Goal: Task Accomplishment & Management: Manage account settings

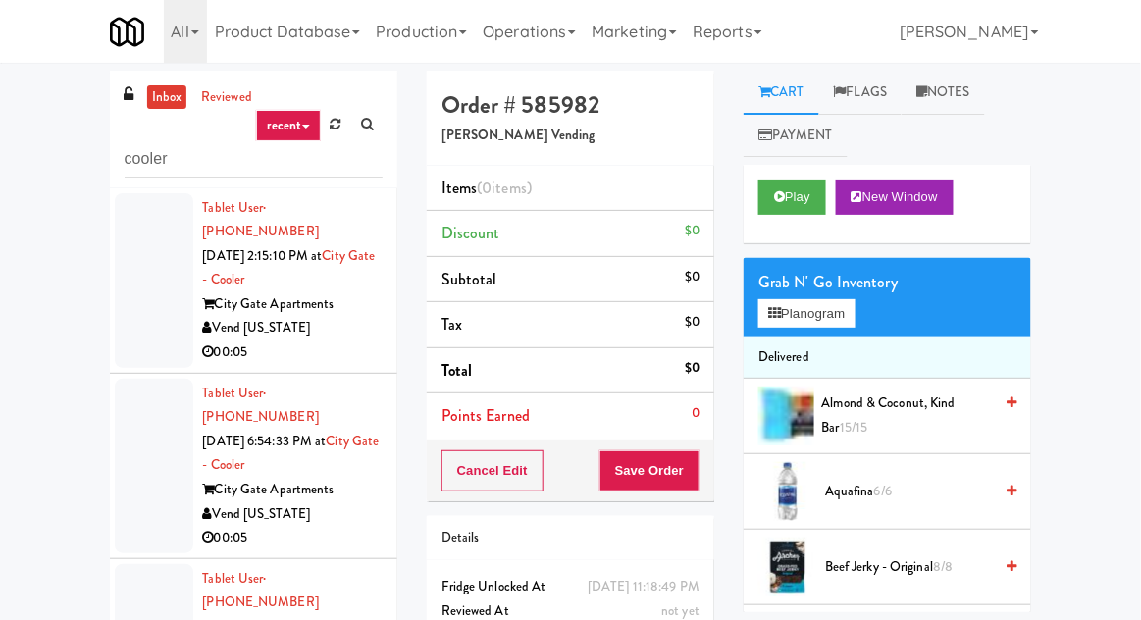
scroll to position [1148, 0]
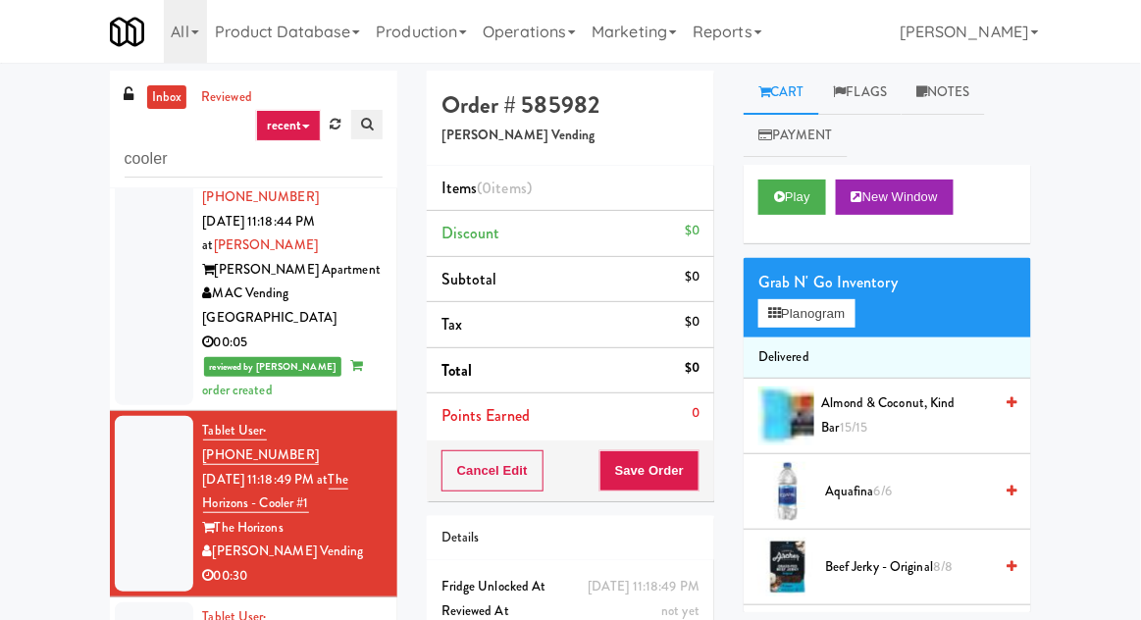
click at [369, 133] on link at bounding box center [366, 124] width 31 height 29
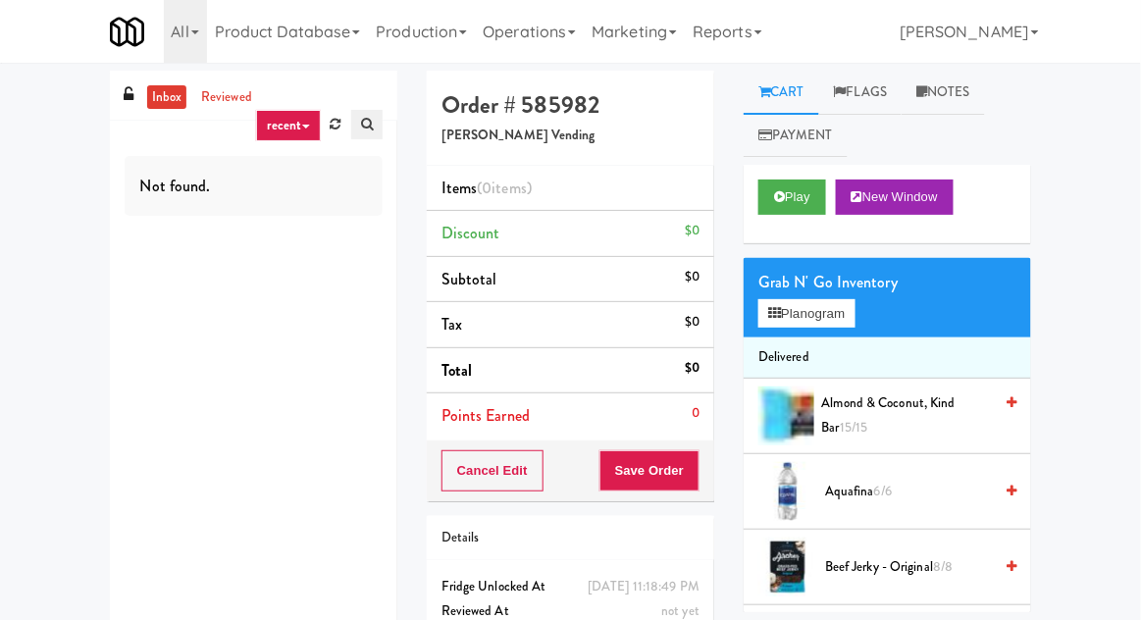
scroll to position [0, 0]
click at [333, 123] on icon at bounding box center [336, 124] width 11 height 13
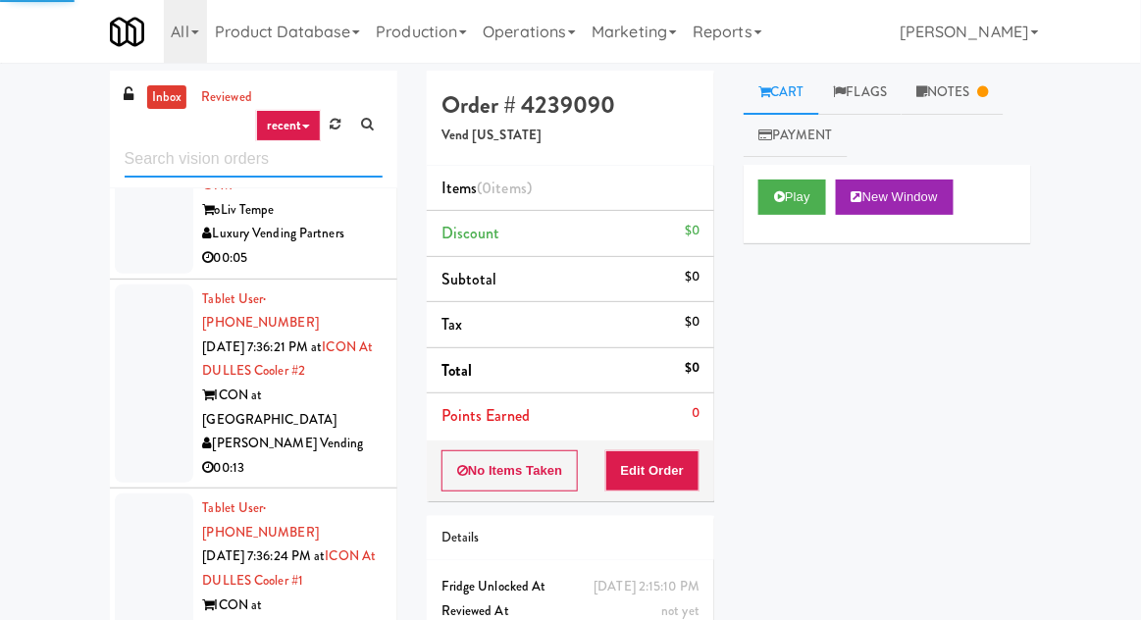
scroll to position [5816, 0]
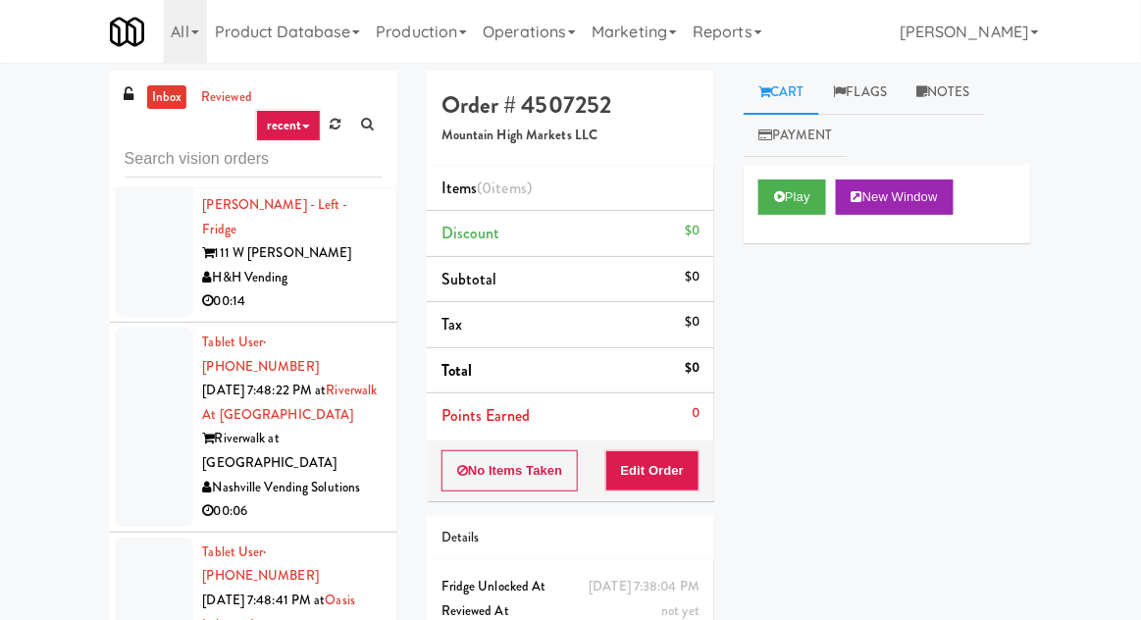
scroll to position [76, 0]
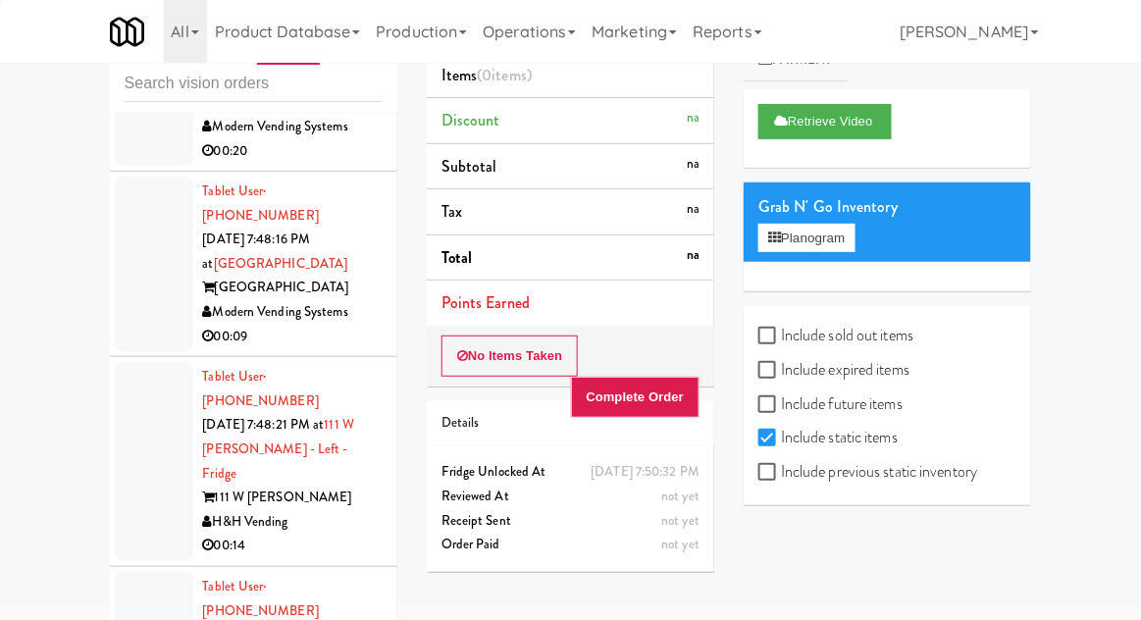
scroll to position [11013, 0]
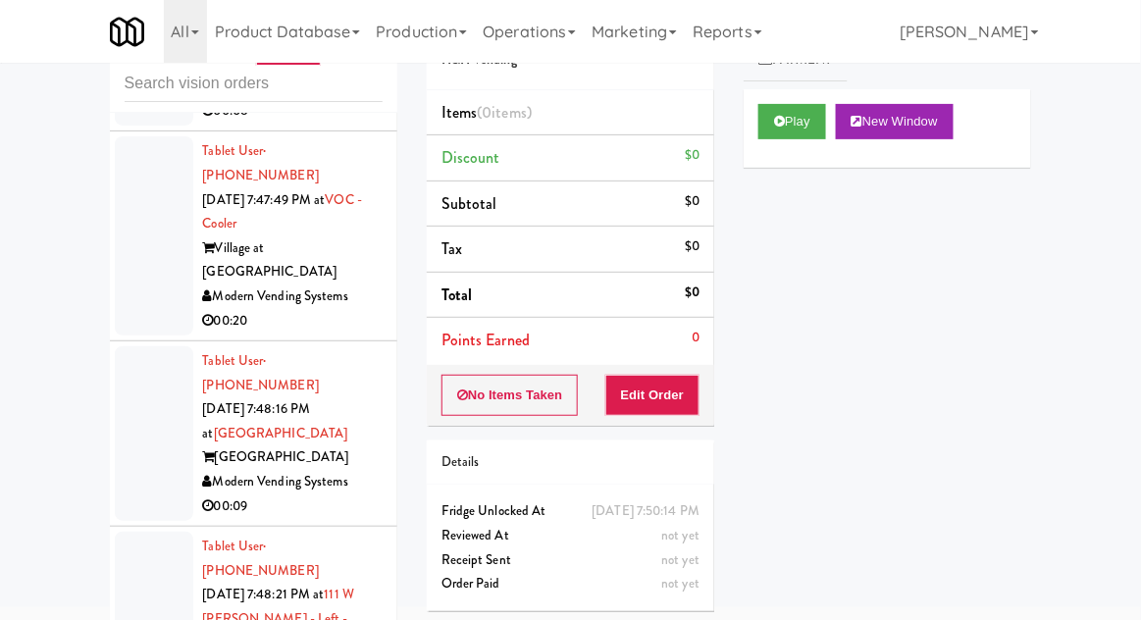
scroll to position [10776, 0]
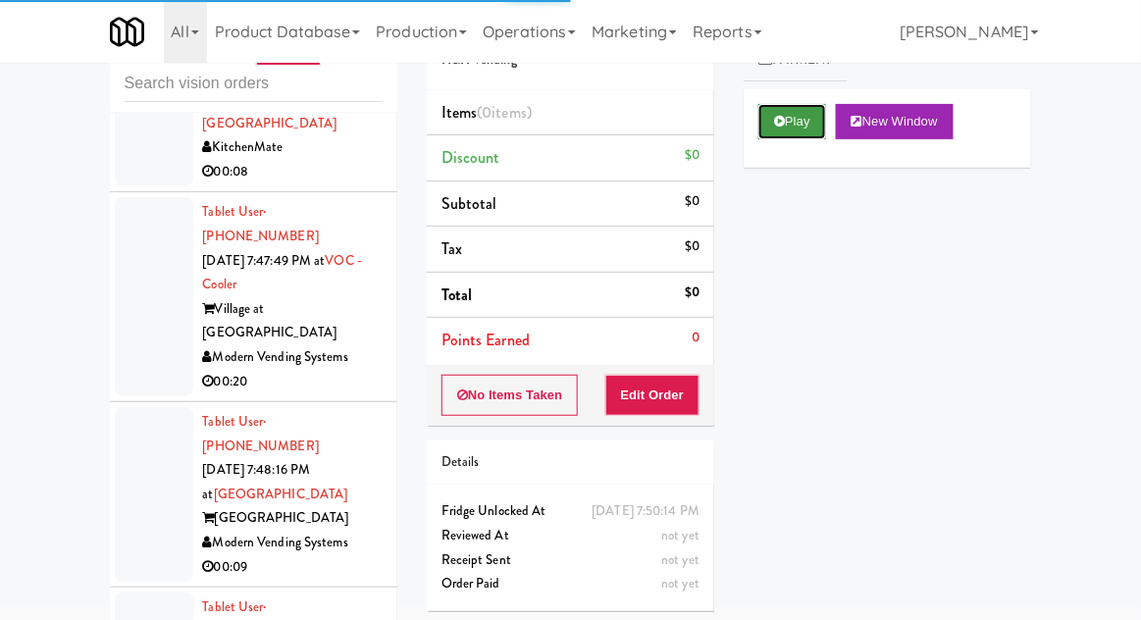
click at [782, 120] on icon at bounding box center [779, 121] width 11 height 13
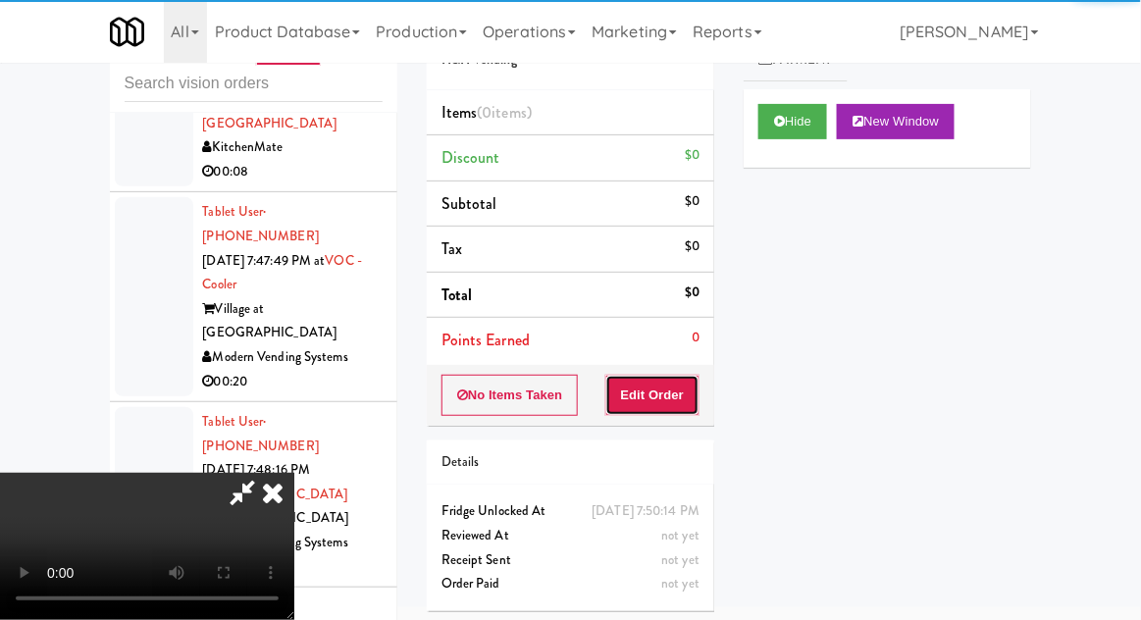
click at [629, 375] on button "Edit Order" at bounding box center [653, 395] width 95 height 41
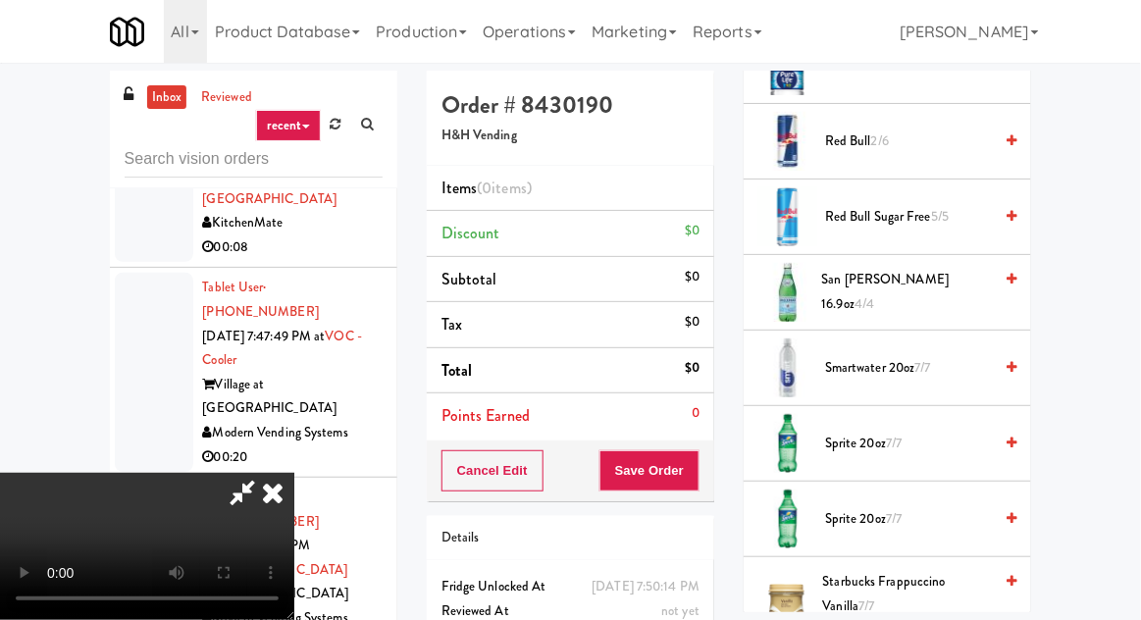
scroll to position [2620, 0]
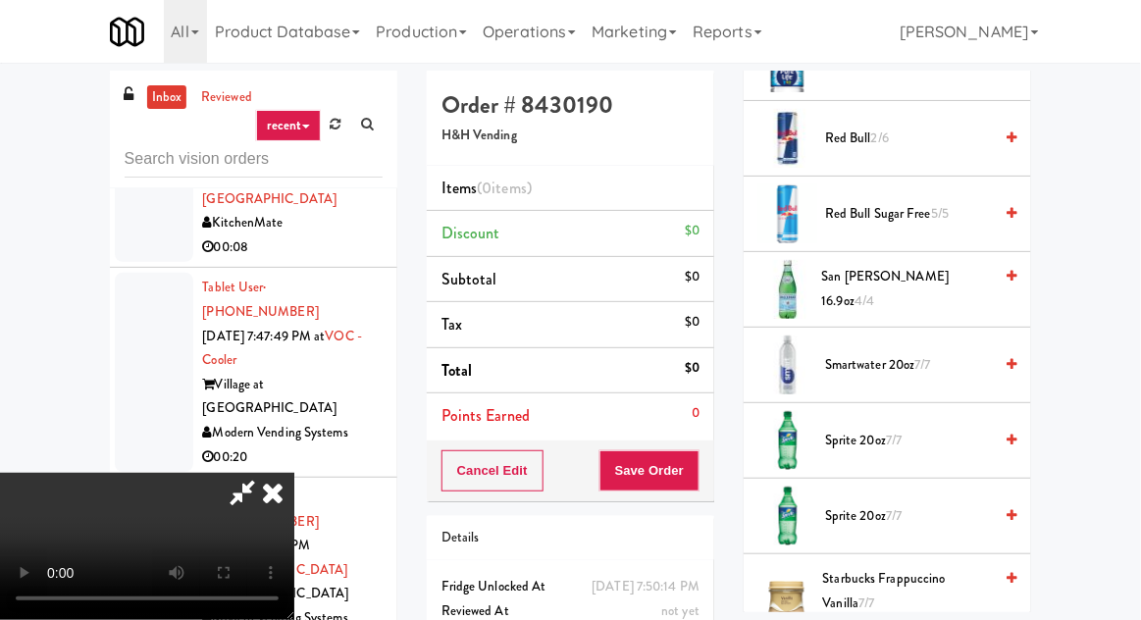
click at [931, 355] on span "7/7" at bounding box center [924, 364] width 16 height 19
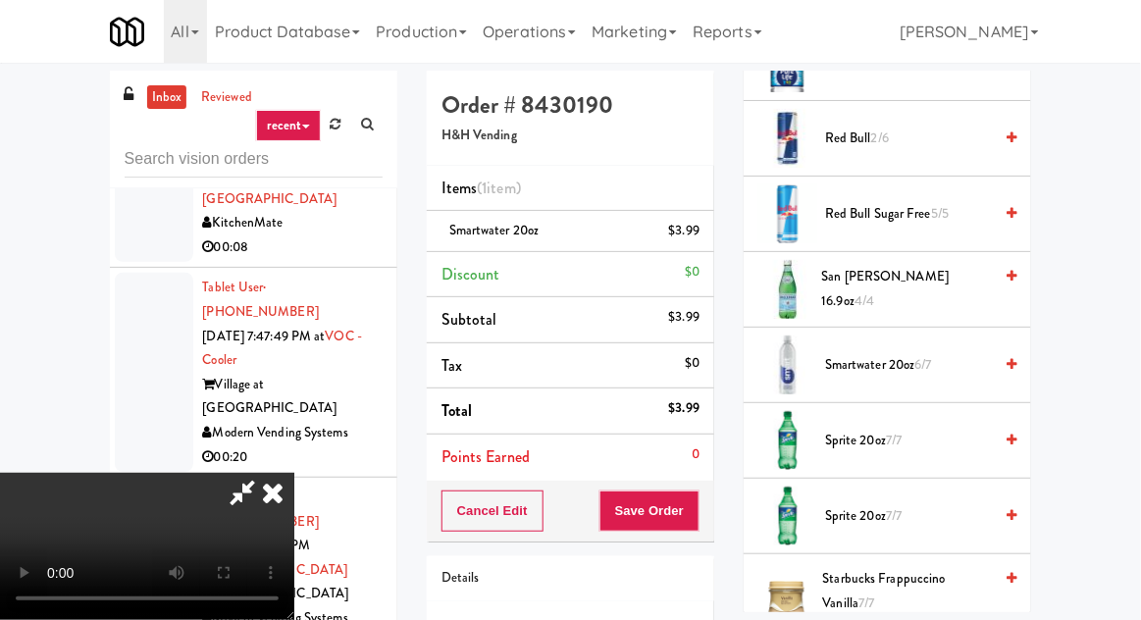
scroll to position [0, 0]
click at [933, 283] on span "San Pellegrino 16.9oz 4/4" at bounding box center [907, 289] width 171 height 48
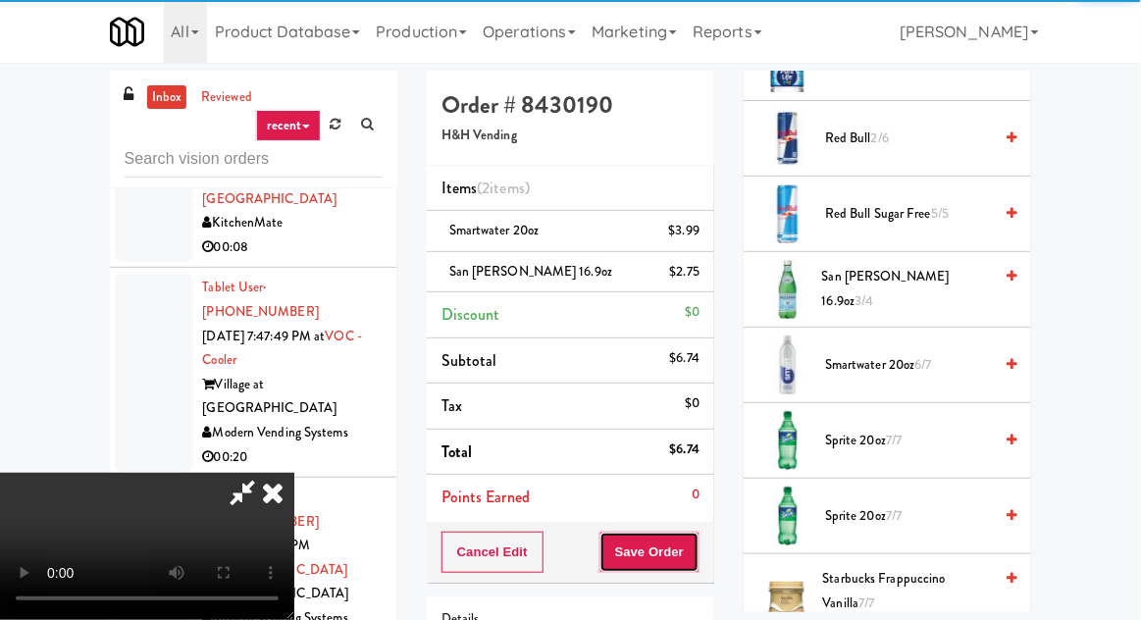
click at [697, 561] on button "Save Order" at bounding box center [650, 552] width 100 height 41
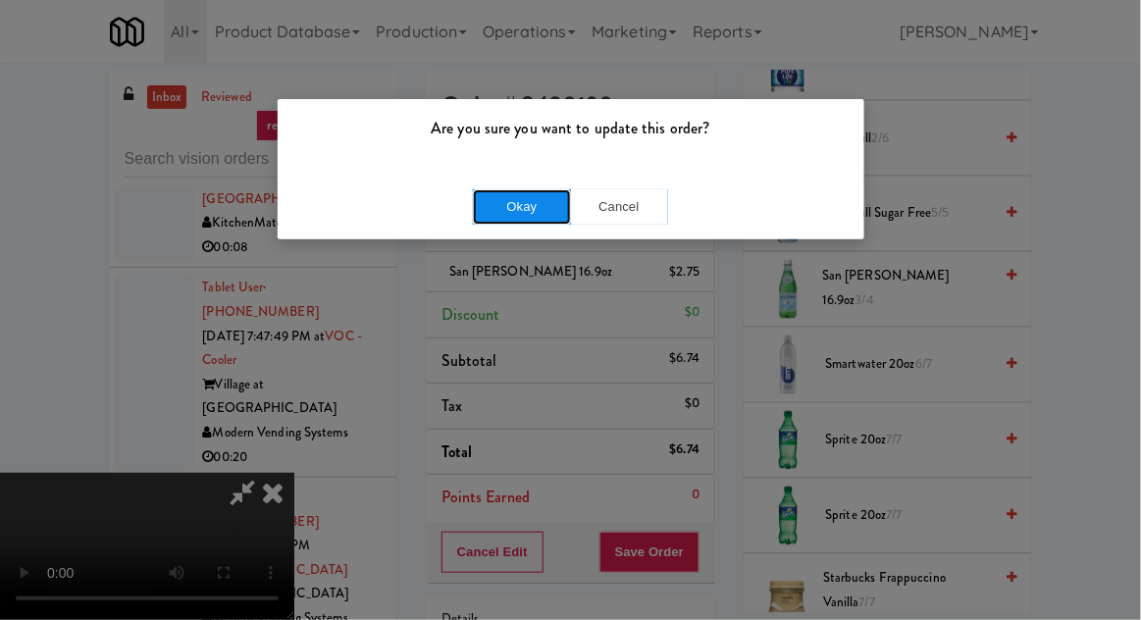
click at [514, 202] on button "Okay" at bounding box center [522, 206] width 98 height 35
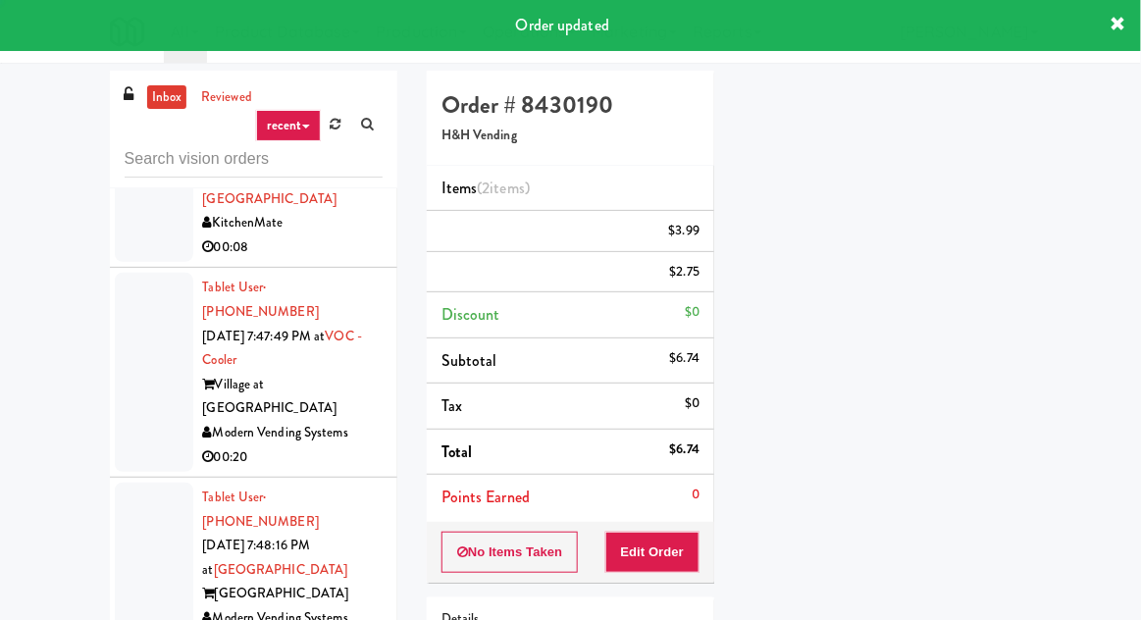
scroll to position [193, 0]
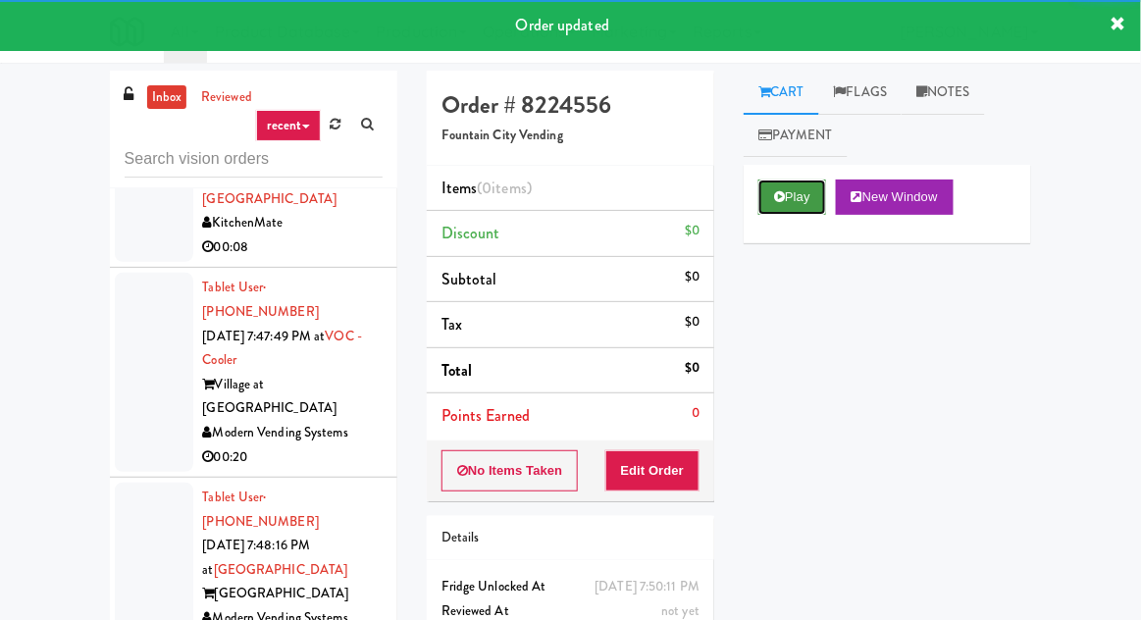
click at [786, 203] on button "Play" at bounding box center [793, 197] width 68 height 35
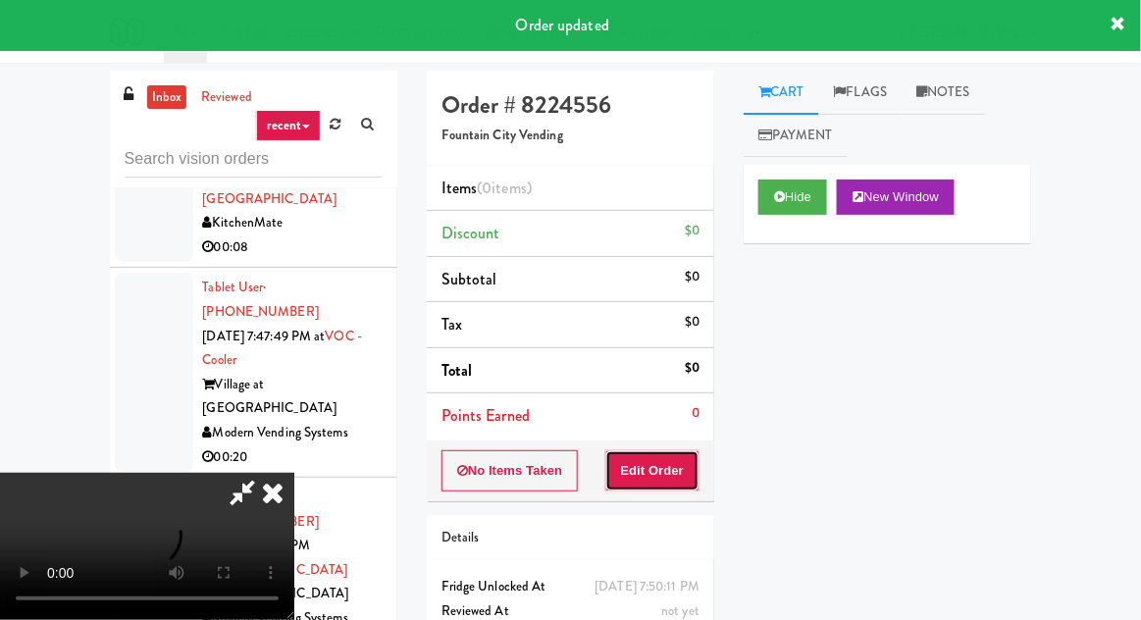
click at [664, 485] on button "Edit Order" at bounding box center [653, 470] width 95 height 41
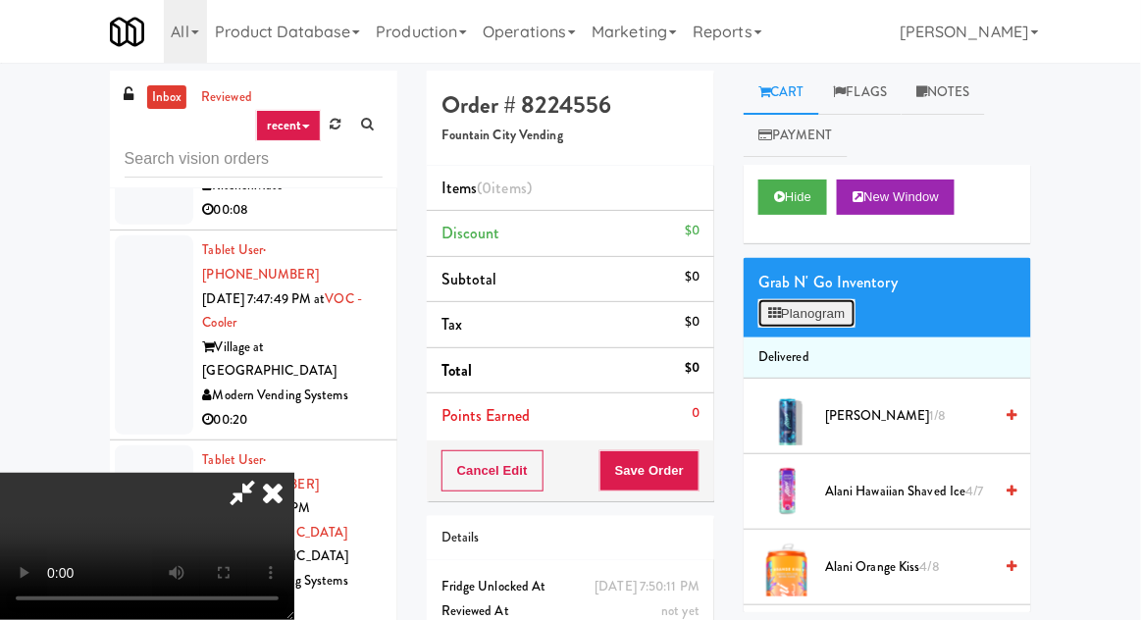
click at [837, 304] on button "Planogram" at bounding box center [807, 313] width 96 height 29
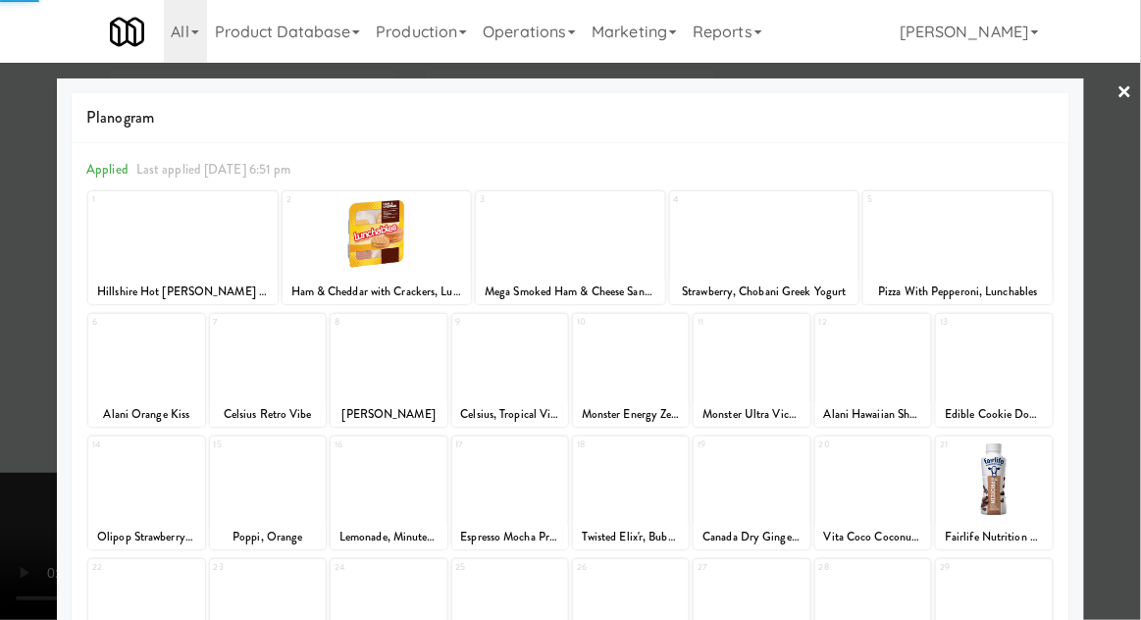
scroll to position [248, 0]
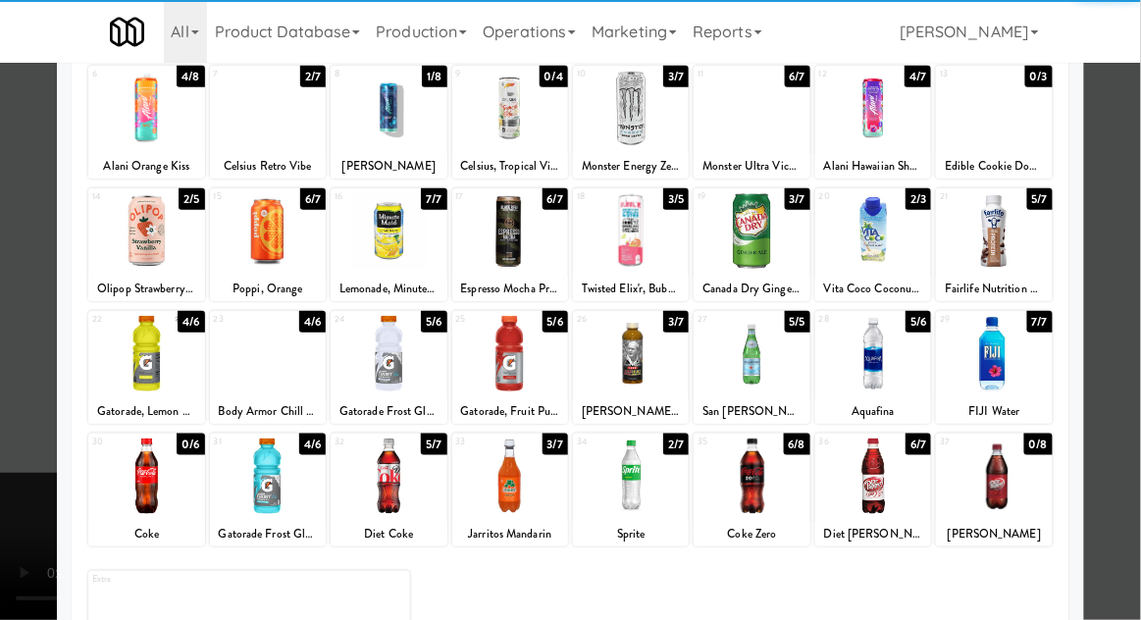
click at [509, 497] on div at bounding box center [510, 477] width 116 height 76
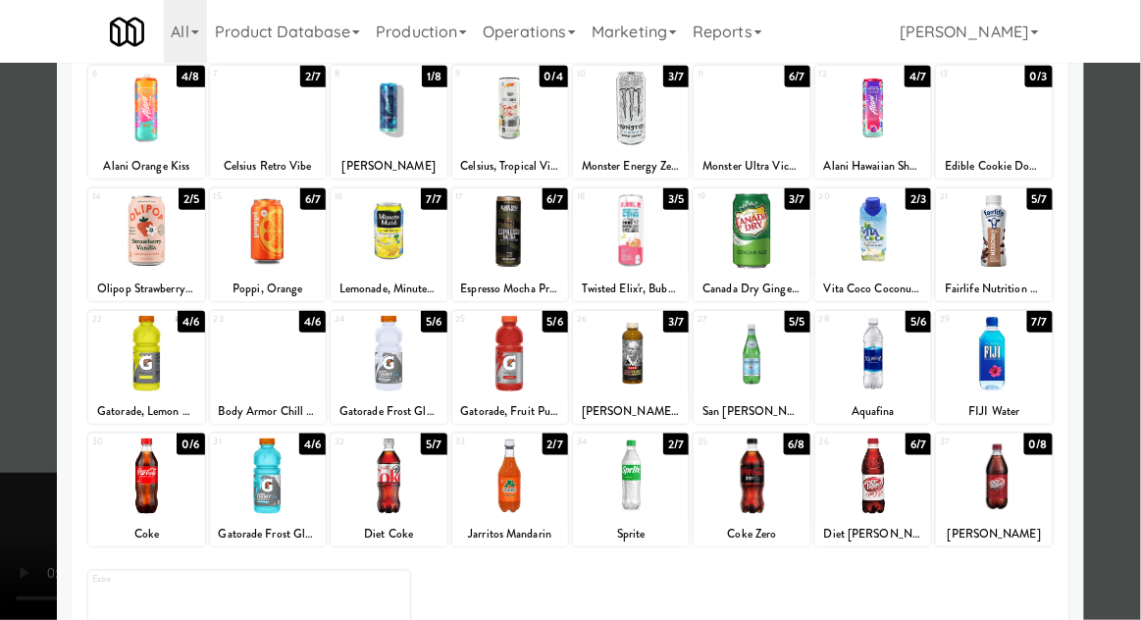
click at [1129, 310] on div at bounding box center [570, 310] width 1141 height 620
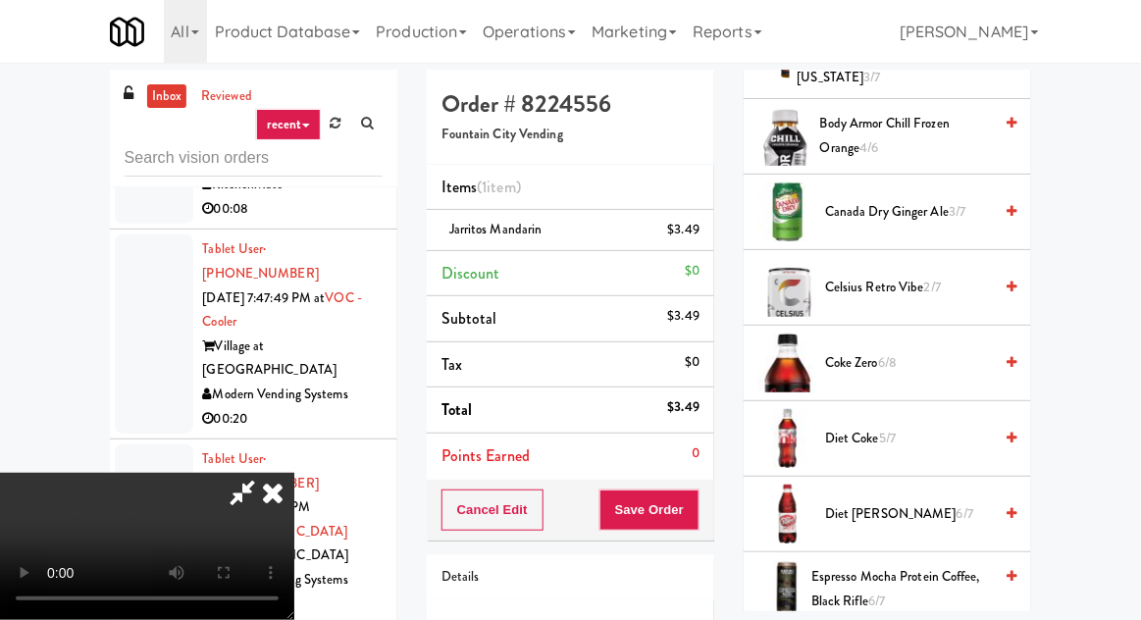
scroll to position [666, 0]
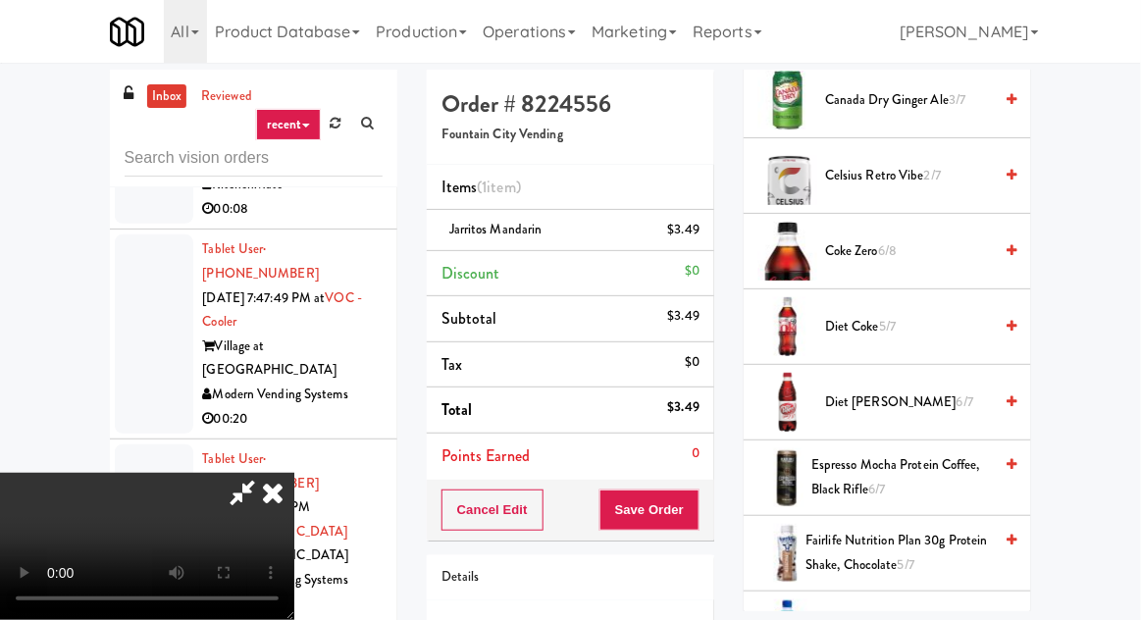
click at [908, 530] on span "Fairlife Nutrition Plan 30g Protein Shake, Chocolate 5/7" at bounding box center [899, 553] width 186 height 48
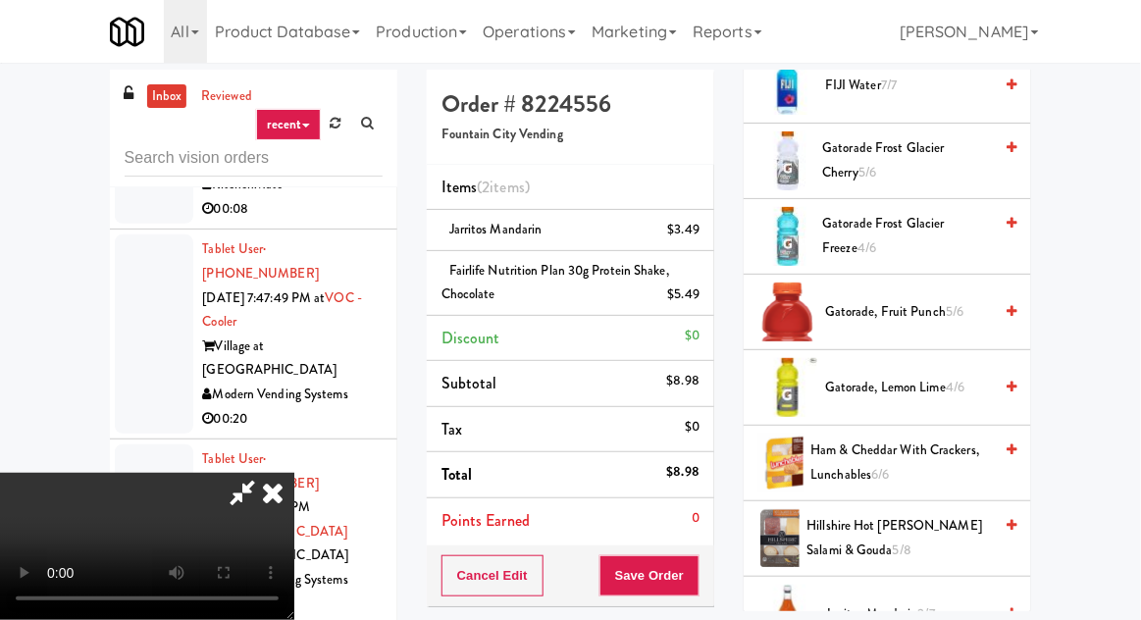
scroll to position [1313, 0]
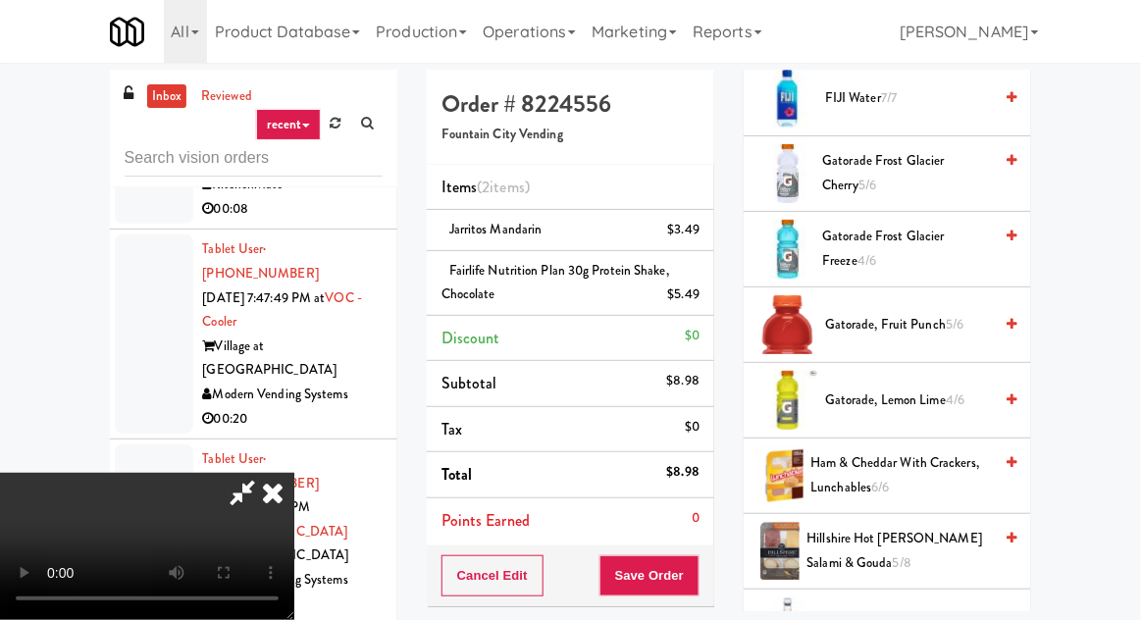
click at [901, 534] on span "Hillshire Hot Calabrese Salami & Gouda 5/8" at bounding box center [900, 551] width 185 height 48
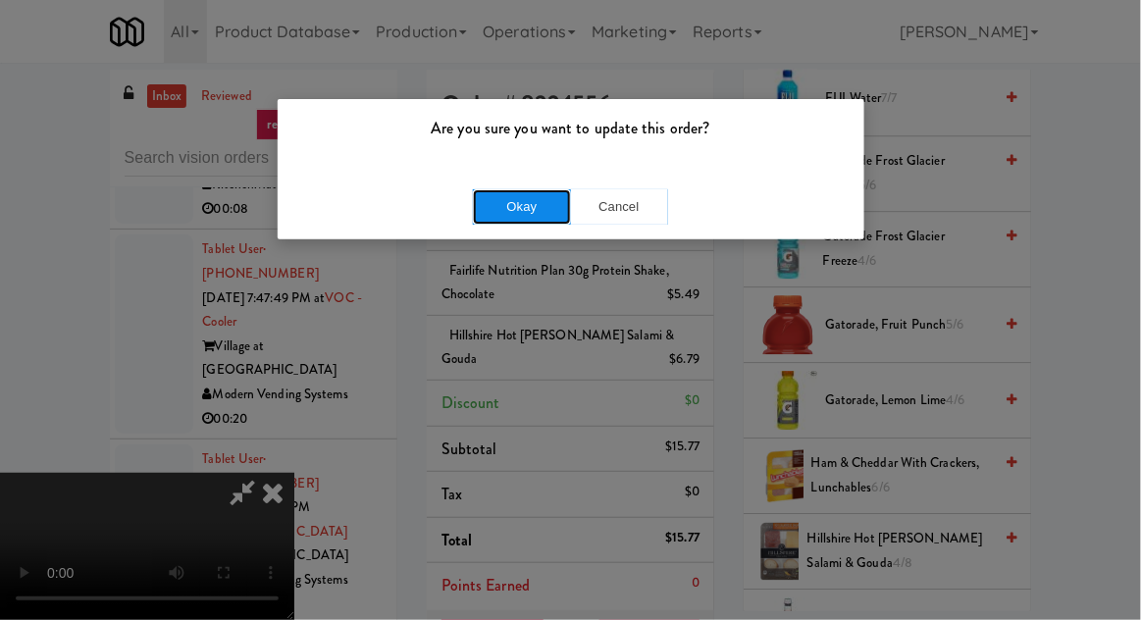
click at [518, 210] on button "Okay" at bounding box center [522, 206] width 98 height 35
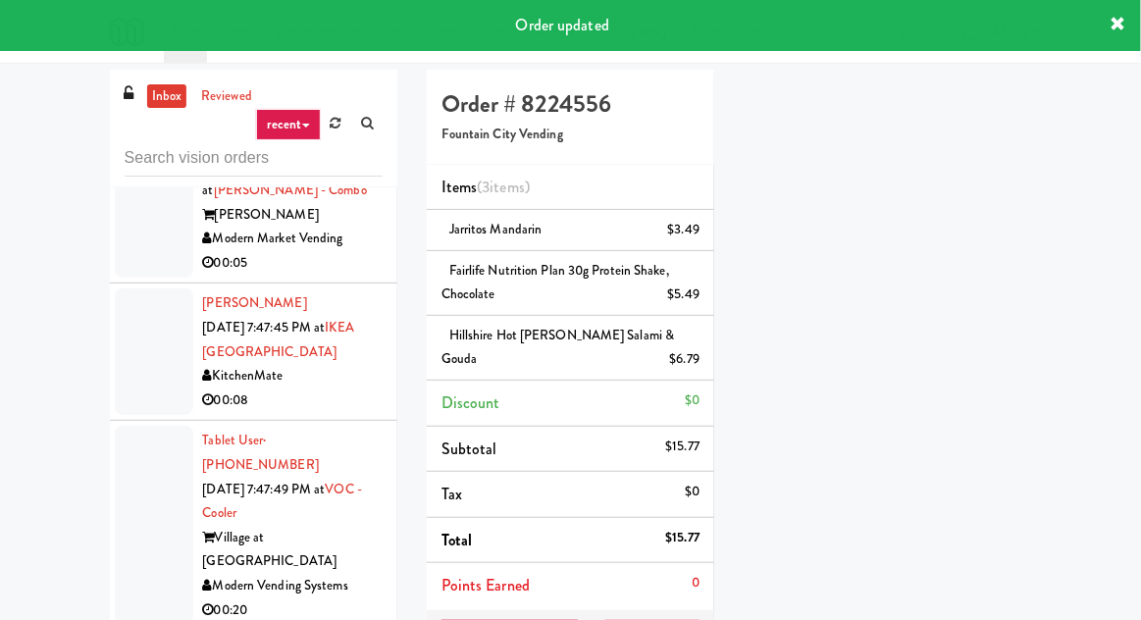
scroll to position [10614, 0]
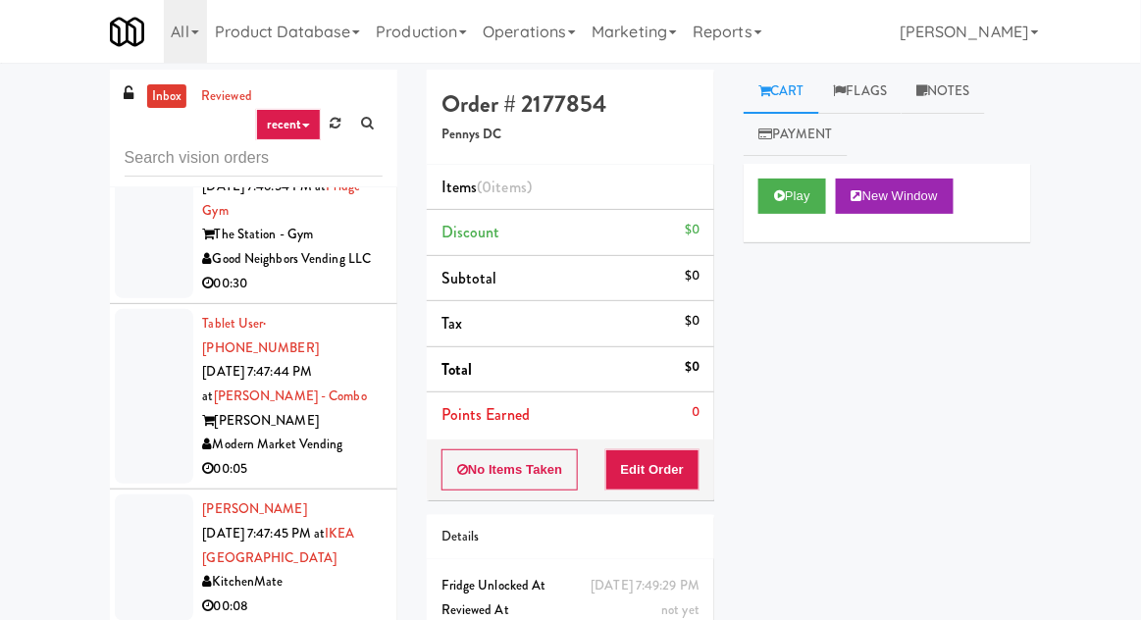
scroll to position [10414, 0]
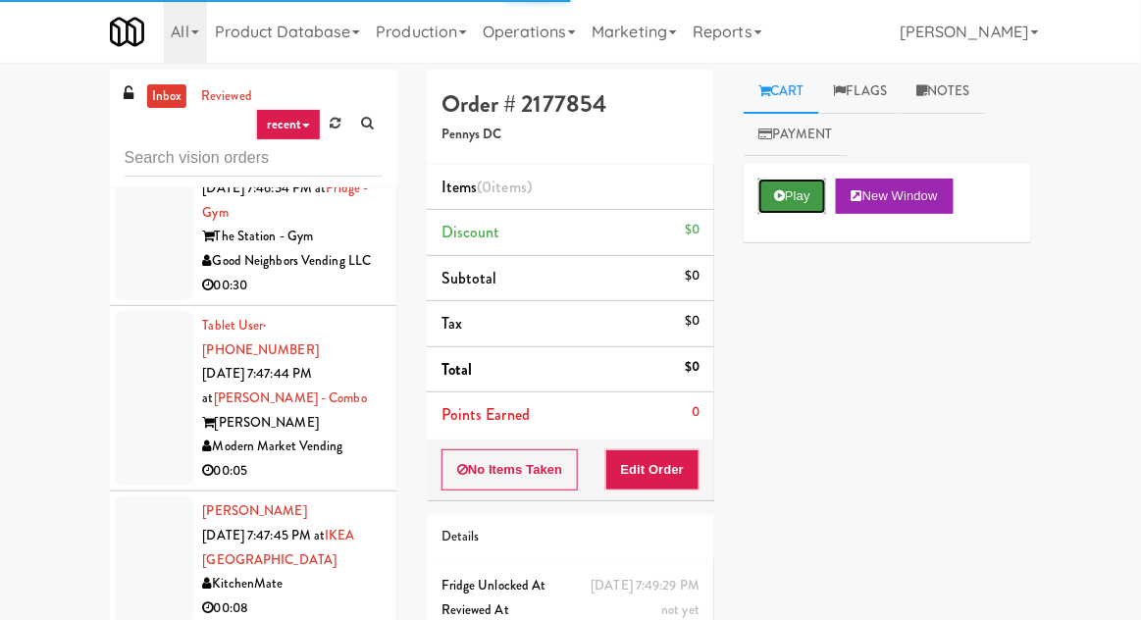
click at [791, 208] on button "Play" at bounding box center [793, 196] width 68 height 35
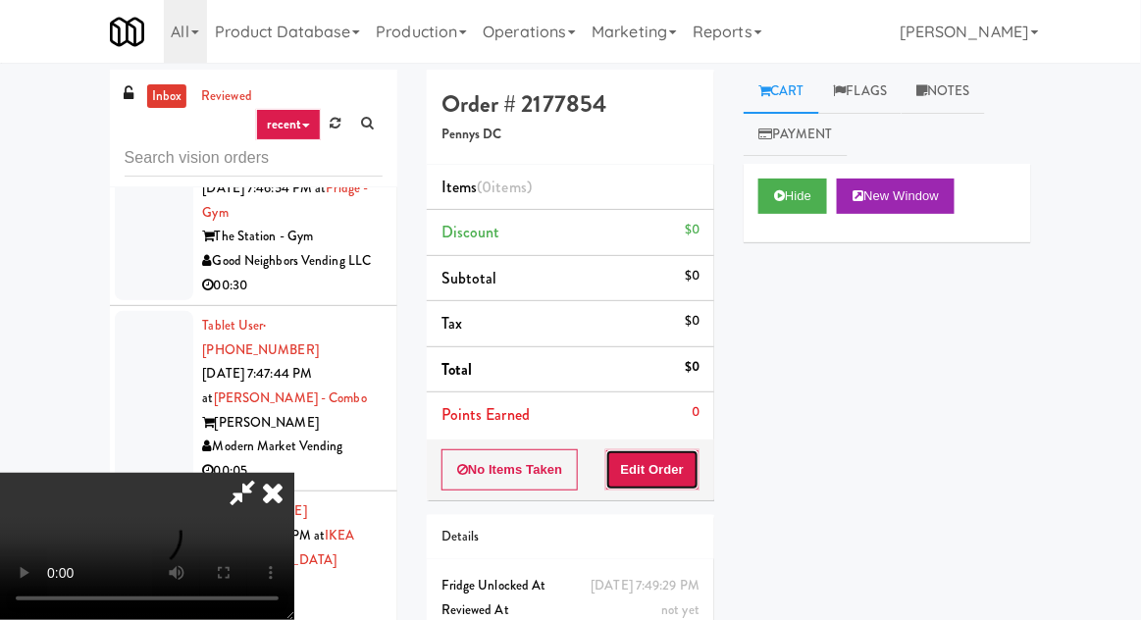
click at [648, 484] on button "Edit Order" at bounding box center [653, 470] width 95 height 41
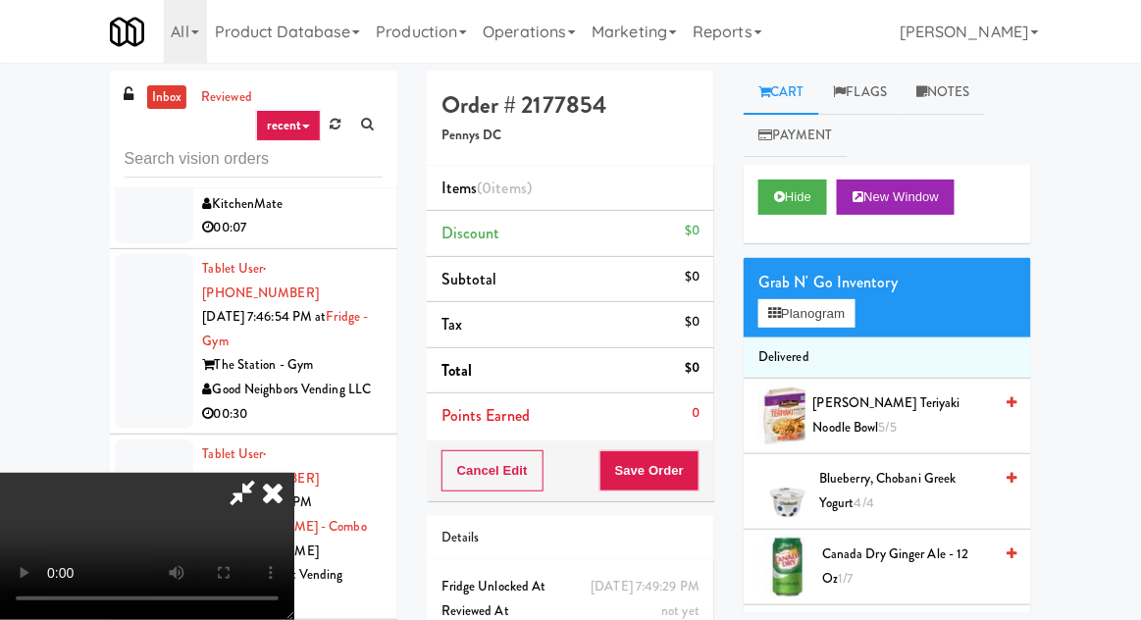
scroll to position [0, 0]
click at [813, 320] on button "Planogram" at bounding box center [807, 313] width 96 height 29
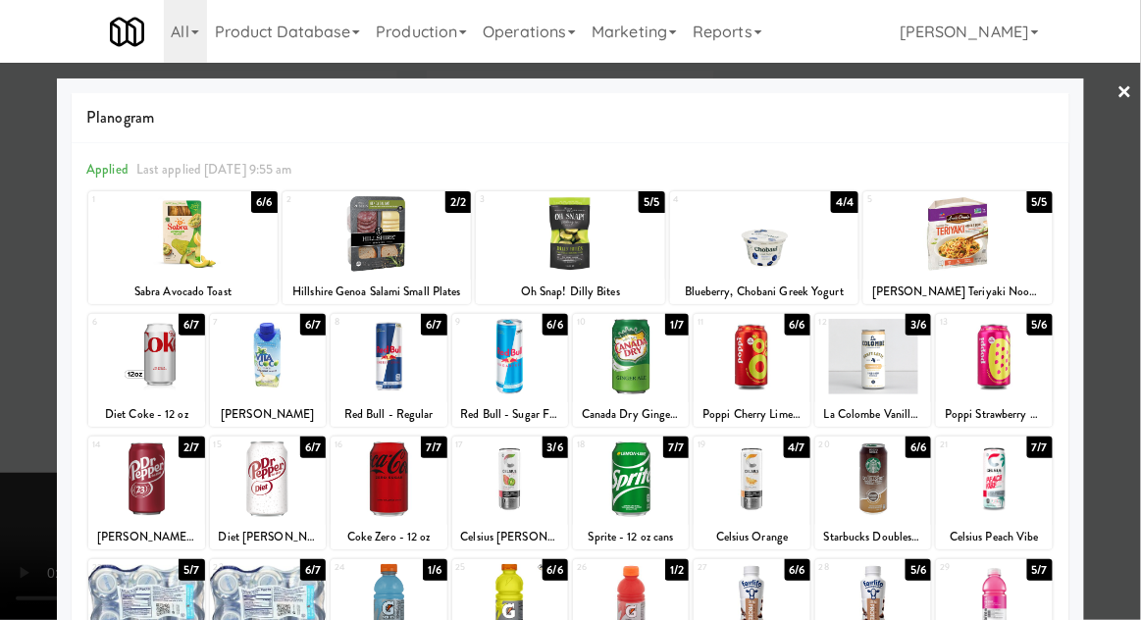
click at [1003, 467] on div at bounding box center [994, 480] width 116 height 76
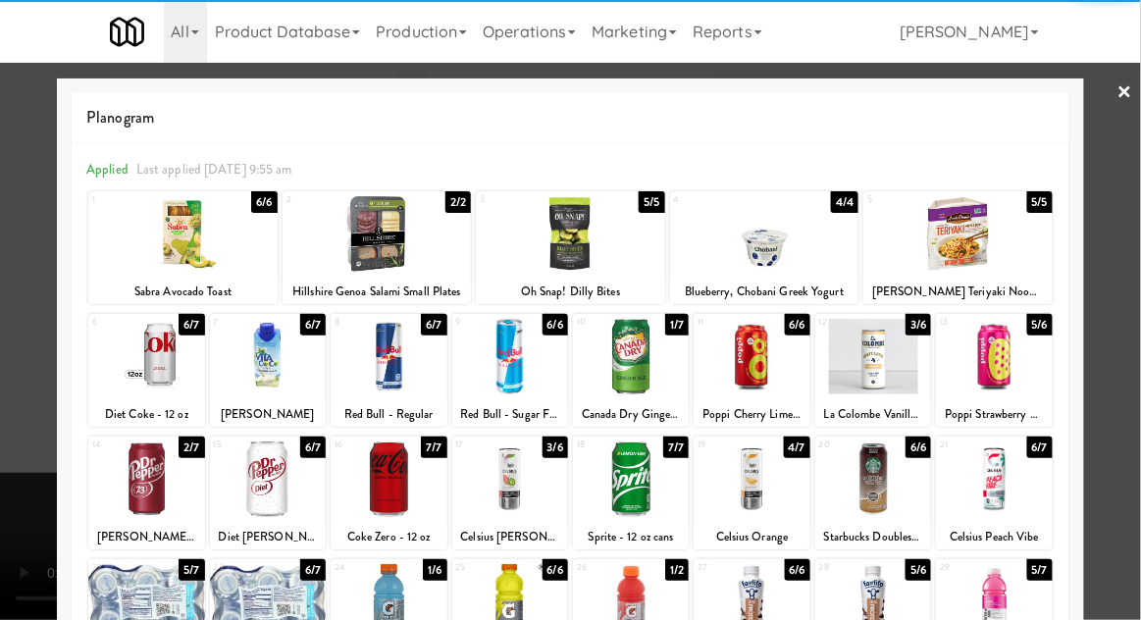
click at [1128, 291] on div at bounding box center [570, 310] width 1141 height 620
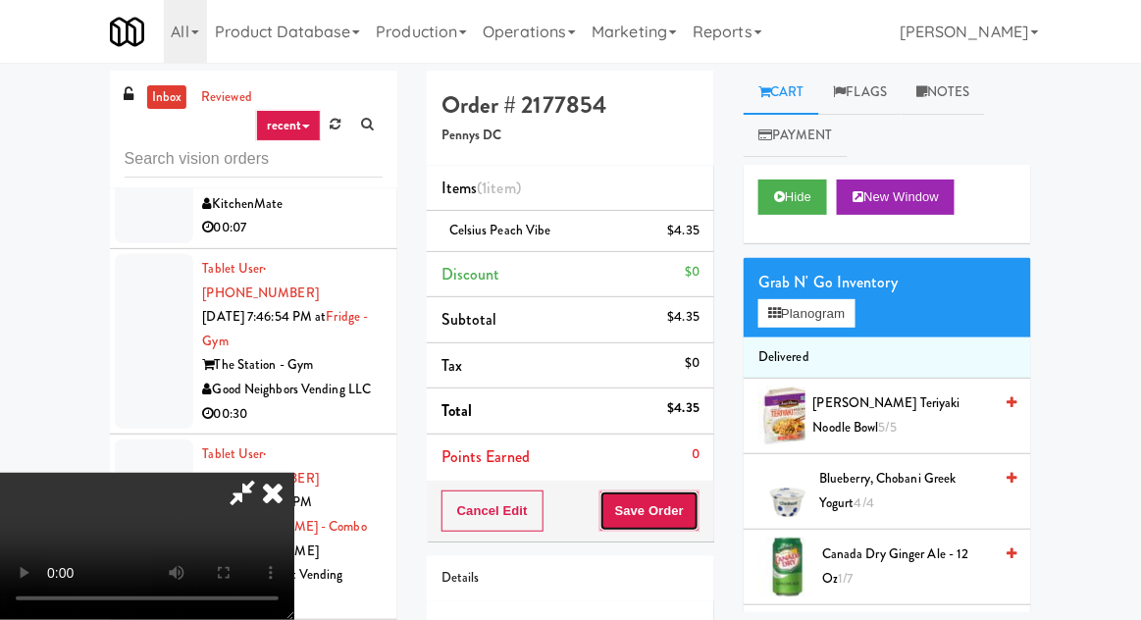
click at [692, 504] on button "Save Order" at bounding box center [650, 511] width 100 height 41
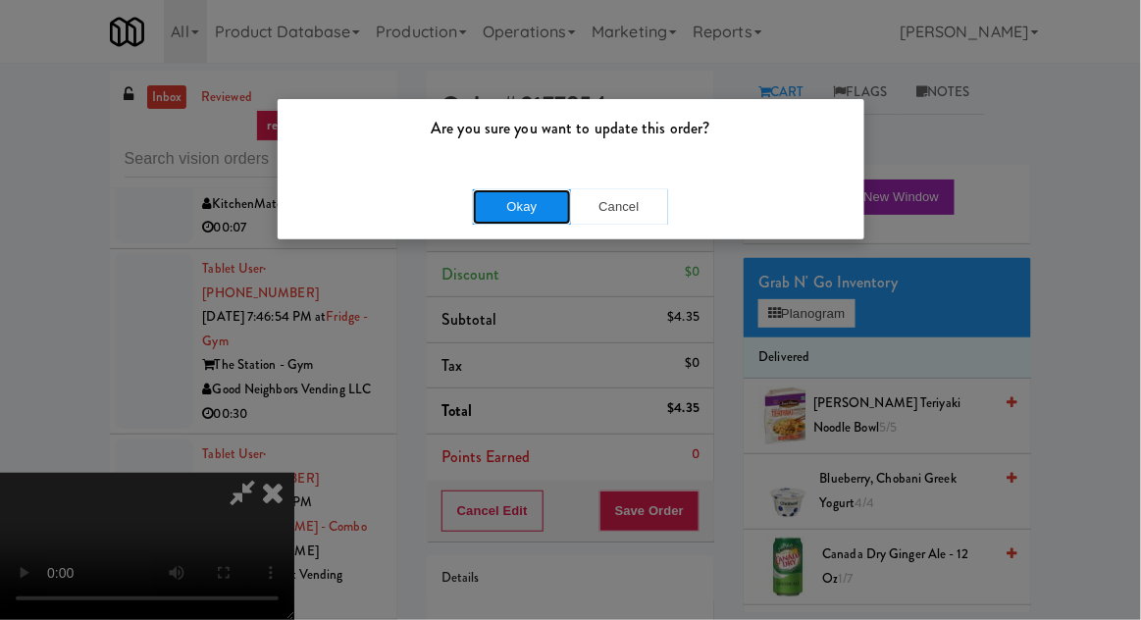
click at [512, 200] on button "Okay" at bounding box center [522, 206] width 98 height 35
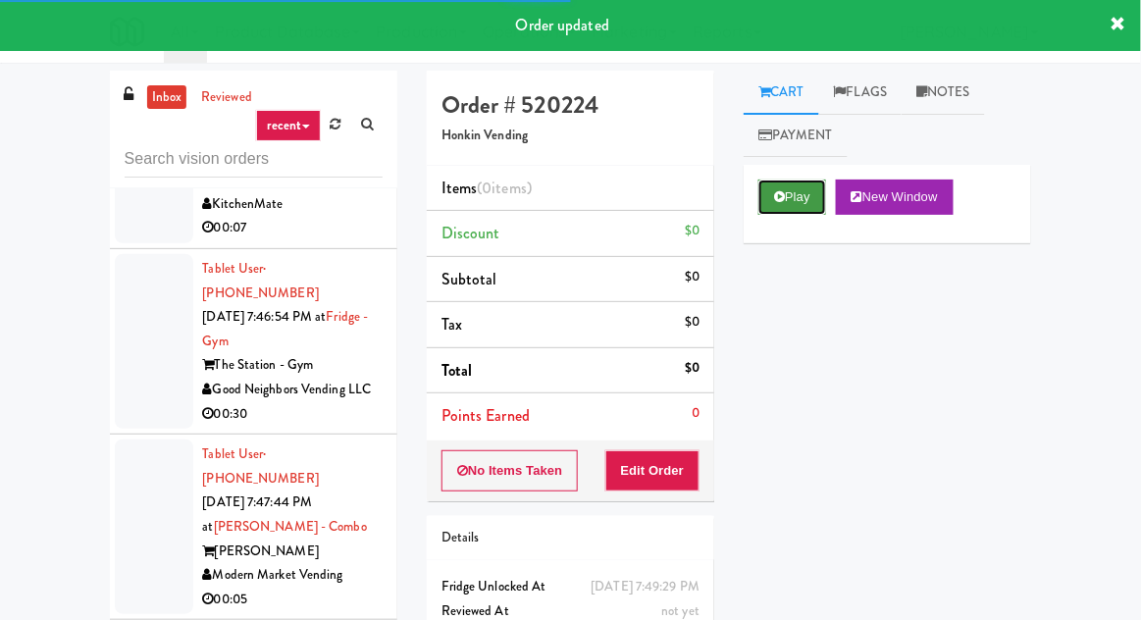
click at [797, 195] on button "Play" at bounding box center [793, 197] width 68 height 35
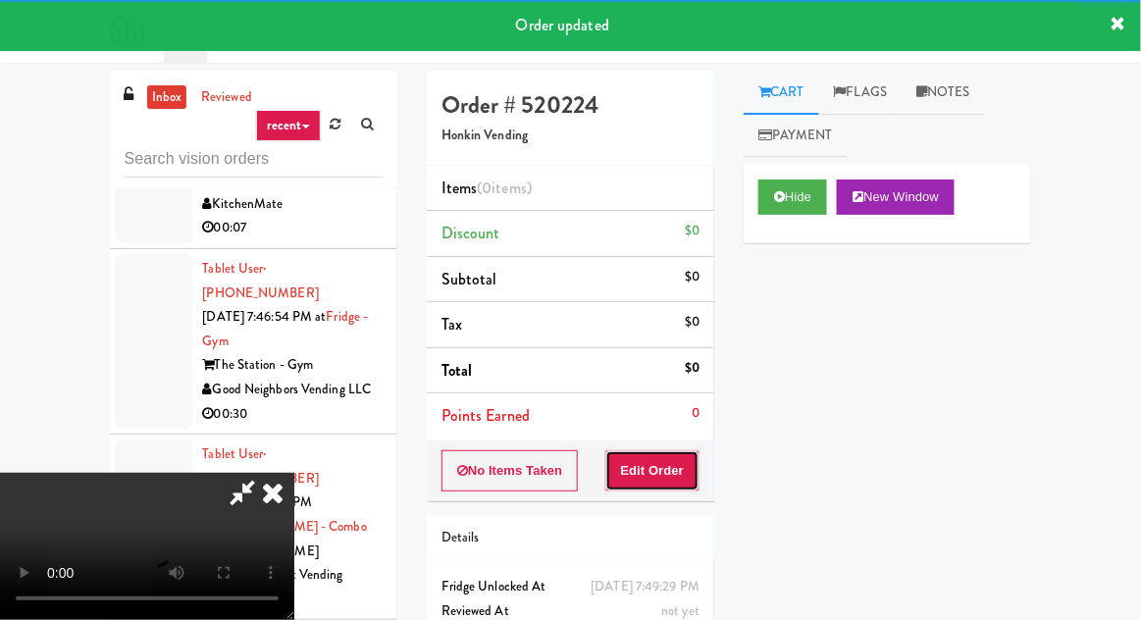
click at [679, 463] on button "Edit Order" at bounding box center [653, 470] width 95 height 41
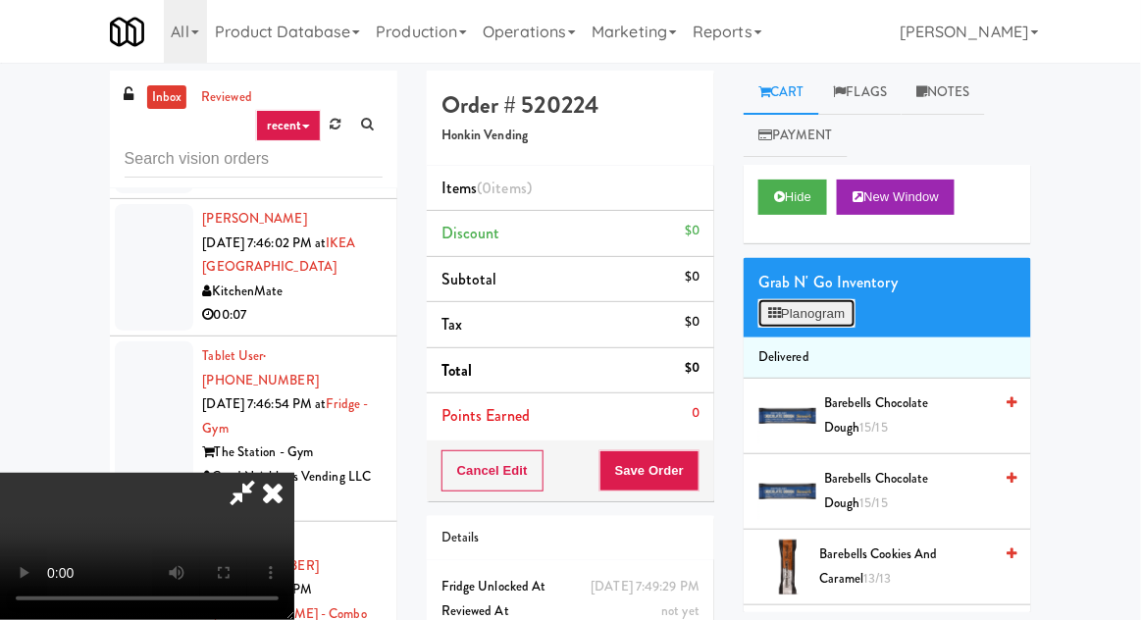
click at [821, 309] on button "Planogram" at bounding box center [807, 313] width 96 height 29
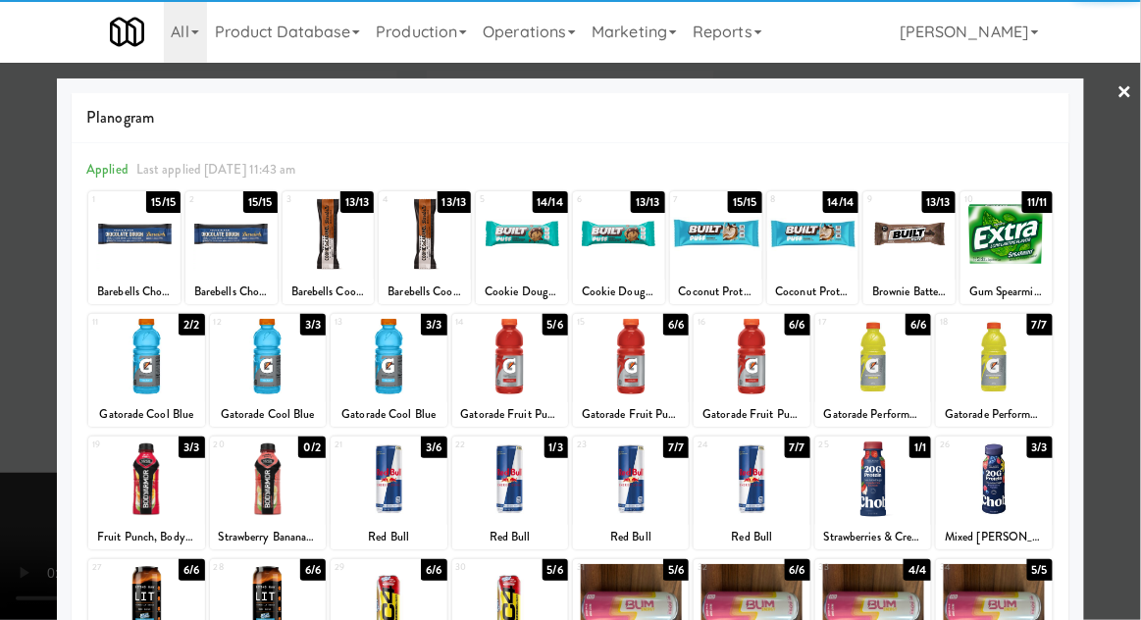
click at [253, 379] on div at bounding box center [268, 357] width 116 height 76
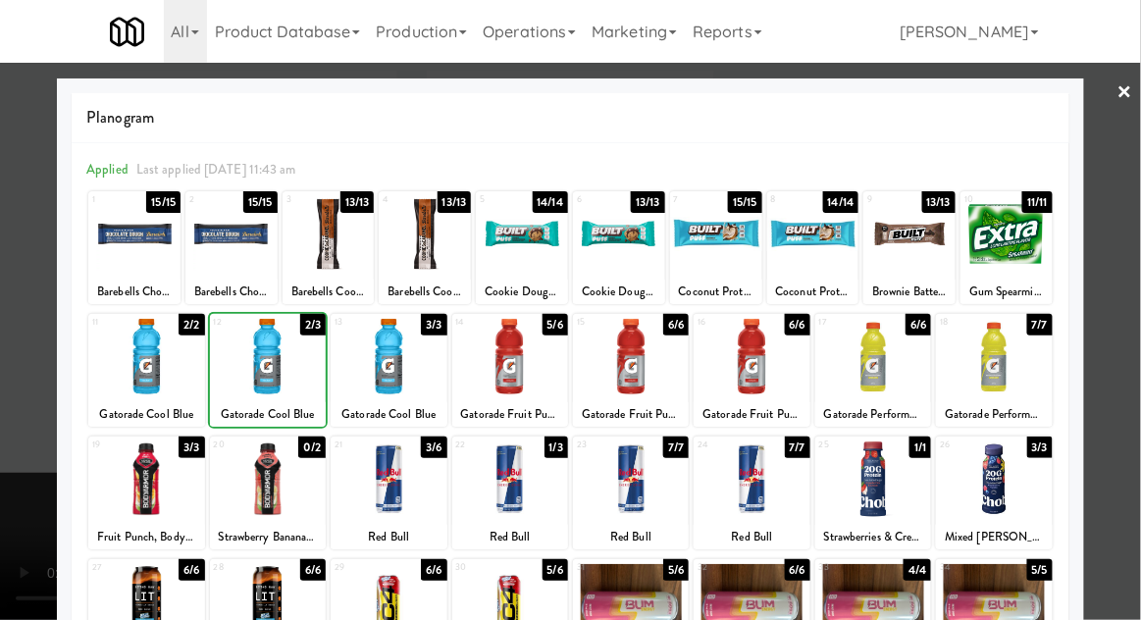
click at [1135, 205] on div at bounding box center [570, 310] width 1141 height 620
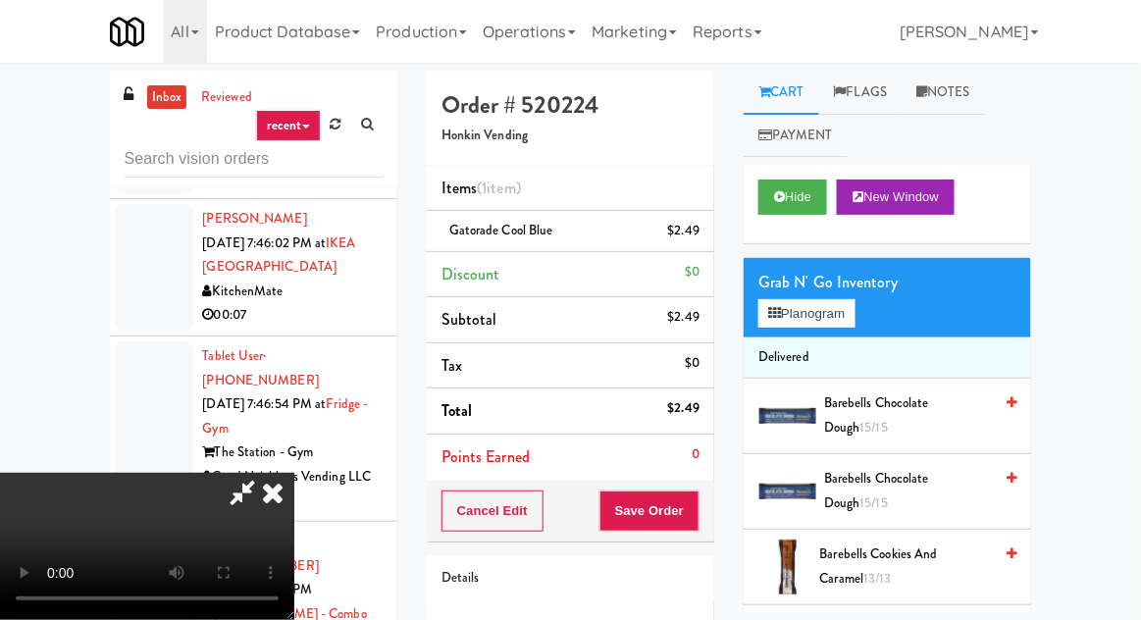
scroll to position [32, 0]
click at [685, 502] on button "Save Order" at bounding box center [650, 511] width 100 height 41
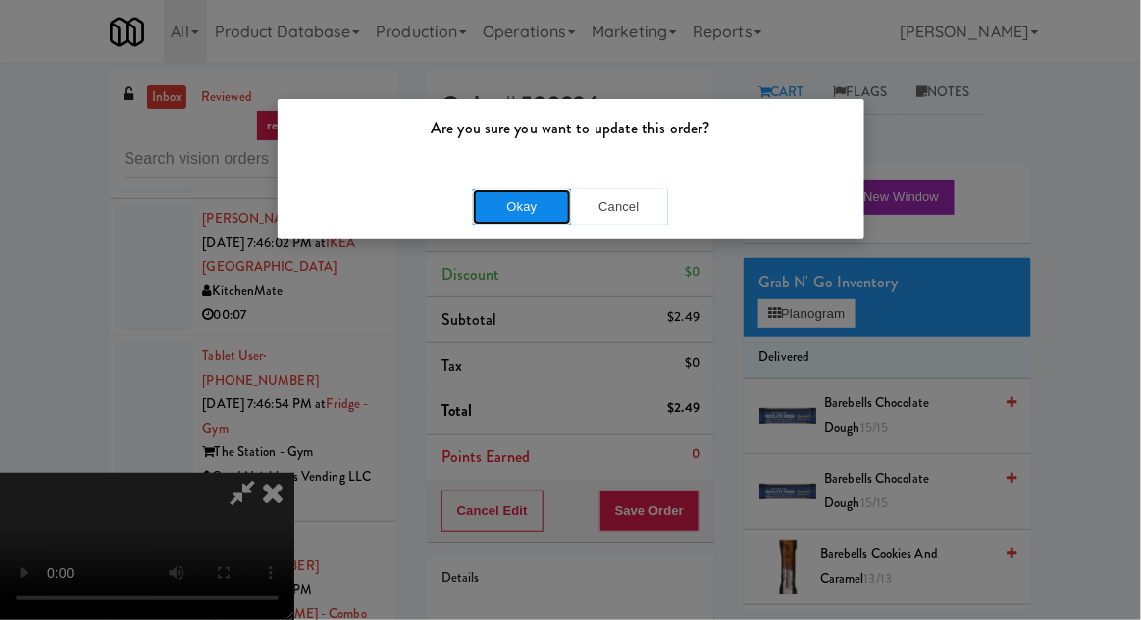
click at [515, 204] on button "Okay" at bounding box center [522, 206] width 98 height 35
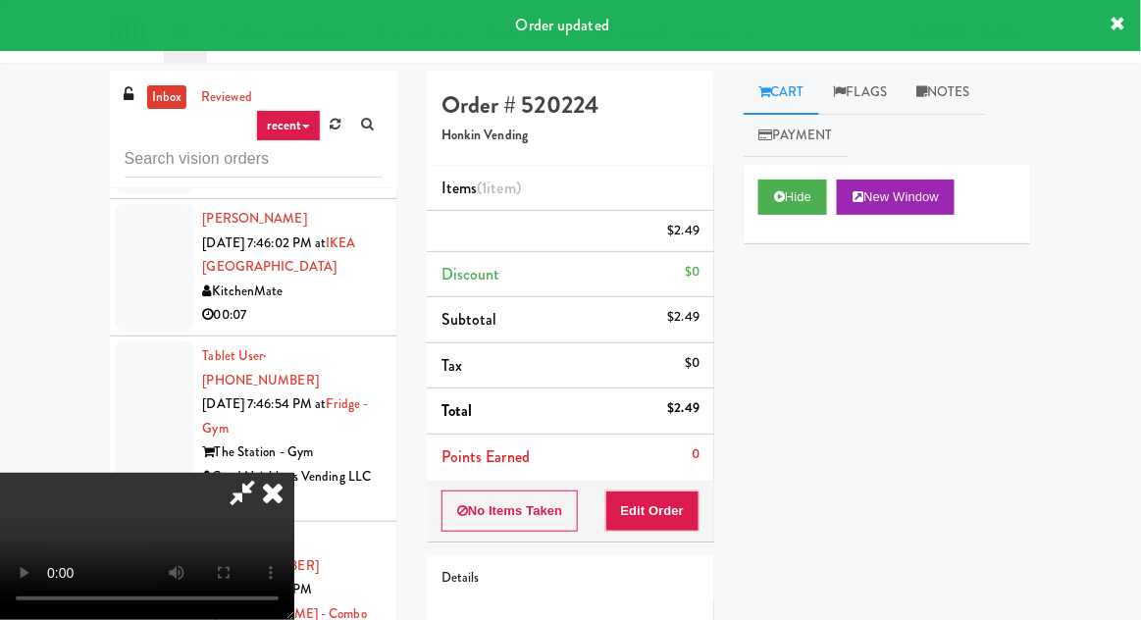
scroll to position [0, 0]
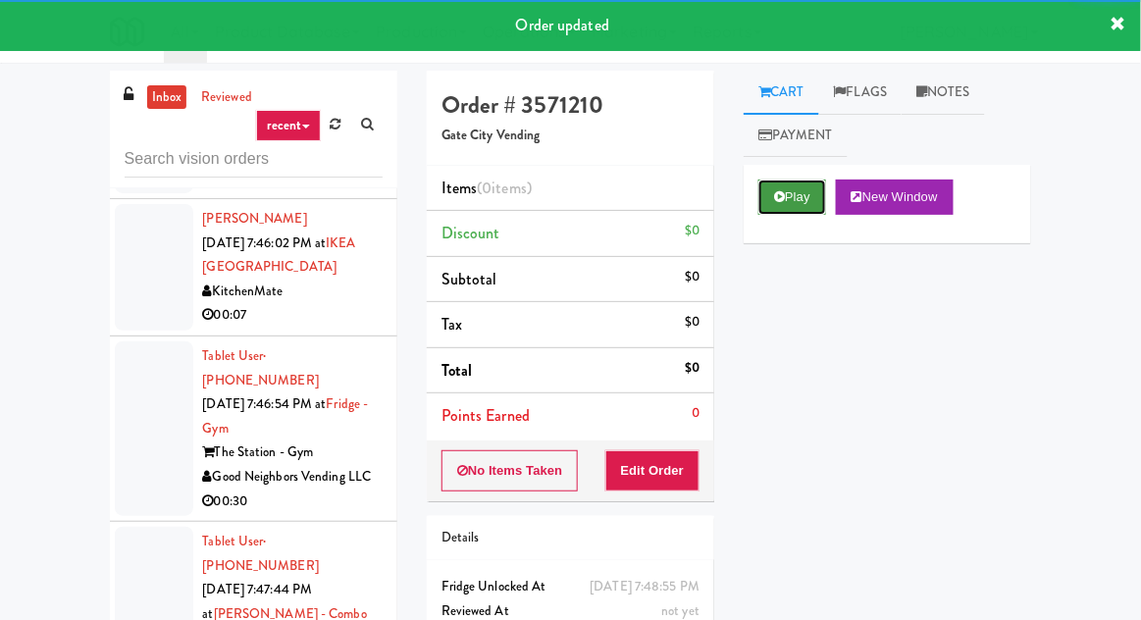
click at [768, 198] on button "Play" at bounding box center [793, 197] width 68 height 35
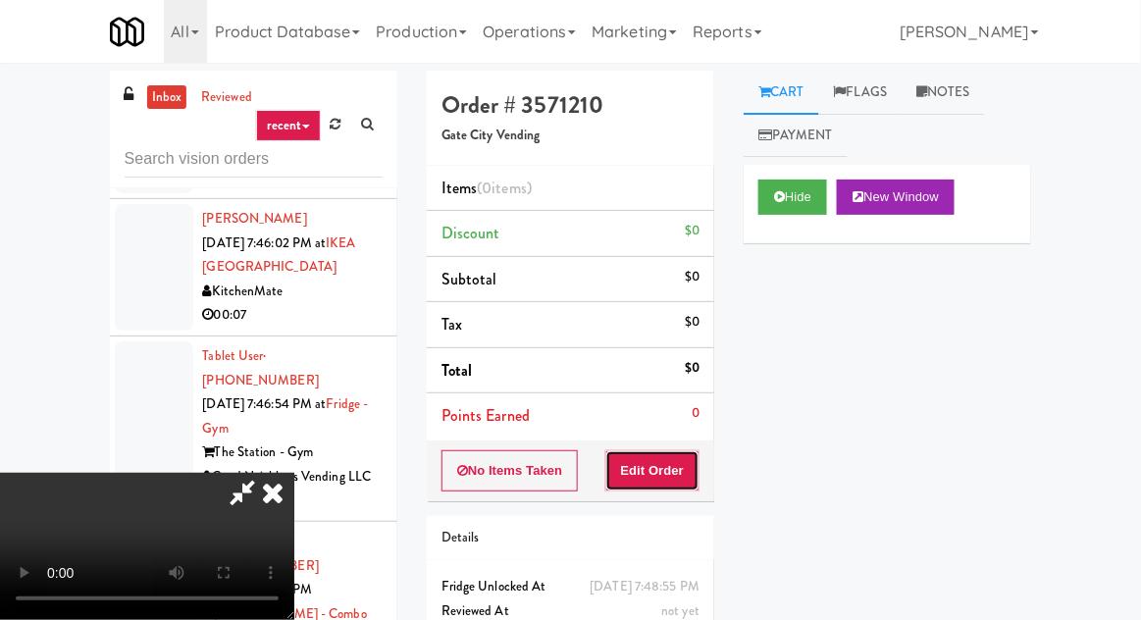
click at [662, 456] on button "Edit Order" at bounding box center [653, 470] width 95 height 41
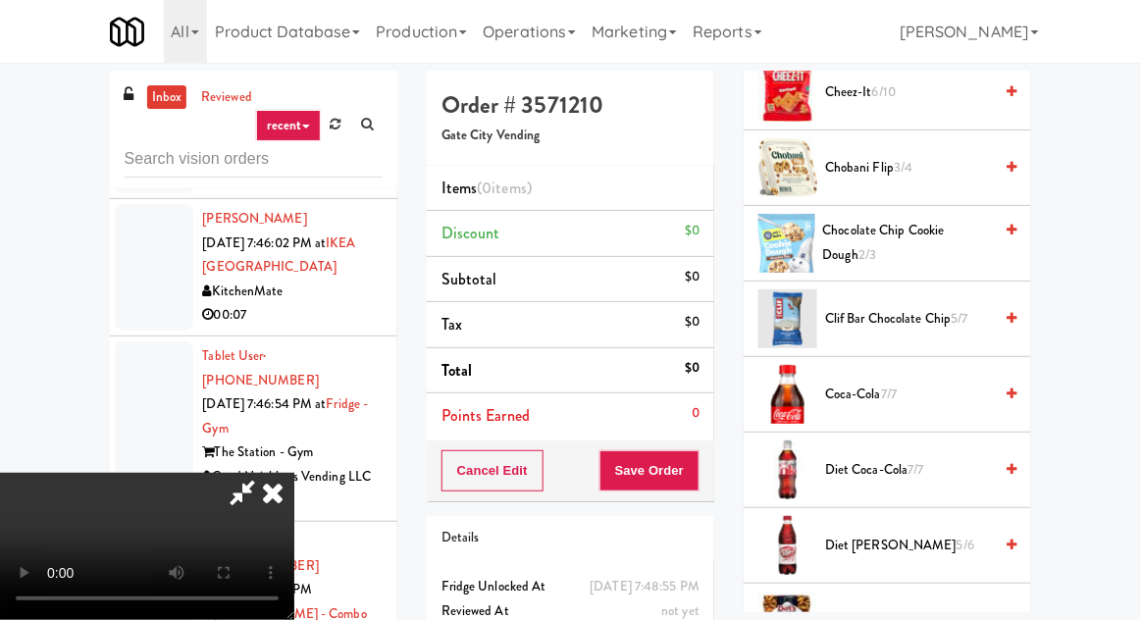
scroll to position [641, 0]
click at [897, 384] on span "7/7" at bounding box center [889, 393] width 16 height 19
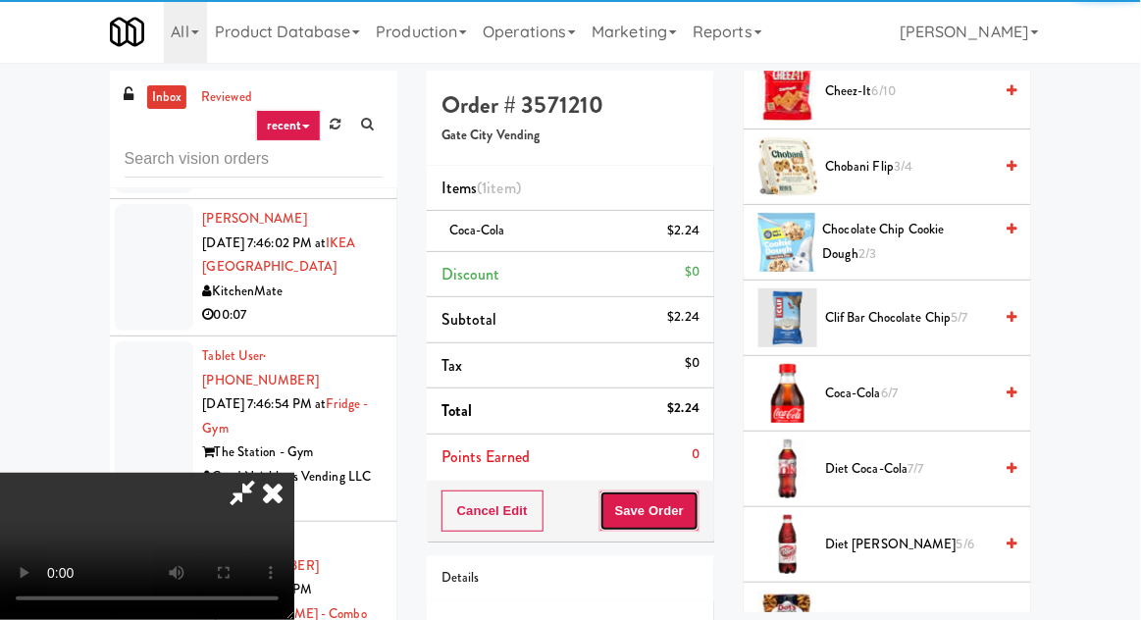
click at [692, 491] on button "Save Order" at bounding box center [650, 511] width 100 height 41
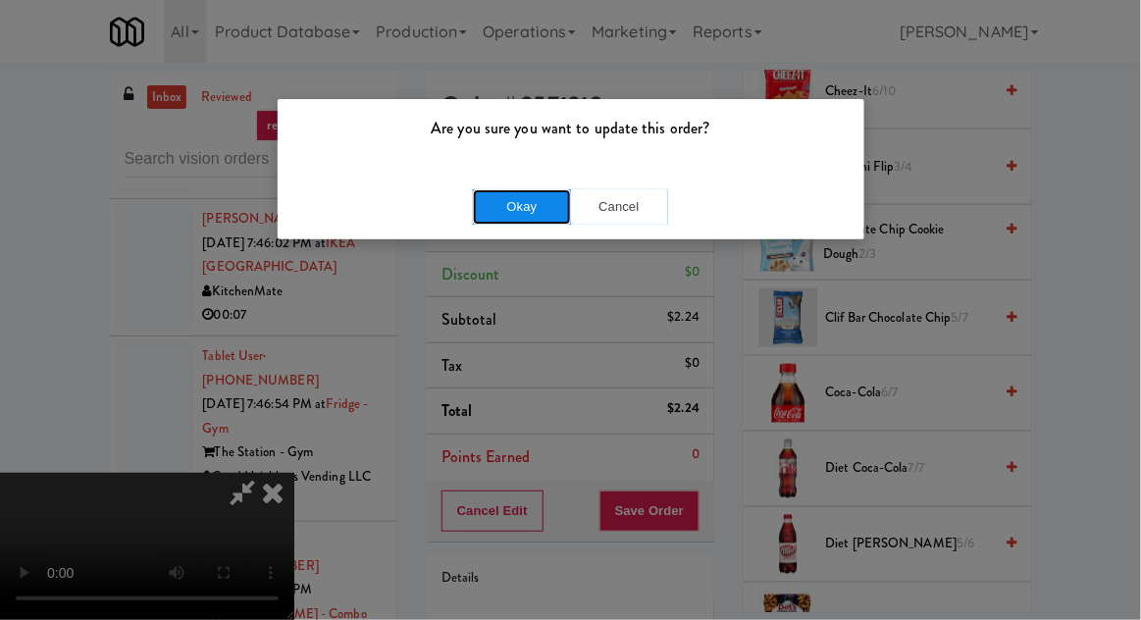
click at [519, 202] on button "Okay" at bounding box center [522, 206] width 98 height 35
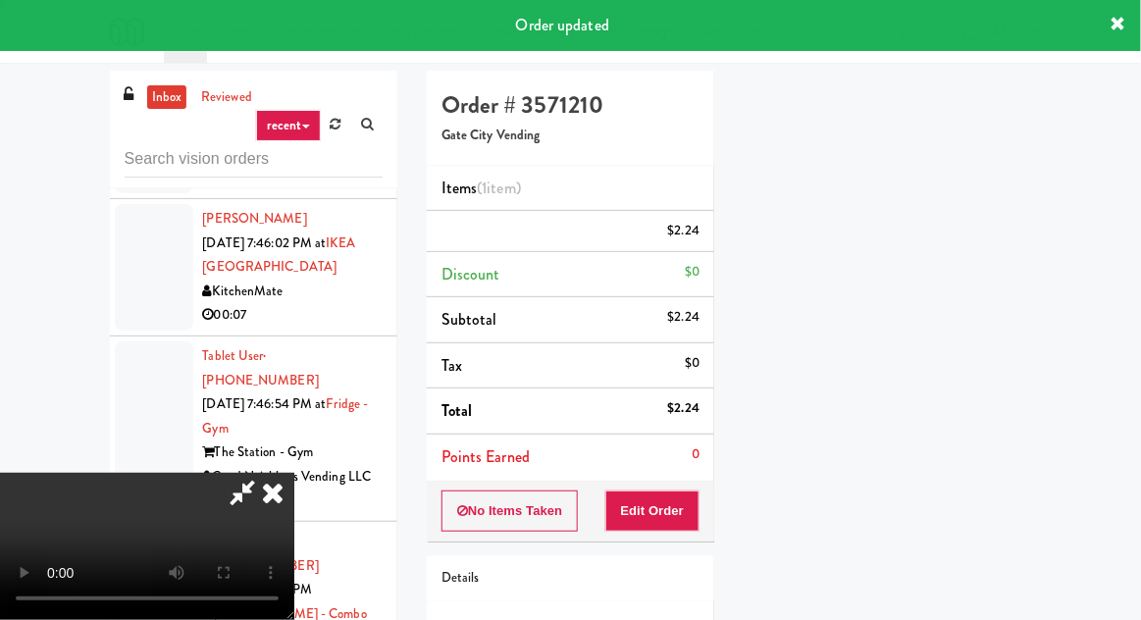
scroll to position [193, 0]
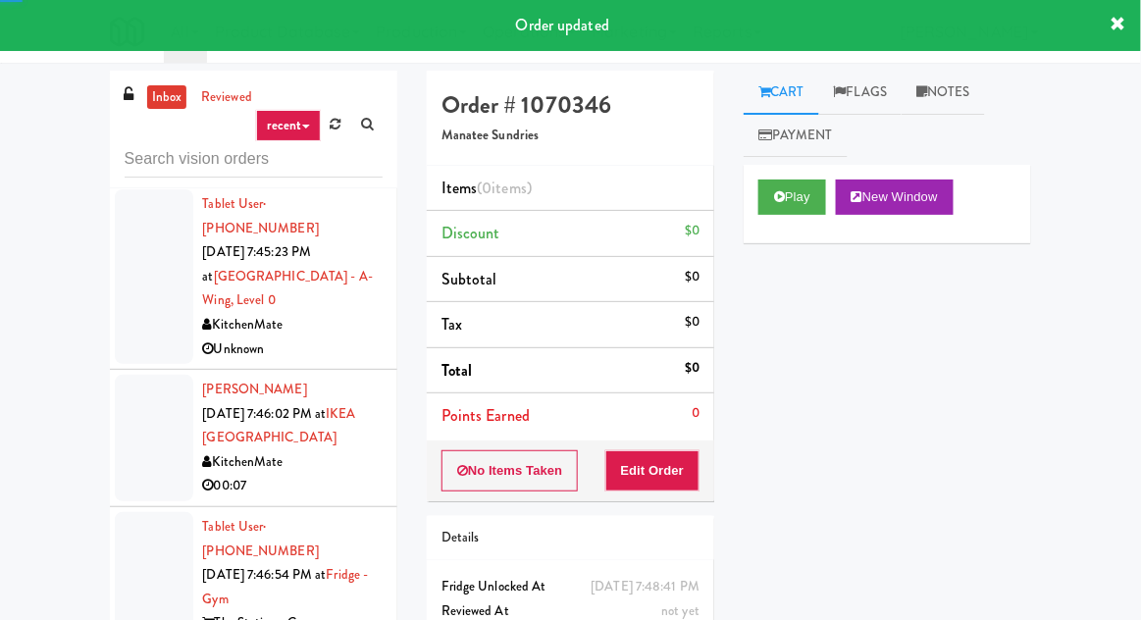
scroll to position [10009, 0]
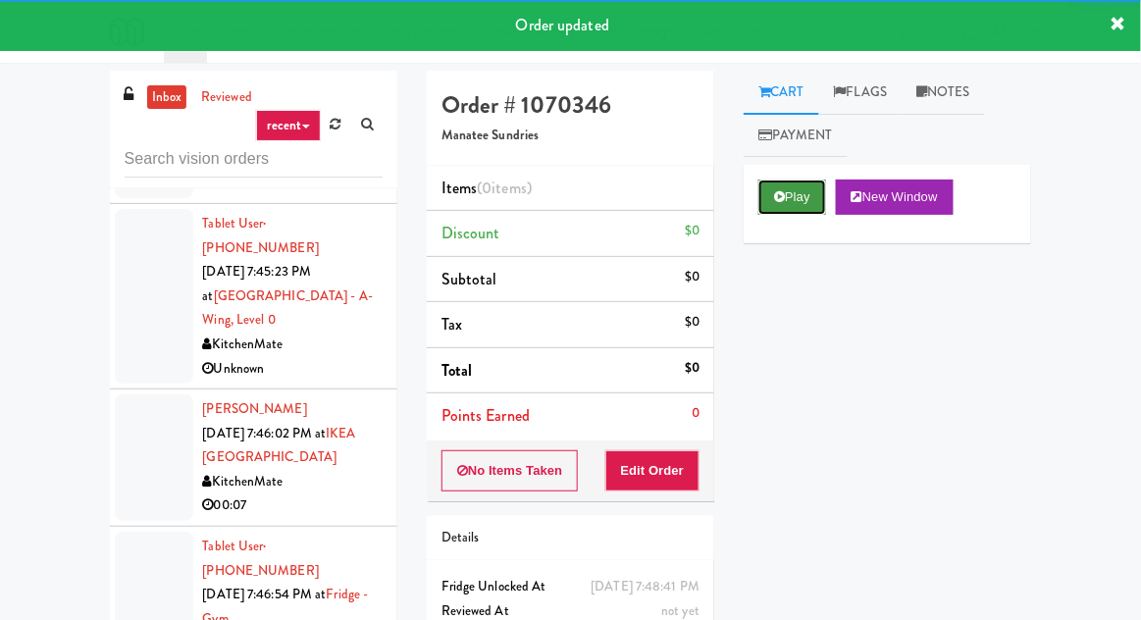
click at [763, 201] on button "Play" at bounding box center [793, 197] width 68 height 35
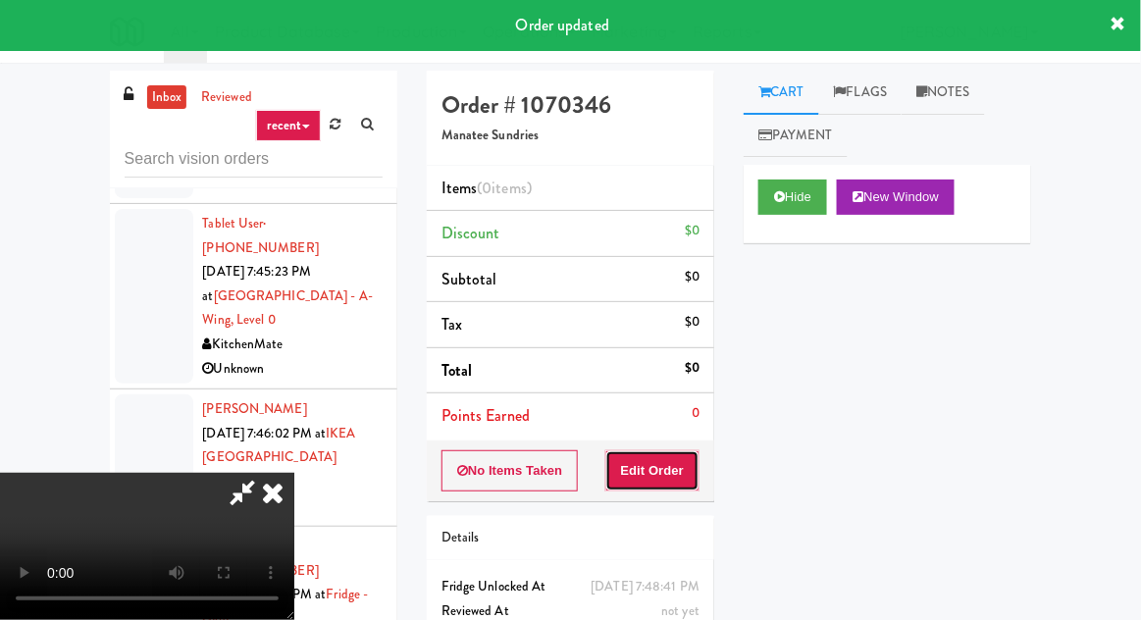
click at [665, 475] on button "Edit Order" at bounding box center [653, 470] width 95 height 41
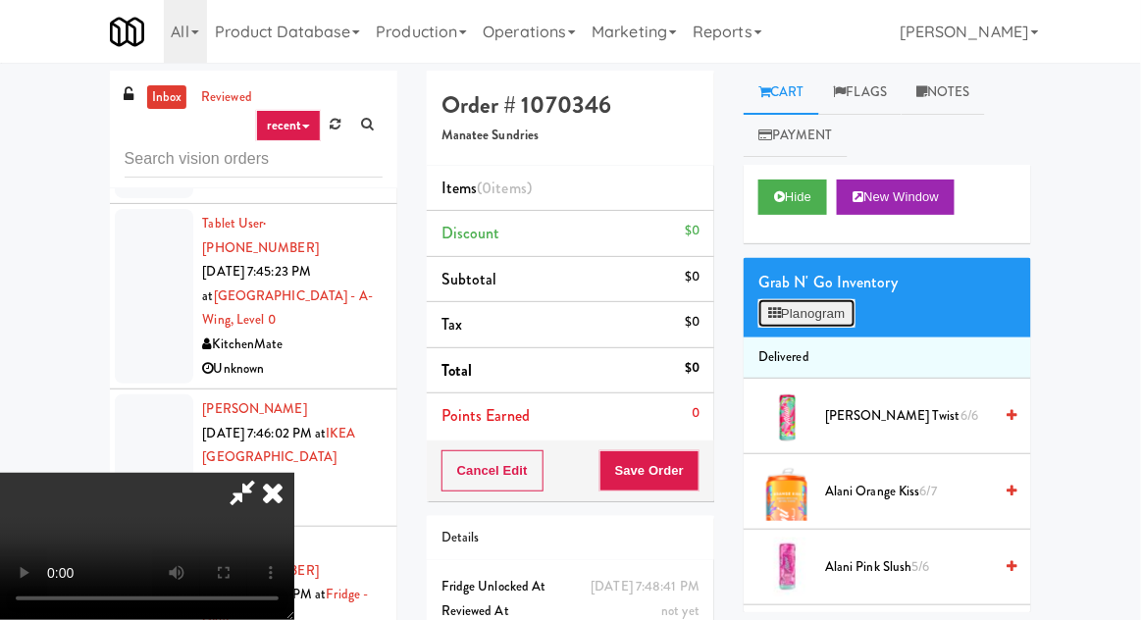
click at [801, 302] on button "Planogram" at bounding box center [807, 313] width 96 height 29
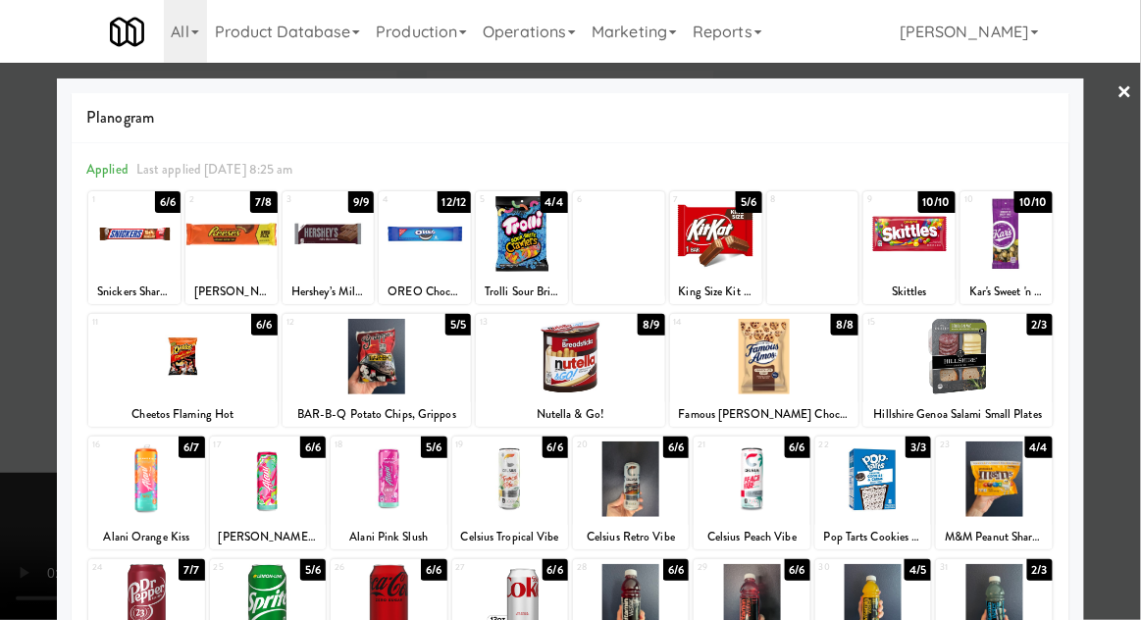
click at [759, 235] on div at bounding box center [716, 234] width 92 height 76
click at [910, 241] on div at bounding box center [910, 234] width 92 height 76
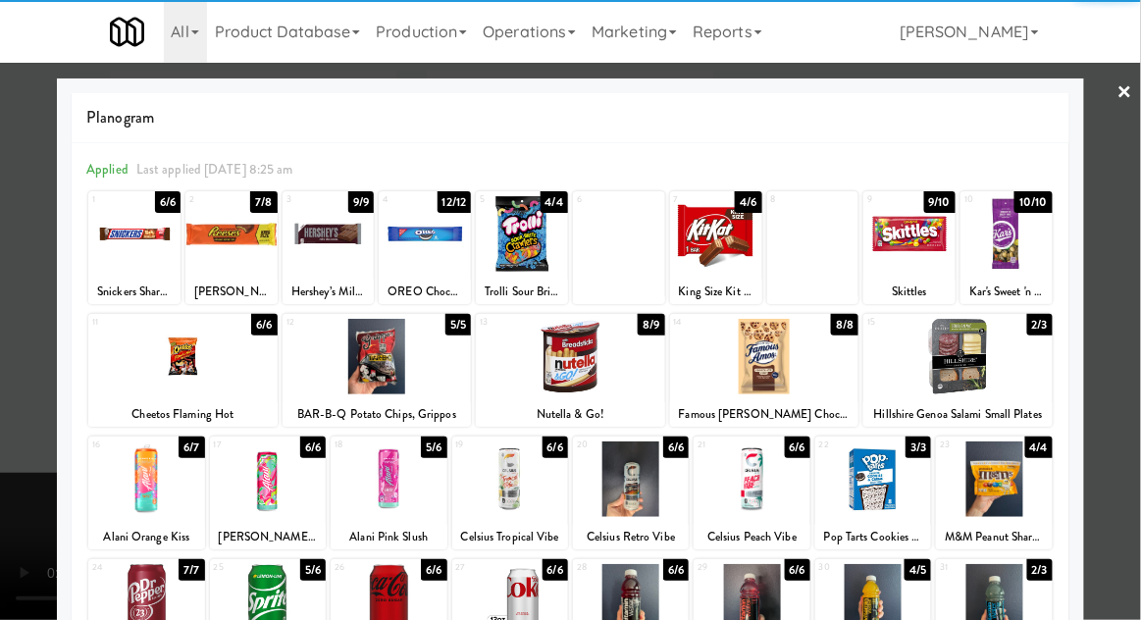
click at [1136, 191] on div at bounding box center [570, 310] width 1141 height 620
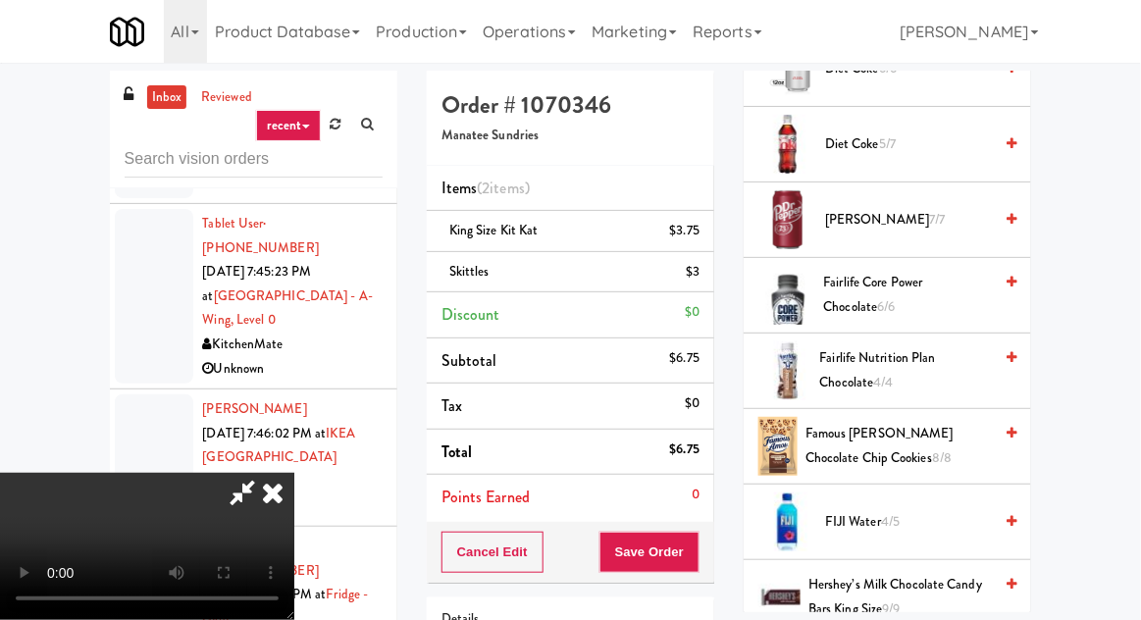
scroll to position [1202, 0]
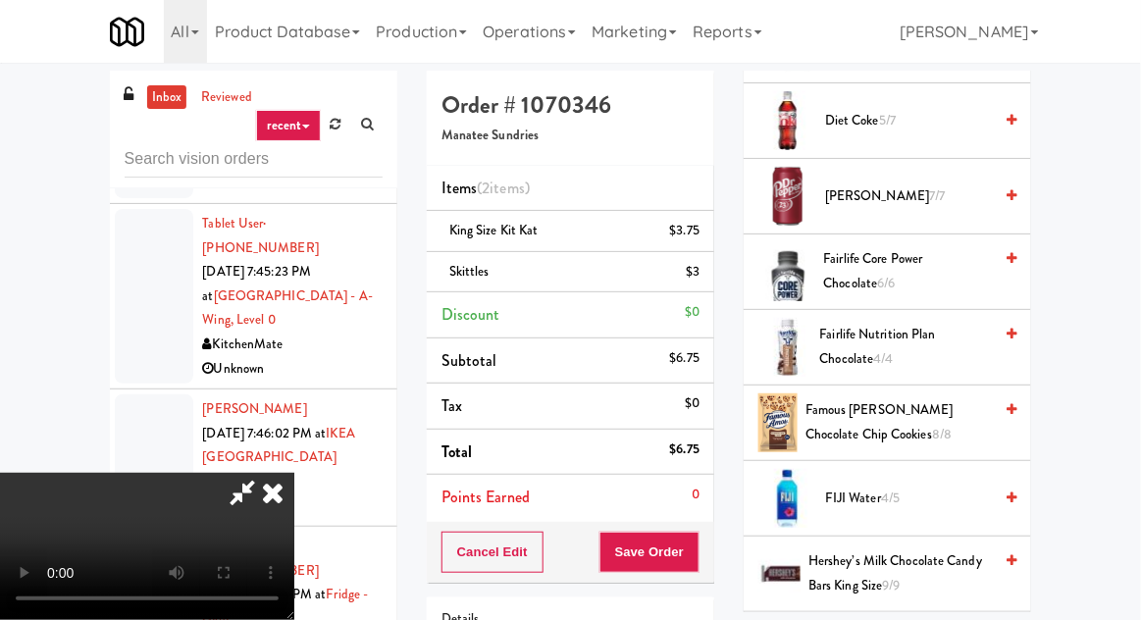
click at [884, 422] on span "Famous Amos Chocolate Chip Cookies 8/8" at bounding box center [899, 422] width 186 height 48
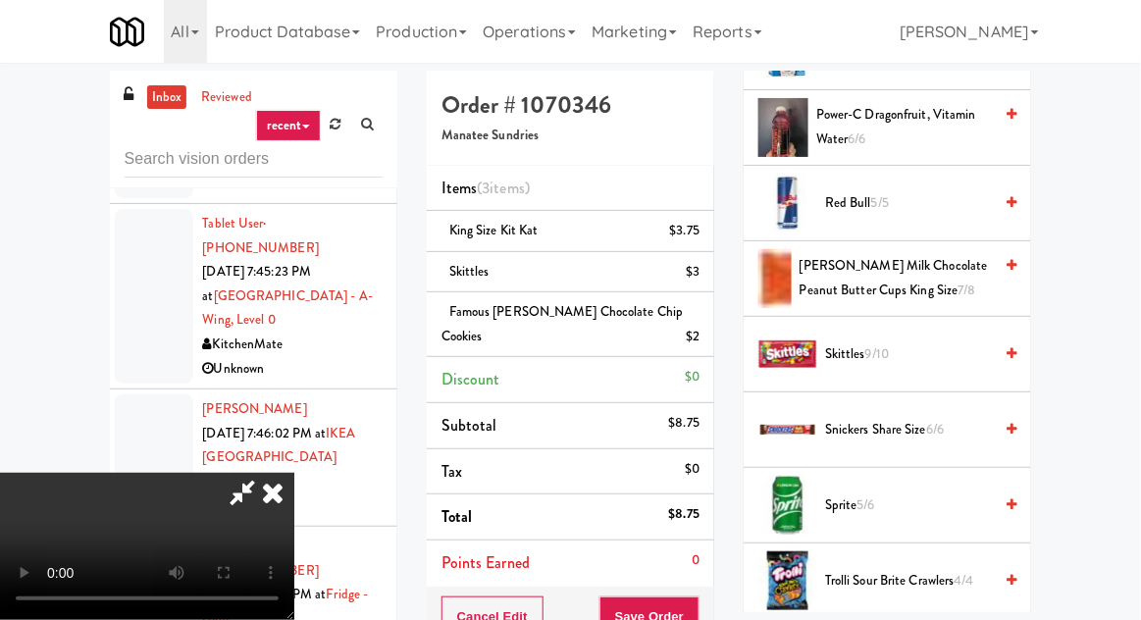
scroll to position [2761, 0]
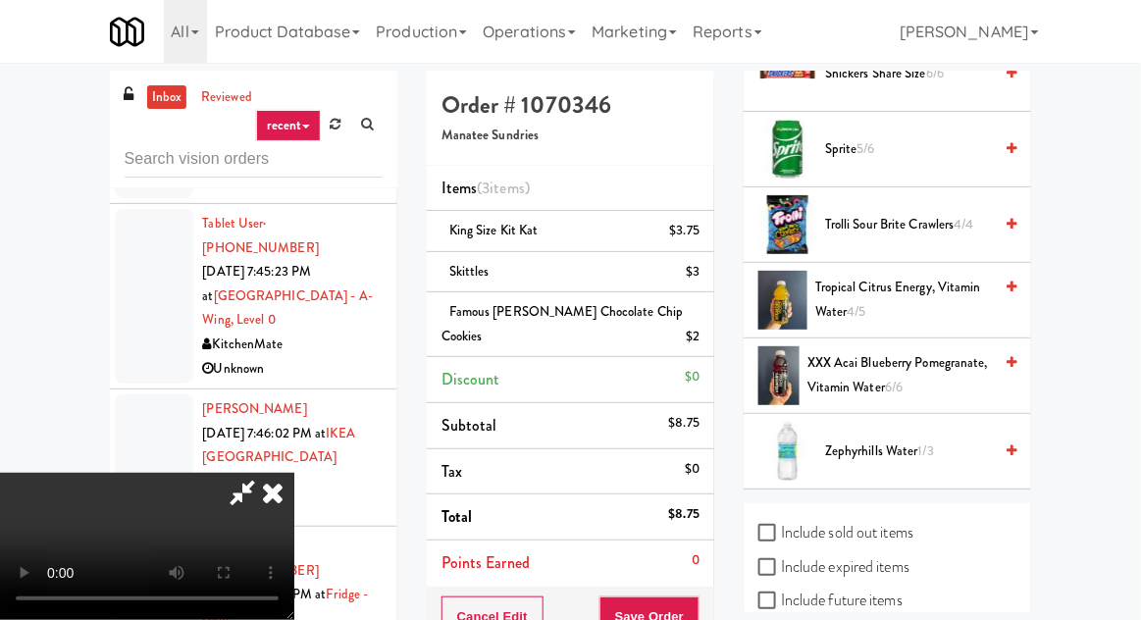
click at [950, 213] on span "Trolli Sour Brite Crawlers 4/4" at bounding box center [908, 225] width 167 height 25
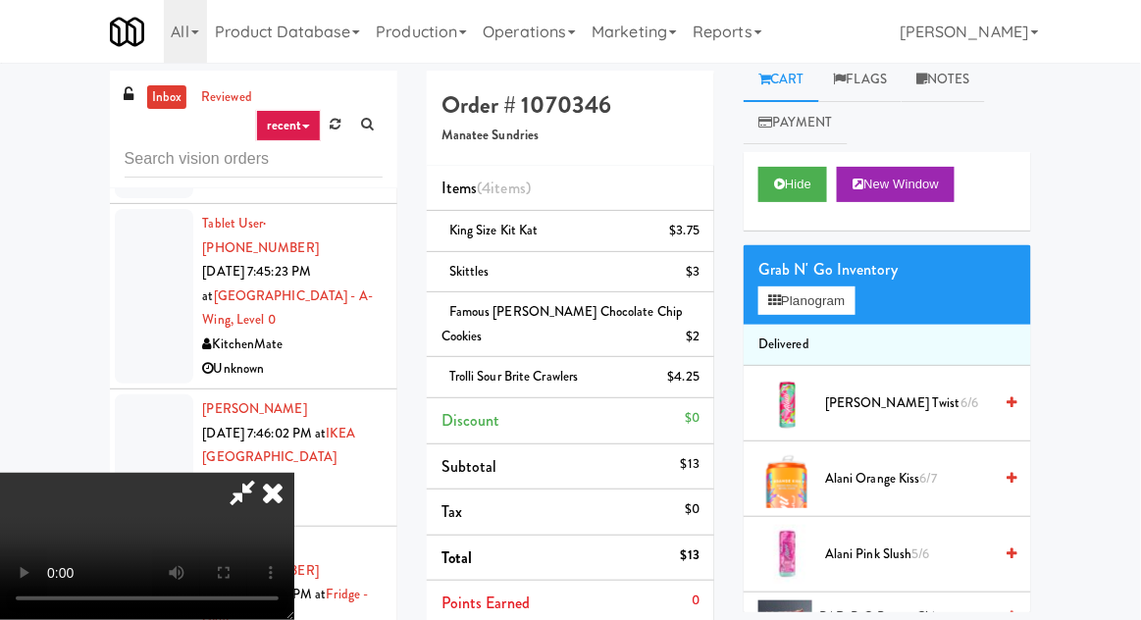
scroll to position [0, 0]
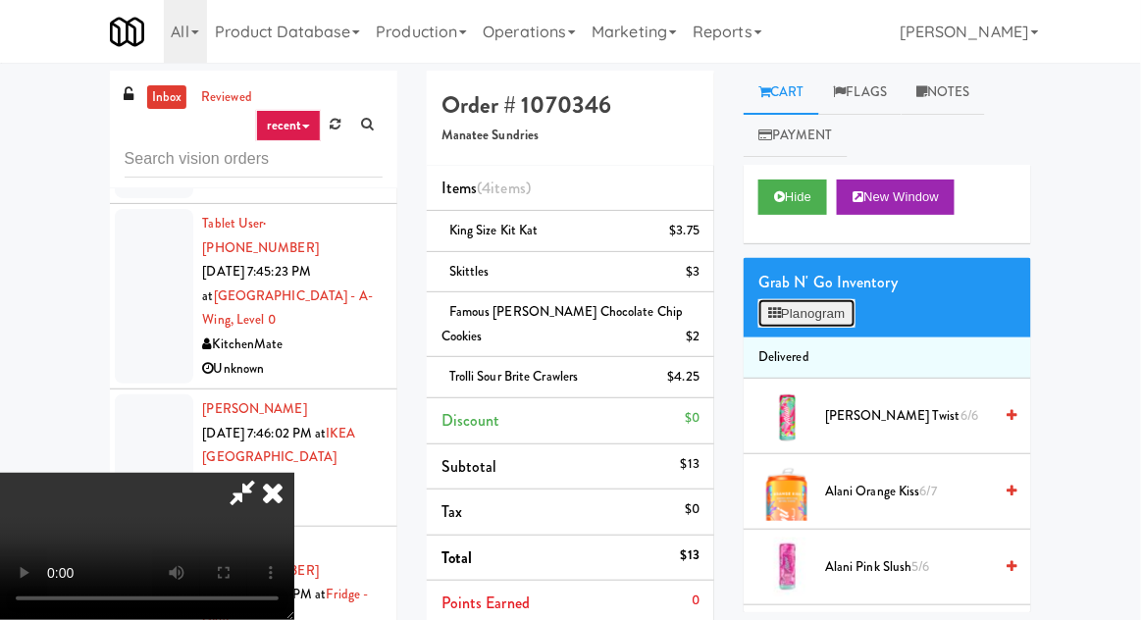
click at [836, 325] on button "Planogram" at bounding box center [807, 313] width 96 height 29
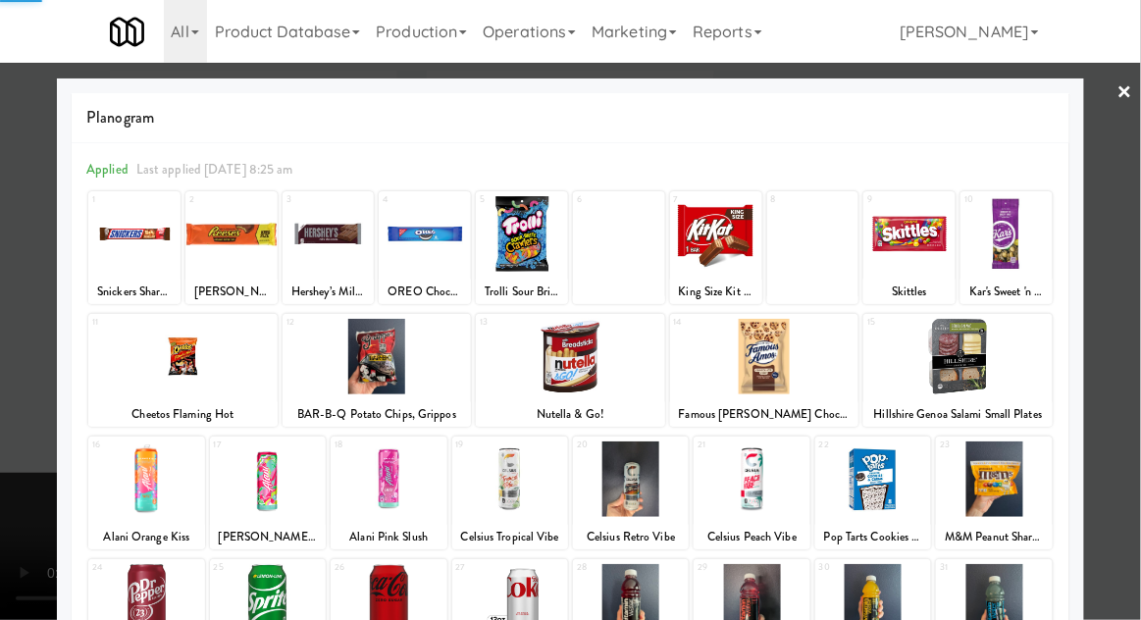
scroll to position [248, 0]
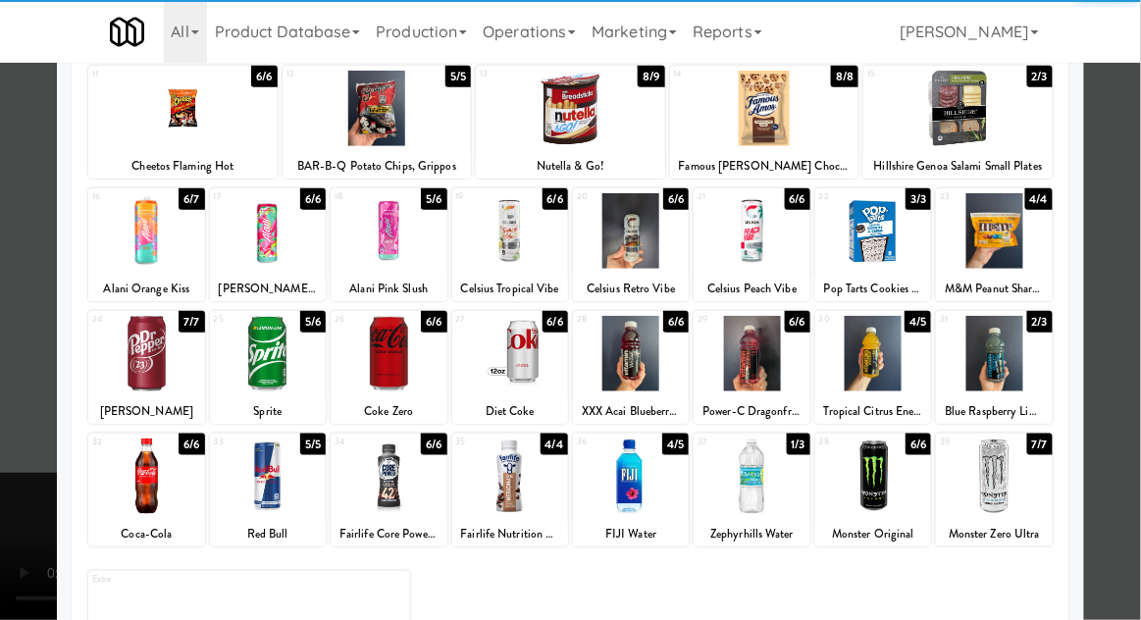
click at [1016, 355] on div at bounding box center [994, 354] width 116 height 76
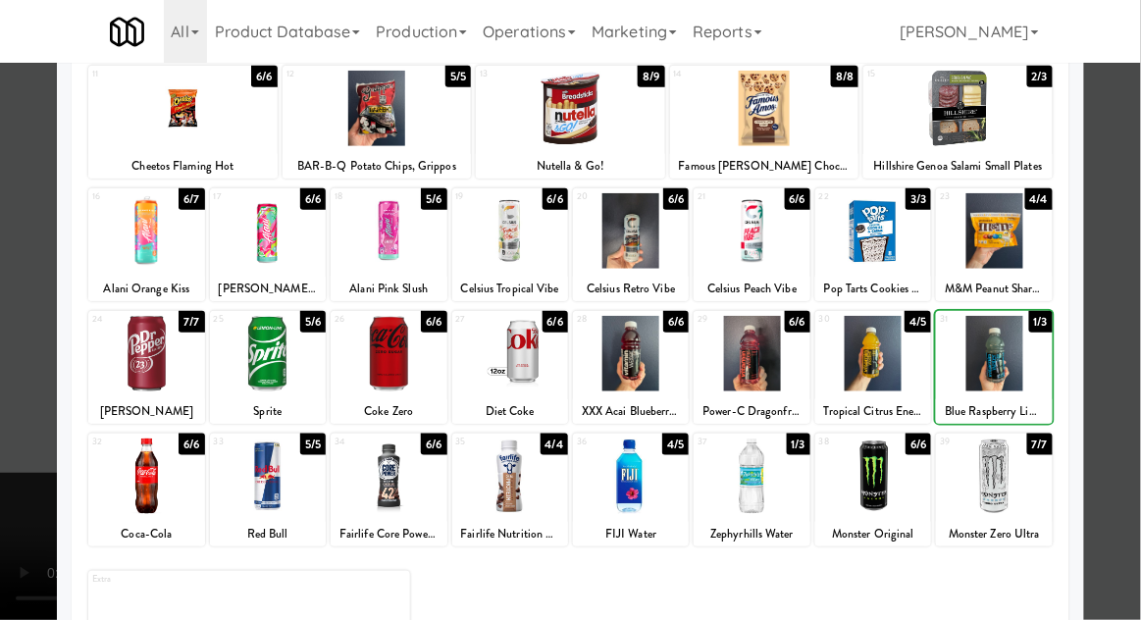
click at [1115, 290] on div at bounding box center [570, 310] width 1141 height 620
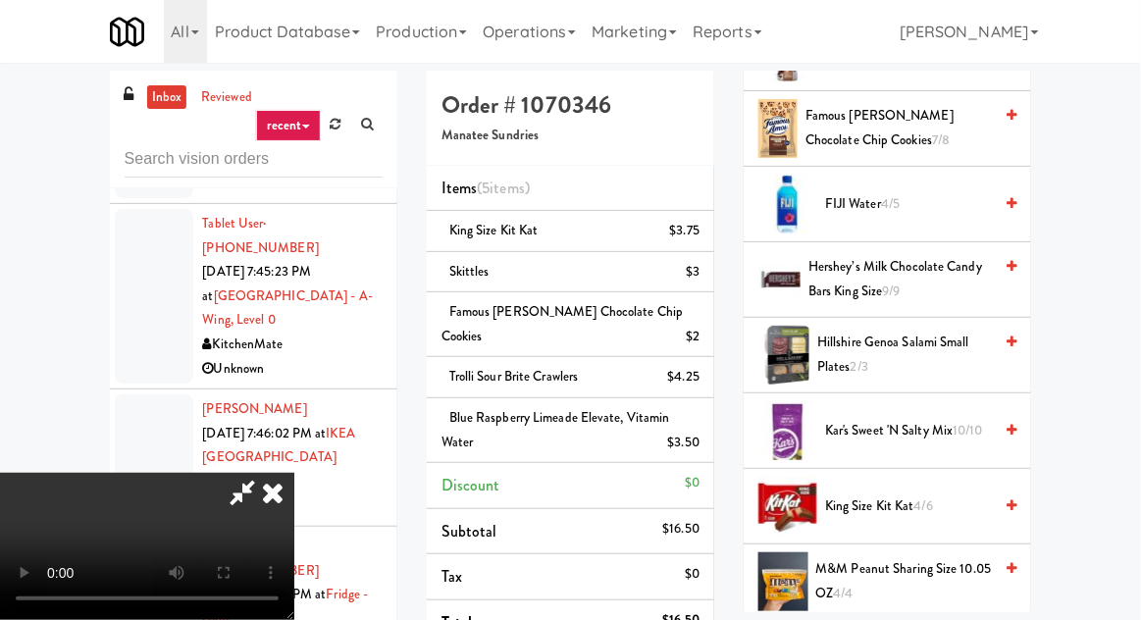
click at [960, 293] on span "Hershey’s Milk Chocolate Candy Bars King Size 9/9" at bounding box center [901, 279] width 184 height 48
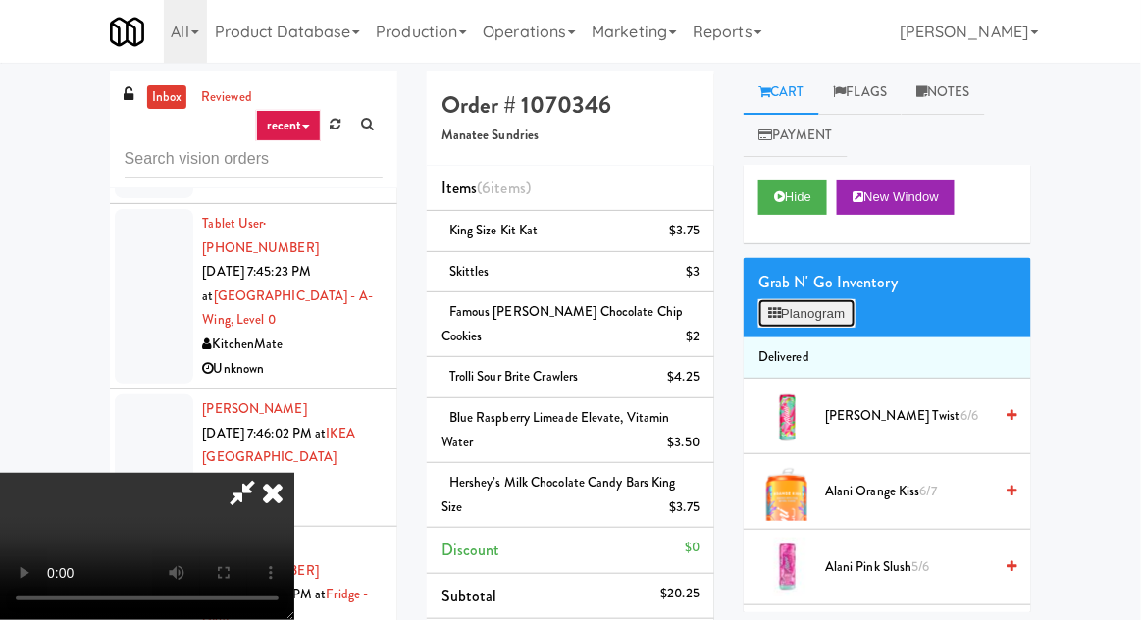
click at [833, 311] on button "Planogram" at bounding box center [807, 313] width 96 height 29
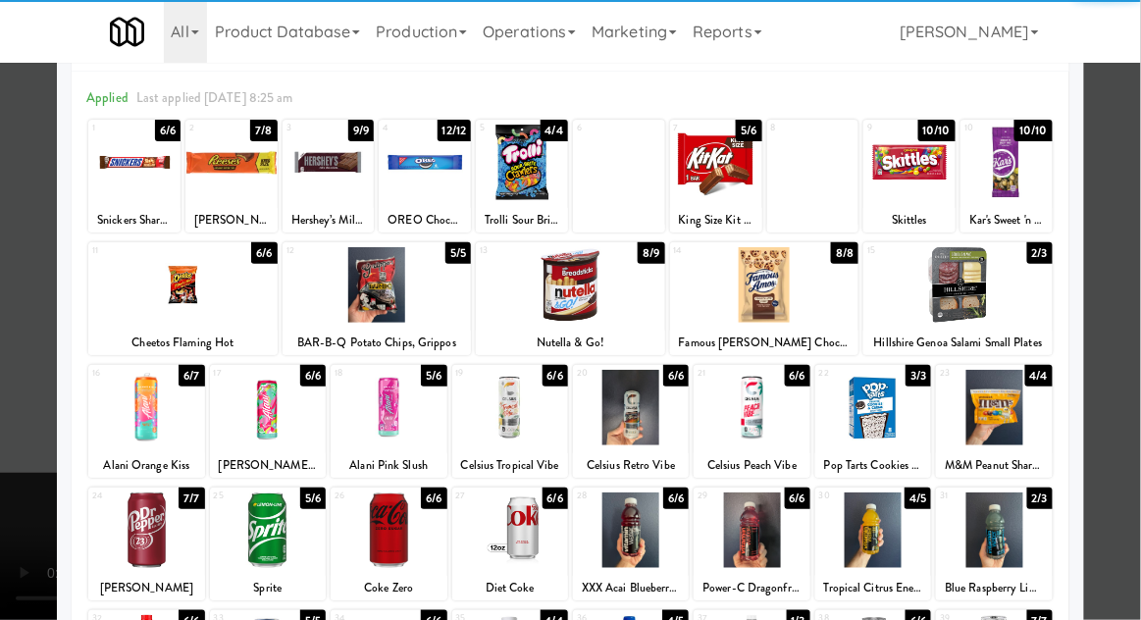
scroll to position [67, 0]
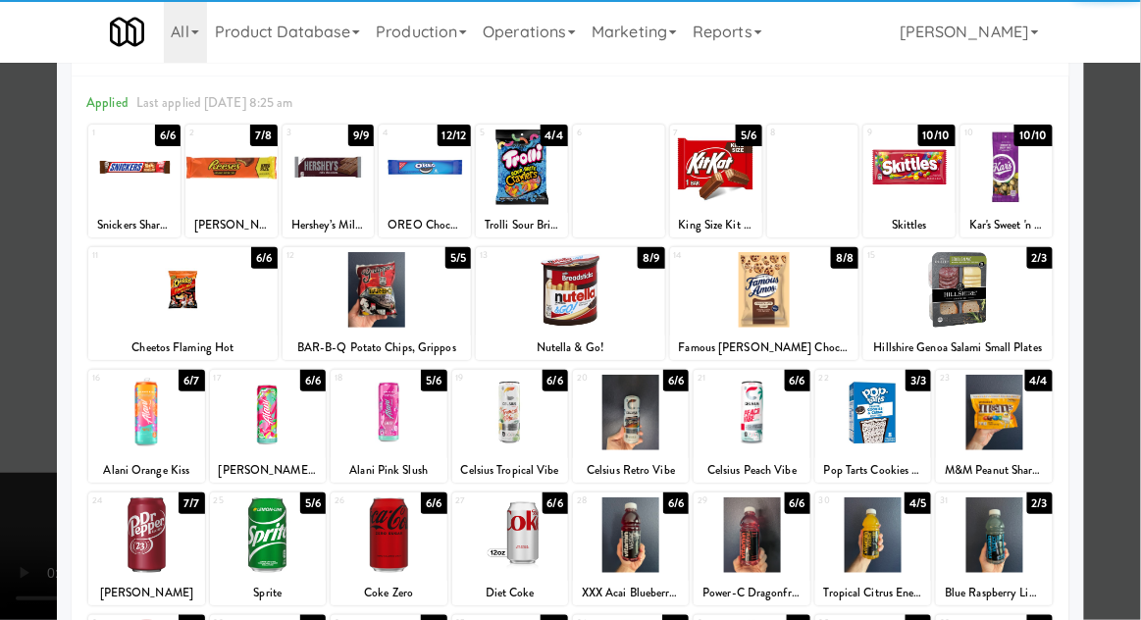
click at [277, 517] on div at bounding box center [268, 536] width 116 height 76
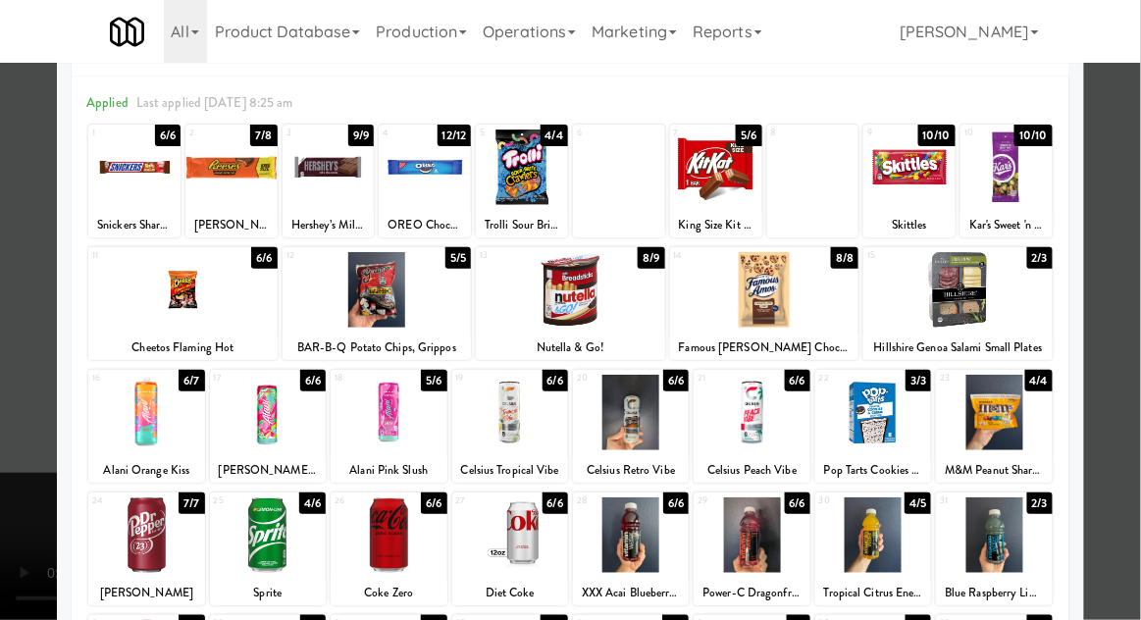
click at [1127, 263] on div at bounding box center [570, 310] width 1141 height 620
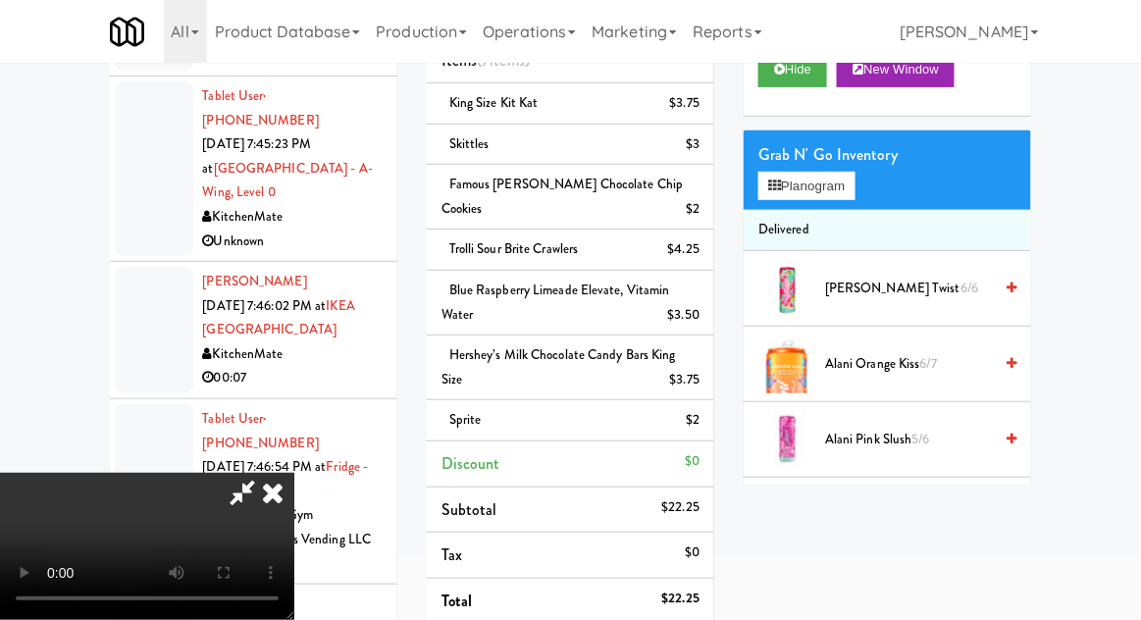
scroll to position [341, 0]
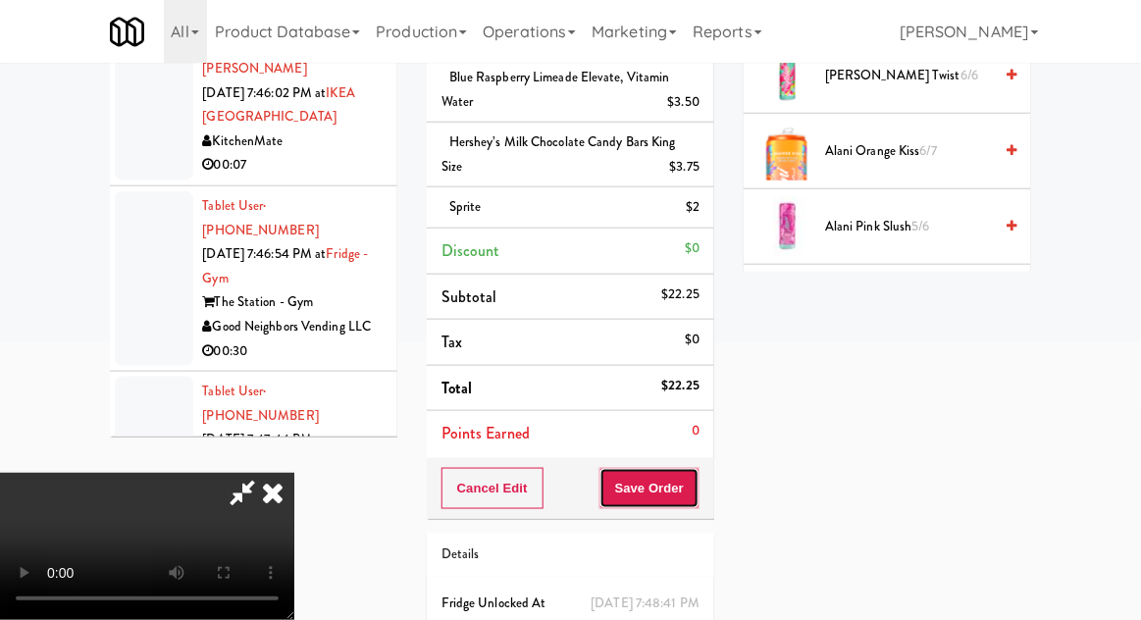
click at [696, 479] on button "Save Order" at bounding box center [650, 488] width 100 height 41
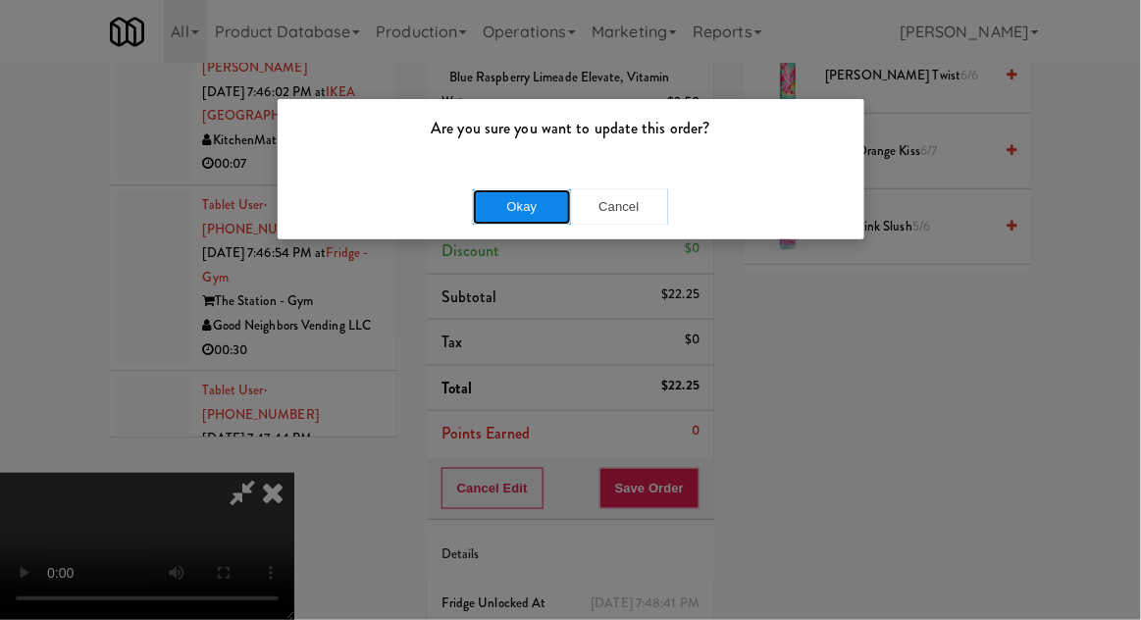
click at [563, 213] on button "Okay" at bounding box center [522, 206] width 98 height 35
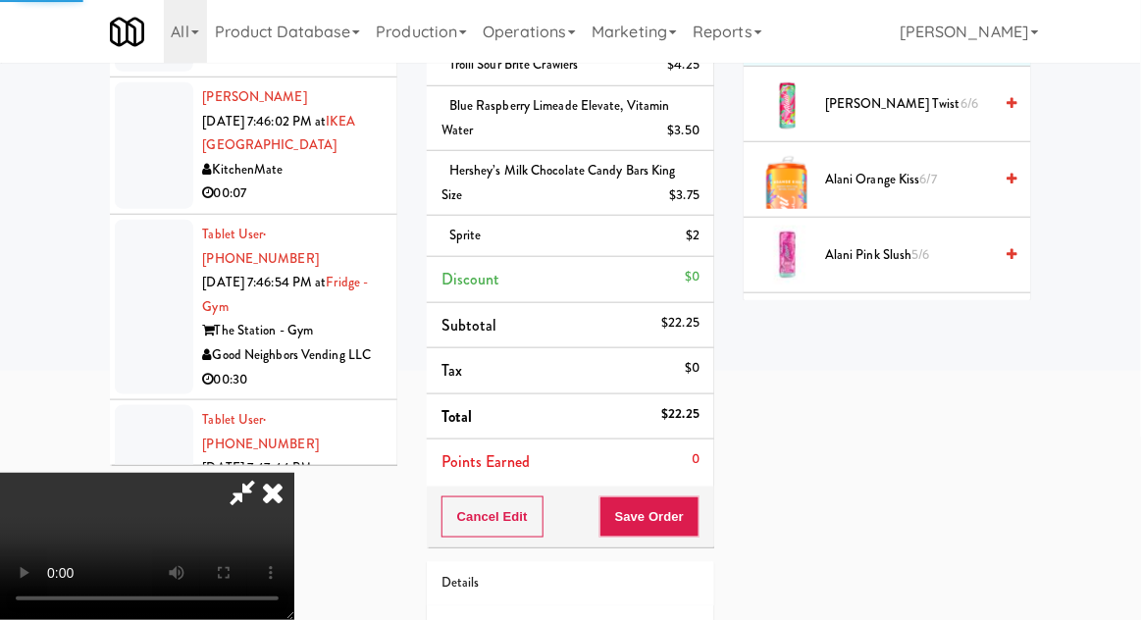
scroll to position [0, 0]
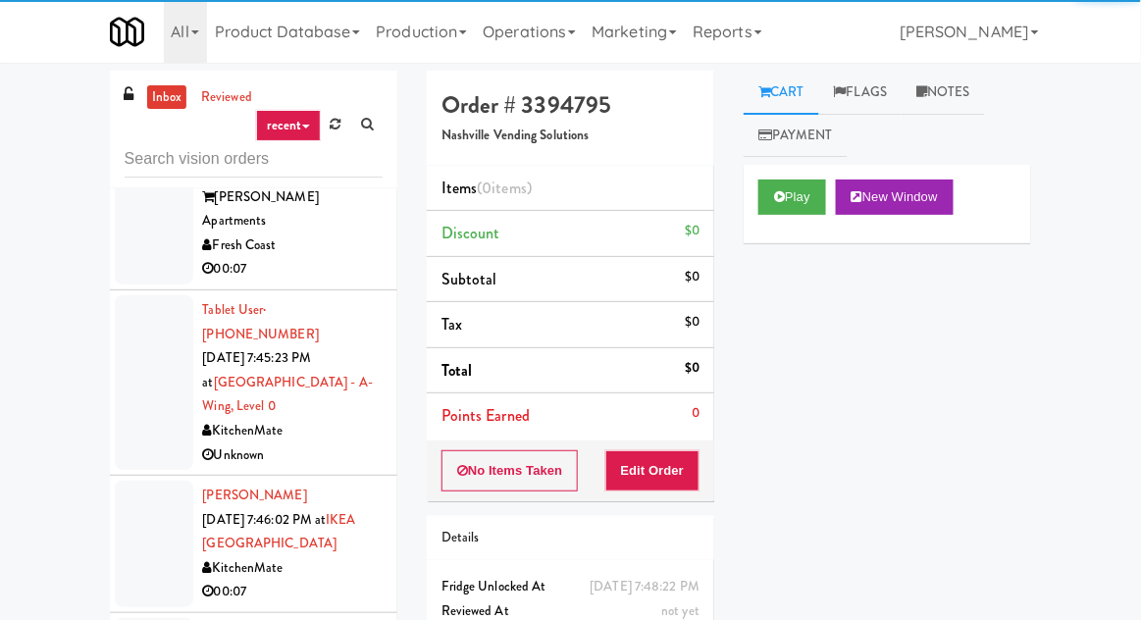
scroll to position [9923, 0]
click at [783, 181] on button "Play" at bounding box center [793, 197] width 68 height 35
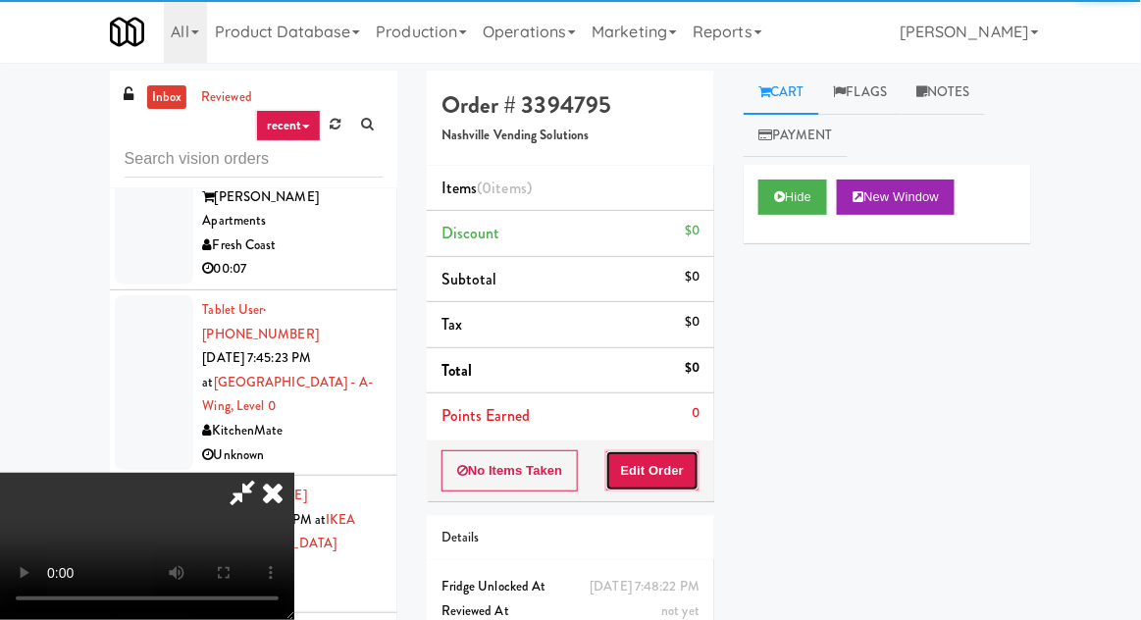
click at [662, 485] on button "Edit Order" at bounding box center [653, 470] width 95 height 41
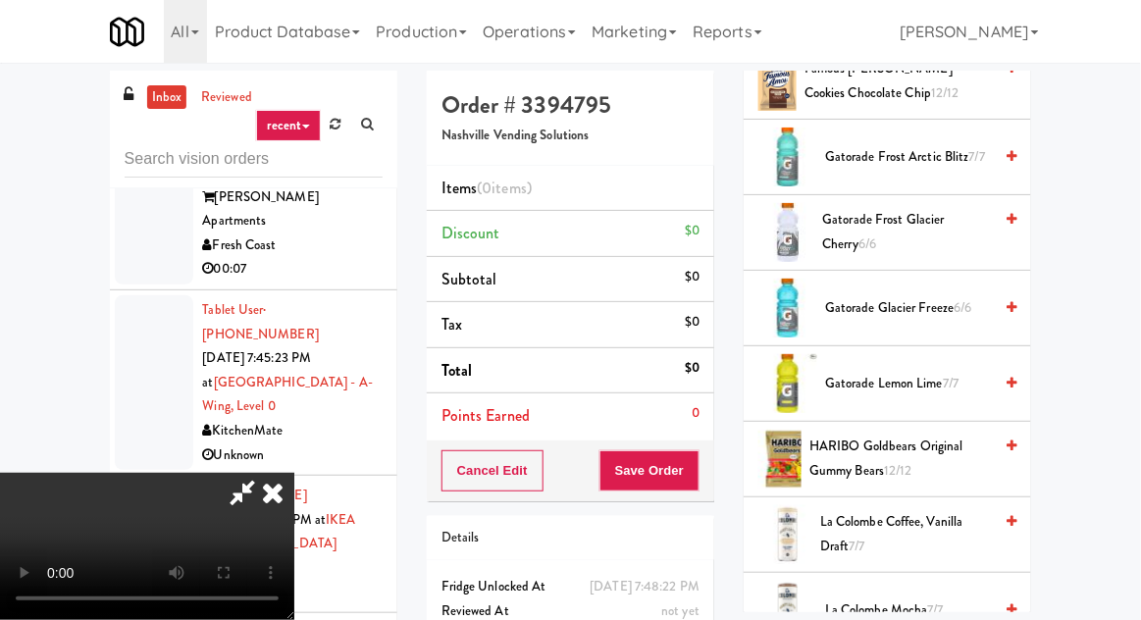
scroll to position [1315, 0]
click at [976, 159] on span "7/7" at bounding box center [978, 158] width 16 height 19
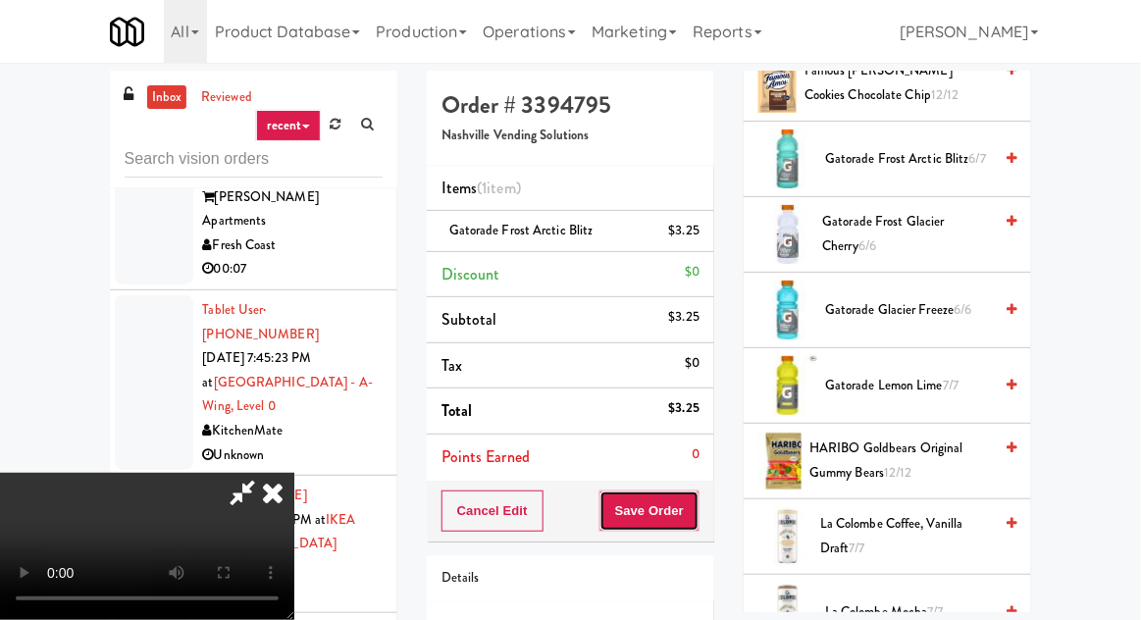
click at [699, 508] on button "Save Order" at bounding box center [650, 511] width 100 height 41
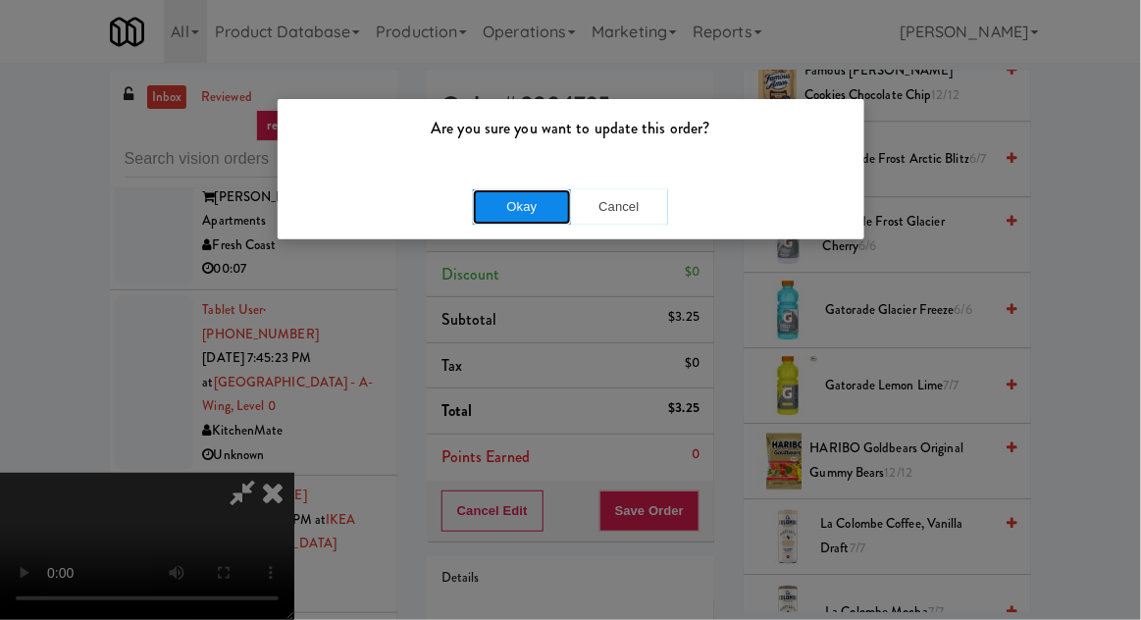
click at [531, 189] on button "Okay" at bounding box center [522, 206] width 98 height 35
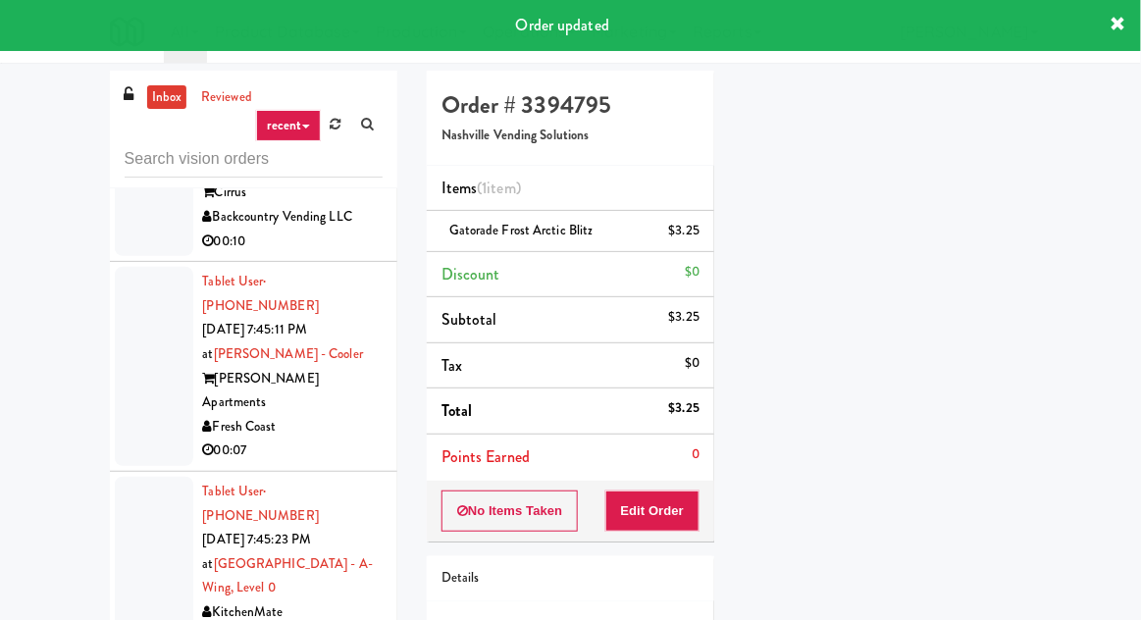
scroll to position [9729, 0]
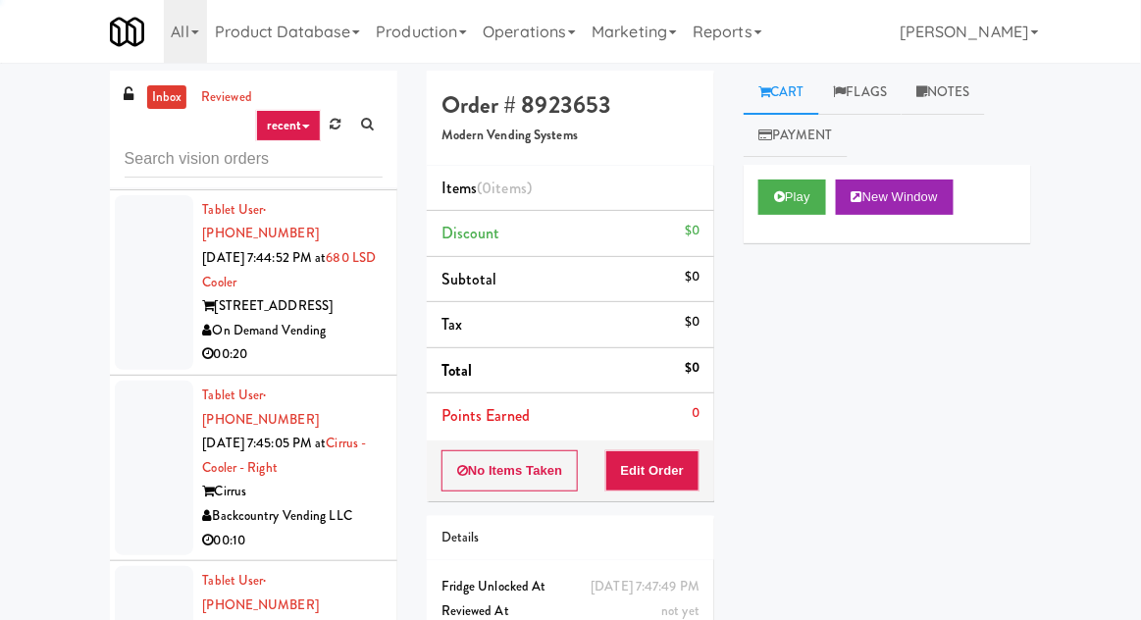
scroll to position [9420, 0]
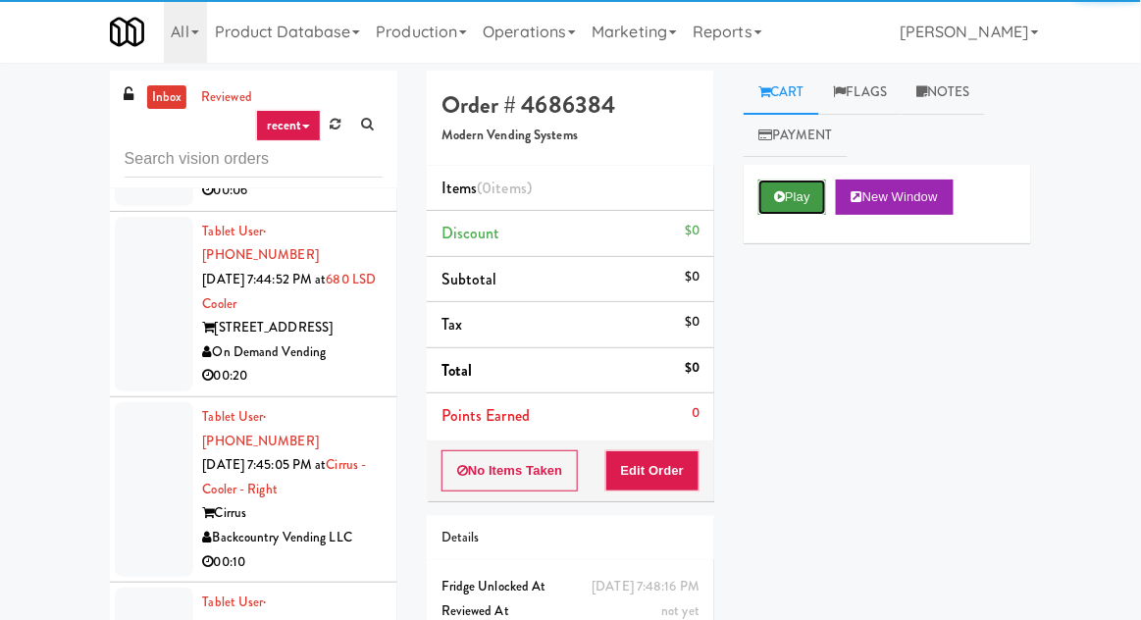
click at [782, 186] on button "Play" at bounding box center [793, 197] width 68 height 35
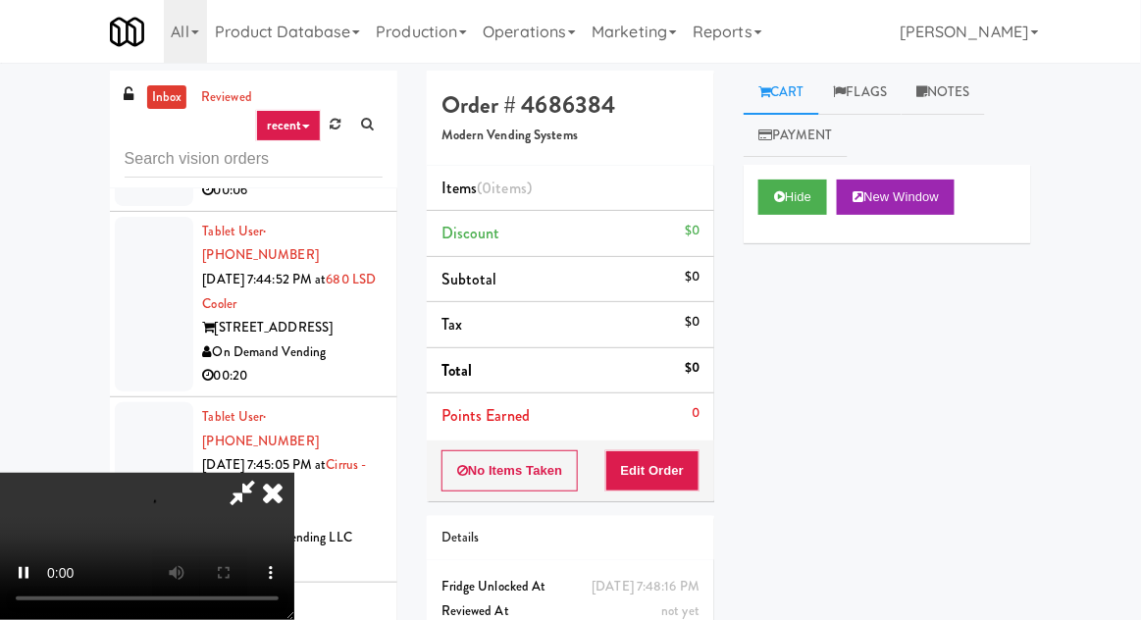
click at [685, 434] on li "Points Earned 0" at bounding box center [571, 416] width 288 height 45
click at [687, 452] on button "Edit Order" at bounding box center [653, 470] width 95 height 41
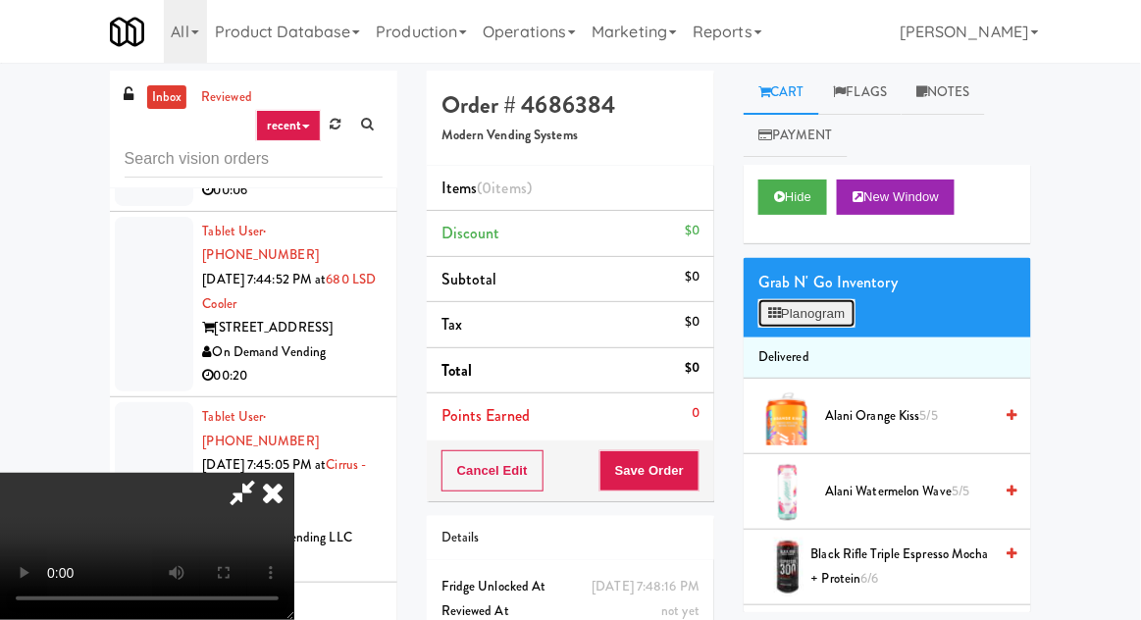
click at [820, 317] on button "Planogram" at bounding box center [807, 313] width 96 height 29
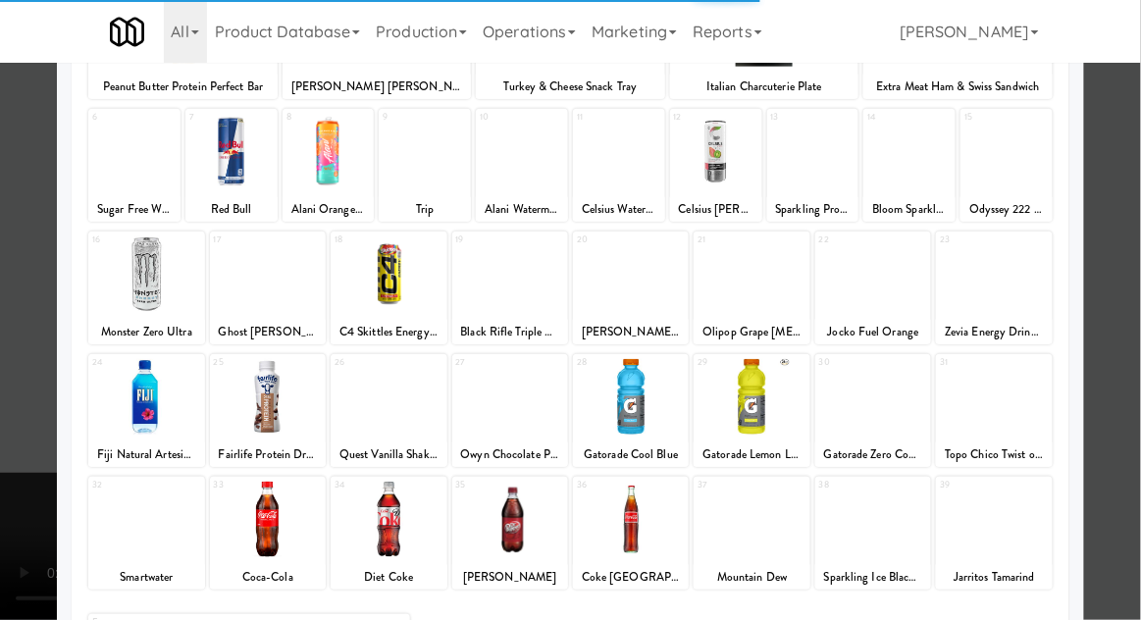
scroll to position [248, 0]
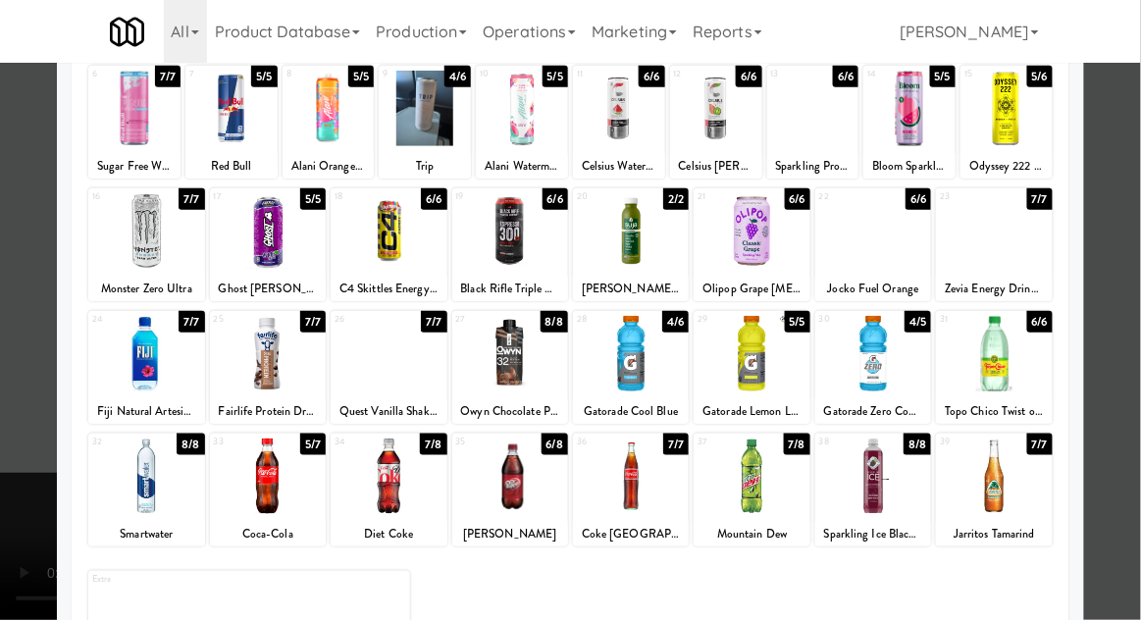
click at [746, 504] on div at bounding box center [752, 477] width 116 height 76
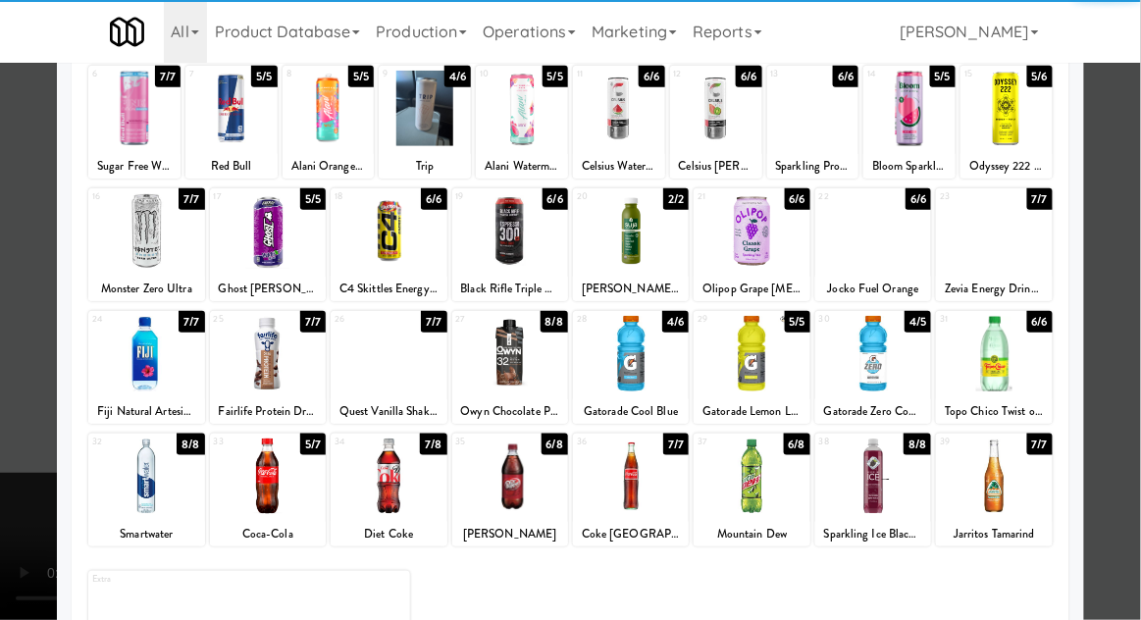
click at [647, 487] on div at bounding box center [631, 477] width 116 height 76
click at [2, 297] on div at bounding box center [570, 310] width 1141 height 620
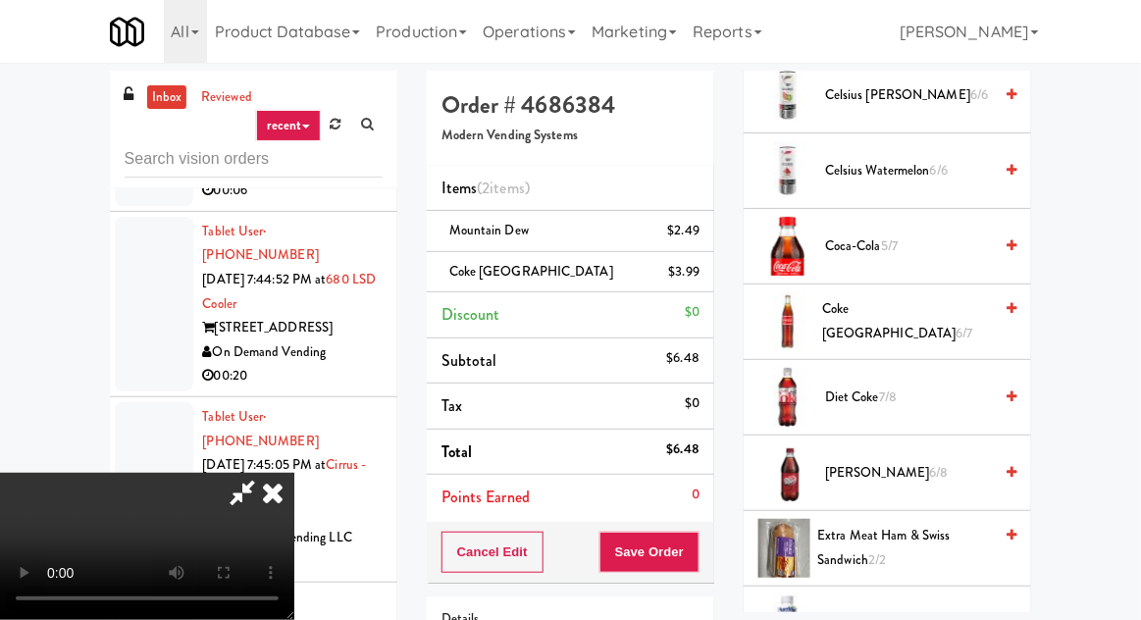
scroll to position [696, 0]
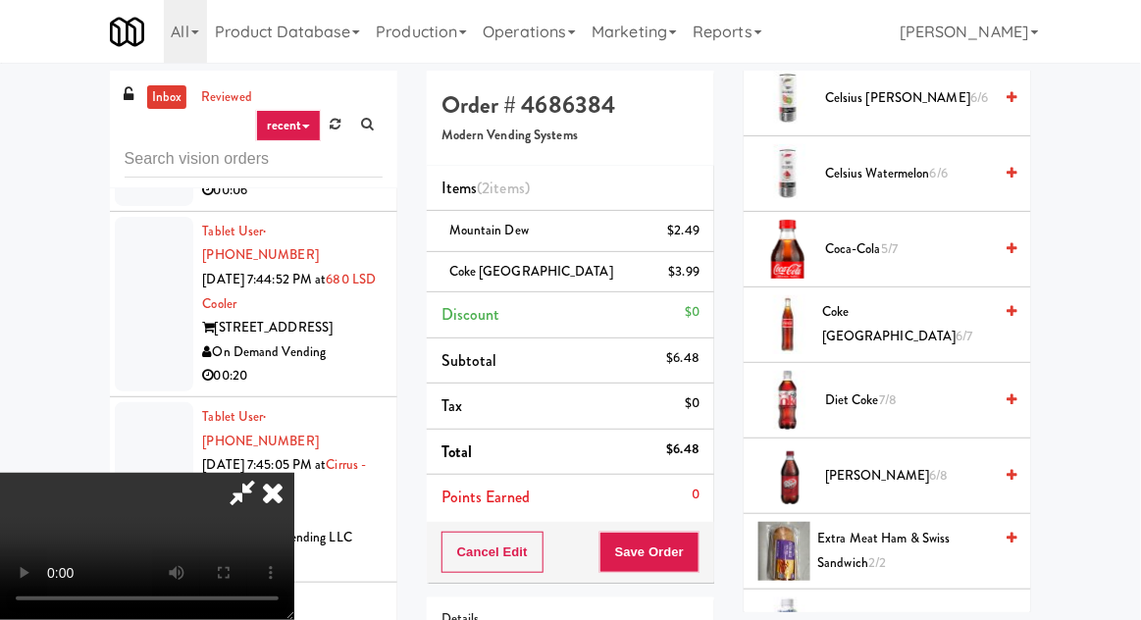
click at [865, 480] on span "Dr Pepper 6/8" at bounding box center [908, 476] width 167 height 25
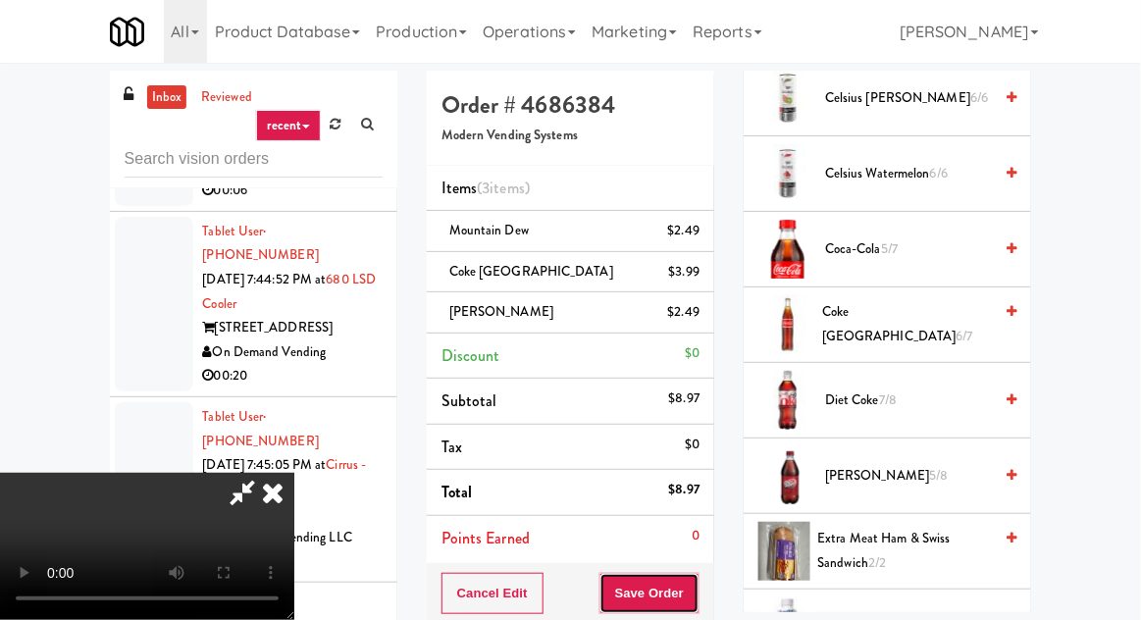
click at [696, 609] on button "Save Order" at bounding box center [650, 593] width 100 height 41
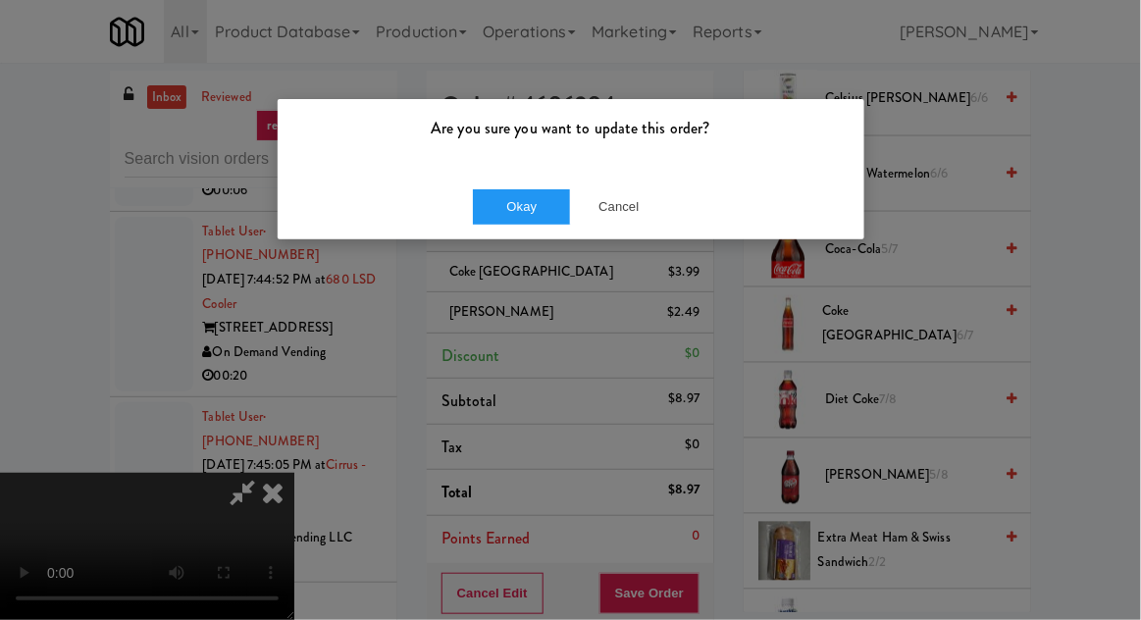
click at [559, 235] on div "Okay Cancel" at bounding box center [571, 207] width 587 height 66
click at [547, 209] on button "Okay" at bounding box center [522, 206] width 98 height 35
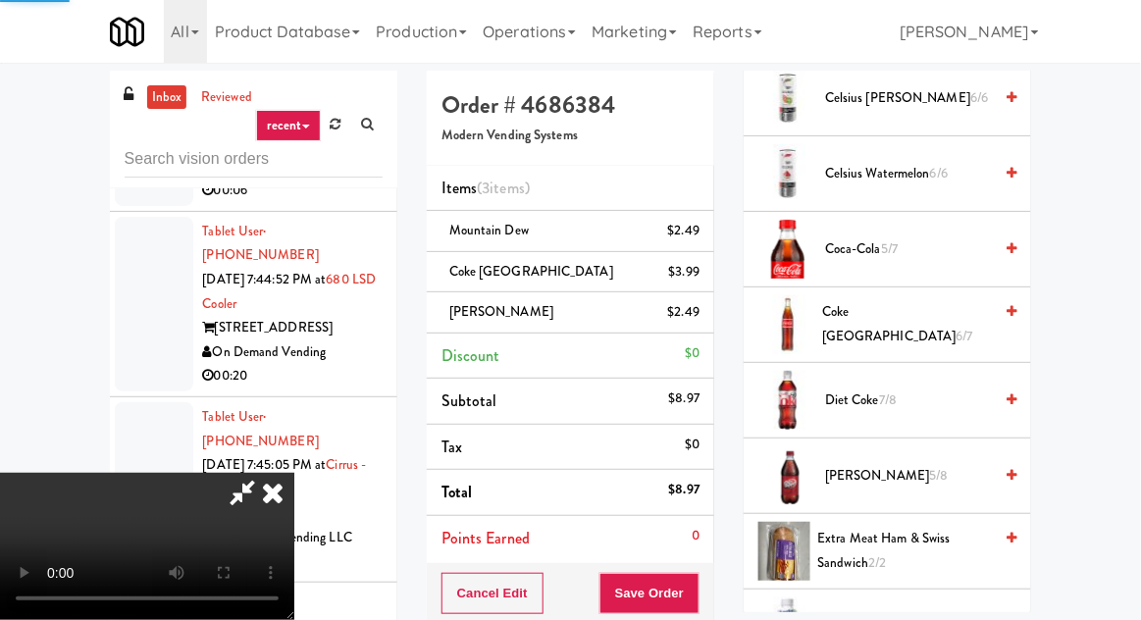
scroll to position [193, 0]
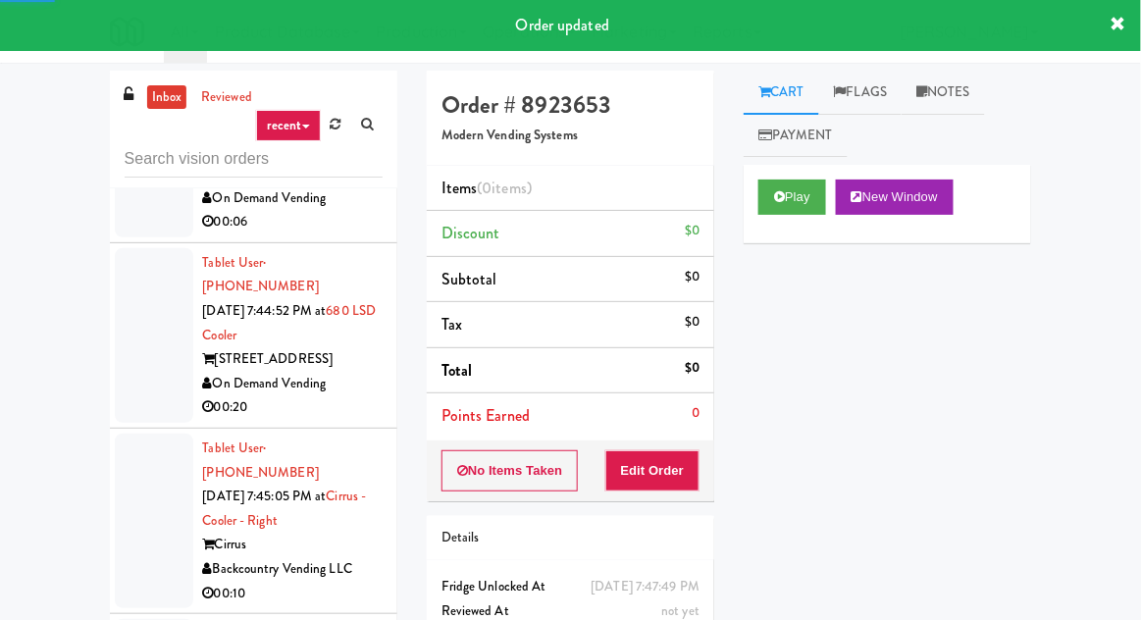
scroll to position [9314, 0]
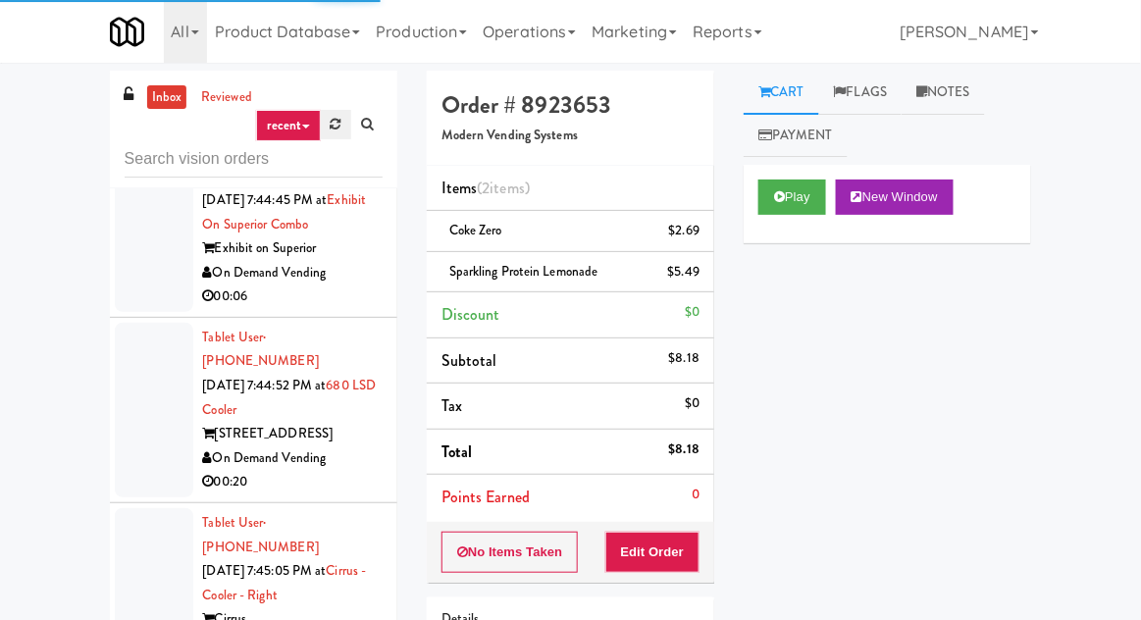
click at [334, 127] on icon at bounding box center [336, 124] width 11 height 13
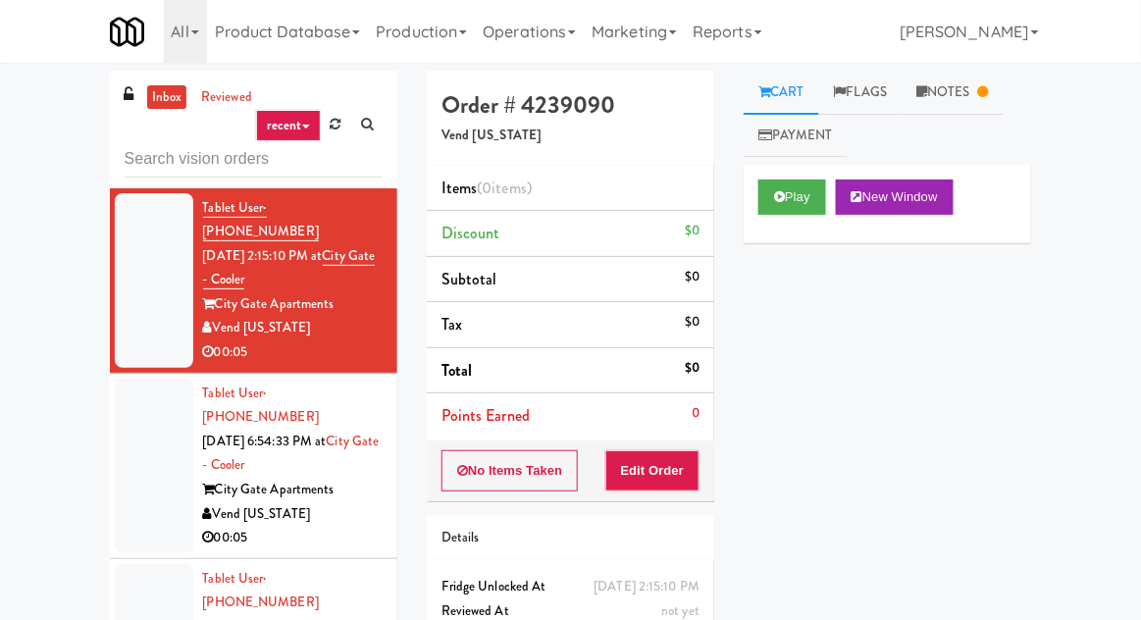
click at [158, 440] on div at bounding box center [154, 466] width 79 height 175
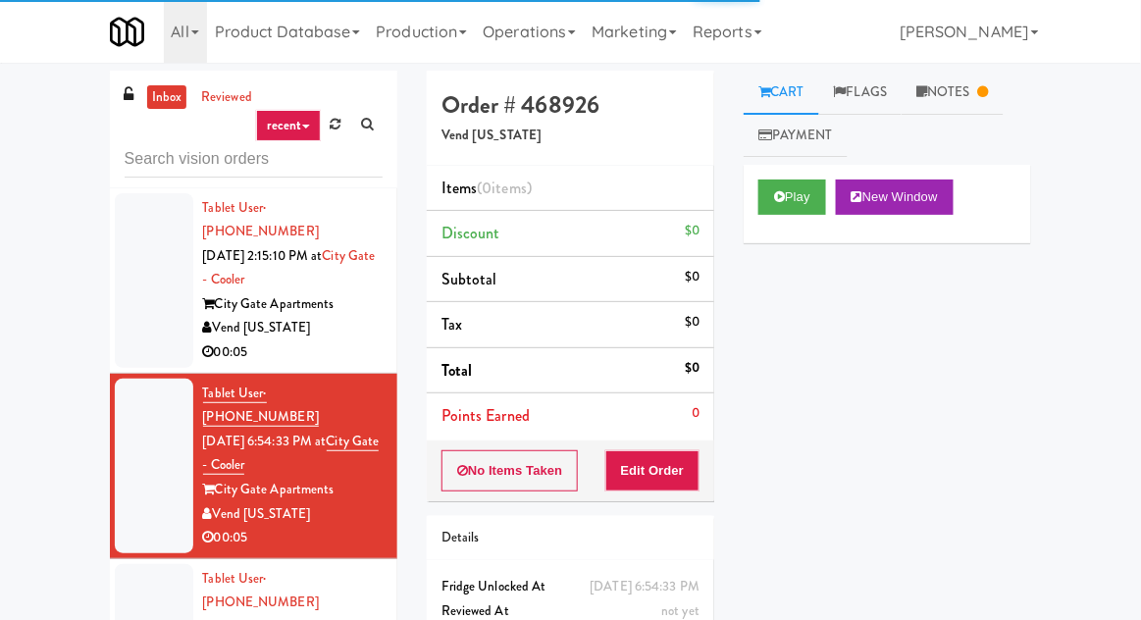
click at [133, 286] on div at bounding box center [154, 280] width 79 height 175
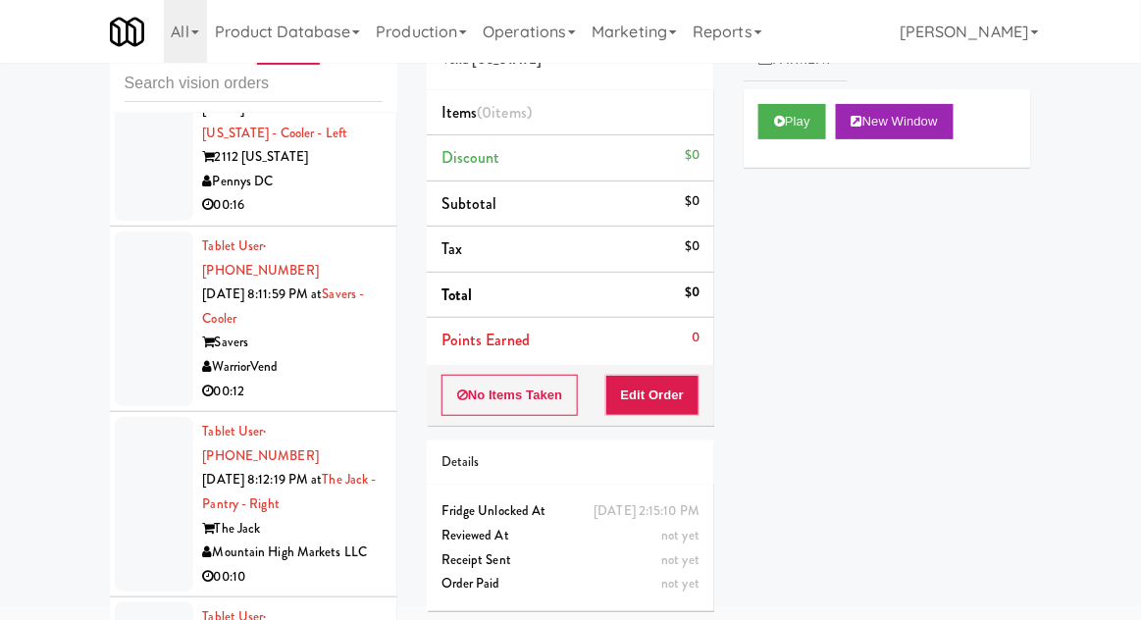
scroll to position [8075, 0]
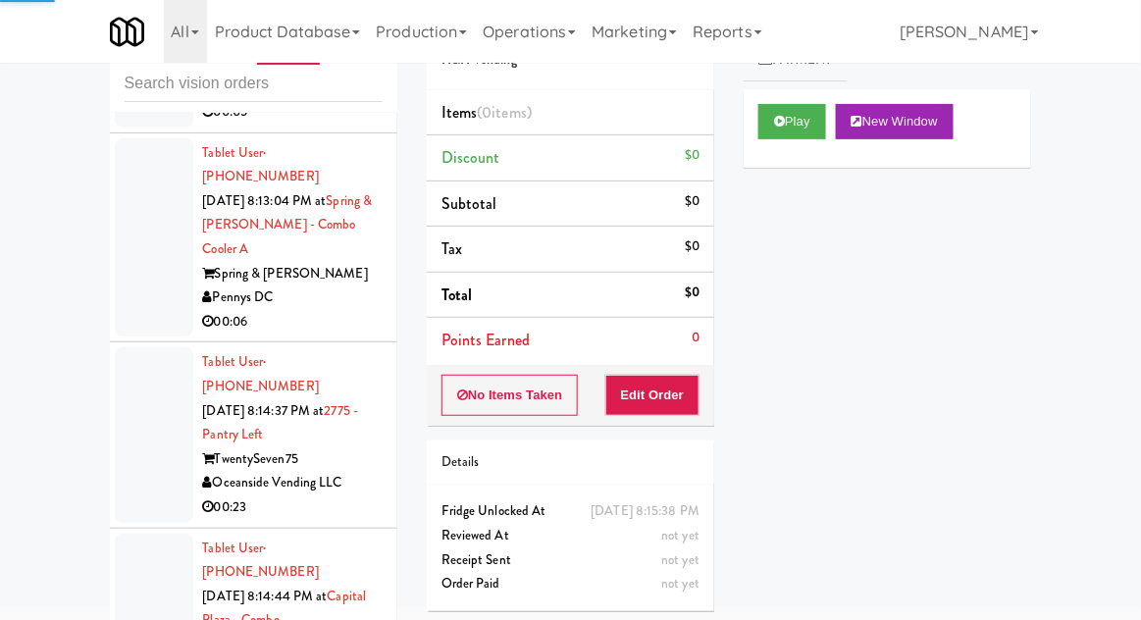
scroll to position [87, 0]
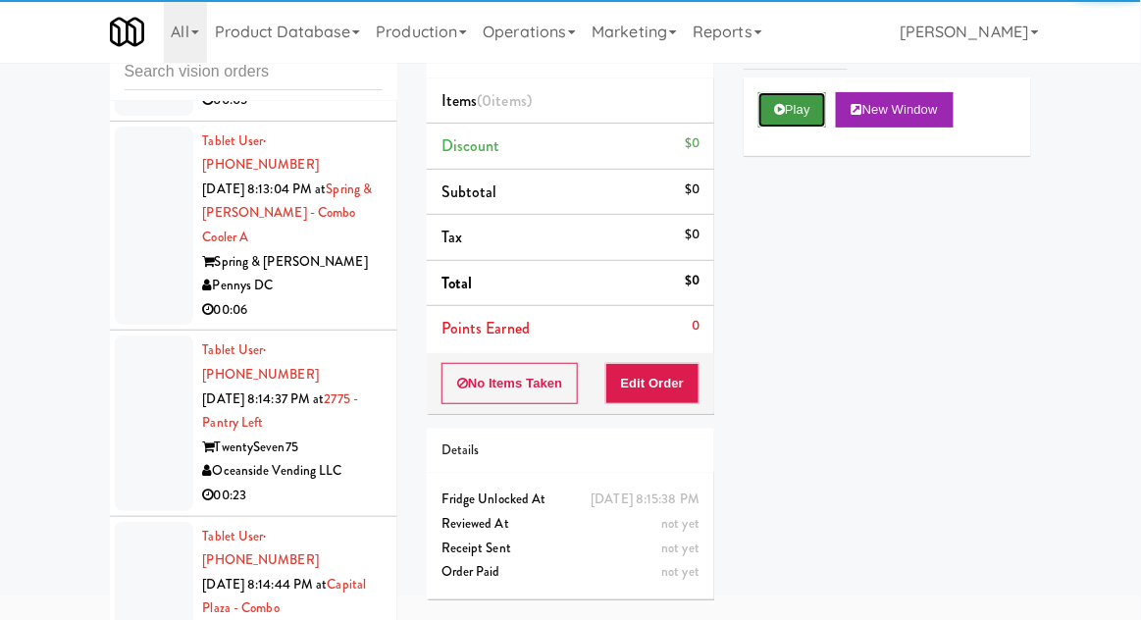
click at [808, 103] on button "Play" at bounding box center [793, 109] width 68 height 35
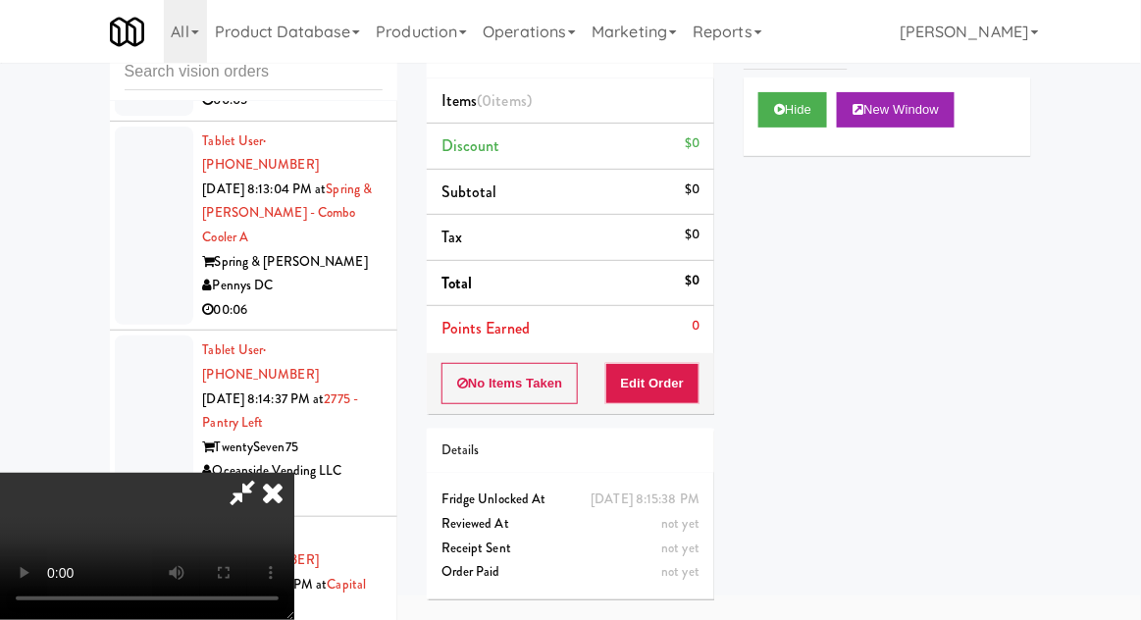
click at [648, 413] on div "Order # 5817082 H&H Vending Items (0 items ) Discount $0 Subtotal $0 Tax $0 Tot…" at bounding box center [570, 298] width 317 height 631
click at [671, 363] on button "Edit Order" at bounding box center [653, 383] width 95 height 41
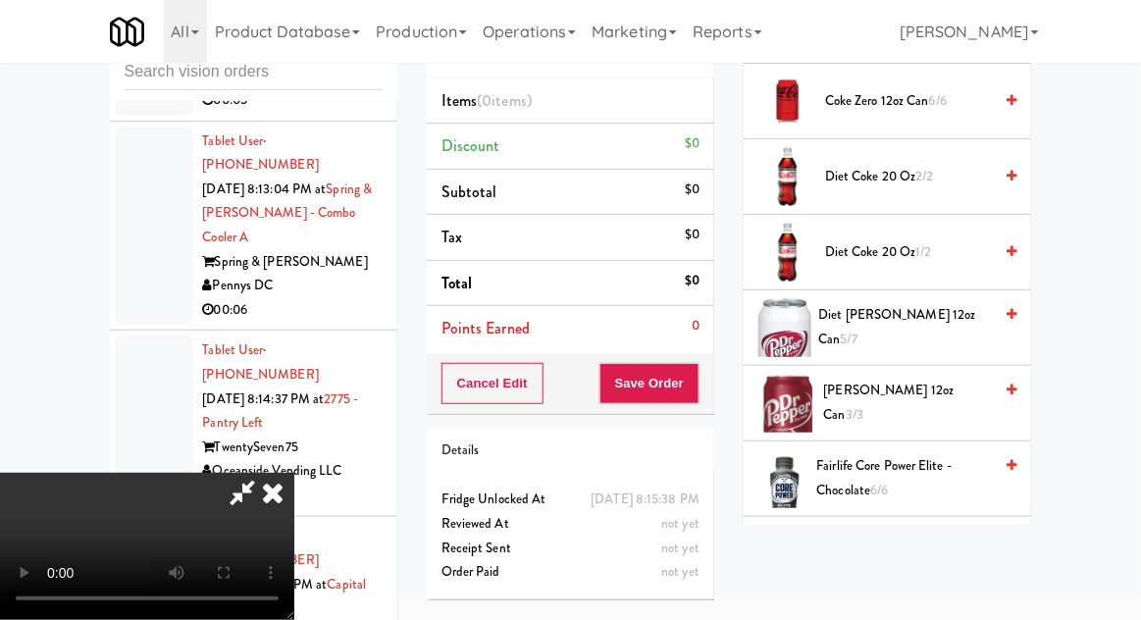
scroll to position [758, 0]
click at [948, 316] on span "Diet Dr Pepper 12oz can 5/7" at bounding box center [907, 326] width 174 height 48
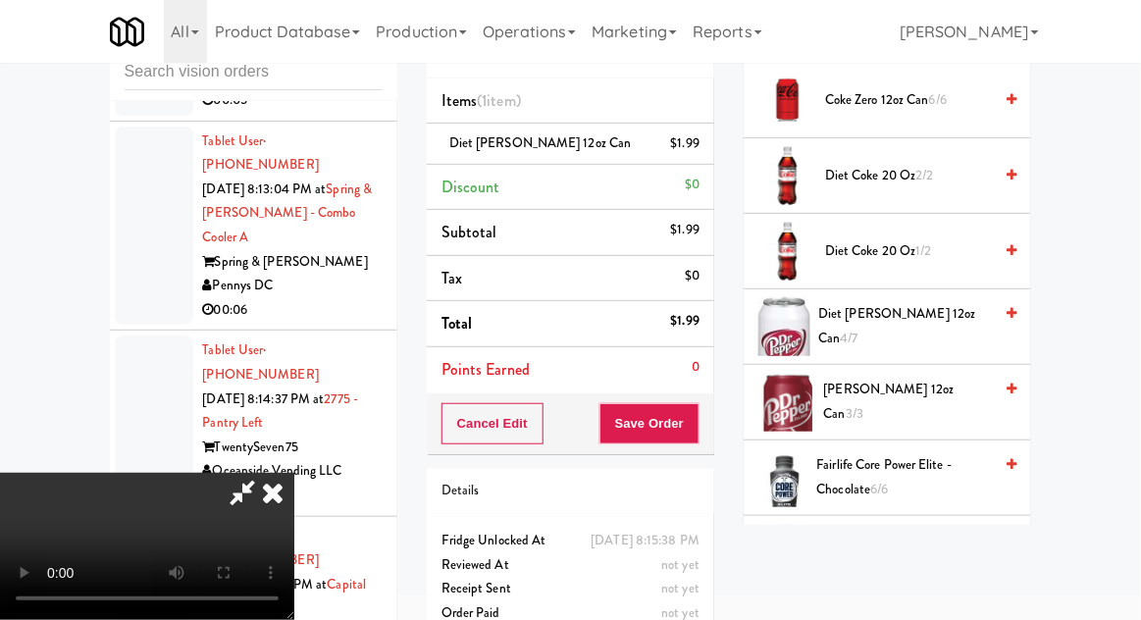
click at [713, 428] on div "Cancel Edit Save Order" at bounding box center [571, 424] width 288 height 61
click at [697, 411] on button "Save Order" at bounding box center [650, 423] width 100 height 41
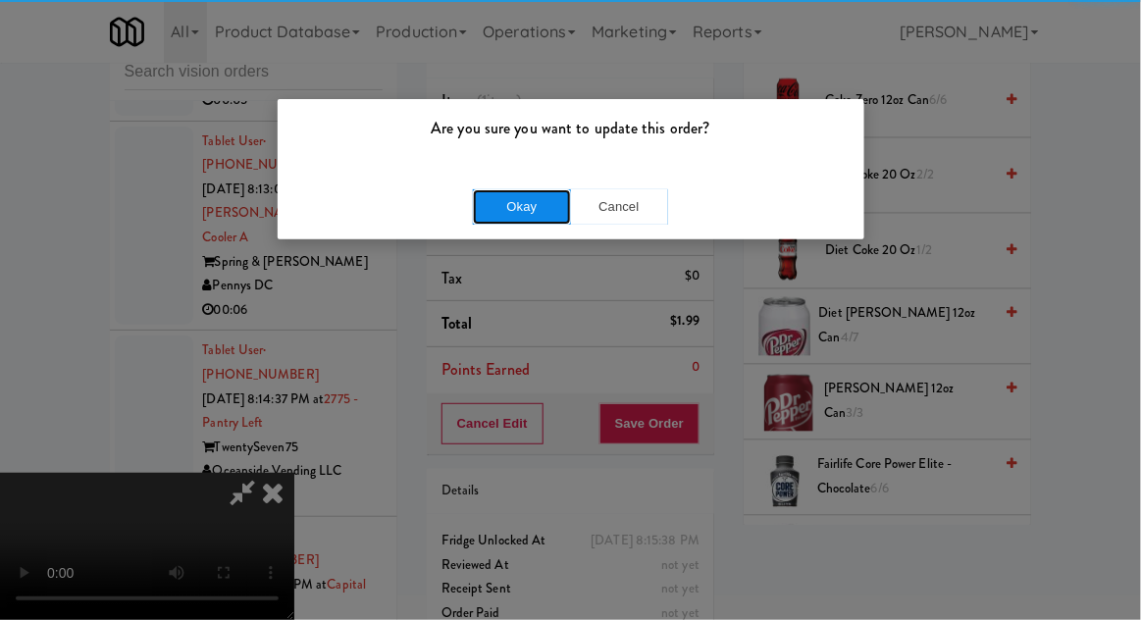
click at [515, 216] on button "Okay" at bounding box center [522, 206] width 98 height 35
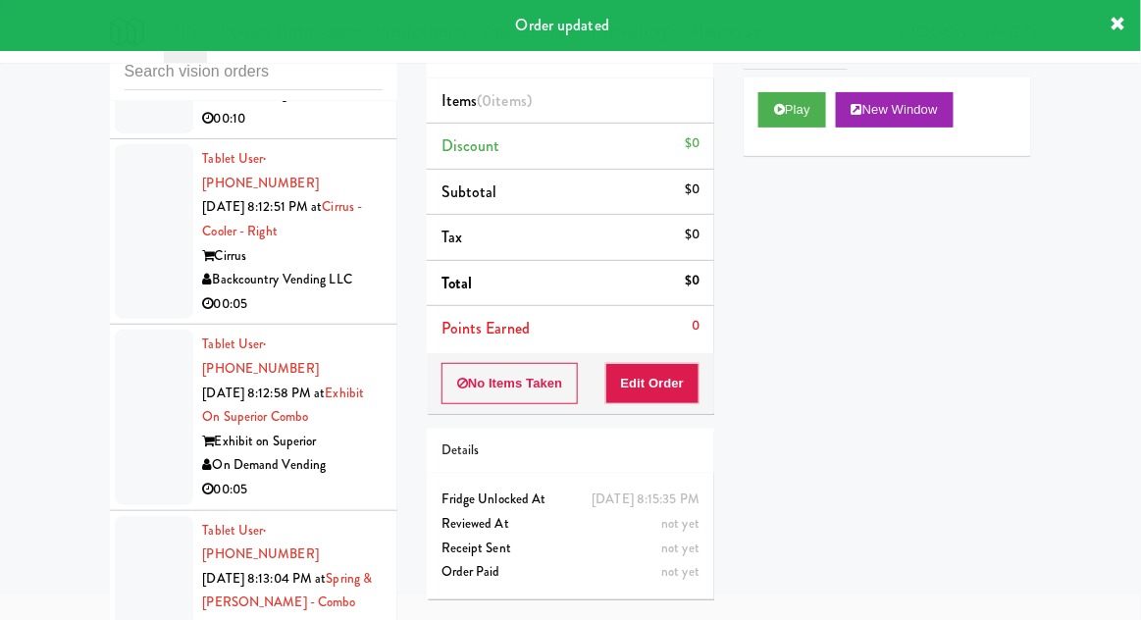
scroll to position [7609, 0]
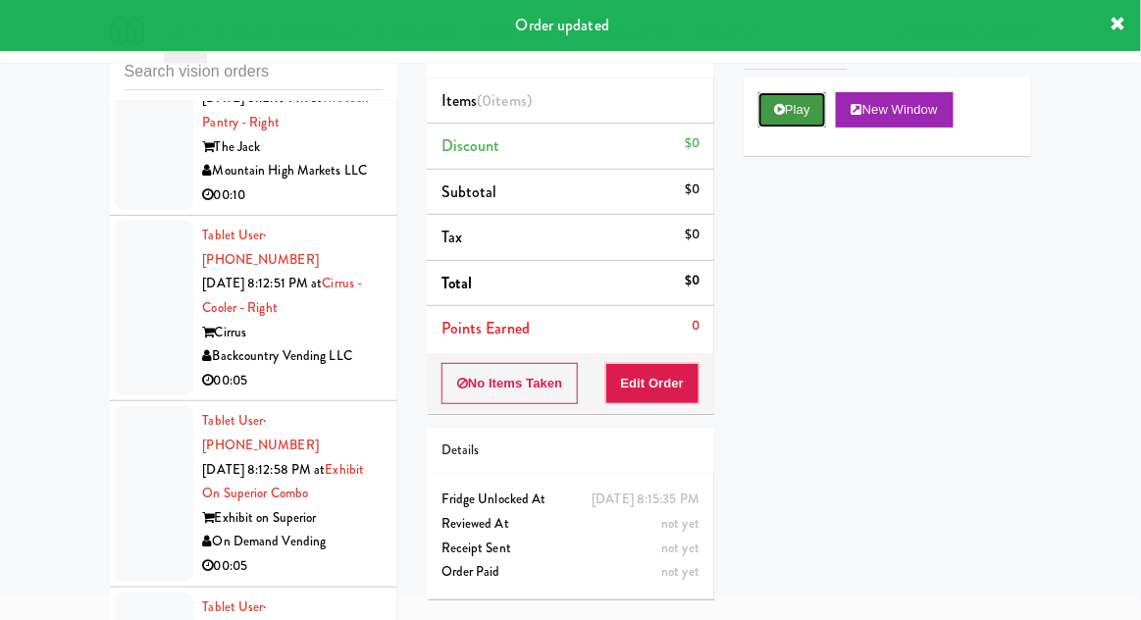
click at [797, 106] on button "Play" at bounding box center [793, 109] width 68 height 35
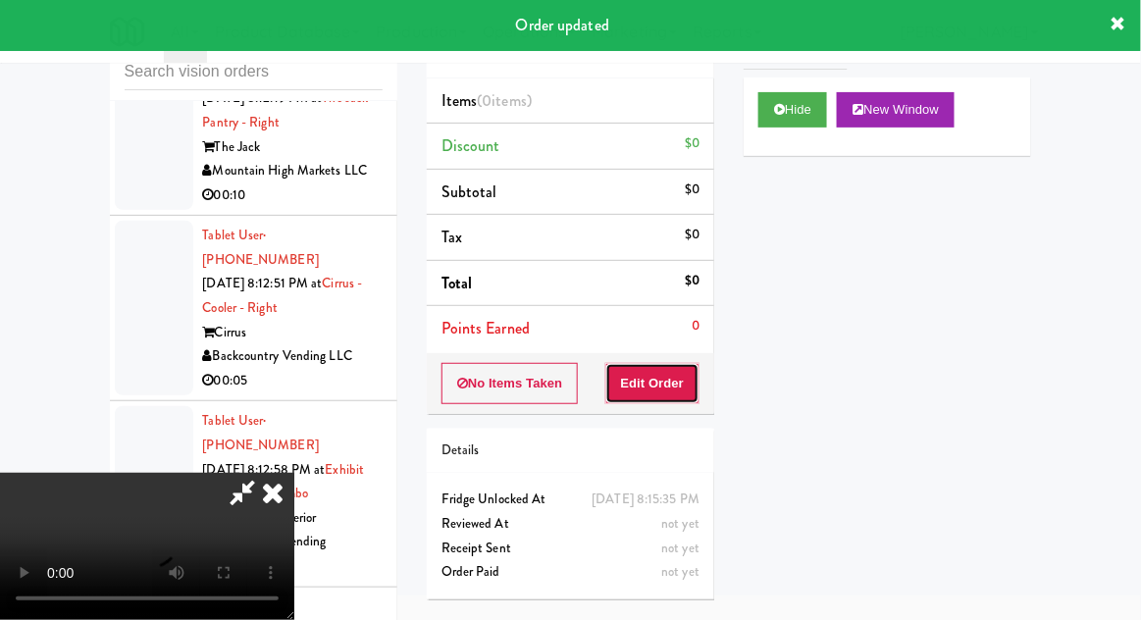
click at [662, 363] on button "Edit Order" at bounding box center [653, 383] width 95 height 41
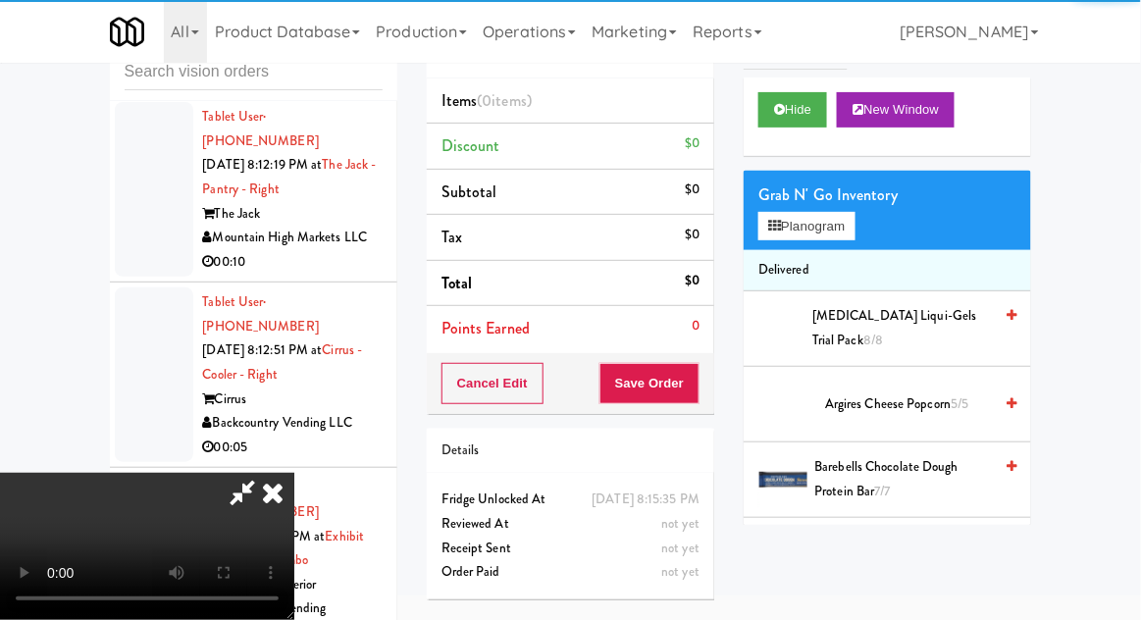
scroll to position [7538, 0]
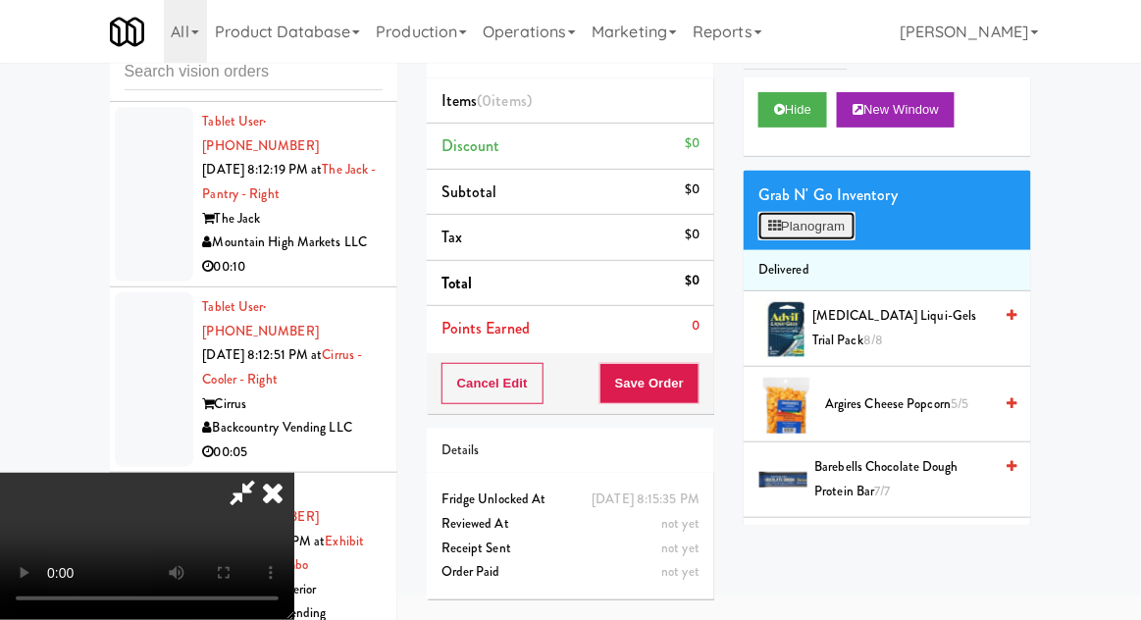
click at [809, 225] on button "Planogram" at bounding box center [807, 226] width 96 height 29
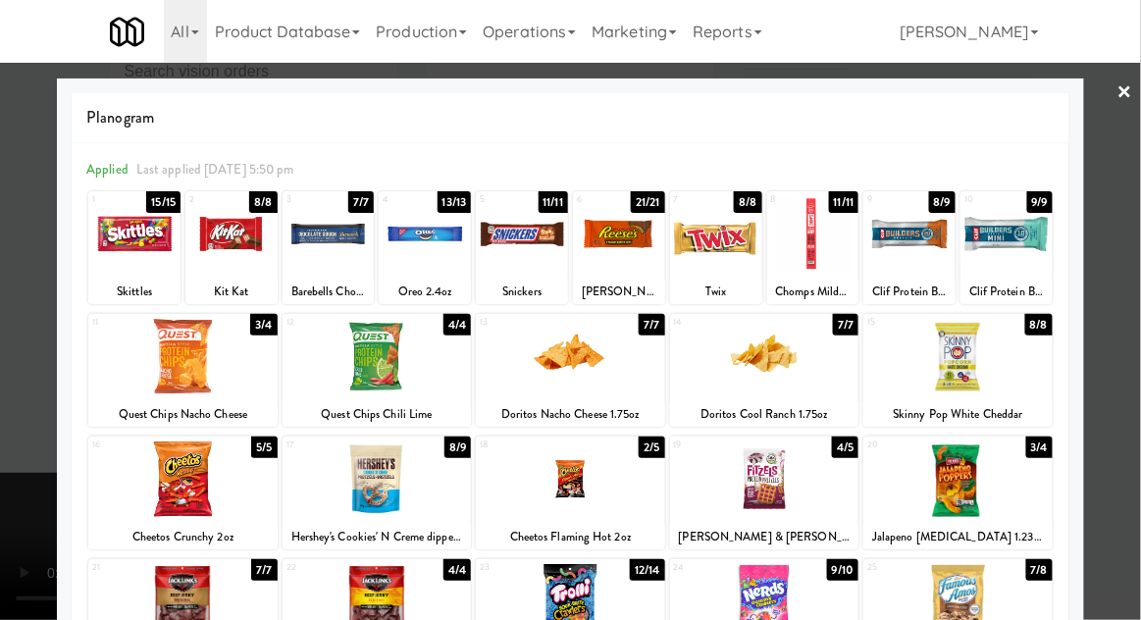
click at [516, 247] on div at bounding box center [522, 234] width 92 height 76
click at [617, 249] on div at bounding box center [619, 234] width 92 height 76
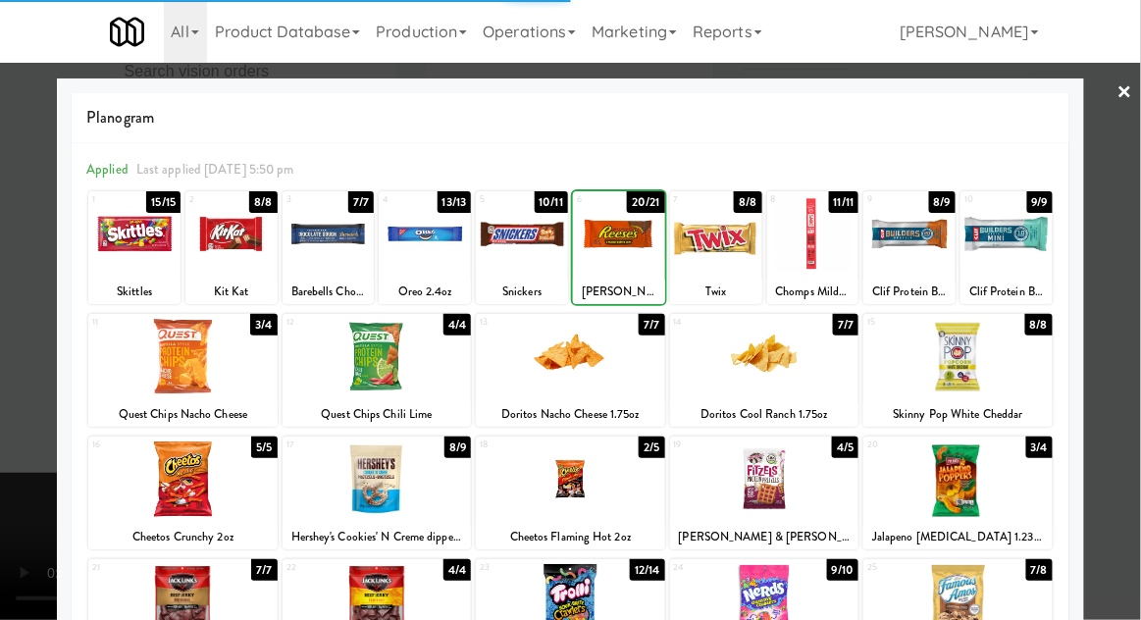
click at [26, 375] on div at bounding box center [570, 310] width 1141 height 620
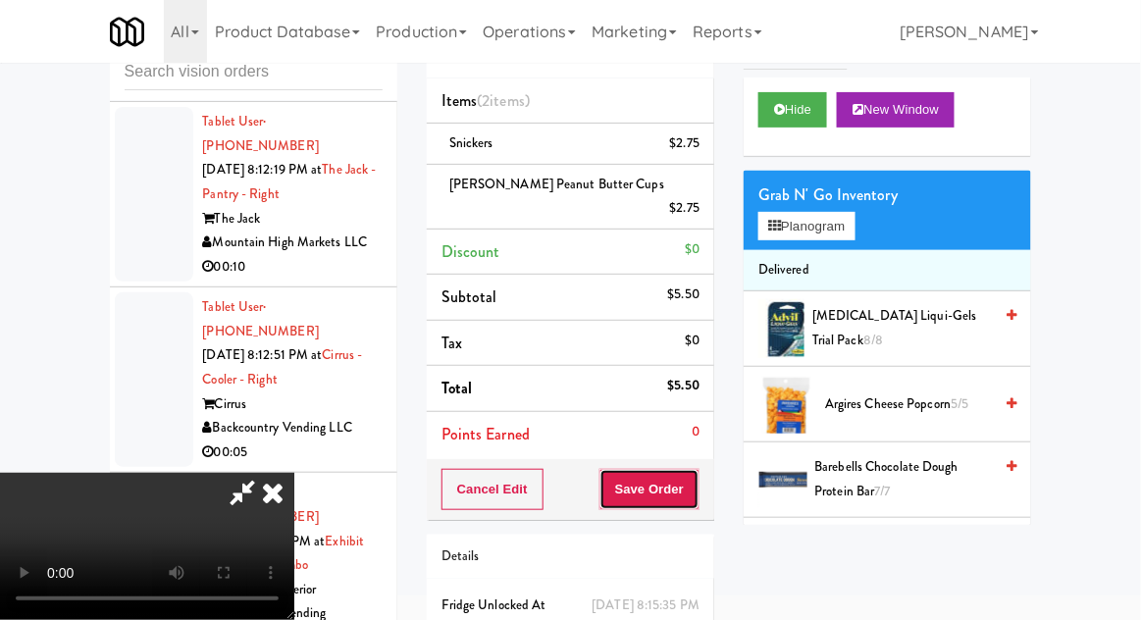
click at [695, 469] on button "Save Order" at bounding box center [650, 489] width 100 height 41
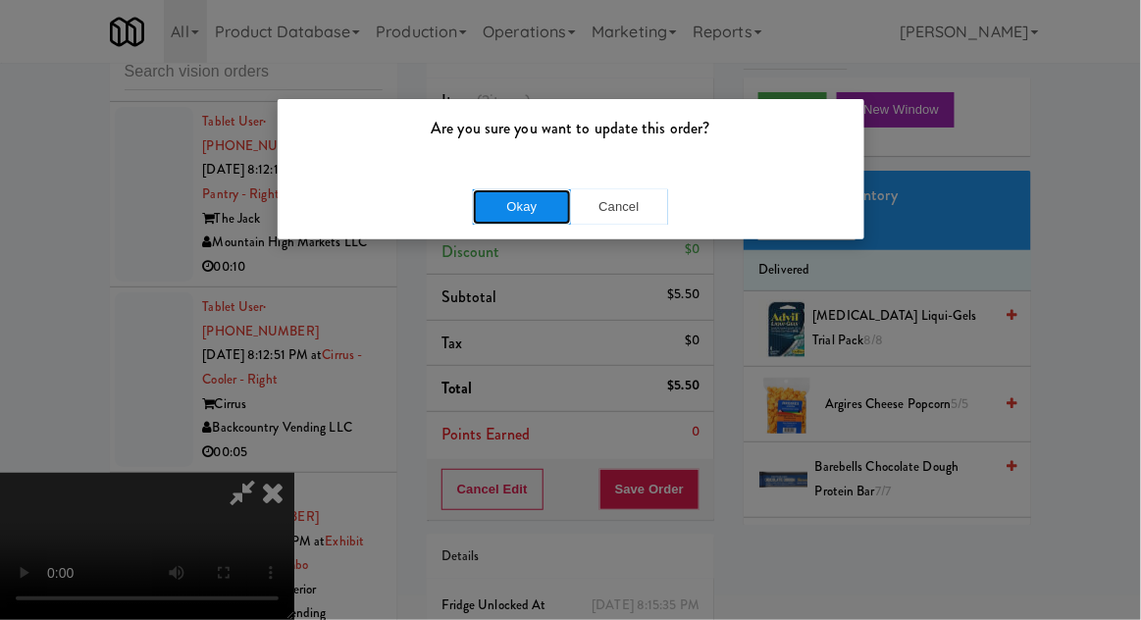
click at [518, 223] on button "Okay" at bounding box center [522, 206] width 98 height 35
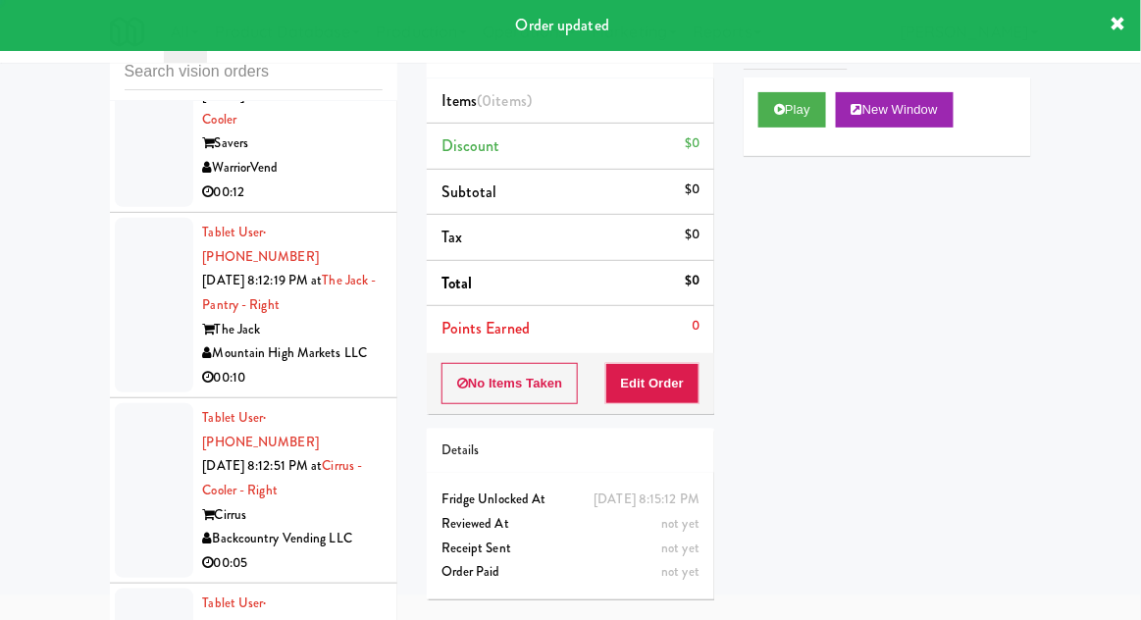
scroll to position [7427, 0]
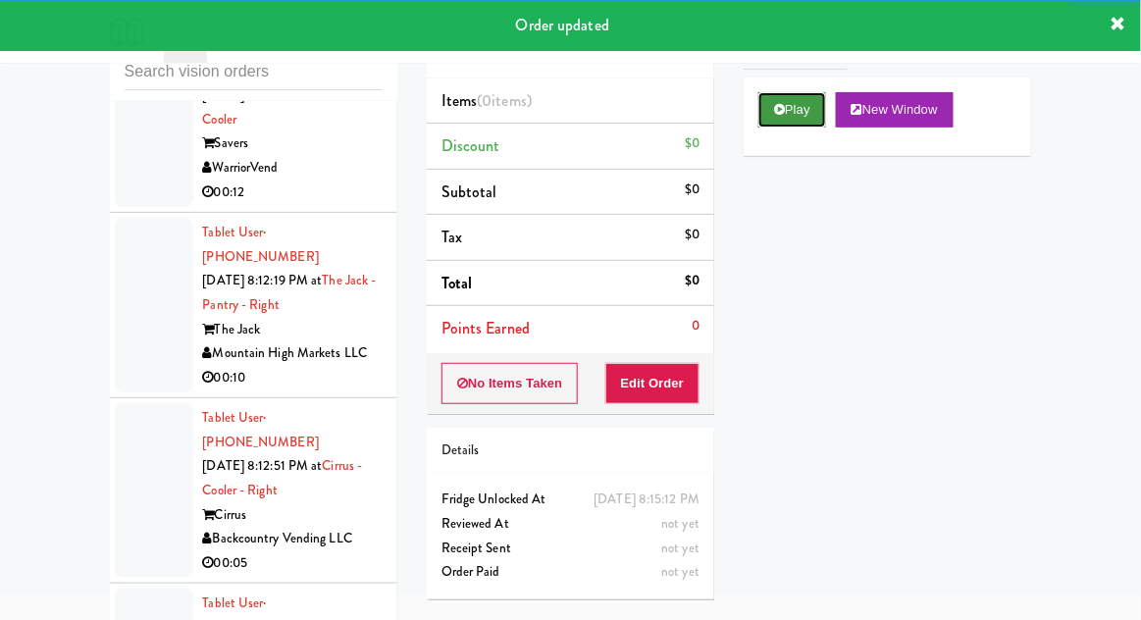
click at [798, 123] on button "Play" at bounding box center [793, 109] width 68 height 35
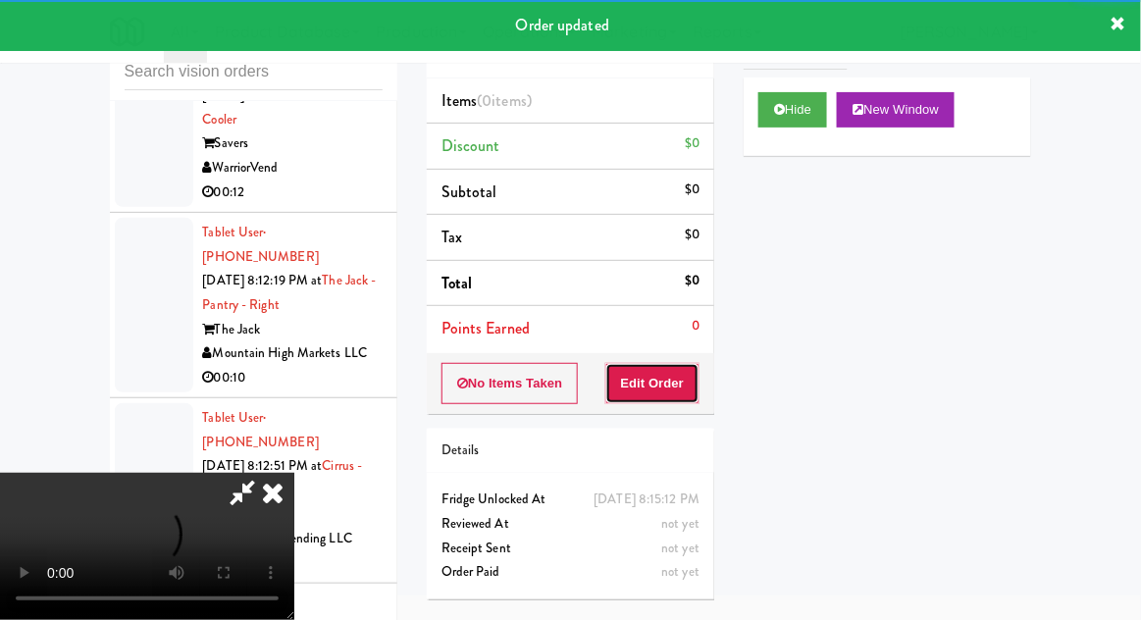
click at [668, 369] on button "Edit Order" at bounding box center [653, 383] width 95 height 41
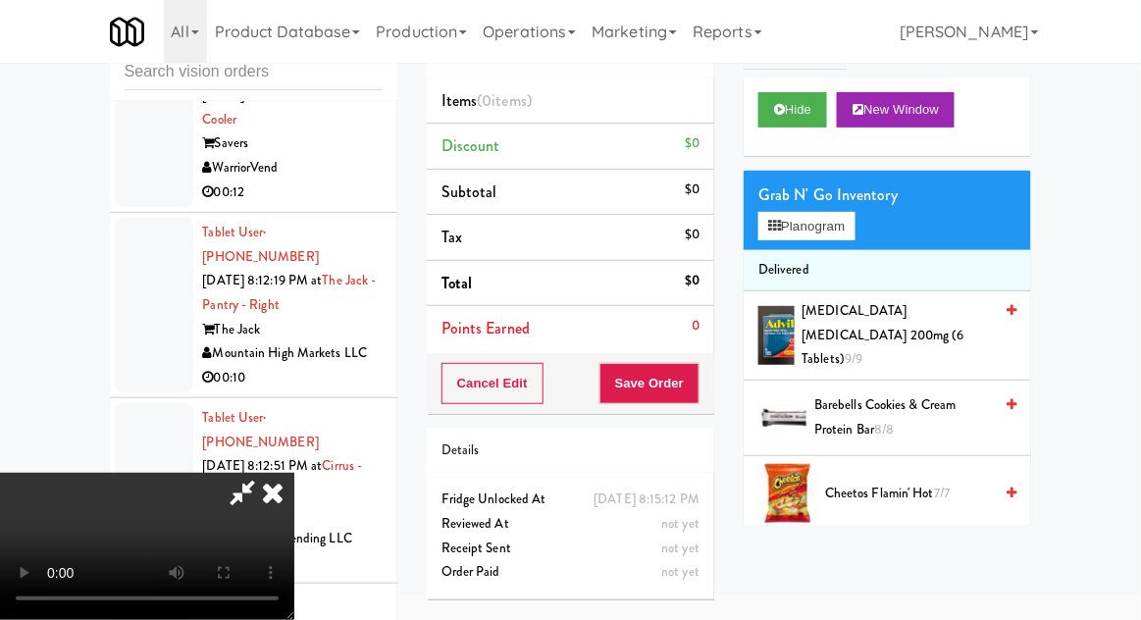
scroll to position [0, 0]
click at [817, 223] on button "Planogram" at bounding box center [807, 226] width 96 height 29
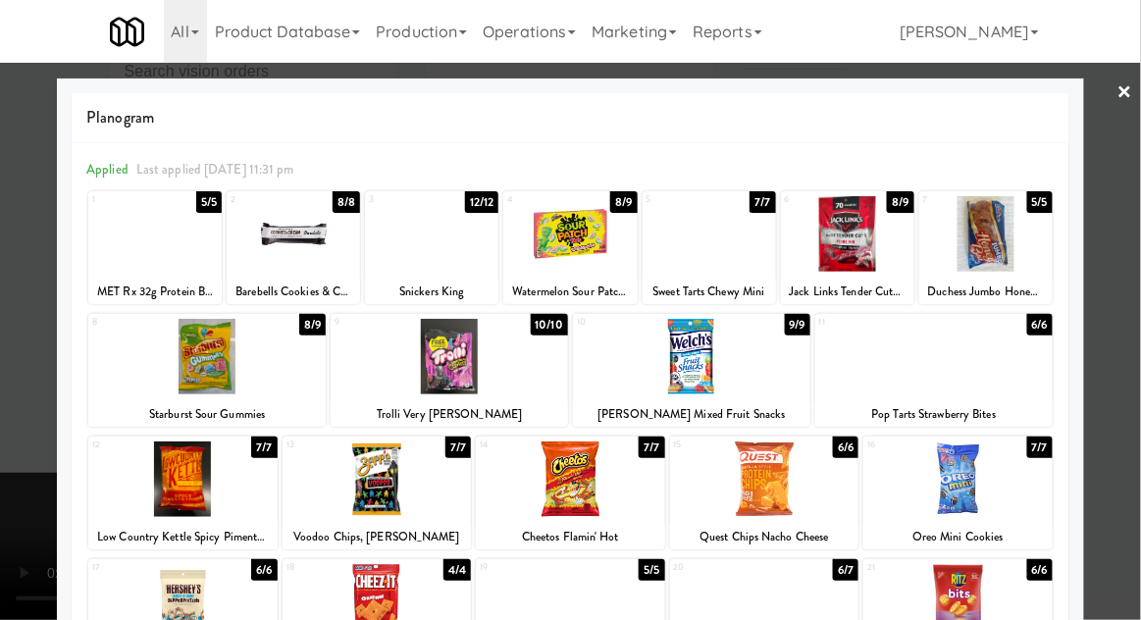
click at [744, 244] on div at bounding box center [709, 234] width 133 height 76
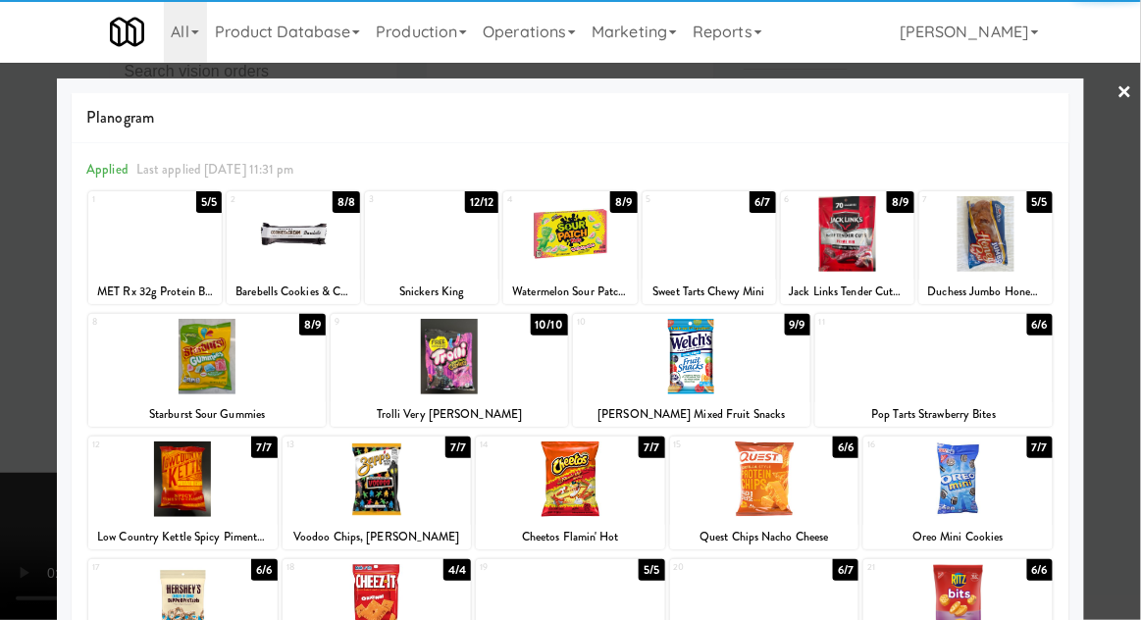
click at [26, 359] on div at bounding box center [570, 310] width 1141 height 620
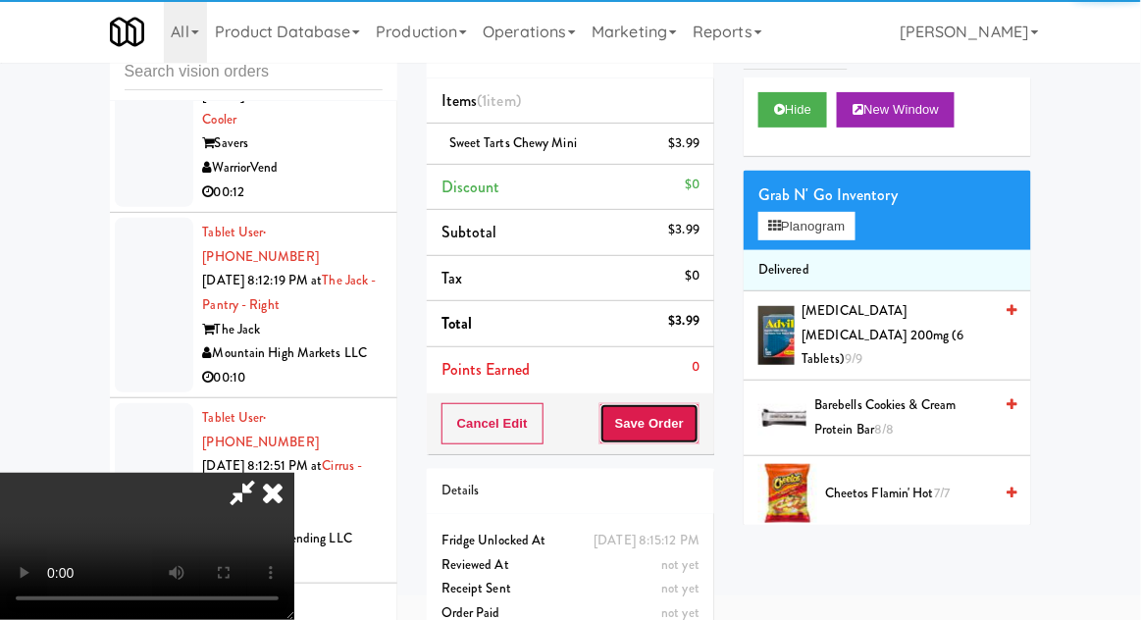
click at [699, 434] on button "Save Order" at bounding box center [650, 423] width 100 height 41
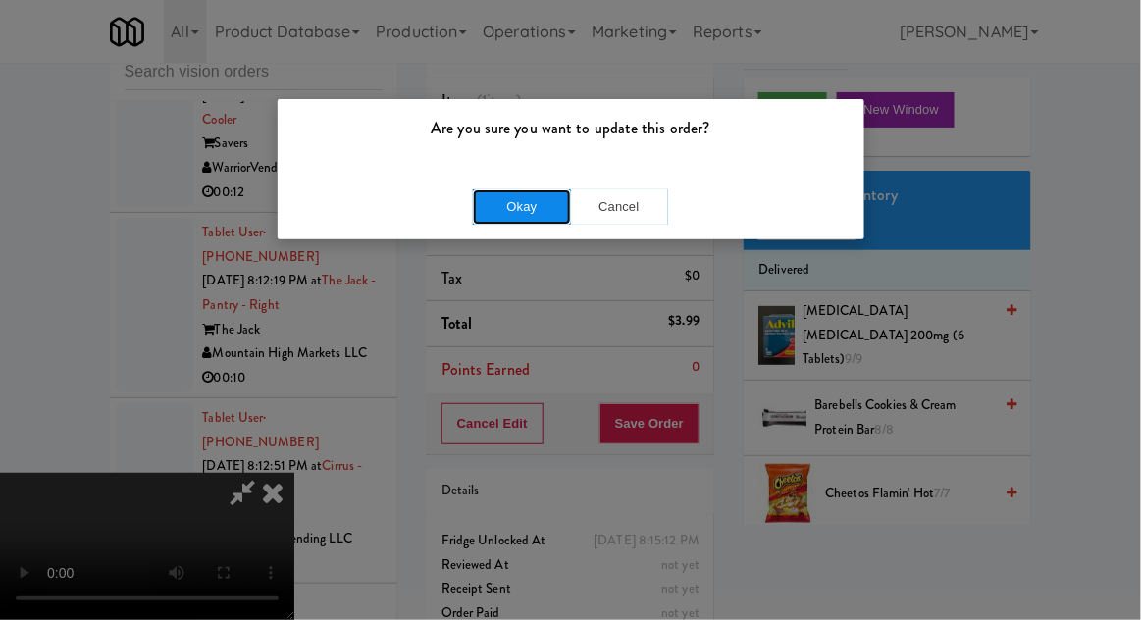
click at [527, 206] on button "Okay" at bounding box center [522, 206] width 98 height 35
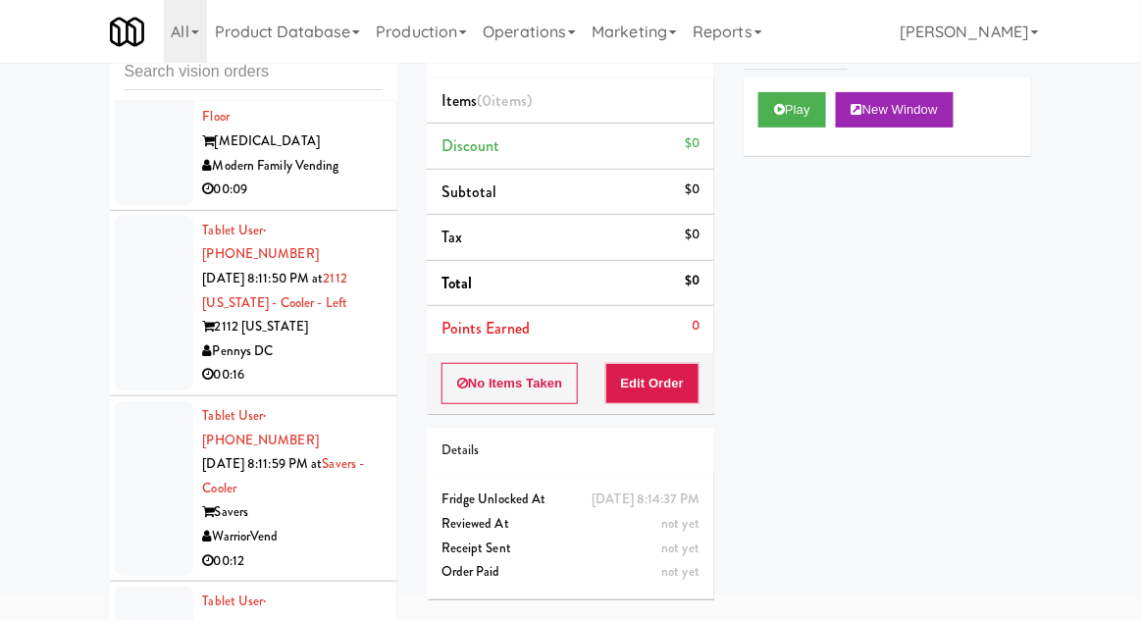
scroll to position [7036, 0]
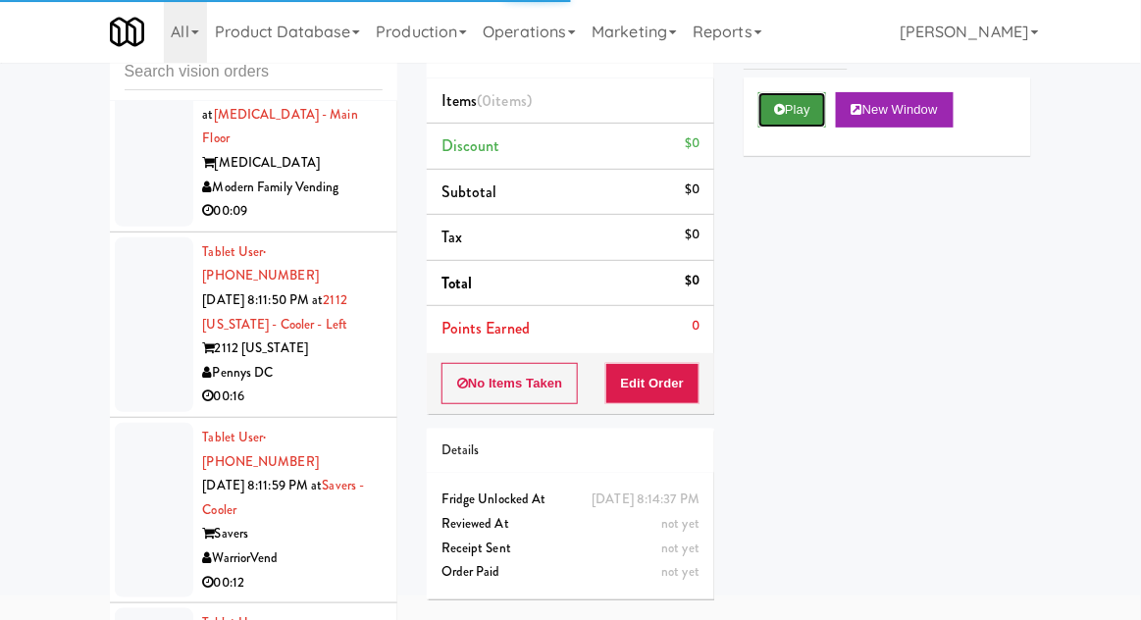
click at [801, 113] on button "Play" at bounding box center [793, 109] width 68 height 35
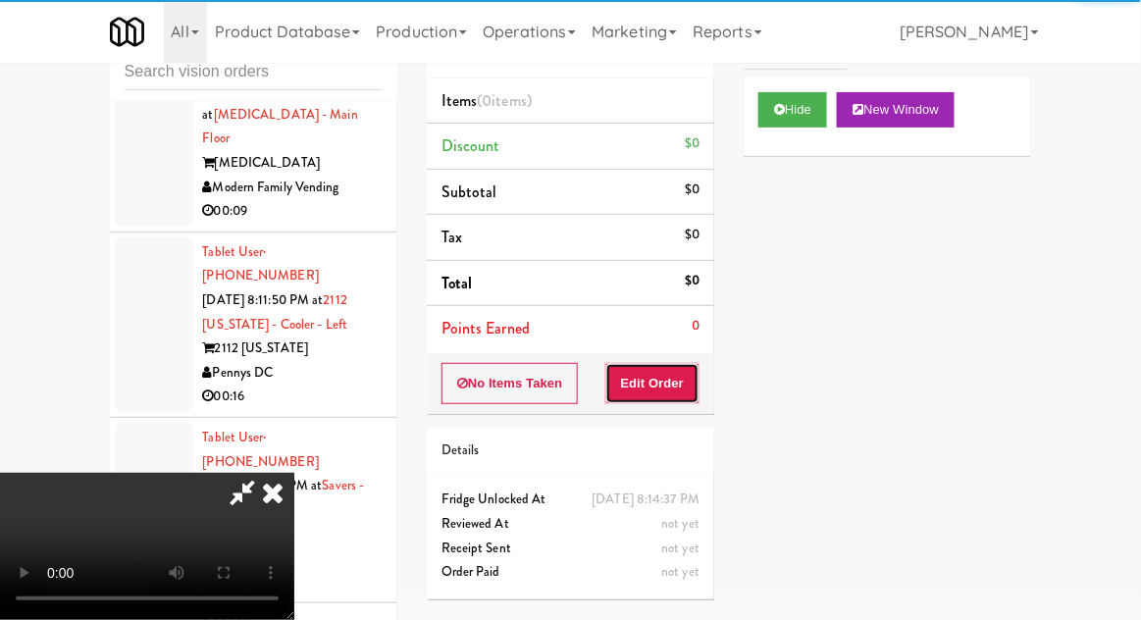
click at [671, 373] on button "Edit Order" at bounding box center [653, 383] width 95 height 41
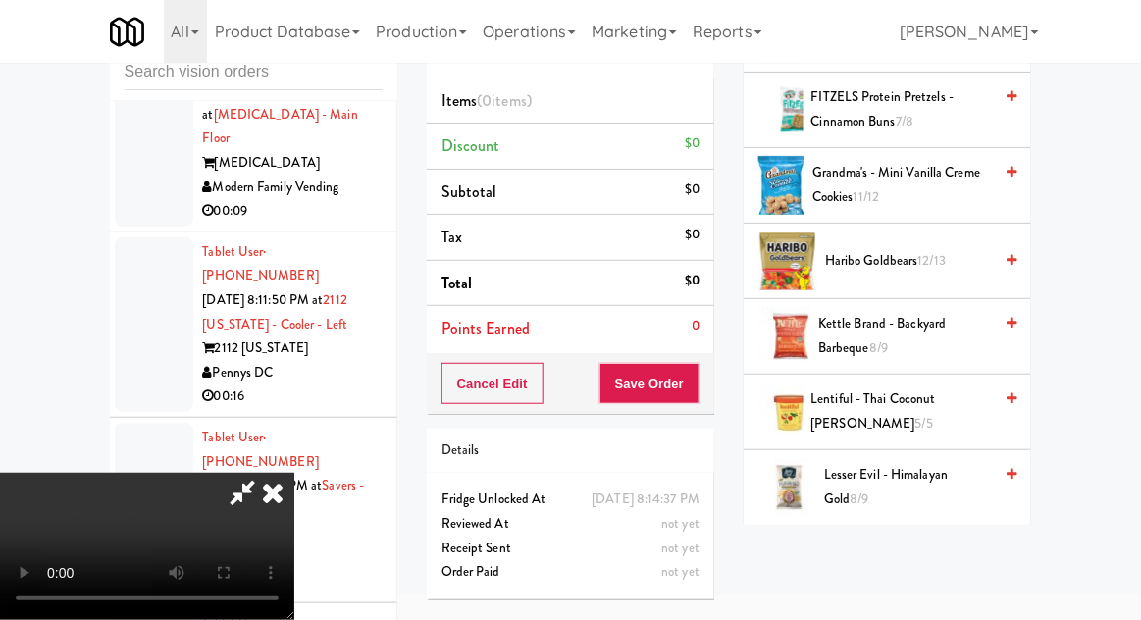
scroll to position [667, 0]
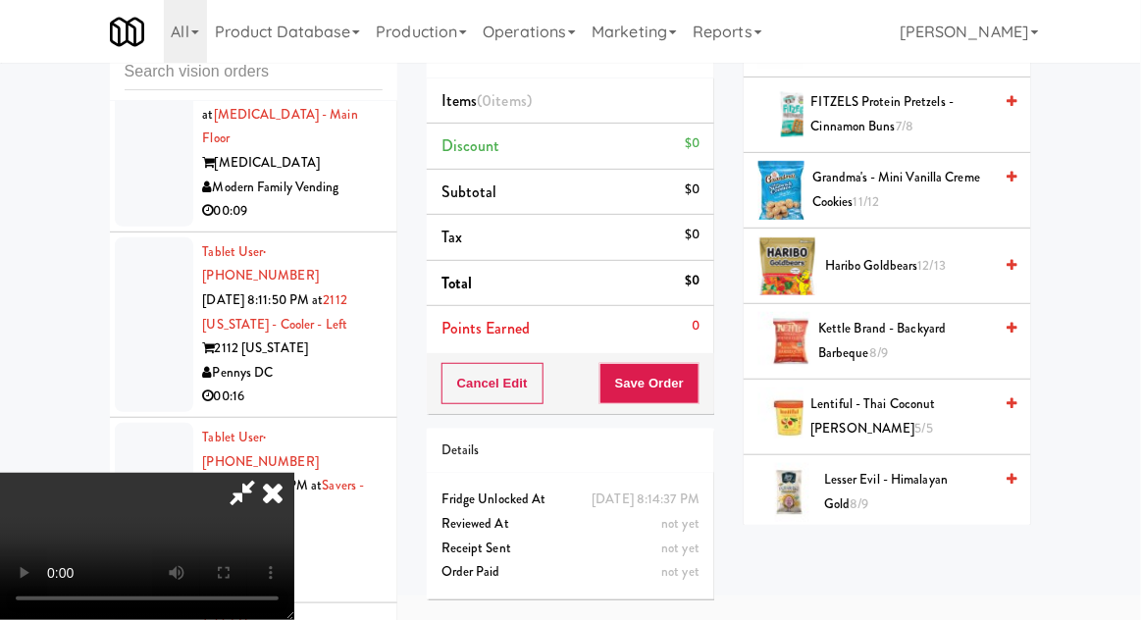
click at [893, 336] on span "Kettle Brand - Backyard Barbeque 8/9" at bounding box center [906, 341] width 174 height 48
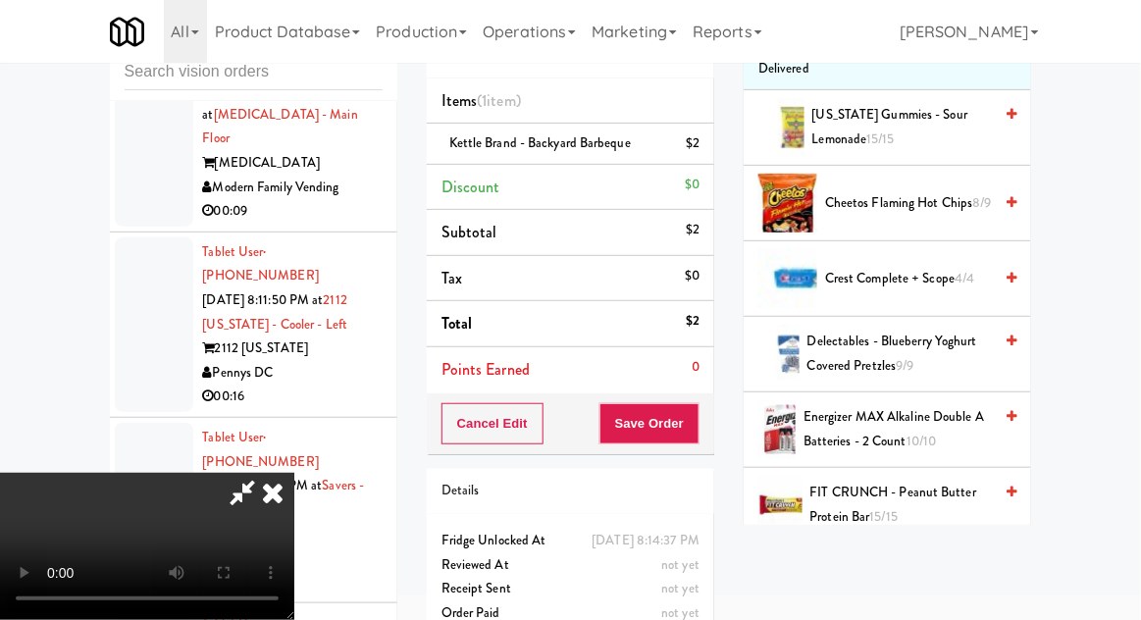
scroll to position [197, 0]
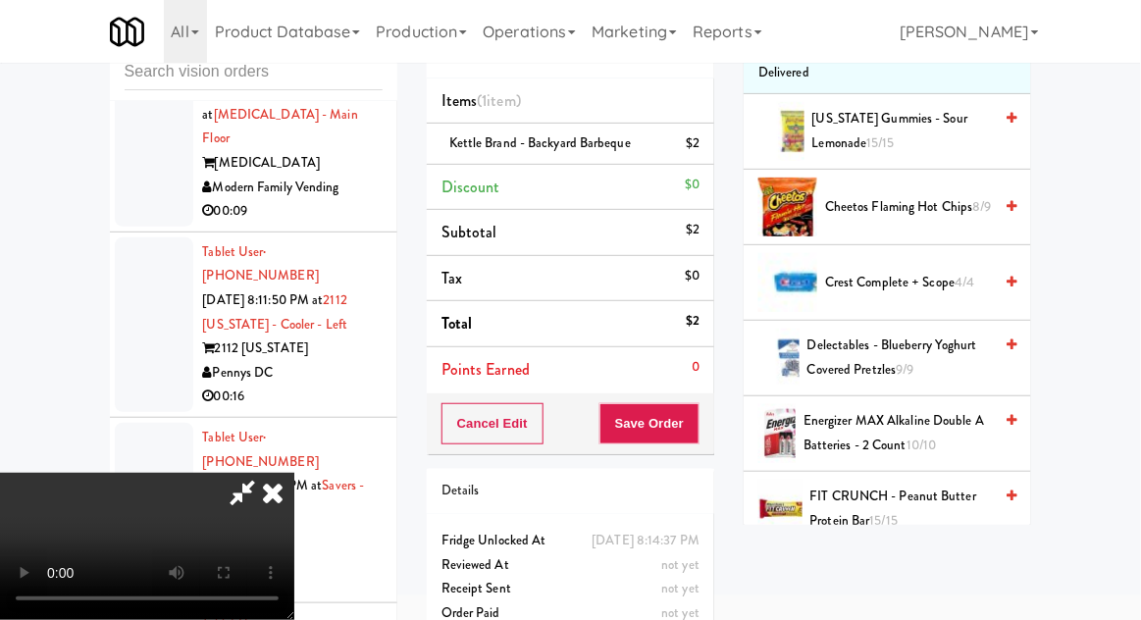
click at [889, 195] on span "Cheetos Flaming Hot Chips 8/9" at bounding box center [908, 207] width 167 height 25
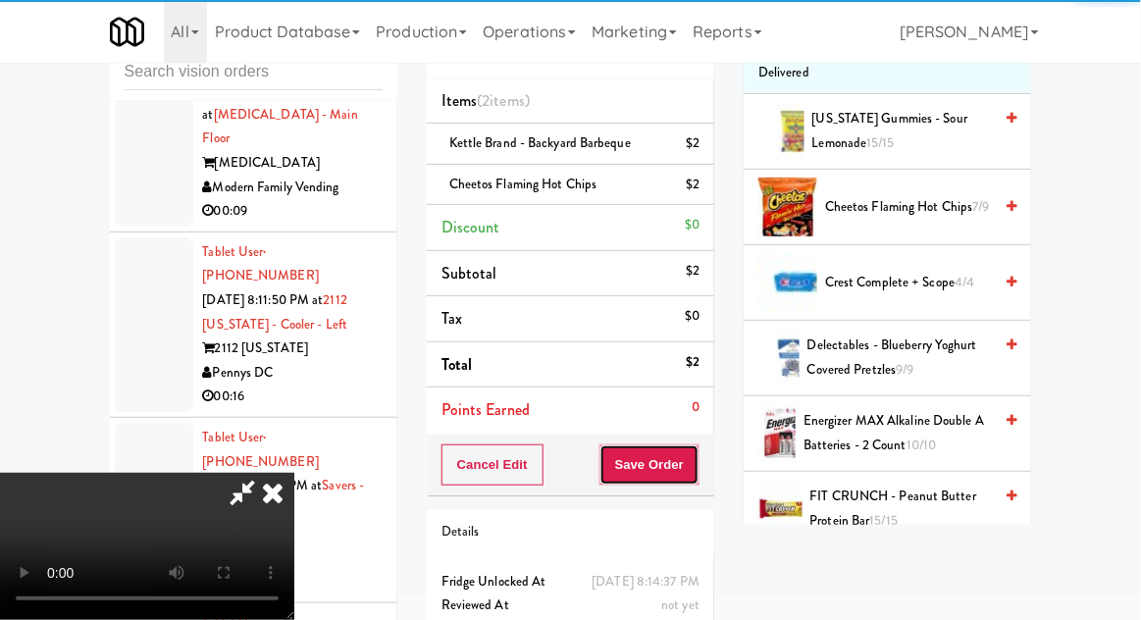
click at [692, 472] on button "Save Order" at bounding box center [650, 465] width 100 height 41
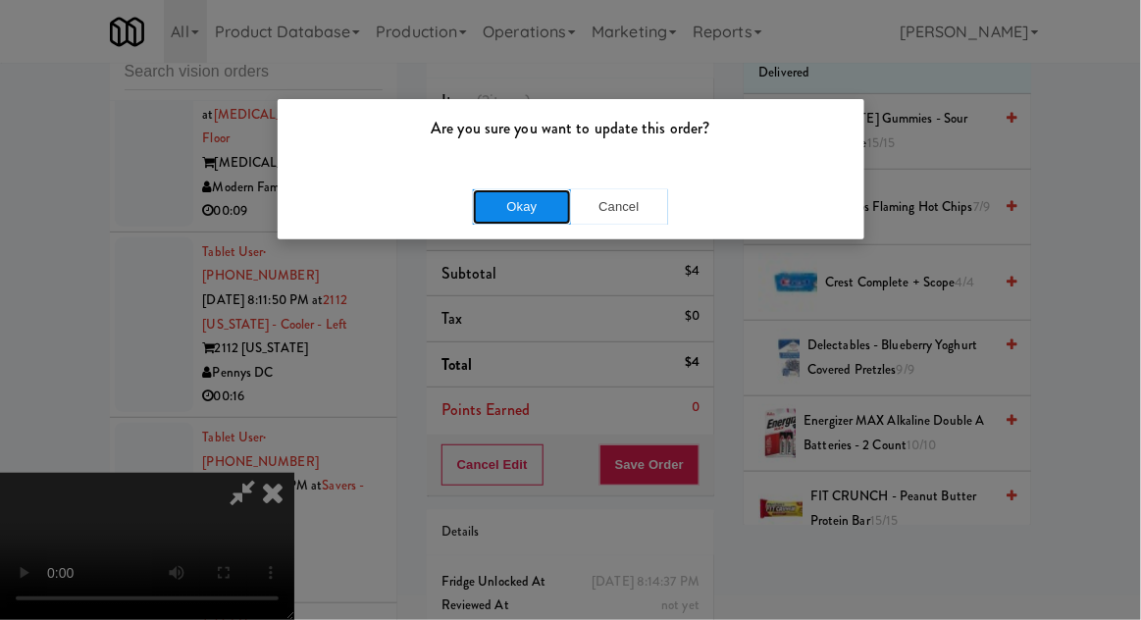
click at [498, 198] on button "Okay" at bounding box center [522, 206] width 98 height 35
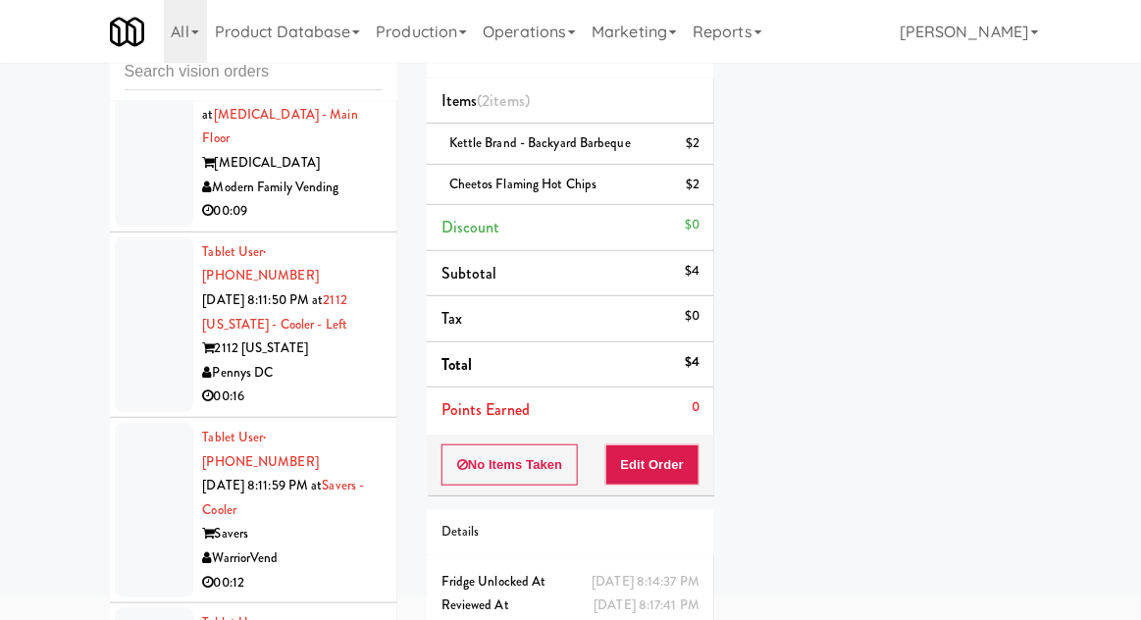
scroll to position [193, 0]
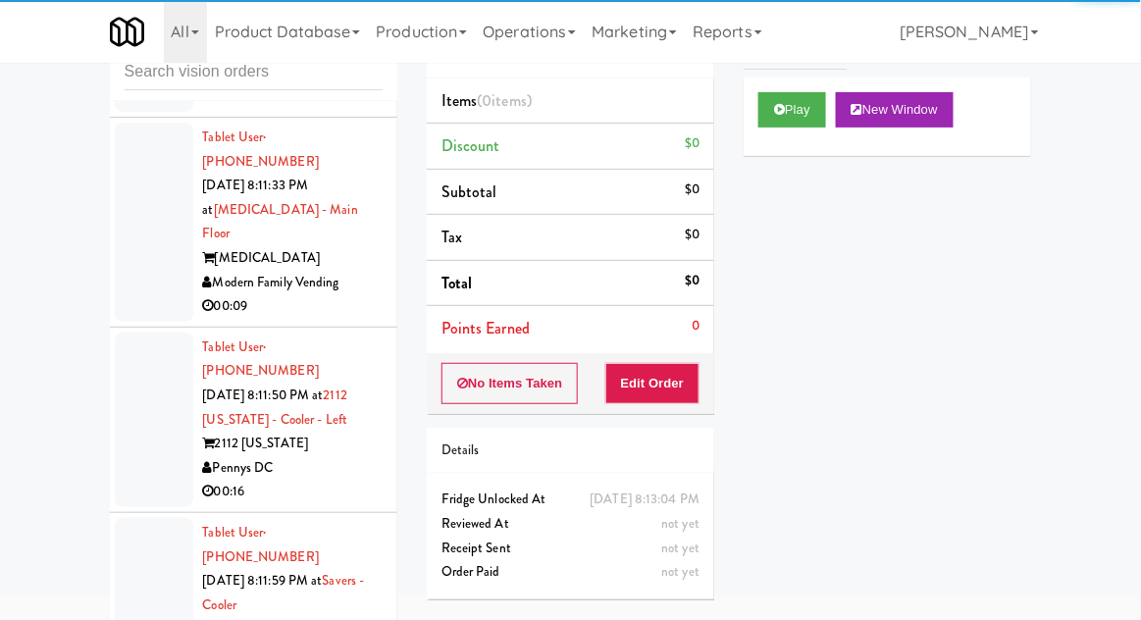
scroll to position [6941, 0]
click at [790, 95] on button "Play" at bounding box center [793, 109] width 68 height 35
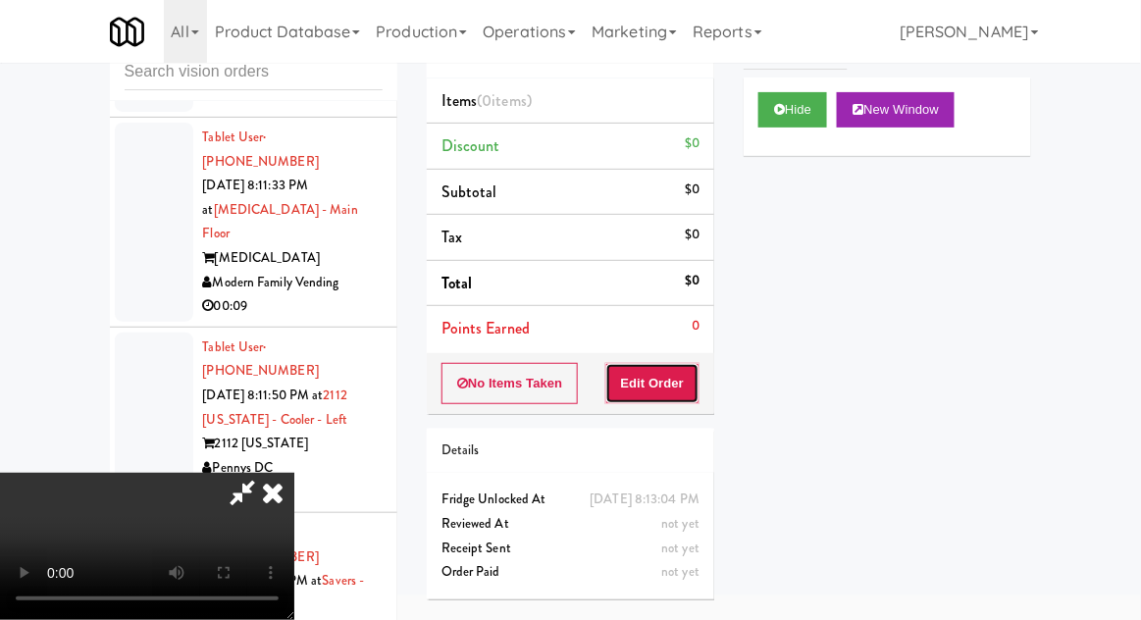
click at [683, 363] on button "Edit Order" at bounding box center [653, 383] width 95 height 41
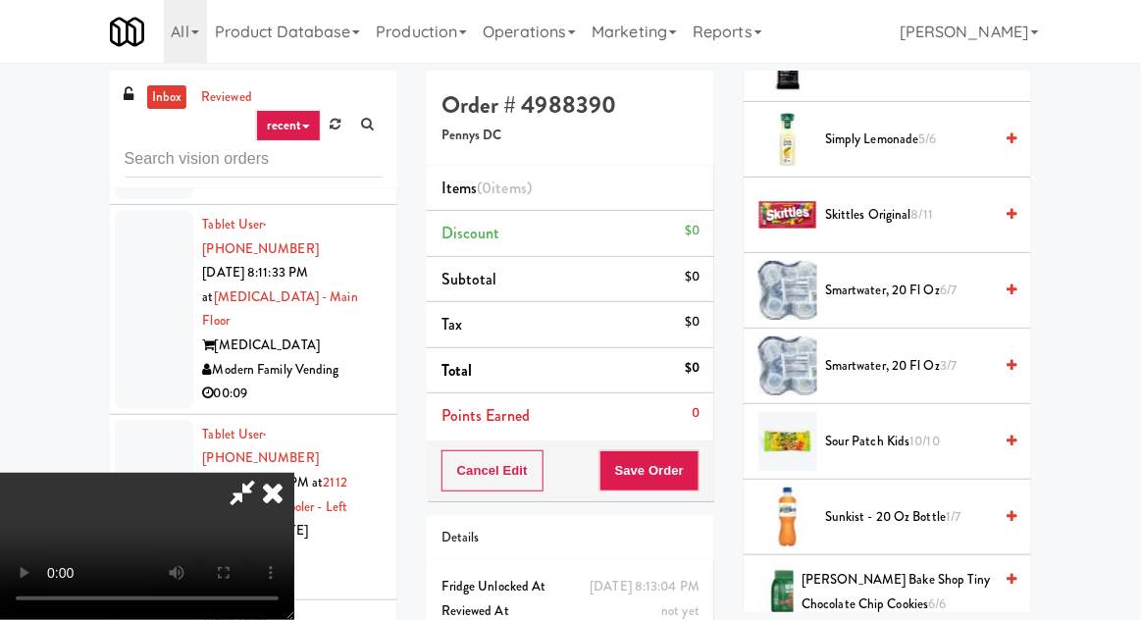
scroll to position [2094, 0]
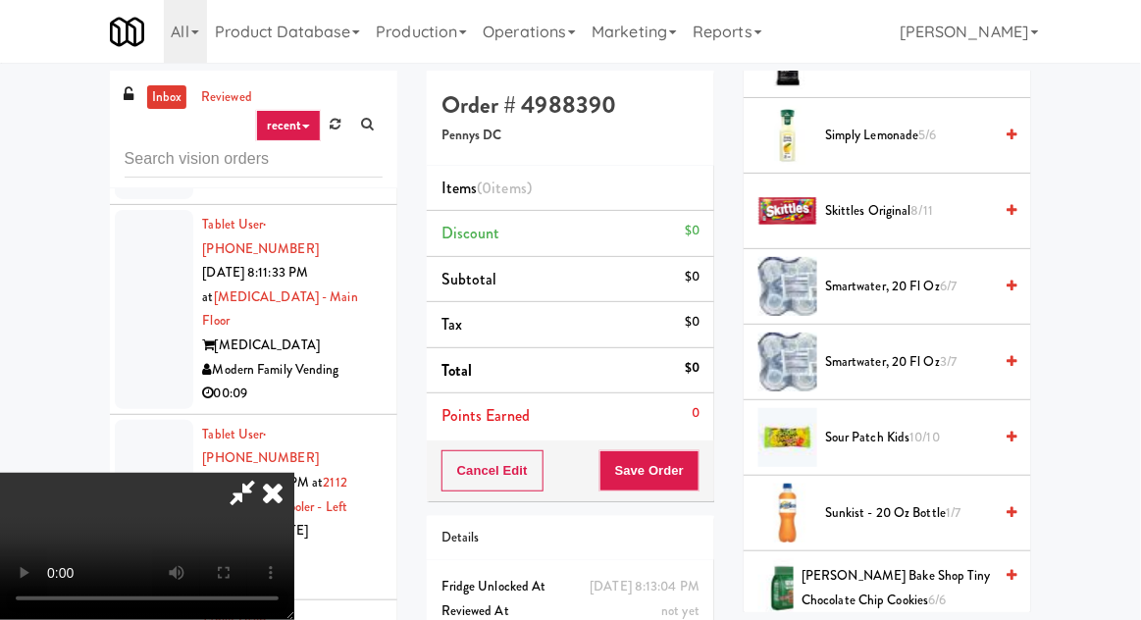
click at [940, 135] on span "Simply Lemonade 5/6" at bounding box center [908, 136] width 167 height 25
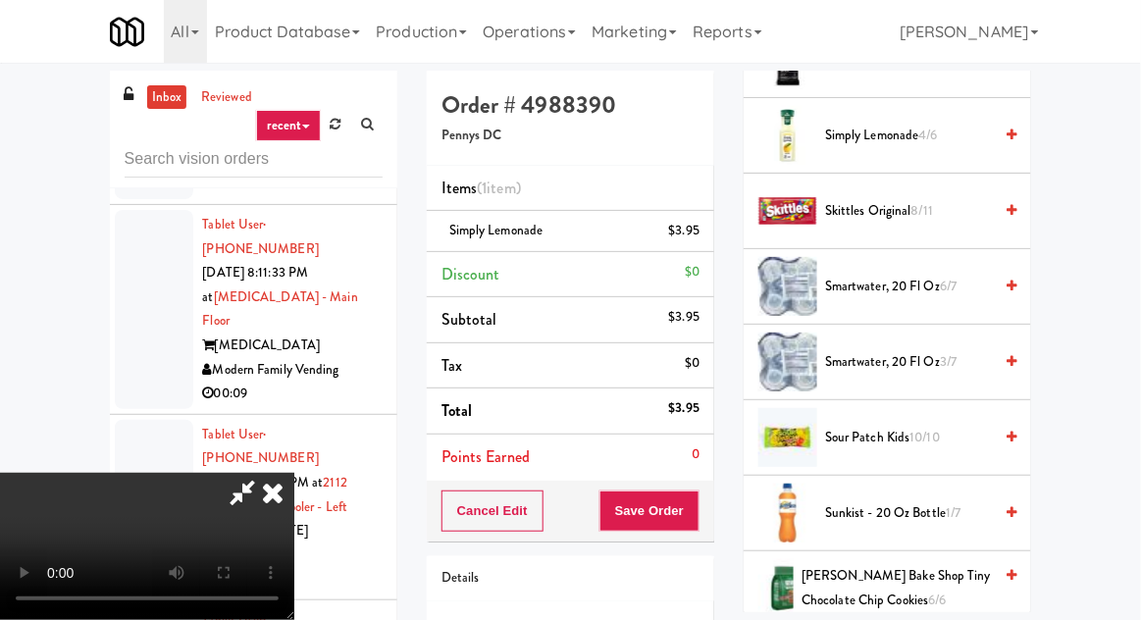
click at [928, 128] on span "4/6" at bounding box center [929, 135] width 19 height 19
click at [688, 494] on button "Save Order" at bounding box center [650, 511] width 100 height 41
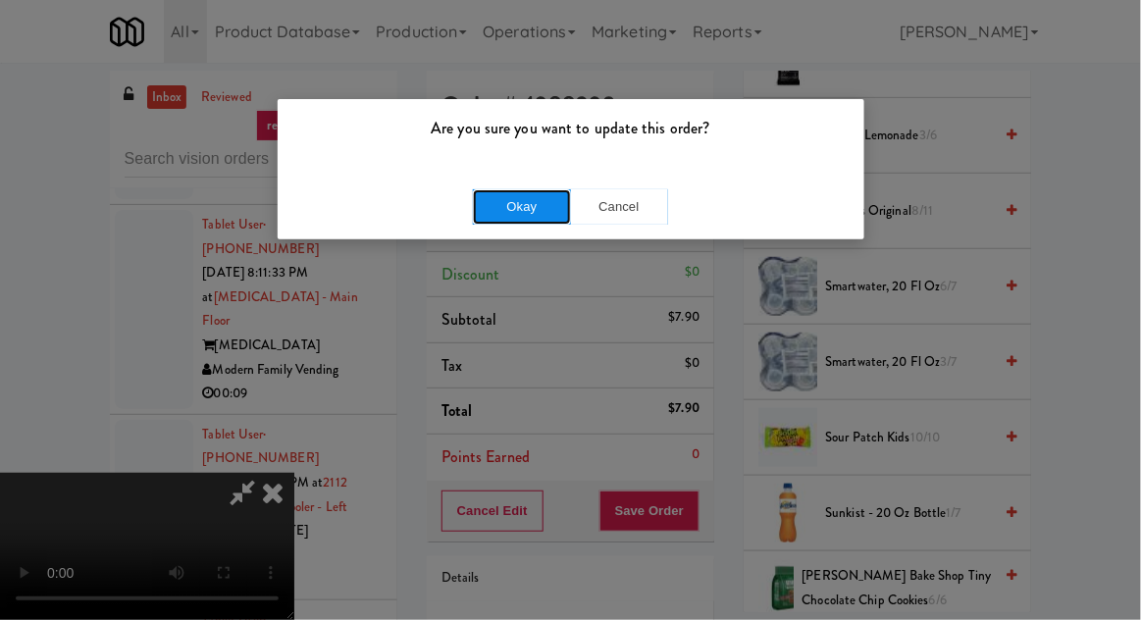
click at [532, 212] on button "Okay" at bounding box center [522, 206] width 98 height 35
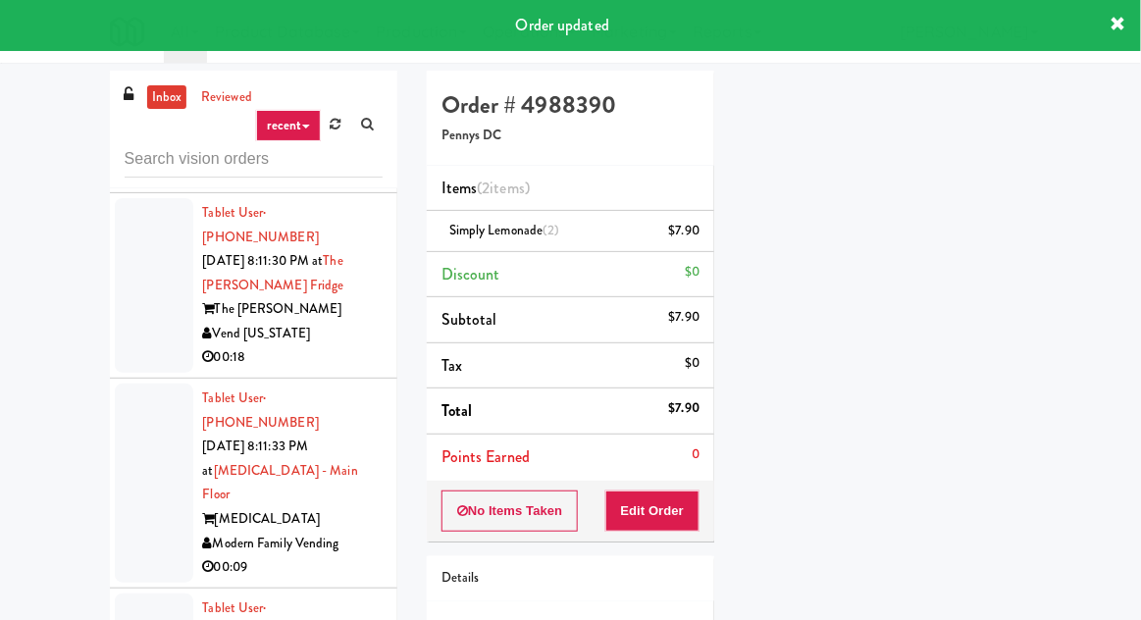
scroll to position [6749, 0]
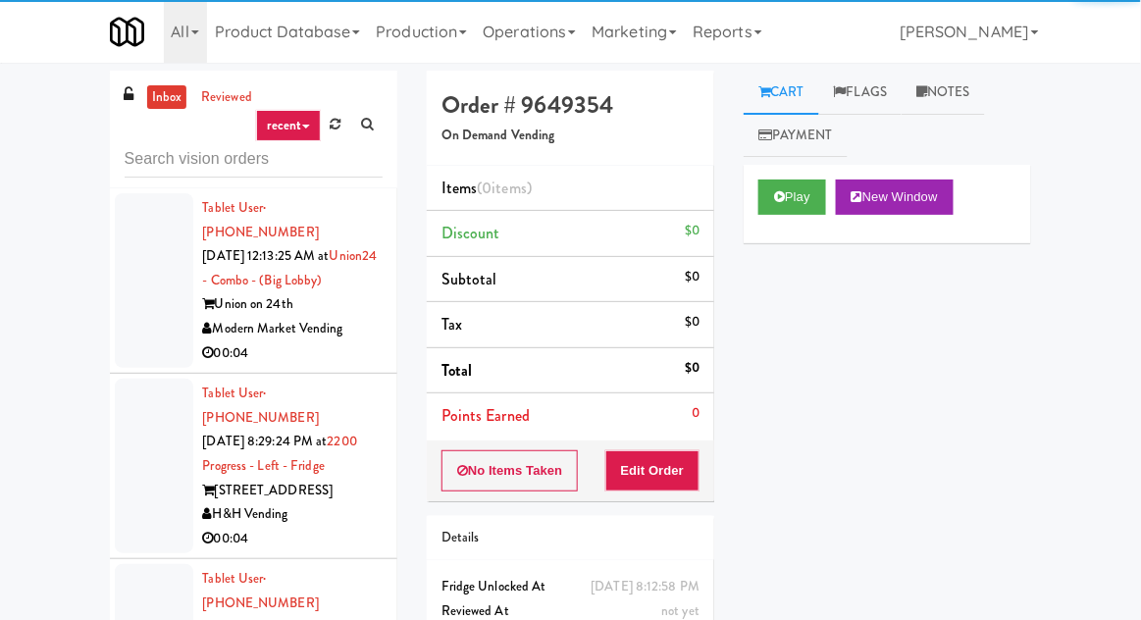
scroll to position [1741, 0]
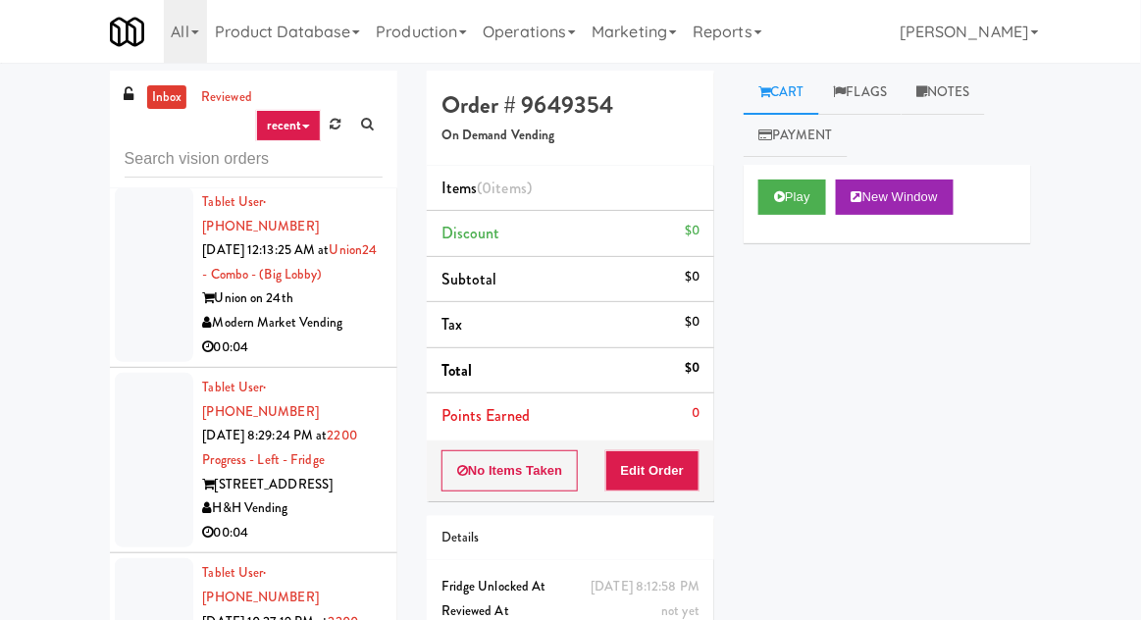
click at [128, 373] on div at bounding box center [154, 460] width 79 height 175
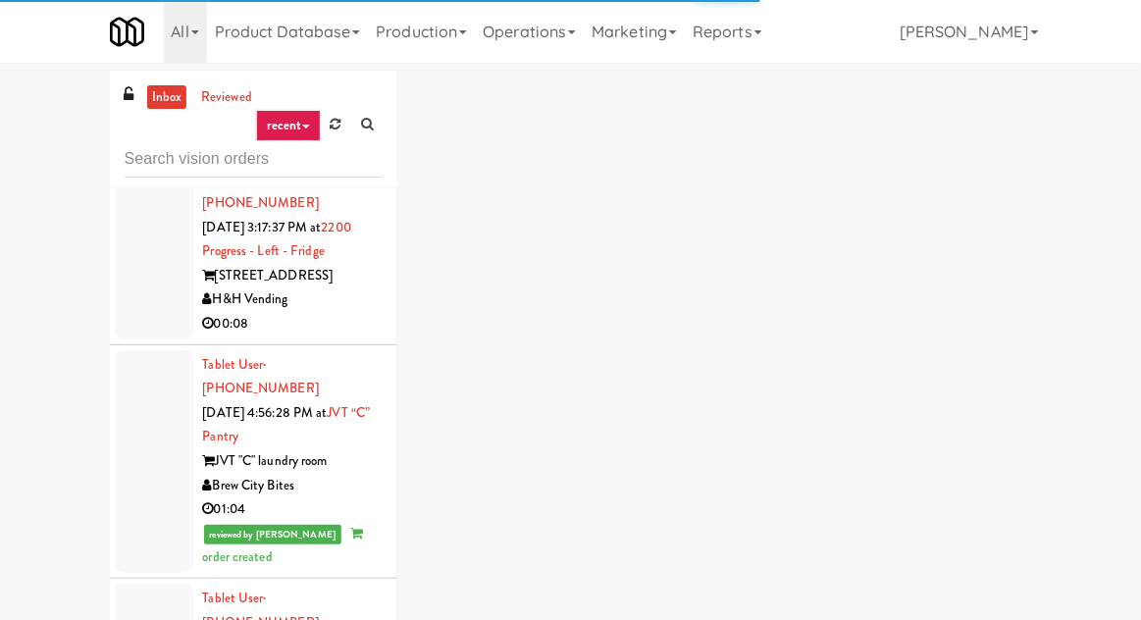
scroll to position [3476, 0]
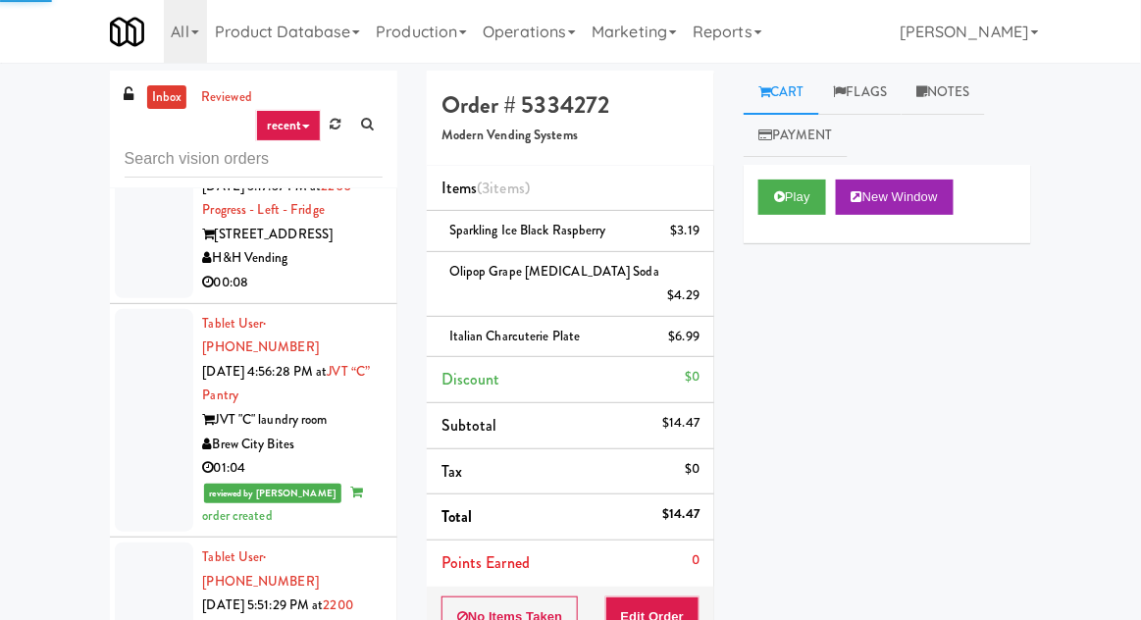
click at [122, 543] on div at bounding box center [154, 630] width 79 height 175
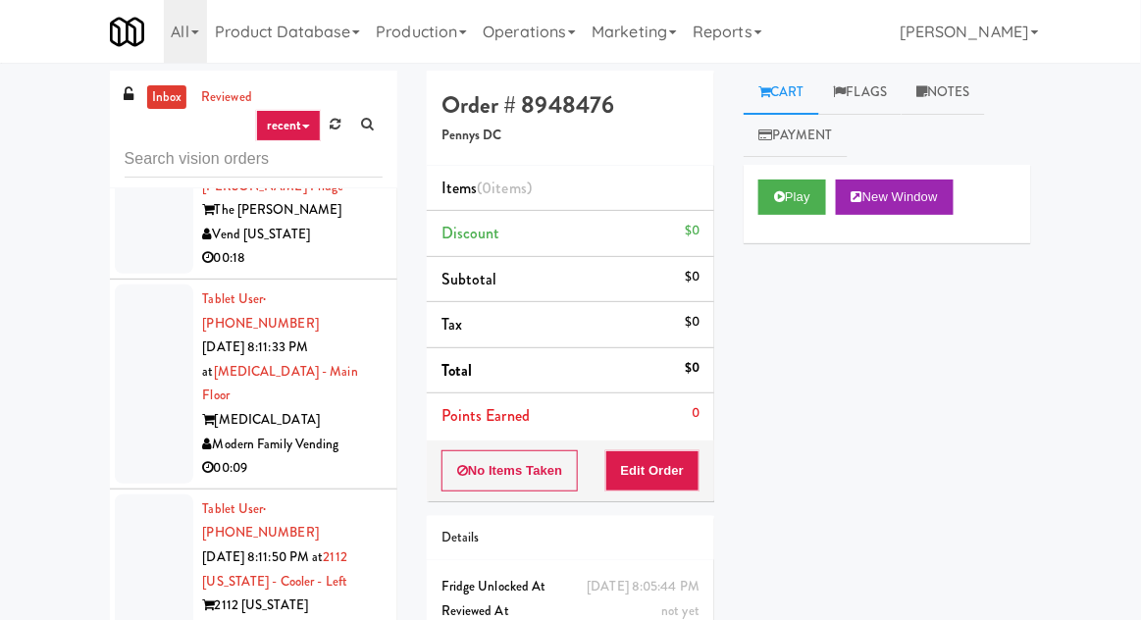
scroll to position [7110, 0]
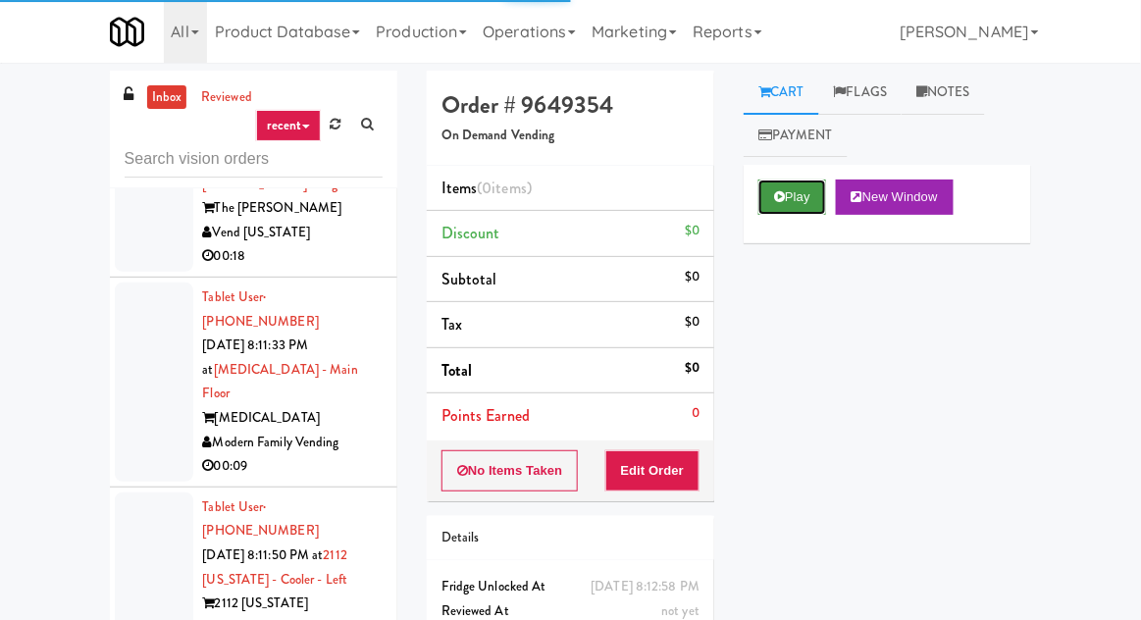
click at [787, 195] on button "Play" at bounding box center [793, 197] width 68 height 35
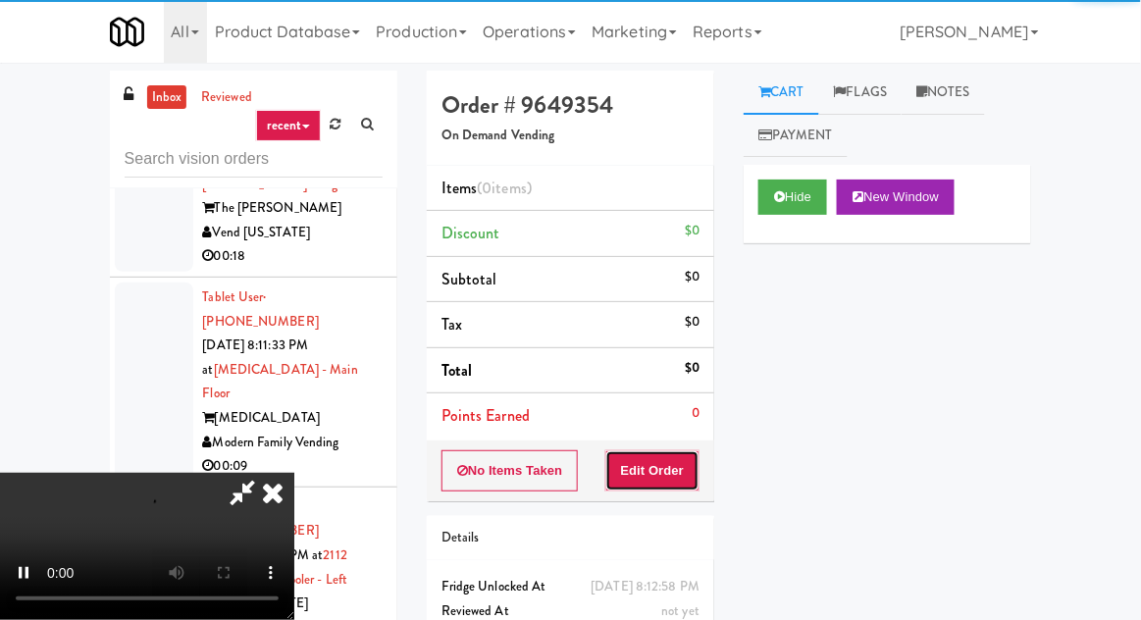
click at [665, 474] on button "Edit Order" at bounding box center [653, 470] width 95 height 41
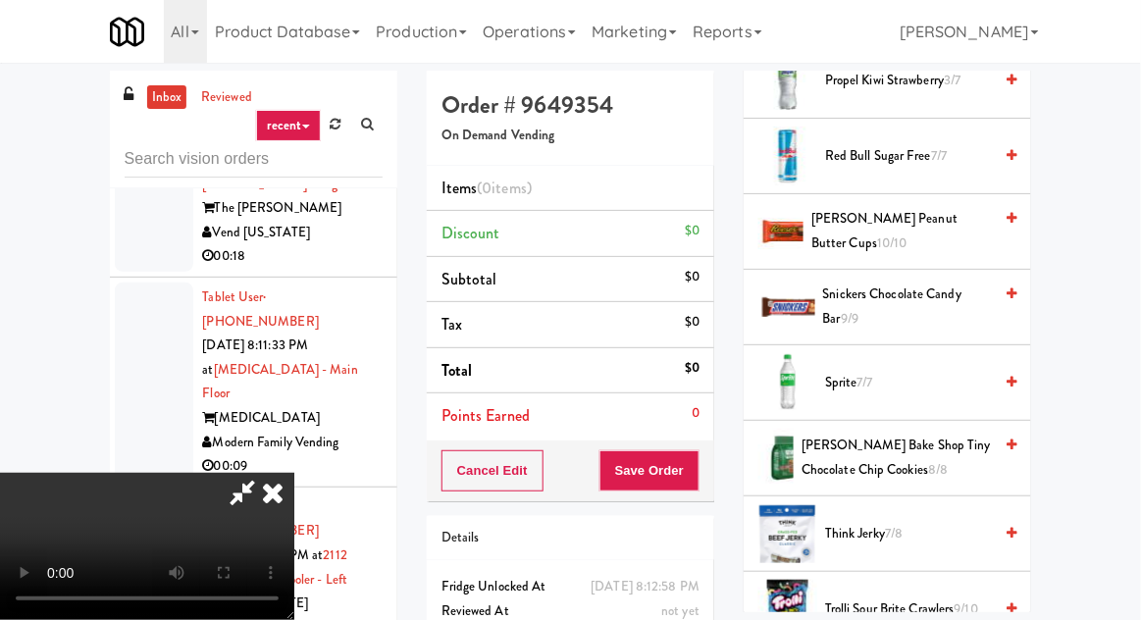
scroll to position [2166, 0]
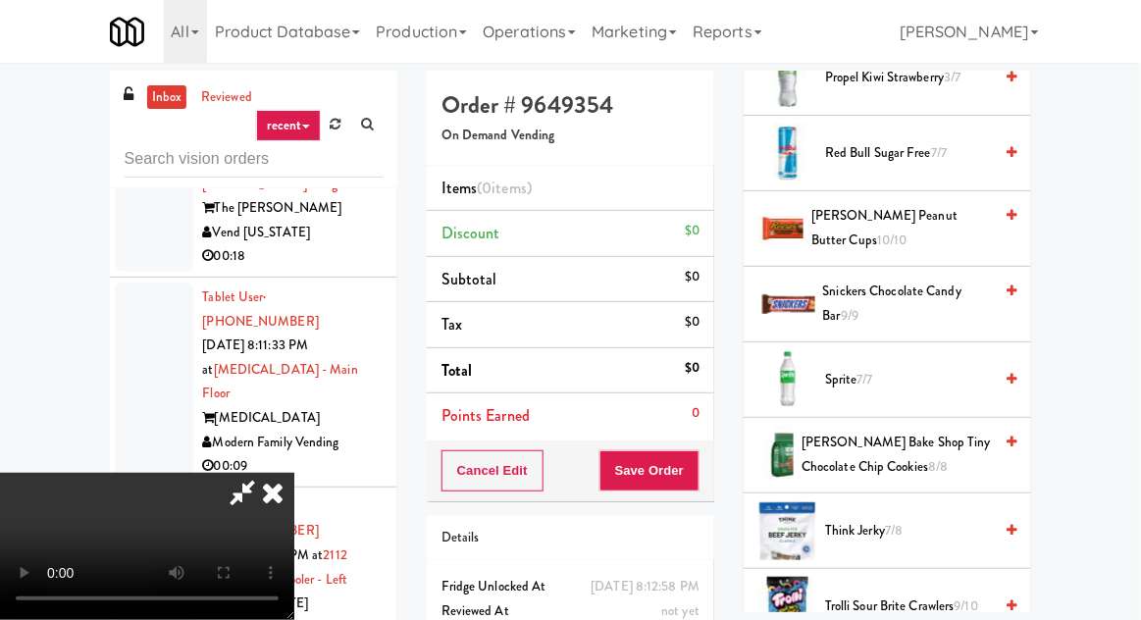
click at [902, 223] on span "Reese's Peanut Butter Cups 10/10" at bounding box center [902, 228] width 181 height 48
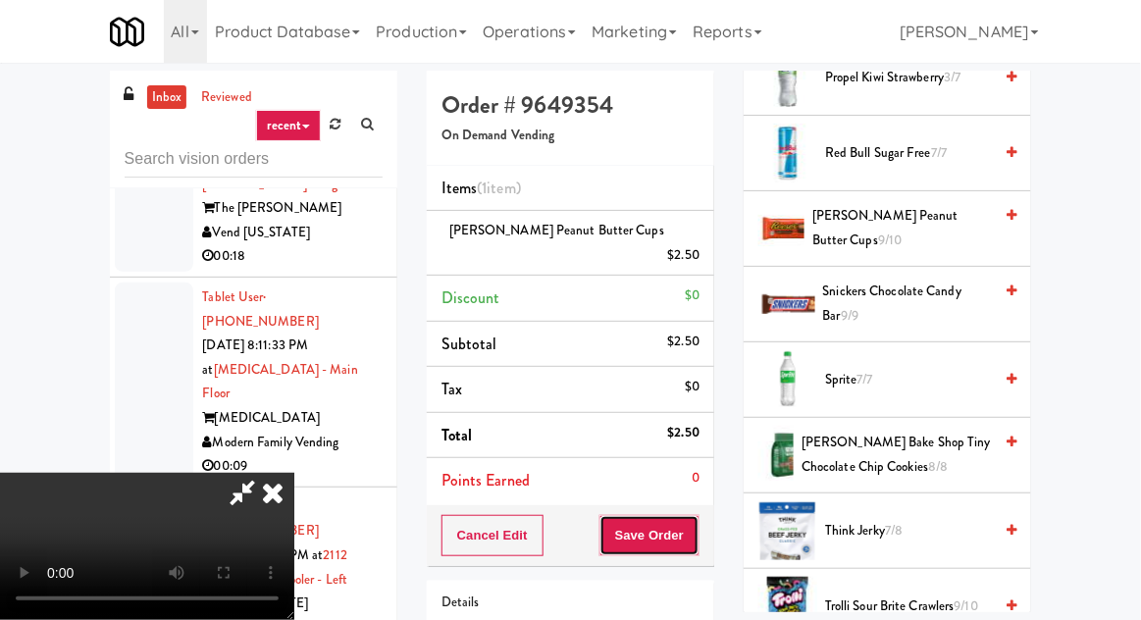
click at [691, 515] on button "Save Order" at bounding box center [650, 535] width 100 height 41
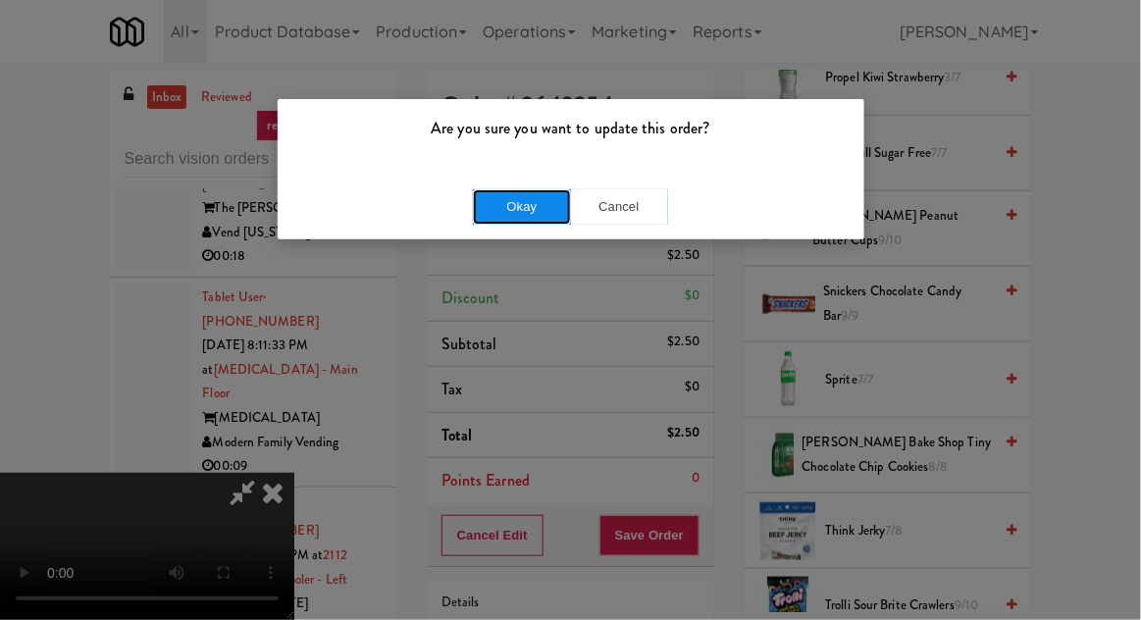
click at [527, 197] on button "Okay" at bounding box center [522, 206] width 98 height 35
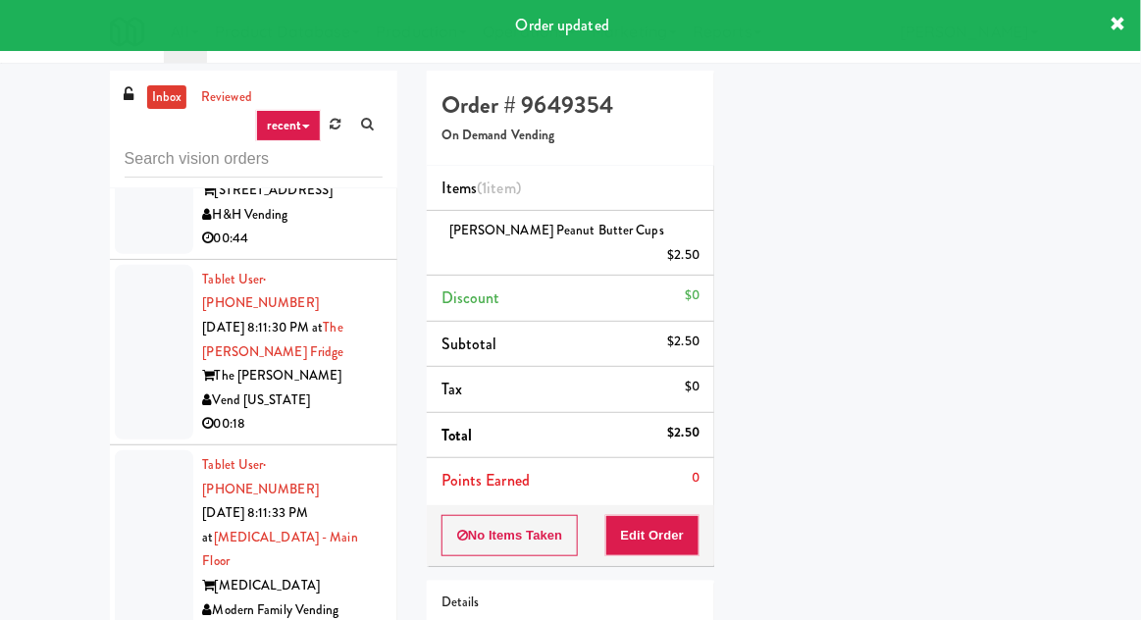
scroll to position [6938, 0]
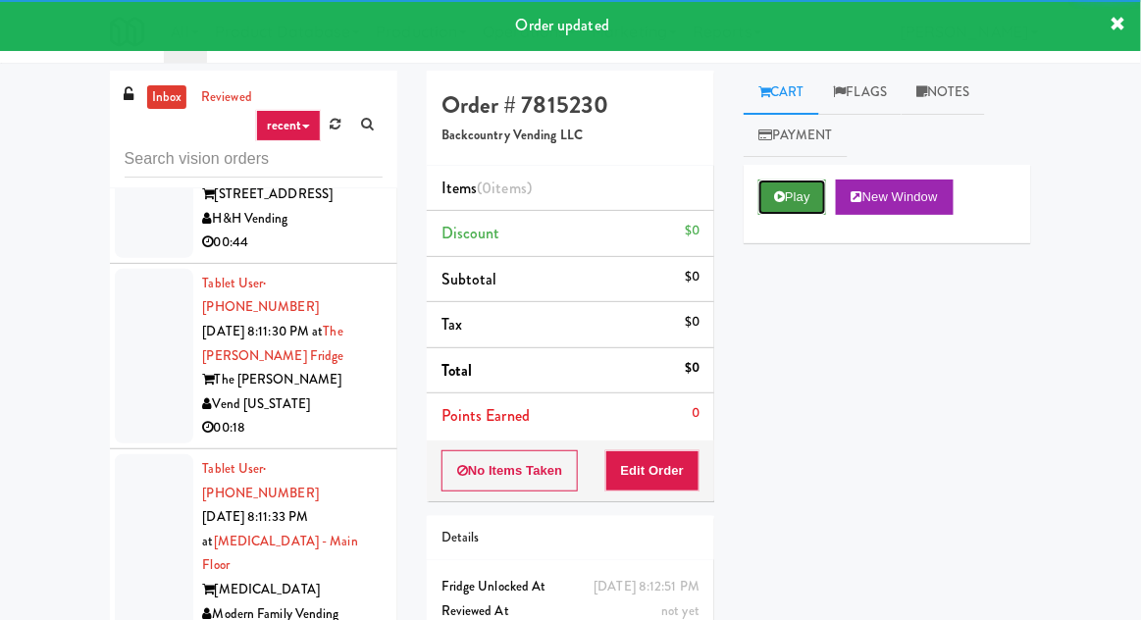
click at [798, 193] on button "Play" at bounding box center [793, 197] width 68 height 35
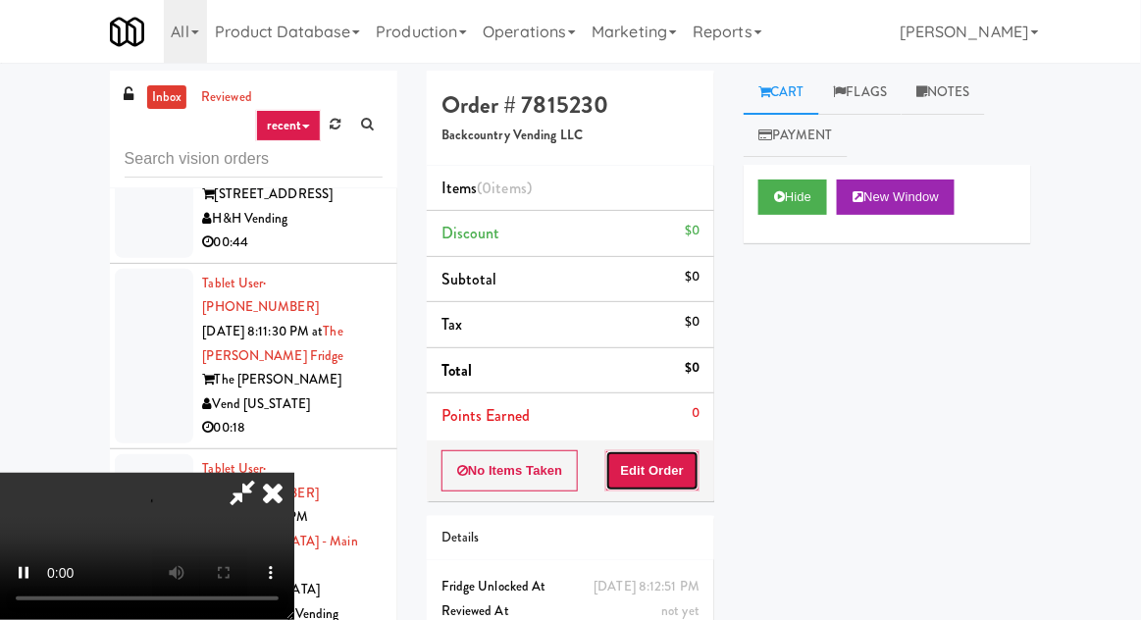
click at [661, 475] on button "Edit Order" at bounding box center [653, 470] width 95 height 41
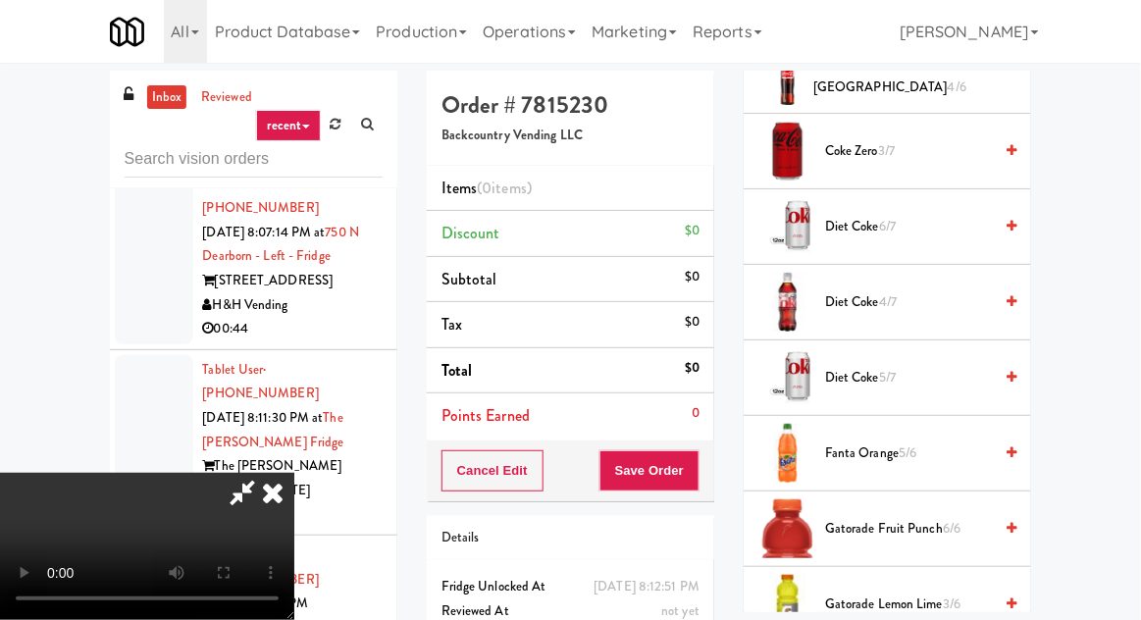
scroll to position [1025, 0]
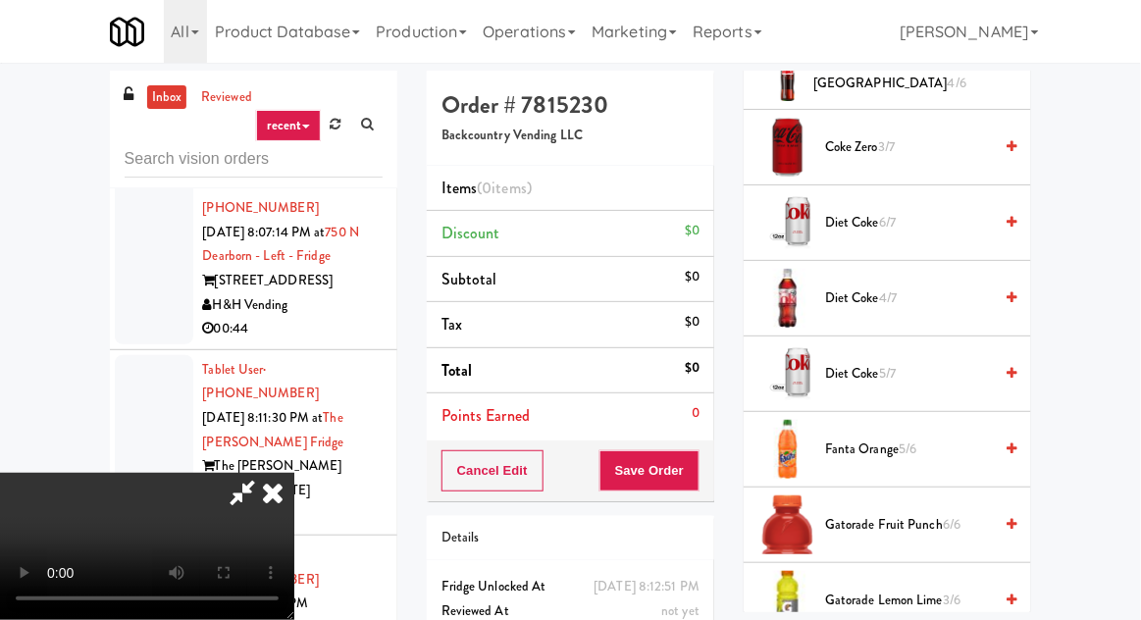
click at [881, 451] on span "Fanta Orange 5/6" at bounding box center [908, 450] width 167 height 25
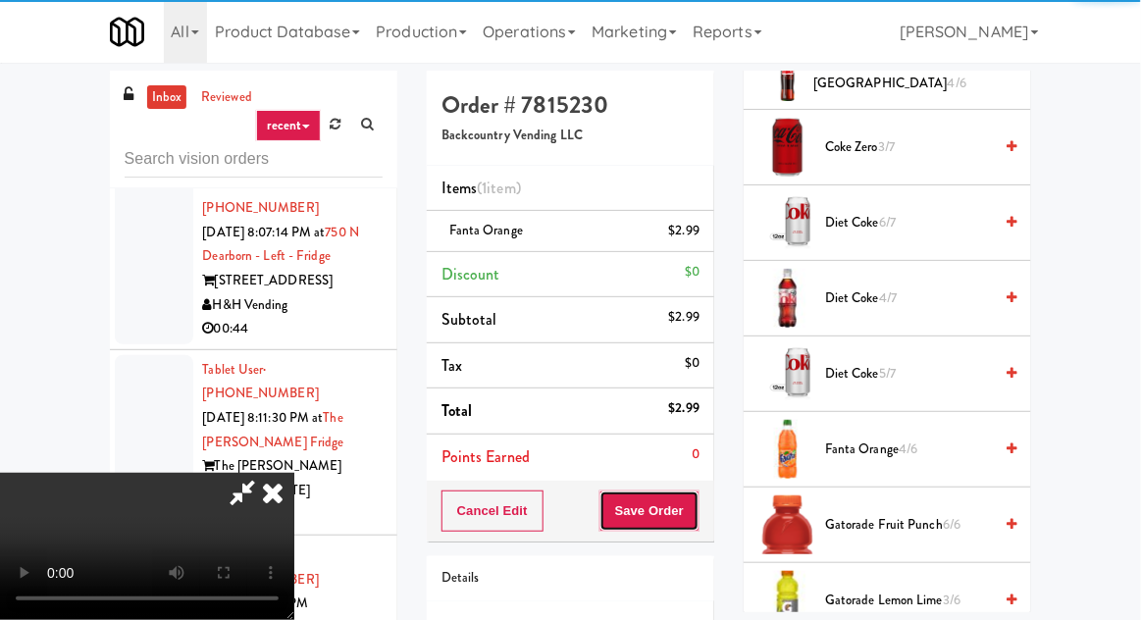
click at [696, 522] on button "Save Order" at bounding box center [650, 511] width 100 height 41
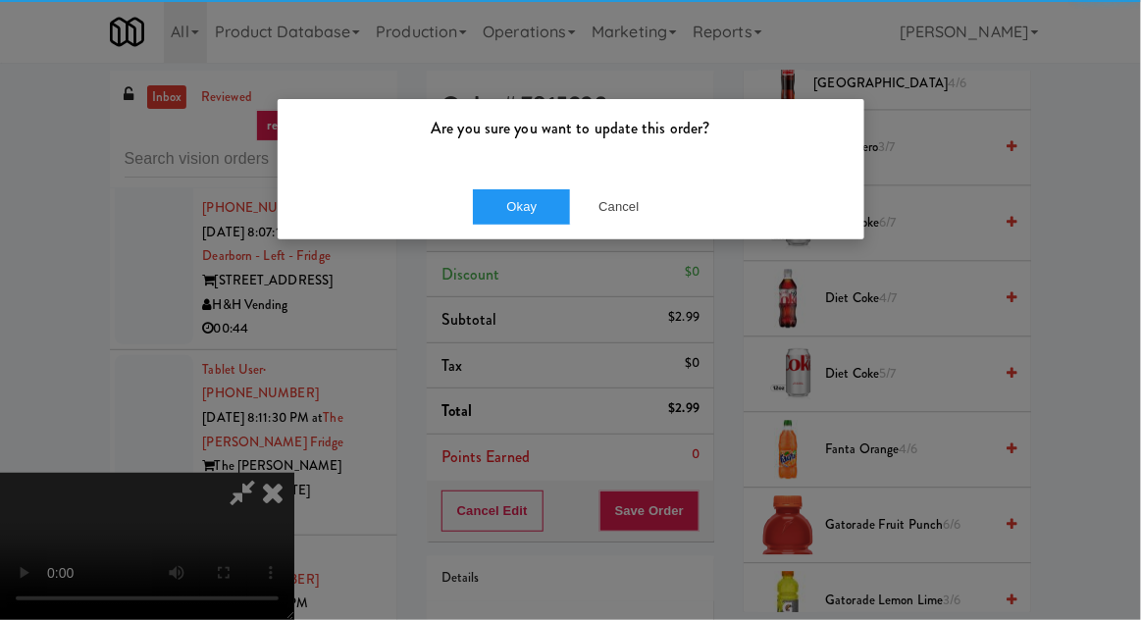
click at [522, 234] on div "Okay Cancel" at bounding box center [571, 207] width 587 height 66
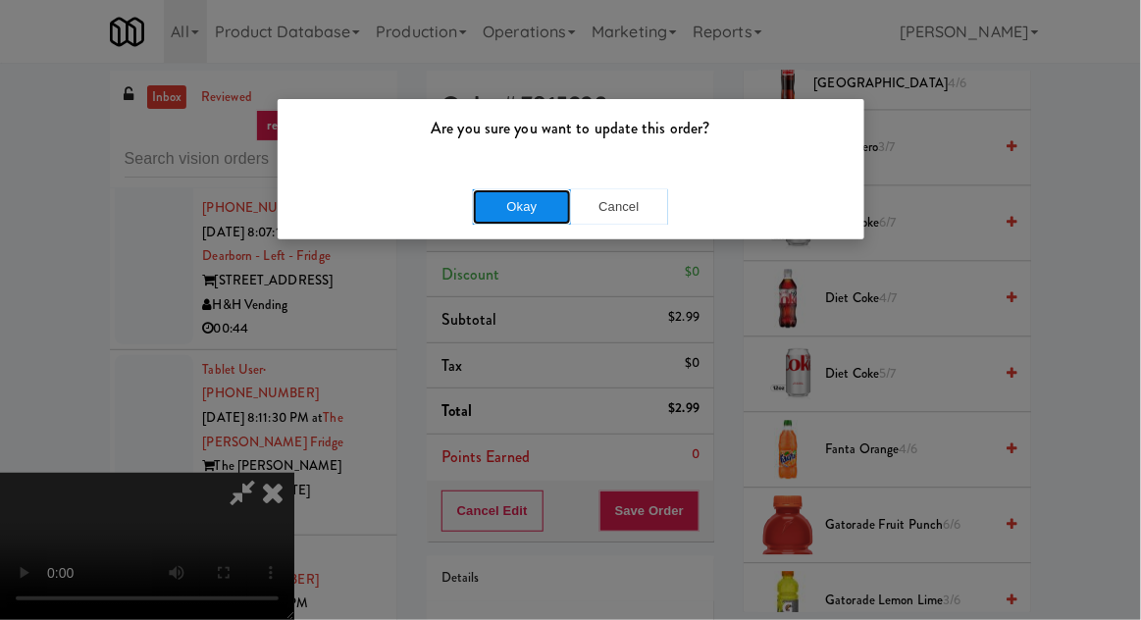
click at [534, 219] on button "Okay" at bounding box center [522, 206] width 98 height 35
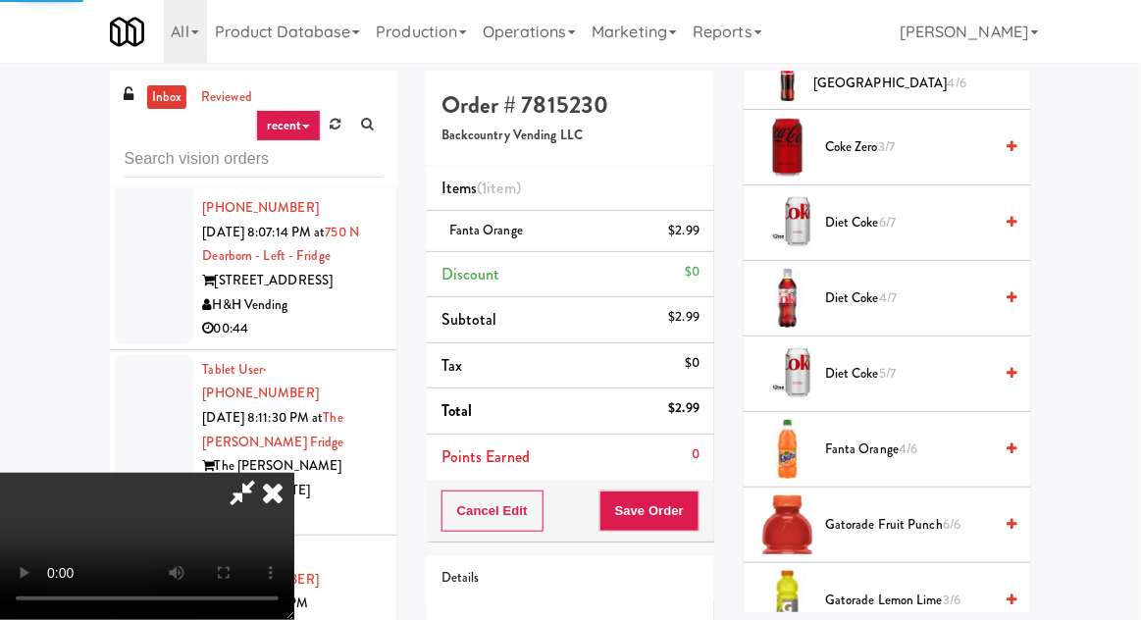
scroll to position [193, 0]
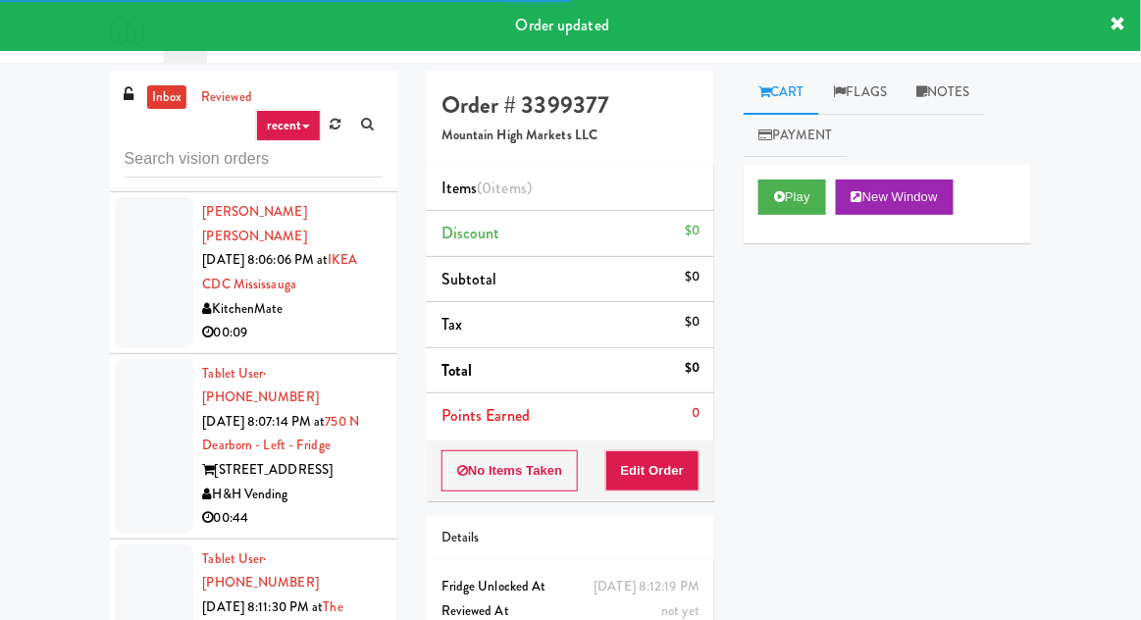
scroll to position [6611, 0]
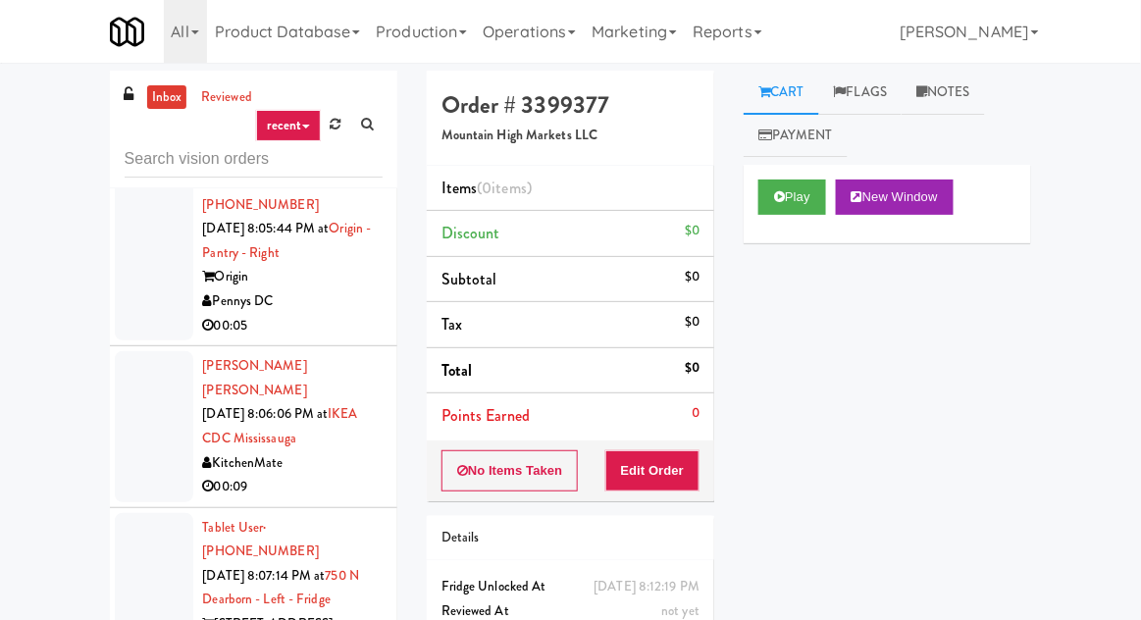
scroll to position [6510, 0]
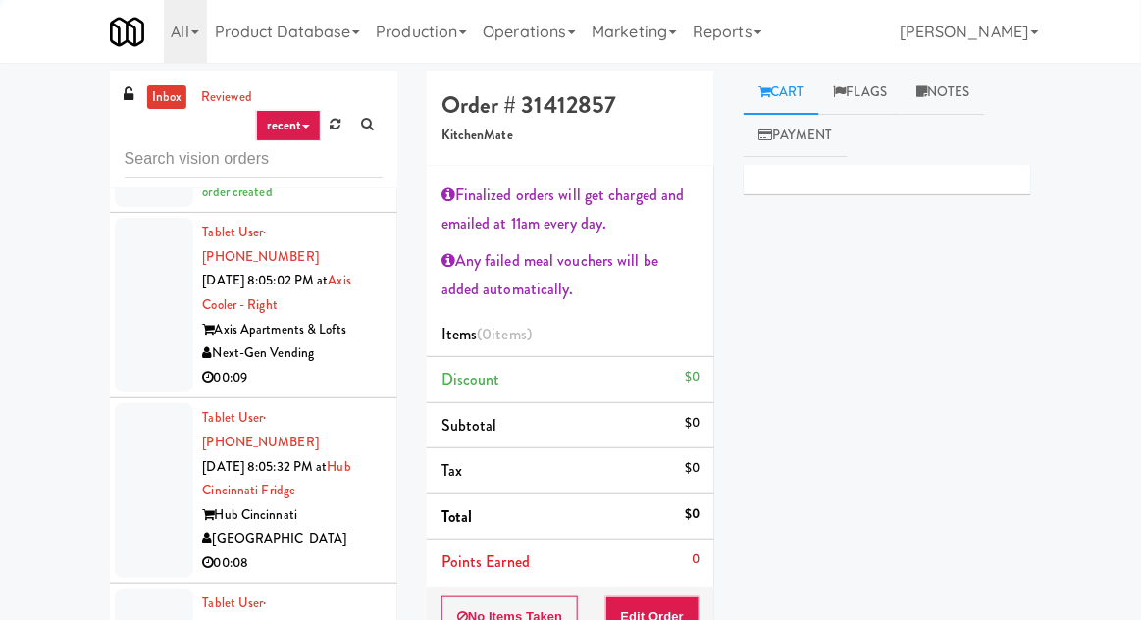
scroll to position [5670, 0]
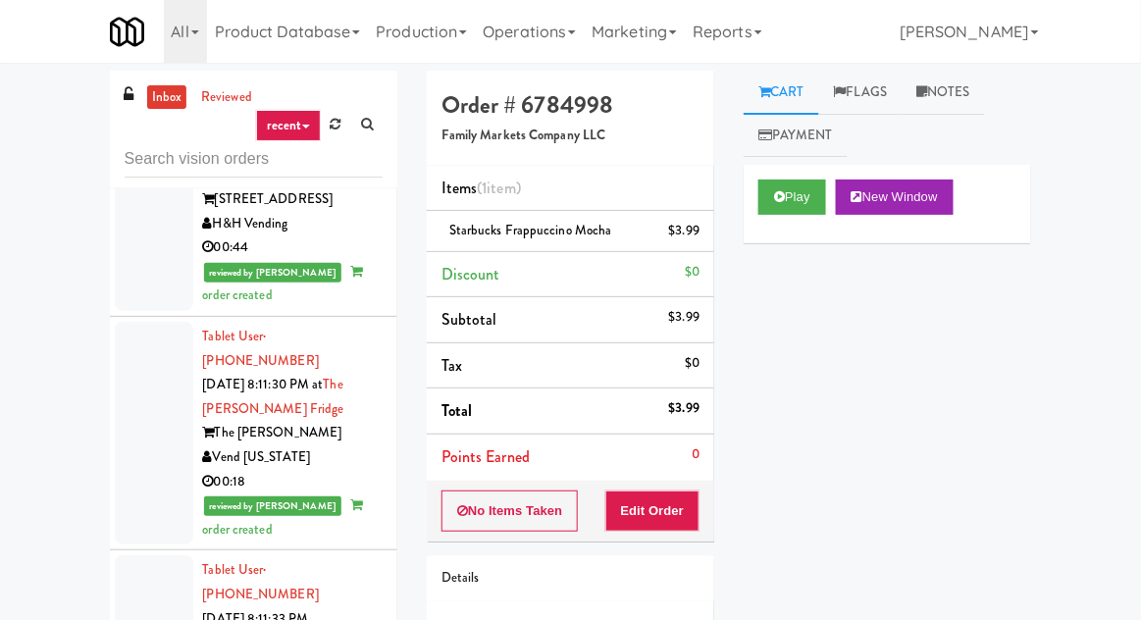
scroll to position [7172, 0]
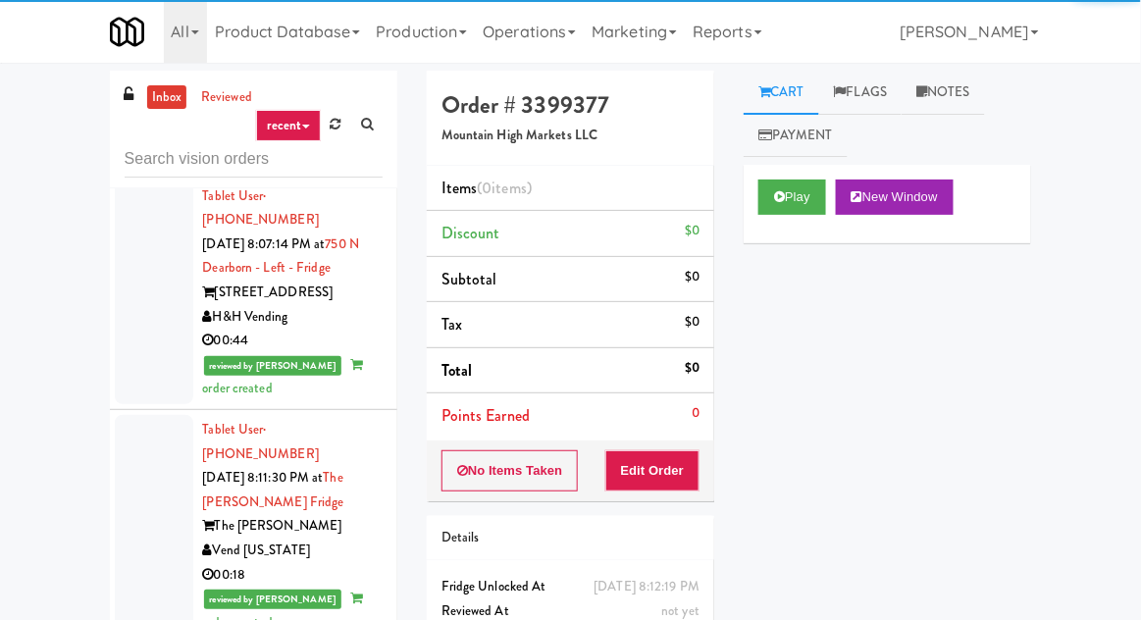
scroll to position [7073, 0]
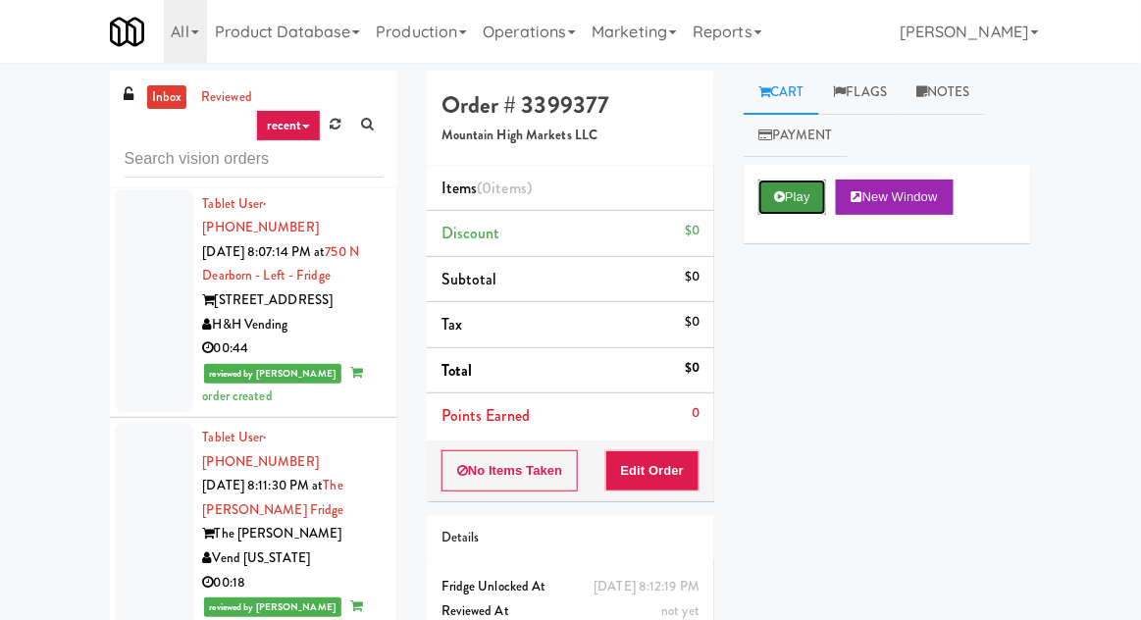
click at [783, 193] on icon at bounding box center [779, 196] width 11 height 13
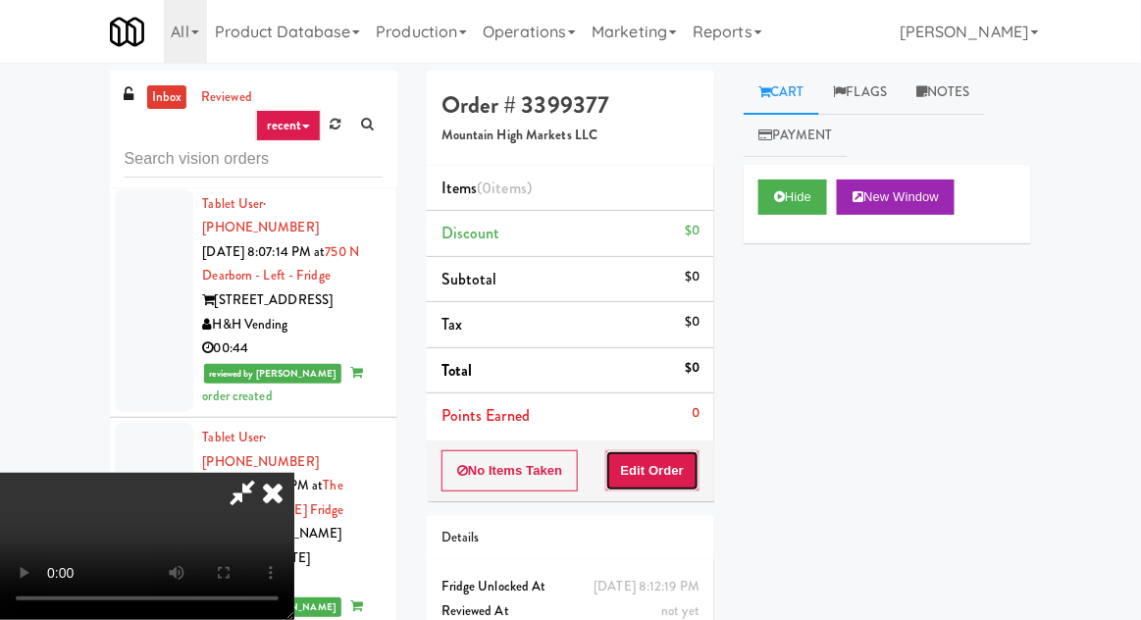
click at [673, 456] on button "Edit Order" at bounding box center [653, 470] width 95 height 41
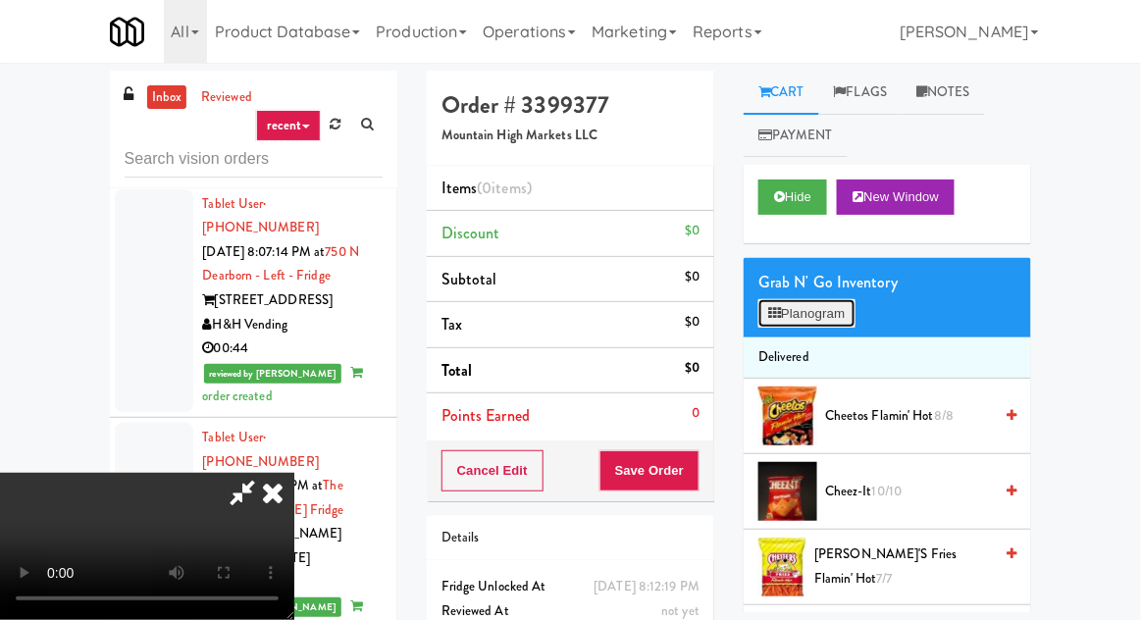
click at [824, 318] on button "Planogram" at bounding box center [807, 313] width 96 height 29
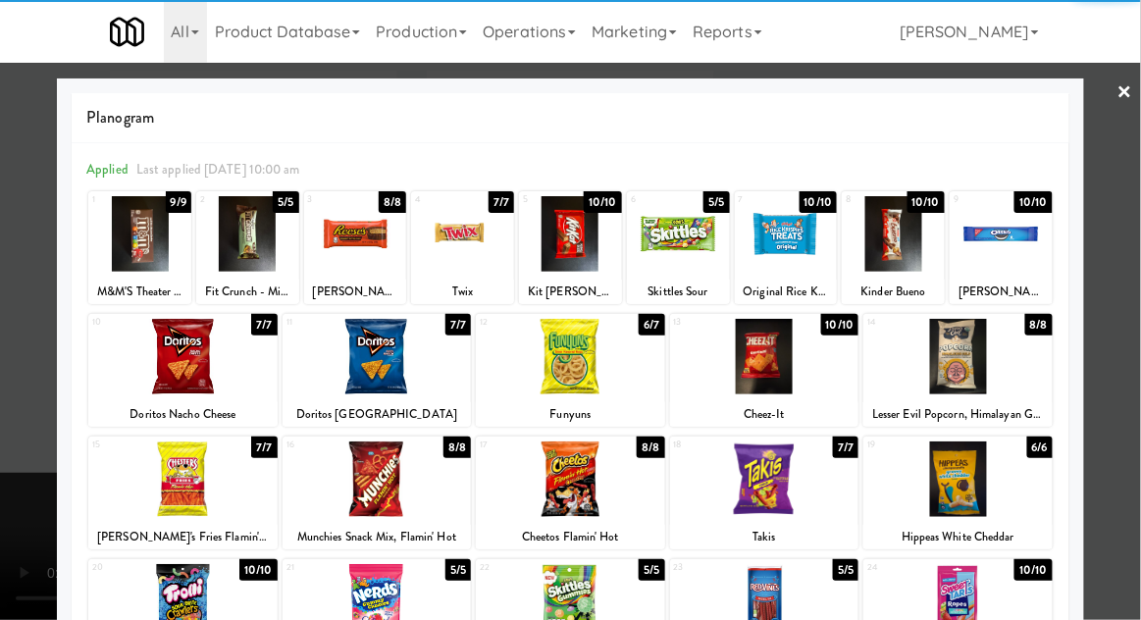
click at [140, 262] on div at bounding box center [139, 234] width 103 height 76
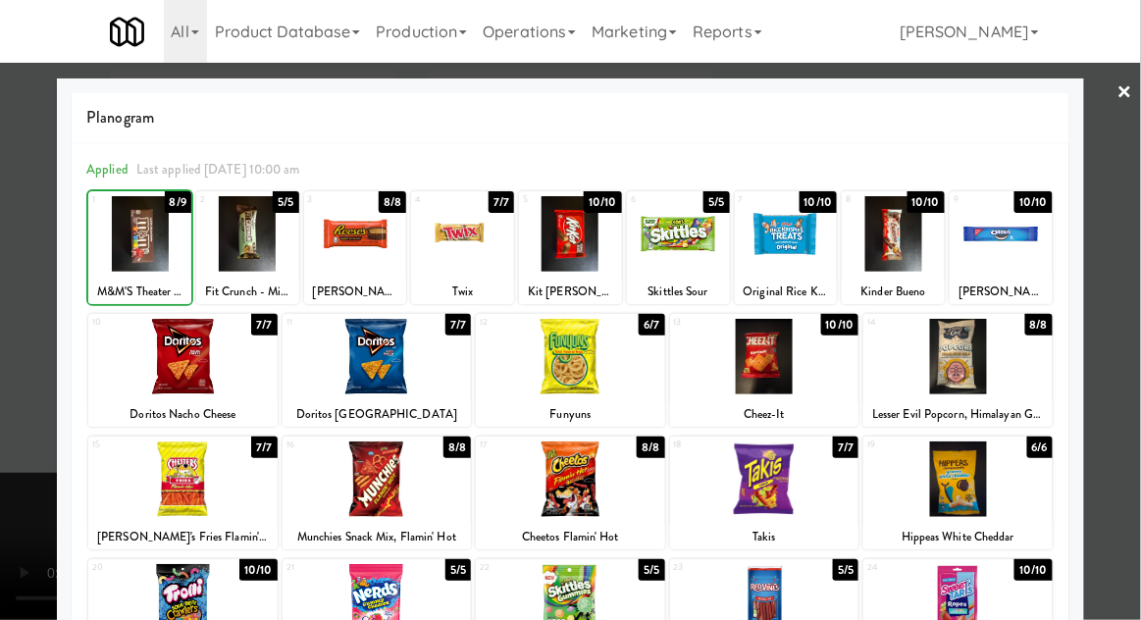
click at [6, 338] on div at bounding box center [570, 310] width 1141 height 620
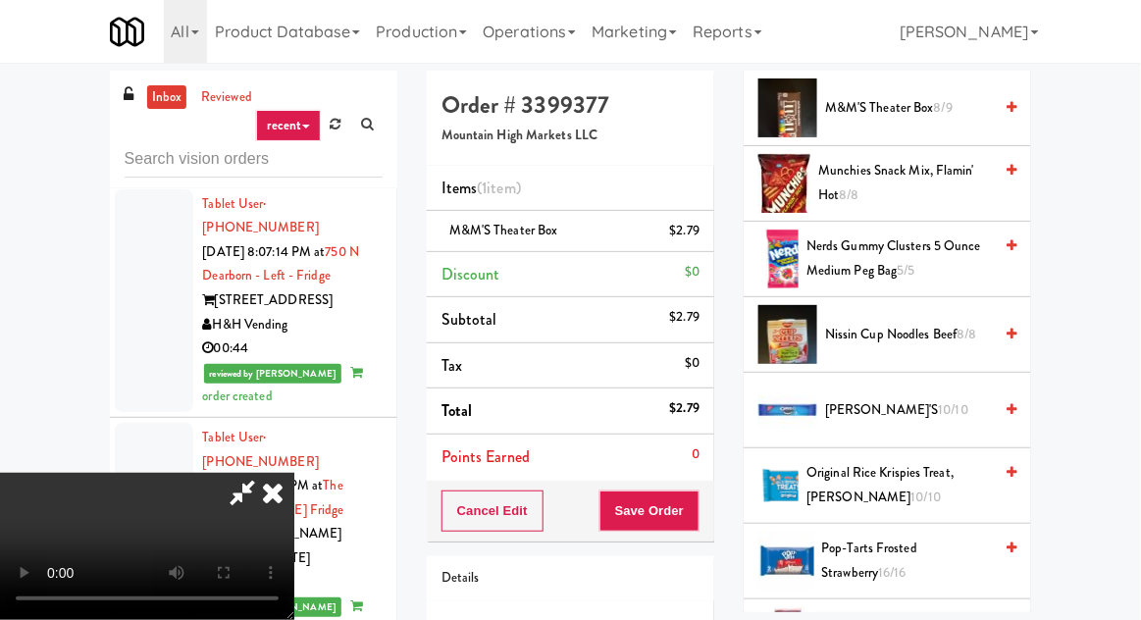
scroll to position [1485, 0]
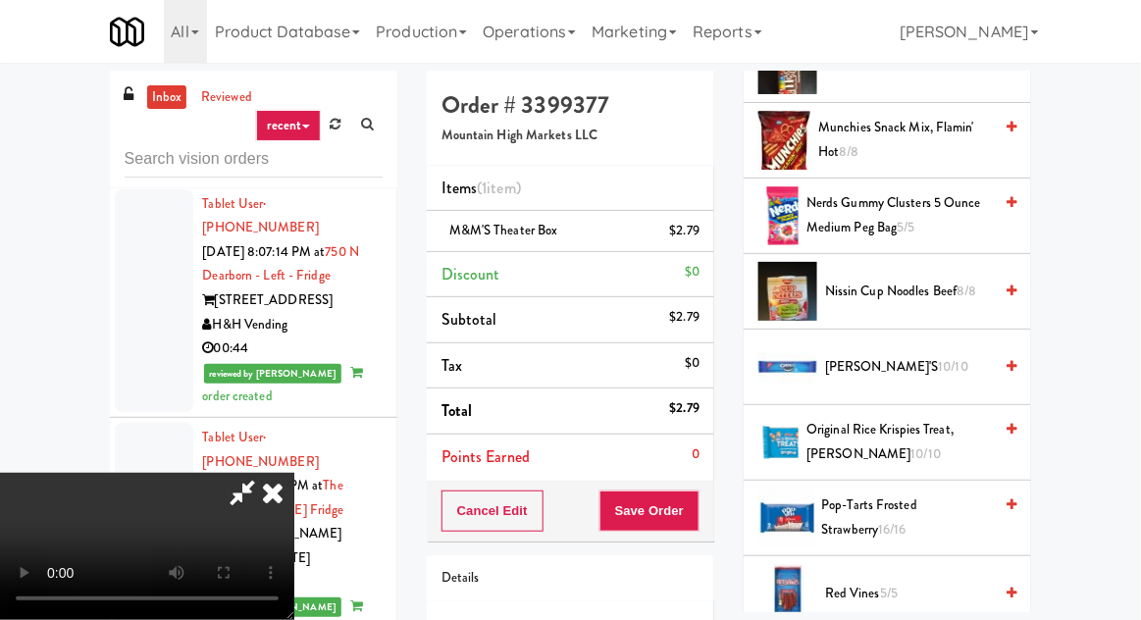
click at [939, 359] on span "10/10" at bounding box center [954, 366] width 30 height 19
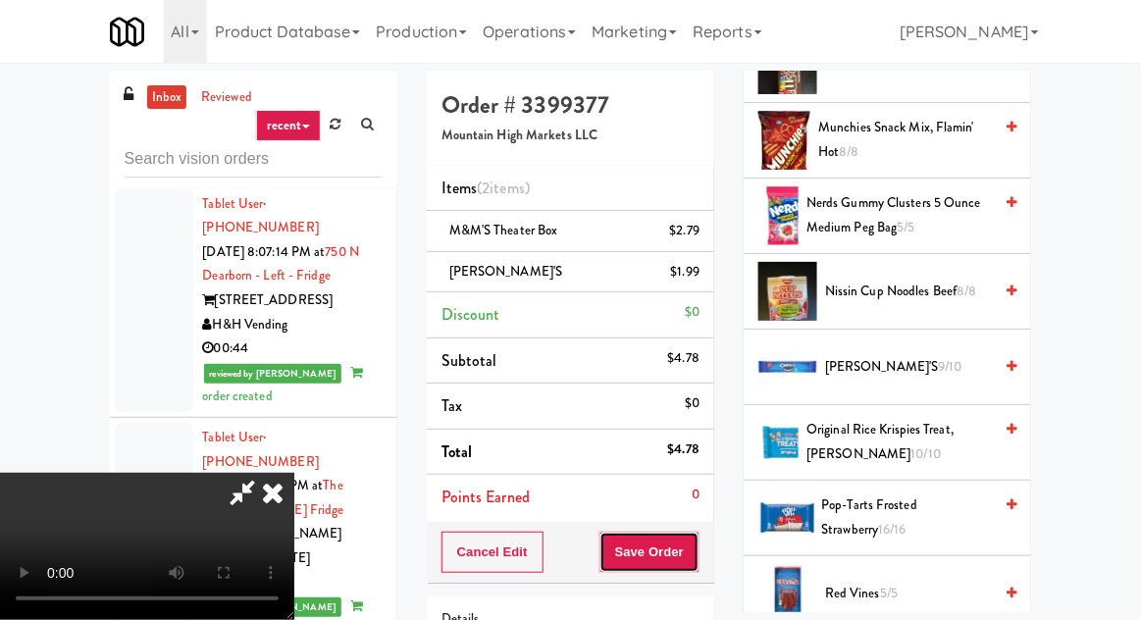
click at [696, 539] on button "Save Order" at bounding box center [650, 552] width 100 height 41
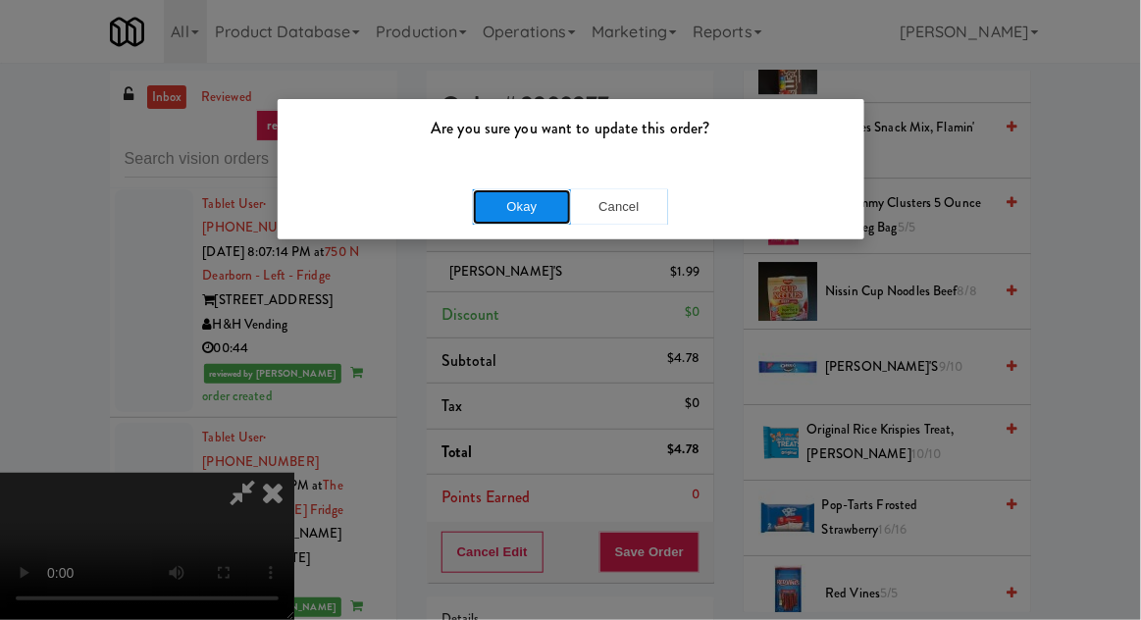
click at [511, 218] on button "Okay" at bounding box center [522, 206] width 98 height 35
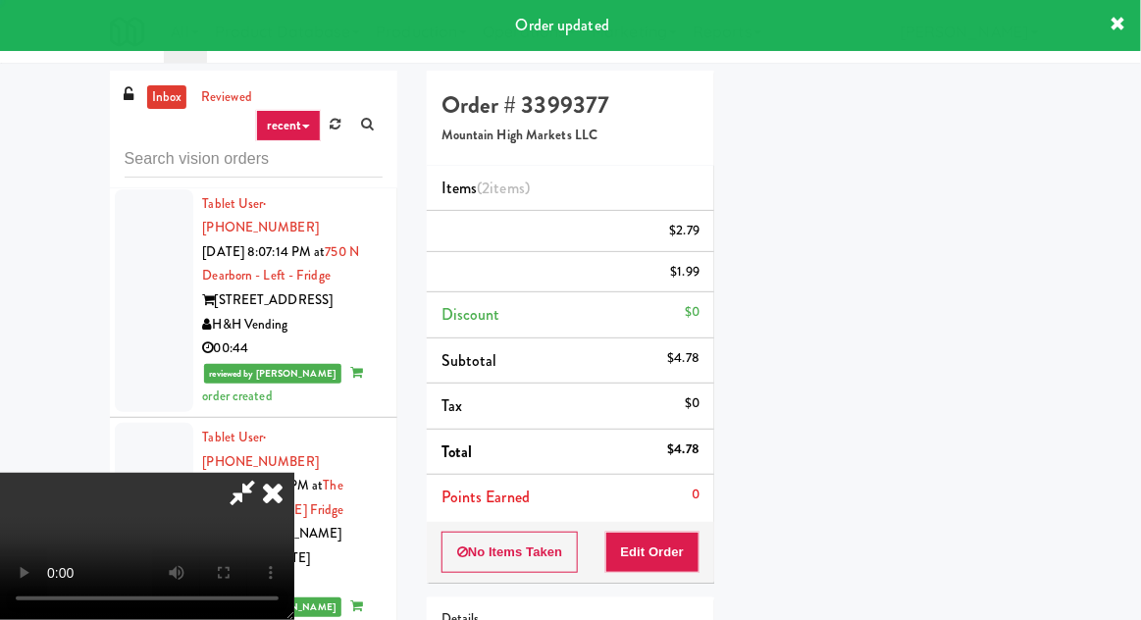
scroll to position [193, 0]
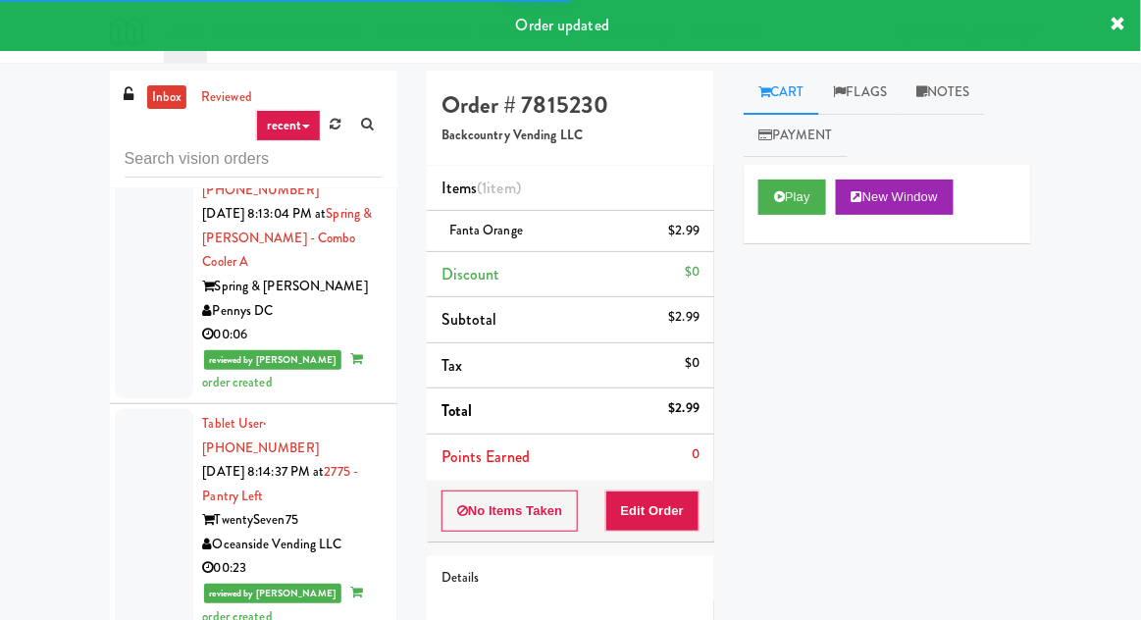
scroll to position [9089, 0]
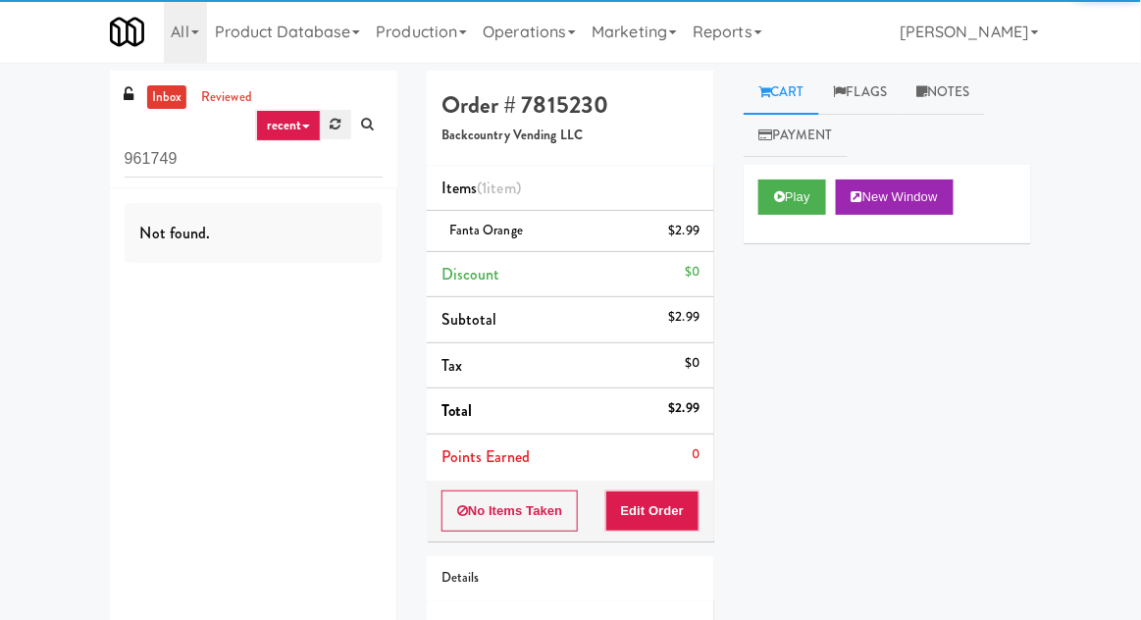
click at [341, 126] on icon at bounding box center [336, 124] width 11 height 13
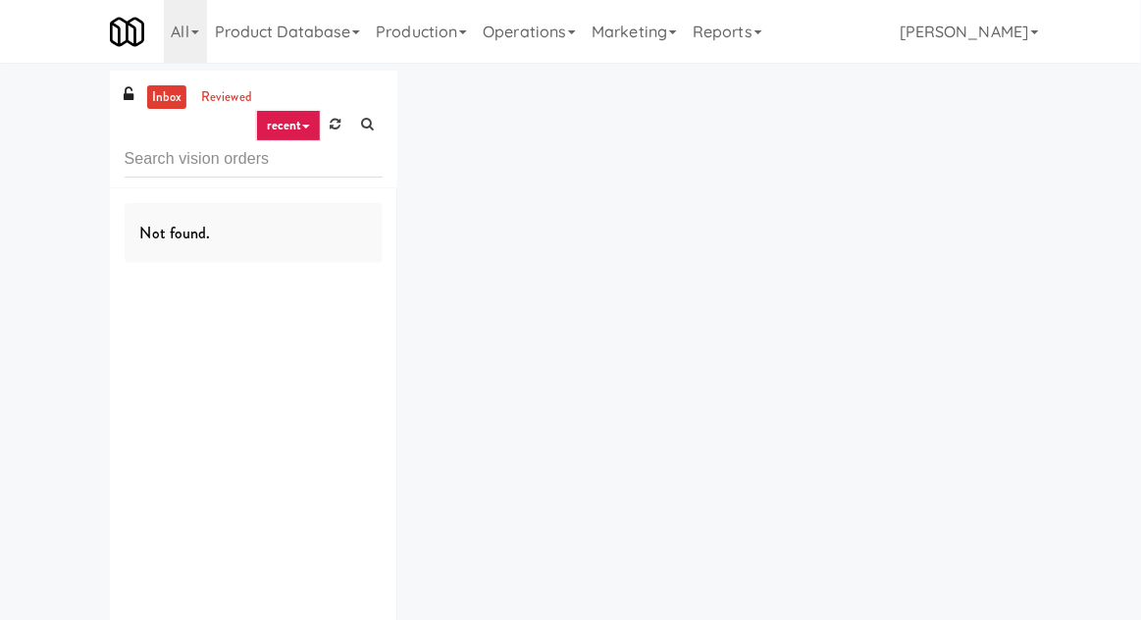
click at [19, 240] on div "inbox reviewed recent all unclear take inventory issue suspicious failed recent…" at bounding box center [570, 382] width 1141 height 623
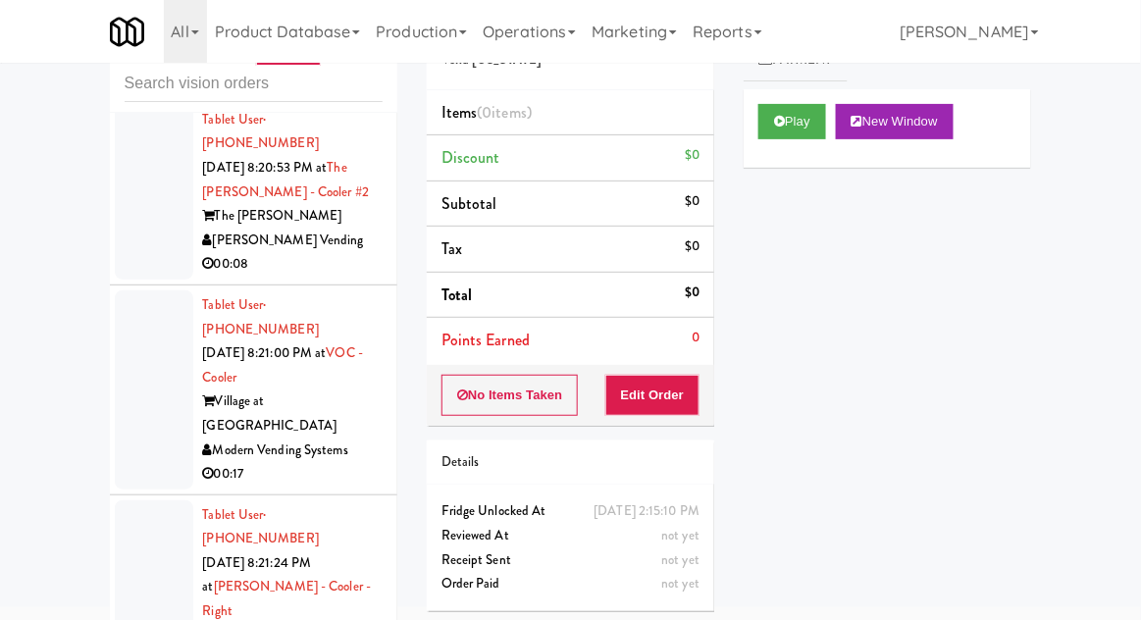
scroll to position [8470, 0]
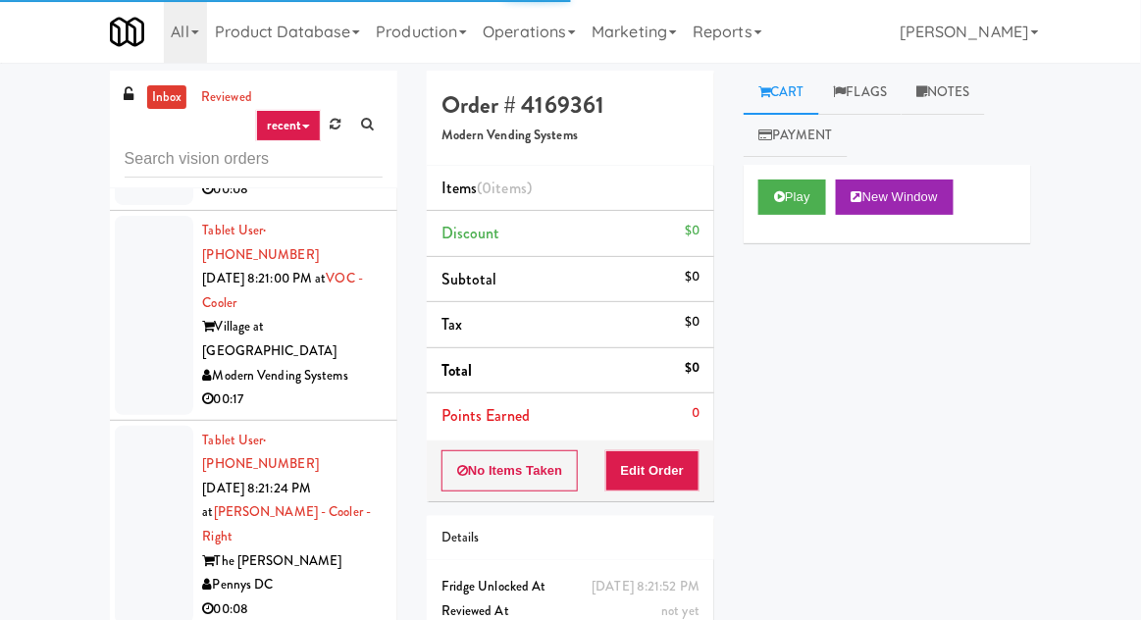
scroll to position [8301, 0]
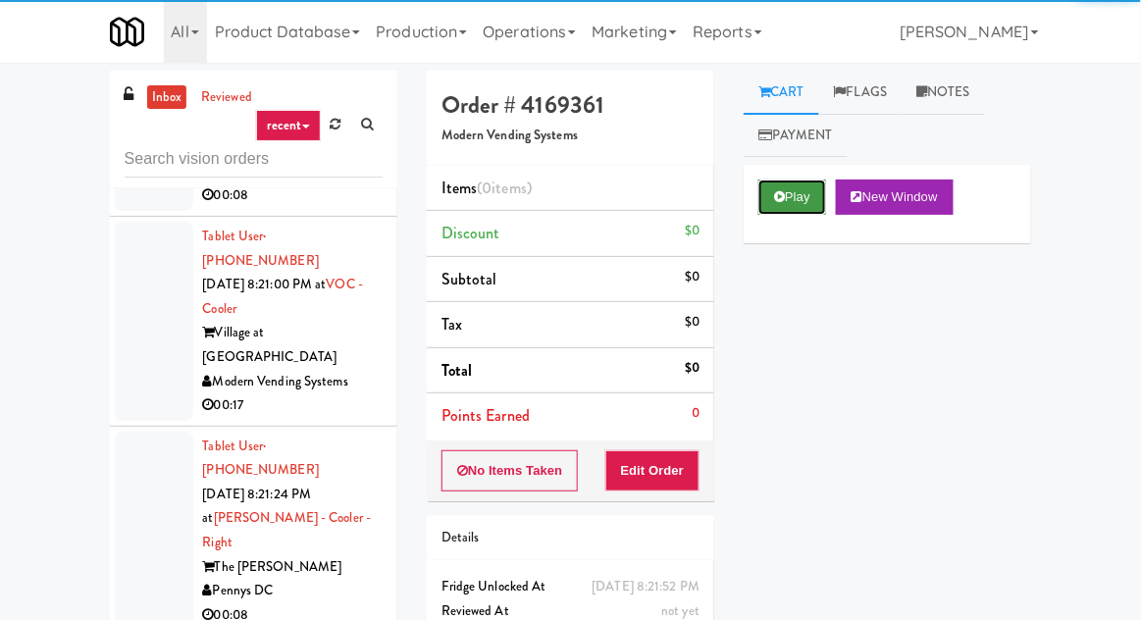
click at [788, 182] on button "Play" at bounding box center [793, 197] width 68 height 35
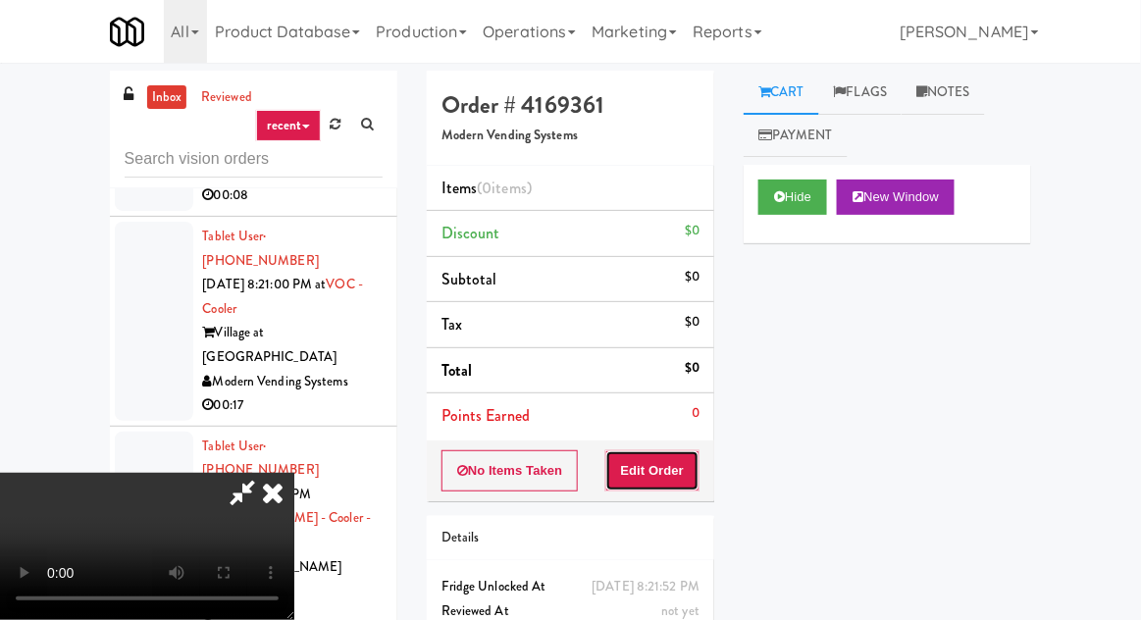
click at [663, 475] on button "Edit Order" at bounding box center [653, 470] width 95 height 41
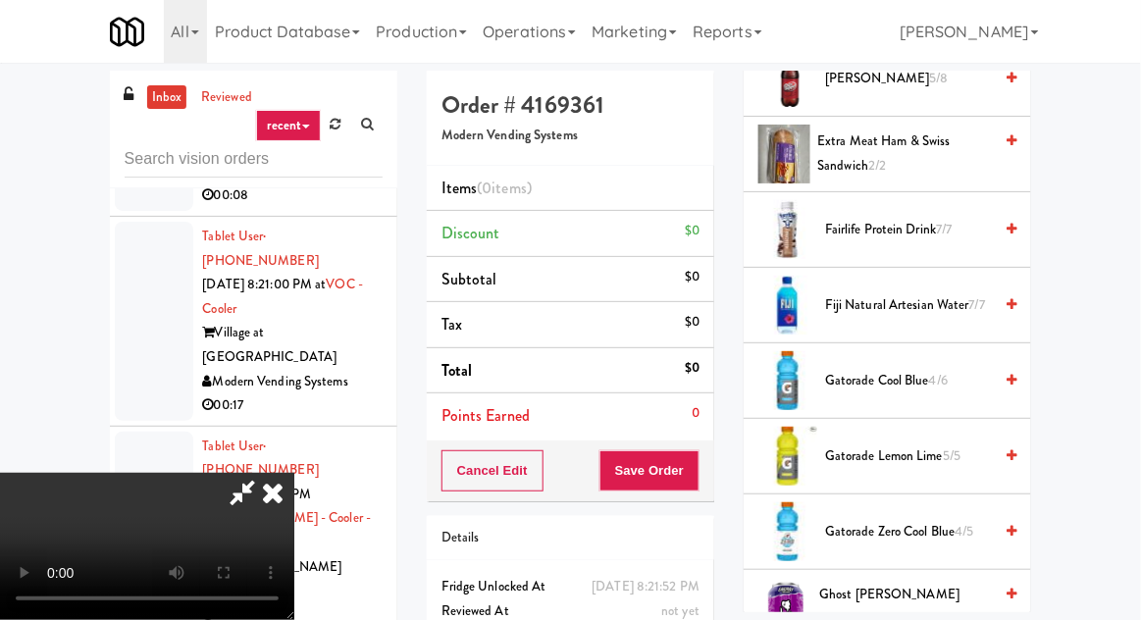
scroll to position [1101, 0]
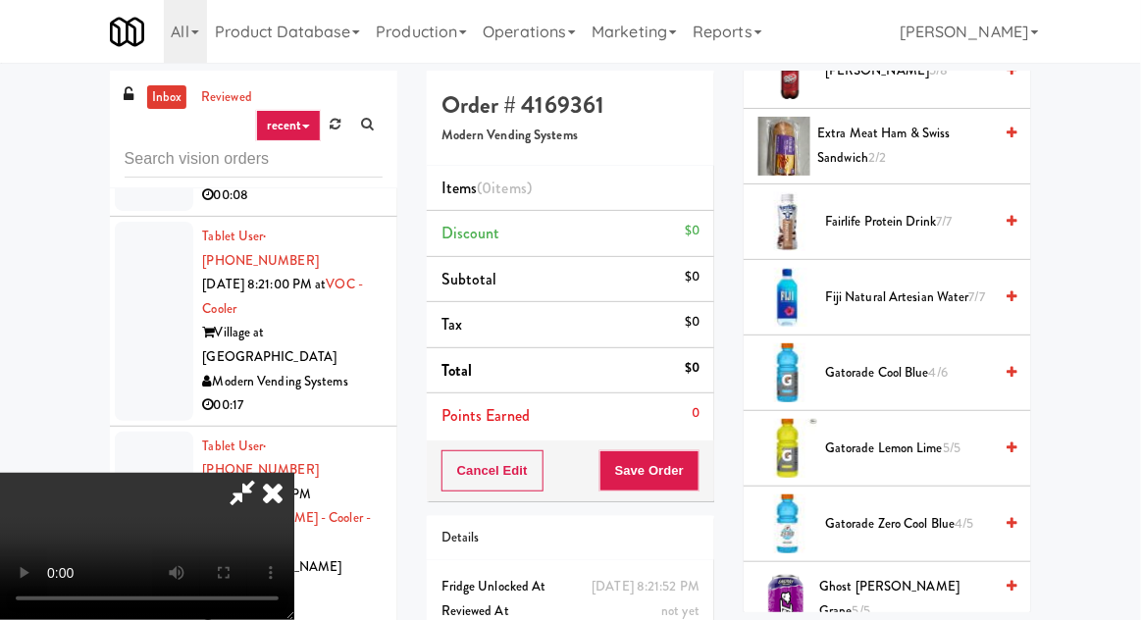
click at [879, 363] on span "Gatorade Cool Blue 4/6" at bounding box center [908, 373] width 167 height 25
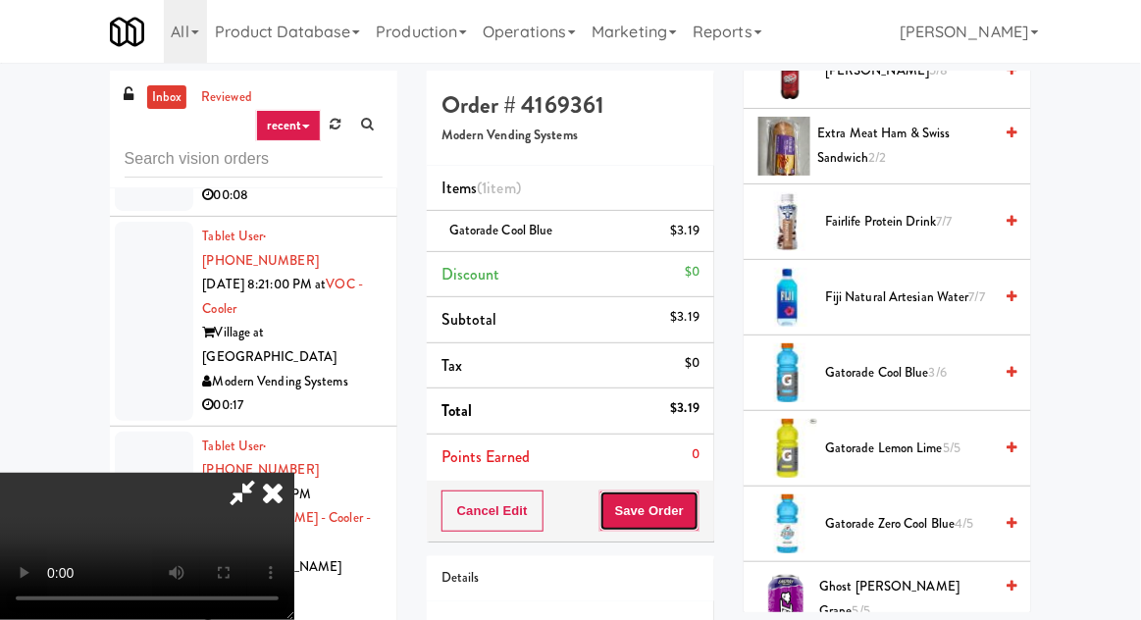
click at [697, 504] on button "Save Order" at bounding box center [650, 511] width 100 height 41
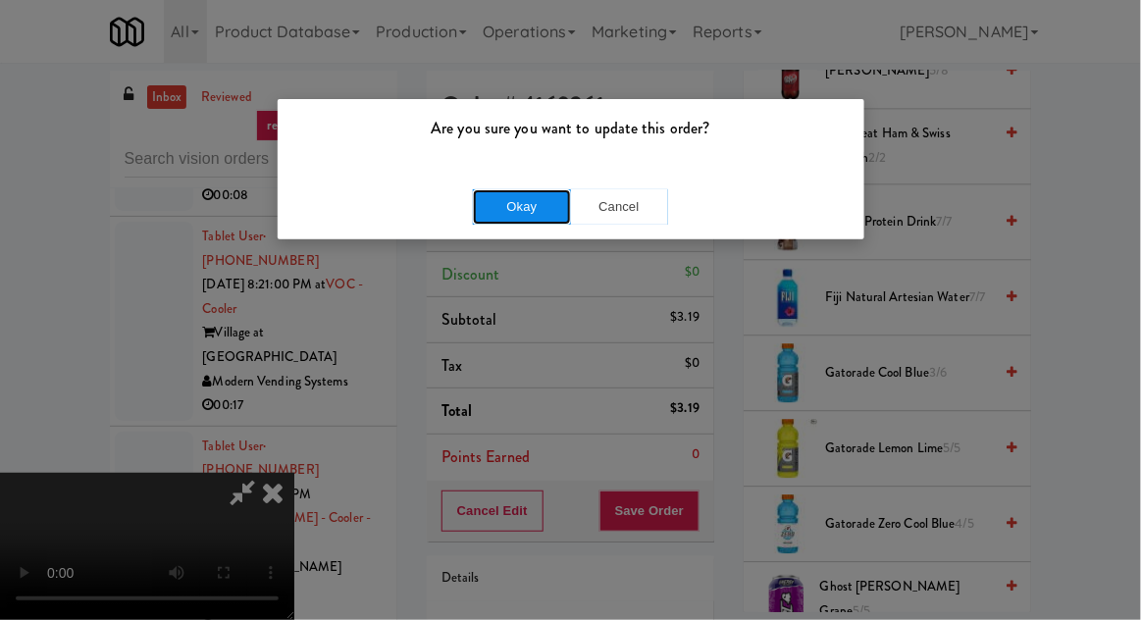
click at [526, 218] on button "Okay" at bounding box center [522, 206] width 98 height 35
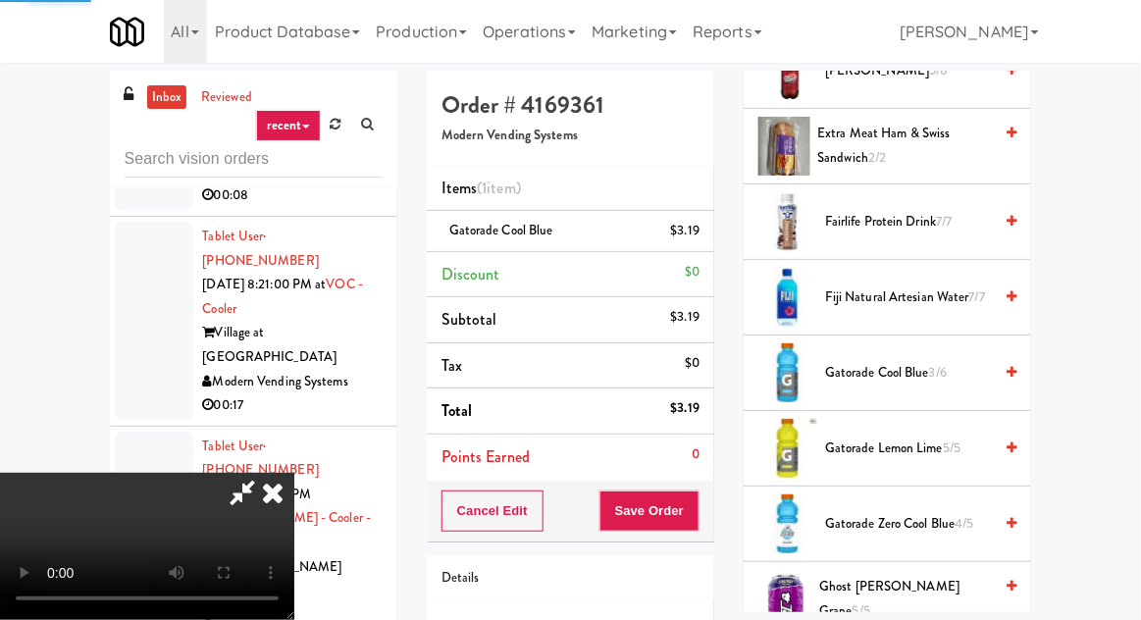
scroll to position [193, 0]
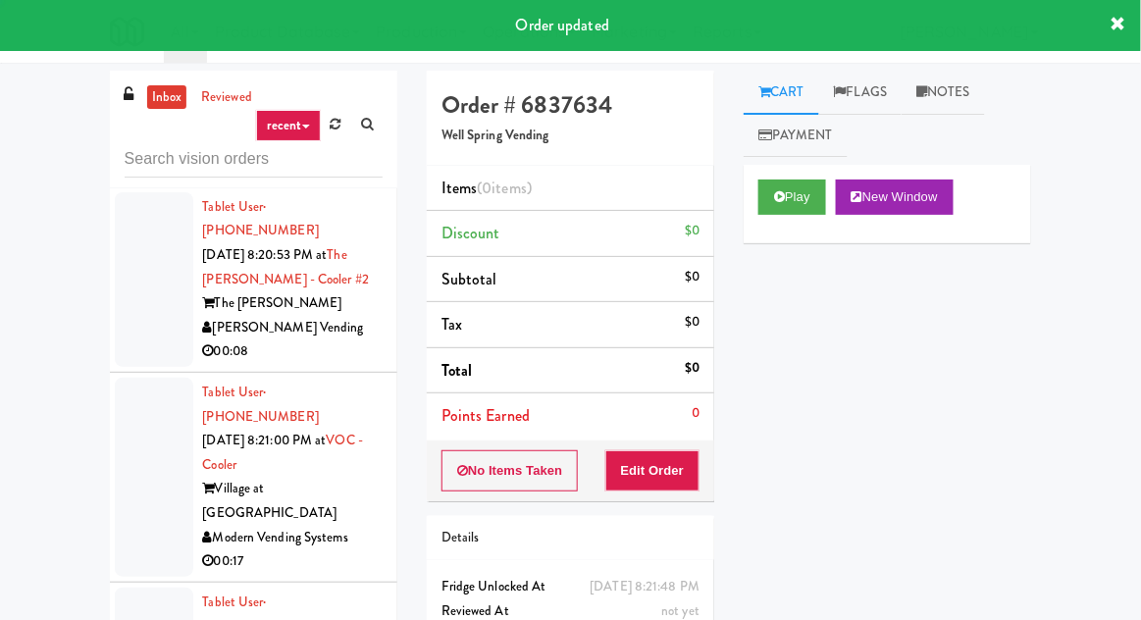
scroll to position [8130, 0]
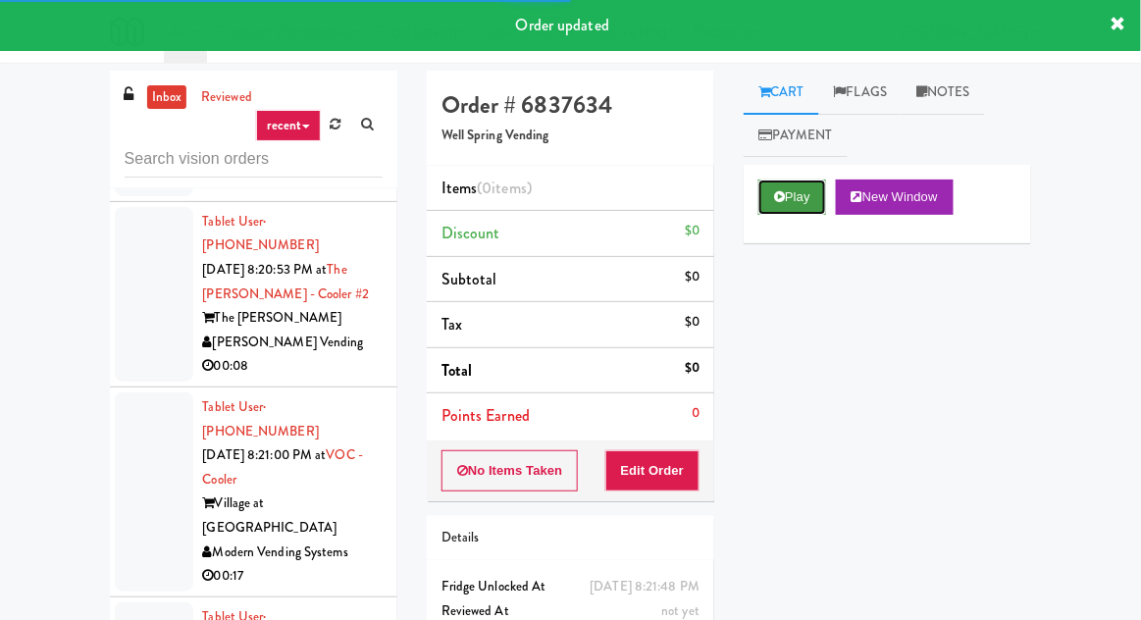
click at [805, 188] on button "Play" at bounding box center [793, 197] width 68 height 35
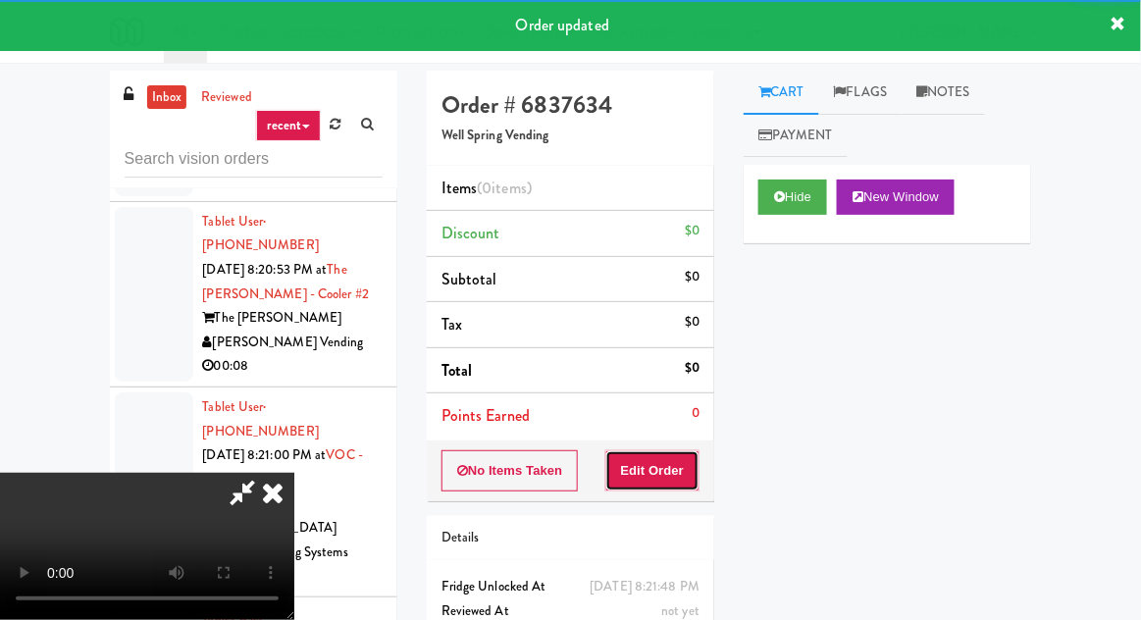
click at [672, 463] on button "Edit Order" at bounding box center [653, 470] width 95 height 41
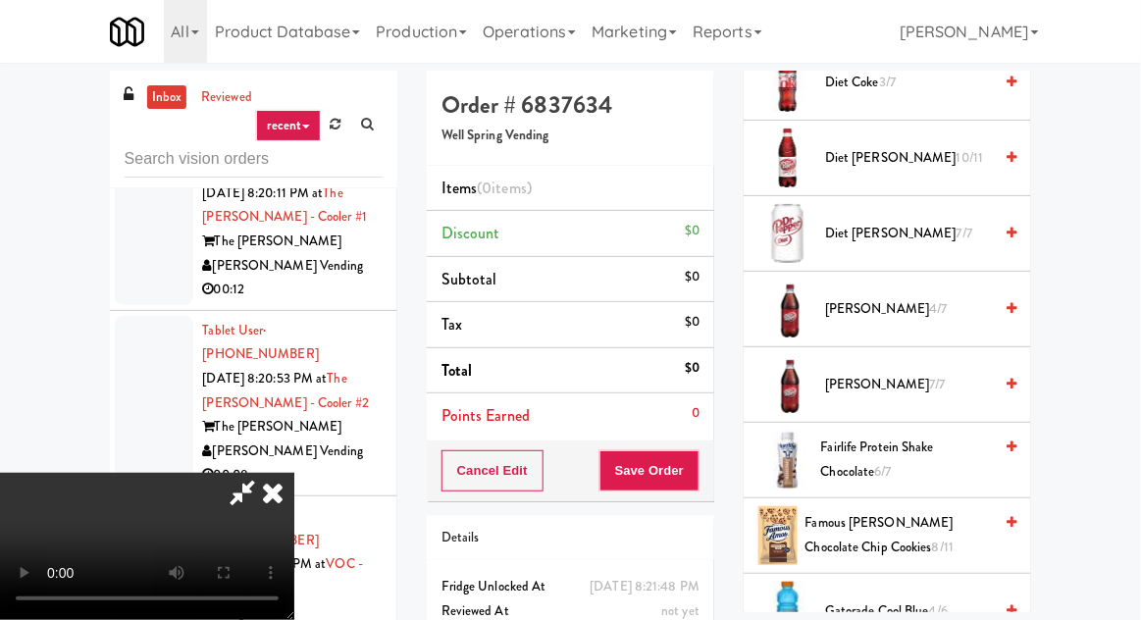
scroll to position [772, 0]
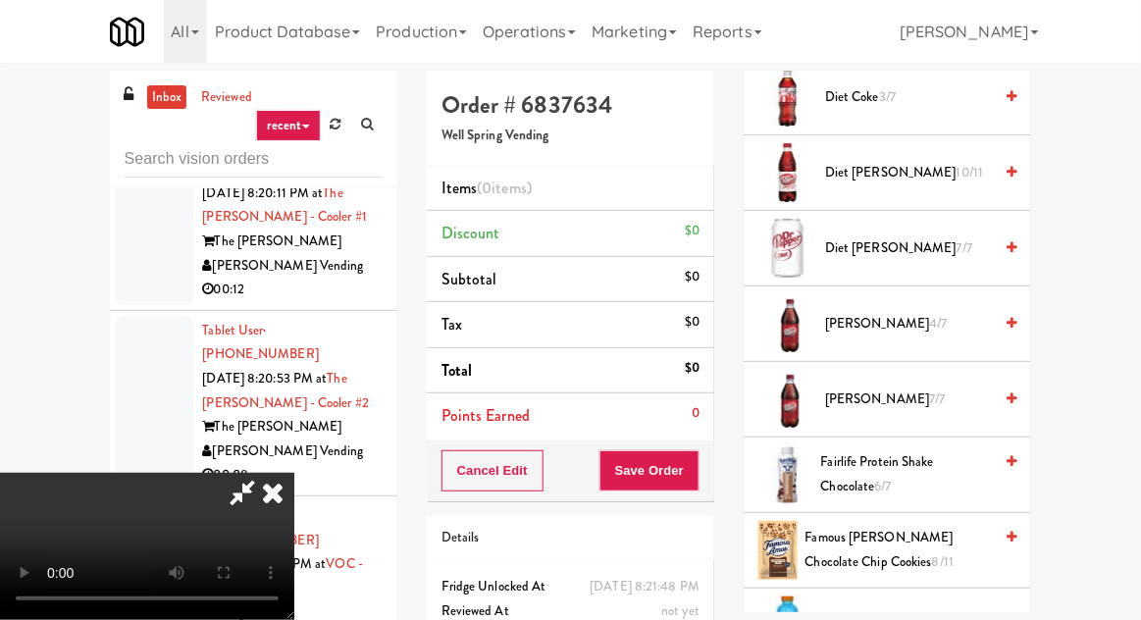
click at [905, 161] on span "Diet Dr Pepper 10/11" at bounding box center [908, 173] width 167 height 25
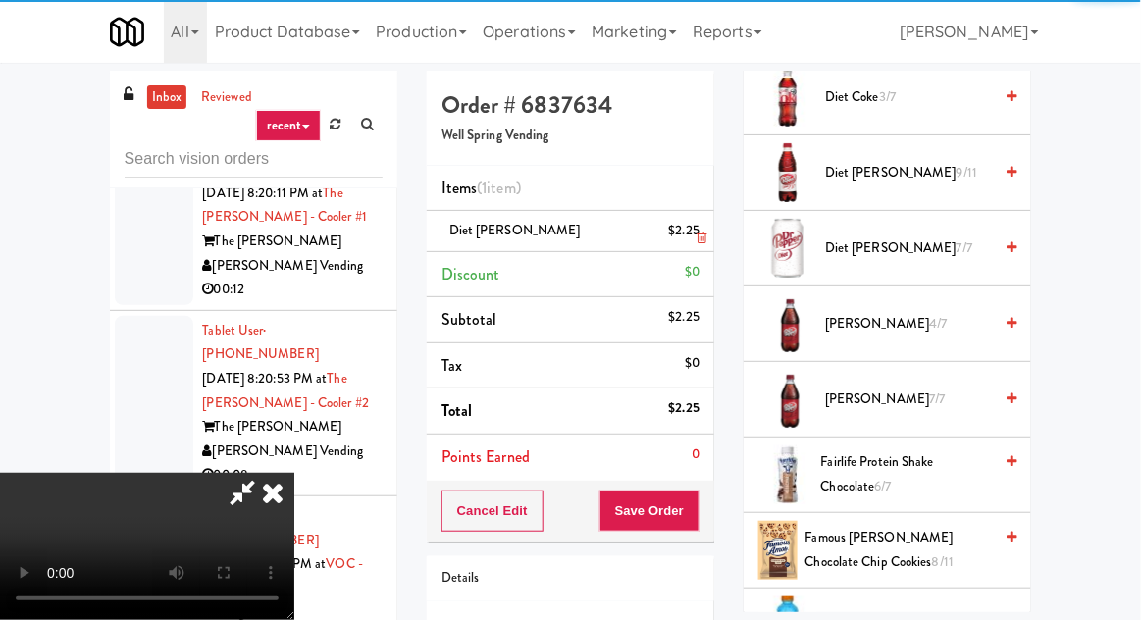
click at [705, 235] on li "Diet Dr Pepper $2.25" at bounding box center [571, 231] width 288 height 41
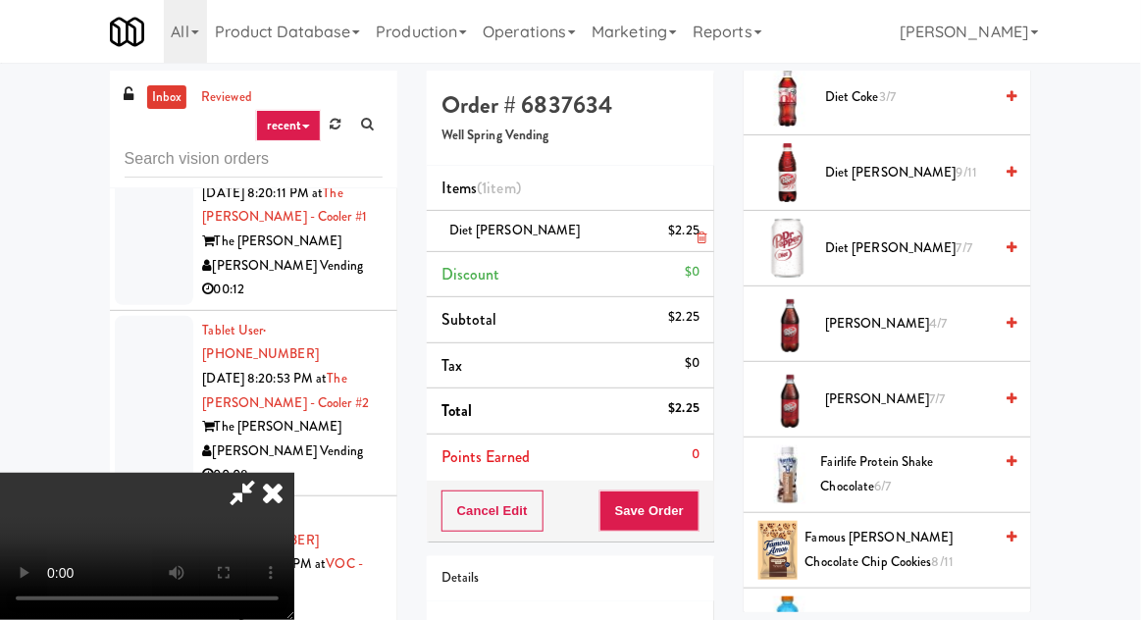
click at [703, 237] on icon at bounding box center [702, 238] width 10 height 13
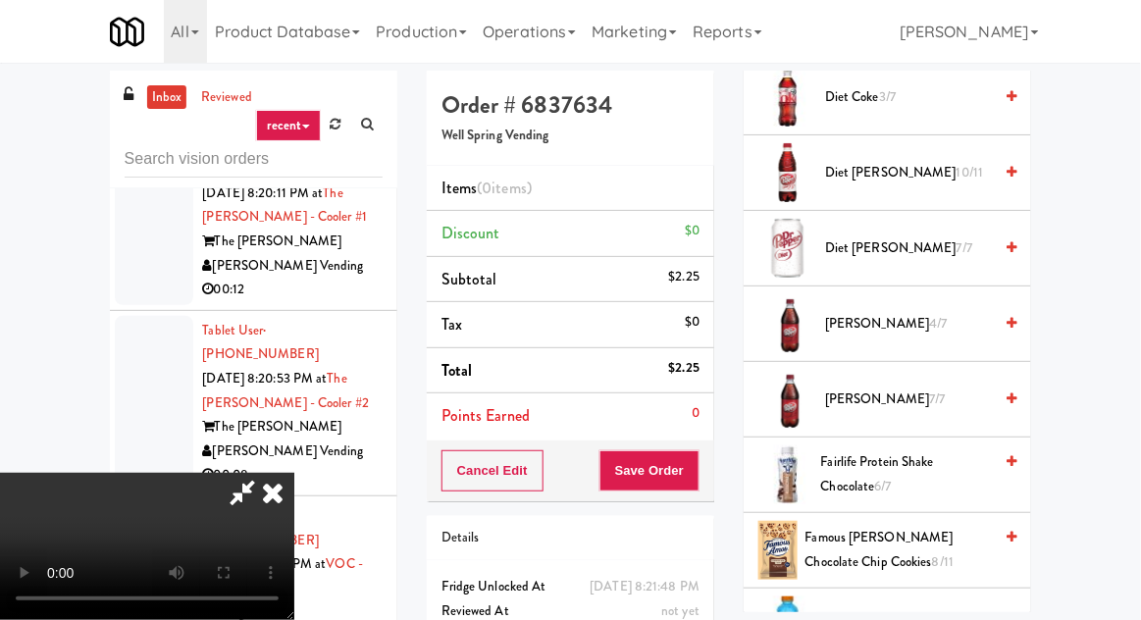
click at [877, 85] on span "Diet Coke 3/7" at bounding box center [908, 97] width 167 height 25
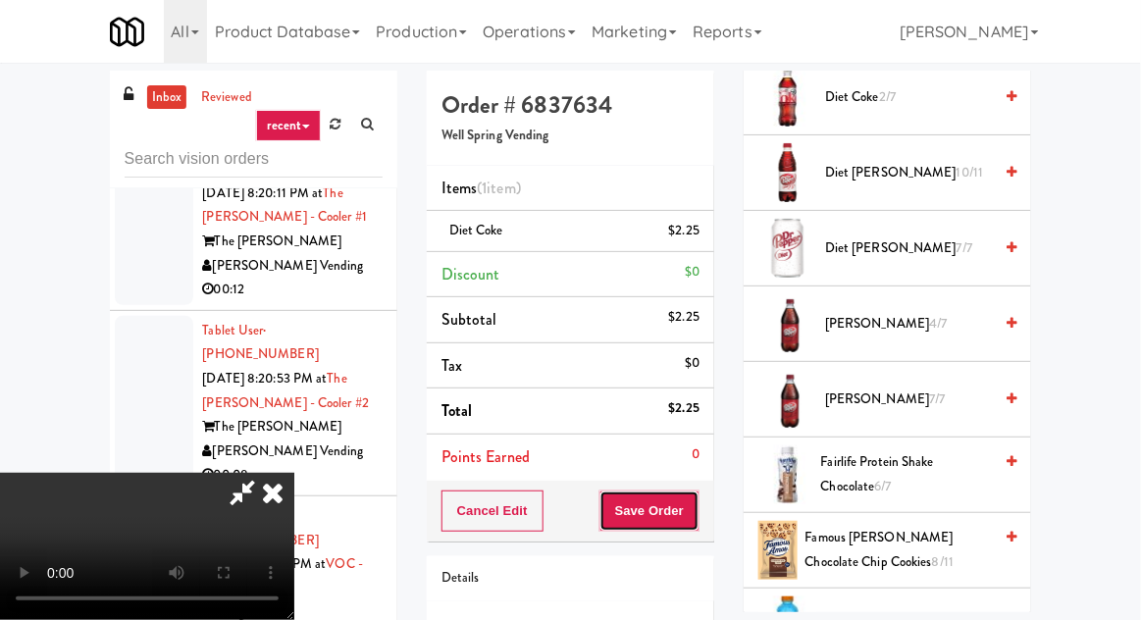
click at [685, 496] on button "Save Order" at bounding box center [650, 511] width 100 height 41
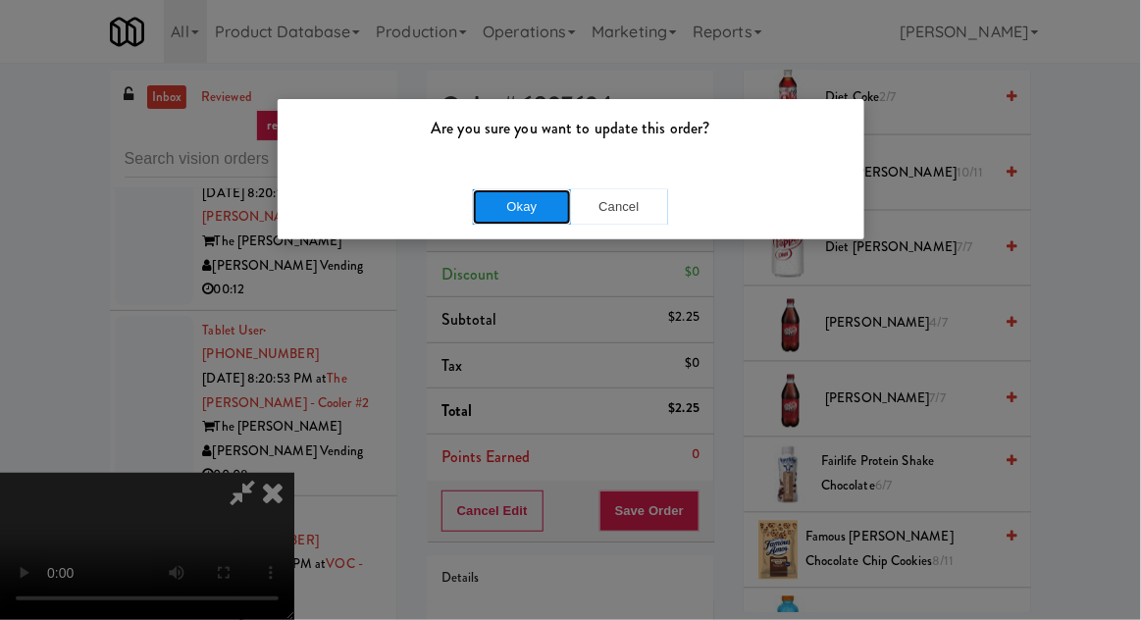
click at [551, 206] on button "Okay" at bounding box center [522, 206] width 98 height 35
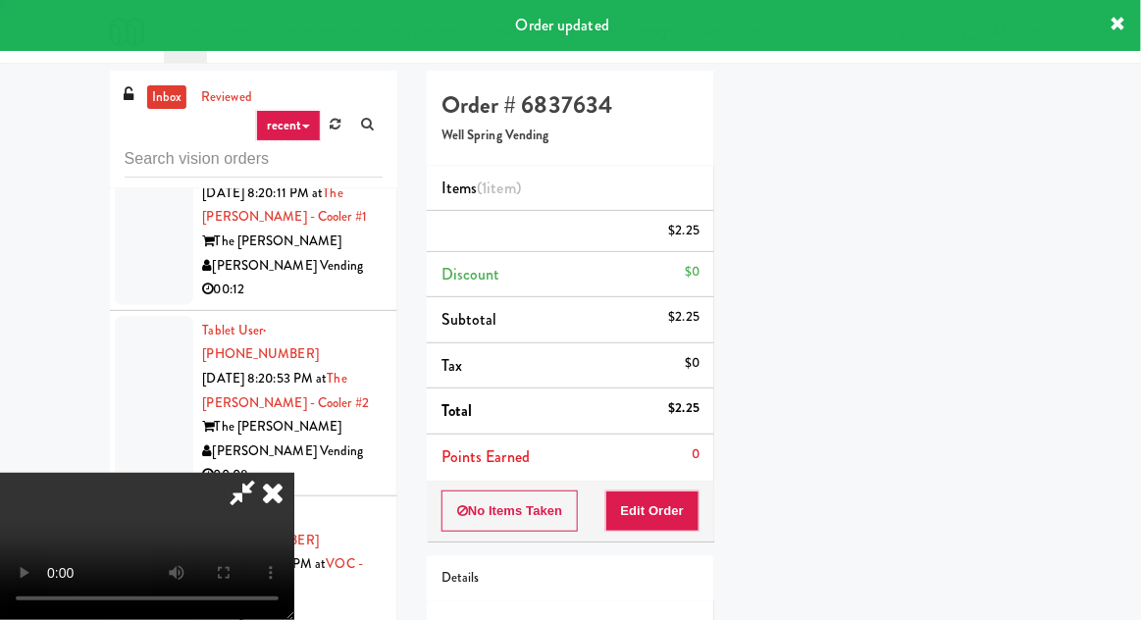
scroll to position [193, 0]
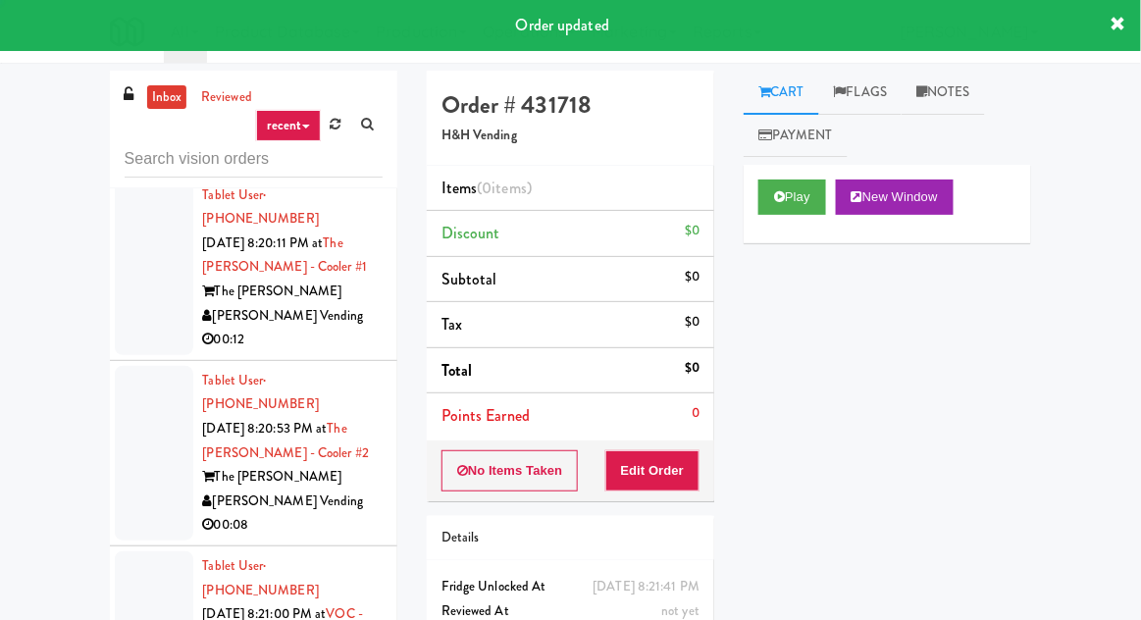
scroll to position [7932, 0]
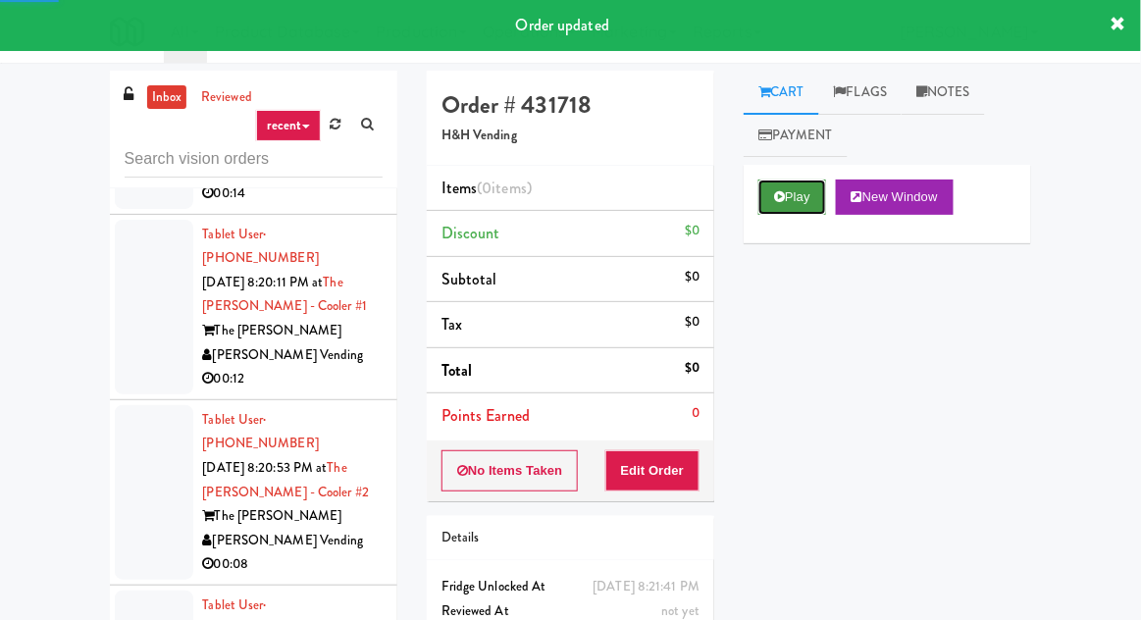
click at [787, 190] on button "Play" at bounding box center [793, 197] width 68 height 35
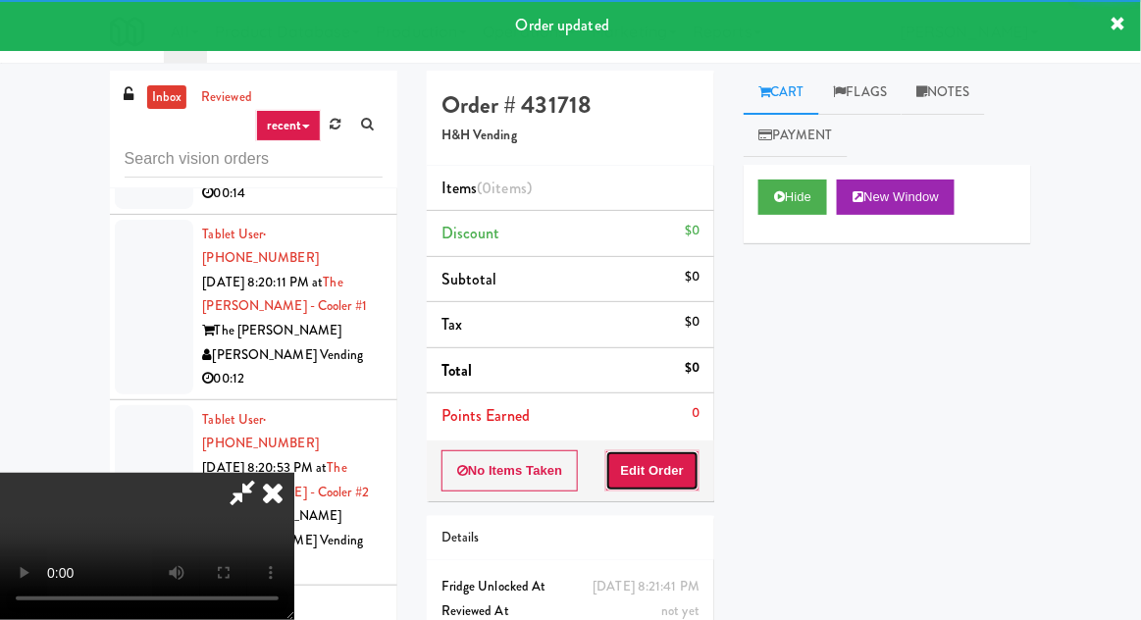
click at [656, 472] on button "Edit Order" at bounding box center [653, 470] width 95 height 41
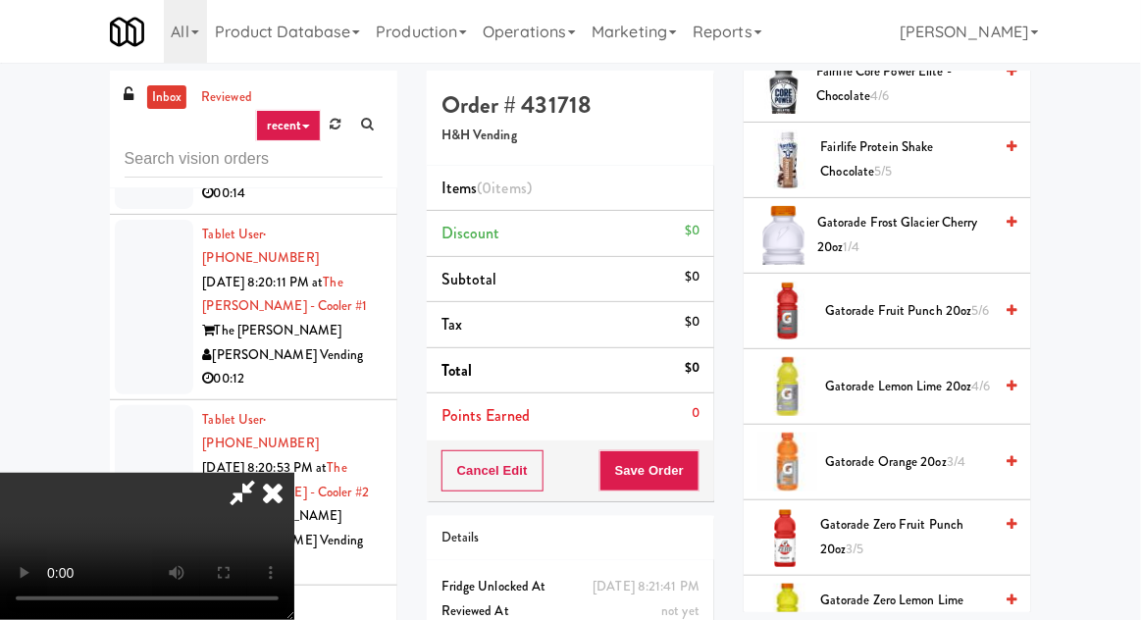
scroll to position [1463, 0]
click at [894, 393] on span "Gatorade Lemon Lime 20oz 4/6" at bounding box center [908, 389] width 167 height 25
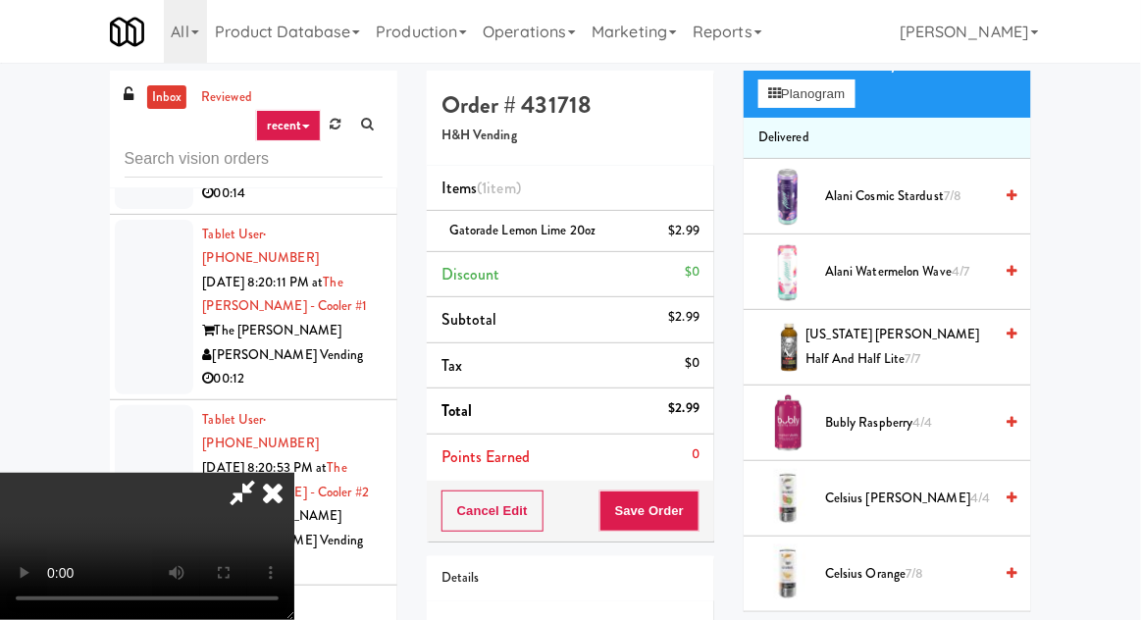
scroll to position [0, 0]
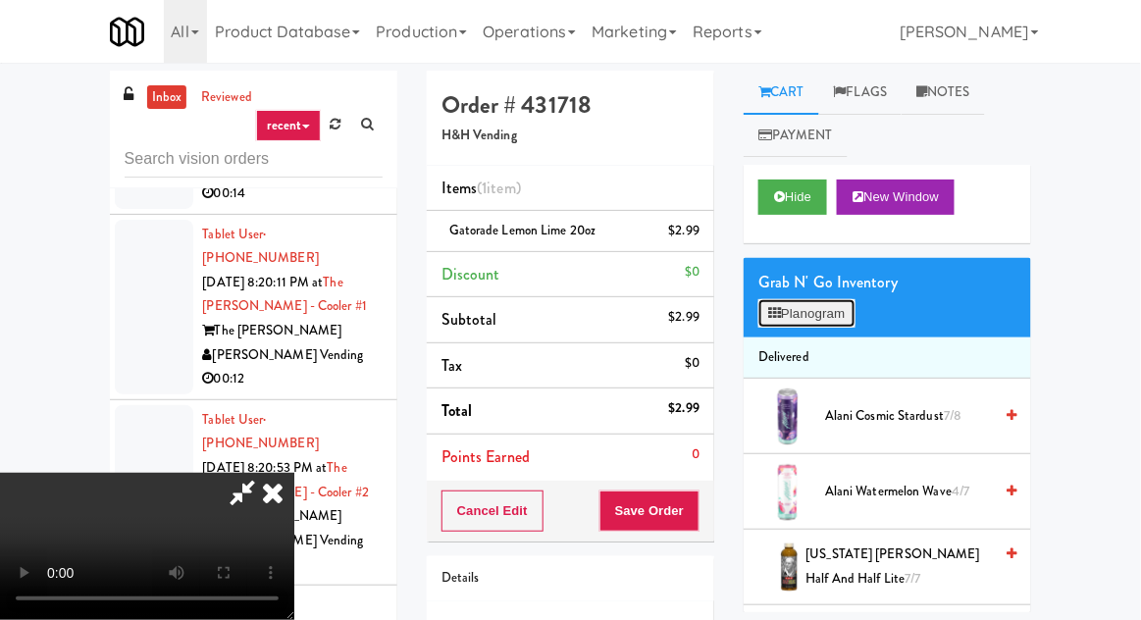
click at [830, 303] on button "Planogram" at bounding box center [807, 313] width 96 height 29
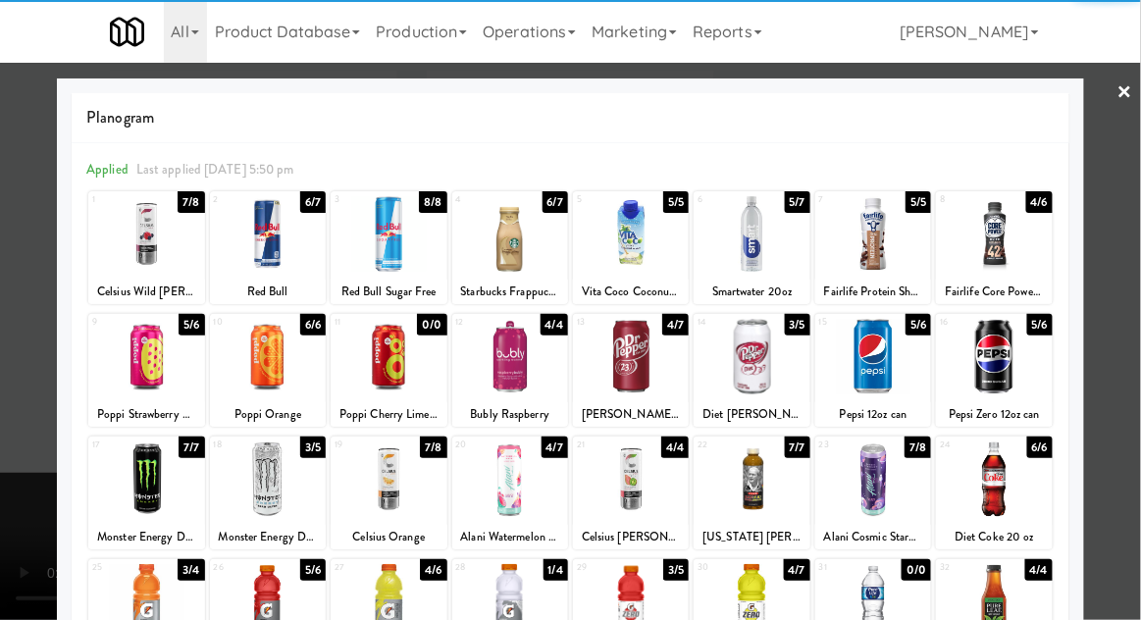
scroll to position [248, 0]
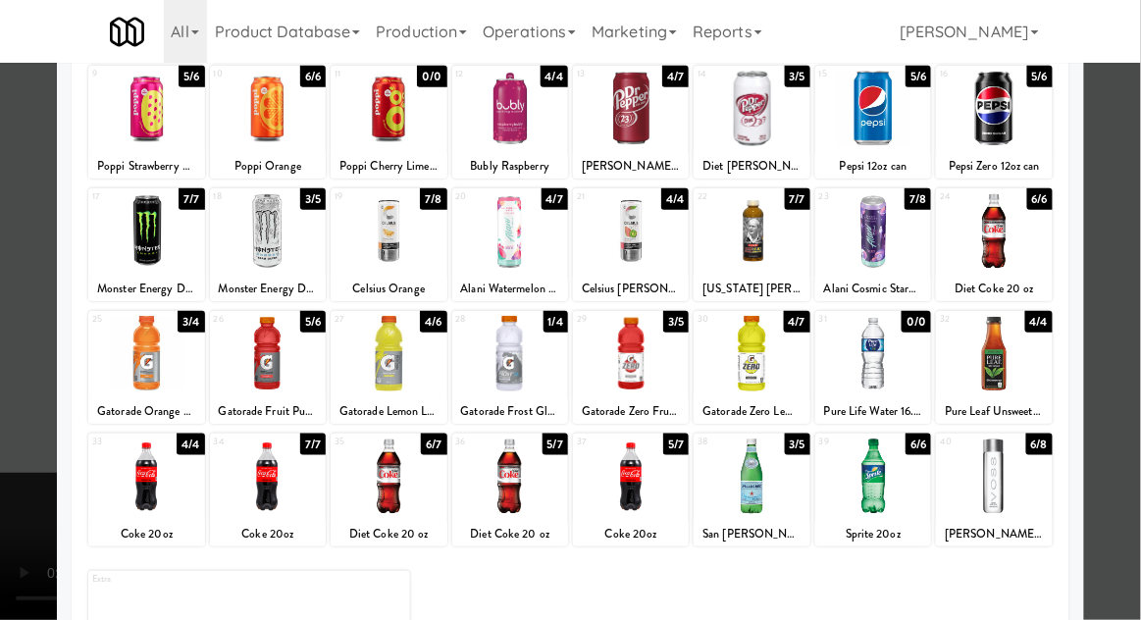
click at [618, 463] on div at bounding box center [631, 477] width 116 height 76
click at [26, 459] on div at bounding box center [570, 310] width 1141 height 620
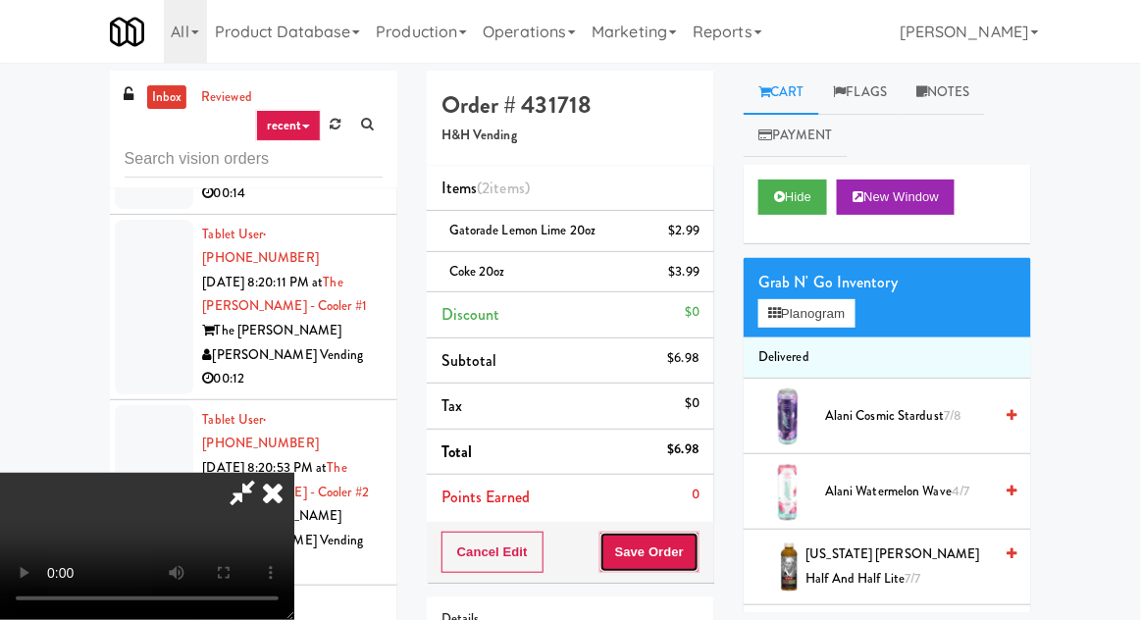
click at [697, 548] on button "Save Order" at bounding box center [650, 552] width 100 height 41
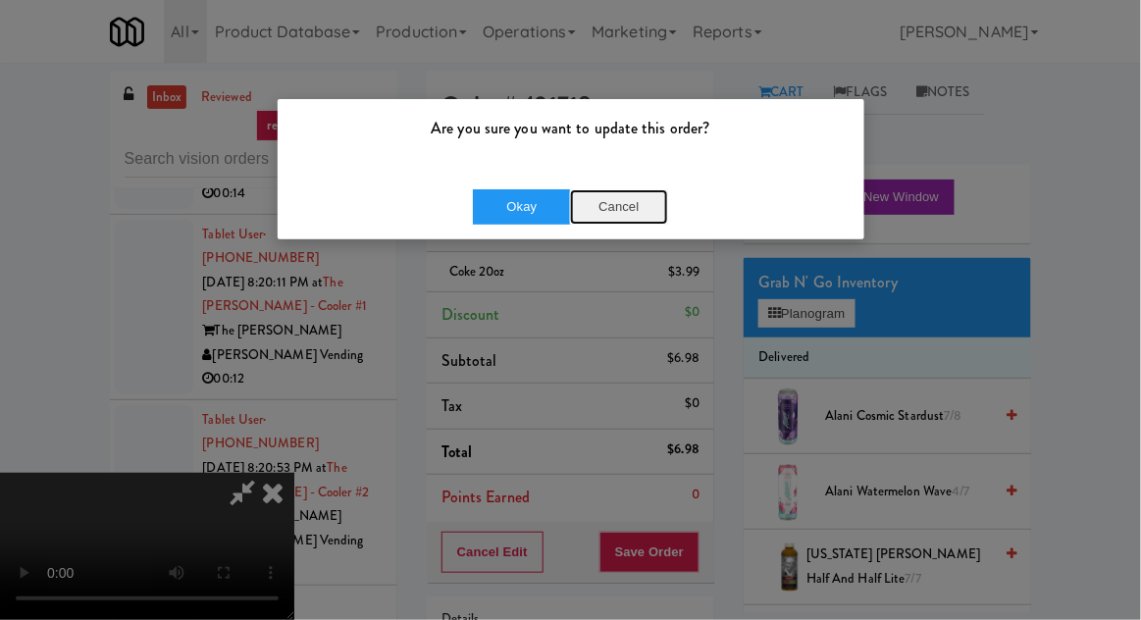
click at [627, 192] on button "Cancel" at bounding box center [619, 206] width 98 height 35
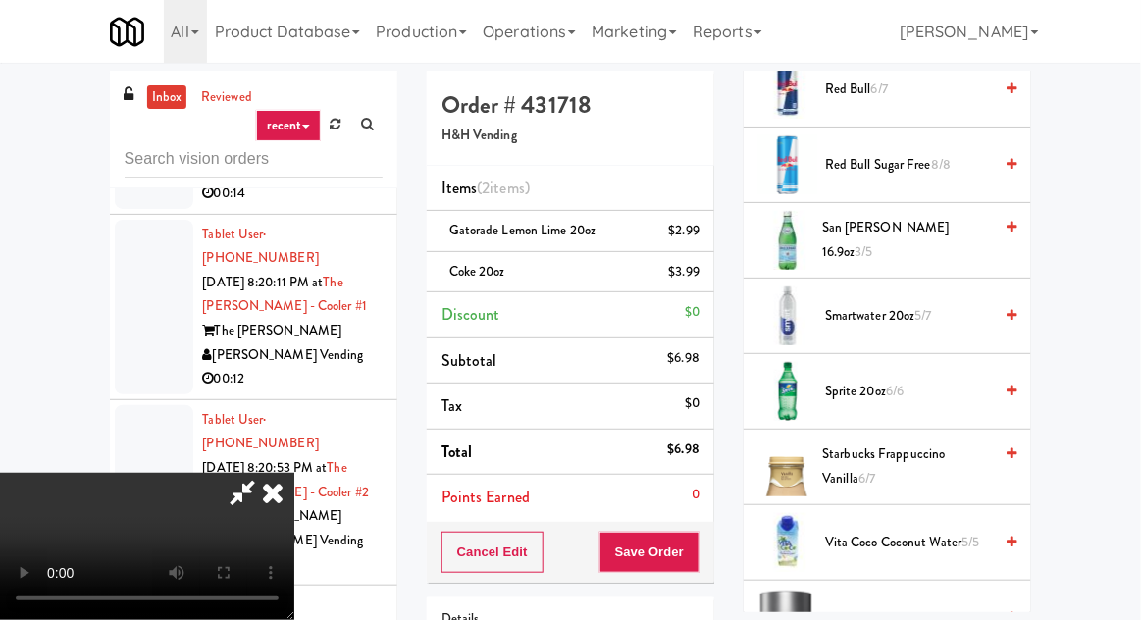
scroll to position [2592, 0]
click at [926, 223] on span "San Pellegrino 16.9oz 3/5" at bounding box center [907, 242] width 170 height 48
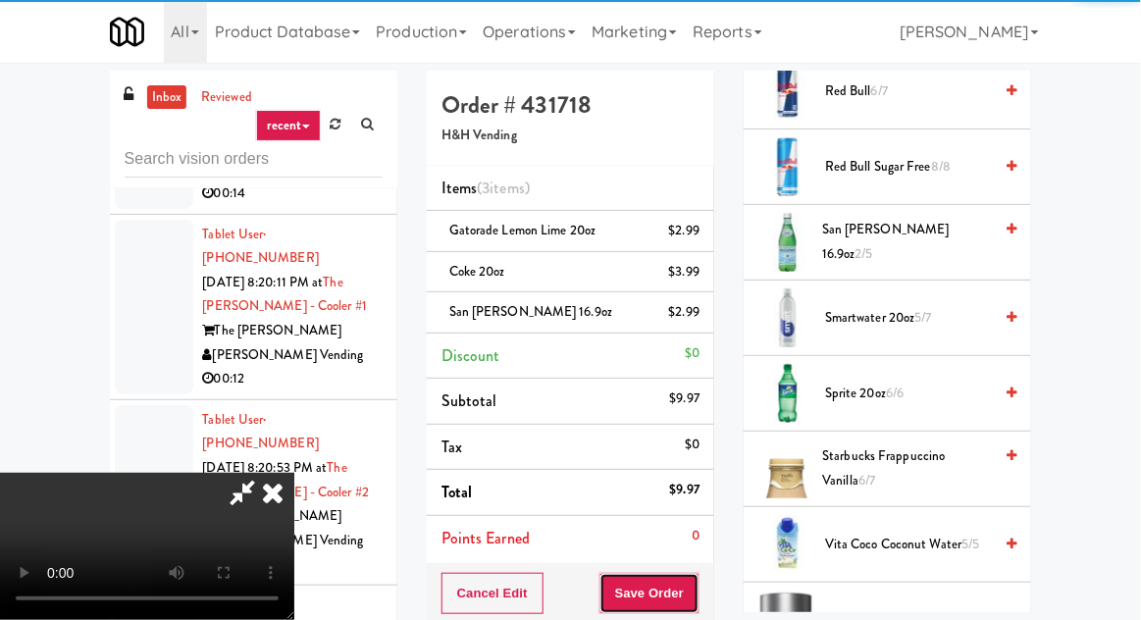
click at [694, 590] on button "Save Order" at bounding box center [650, 593] width 100 height 41
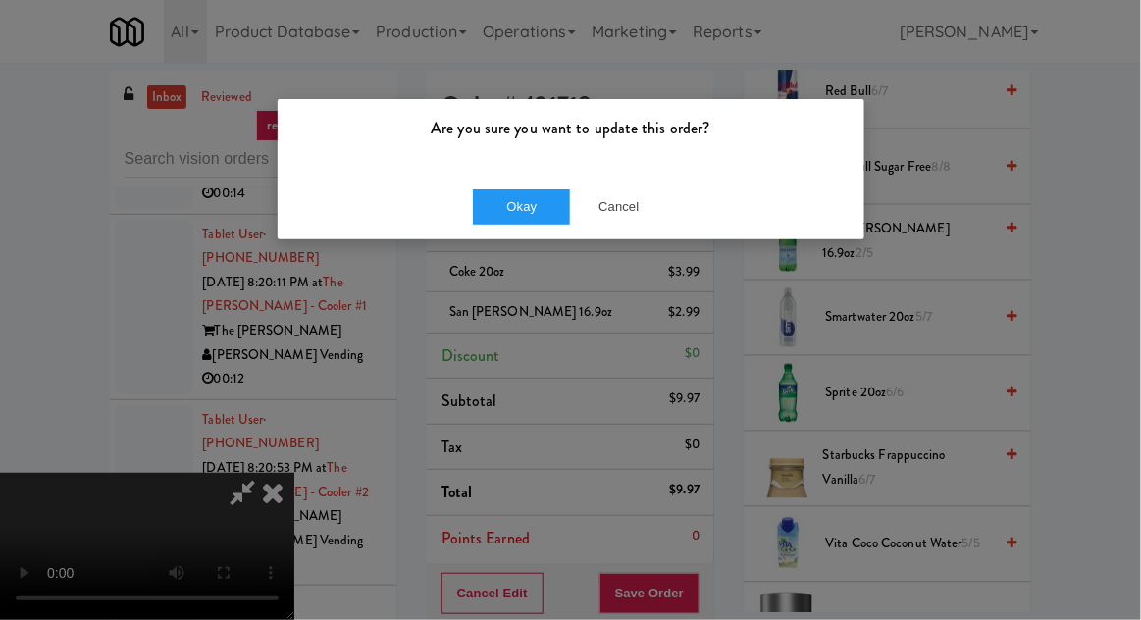
click at [528, 235] on div "Okay Cancel" at bounding box center [571, 207] width 587 height 66
click at [536, 221] on button "Okay" at bounding box center [522, 206] width 98 height 35
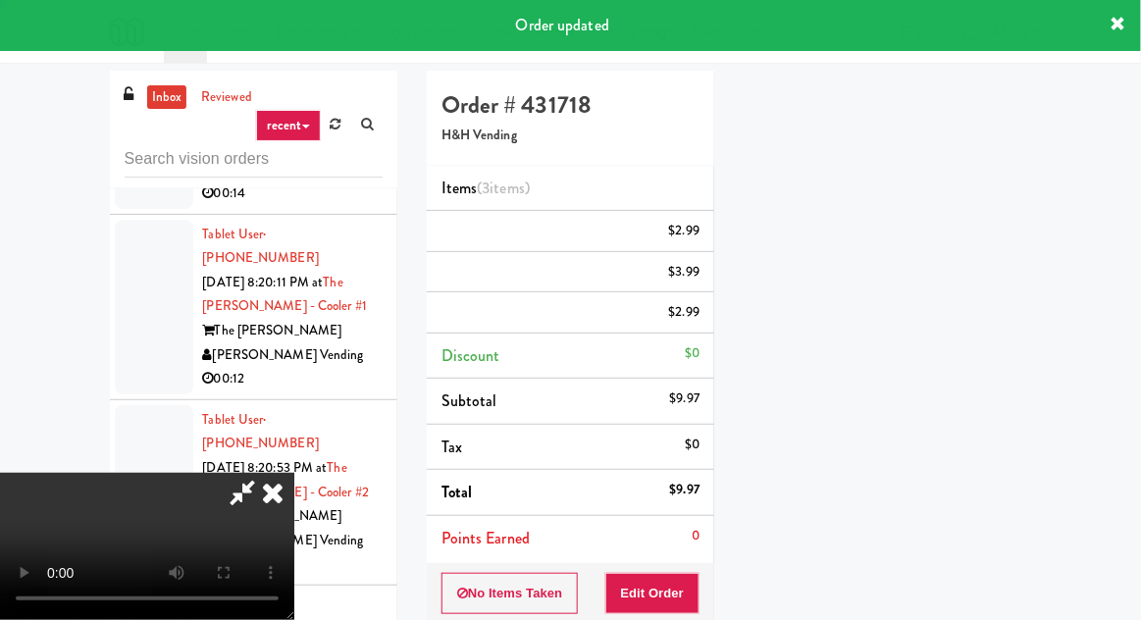
scroll to position [193, 0]
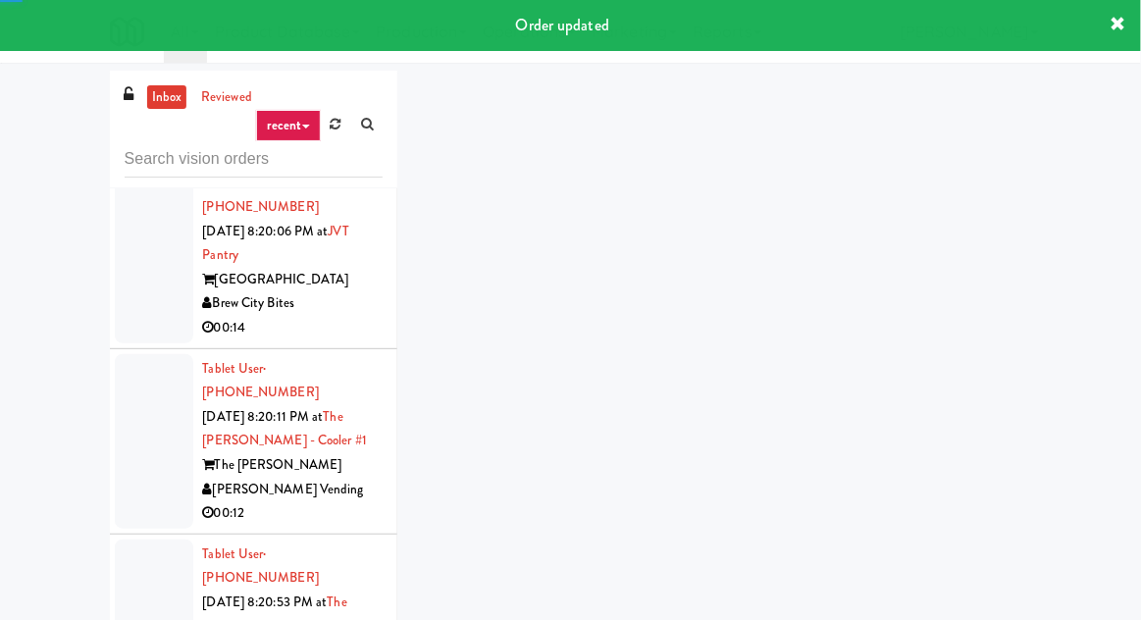
scroll to position [7732, 0]
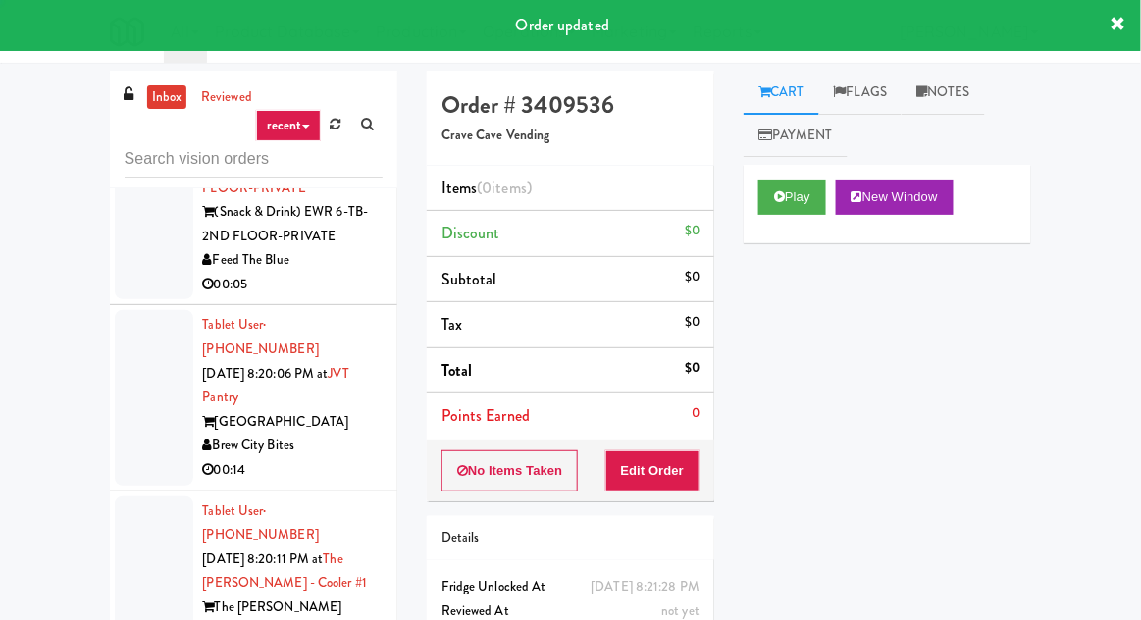
scroll to position [7605, 0]
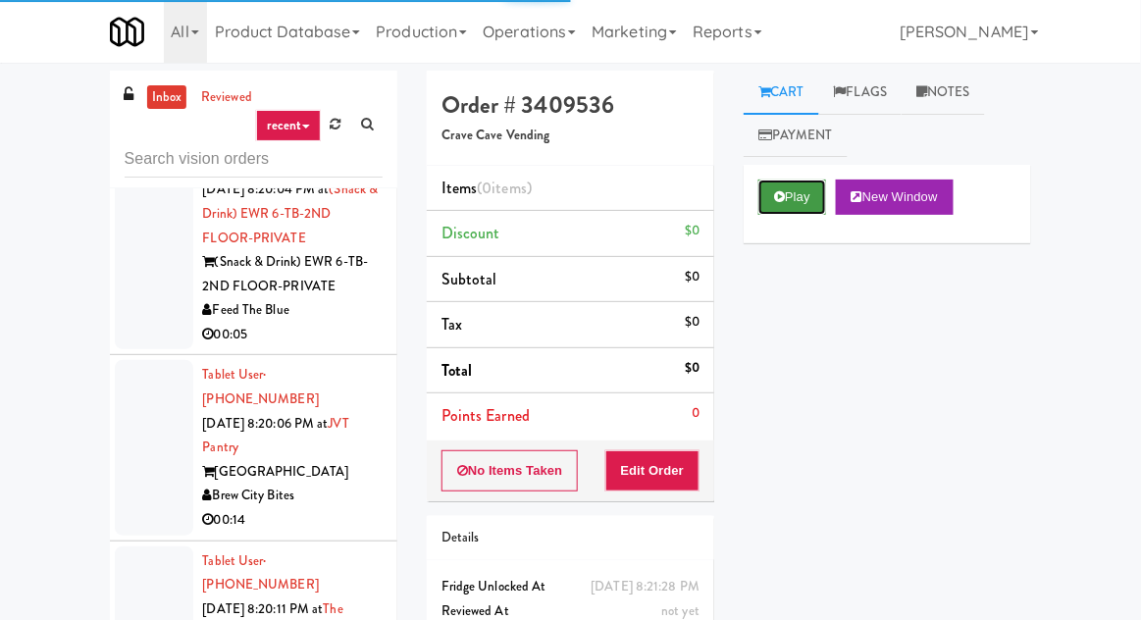
click at [797, 198] on button "Play" at bounding box center [793, 197] width 68 height 35
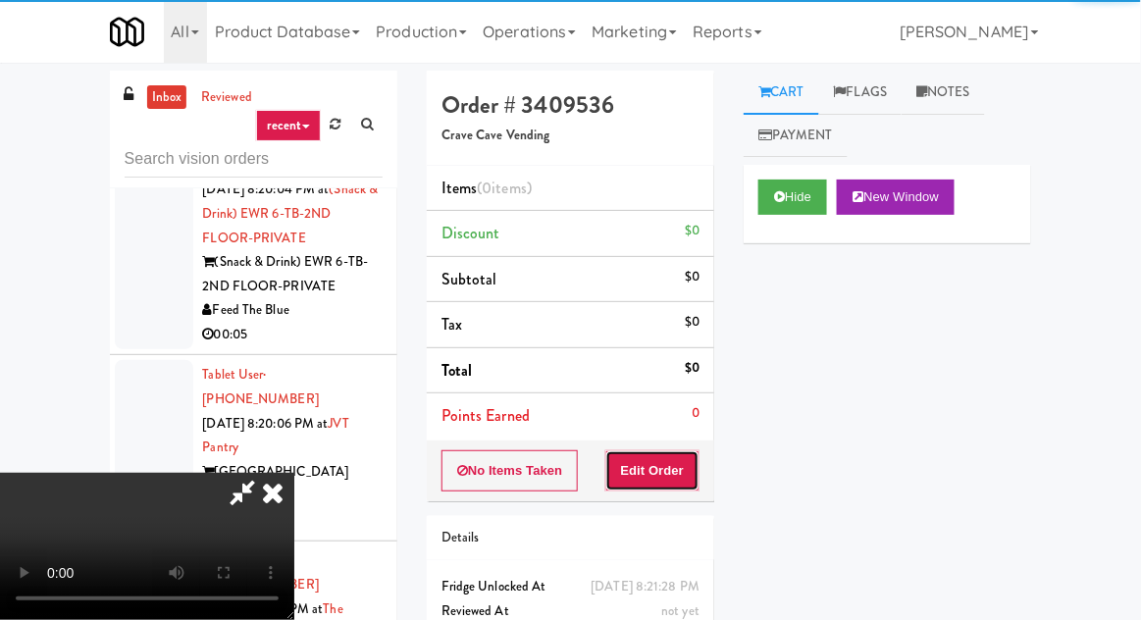
click at [652, 481] on button "Edit Order" at bounding box center [653, 470] width 95 height 41
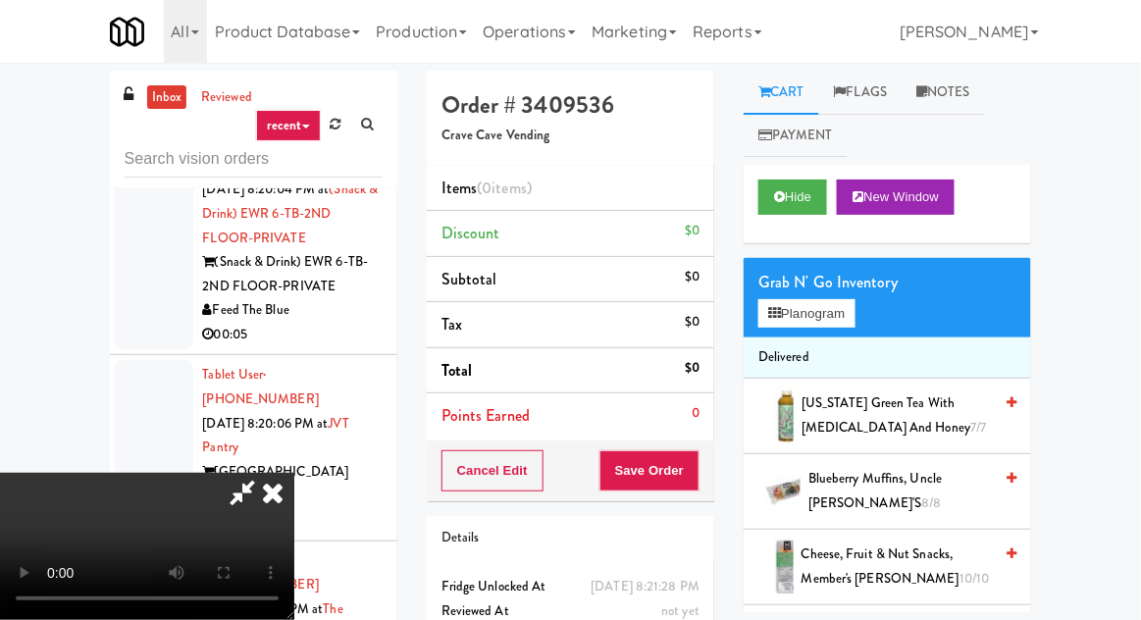
scroll to position [0, 0]
click at [797, 310] on button "Planogram" at bounding box center [807, 313] width 96 height 29
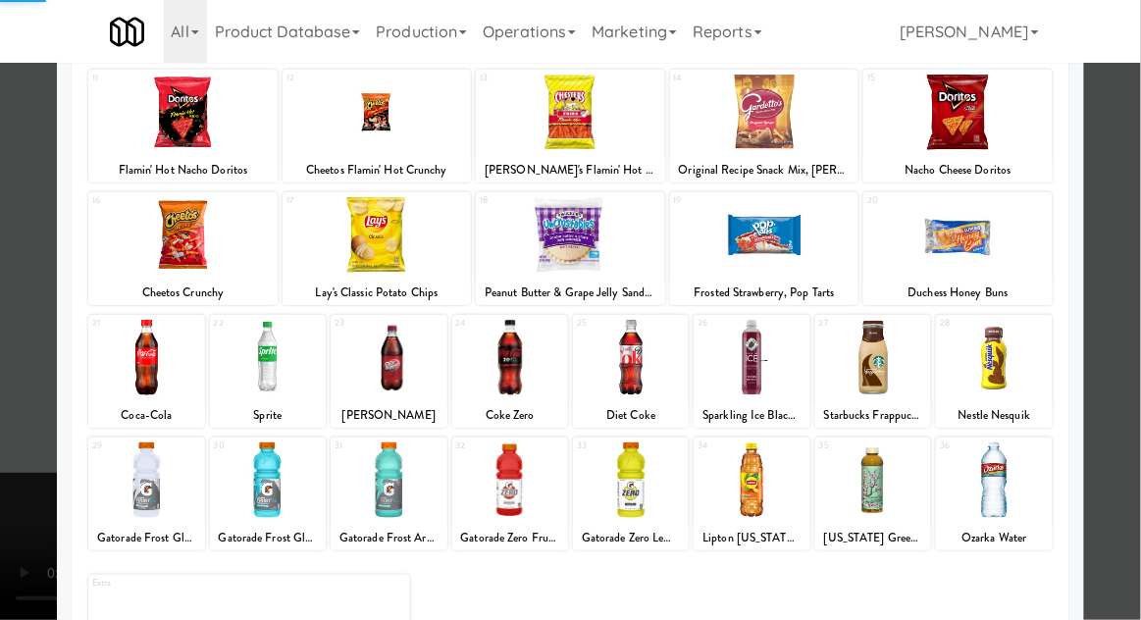
scroll to position [248, 0]
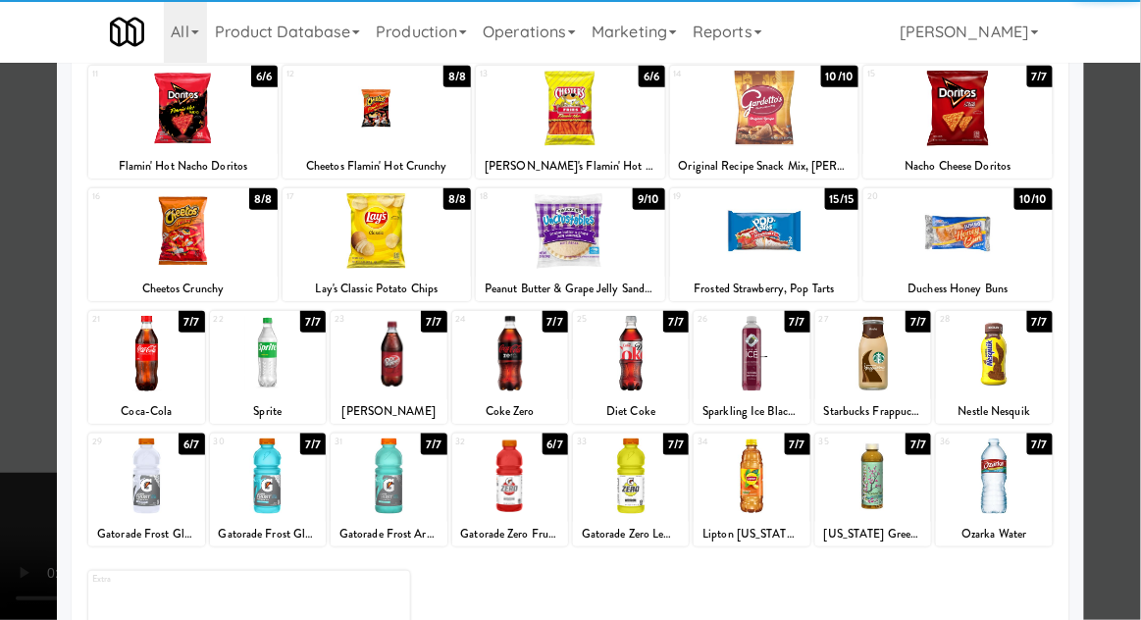
click at [649, 492] on div at bounding box center [631, 477] width 116 height 76
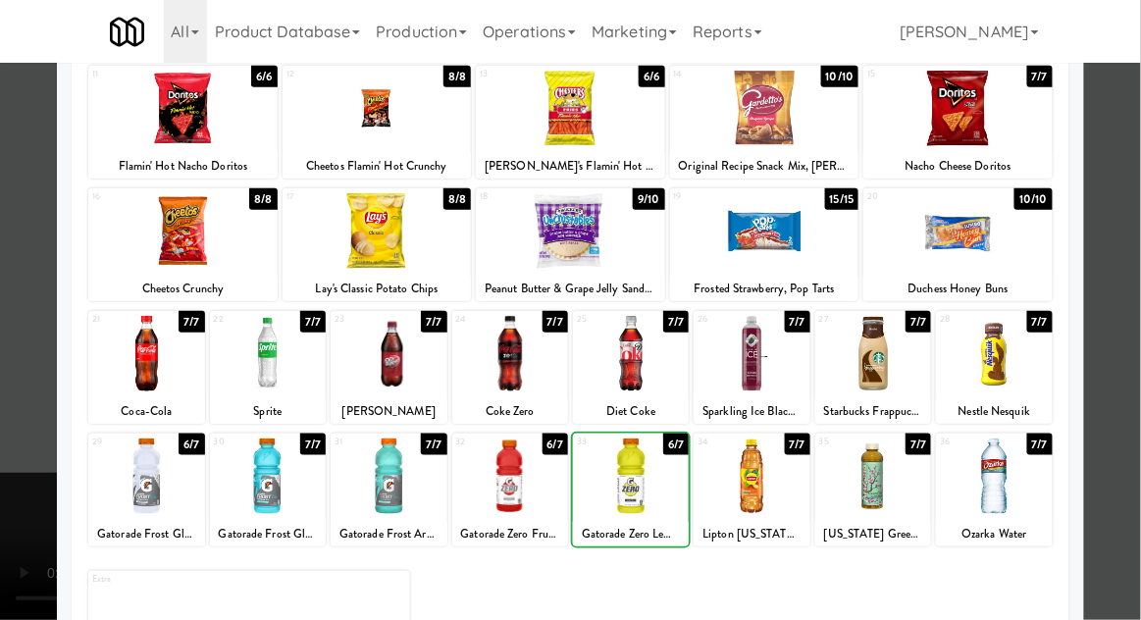
click at [147, 490] on div at bounding box center [146, 477] width 116 height 76
click at [13, 496] on div at bounding box center [570, 310] width 1141 height 620
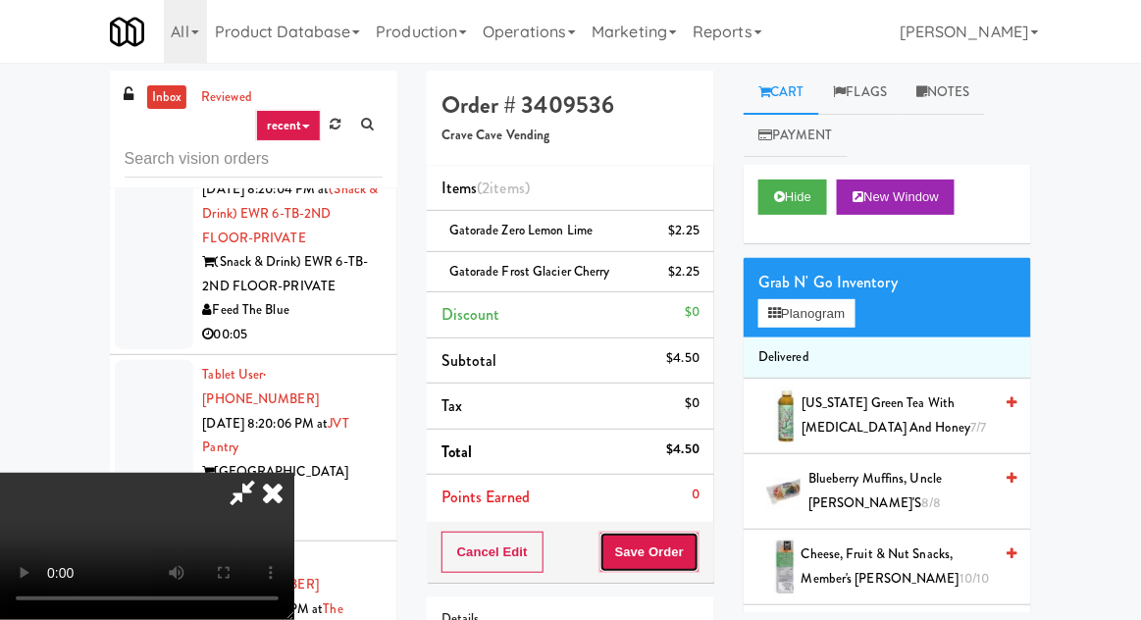
click at [697, 548] on button "Save Order" at bounding box center [650, 552] width 100 height 41
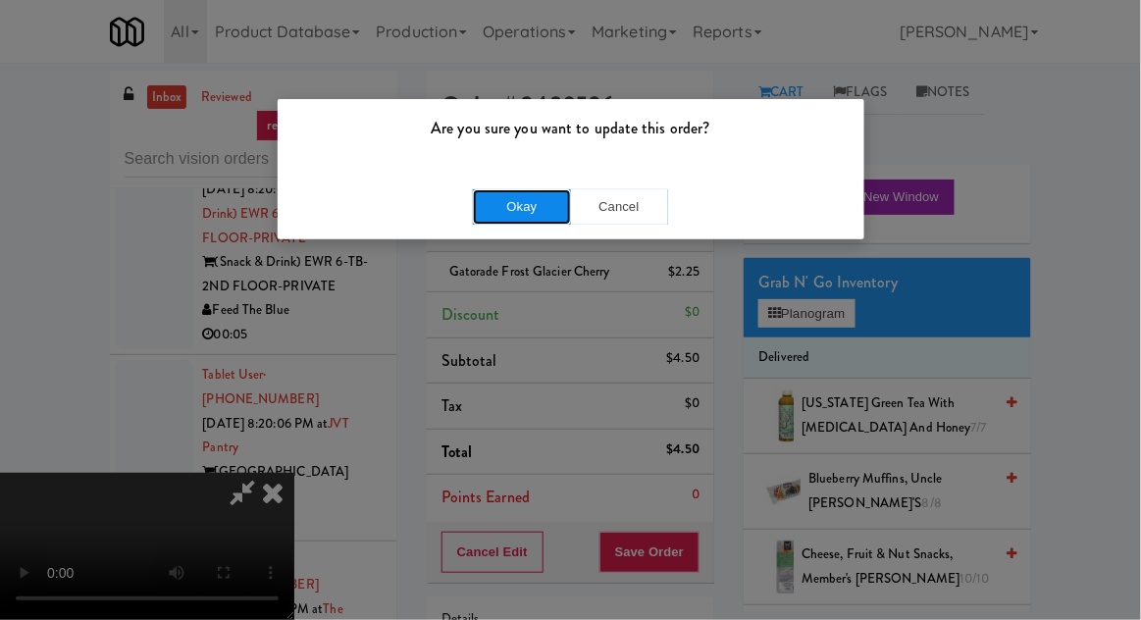
click at [534, 218] on button "Okay" at bounding box center [522, 206] width 98 height 35
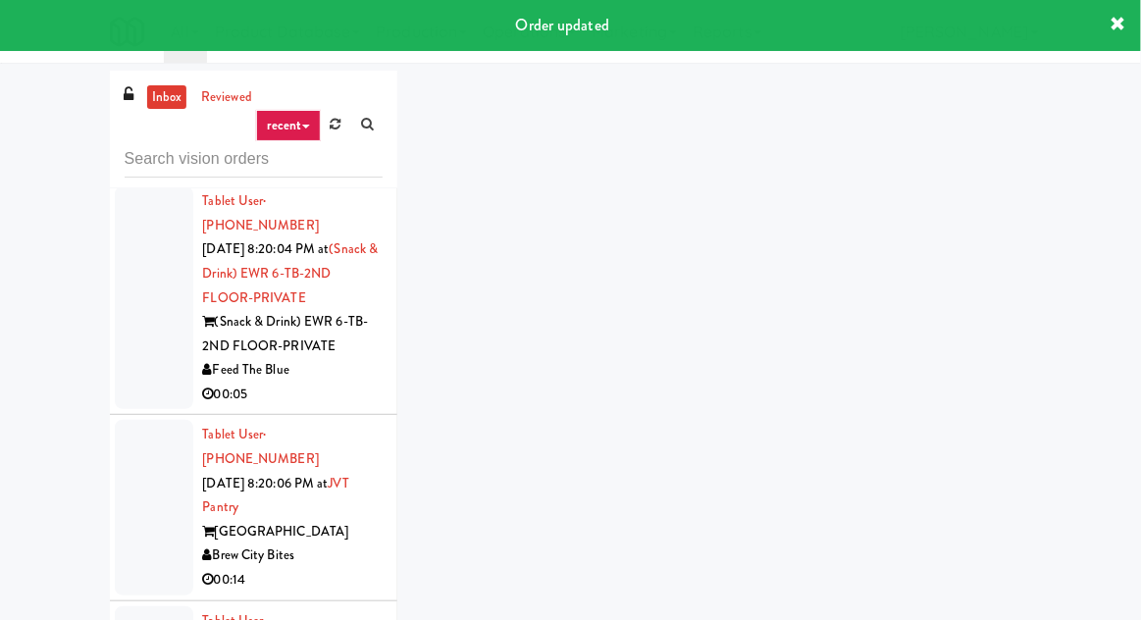
scroll to position [7457, 0]
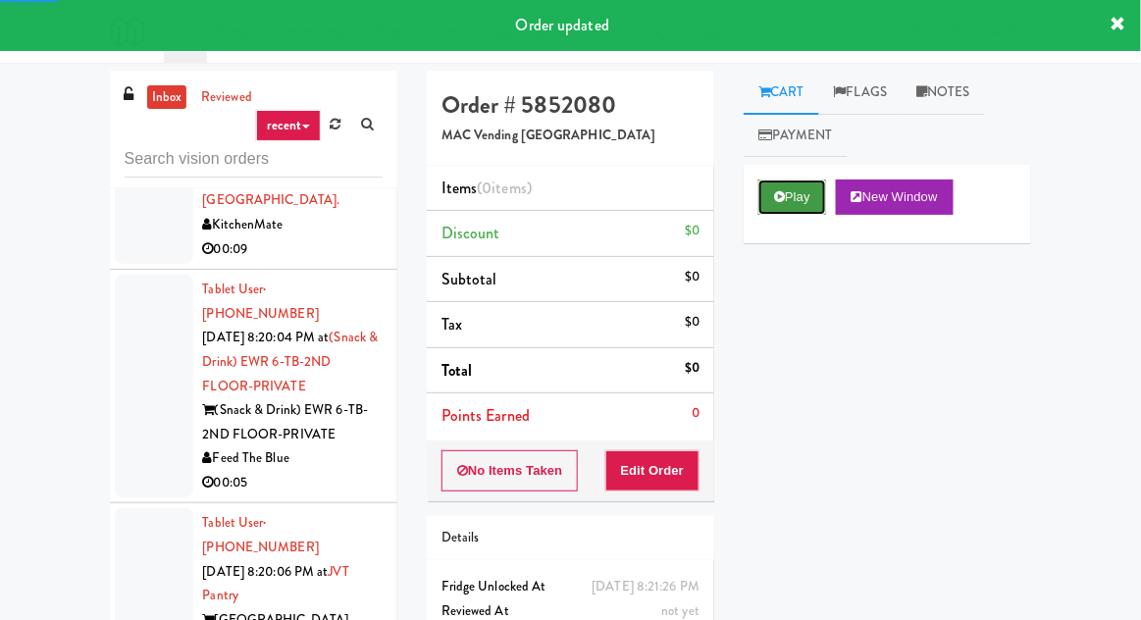
click at [807, 208] on button "Play" at bounding box center [793, 197] width 68 height 35
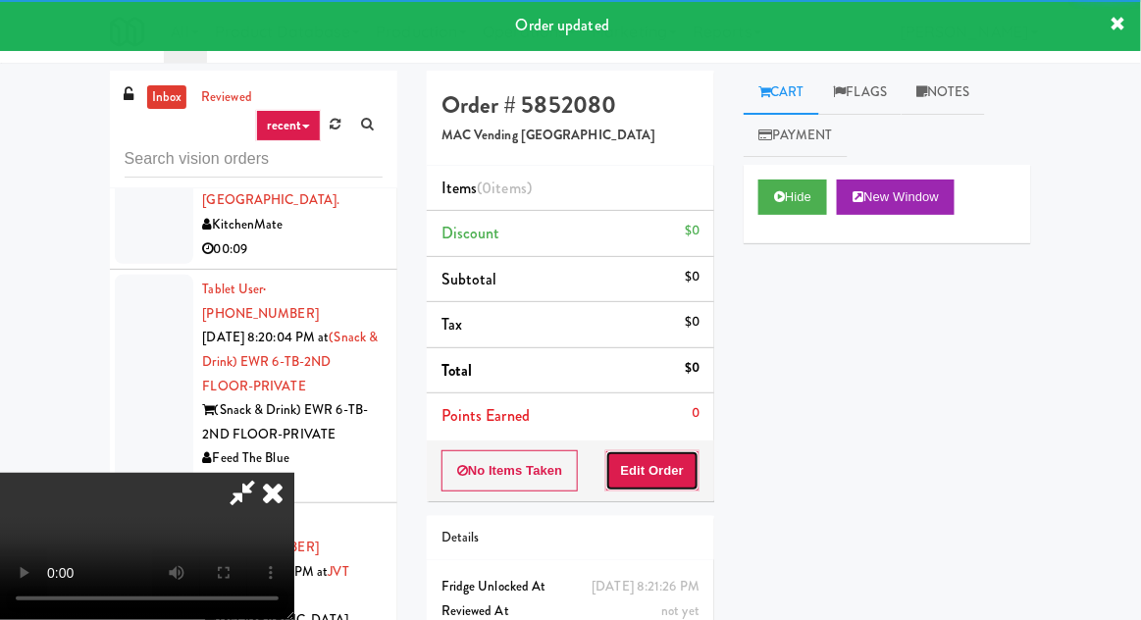
click at [676, 469] on button "Edit Order" at bounding box center [653, 470] width 95 height 41
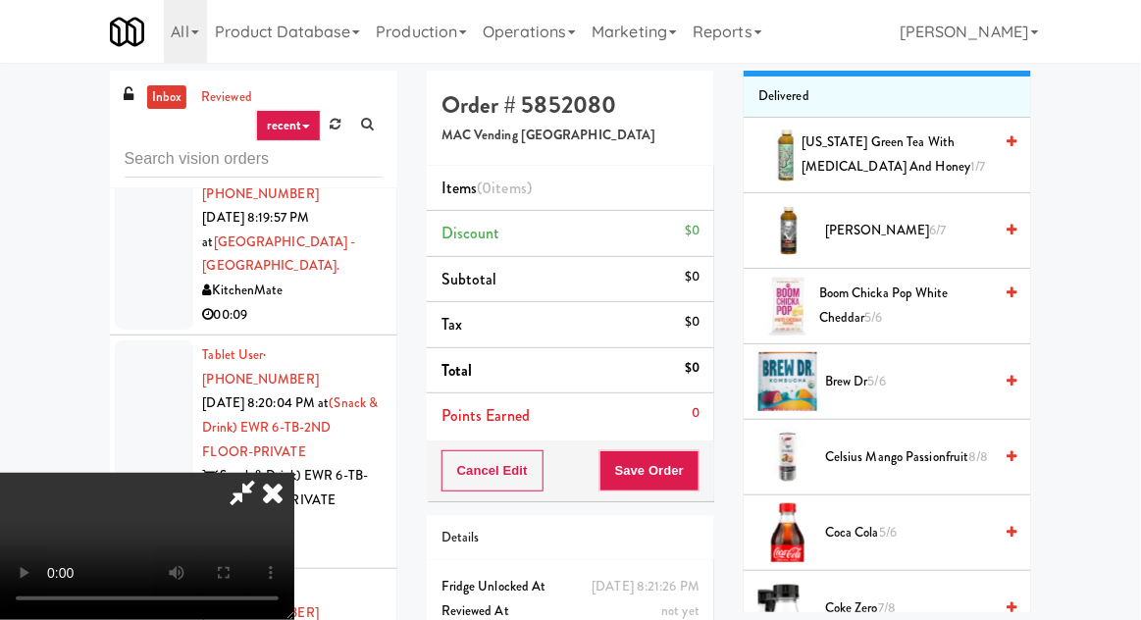
scroll to position [256, 0]
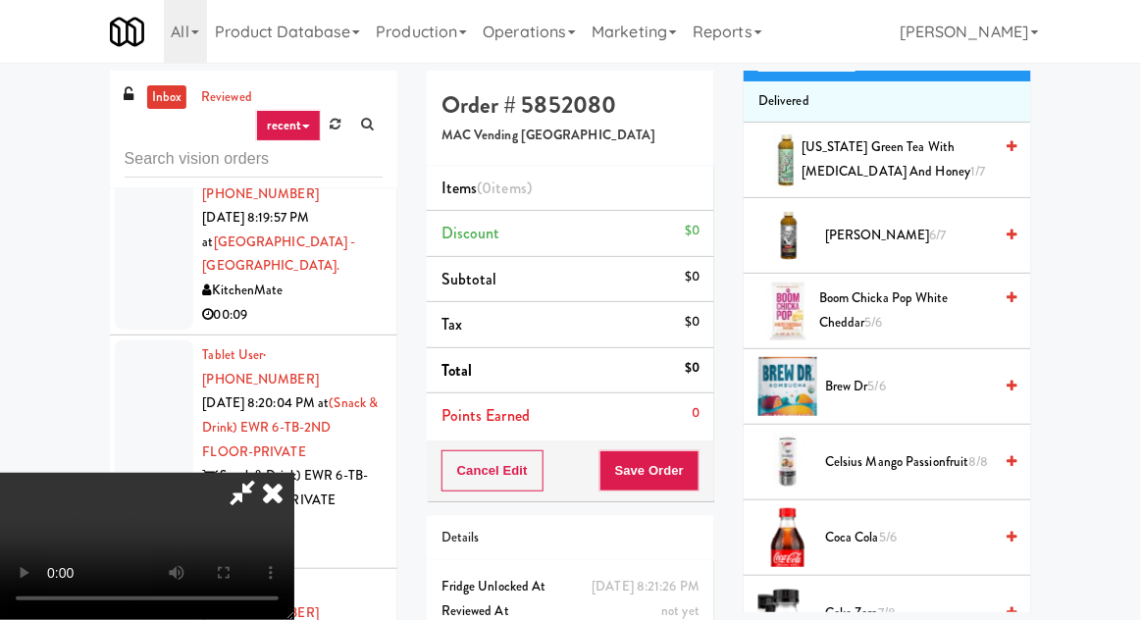
click at [929, 226] on span "6/7" at bounding box center [937, 235] width 17 height 19
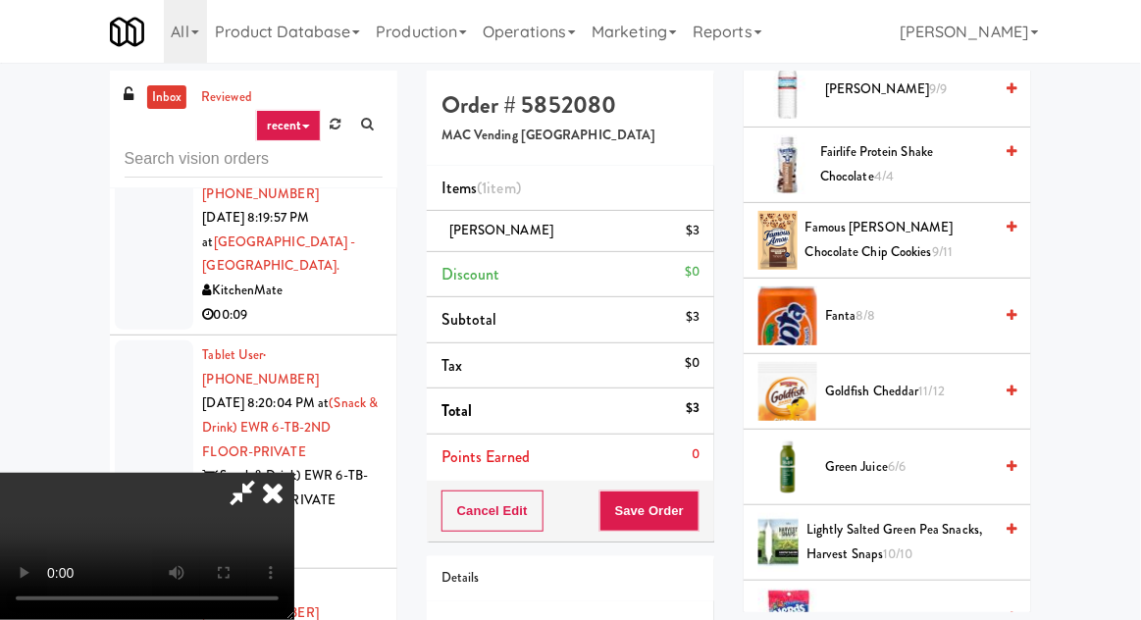
scroll to position [939, 0]
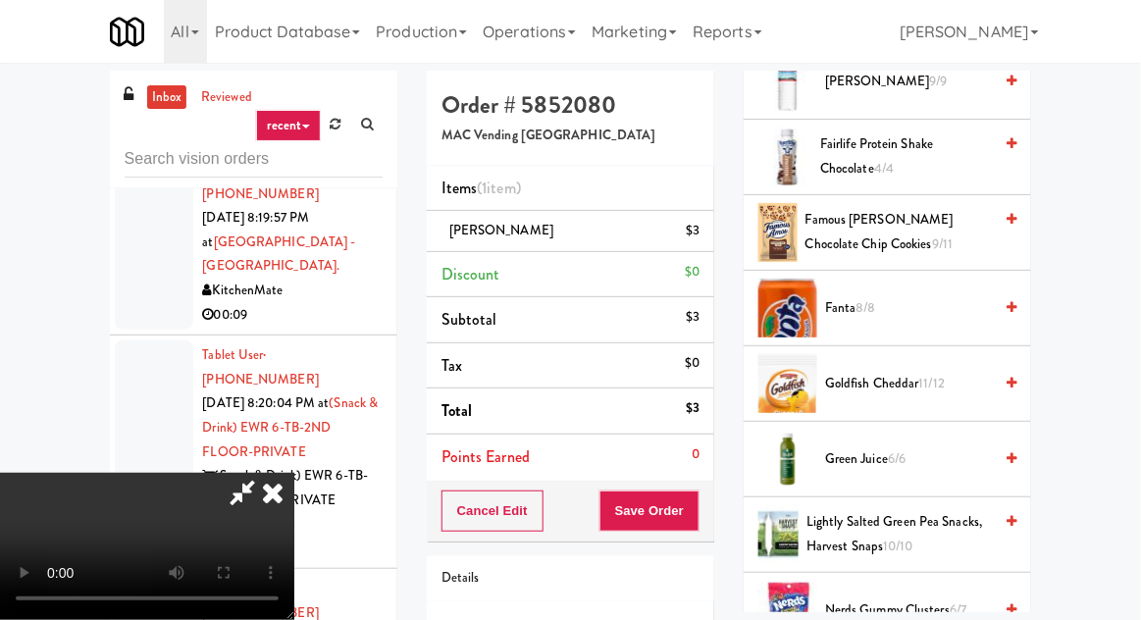
click at [902, 306] on span "Fanta 8/8" at bounding box center [908, 308] width 167 height 25
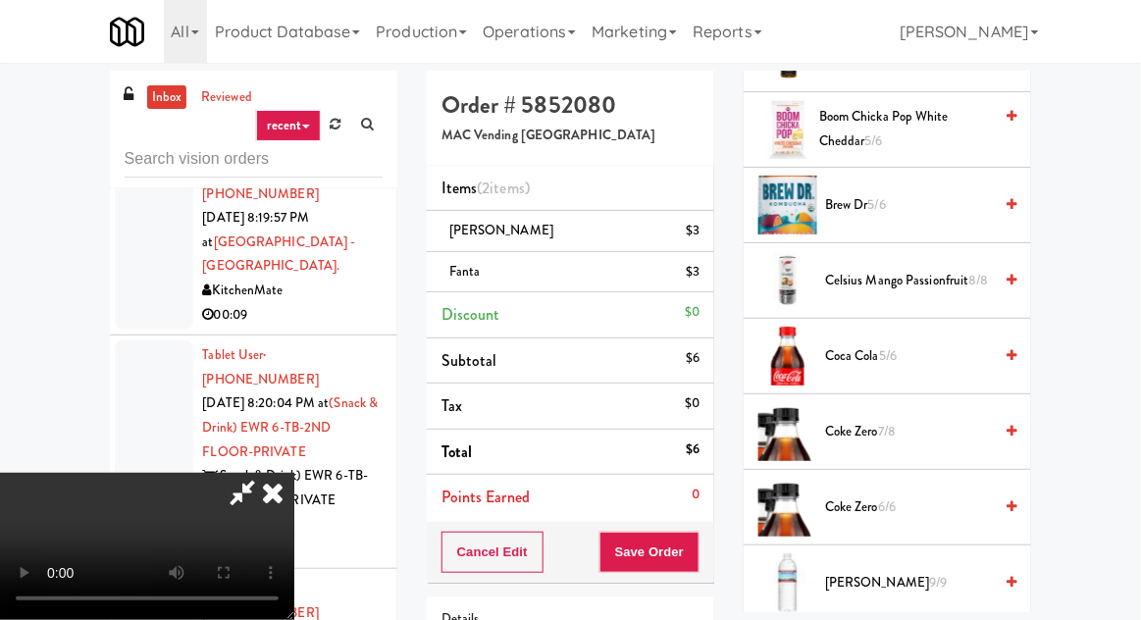
scroll to position [0, 0]
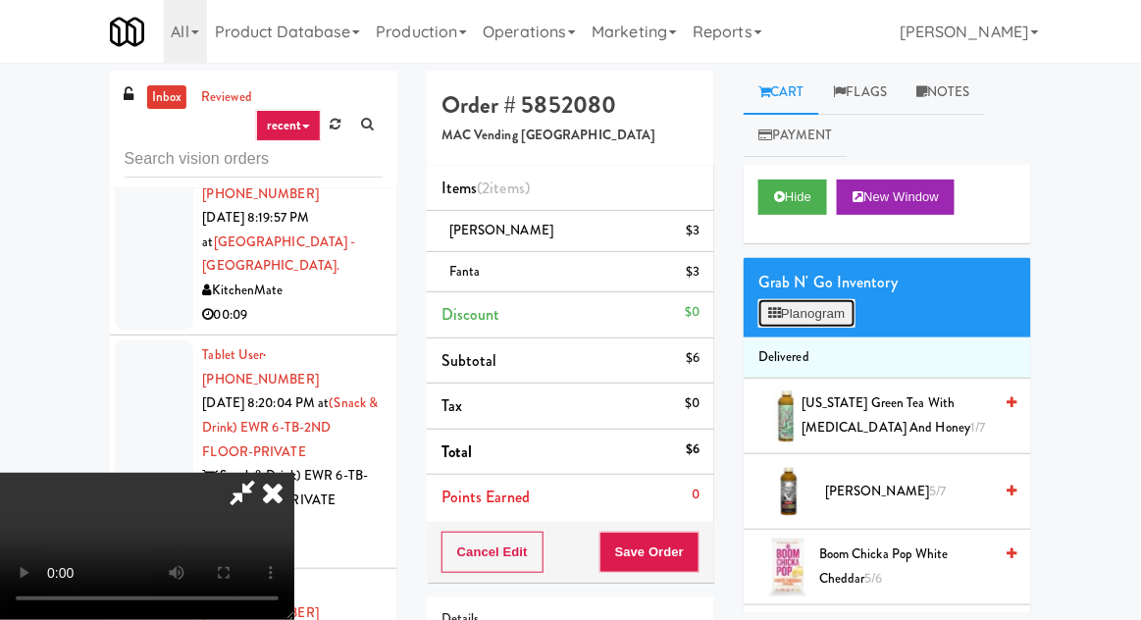
click at [839, 310] on button "Planogram" at bounding box center [807, 313] width 96 height 29
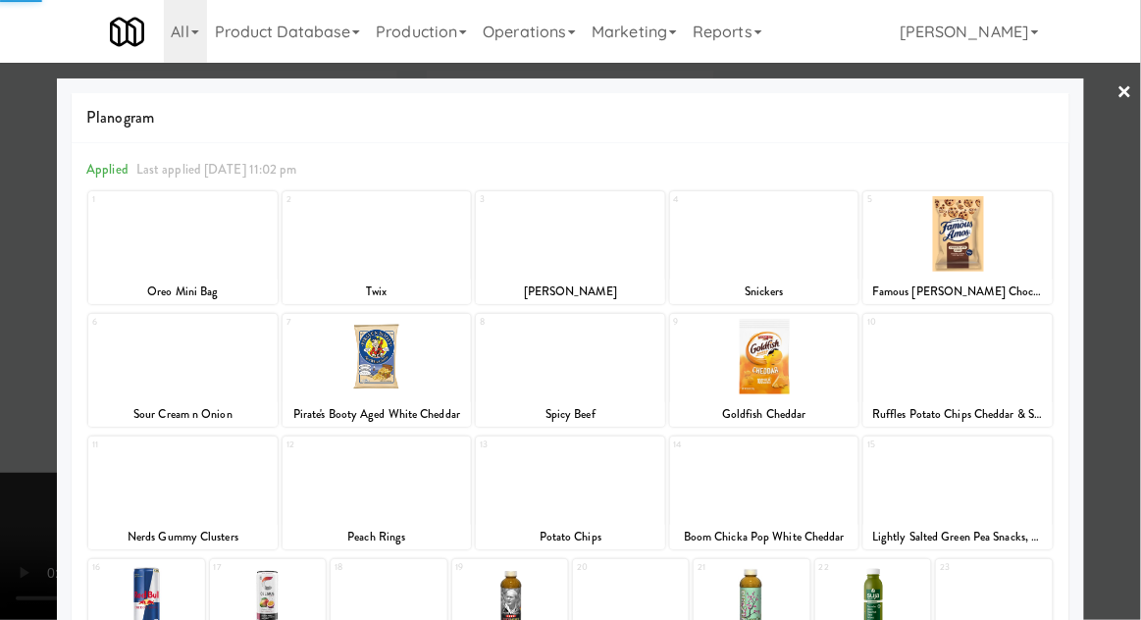
scroll to position [248, 0]
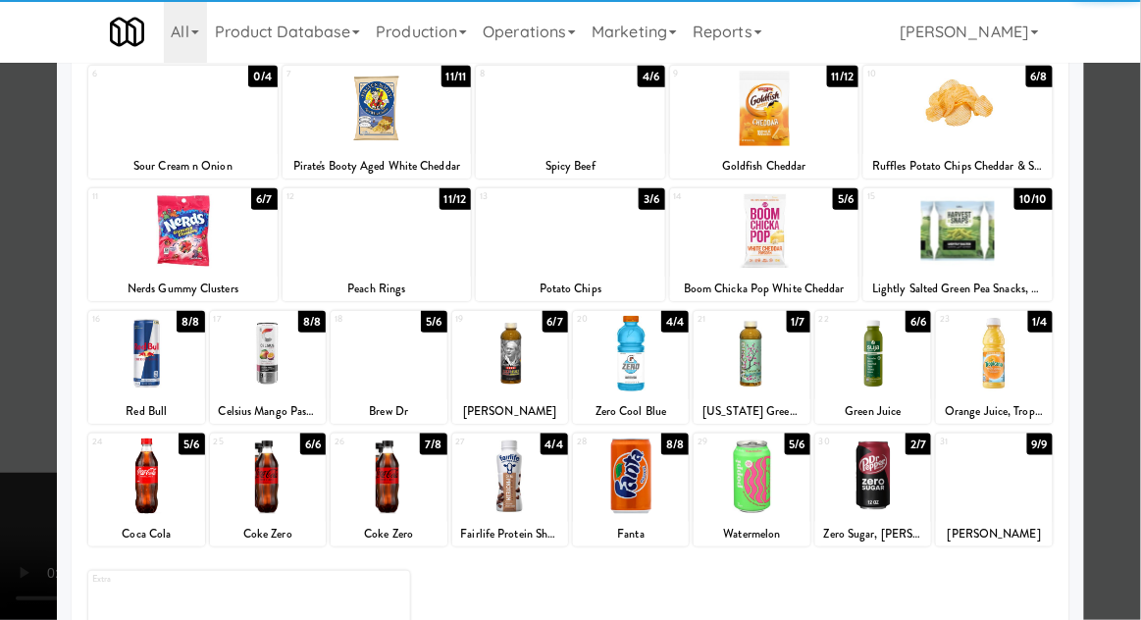
click at [20, 433] on div at bounding box center [570, 310] width 1141 height 620
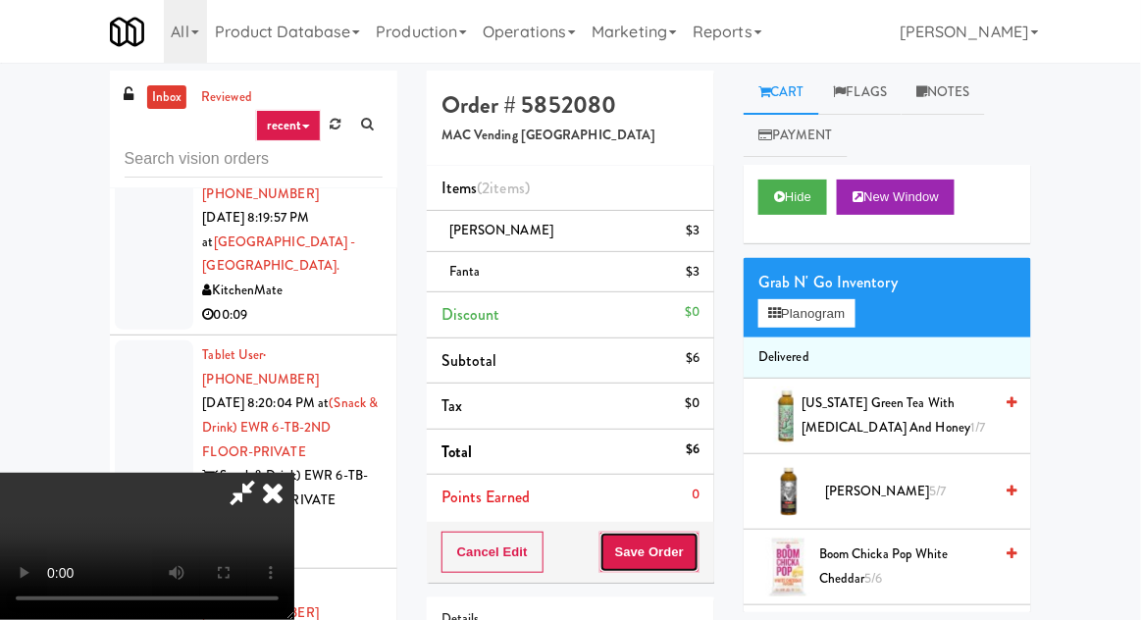
click at [694, 557] on button "Save Order" at bounding box center [650, 552] width 100 height 41
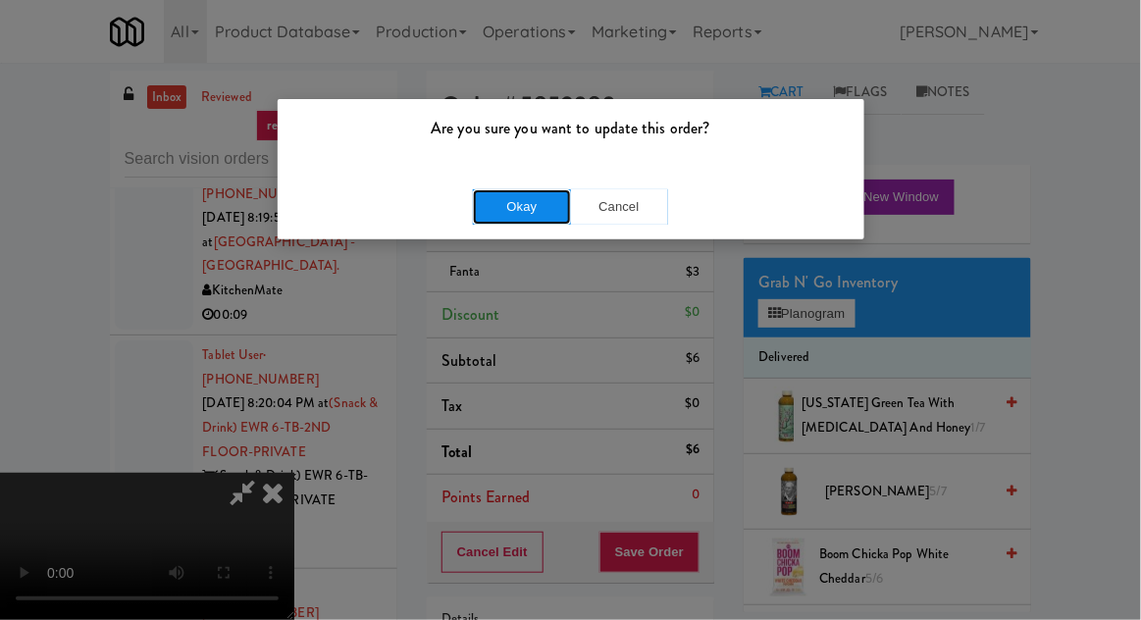
click at [540, 217] on button "Okay" at bounding box center [522, 206] width 98 height 35
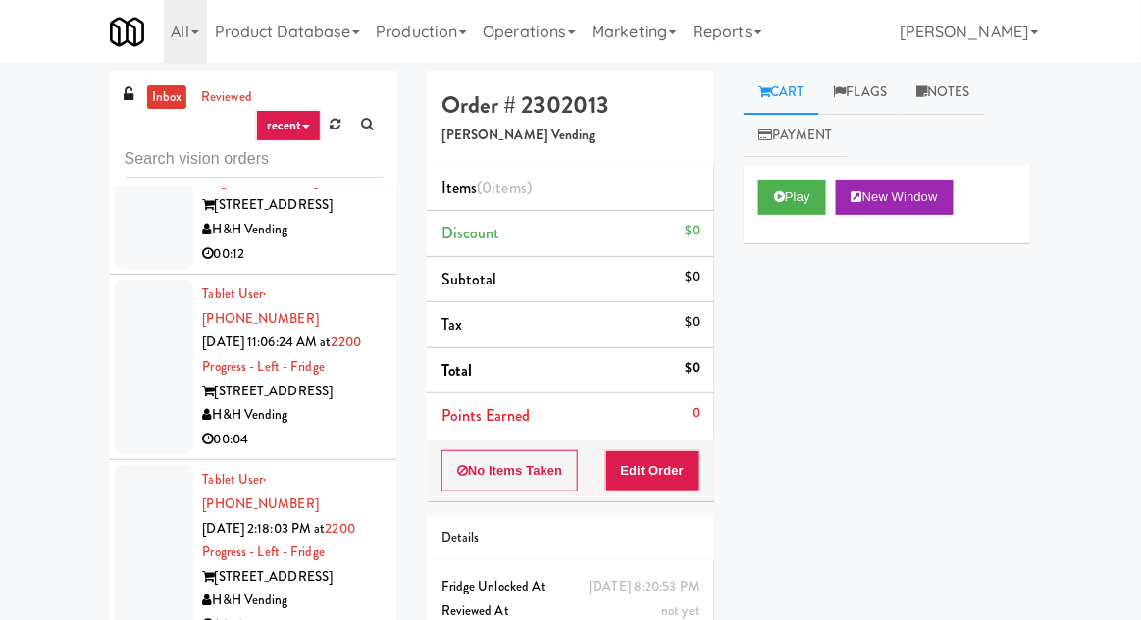
scroll to position [2896, 0]
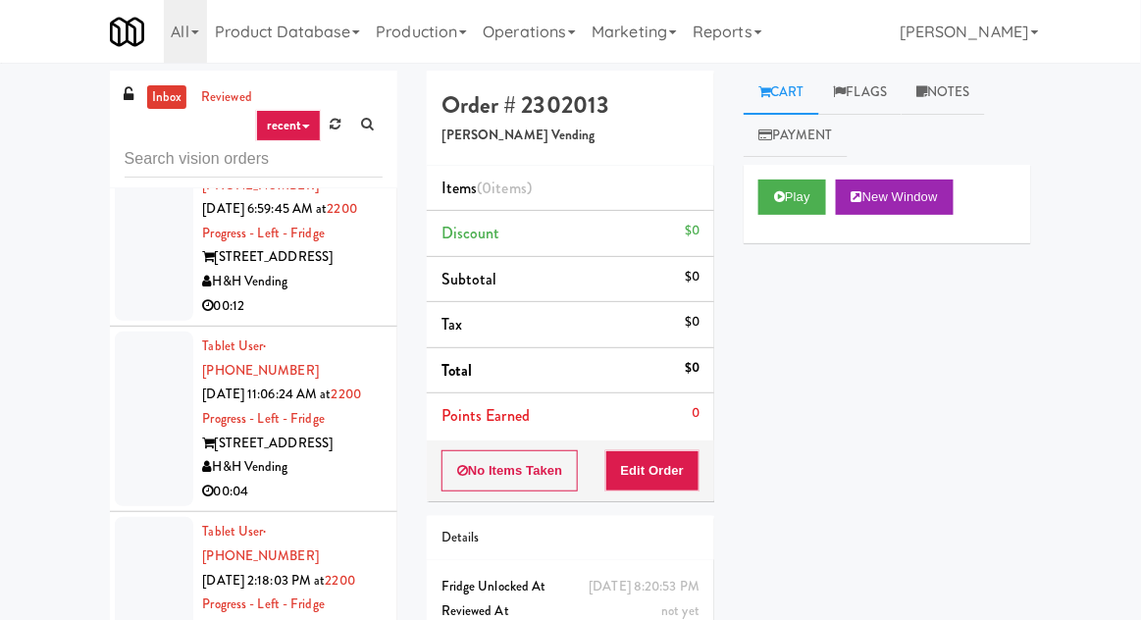
click at [165, 512] on li "Tablet User · (847) 309-6714 [DATE] 2:18:03 PM at 2200 Progress - Left - Fridge…" at bounding box center [254, 604] width 288 height 185
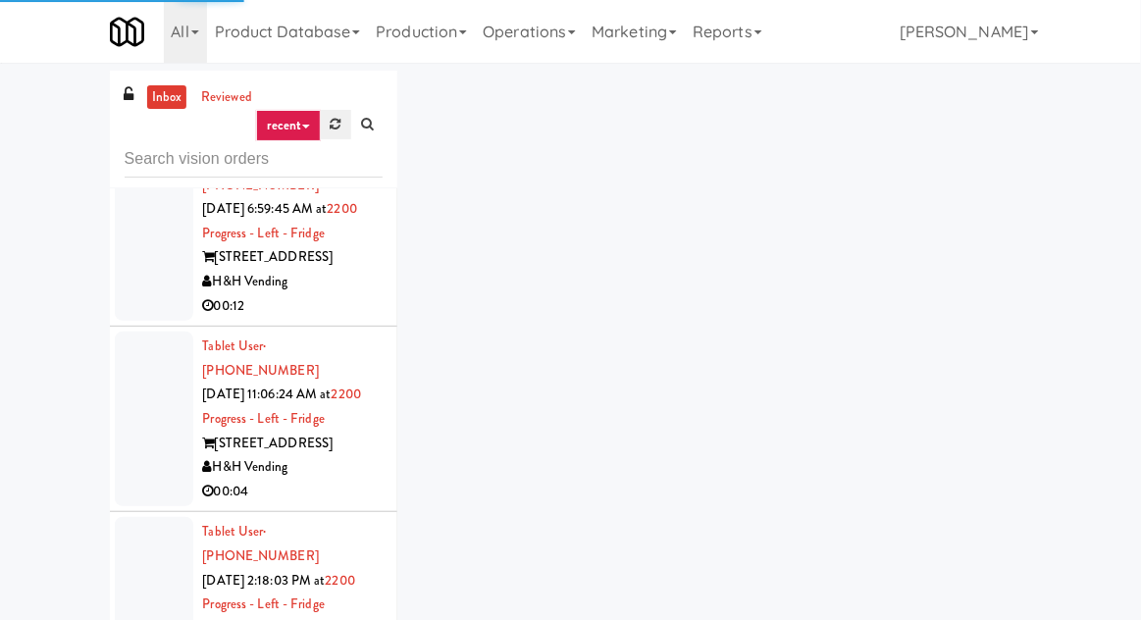
click at [335, 122] on icon at bounding box center [336, 124] width 11 height 13
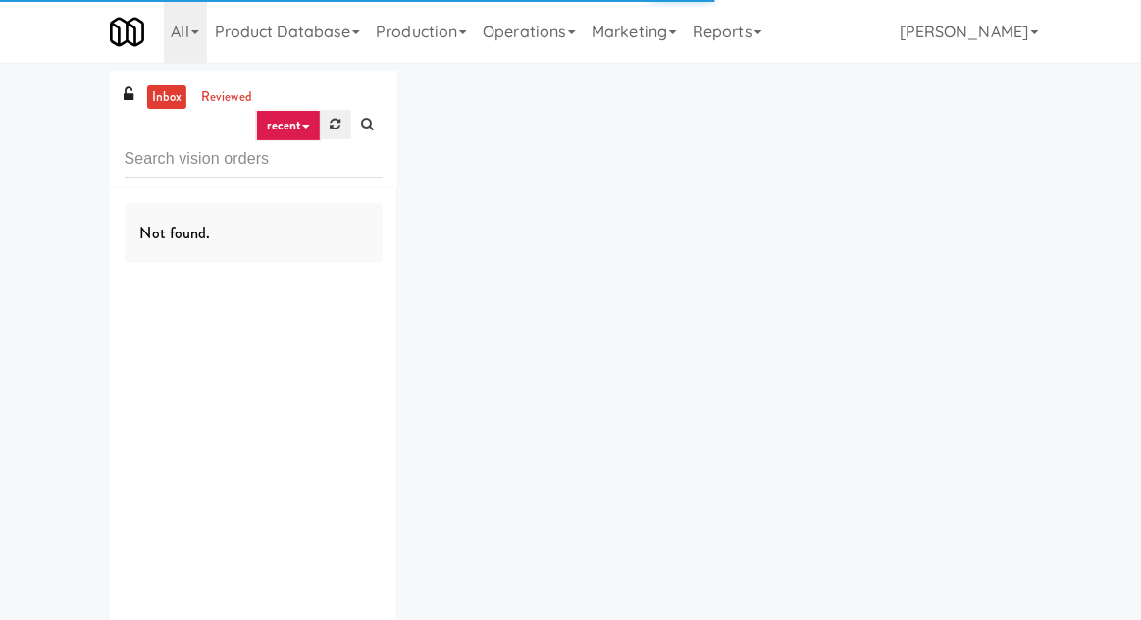
click at [332, 133] on link at bounding box center [336, 124] width 30 height 29
click at [72, 257] on div "inbox reviewed recent all unclear take inventory issue suspicious failed recent…" at bounding box center [570, 382] width 1141 height 623
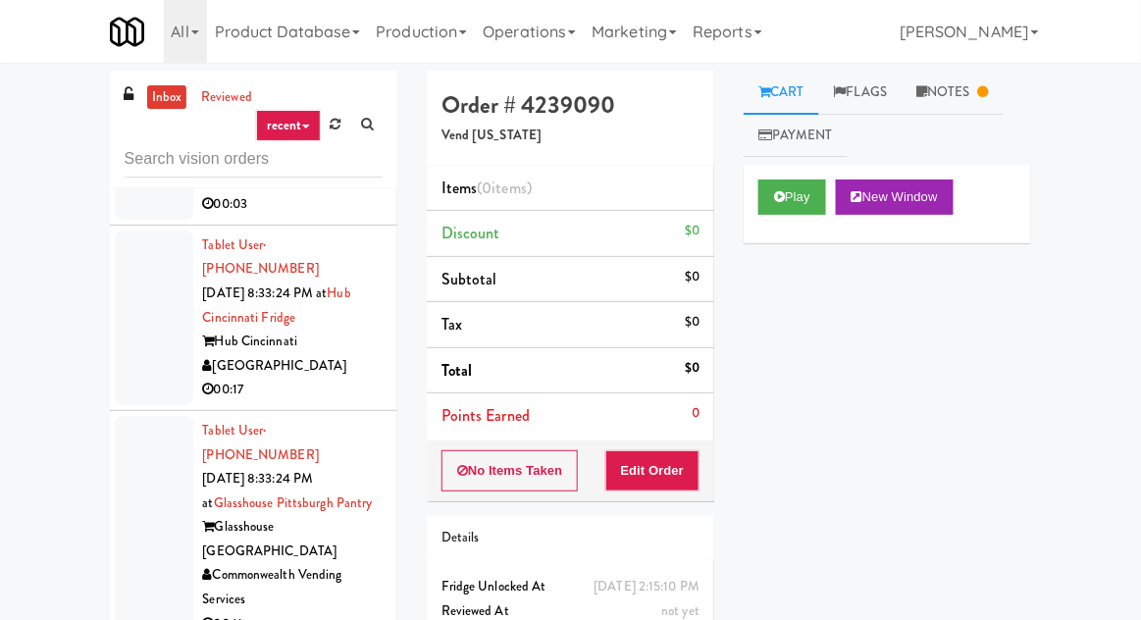
scroll to position [76, 0]
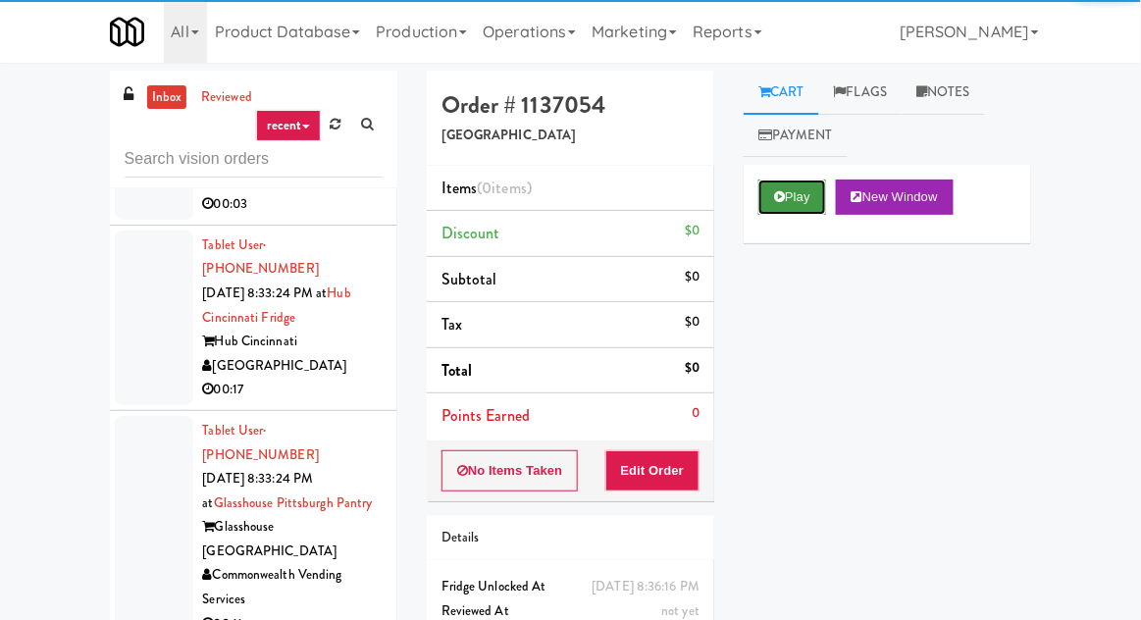
click at [792, 198] on button "Play" at bounding box center [793, 197] width 68 height 35
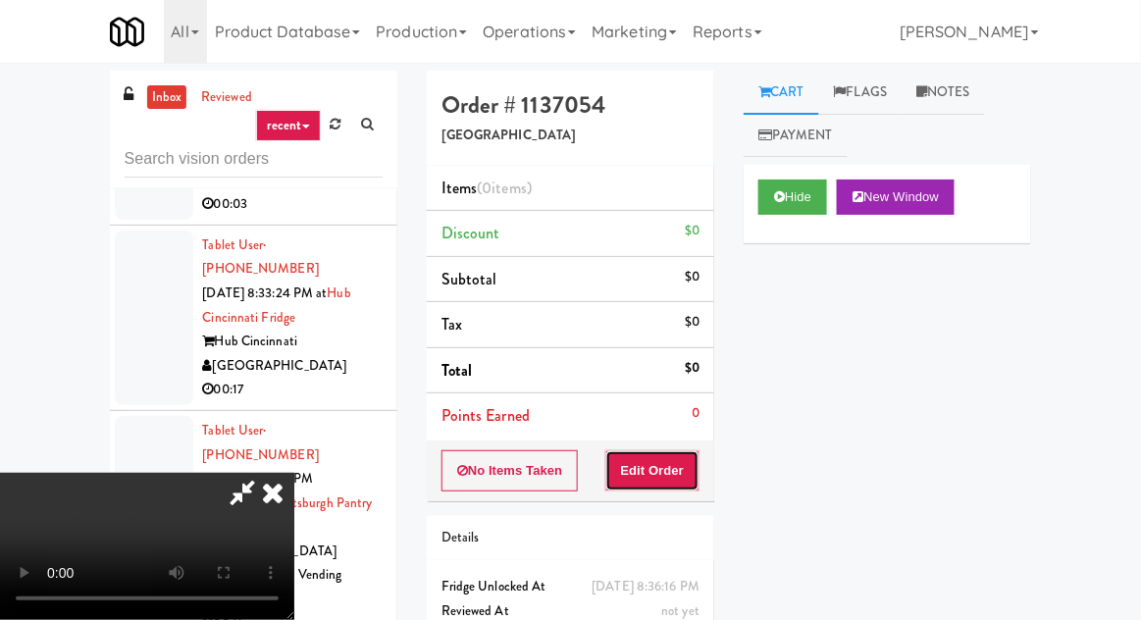
click at [673, 475] on button "Edit Order" at bounding box center [653, 470] width 95 height 41
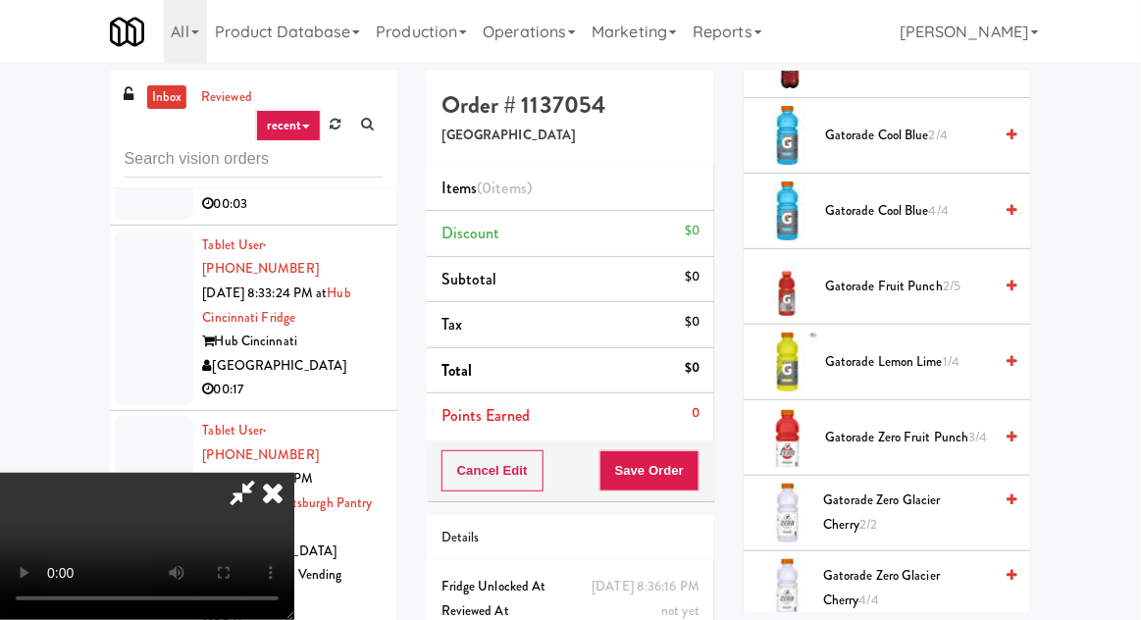
scroll to position [1275, 0]
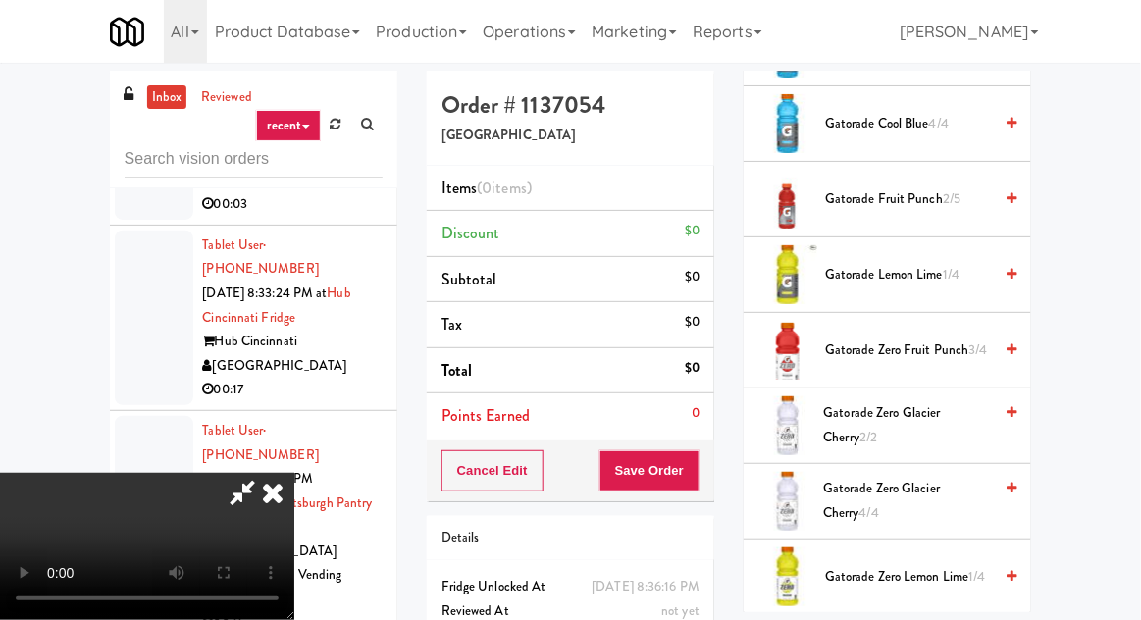
click at [901, 271] on span "Gatorade Lemon Lime 1/4" at bounding box center [908, 275] width 167 height 25
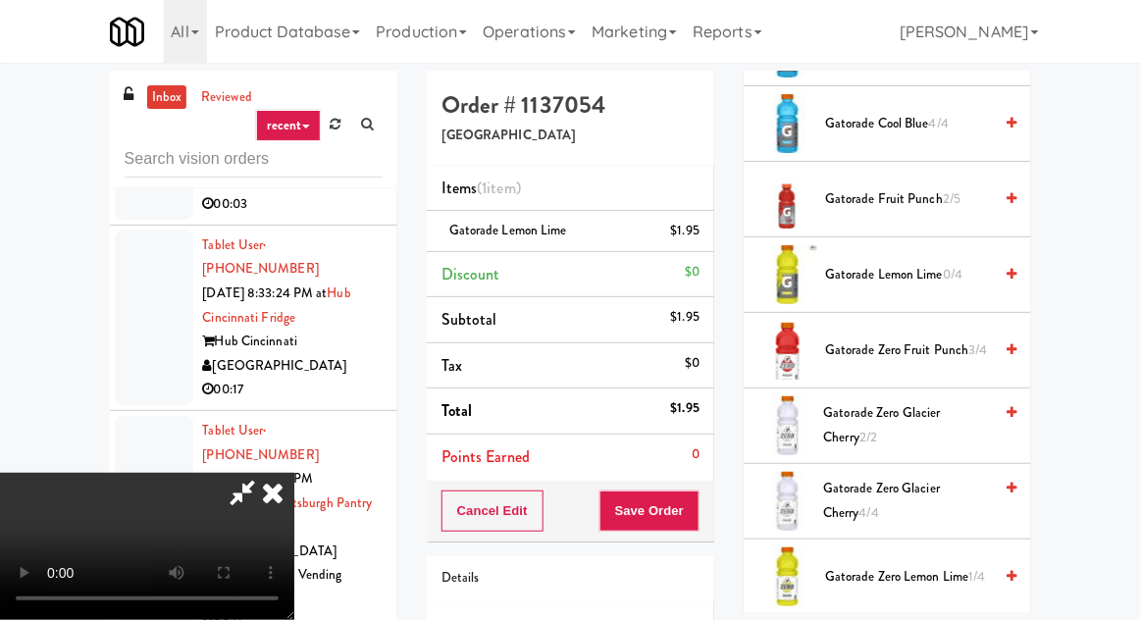
click at [923, 126] on span "Gatorade Cool Blue 4/4" at bounding box center [908, 124] width 167 height 25
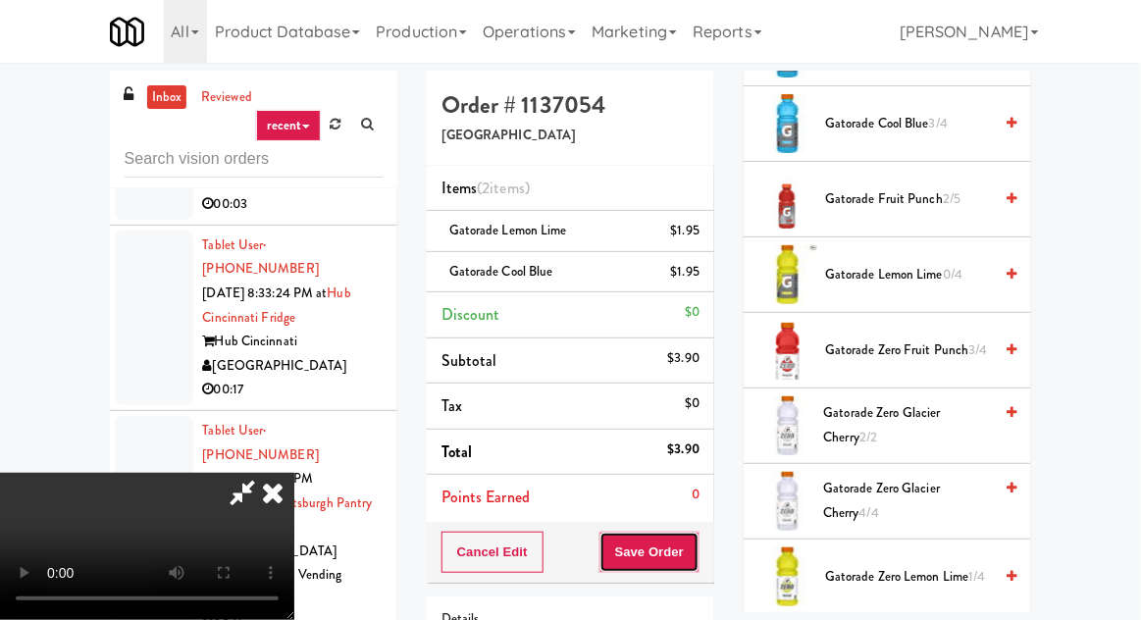
click at [696, 539] on button "Save Order" at bounding box center [650, 552] width 100 height 41
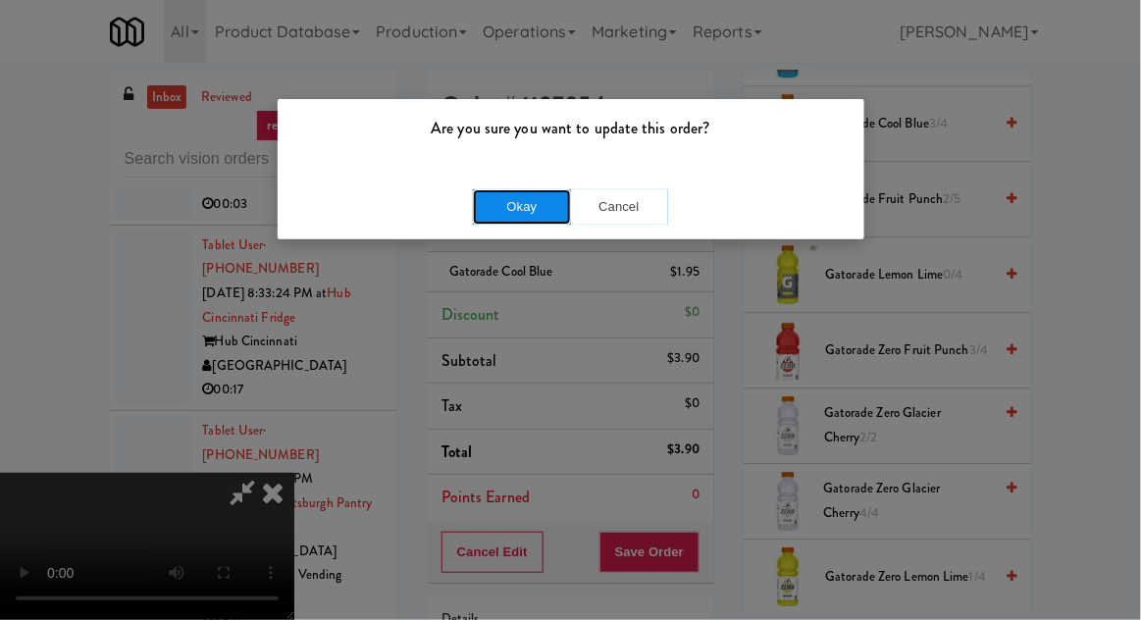
click at [502, 192] on button "Okay" at bounding box center [522, 206] width 98 height 35
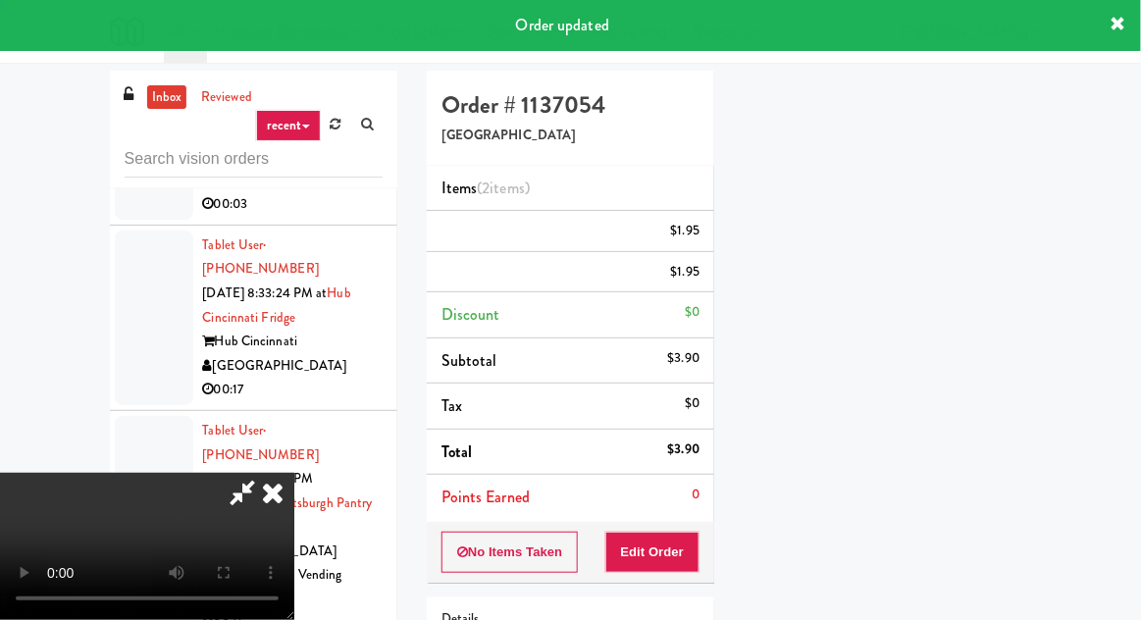
scroll to position [193, 0]
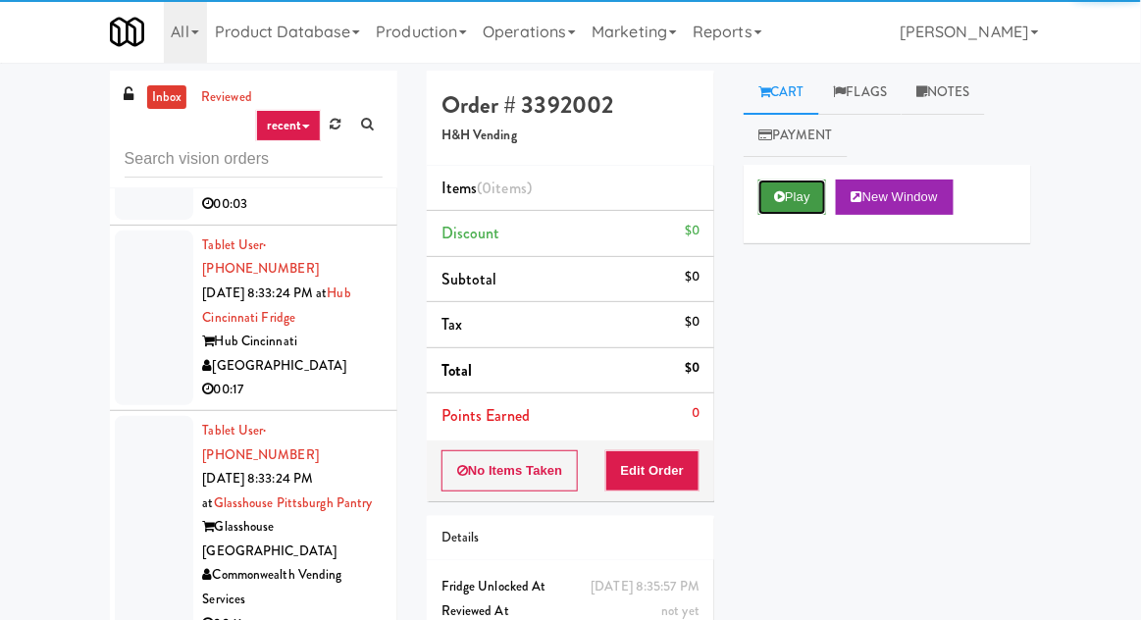
click at [773, 194] on button "Play" at bounding box center [793, 197] width 68 height 35
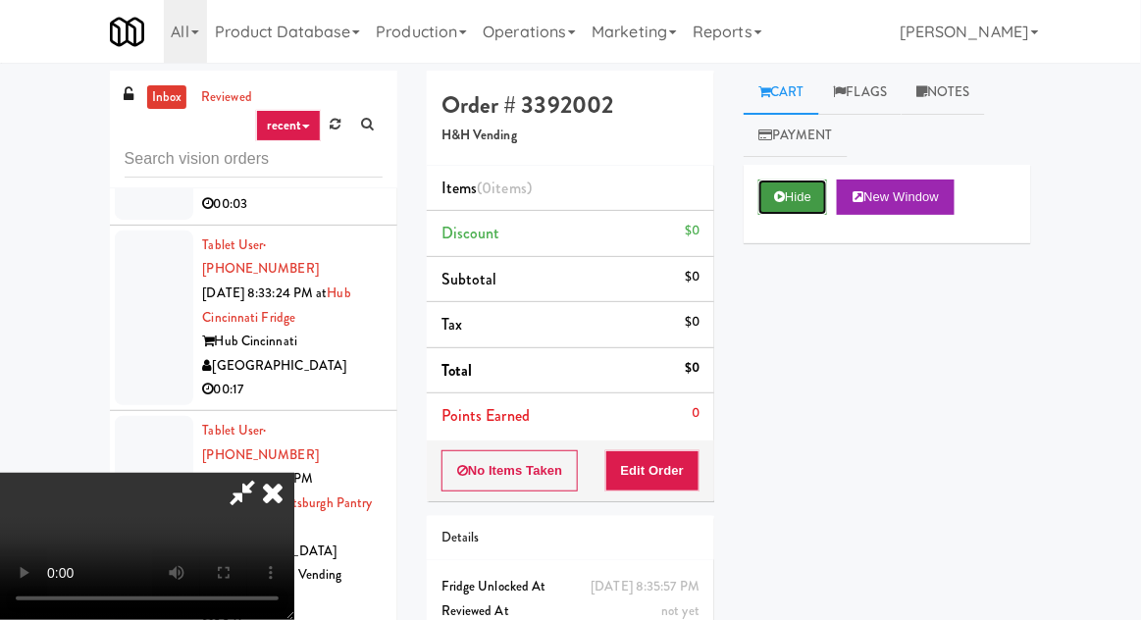
scroll to position [72, 0]
click at [695, 467] on button "Edit Order" at bounding box center [653, 470] width 95 height 41
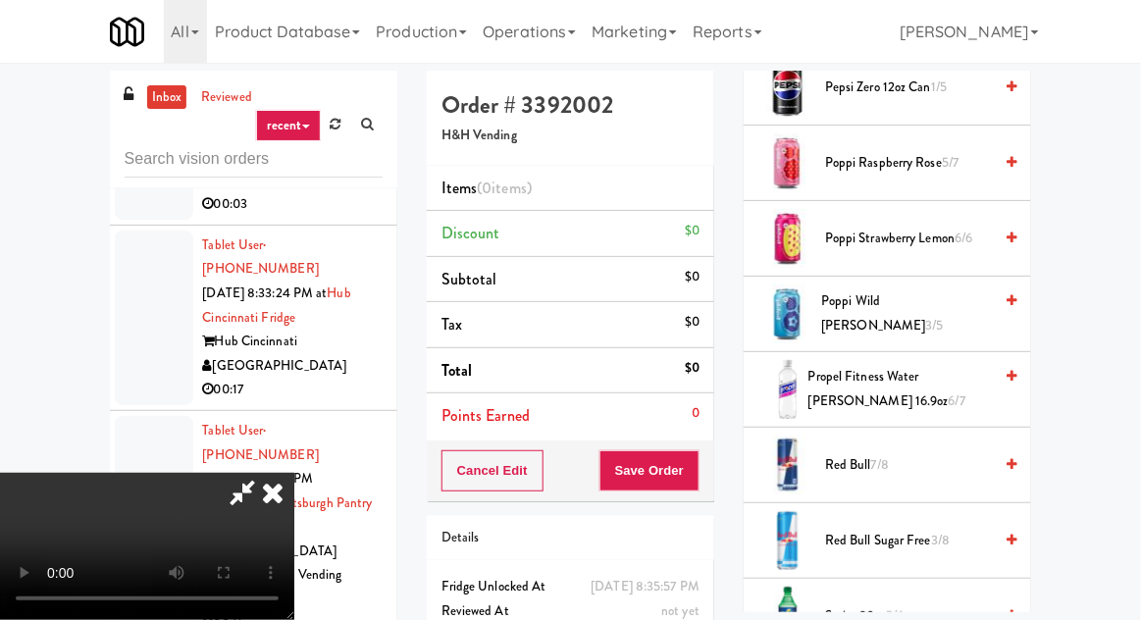
scroll to position [2038, 0]
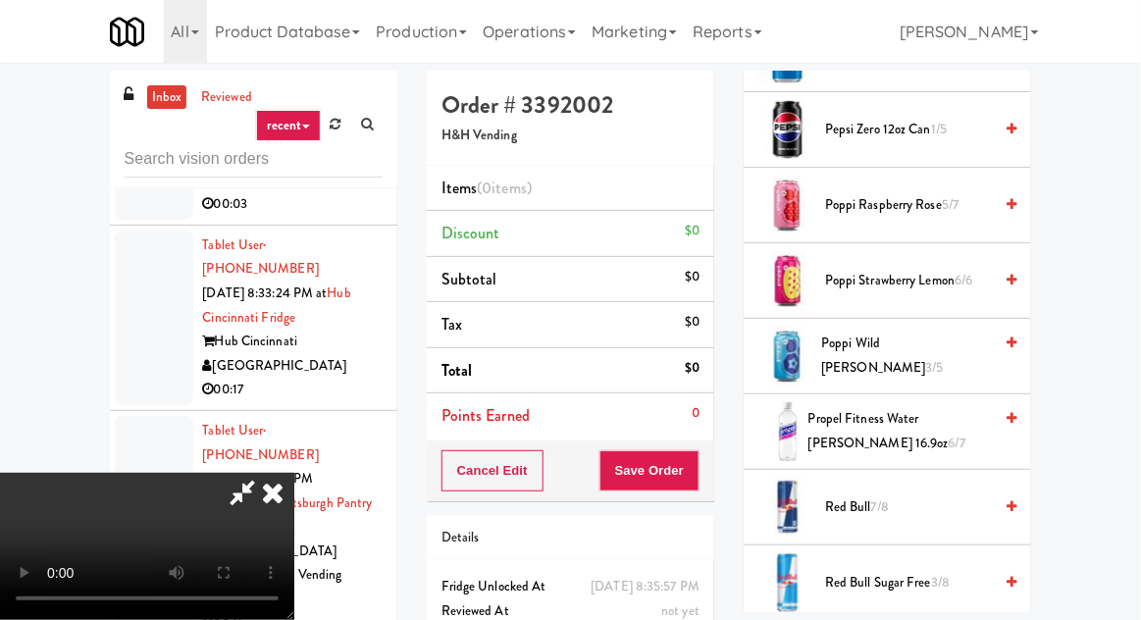
click at [923, 193] on span "Poppi Raspberry Rose 5/7" at bounding box center [908, 205] width 167 height 25
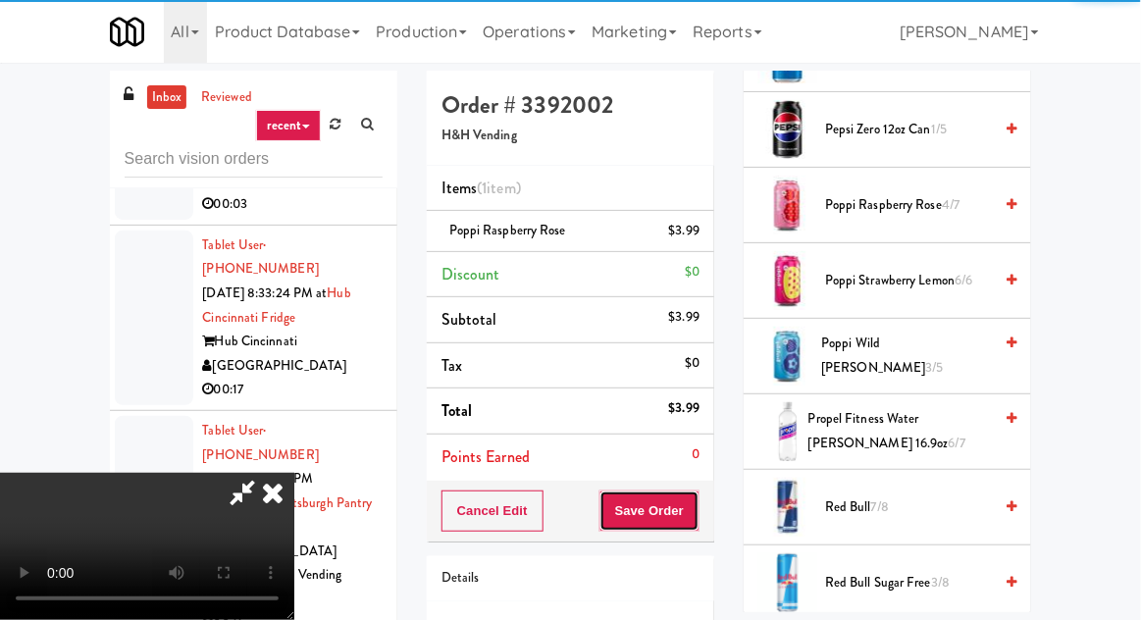
click at [694, 498] on button "Save Order" at bounding box center [650, 511] width 100 height 41
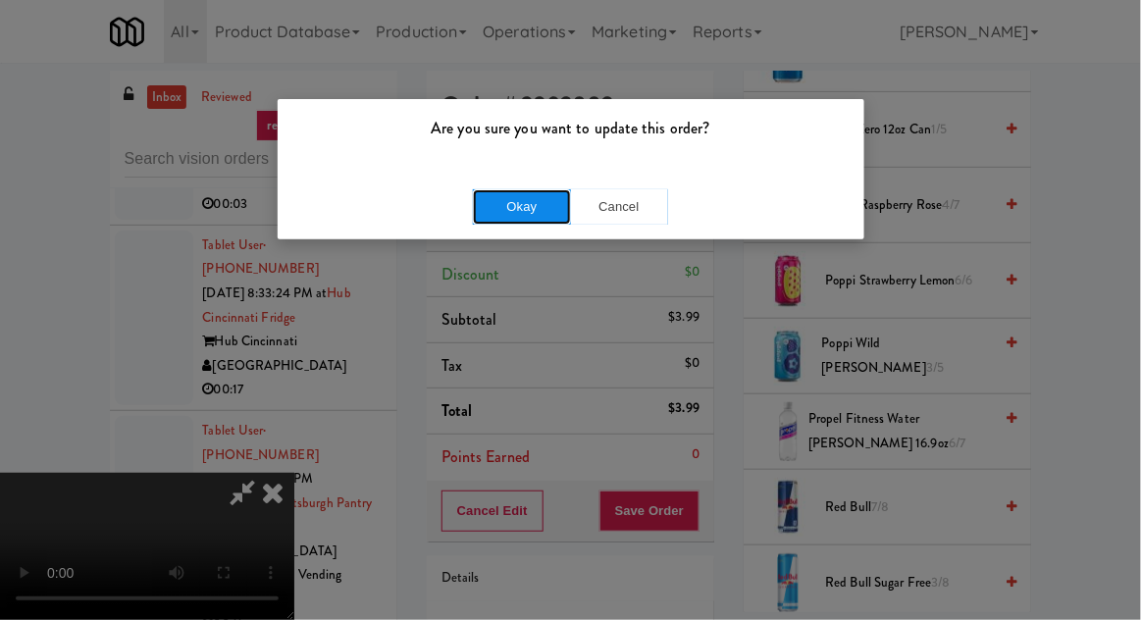
click at [533, 211] on button "Okay" at bounding box center [522, 206] width 98 height 35
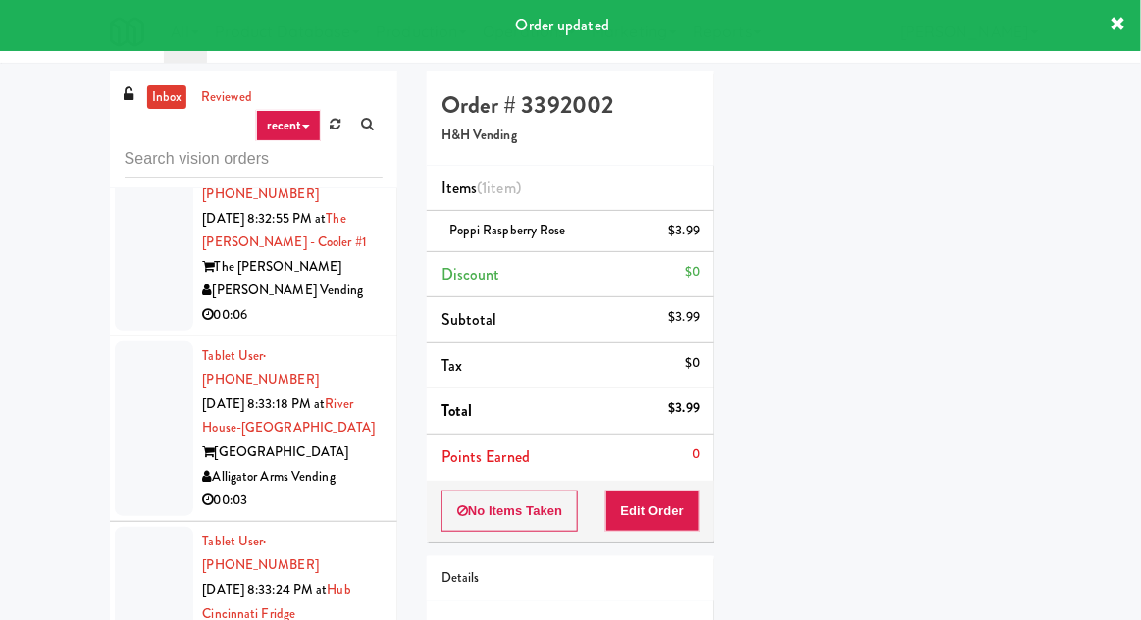
scroll to position [10461, 0]
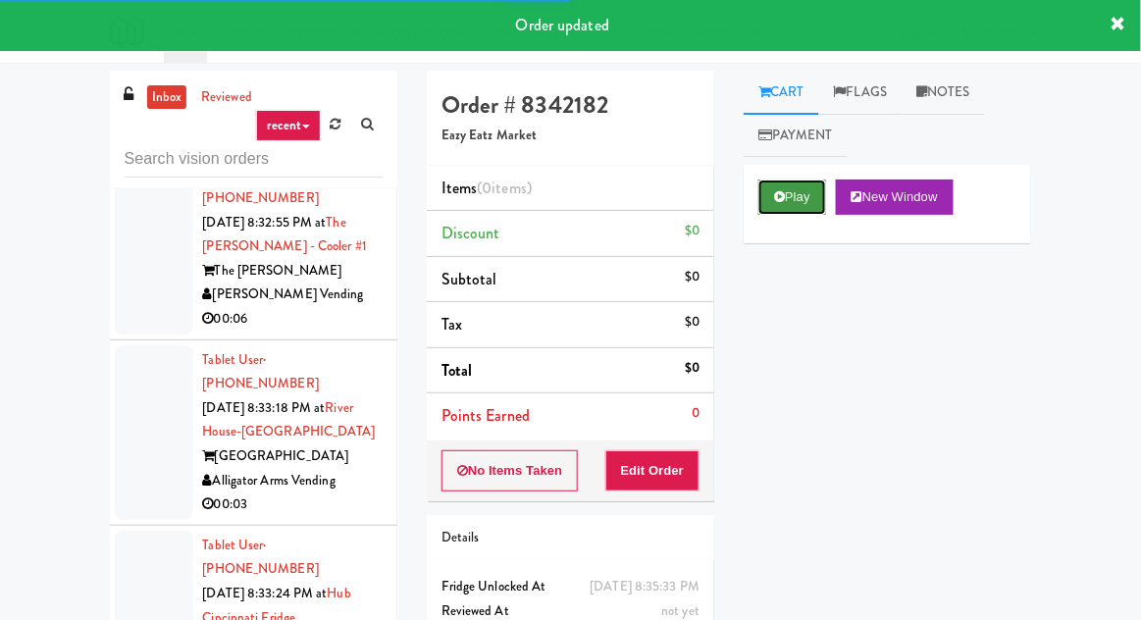
click at [799, 196] on button "Play" at bounding box center [793, 197] width 68 height 35
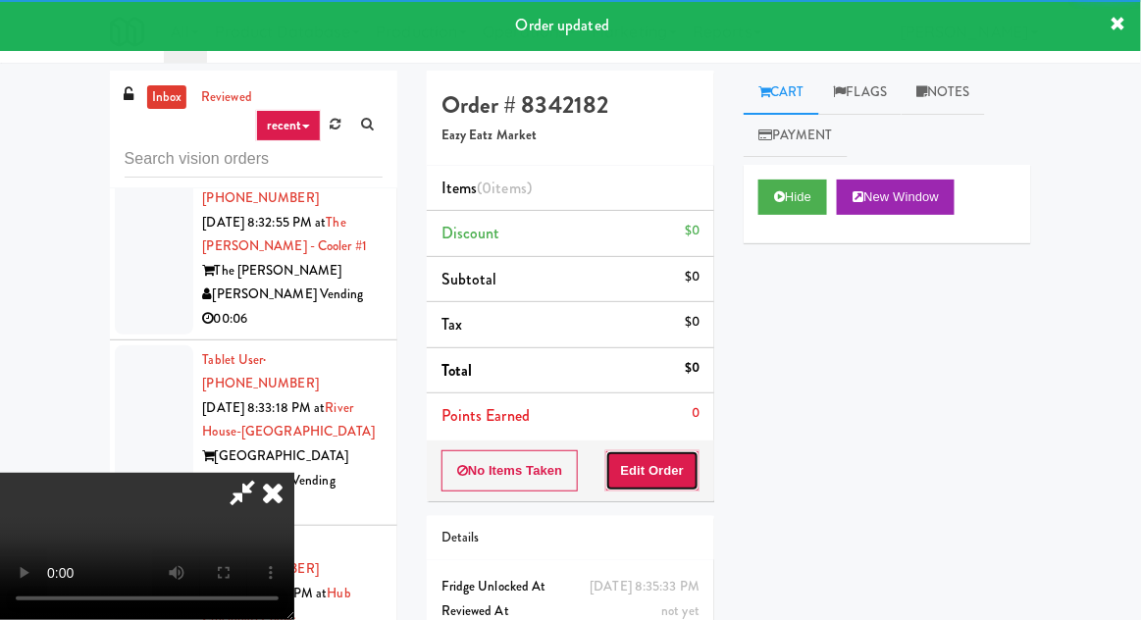
click at [672, 488] on button "Edit Order" at bounding box center [653, 470] width 95 height 41
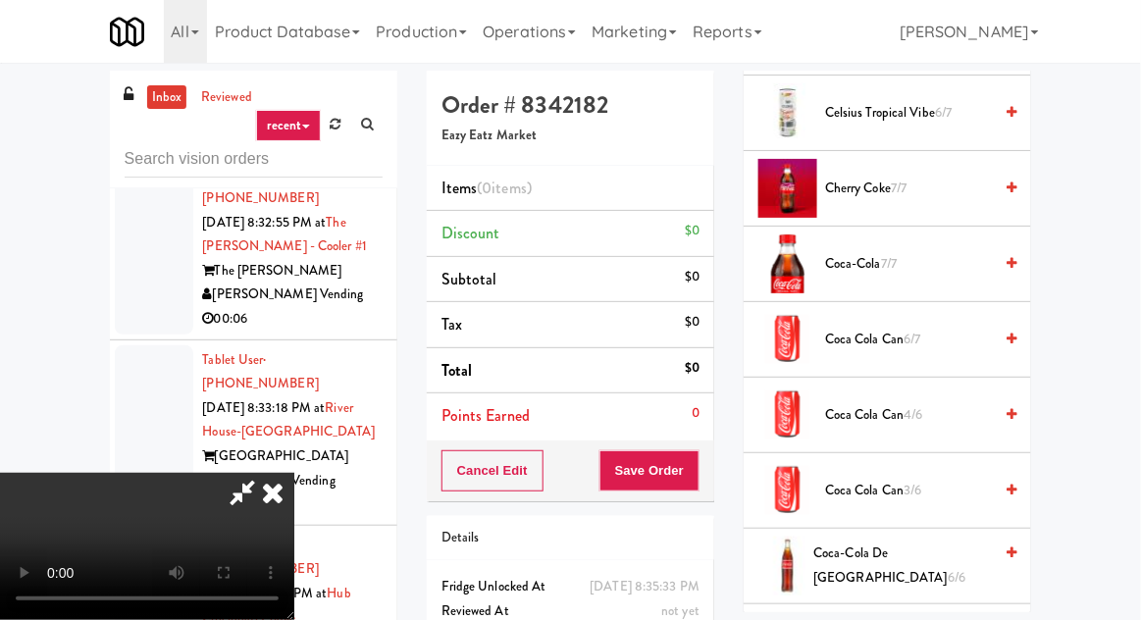
scroll to position [608, 0]
click at [921, 341] on span "6/7" at bounding box center [912, 337] width 17 height 19
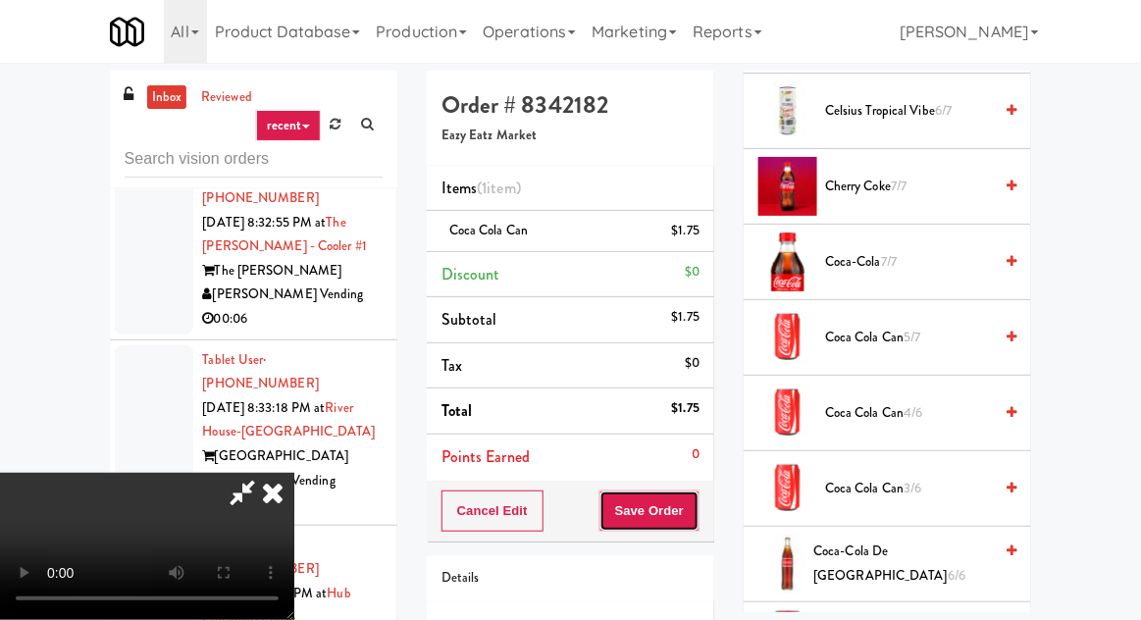
click at [697, 508] on button "Save Order" at bounding box center [650, 511] width 100 height 41
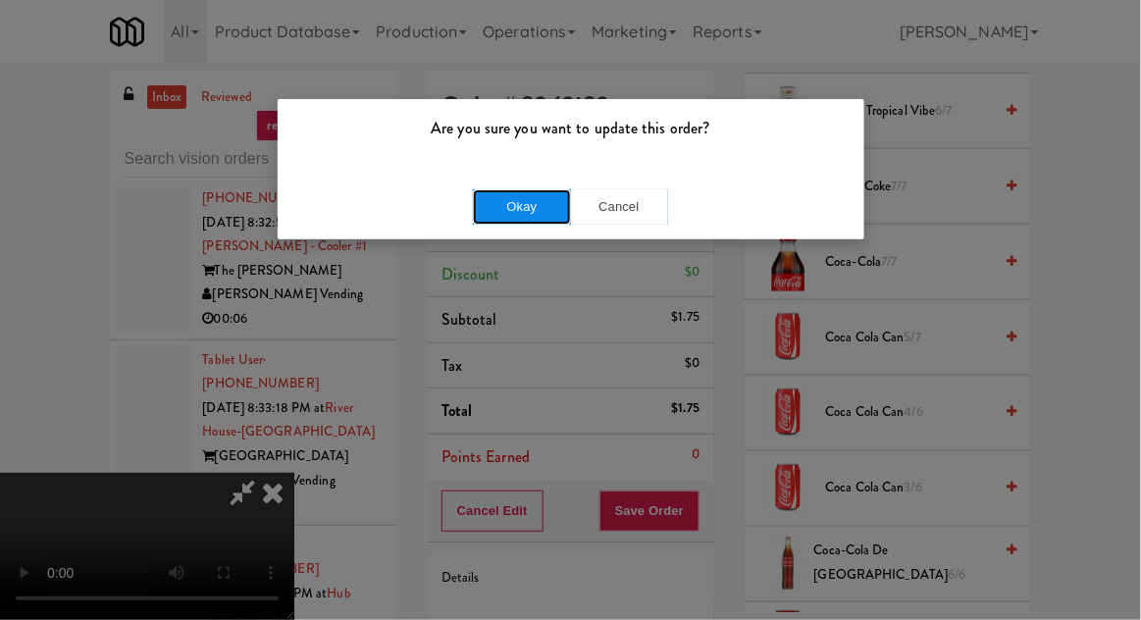
click at [498, 207] on button "Okay" at bounding box center [522, 206] width 98 height 35
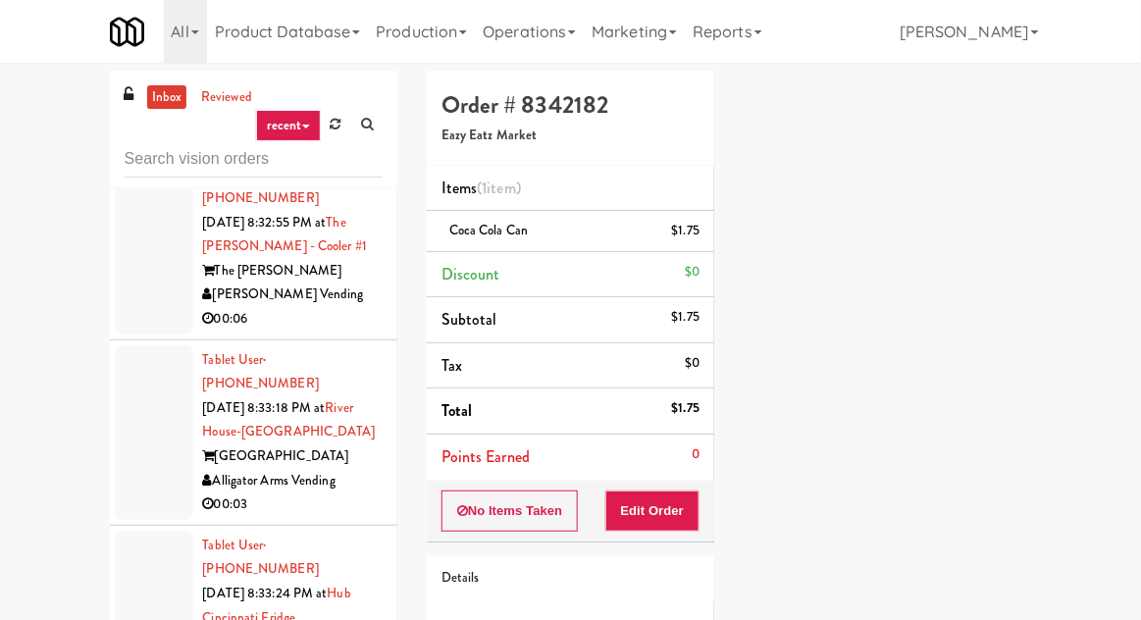
scroll to position [193, 0]
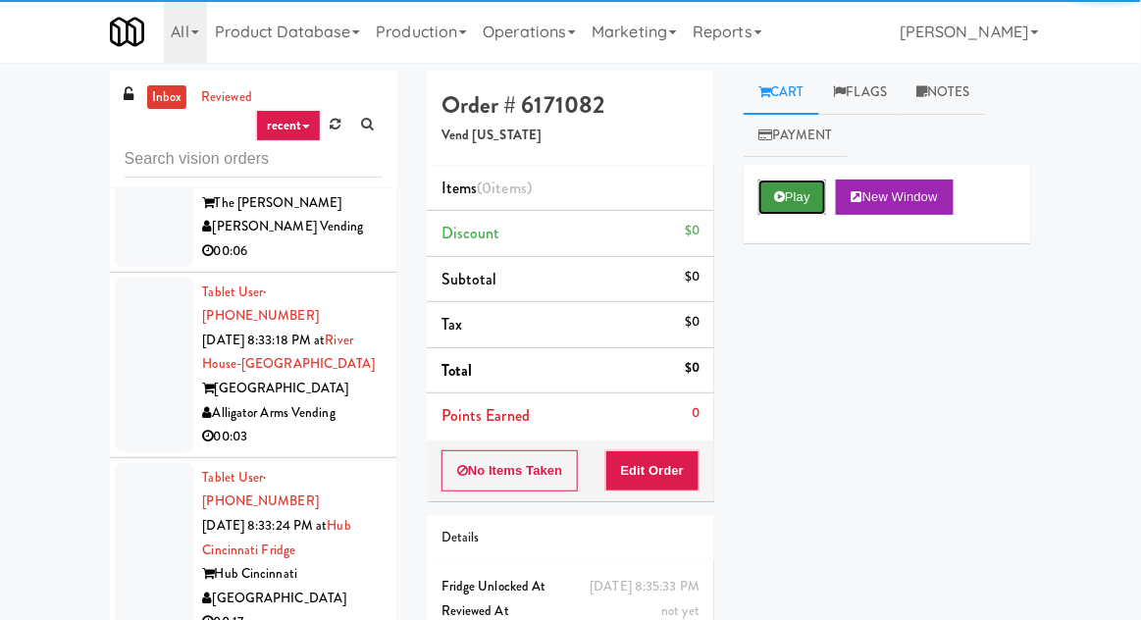
click at [795, 190] on button "Play" at bounding box center [793, 197] width 68 height 35
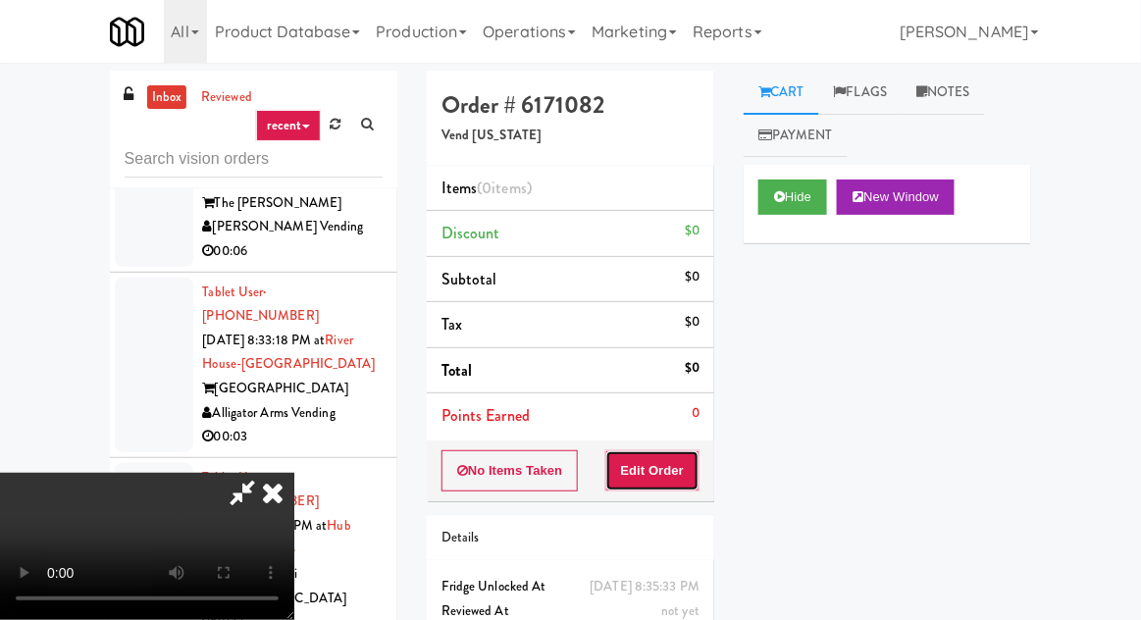
click at [650, 452] on button "Edit Order" at bounding box center [653, 470] width 95 height 41
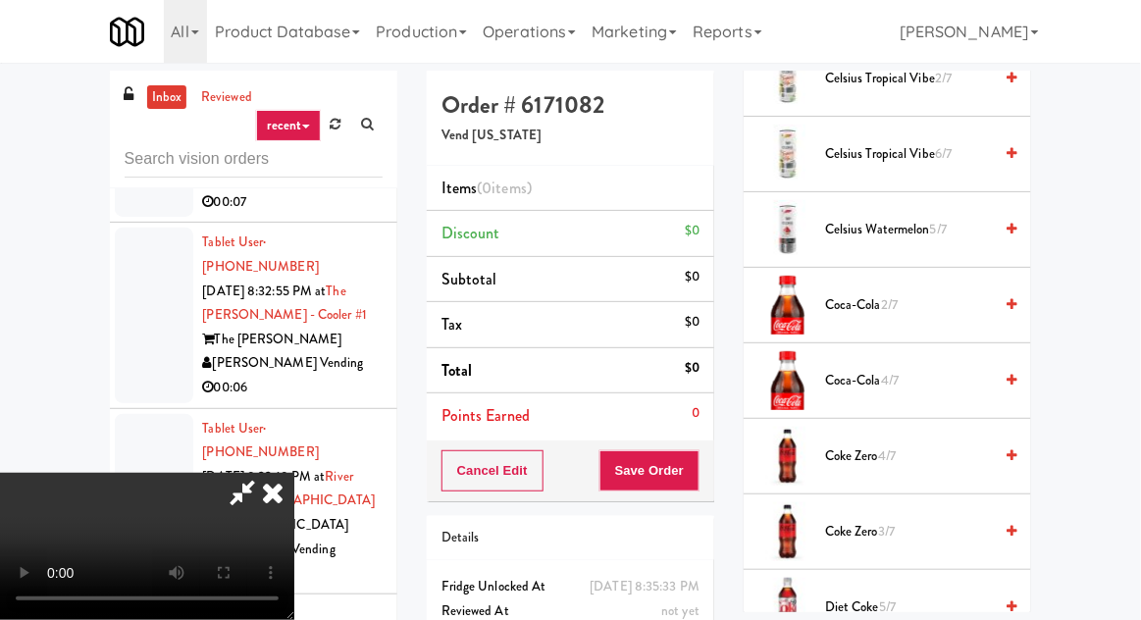
scroll to position [862, 0]
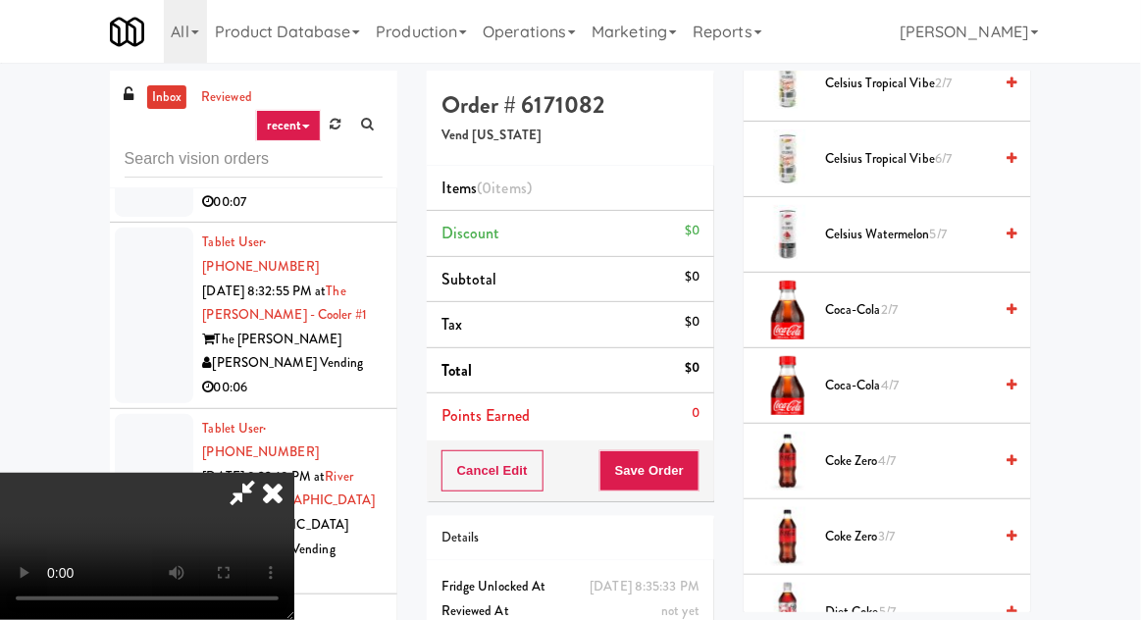
click at [897, 300] on span "2/7" at bounding box center [889, 309] width 17 height 19
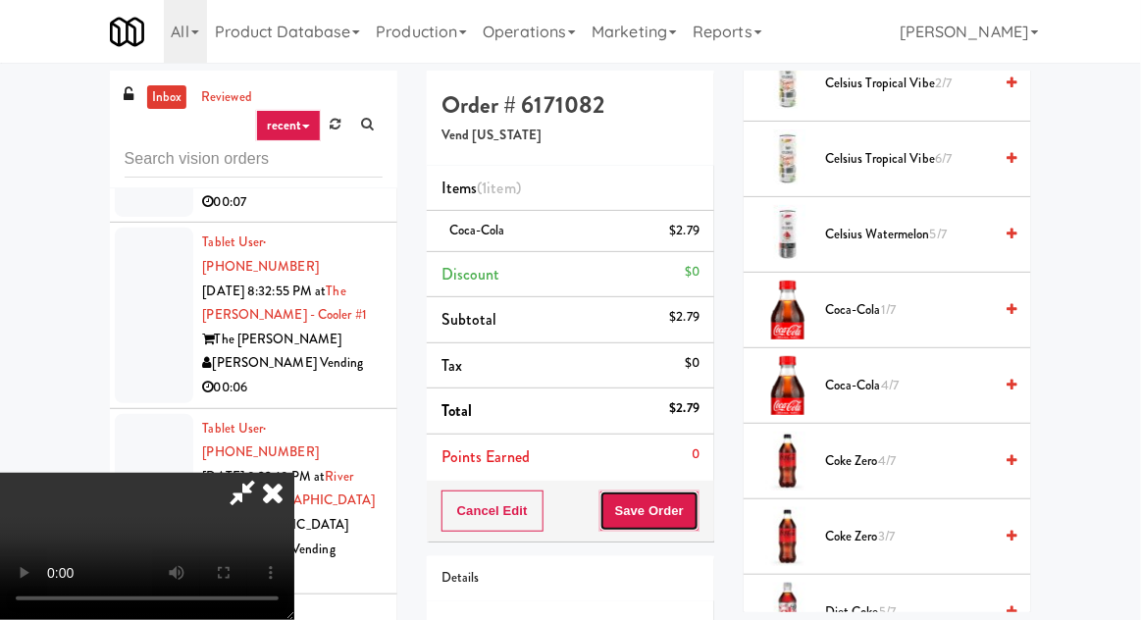
click at [695, 518] on button "Save Order" at bounding box center [650, 511] width 100 height 41
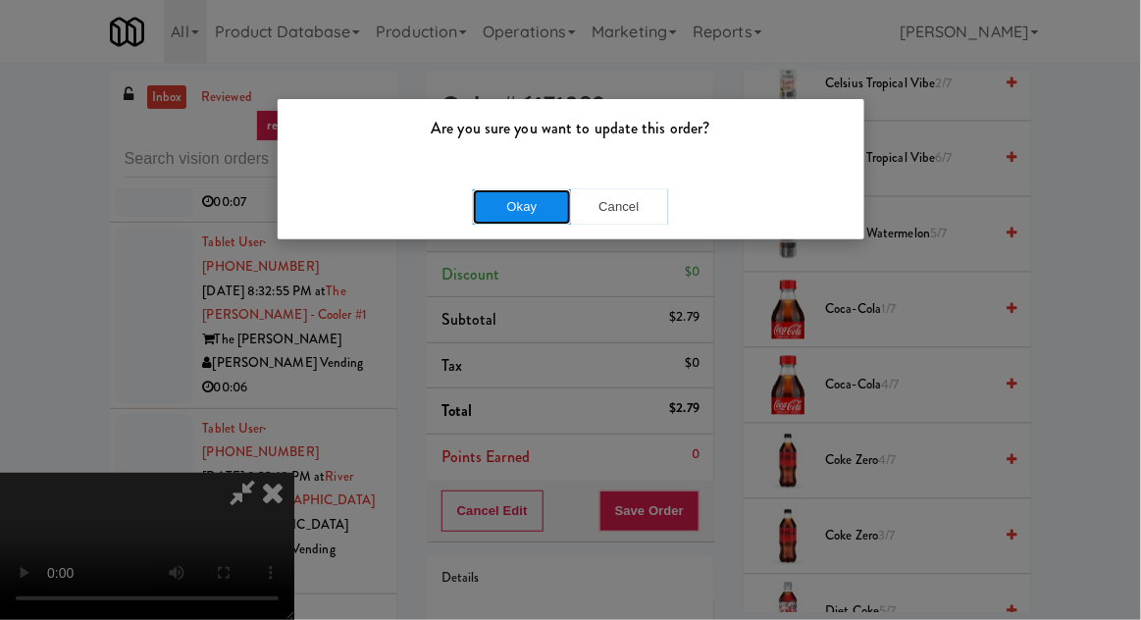
click at [548, 219] on button "Okay" at bounding box center [522, 206] width 98 height 35
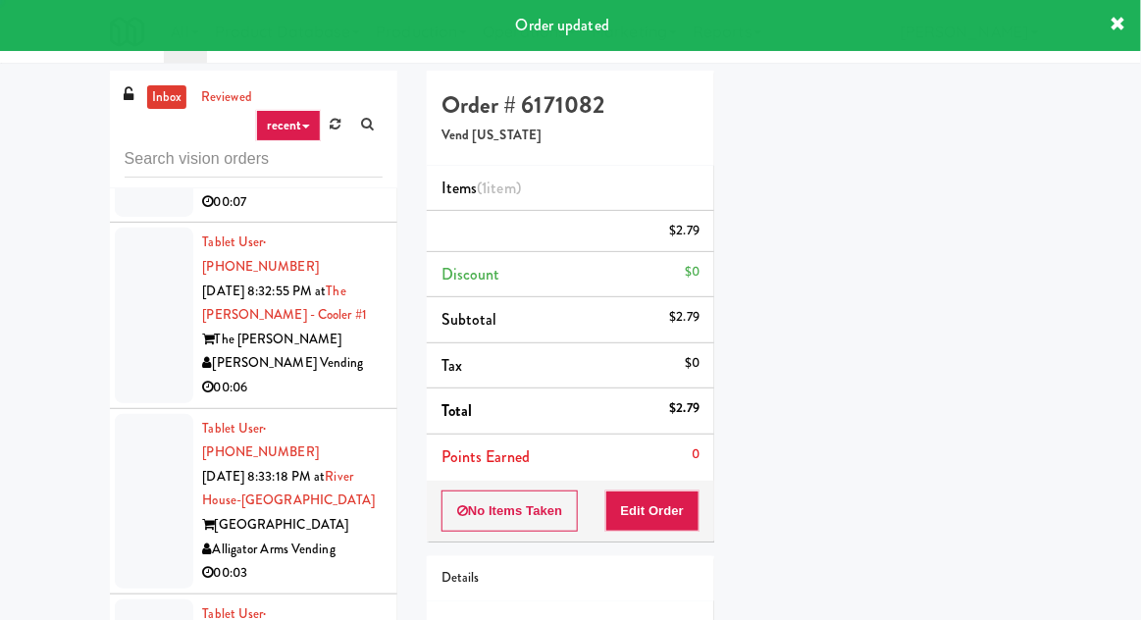
scroll to position [193, 0]
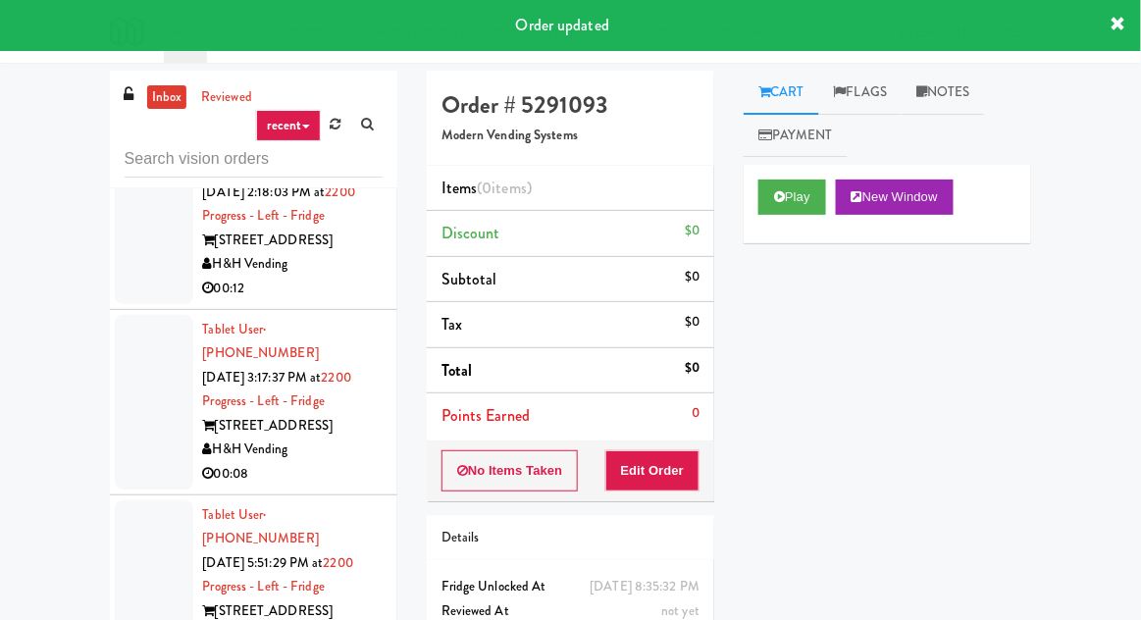
scroll to position [3277, 0]
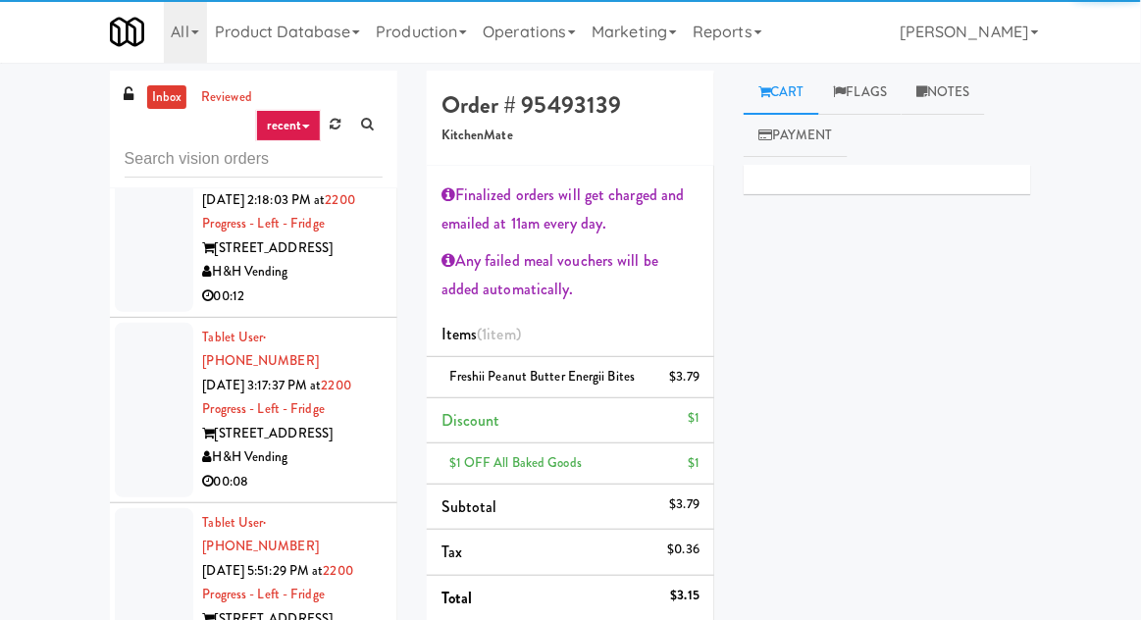
click at [132, 508] on div at bounding box center [154, 595] width 79 height 175
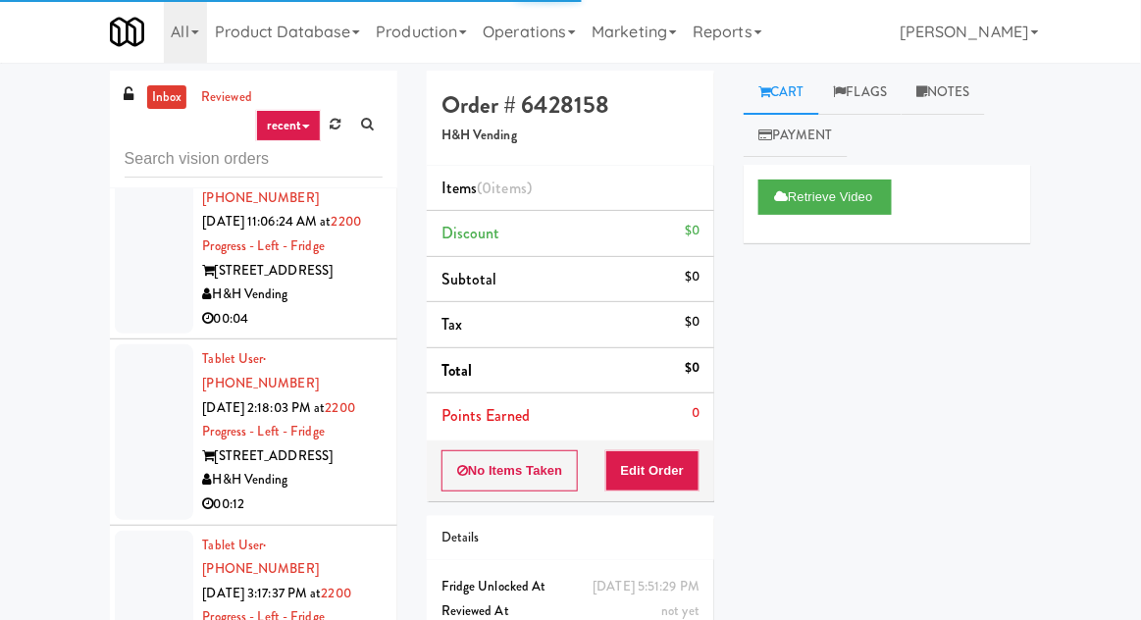
click at [148, 531] on div at bounding box center [154, 618] width 79 height 175
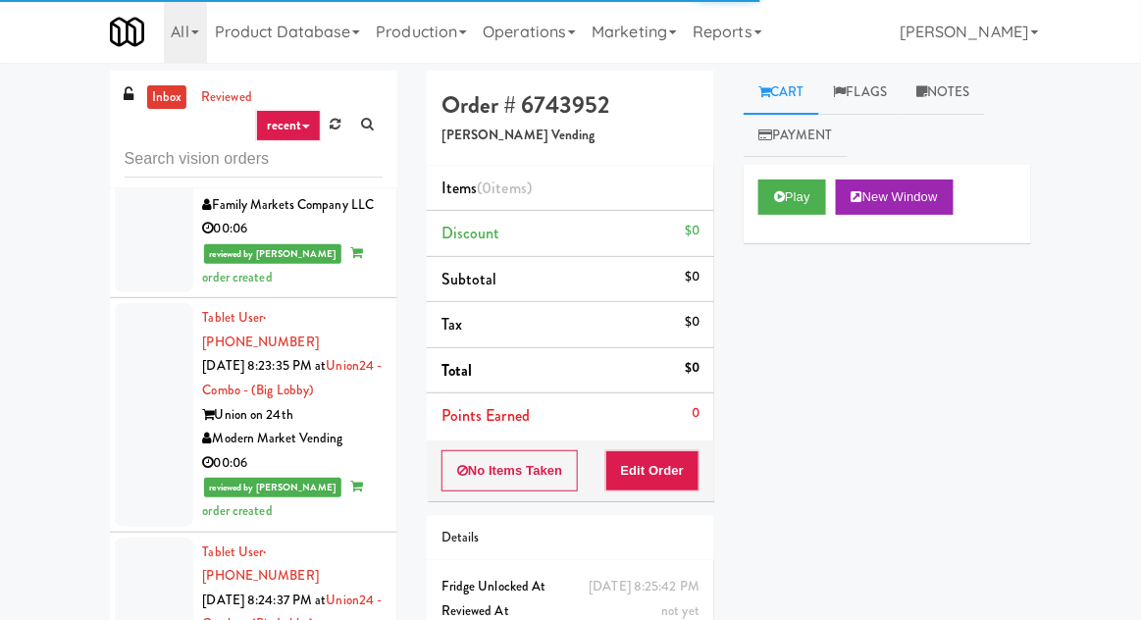
scroll to position [6007, 0]
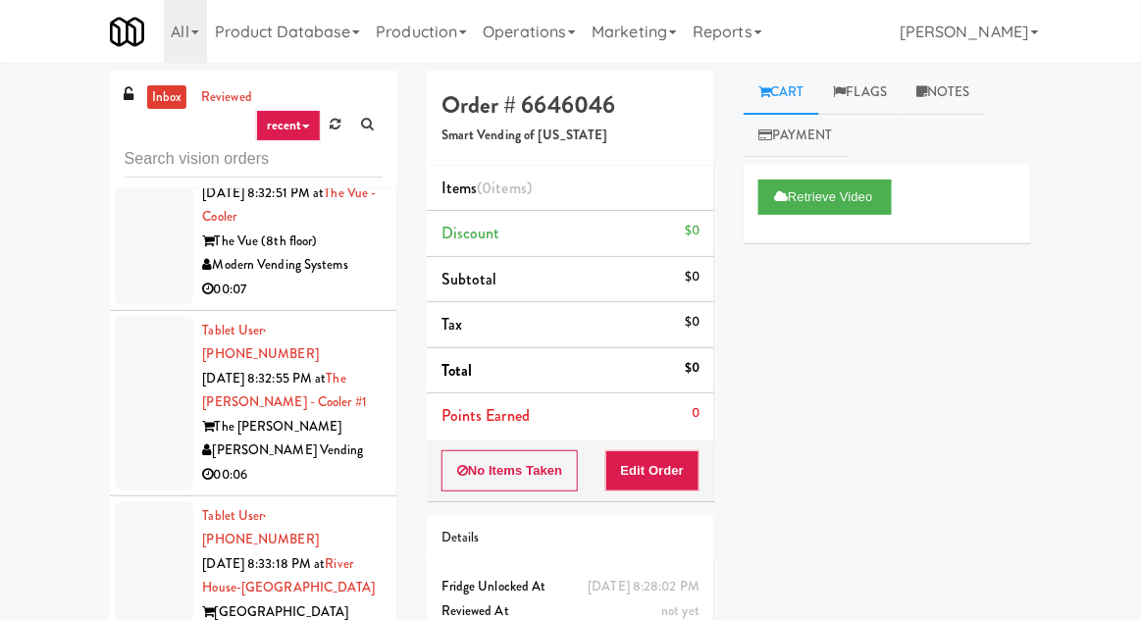
scroll to position [10834, 0]
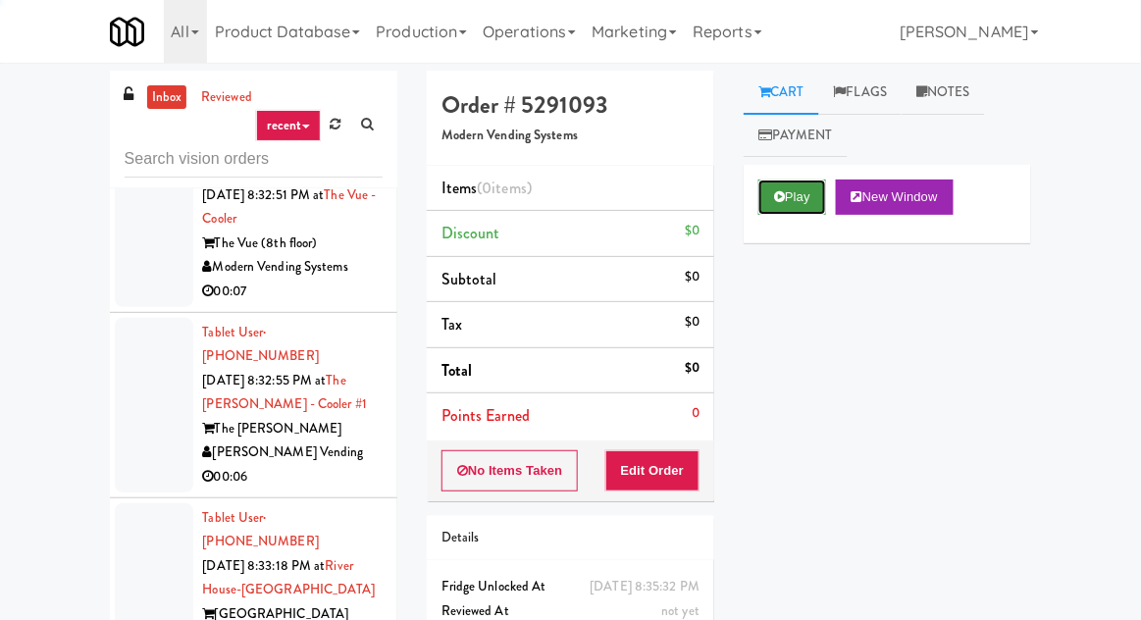
click at [784, 199] on icon at bounding box center [779, 196] width 11 height 13
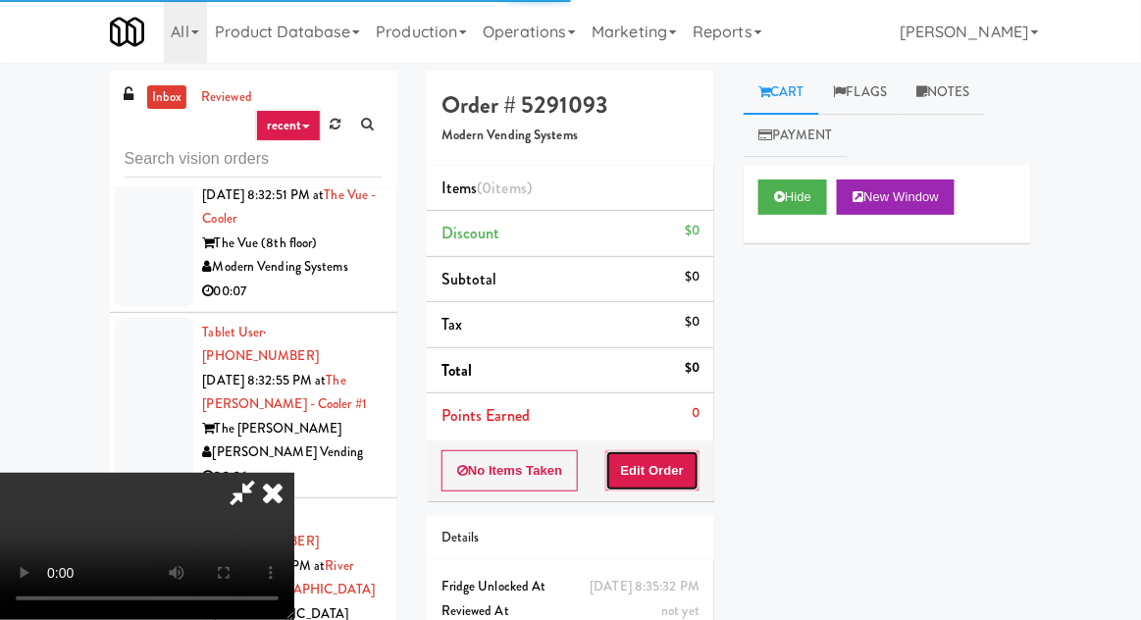
click at [671, 450] on button "Edit Order" at bounding box center [653, 470] width 95 height 41
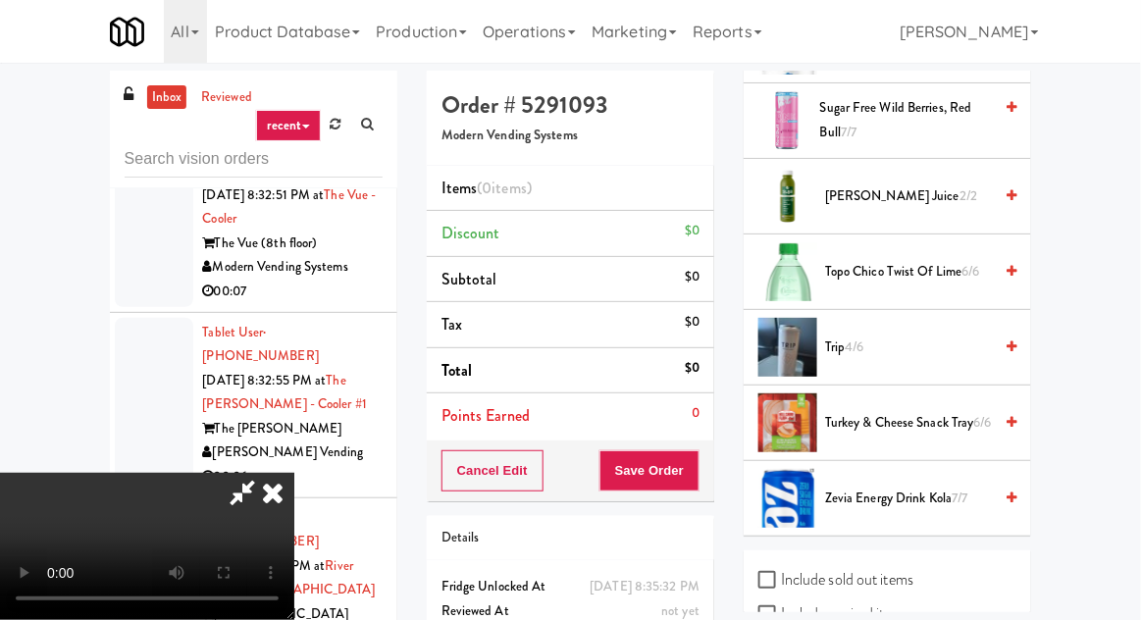
scroll to position [2835, 0]
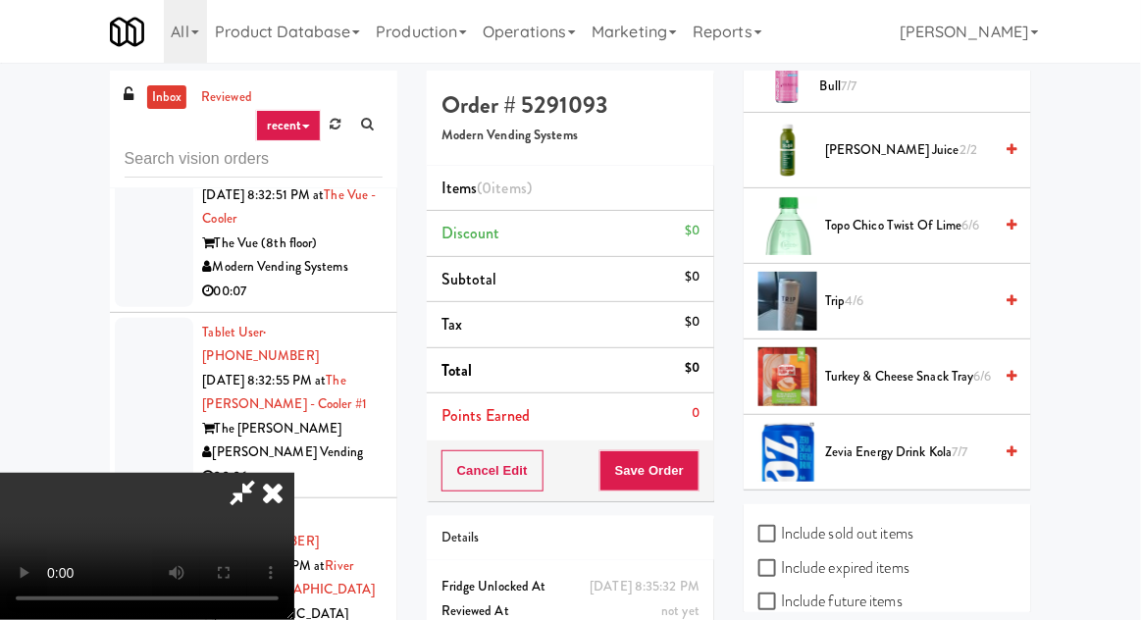
click at [927, 225] on span "Topo Chico Twist of Lime 6/6" at bounding box center [908, 226] width 167 height 25
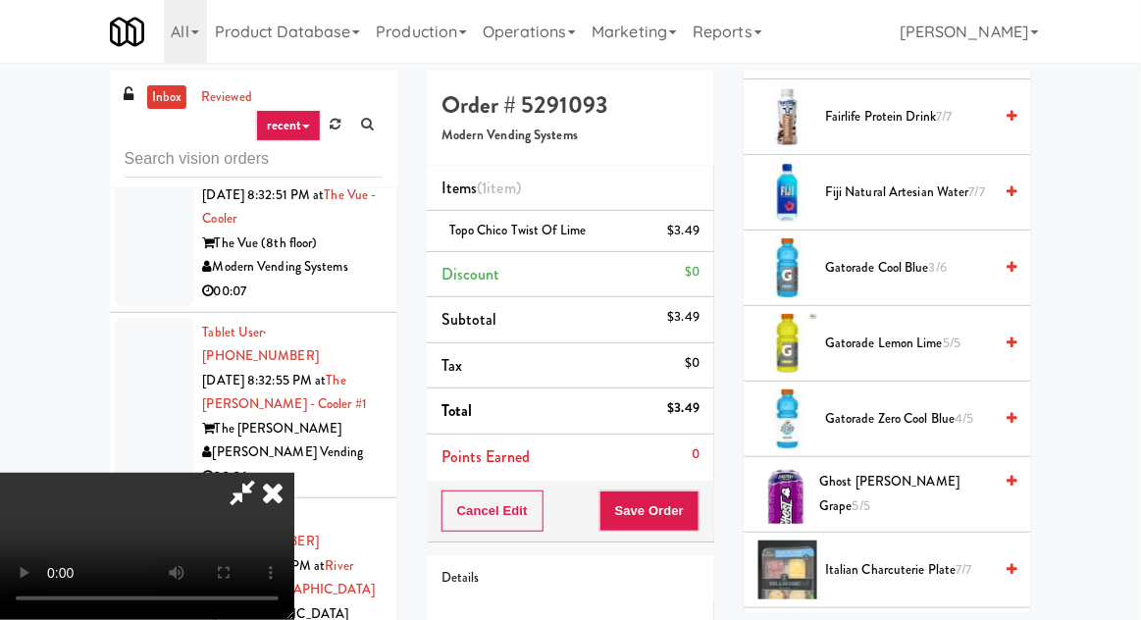
scroll to position [1203, 0]
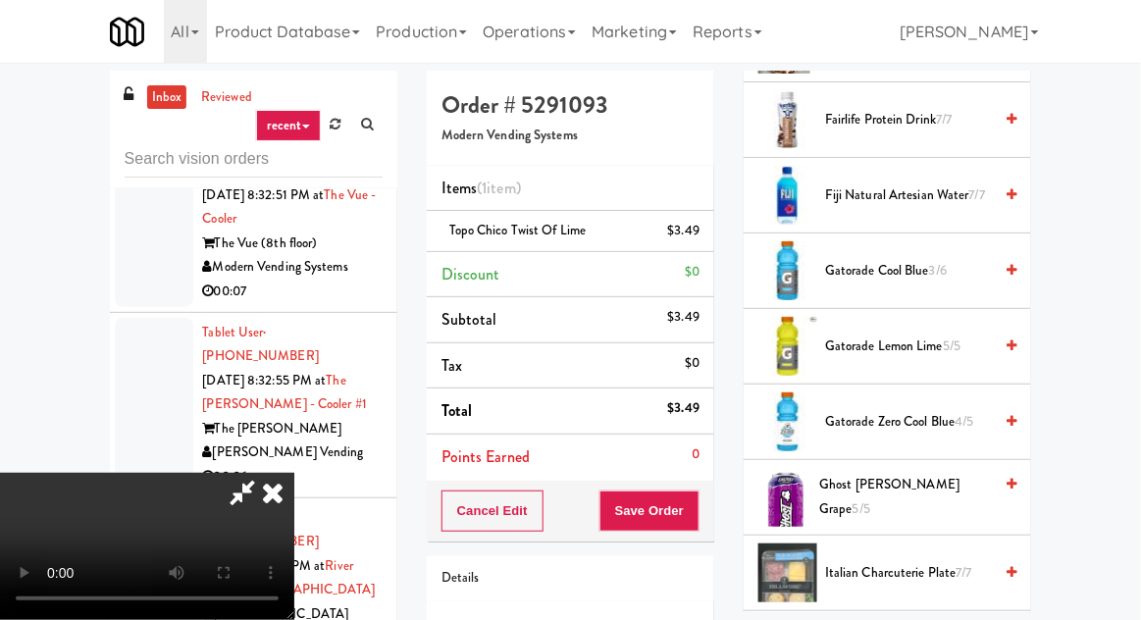
click at [890, 340] on span "Gatorade Lemon Lime 5/5" at bounding box center [908, 347] width 167 height 25
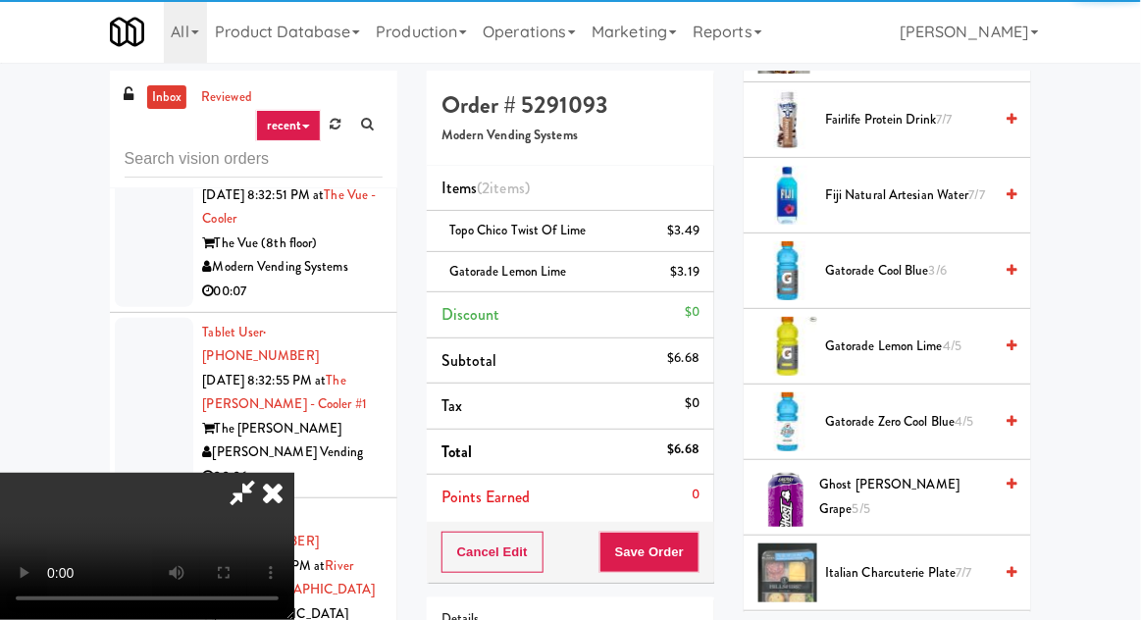
scroll to position [72, 0]
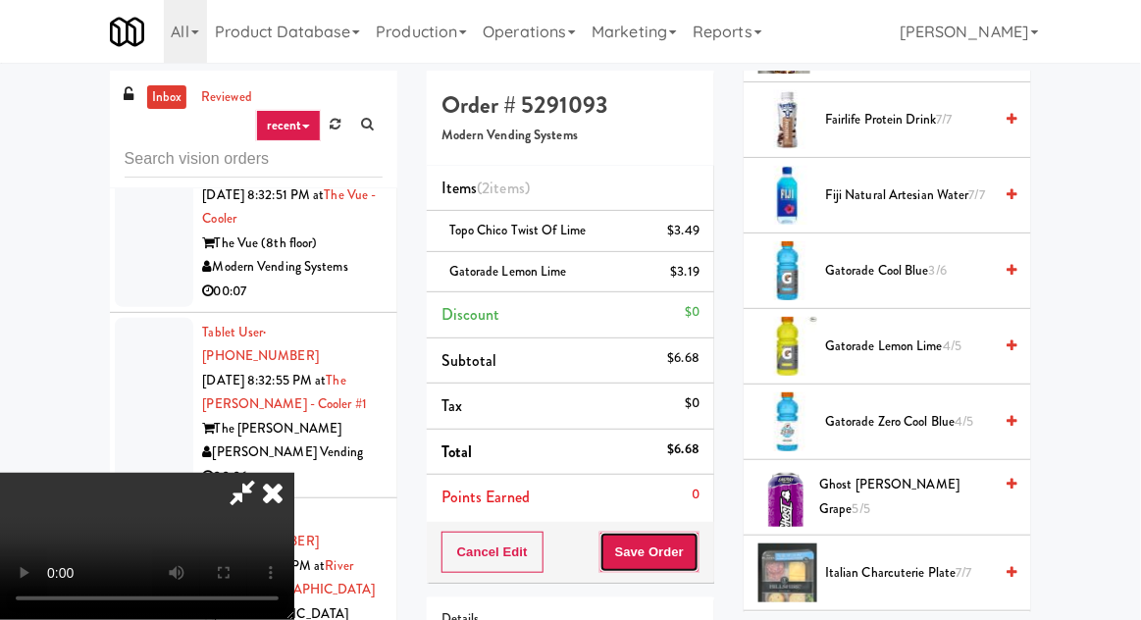
click at [700, 550] on button "Save Order" at bounding box center [650, 552] width 100 height 41
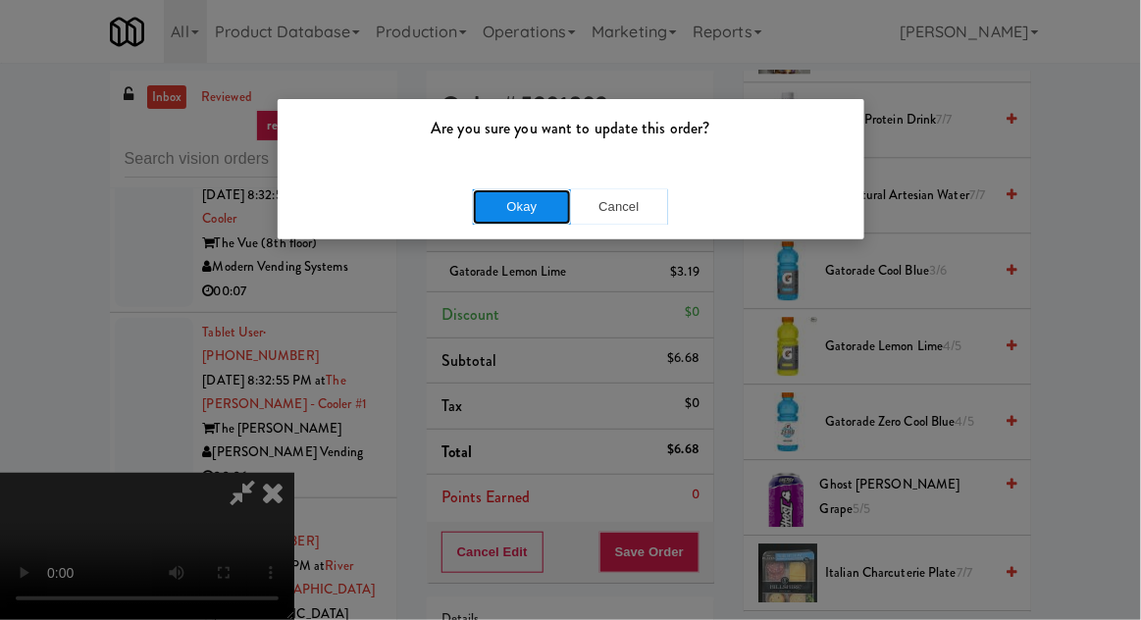
click at [545, 204] on button "Okay" at bounding box center [522, 206] width 98 height 35
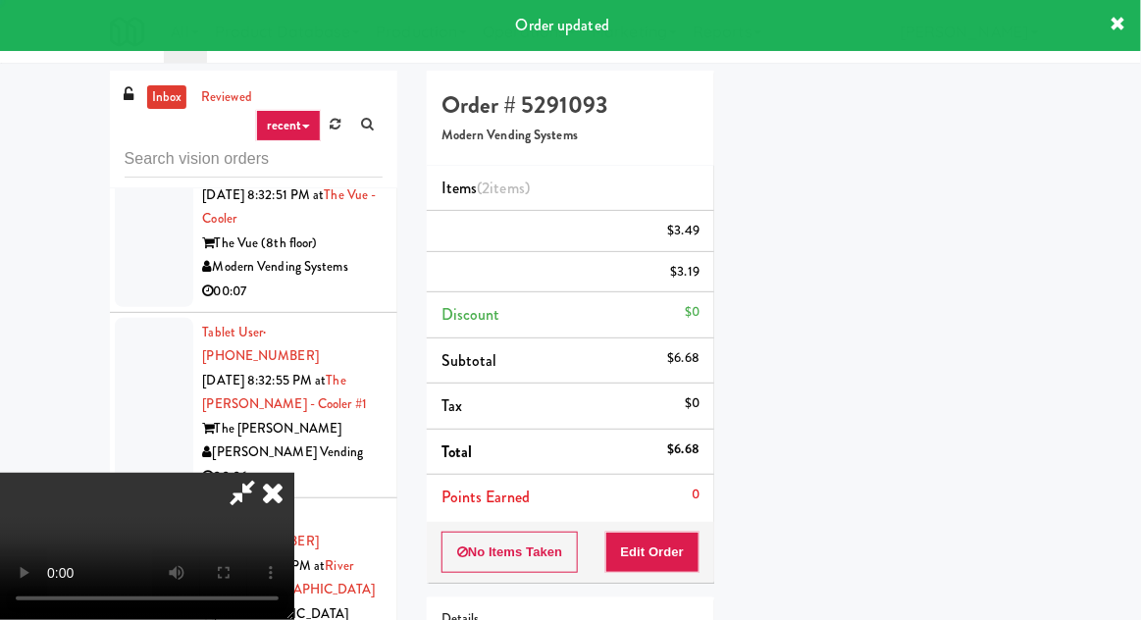
scroll to position [0, 0]
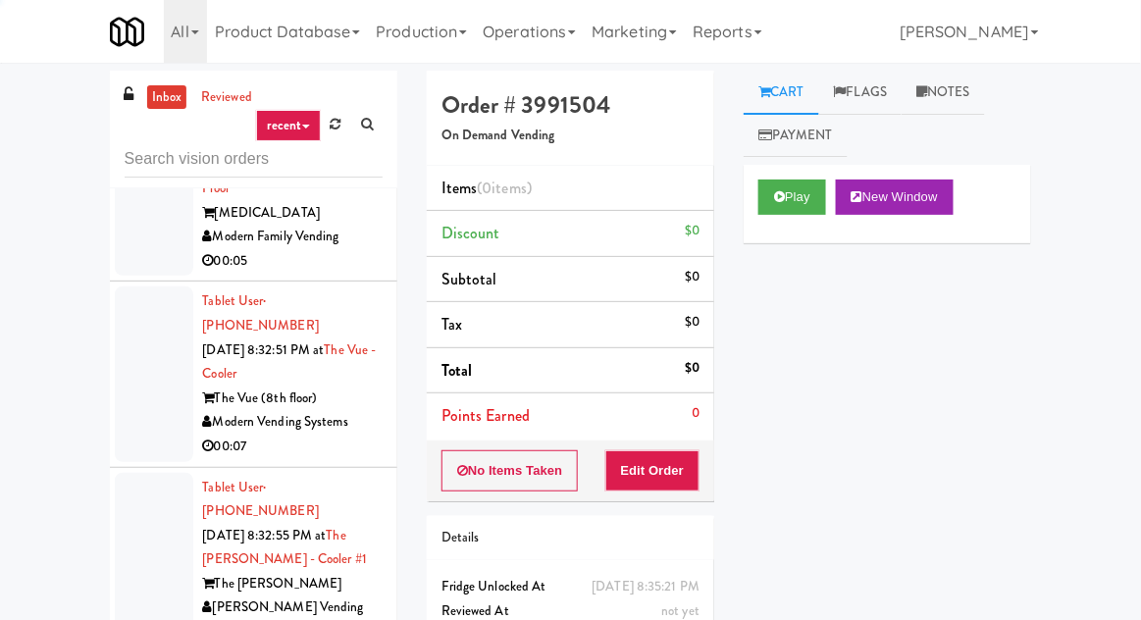
scroll to position [10671, 0]
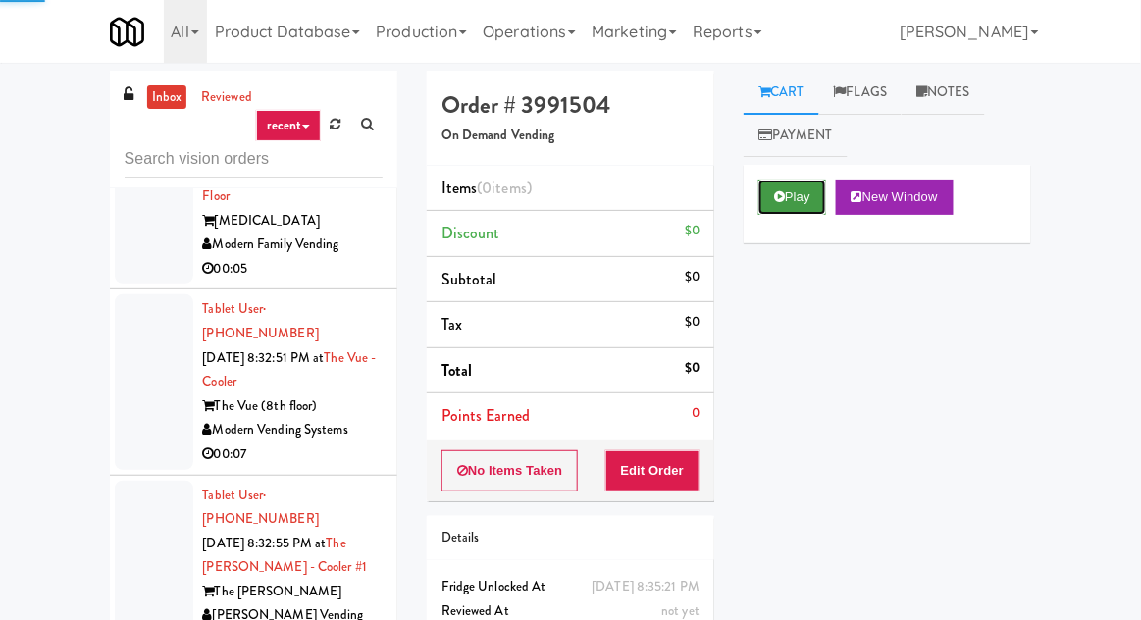
click at [760, 214] on button "Play" at bounding box center [793, 197] width 68 height 35
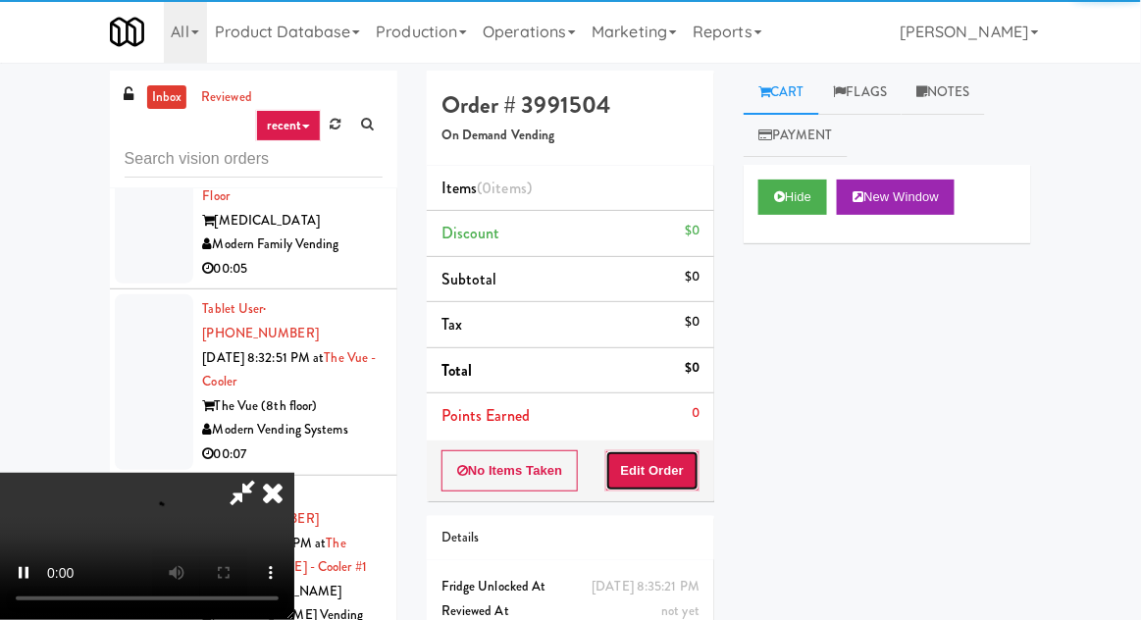
click at [684, 480] on button "Edit Order" at bounding box center [653, 470] width 95 height 41
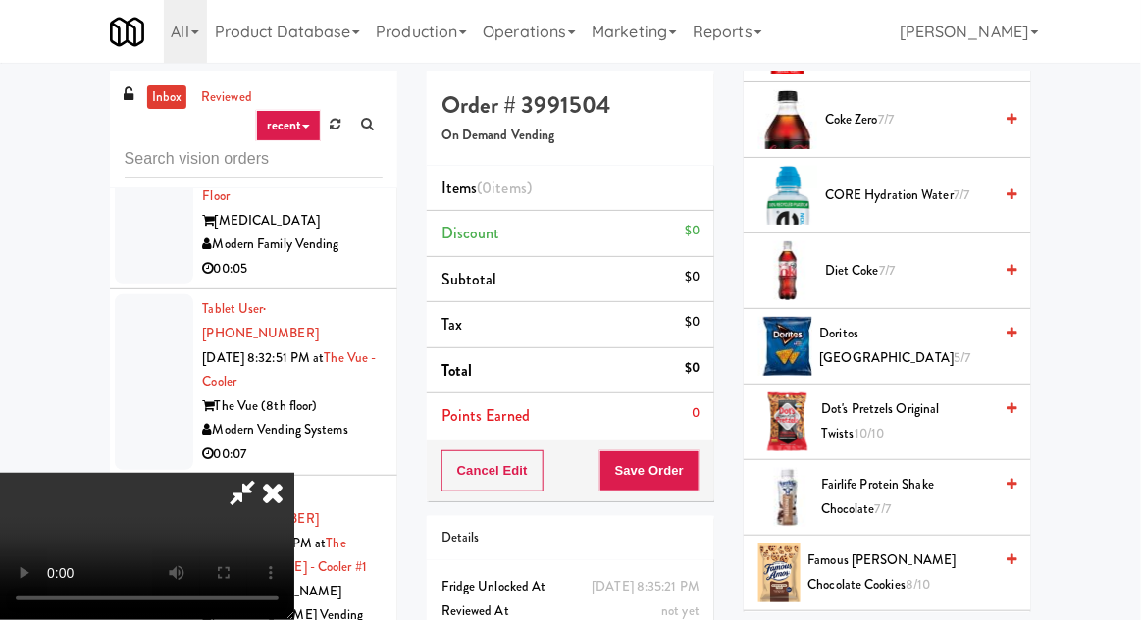
scroll to position [991, 0]
click at [911, 324] on span "Doritos Cool Ranch 5/7" at bounding box center [907, 345] width 173 height 48
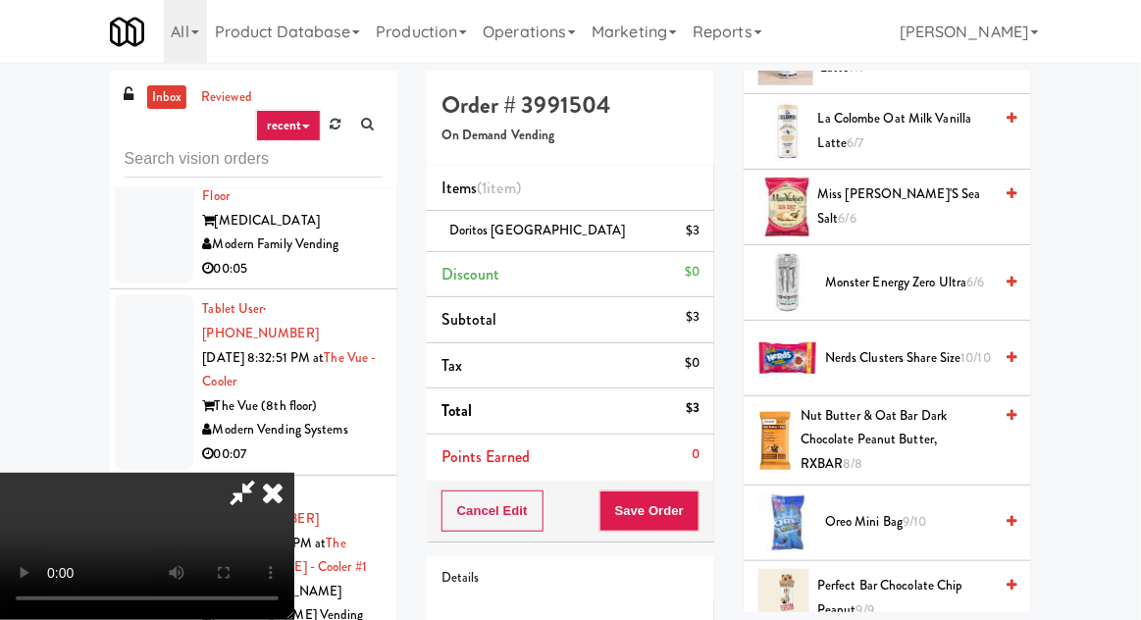
scroll to position [1895, 0]
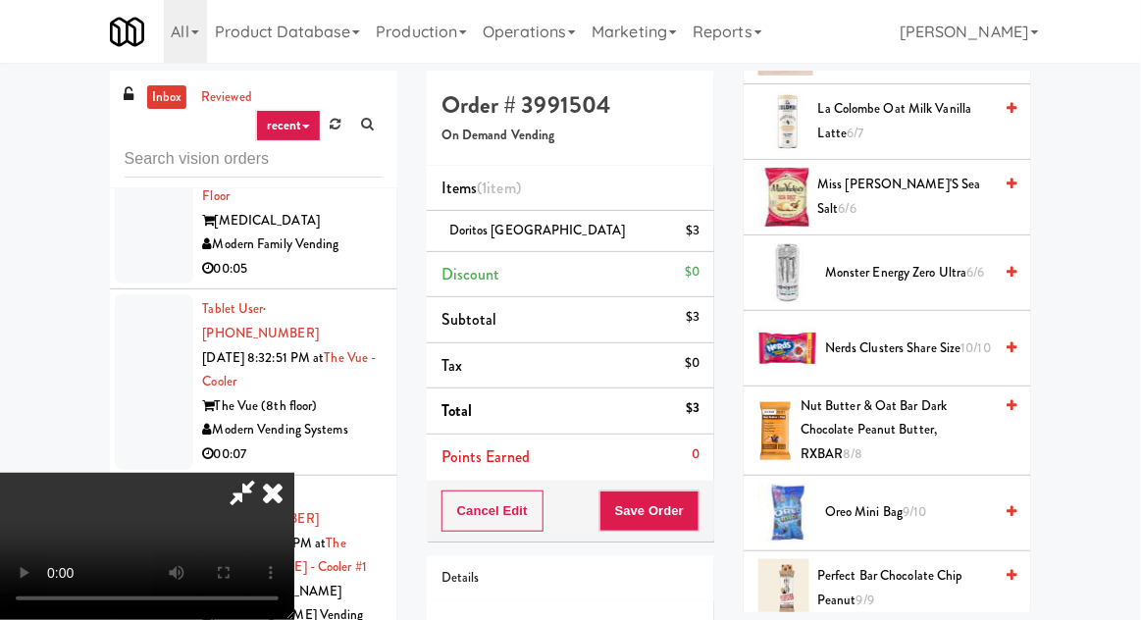
click at [929, 177] on span "Miss Vickie's Sea Salt 6/6" at bounding box center [905, 197] width 175 height 48
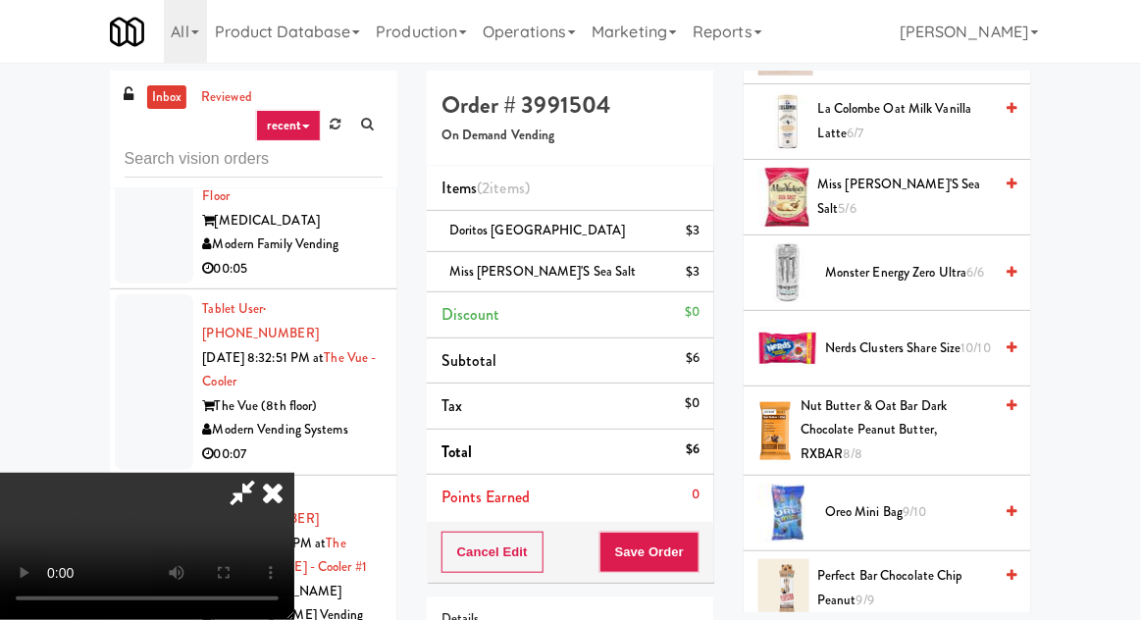
scroll to position [0, 0]
click at [697, 551] on button "Save Order" at bounding box center [650, 552] width 100 height 41
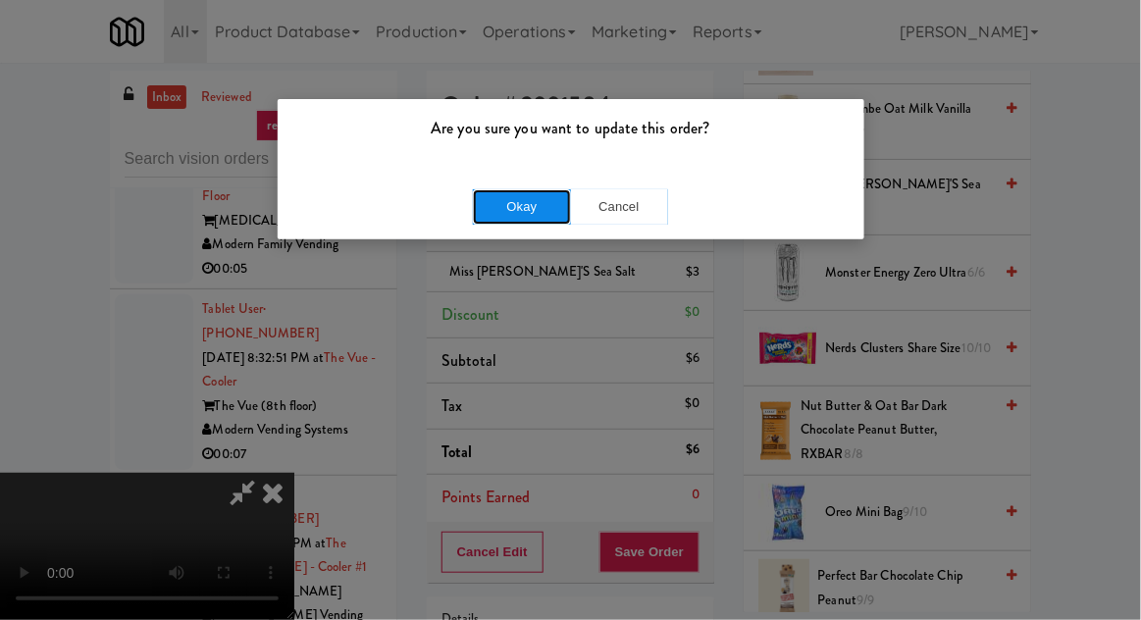
click at [502, 210] on button "Okay" at bounding box center [522, 206] width 98 height 35
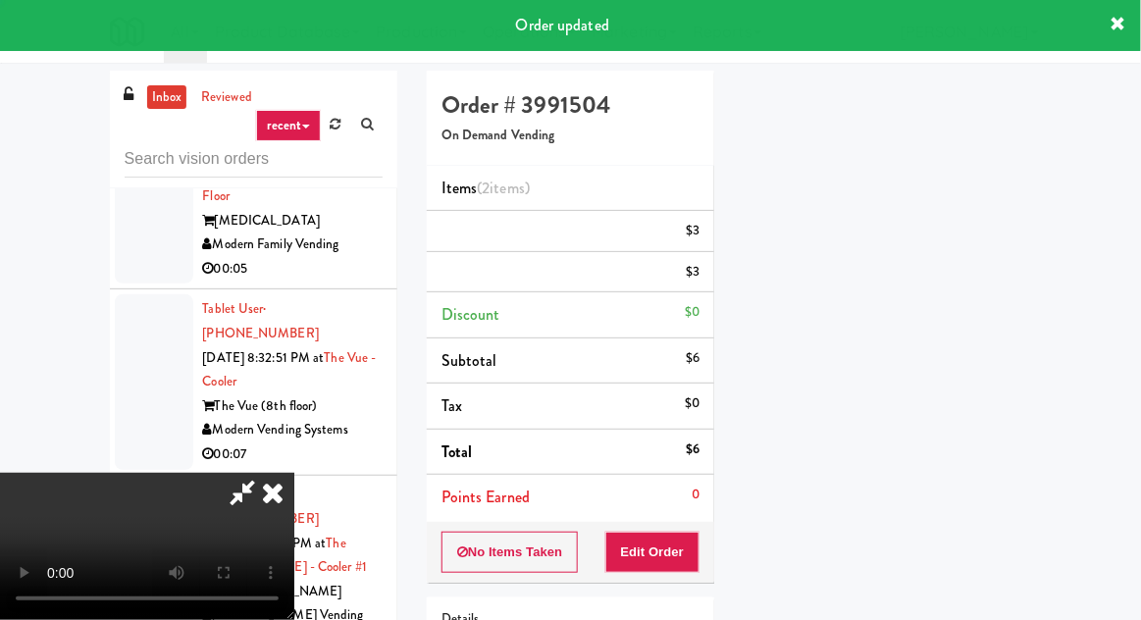
scroll to position [193, 0]
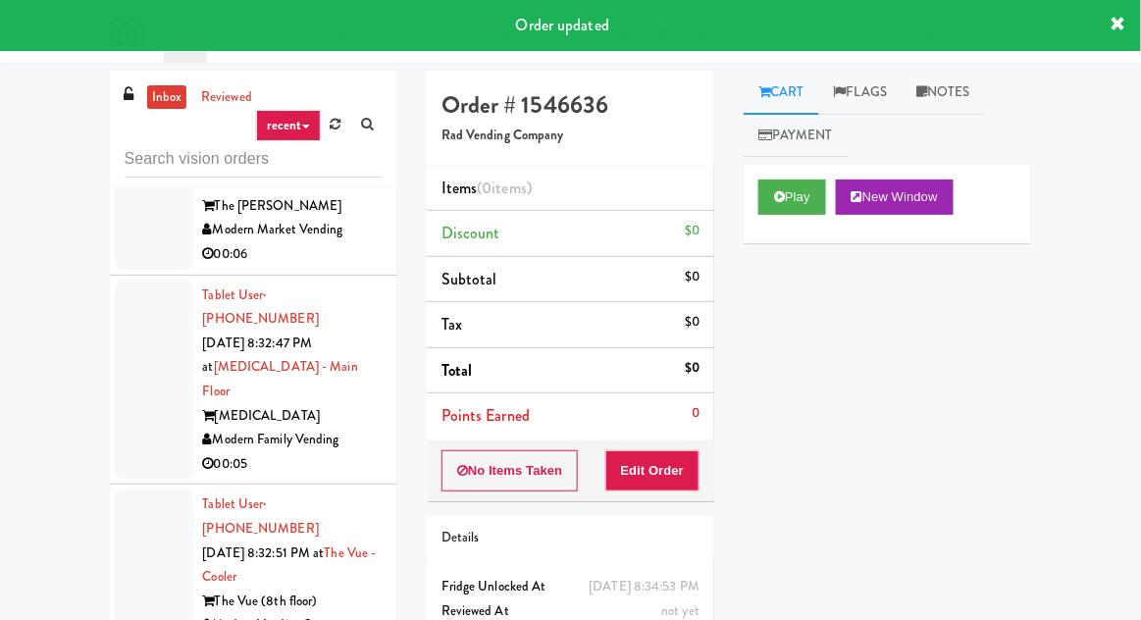
scroll to position [10467, 0]
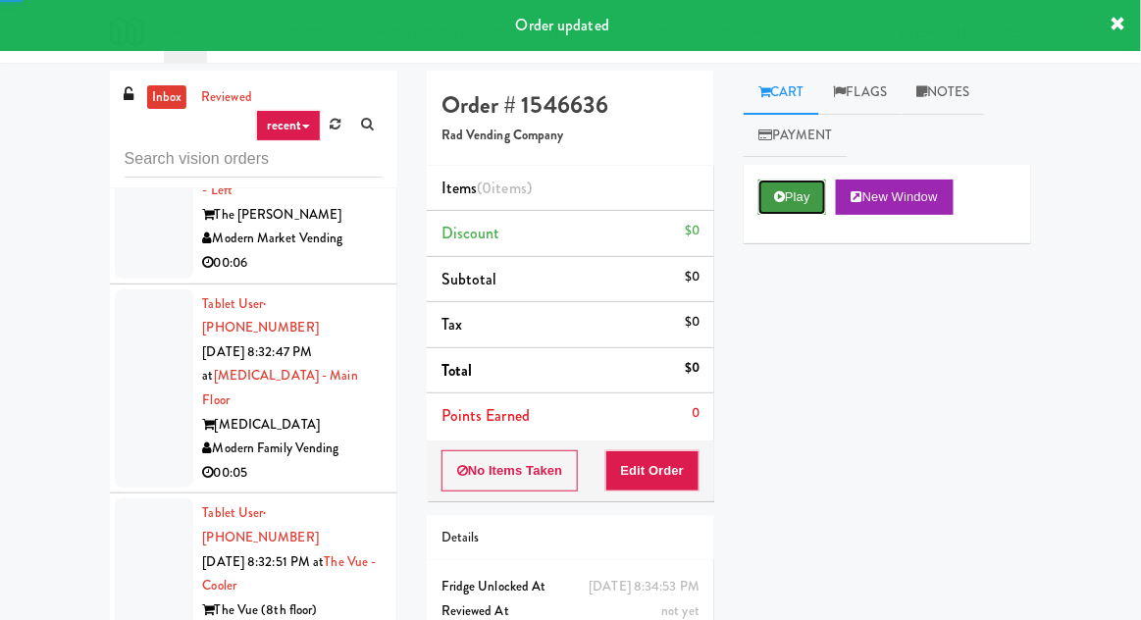
click at [779, 199] on icon at bounding box center [779, 196] width 11 height 13
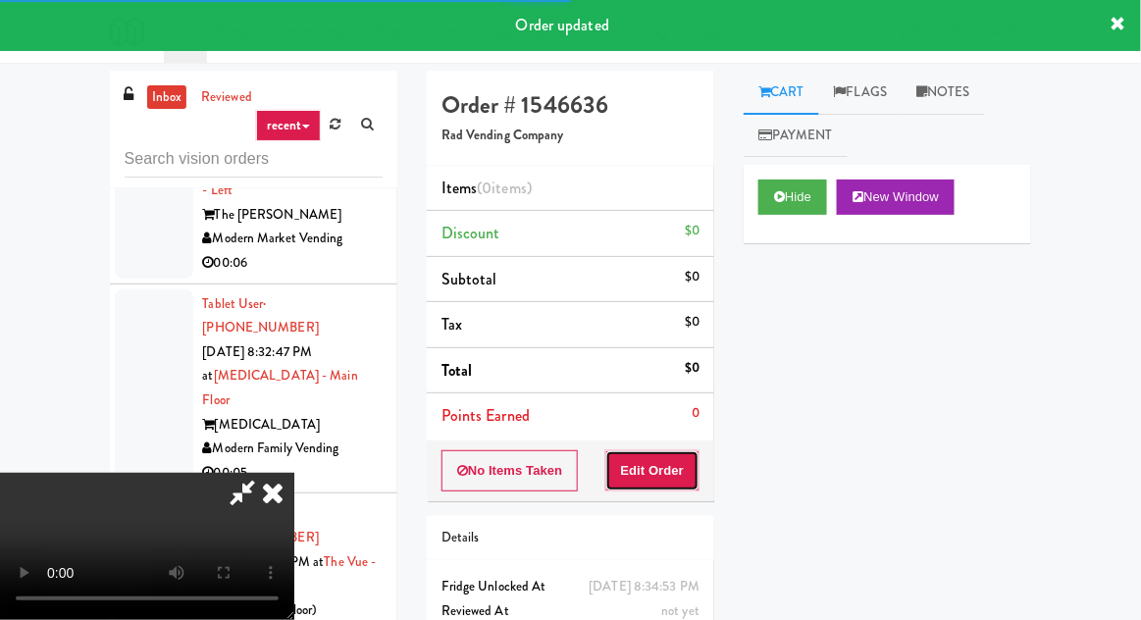
click at [669, 450] on button "Edit Order" at bounding box center [653, 470] width 95 height 41
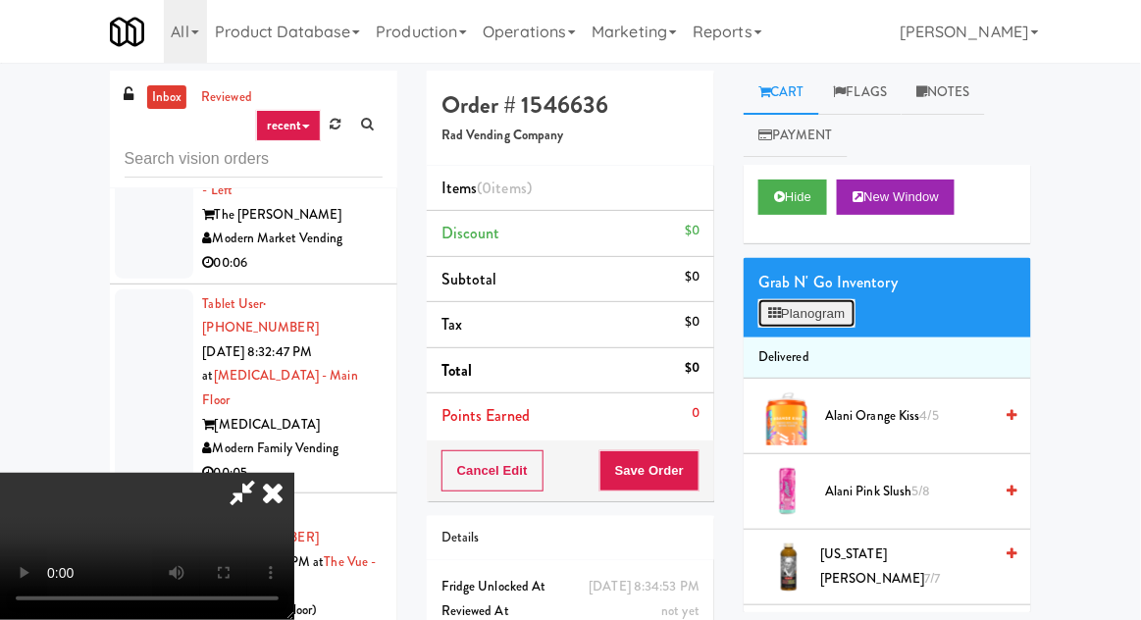
click at [830, 306] on button "Planogram" at bounding box center [807, 313] width 96 height 29
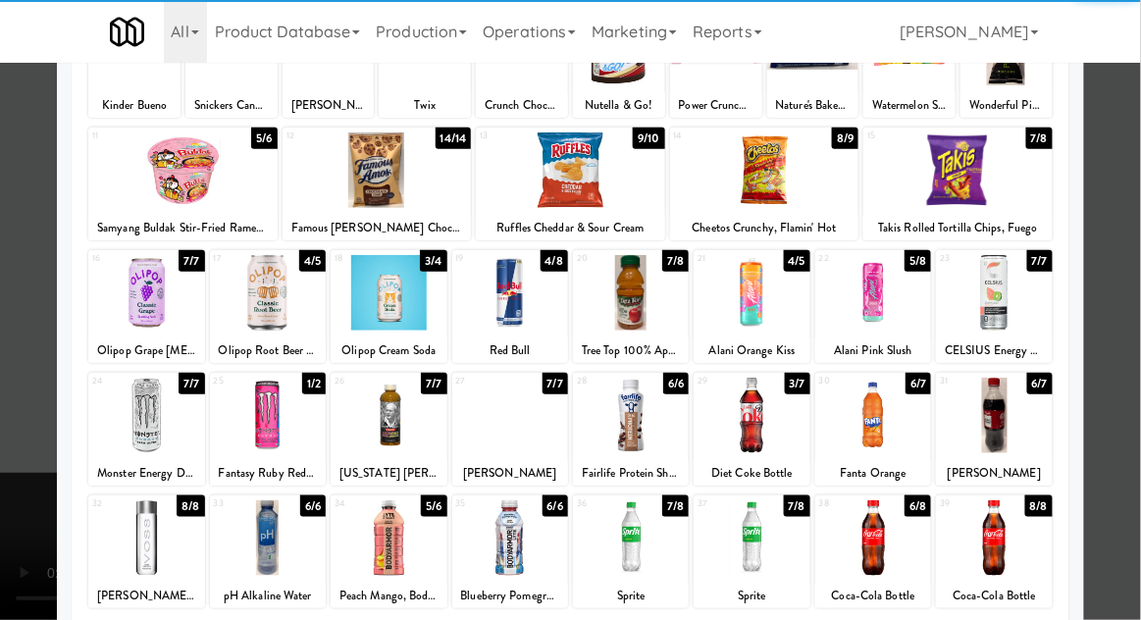
scroll to position [248, 0]
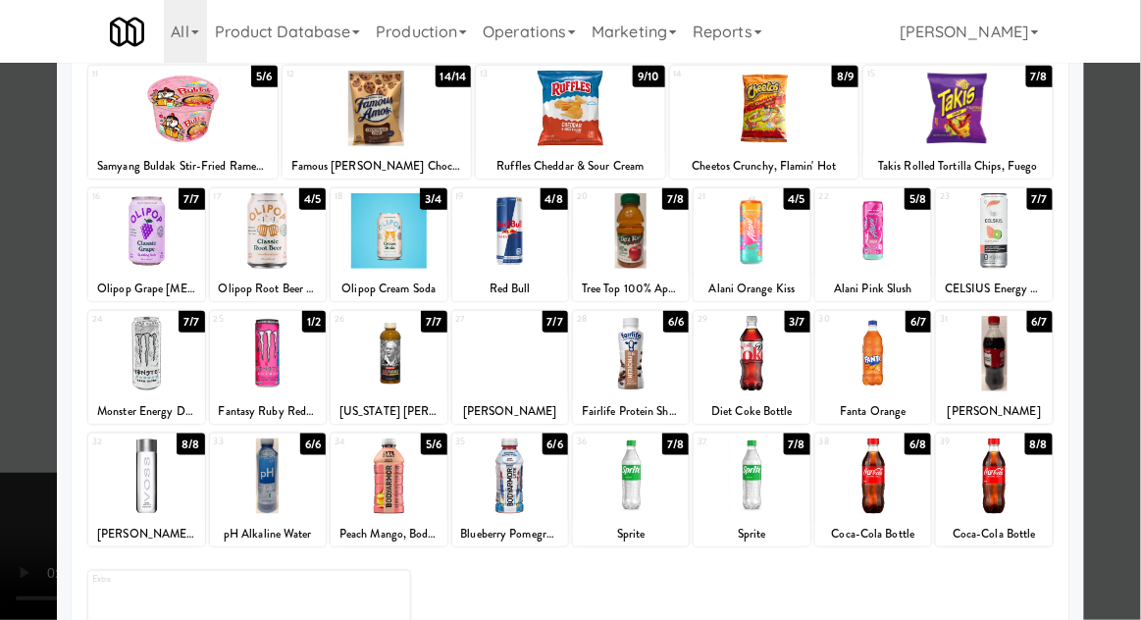
click at [258, 491] on div at bounding box center [268, 477] width 116 height 76
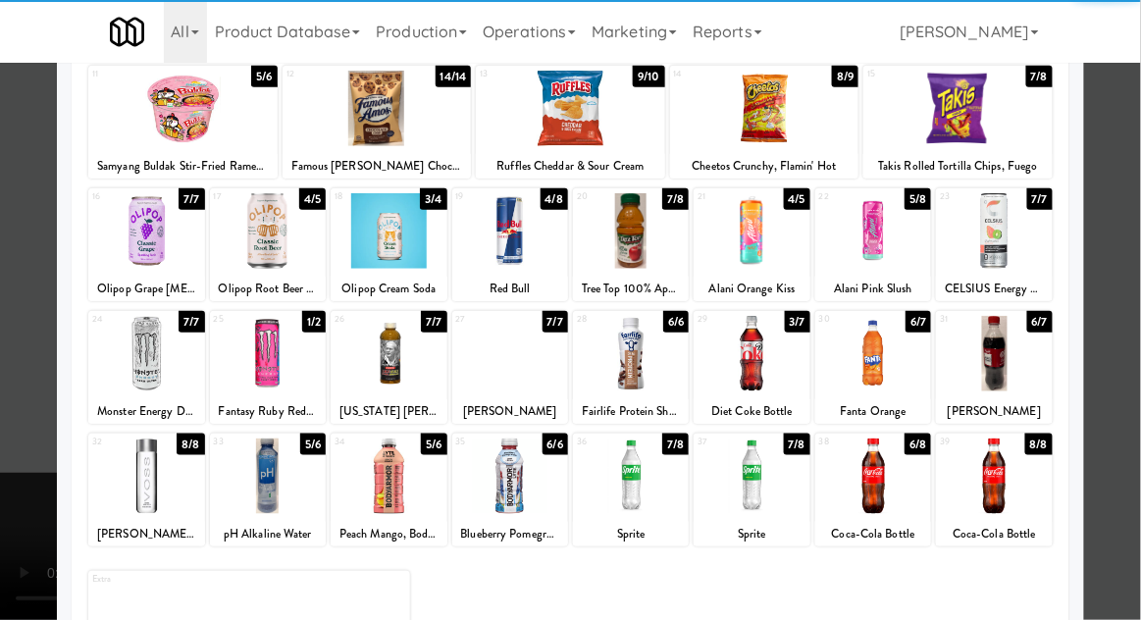
click at [413, 351] on div at bounding box center [389, 354] width 116 height 76
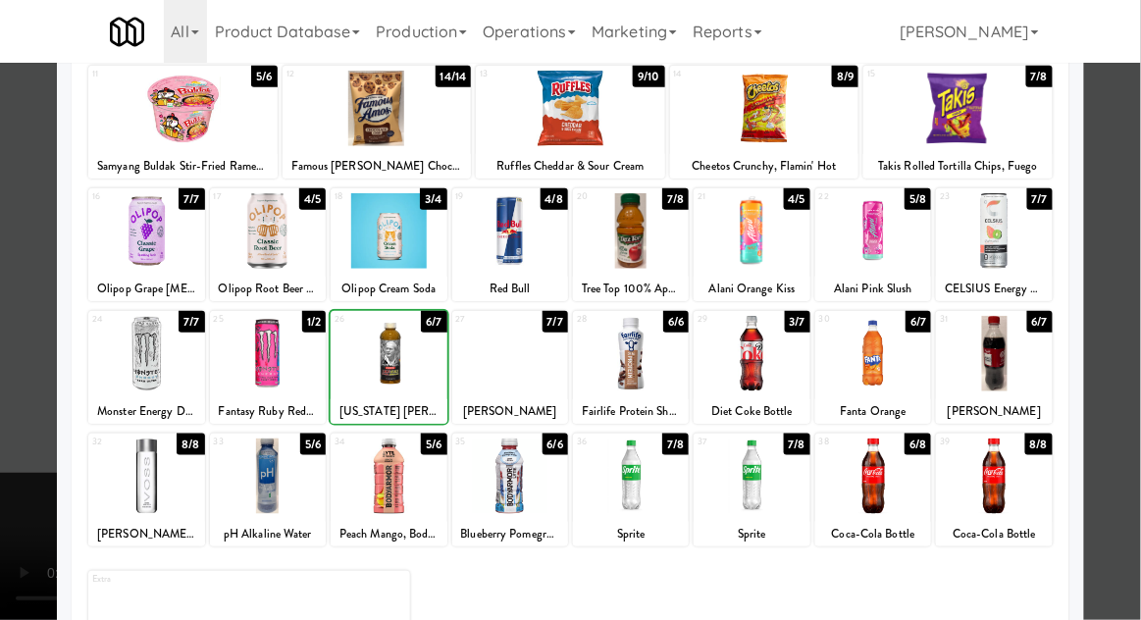
click at [19, 437] on div at bounding box center [570, 310] width 1141 height 620
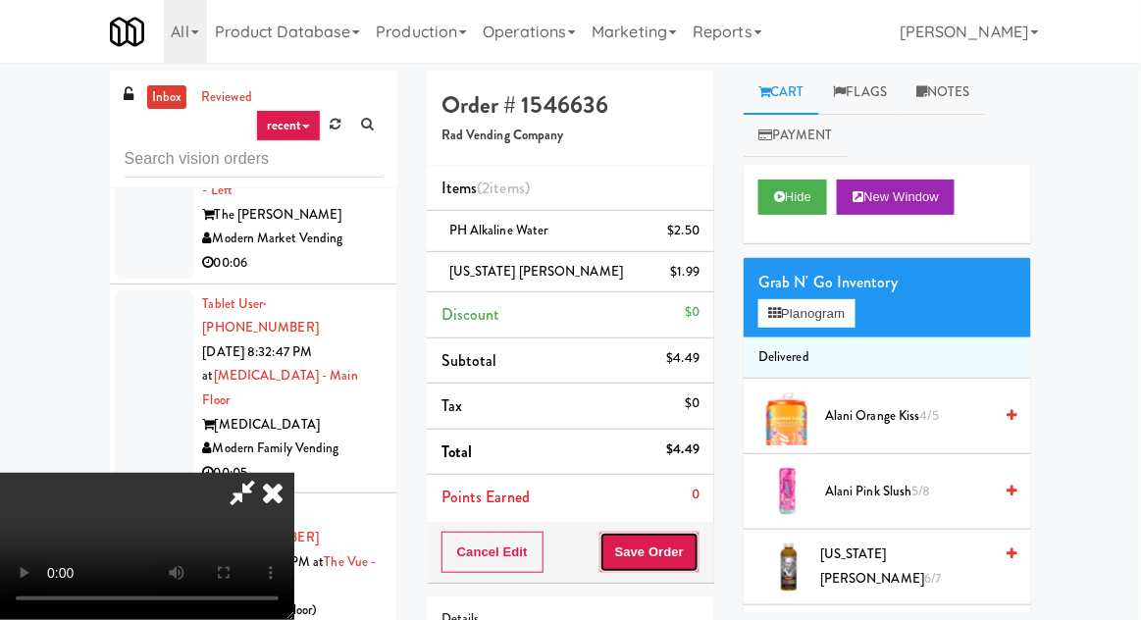
click at [700, 548] on button "Save Order" at bounding box center [650, 552] width 100 height 41
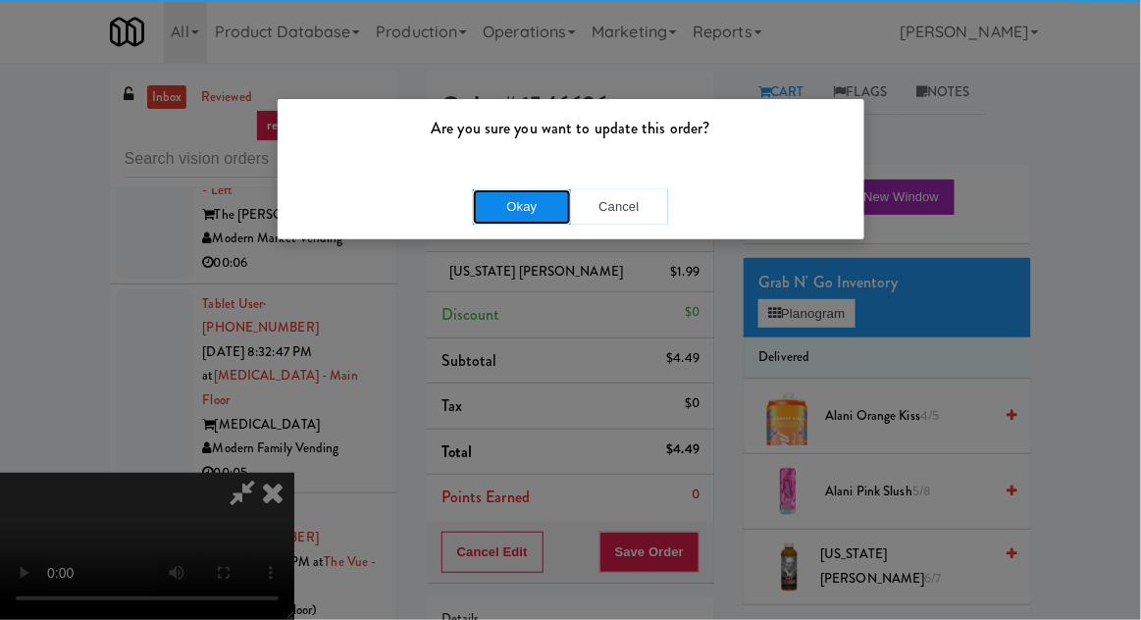
click at [535, 215] on button "Okay" at bounding box center [522, 206] width 98 height 35
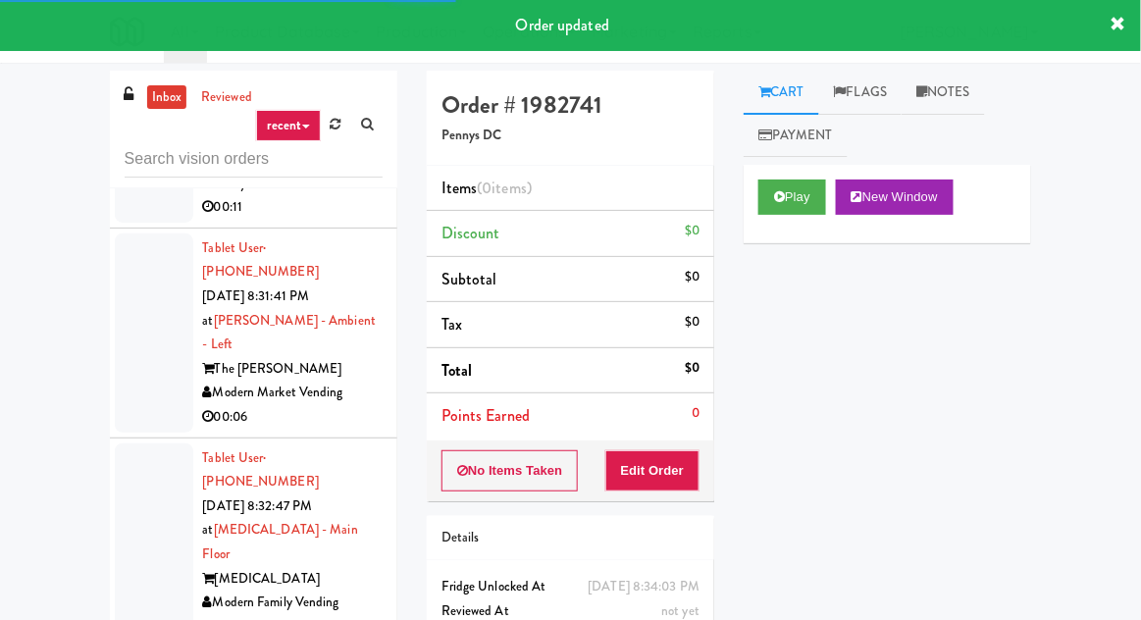
scroll to position [10310, 0]
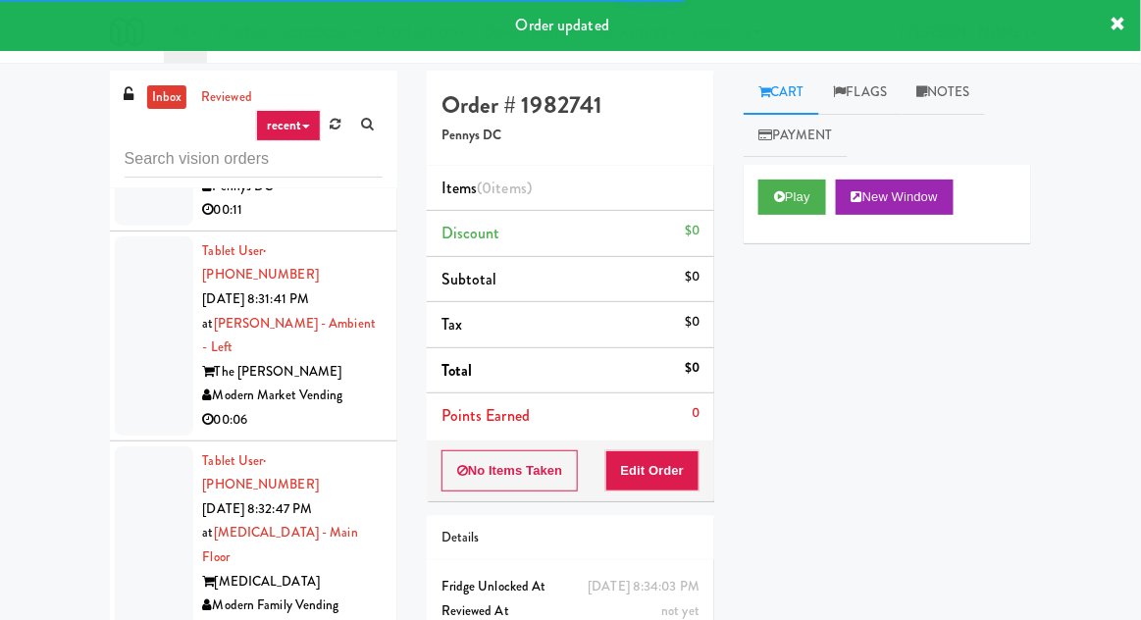
click at [625, 503] on div "Order # 1982741 Pennys DC Items (0 items ) Discount $0 Subtotal $0 Tax $0 Total…" at bounding box center [570, 386] width 317 height 631
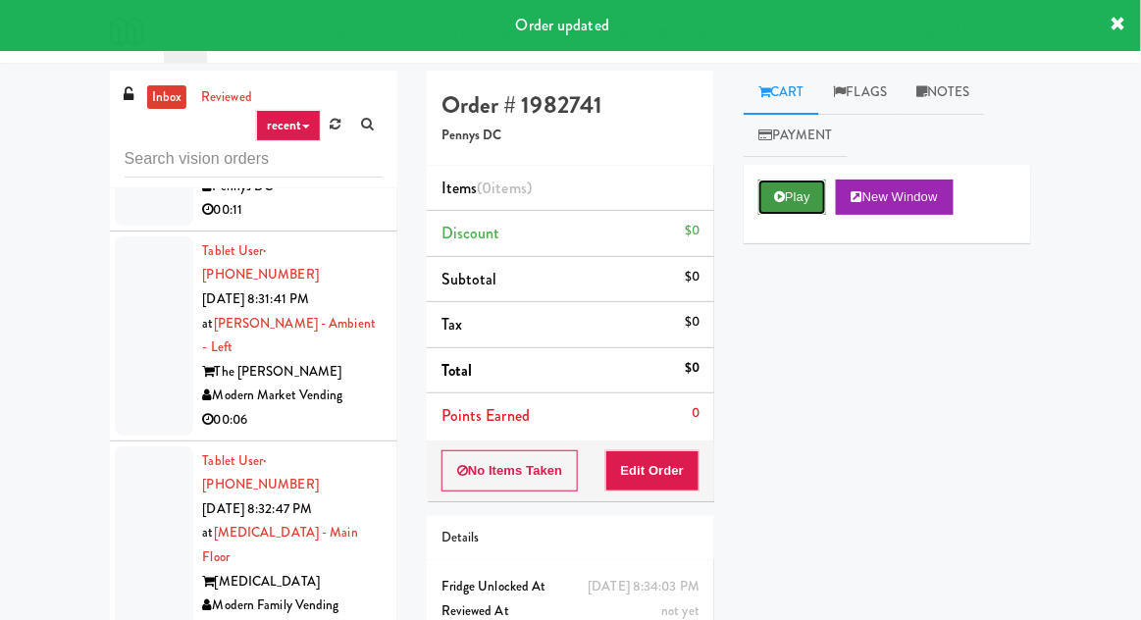
click at [803, 197] on button "Play" at bounding box center [793, 197] width 68 height 35
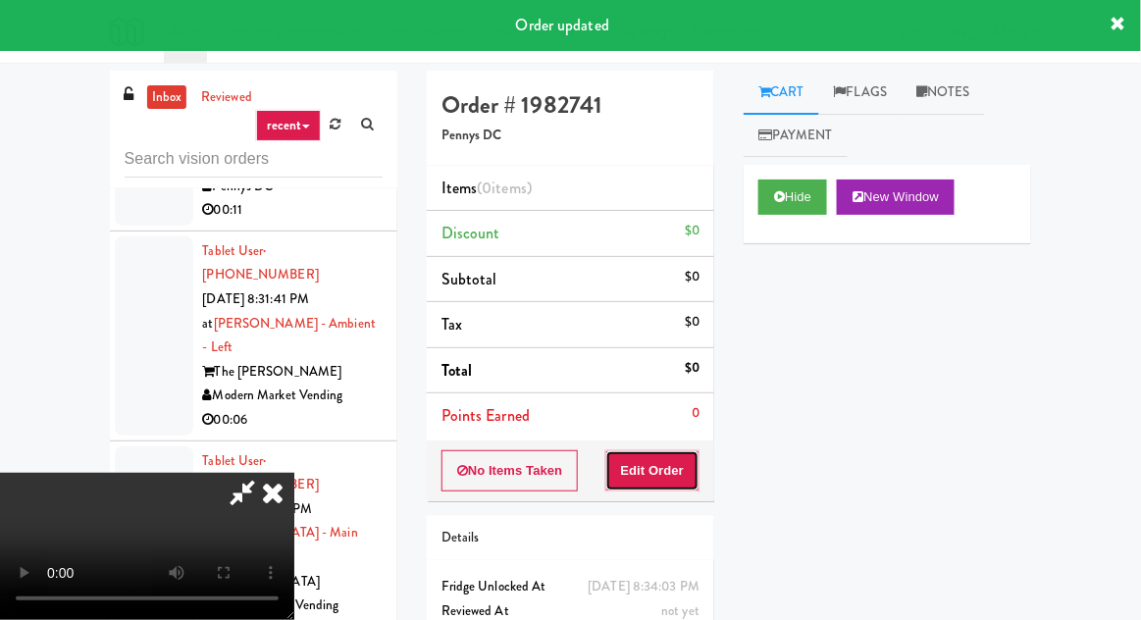
click at [664, 457] on button "Edit Order" at bounding box center [653, 470] width 95 height 41
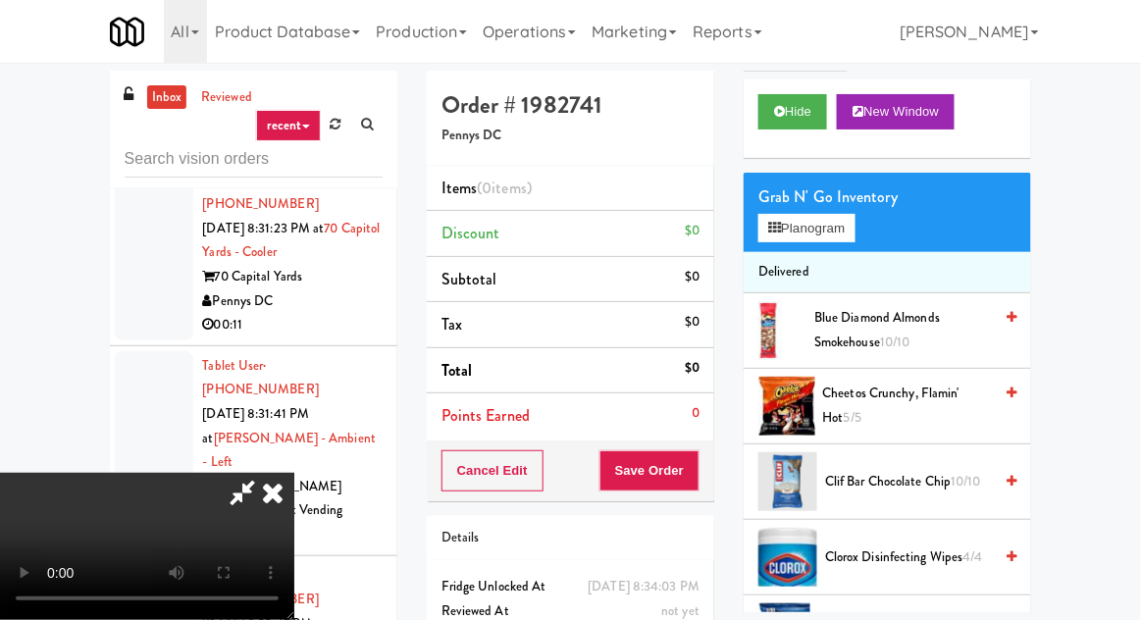
scroll to position [153, 0]
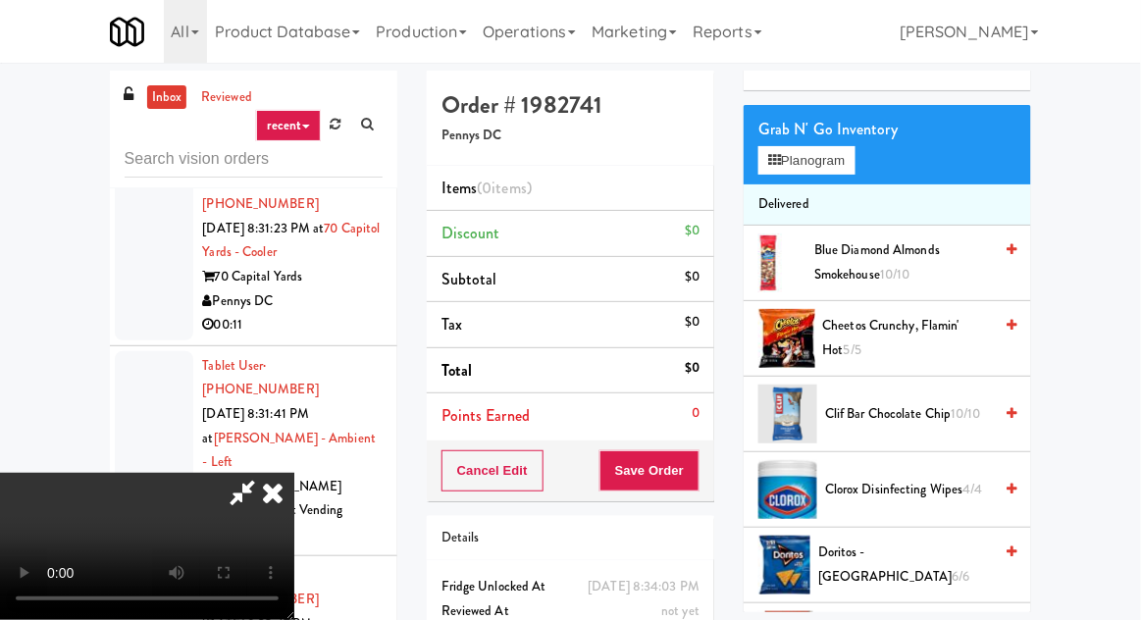
click at [937, 337] on span "Cheetos Crunchy, Flamin' Hot 5/5" at bounding box center [908, 338] width 170 height 48
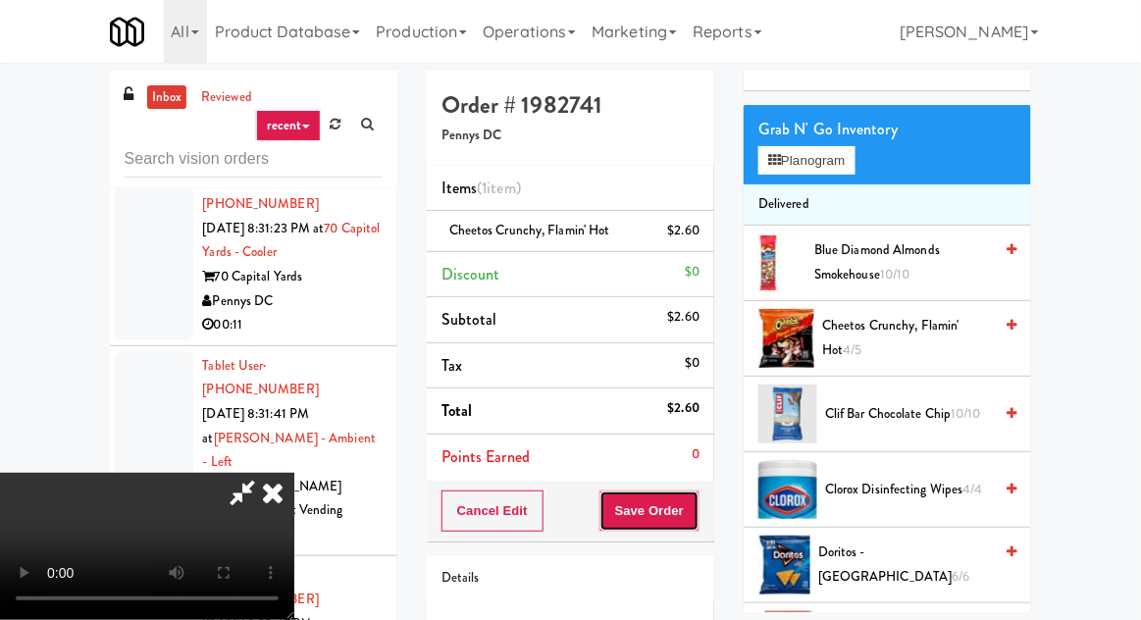
click at [698, 516] on button "Save Order" at bounding box center [650, 511] width 100 height 41
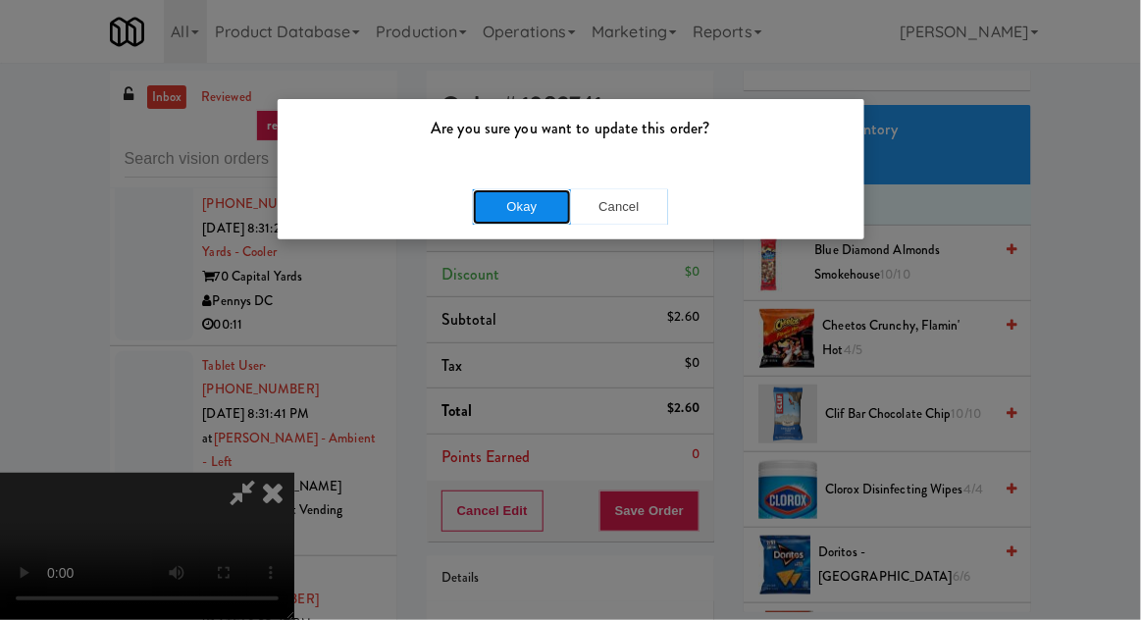
click at [538, 208] on button "Okay" at bounding box center [522, 206] width 98 height 35
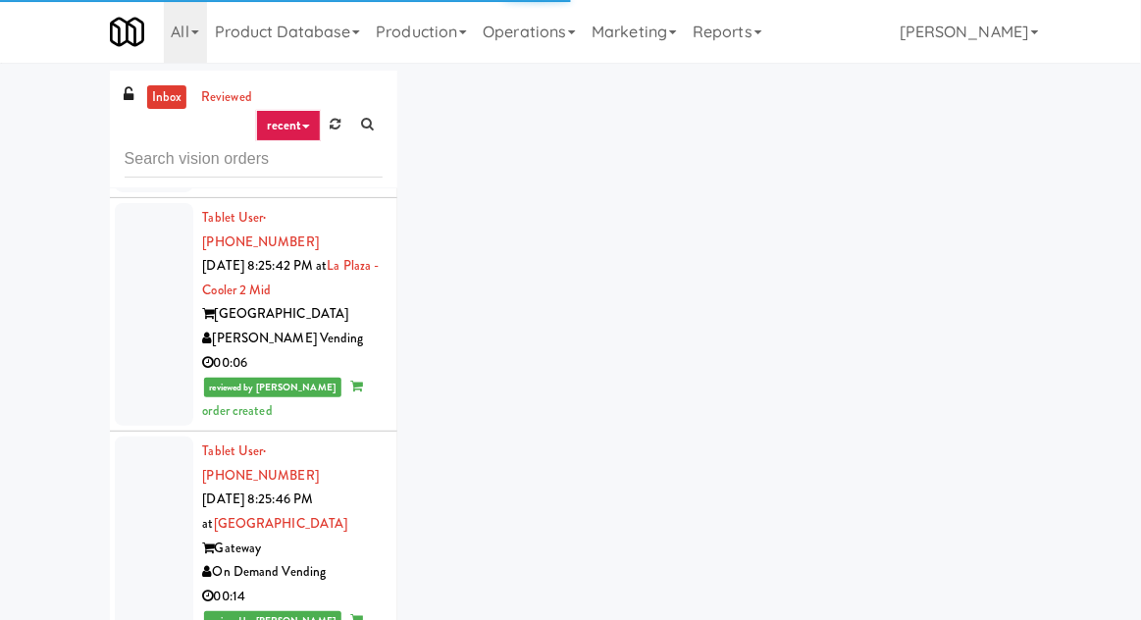
scroll to position [6707, 0]
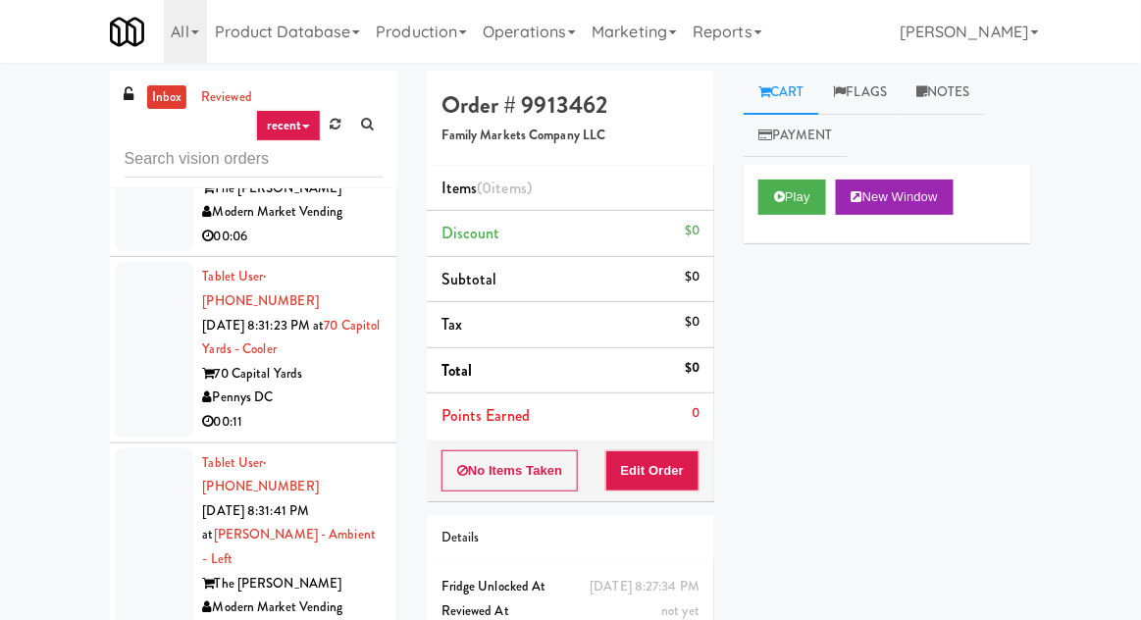
scroll to position [10283, 0]
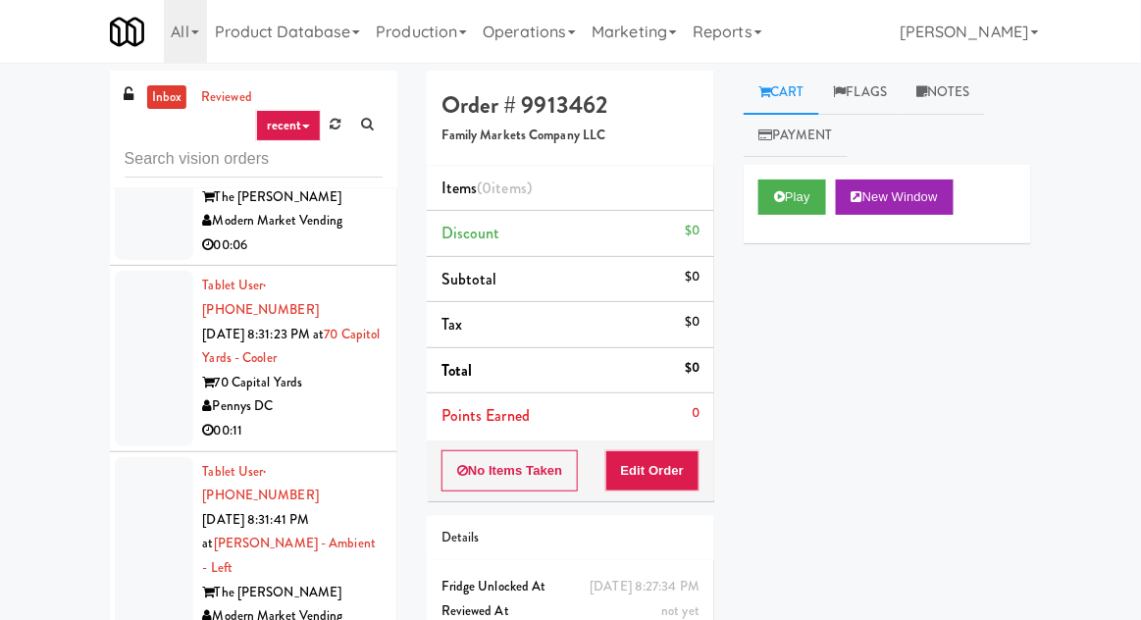
click at [782, 182] on button "Play" at bounding box center [793, 197] width 68 height 35
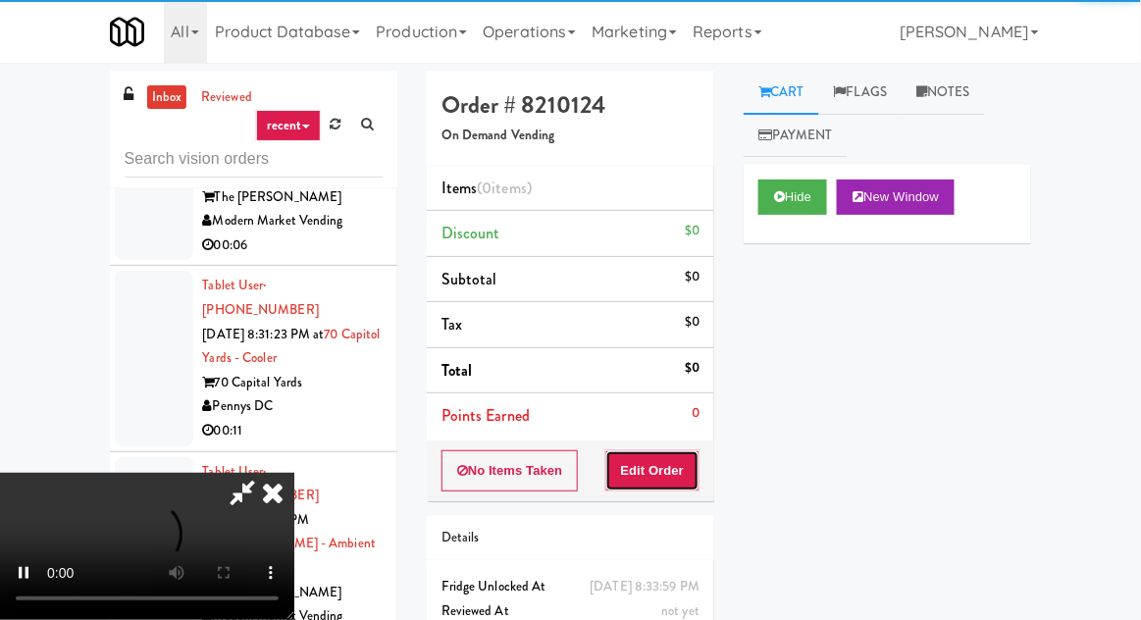
click at [656, 483] on button "Edit Order" at bounding box center [653, 470] width 95 height 41
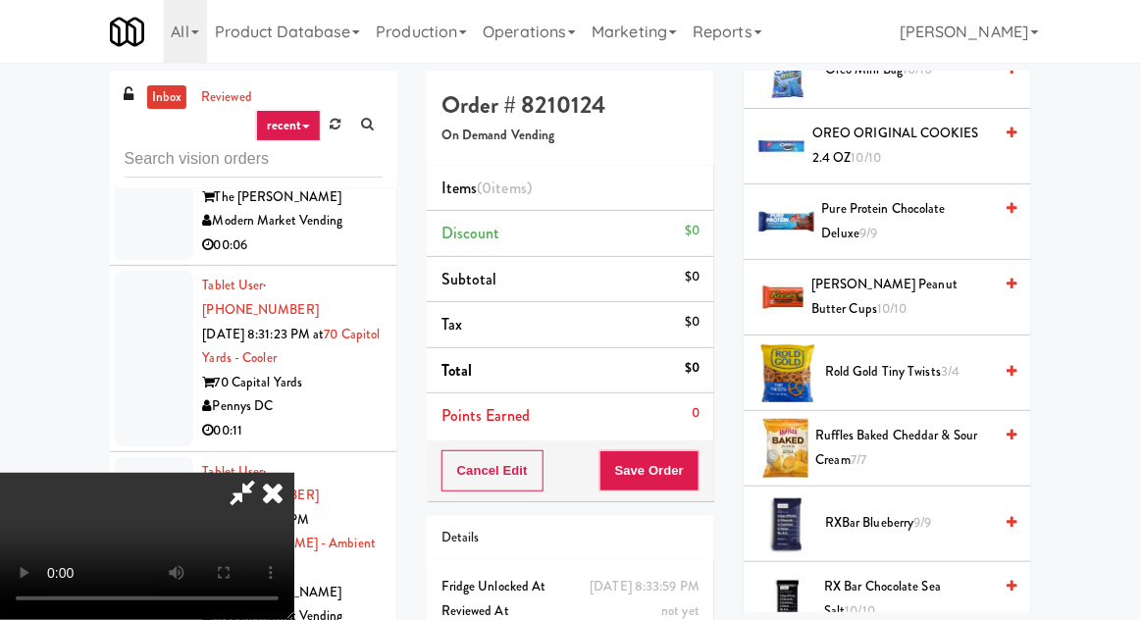
scroll to position [1665, 0]
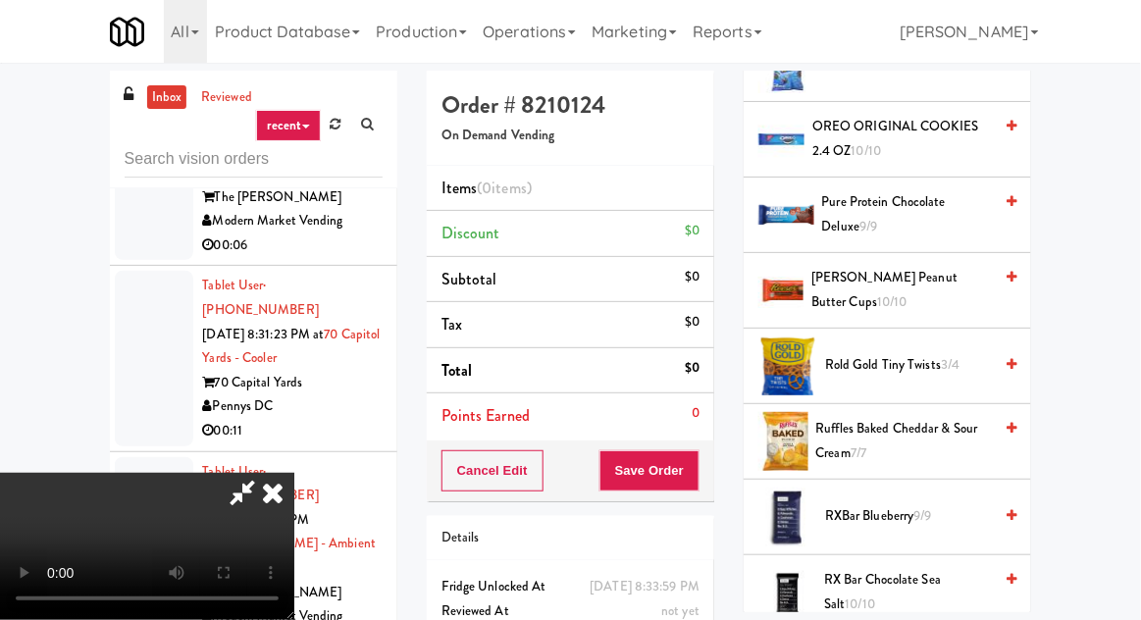
click at [952, 417] on span "Ruffles Baked Cheddar & Sour Cream 7/7" at bounding box center [905, 441] width 177 height 48
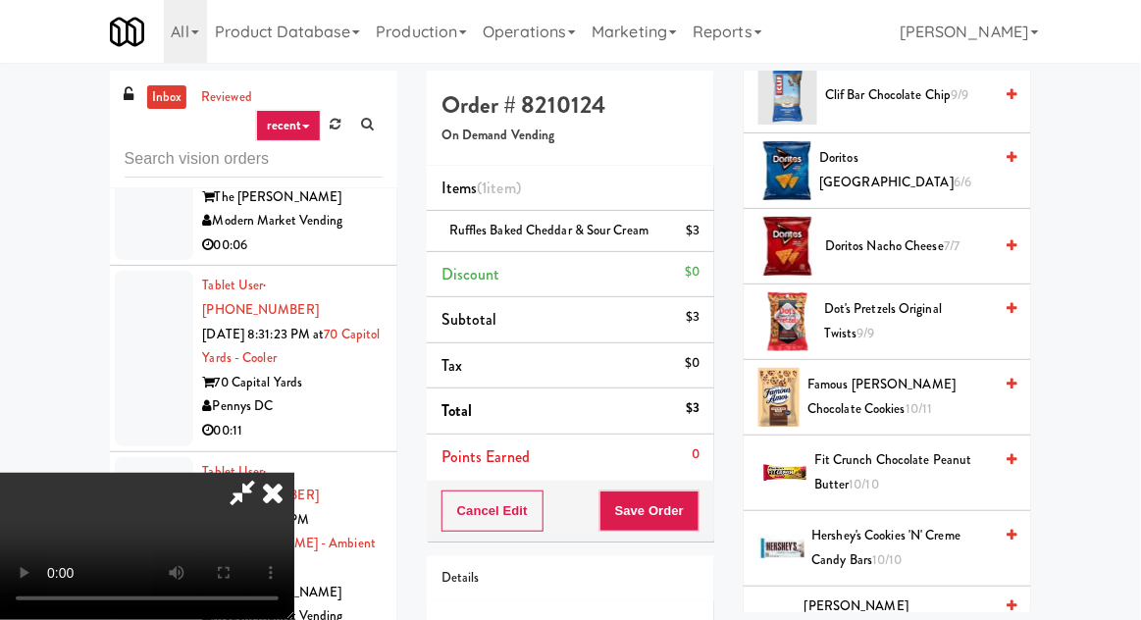
scroll to position [623, 0]
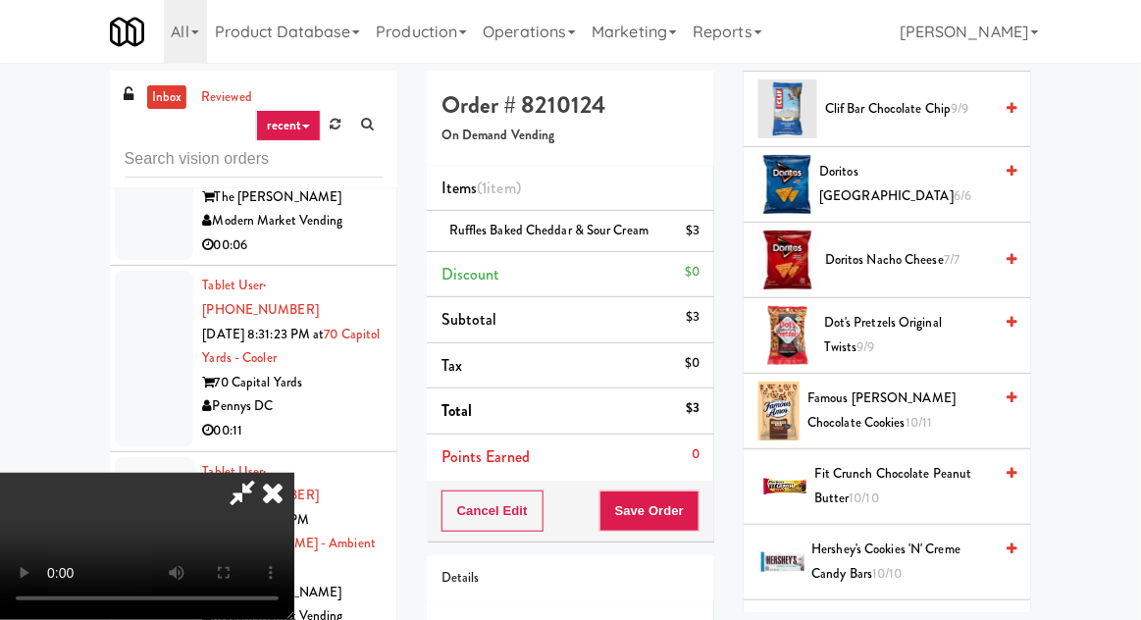
click at [993, 248] on div "Doritos Nacho Cheese 7/7" at bounding box center [917, 260] width 199 height 25
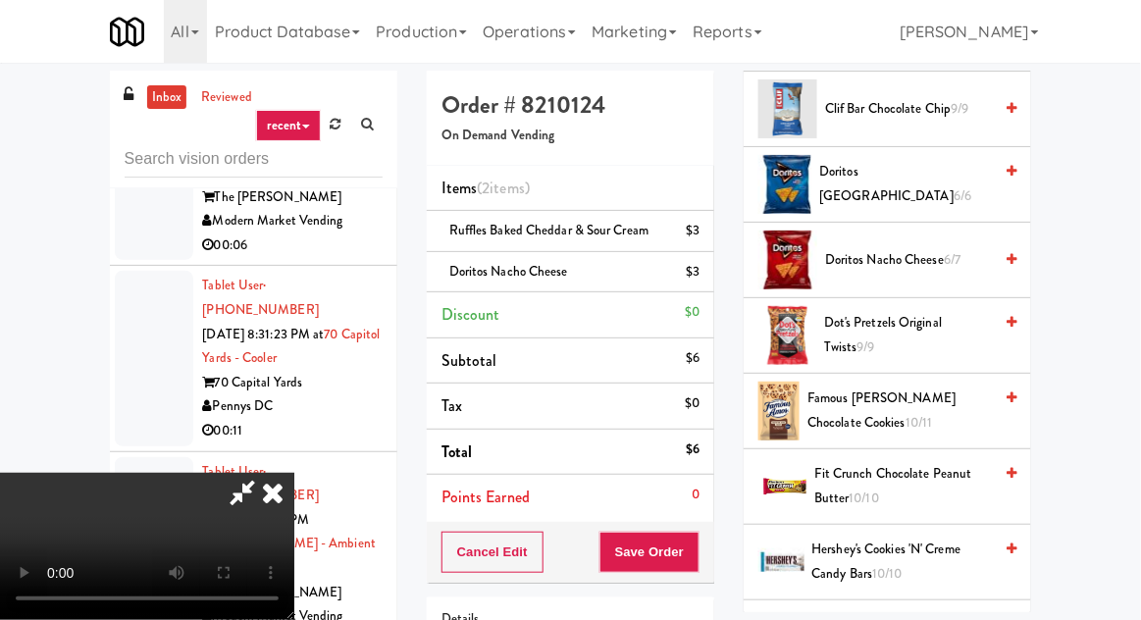
click at [990, 180] on span "Doritos Cool Ranch 6/6" at bounding box center [906, 184] width 173 height 48
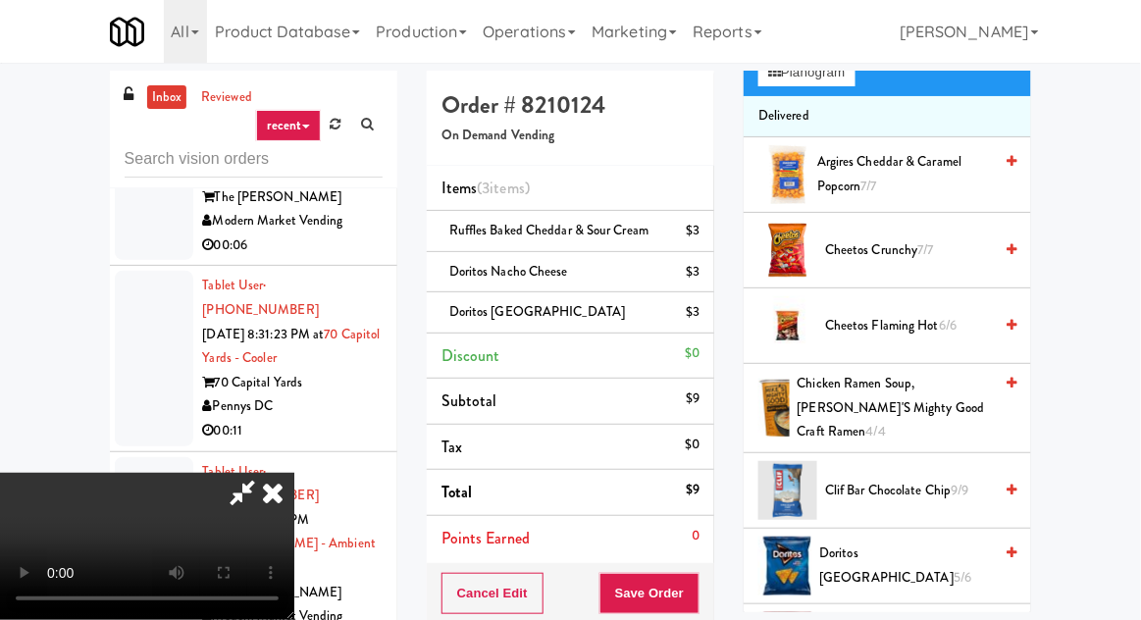
scroll to position [209, 0]
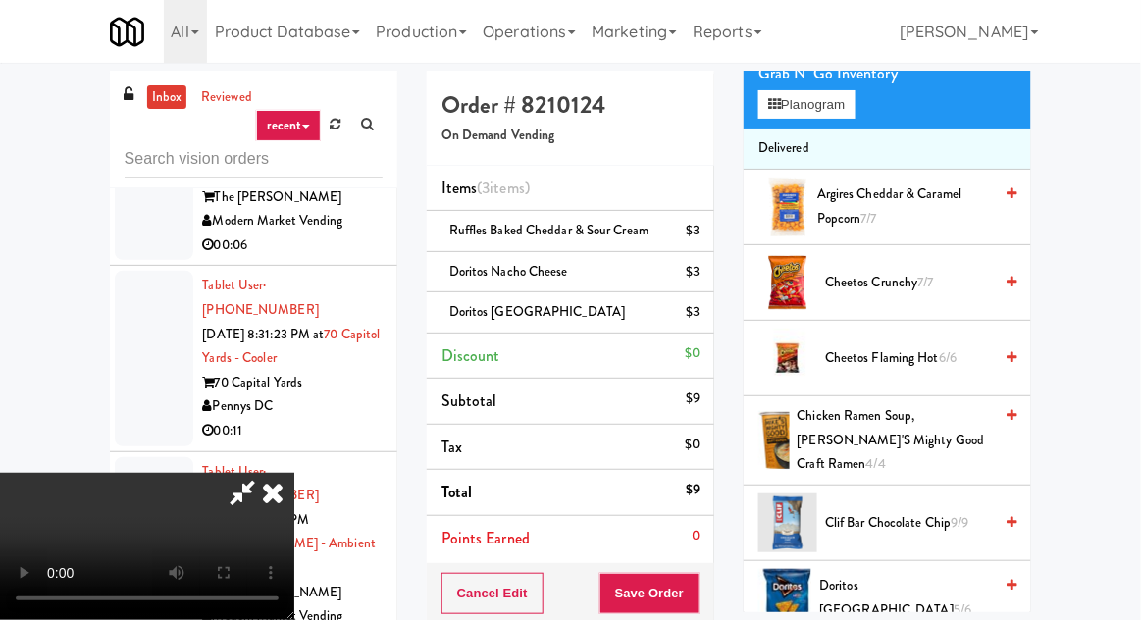
click at [980, 281] on span "Cheetos Crunchy 7/7" at bounding box center [908, 283] width 167 height 25
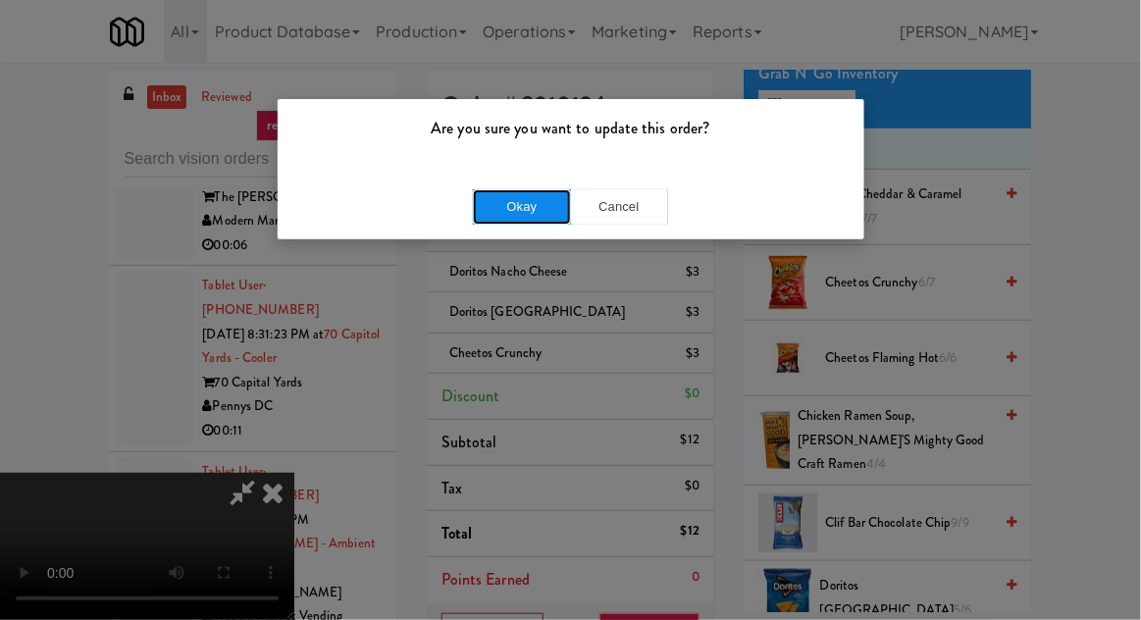
click at [522, 216] on button "Okay" at bounding box center [522, 206] width 98 height 35
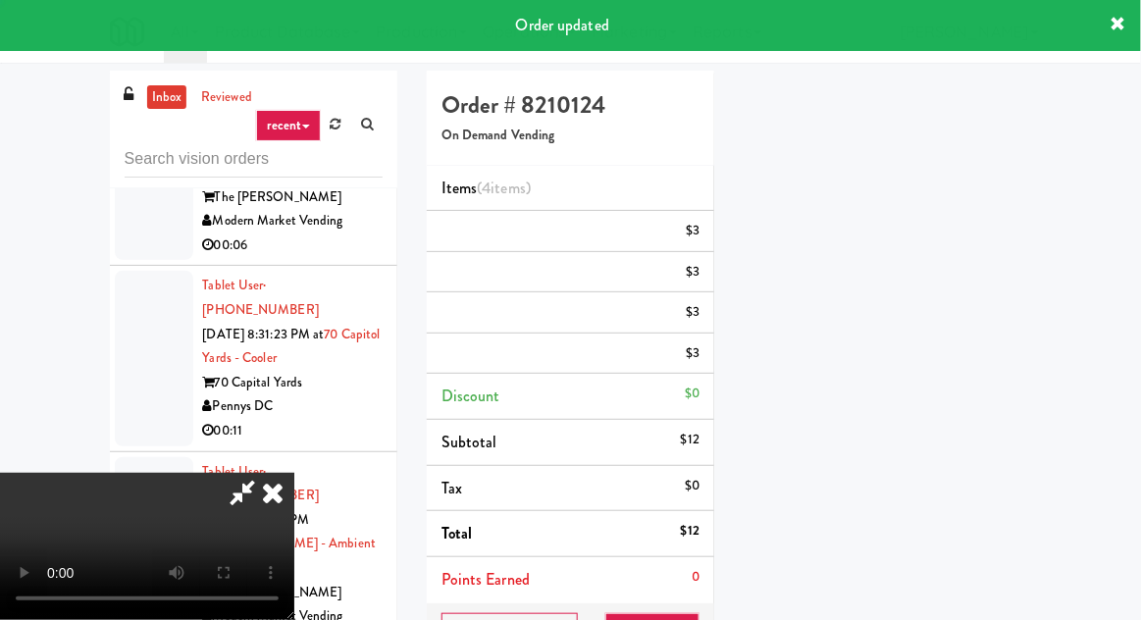
scroll to position [0, 0]
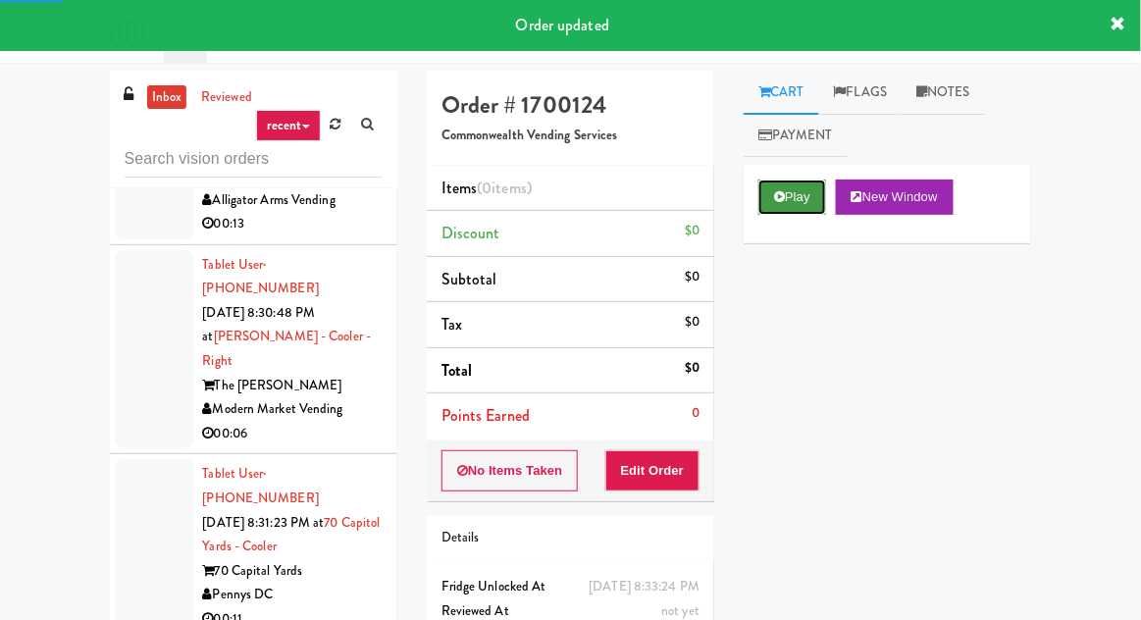
click at [808, 201] on button "Play" at bounding box center [793, 197] width 68 height 35
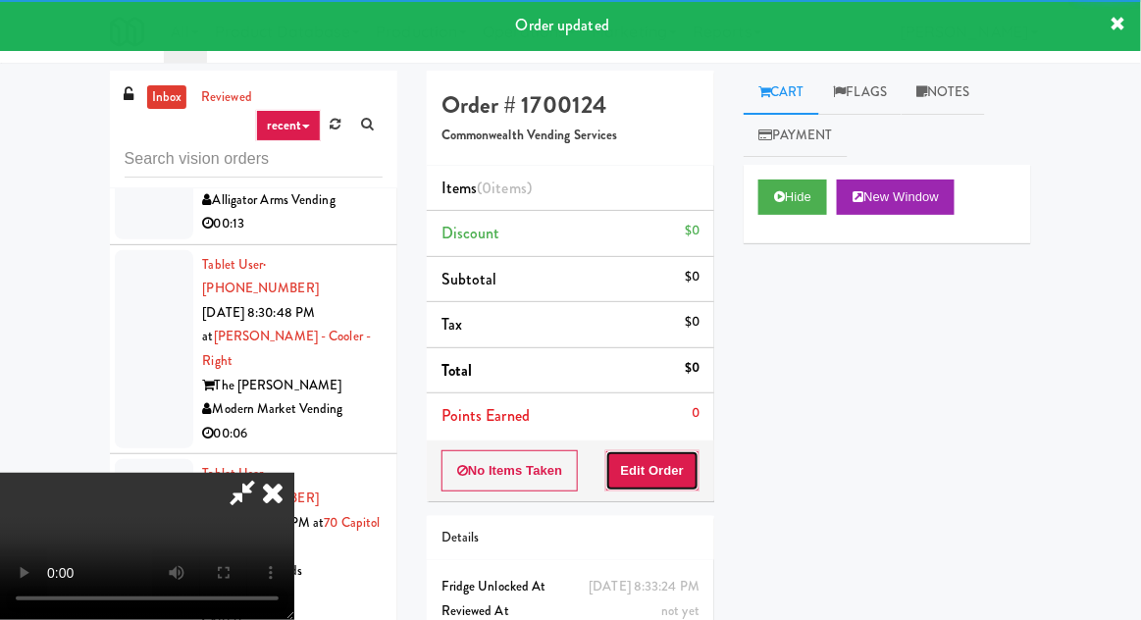
click at [675, 450] on button "Edit Order" at bounding box center [653, 470] width 95 height 41
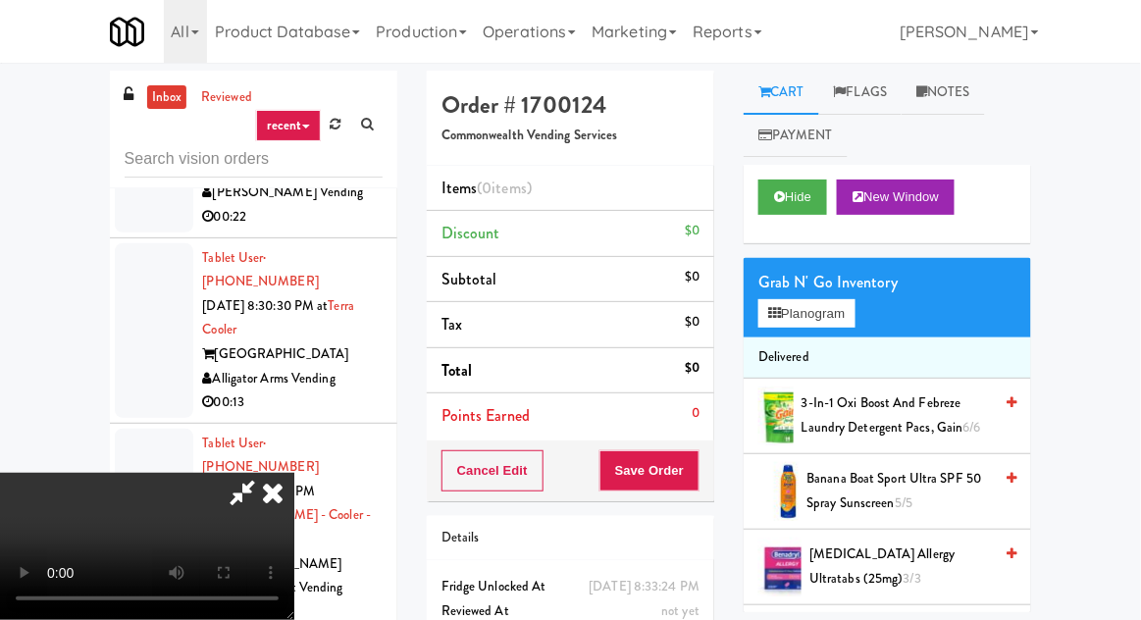
scroll to position [72, 0]
click at [817, 322] on button "Planogram" at bounding box center [807, 313] width 96 height 29
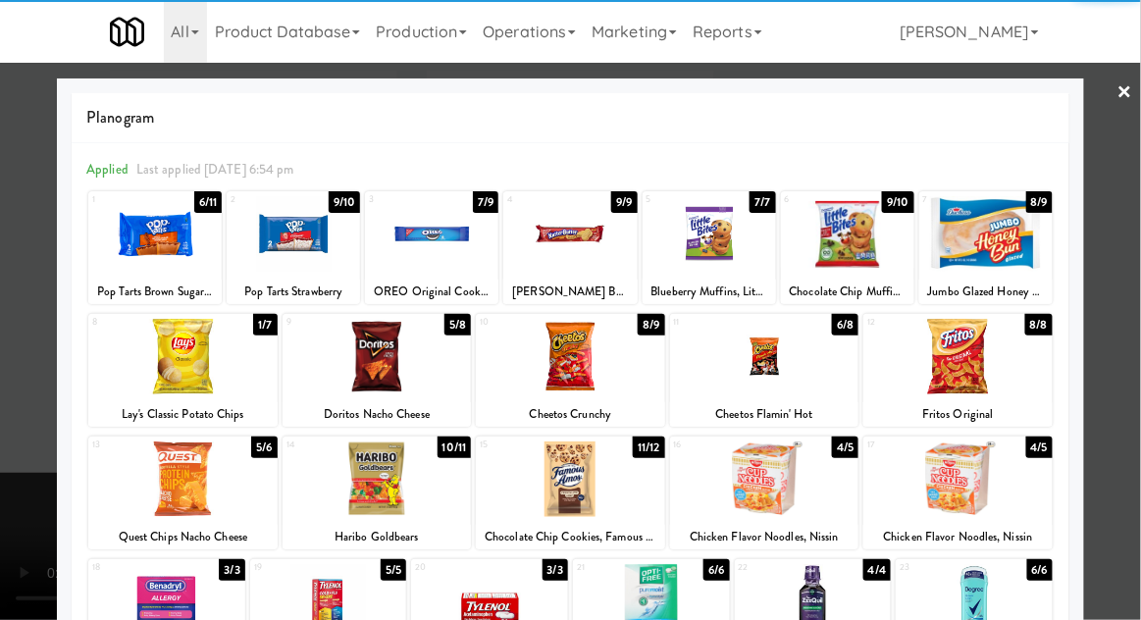
click at [775, 482] on div at bounding box center [764, 480] width 189 height 76
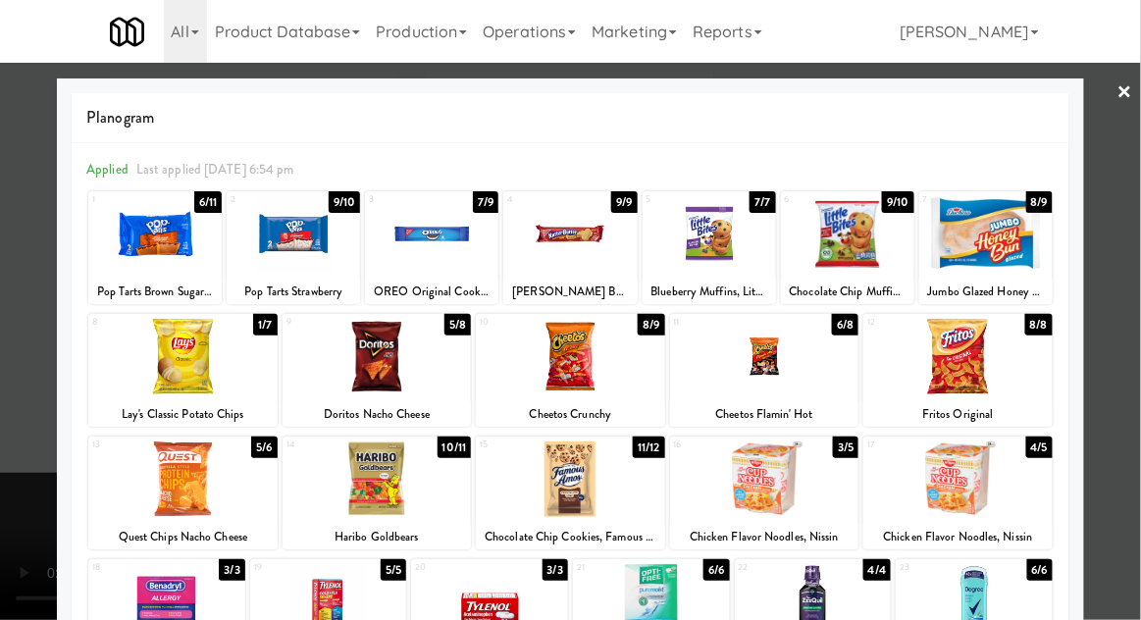
click at [40, 425] on div at bounding box center [570, 310] width 1141 height 620
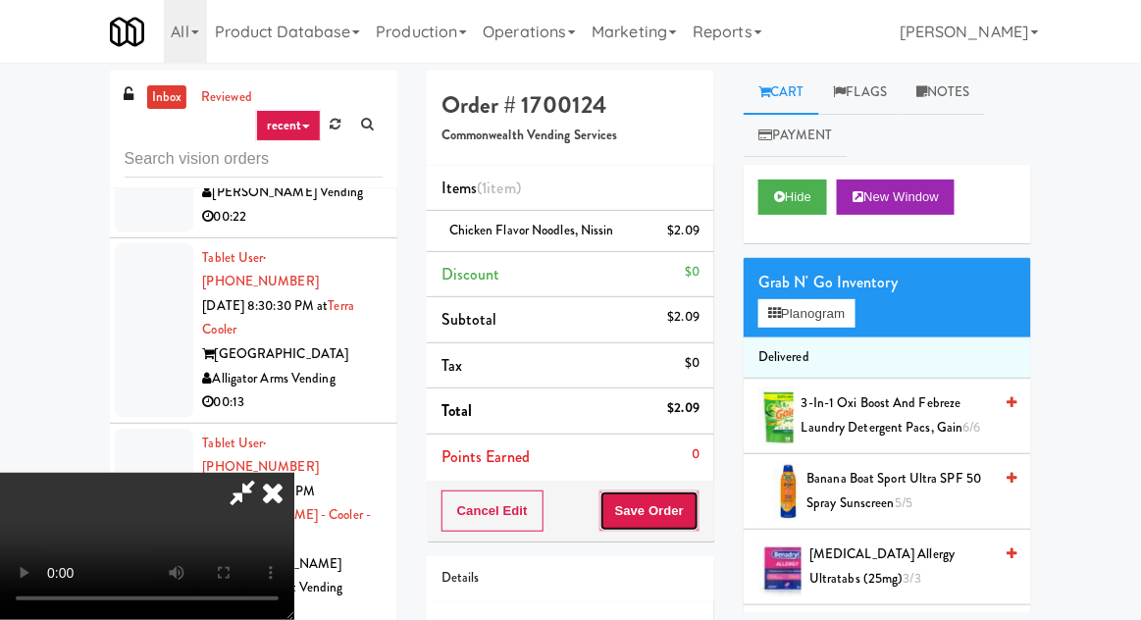
click at [698, 509] on button "Save Order" at bounding box center [650, 511] width 100 height 41
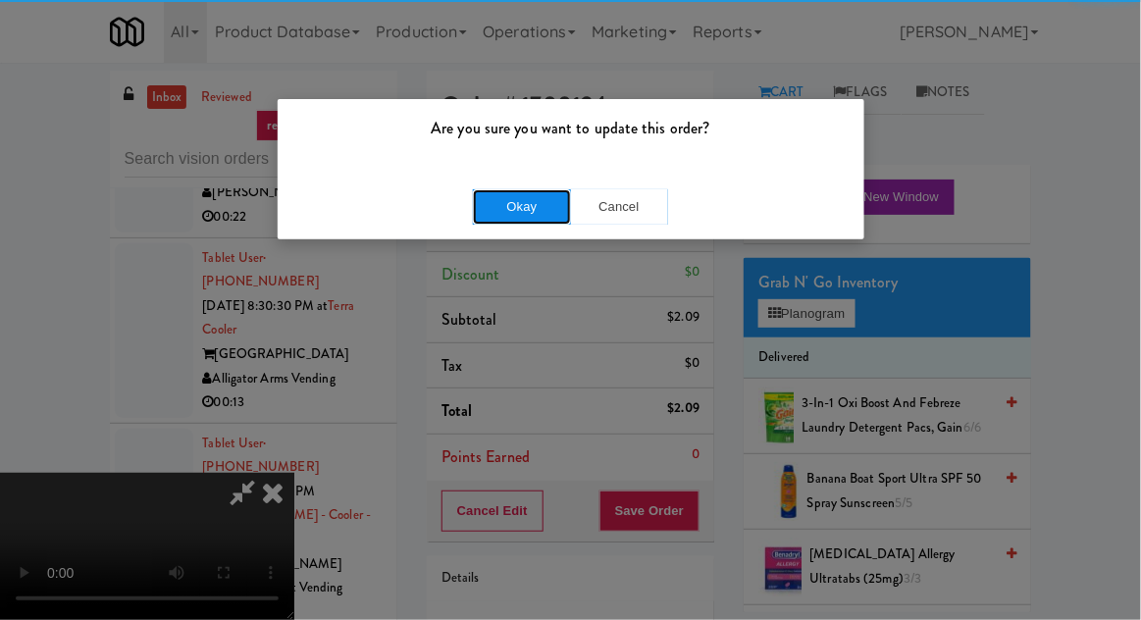
click at [551, 217] on button "Okay" at bounding box center [522, 206] width 98 height 35
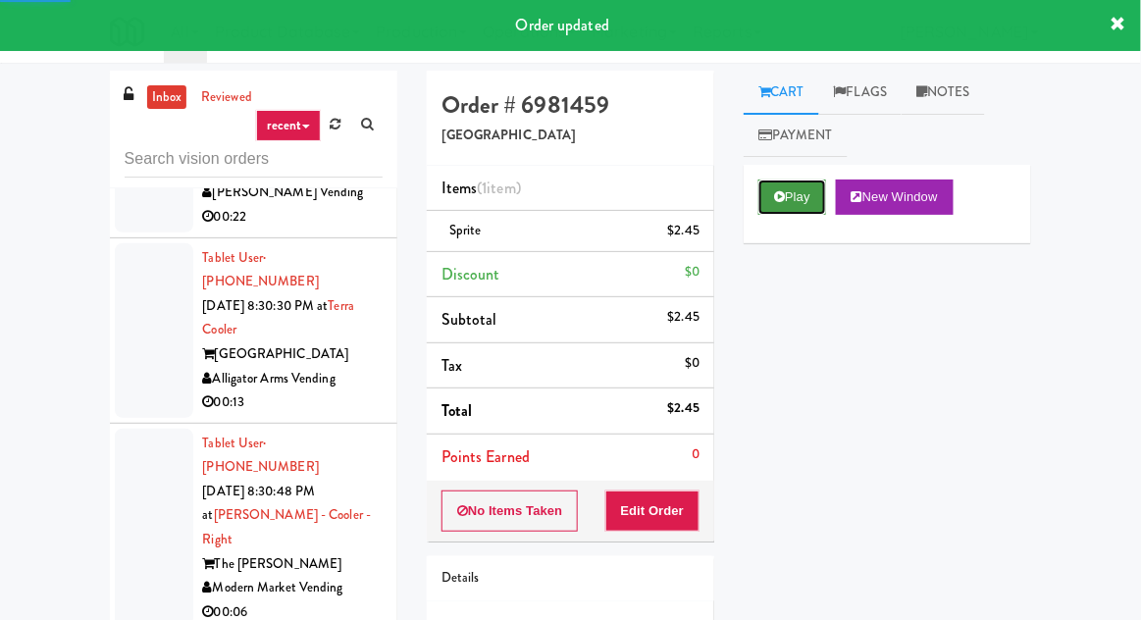
click at [791, 186] on button "Play" at bounding box center [793, 197] width 68 height 35
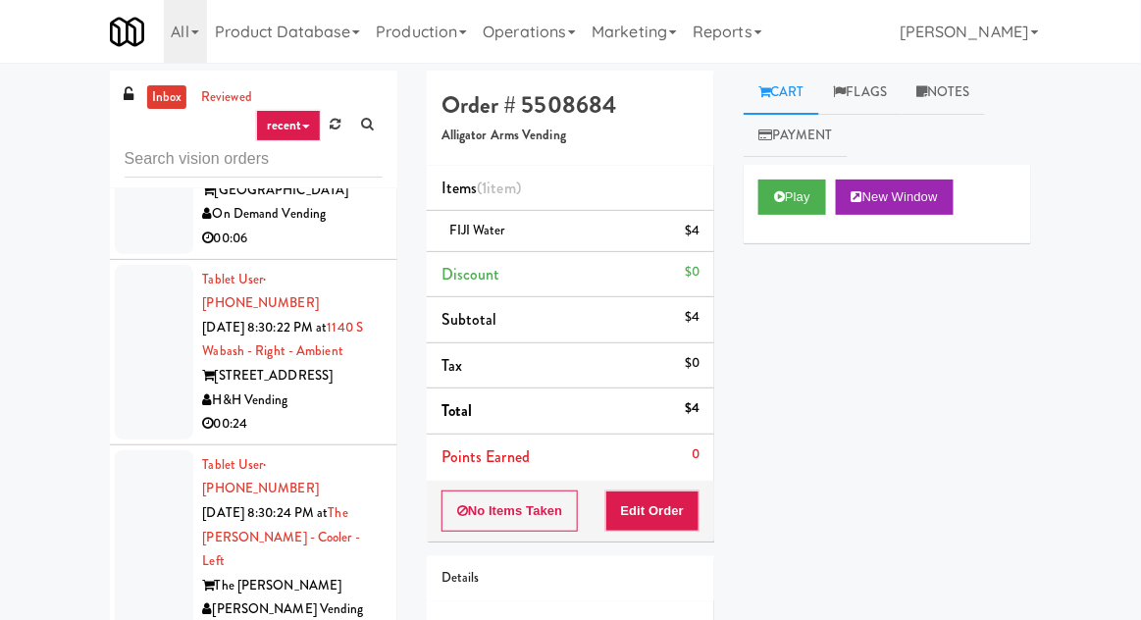
scroll to position [9487, 0]
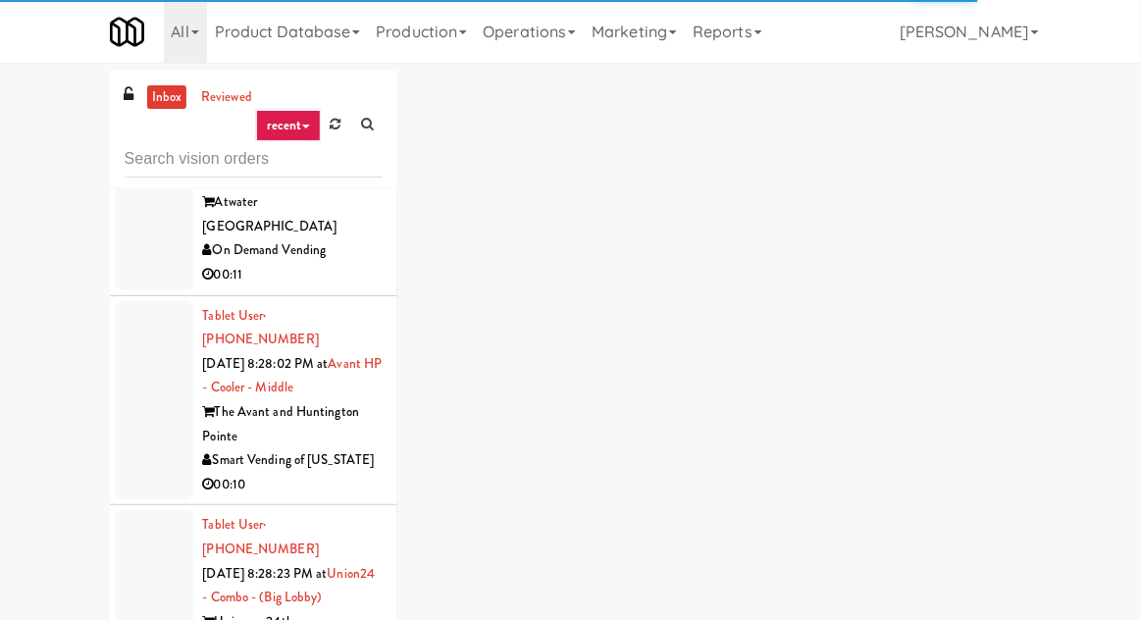
scroll to position [7974, 0]
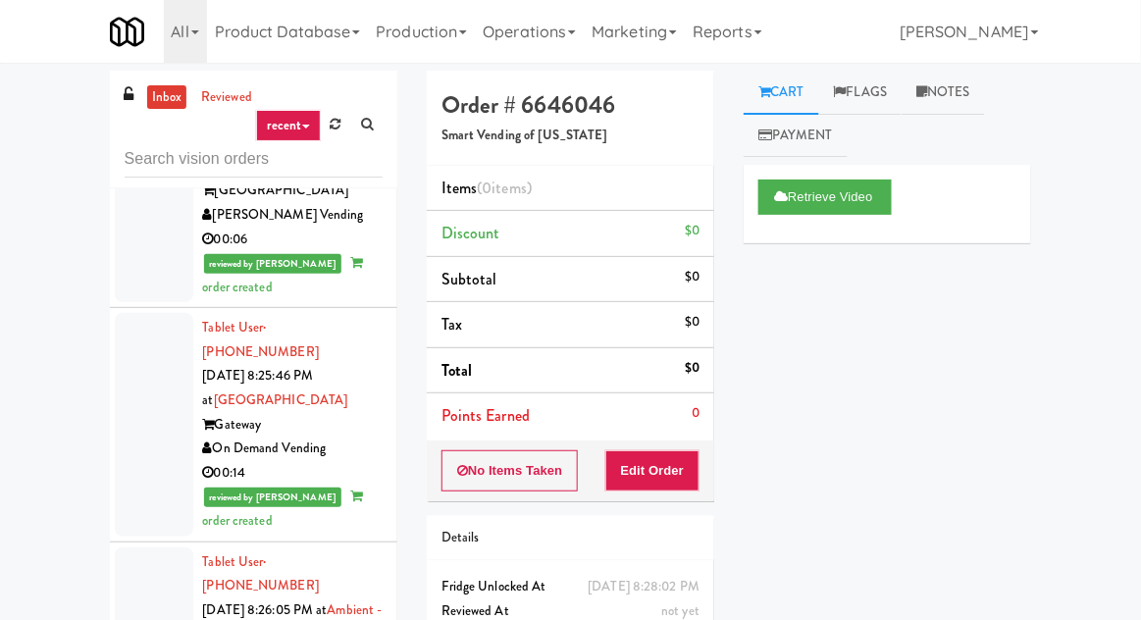
scroll to position [6719, 0]
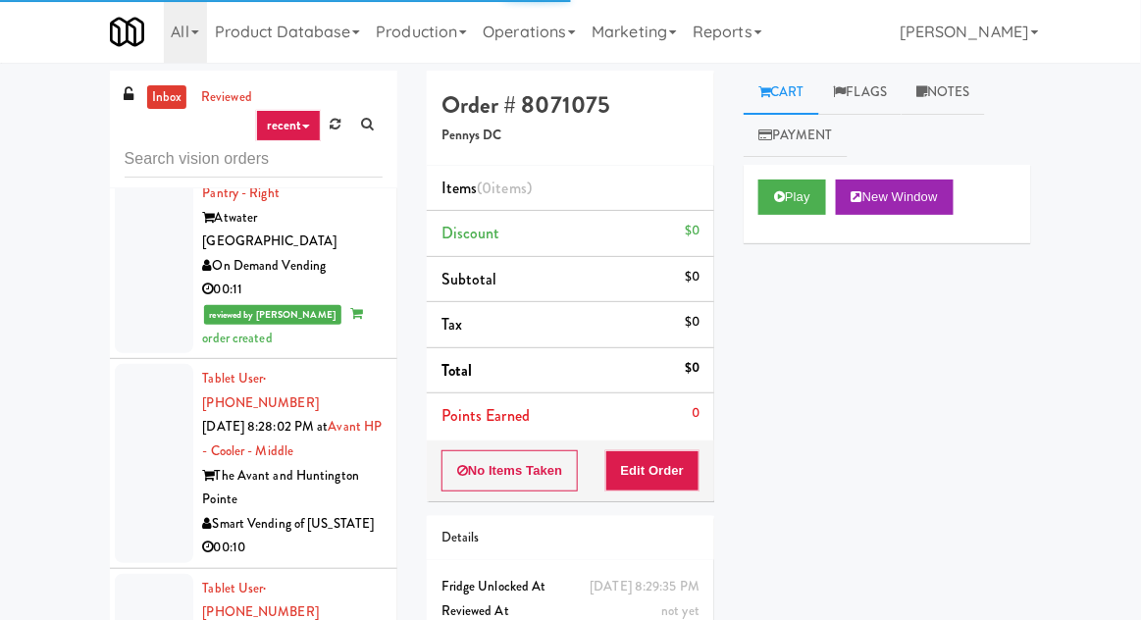
scroll to position [8129, 0]
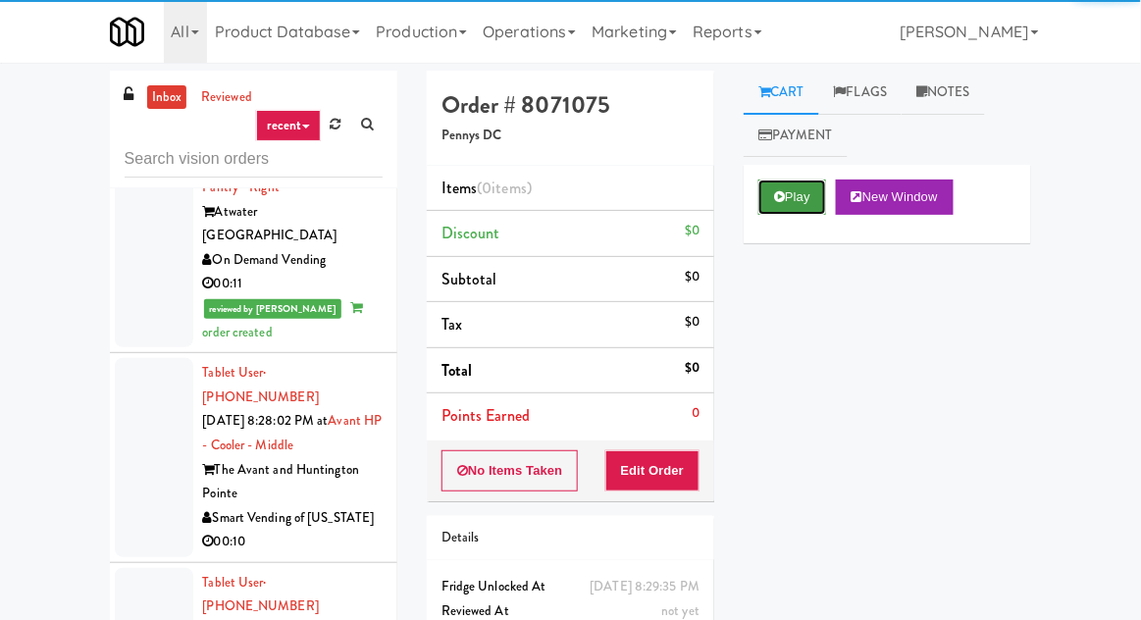
click at [764, 211] on button "Play" at bounding box center [793, 197] width 68 height 35
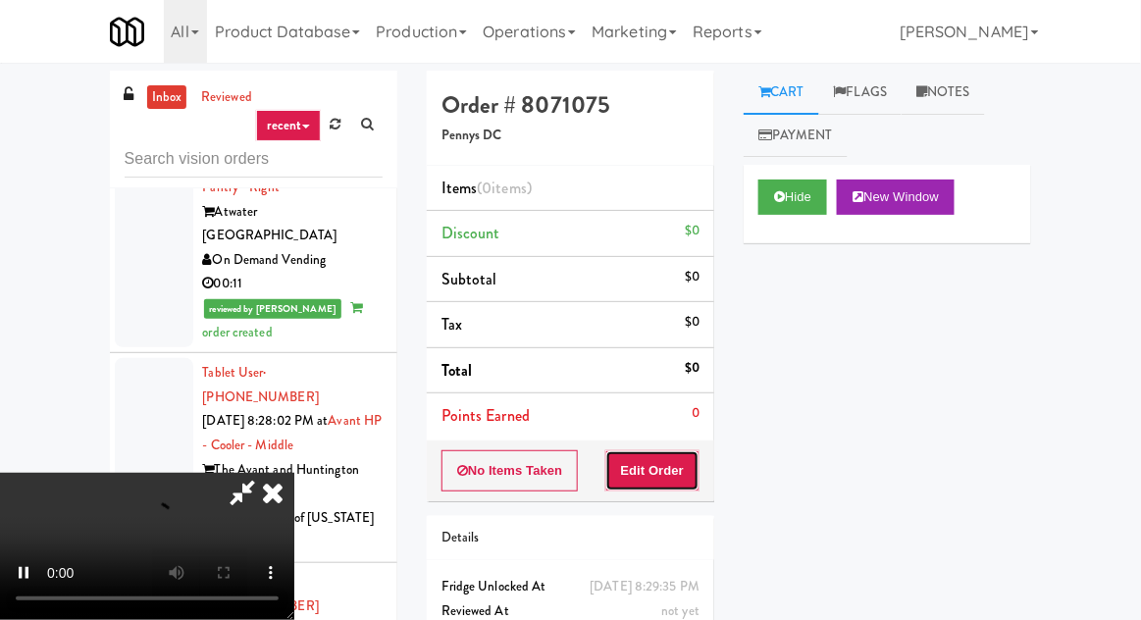
click at [664, 482] on button "Edit Order" at bounding box center [653, 470] width 95 height 41
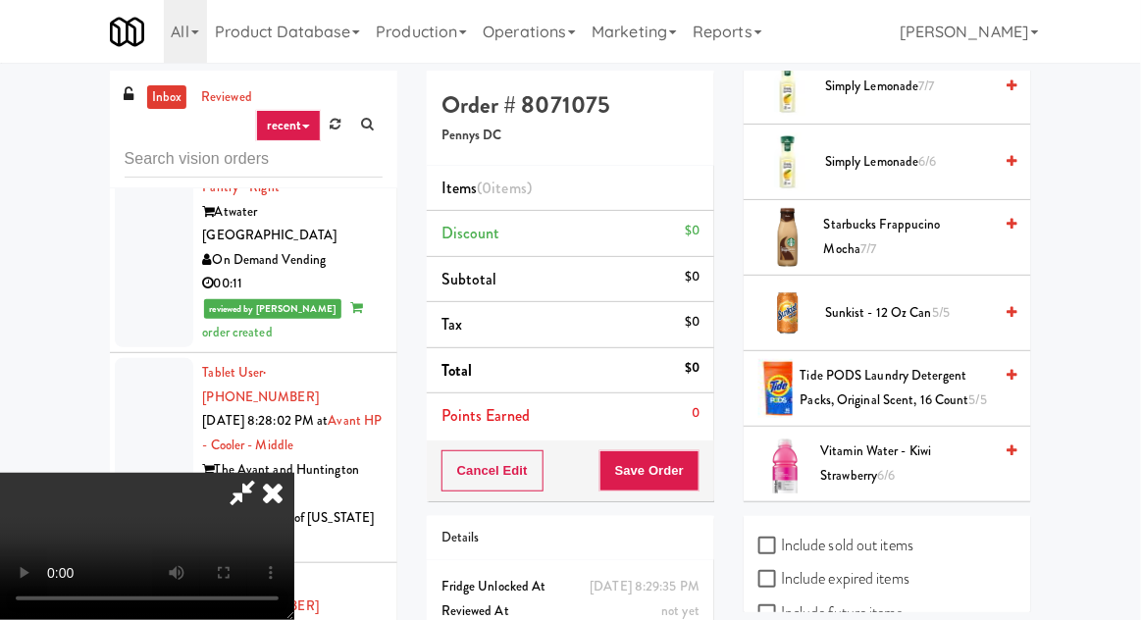
scroll to position [20, 0]
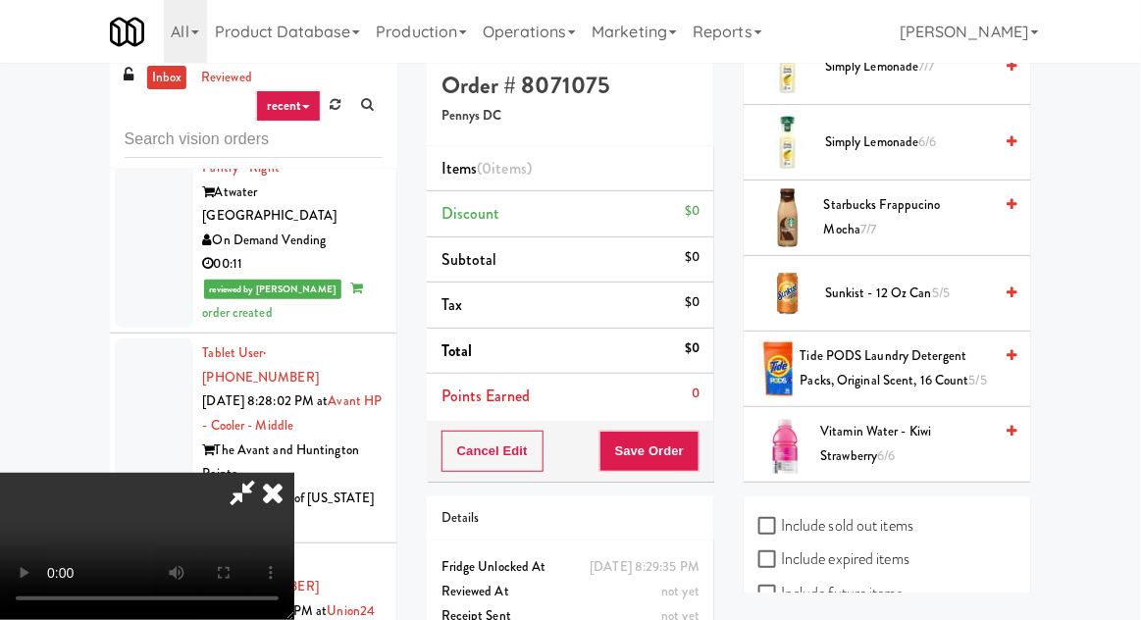
click at [940, 131] on span "Simply Lemonade 6/6" at bounding box center [908, 143] width 167 height 25
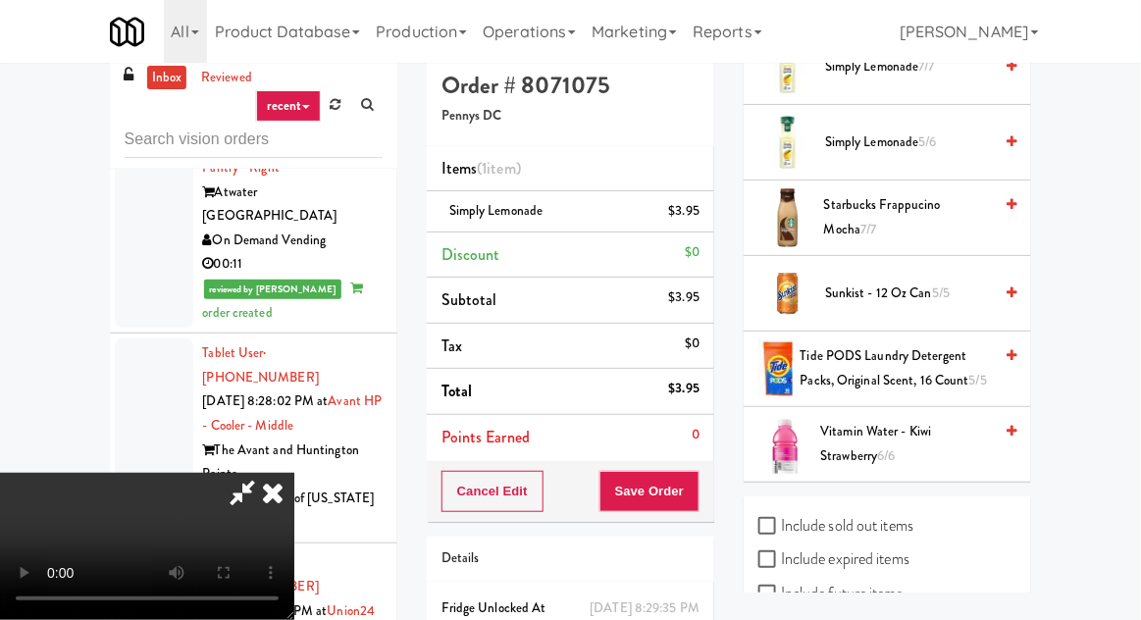
click at [922, 132] on span "5/6" at bounding box center [929, 141] width 18 height 19
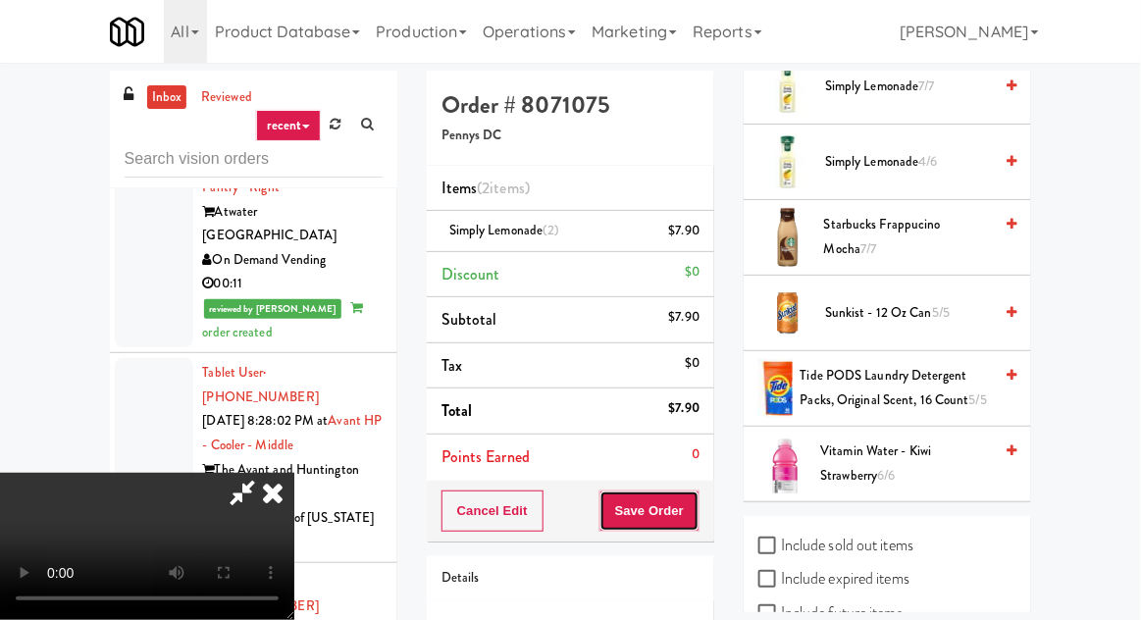
click at [696, 503] on button "Save Order" at bounding box center [650, 511] width 100 height 41
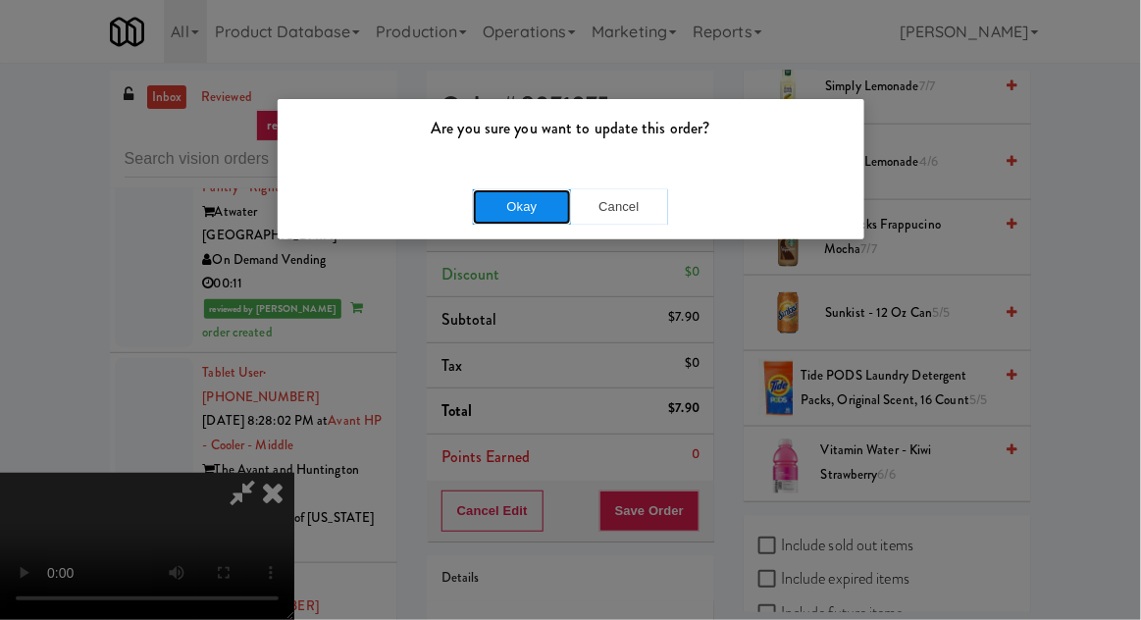
click at [535, 220] on button "Okay" at bounding box center [522, 206] width 98 height 35
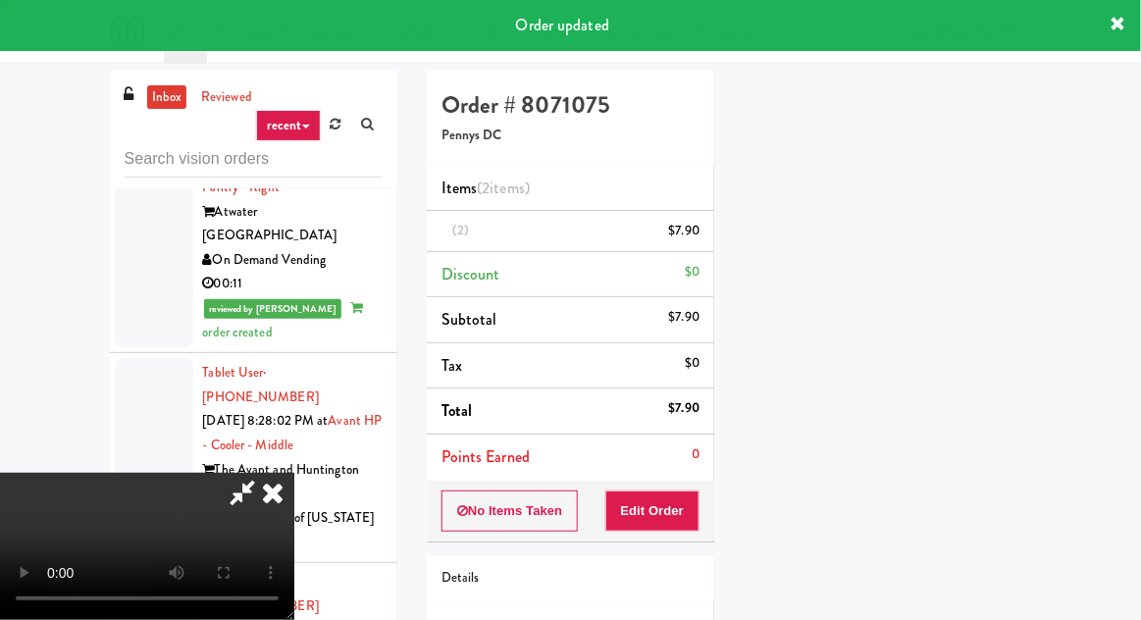
scroll to position [193, 0]
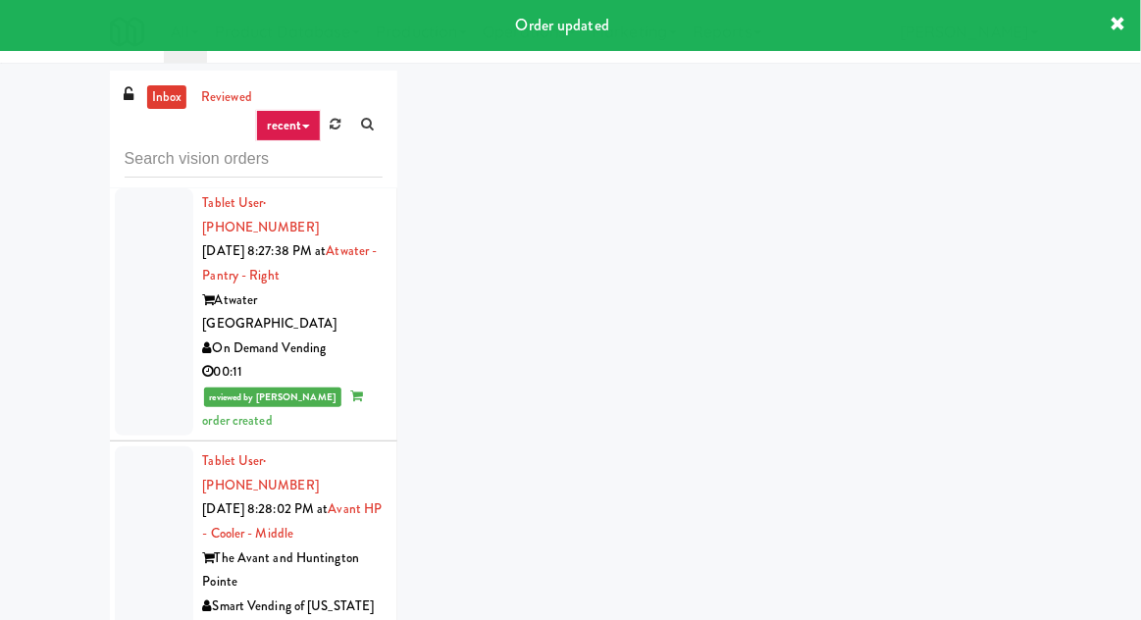
scroll to position [7960, 0]
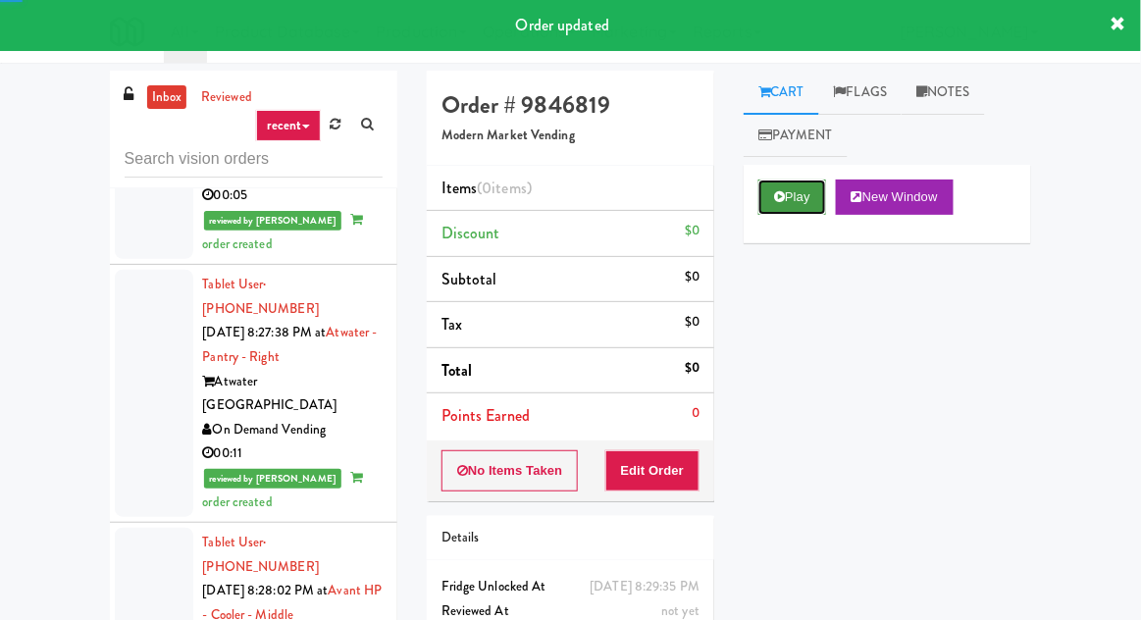
click at [790, 200] on button "Play" at bounding box center [793, 197] width 68 height 35
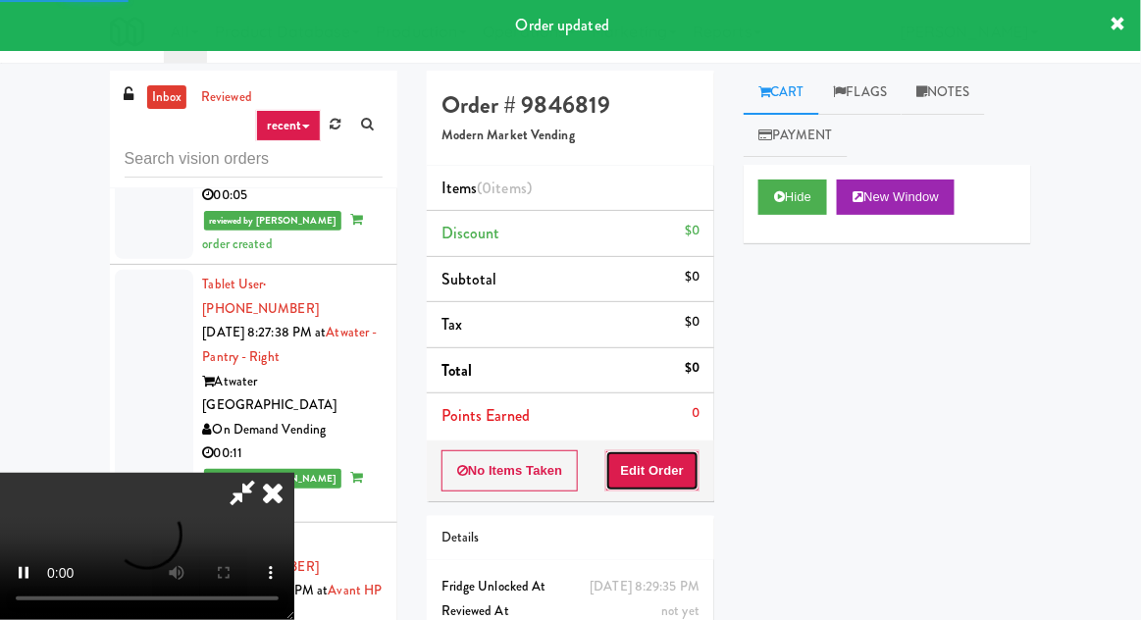
click at [663, 451] on button "Edit Order" at bounding box center [653, 470] width 95 height 41
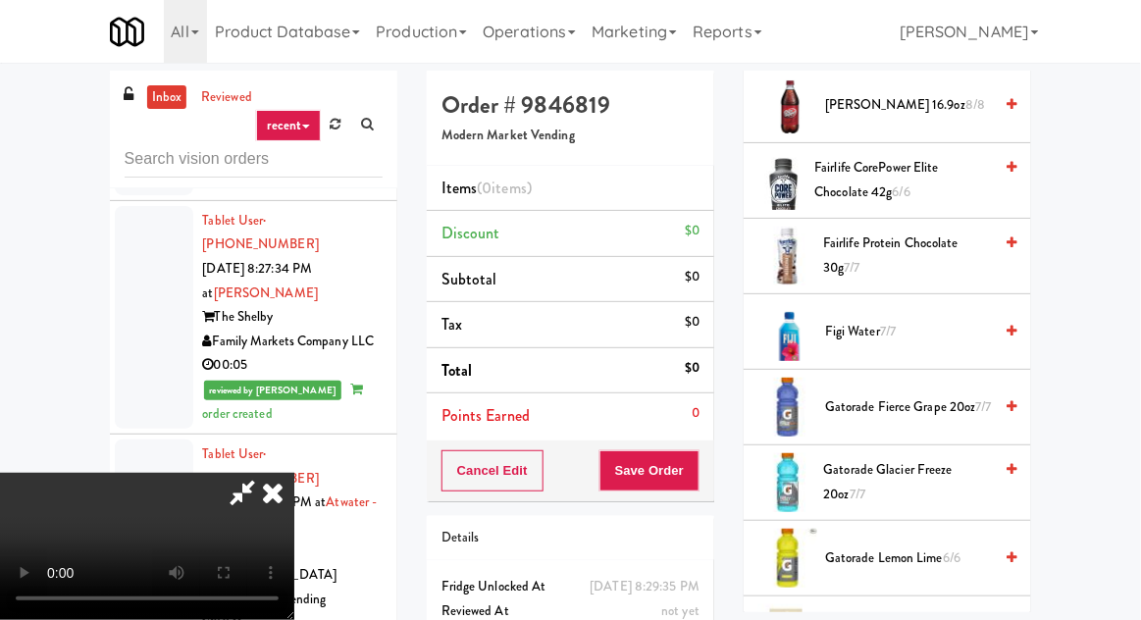
scroll to position [1290, 0]
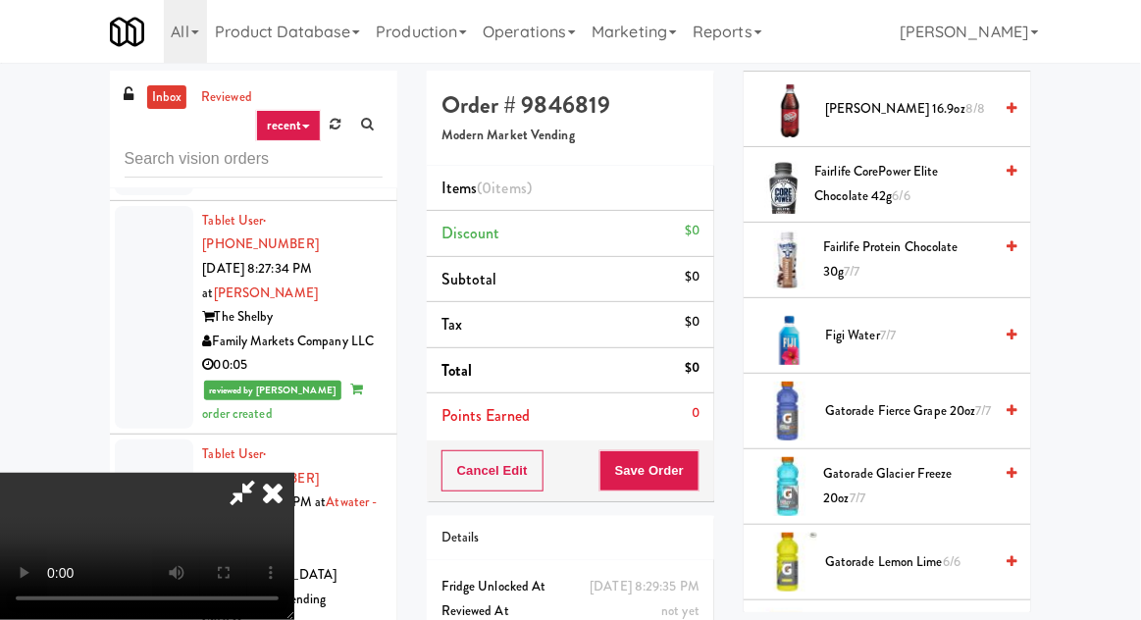
click at [881, 488] on span "Gatorade Glacier Freeze 20oz 7/7" at bounding box center [908, 486] width 169 height 48
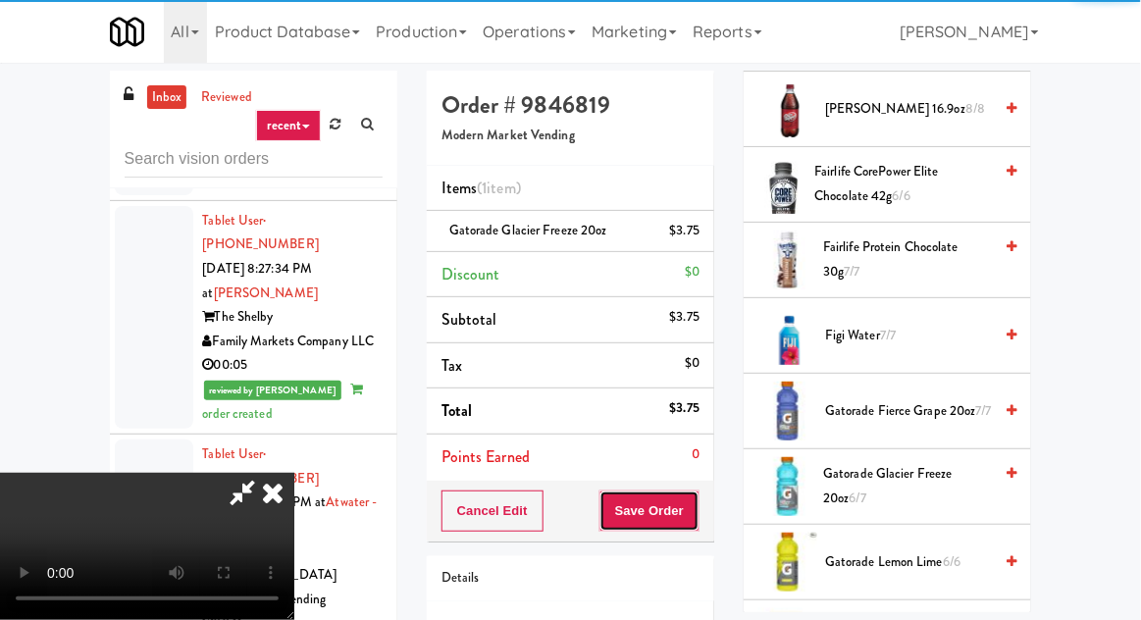
click at [697, 514] on button "Save Order" at bounding box center [650, 511] width 100 height 41
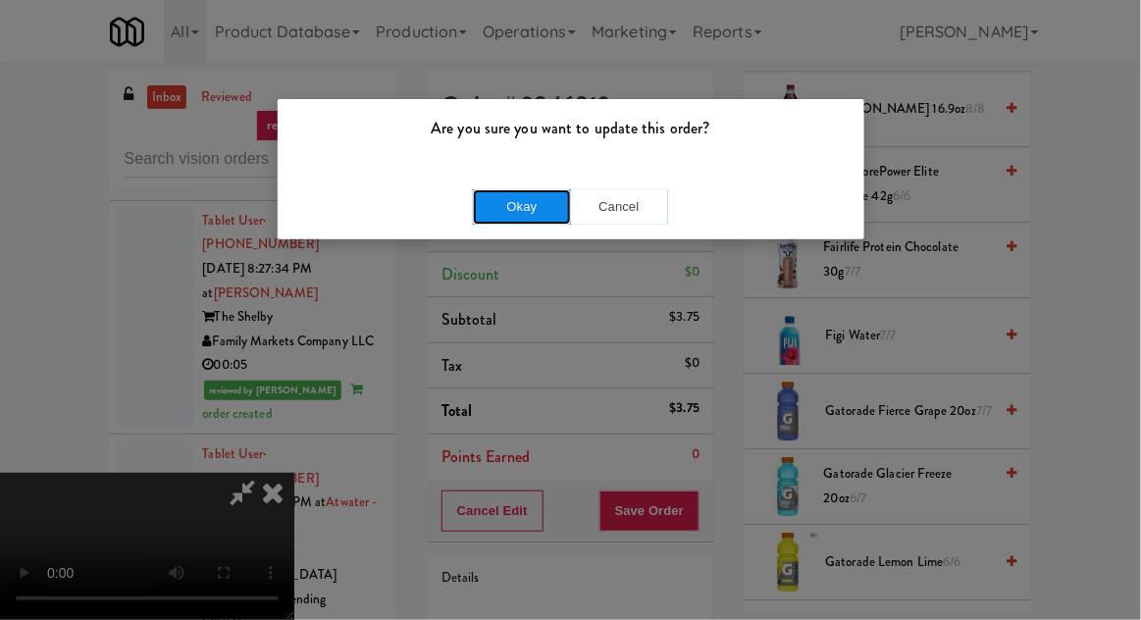
click at [548, 218] on button "Okay" at bounding box center [522, 206] width 98 height 35
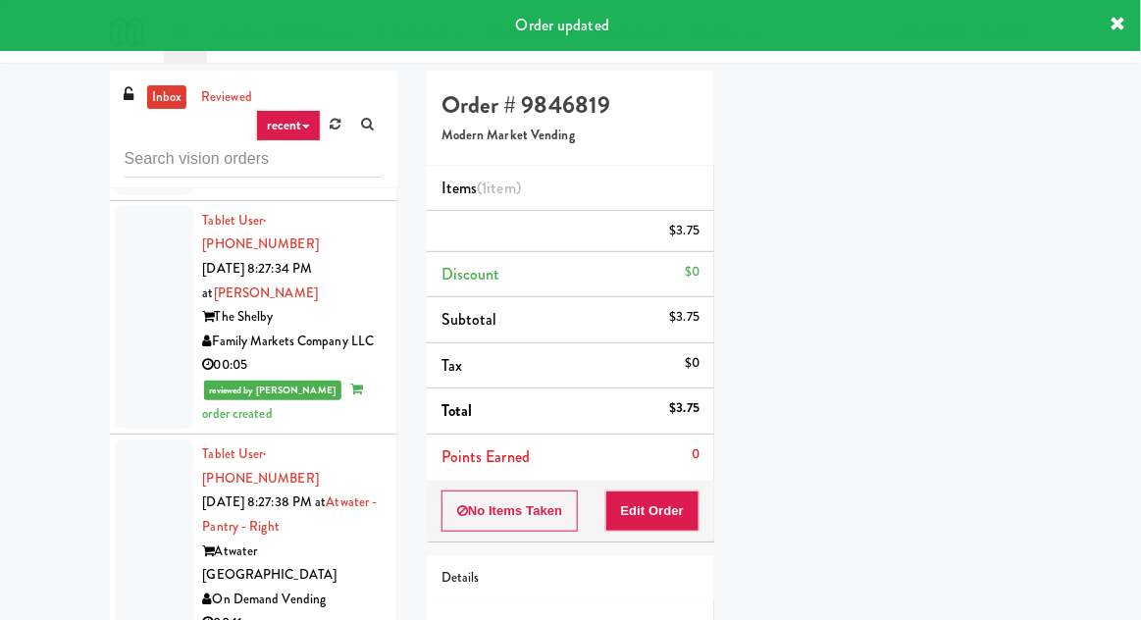
scroll to position [0, 0]
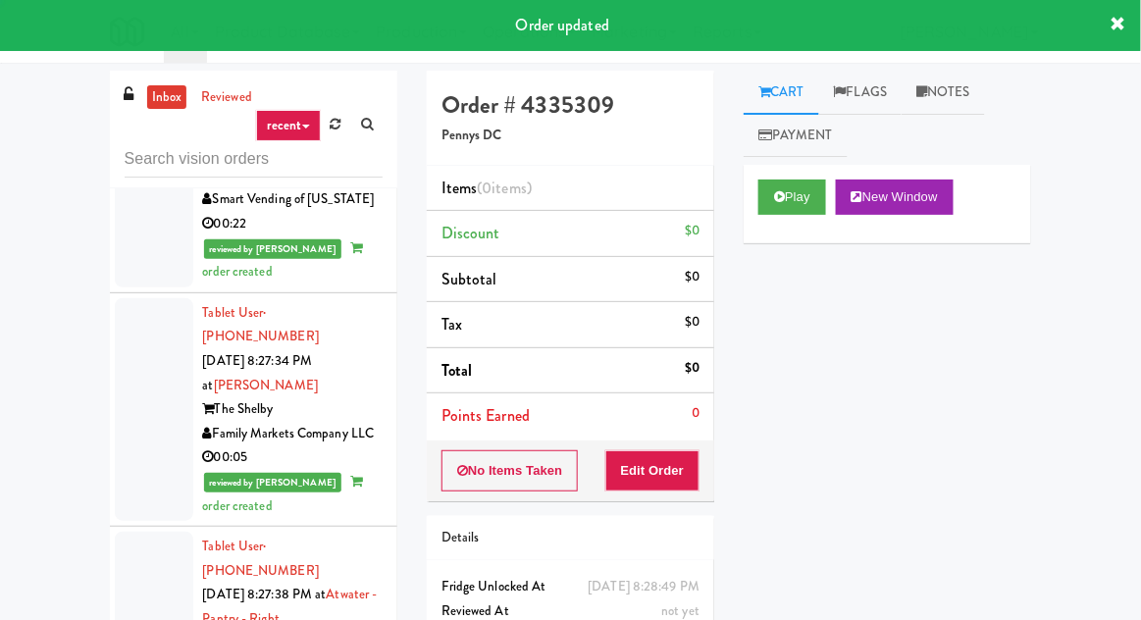
scroll to position [7699, 0]
click at [792, 205] on button "Play" at bounding box center [793, 197] width 68 height 35
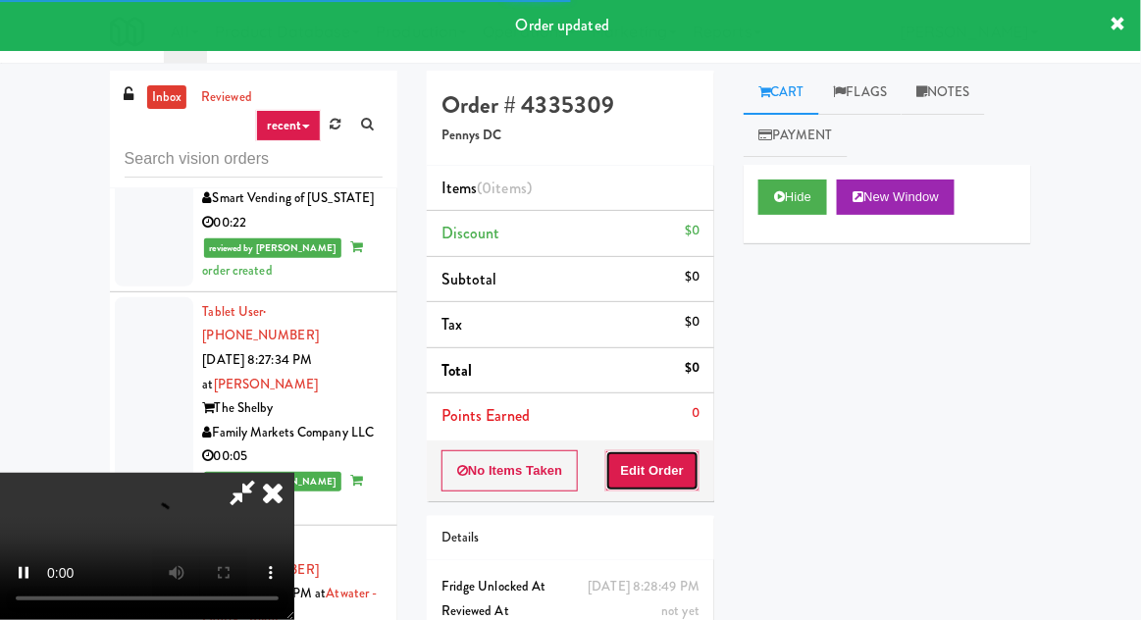
click at [682, 459] on button "Edit Order" at bounding box center [653, 470] width 95 height 41
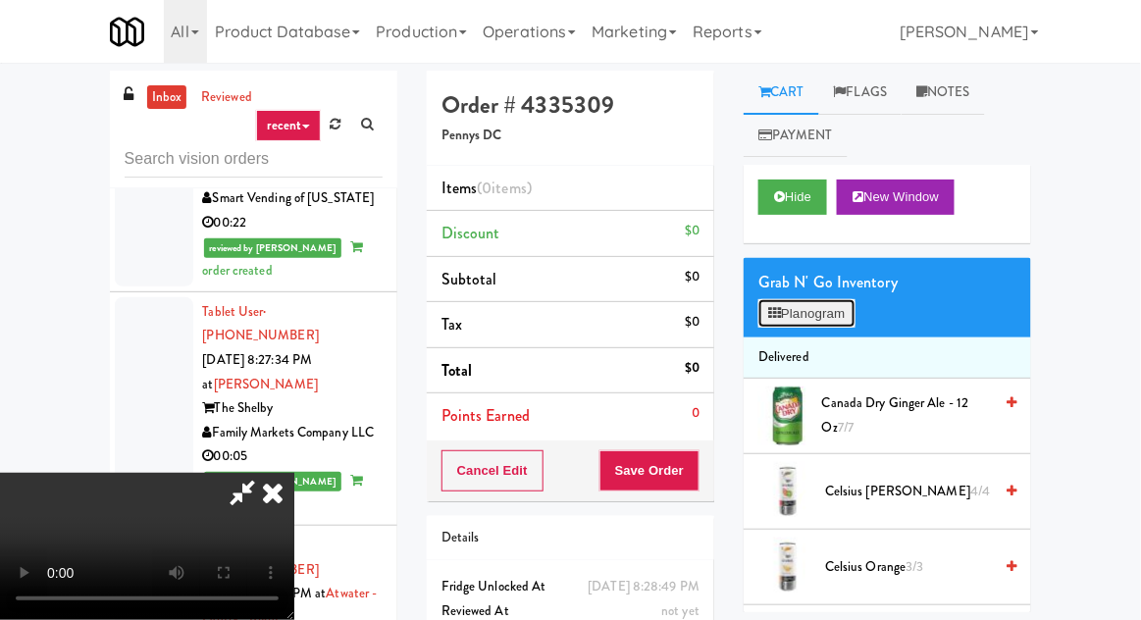
click at [826, 310] on button "Planogram" at bounding box center [807, 313] width 96 height 29
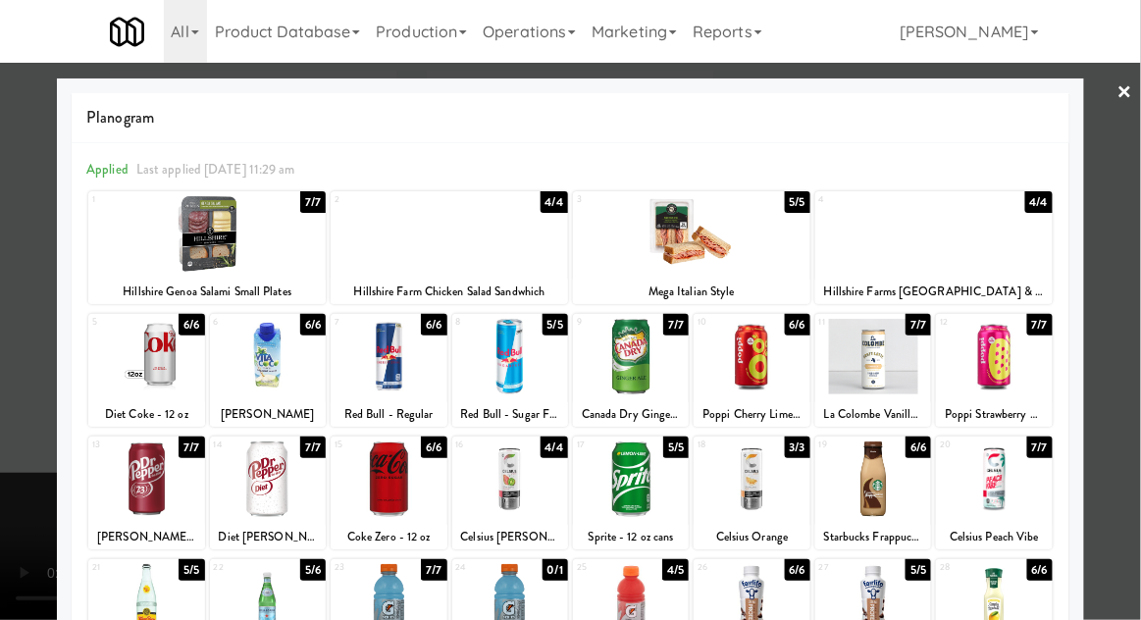
click at [400, 486] on div at bounding box center [389, 480] width 116 height 76
click at [26, 503] on div at bounding box center [570, 310] width 1141 height 620
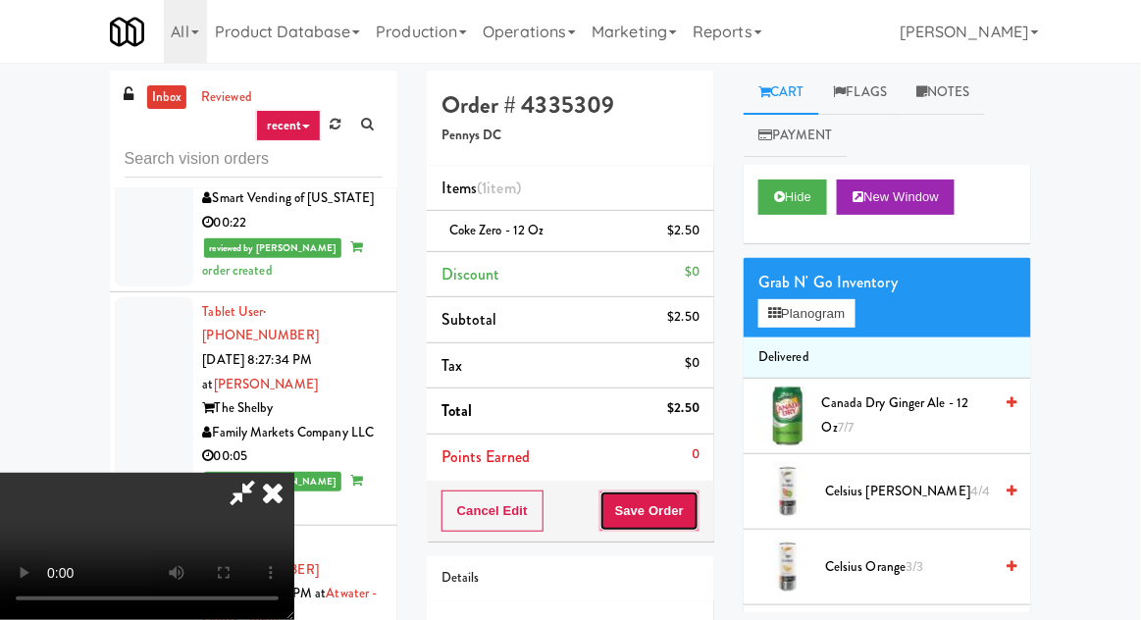
click at [699, 507] on button "Save Order" at bounding box center [650, 511] width 100 height 41
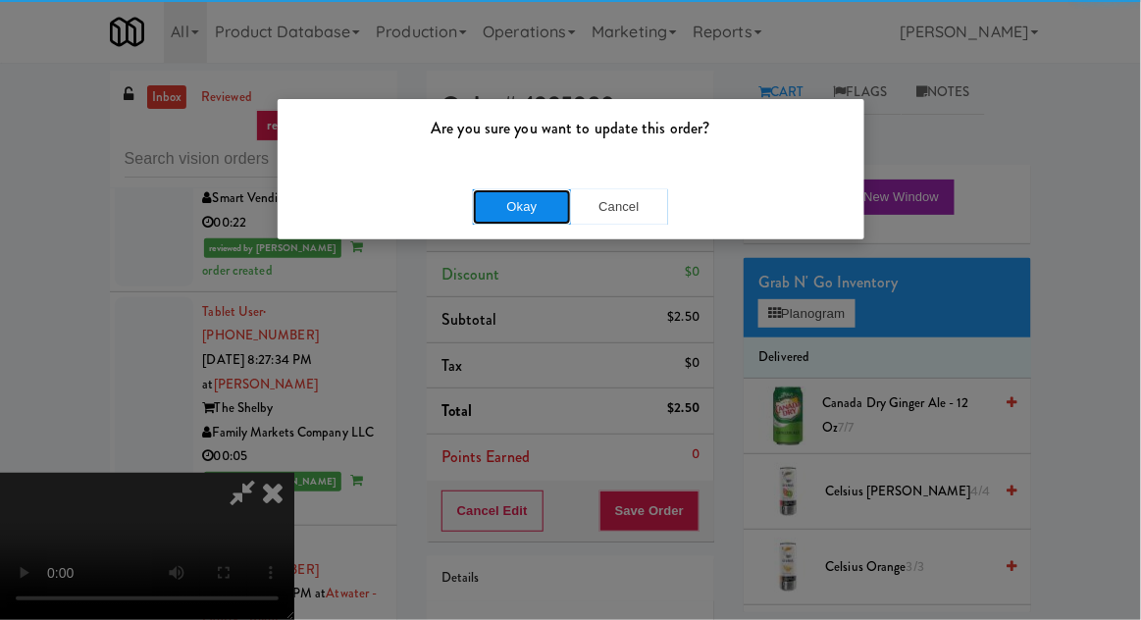
click at [530, 222] on button "Okay" at bounding box center [522, 206] width 98 height 35
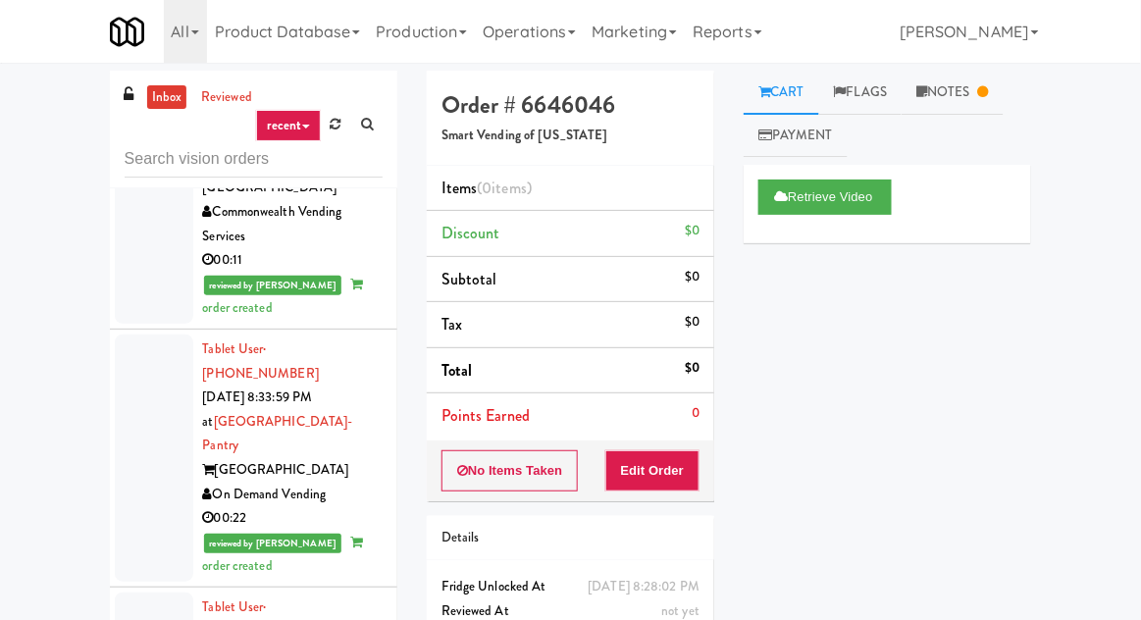
scroll to position [76, 0]
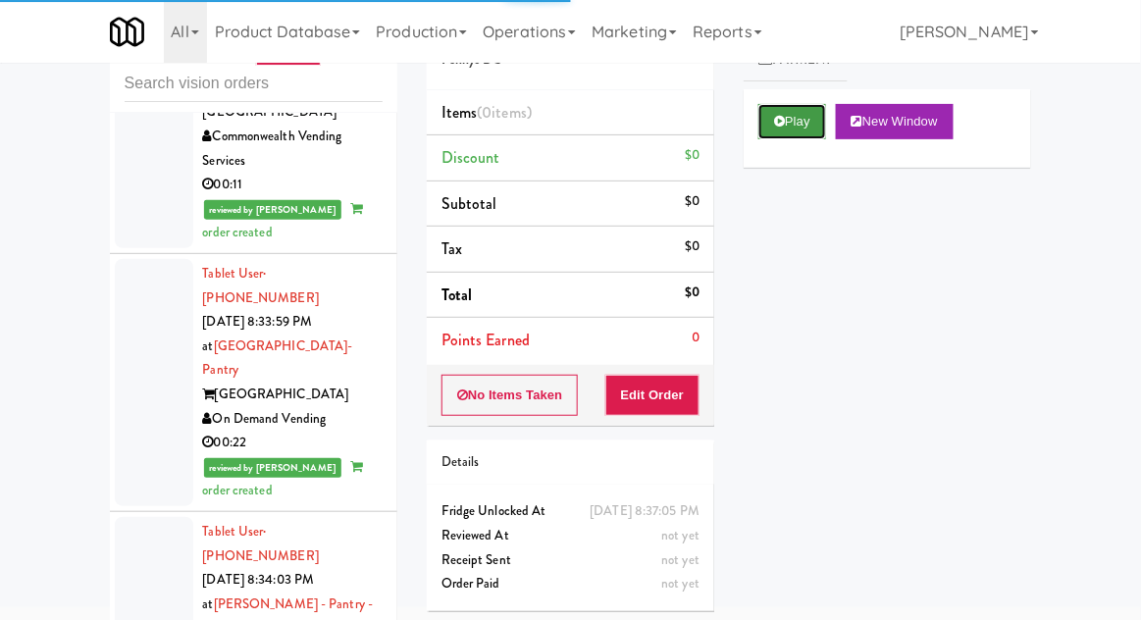
click at [811, 118] on button "Play" at bounding box center [793, 121] width 68 height 35
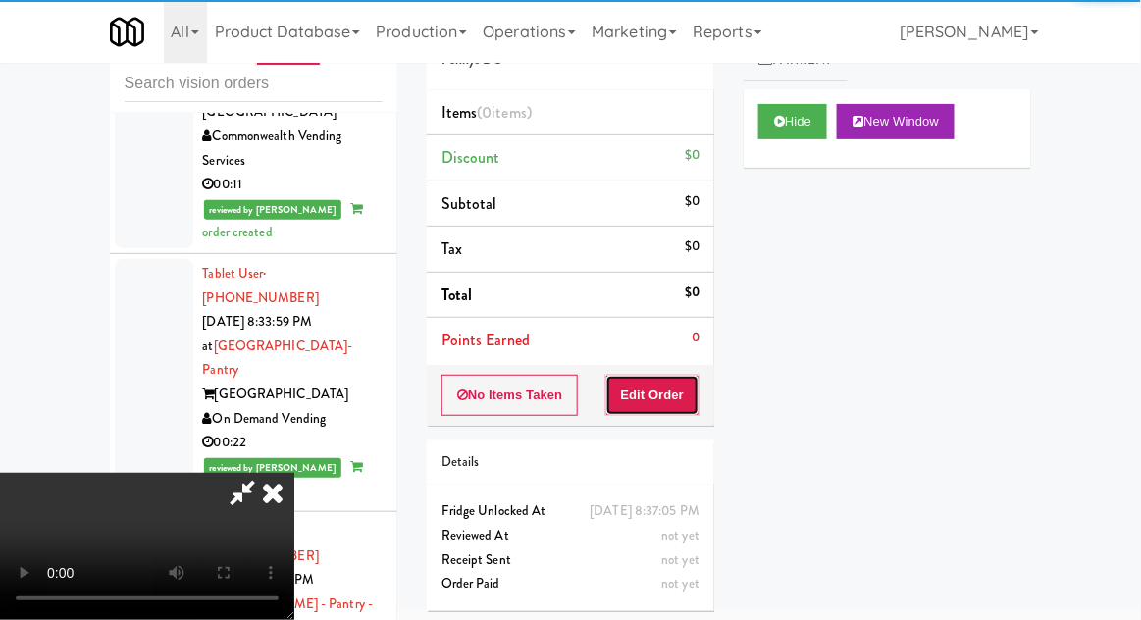
click at [671, 395] on button "Edit Order" at bounding box center [653, 395] width 95 height 41
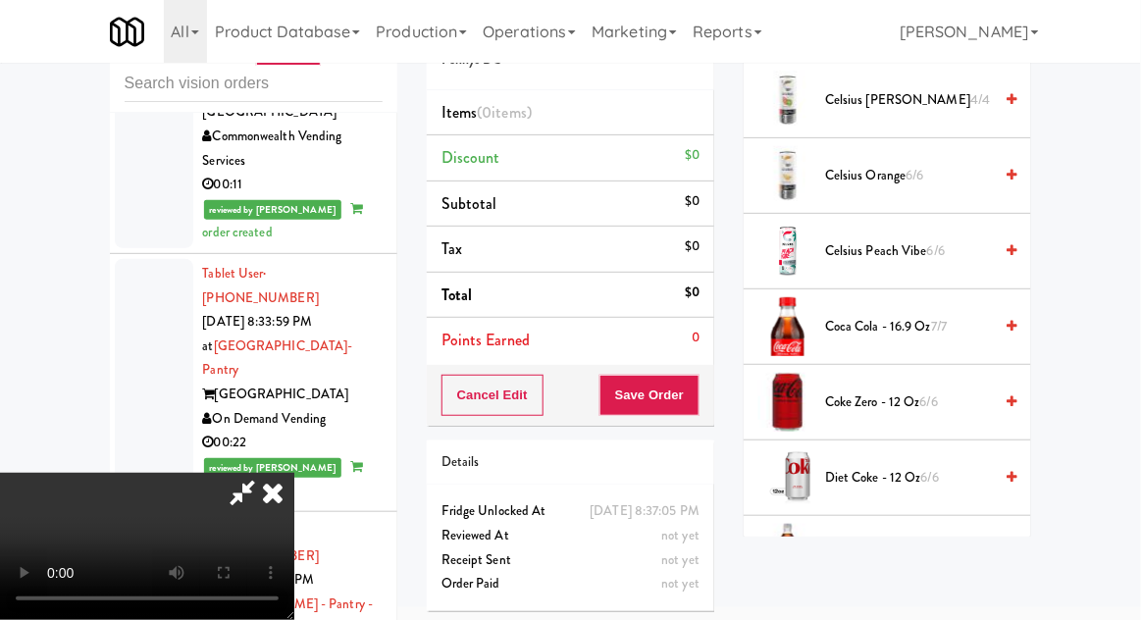
scroll to position [310, 0]
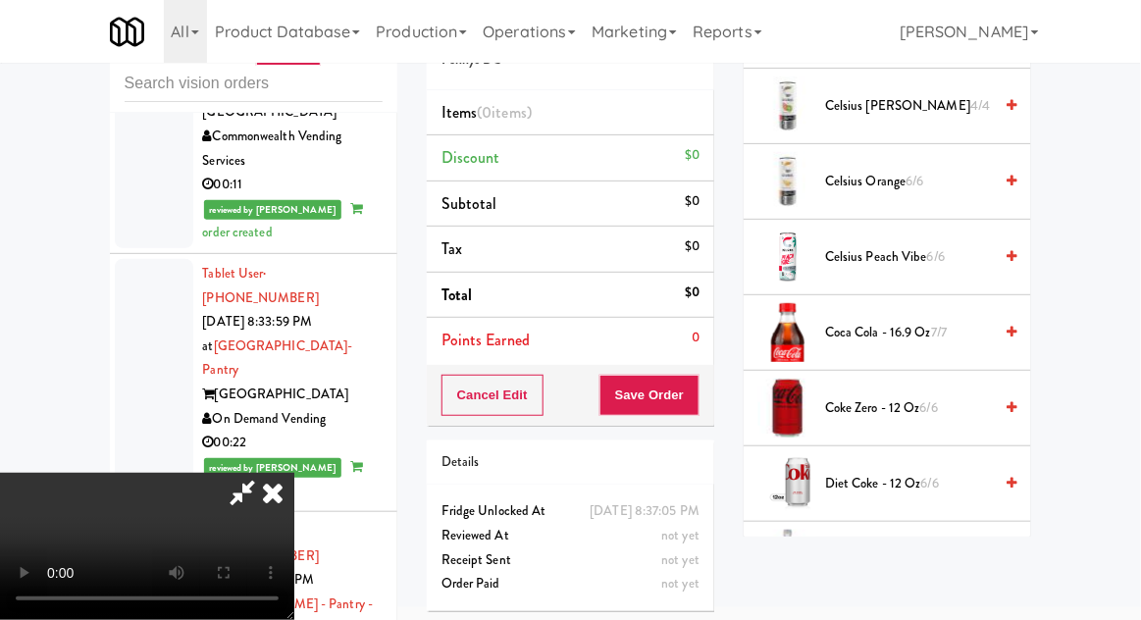
click at [893, 330] on span "Coca Cola - 16.9 oz 7/7" at bounding box center [908, 333] width 167 height 25
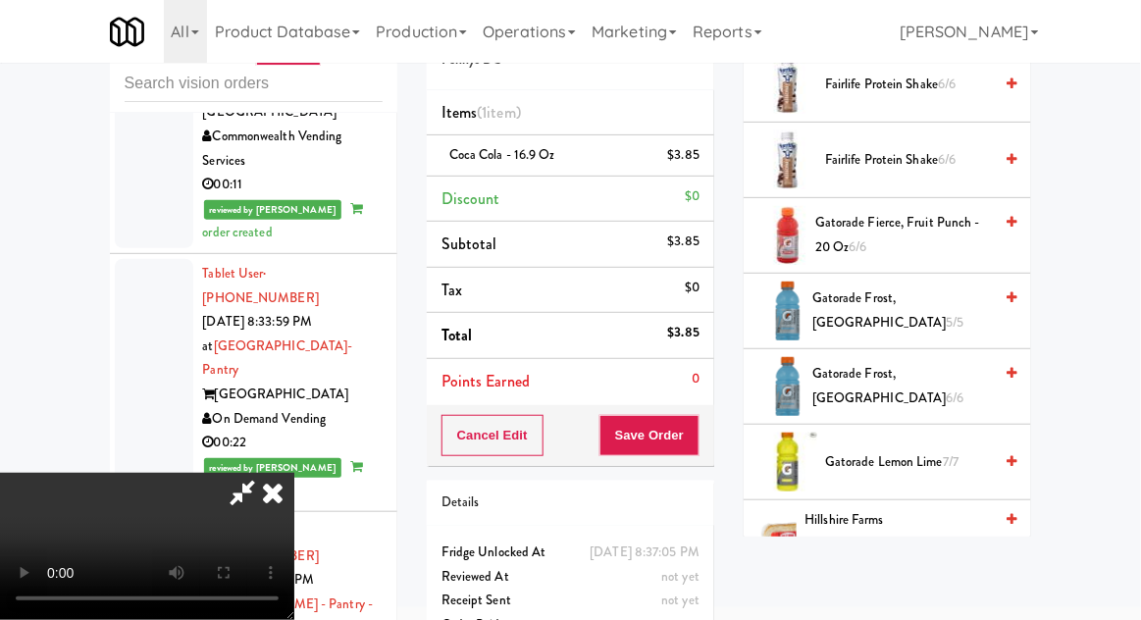
scroll to position [1185, 0]
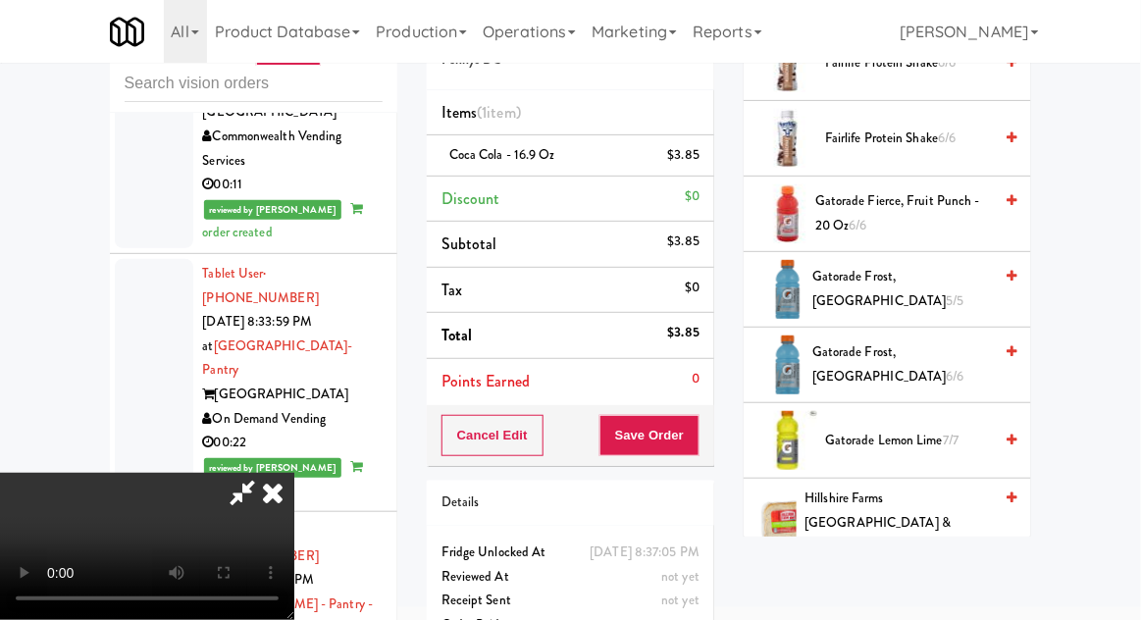
click at [856, 288] on span "Gatorade Frost, Glacier Freeze 5/5" at bounding box center [903, 289] width 180 height 48
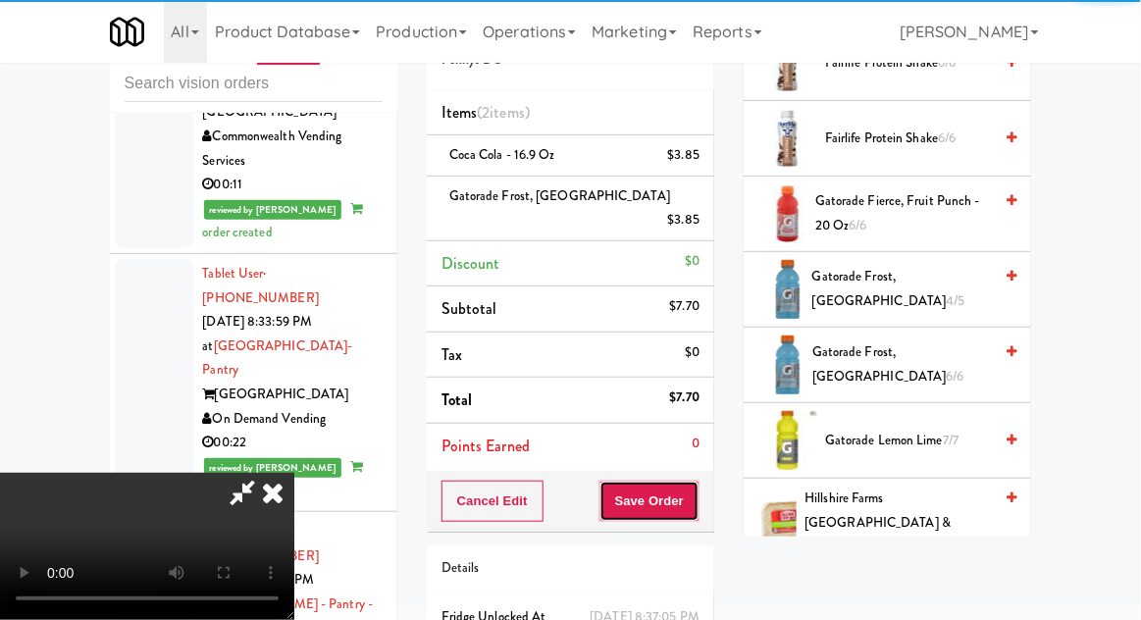
click at [696, 481] on button "Save Order" at bounding box center [650, 501] width 100 height 41
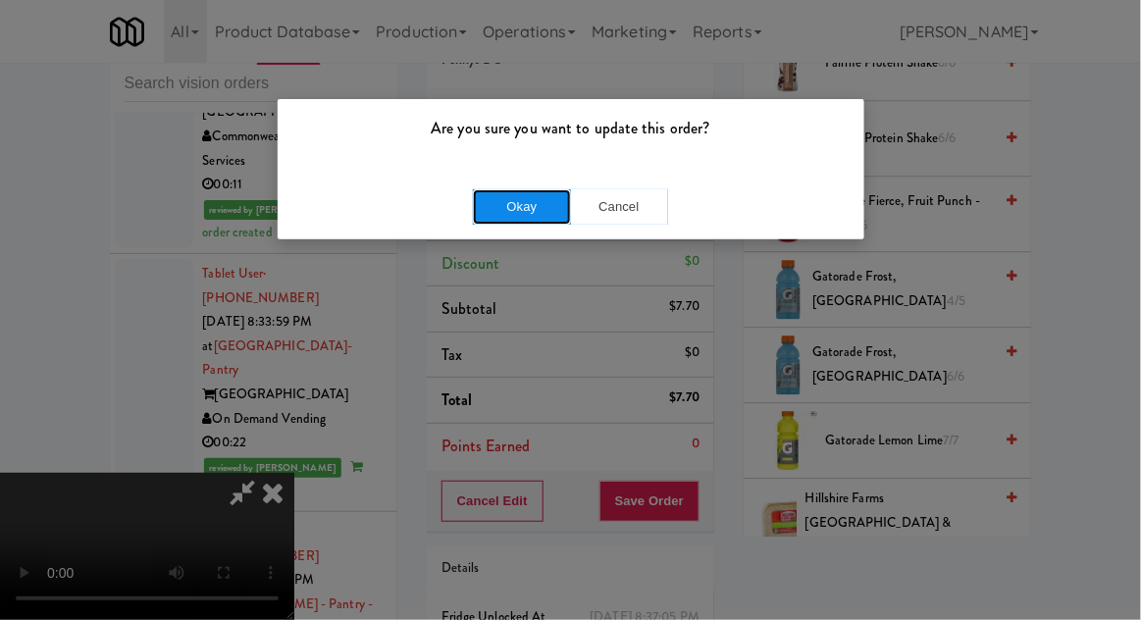
click at [534, 198] on button "Okay" at bounding box center [522, 206] width 98 height 35
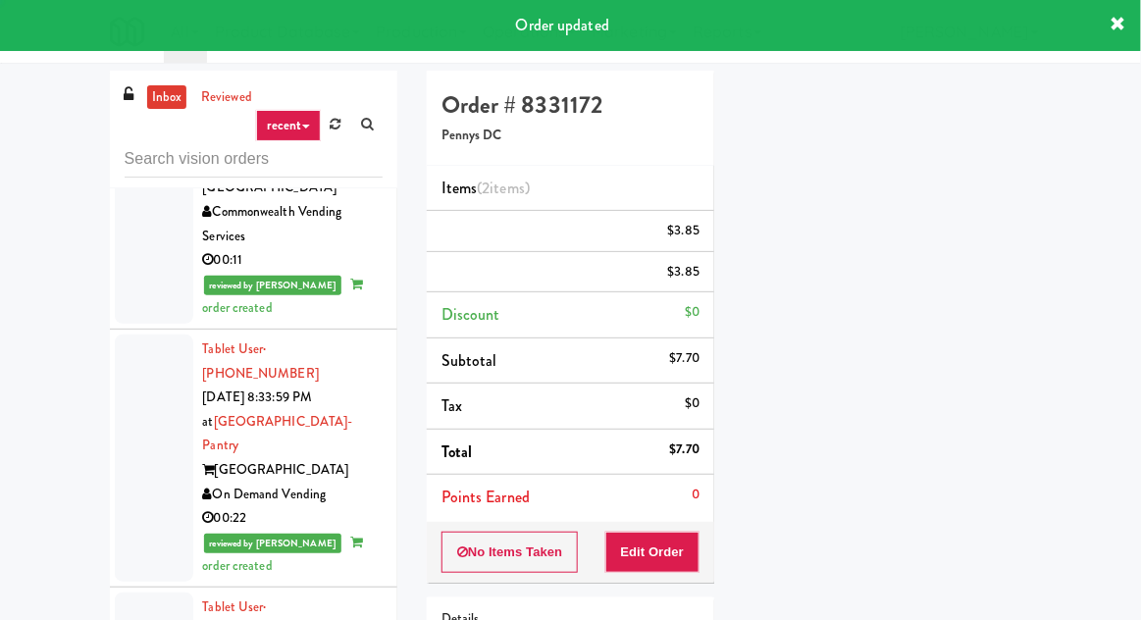
scroll to position [193, 0]
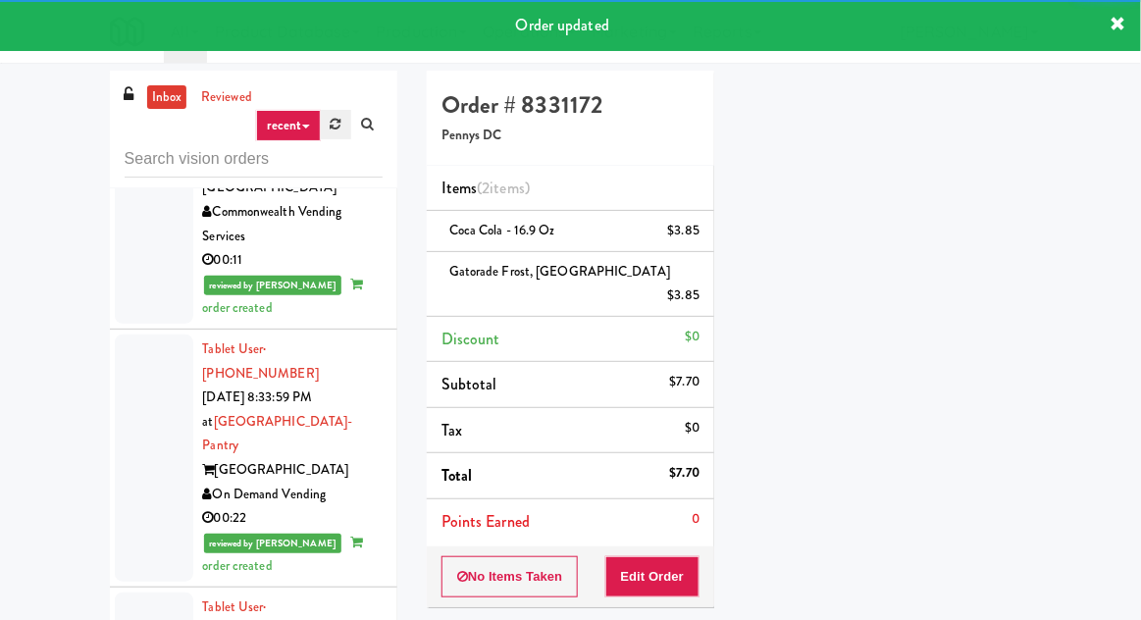
click at [326, 124] on link at bounding box center [336, 124] width 30 height 29
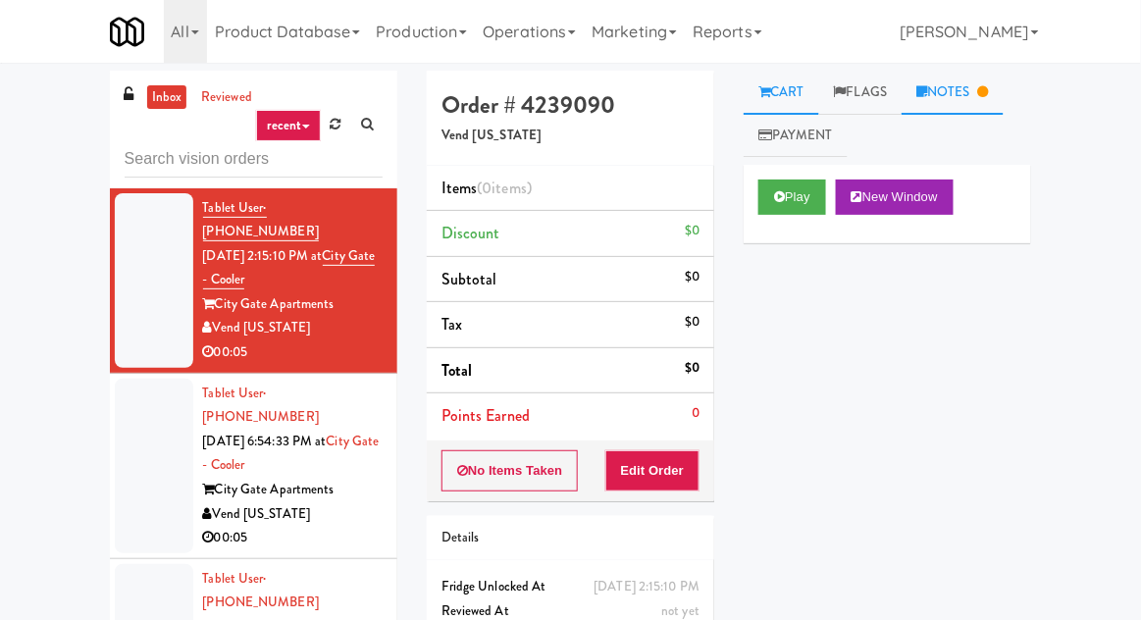
click at [966, 96] on link "Notes" at bounding box center [953, 93] width 102 height 44
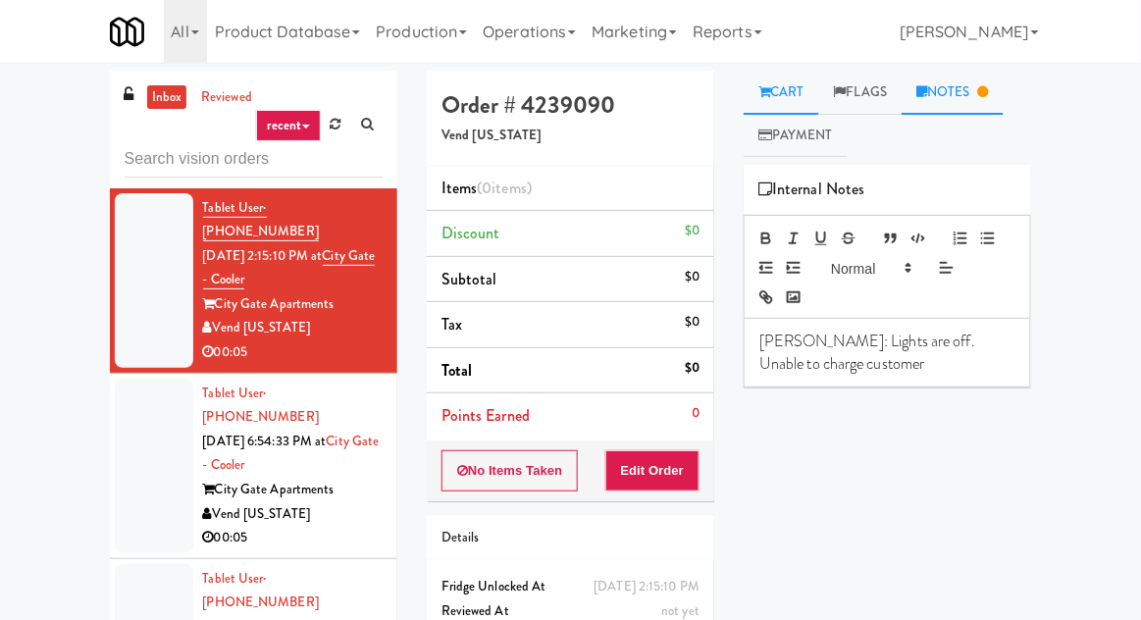
click at [801, 91] on link "Cart" at bounding box center [782, 93] width 76 height 44
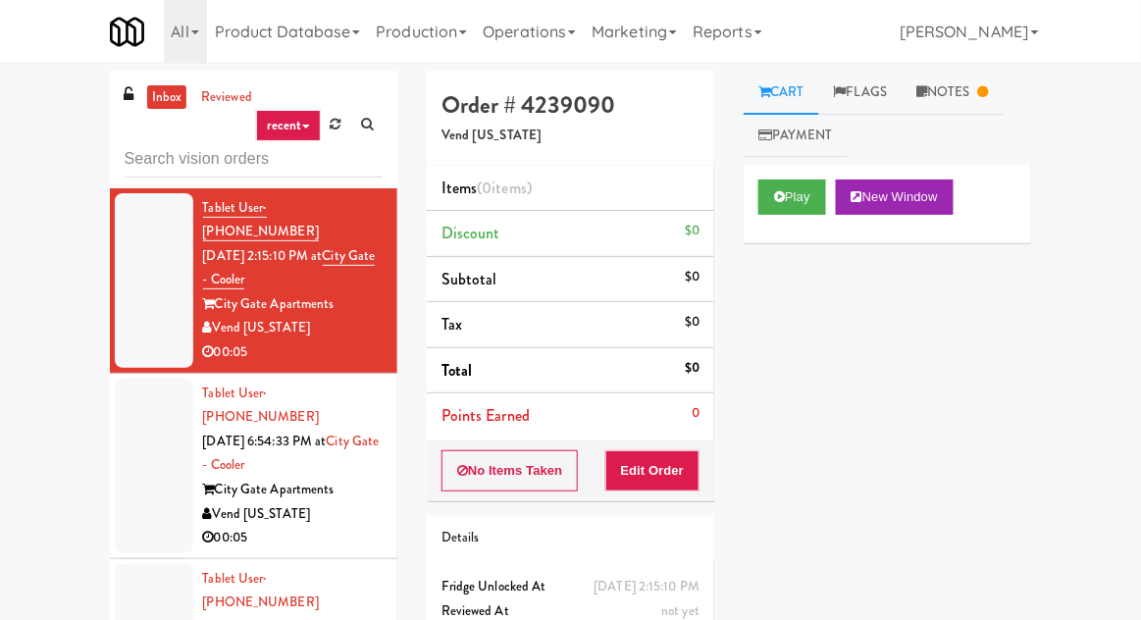
click at [148, 412] on div at bounding box center [154, 466] width 79 height 175
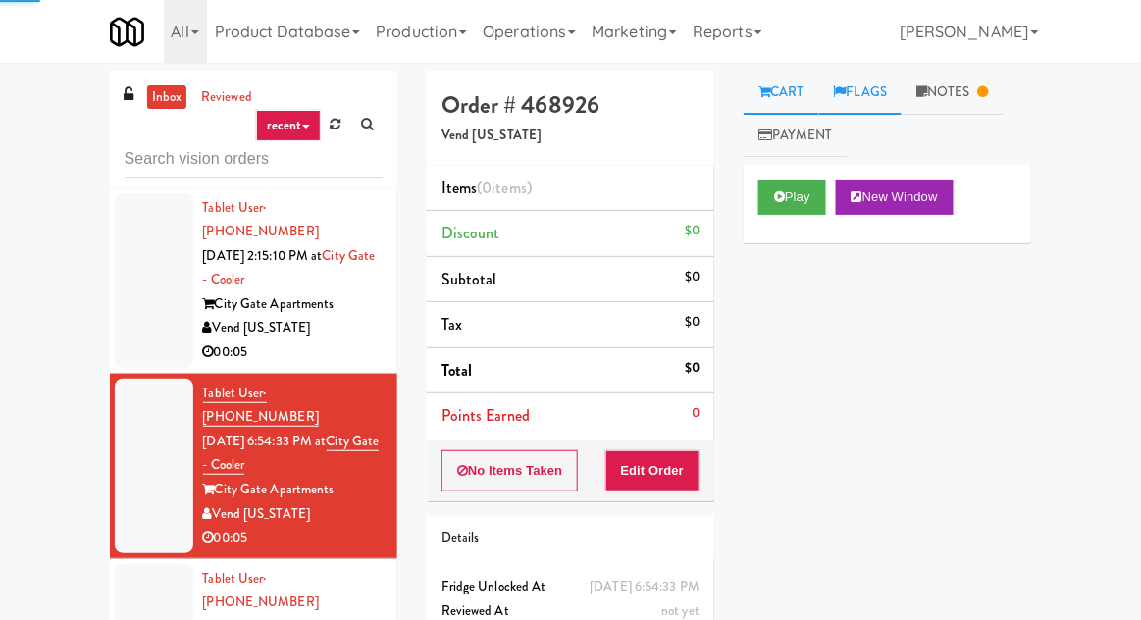
click at [877, 101] on link "Flags" at bounding box center [861, 93] width 83 height 44
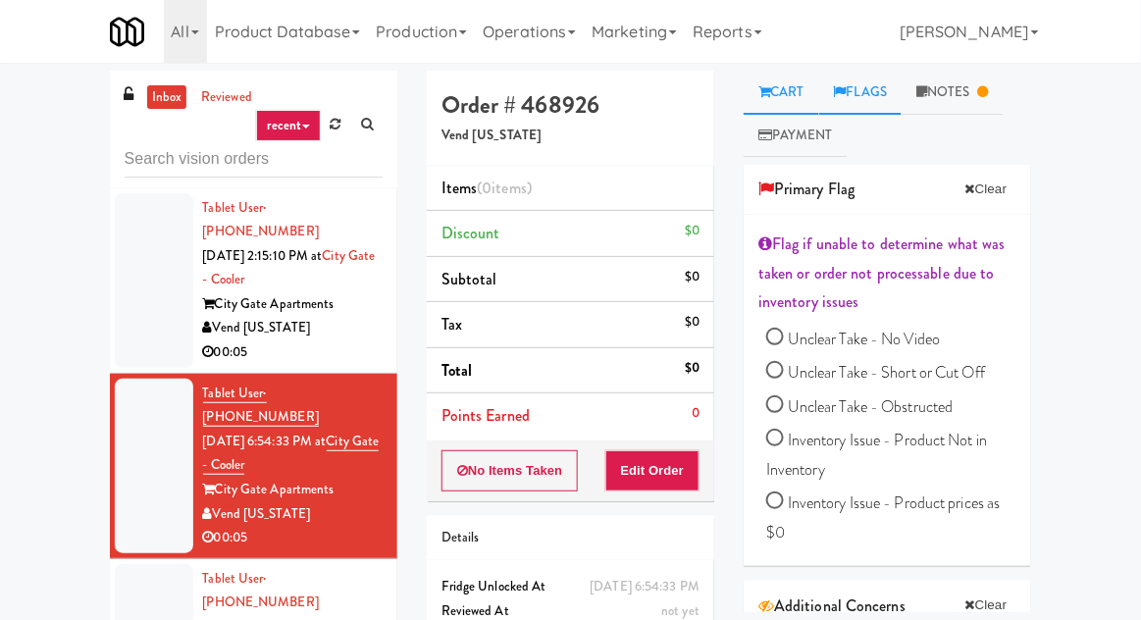
click at [791, 97] on link "Cart" at bounding box center [782, 93] width 76 height 44
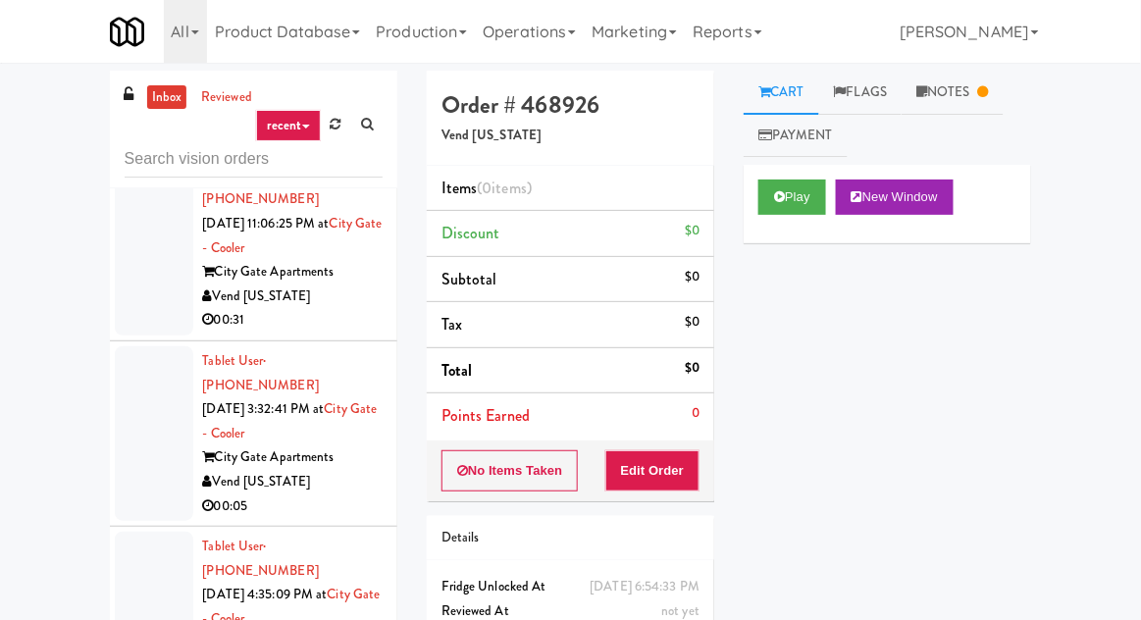
scroll to position [384, 0]
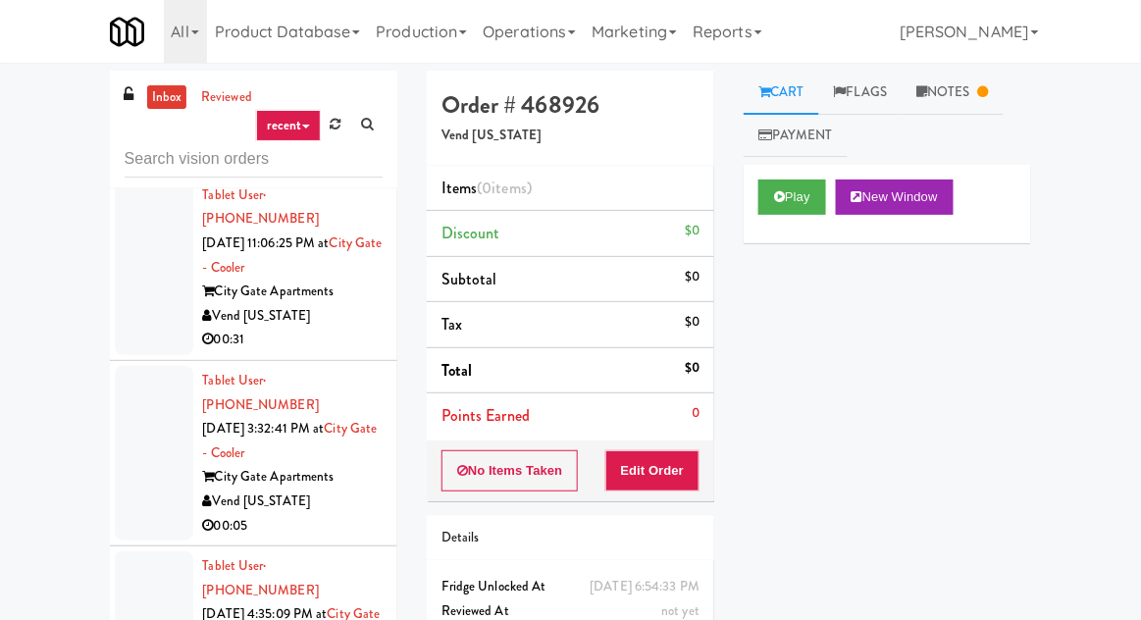
click at [153, 253] on div at bounding box center [154, 268] width 79 height 175
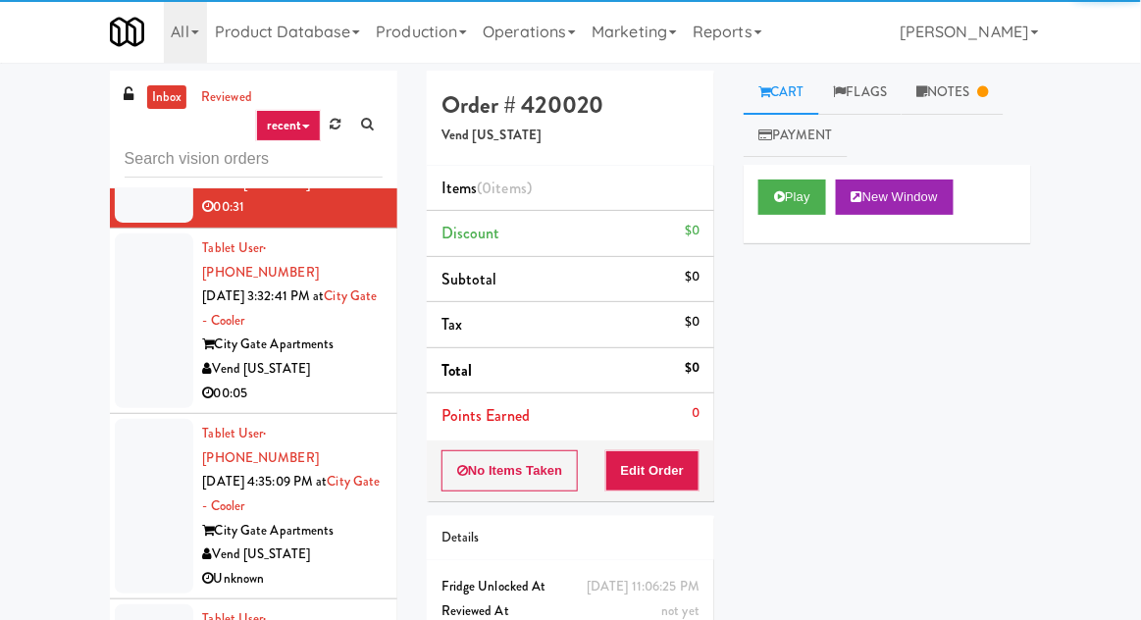
click at [145, 283] on div at bounding box center [154, 321] width 79 height 175
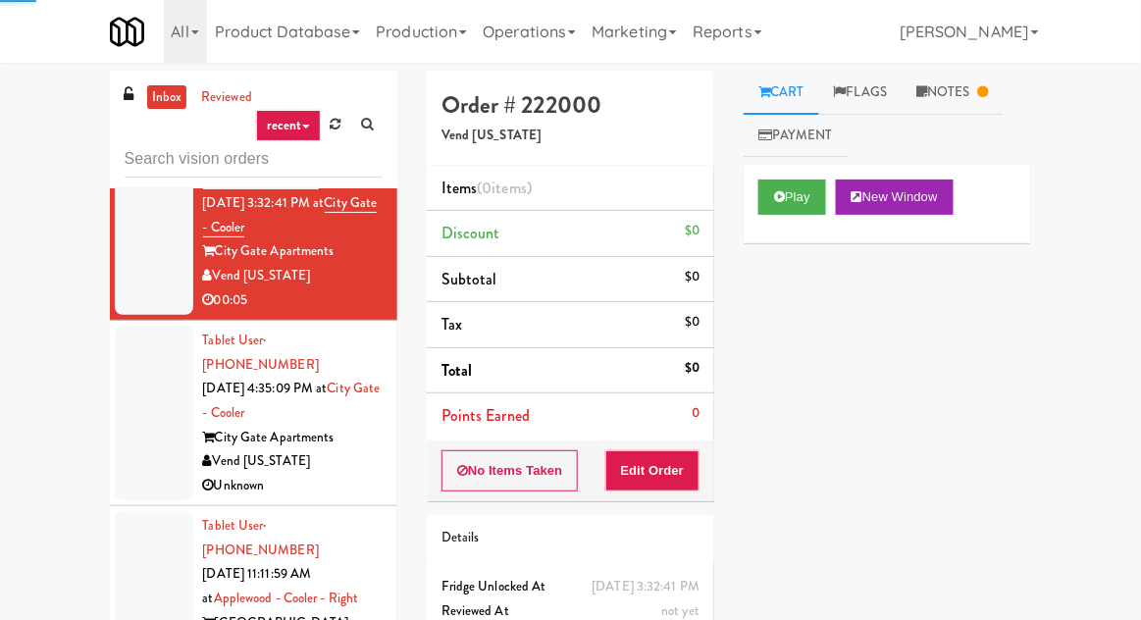
click at [141, 326] on div at bounding box center [154, 413] width 79 height 175
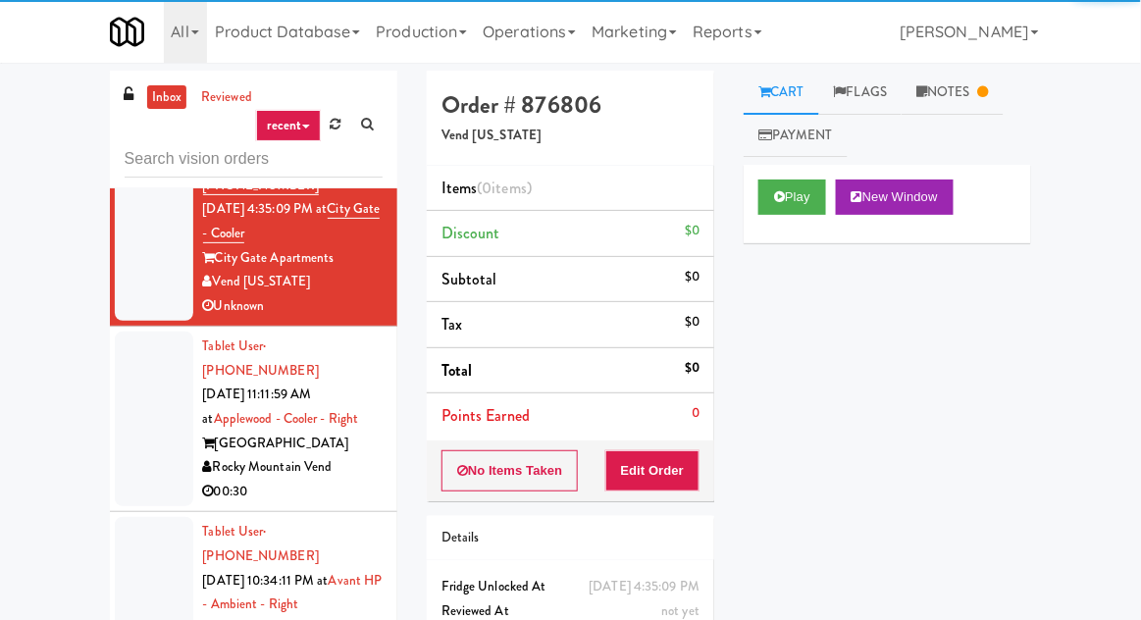
scroll to position [816, 0]
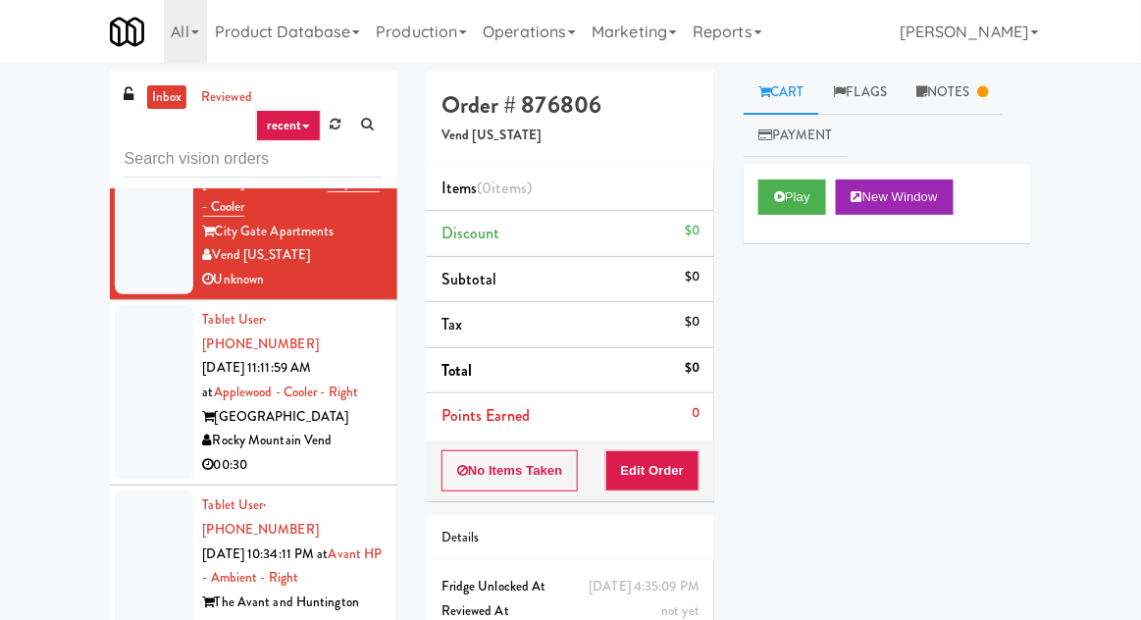
click at [156, 305] on div at bounding box center [154, 392] width 79 height 175
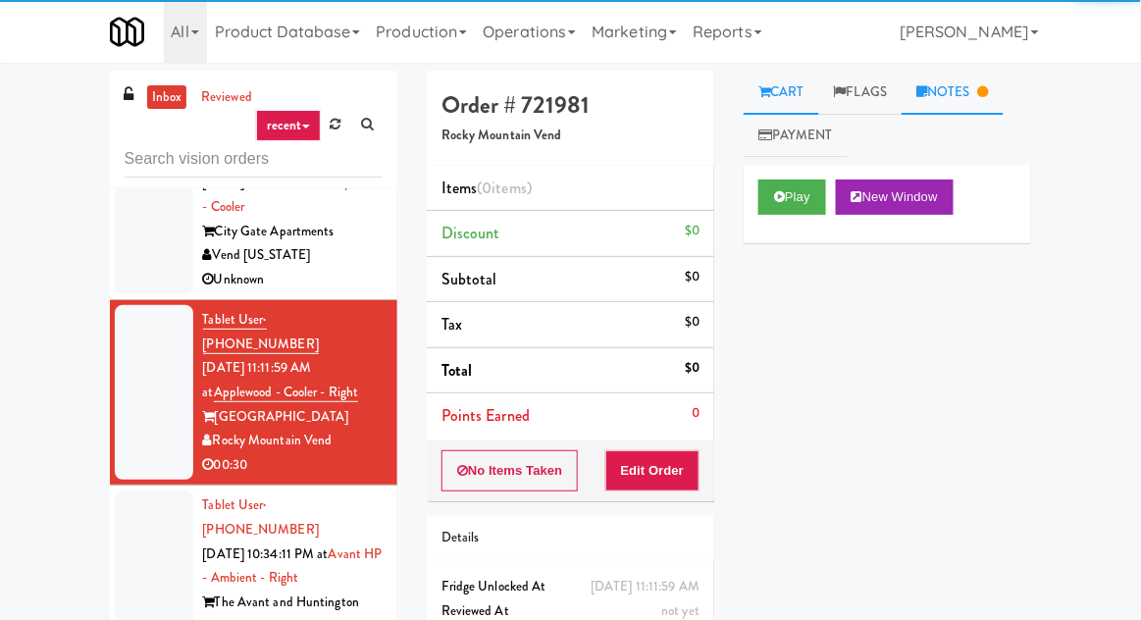
click at [943, 81] on link "Notes" at bounding box center [953, 93] width 102 height 44
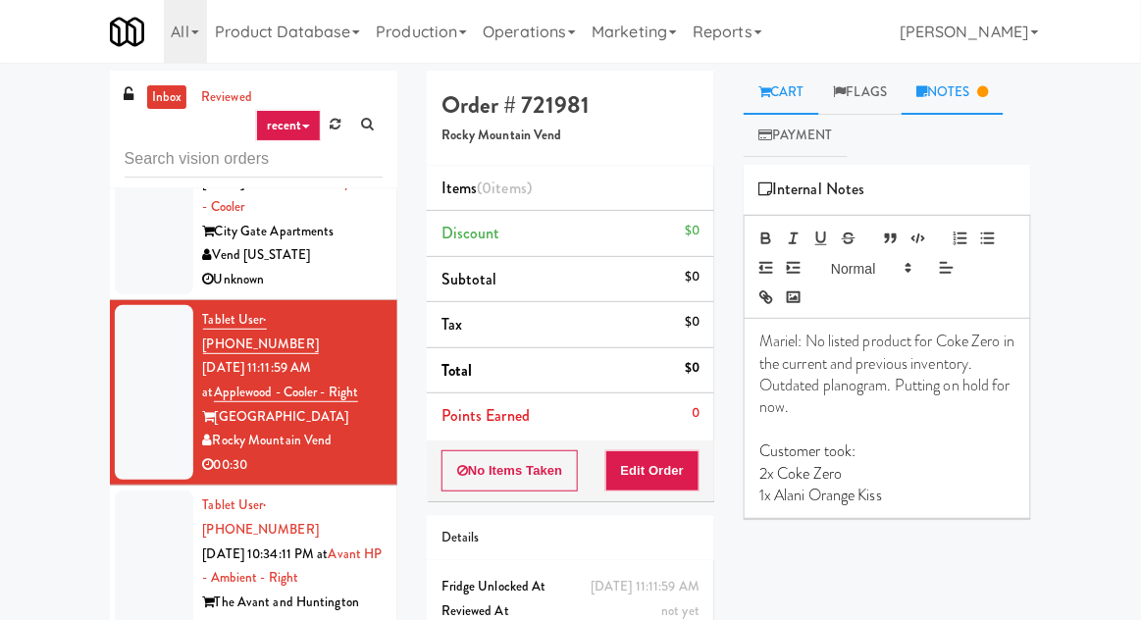
click at [792, 84] on link "Cart" at bounding box center [782, 93] width 76 height 44
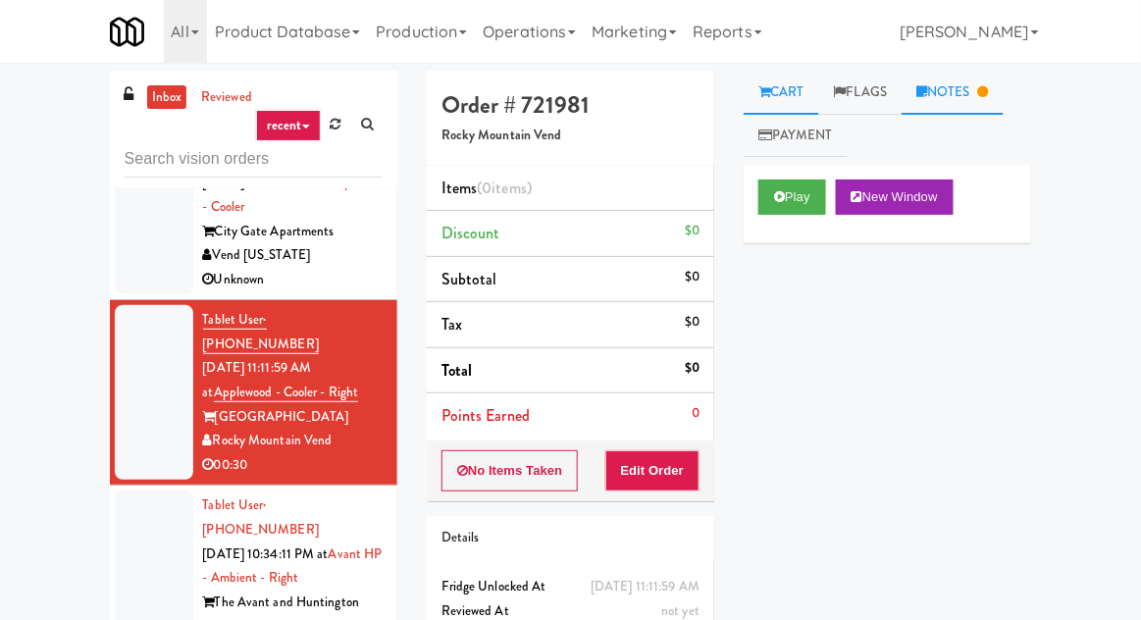
click at [977, 107] on link "Notes" at bounding box center [953, 93] width 102 height 44
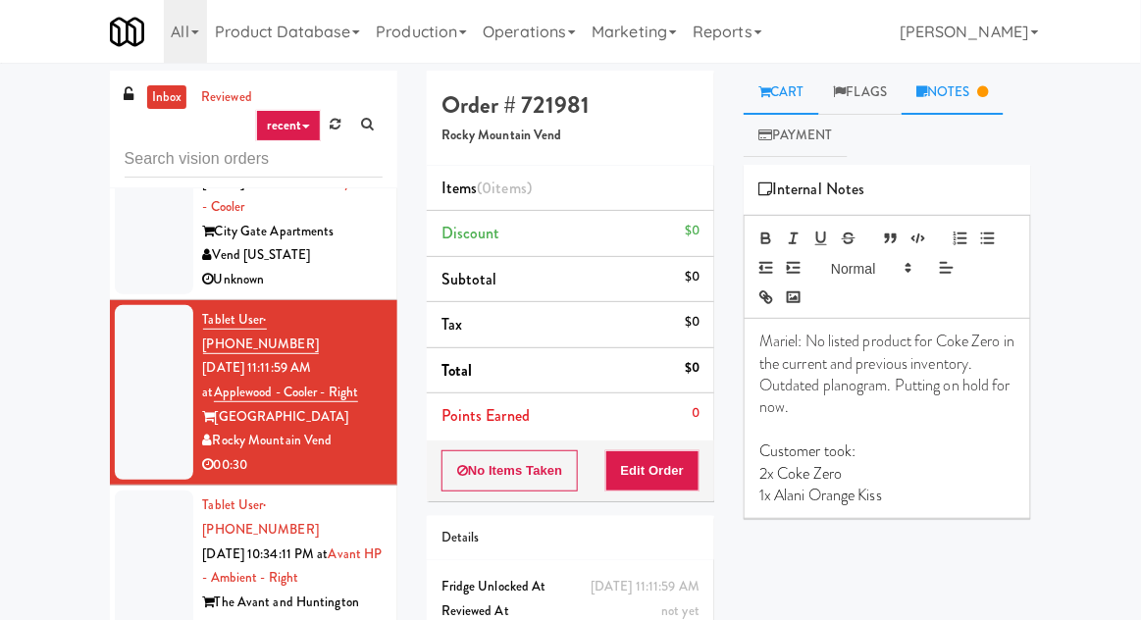
click at [795, 90] on link "Cart" at bounding box center [782, 93] width 76 height 44
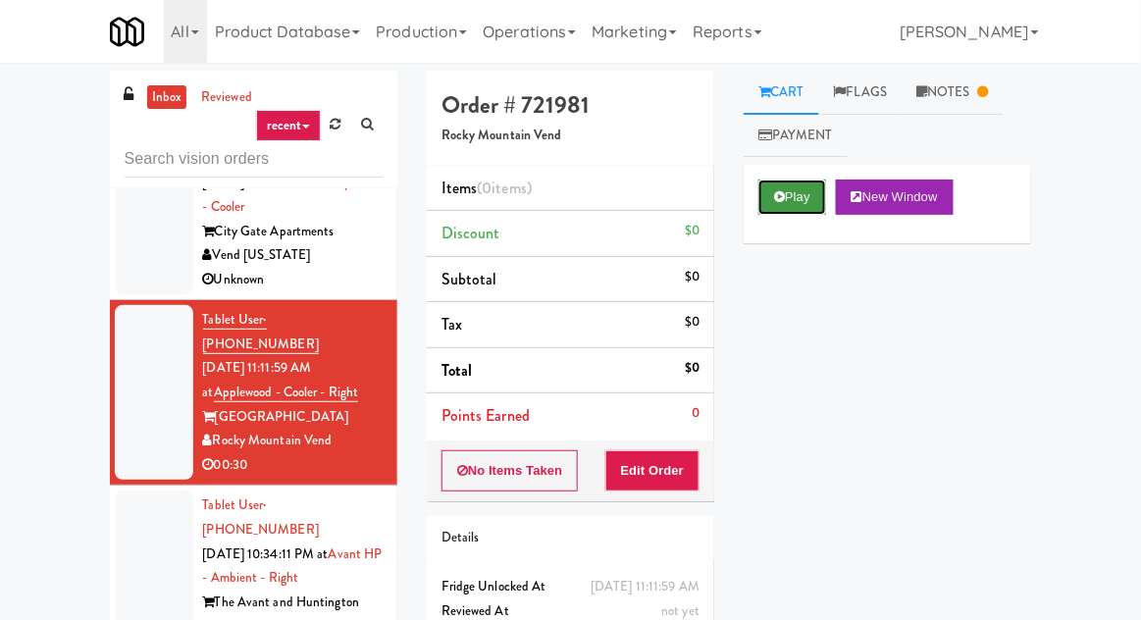
click at [804, 212] on button "Play" at bounding box center [793, 197] width 68 height 35
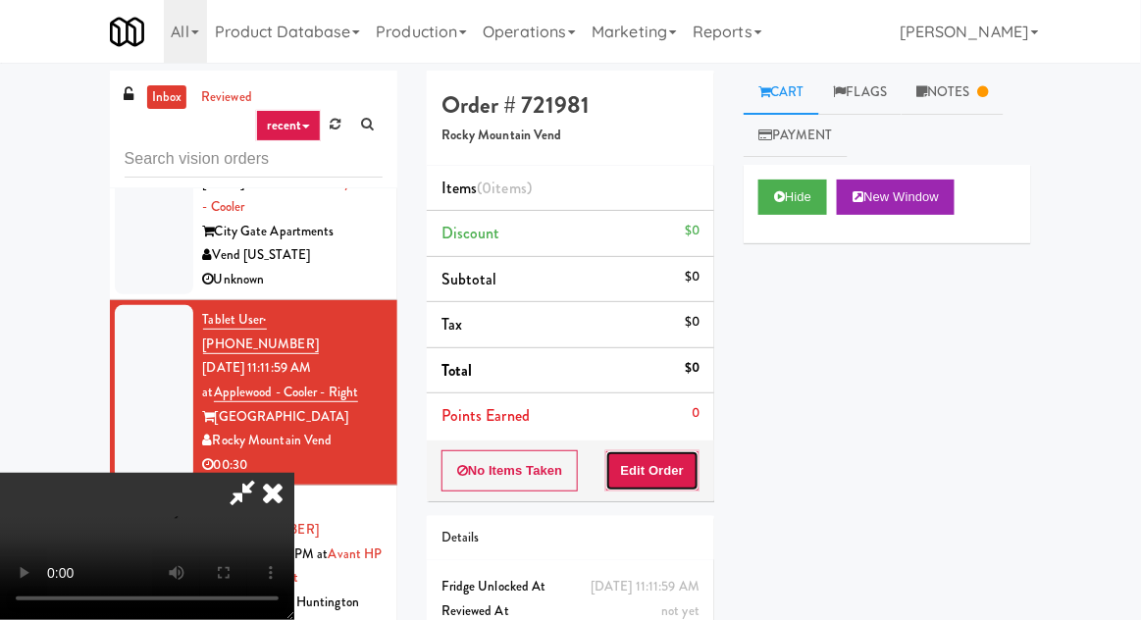
click at [665, 465] on button "Edit Order" at bounding box center [653, 470] width 95 height 41
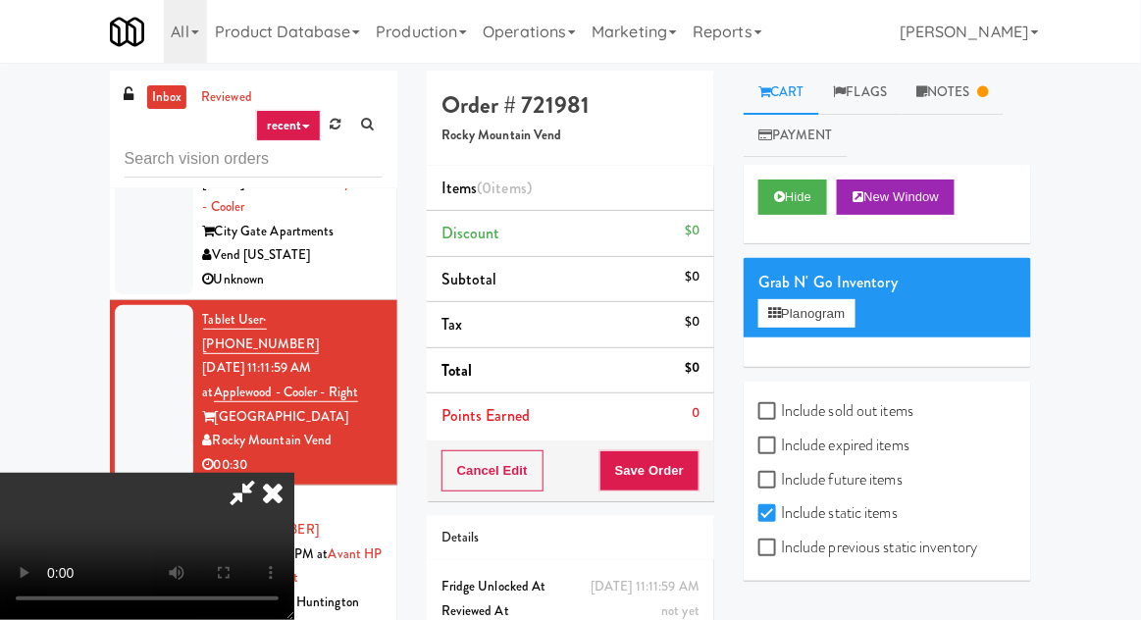
click at [842, 550] on label "Include previous static inventory" at bounding box center [868, 547] width 219 height 29
click at [781, 550] on input "Include previous static inventory" at bounding box center [770, 549] width 23 height 16
checkbox input "true"
click at [867, 450] on label "Include expired items" at bounding box center [834, 445] width 151 height 29
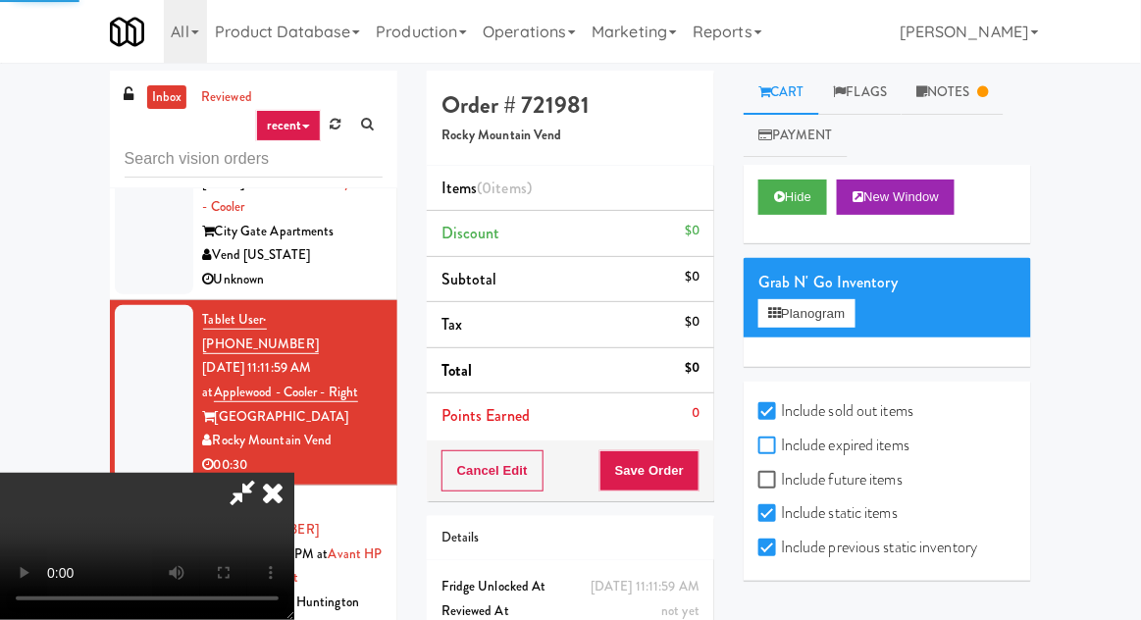
click at [781, 450] on input "Include expired items" at bounding box center [770, 447] width 23 height 16
checkbox input "true"
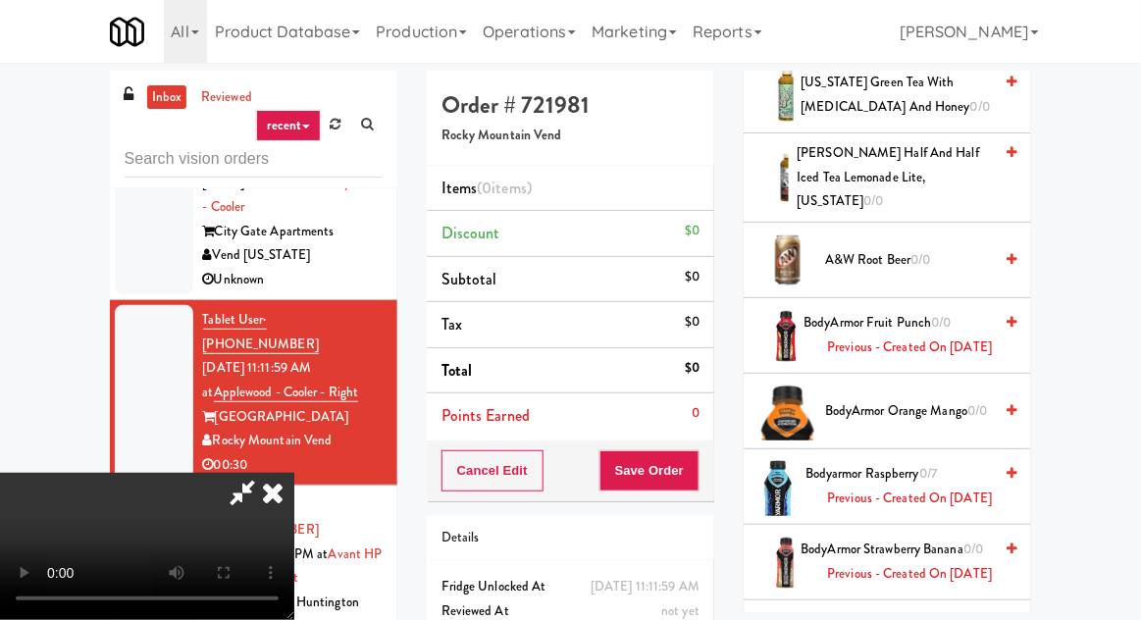
scroll to position [964, 0]
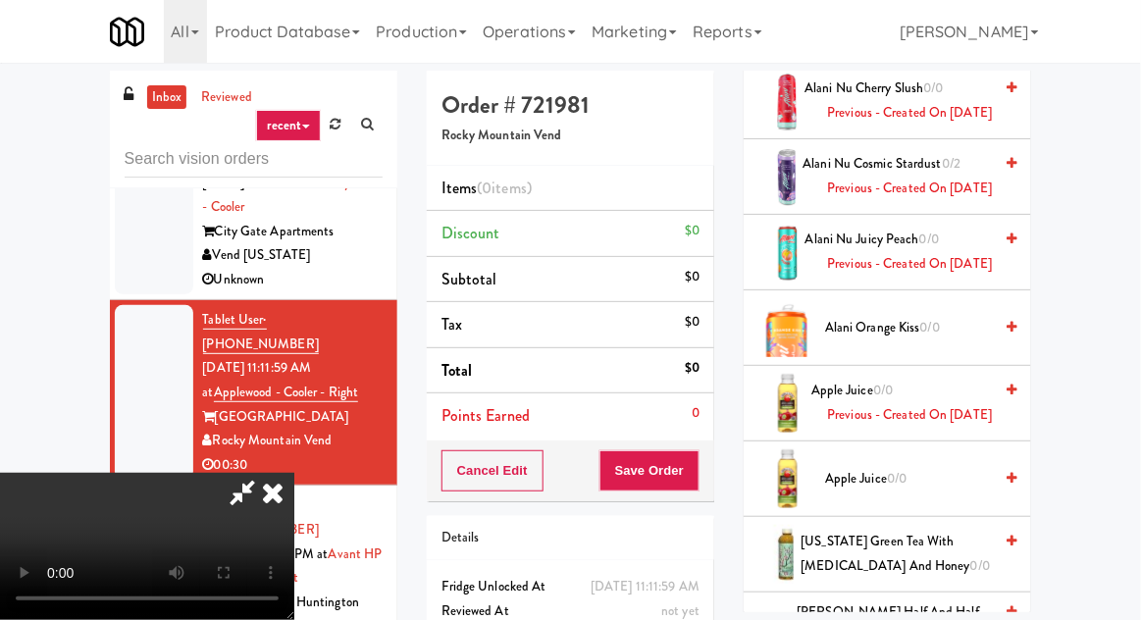
click at [902, 341] on span "Alani Orange Kiss 0/0" at bounding box center [908, 328] width 167 height 25
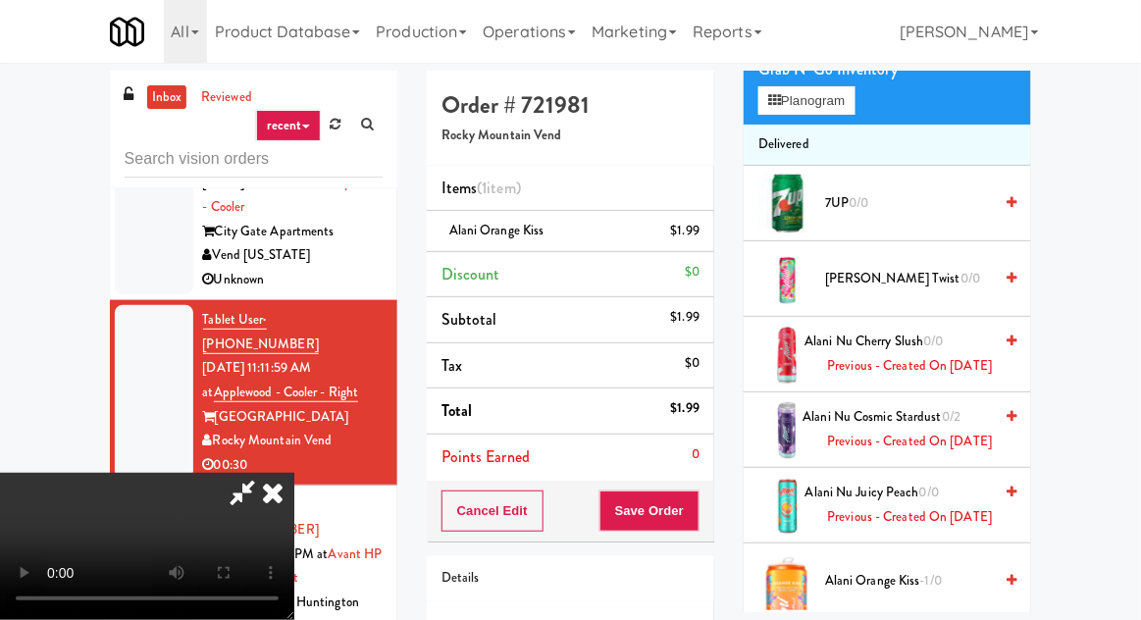
scroll to position [0, 0]
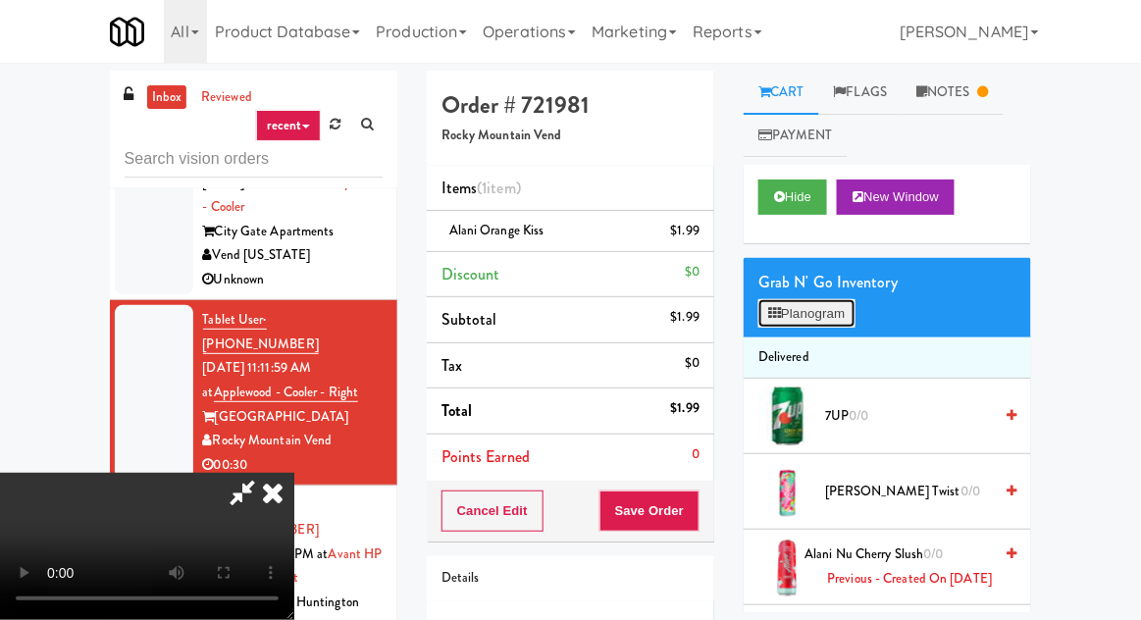
click at [836, 308] on button "Planogram" at bounding box center [807, 313] width 96 height 29
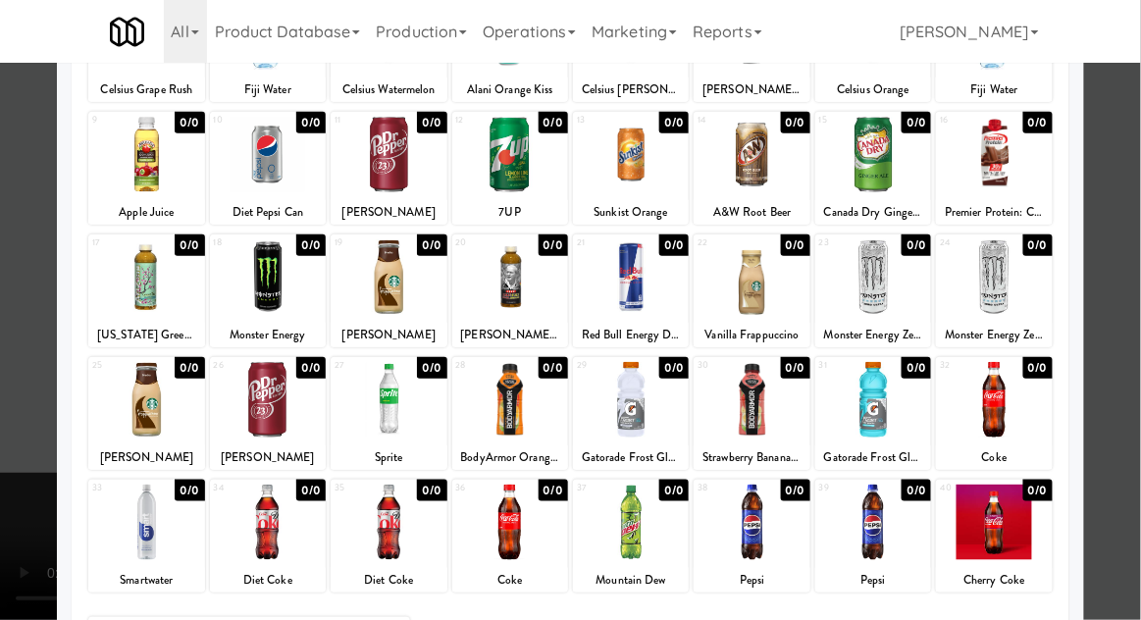
scroll to position [200, 0]
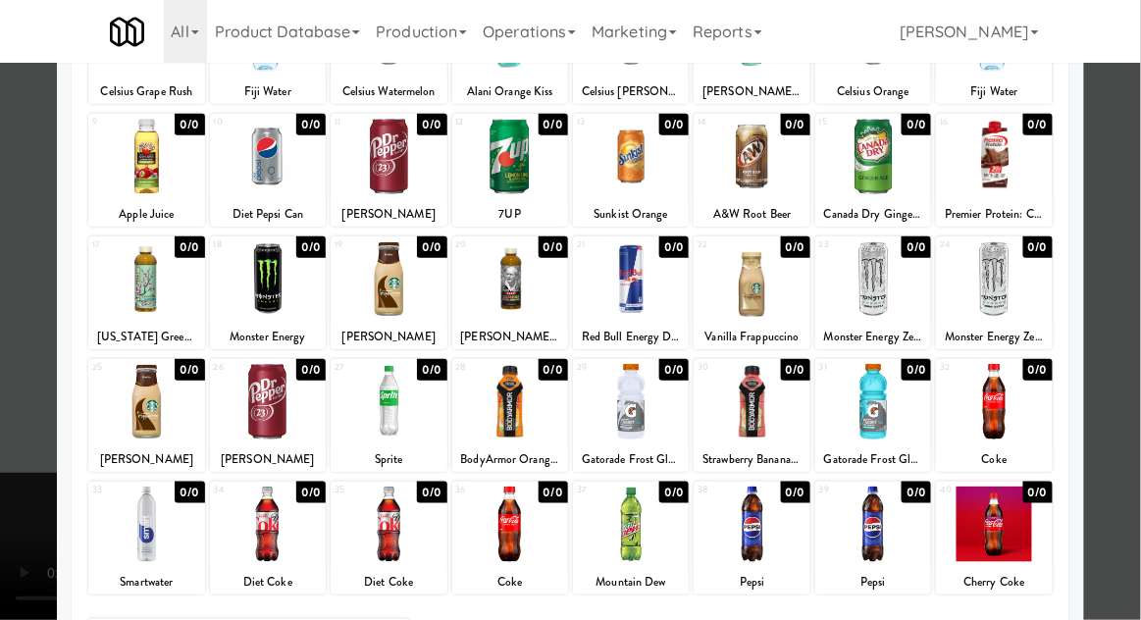
click at [30, 453] on div at bounding box center [570, 310] width 1141 height 620
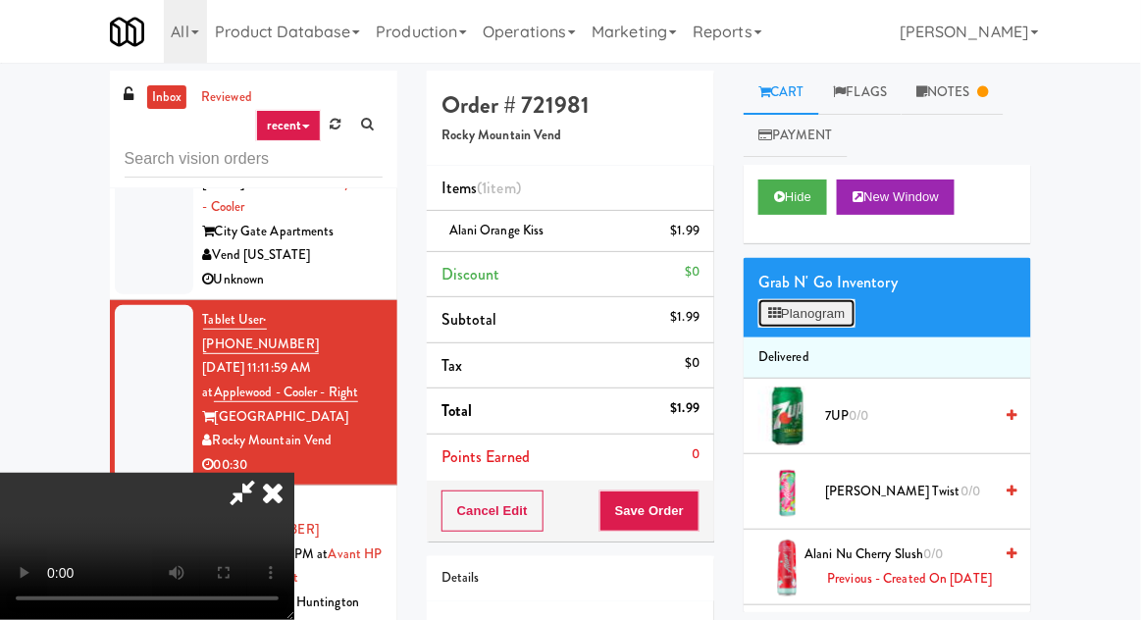
click at [826, 320] on button "Planogram" at bounding box center [807, 313] width 96 height 29
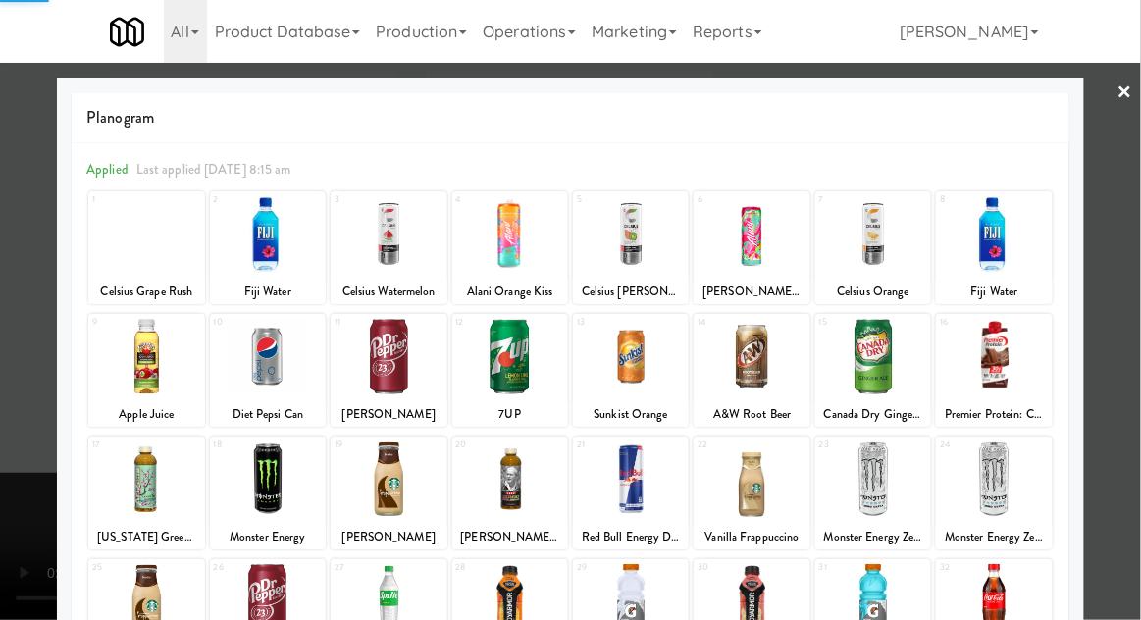
scroll to position [248, 0]
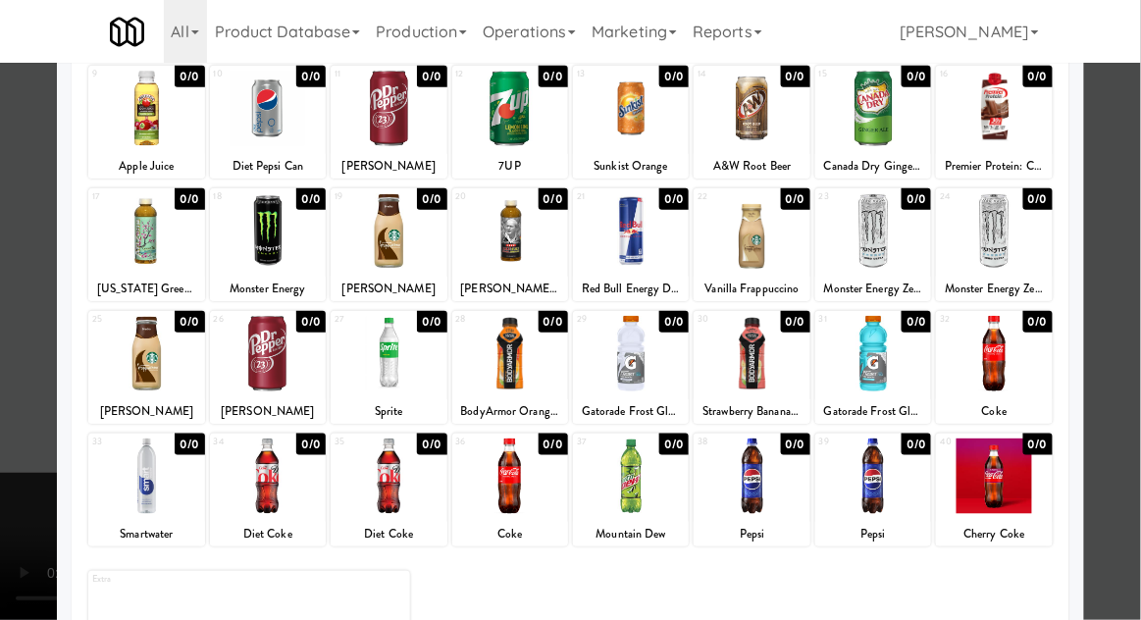
click at [256, 482] on div at bounding box center [268, 477] width 116 height 76
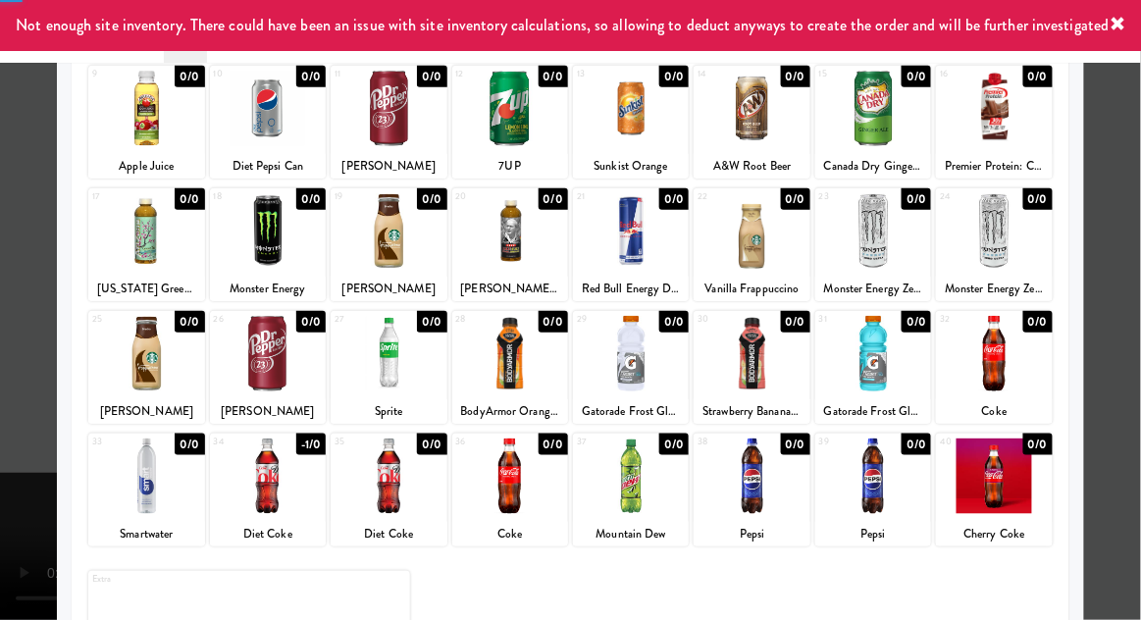
click at [249, 488] on div at bounding box center [268, 477] width 116 height 76
click at [46, 500] on div at bounding box center [570, 310] width 1141 height 620
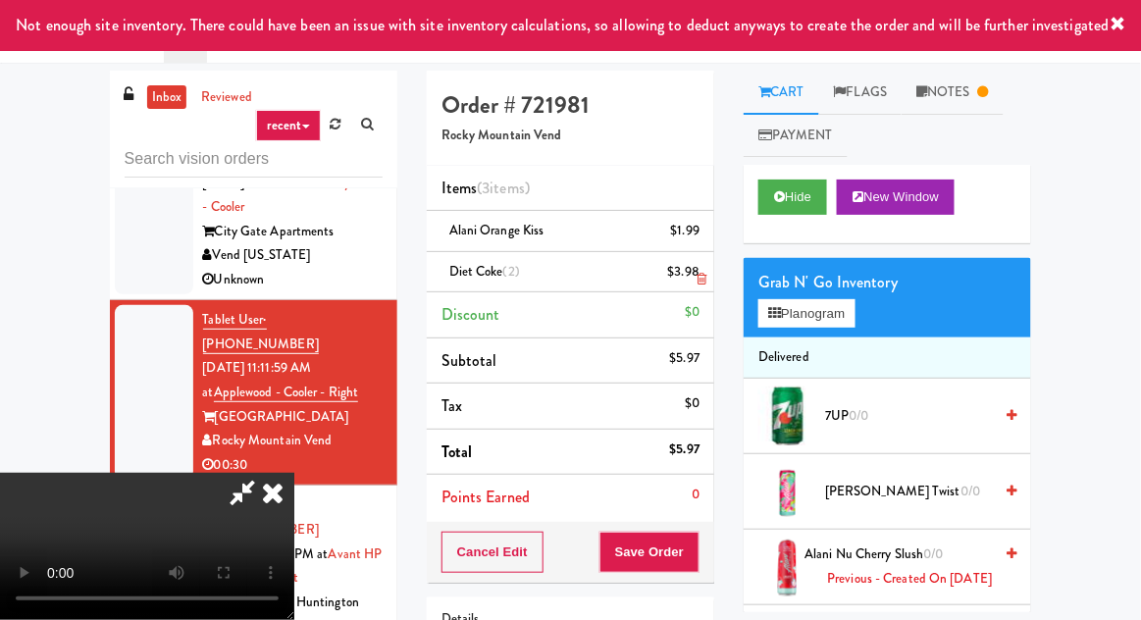
click at [696, 282] on link at bounding box center [698, 280] width 18 height 25
click at [697, 279] on icon at bounding box center [702, 279] width 10 height 13
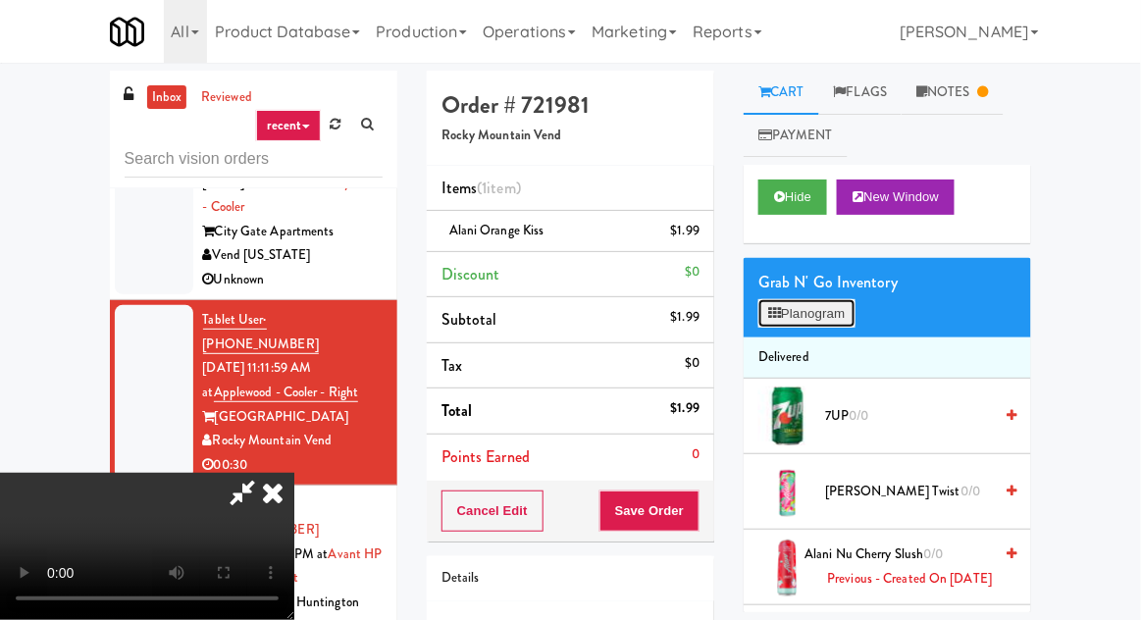
click at [835, 312] on button "Planogram" at bounding box center [807, 313] width 96 height 29
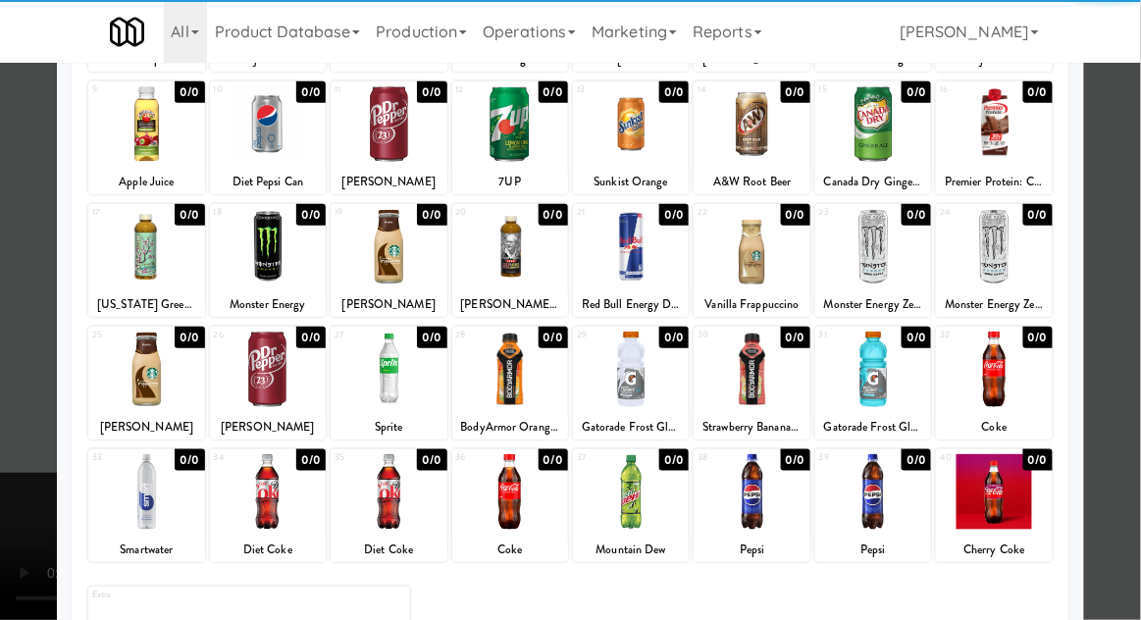
scroll to position [238, 0]
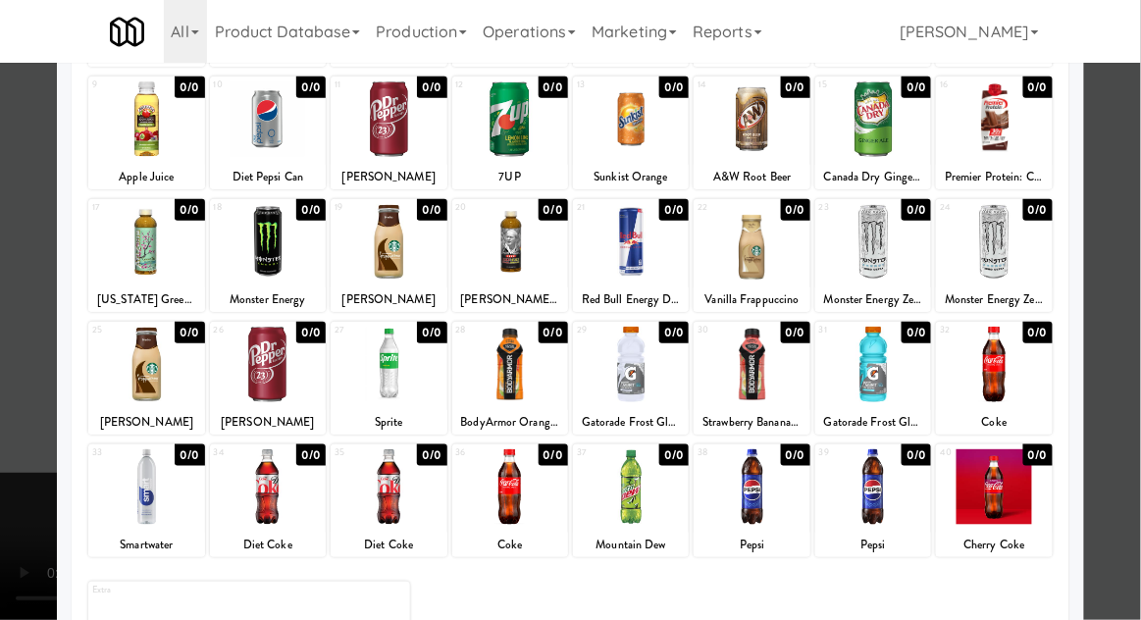
click at [10, 482] on div at bounding box center [570, 310] width 1141 height 620
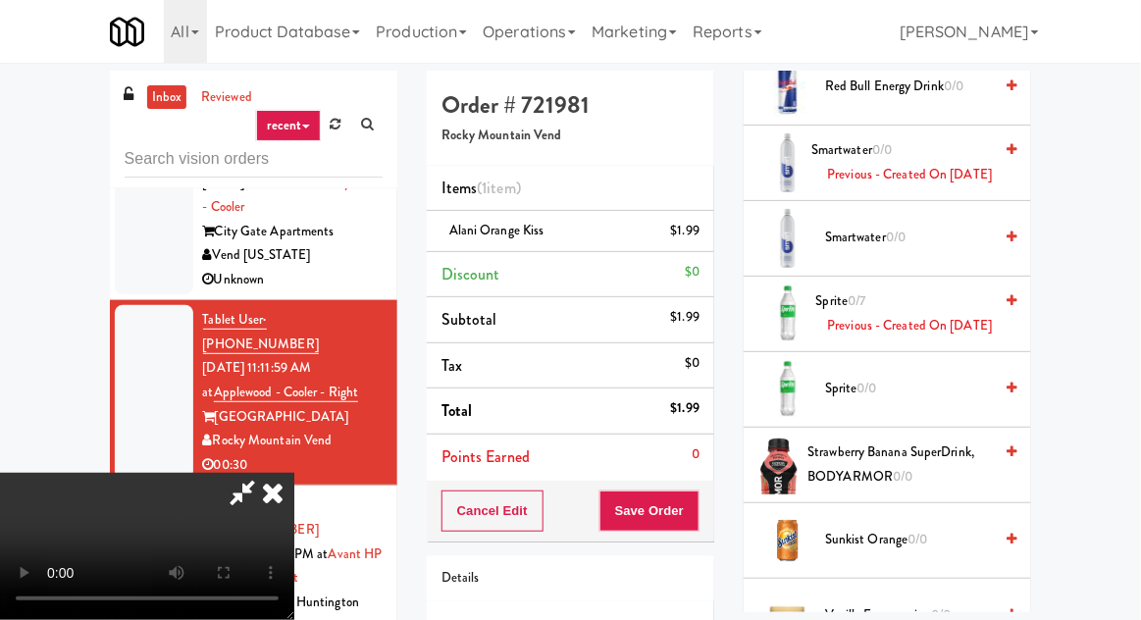
scroll to position [5513, 0]
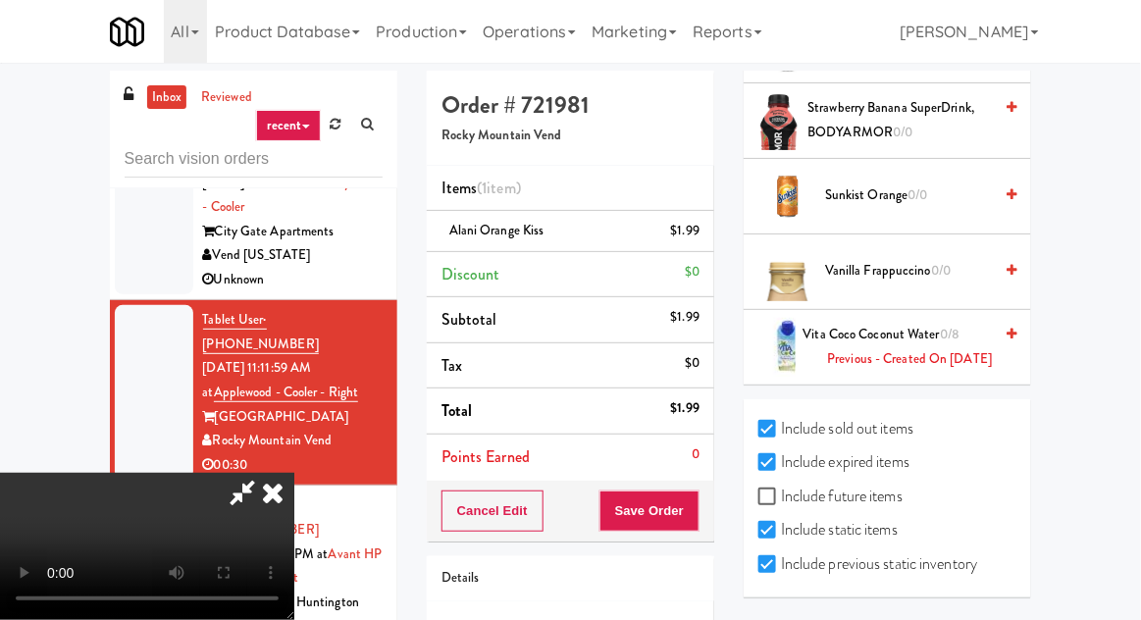
click at [890, 511] on label "Include future items" at bounding box center [831, 496] width 144 height 29
click at [781, 505] on input "Include future items" at bounding box center [770, 498] width 23 height 16
checkbox input "true"
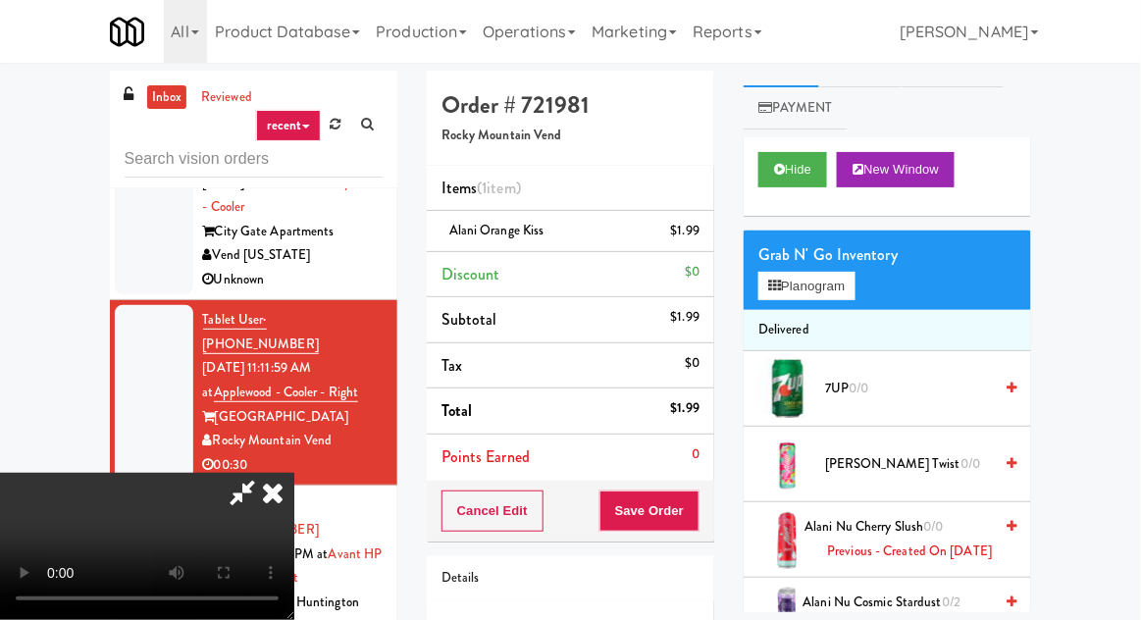
scroll to position [0, 0]
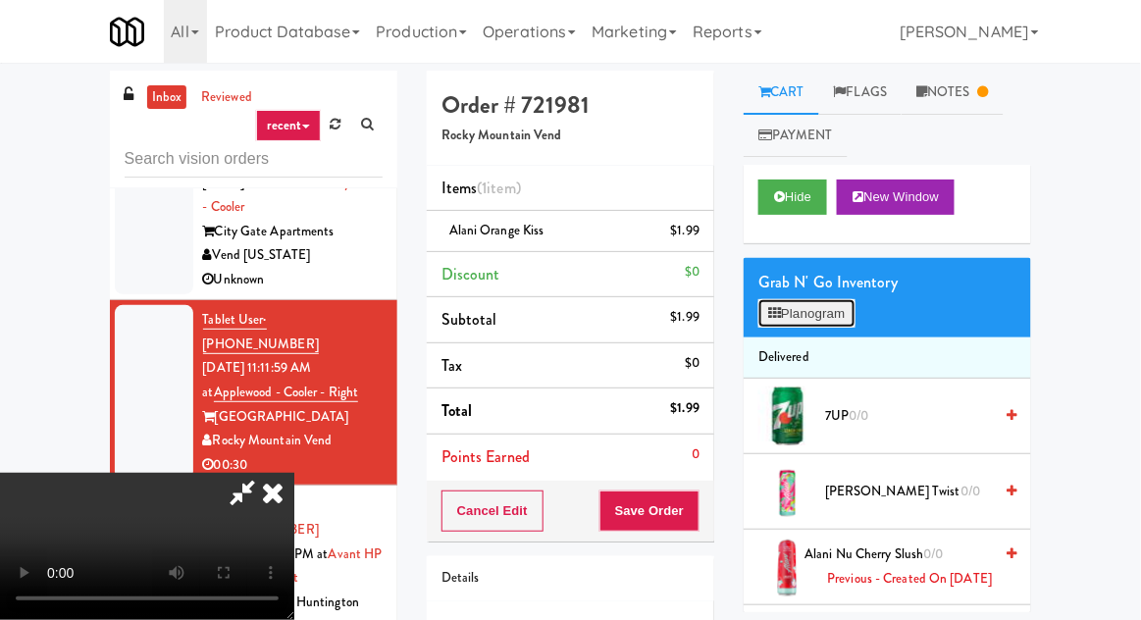
click at [825, 301] on button "Planogram" at bounding box center [807, 313] width 96 height 29
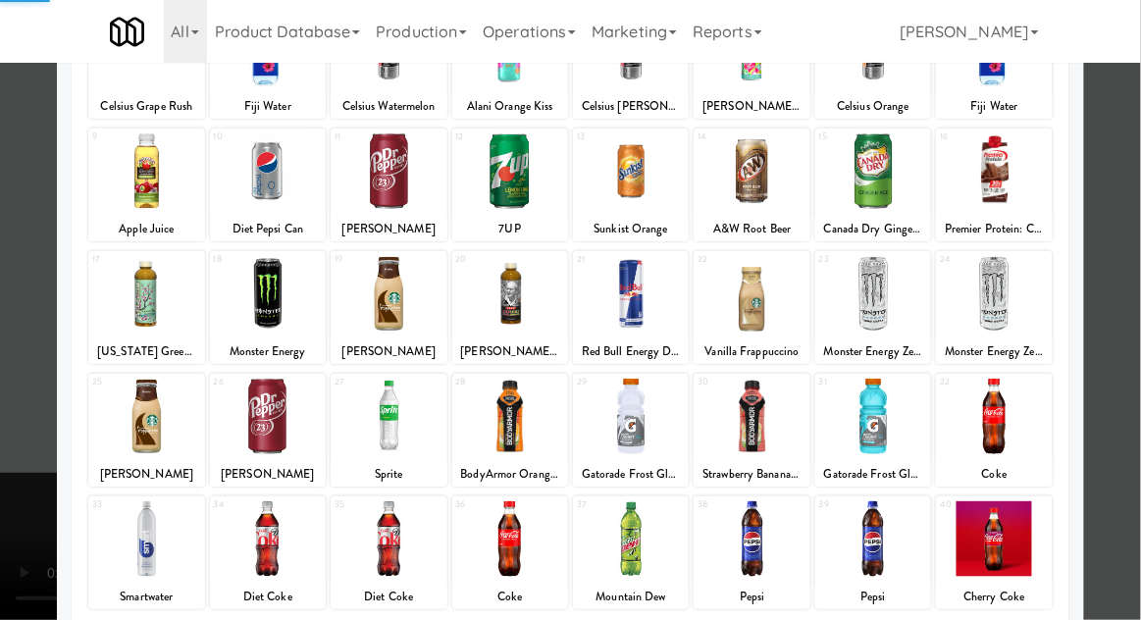
scroll to position [248, 0]
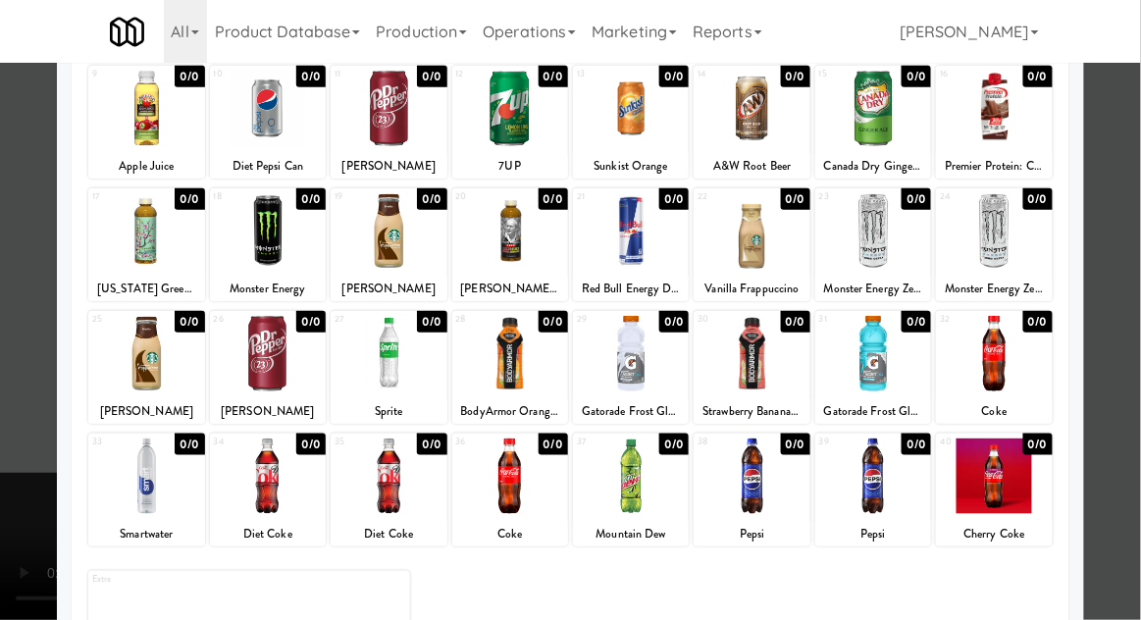
click at [1129, 320] on div at bounding box center [570, 310] width 1141 height 620
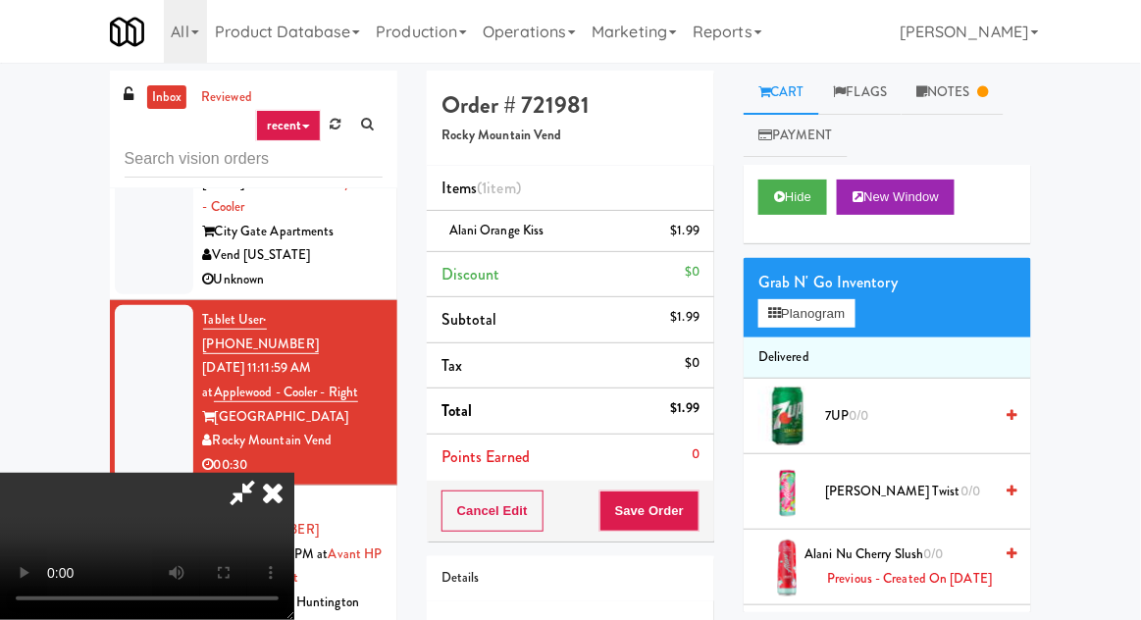
click at [294, 473] on icon at bounding box center [272, 492] width 43 height 39
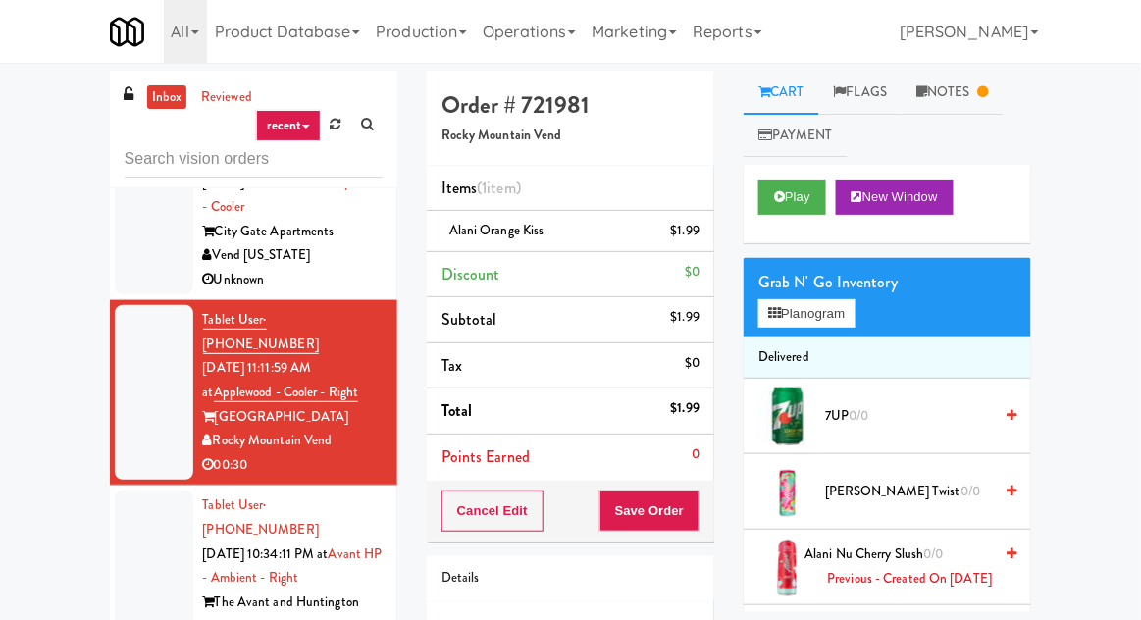
click at [126, 491] on div at bounding box center [154, 590] width 79 height 199
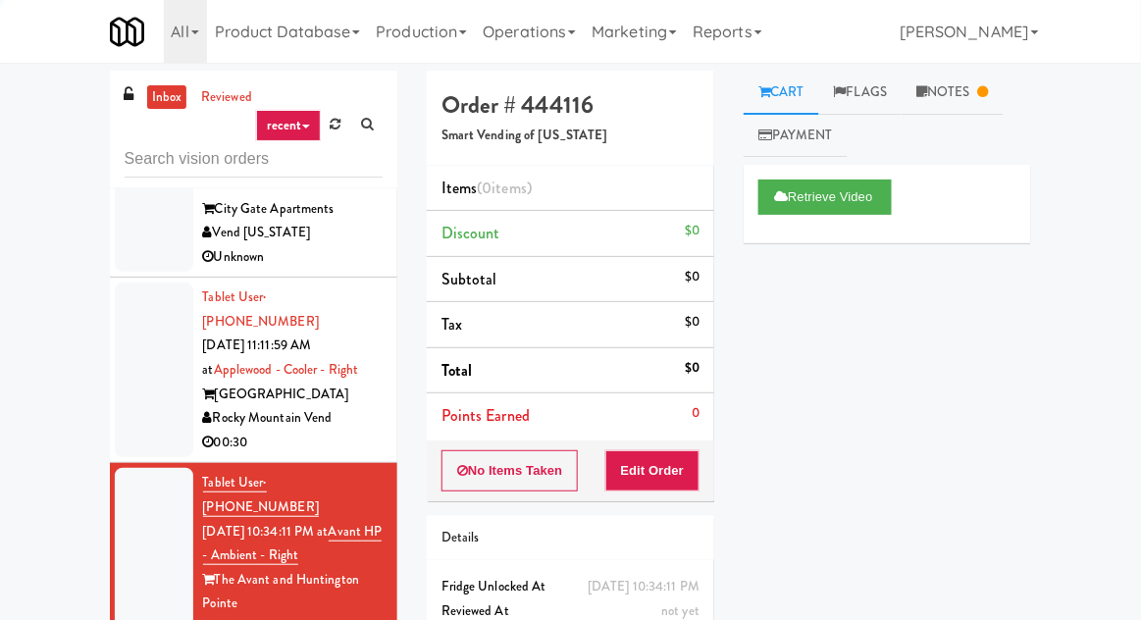
scroll to position [845, 0]
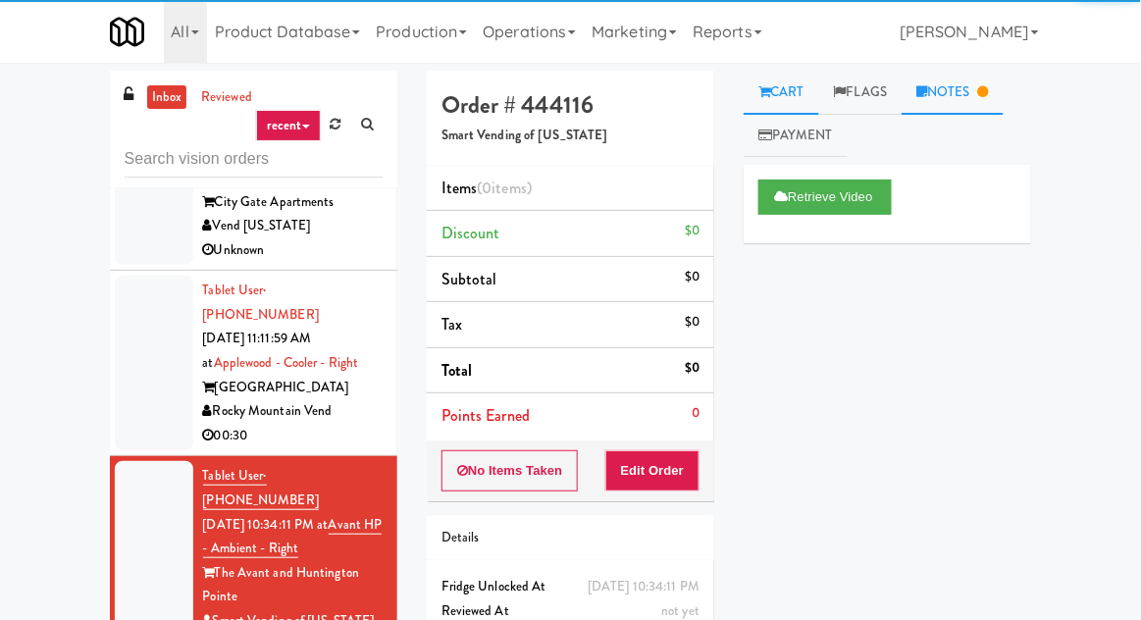
click at [977, 100] on link "Notes" at bounding box center [953, 93] width 102 height 44
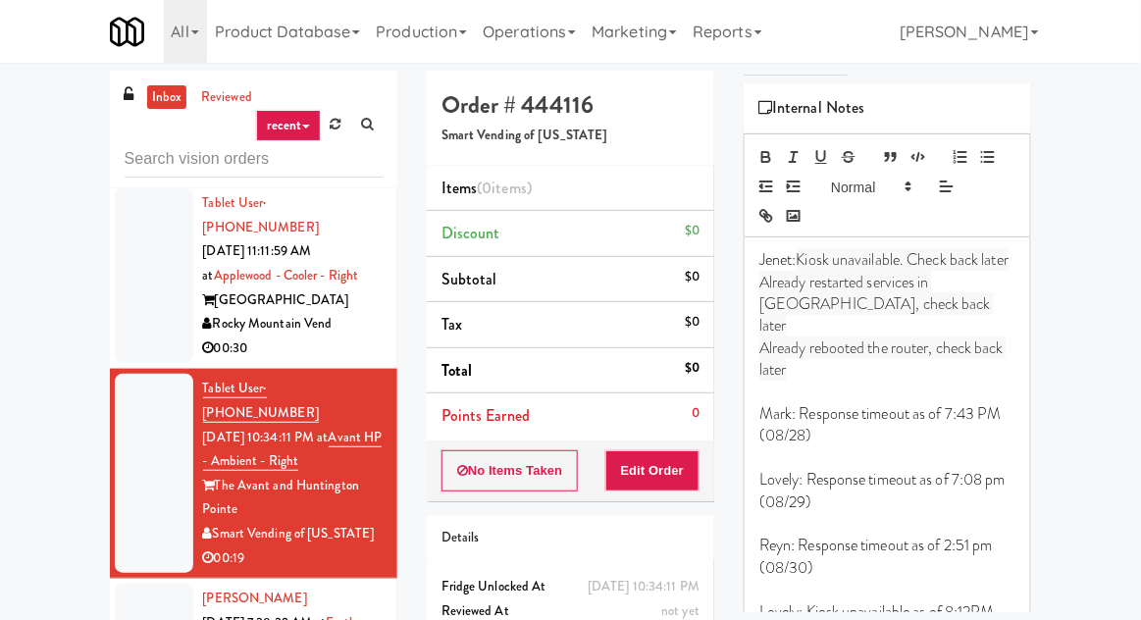
scroll to position [0, 0]
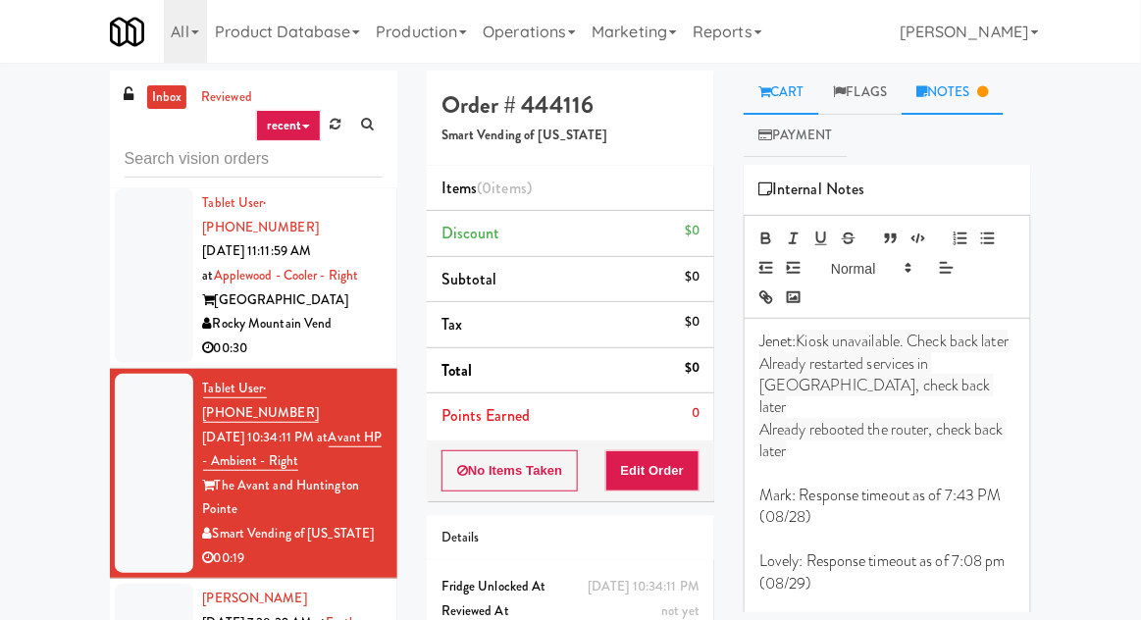
click at [802, 93] on link "Cart" at bounding box center [782, 93] width 76 height 44
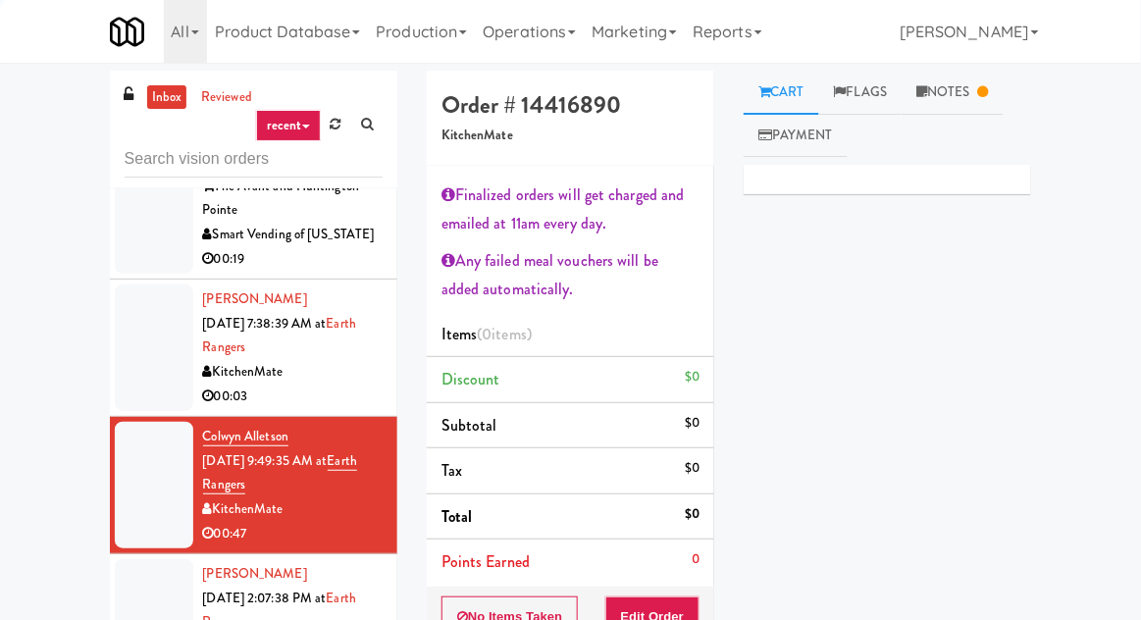
click at [146, 559] on div at bounding box center [154, 622] width 79 height 127
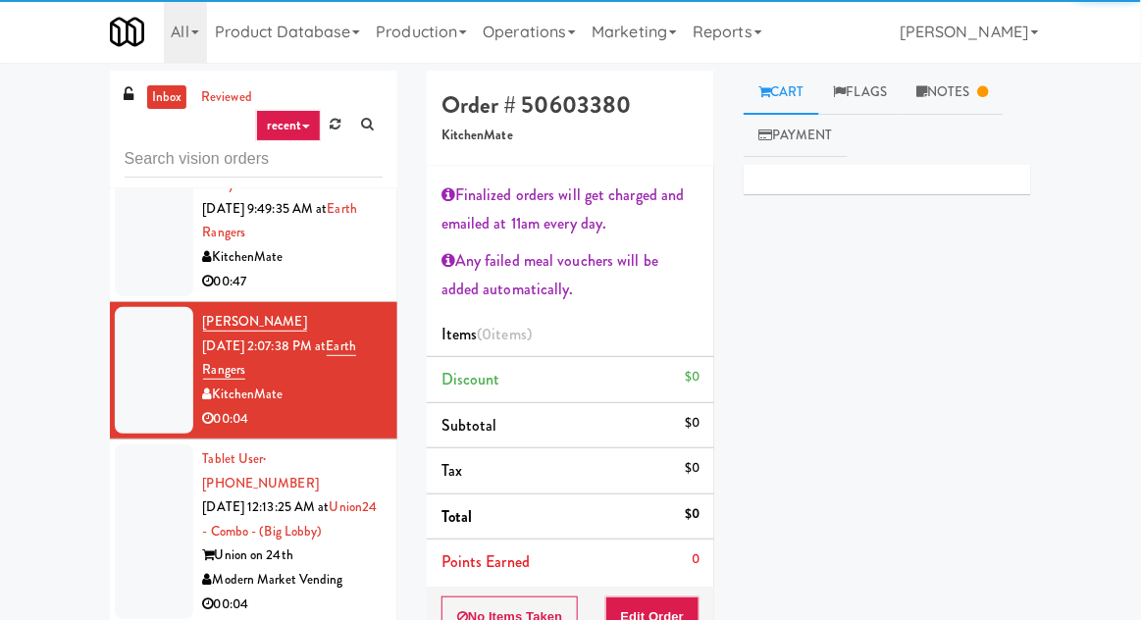
scroll to position [1503, 0]
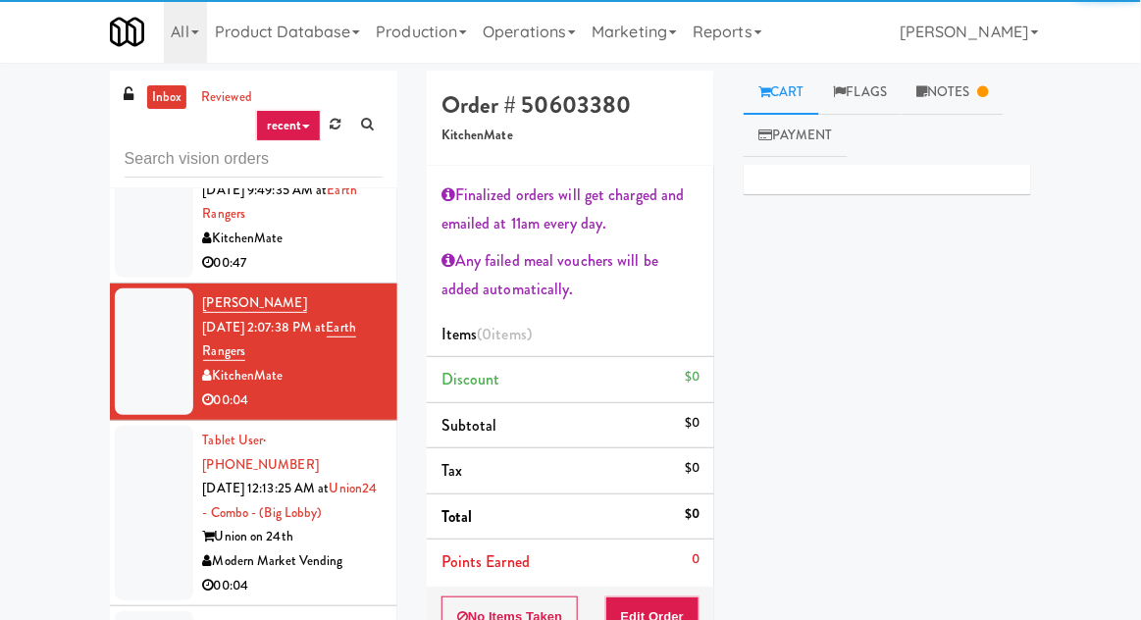
click at [159, 426] on div at bounding box center [154, 513] width 79 height 175
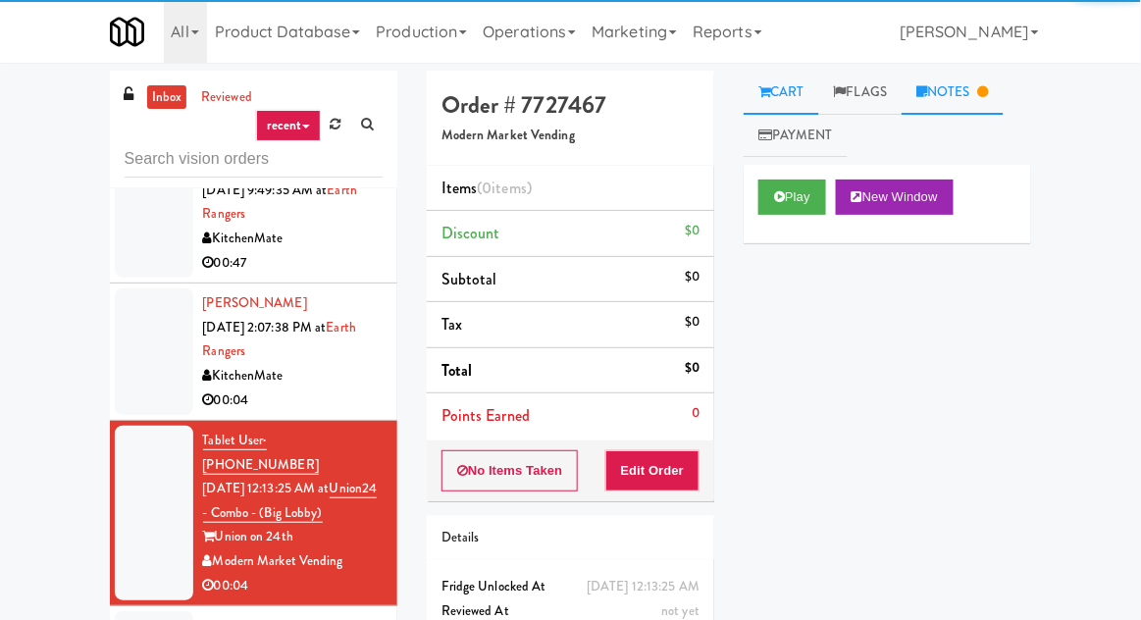
click at [964, 94] on link "Notes" at bounding box center [953, 93] width 102 height 44
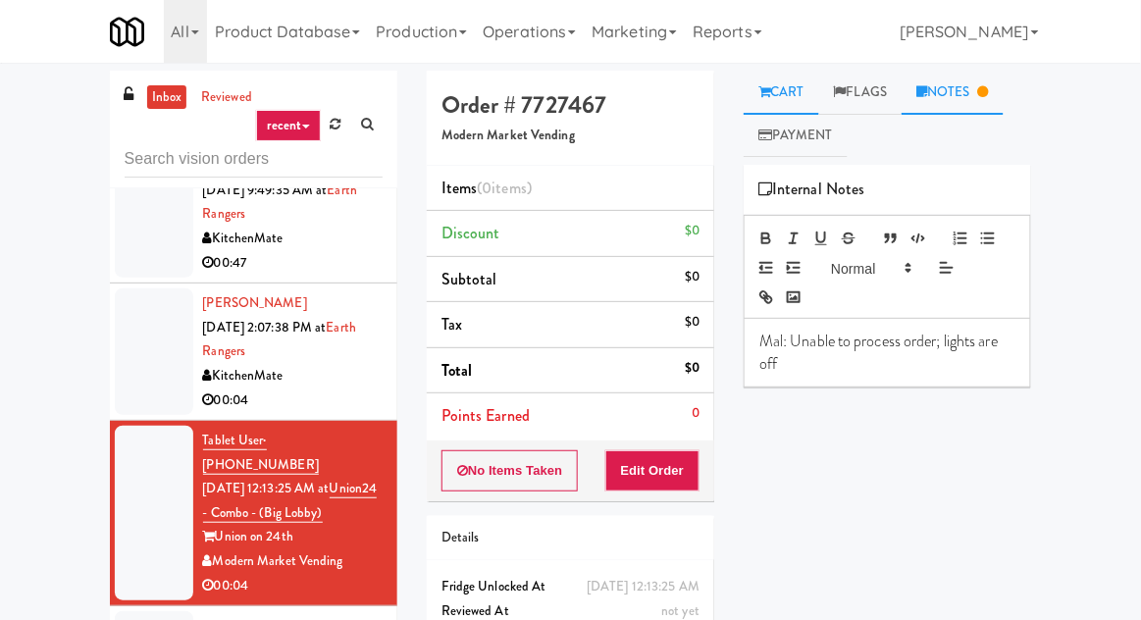
click at [797, 91] on link "Cart" at bounding box center [782, 93] width 76 height 44
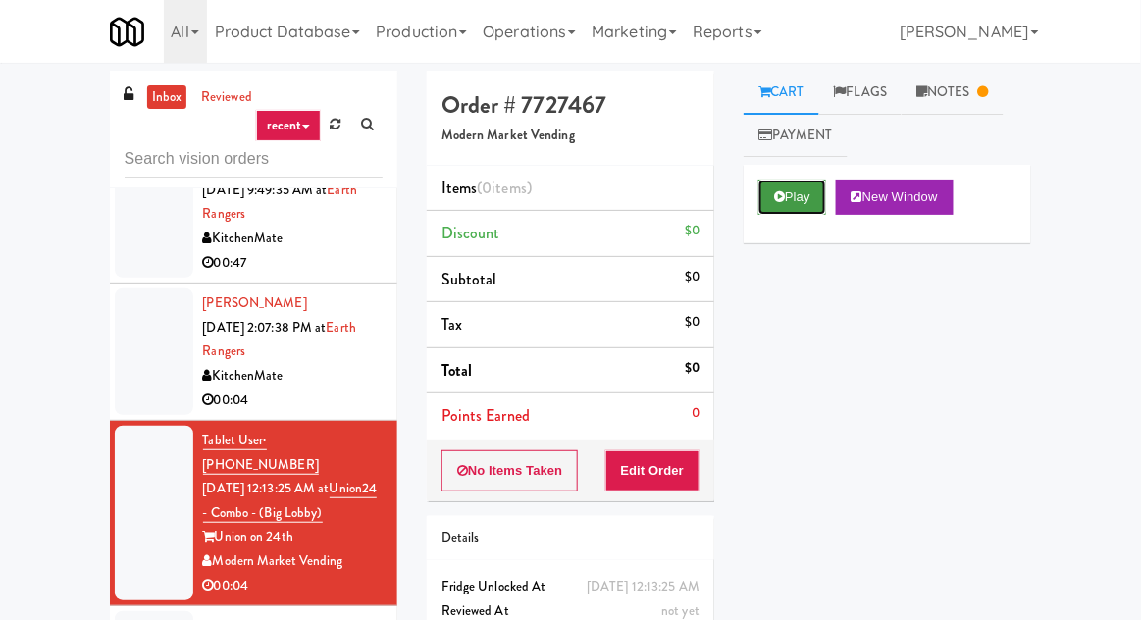
click at [797, 200] on button "Play" at bounding box center [793, 197] width 68 height 35
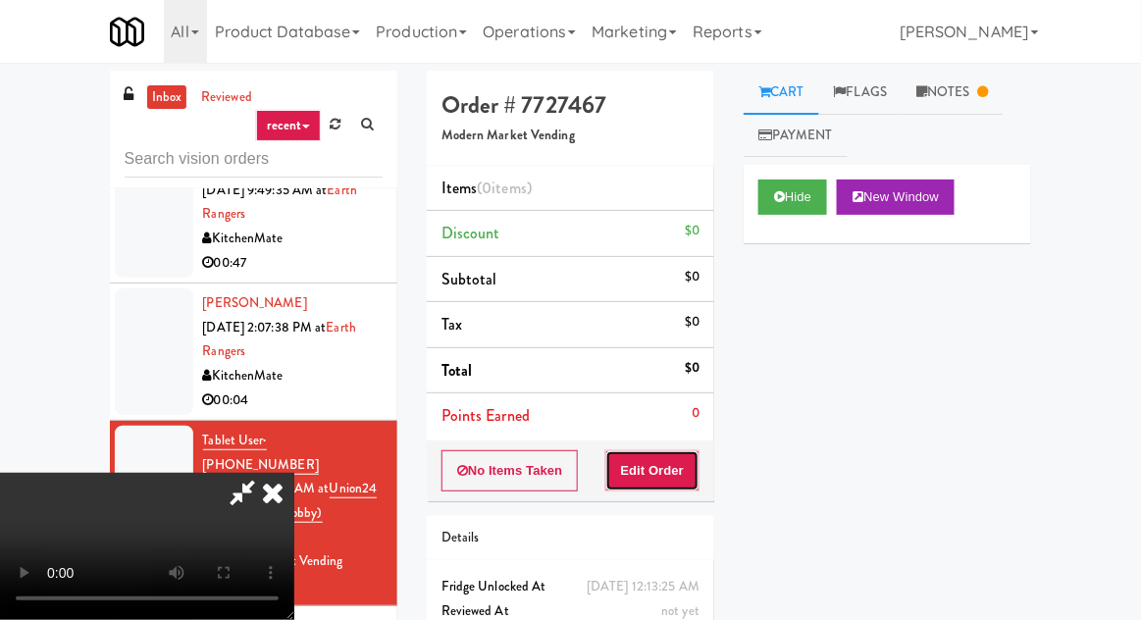
click at [691, 462] on button "Edit Order" at bounding box center [653, 470] width 95 height 41
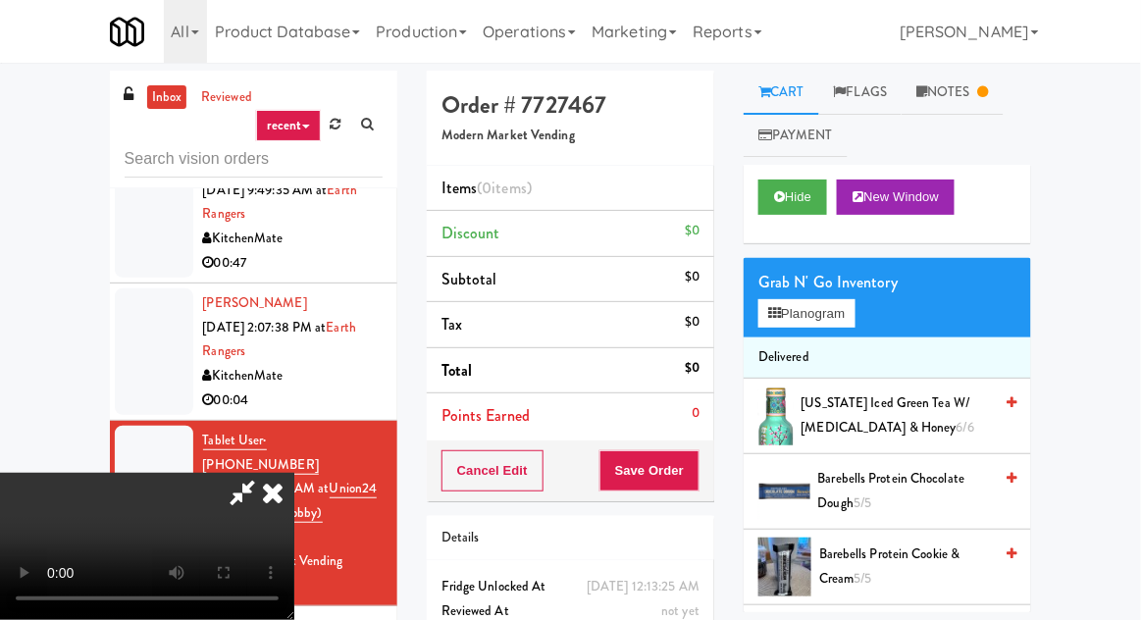
click at [294, 473] on icon at bounding box center [272, 492] width 43 height 39
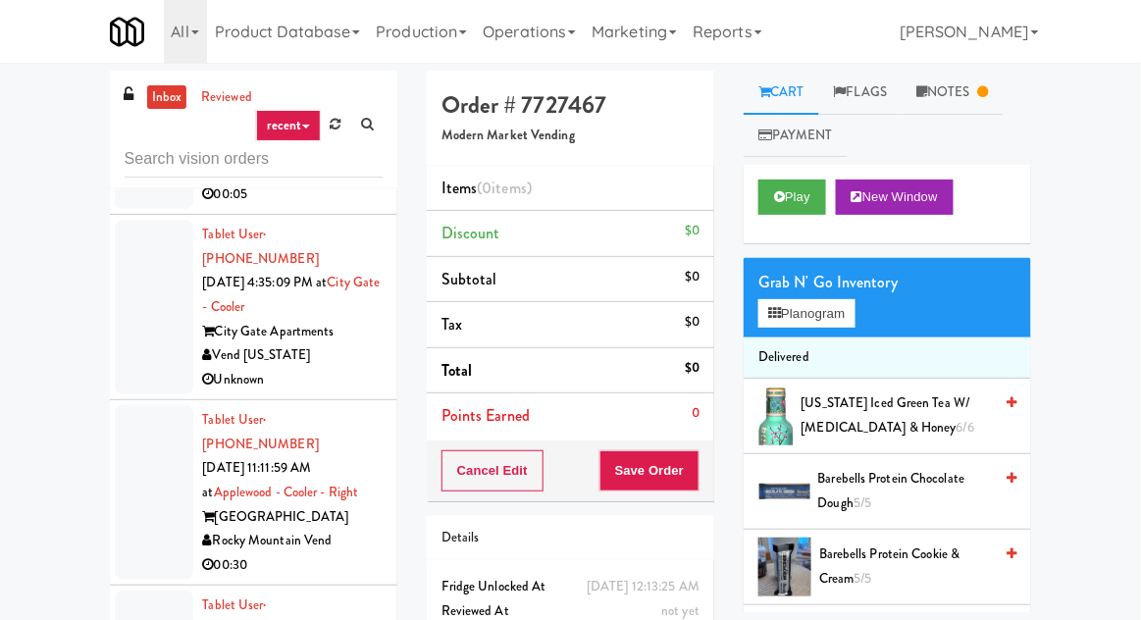
click at [146, 405] on div at bounding box center [154, 492] width 79 height 175
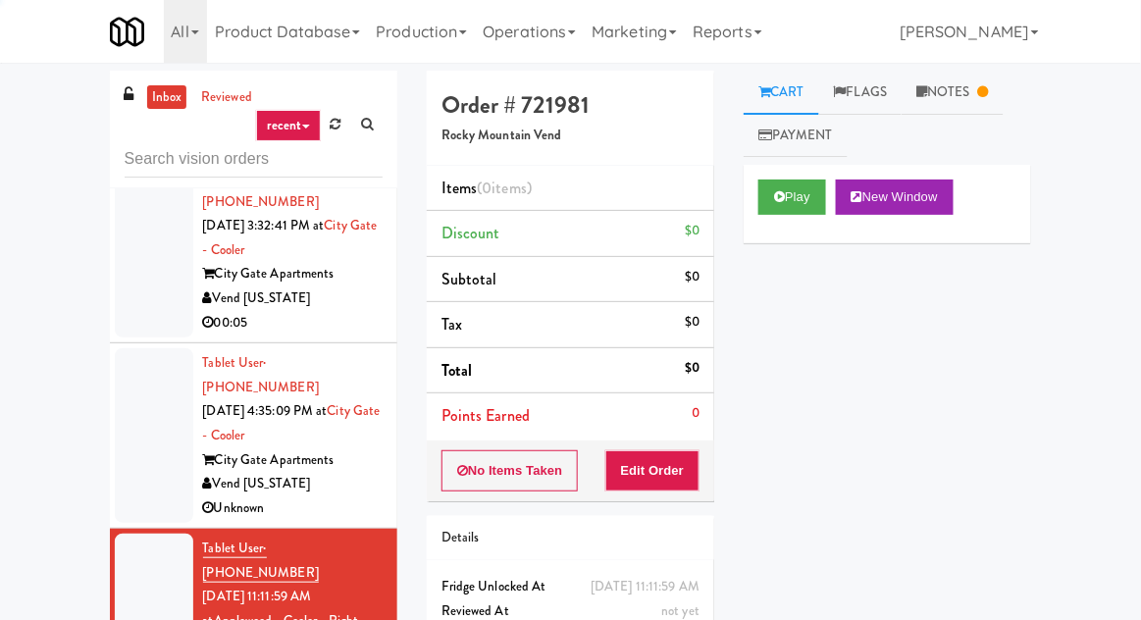
scroll to position [591, 0]
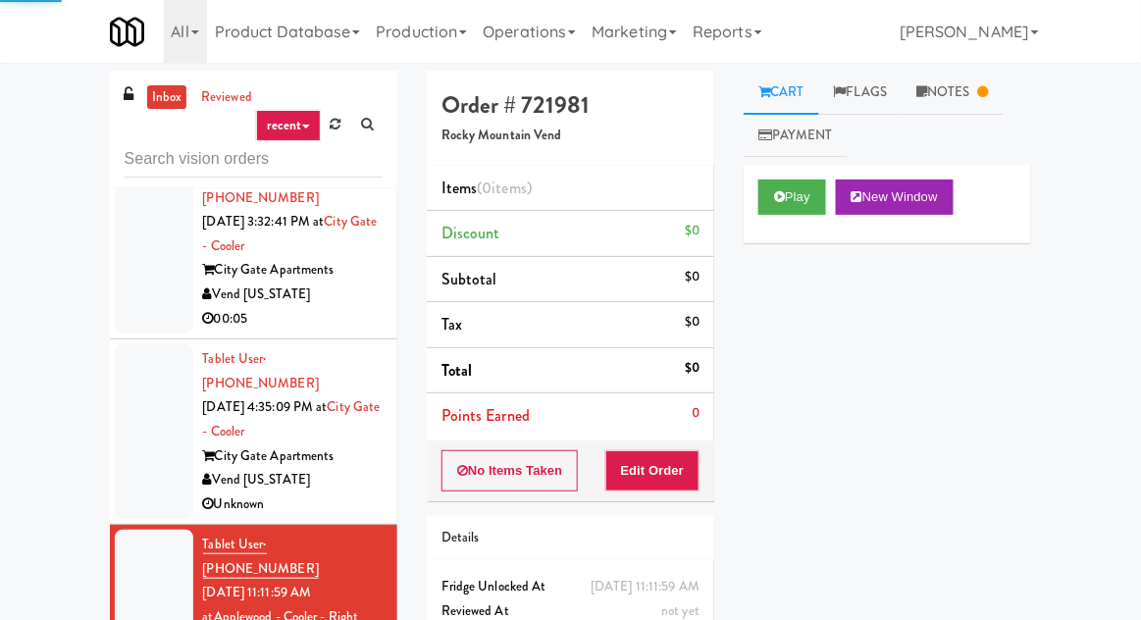
click at [159, 362] on div at bounding box center [154, 431] width 79 height 175
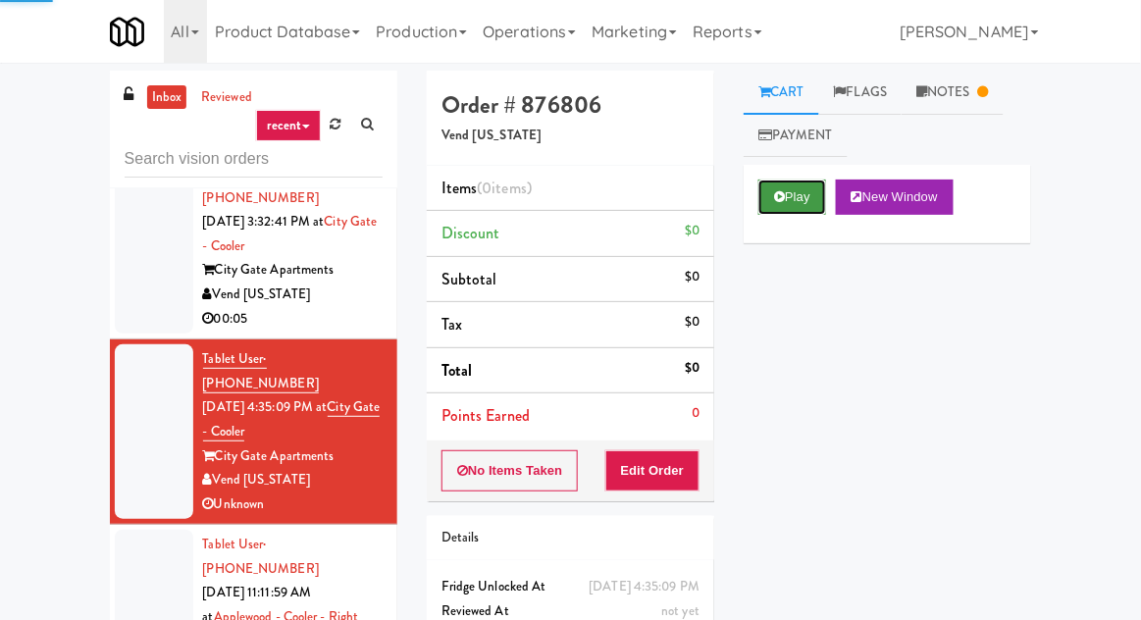
click at [793, 210] on button "Play" at bounding box center [793, 197] width 68 height 35
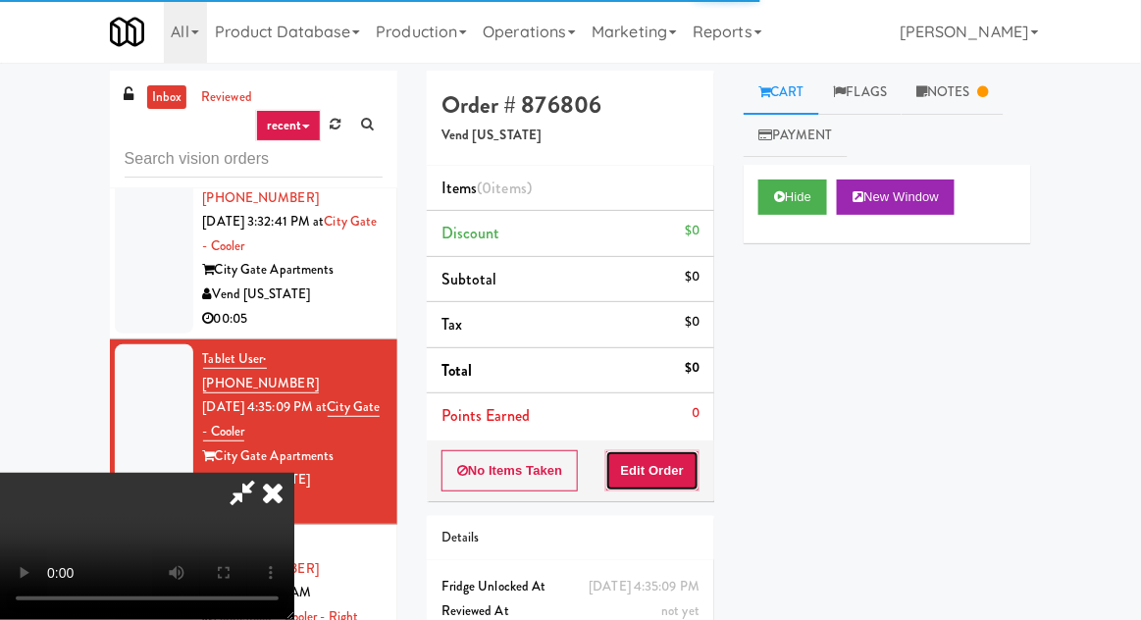
click at [678, 486] on button "Edit Order" at bounding box center [653, 470] width 95 height 41
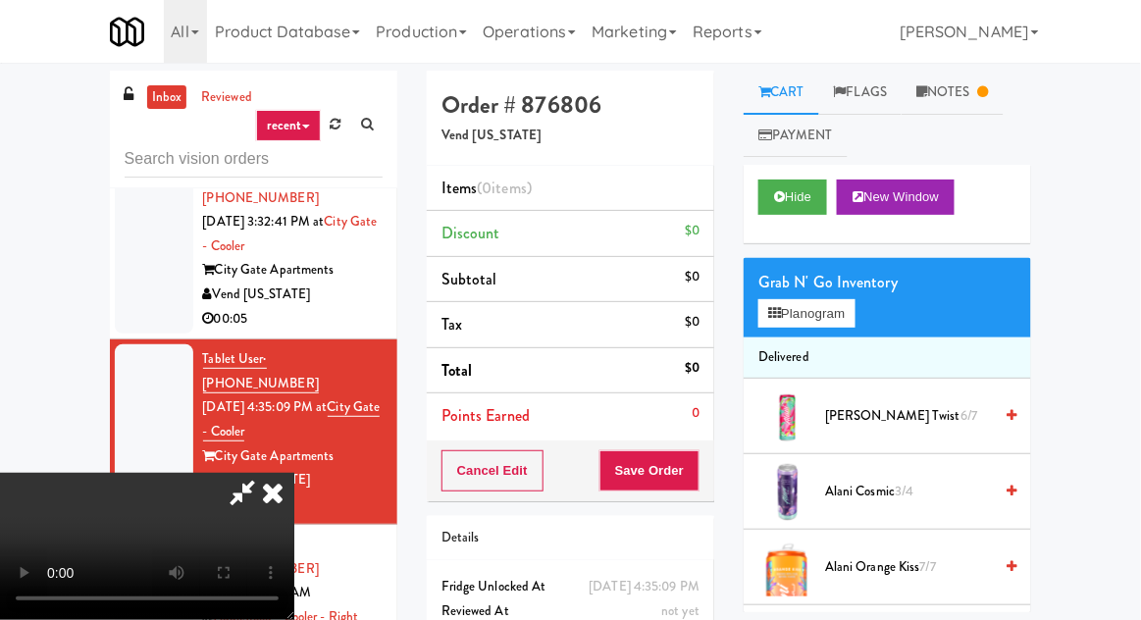
scroll to position [72, 0]
click at [801, 306] on button "Planogram" at bounding box center [807, 313] width 96 height 29
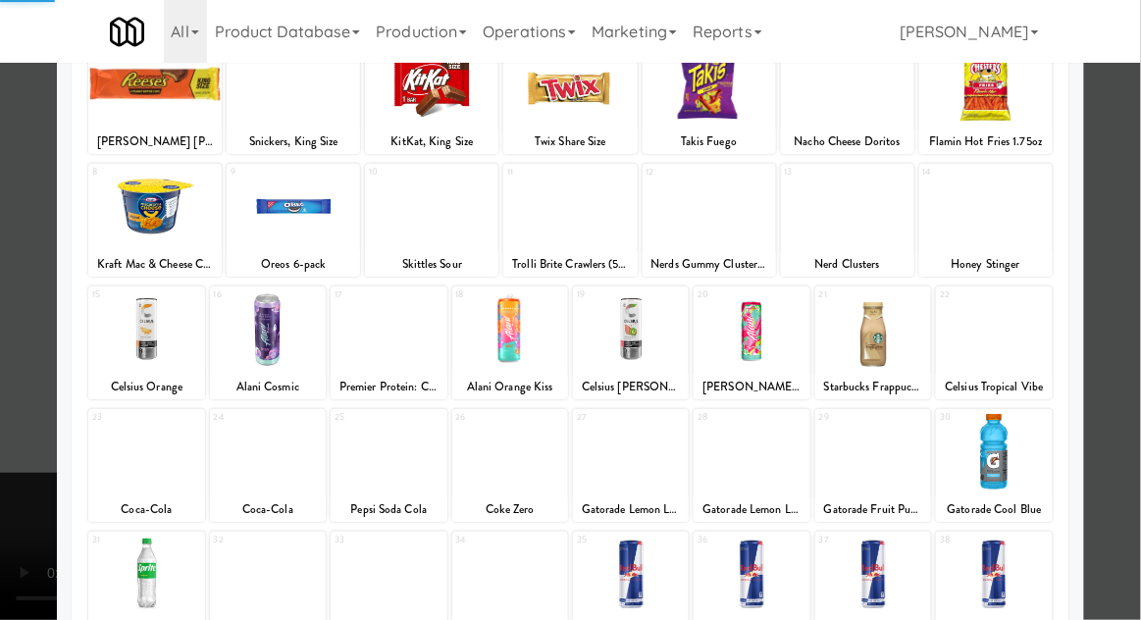
scroll to position [248, 0]
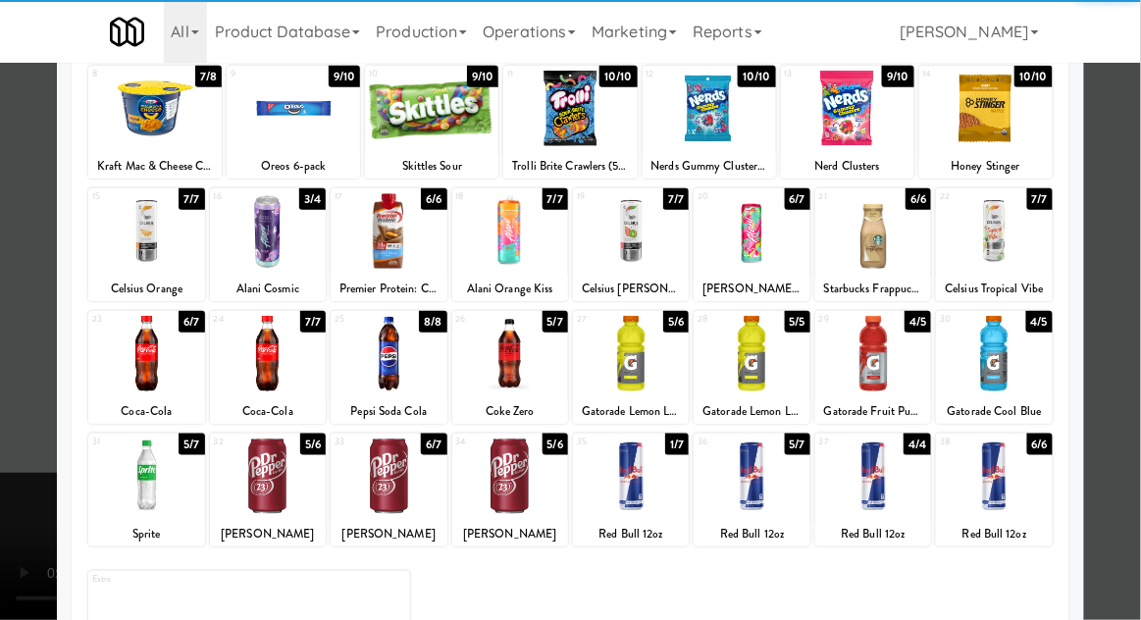
click at [382, 480] on div at bounding box center [389, 477] width 116 height 76
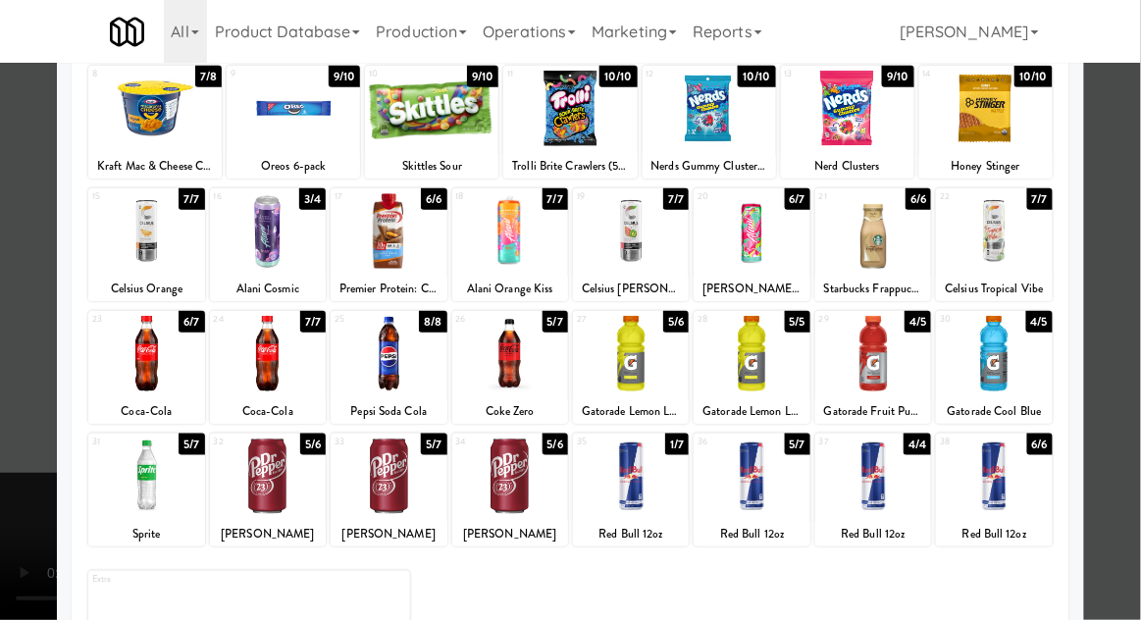
click at [9, 448] on div at bounding box center [570, 310] width 1141 height 620
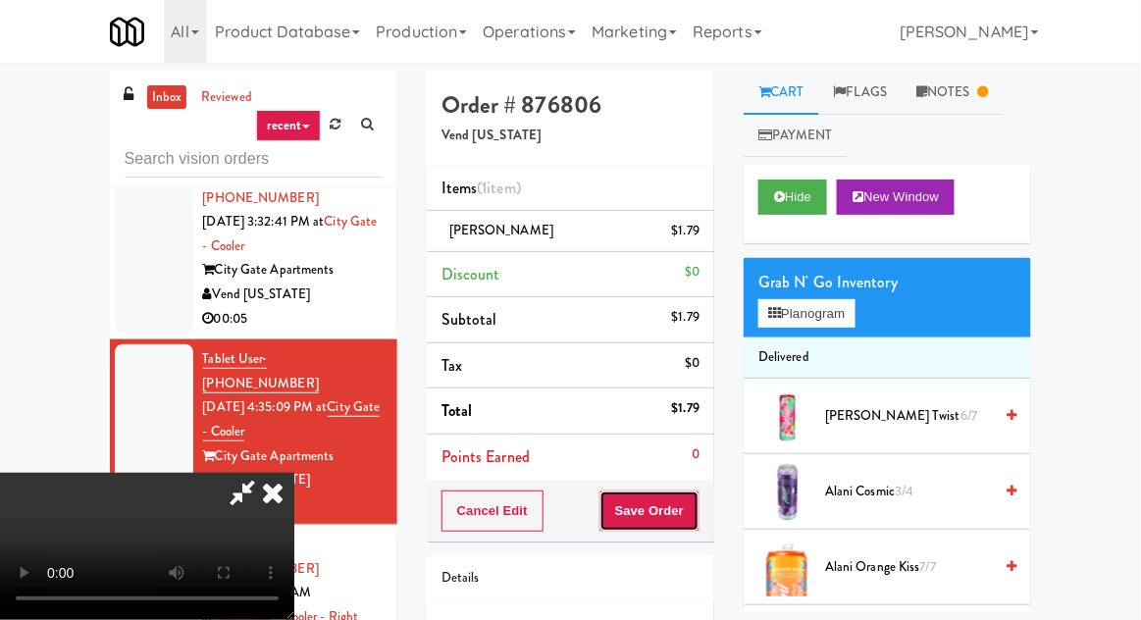
click at [696, 505] on button "Save Order" at bounding box center [650, 511] width 100 height 41
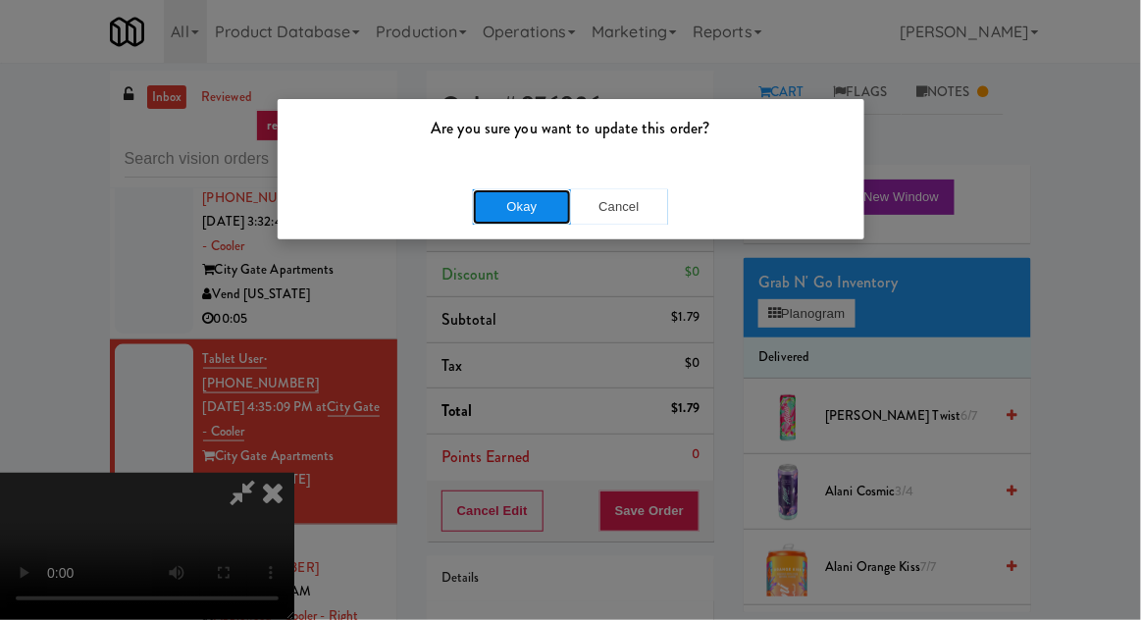
click at [538, 222] on button "Okay" at bounding box center [522, 206] width 98 height 35
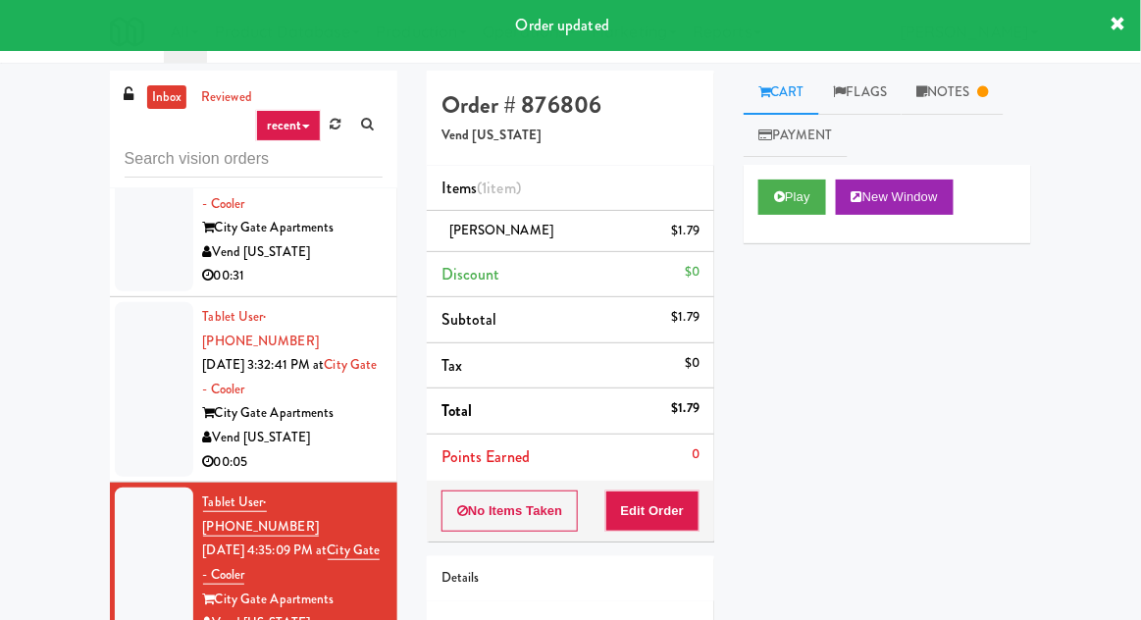
scroll to position [449, 0]
click at [155, 308] on div at bounding box center [154, 388] width 79 height 175
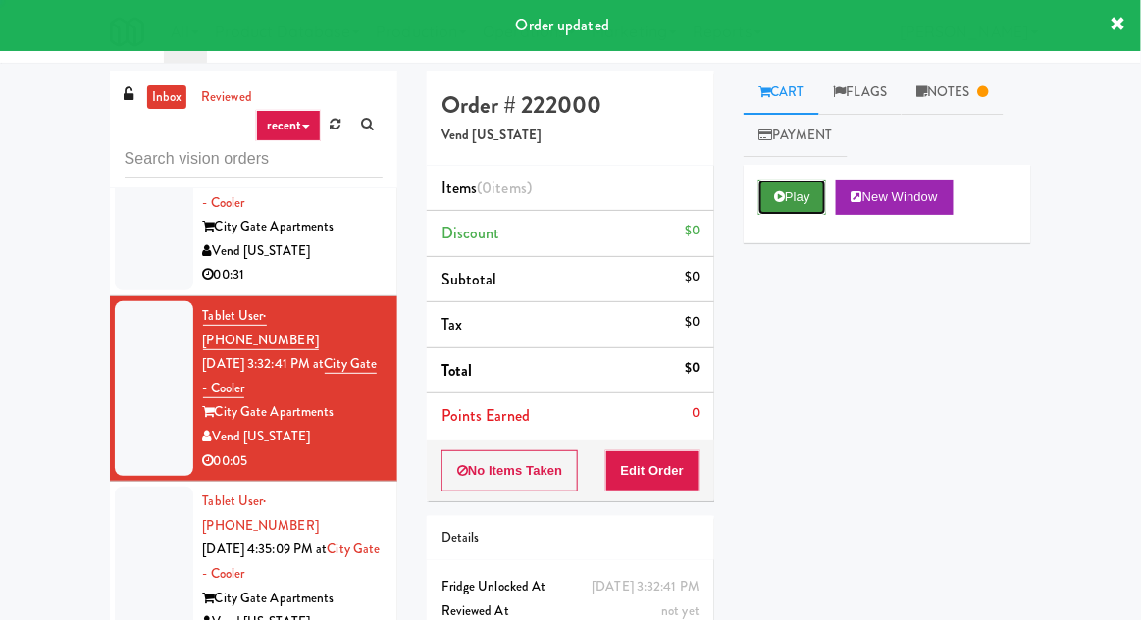
click at [788, 203] on button "Play" at bounding box center [793, 197] width 68 height 35
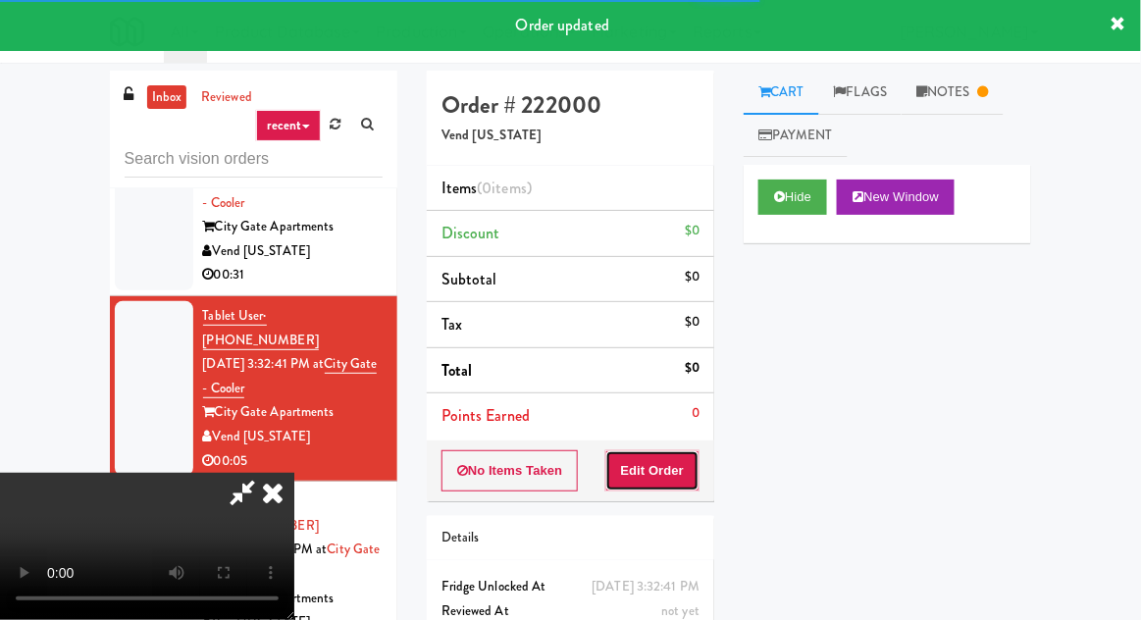
click at [646, 481] on button "Edit Order" at bounding box center [653, 470] width 95 height 41
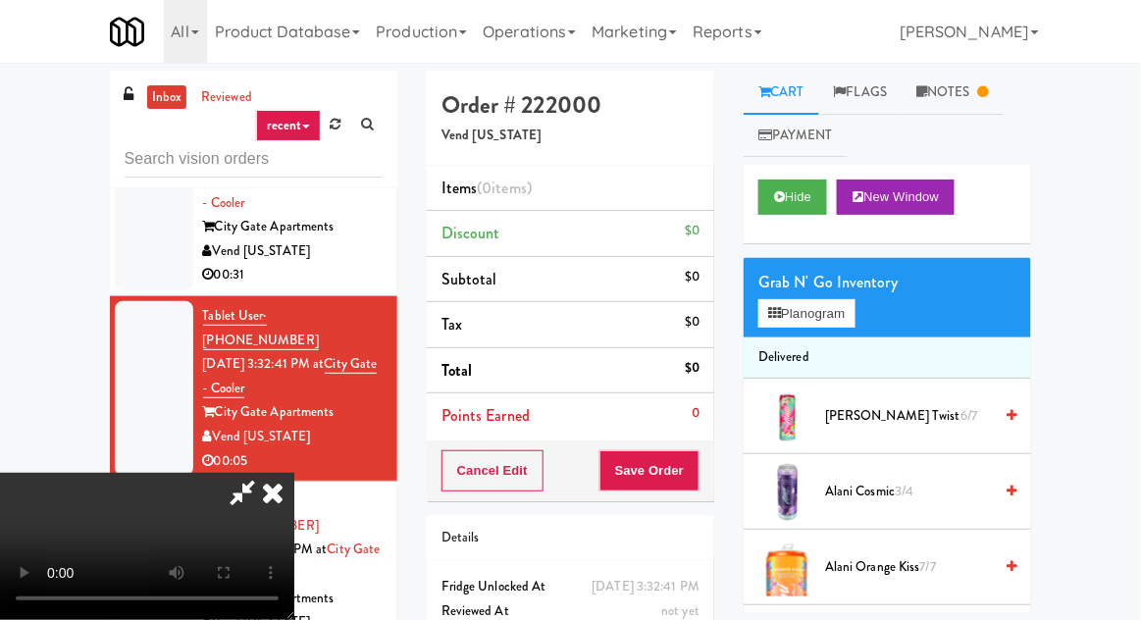
scroll to position [72, 0]
click at [825, 325] on button "Planogram" at bounding box center [807, 313] width 96 height 29
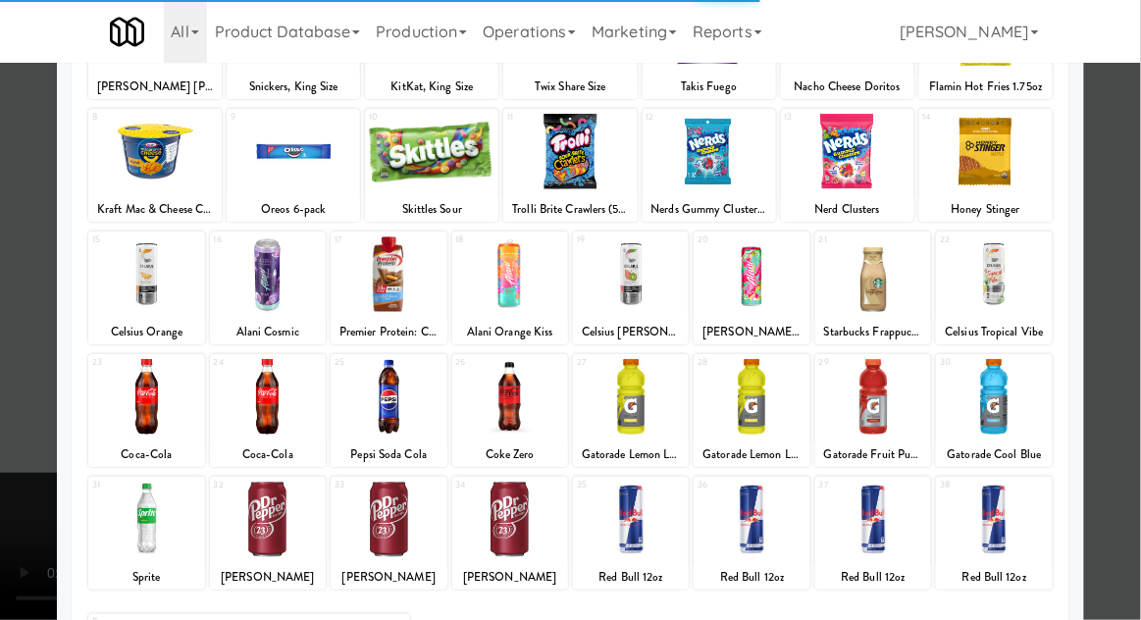
scroll to position [248, 0]
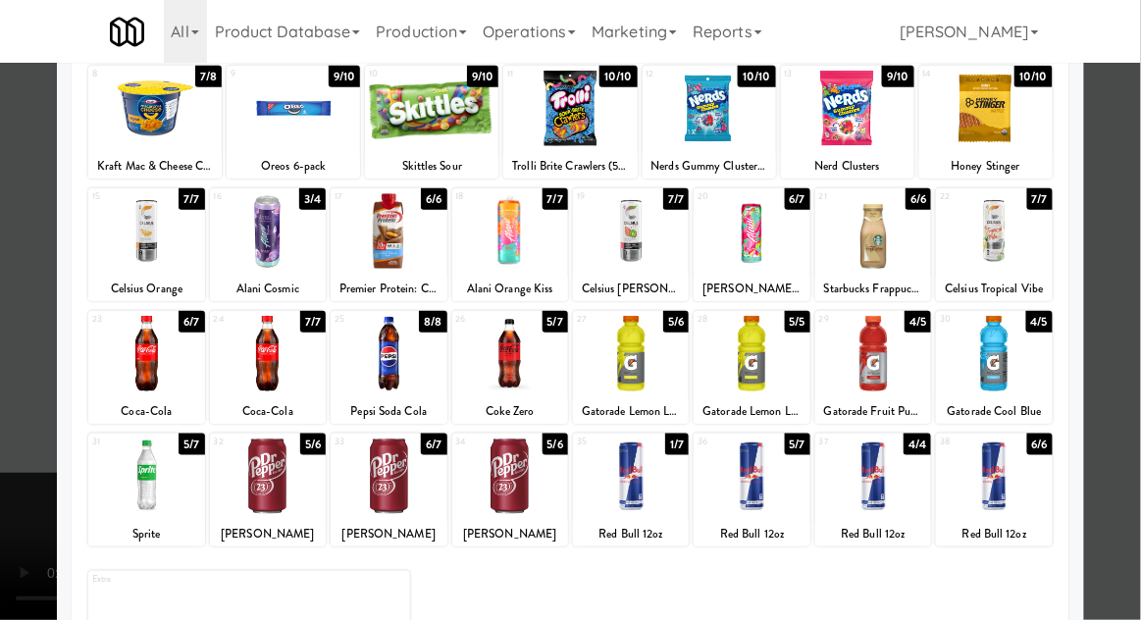
click at [603, 479] on div at bounding box center [631, 477] width 116 height 76
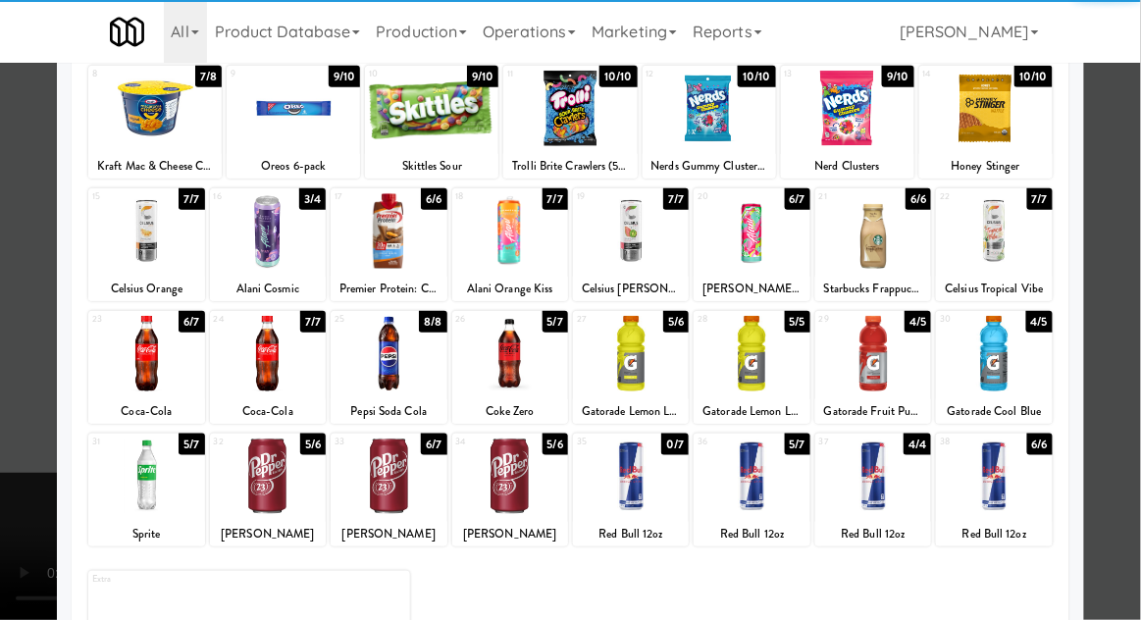
click at [894, 495] on div at bounding box center [874, 477] width 116 height 76
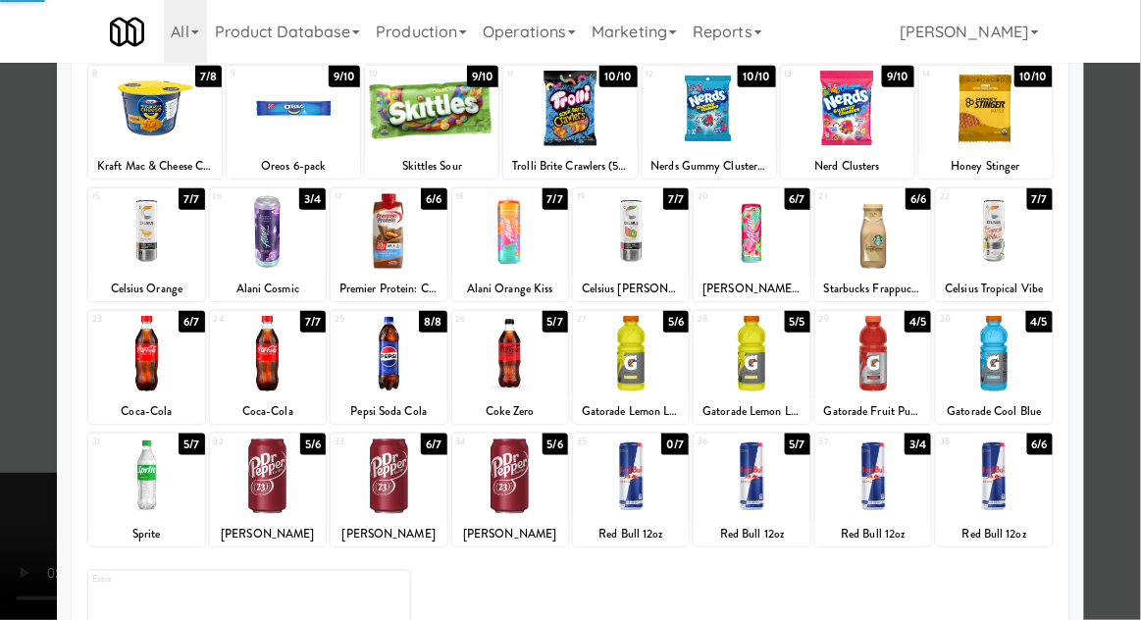
click at [29, 422] on div at bounding box center [570, 310] width 1141 height 620
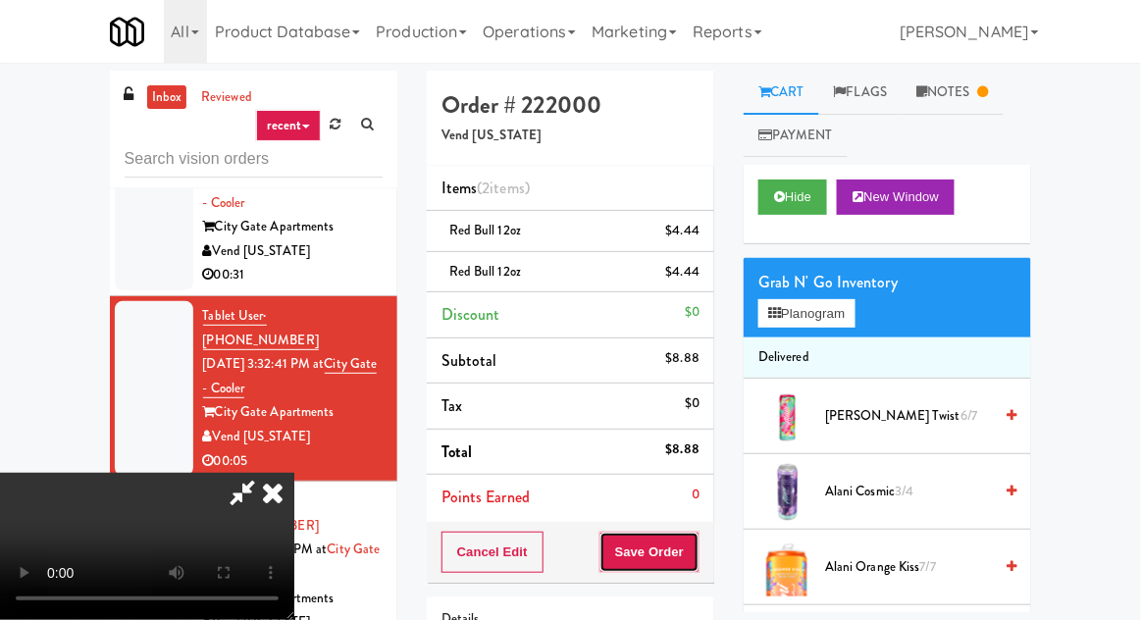
click at [692, 567] on button "Save Order" at bounding box center [650, 552] width 100 height 41
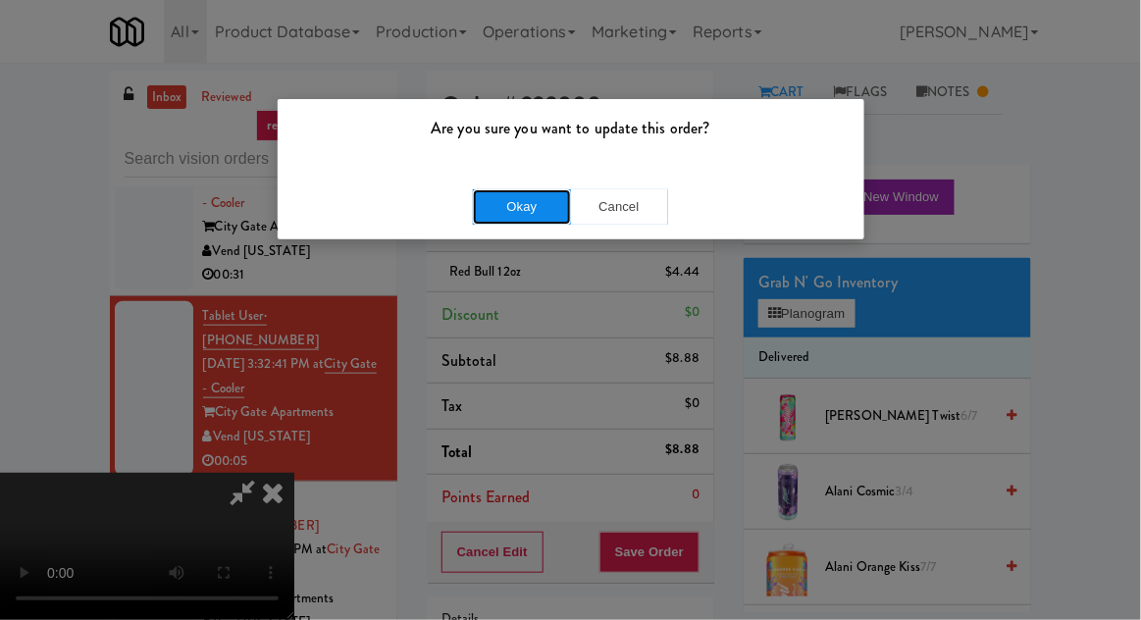
click at [499, 192] on button "Okay" at bounding box center [522, 206] width 98 height 35
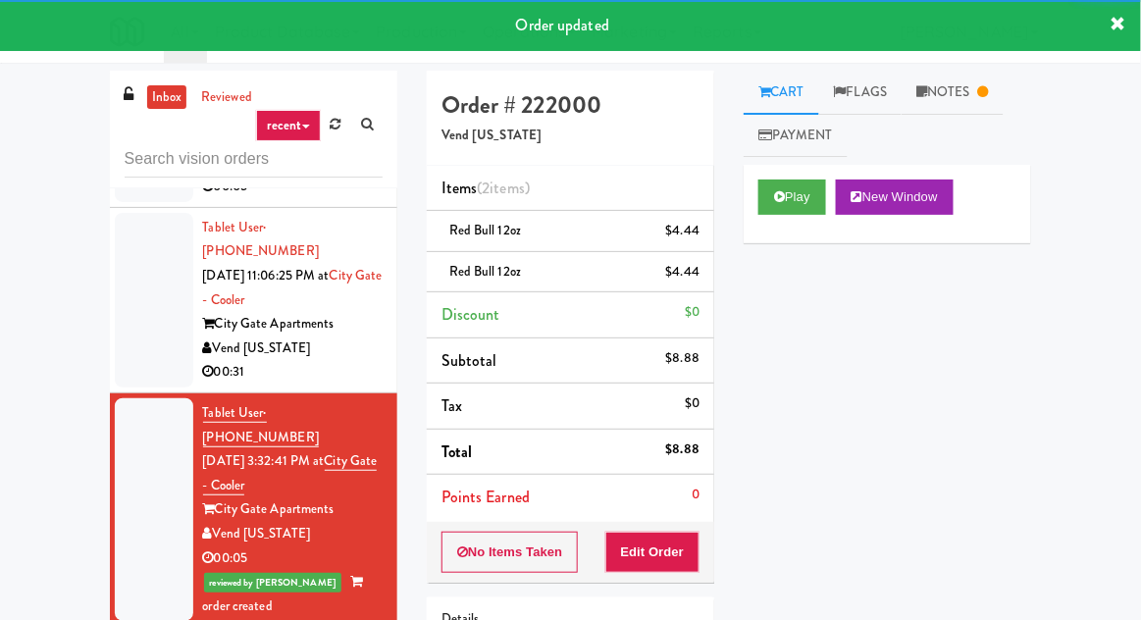
scroll to position [248, 0]
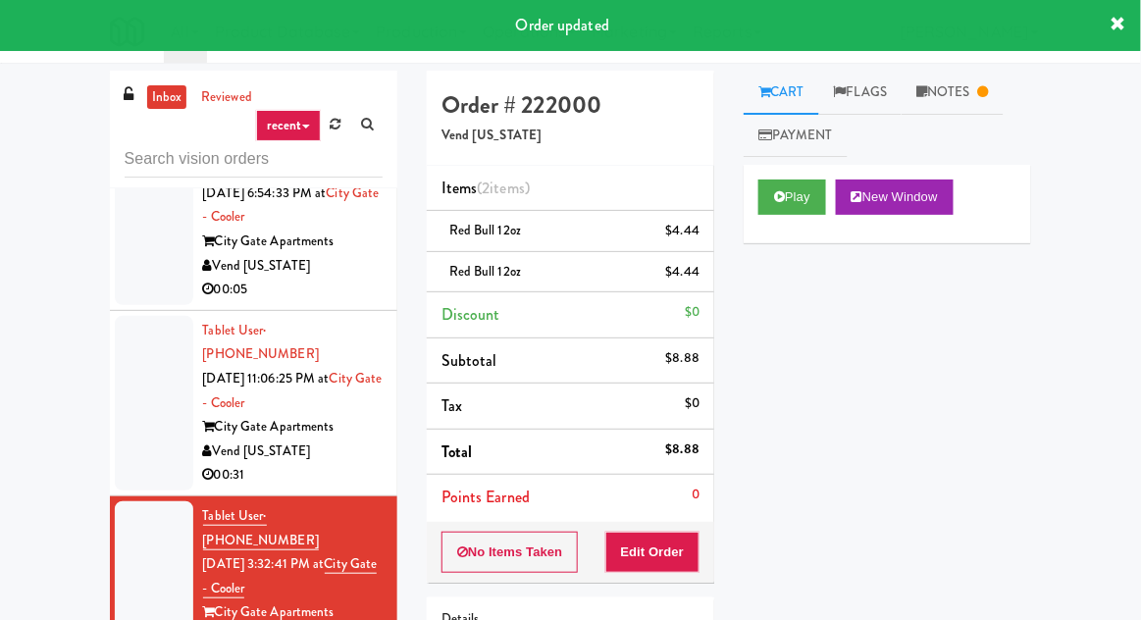
click at [133, 347] on div at bounding box center [154, 403] width 79 height 175
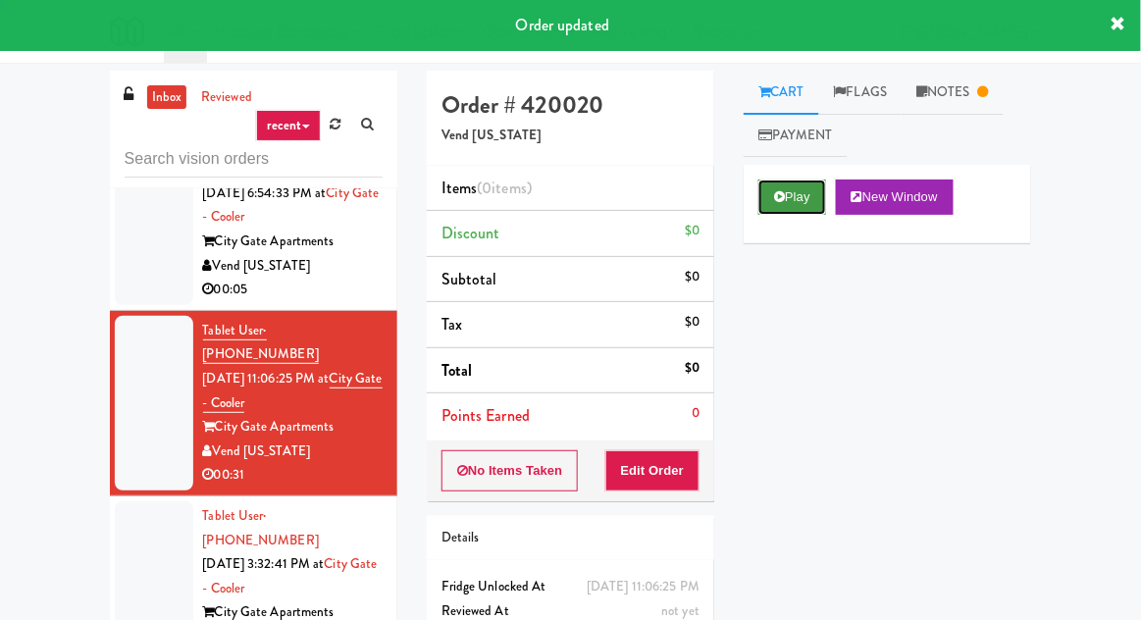
click at [807, 188] on button "Play" at bounding box center [793, 197] width 68 height 35
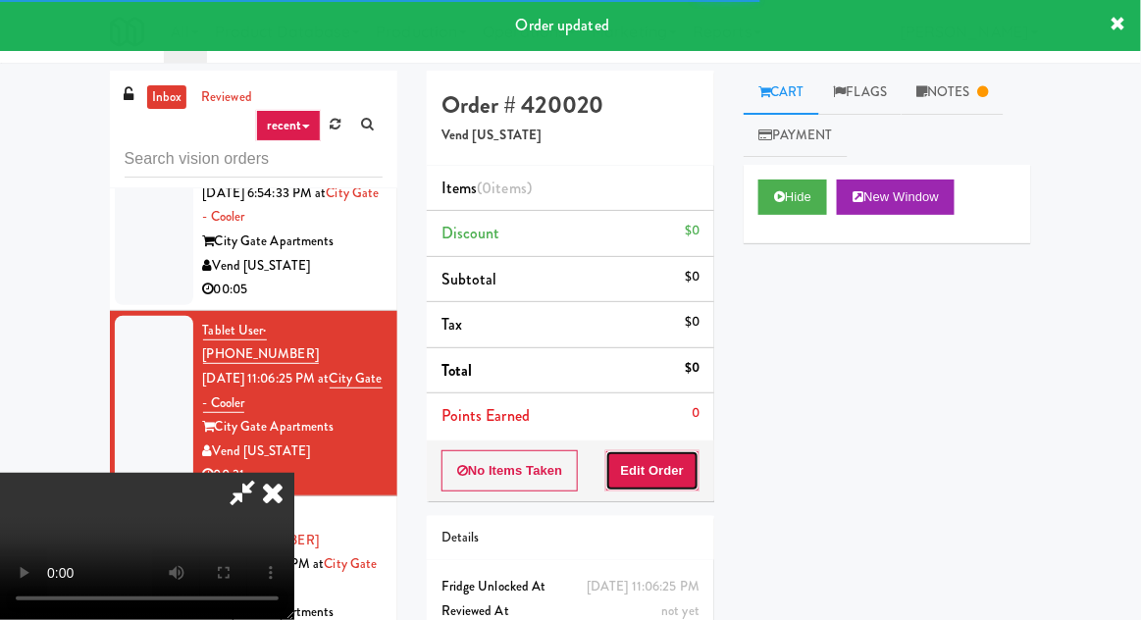
click at [669, 488] on button "Edit Order" at bounding box center [653, 470] width 95 height 41
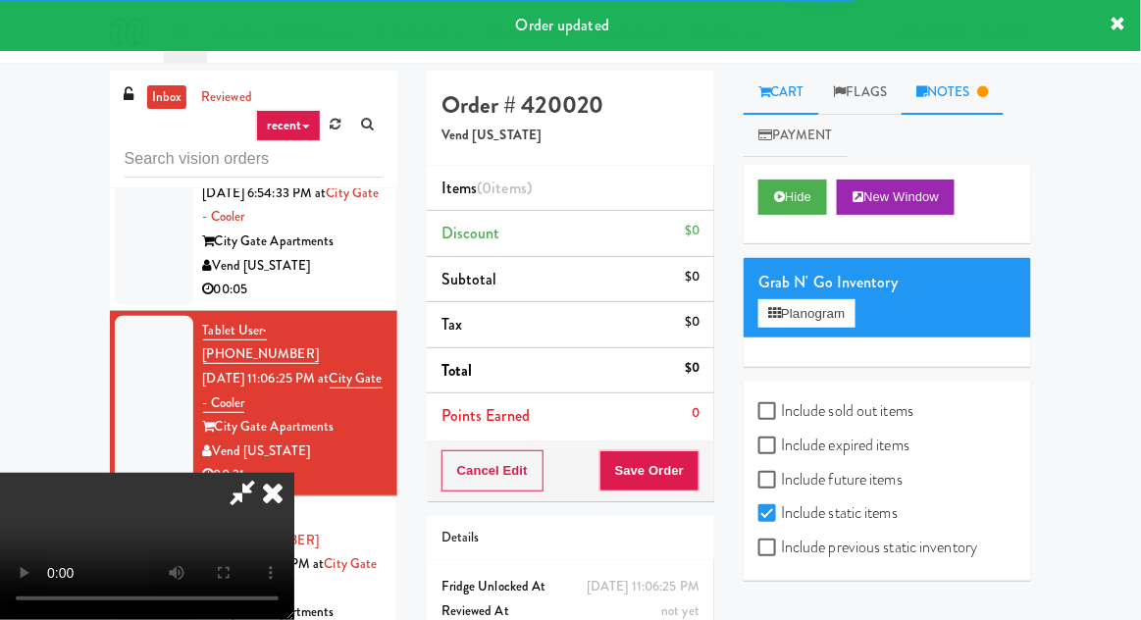
click at [972, 92] on link "Notes" at bounding box center [953, 93] width 102 height 44
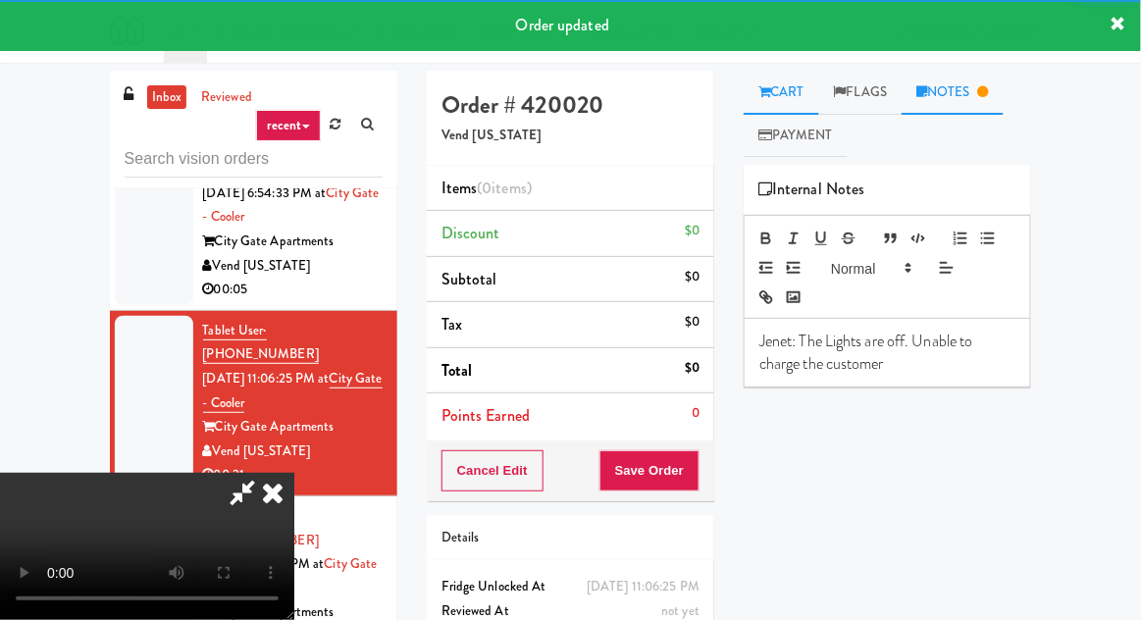
click at [788, 105] on link "Cart" at bounding box center [782, 93] width 76 height 44
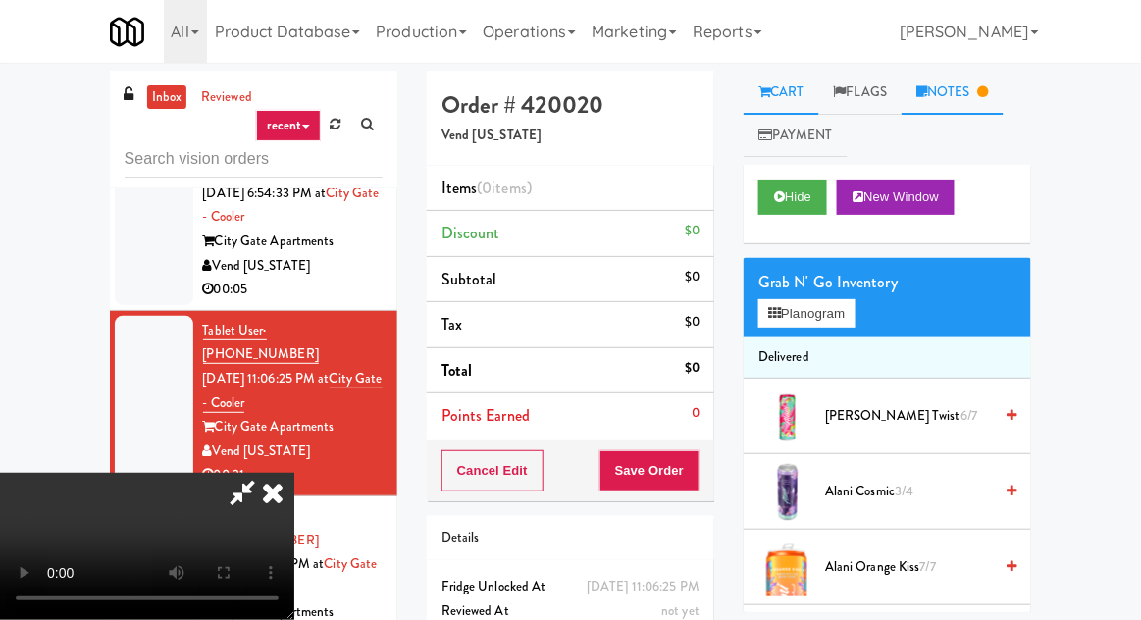
click at [956, 91] on link "Notes" at bounding box center [953, 93] width 102 height 44
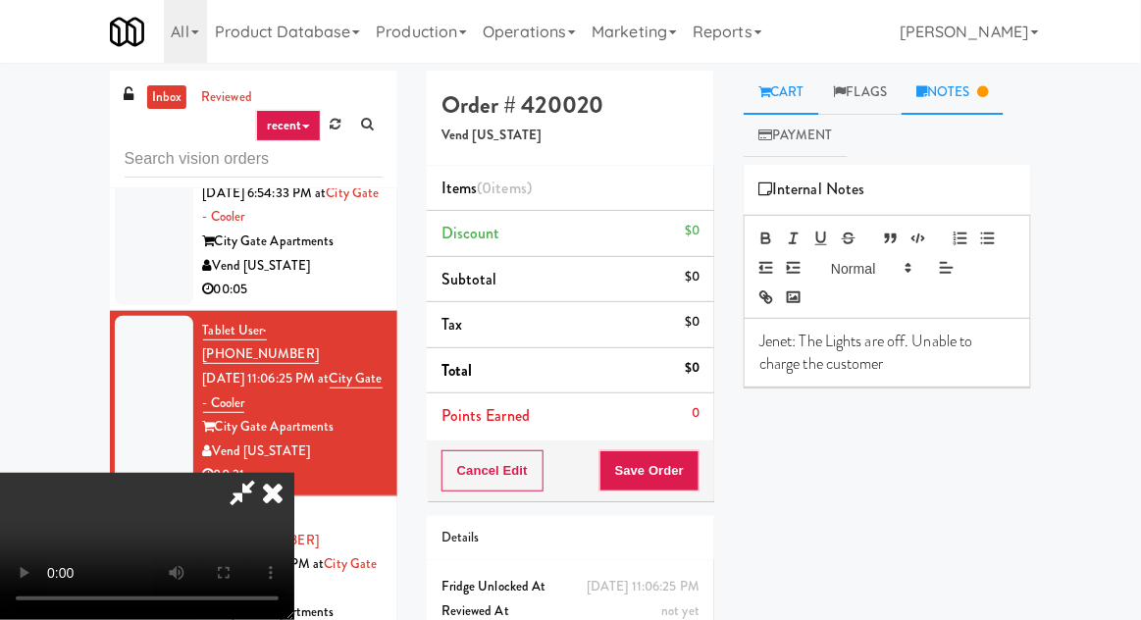
click at [807, 85] on link "Cart" at bounding box center [782, 93] width 76 height 44
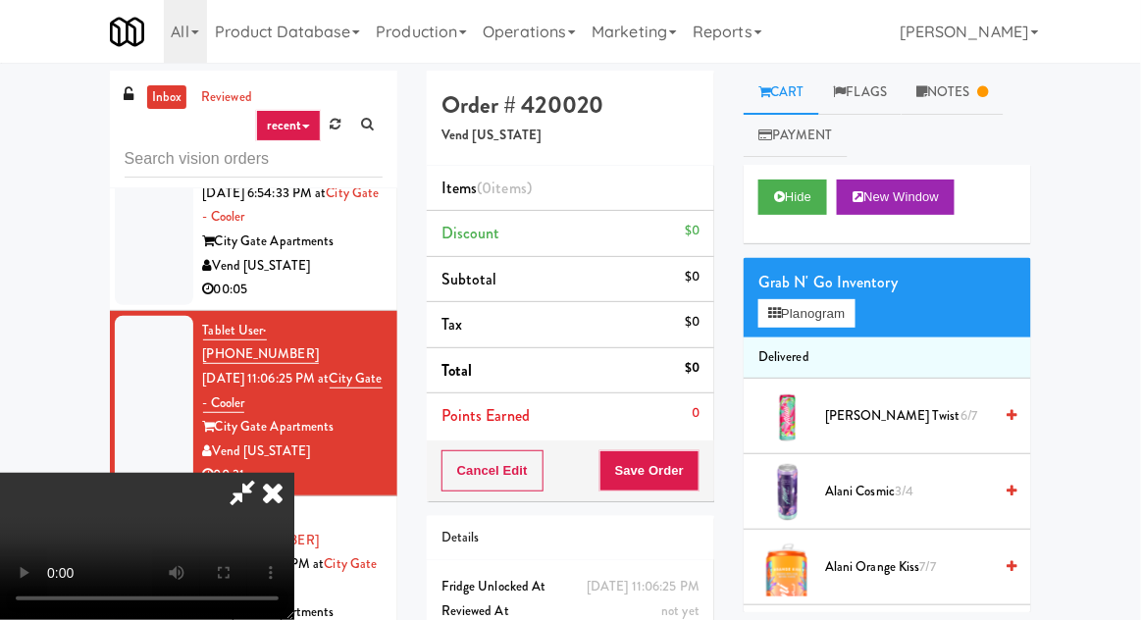
scroll to position [72, 0]
click at [791, 313] on button "Planogram" at bounding box center [807, 313] width 96 height 29
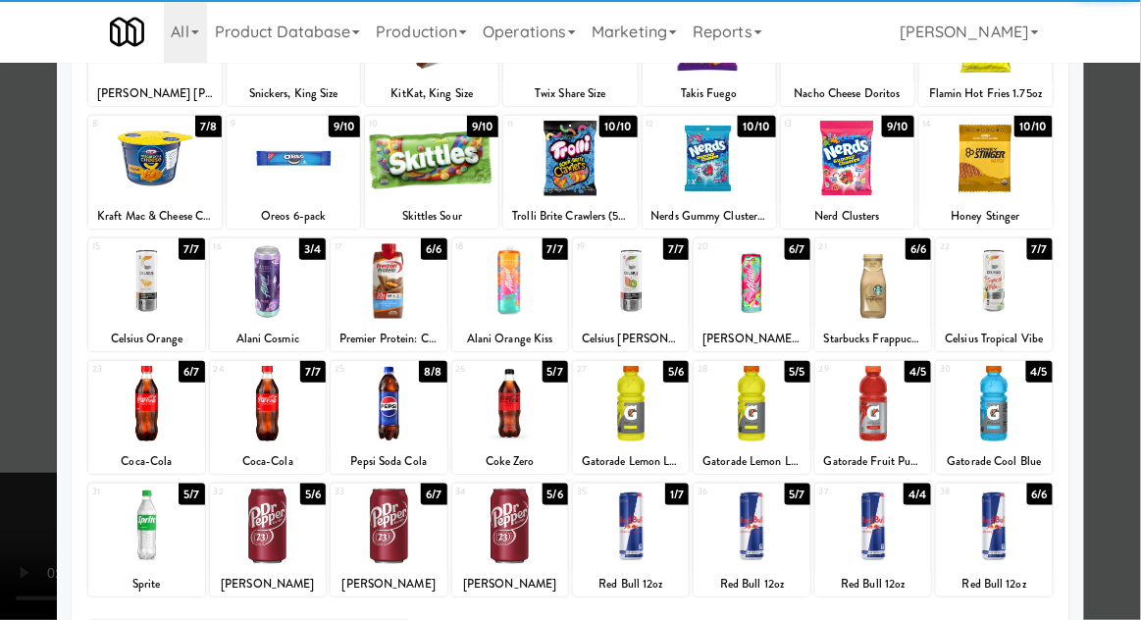
scroll to position [191, 0]
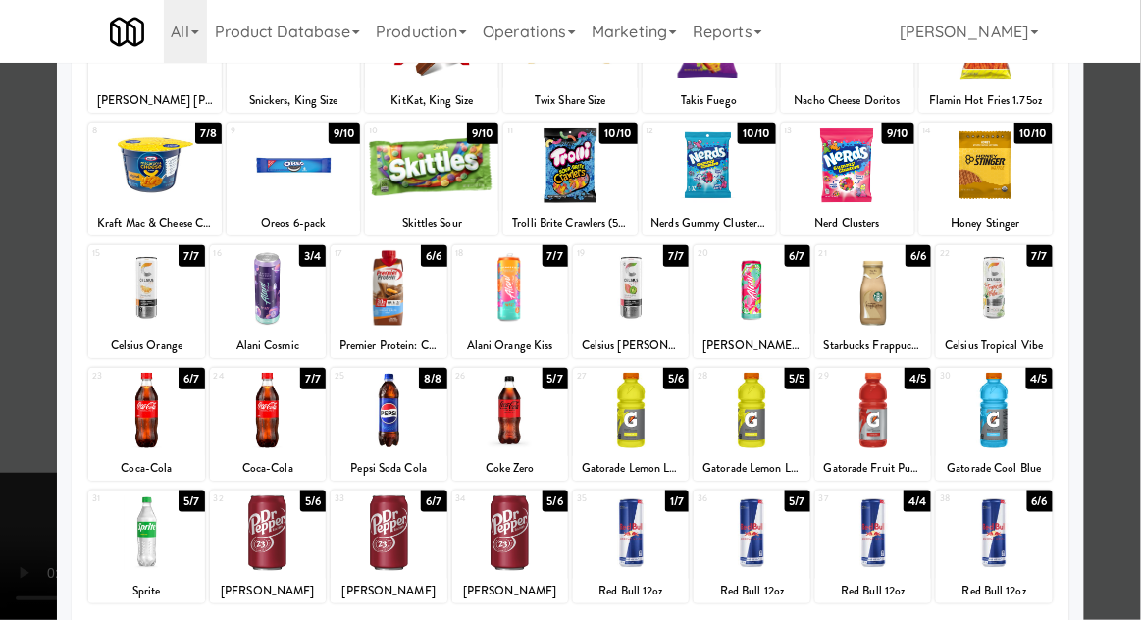
click at [880, 425] on div at bounding box center [874, 411] width 116 height 76
click at [758, 405] on div at bounding box center [752, 411] width 116 height 76
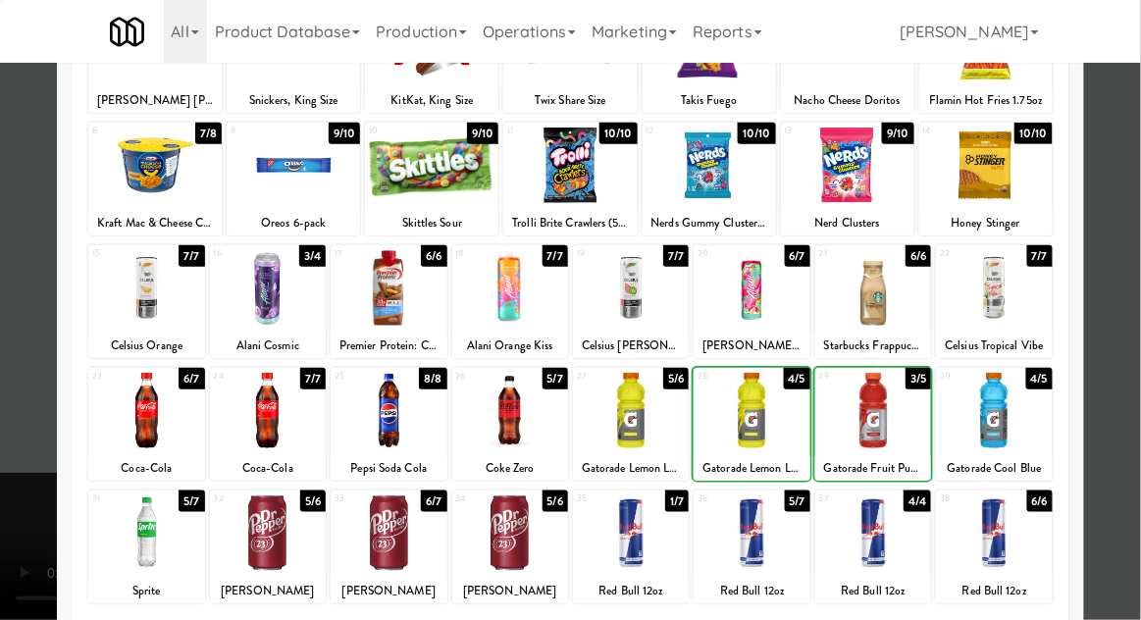
click at [26, 446] on div at bounding box center [570, 310] width 1141 height 620
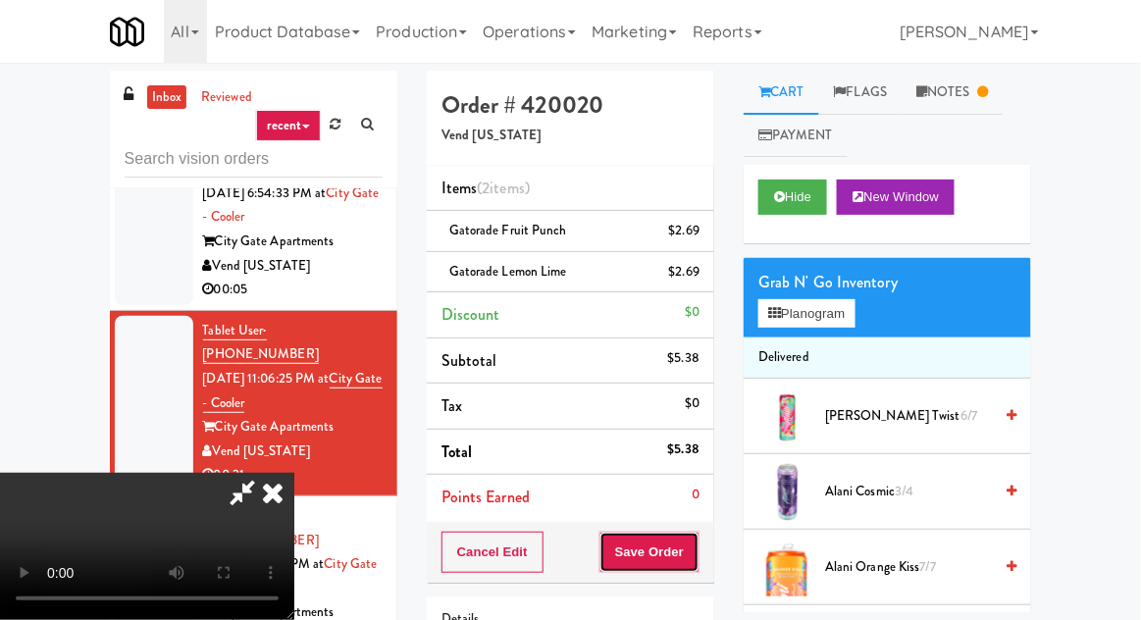
click at [700, 559] on button "Save Order" at bounding box center [650, 552] width 100 height 41
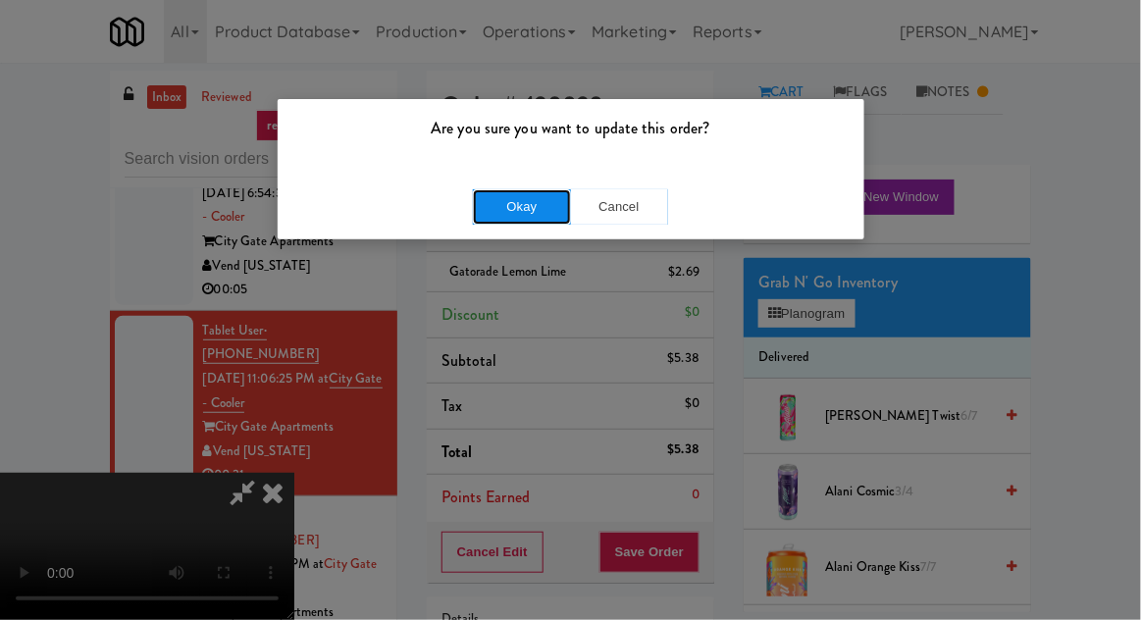
click at [546, 218] on button "Okay" at bounding box center [522, 206] width 98 height 35
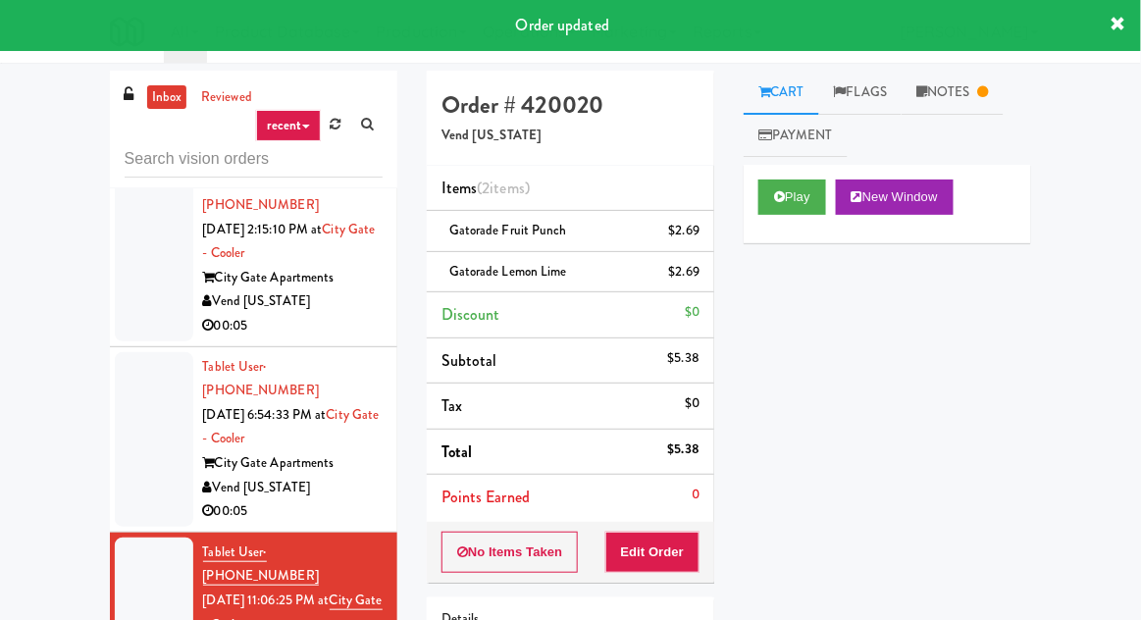
scroll to position [15, 0]
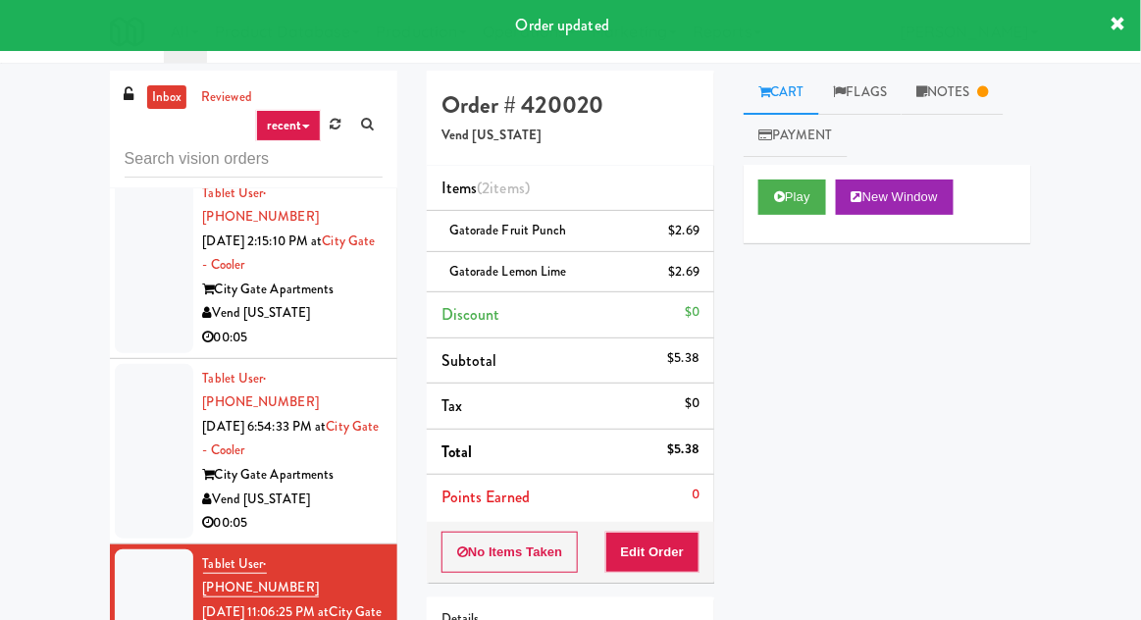
click at [147, 428] on div at bounding box center [154, 451] width 79 height 175
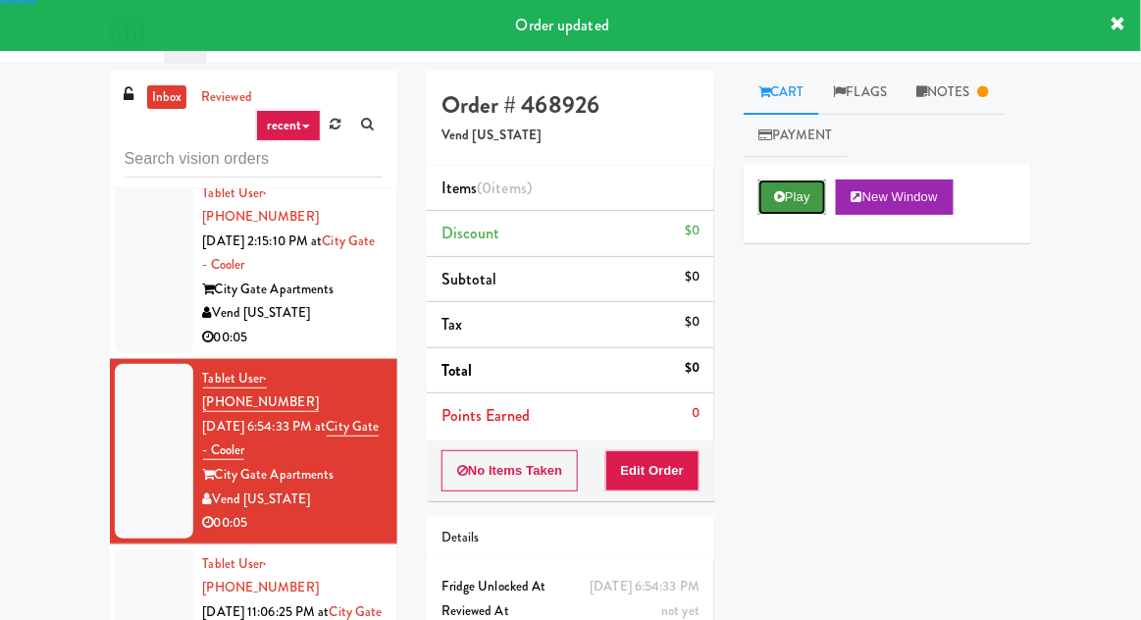
click at [801, 211] on button "Play" at bounding box center [793, 197] width 68 height 35
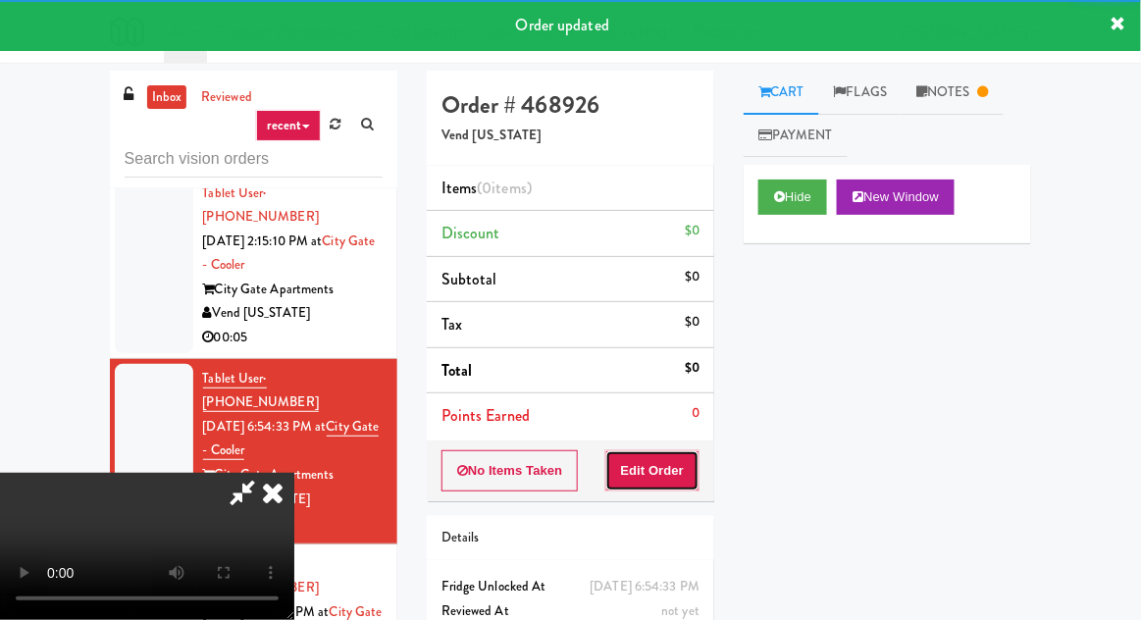
click at [670, 485] on button "Edit Order" at bounding box center [653, 470] width 95 height 41
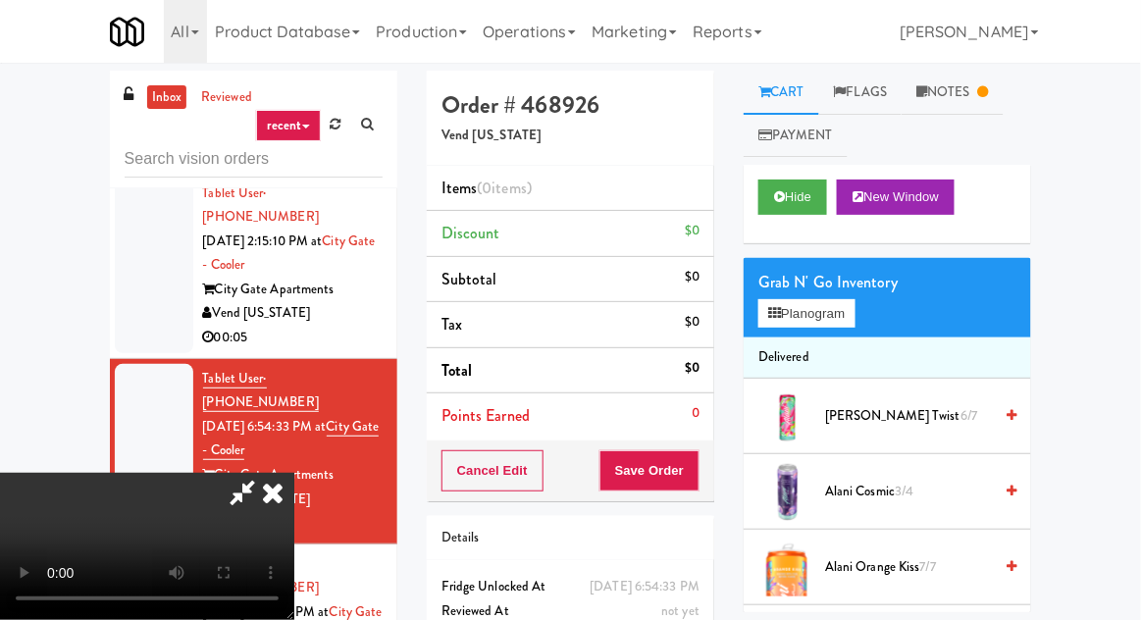
scroll to position [62, 0]
click at [819, 304] on button "Planogram" at bounding box center [807, 313] width 96 height 29
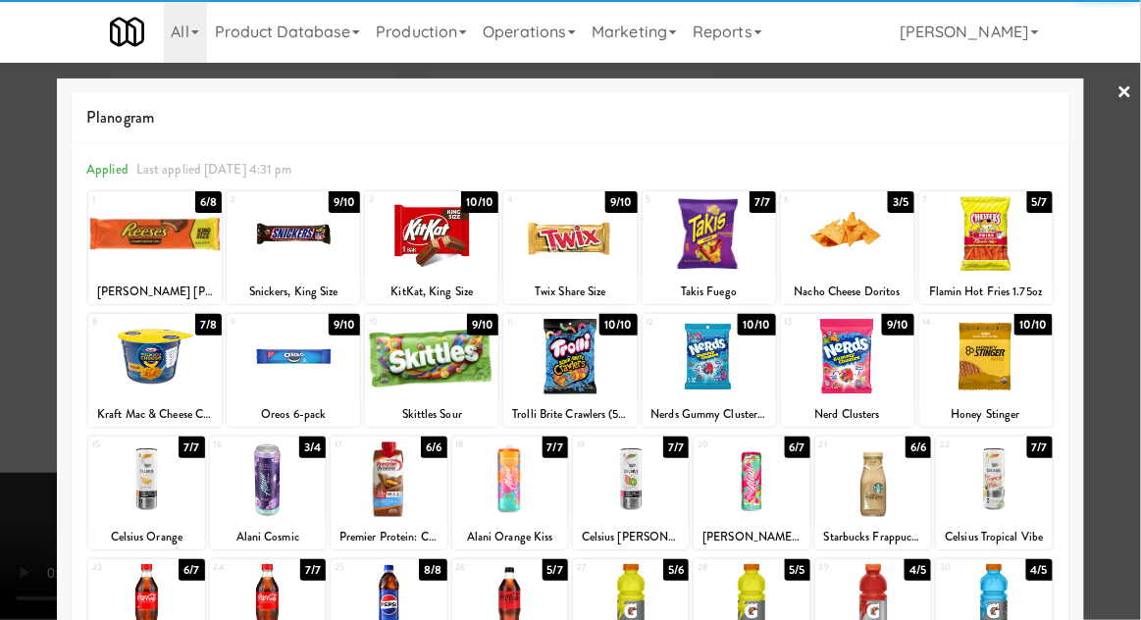
click at [992, 609] on div at bounding box center [994, 602] width 116 height 76
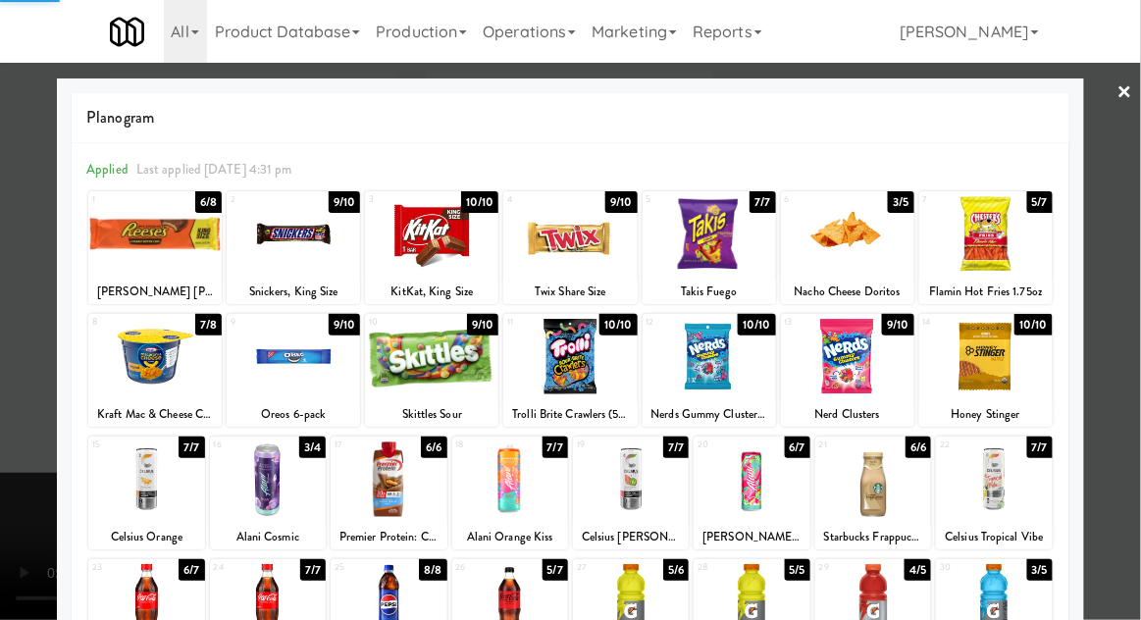
click at [25, 432] on div at bounding box center [570, 310] width 1141 height 620
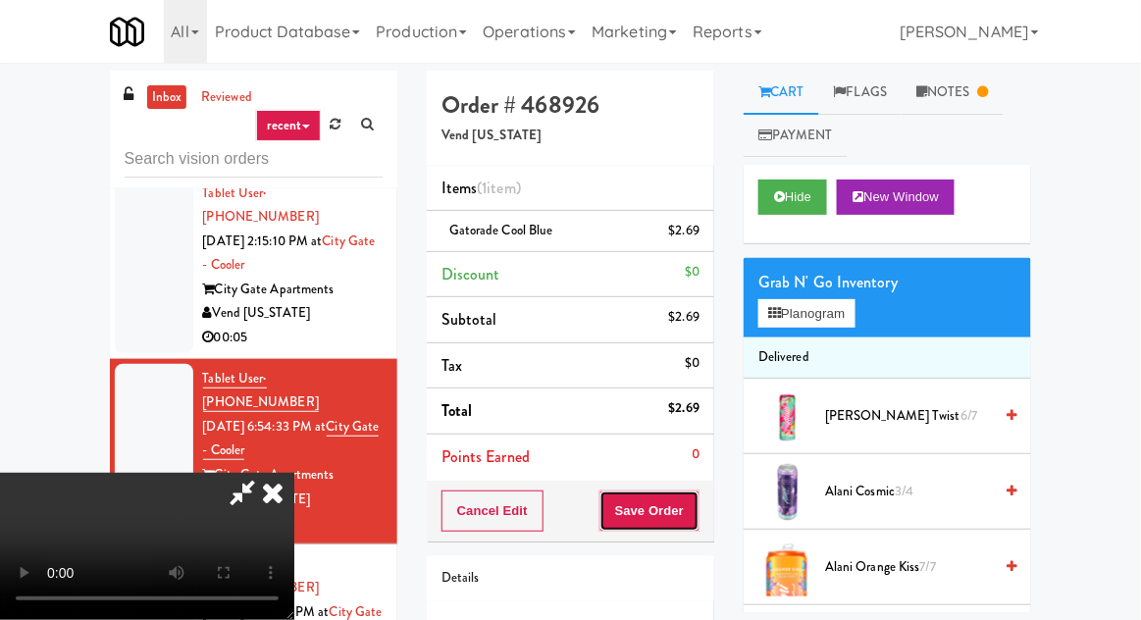
click at [695, 520] on button "Save Order" at bounding box center [650, 511] width 100 height 41
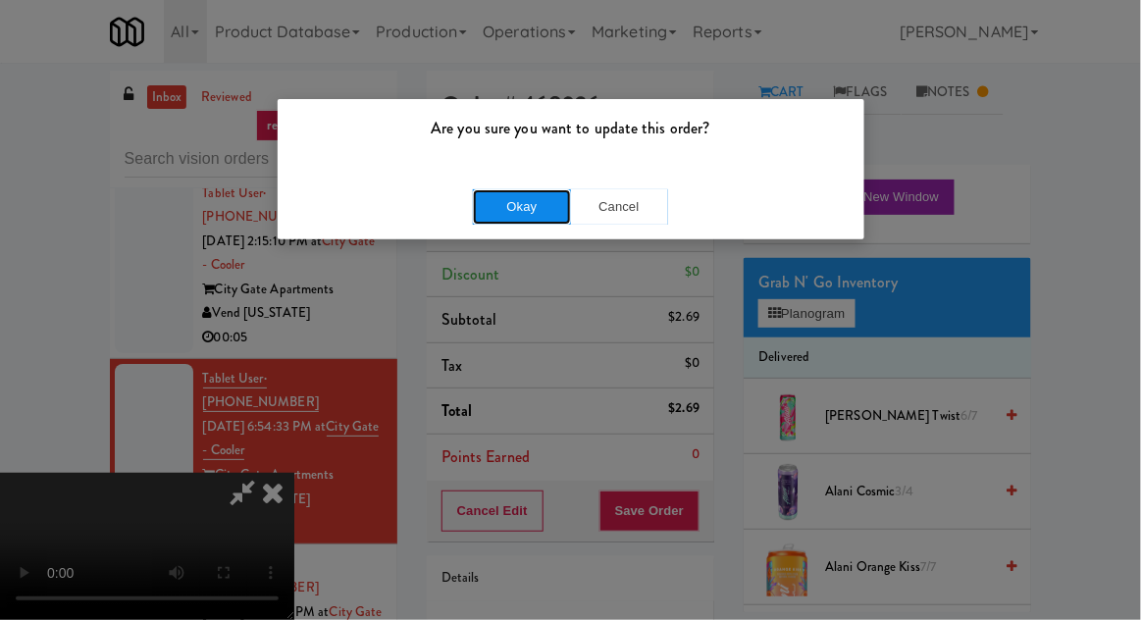
click at [524, 202] on button "Okay" at bounding box center [522, 206] width 98 height 35
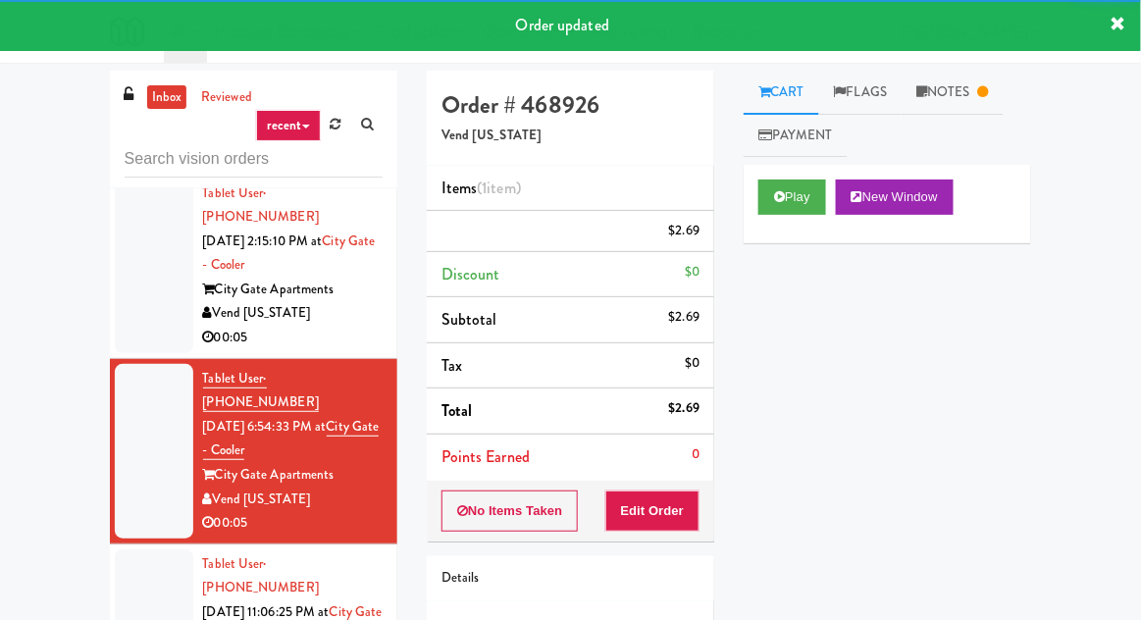
click at [142, 288] on div at bounding box center [154, 266] width 79 height 175
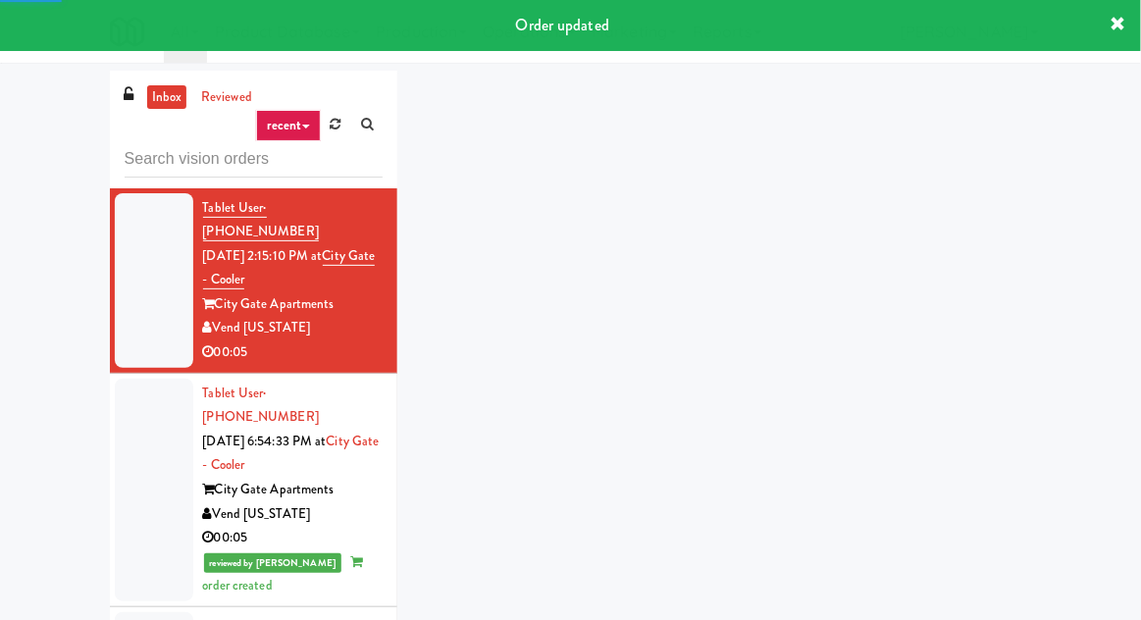
scroll to position [8, 0]
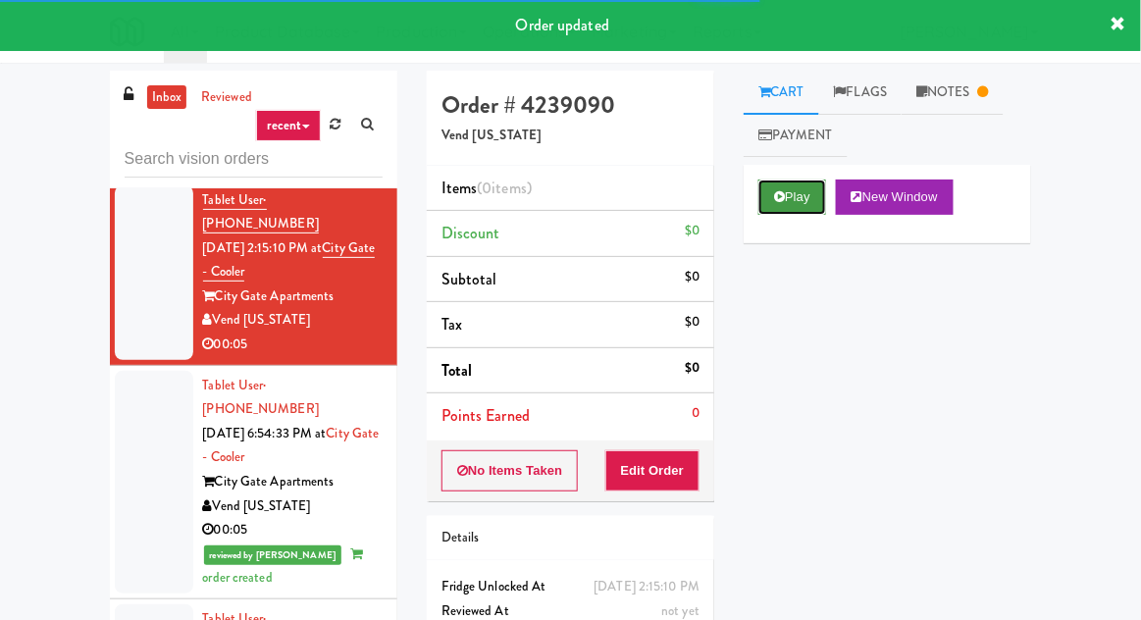
click at [795, 210] on button "Play" at bounding box center [793, 197] width 68 height 35
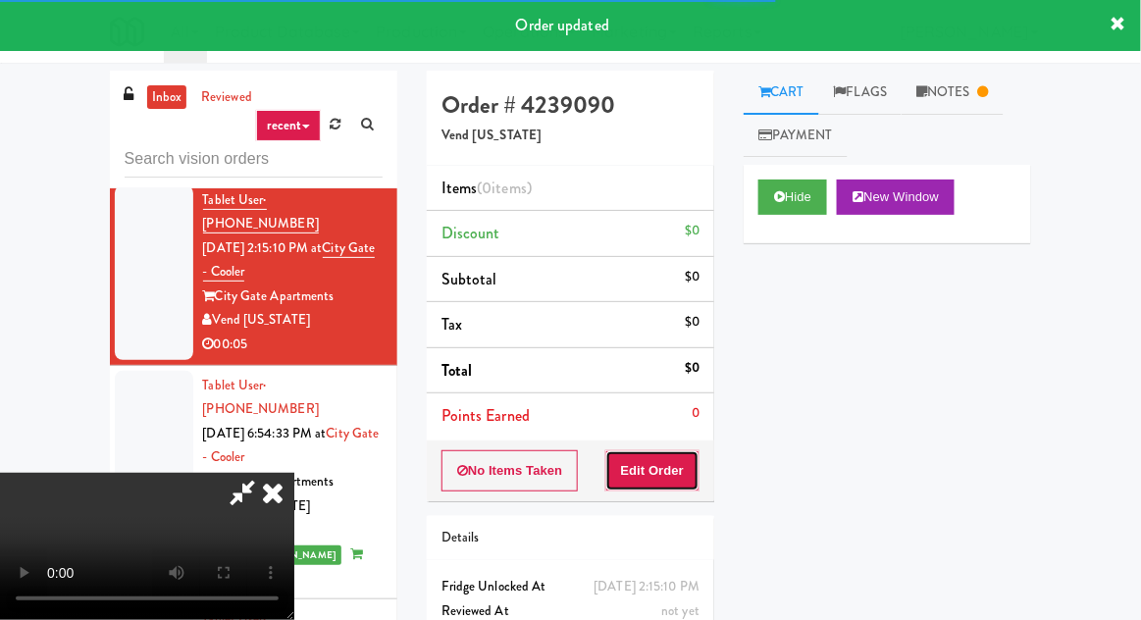
click at [665, 484] on button "Edit Order" at bounding box center [653, 470] width 95 height 41
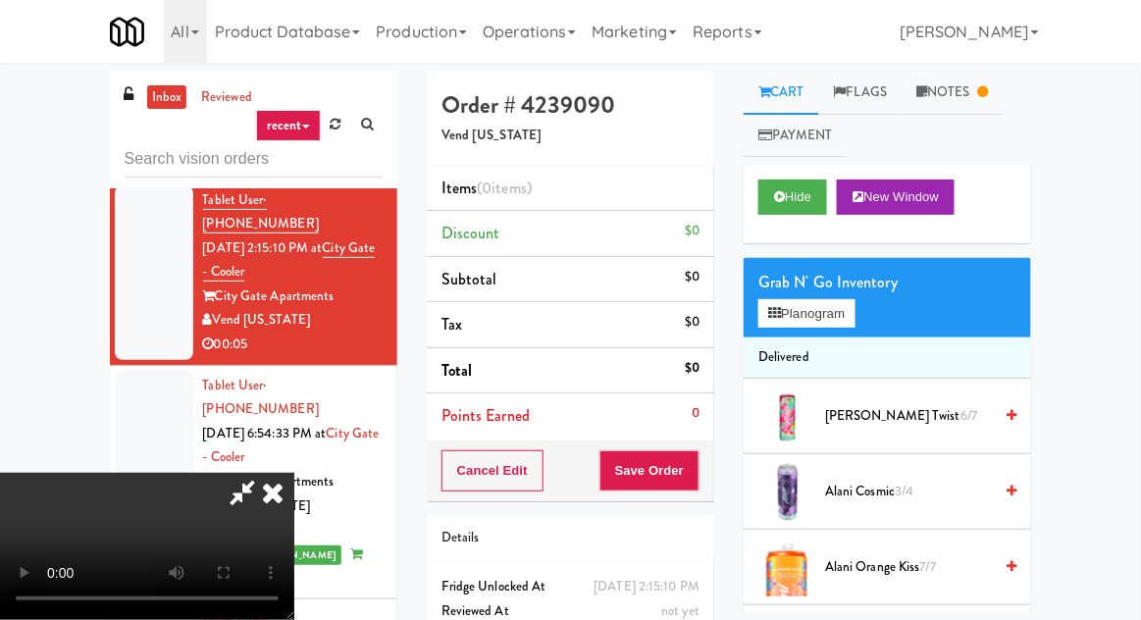
scroll to position [72, 0]
click at [812, 310] on button "Planogram" at bounding box center [807, 313] width 96 height 29
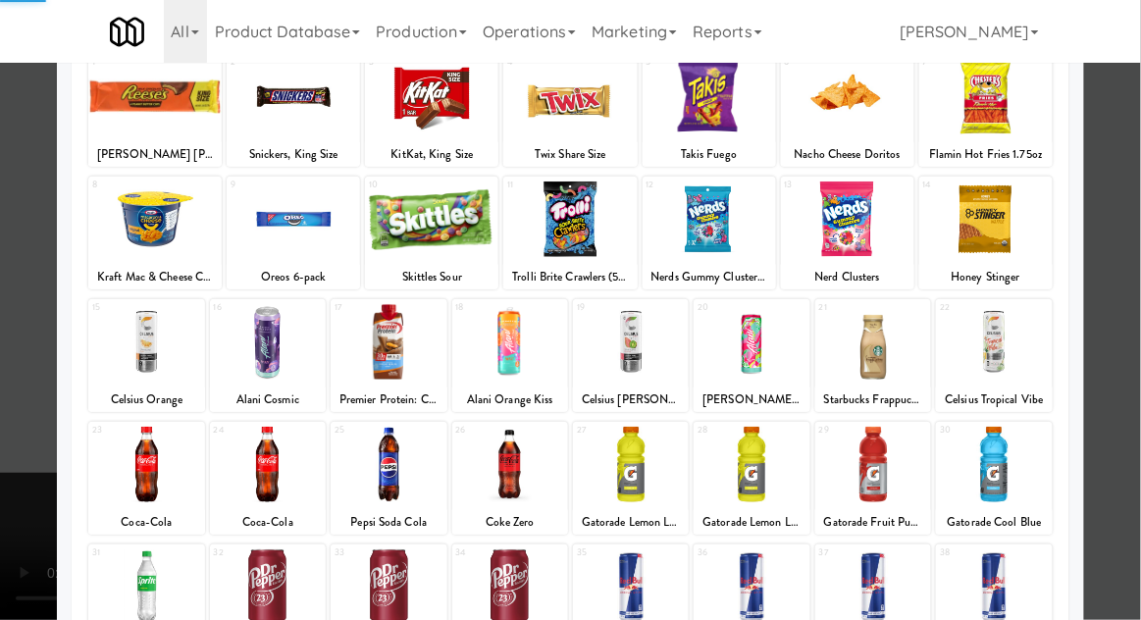
scroll to position [248, 0]
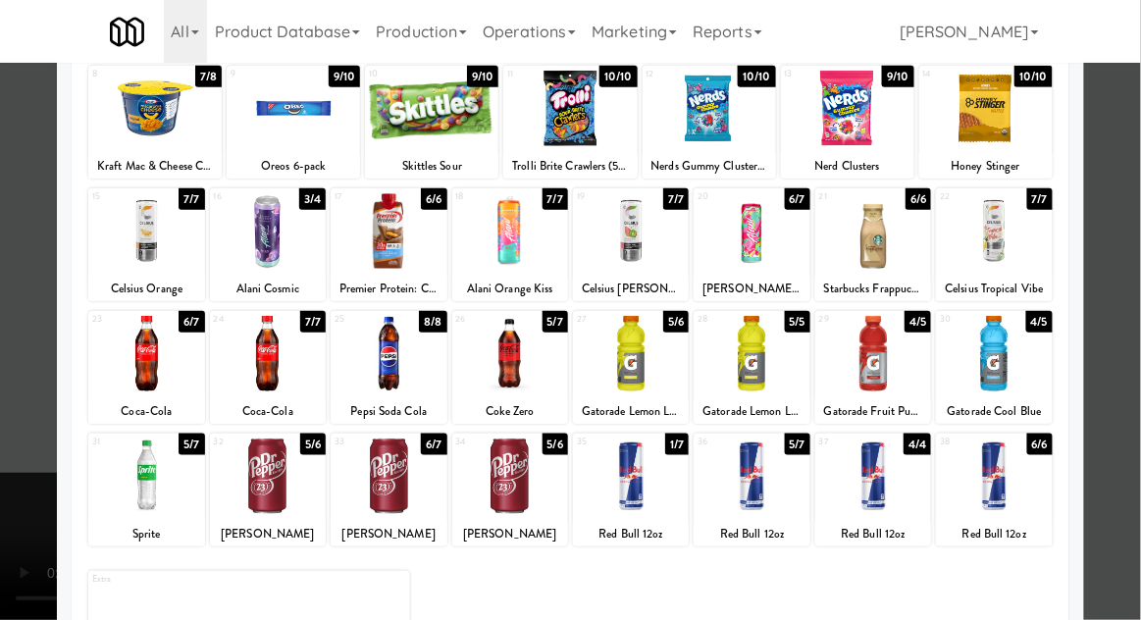
click at [652, 459] on div at bounding box center [631, 477] width 116 height 76
click at [781, 481] on div at bounding box center [752, 477] width 116 height 76
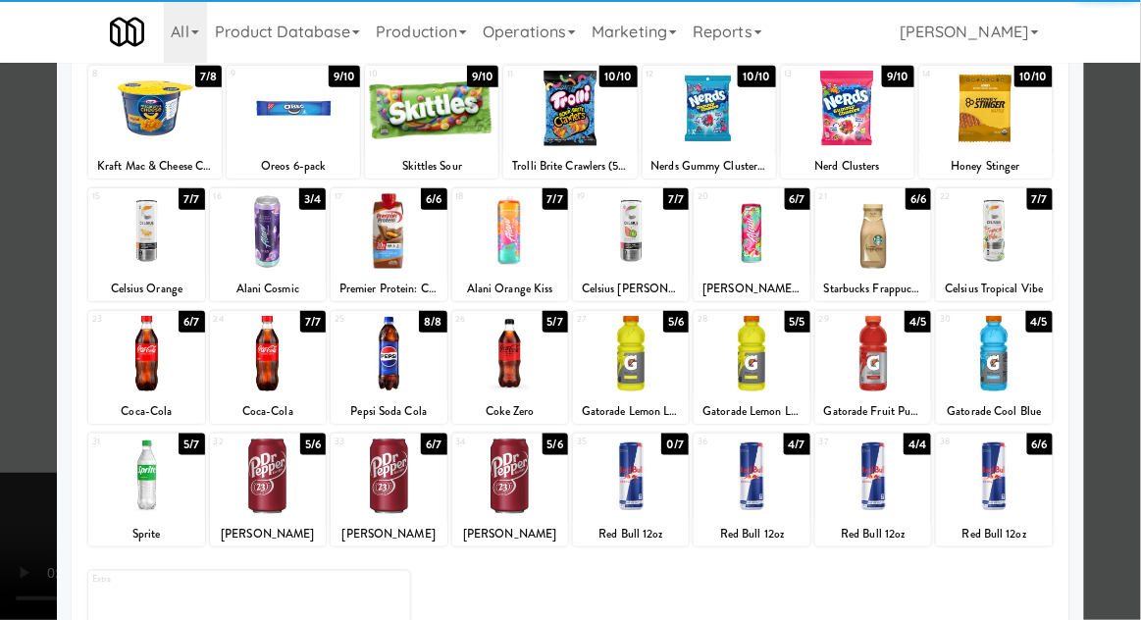
click at [34, 433] on div at bounding box center [570, 310] width 1141 height 620
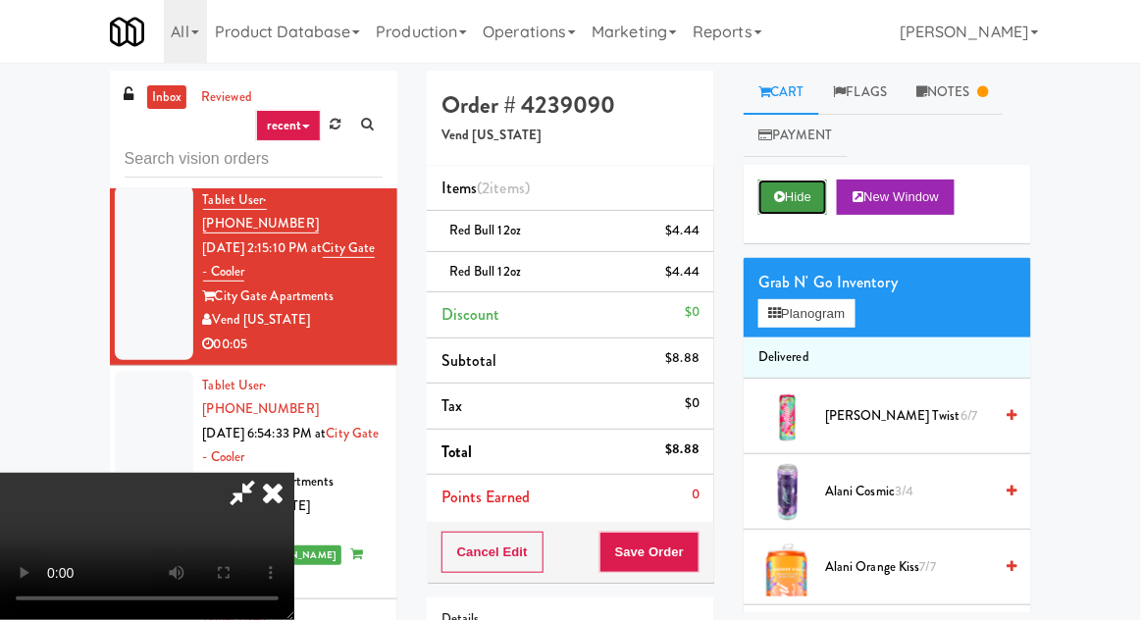
click at [789, 199] on button "Hide" at bounding box center [793, 197] width 69 height 35
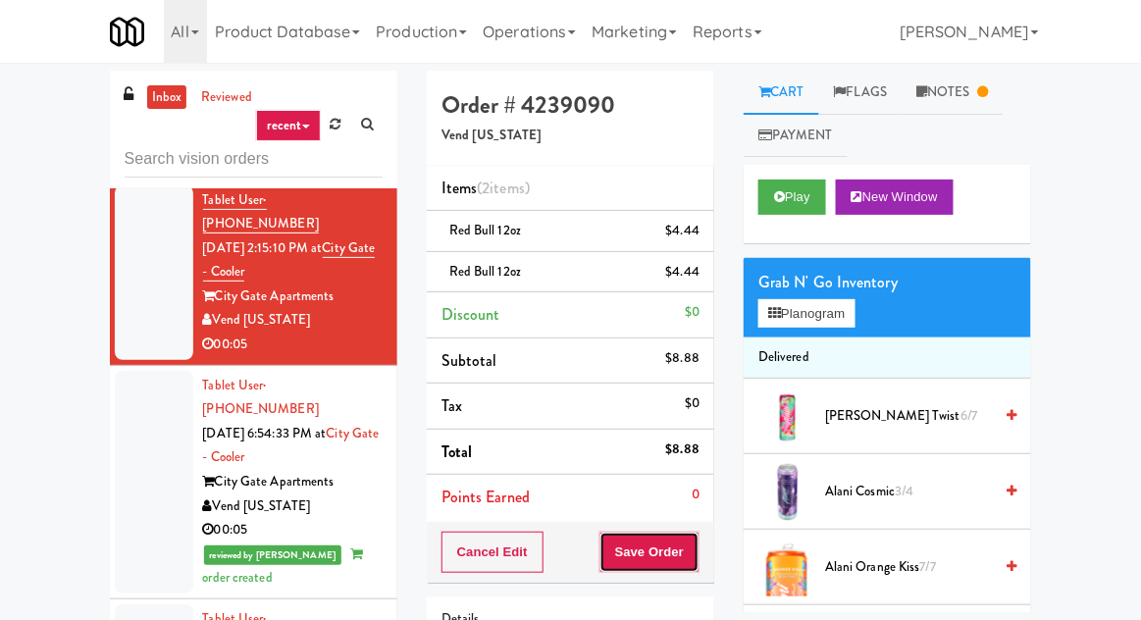
click at [670, 546] on button "Save Order" at bounding box center [650, 552] width 100 height 41
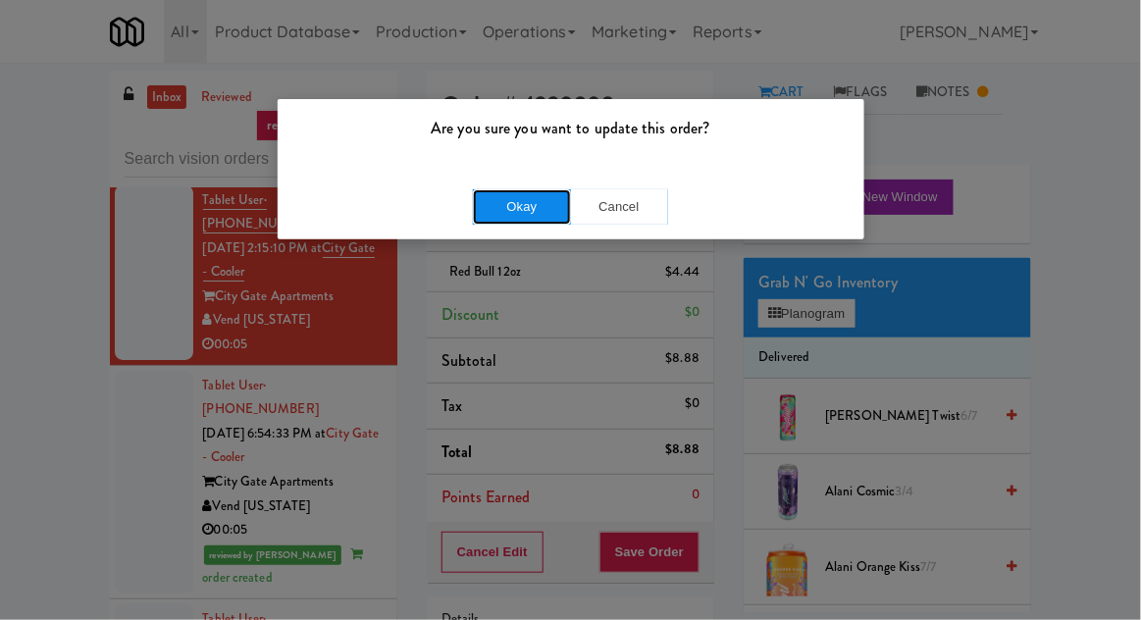
click at [542, 205] on button "Okay" at bounding box center [522, 206] width 98 height 35
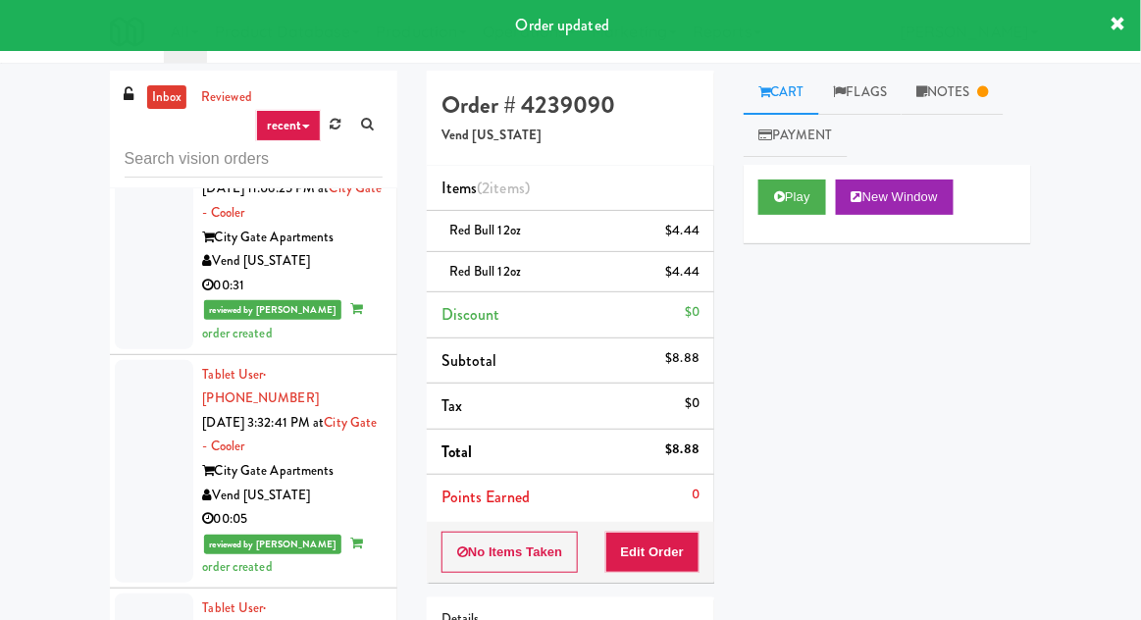
scroll to position [536, 0]
click at [131, 431] on div at bounding box center [154, 470] width 79 height 223
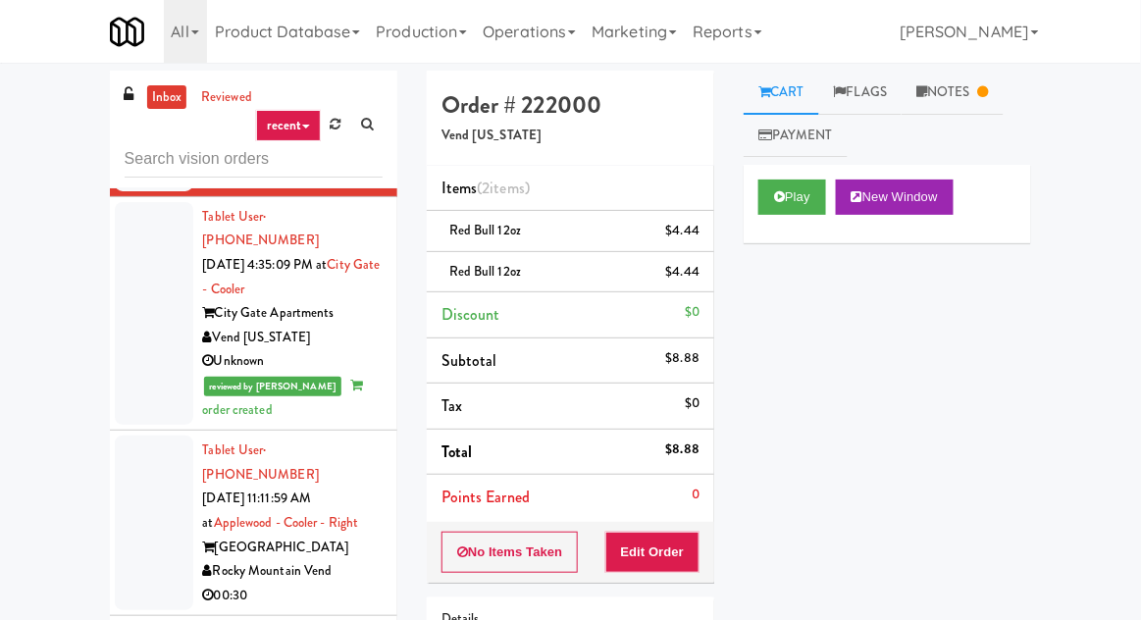
scroll to position [933, 0]
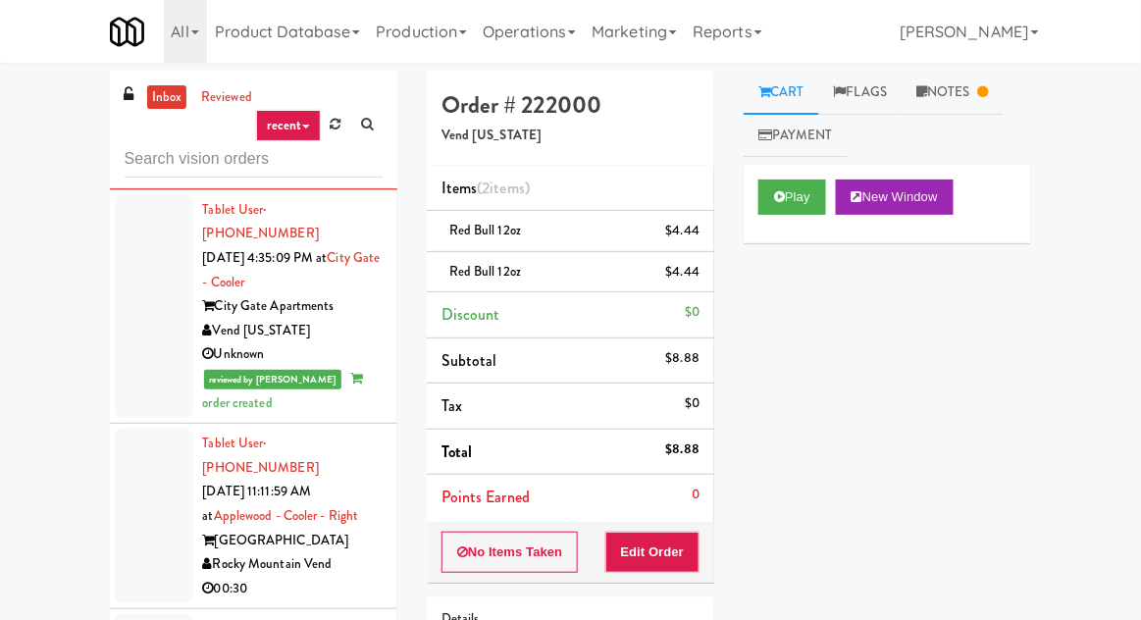
click at [137, 429] on div at bounding box center [154, 516] width 79 height 175
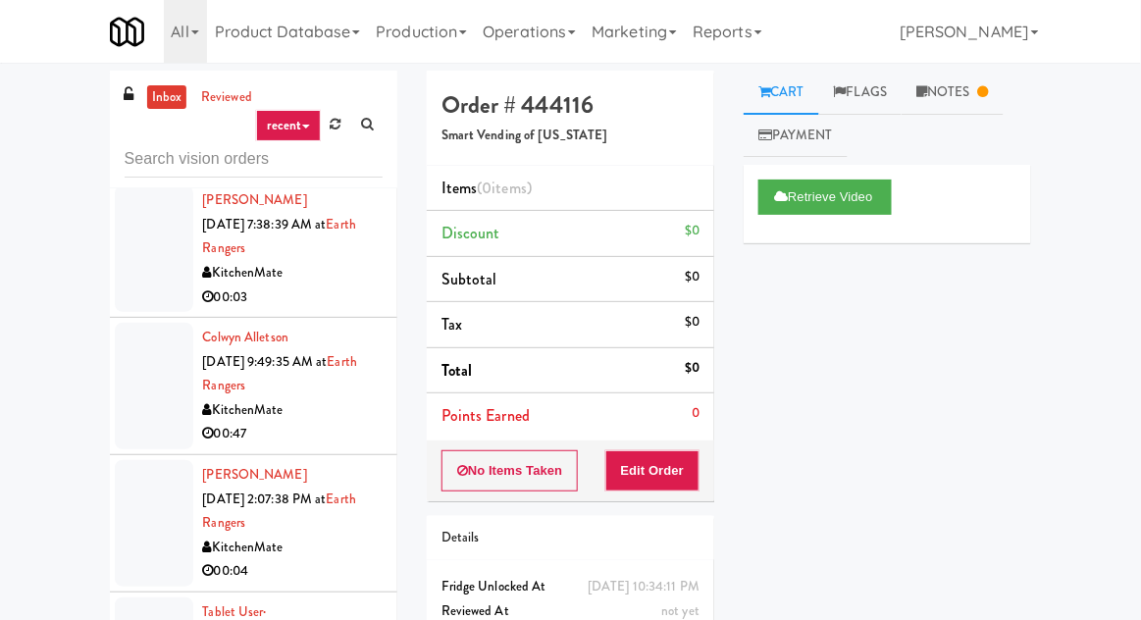
scroll to position [1588, 0]
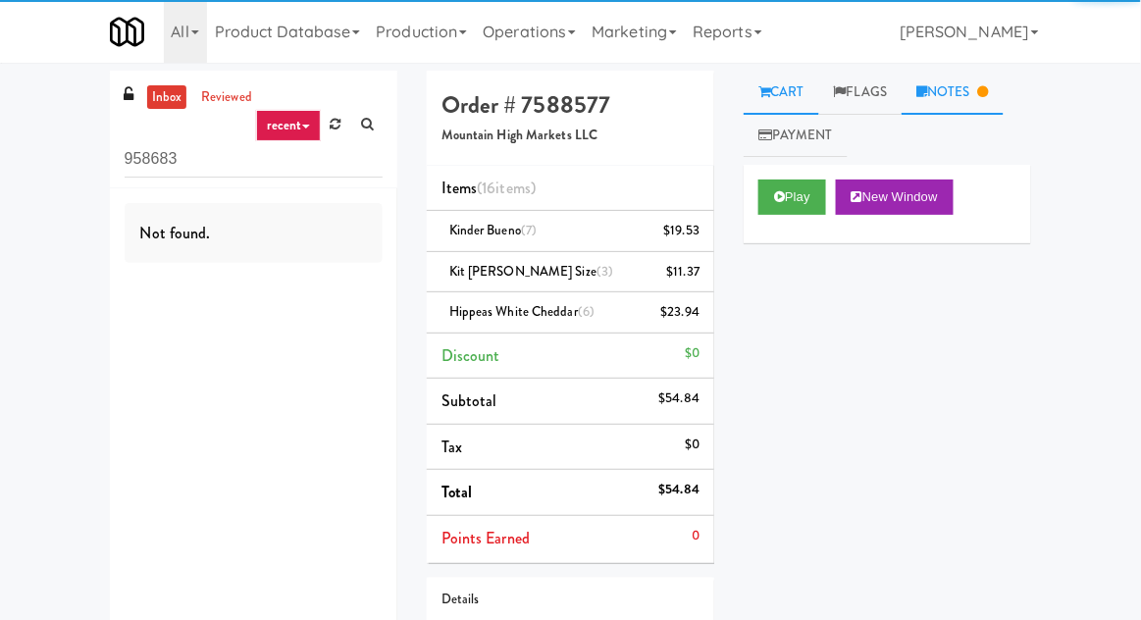
click at [1002, 92] on link "Notes" at bounding box center [953, 93] width 102 height 44
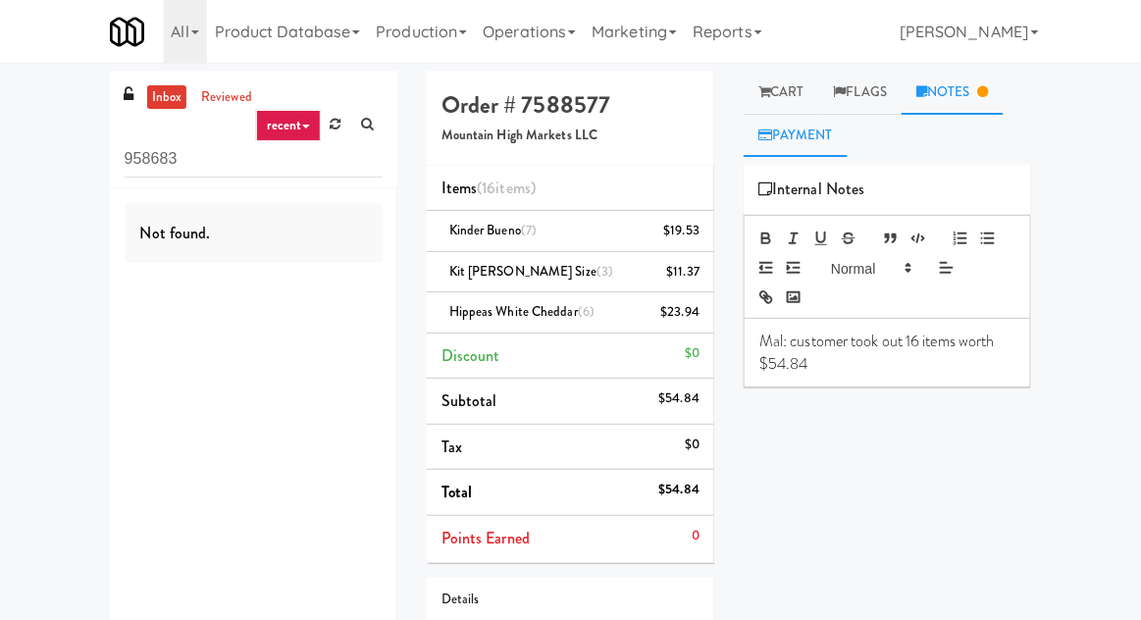
click at [821, 141] on link "Payment" at bounding box center [796, 136] width 104 height 44
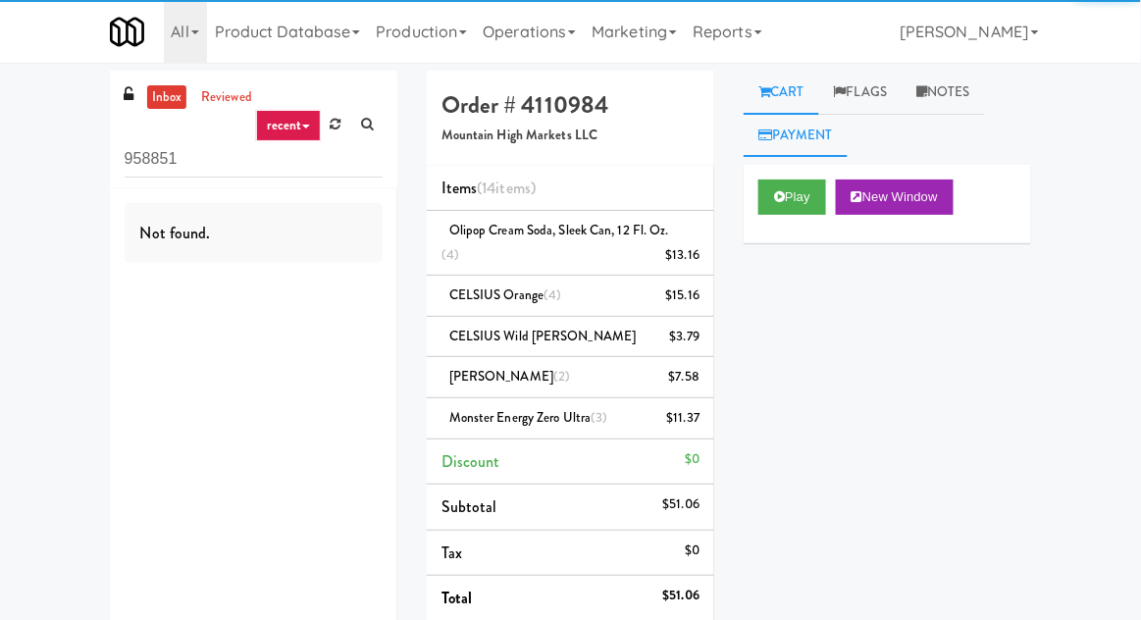
click at [811, 141] on link "Payment" at bounding box center [796, 136] width 104 height 44
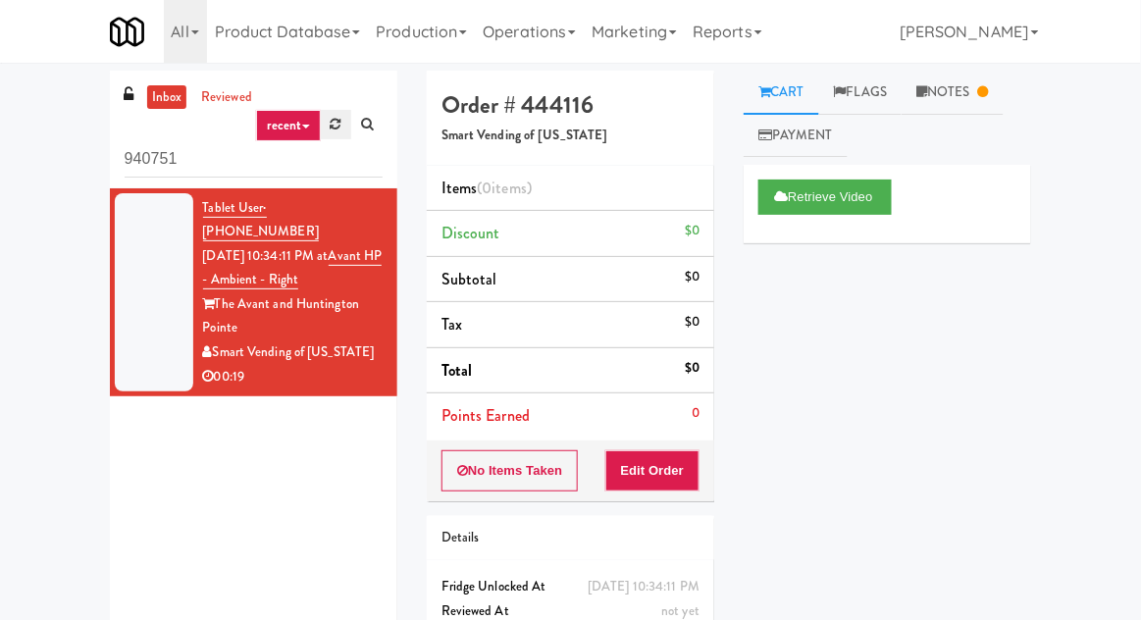
click at [325, 130] on link at bounding box center [336, 124] width 30 height 29
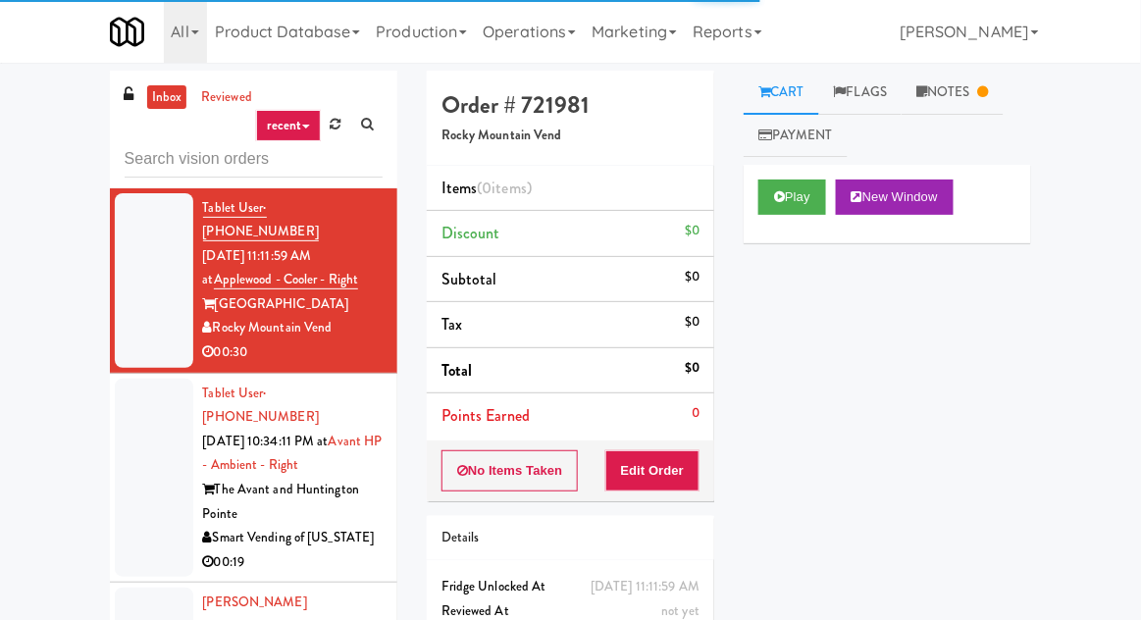
click at [152, 435] on div at bounding box center [154, 478] width 79 height 199
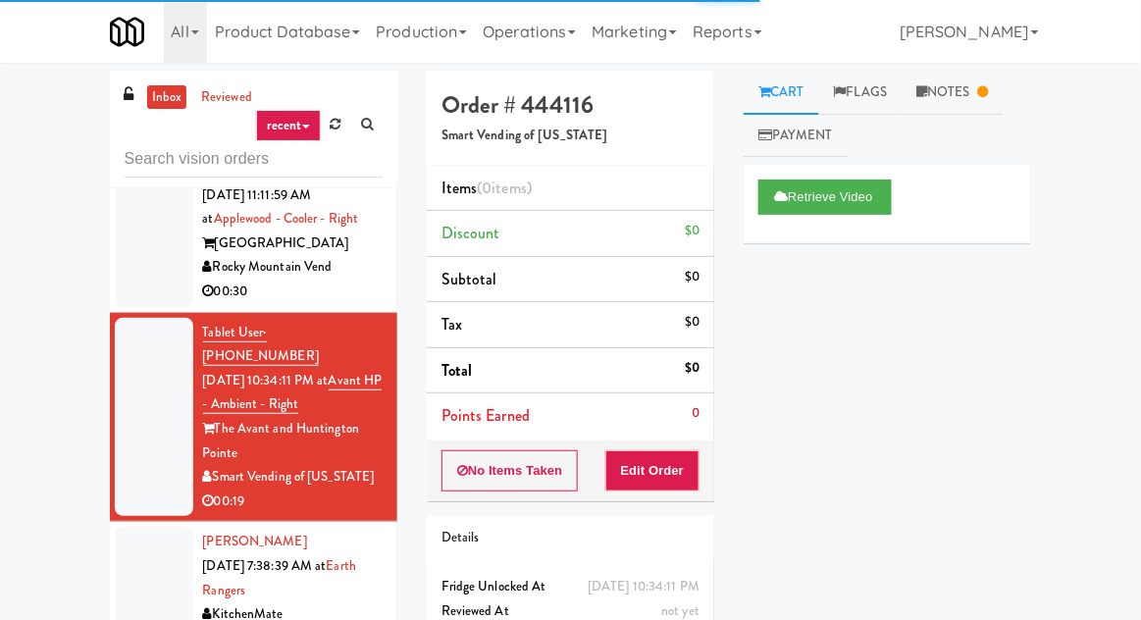
click at [148, 470] on li "Tablet User · (661) 444-5145 [DATE] 10:34:11 PM at Avant HP - Ambient - Right T…" at bounding box center [254, 418] width 288 height 210
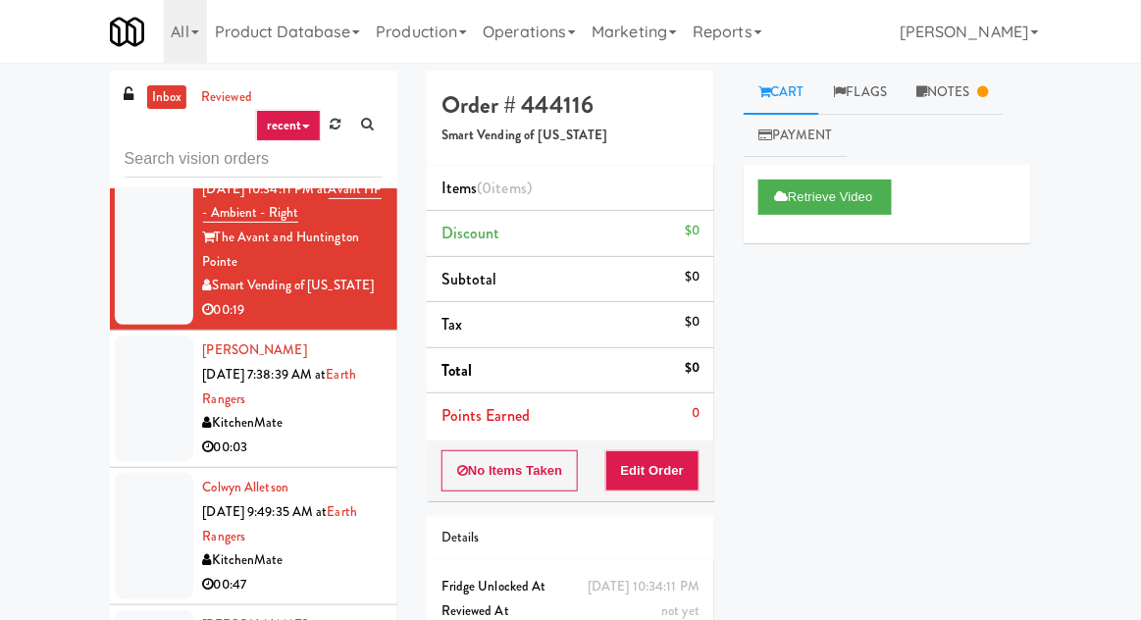
click at [137, 349] on div at bounding box center [154, 399] width 79 height 127
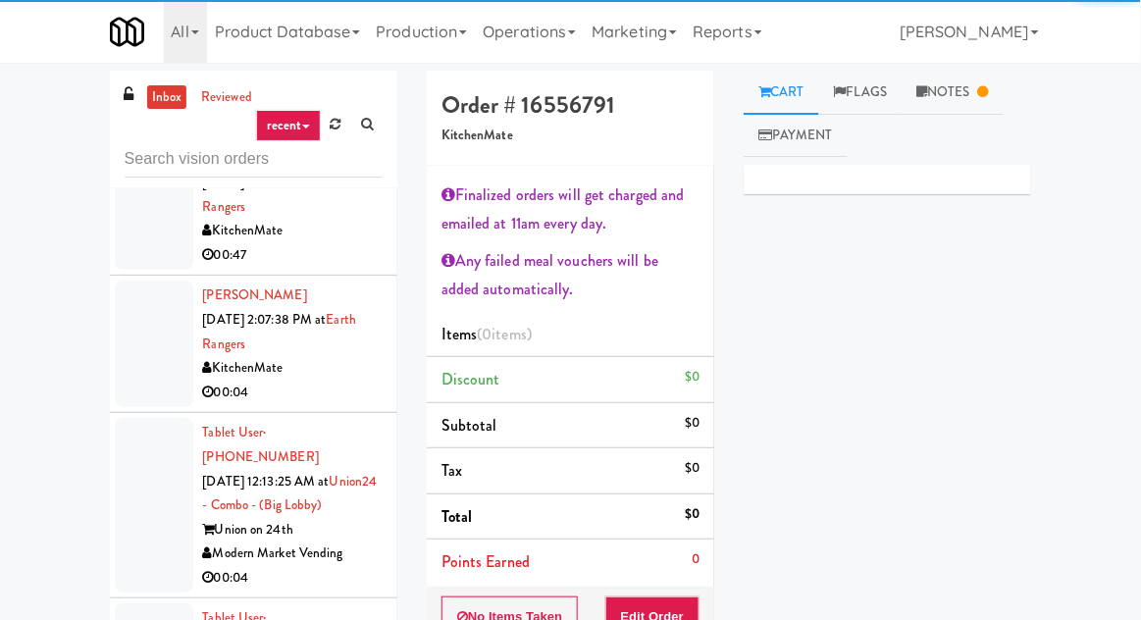
scroll to position [691, 0]
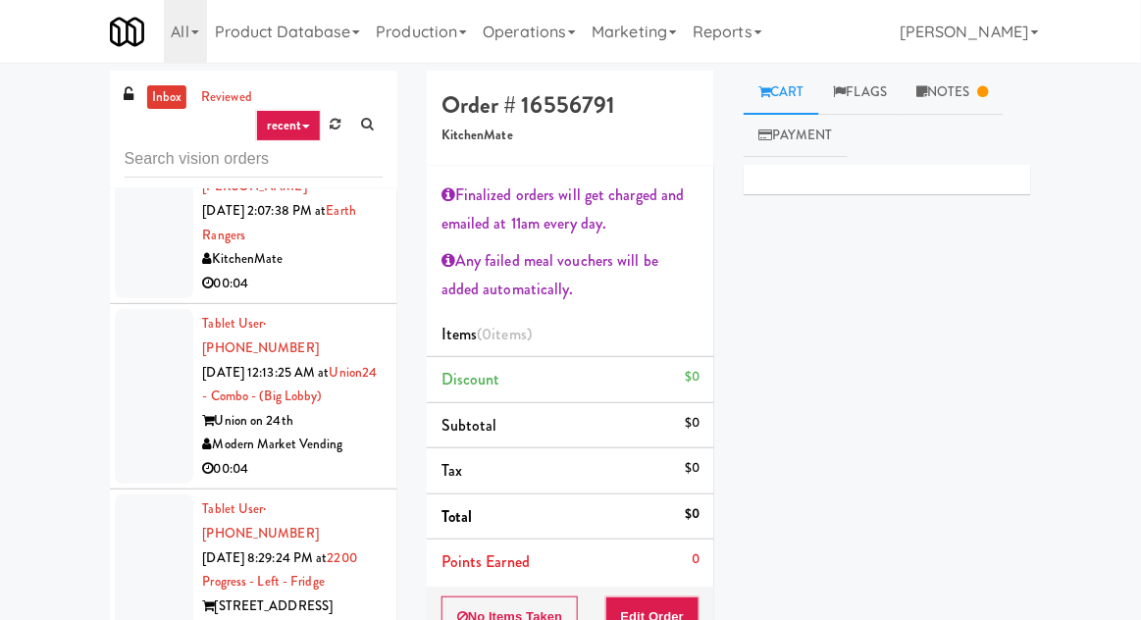
click at [137, 324] on div at bounding box center [154, 396] width 79 height 175
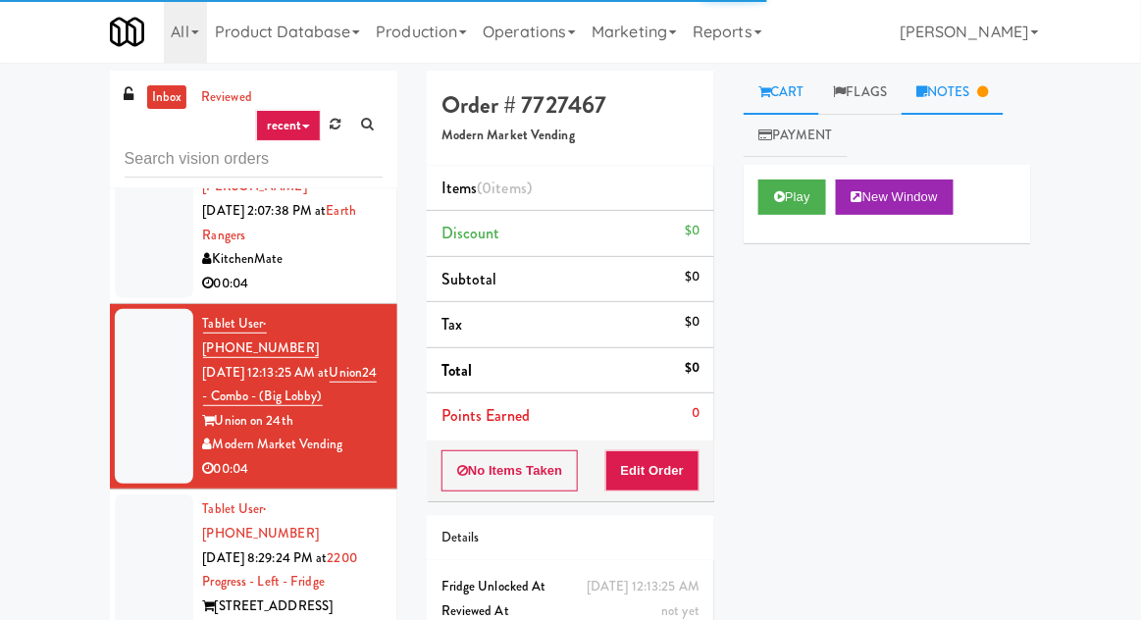
click at [990, 79] on link "Notes" at bounding box center [953, 93] width 102 height 44
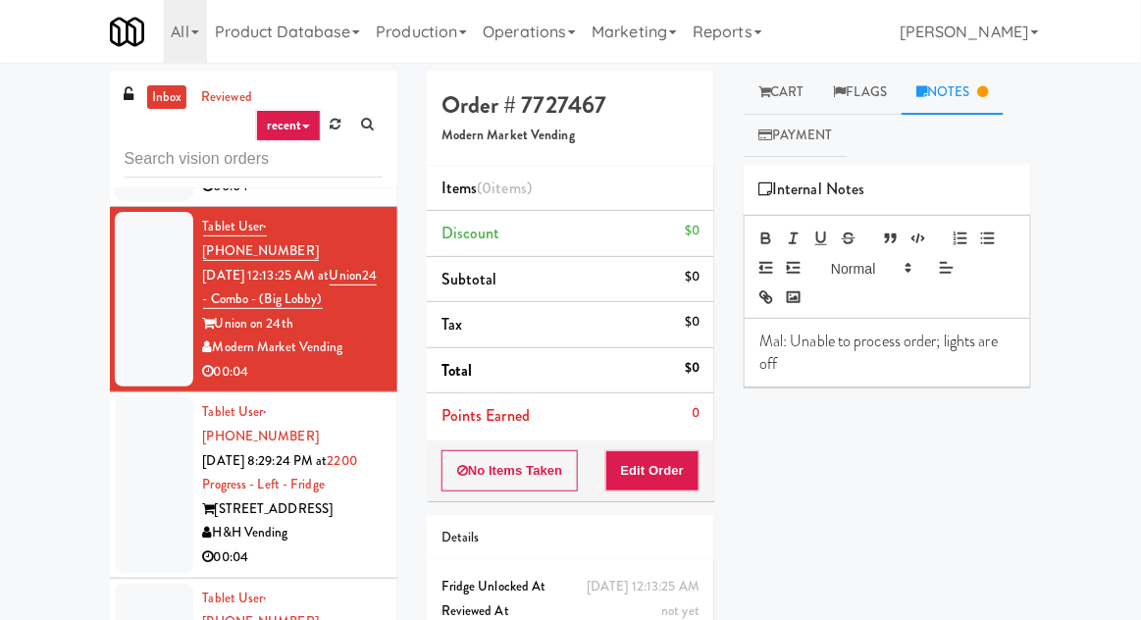
scroll to position [829, 0]
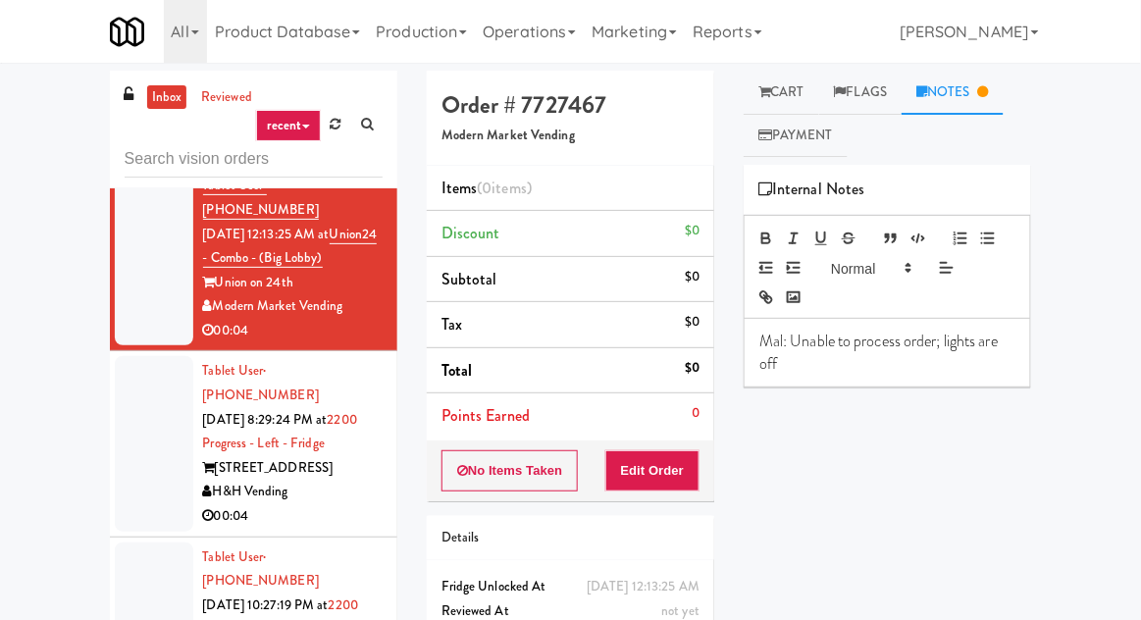
click at [143, 380] on div at bounding box center [154, 443] width 79 height 175
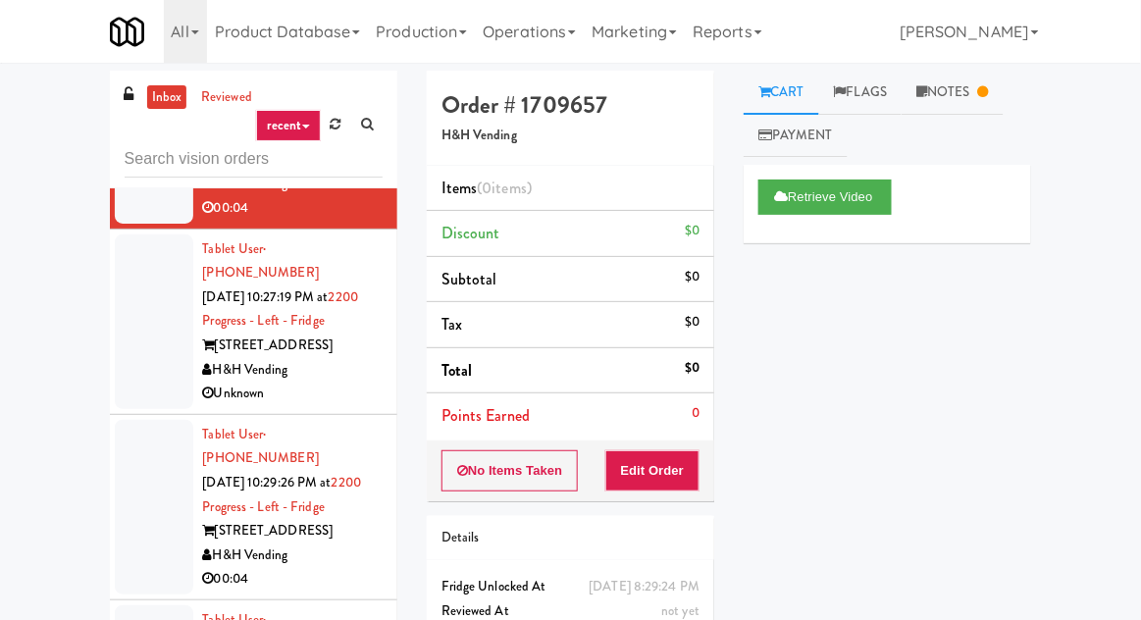
scroll to position [1949, 0]
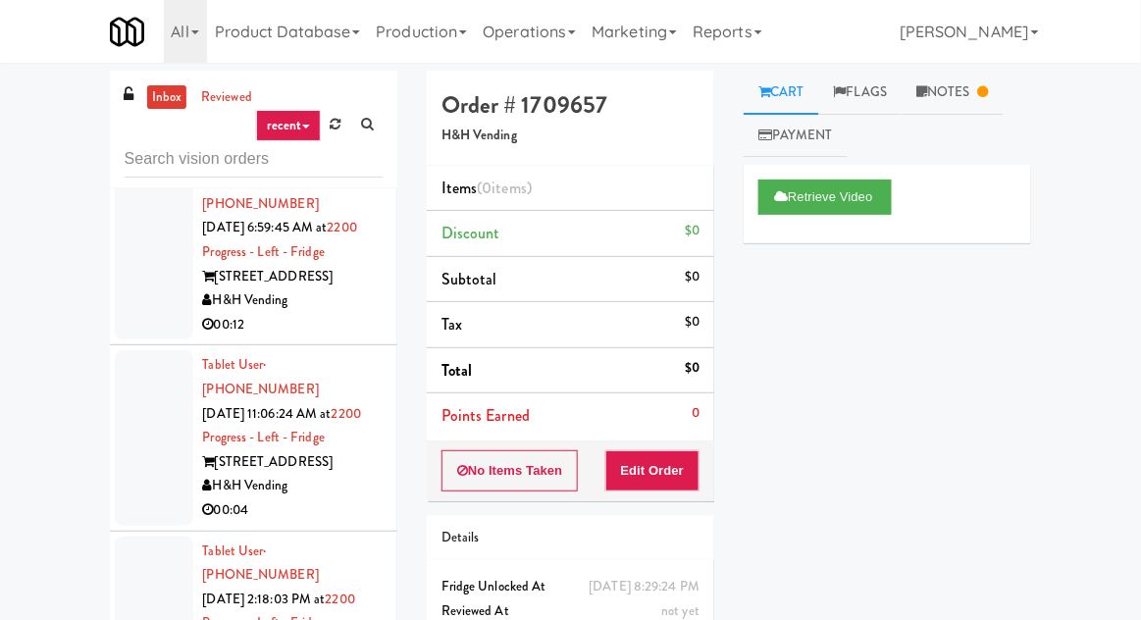
click at [147, 537] on div at bounding box center [154, 624] width 79 height 175
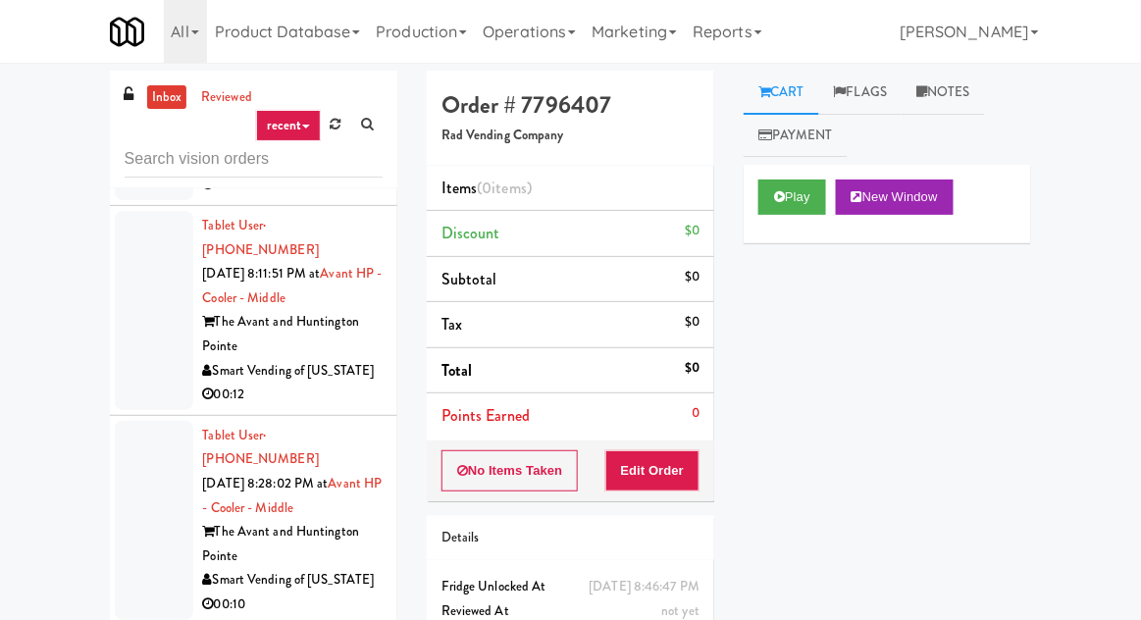
scroll to position [2839, 0]
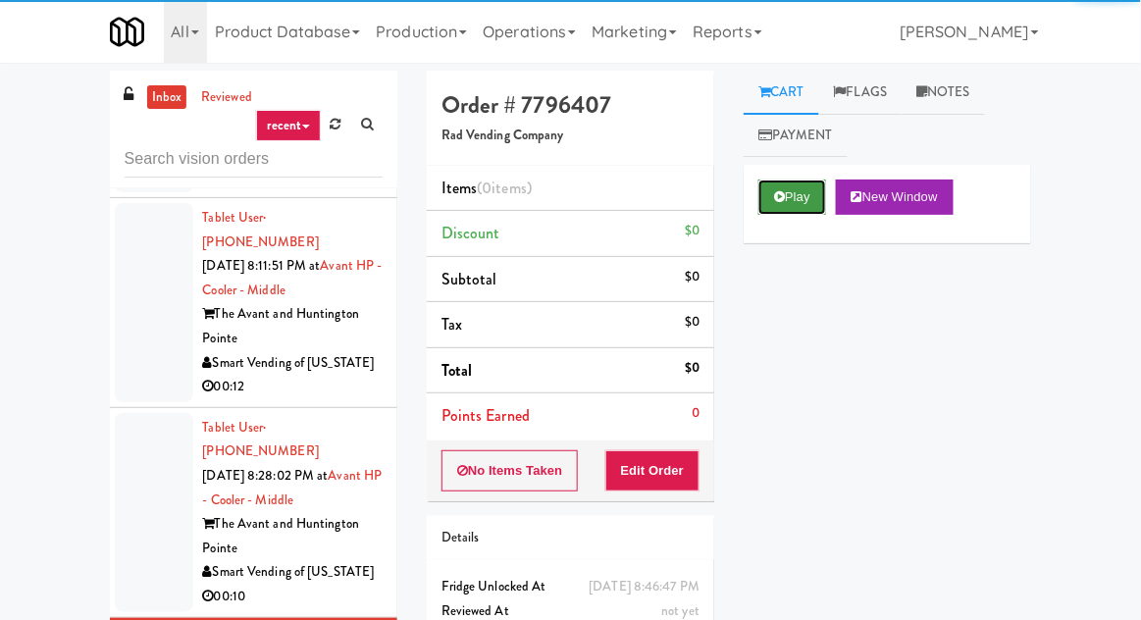
click at [792, 211] on button "Play" at bounding box center [793, 197] width 68 height 35
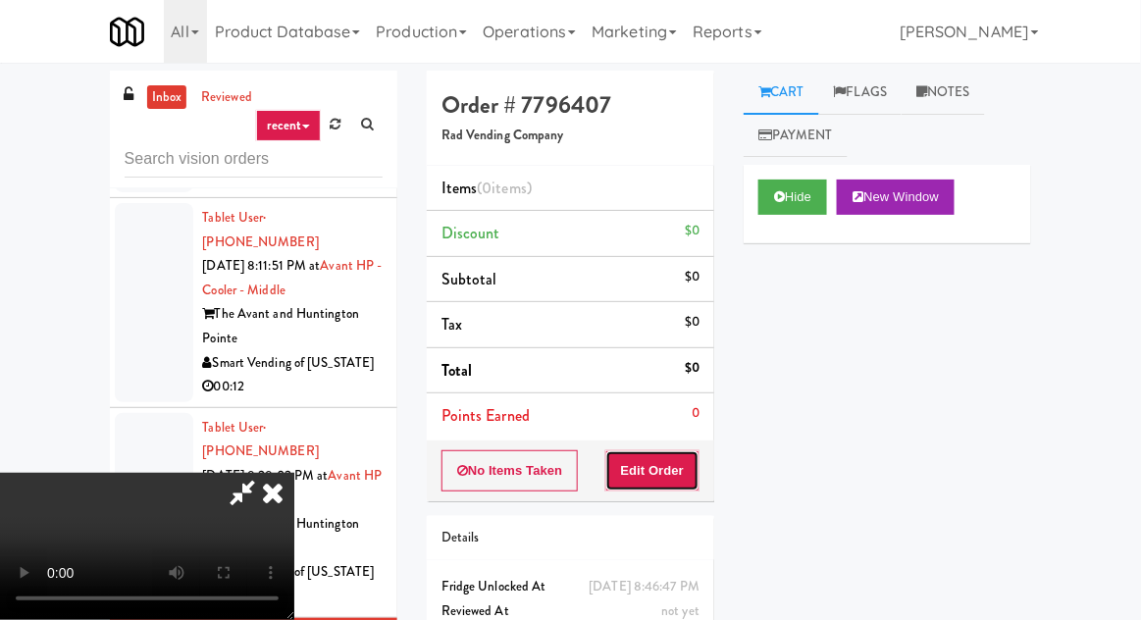
click at [697, 463] on button "Edit Order" at bounding box center [653, 470] width 95 height 41
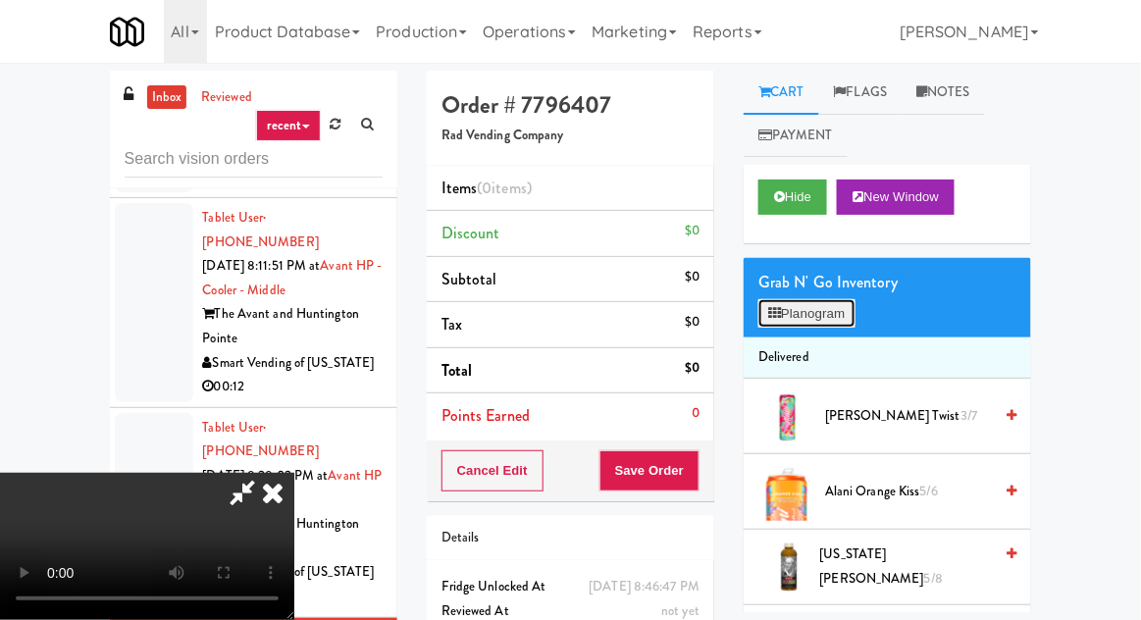
click at [821, 320] on button "Planogram" at bounding box center [807, 313] width 96 height 29
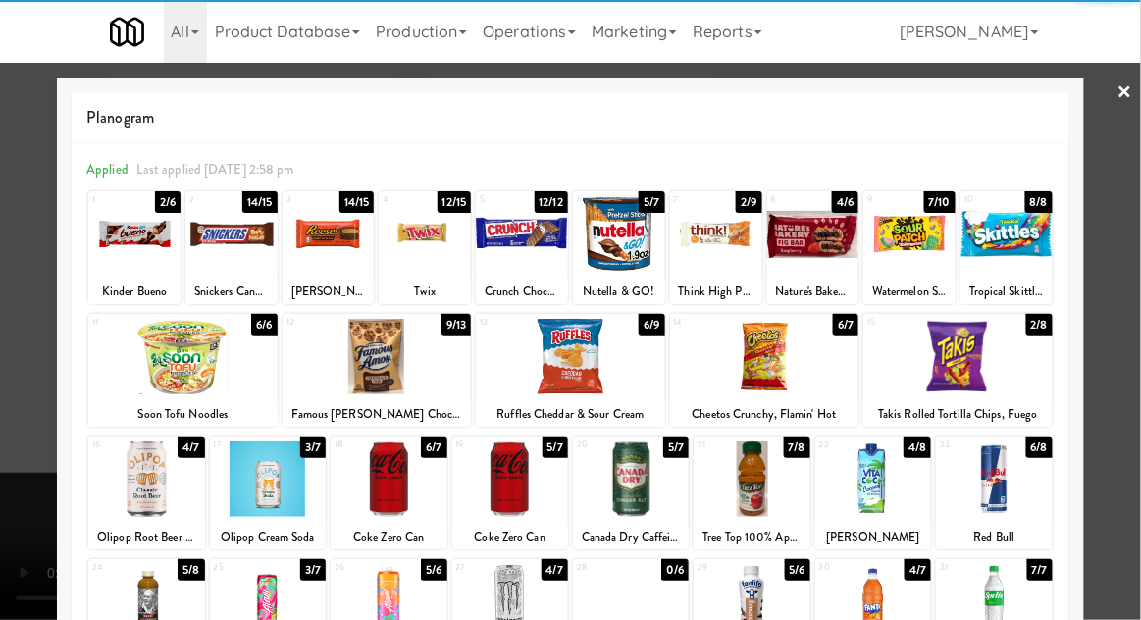
click at [309, 247] on div at bounding box center [329, 234] width 92 height 76
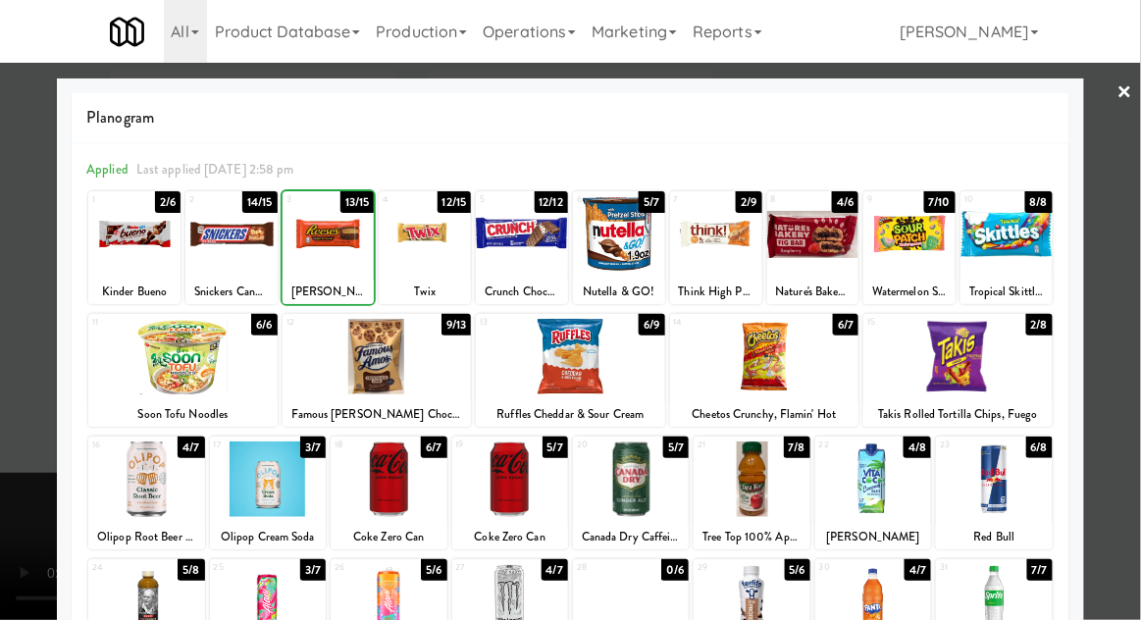
click at [234, 228] on div at bounding box center [231, 234] width 92 height 76
click at [11, 386] on div at bounding box center [570, 310] width 1141 height 620
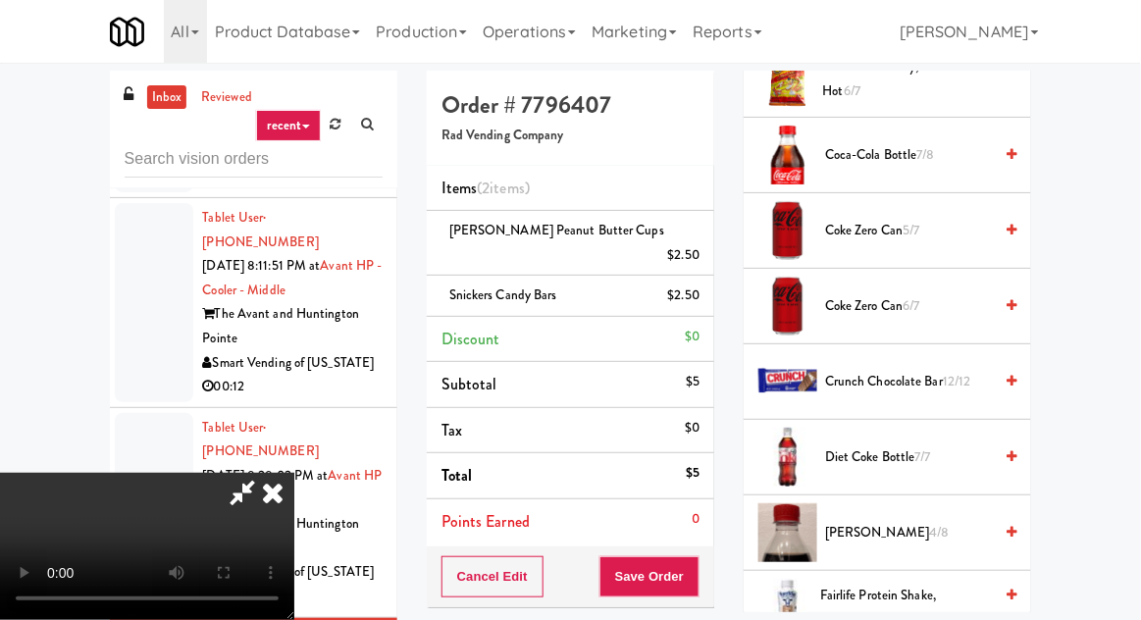
scroll to position [662, 0]
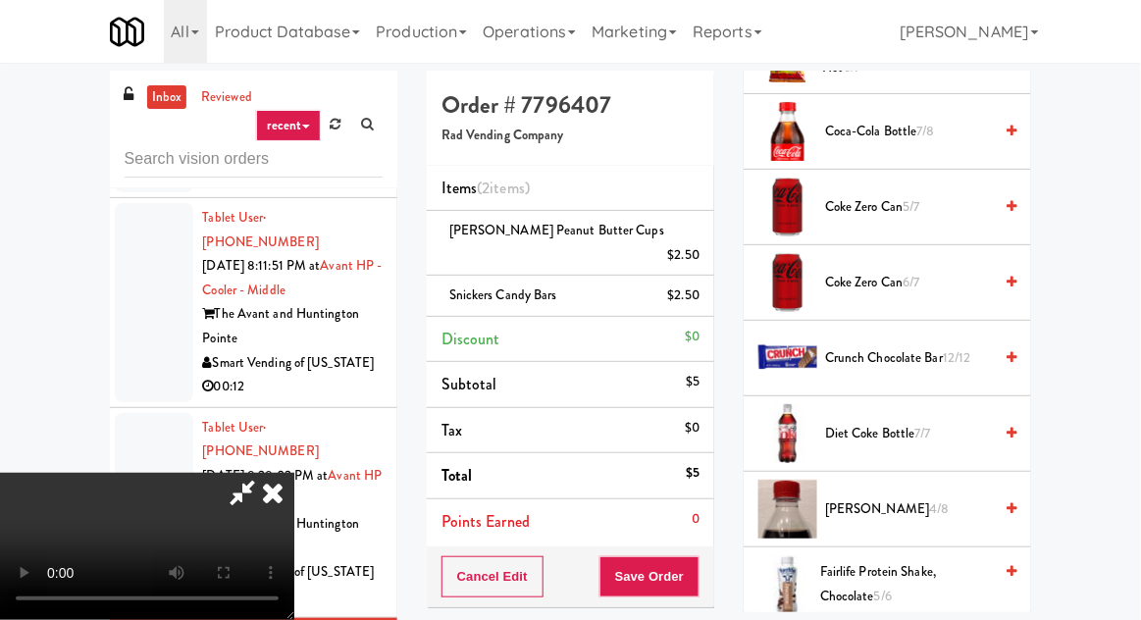
click at [901, 358] on span "Crunch Chocolate Bar 12/12" at bounding box center [908, 358] width 167 height 25
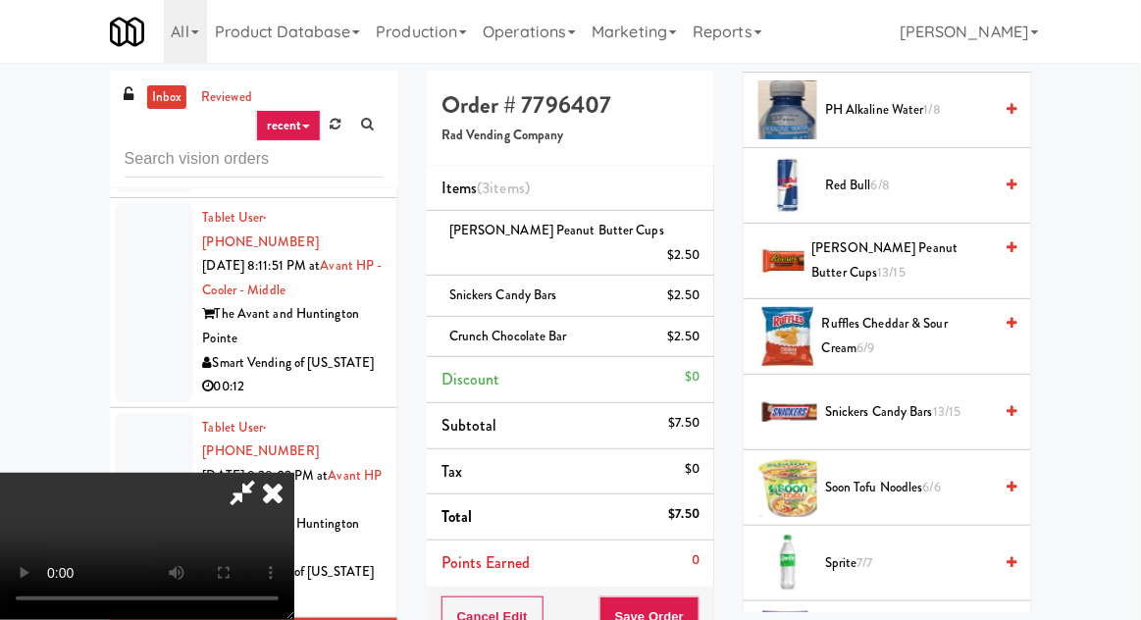
scroll to position [1977, 0]
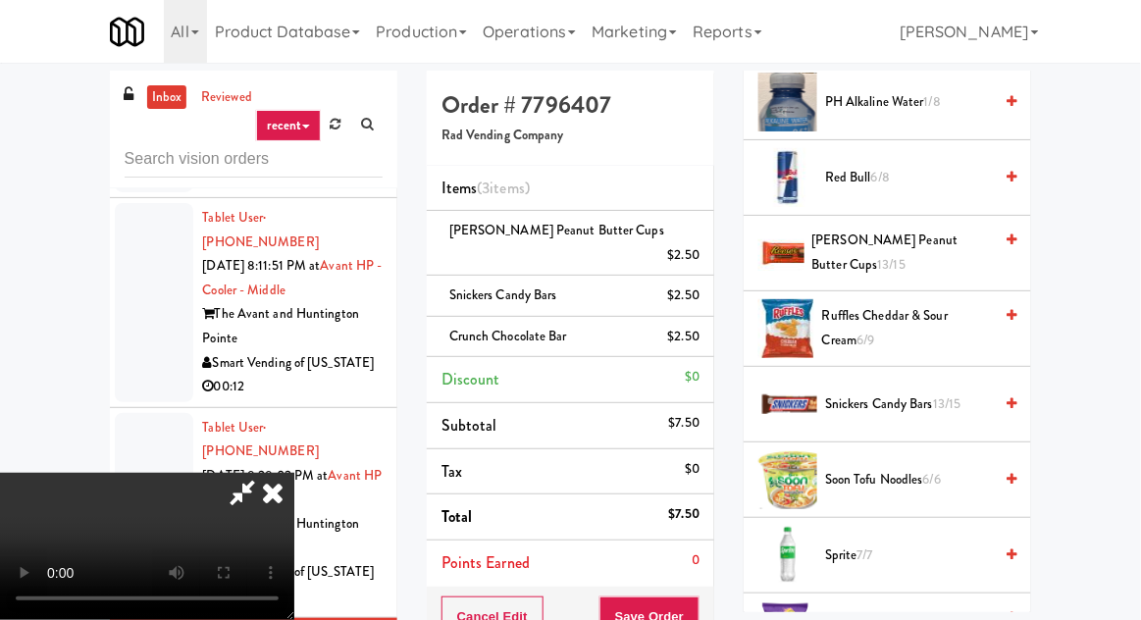
click at [927, 250] on span "[PERSON_NAME] Peanut Butter Cups 13/15" at bounding box center [903, 253] width 181 height 48
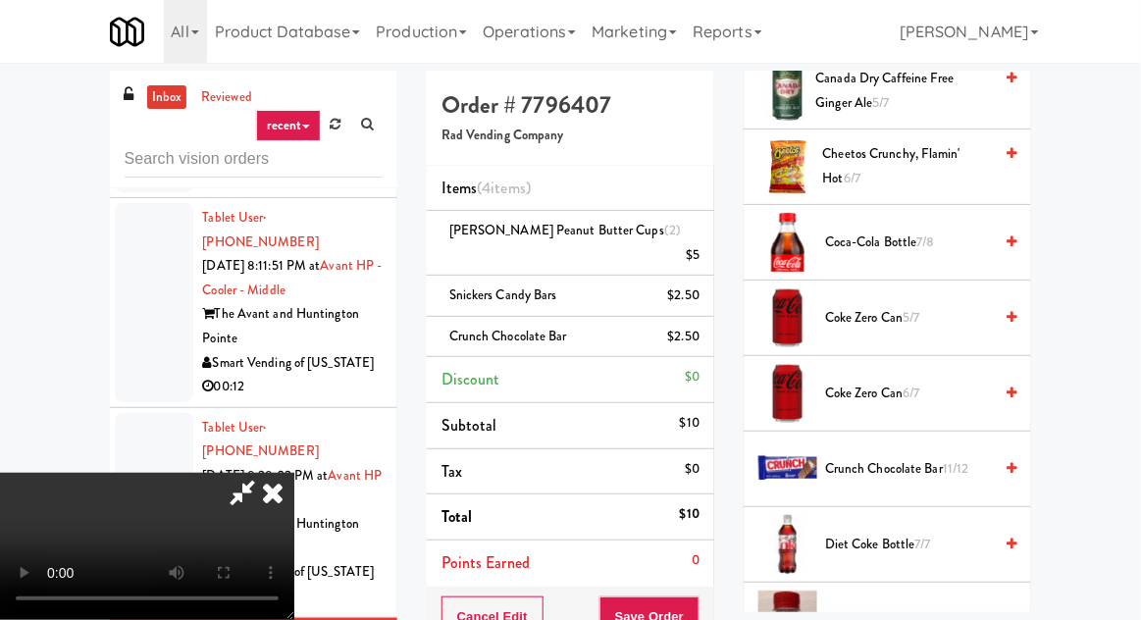
scroll to position [0, 0]
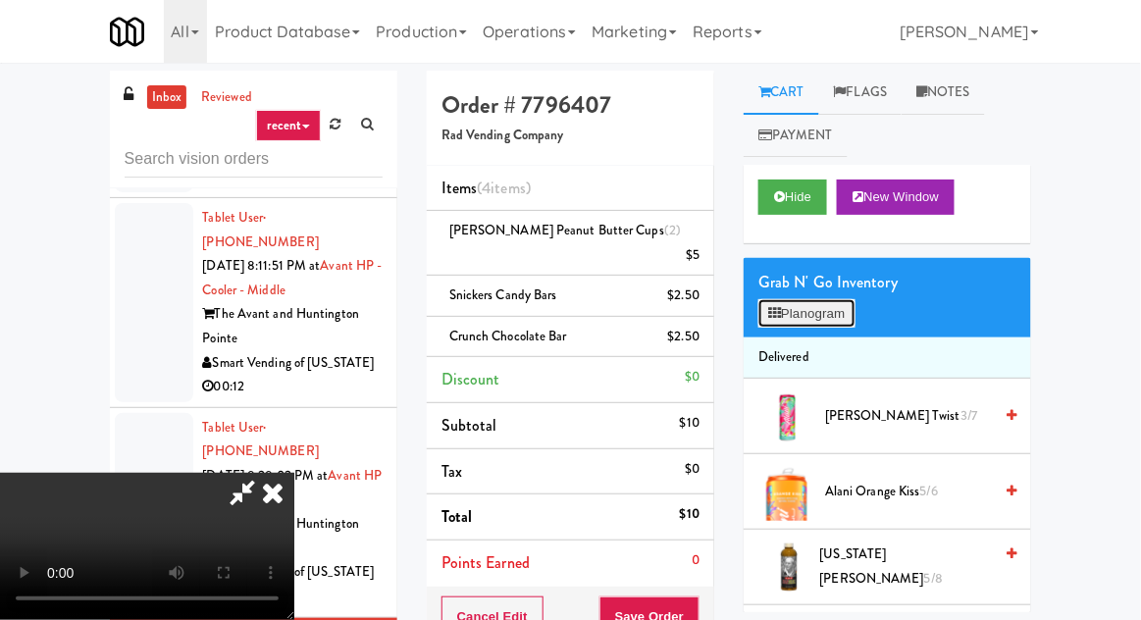
click at [806, 299] on button "Planogram" at bounding box center [807, 313] width 96 height 29
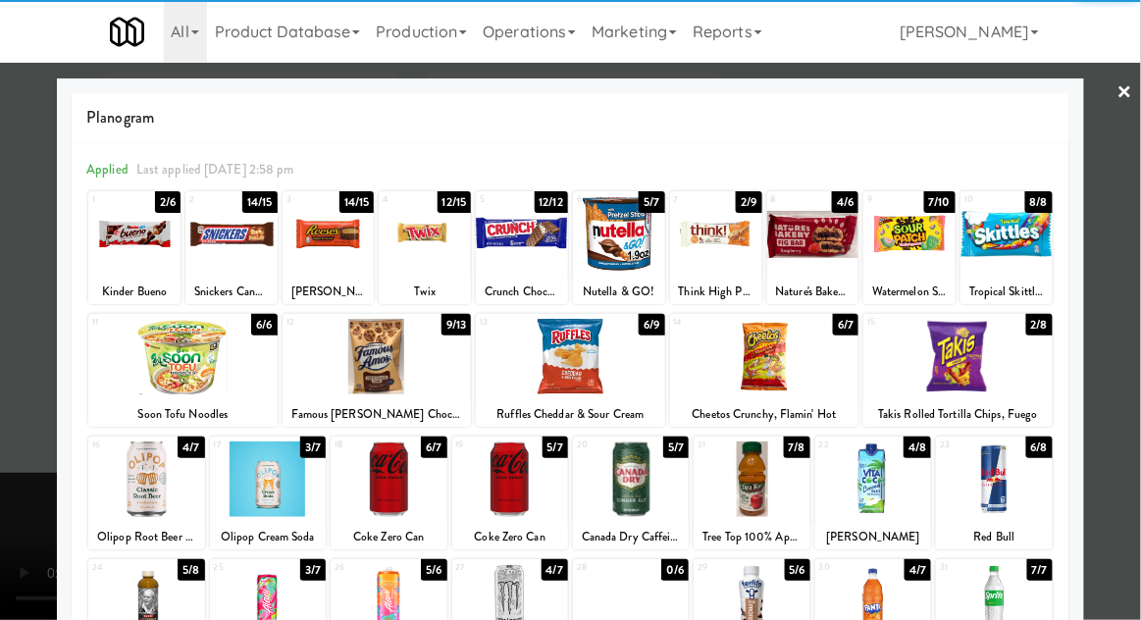
scroll to position [248, 0]
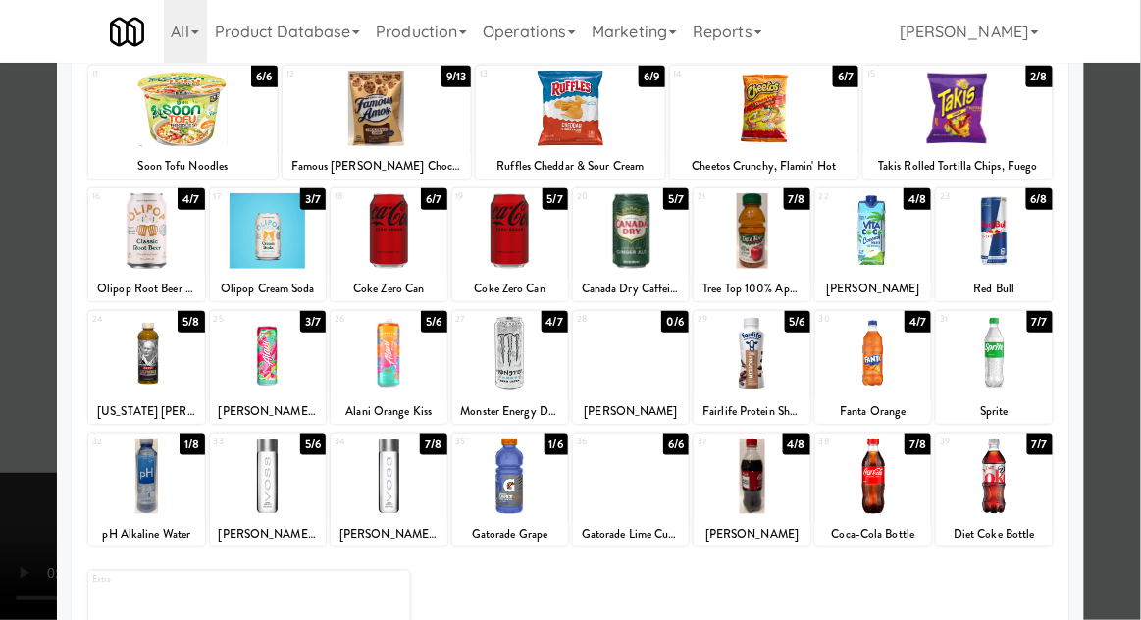
click at [887, 496] on div at bounding box center [874, 477] width 116 height 76
click at [775, 468] on div at bounding box center [752, 477] width 116 height 76
click at [51, 494] on div at bounding box center [570, 310] width 1141 height 620
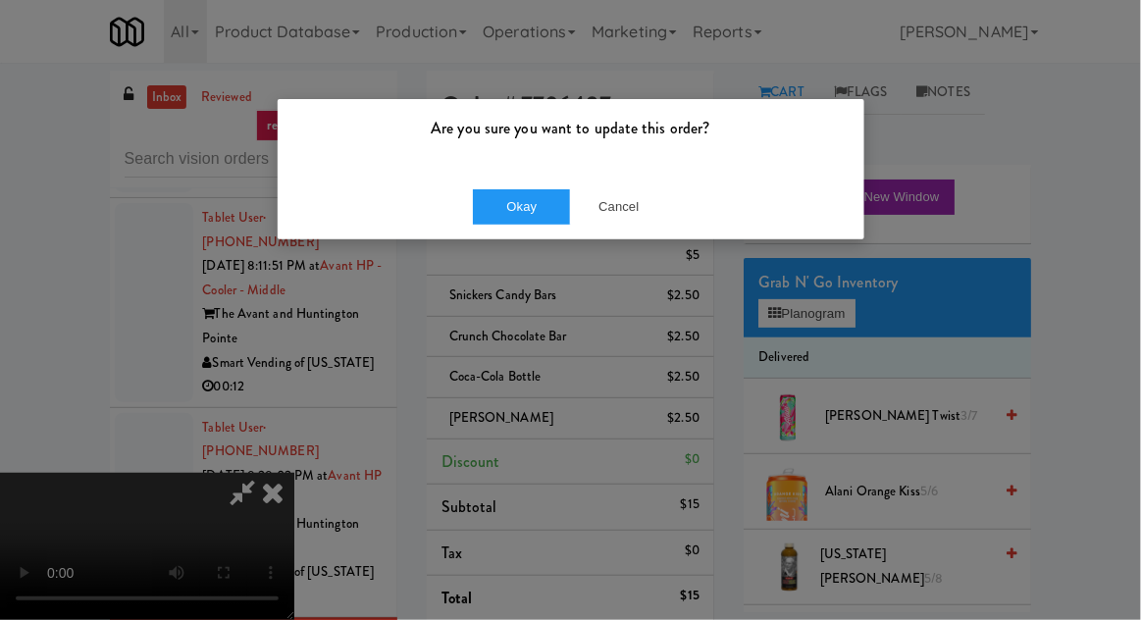
click at [526, 234] on div "Okay Cancel" at bounding box center [571, 207] width 587 height 66
click at [544, 219] on button "Okay" at bounding box center [522, 206] width 98 height 35
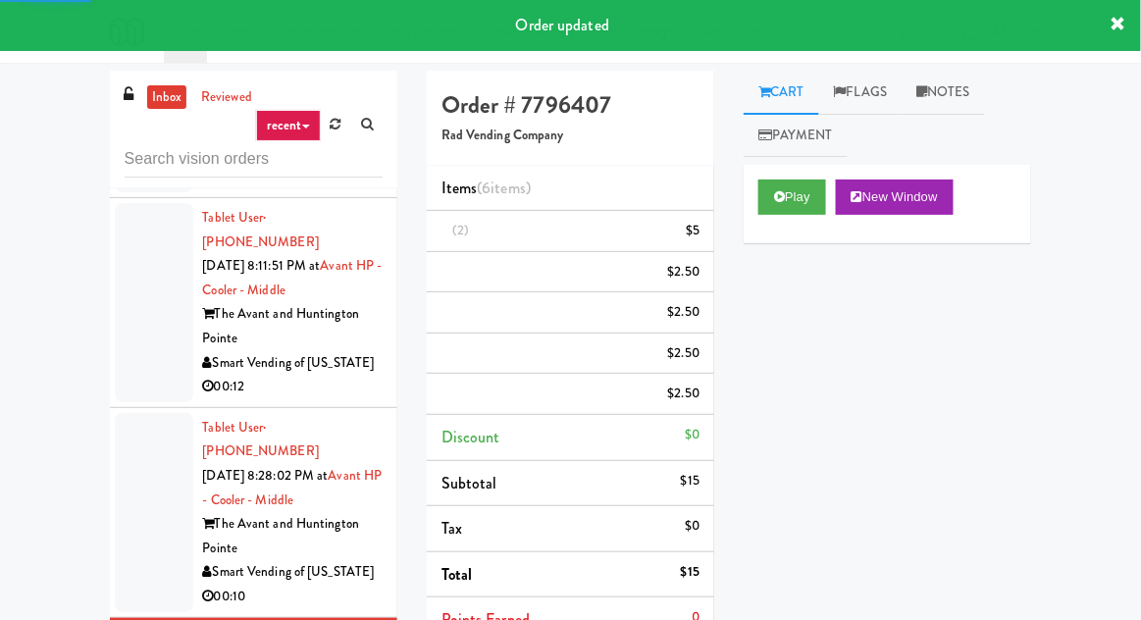
scroll to position [24, 0]
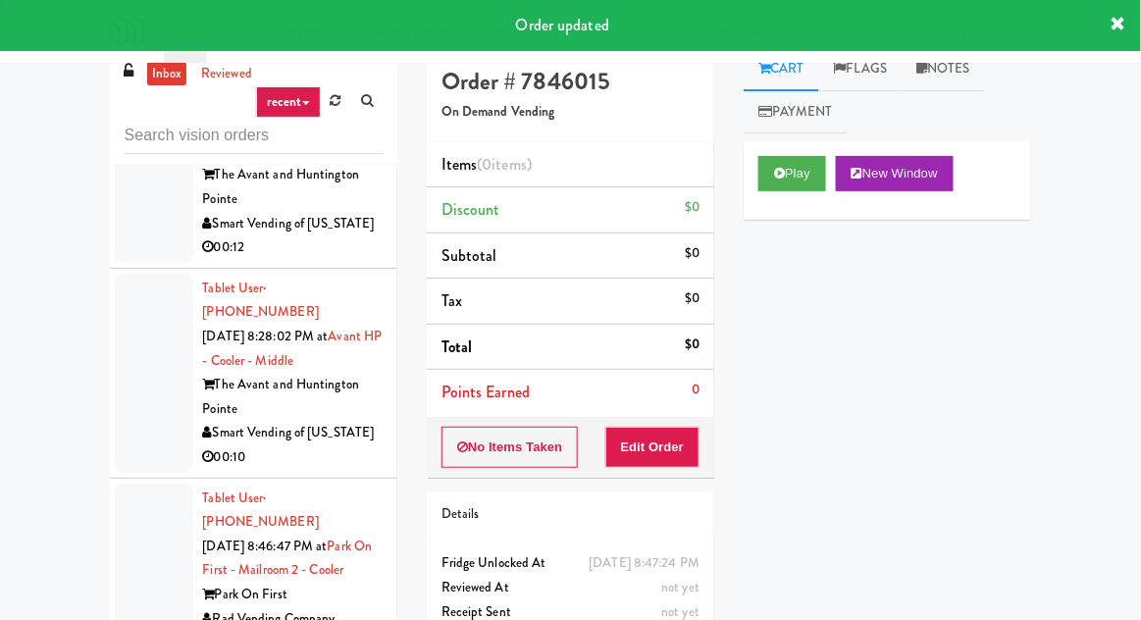
scroll to position [2958, 0]
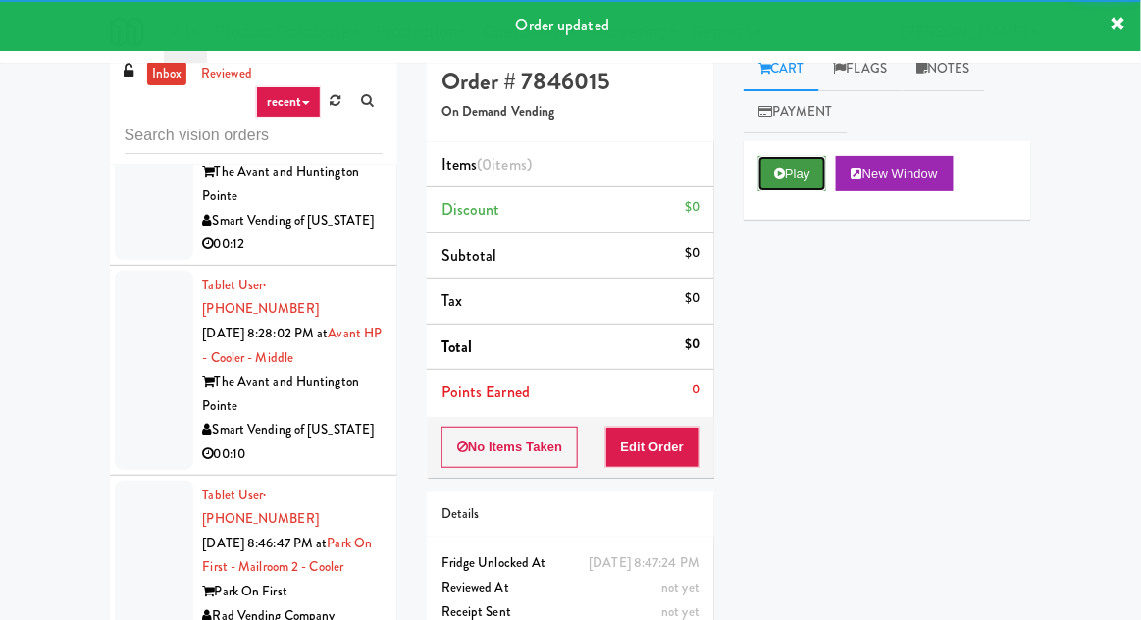
click at [802, 159] on button "Play" at bounding box center [793, 173] width 68 height 35
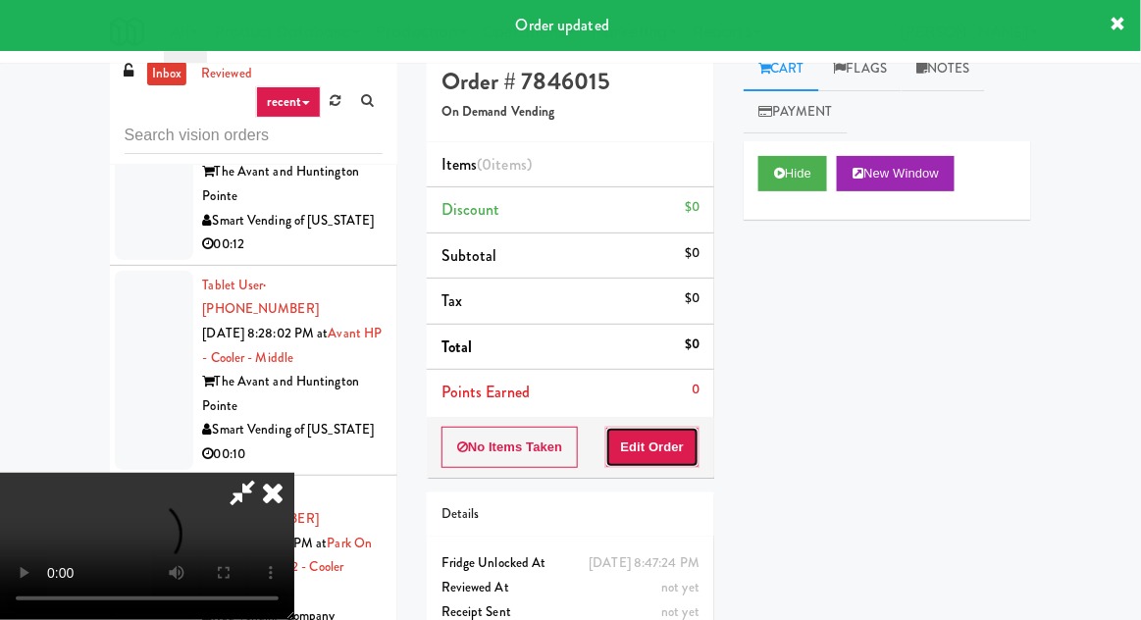
click at [666, 440] on button "Edit Order" at bounding box center [653, 447] width 95 height 41
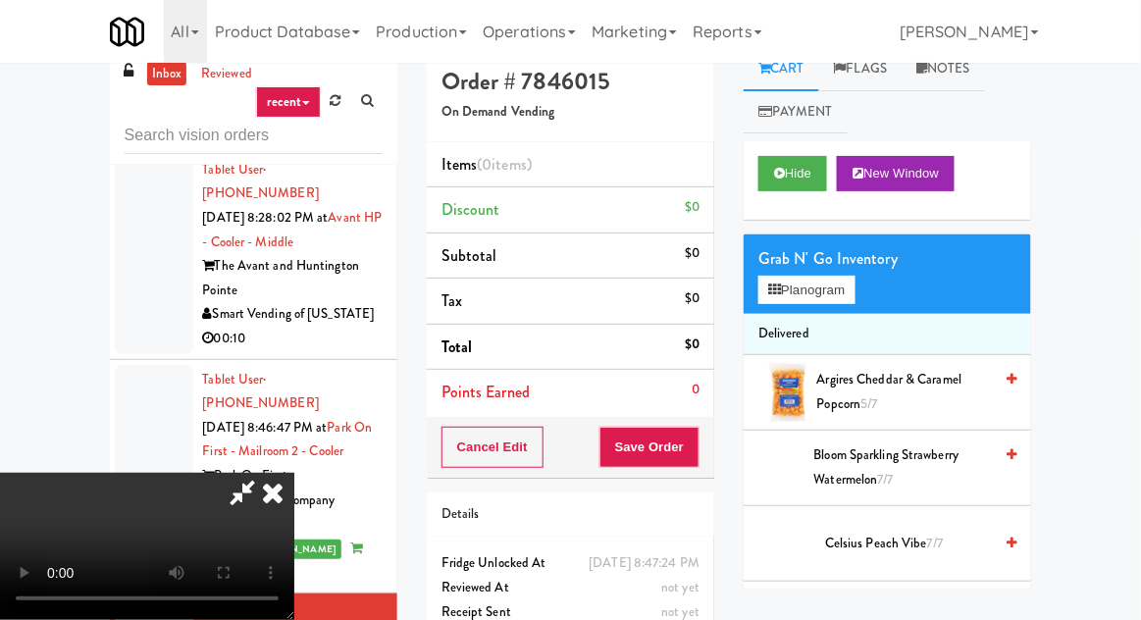
scroll to position [3074, 0]
click at [824, 278] on button "Planogram" at bounding box center [807, 290] width 96 height 29
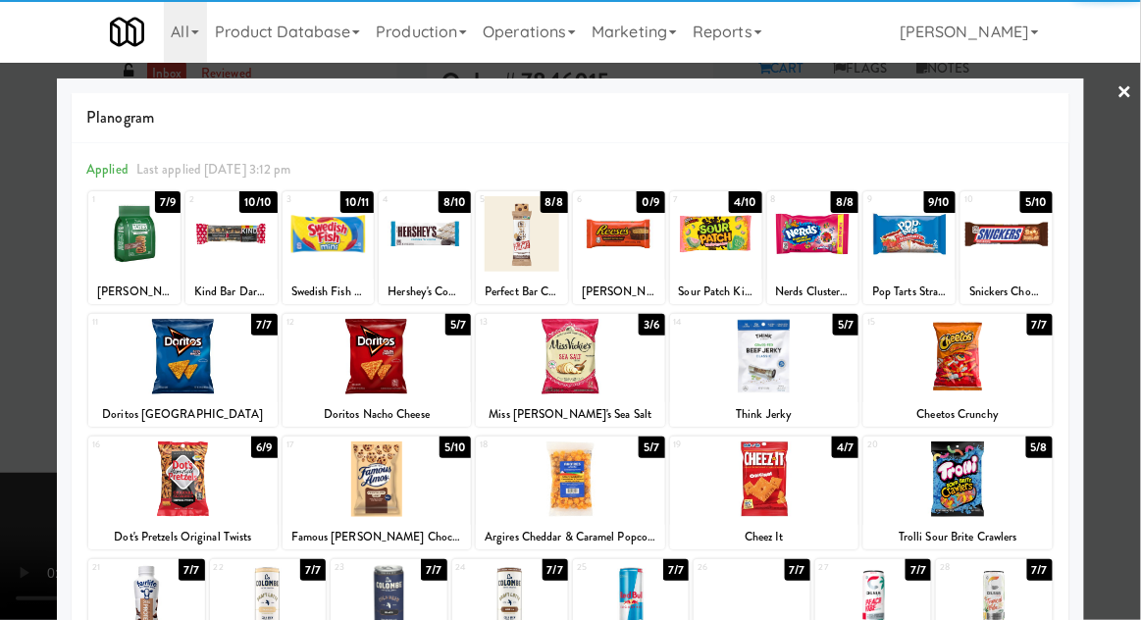
click at [1022, 238] on div at bounding box center [1007, 234] width 92 height 76
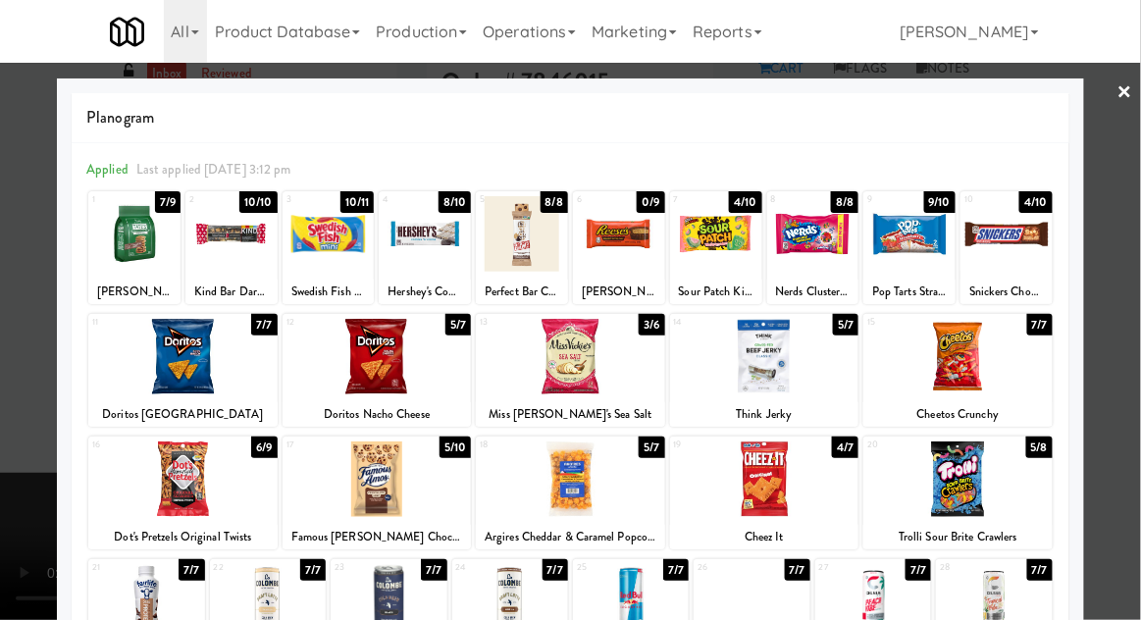
click at [728, 253] on div at bounding box center [716, 234] width 92 height 76
click at [730, 243] on div at bounding box center [716, 234] width 92 height 76
click at [49, 478] on div at bounding box center [570, 310] width 1141 height 620
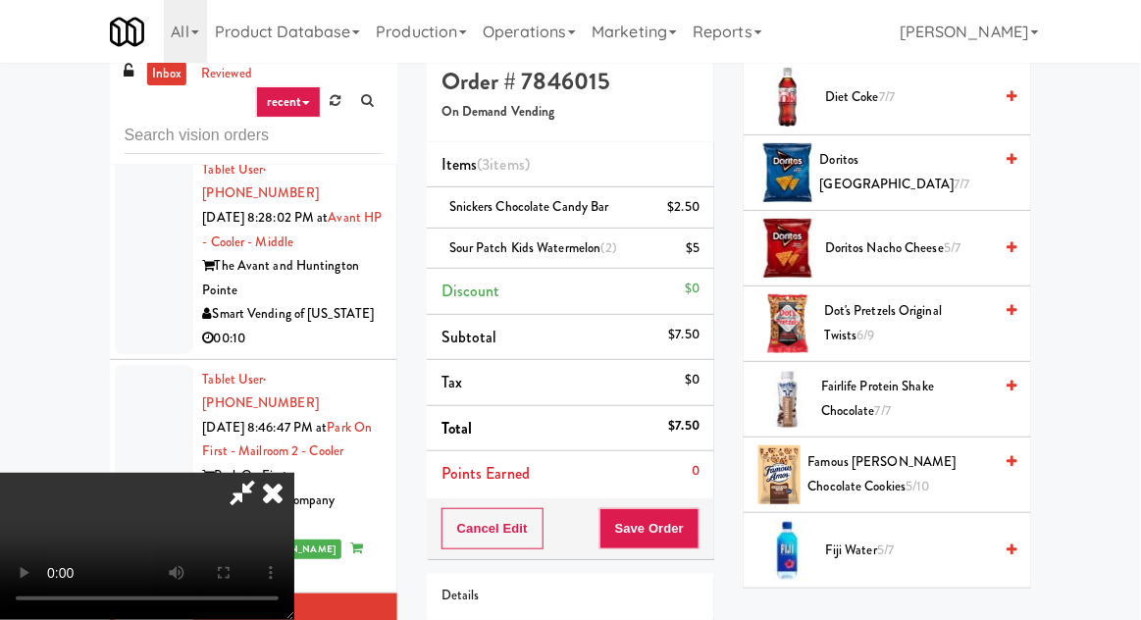
scroll to position [944, 0]
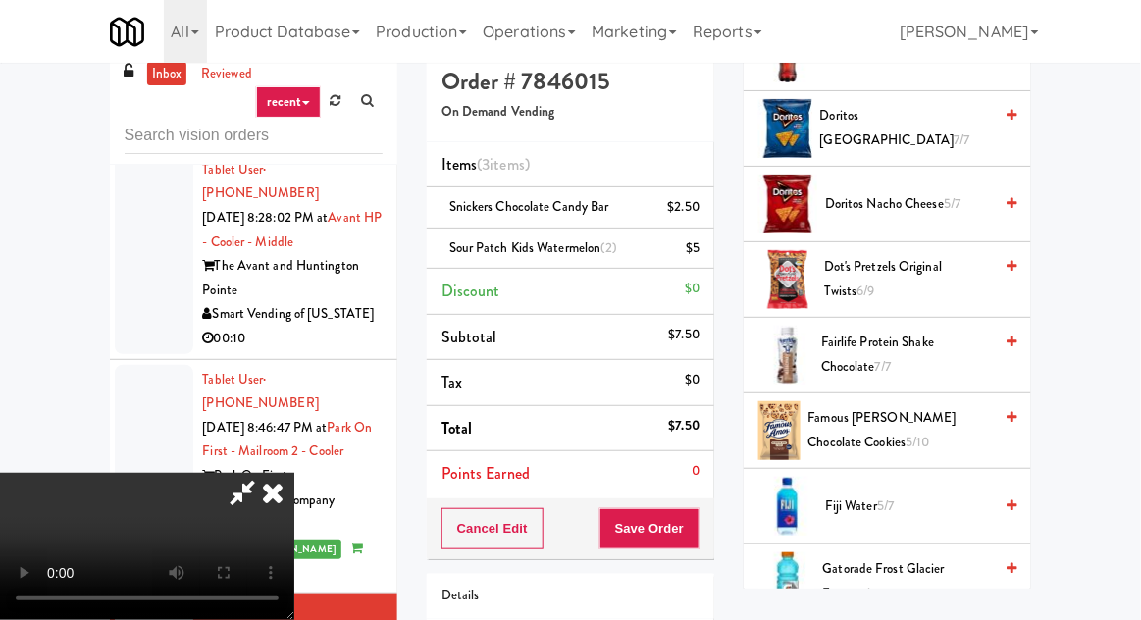
click at [909, 423] on span "Famous [PERSON_NAME] Chocolate Cookies 5/10" at bounding box center [901, 430] width 185 height 48
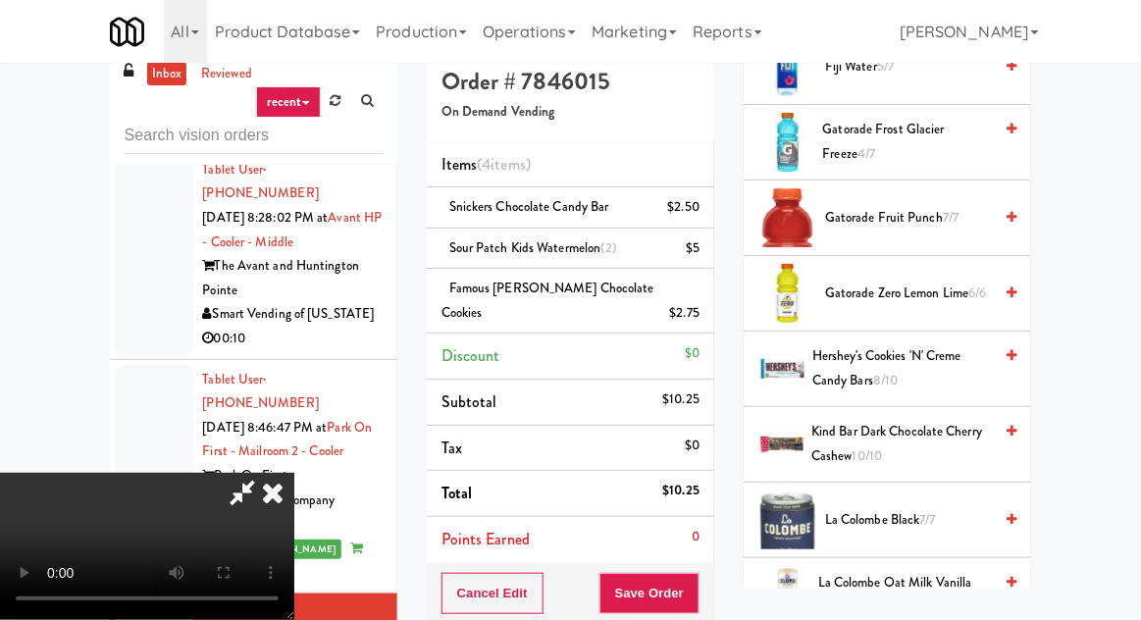
scroll to position [1339, 0]
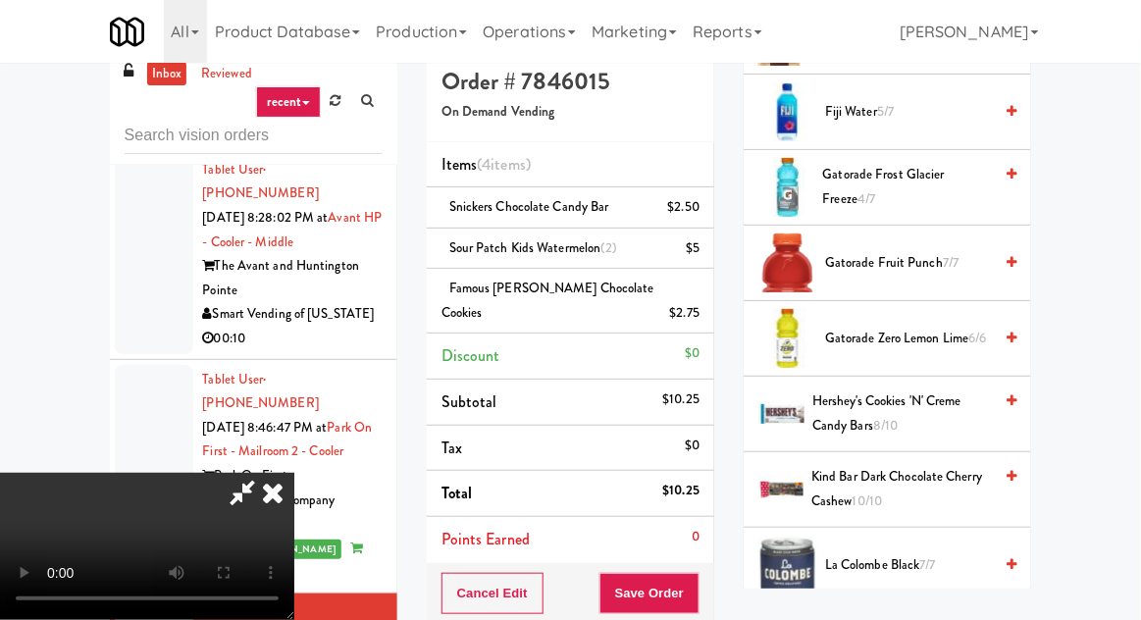
click at [924, 393] on span "Hershey's Cookies 'n' Creme Candy Bars 8/10" at bounding box center [903, 414] width 180 height 48
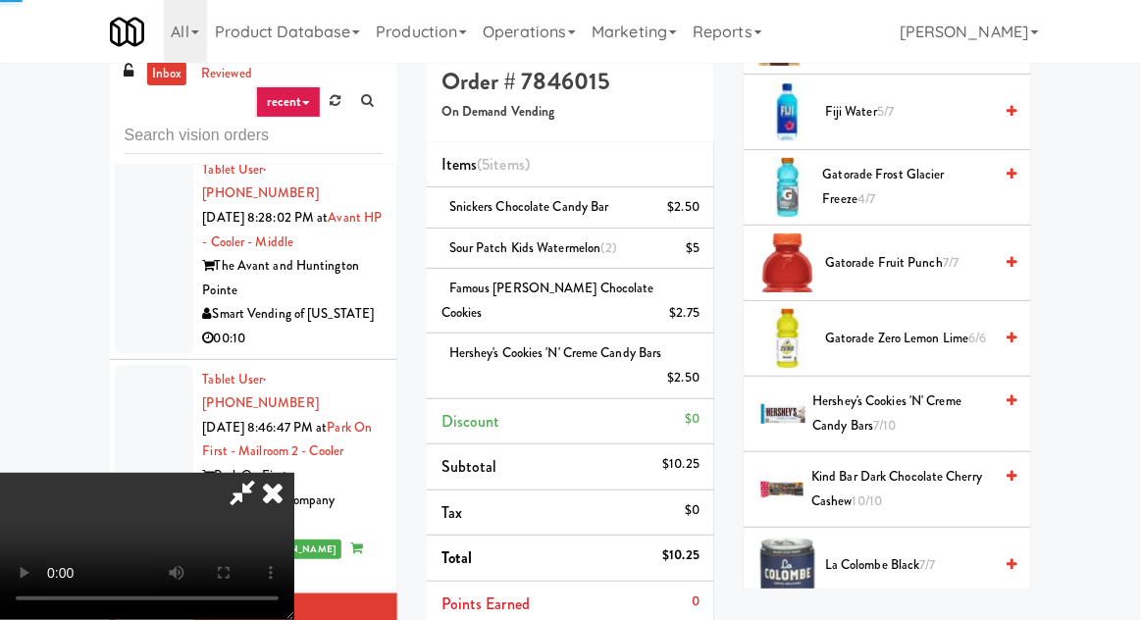
click at [932, 392] on span "Hershey's Cookies 'n' Creme Candy Bars 7/10" at bounding box center [904, 414] width 180 height 48
click at [701, 342] on li "Hershey's Cookies 'n' Creme Candy Bars (2) $5" at bounding box center [571, 366] width 288 height 65
click at [706, 379] on icon at bounding box center [702, 385] width 10 height 13
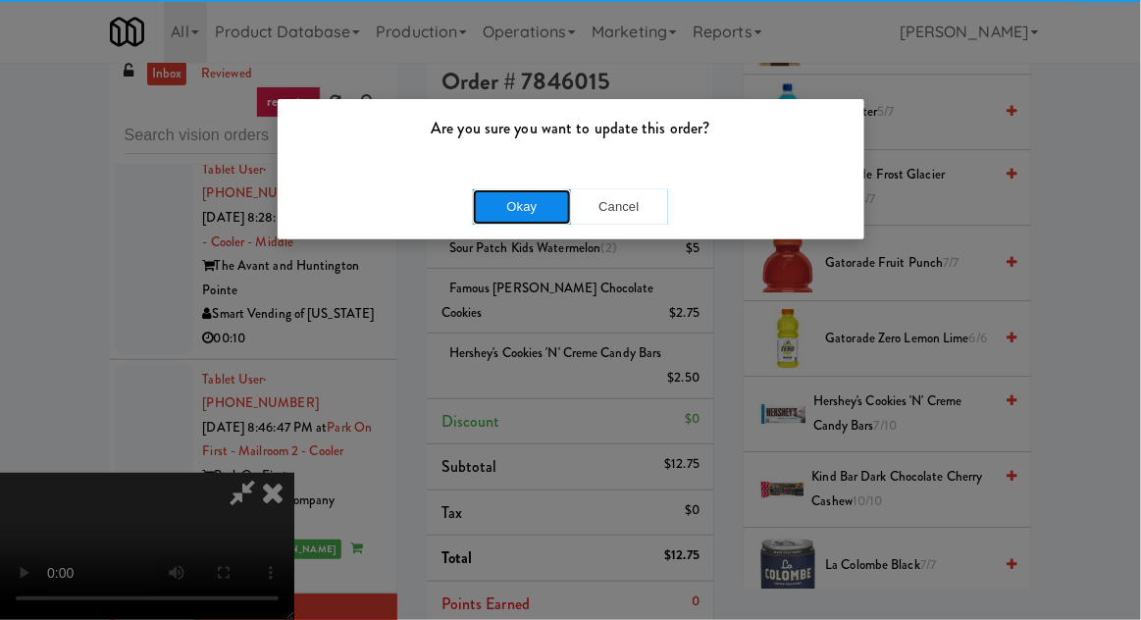
click at [520, 221] on button "Okay" at bounding box center [522, 206] width 98 height 35
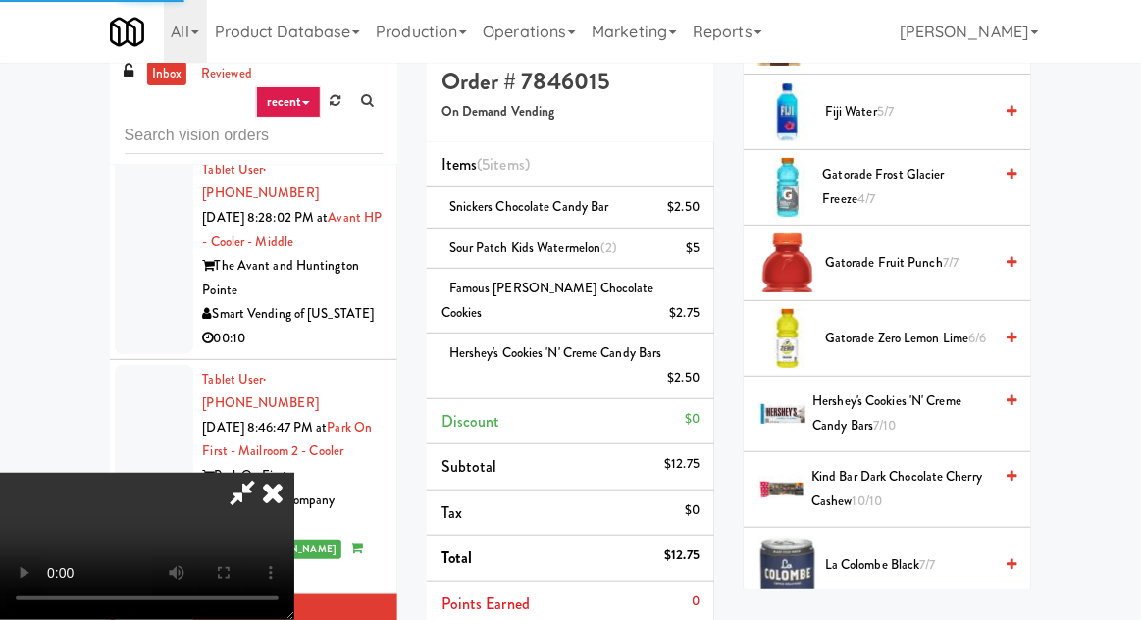
scroll to position [193, 0]
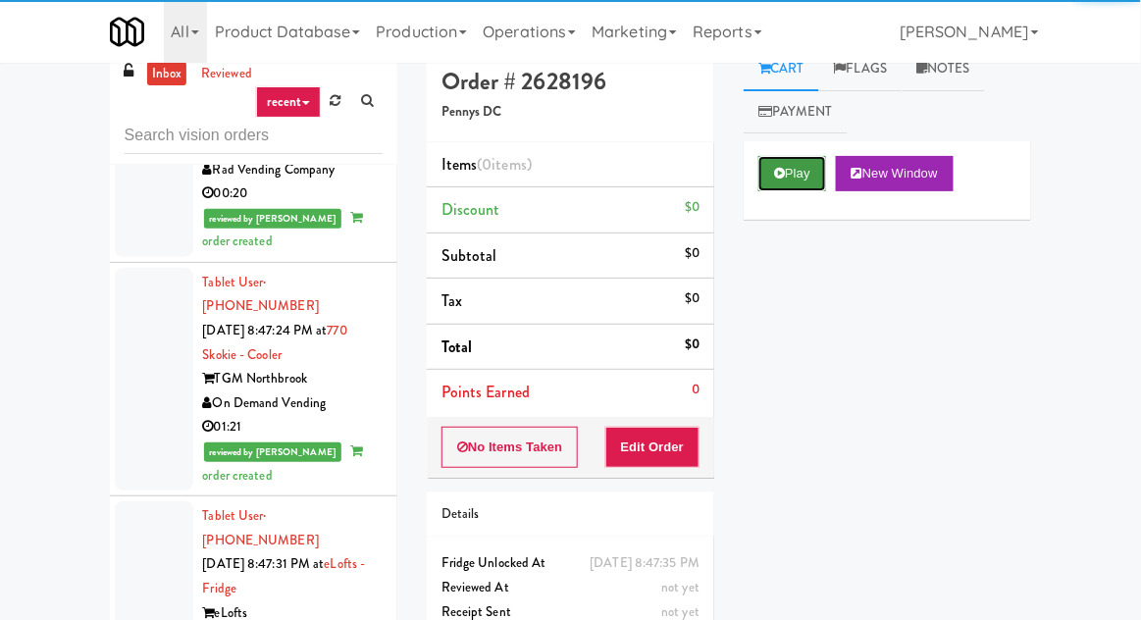
click at [783, 171] on icon at bounding box center [779, 173] width 11 height 13
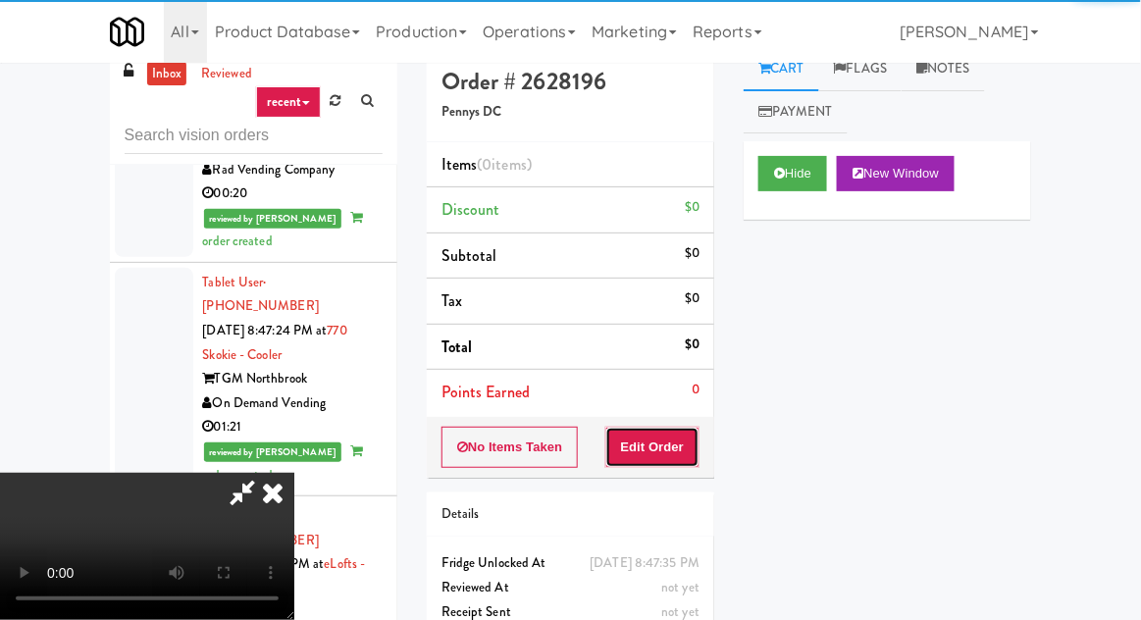
click at [665, 430] on button "Edit Order" at bounding box center [653, 447] width 95 height 41
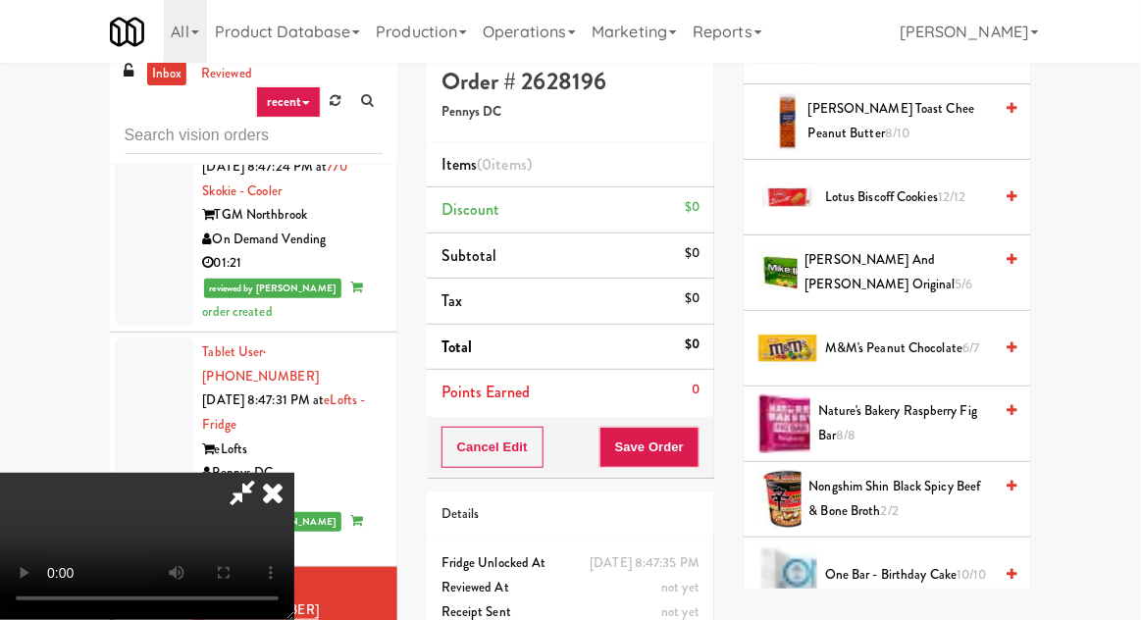
scroll to position [1395, 0]
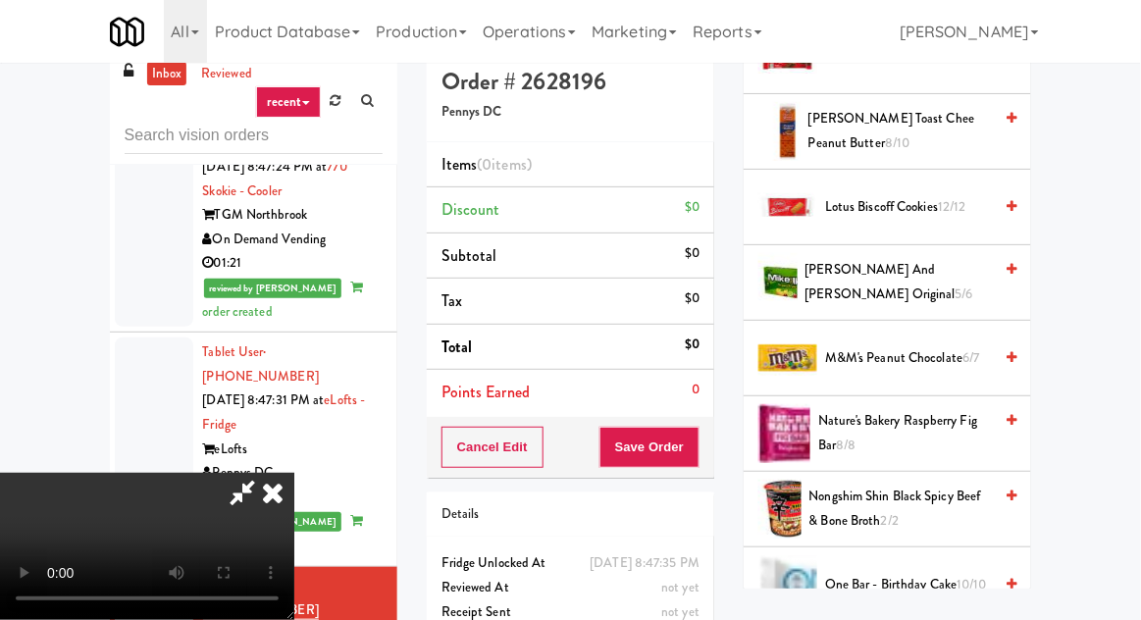
click at [957, 265] on span "[PERSON_NAME] and [PERSON_NAME] Original 5/6" at bounding box center [899, 282] width 187 height 48
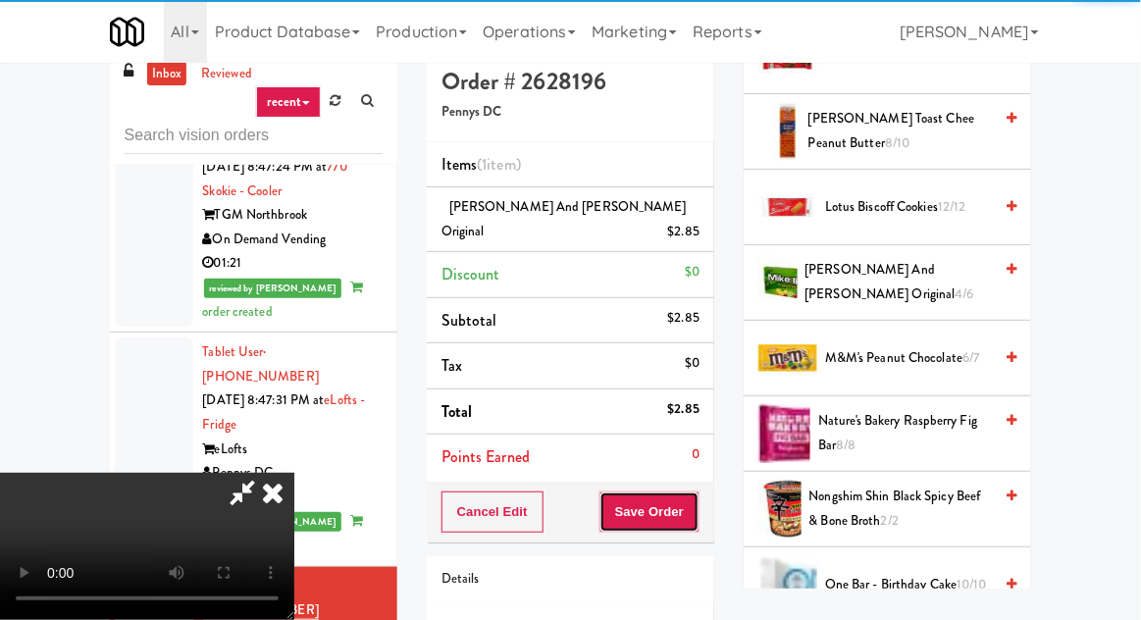
click at [698, 492] on button "Save Order" at bounding box center [650, 512] width 100 height 41
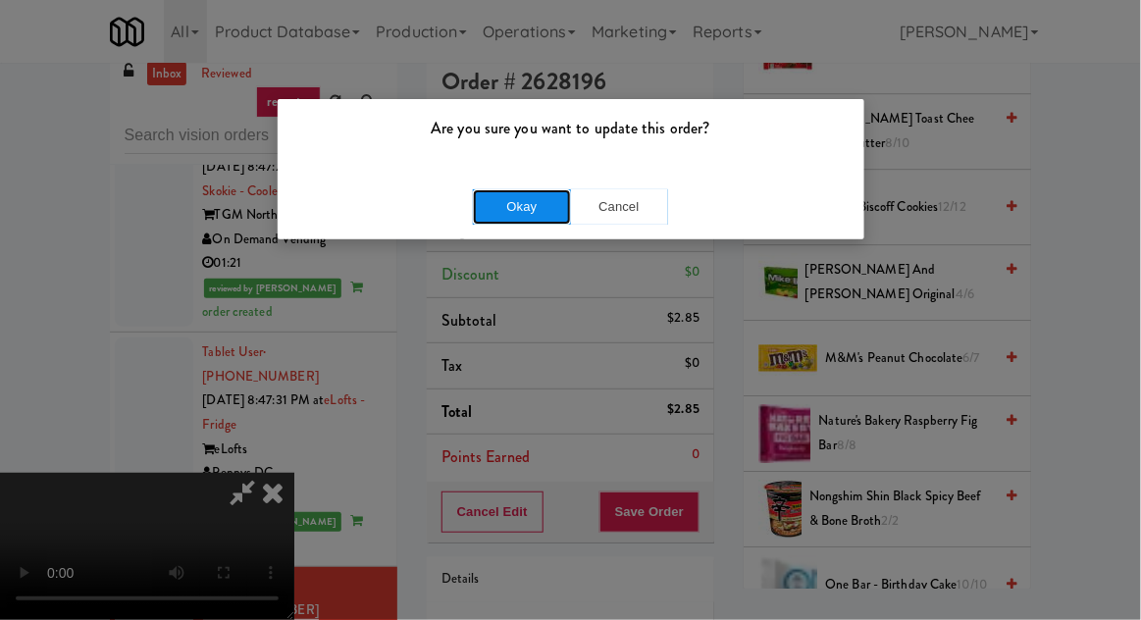
click at [532, 210] on button "Okay" at bounding box center [522, 206] width 98 height 35
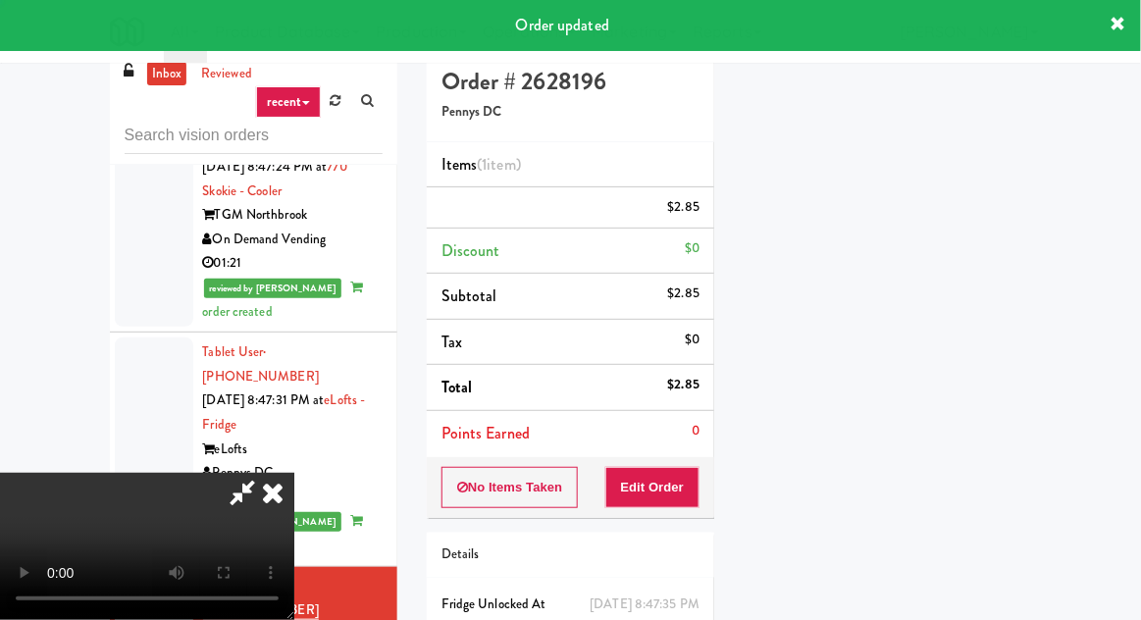
scroll to position [193, 0]
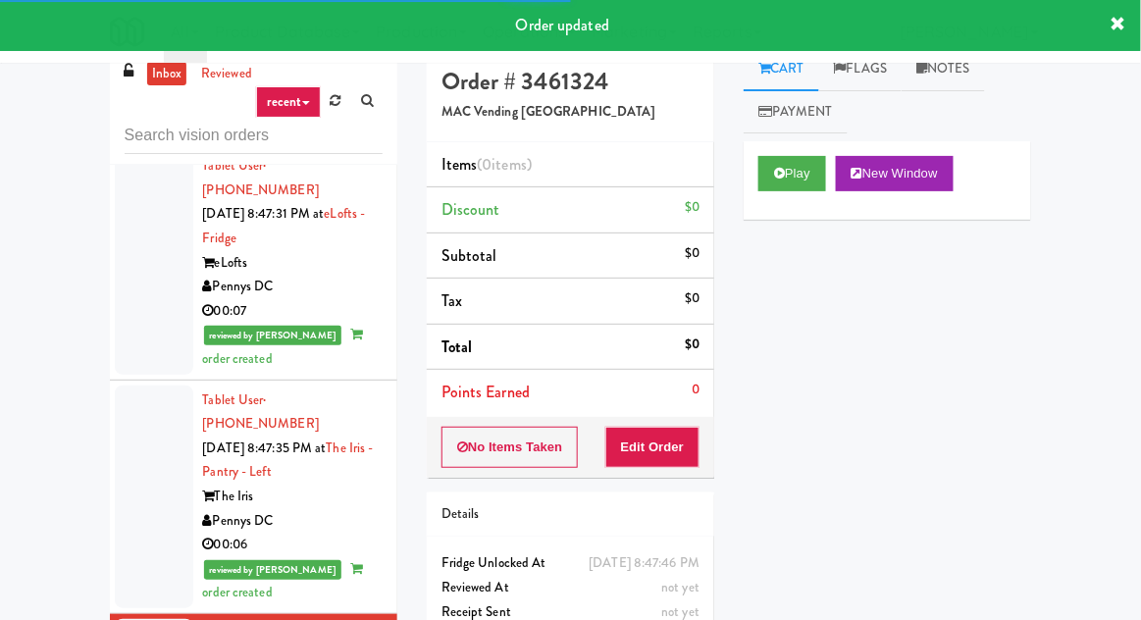
scroll to position [3839, 0]
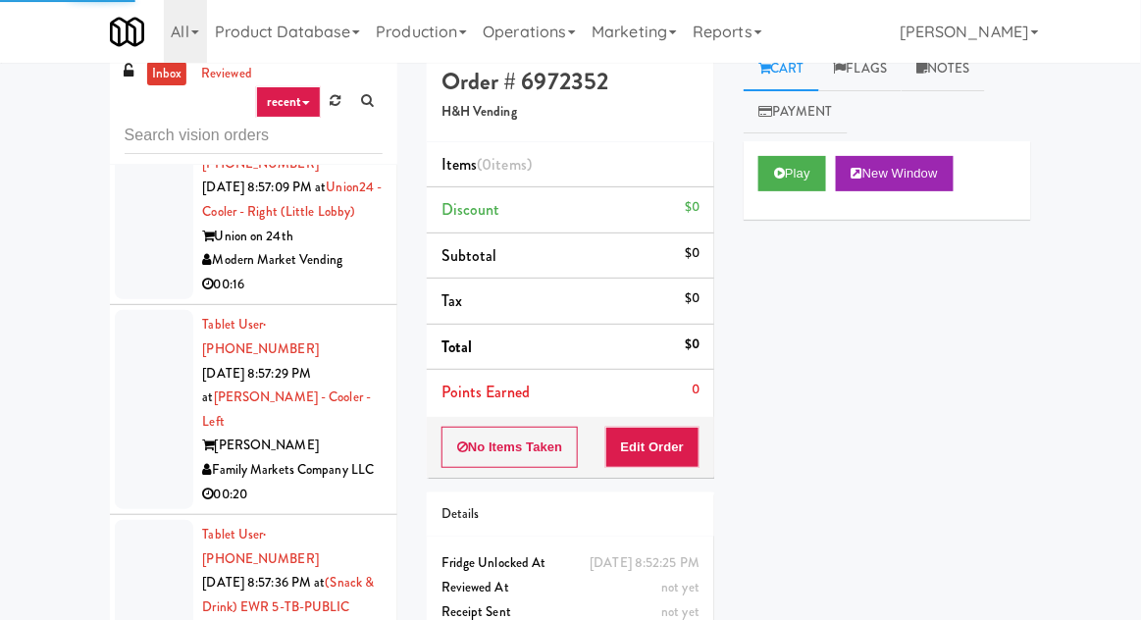
scroll to position [76, 0]
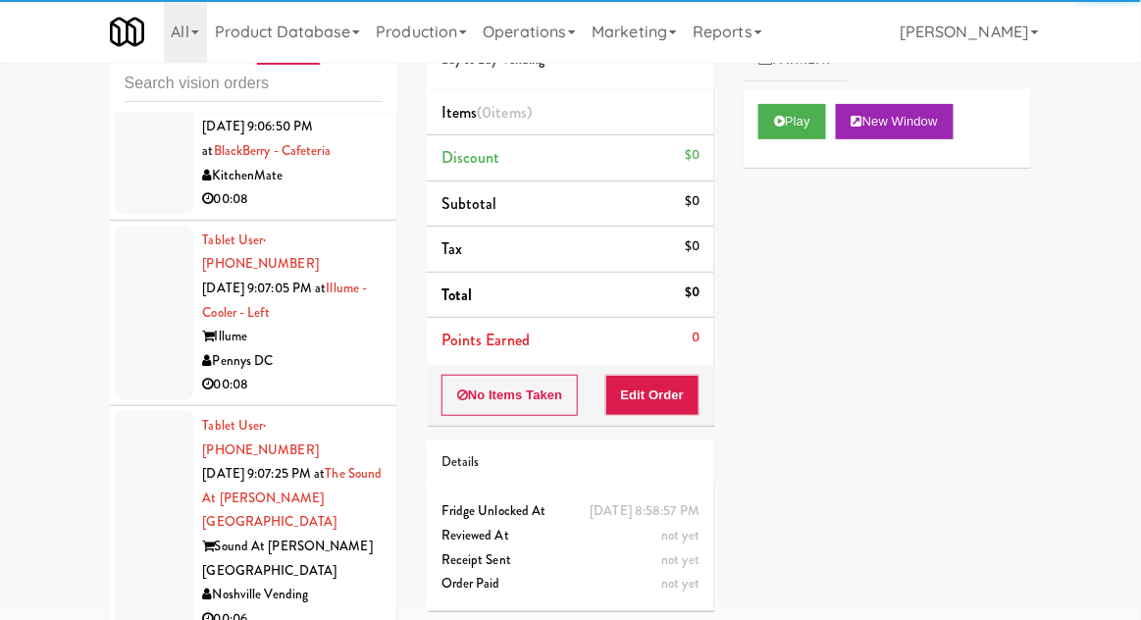
scroll to position [11414, 0]
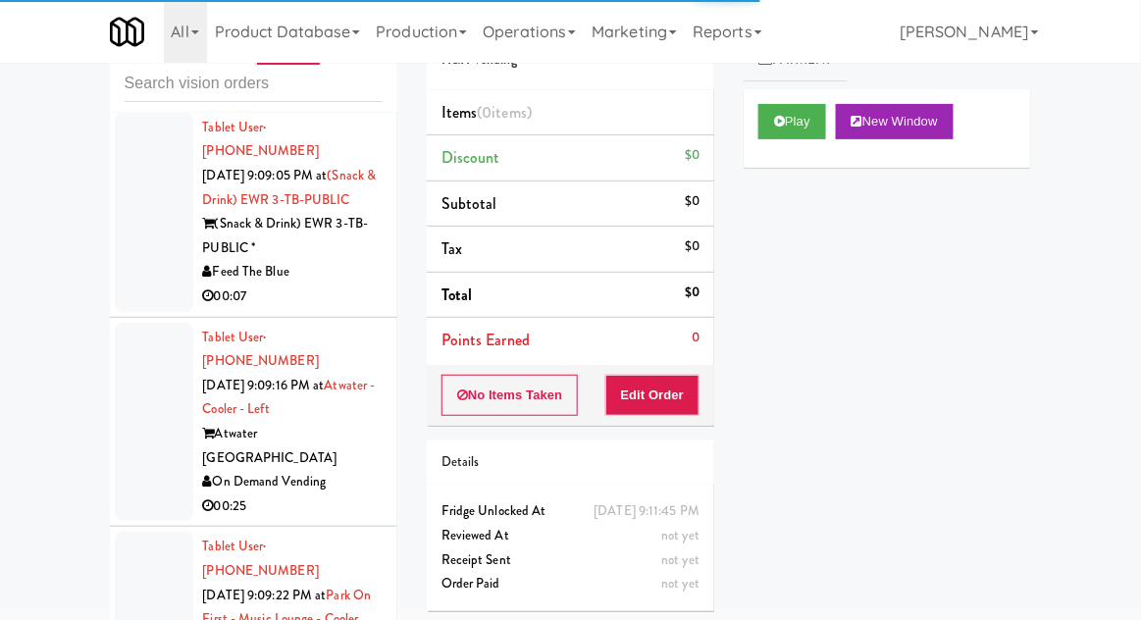
scroll to position [11243, 0]
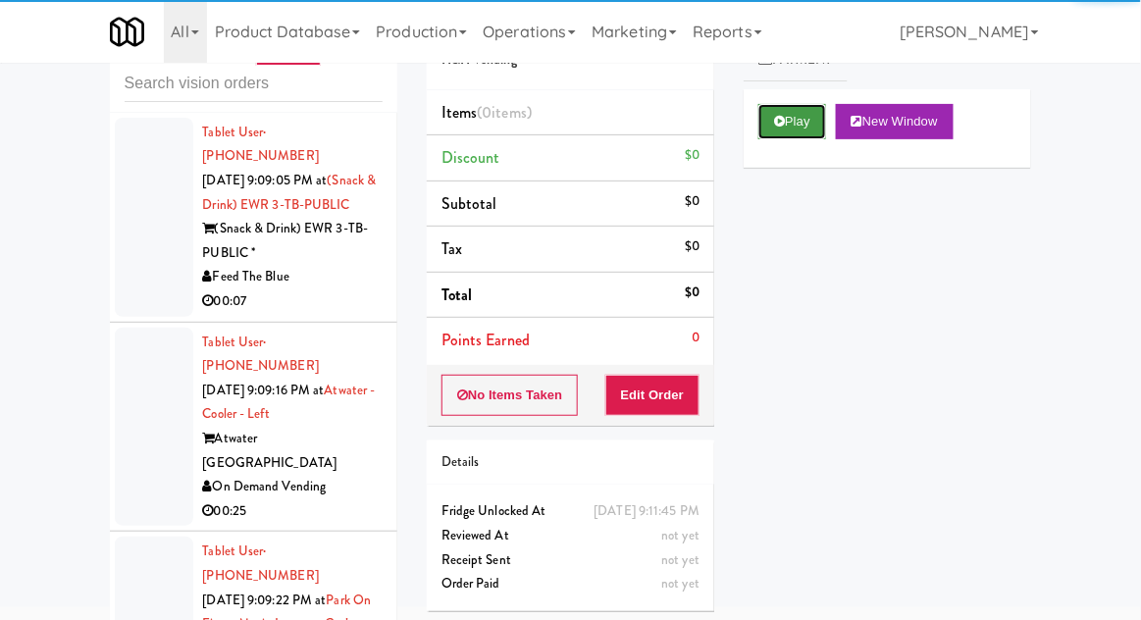
click at [795, 135] on button "Play" at bounding box center [793, 121] width 68 height 35
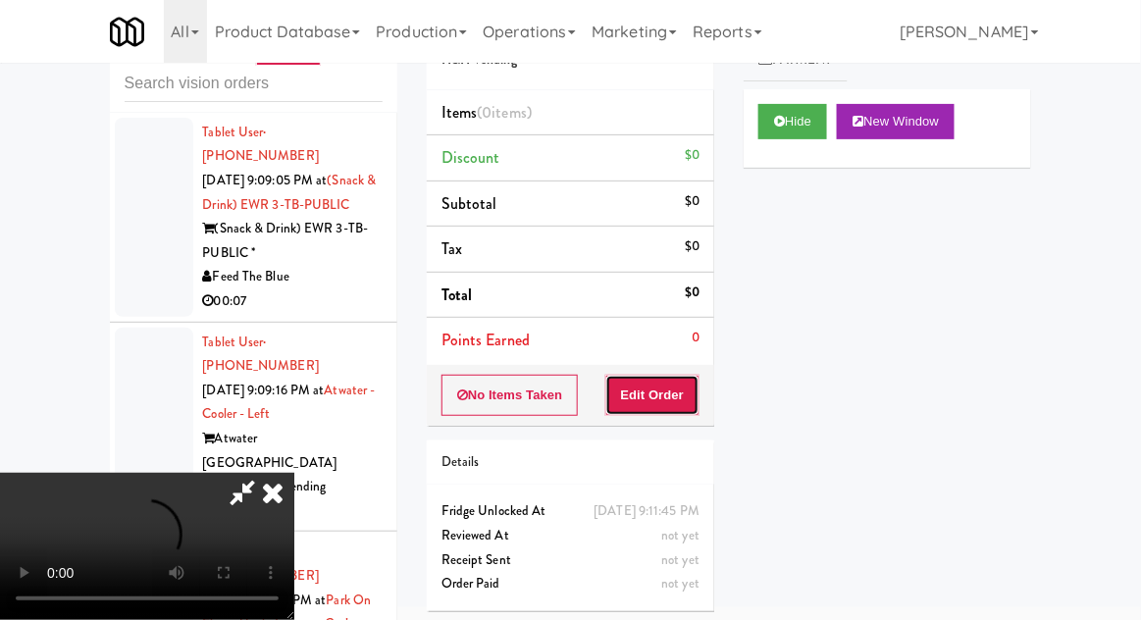
click at [668, 408] on button "Edit Order" at bounding box center [653, 395] width 95 height 41
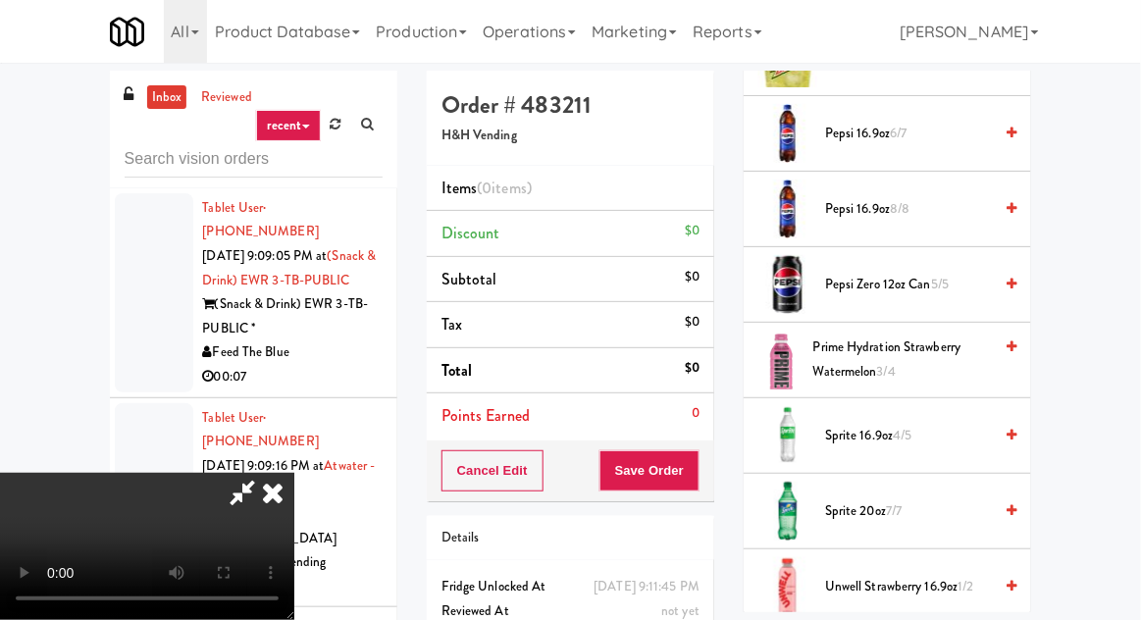
scroll to position [2384, 0]
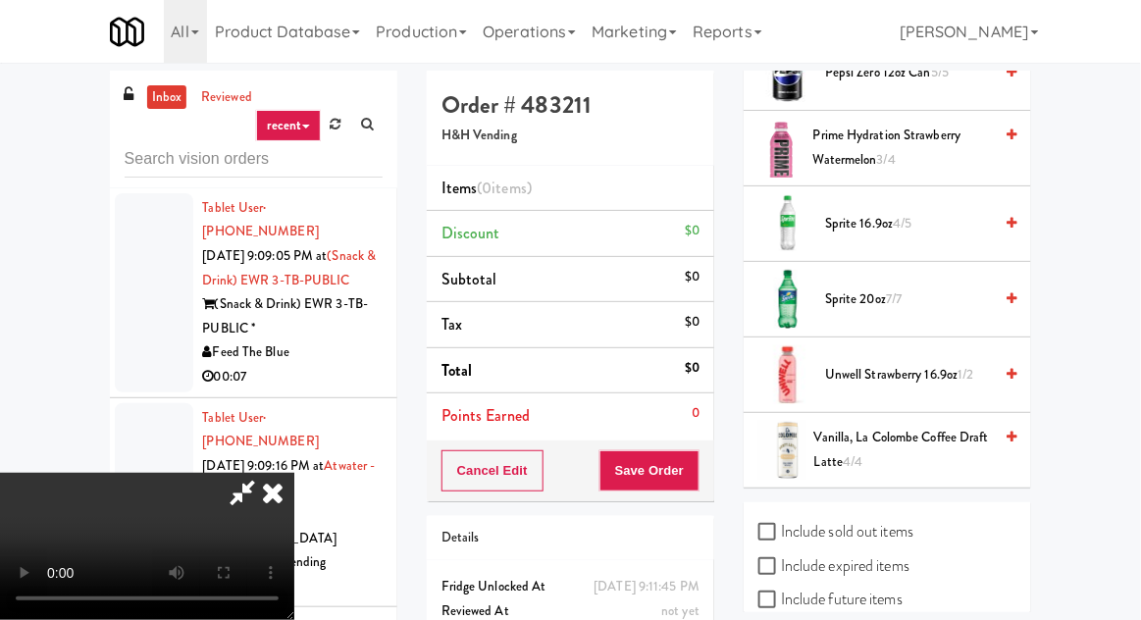
click at [883, 525] on label "Include sold out items" at bounding box center [836, 531] width 155 height 29
click at [781, 525] on input "Include sold out items" at bounding box center [770, 533] width 23 height 16
checkbox input "true"
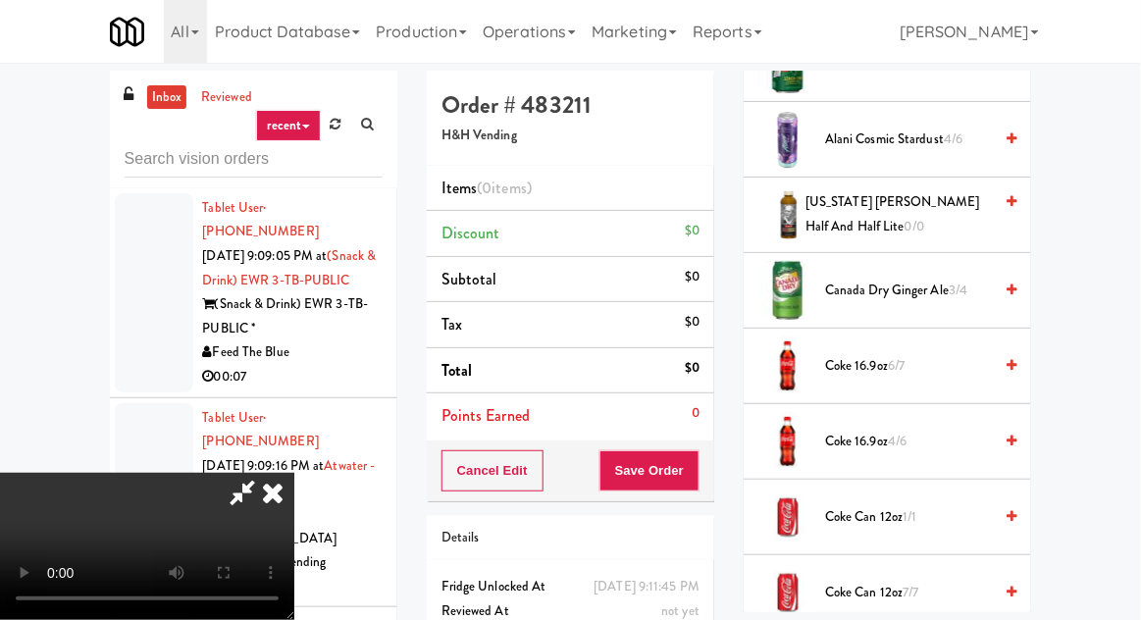
scroll to position [351, 0]
click at [972, 208] on span "[US_STATE] [PERSON_NAME] Half and Half Lite 0/0" at bounding box center [899, 215] width 186 height 48
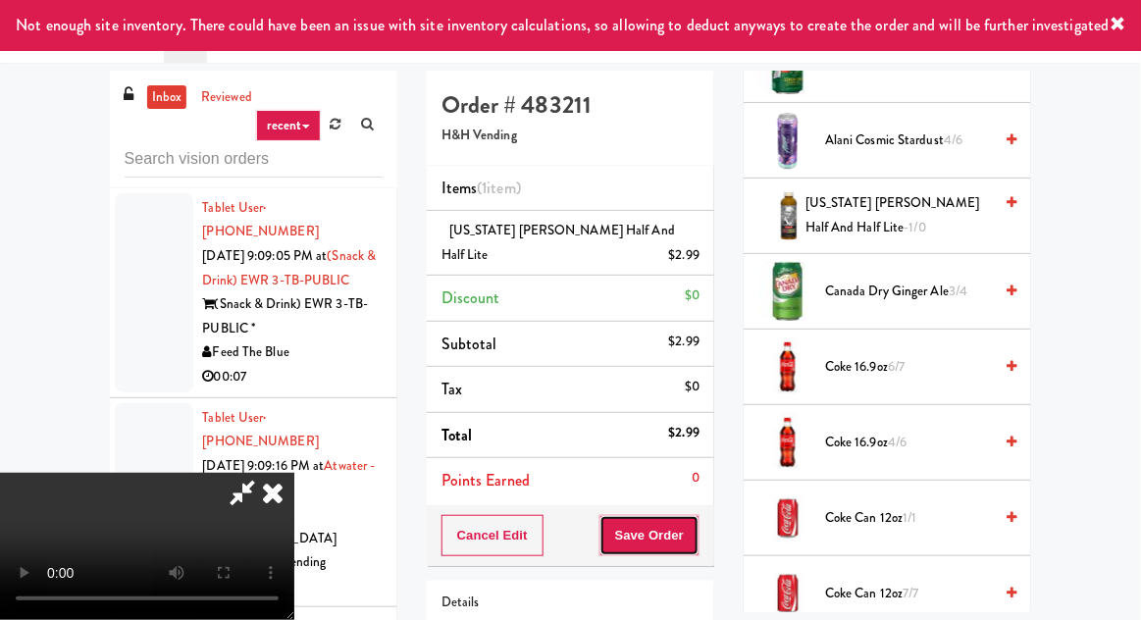
click at [700, 539] on button "Save Order" at bounding box center [650, 535] width 100 height 41
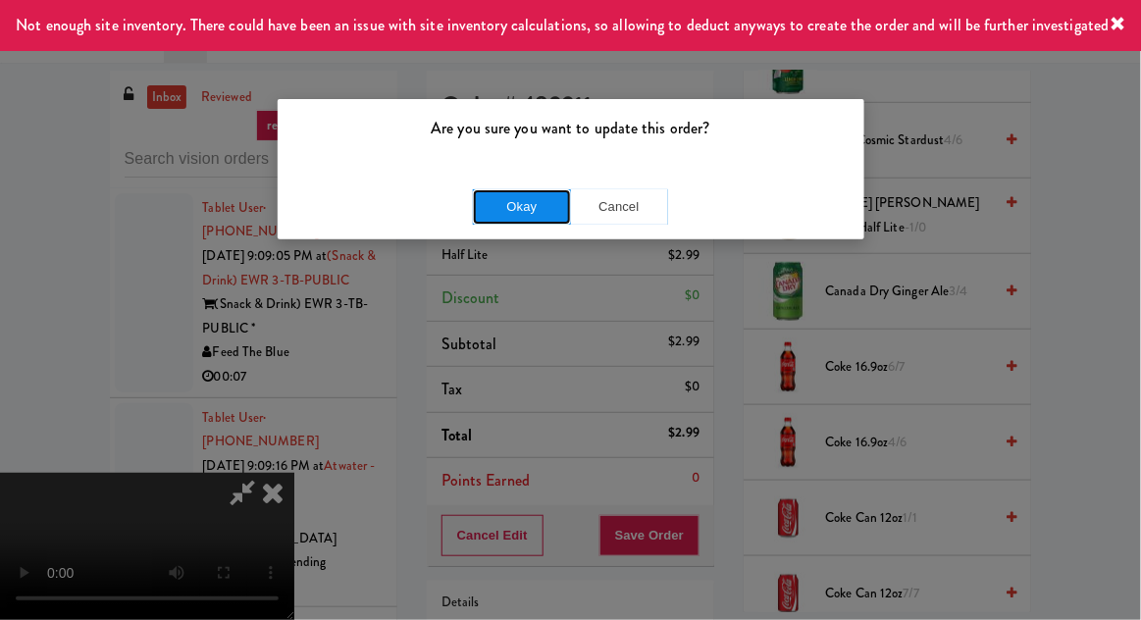
click at [523, 204] on button "Okay" at bounding box center [522, 206] width 98 height 35
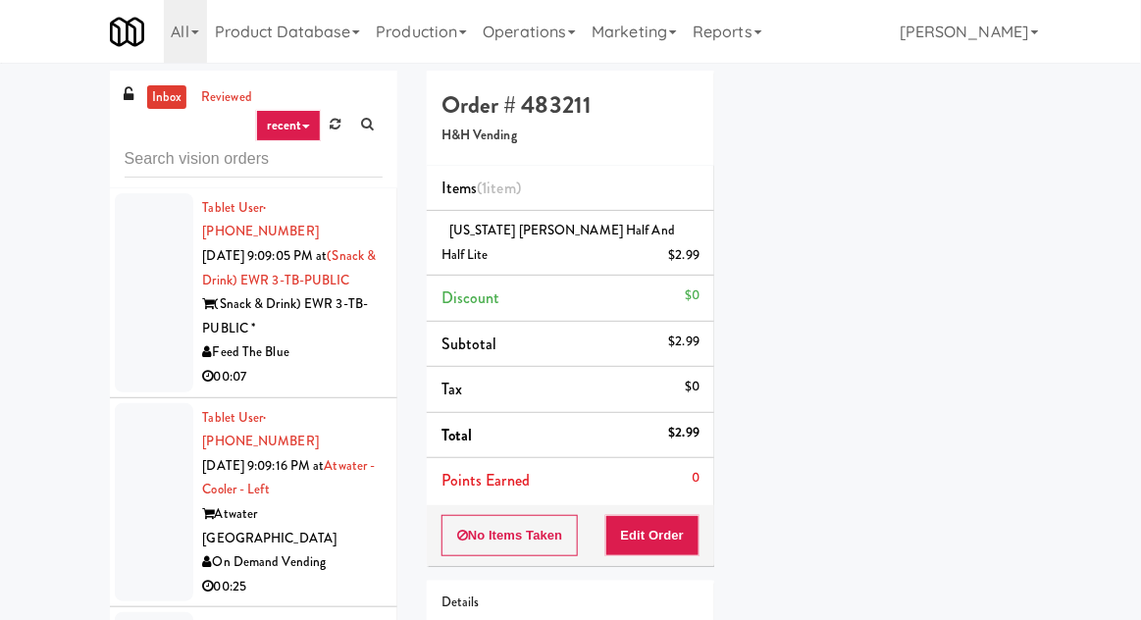
scroll to position [193, 0]
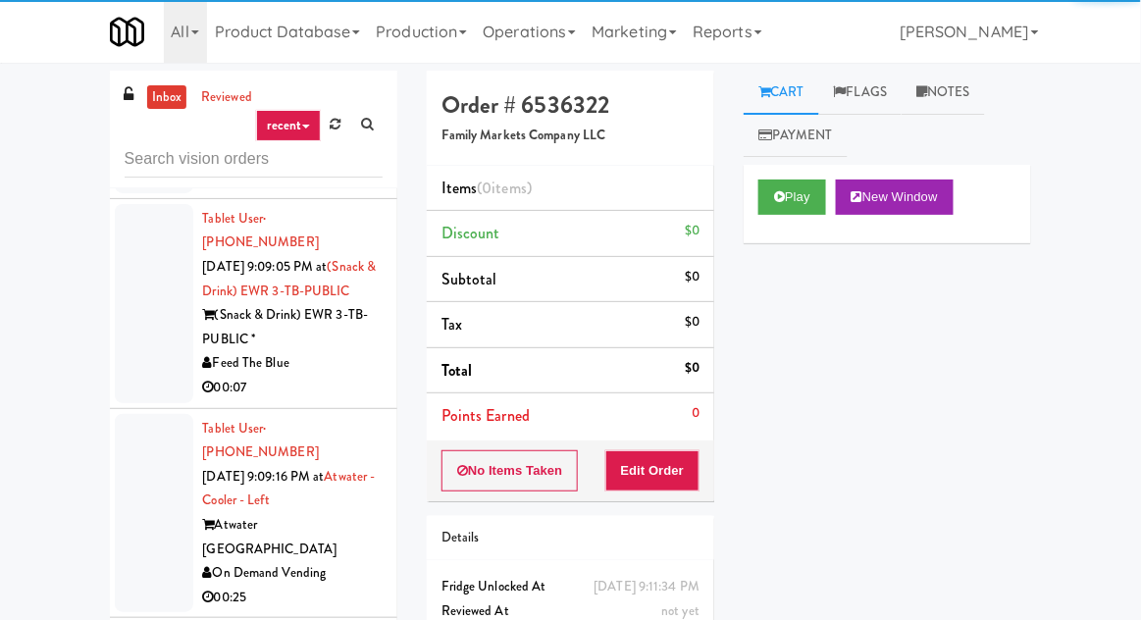
scroll to position [11235, 0]
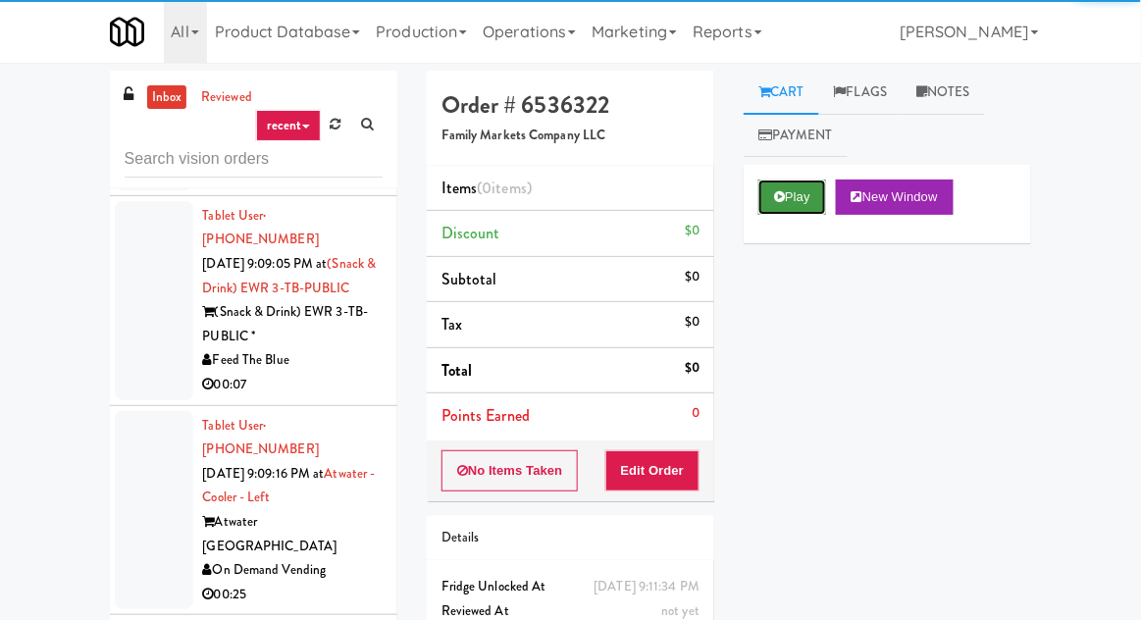
click at [781, 208] on button "Play" at bounding box center [793, 197] width 68 height 35
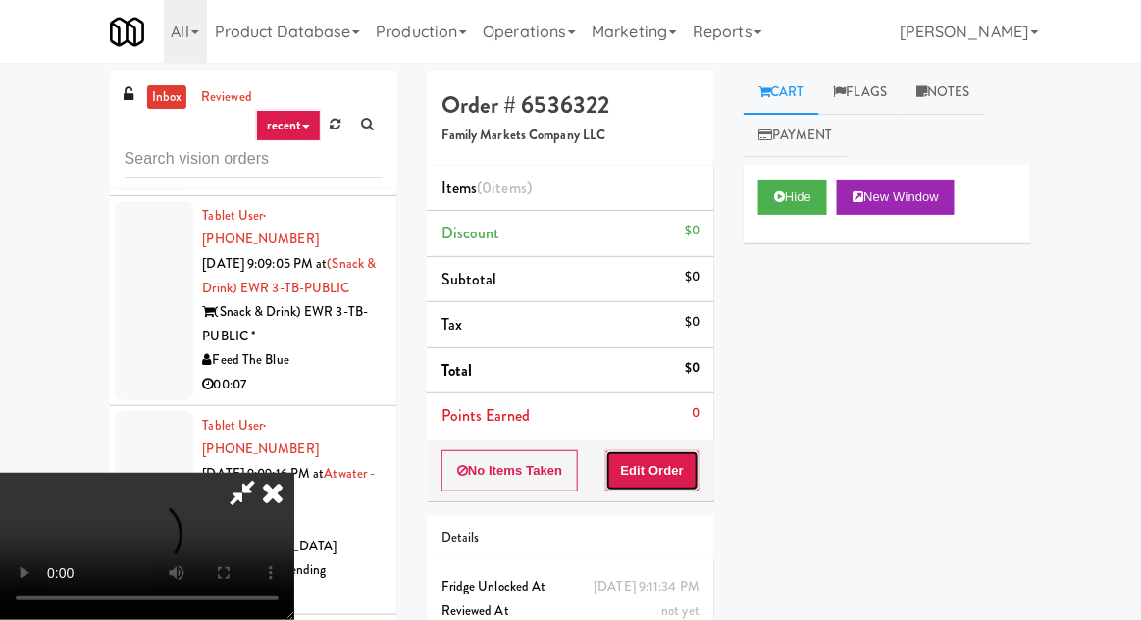
click at [673, 453] on button "Edit Order" at bounding box center [653, 470] width 95 height 41
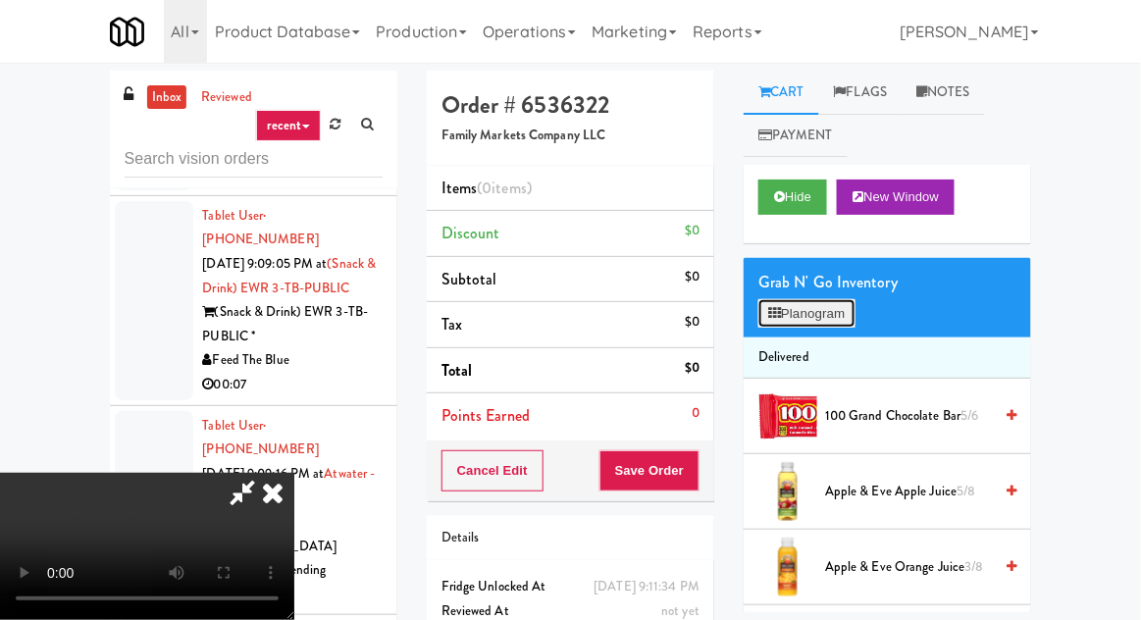
click at [810, 319] on button "Planogram" at bounding box center [807, 313] width 96 height 29
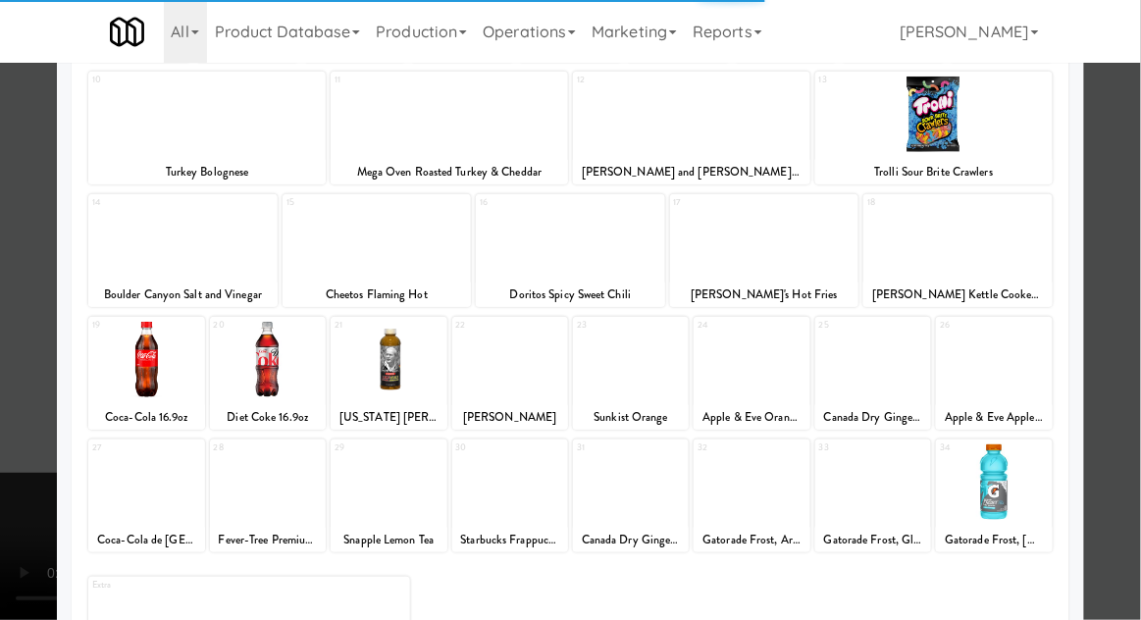
scroll to position [248, 0]
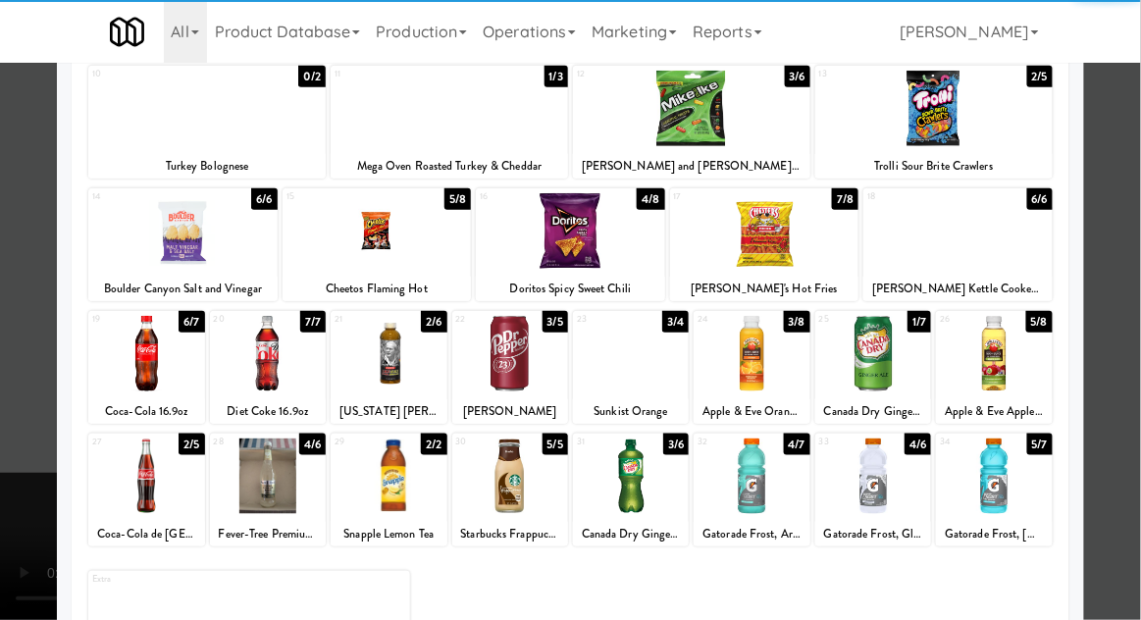
click at [360, 474] on div at bounding box center [389, 477] width 116 height 76
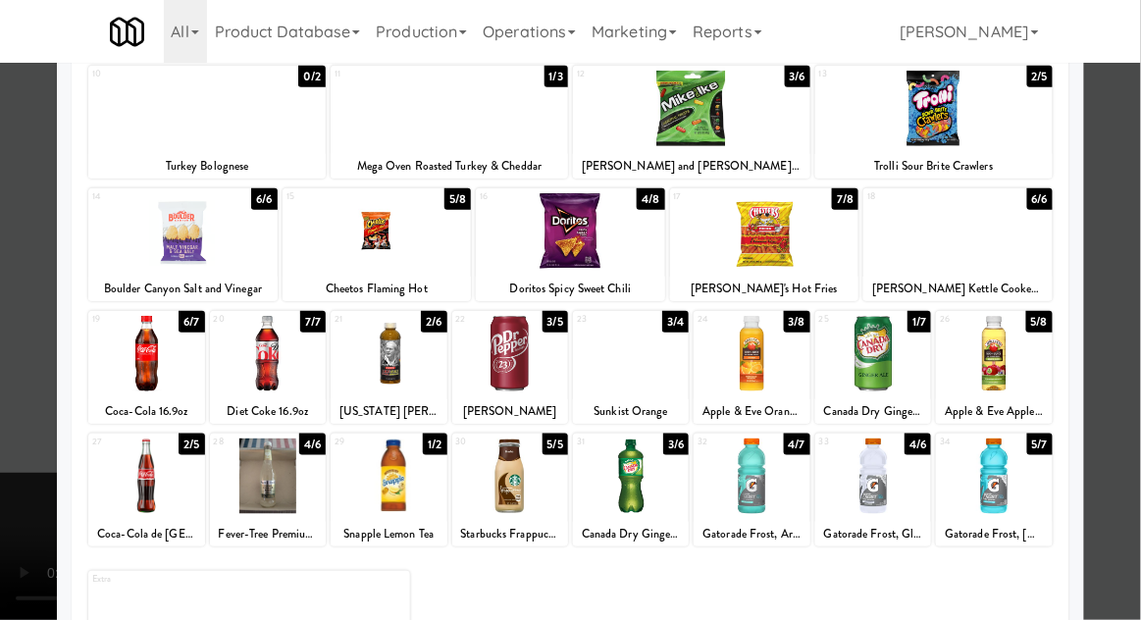
click at [2, 433] on div at bounding box center [570, 310] width 1141 height 620
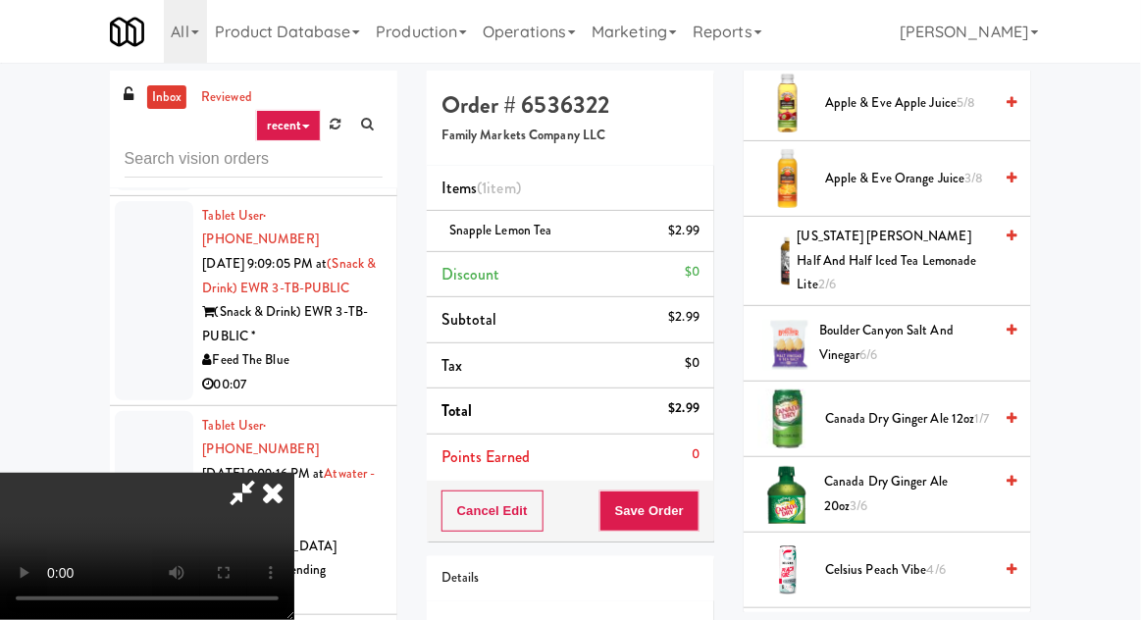
scroll to position [386, 0]
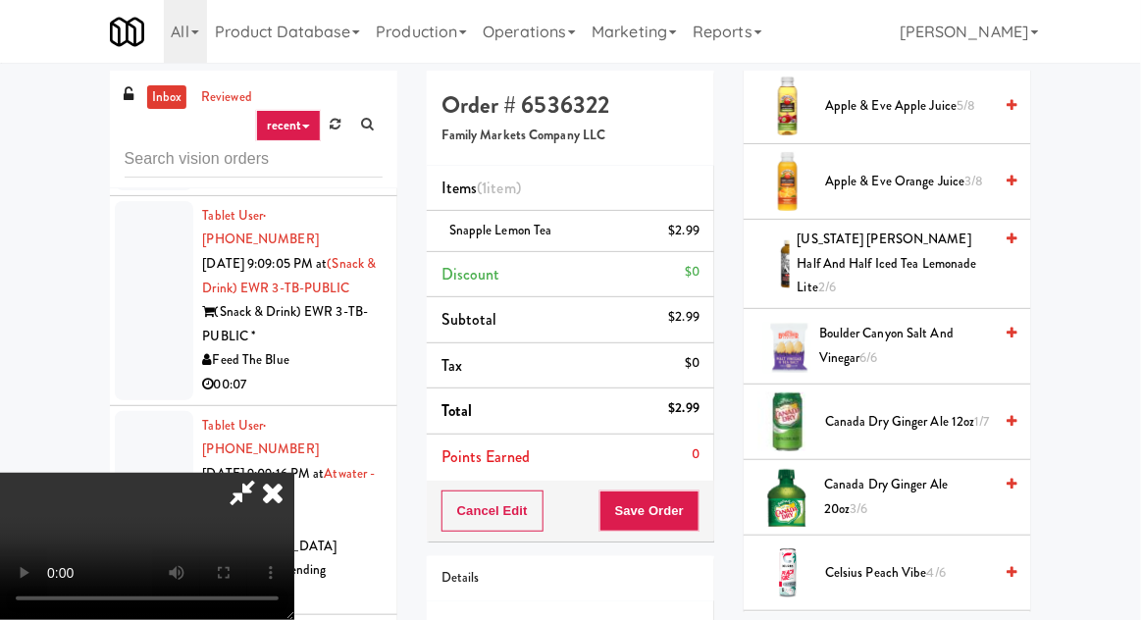
click at [903, 479] on span "Canada Dry Ginger Ale 20oz 3/6" at bounding box center [908, 497] width 168 height 48
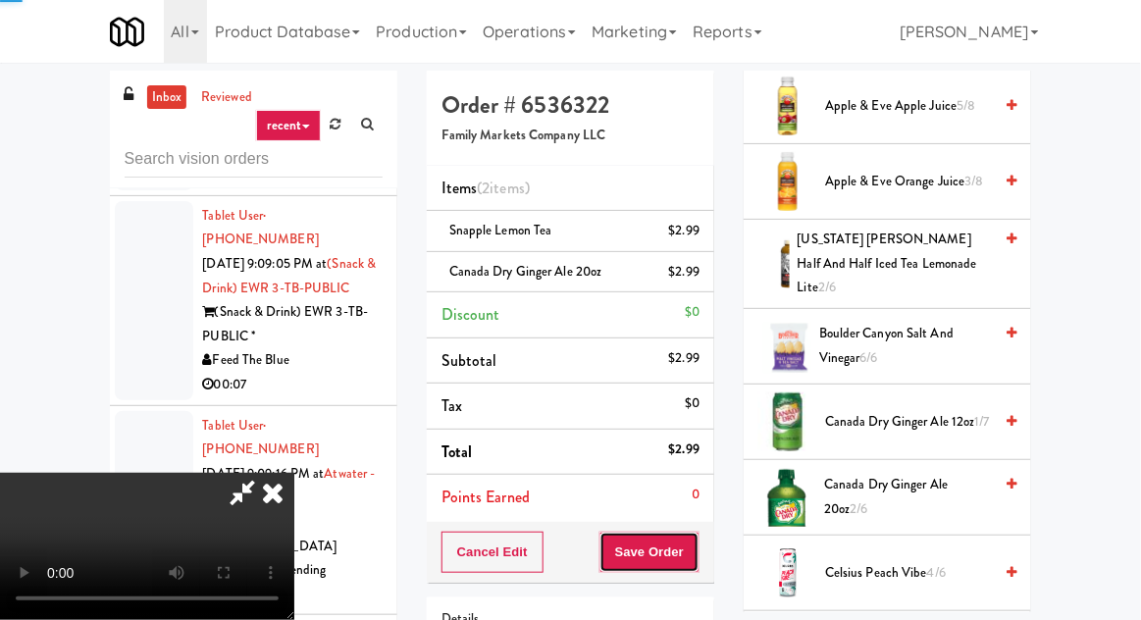
click at [686, 560] on button "Save Order" at bounding box center [650, 552] width 100 height 41
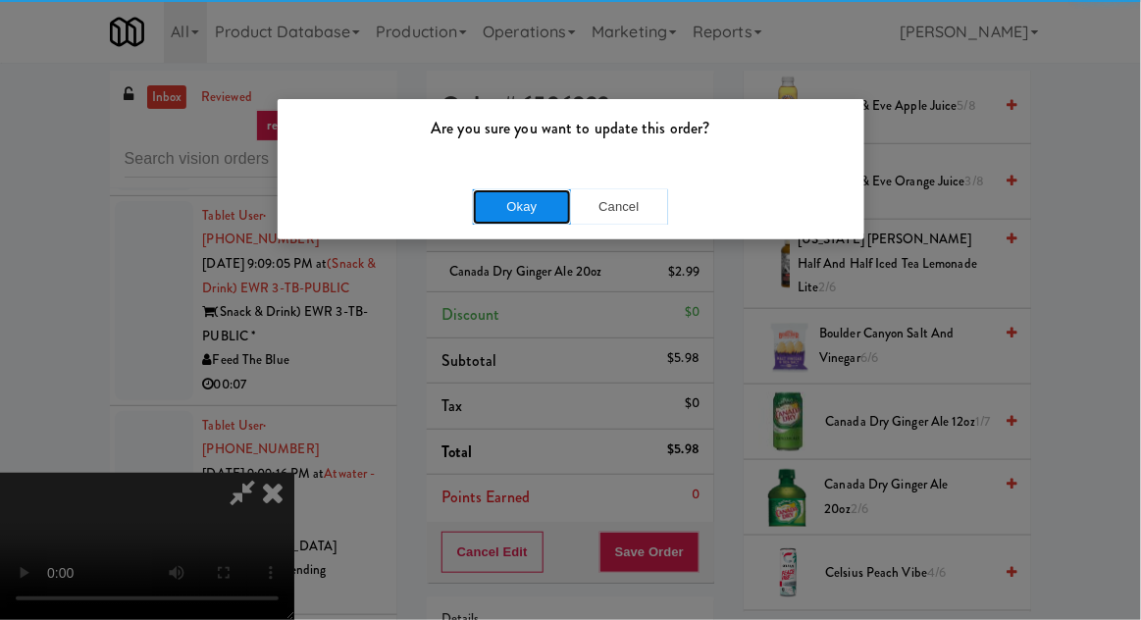
click at [527, 189] on button "Okay" at bounding box center [522, 206] width 98 height 35
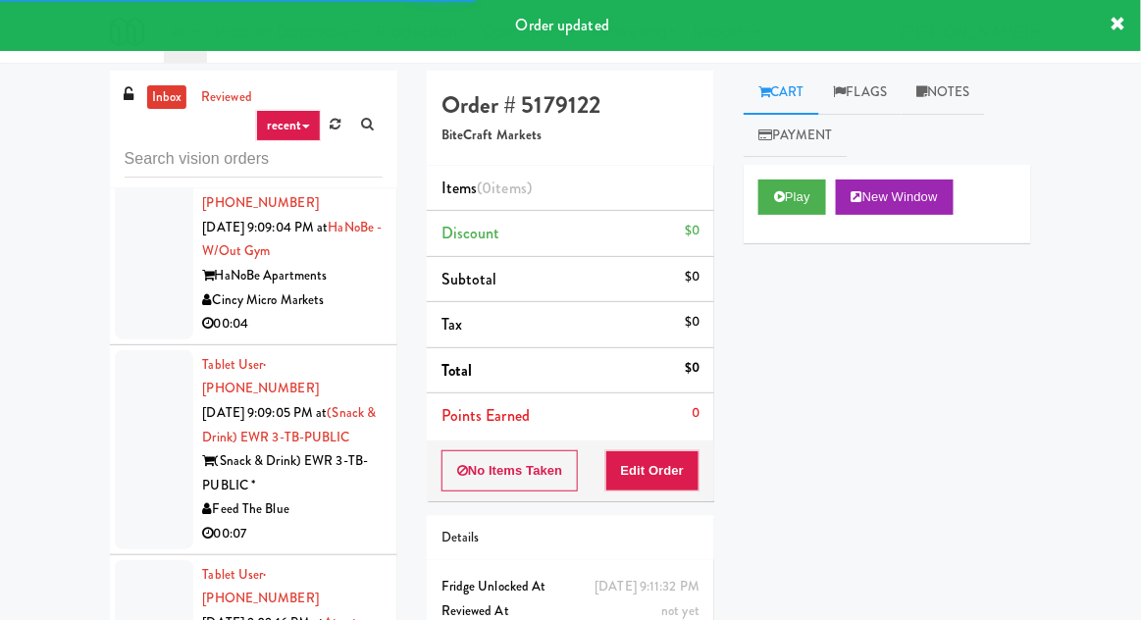
scroll to position [11074, 0]
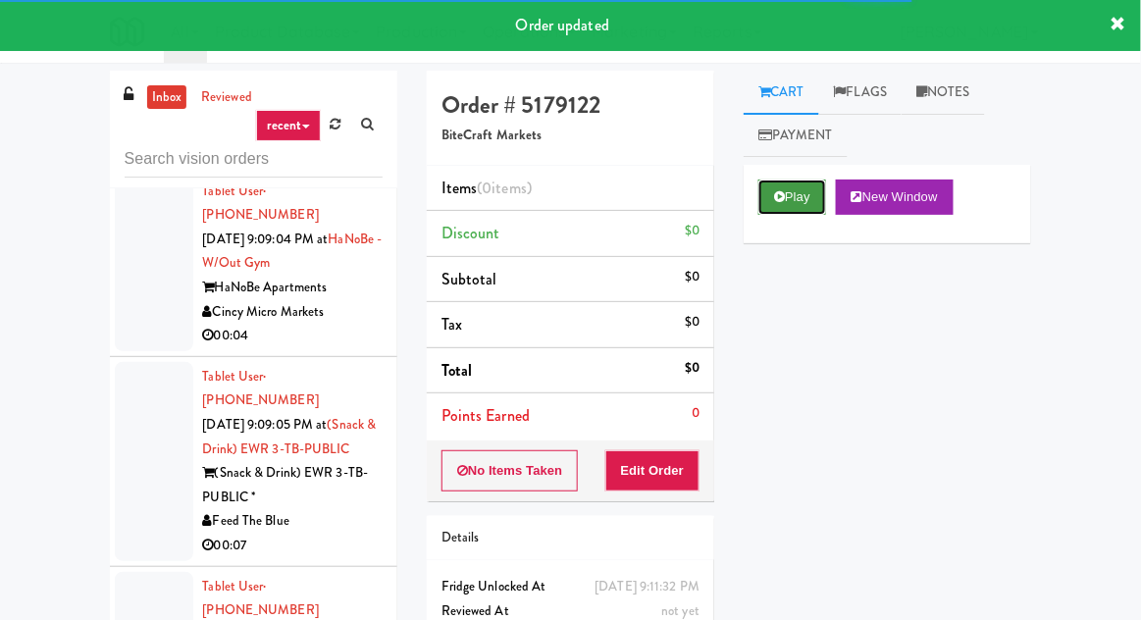
click at [798, 188] on button "Play" at bounding box center [793, 197] width 68 height 35
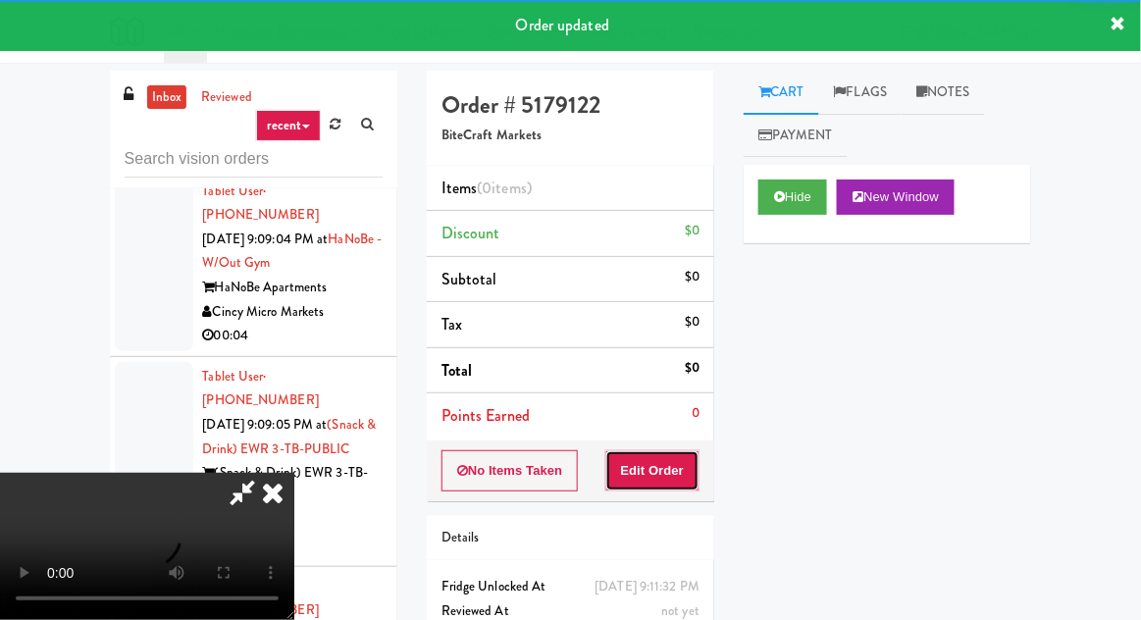
click at [677, 482] on button "Edit Order" at bounding box center [653, 470] width 95 height 41
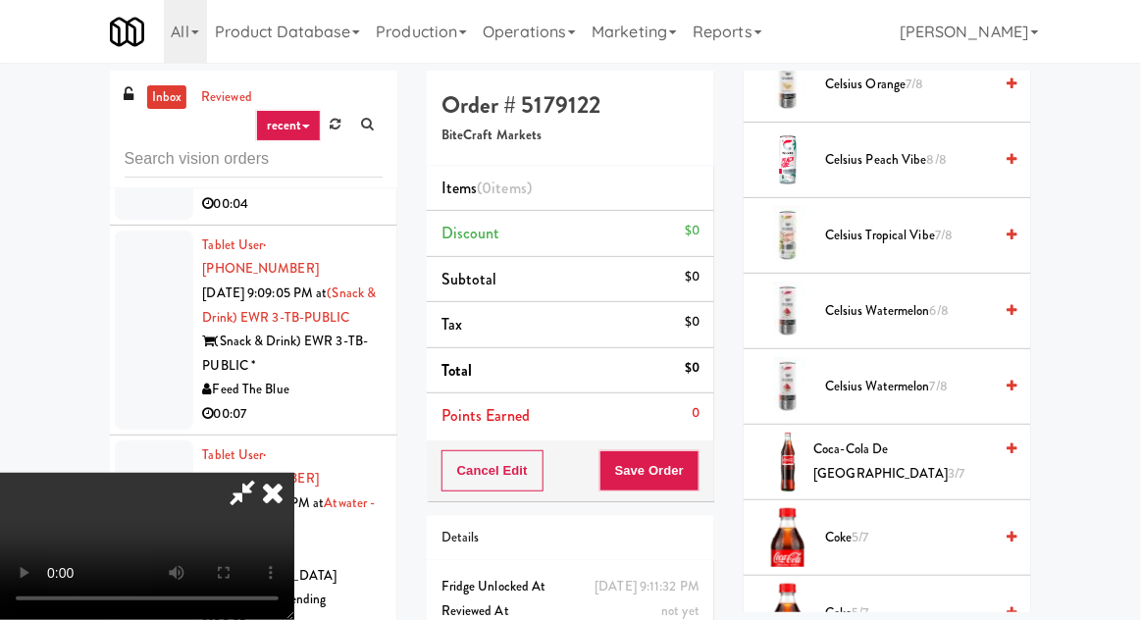
scroll to position [634, 0]
click at [907, 534] on span "Coke 5/7" at bounding box center [908, 538] width 167 height 25
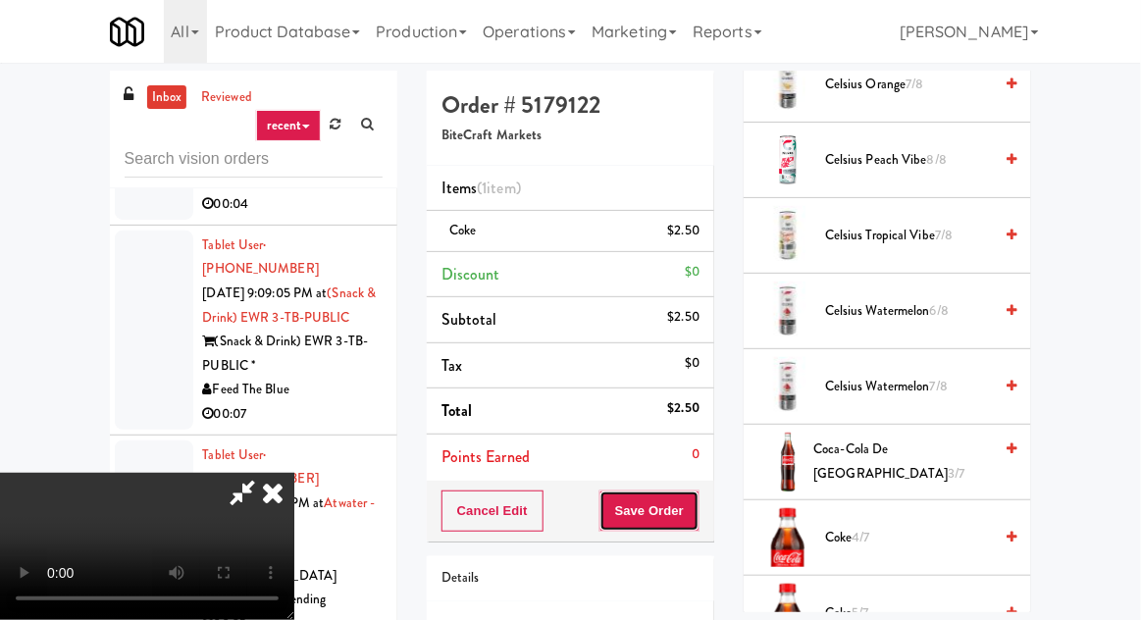
click at [699, 511] on button "Save Order" at bounding box center [650, 511] width 100 height 41
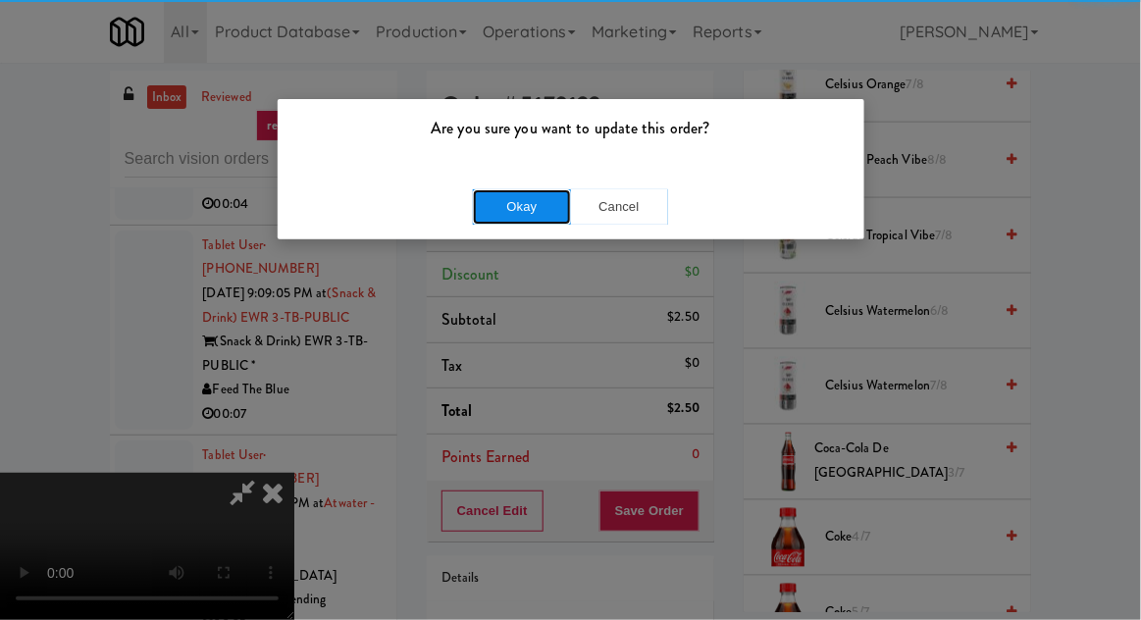
click at [543, 205] on button "Okay" at bounding box center [522, 206] width 98 height 35
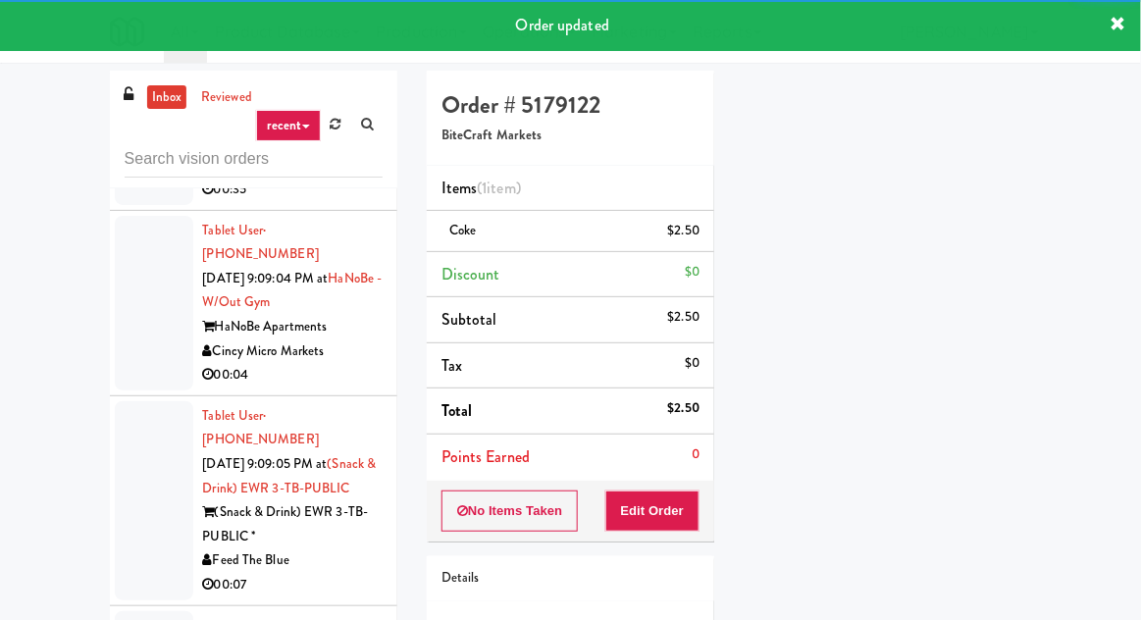
scroll to position [10998, 0]
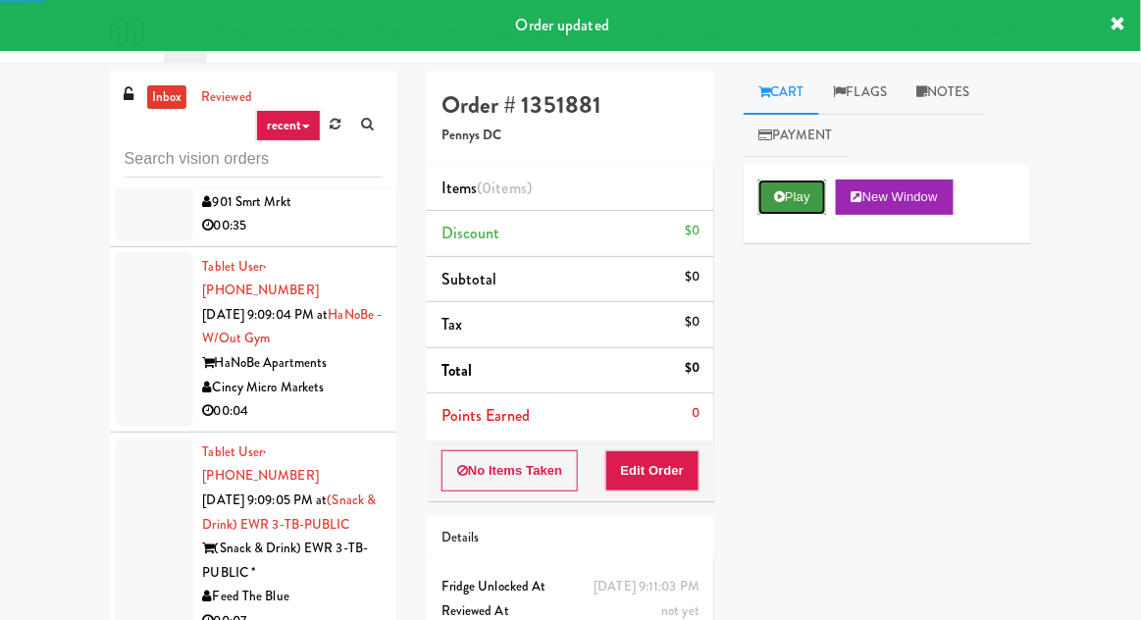
click at [787, 204] on button "Play" at bounding box center [793, 197] width 68 height 35
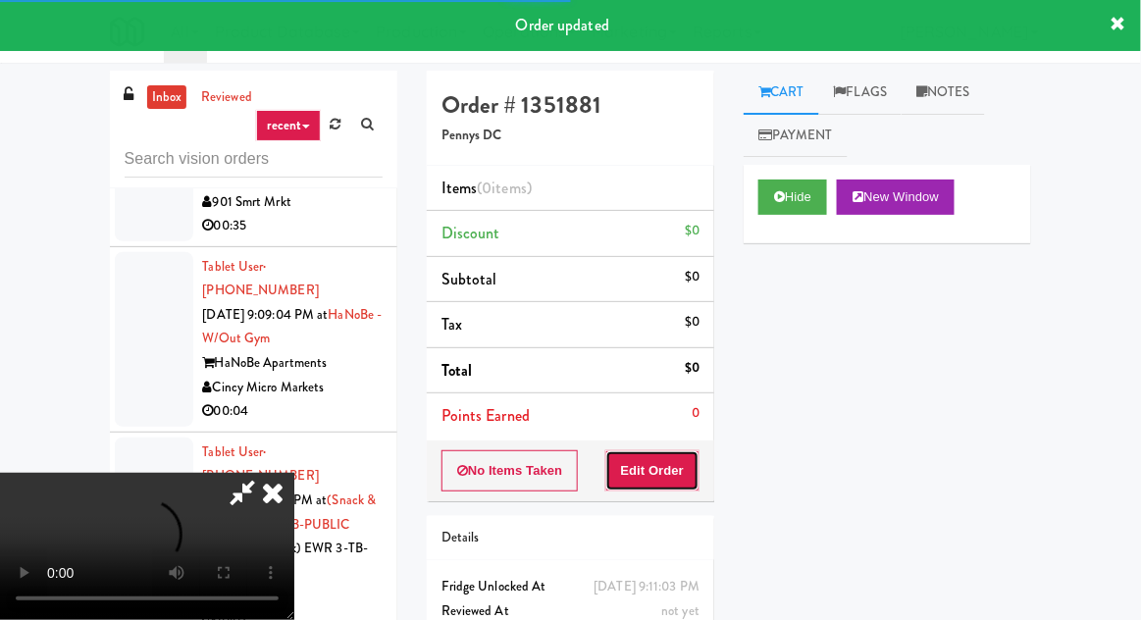
click at [671, 473] on button "Edit Order" at bounding box center [653, 470] width 95 height 41
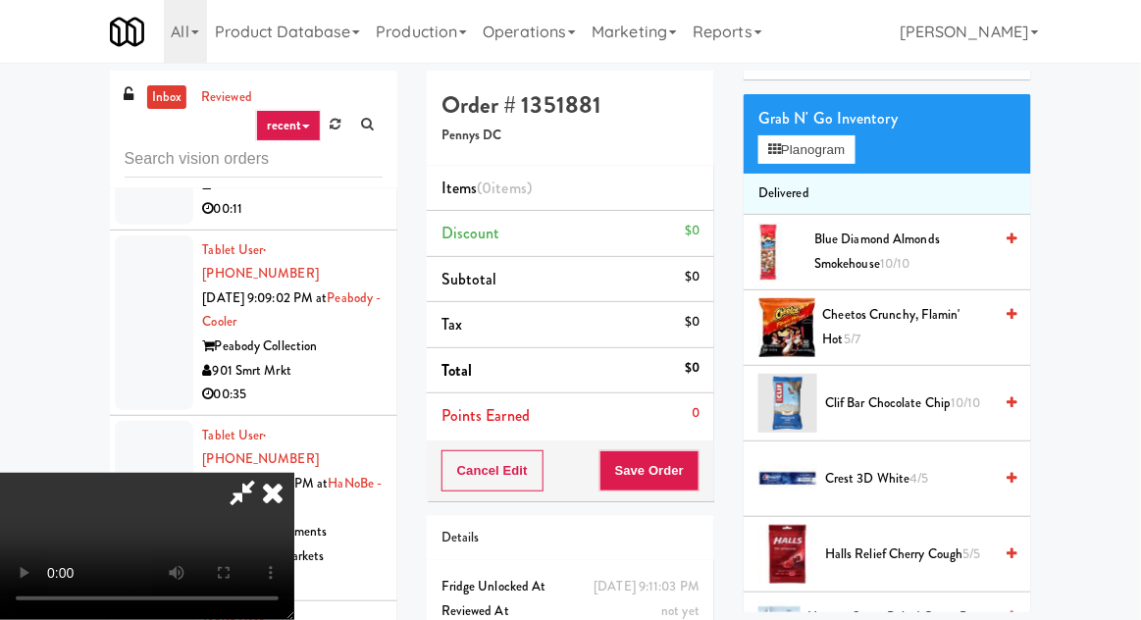
scroll to position [156, 0]
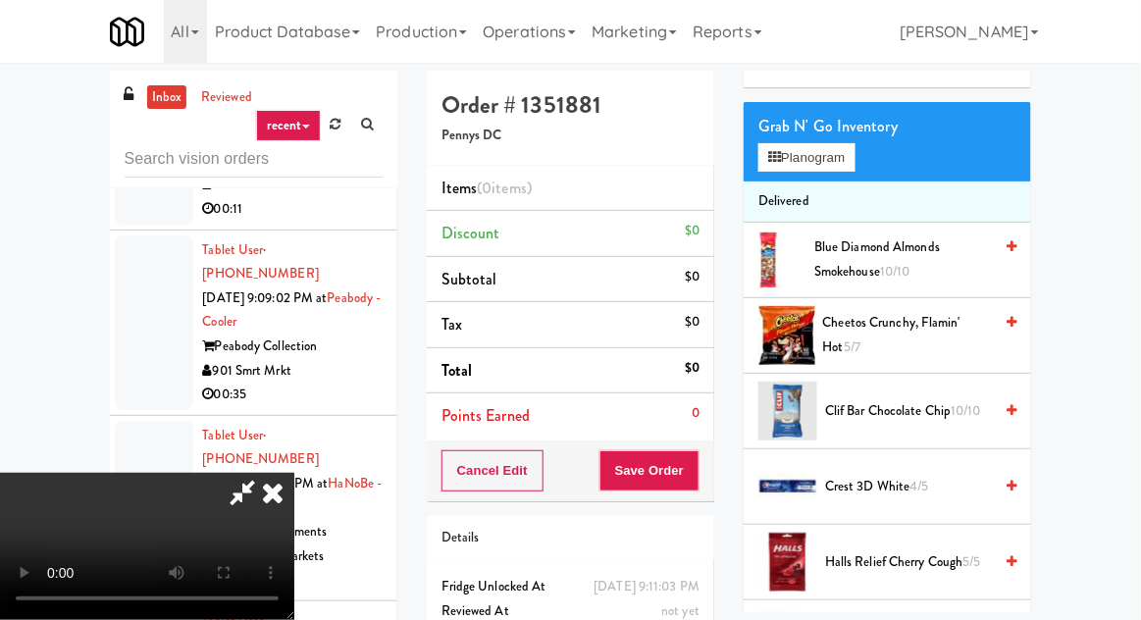
click at [899, 332] on span "Cheetos Crunchy, Flamin' Hot 5/7" at bounding box center [908, 335] width 170 height 48
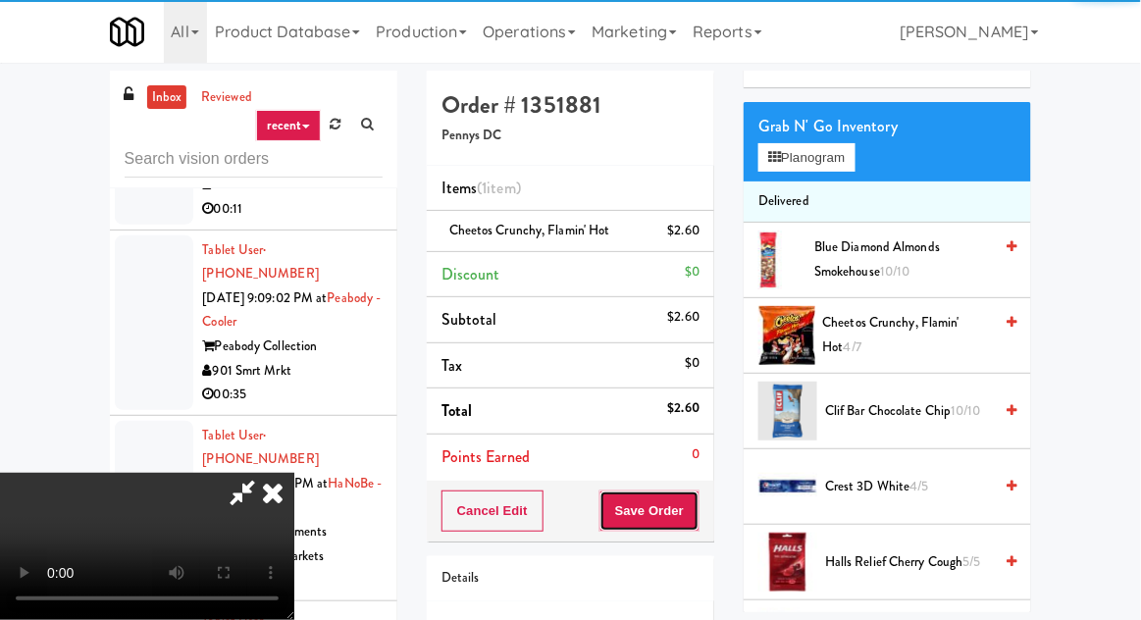
click at [696, 521] on button "Save Order" at bounding box center [650, 511] width 100 height 41
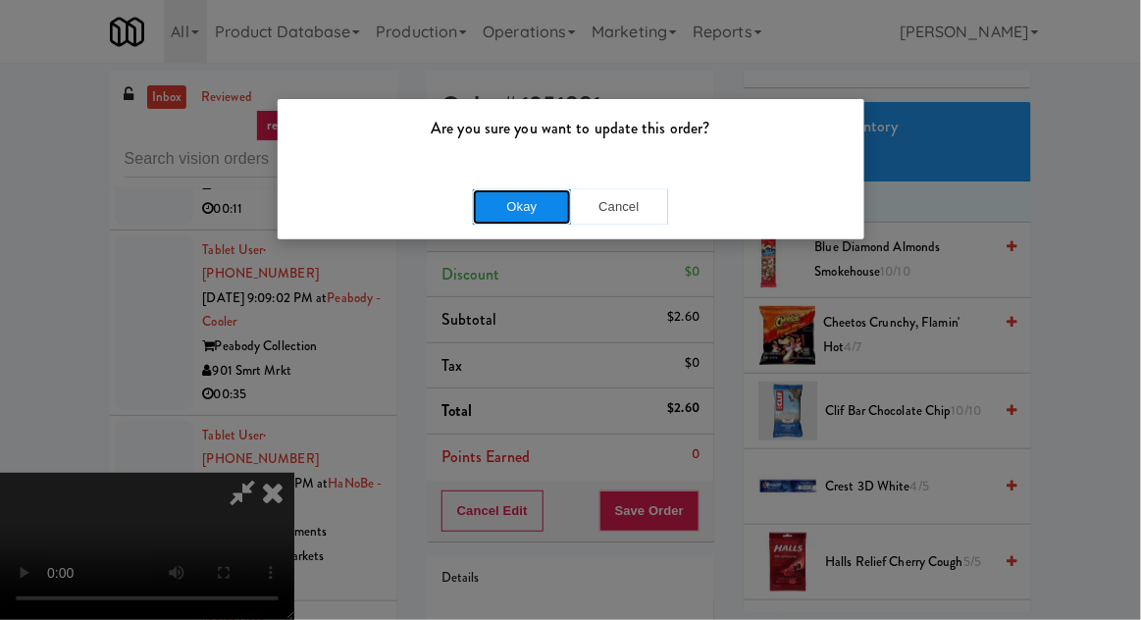
click at [548, 219] on button "Okay" at bounding box center [522, 206] width 98 height 35
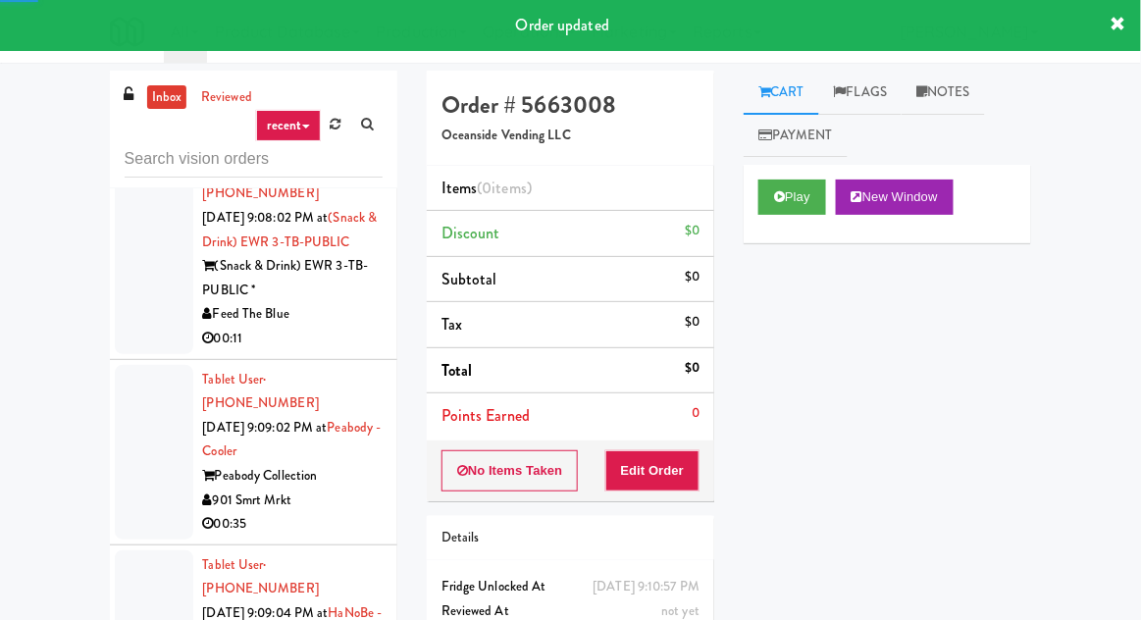
scroll to position [10698, 0]
click at [803, 187] on button "Play" at bounding box center [793, 197] width 68 height 35
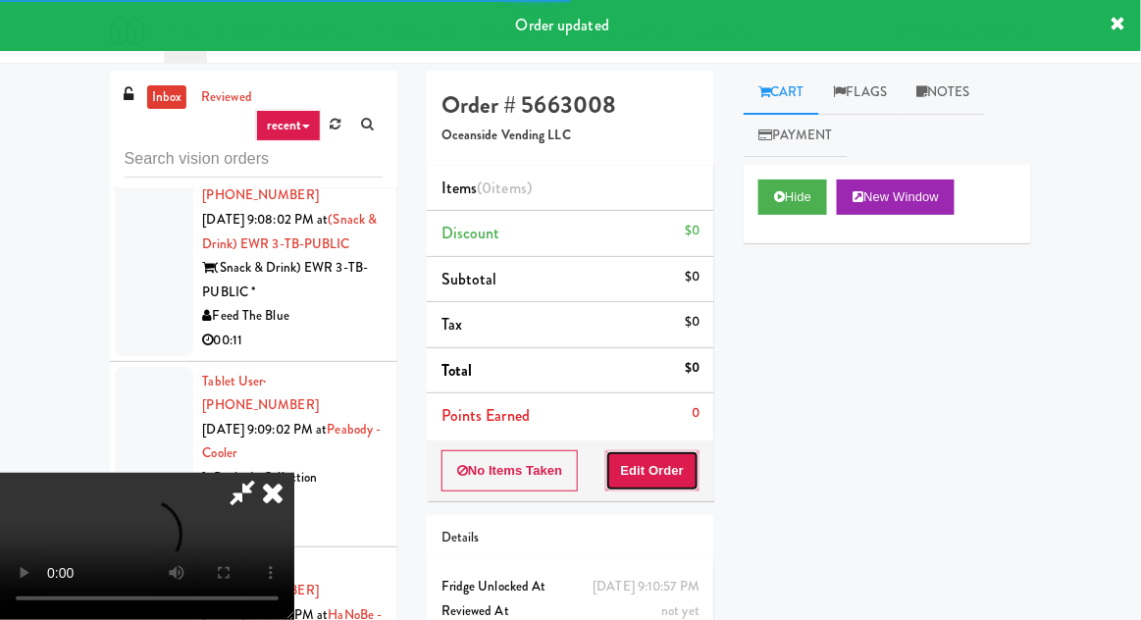
click at [672, 475] on button "Edit Order" at bounding box center [653, 470] width 95 height 41
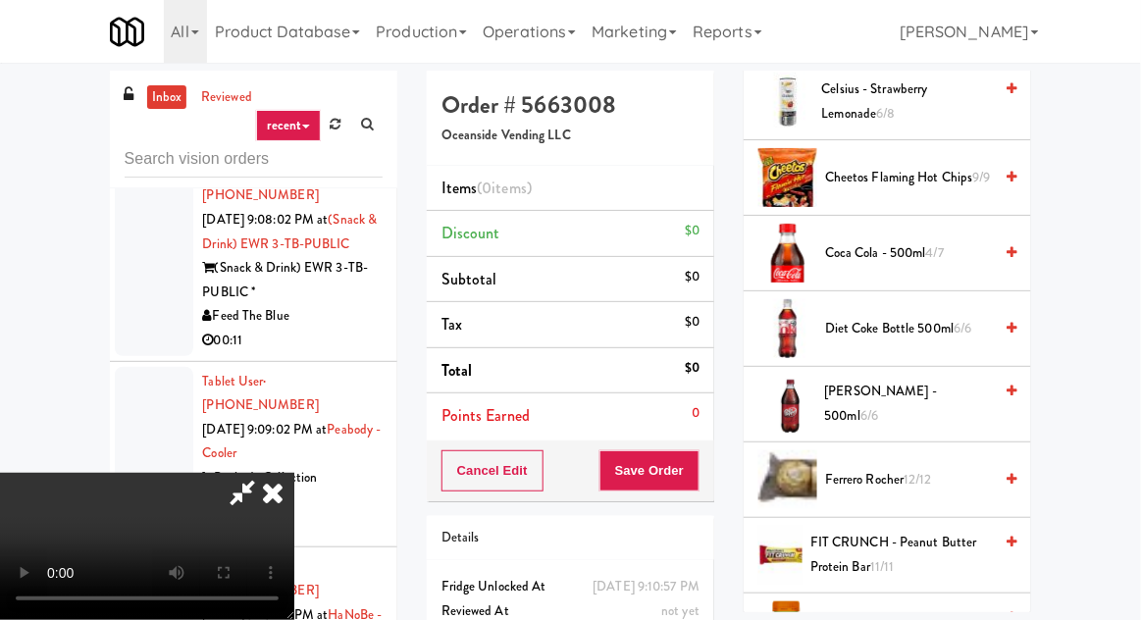
scroll to position [649, 0]
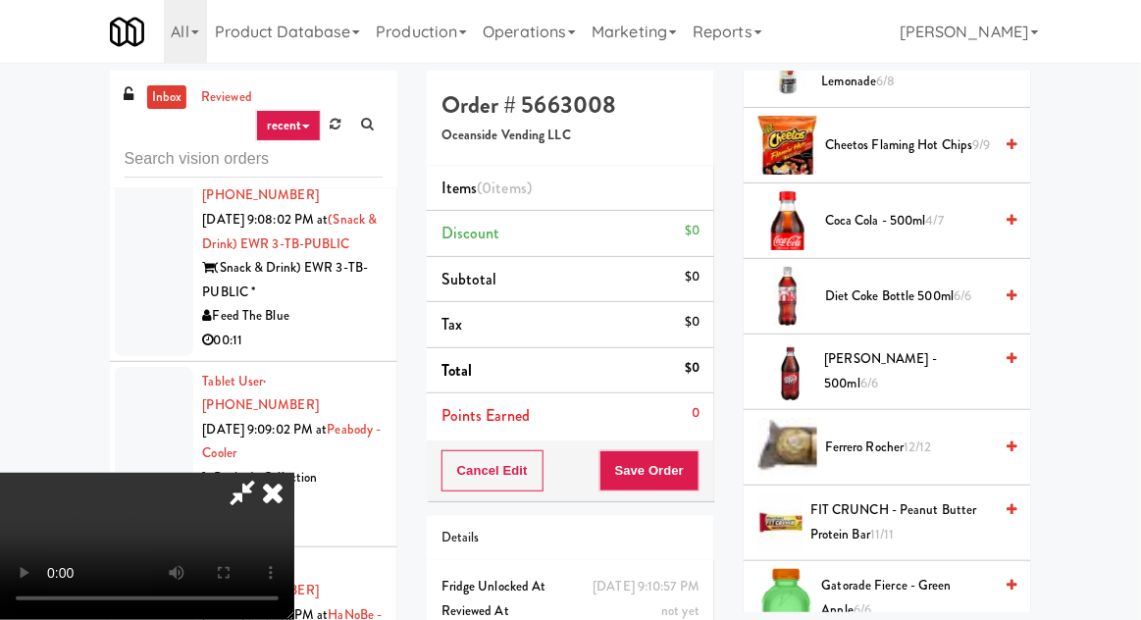
click at [936, 230] on span "Coca Cola - 500ml 4/7" at bounding box center [908, 221] width 167 height 25
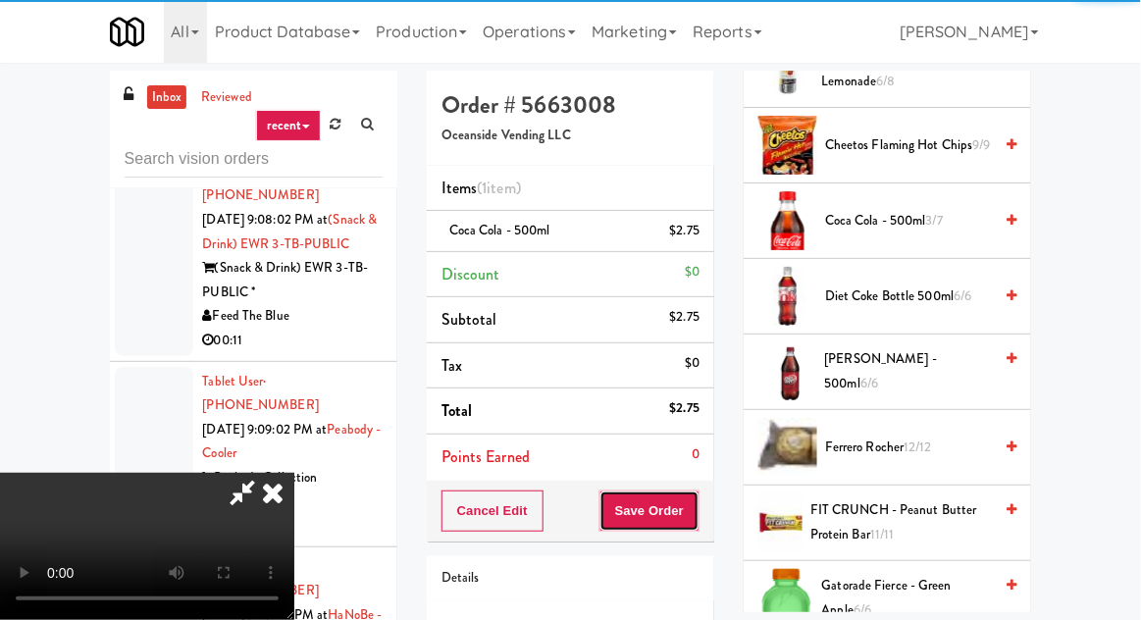
click at [694, 510] on button "Save Order" at bounding box center [650, 511] width 100 height 41
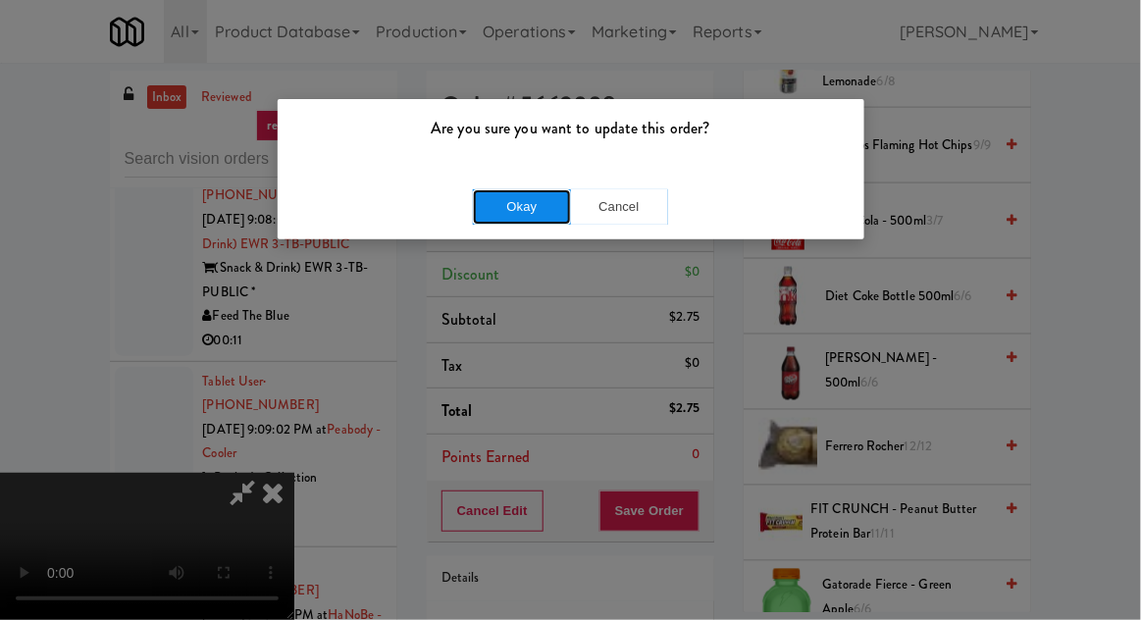
click at [518, 211] on button "Okay" at bounding box center [522, 206] width 98 height 35
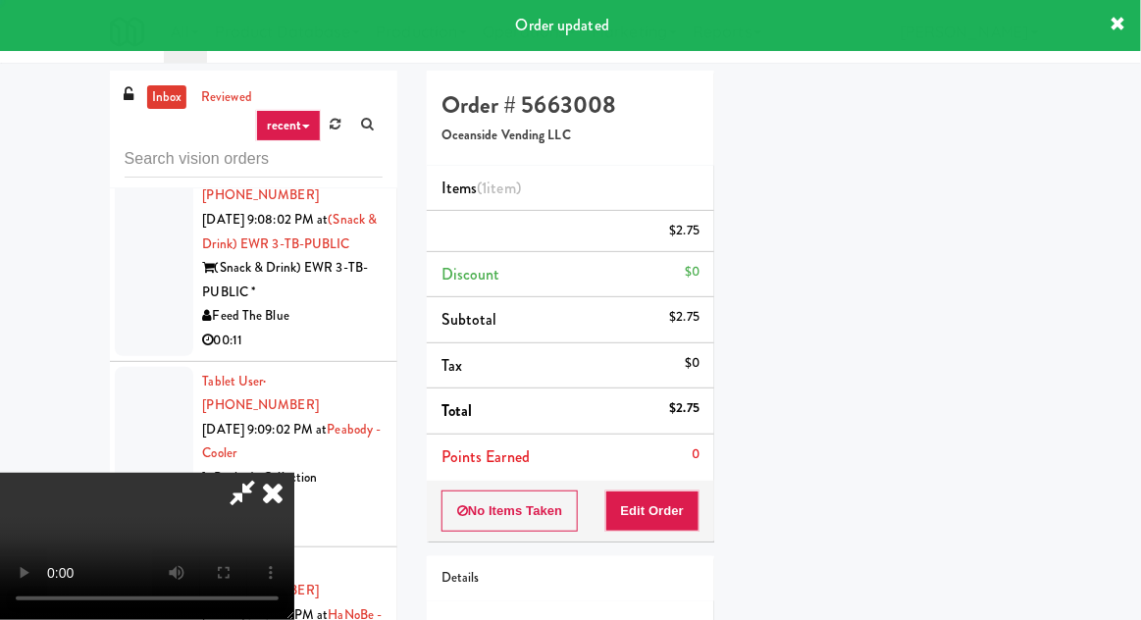
scroll to position [193, 0]
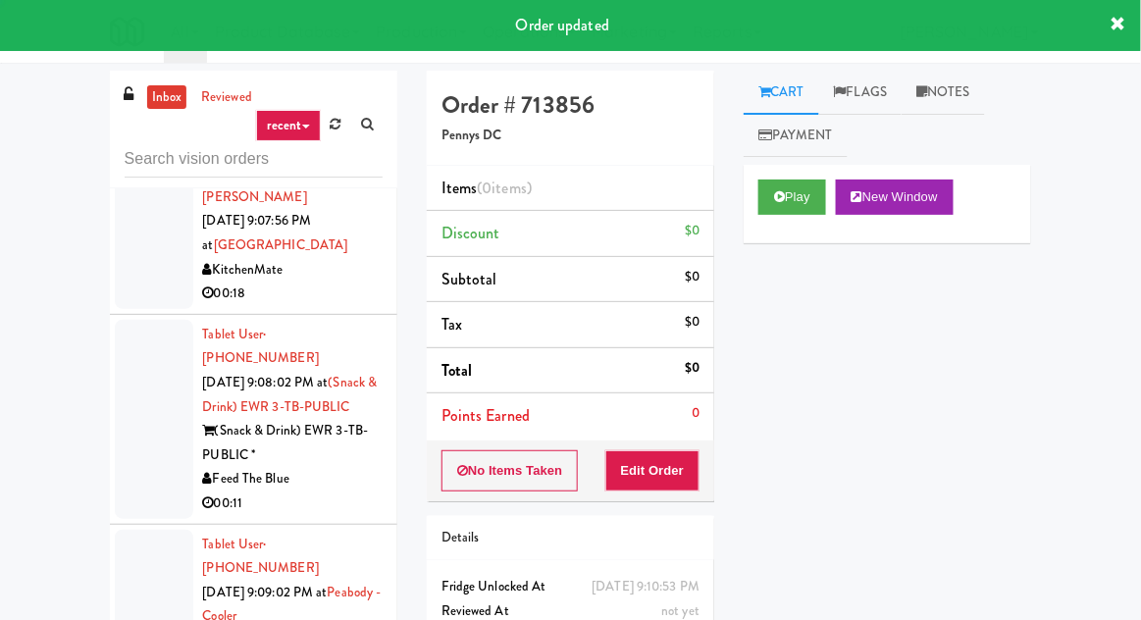
scroll to position [10535, 0]
click at [809, 198] on button "Play" at bounding box center [793, 197] width 68 height 35
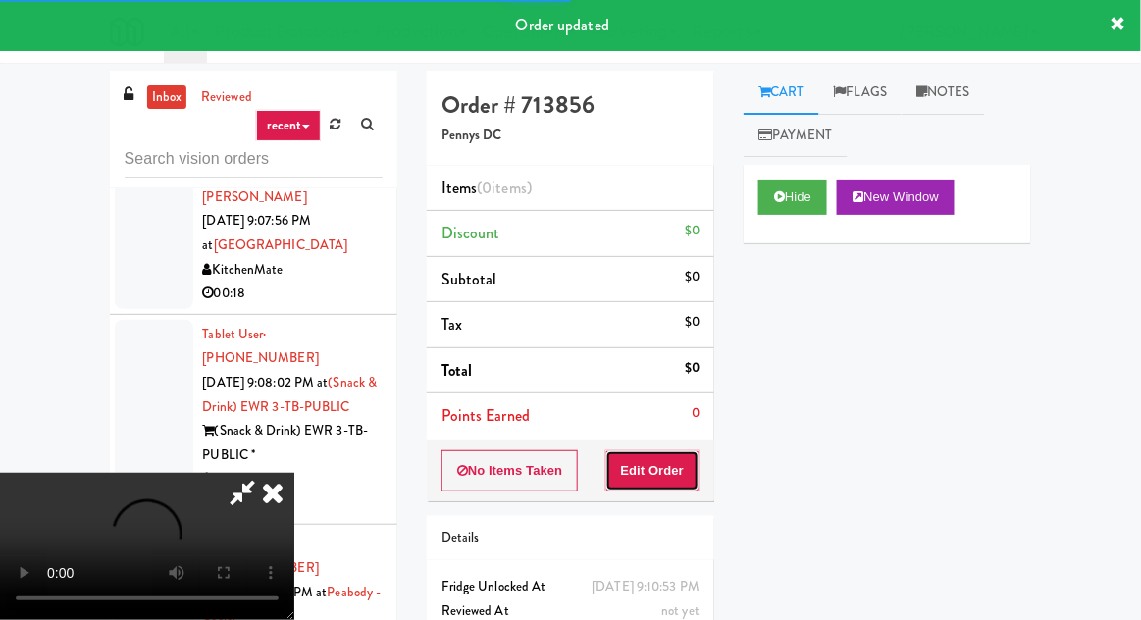
click at [690, 450] on button "Edit Order" at bounding box center [653, 470] width 95 height 41
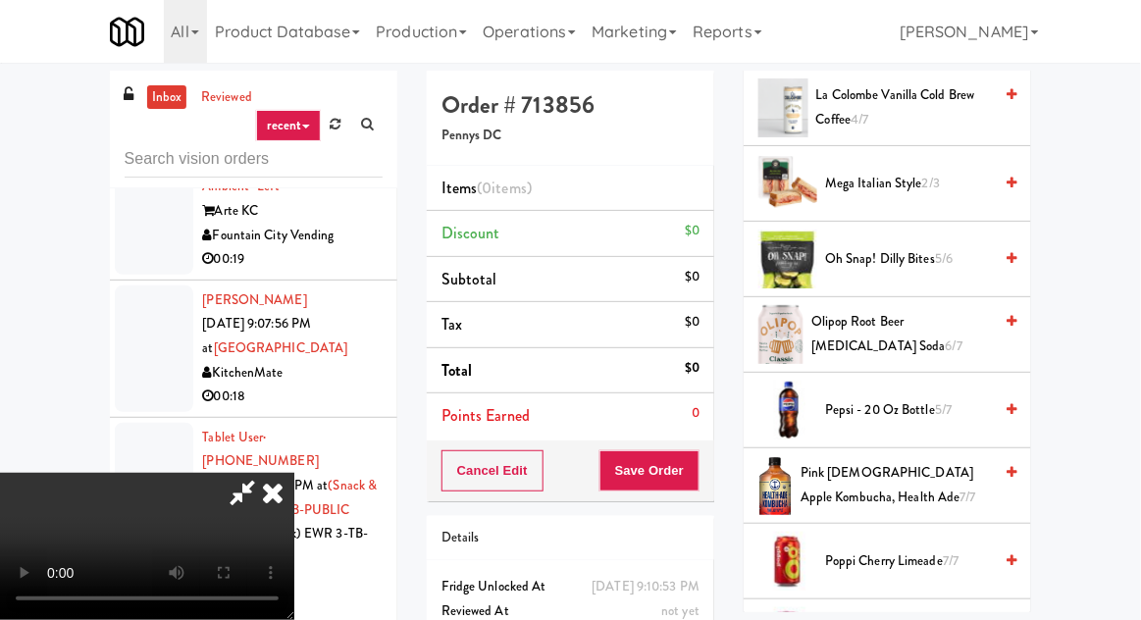
scroll to position [1543, 0]
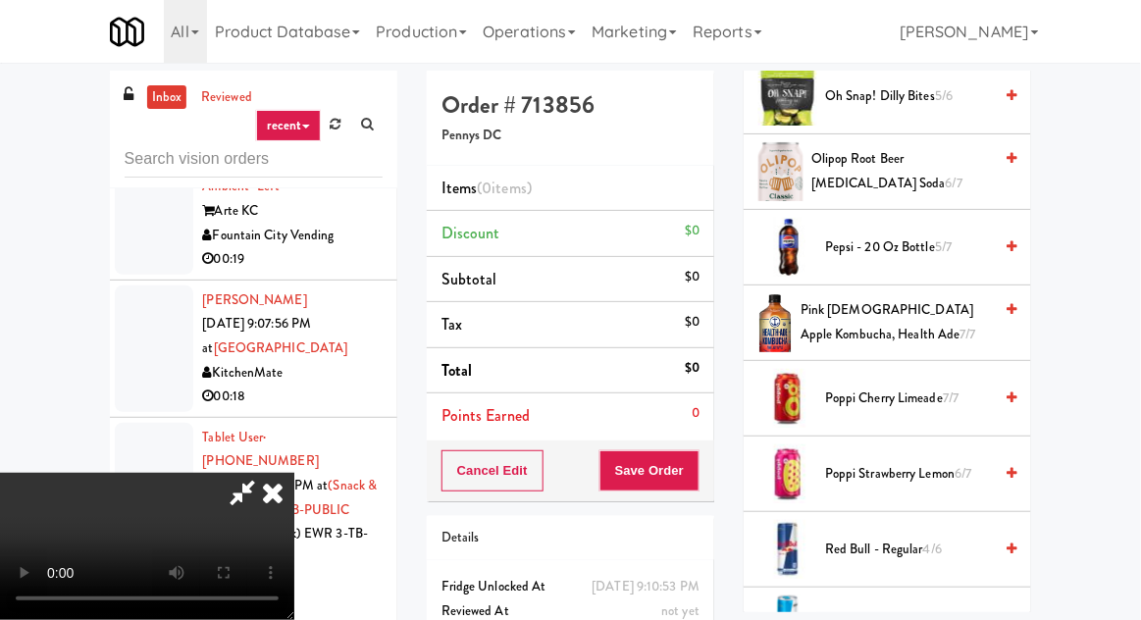
click at [883, 387] on span "Poppi Cherry Limeade 7/7" at bounding box center [908, 399] width 167 height 25
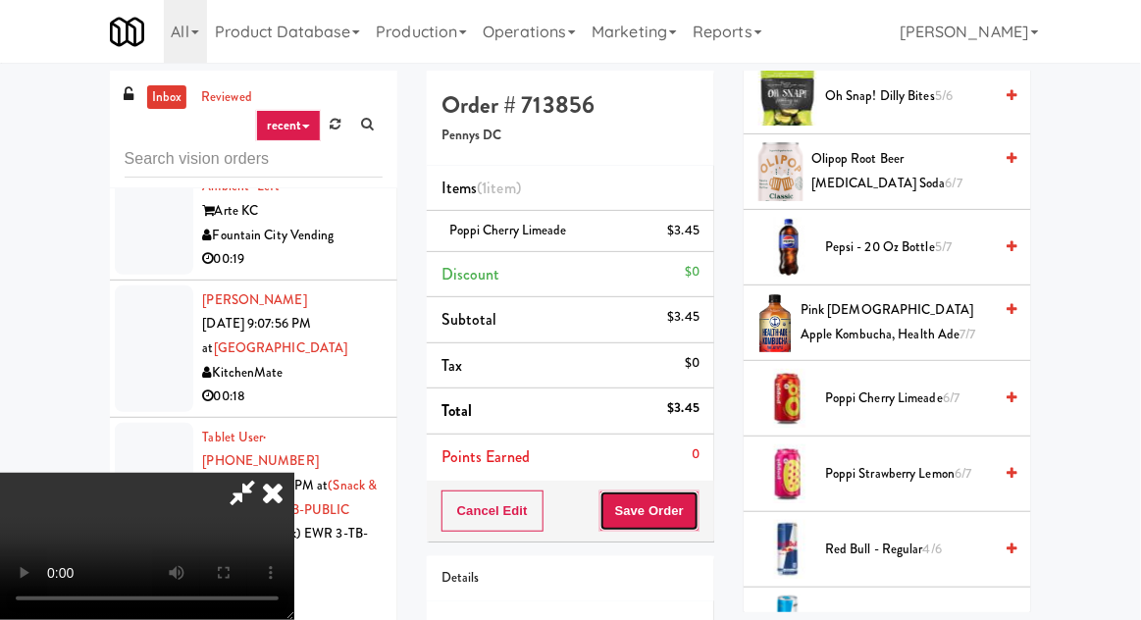
click at [697, 516] on button "Save Order" at bounding box center [650, 511] width 100 height 41
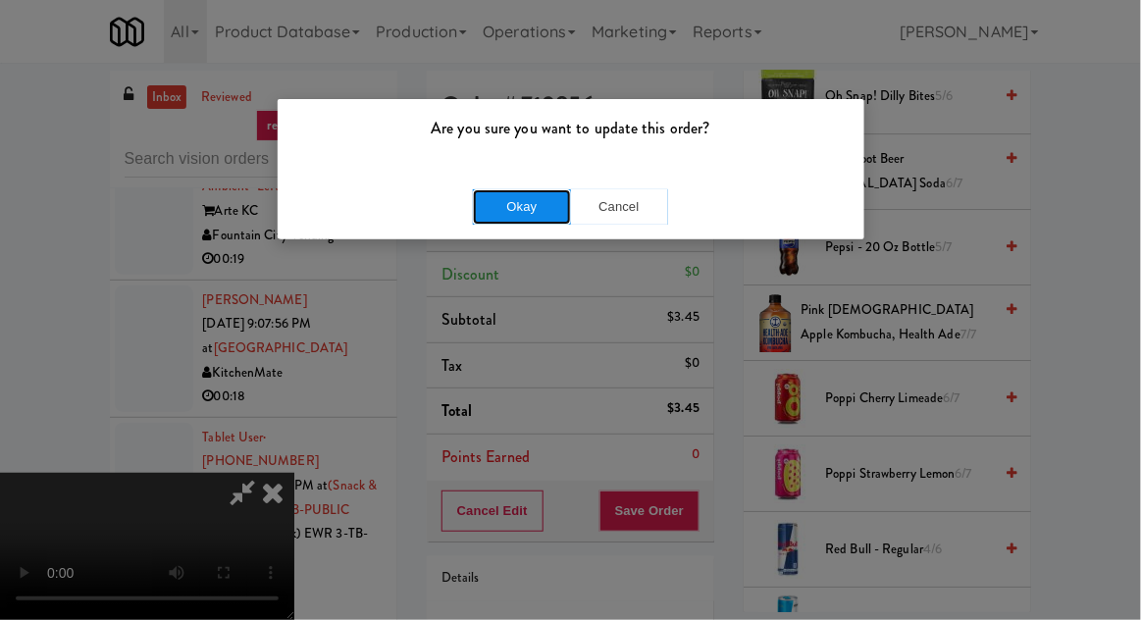
click at [534, 206] on button "Okay" at bounding box center [522, 206] width 98 height 35
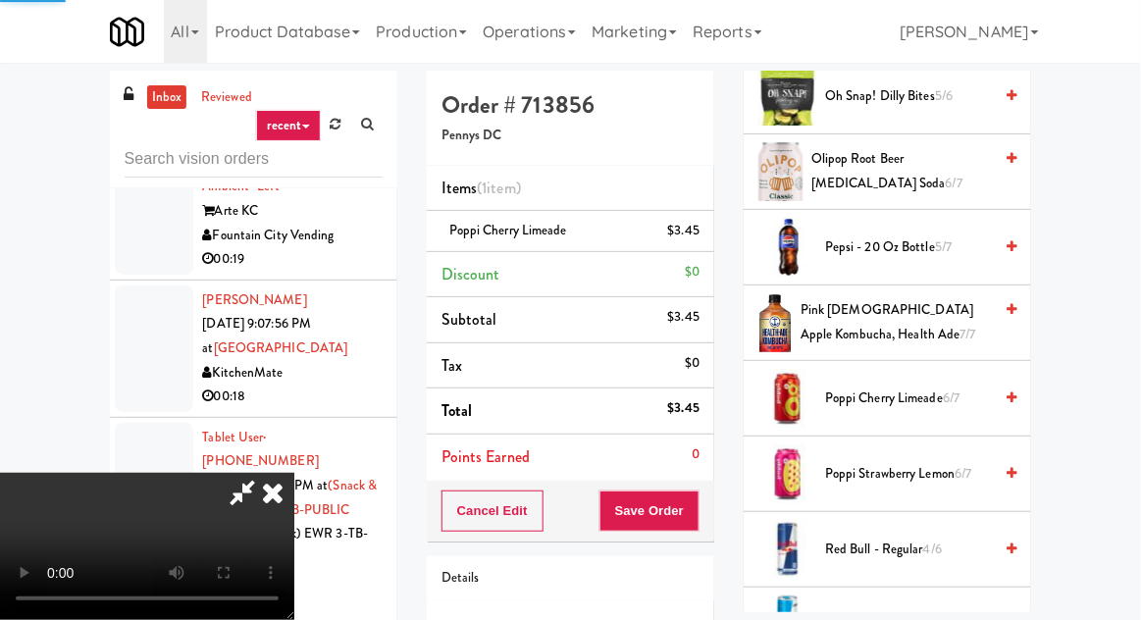
scroll to position [193, 0]
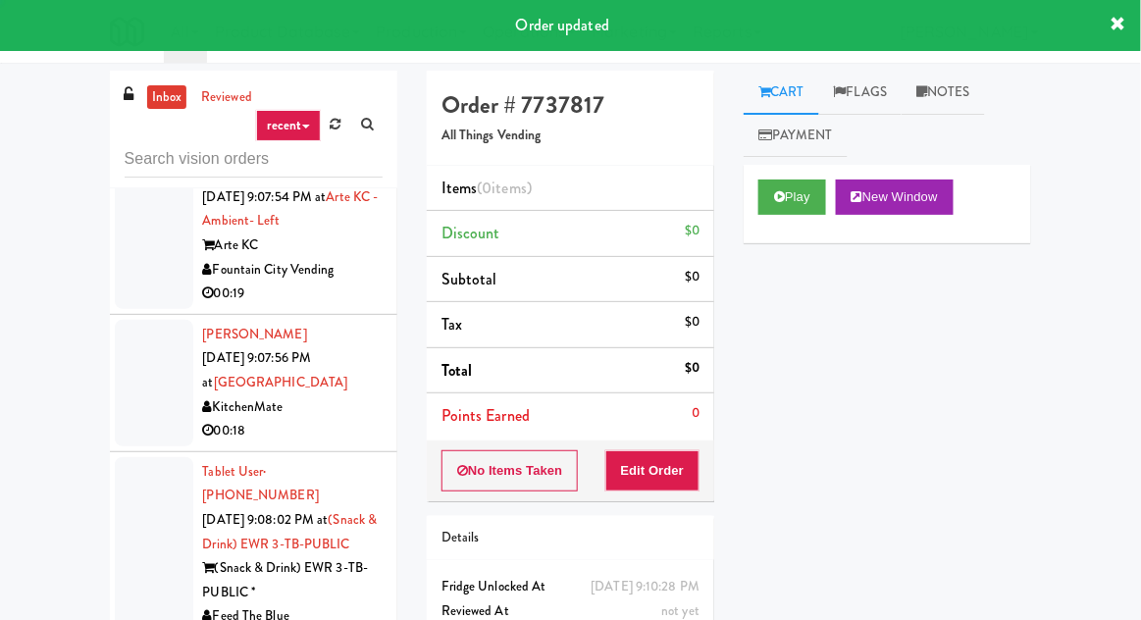
scroll to position [10345, 0]
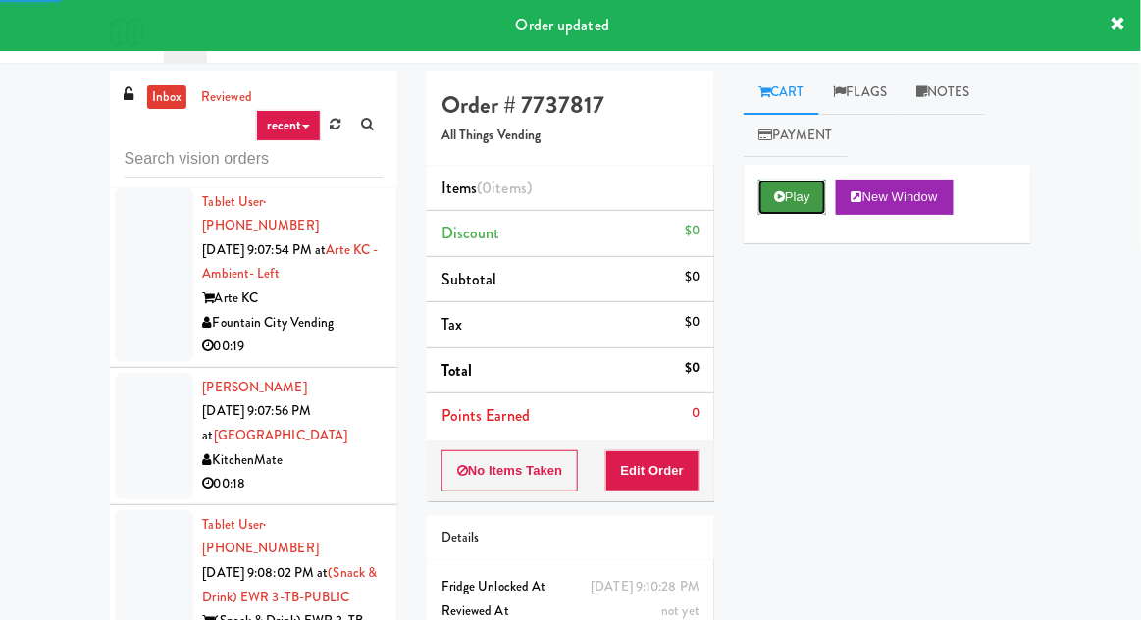
click at [804, 188] on button "Play" at bounding box center [793, 197] width 68 height 35
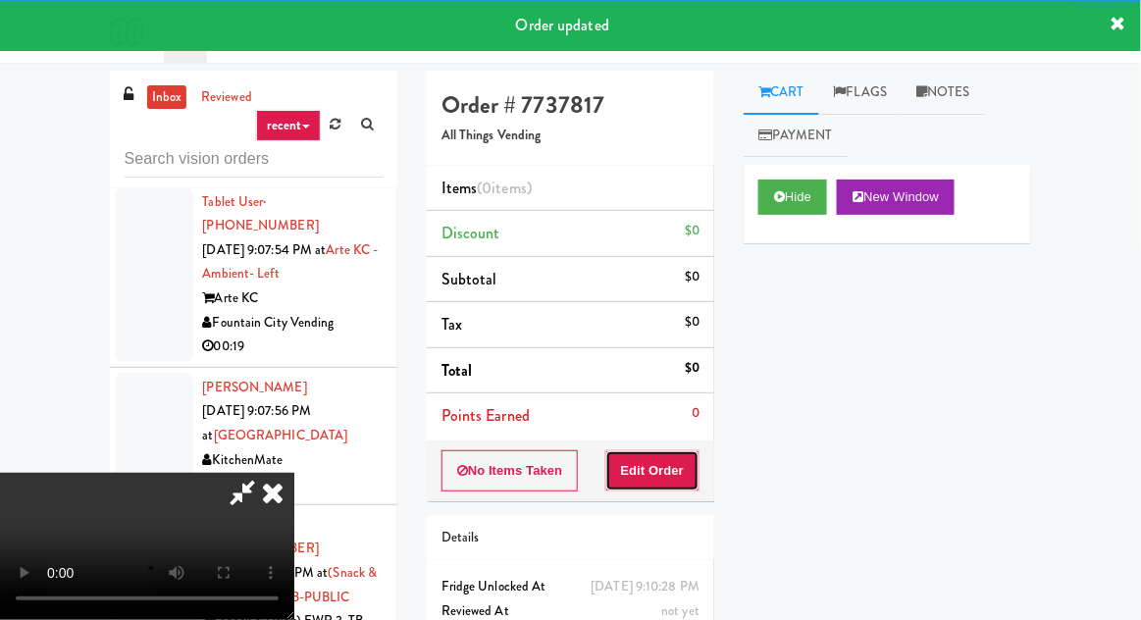
click at [670, 453] on button "Edit Order" at bounding box center [653, 470] width 95 height 41
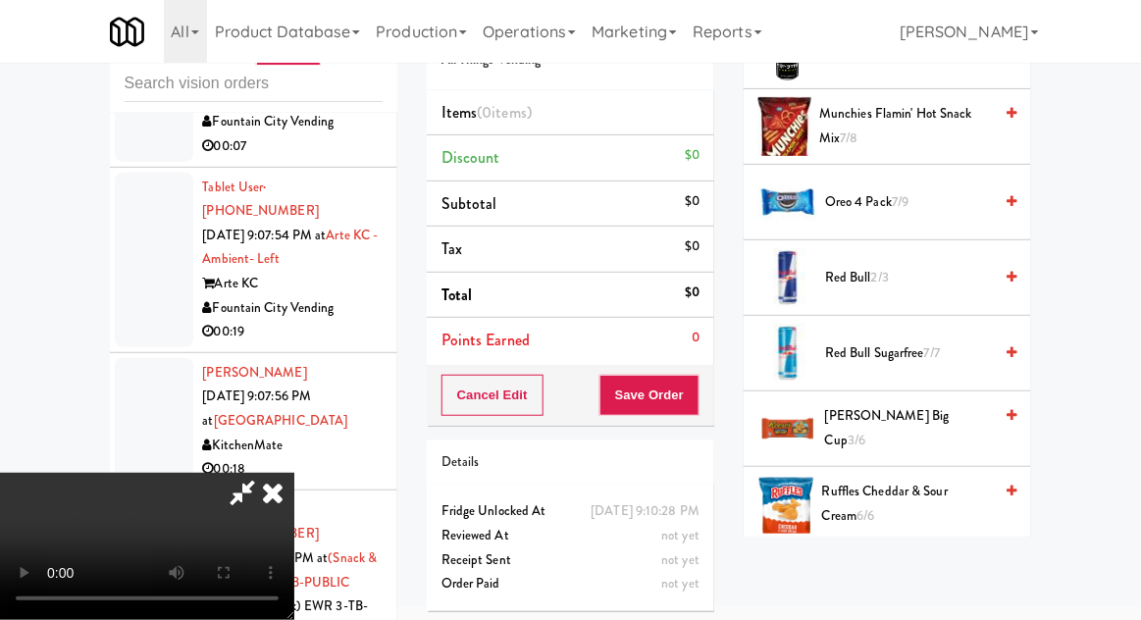
scroll to position [2043, 0]
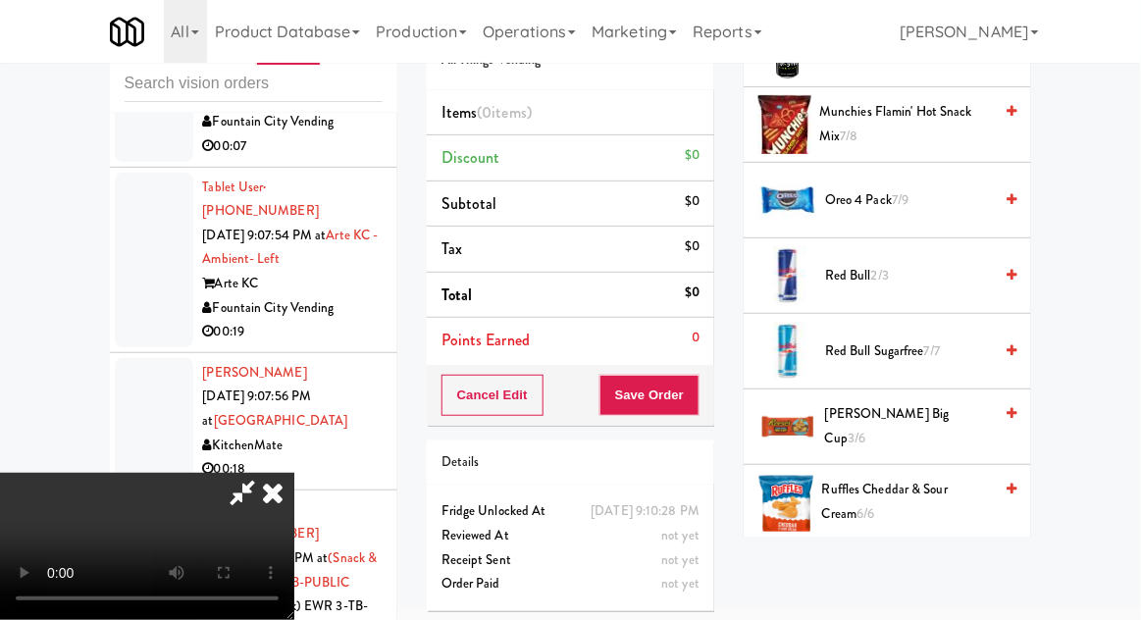
click at [910, 408] on span "[PERSON_NAME] Big Cup 3/6" at bounding box center [908, 426] width 167 height 48
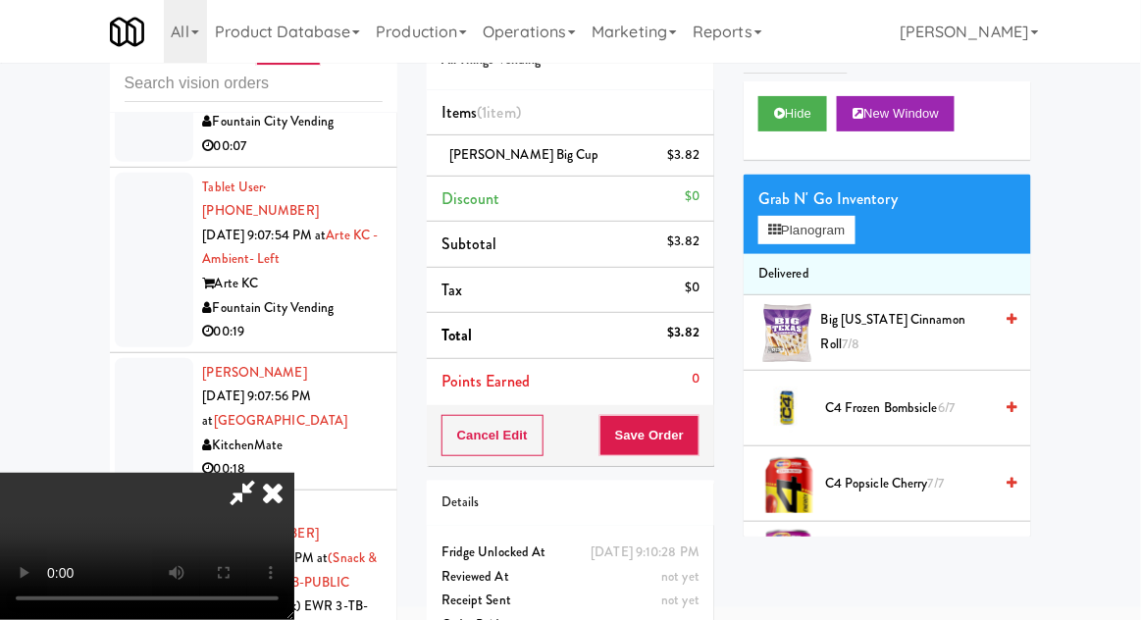
scroll to position [0, 0]
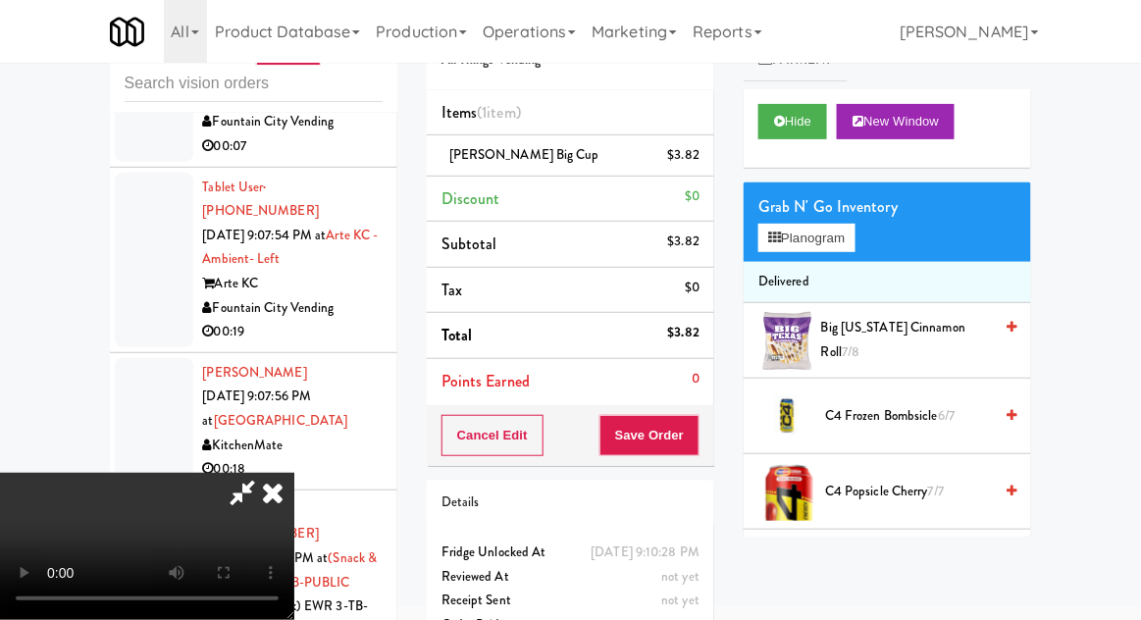
click at [900, 339] on span "Big [US_STATE] Cinnamon Roll 7/8" at bounding box center [906, 340] width 171 height 48
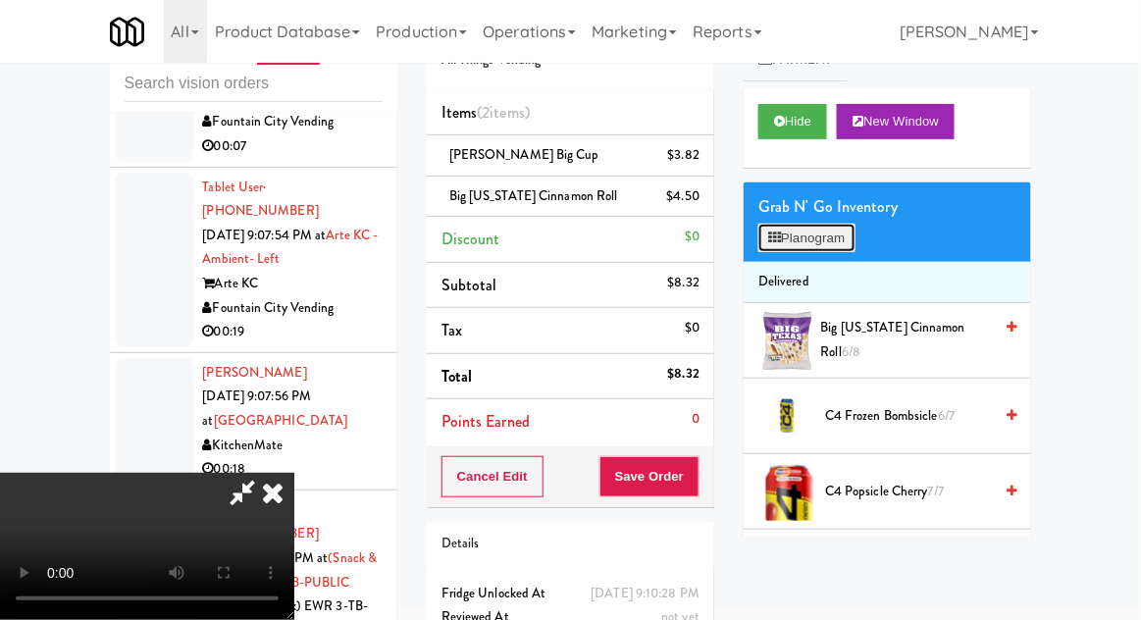
click at [837, 234] on button "Planogram" at bounding box center [807, 238] width 96 height 29
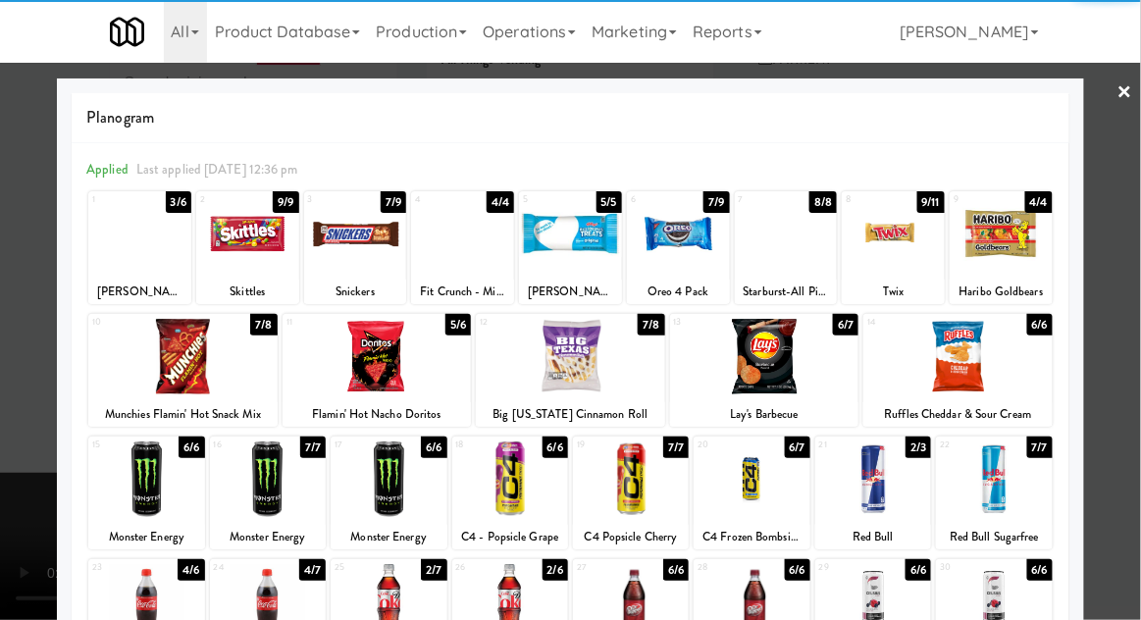
click at [335, 374] on div at bounding box center [377, 357] width 189 height 76
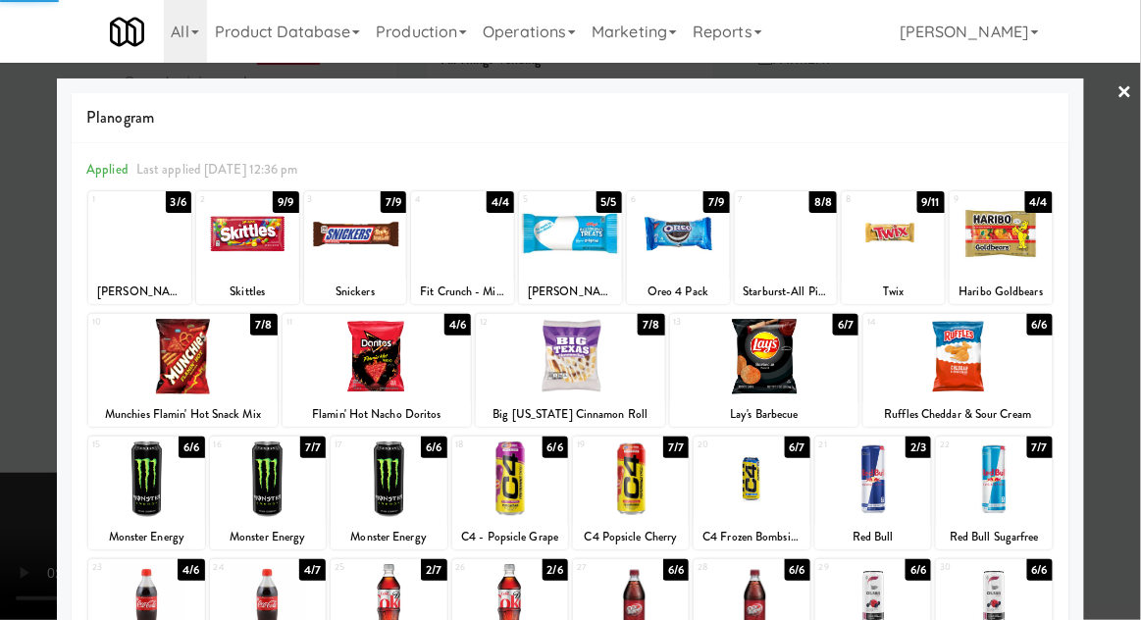
click at [14, 456] on div at bounding box center [570, 310] width 1141 height 620
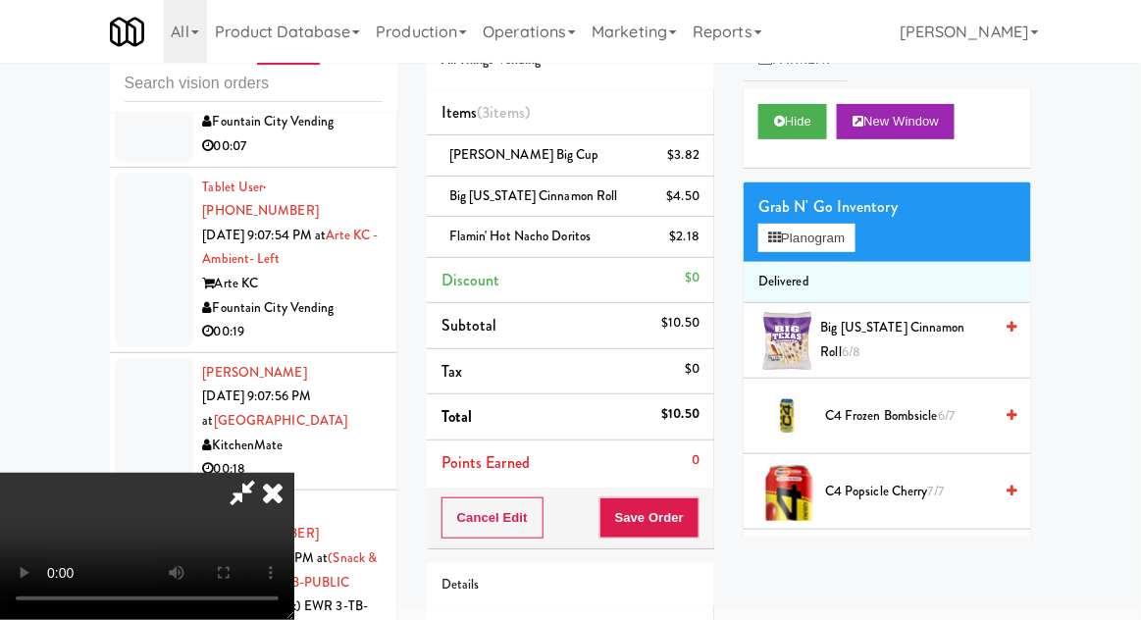
scroll to position [72, 0]
click at [698, 511] on button "Save Order" at bounding box center [650, 518] width 100 height 41
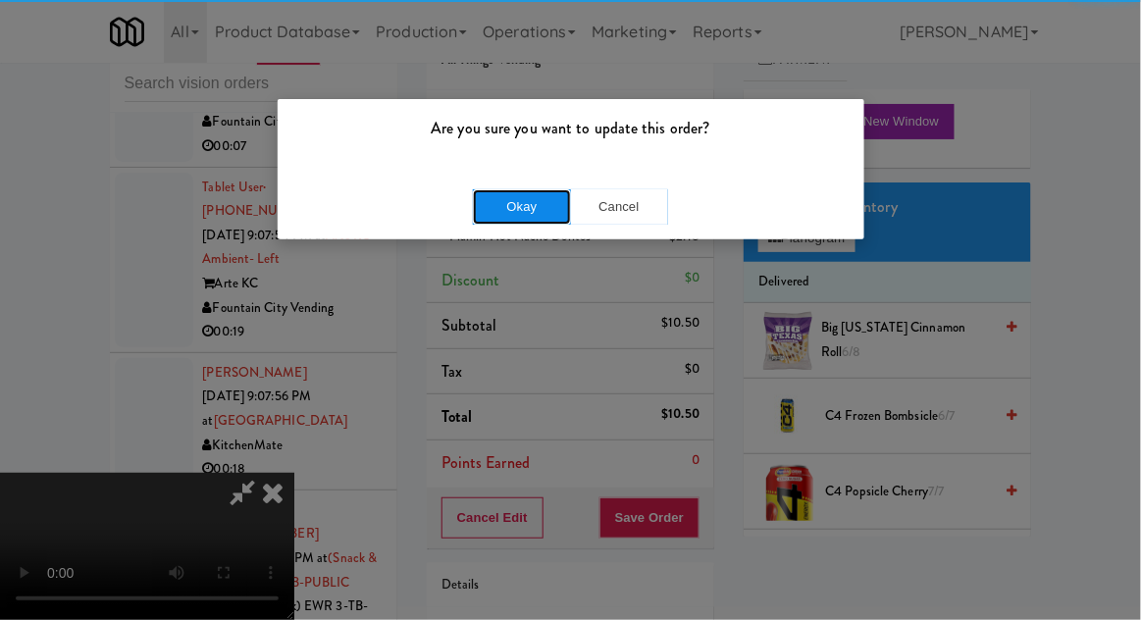
click at [511, 221] on button "Okay" at bounding box center [522, 206] width 98 height 35
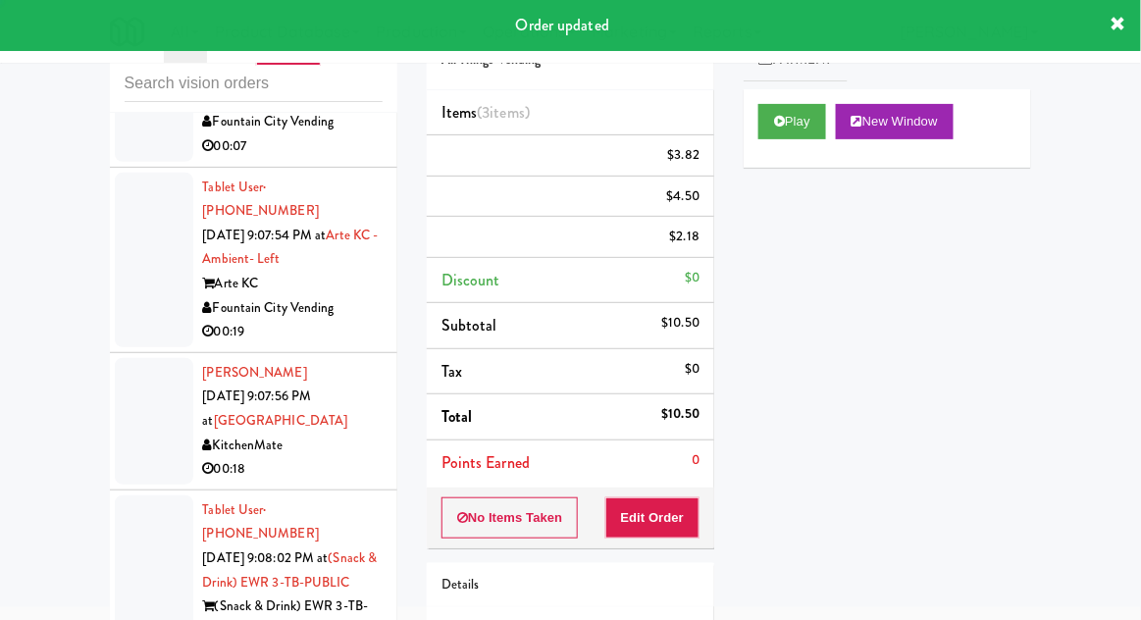
scroll to position [0, 0]
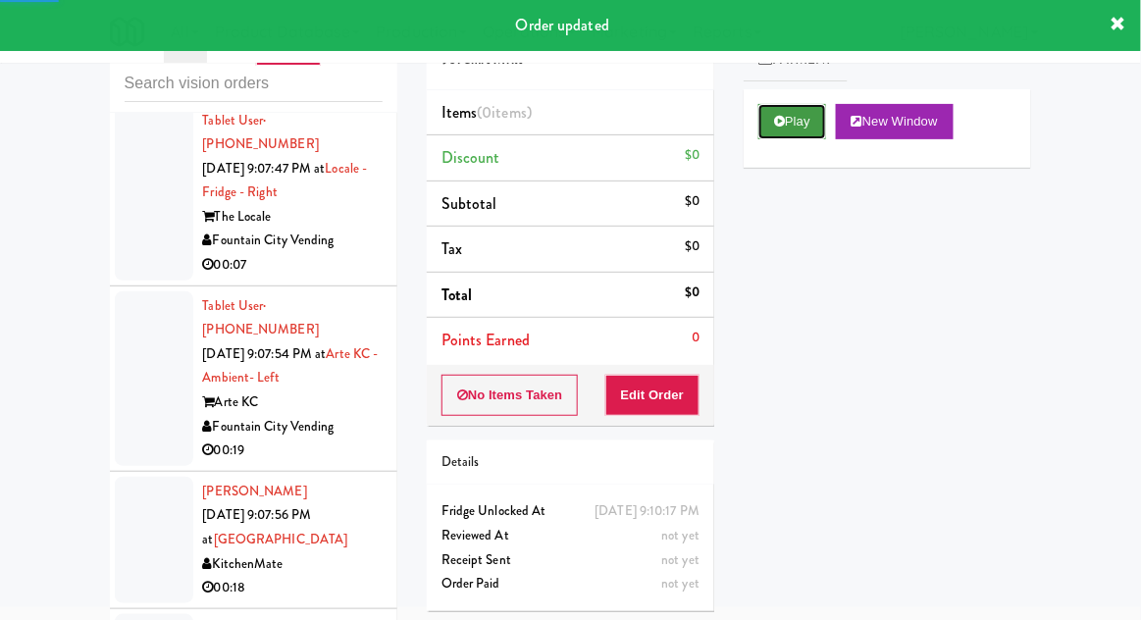
click at [812, 118] on button "Play" at bounding box center [793, 121] width 68 height 35
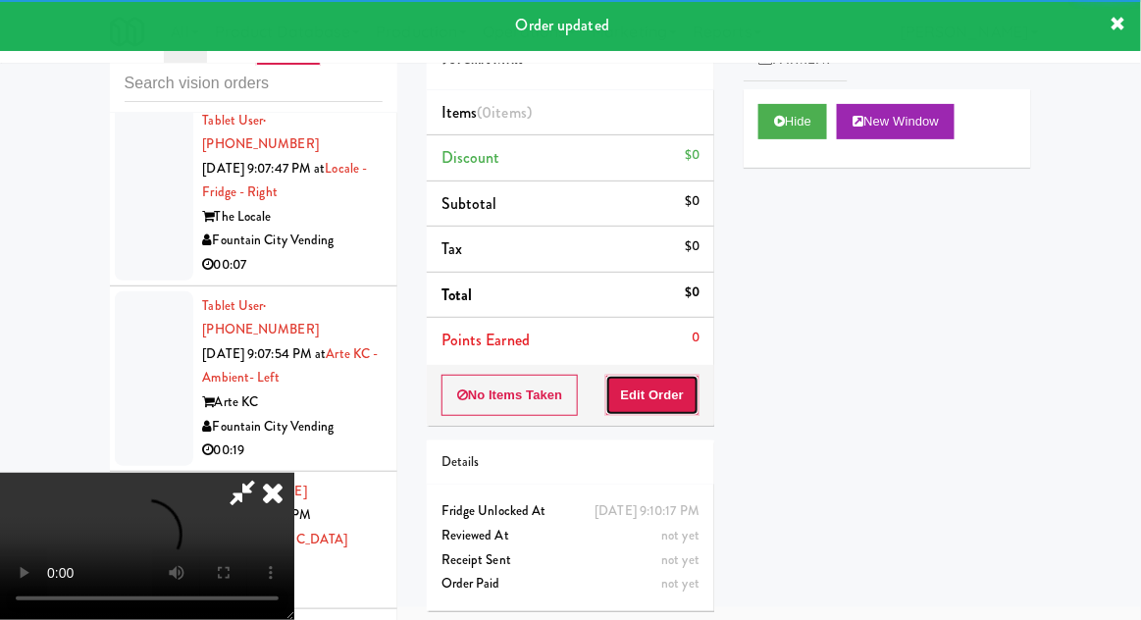
click at [668, 395] on button "Edit Order" at bounding box center [653, 395] width 95 height 41
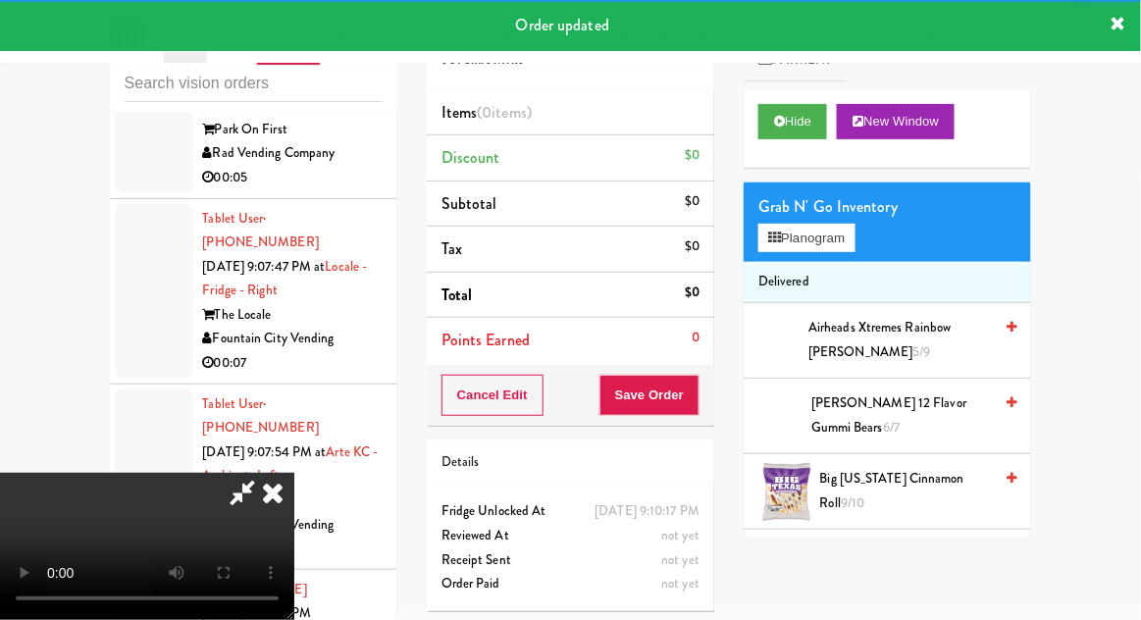
scroll to position [10063, 0]
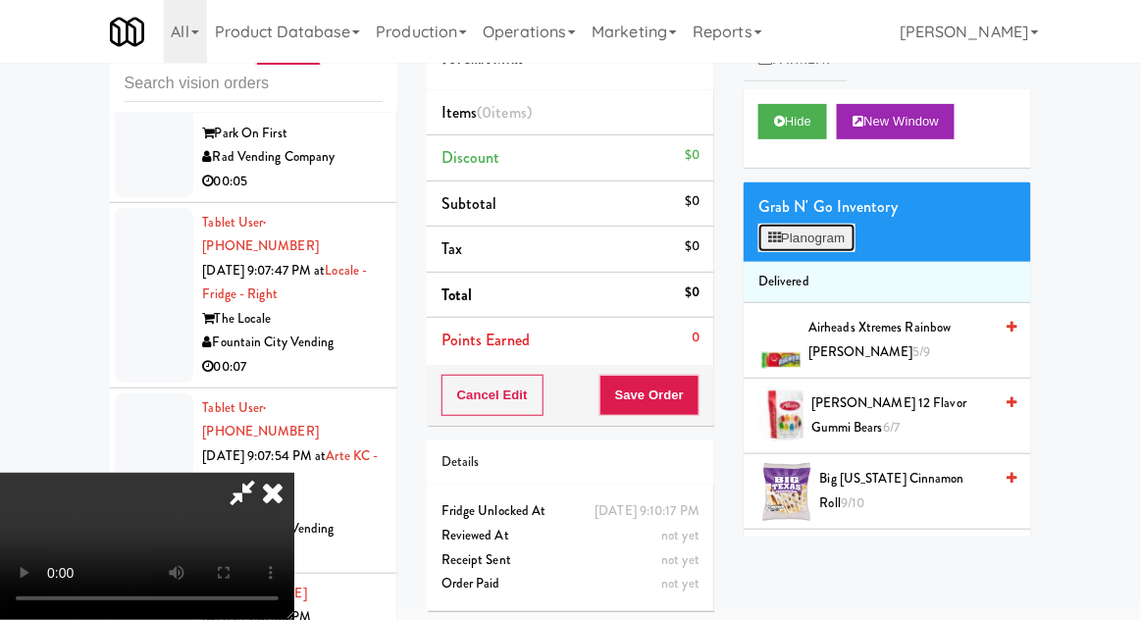
click at [844, 235] on button "Planogram" at bounding box center [807, 238] width 96 height 29
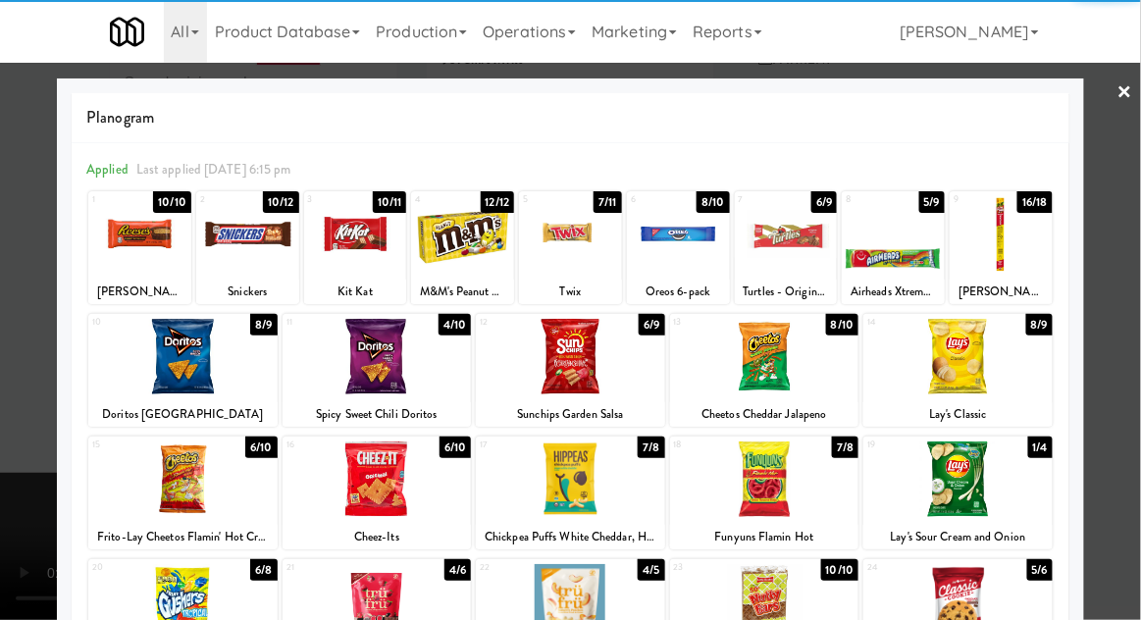
click at [1026, 269] on div at bounding box center [1001, 234] width 103 height 76
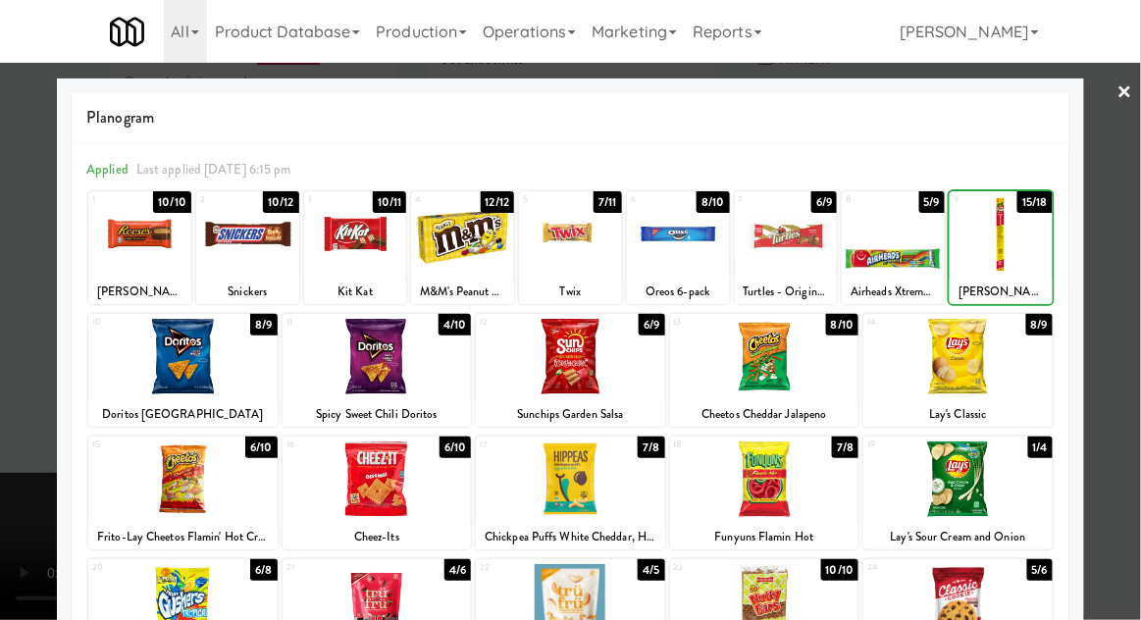
click at [27, 471] on div at bounding box center [570, 310] width 1141 height 620
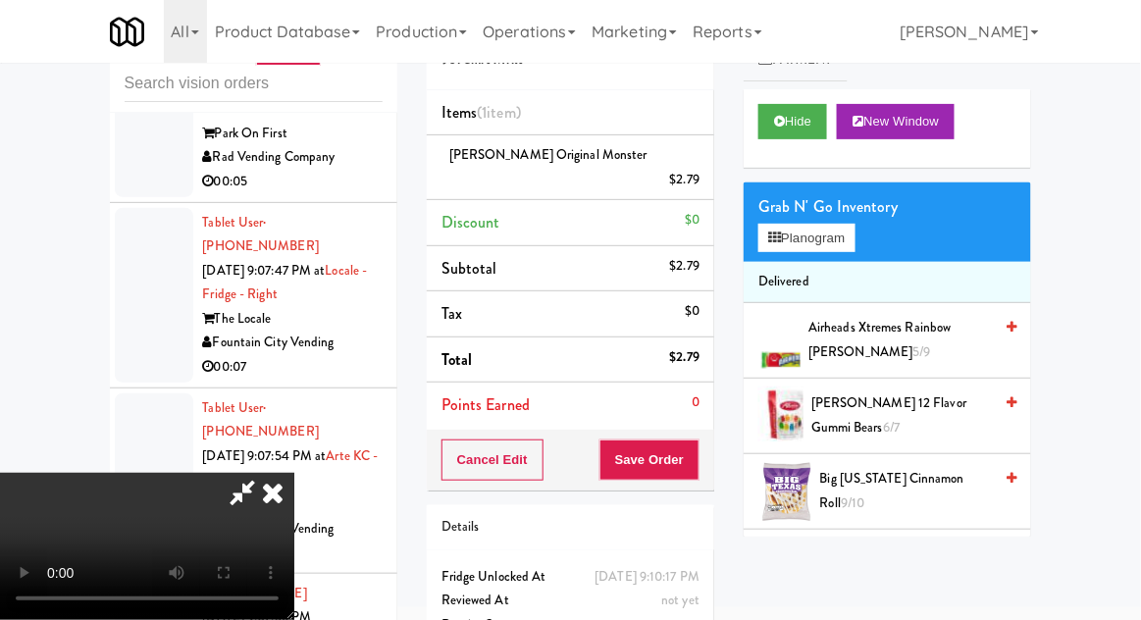
click at [891, 493] on span "Big [US_STATE] Cinnamon Roll 9/10" at bounding box center [907, 491] width 173 height 48
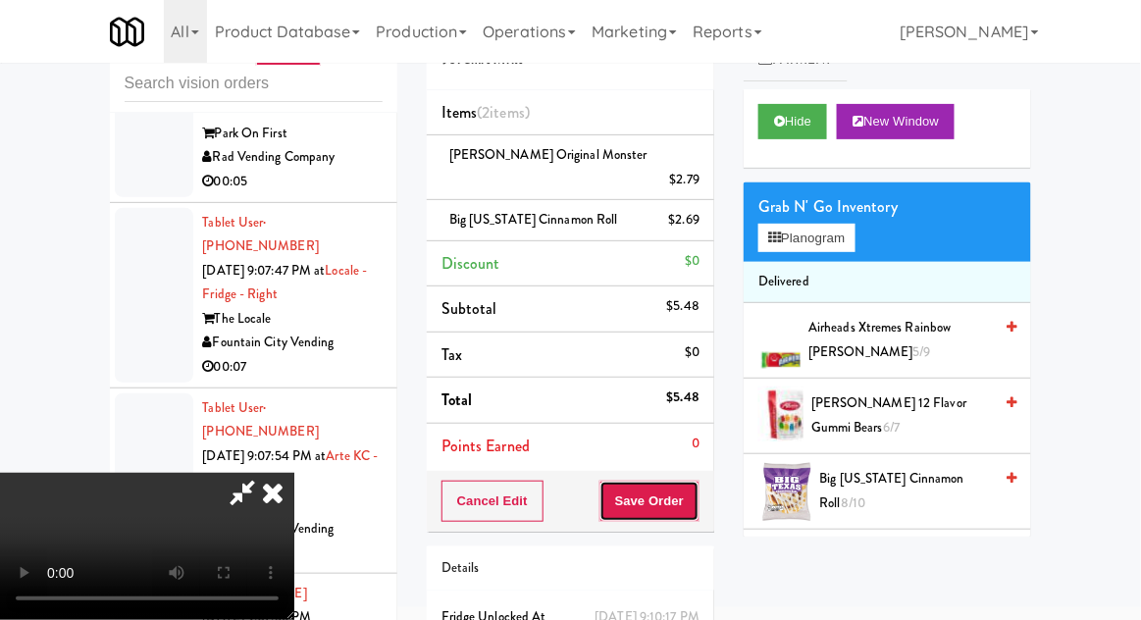
click at [695, 493] on button "Save Order" at bounding box center [650, 501] width 100 height 41
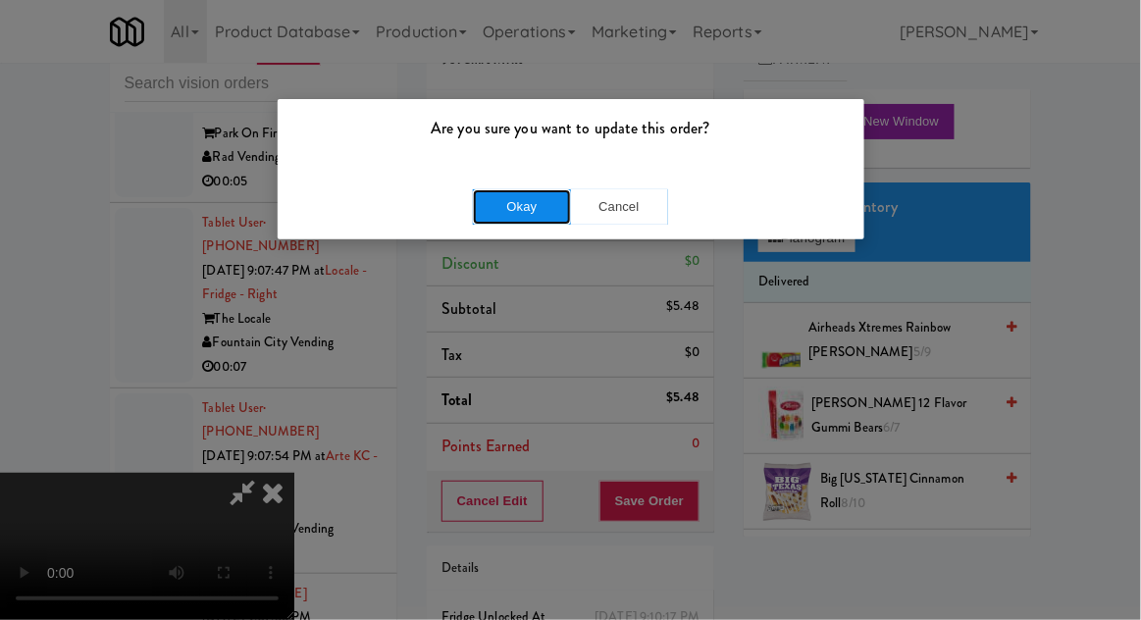
click at [523, 220] on button "Okay" at bounding box center [522, 206] width 98 height 35
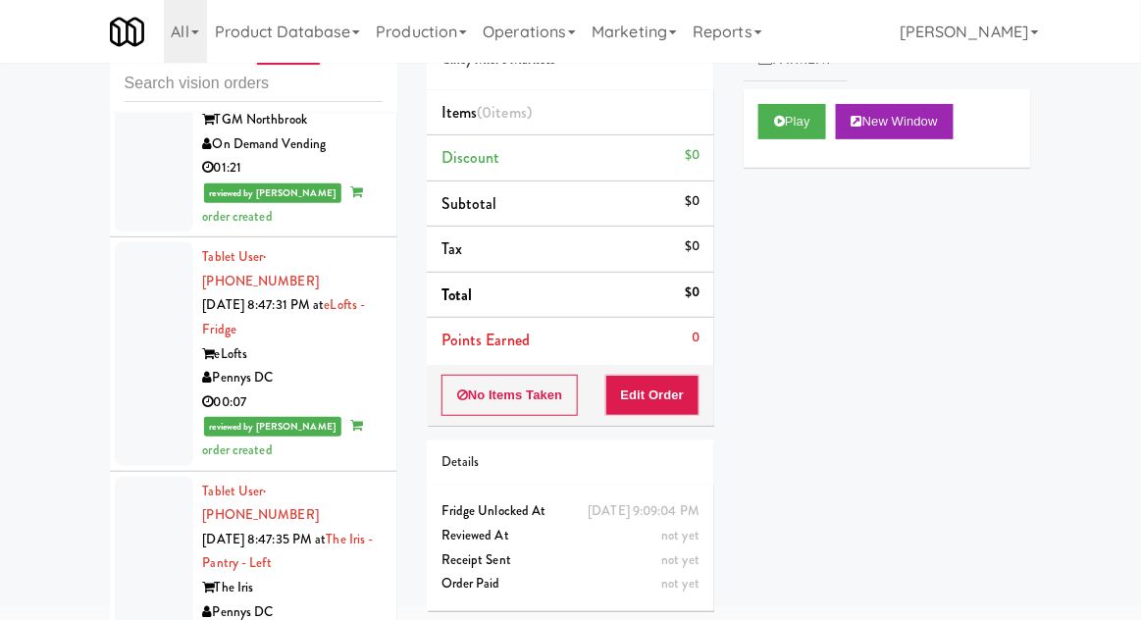
scroll to position [3610, 0]
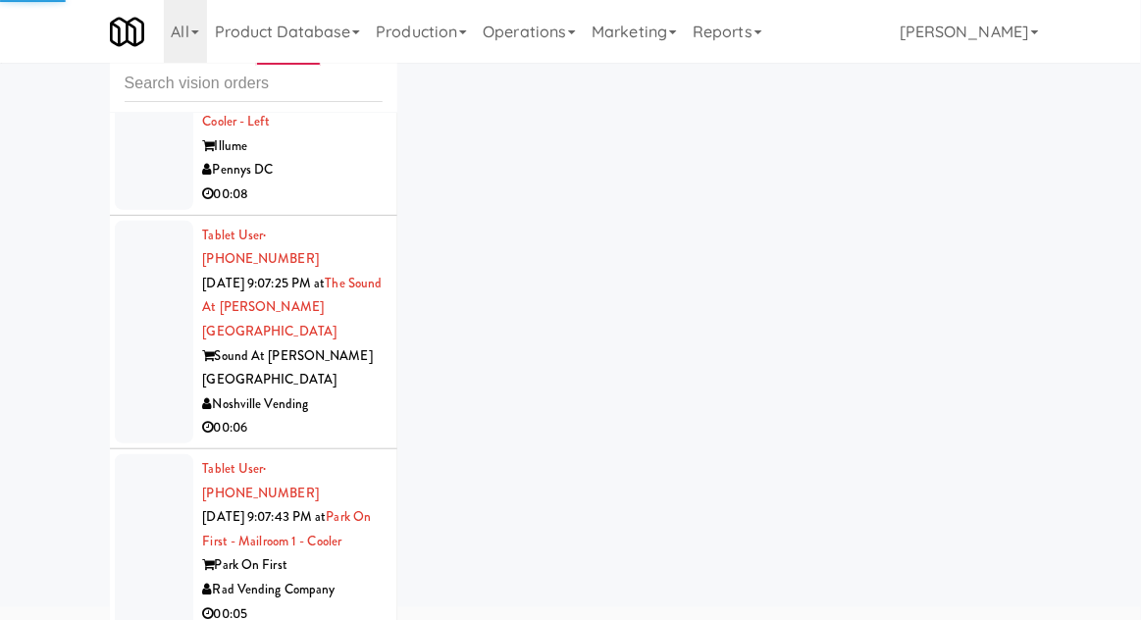
scroll to position [10356, 0]
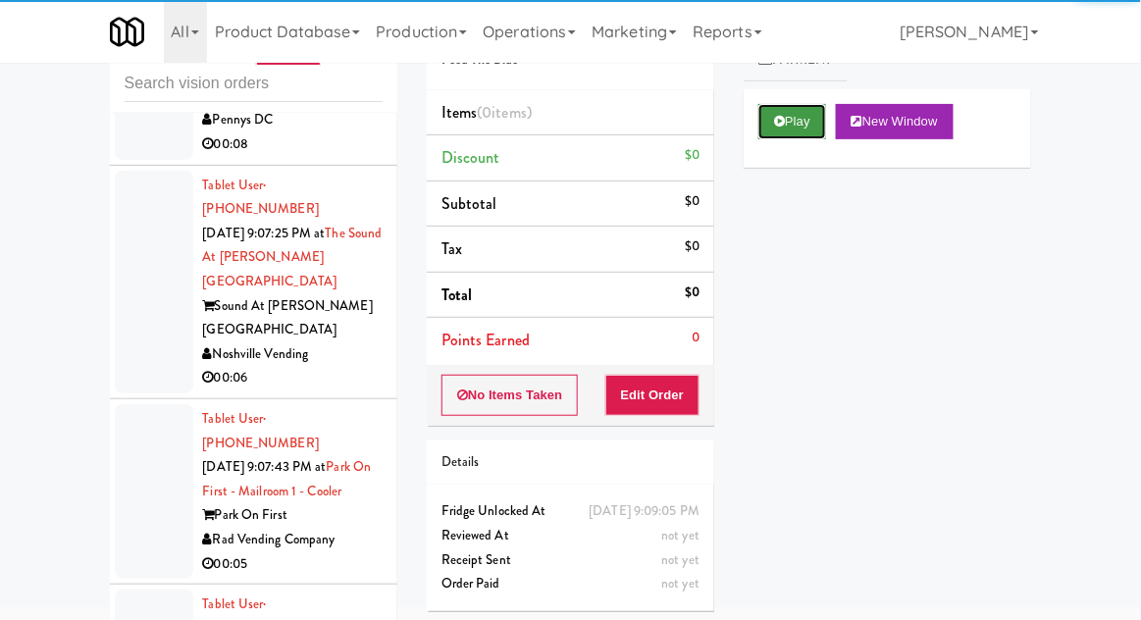
click at [791, 112] on button "Play" at bounding box center [793, 121] width 68 height 35
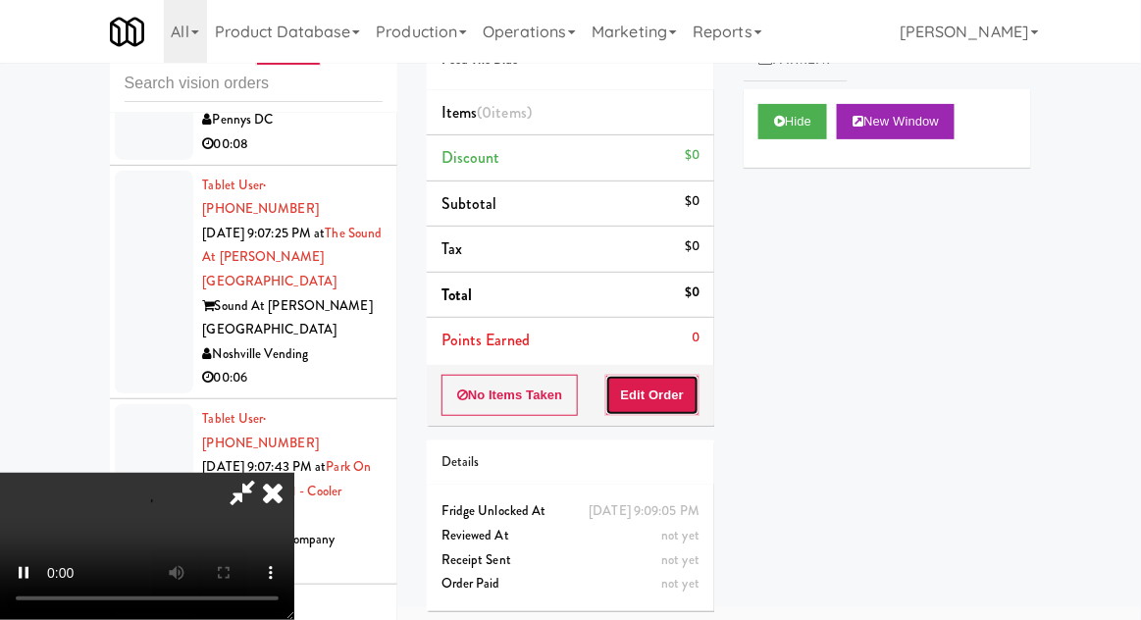
click at [661, 384] on button "Edit Order" at bounding box center [653, 395] width 95 height 41
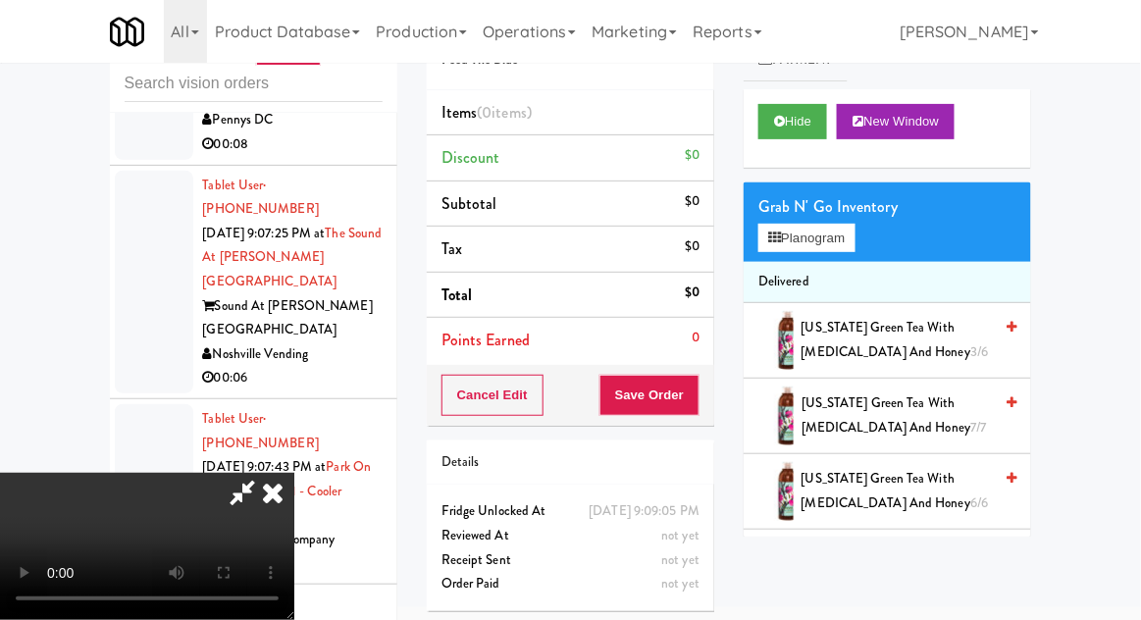
scroll to position [0, 0]
click at [828, 226] on button "Planogram" at bounding box center [807, 238] width 96 height 29
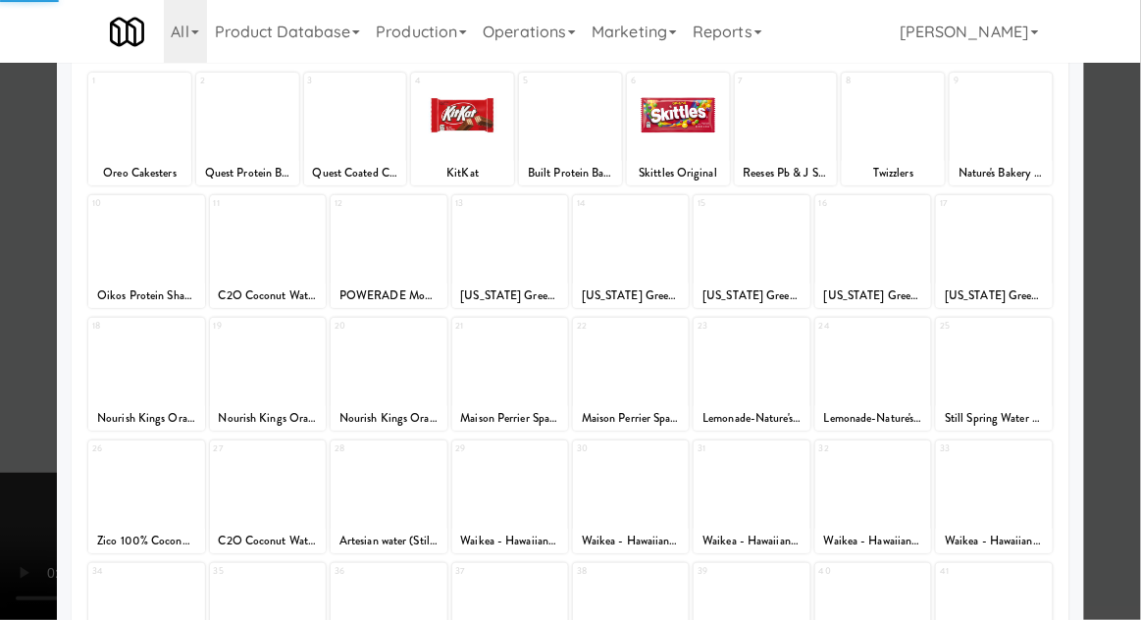
scroll to position [248, 0]
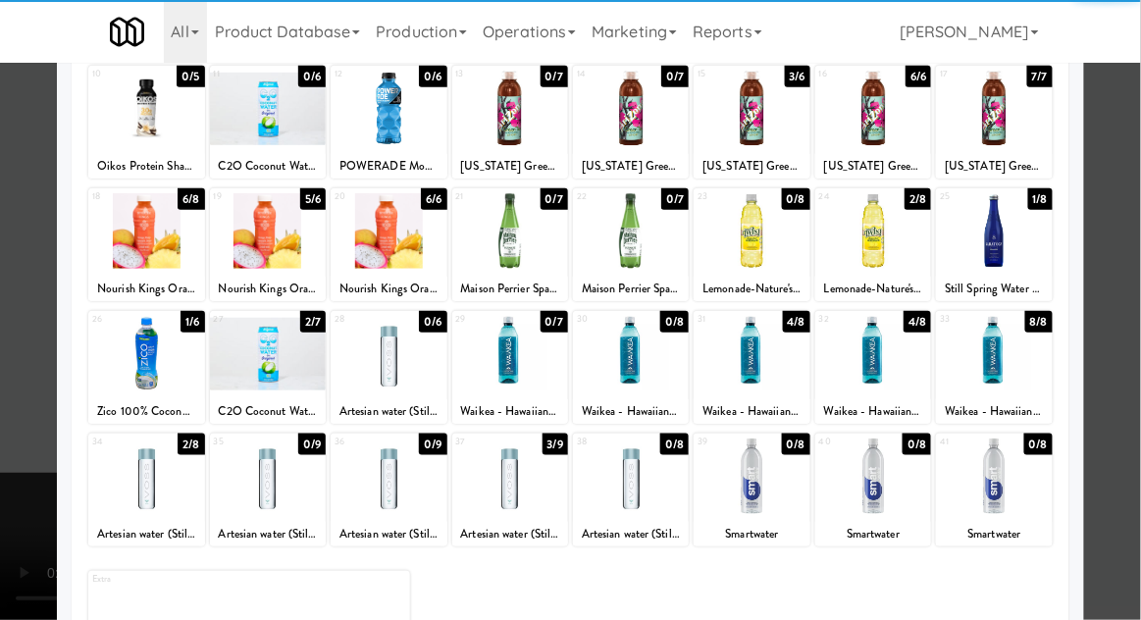
click at [892, 376] on div at bounding box center [874, 354] width 116 height 76
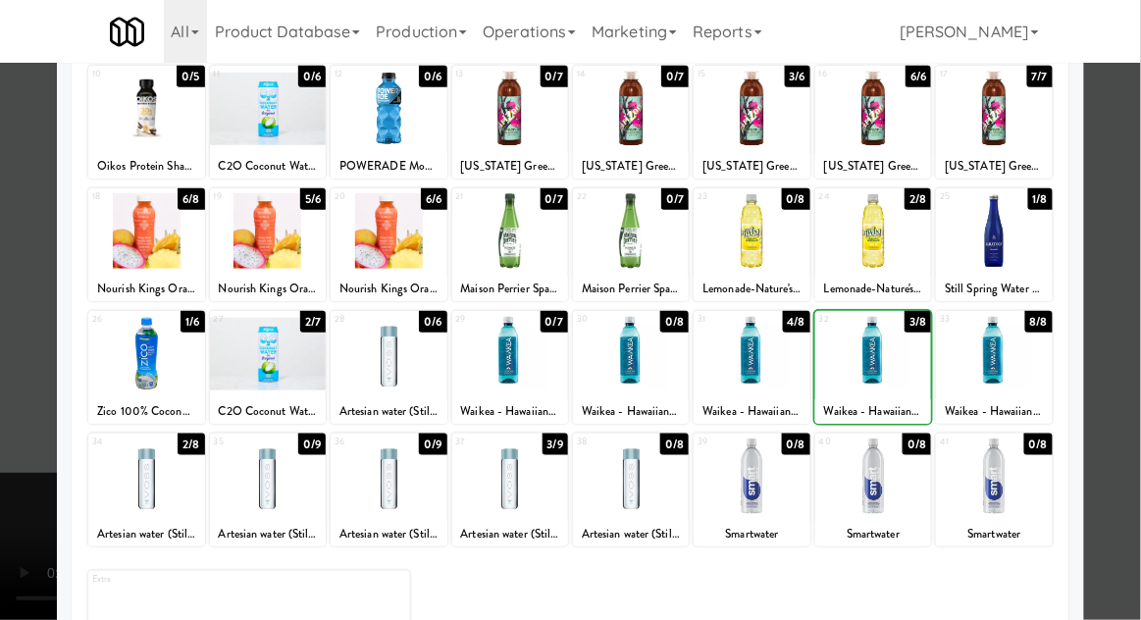
click at [18, 431] on div at bounding box center [570, 310] width 1141 height 620
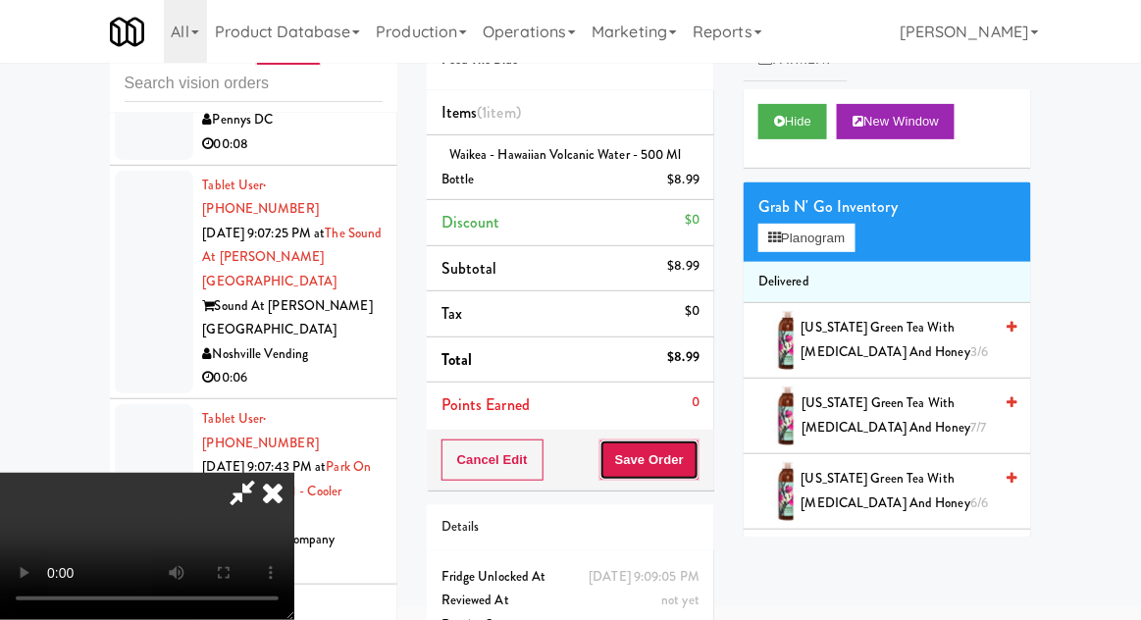
click at [696, 462] on button "Save Order" at bounding box center [650, 460] width 100 height 41
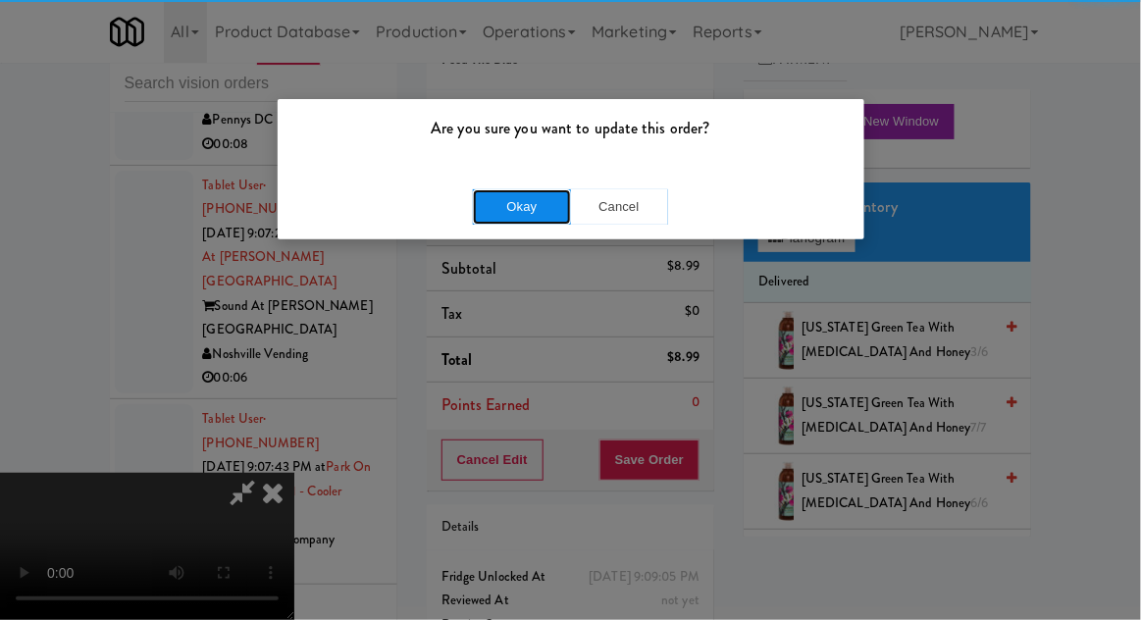
click at [524, 216] on button "Okay" at bounding box center [522, 206] width 98 height 35
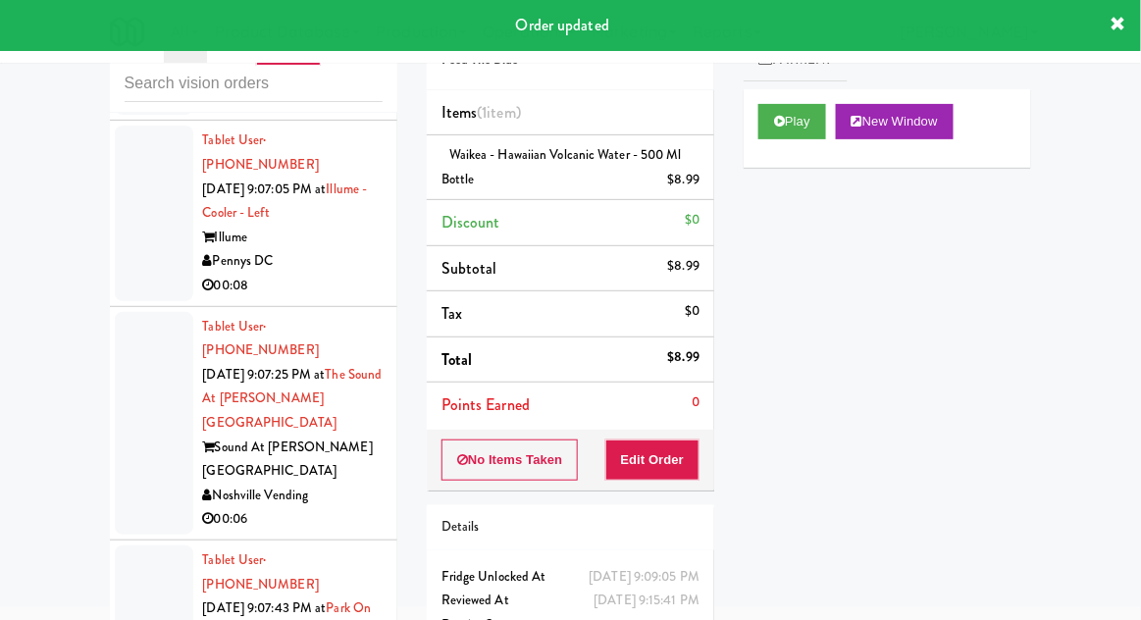
scroll to position [10221, 0]
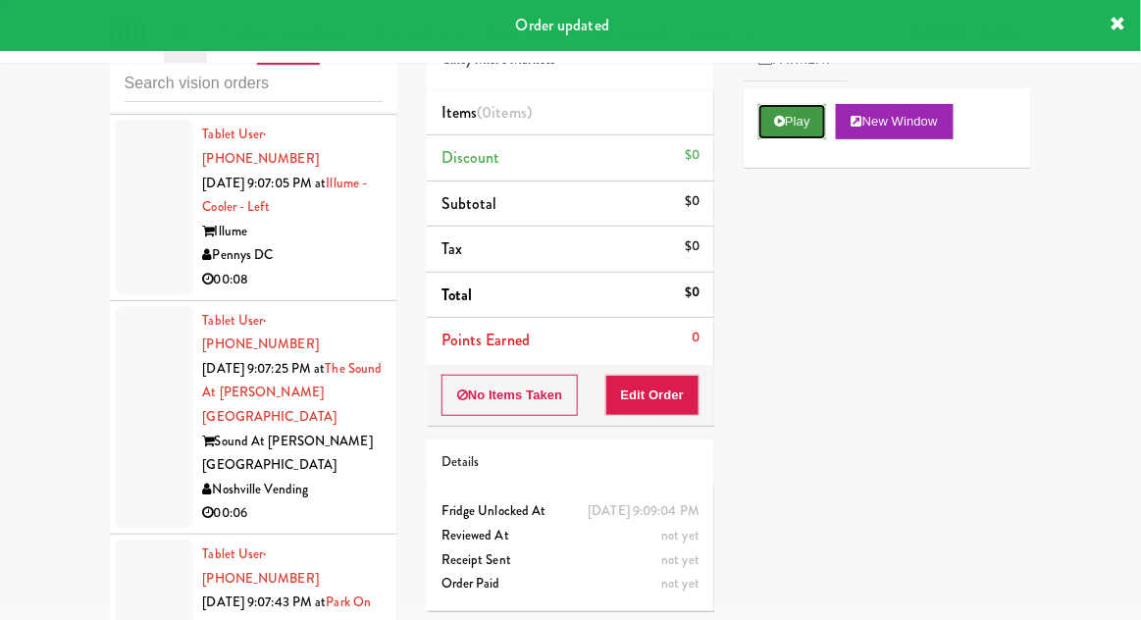
click at [791, 134] on button "Play" at bounding box center [793, 121] width 68 height 35
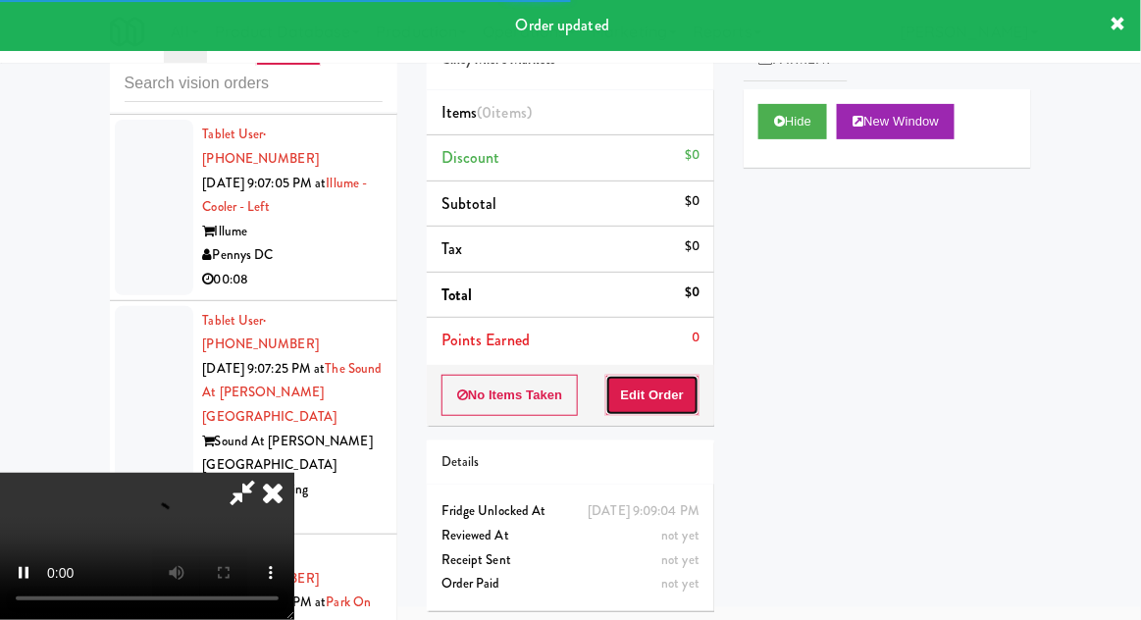
click at [673, 376] on button "Edit Order" at bounding box center [653, 395] width 95 height 41
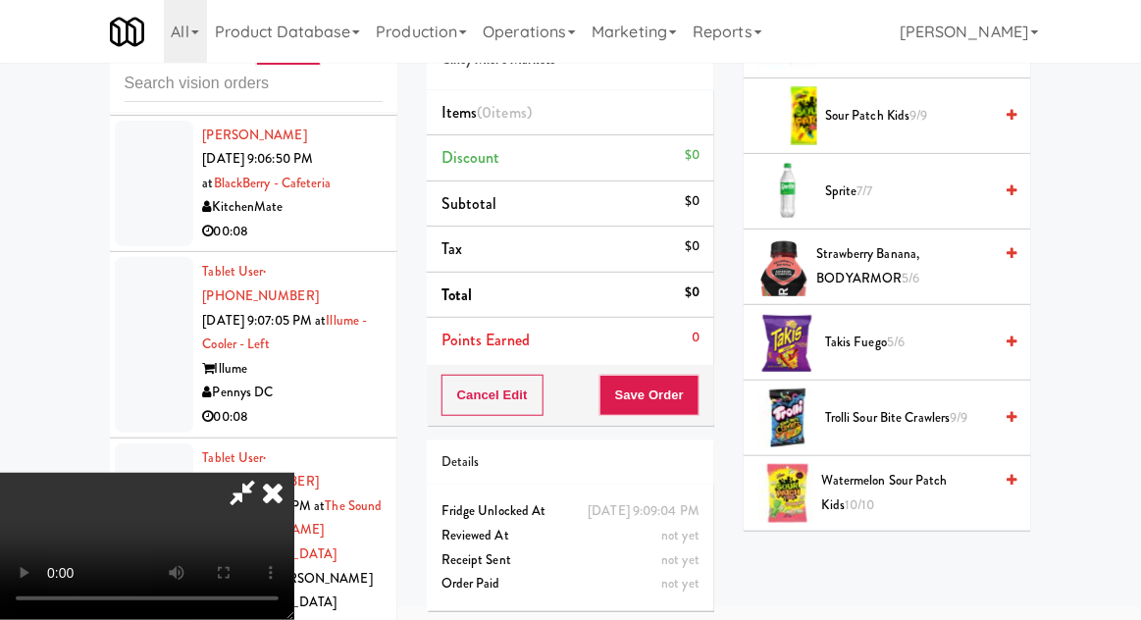
scroll to position [2384, 0]
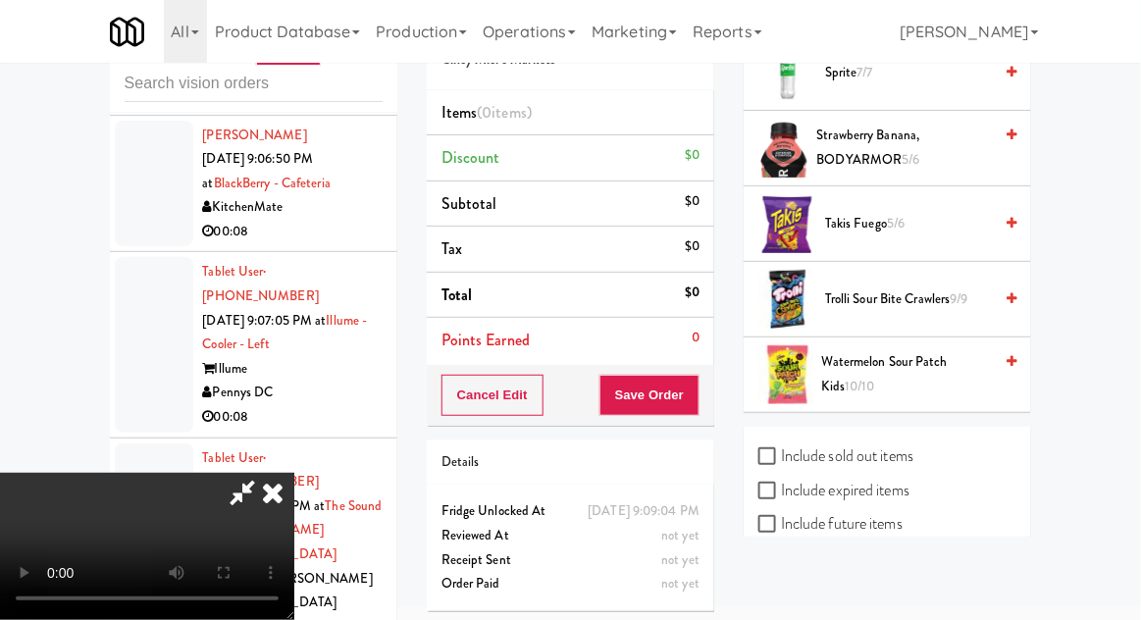
click at [948, 289] on span "Trolli Sour Bite Crawlers 9/9" at bounding box center [908, 300] width 167 height 25
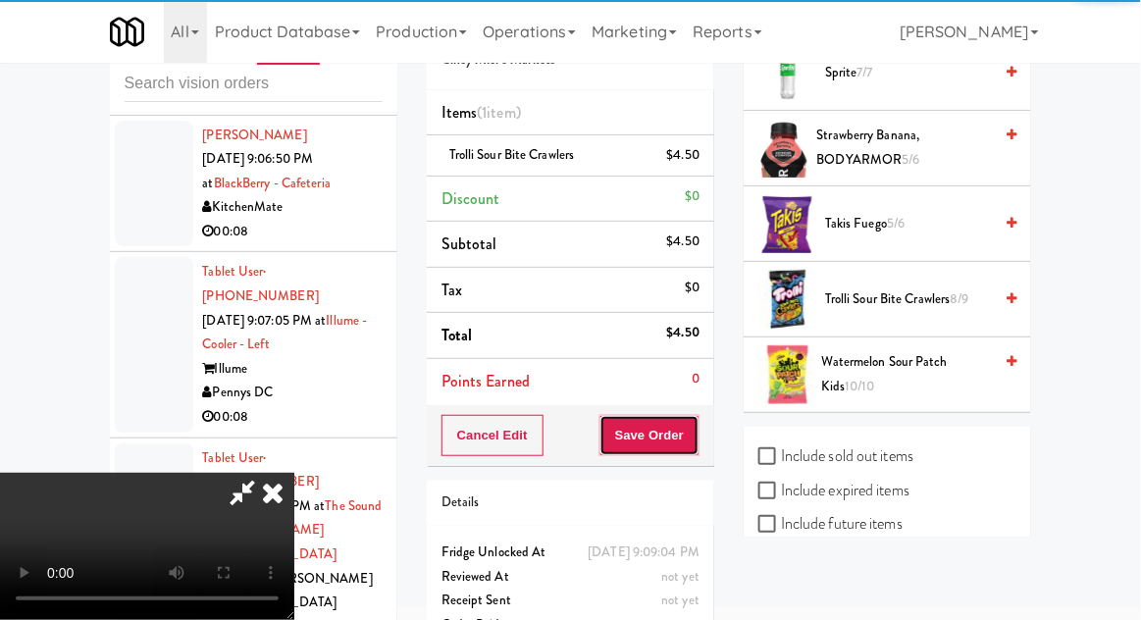
click at [686, 429] on button "Save Order" at bounding box center [650, 435] width 100 height 41
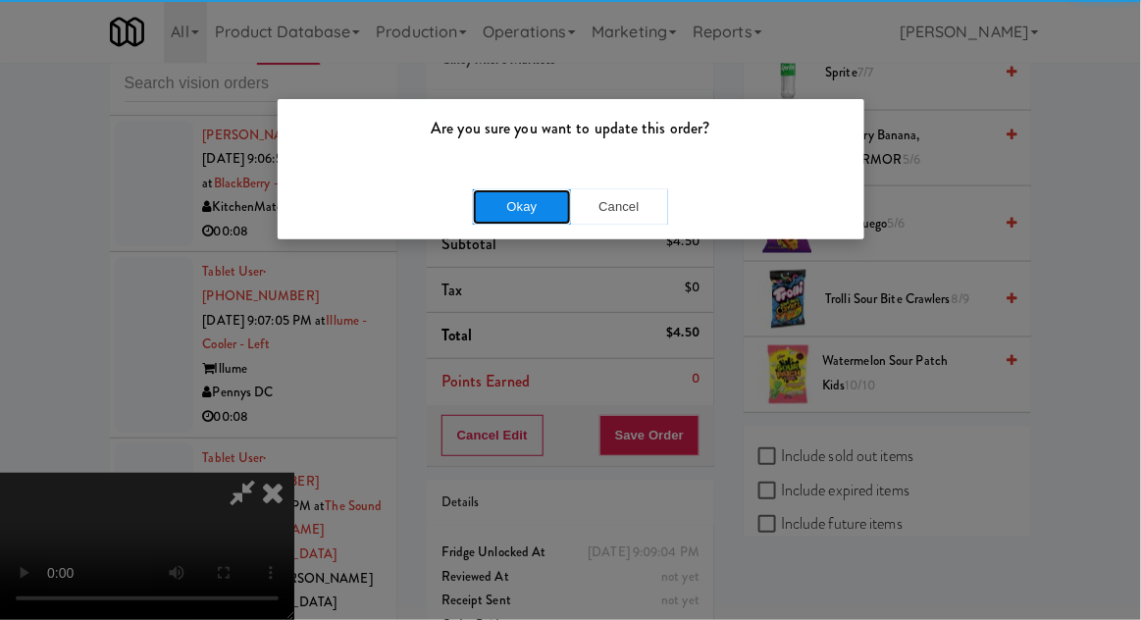
click at [550, 205] on button "Okay" at bounding box center [522, 206] width 98 height 35
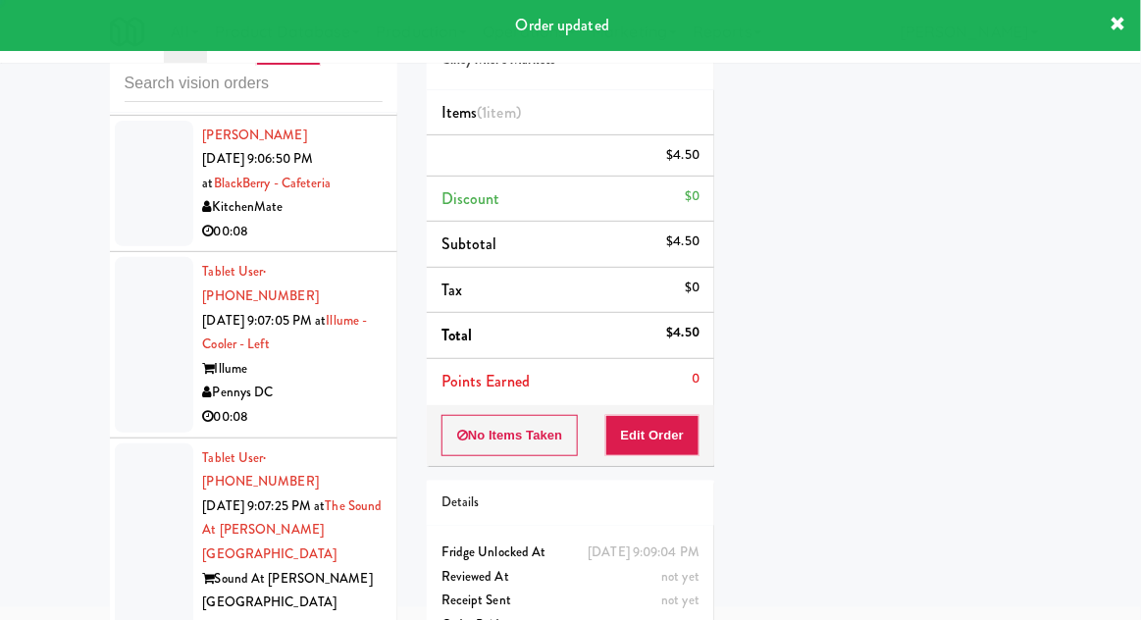
scroll to position [0, 0]
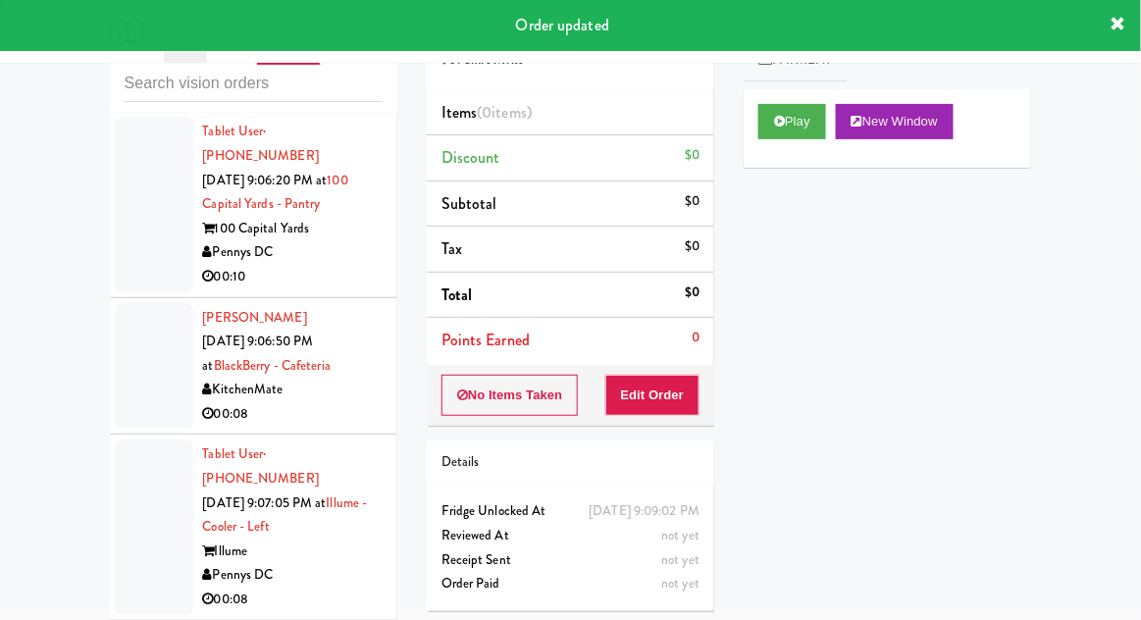
scroll to position [9903, 0]
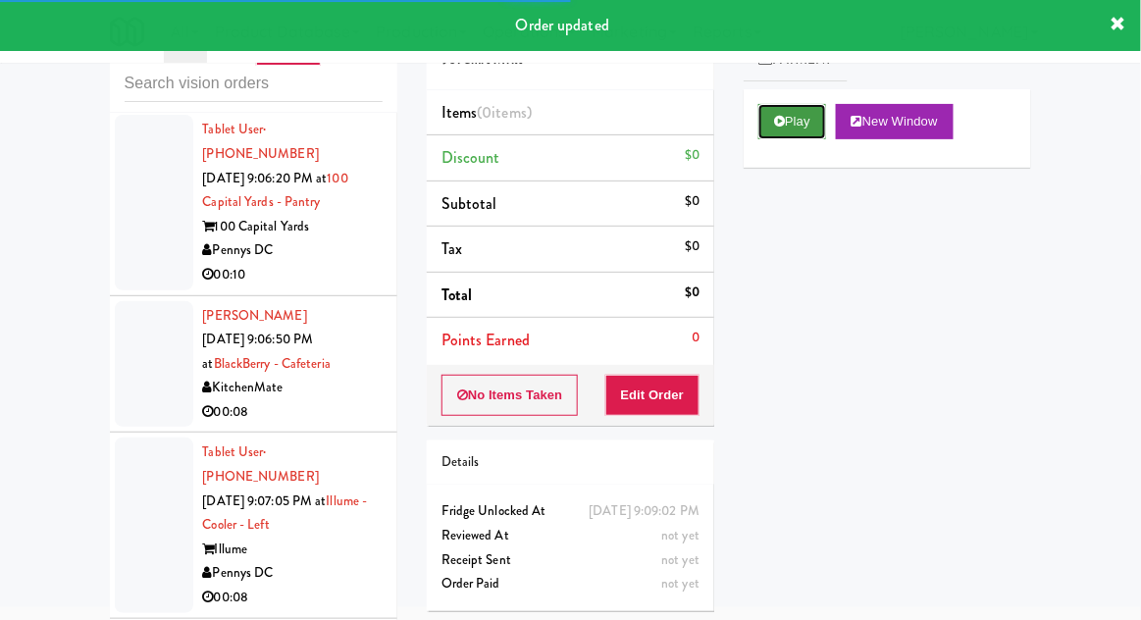
click at [800, 128] on button "Play" at bounding box center [793, 121] width 68 height 35
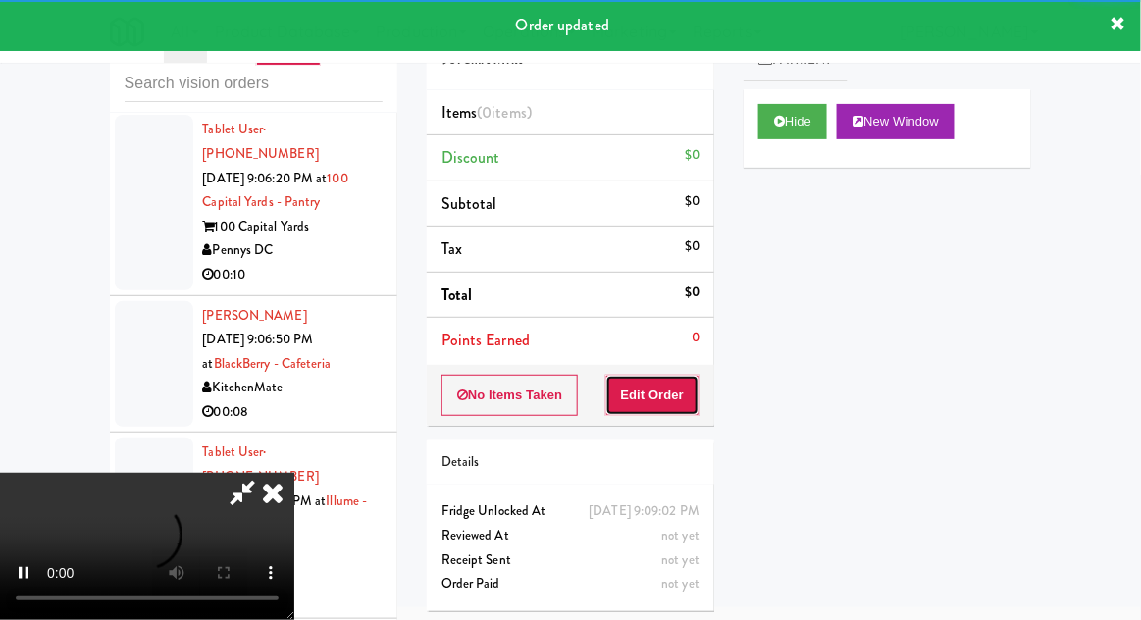
click at [683, 388] on button "Edit Order" at bounding box center [653, 395] width 95 height 41
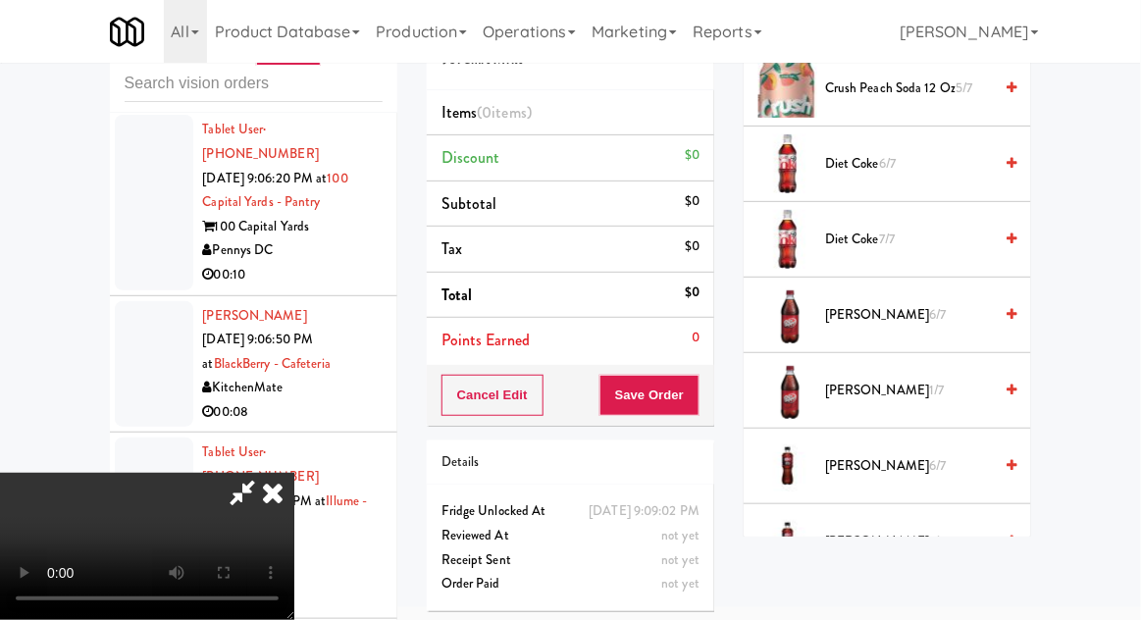
scroll to position [1119, 0]
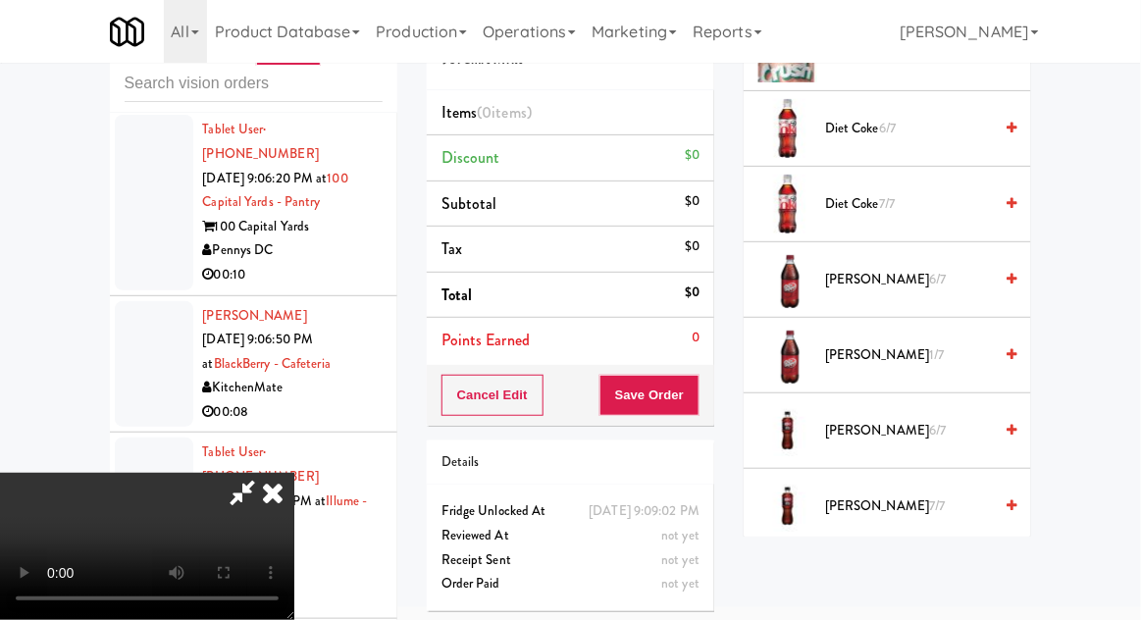
click at [926, 276] on span "[PERSON_NAME] 6/7" at bounding box center [908, 280] width 167 height 25
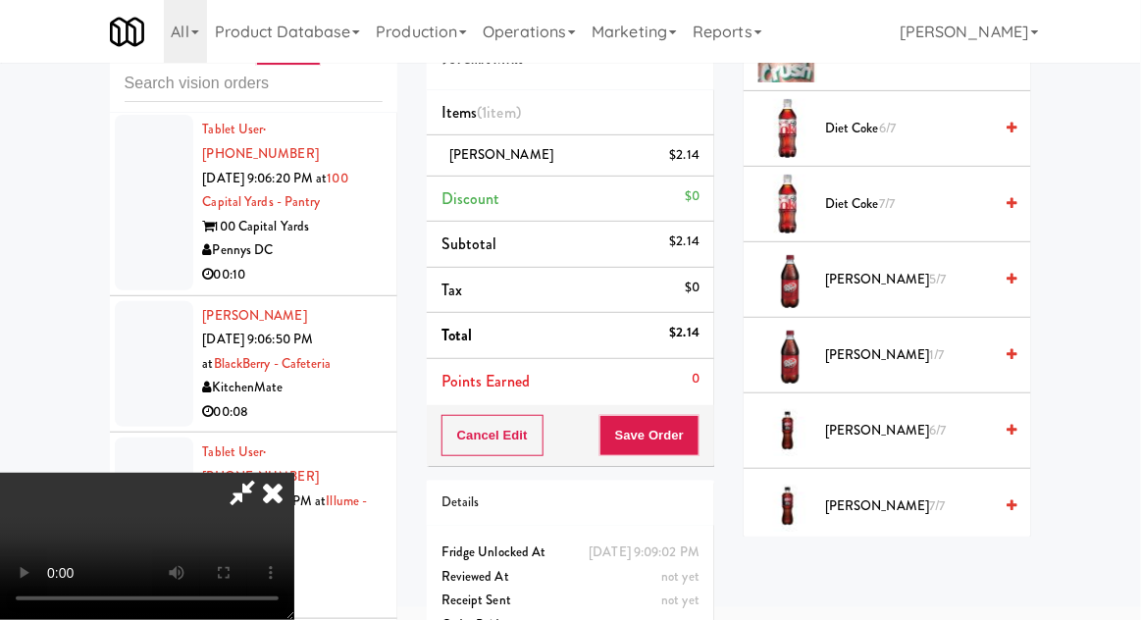
click at [919, 353] on span "[PERSON_NAME] 1/7" at bounding box center [908, 356] width 167 height 25
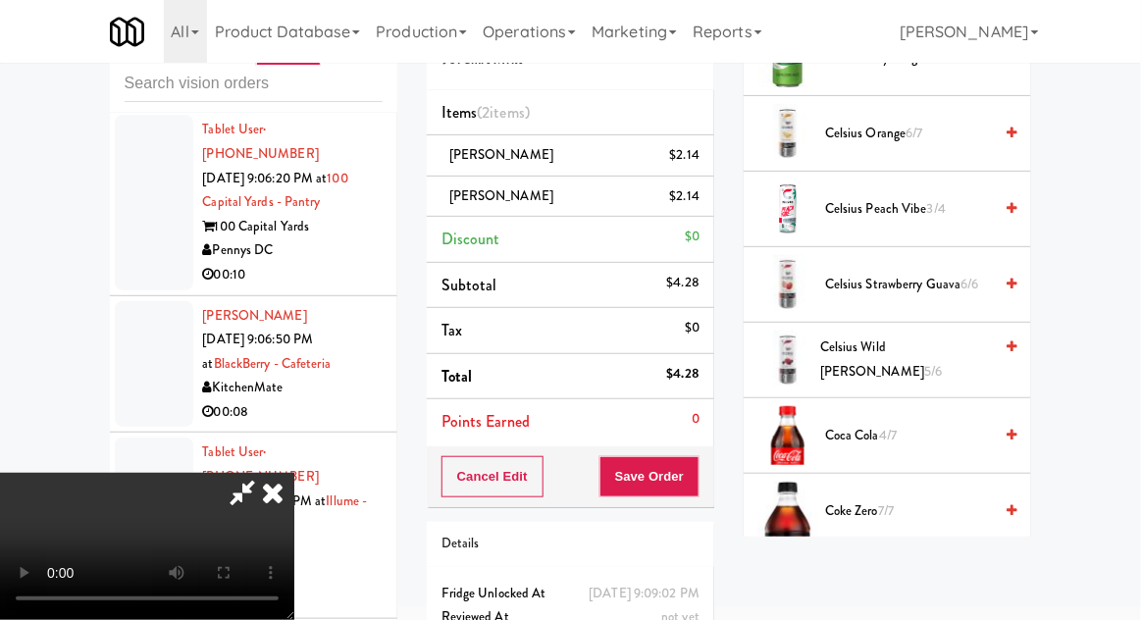
scroll to position [0, 0]
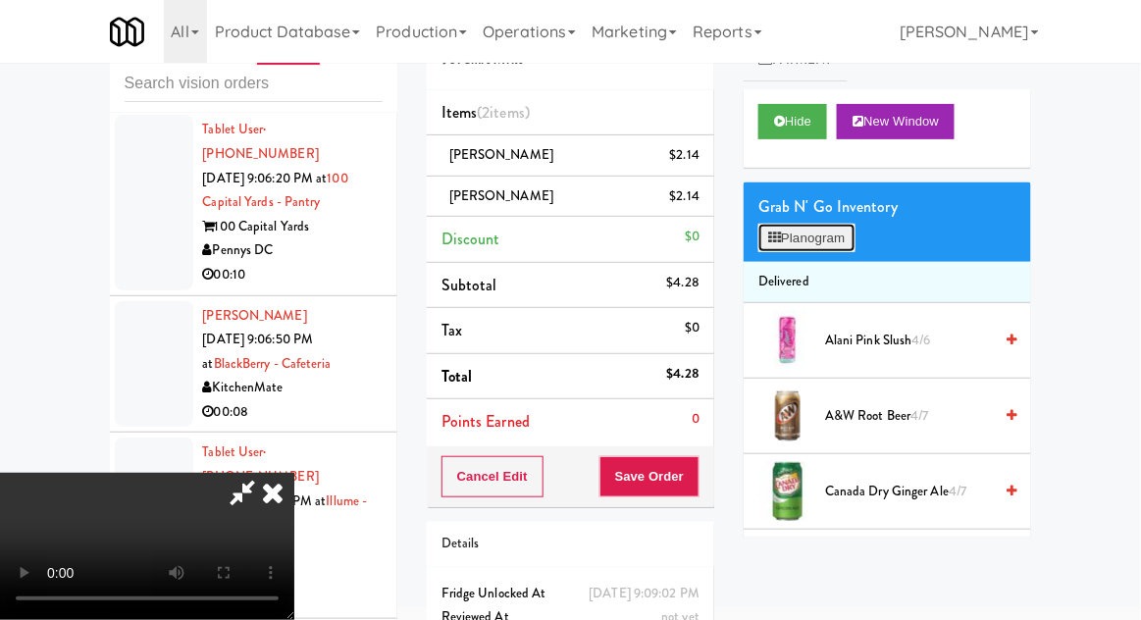
click at [811, 238] on button "Planogram" at bounding box center [807, 238] width 96 height 29
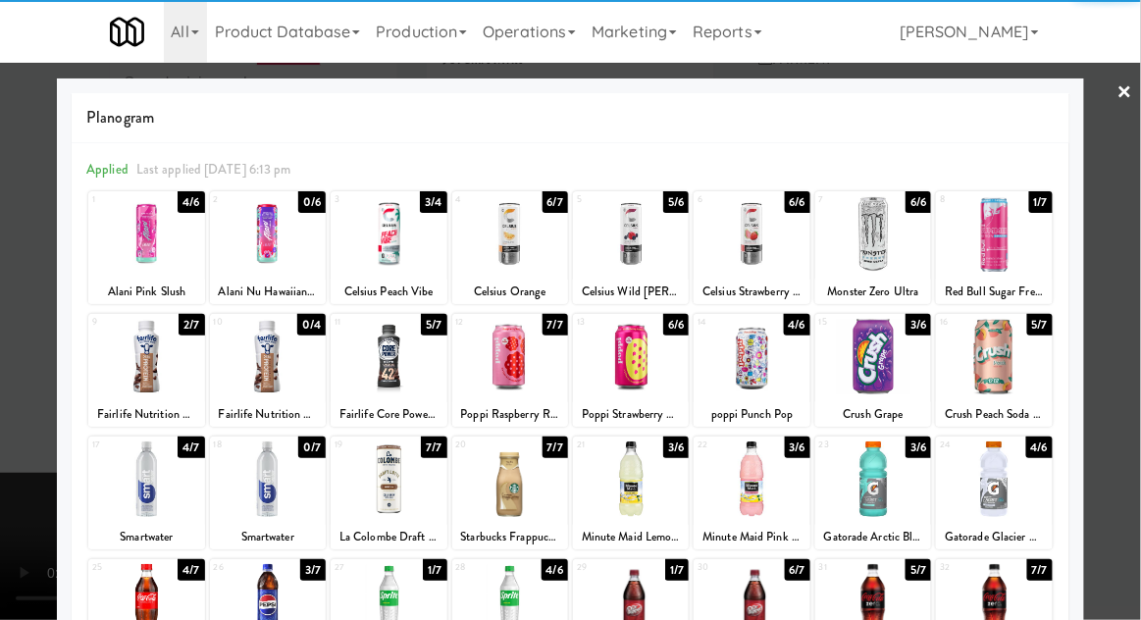
click at [10, 483] on div at bounding box center [570, 310] width 1141 height 620
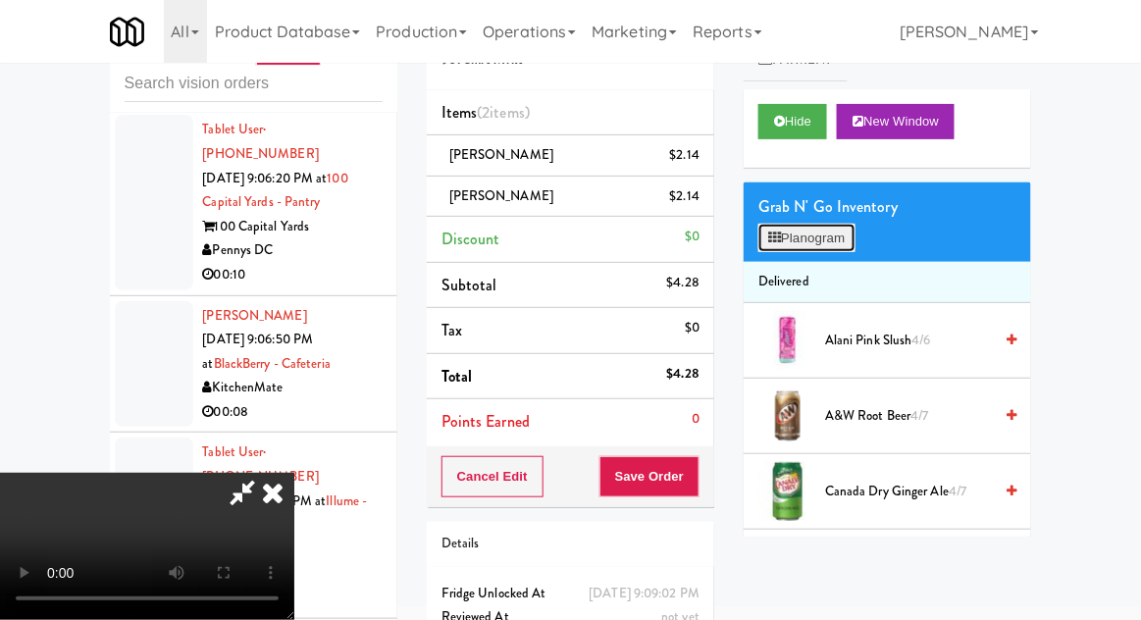
click at [816, 247] on button "Planogram" at bounding box center [807, 238] width 96 height 29
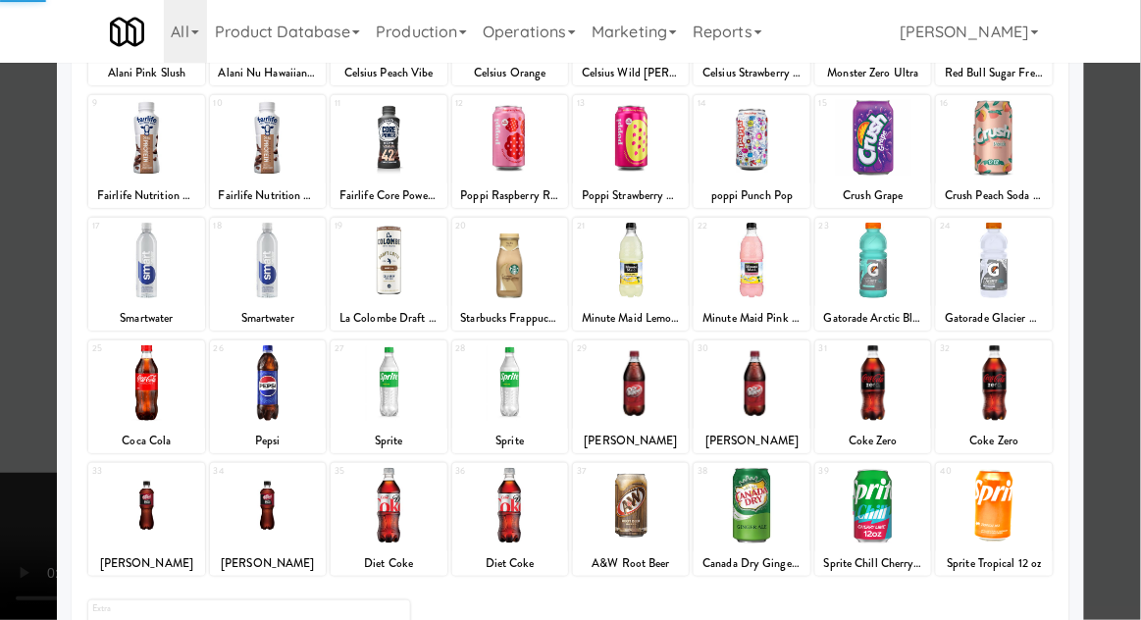
scroll to position [248, 0]
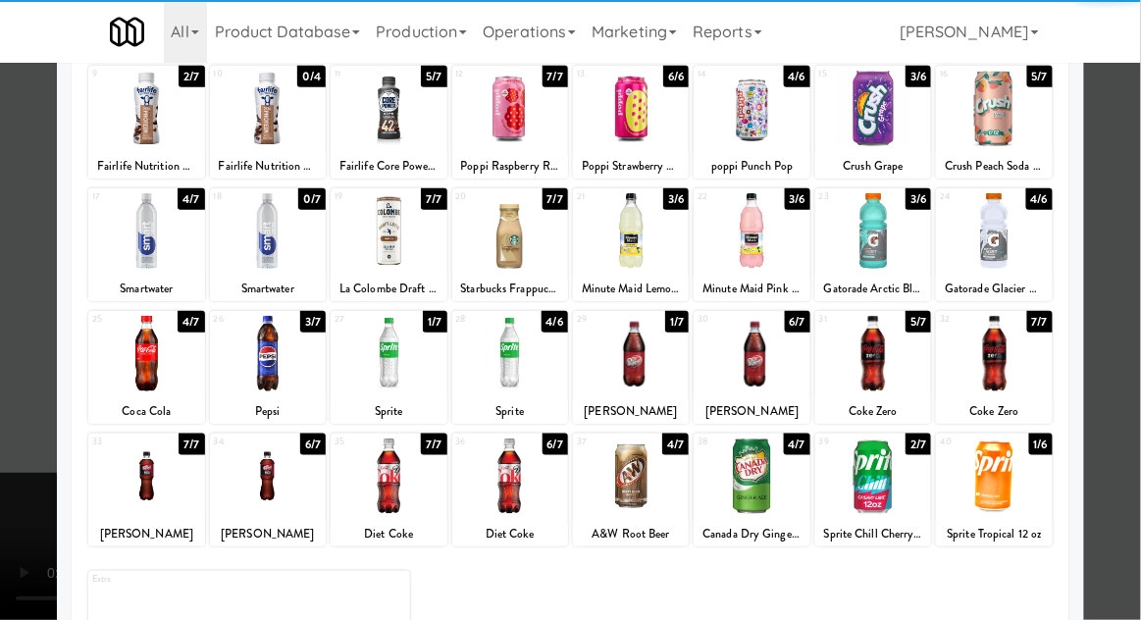
click at [654, 485] on div at bounding box center [631, 477] width 116 height 76
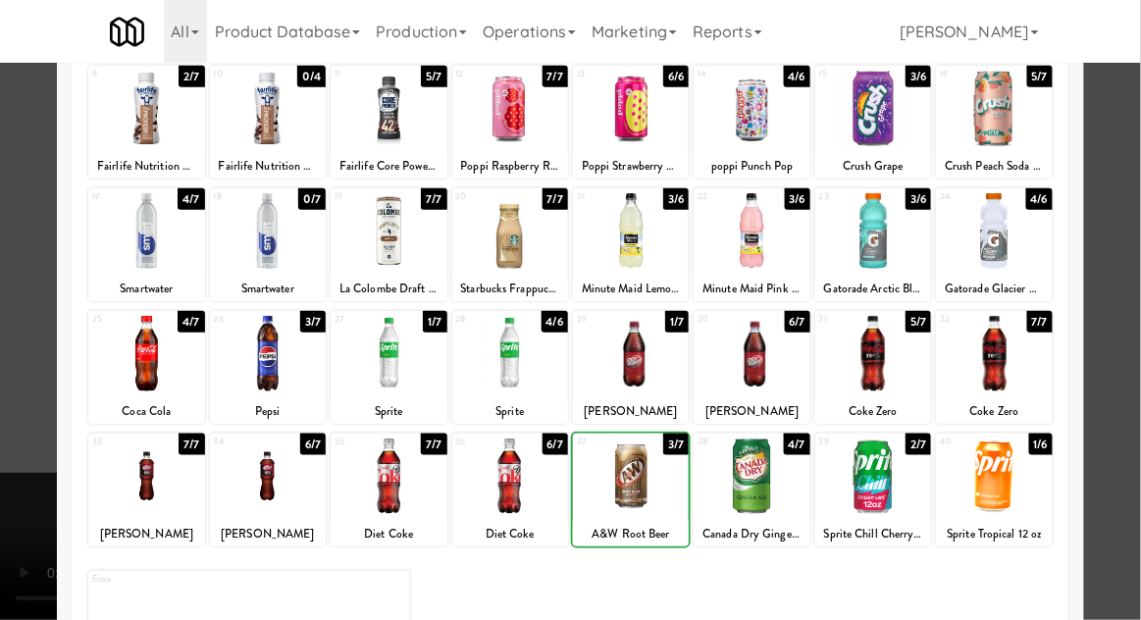
click at [24, 453] on div at bounding box center [570, 310] width 1141 height 620
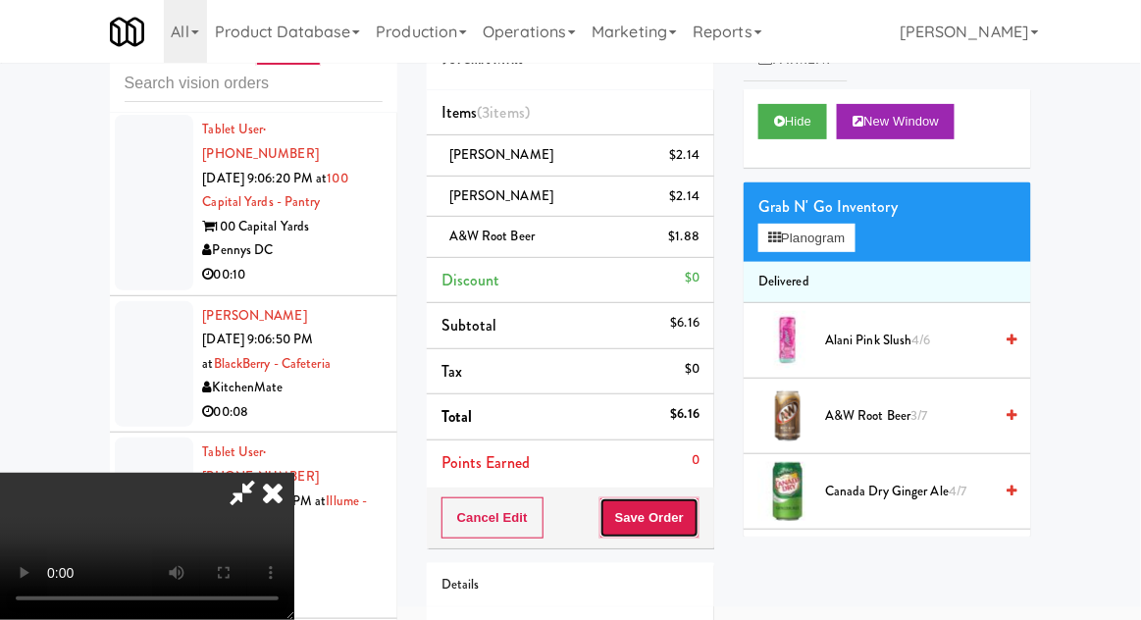
click at [700, 512] on button "Save Order" at bounding box center [650, 518] width 100 height 41
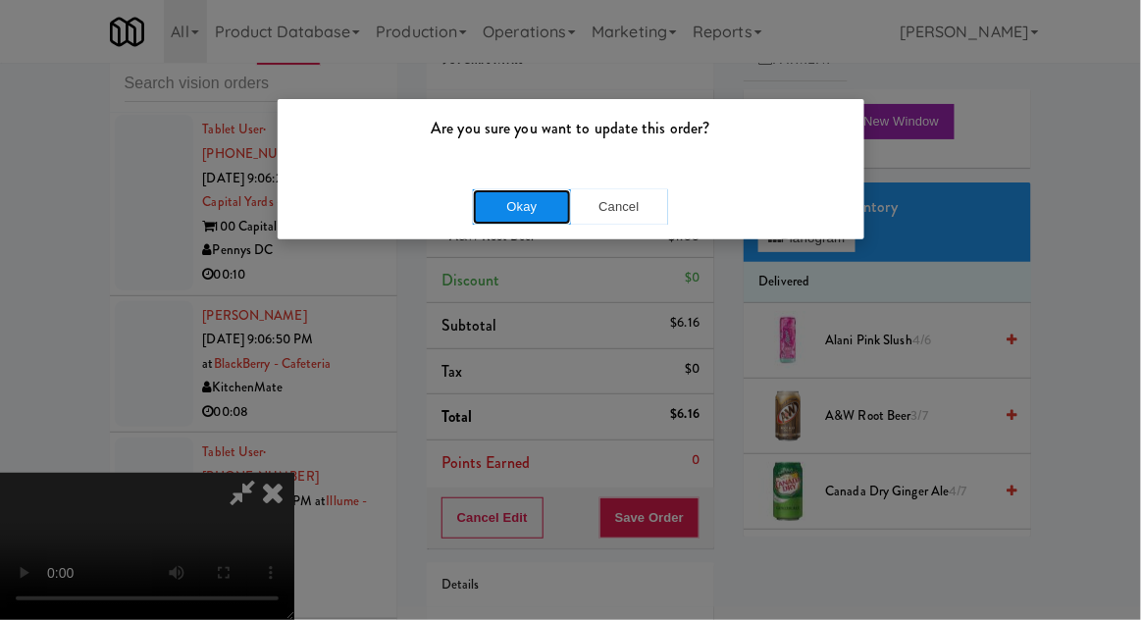
click at [519, 211] on button "Okay" at bounding box center [522, 206] width 98 height 35
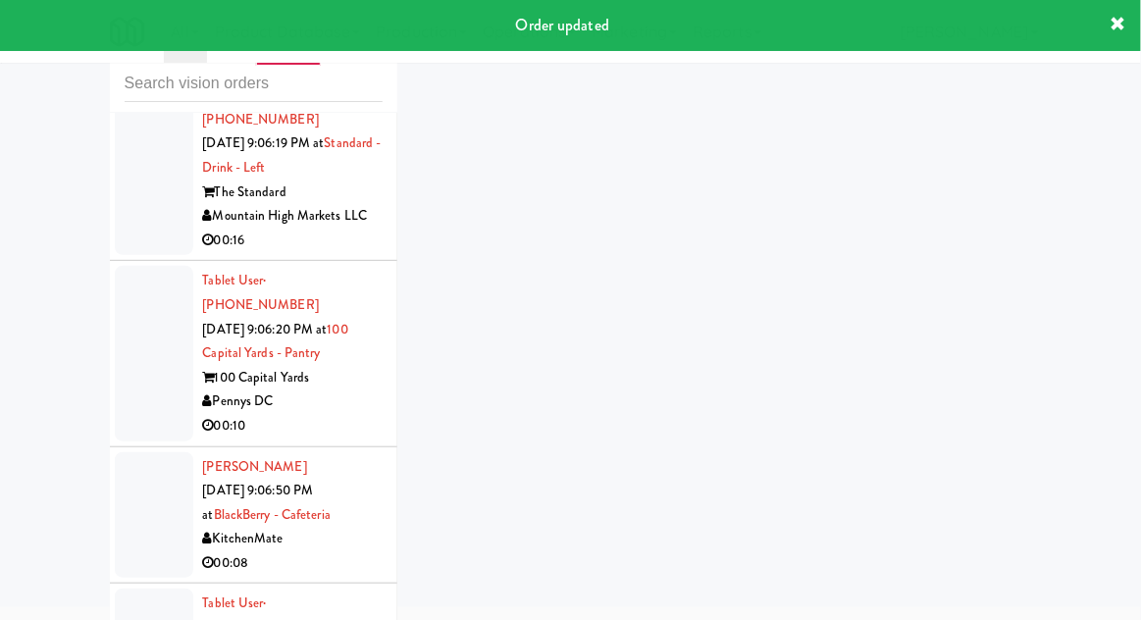
scroll to position [9749, 0]
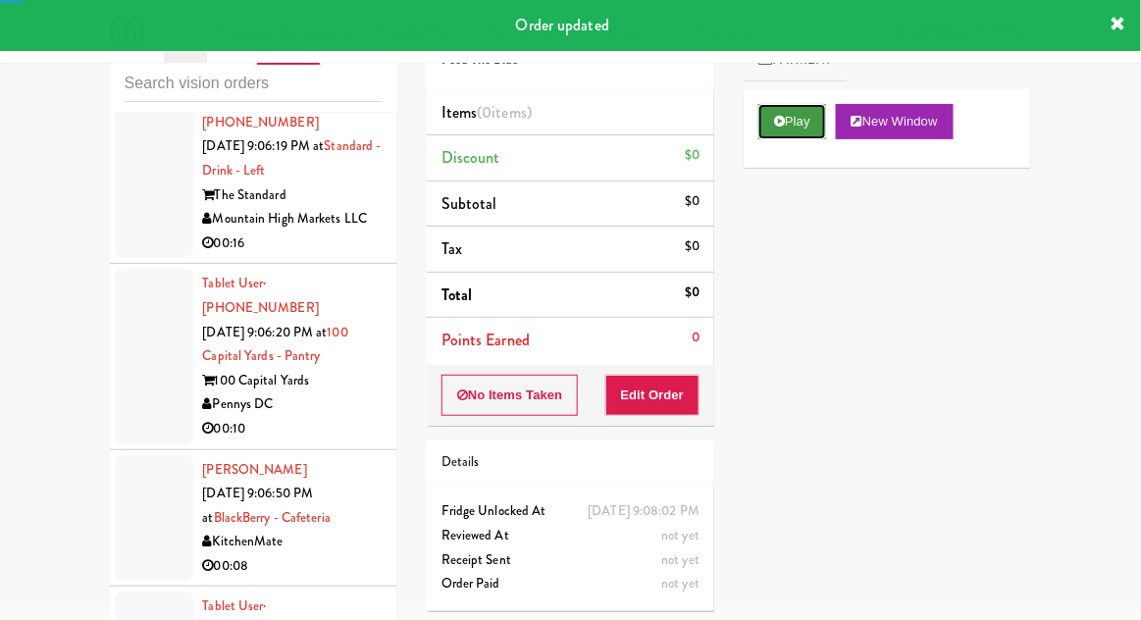
click at [813, 114] on button "Play" at bounding box center [793, 121] width 68 height 35
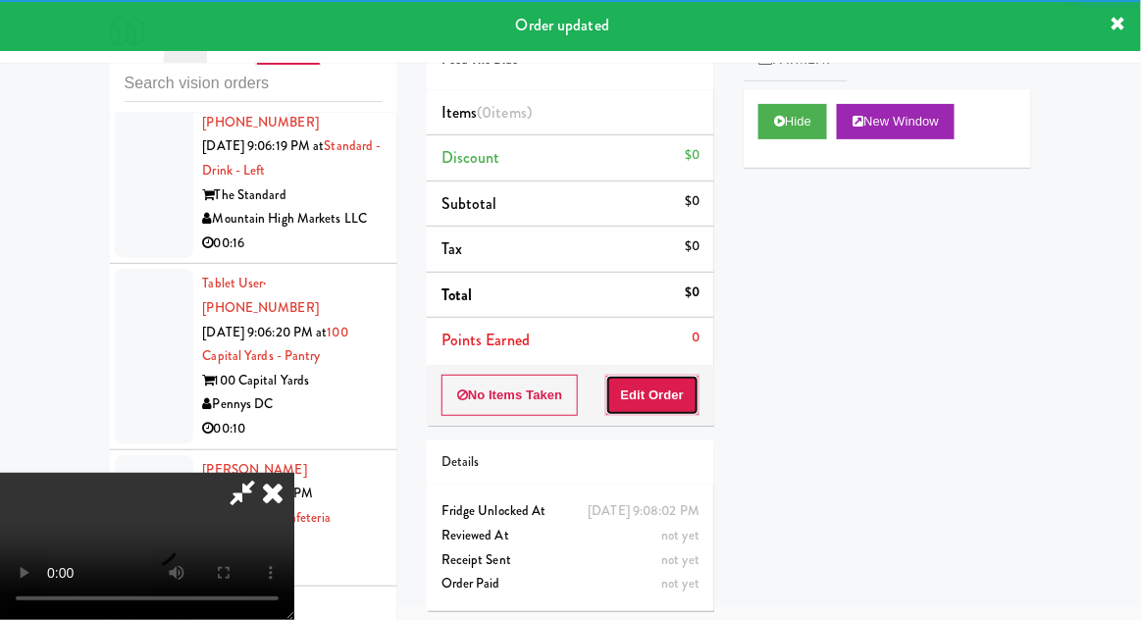
click at [665, 376] on button "Edit Order" at bounding box center [653, 395] width 95 height 41
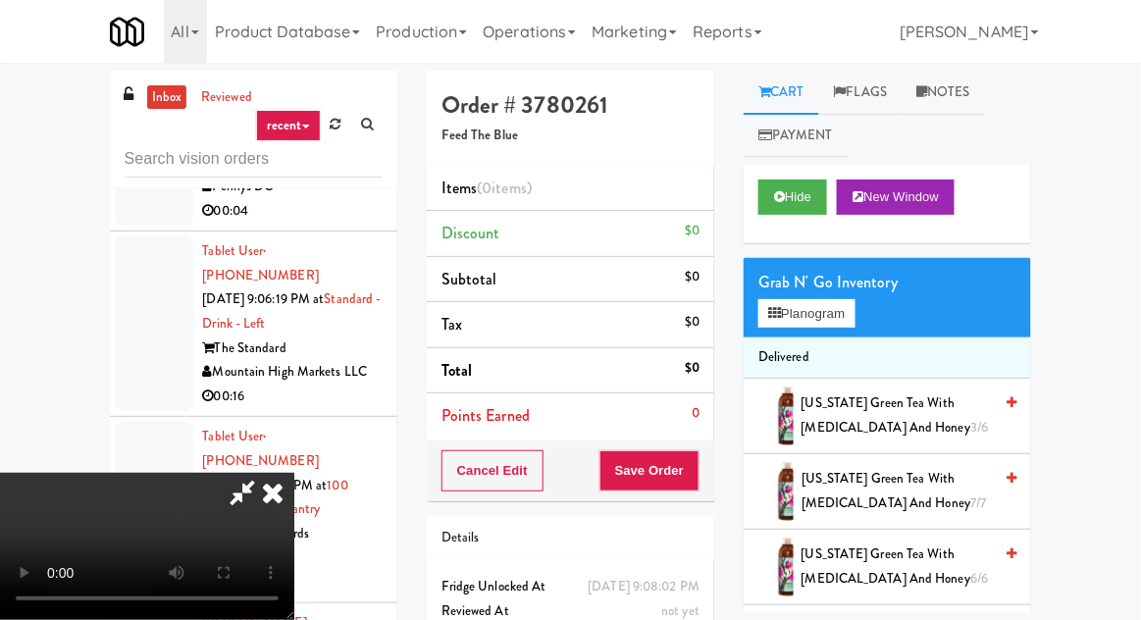
scroll to position [0, 0]
click at [806, 316] on button "Planogram" at bounding box center [807, 313] width 96 height 29
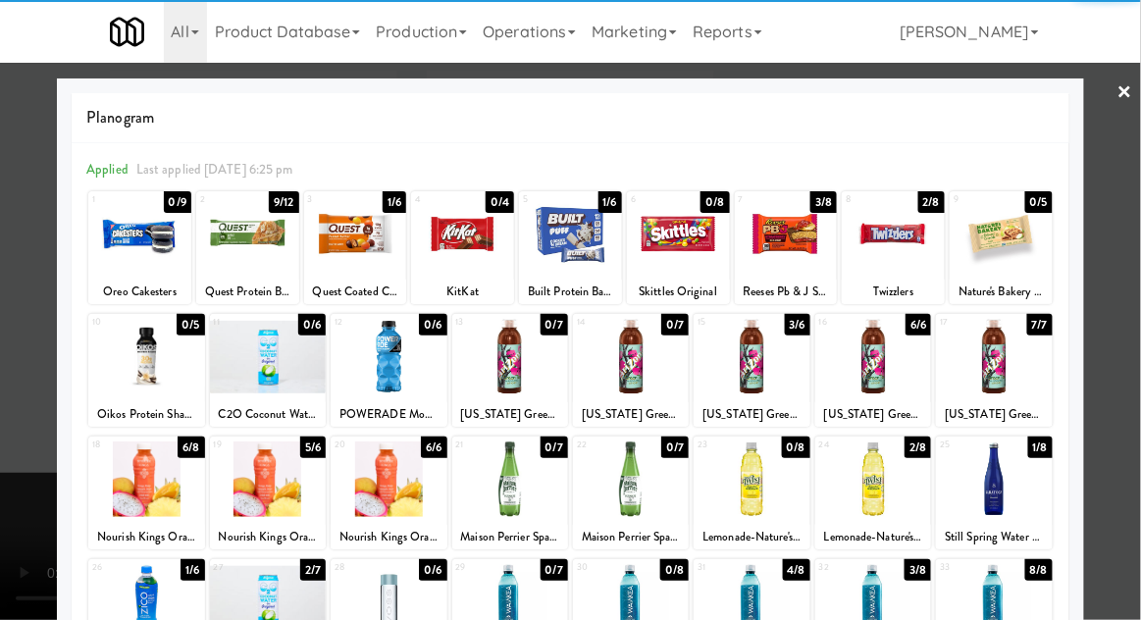
click at [339, 247] on div at bounding box center [355, 234] width 103 height 76
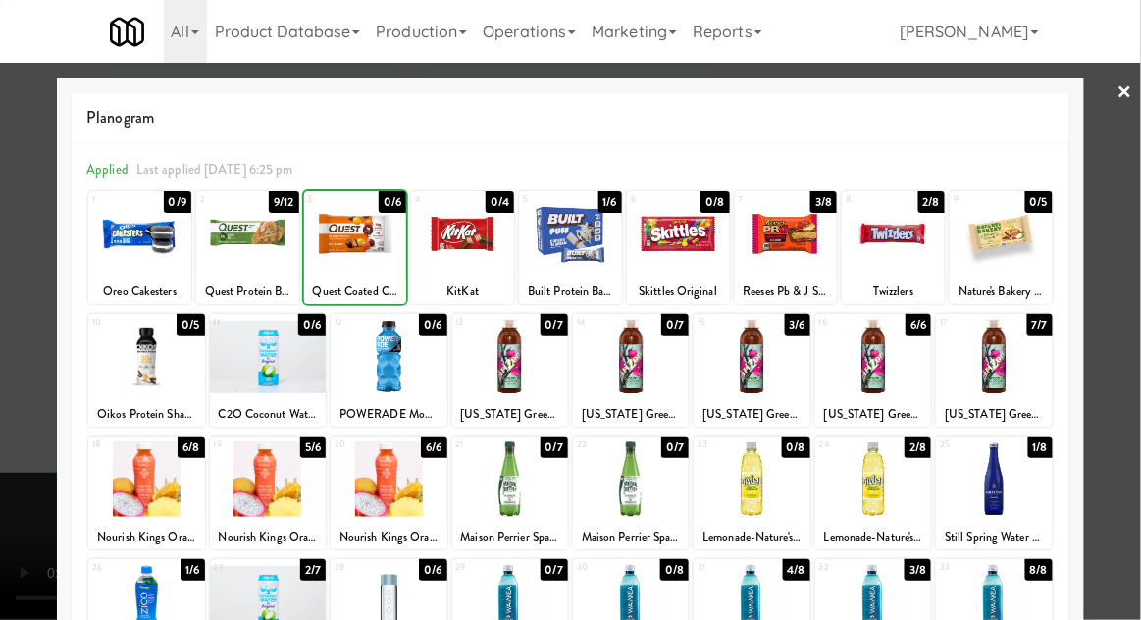
click at [20, 294] on div at bounding box center [570, 310] width 1141 height 620
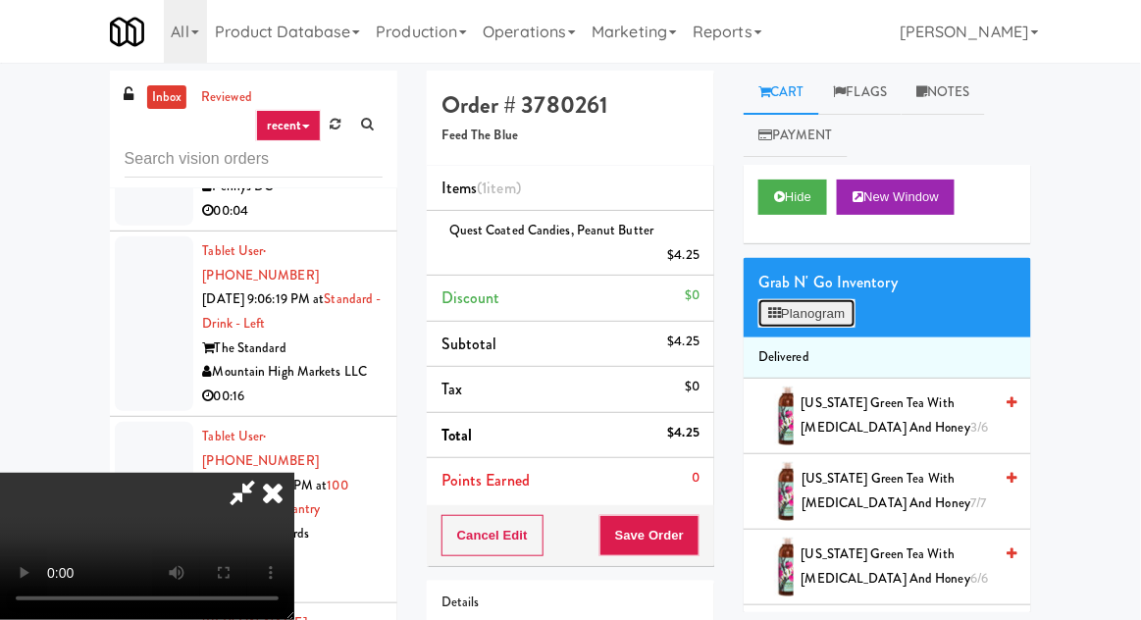
click at [824, 313] on button "Planogram" at bounding box center [807, 313] width 96 height 29
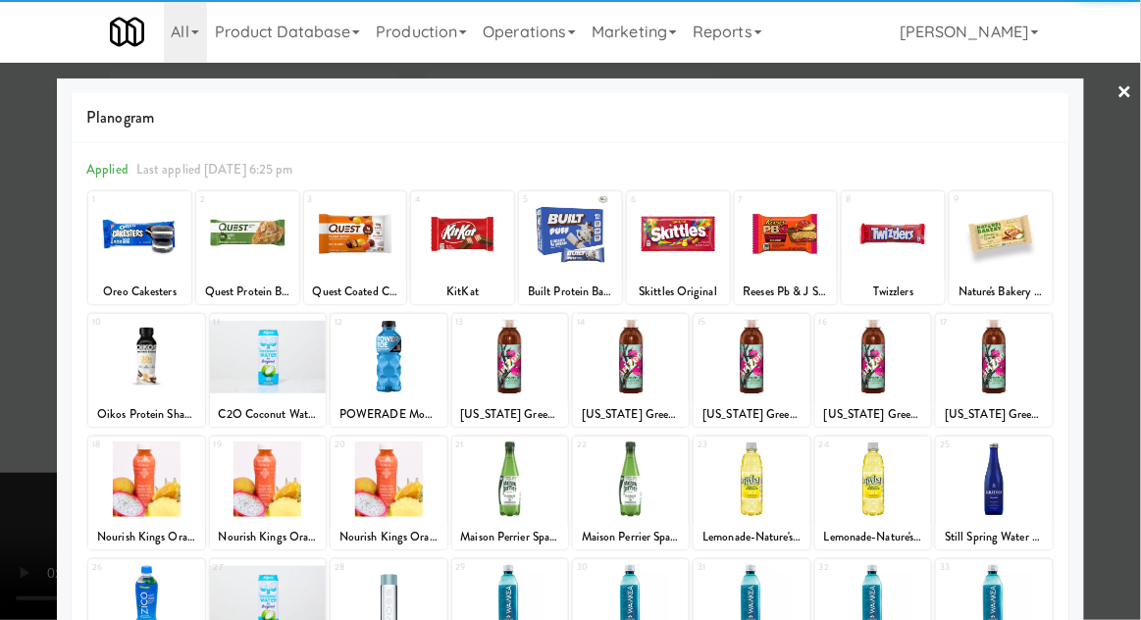
scroll to position [248, 0]
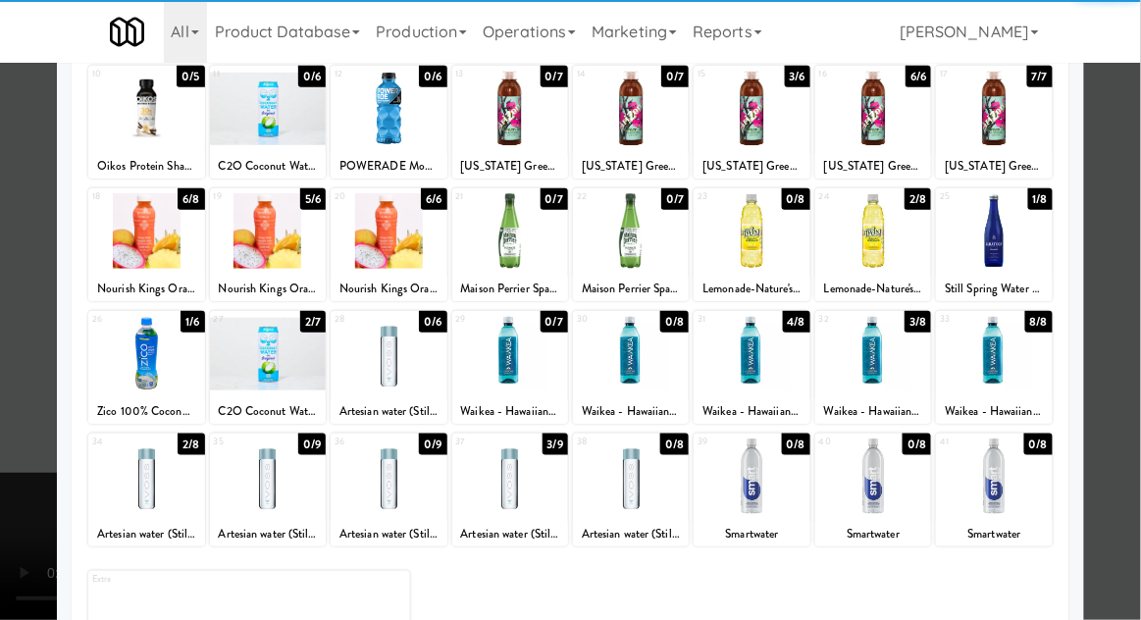
click at [269, 359] on div at bounding box center [268, 354] width 116 height 76
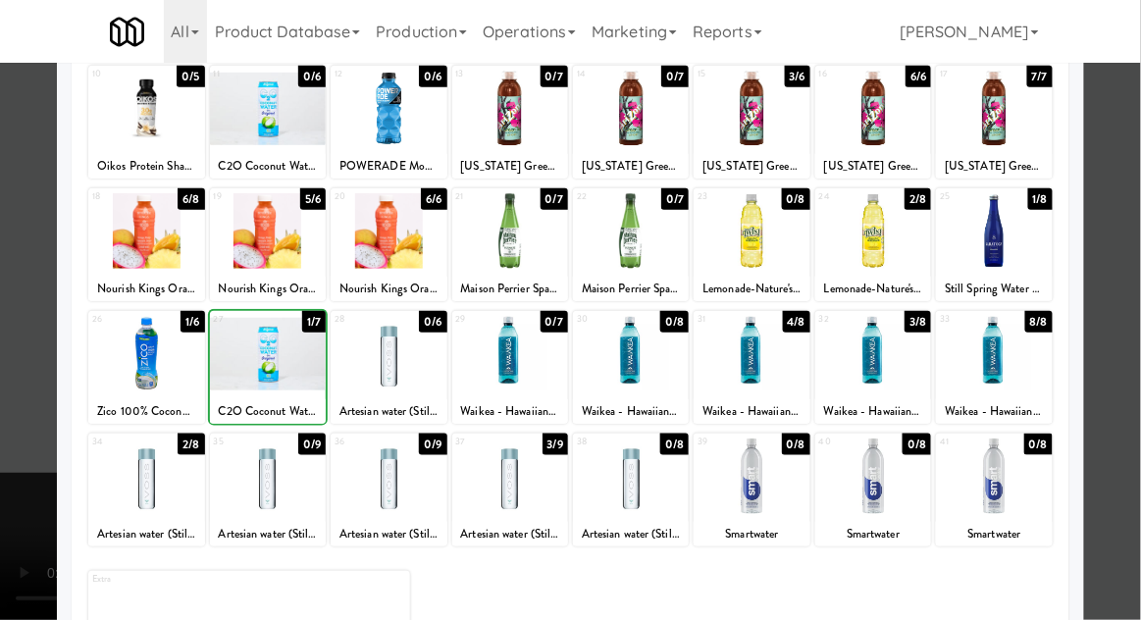
click at [24, 419] on div at bounding box center [570, 310] width 1141 height 620
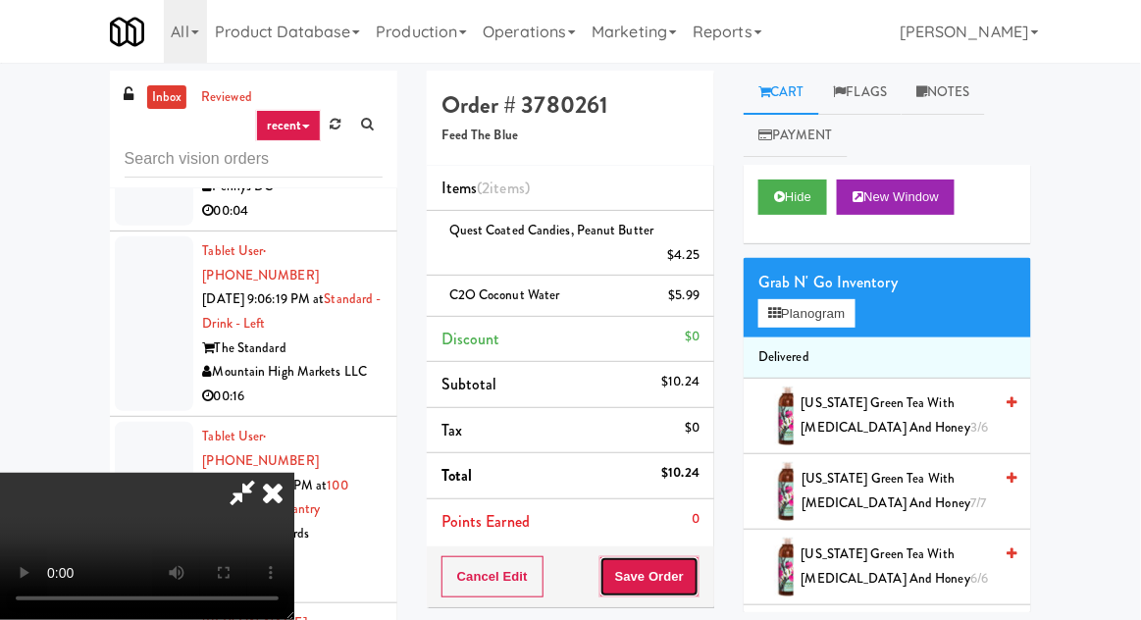
click at [697, 570] on button "Save Order" at bounding box center [650, 576] width 100 height 41
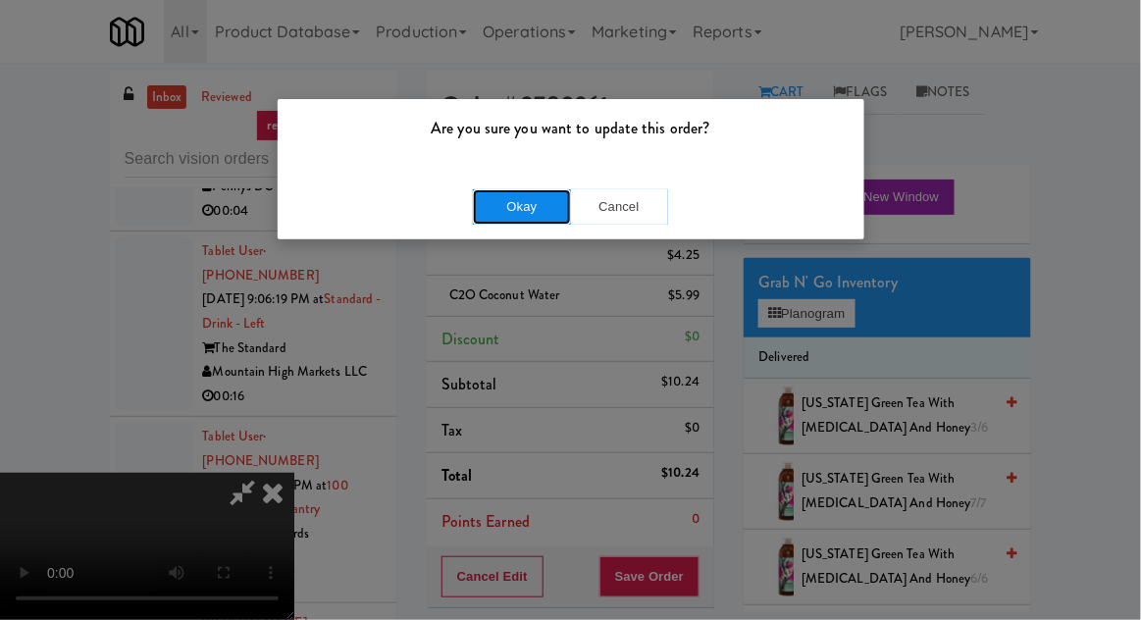
click at [528, 206] on button "Okay" at bounding box center [522, 206] width 98 height 35
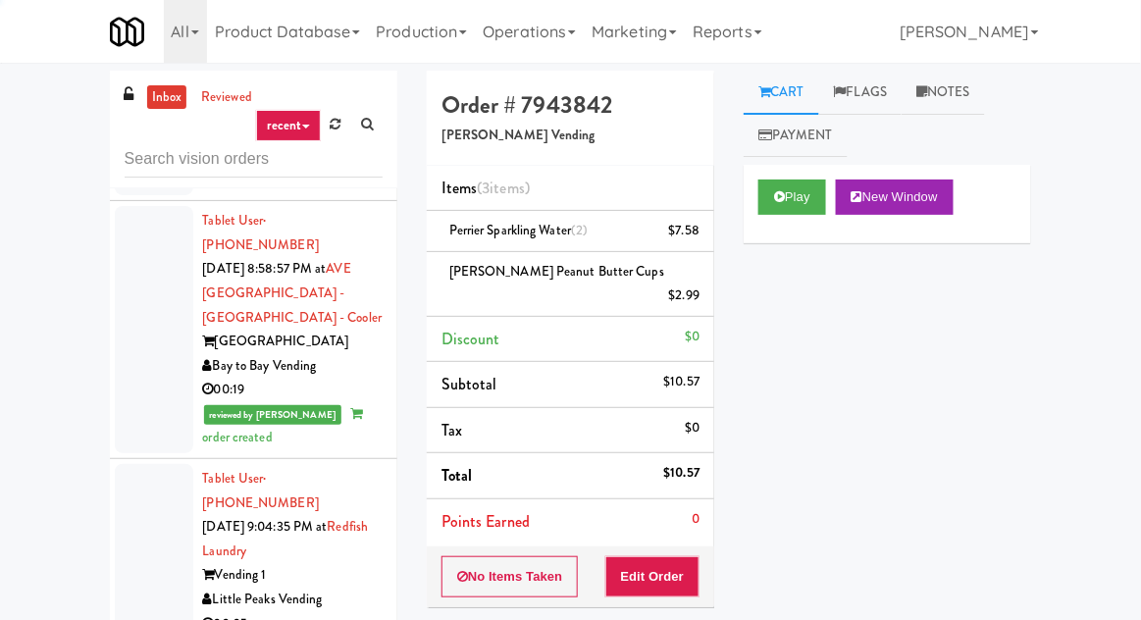
scroll to position [8314, 0]
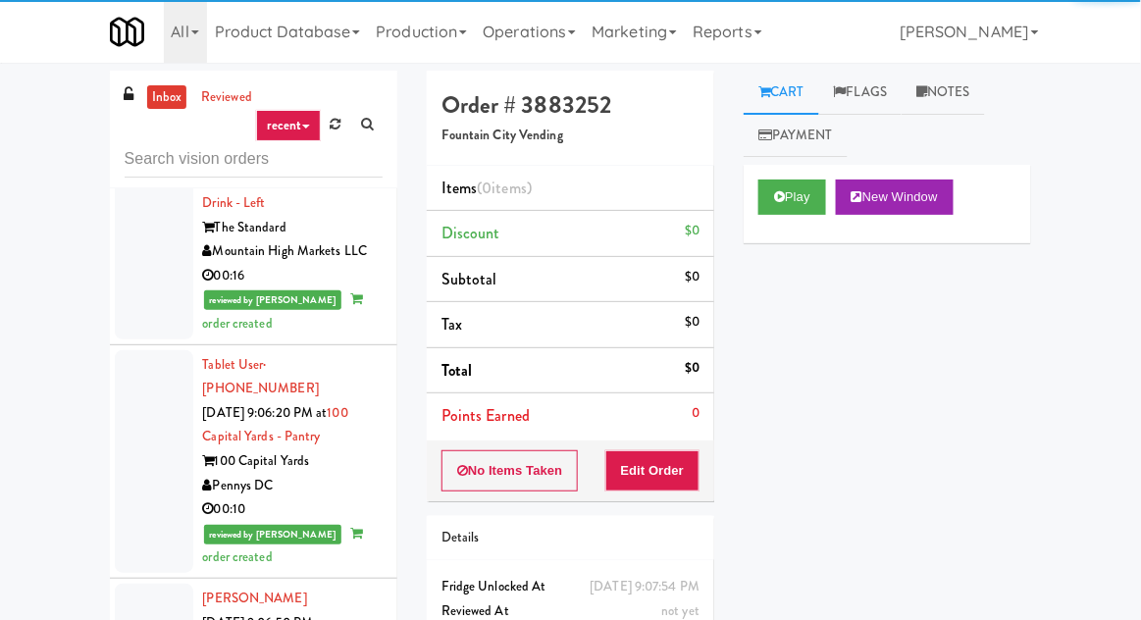
scroll to position [10064, 0]
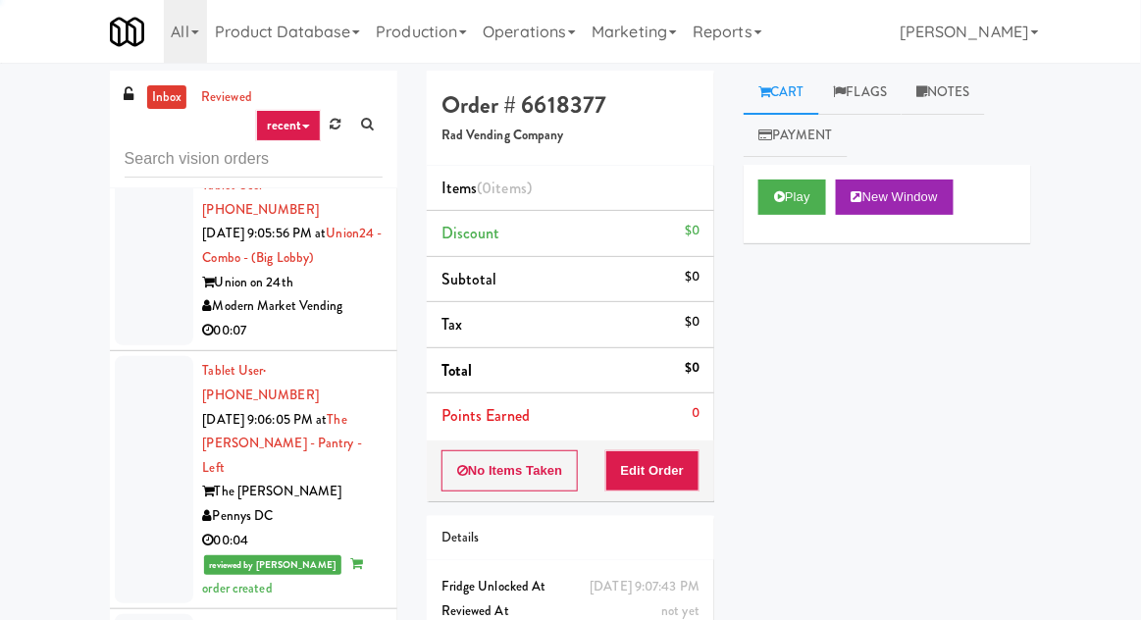
scroll to position [9585, 0]
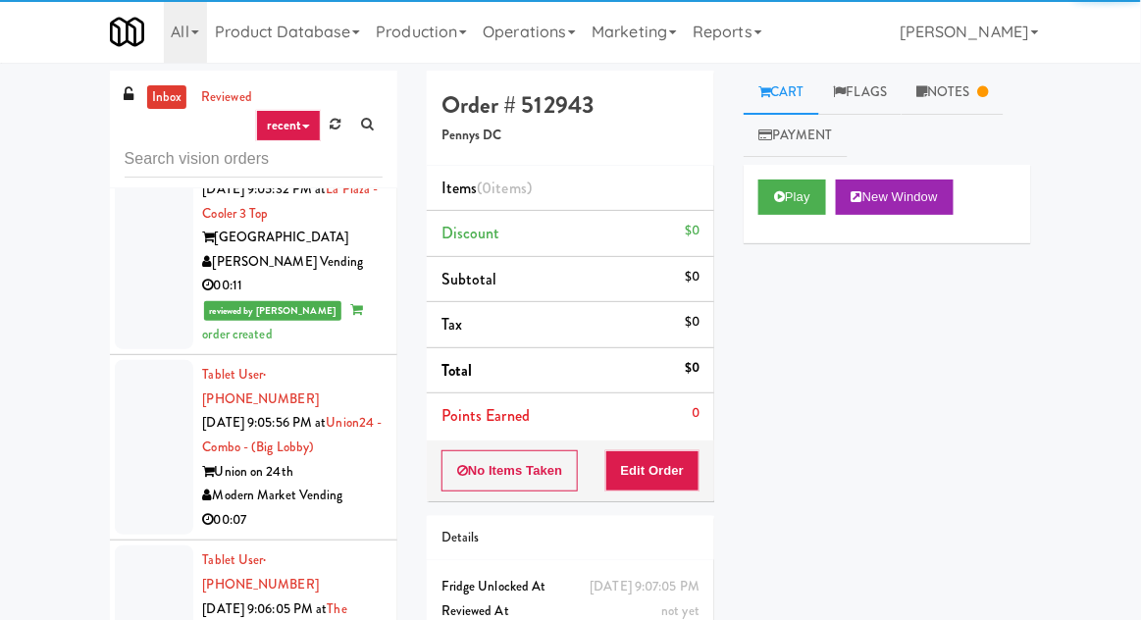
scroll to position [9396, 0]
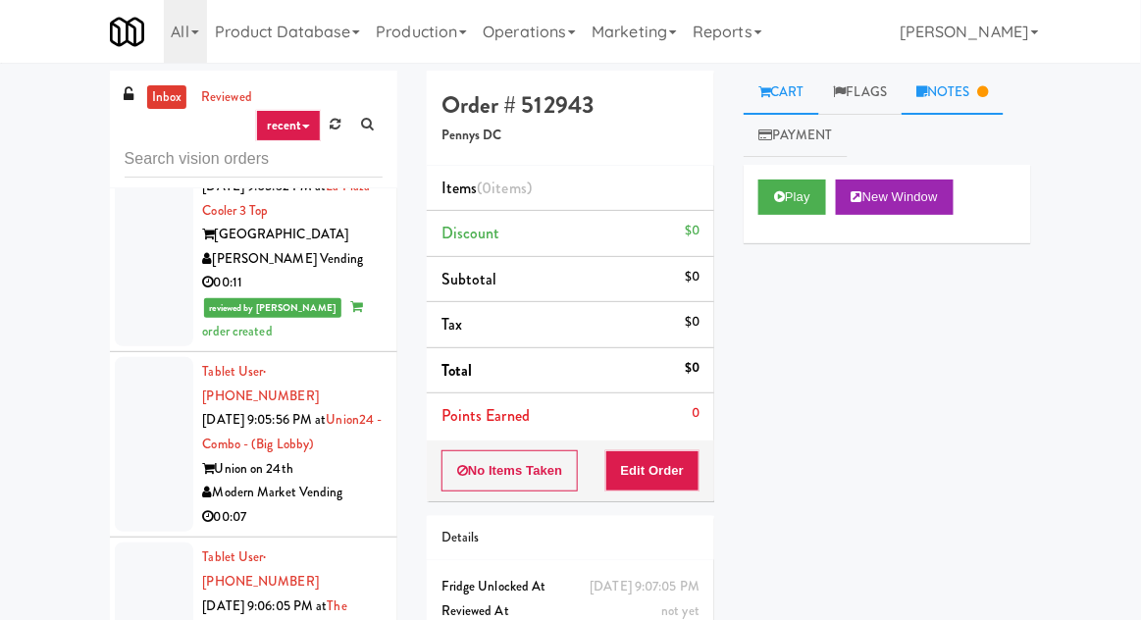
click at [952, 84] on link "Notes" at bounding box center [953, 93] width 102 height 44
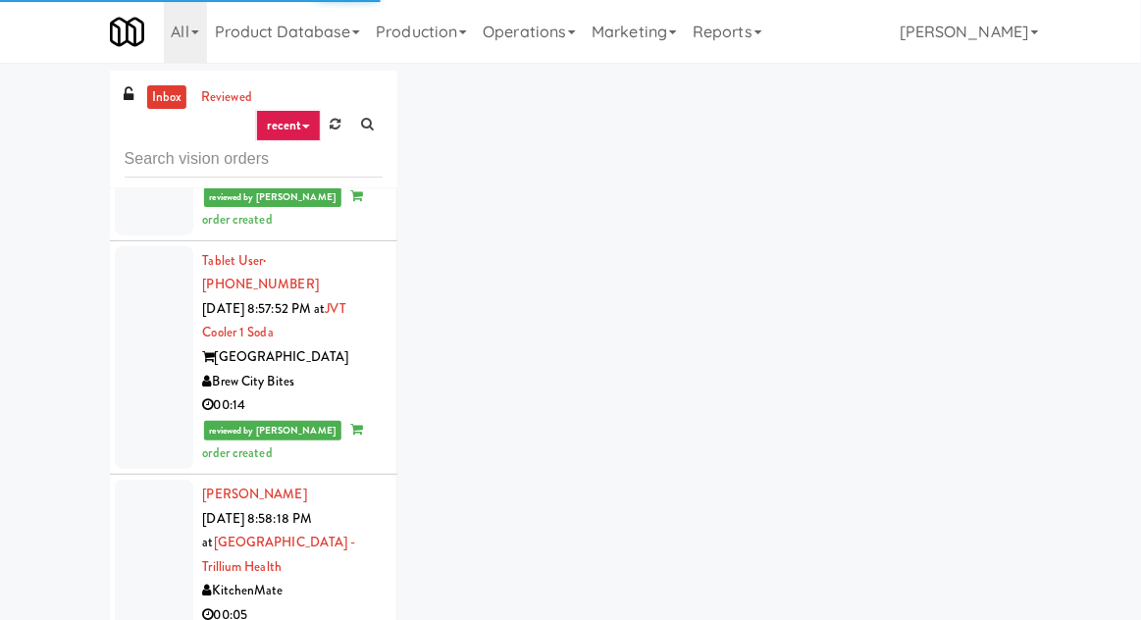
scroll to position [7549, 0]
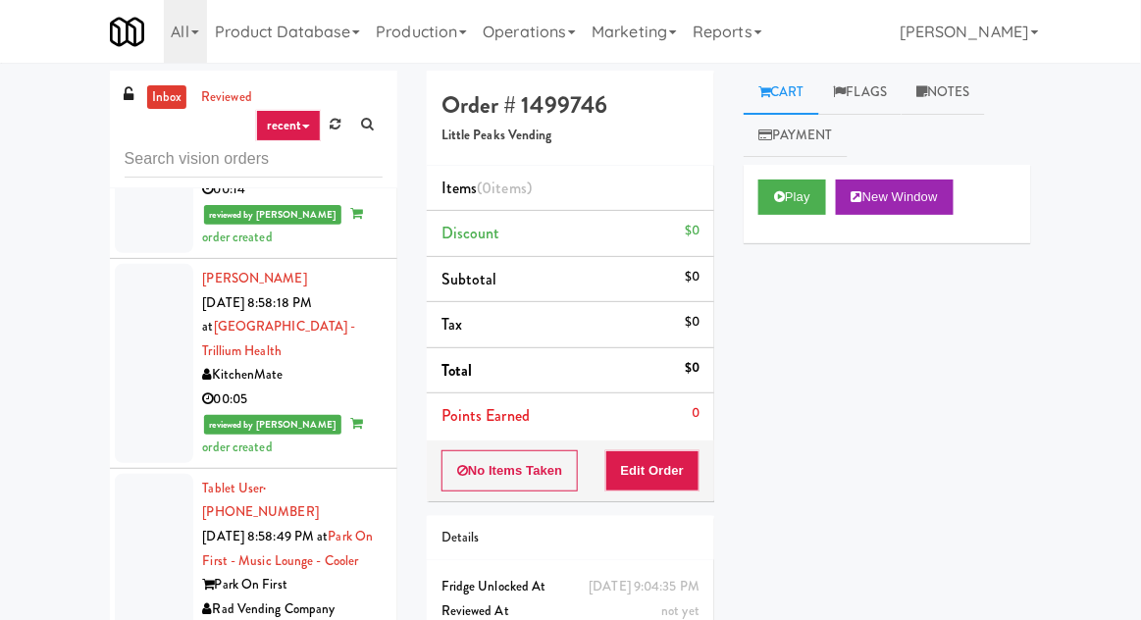
scroll to position [7769, 0]
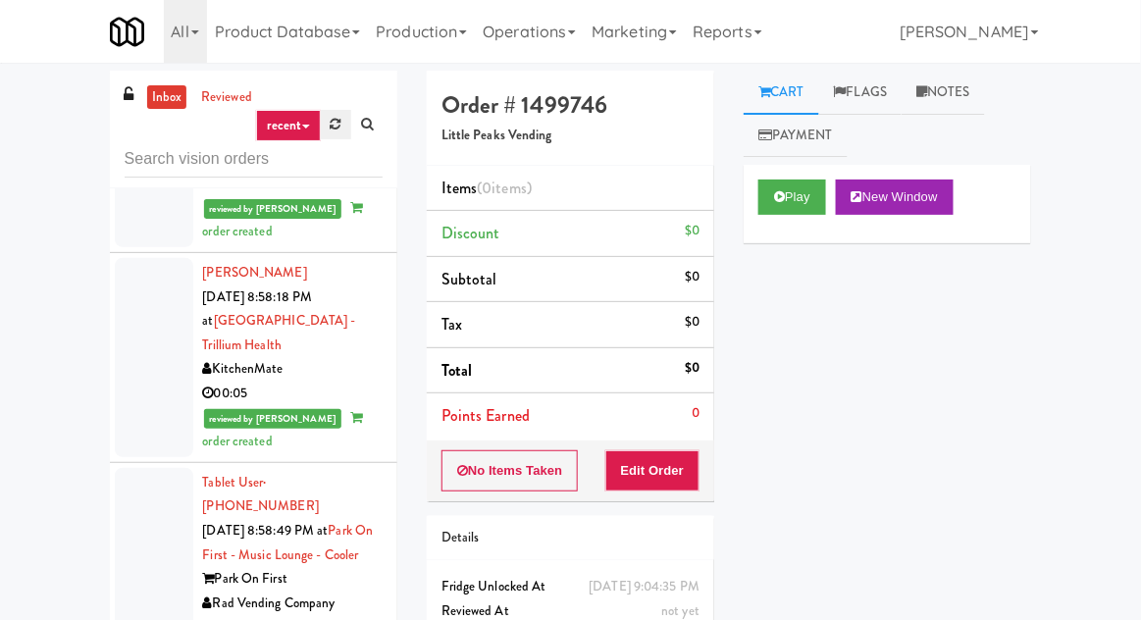
click at [343, 135] on link at bounding box center [336, 124] width 30 height 29
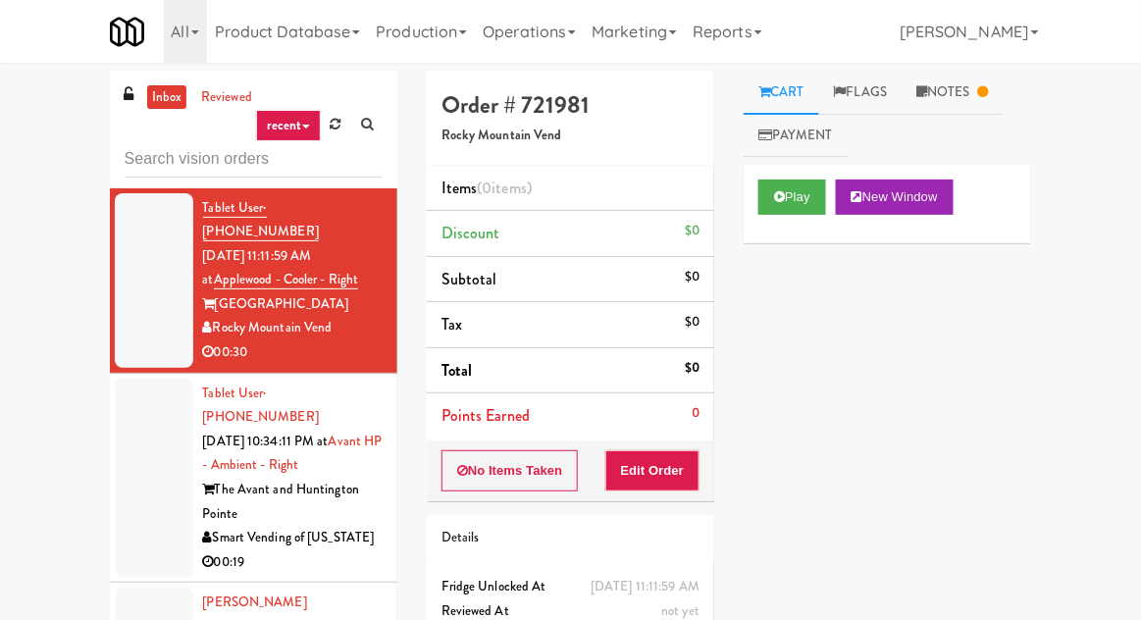
click at [143, 420] on div at bounding box center [154, 478] width 79 height 199
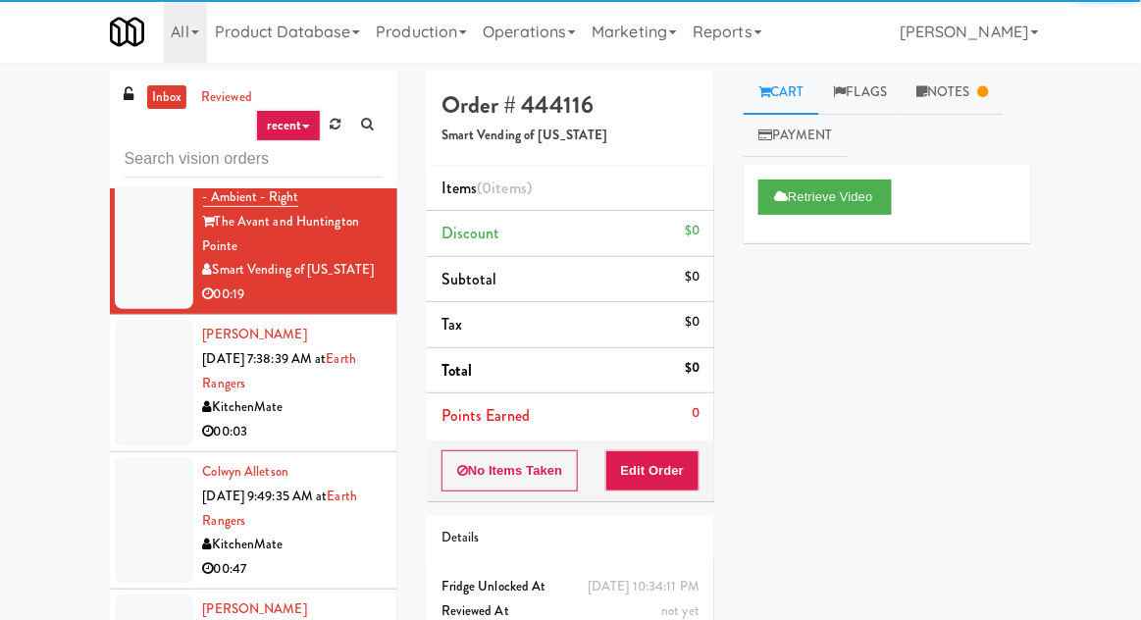
click at [125, 347] on div at bounding box center [154, 383] width 79 height 127
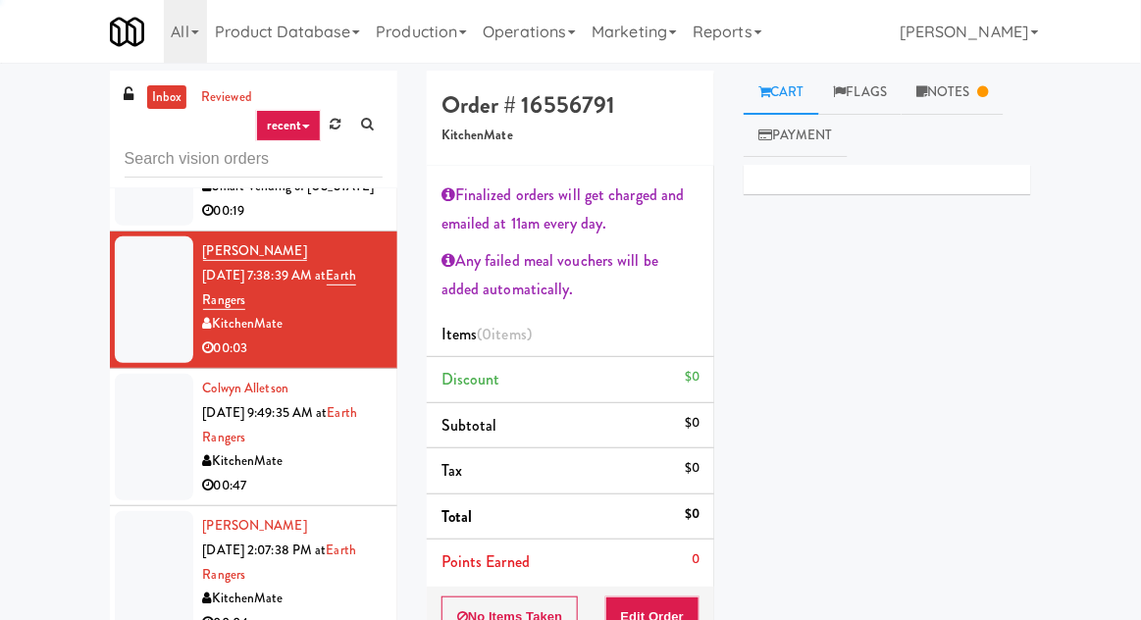
click at [136, 393] on div at bounding box center [154, 437] width 79 height 127
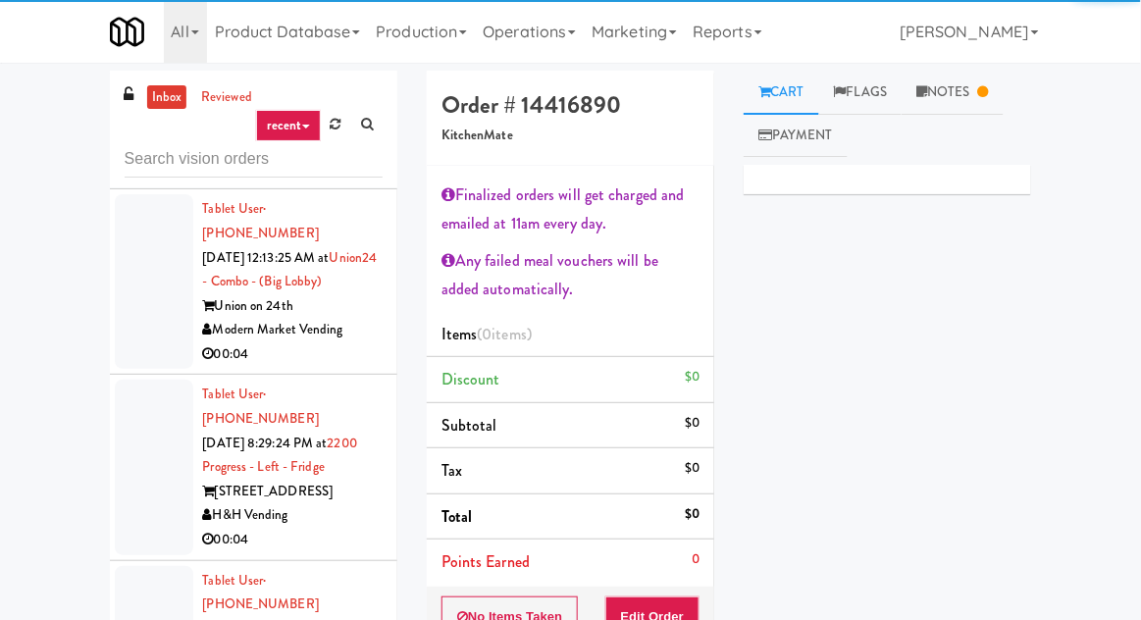
click at [136, 255] on div at bounding box center [154, 281] width 79 height 175
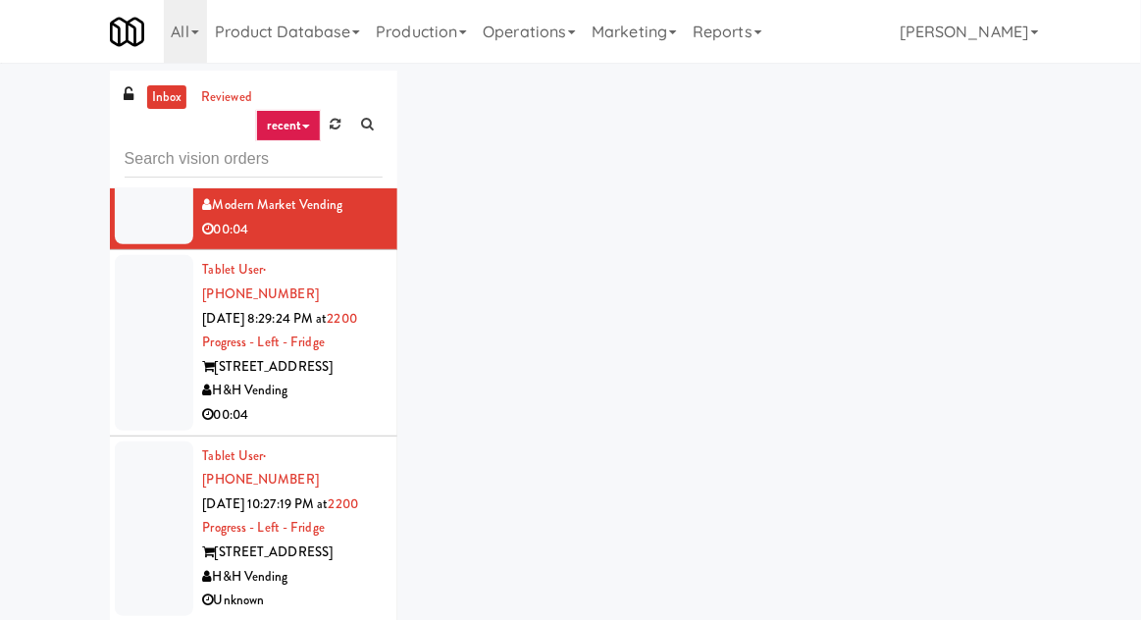
scroll to position [938, 0]
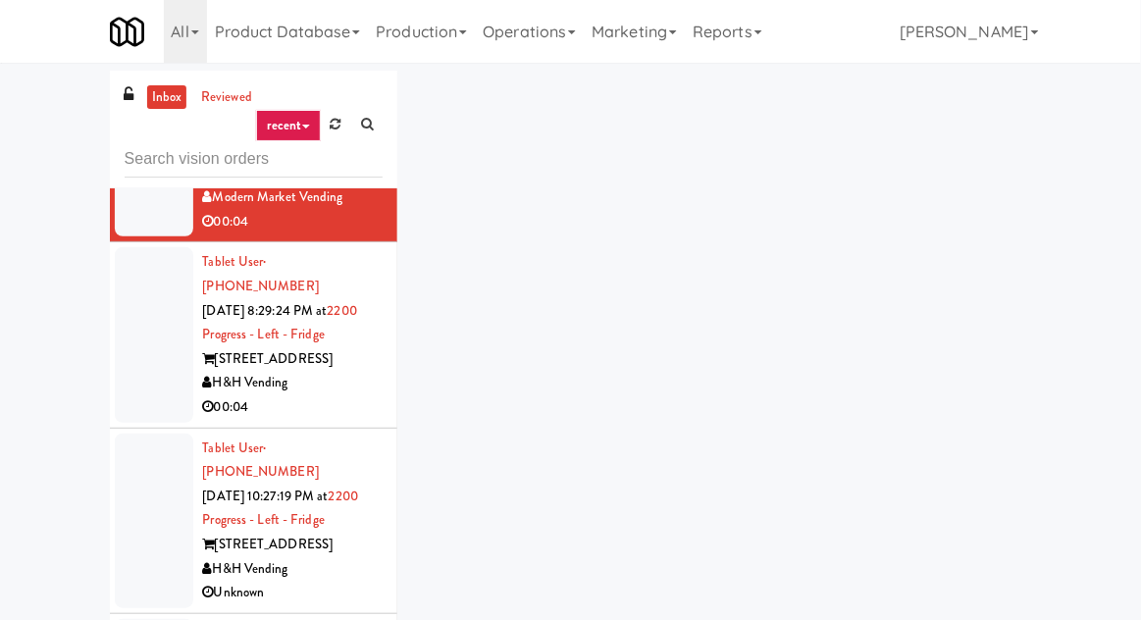
click at [137, 285] on div at bounding box center [154, 334] width 79 height 175
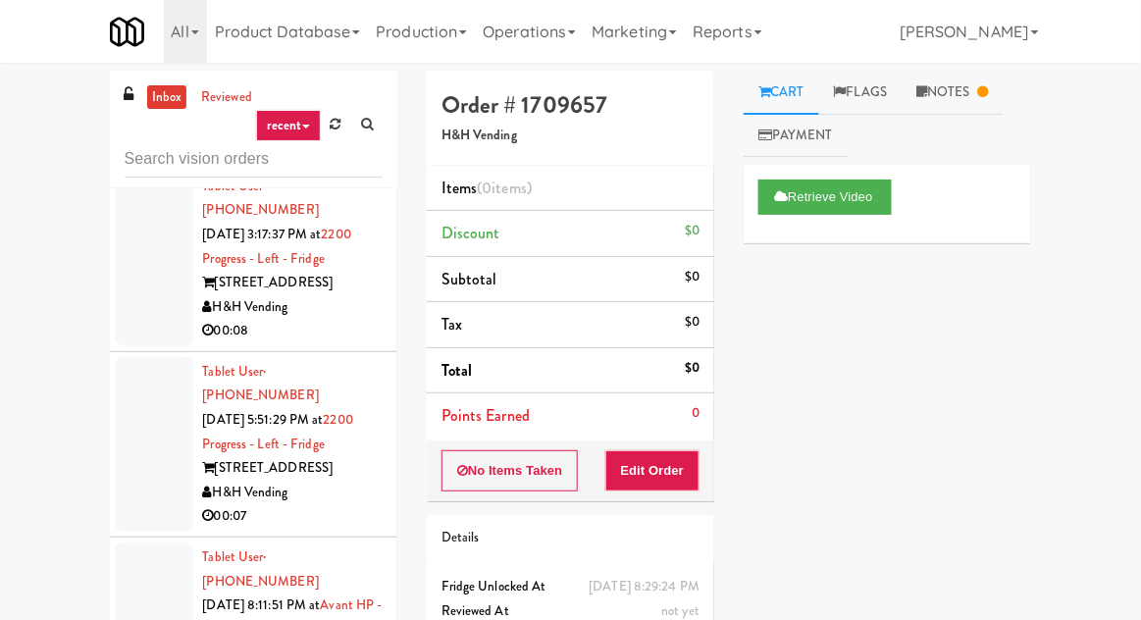
scroll to position [2502, 0]
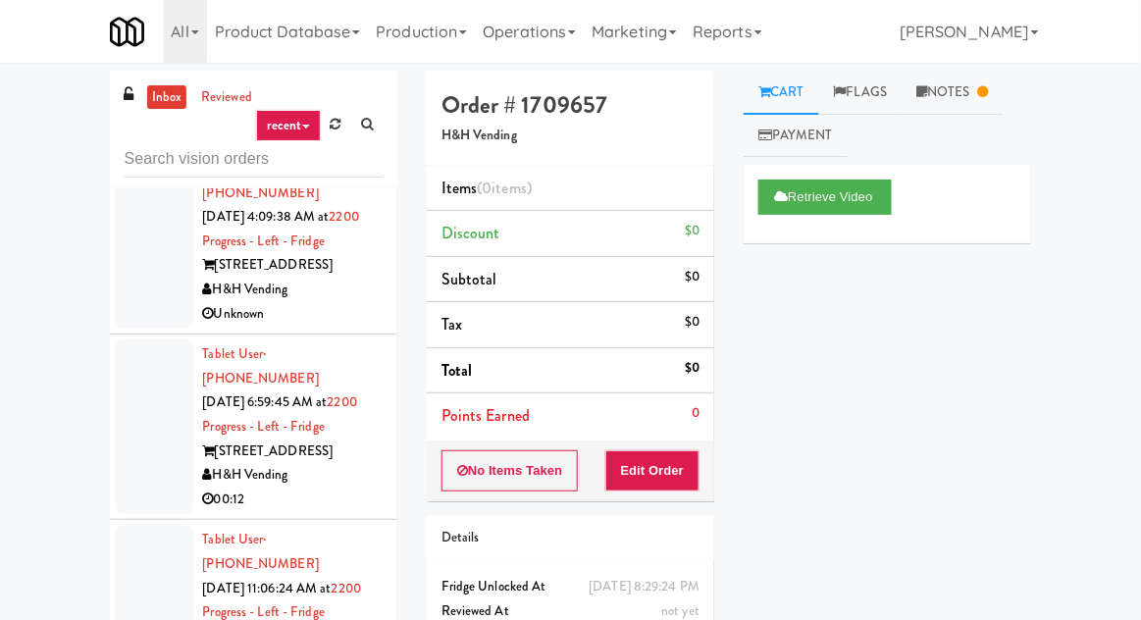
click at [143, 340] on div at bounding box center [154, 427] width 79 height 175
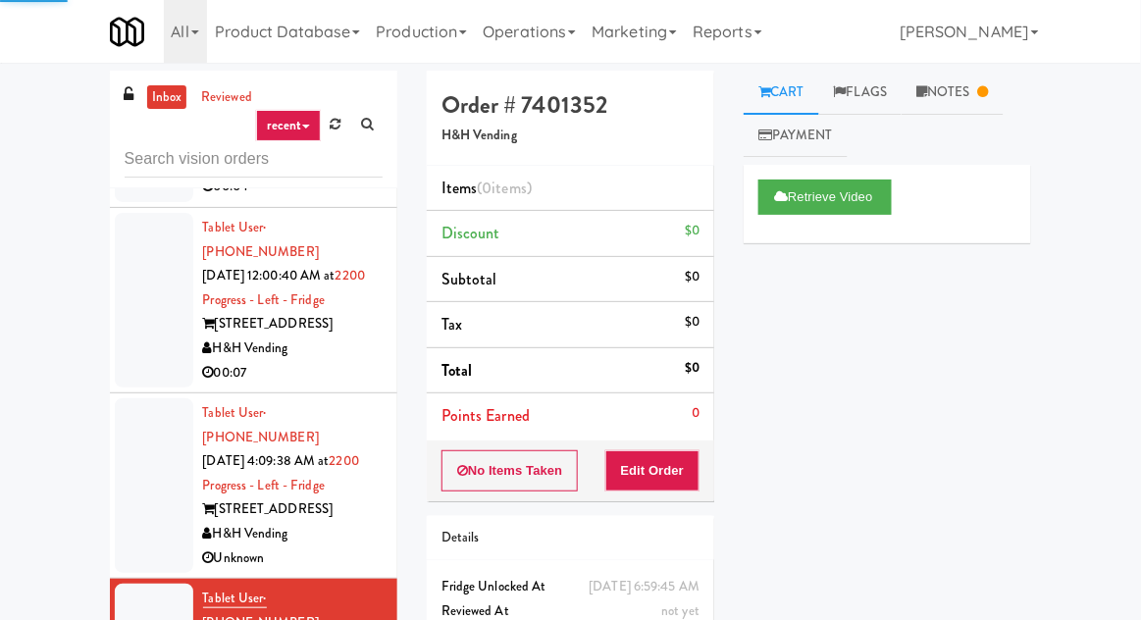
click at [148, 398] on div at bounding box center [154, 485] width 79 height 175
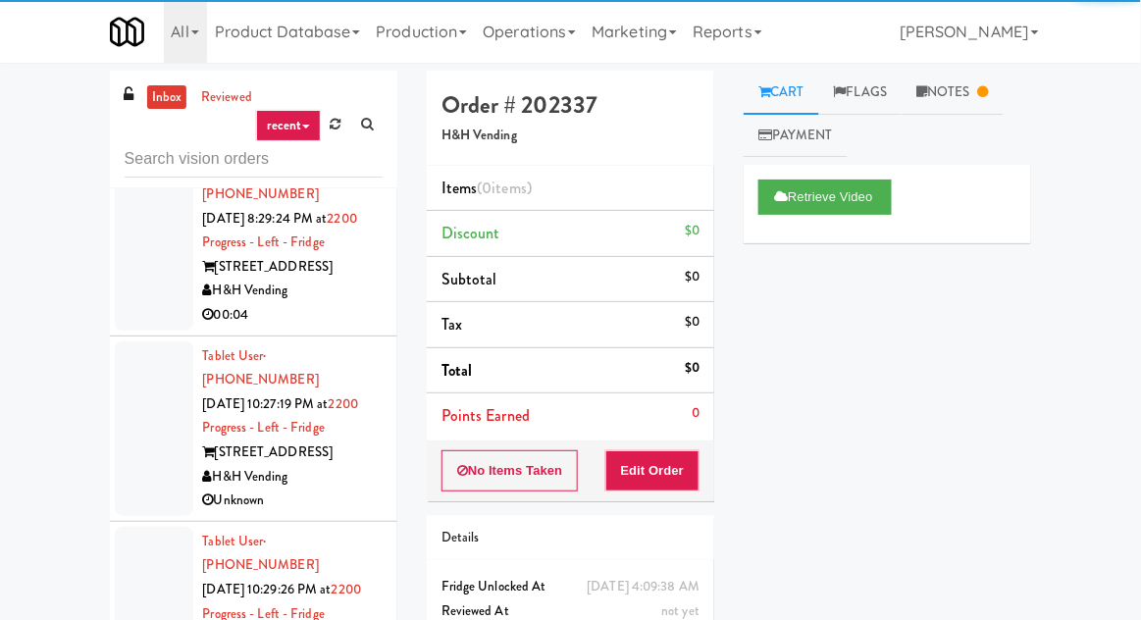
click at [132, 342] on div at bounding box center [154, 429] width 79 height 175
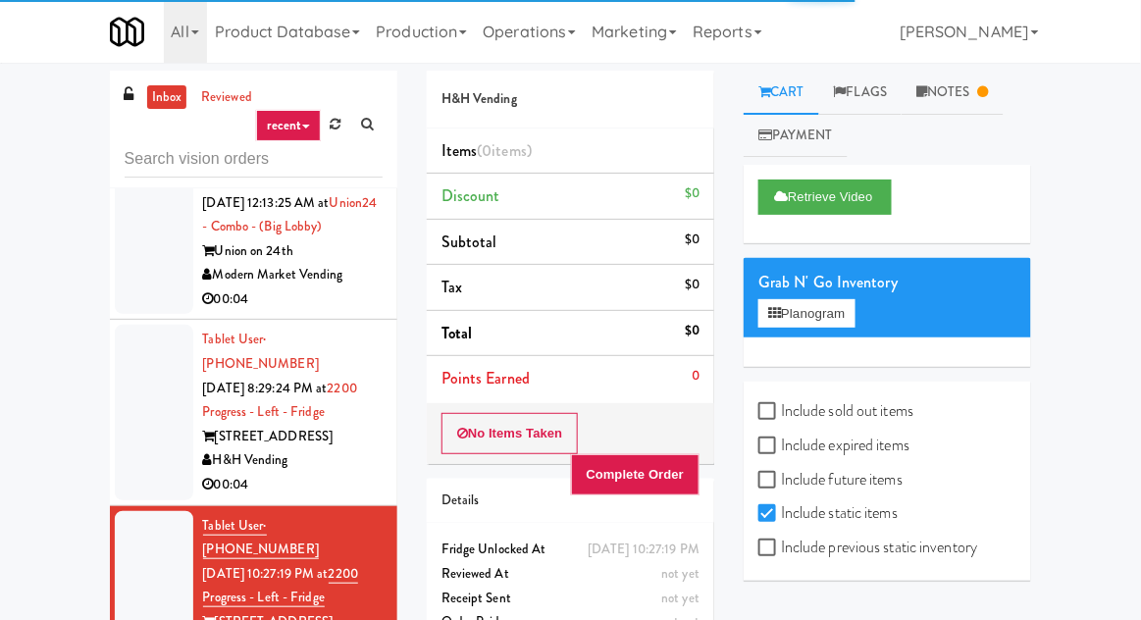
click at [154, 325] on div at bounding box center [154, 412] width 79 height 175
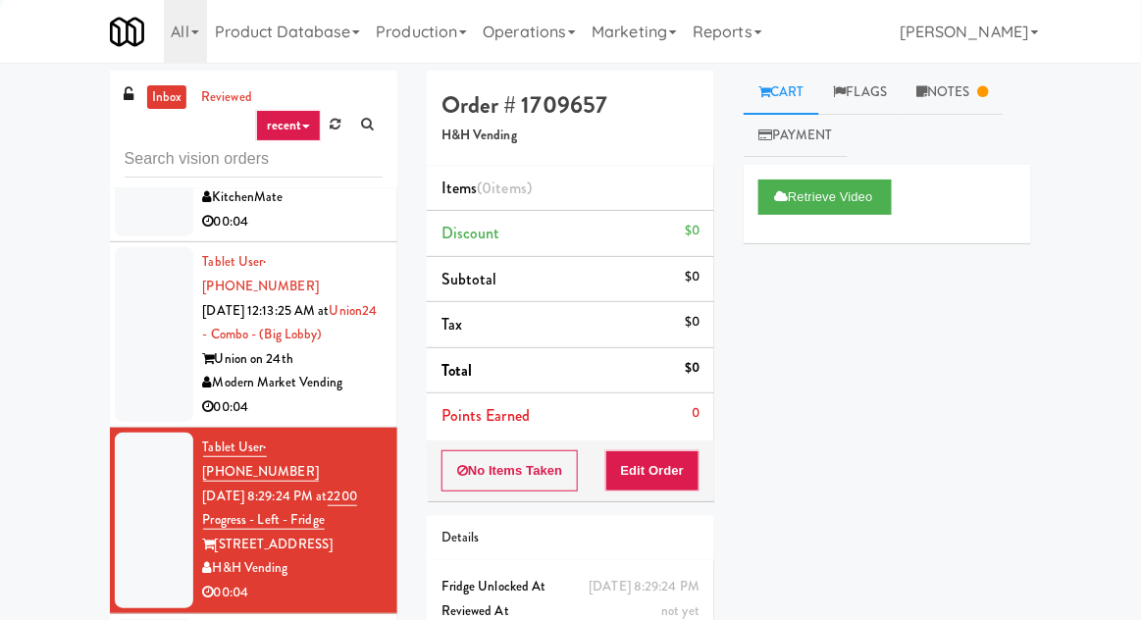
click at [151, 295] on div at bounding box center [154, 334] width 79 height 175
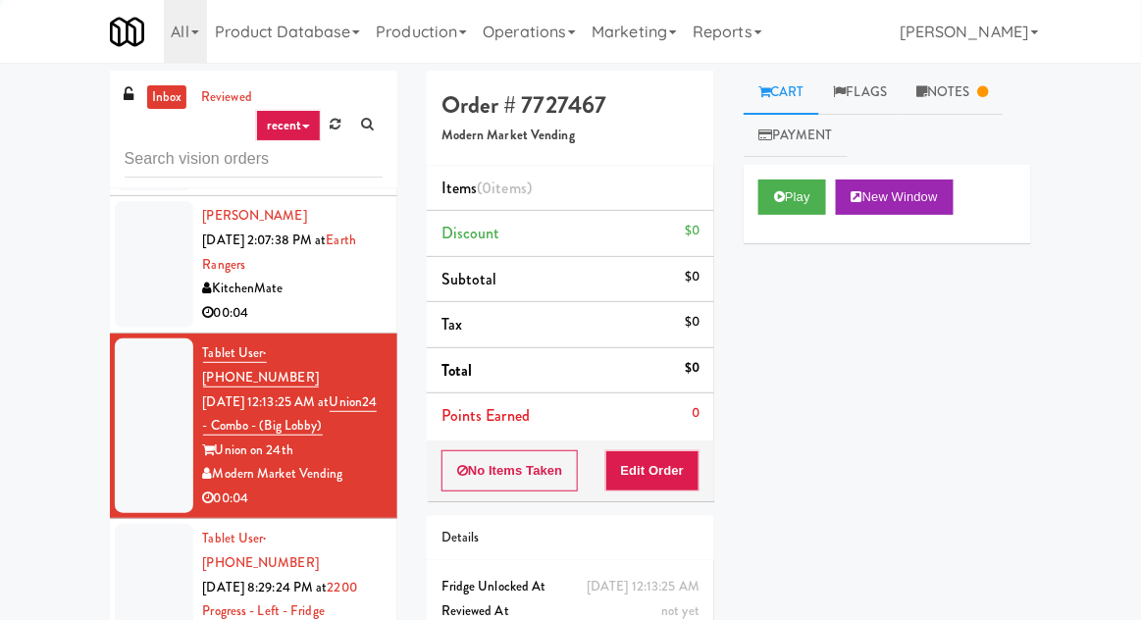
scroll to position [661, 0]
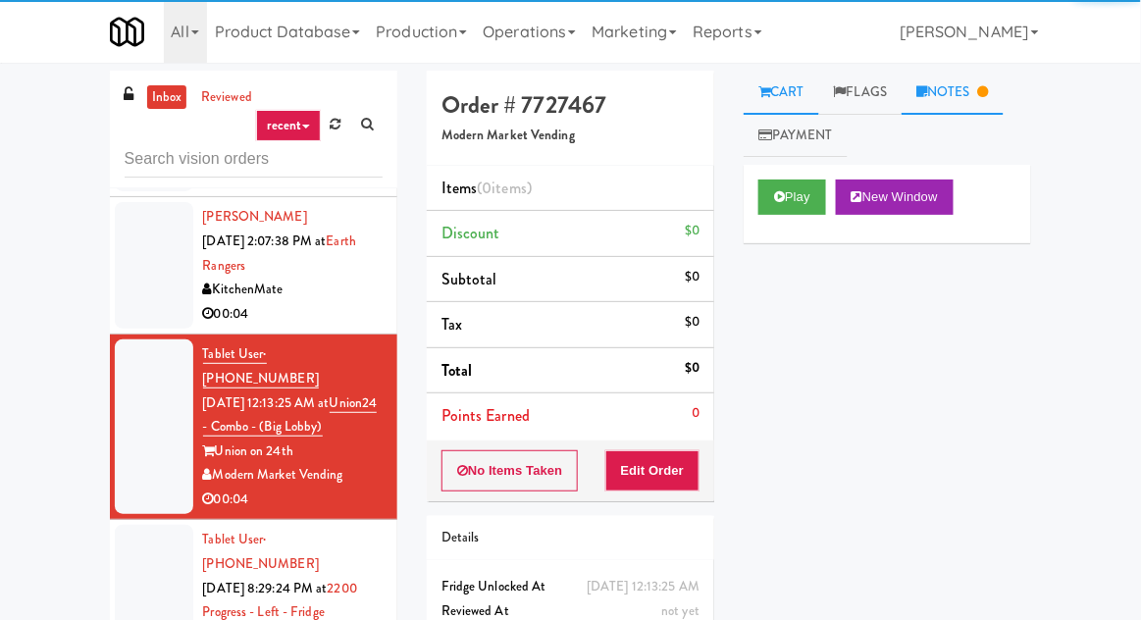
click at [978, 85] on link "Notes" at bounding box center [953, 93] width 102 height 44
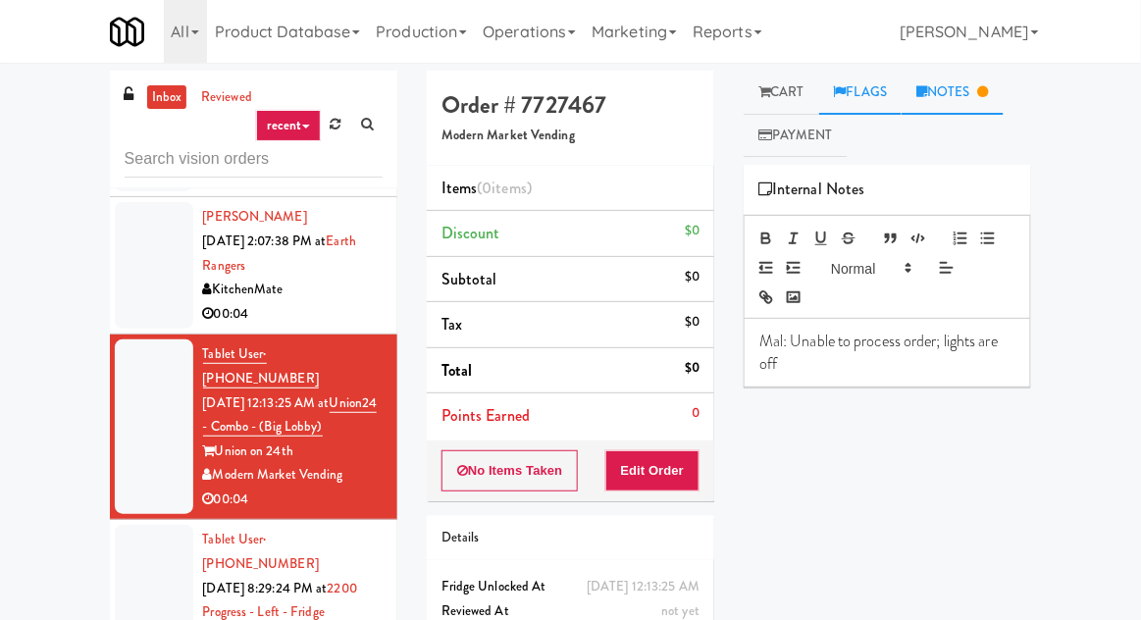
click at [878, 83] on link "Flags" at bounding box center [861, 93] width 83 height 44
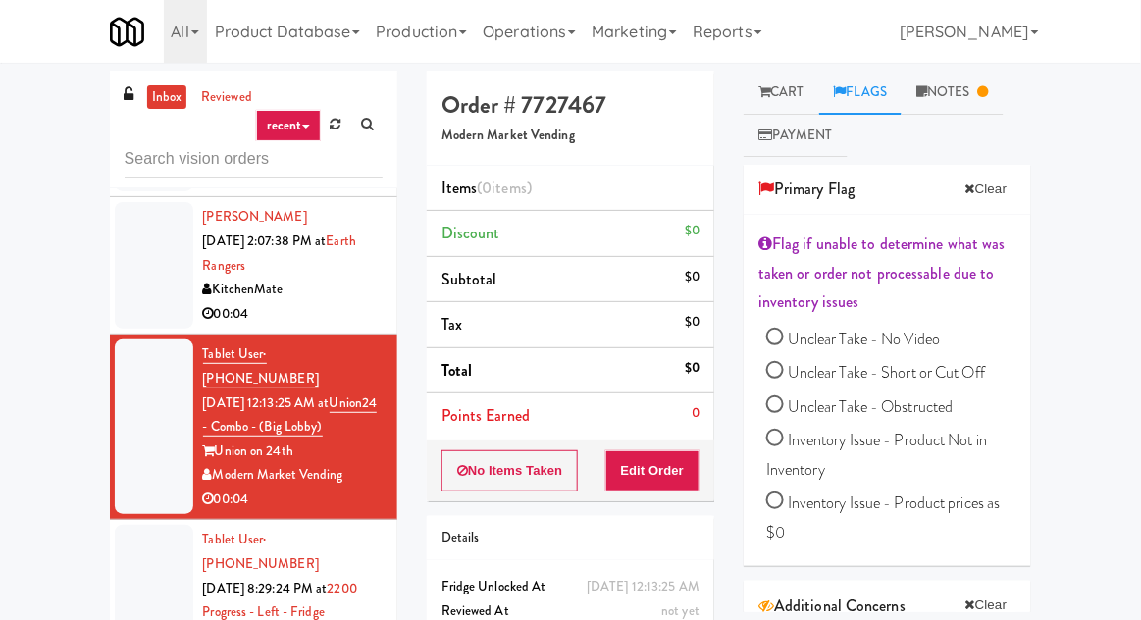
click at [952, 408] on span "Unclear Take - Obstructed" at bounding box center [871, 407] width 166 height 23
click at [784, 408] on input "Unclear Take - Obstructed" at bounding box center [776, 407] width 18 height 18
radio input "true"
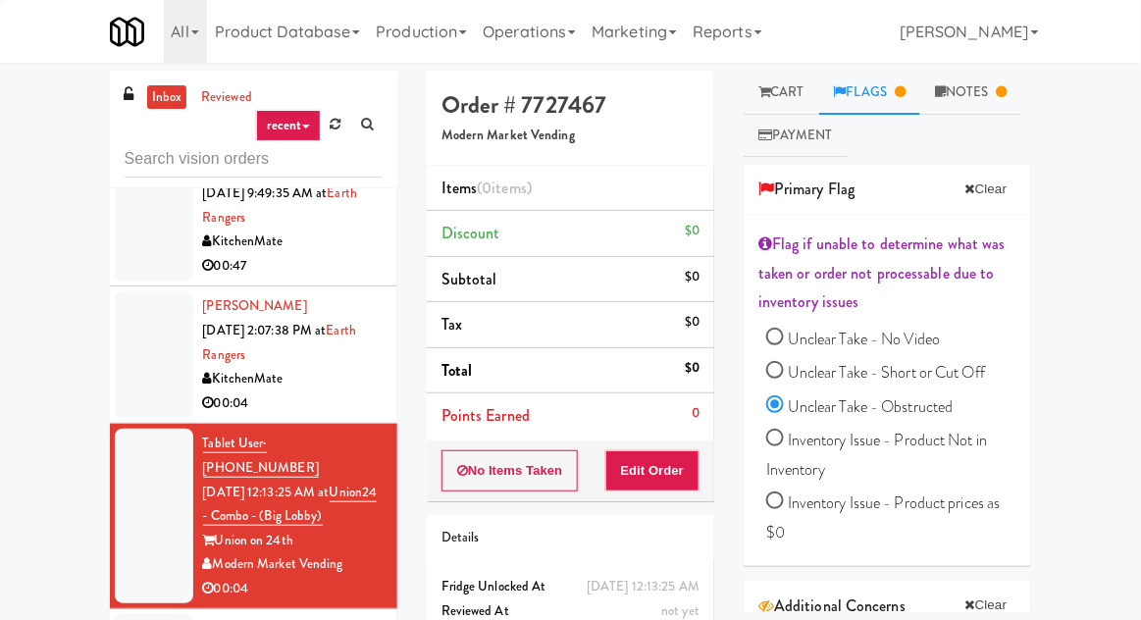
scroll to position [538, 0]
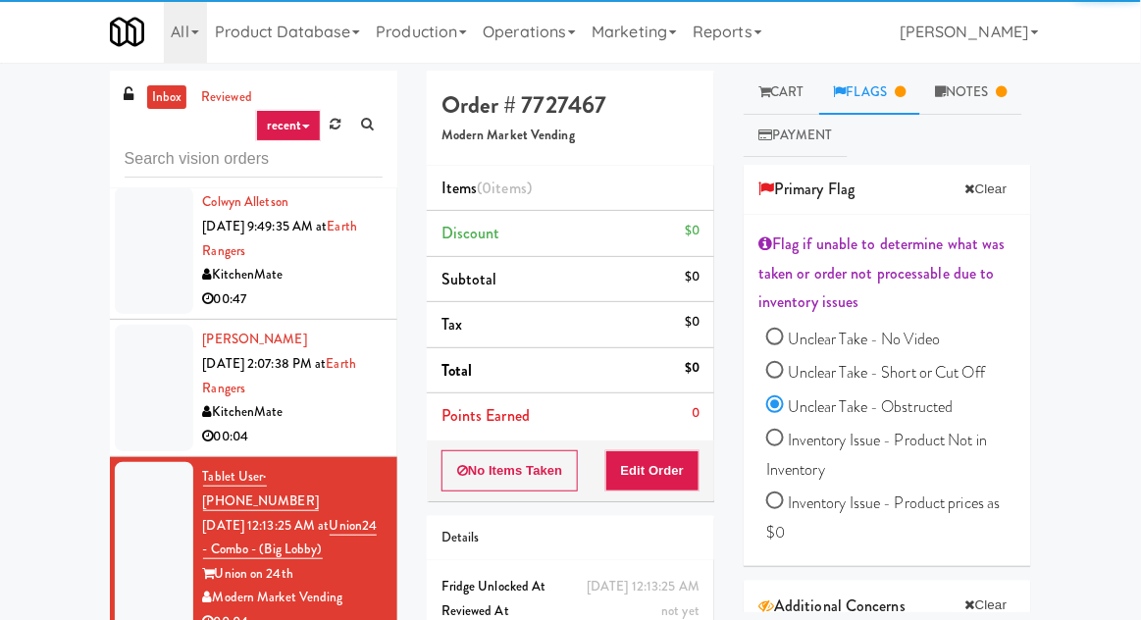
click at [141, 325] on div at bounding box center [154, 388] width 79 height 127
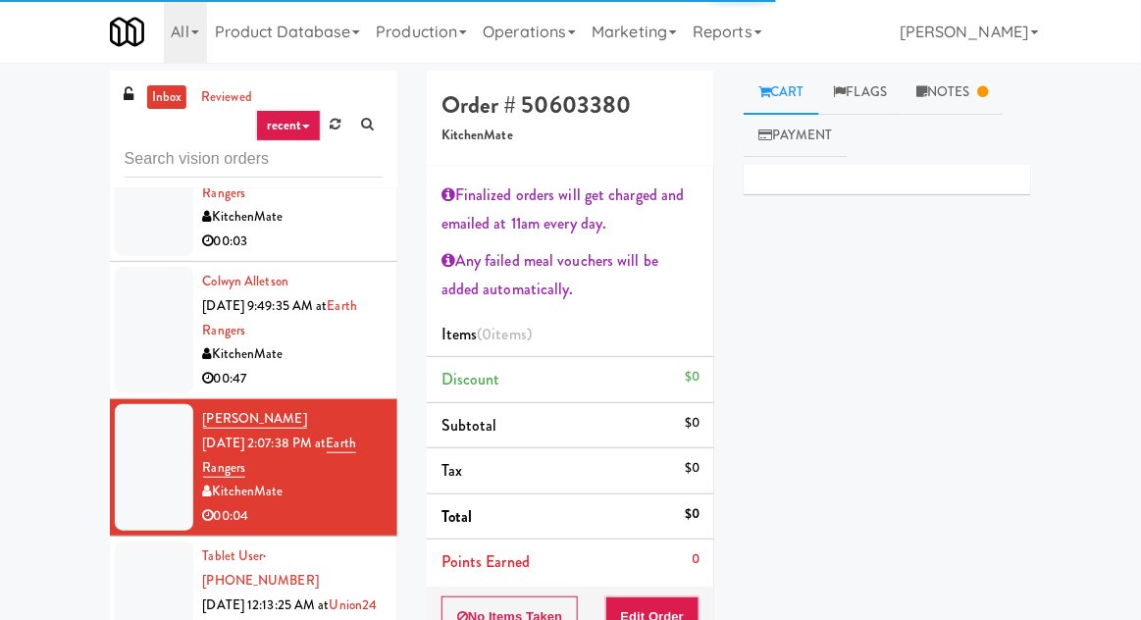
click at [142, 284] on div at bounding box center [154, 330] width 79 height 127
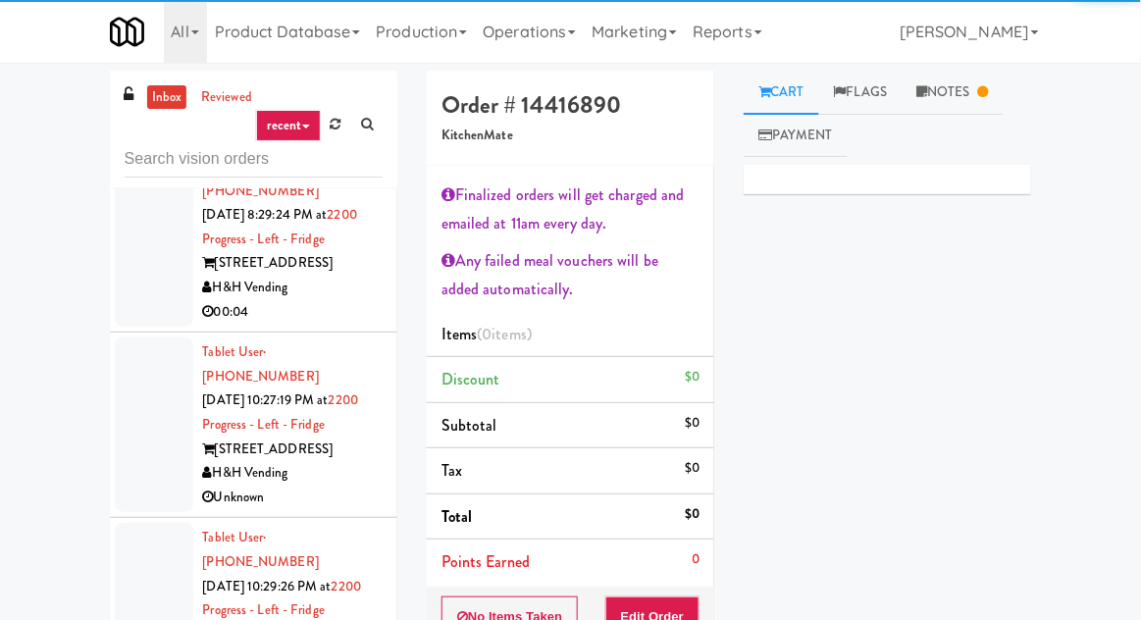
click at [145, 381] on div at bounding box center [154, 425] width 79 height 175
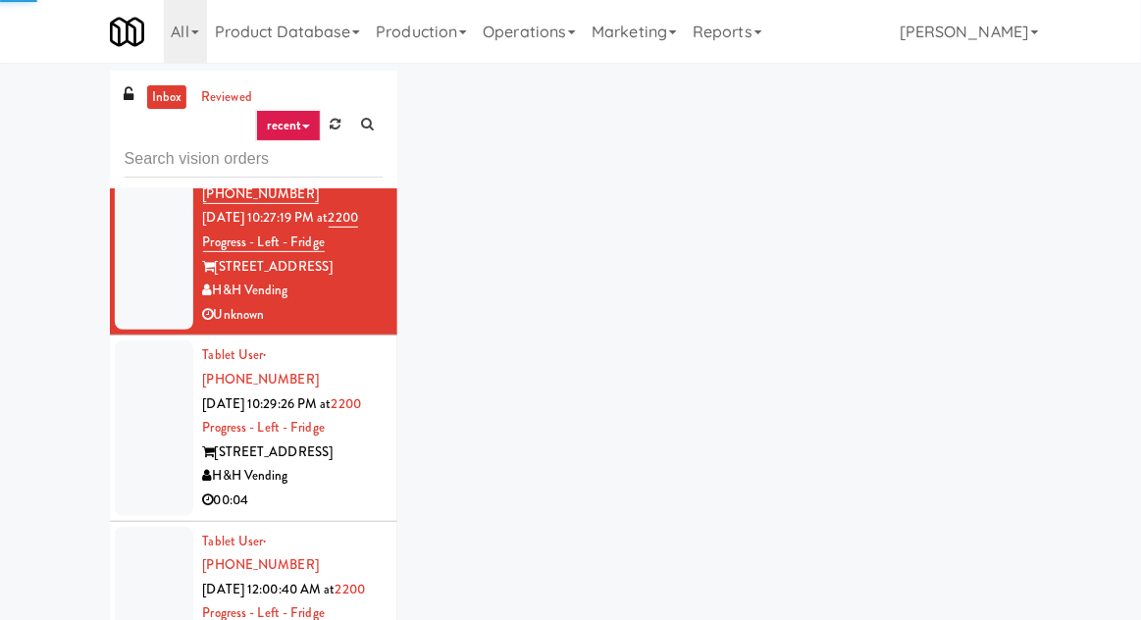
click at [135, 527] on div at bounding box center [154, 614] width 79 height 175
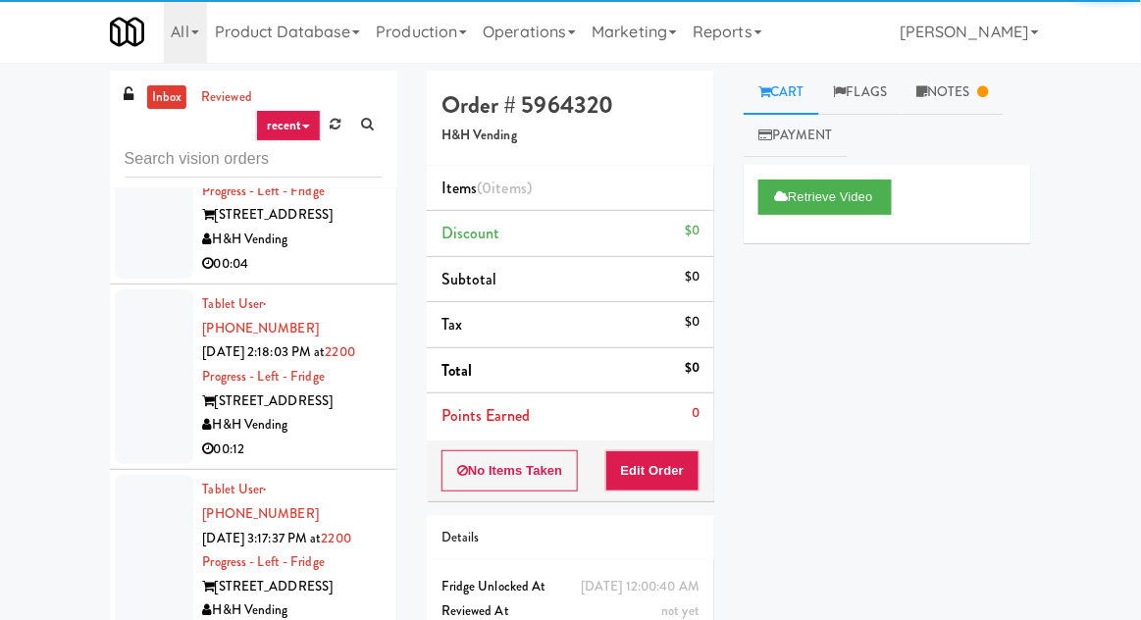
click at [132, 475] on div at bounding box center [154, 562] width 79 height 175
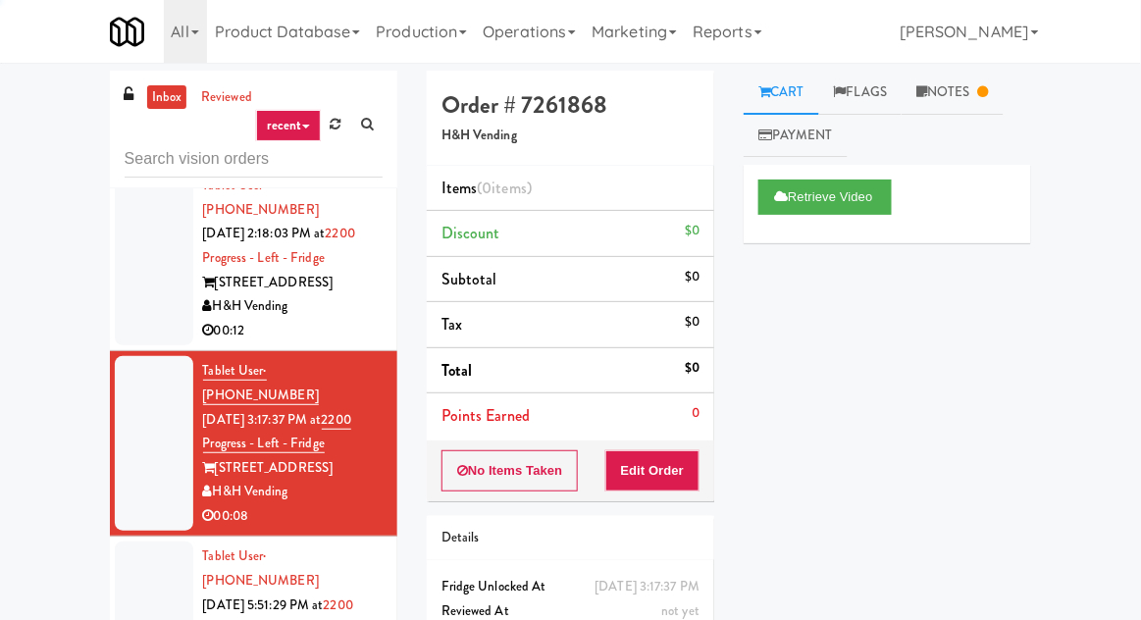
click at [135, 542] on div at bounding box center [154, 629] width 79 height 175
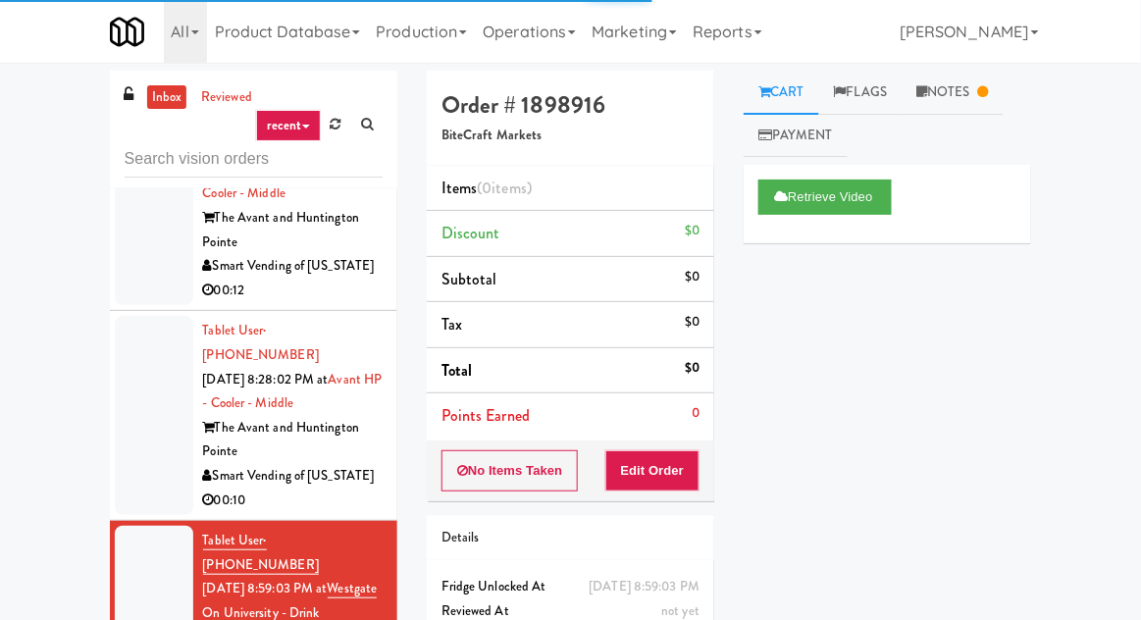
scroll to position [2956, 0]
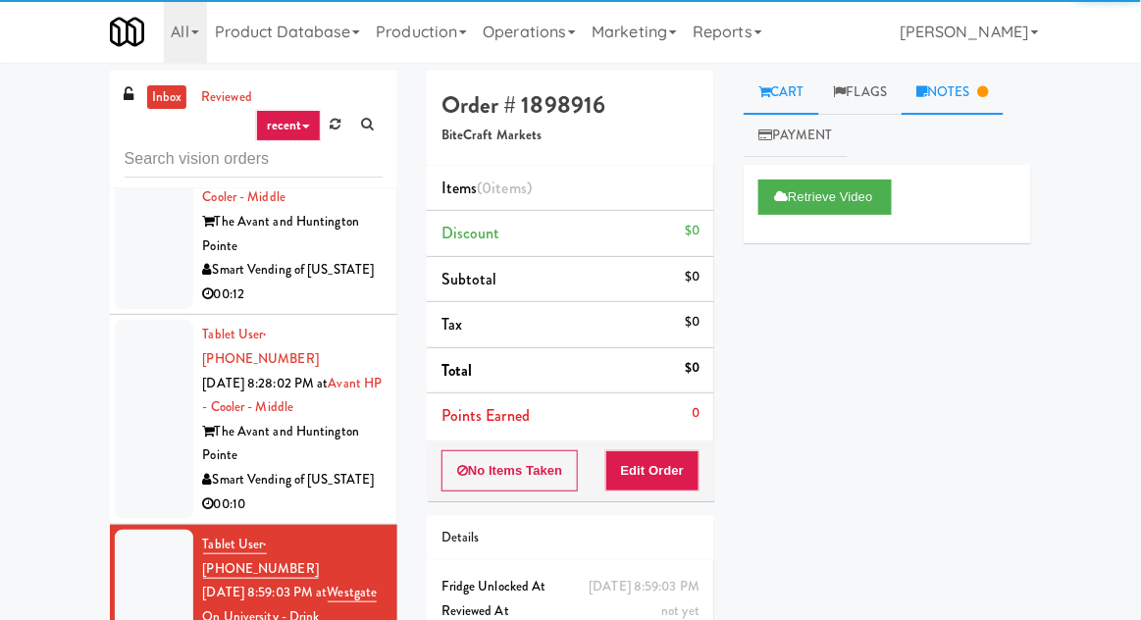
click at [967, 79] on link "Notes" at bounding box center [953, 93] width 102 height 44
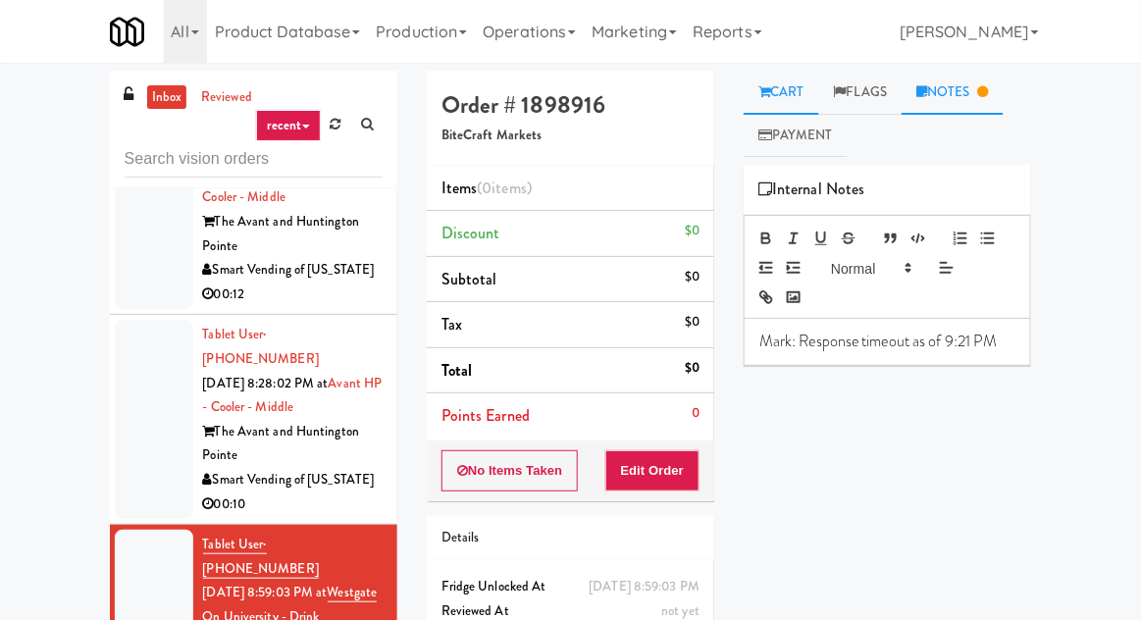
click at [809, 75] on link "Cart" at bounding box center [782, 93] width 76 height 44
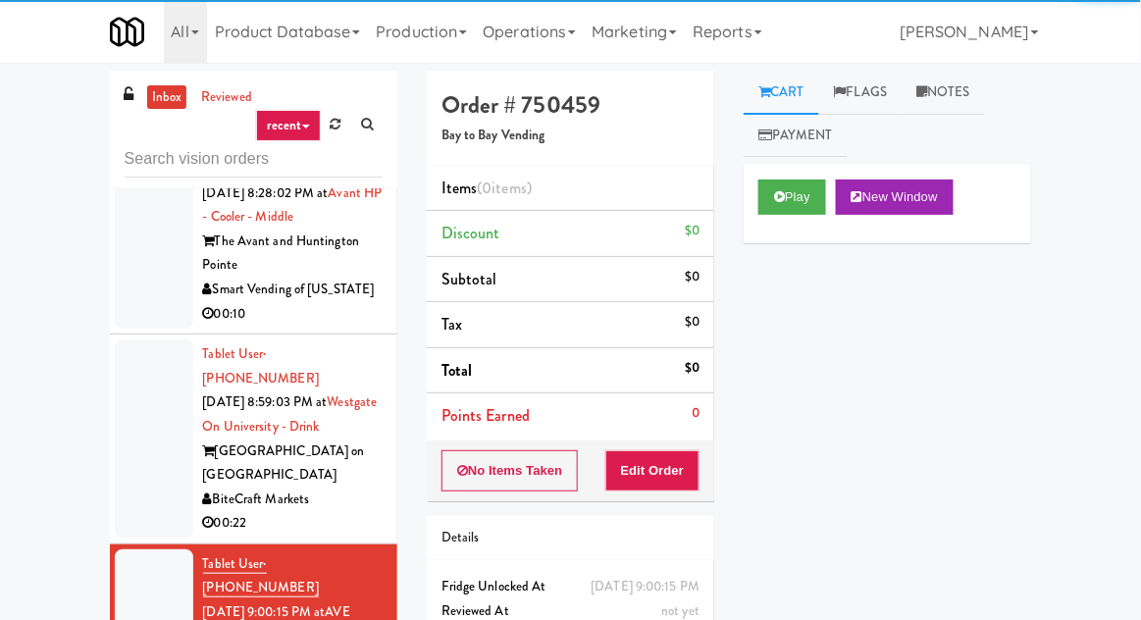
scroll to position [3151, 0]
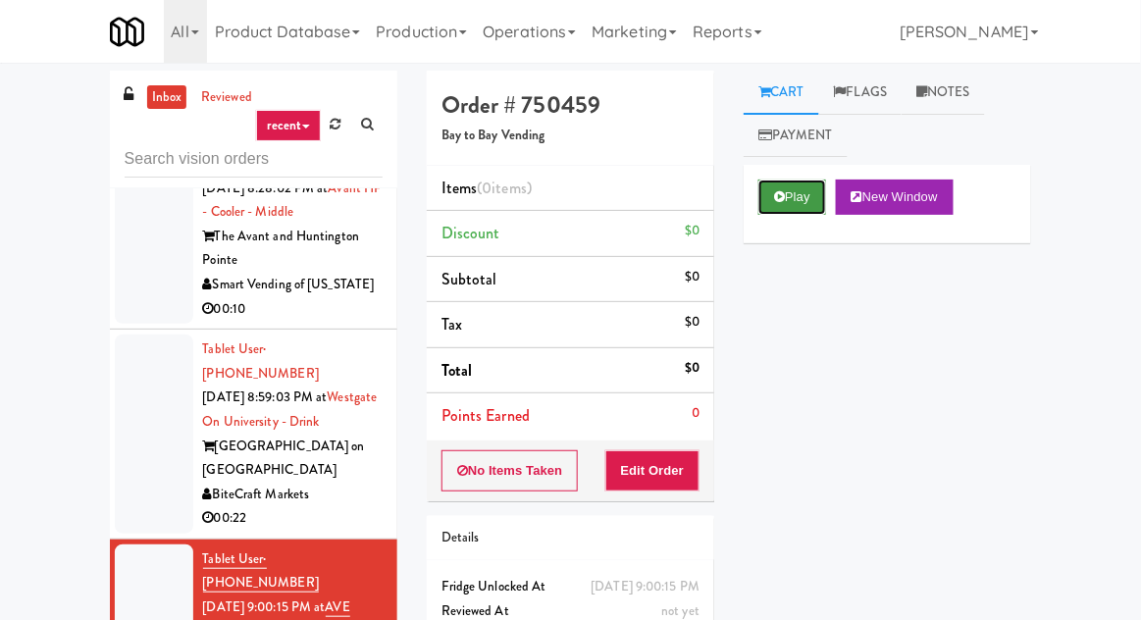
click at [768, 210] on button "Play" at bounding box center [793, 197] width 68 height 35
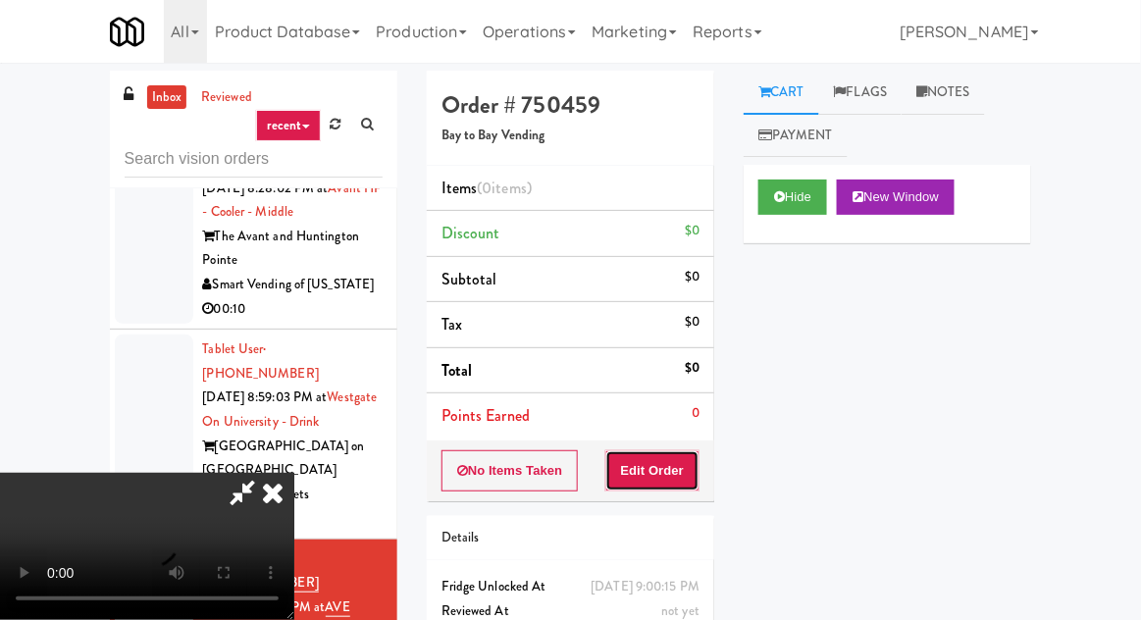
click at [662, 466] on button "Edit Order" at bounding box center [653, 470] width 95 height 41
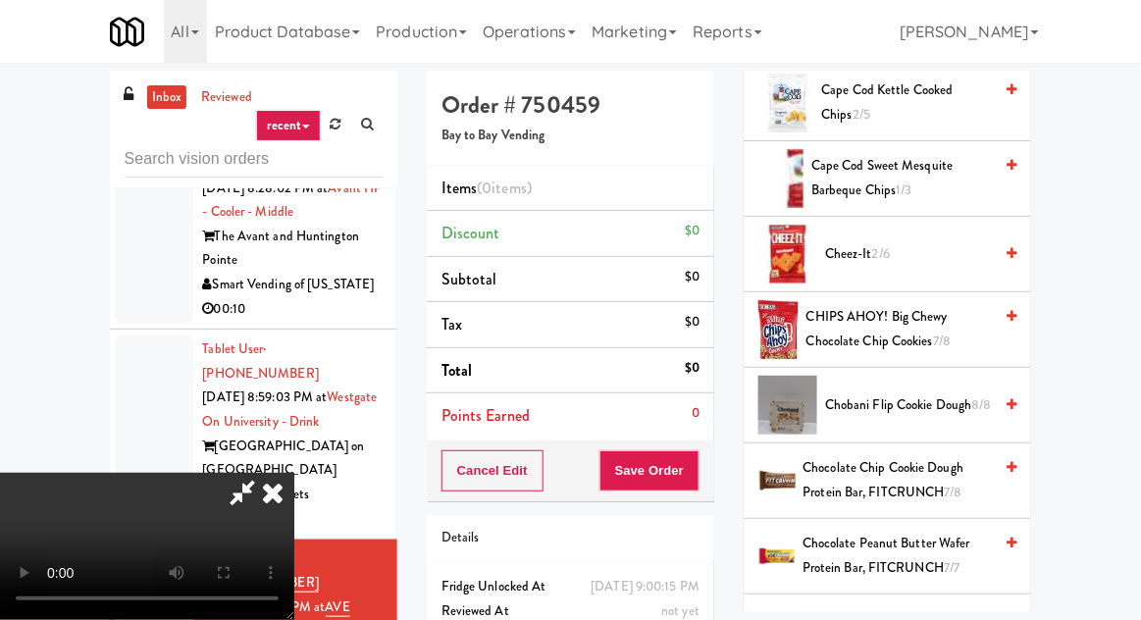
scroll to position [390, 0]
click at [889, 323] on span "CHIPS AHOY! Big Chewy Chocolate Chip Cookies 7/8" at bounding box center [899, 328] width 185 height 48
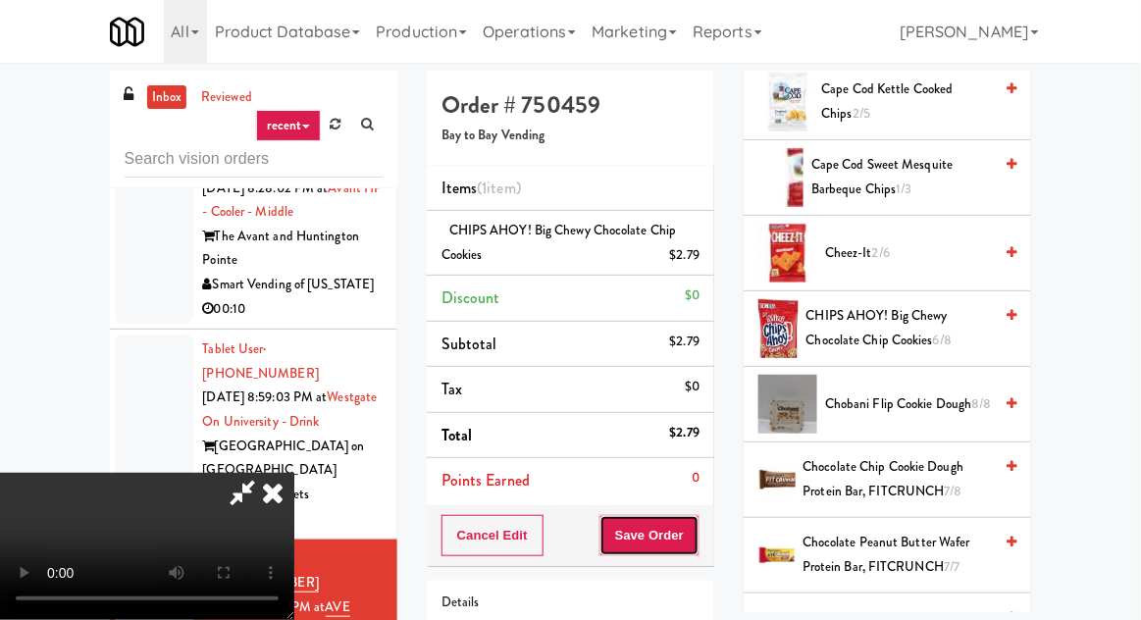
click at [694, 536] on button "Save Order" at bounding box center [650, 535] width 100 height 41
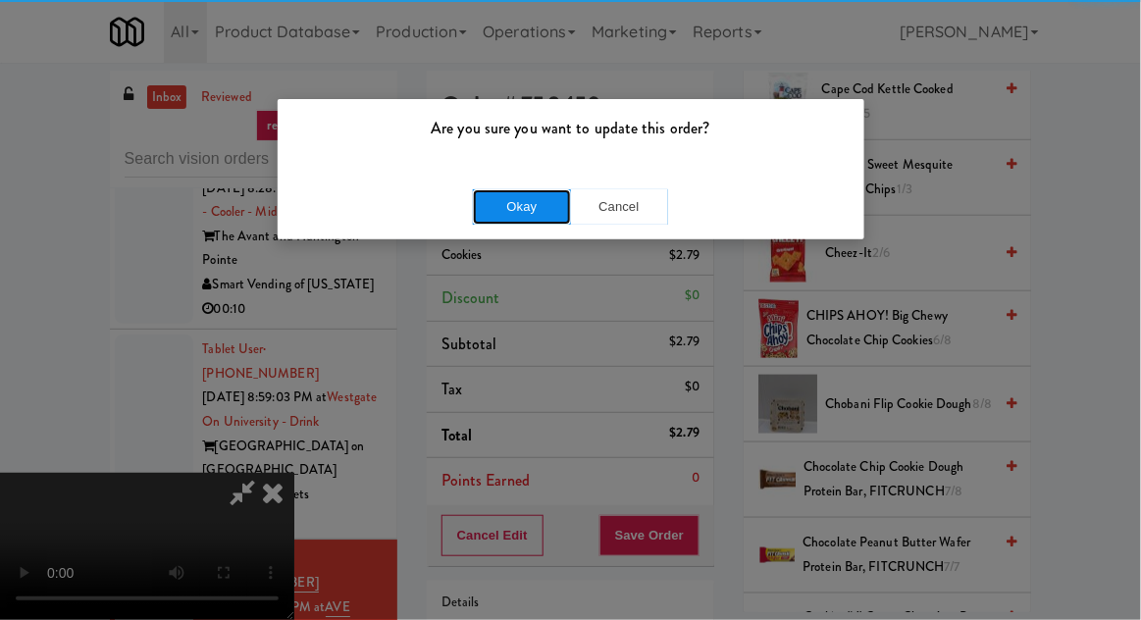
click at [544, 210] on button "Okay" at bounding box center [522, 206] width 98 height 35
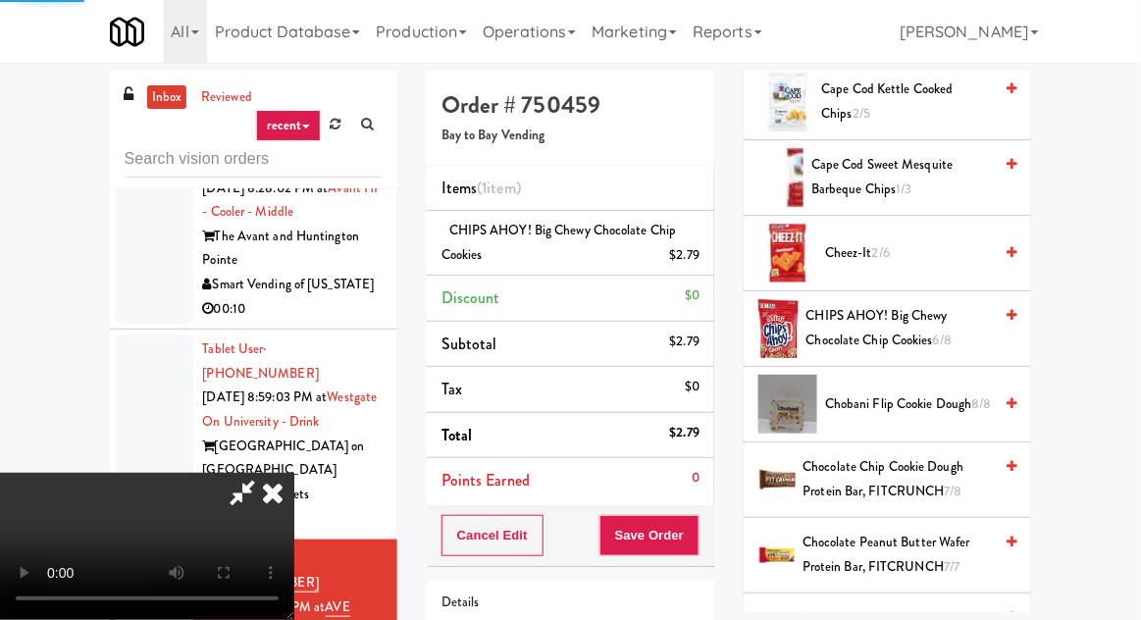
scroll to position [193, 0]
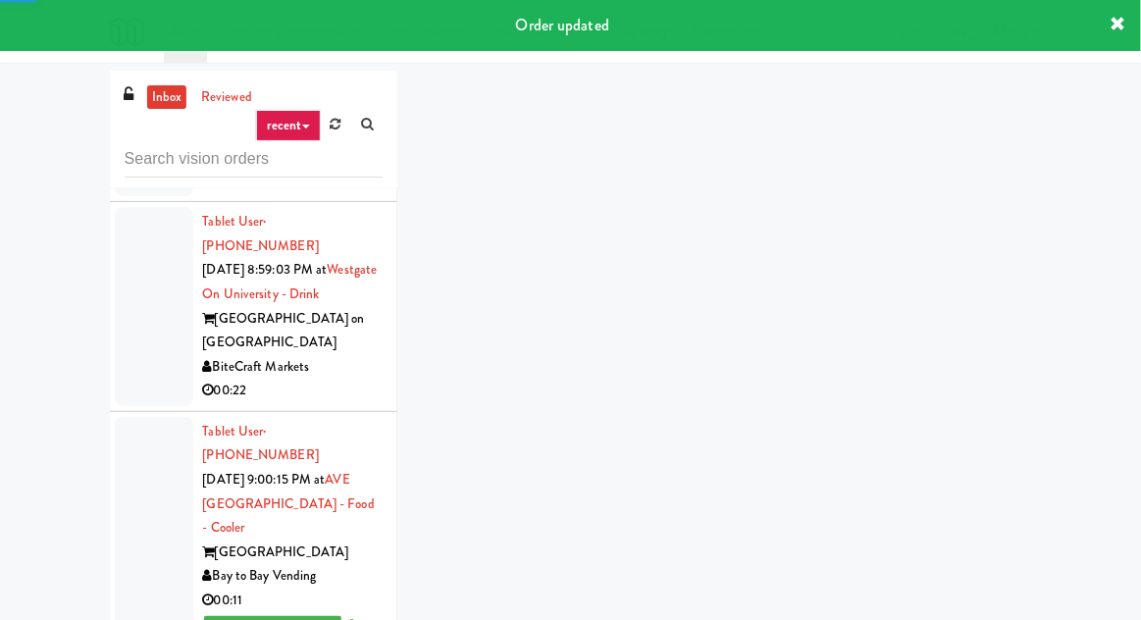
scroll to position [3310, 0]
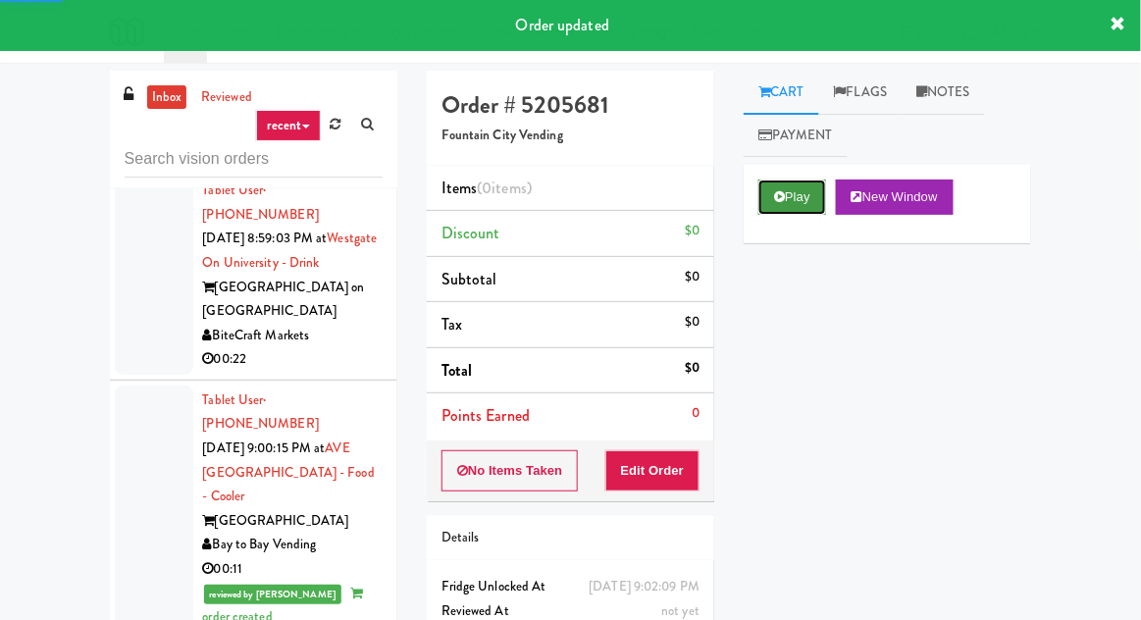
click at [788, 211] on button "Play" at bounding box center [793, 197] width 68 height 35
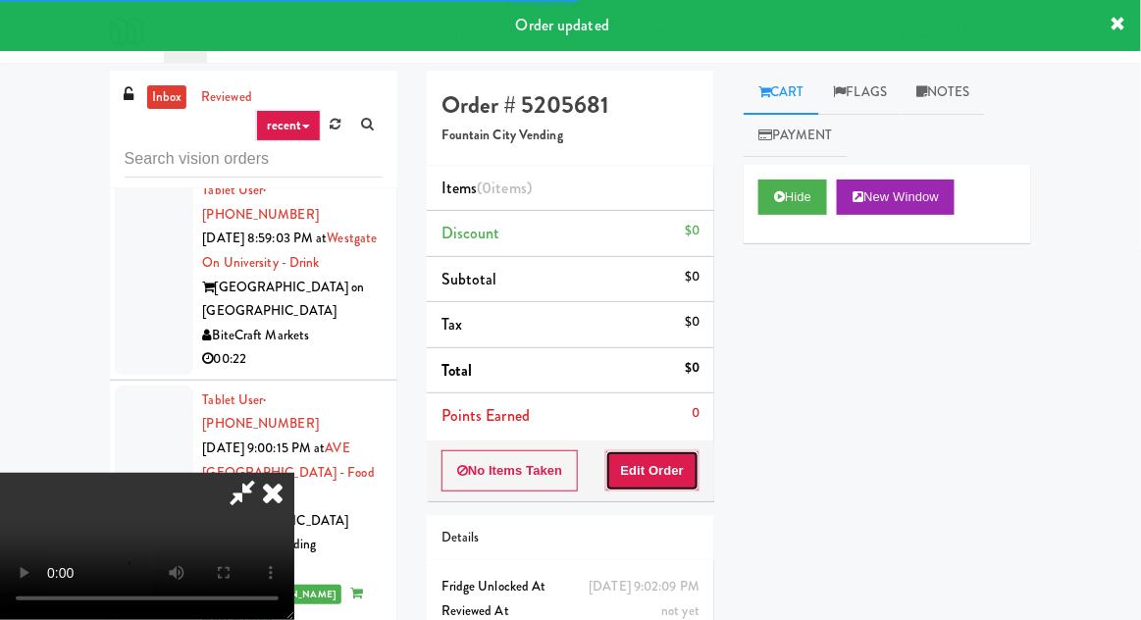
click at [667, 464] on button "Edit Order" at bounding box center [653, 470] width 95 height 41
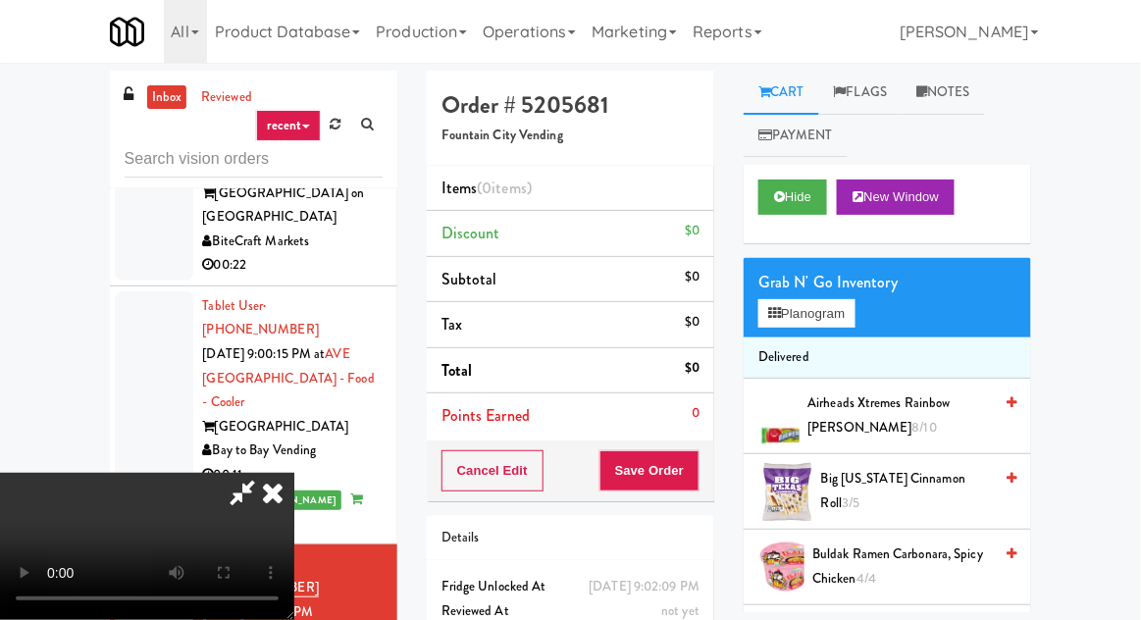
scroll to position [0, 0]
click at [894, 487] on span "Big [US_STATE] Cinnamon Roll 3/5" at bounding box center [906, 491] width 171 height 48
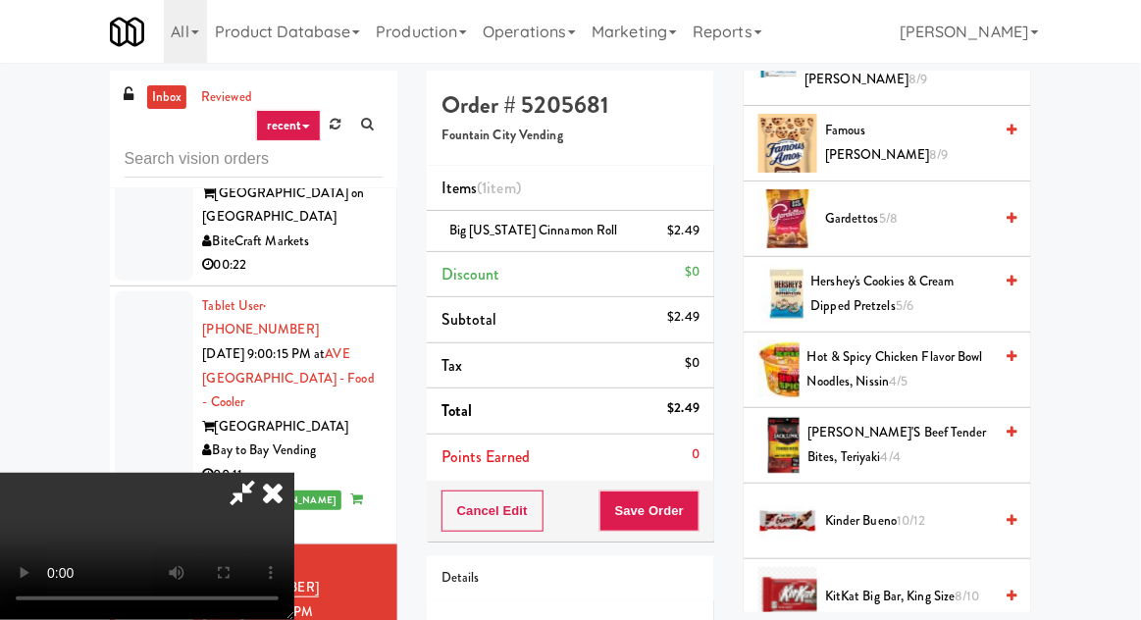
scroll to position [739, 0]
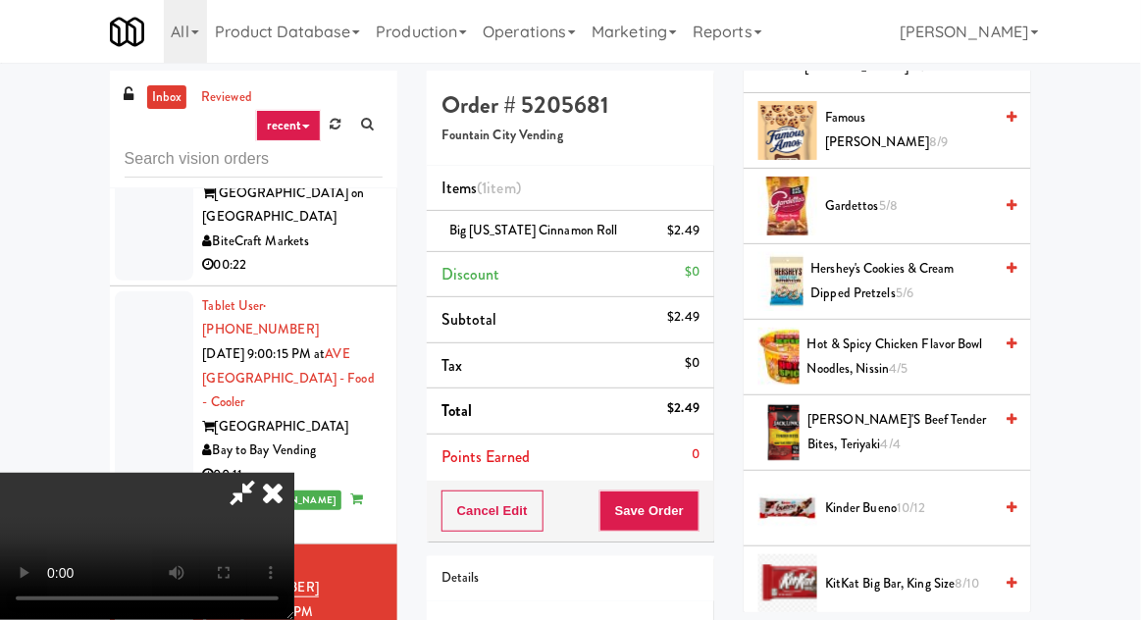
click at [910, 128] on span "Famous [PERSON_NAME] 8/9" at bounding box center [908, 130] width 167 height 48
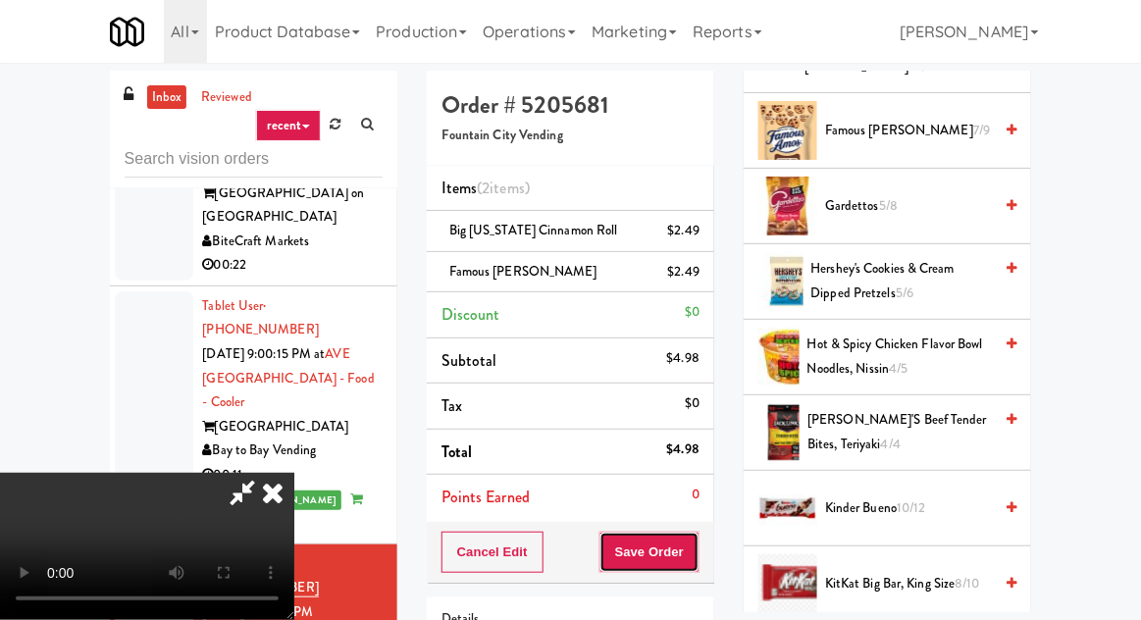
click at [699, 536] on button "Save Order" at bounding box center [650, 552] width 100 height 41
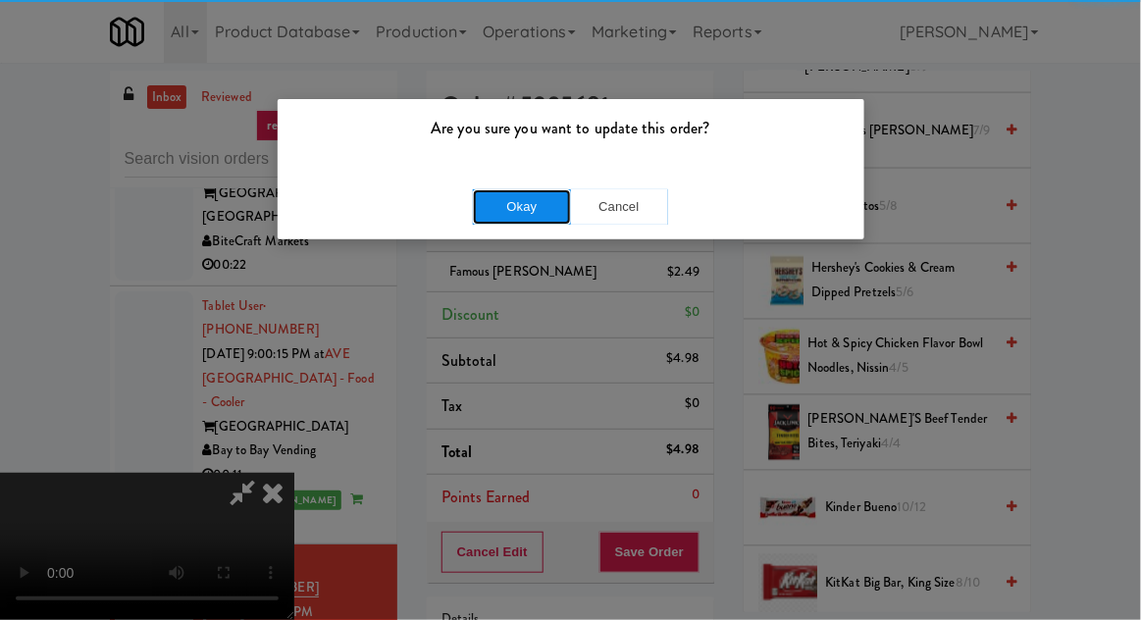
click at [532, 197] on button "Okay" at bounding box center [522, 206] width 98 height 35
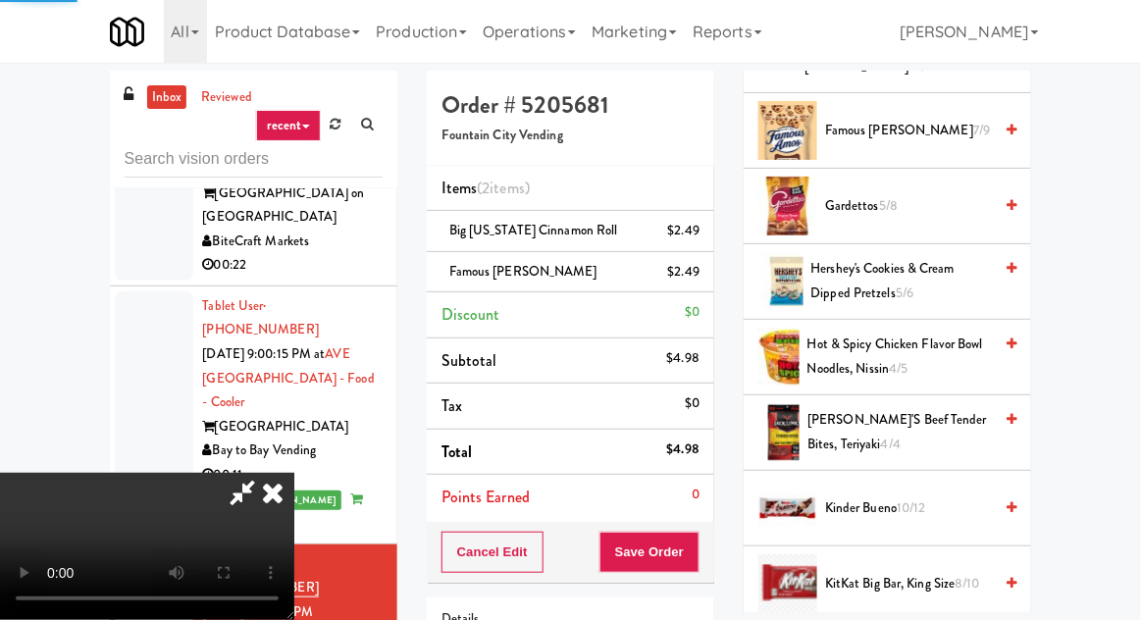
scroll to position [193, 0]
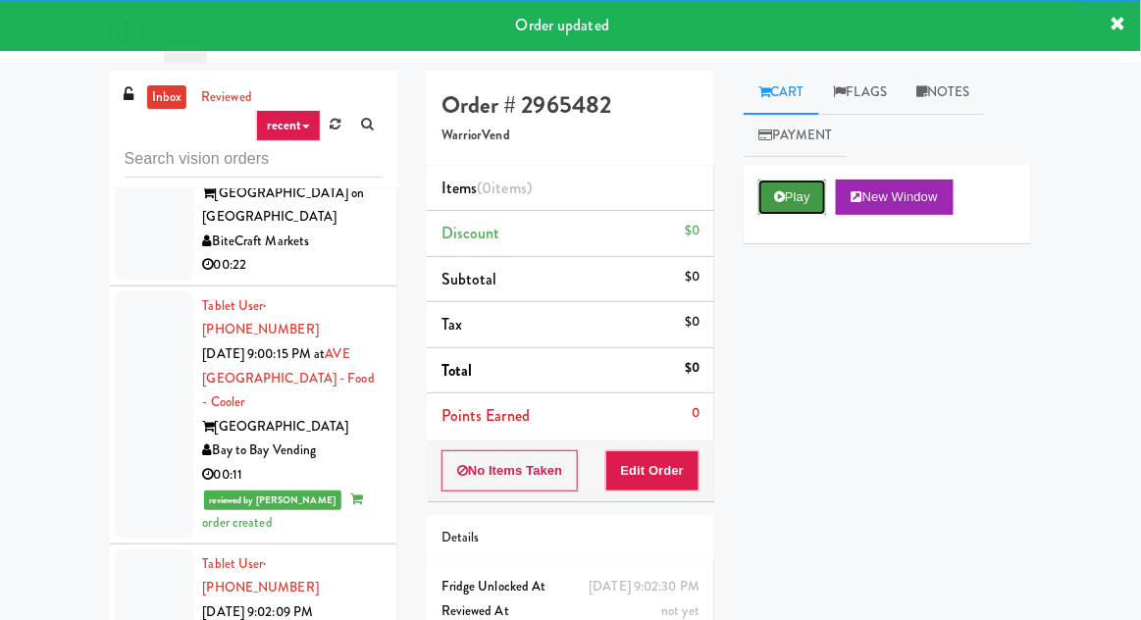
click at [807, 188] on button "Play" at bounding box center [793, 197] width 68 height 35
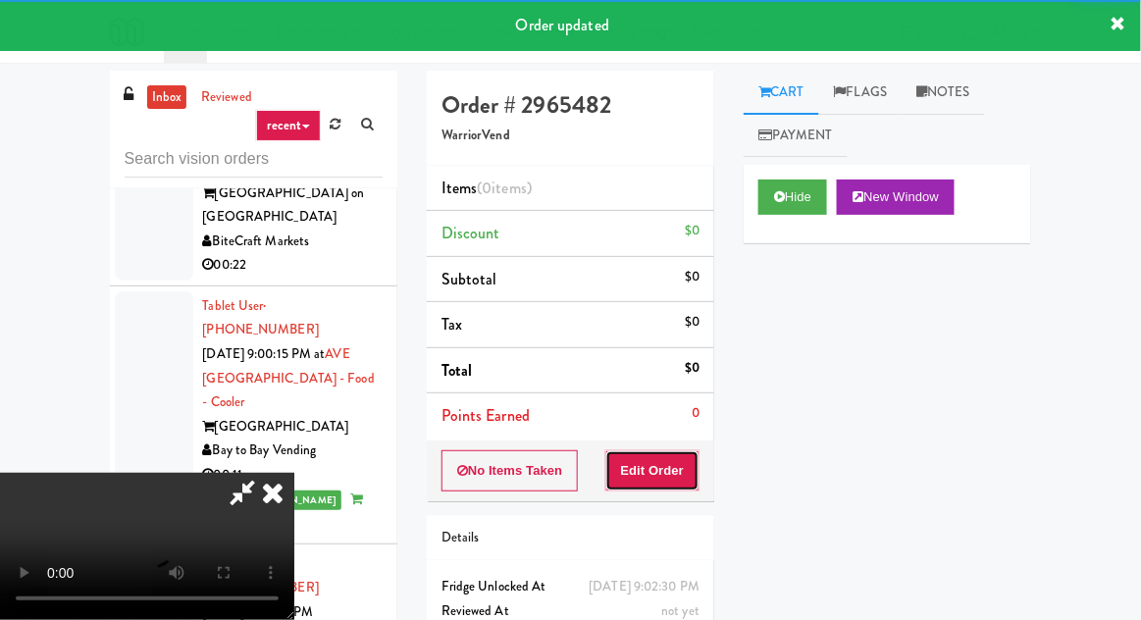
click at [689, 450] on button "Edit Order" at bounding box center [653, 470] width 95 height 41
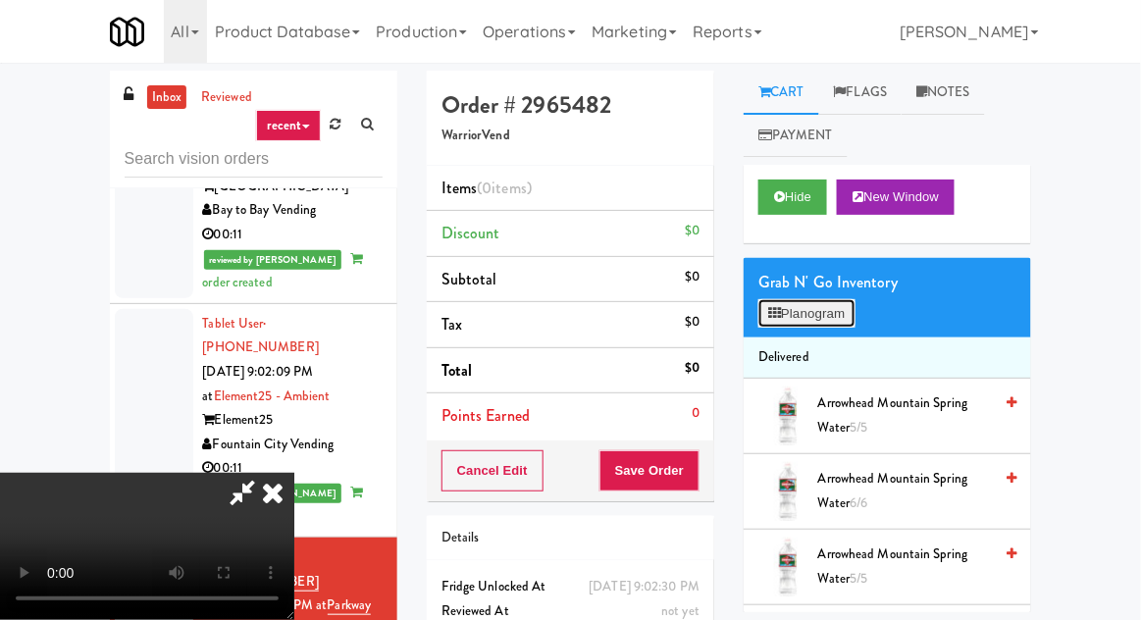
click at [819, 323] on button "Planogram" at bounding box center [807, 313] width 96 height 29
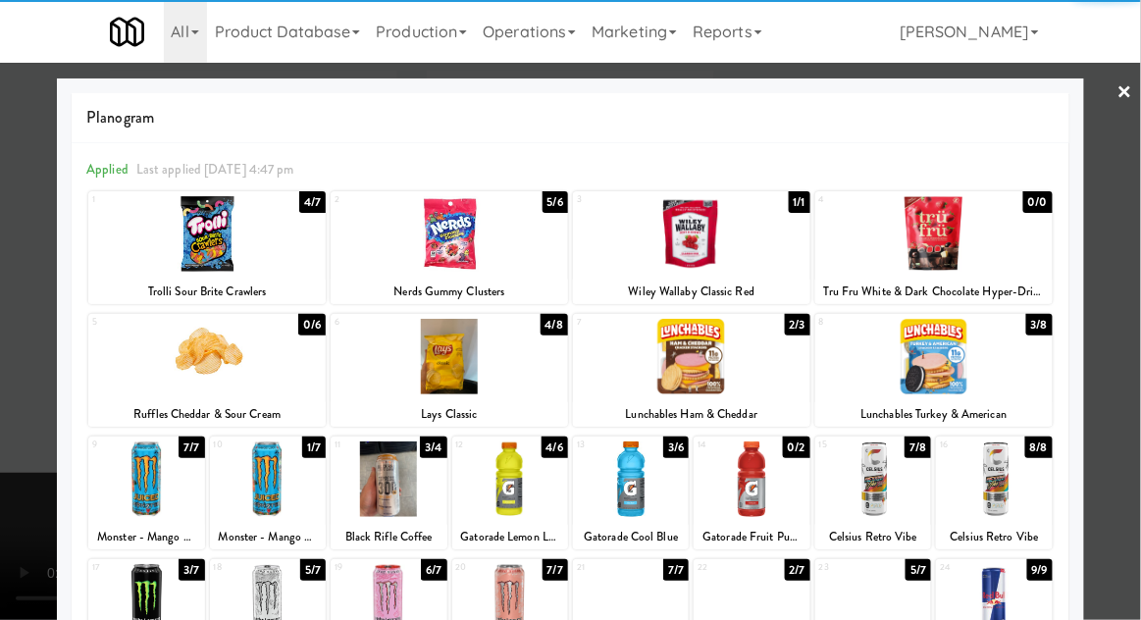
click at [986, 384] on div at bounding box center [935, 357] width 238 height 76
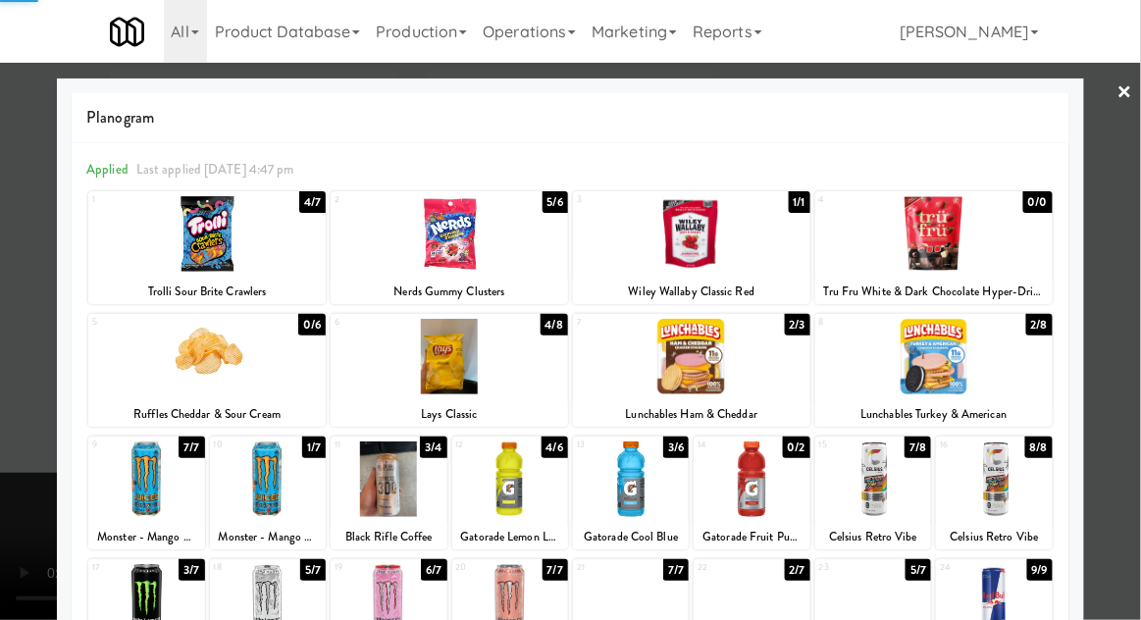
click at [38, 285] on div at bounding box center [570, 310] width 1141 height 620
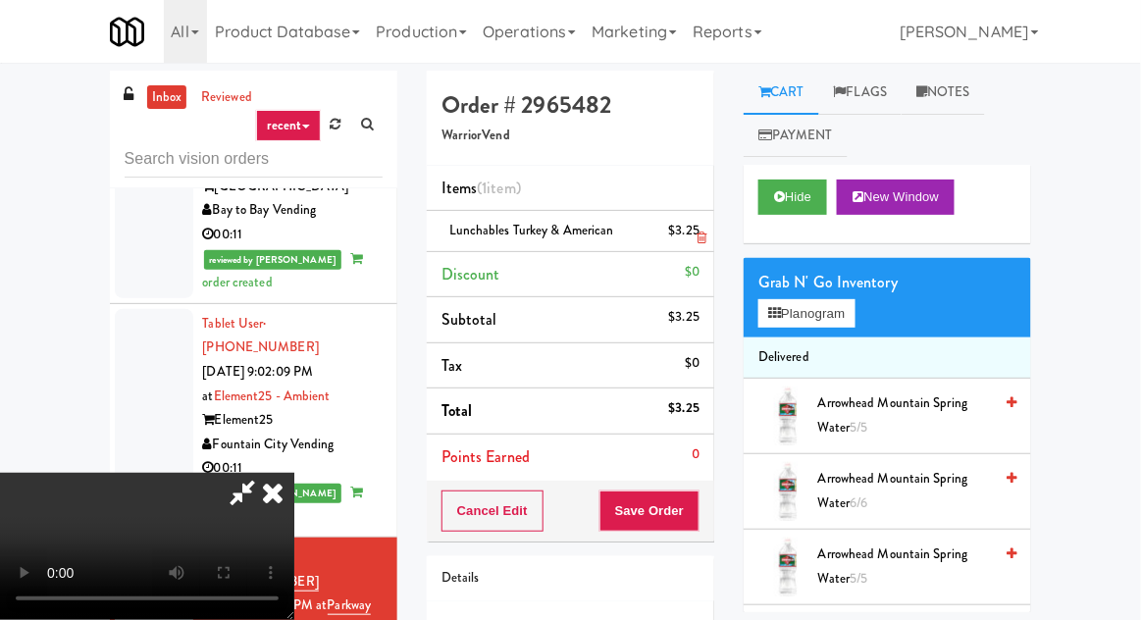
click at [691, 234] on div "$3.25" at bounding box center [684, 231] width 31 height 25
click at [707, 227] on link at bounding box center [698, 239] width 18 height 25
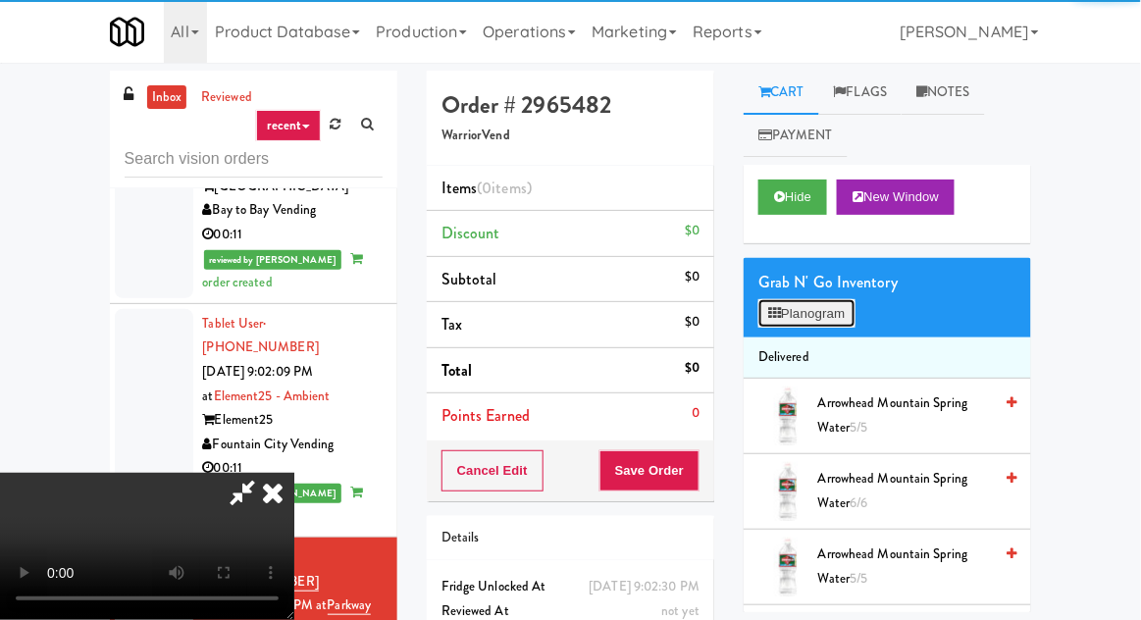
click at [803, 304] on button "Planogram" at bounding box center [807, 313] width 96 height 29
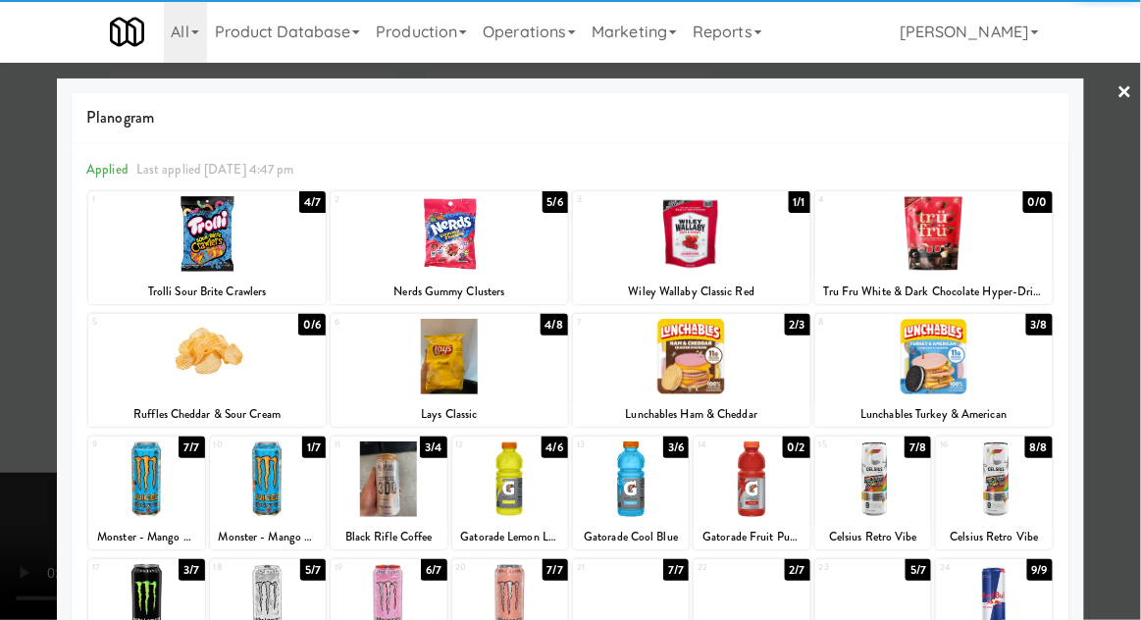
click at [739, 359] on div at bounding box center [692, 357] width 238 height 76
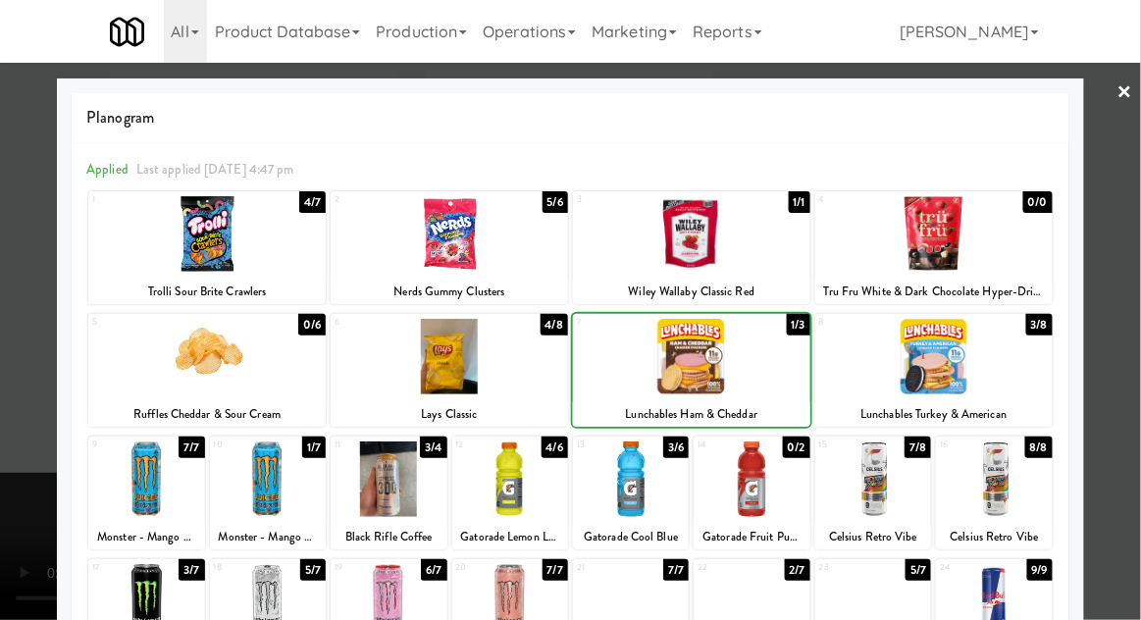
click at [28, 239] on div at bounding box center [570, 310] width 1141 height 620
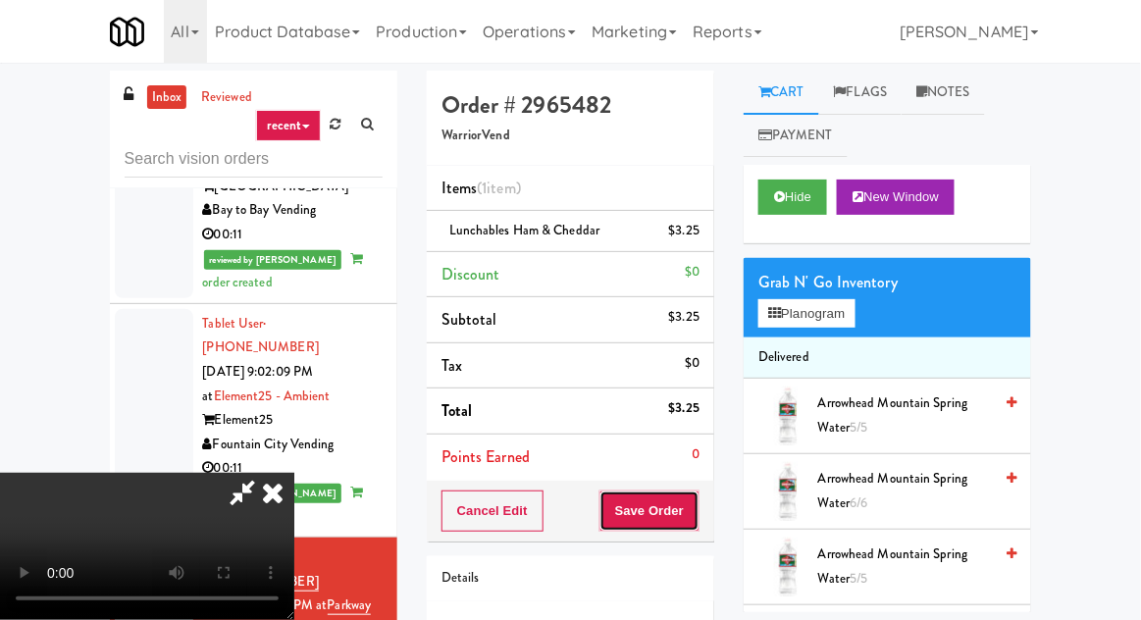
click at [699, 510] on button "Save Order" at bounding box center [650, 511] width 100 height 41
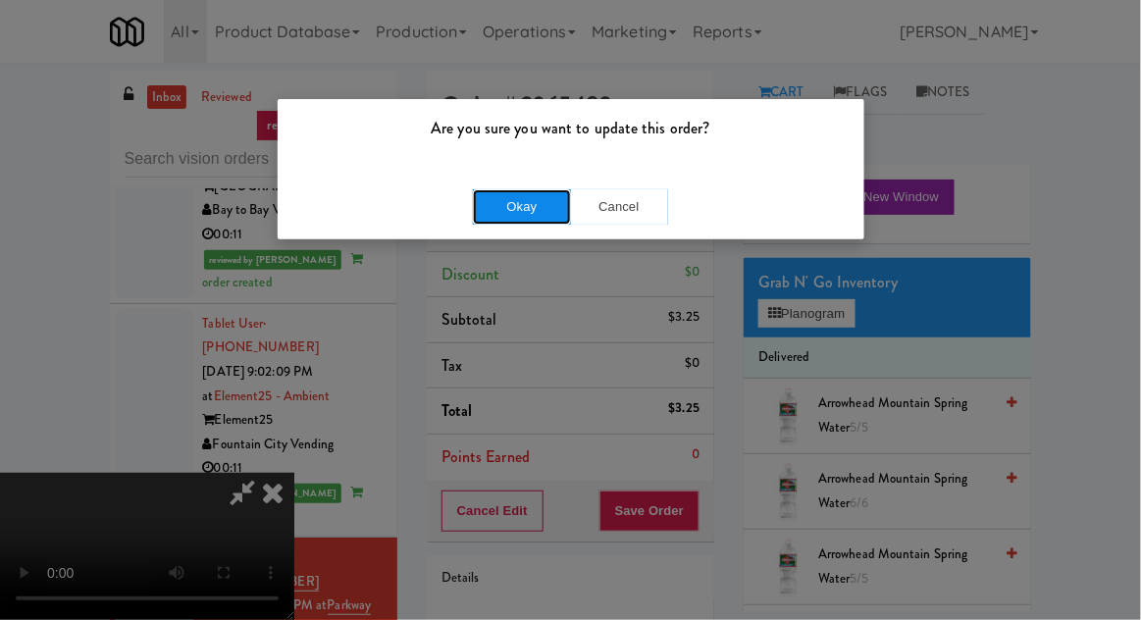
click at [550, 217] on button "Okay" at bounding box center [522, 206] width 98 height 35
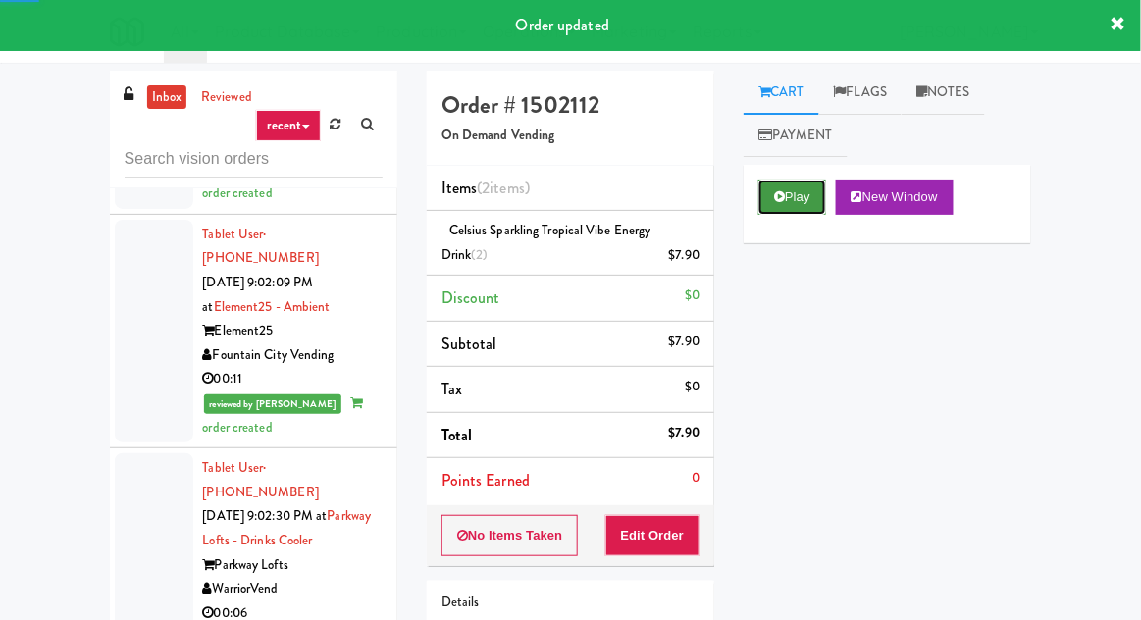
click at [792, 197] on button "Play" at bounding box center [793, 197] width 68 height 35
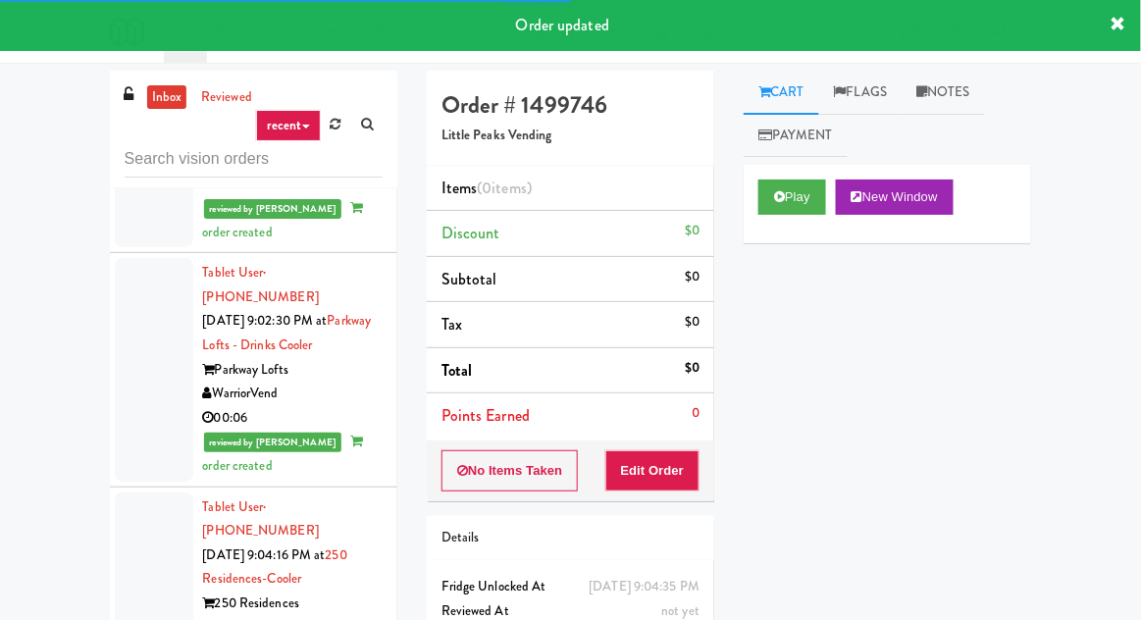
scroll to position [3930, 0]
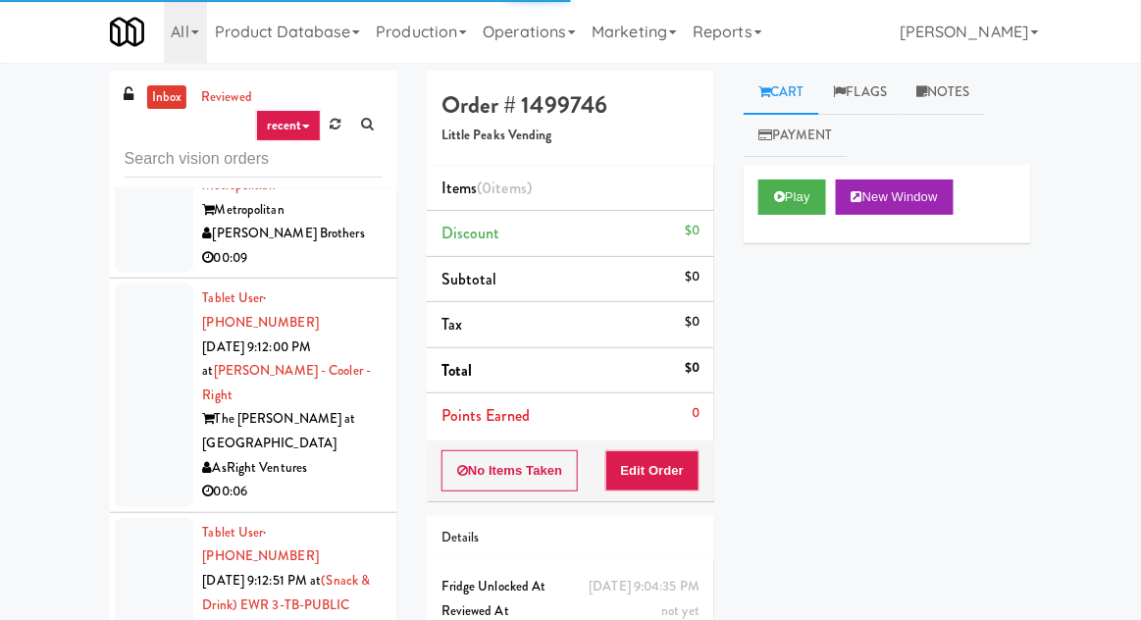
scroll to position [6178, 0]
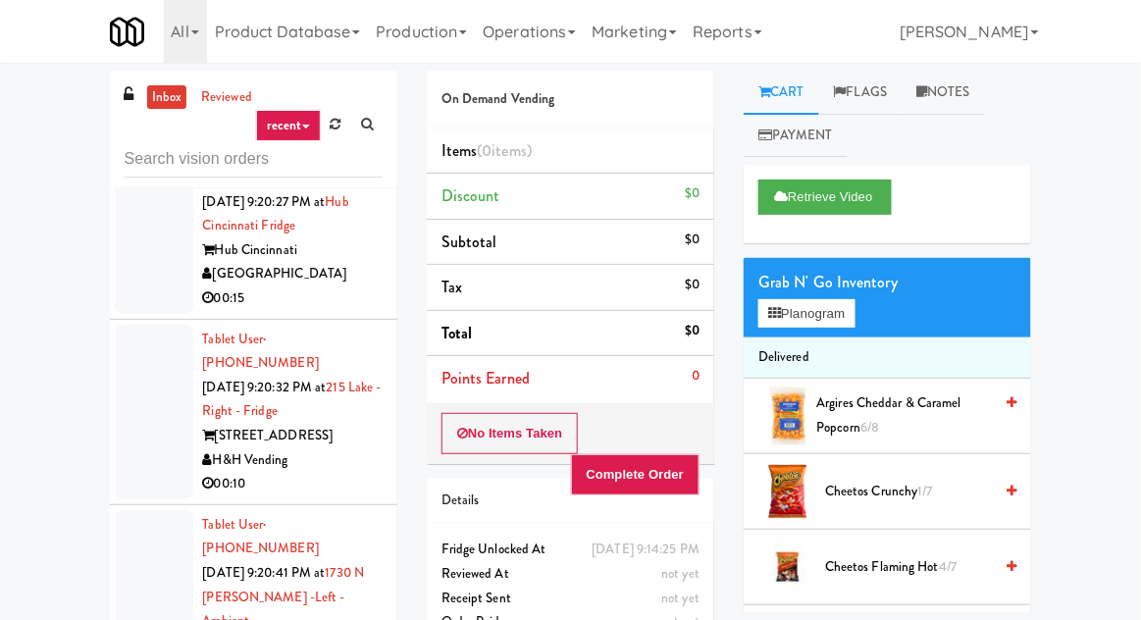
scroll to position [9938, 0]
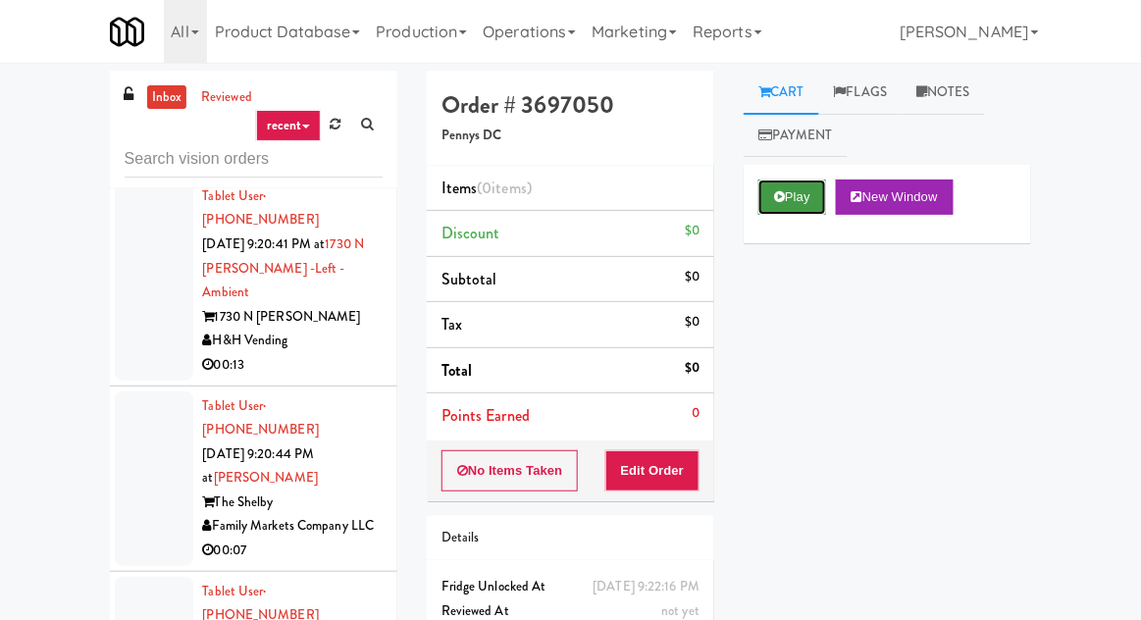
click at [795, 197] on button "Play" at bounding box center [793, 197] width 68 height 35
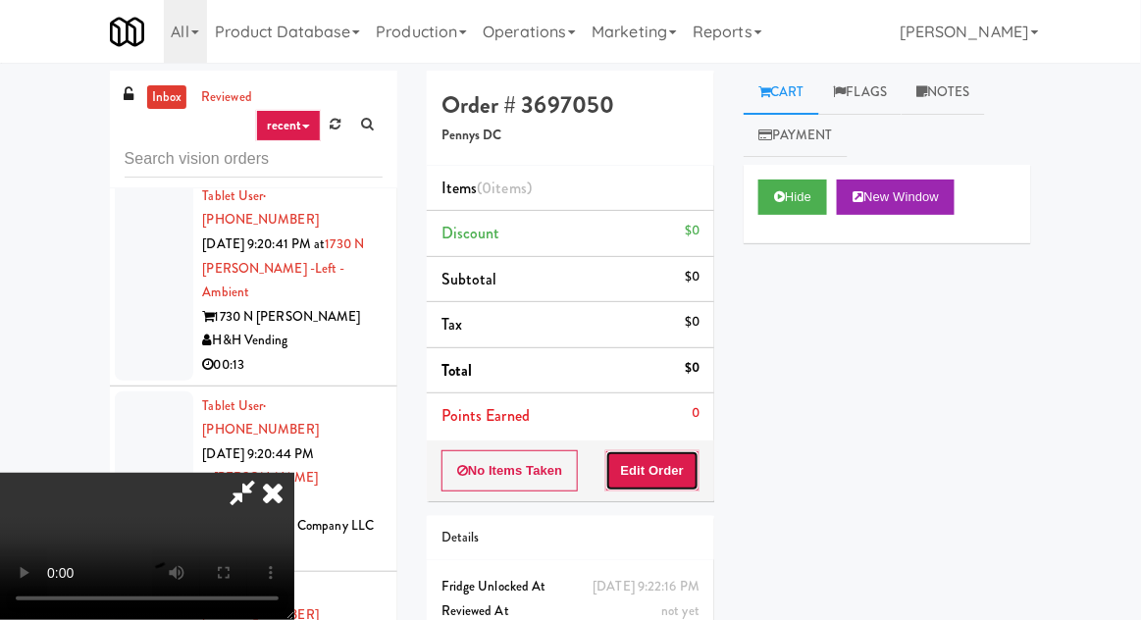
click at [693, 456] on button "Edit Order" at bounding box center [653, 470] width 95 height 41
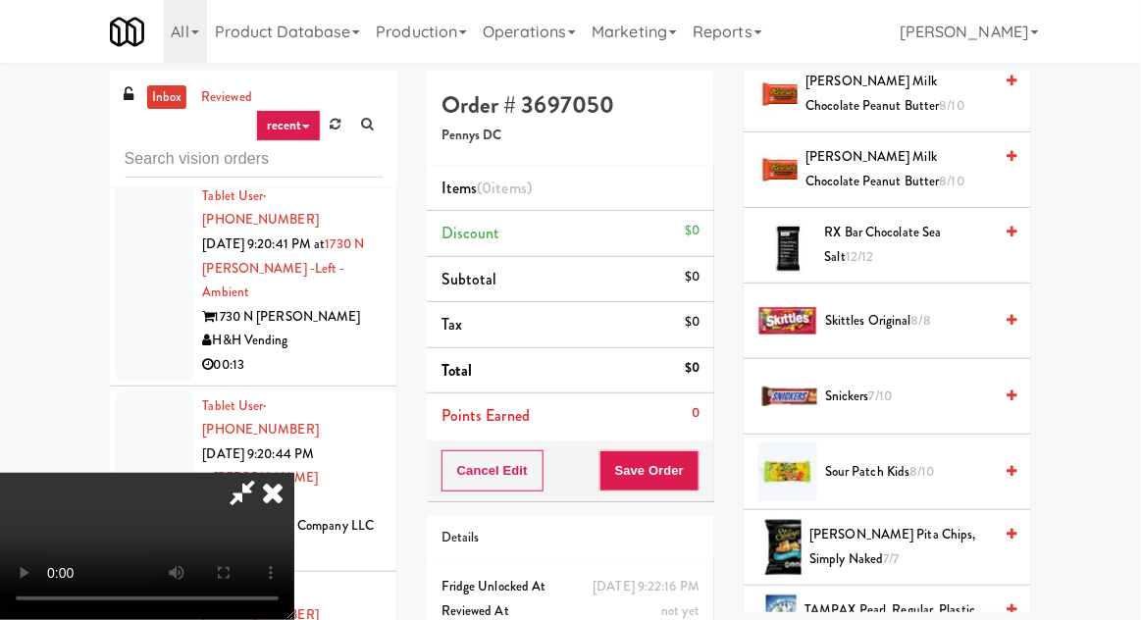
scroll to position [2043, 0]
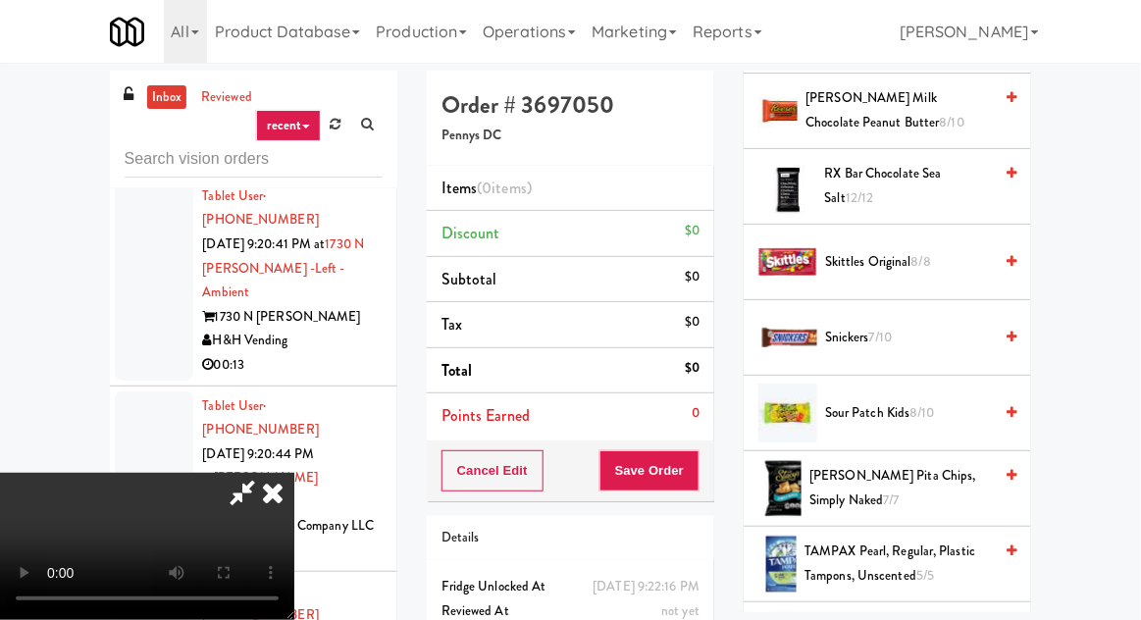
click at [927, 252] on span "8/8" at bounding box center [922, 261] width 20 height 19
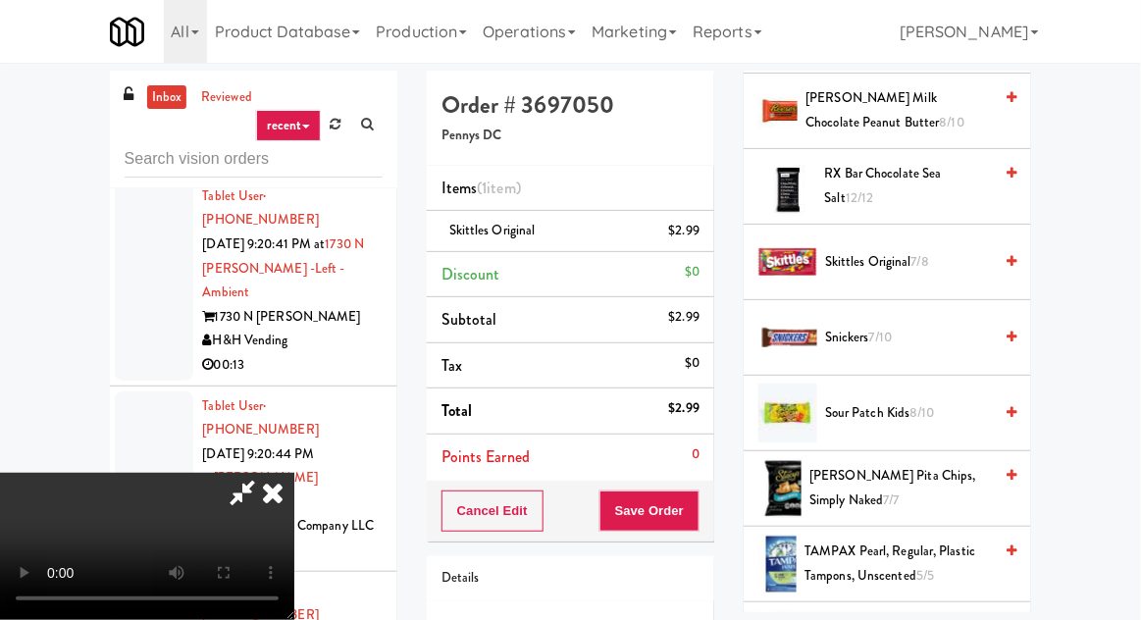
click at [712, 503] on div "Cancel Edit Save Order" at bounding box center [571, 511] width 288 height 61
click at [694, 512] on button "Save Order" at bounding box center [650, 511] width 100 height 41
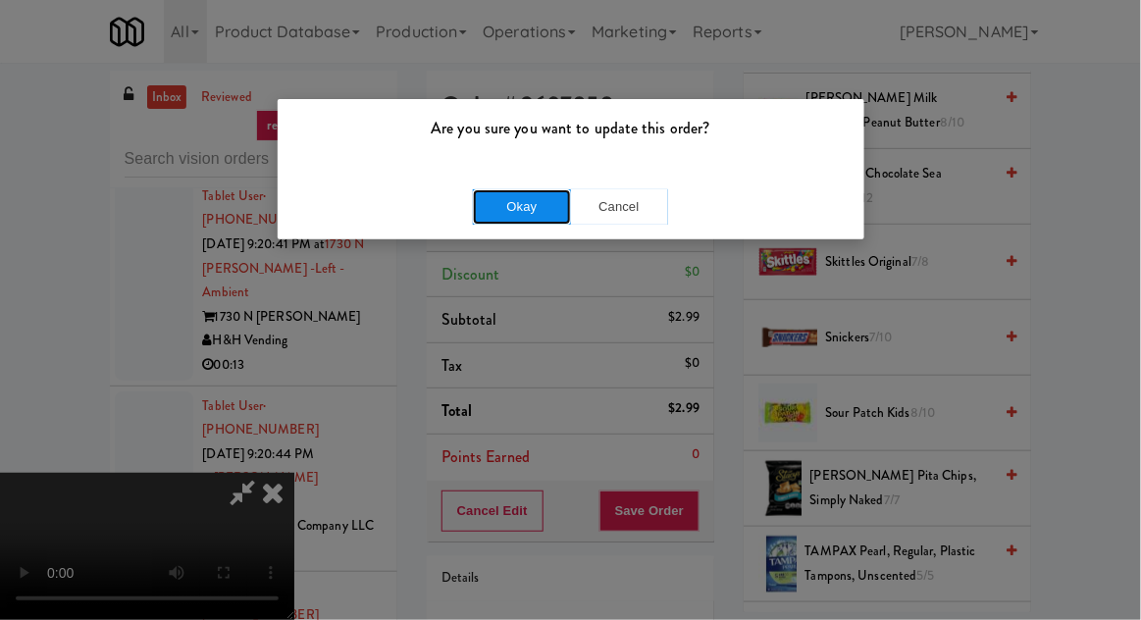
click at [532, 207] on button "Okay" at bounding box center [522, 206] width 98 height 35
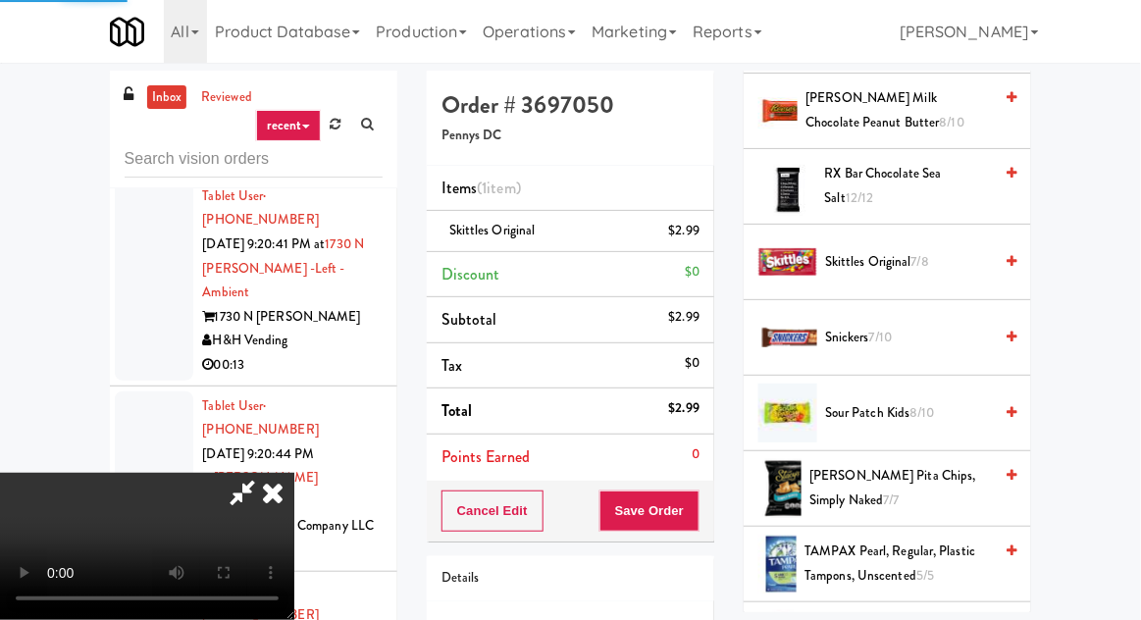
scroll to position [193, 0]
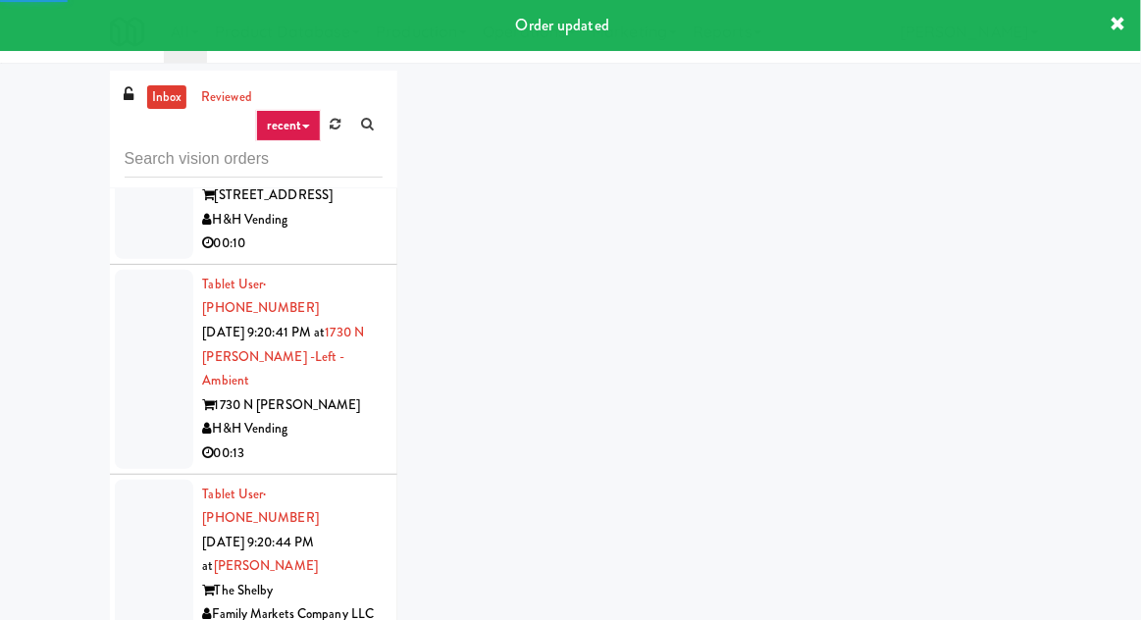
scroll to position [9749, 0]
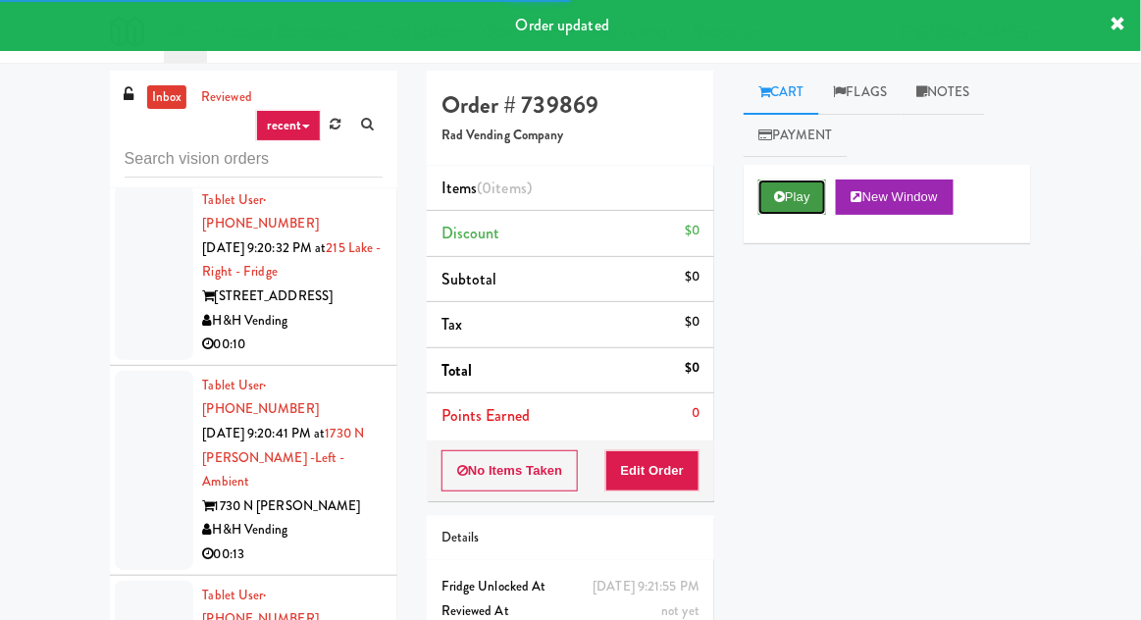
click at [782, 205] on button "Play" at bounding box center [793, 197] width 68 height 35
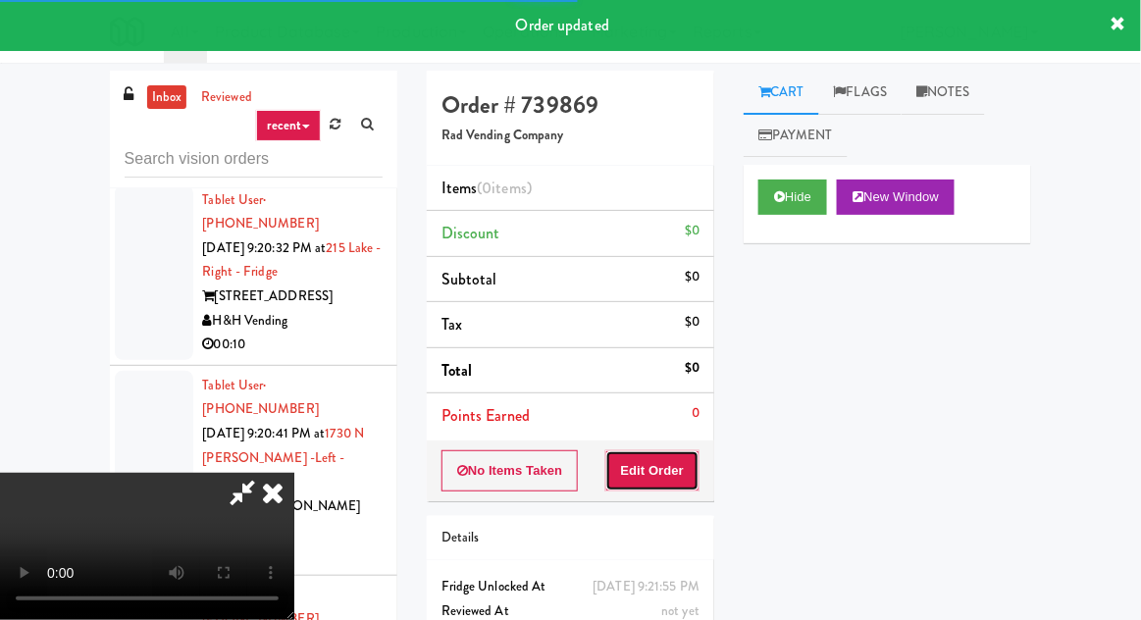
click at [675, 467] on button "Edit Order" at bounding box center [653, 470] width 95 height 41
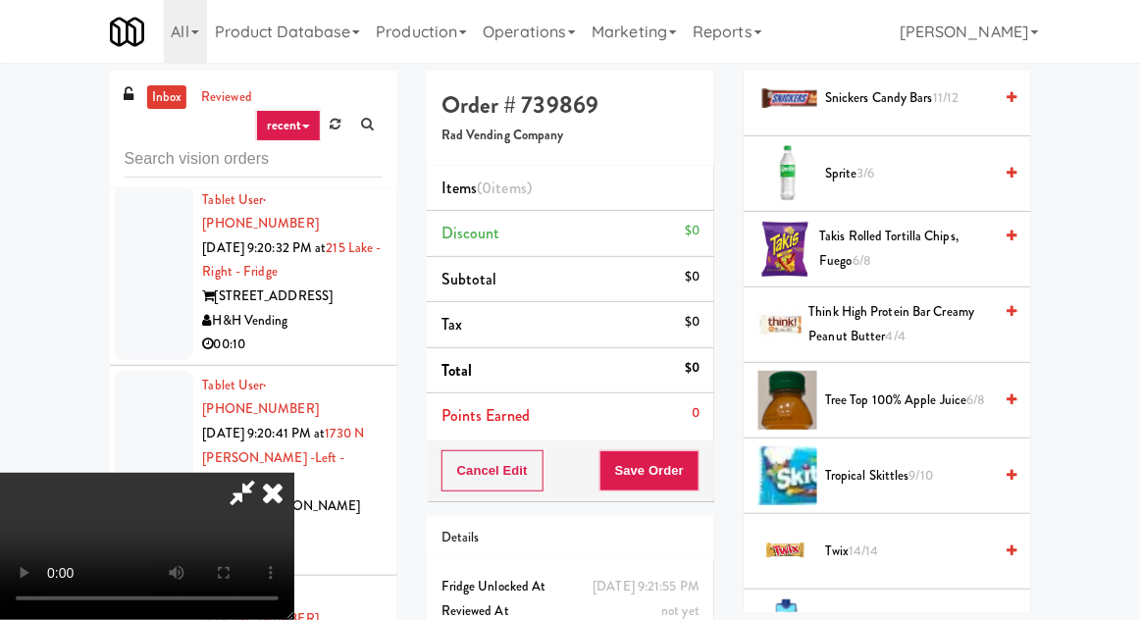
scroll to position [2835, 0]
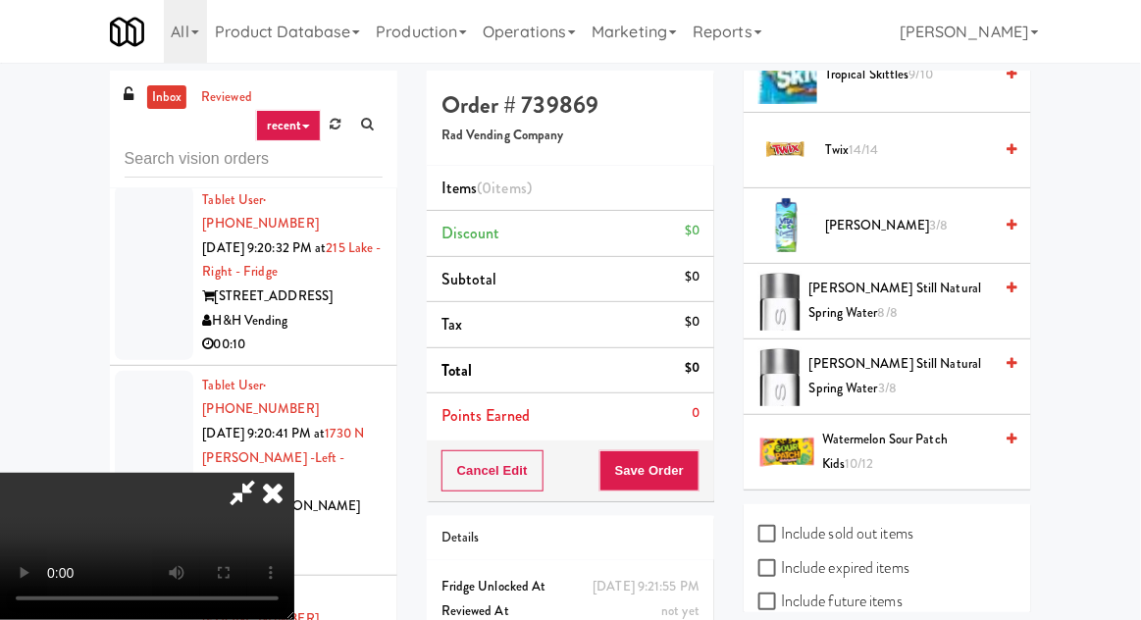
click at [890, 281] on span "[PERSON_NAME] Still Natural Spring Water 8/8" at bounding box center [902, 301] width 184 height 48
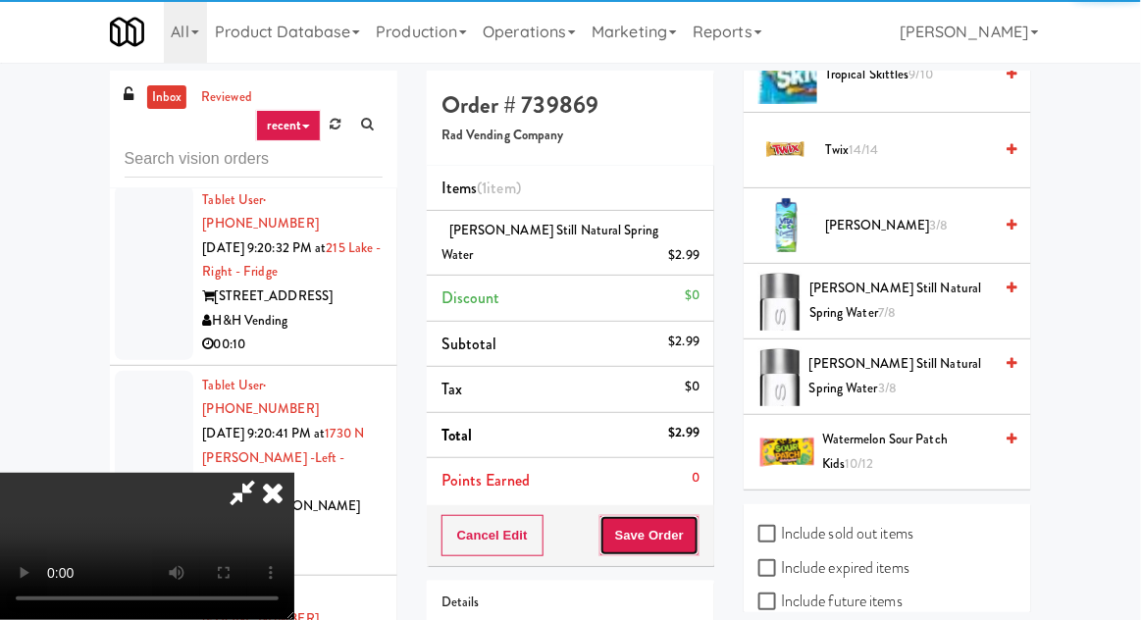
click at [697, 515] on button "Save Order" at bounding box center [650, 535] width 100 height 41
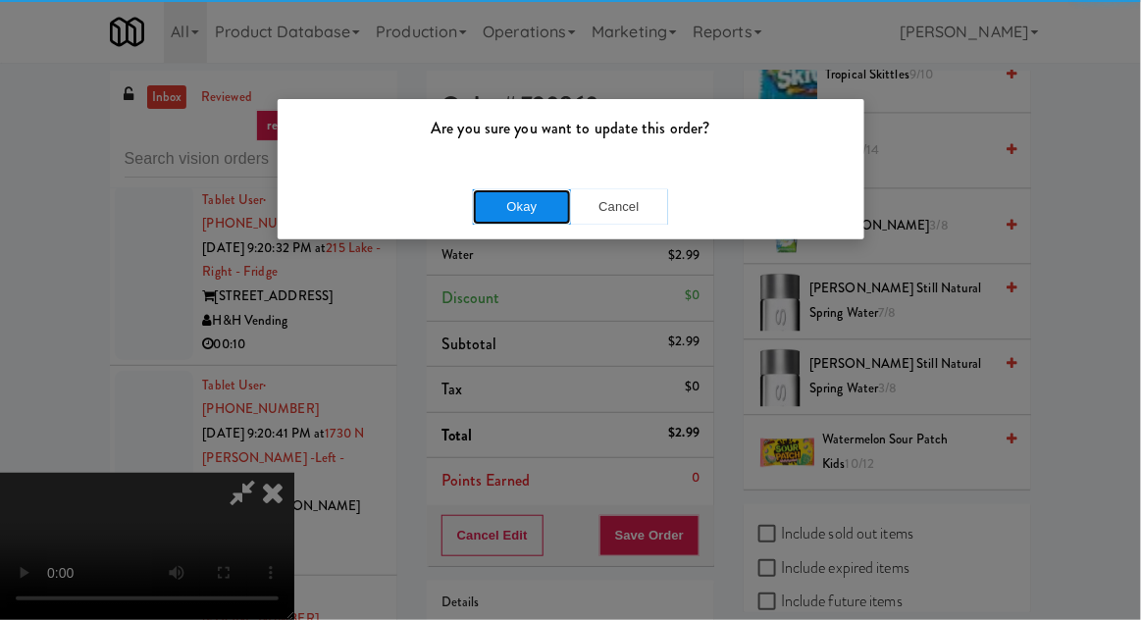
click at [562, 192] on button "Okay" at bounding box center [522, 206] width 98 height 35
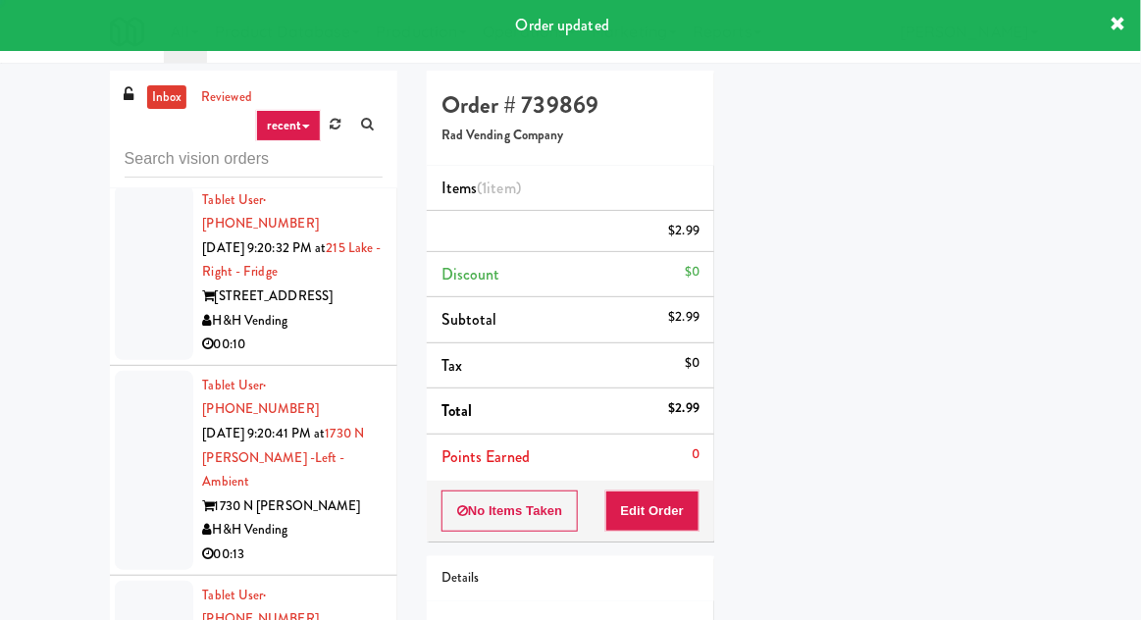
scroll to position [193, 0]
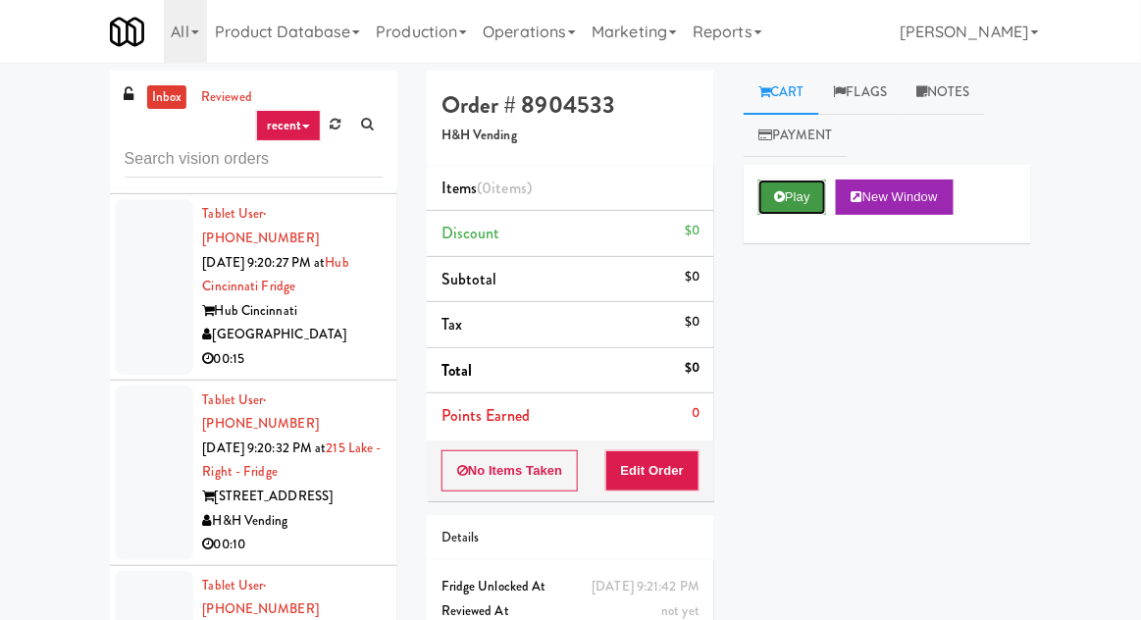
click at [771, 211] on button "Play" at bounding box center [793, 197] width 68 height 35
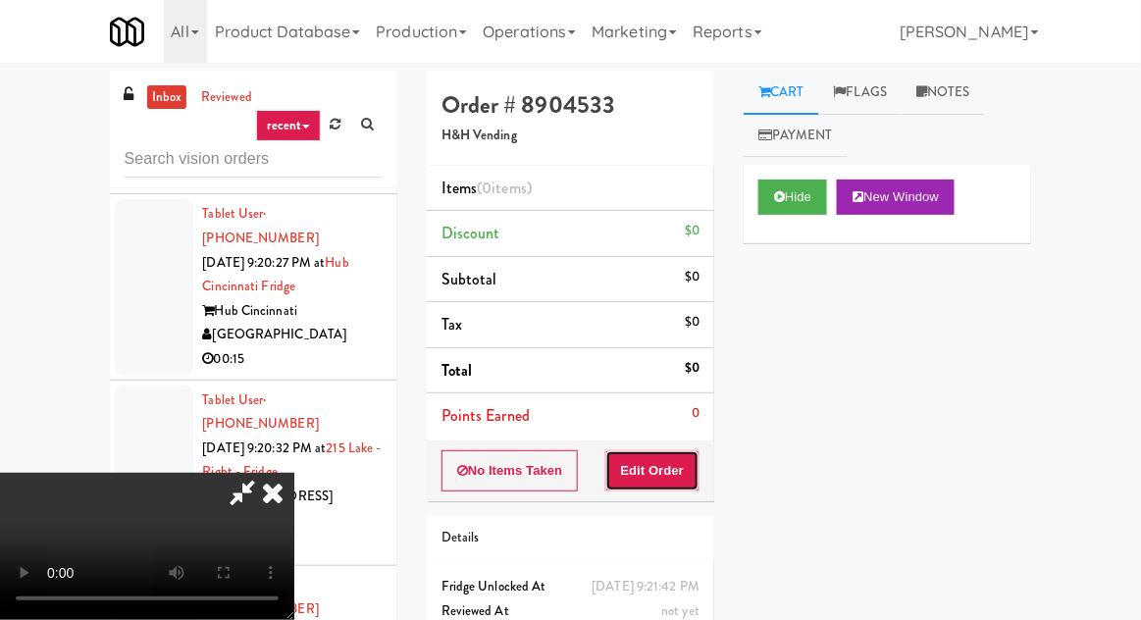
click at [663, 452] on button "Edit Order" at bounding box center [653, 470] width 95 height 41
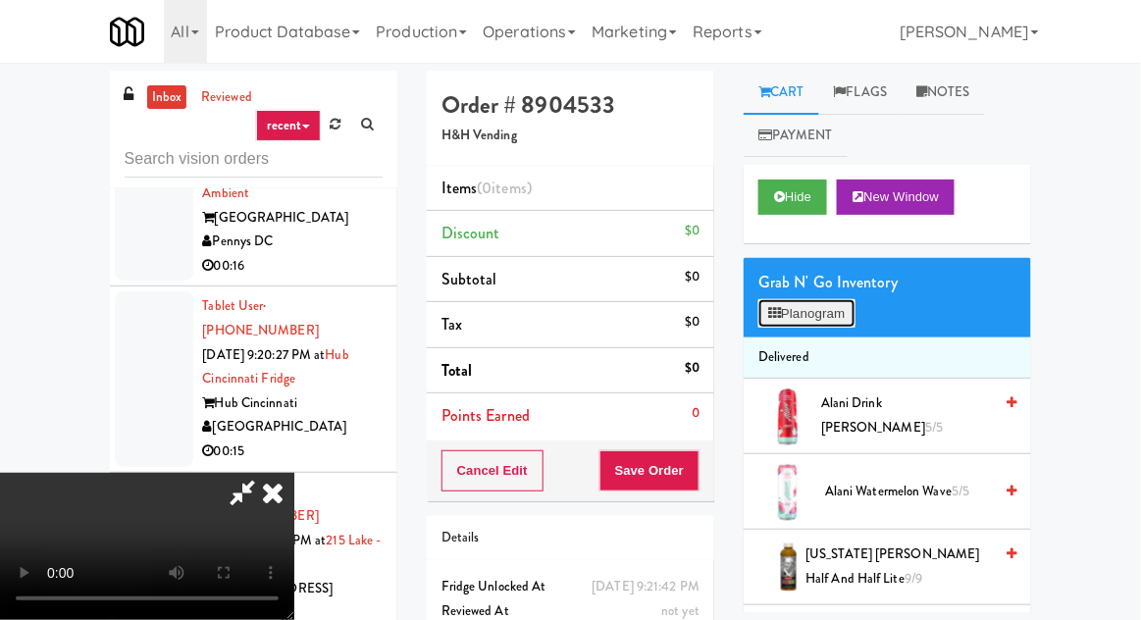
click at [824, 312] on button "Planogram" at bounding box center [807, 313] width 96 height 29
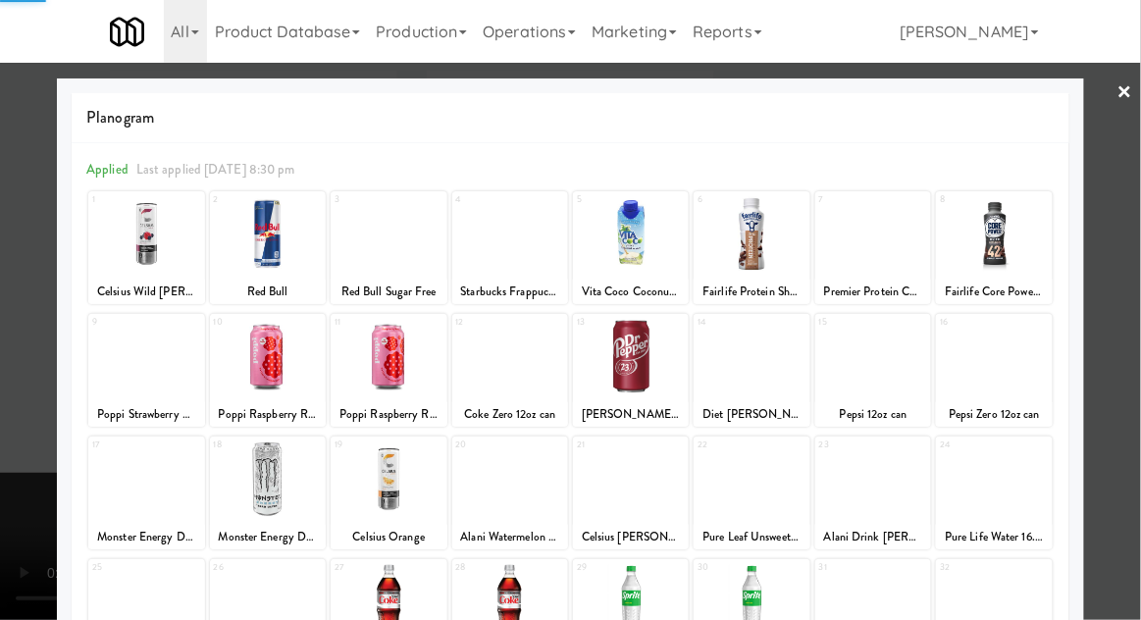
scroll to position [248, 0]
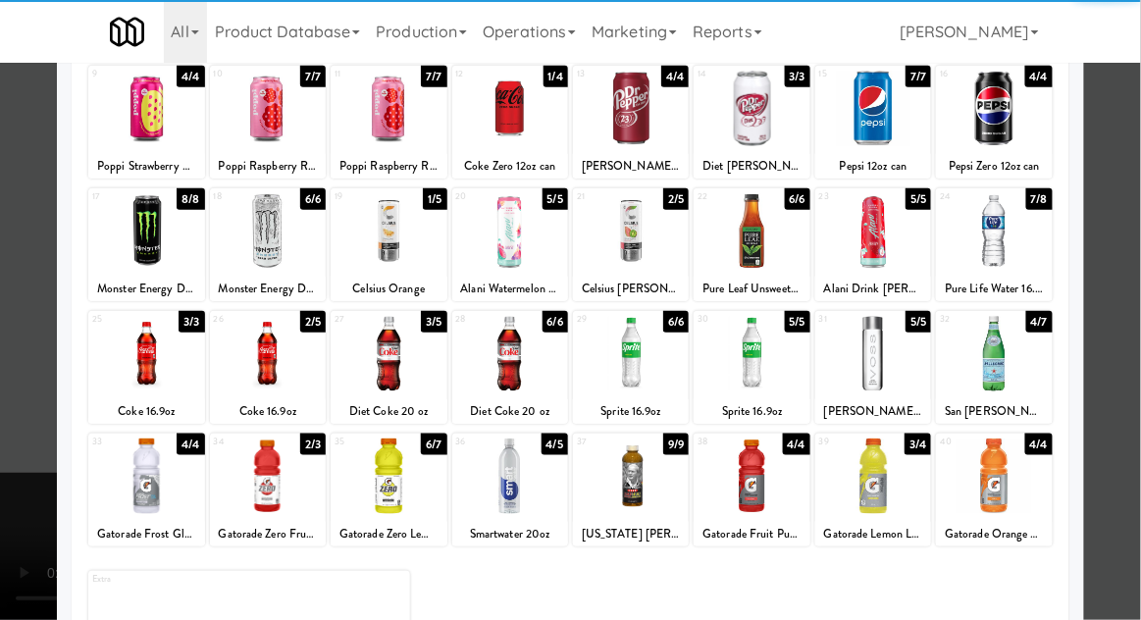
click at [1008, 367] on div at bounding box center [994, 354] width 116 height 76
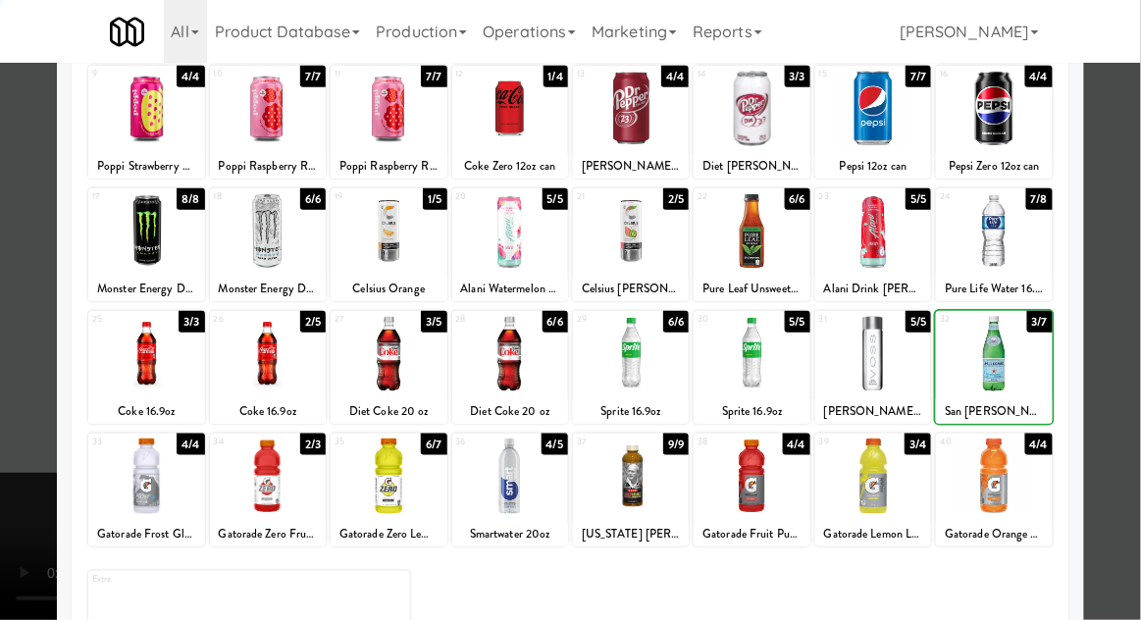
click at [1125, 295] on div at bounding box center [570, 310] width 1141 height 620
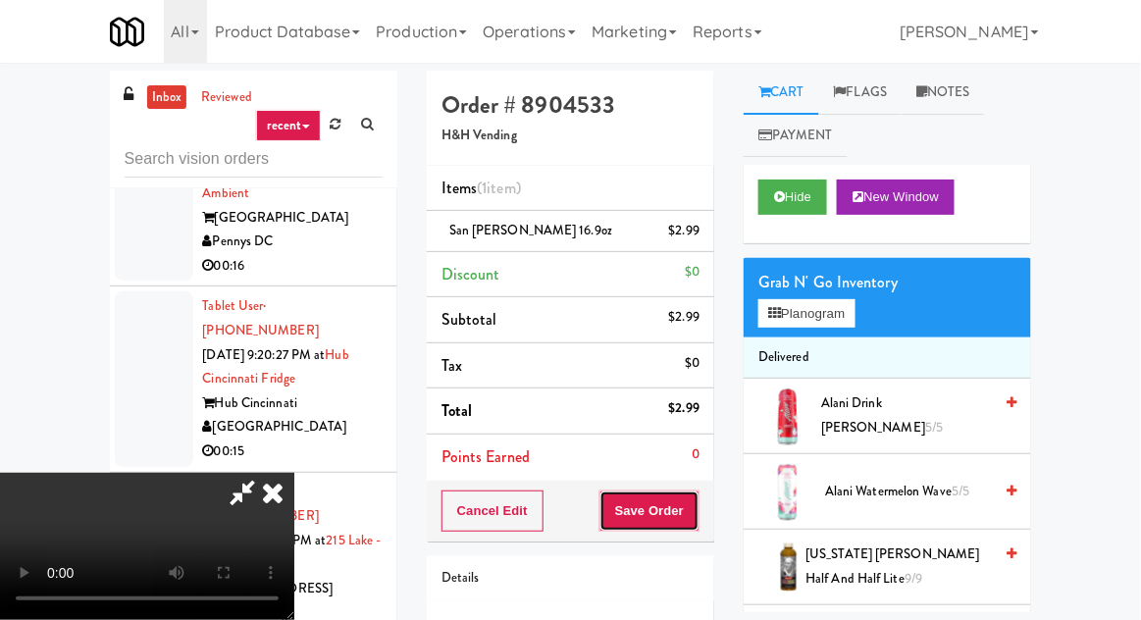
click at [696, 508] on button "Save Order" at bounding box center [650, 511] width 100 height 41
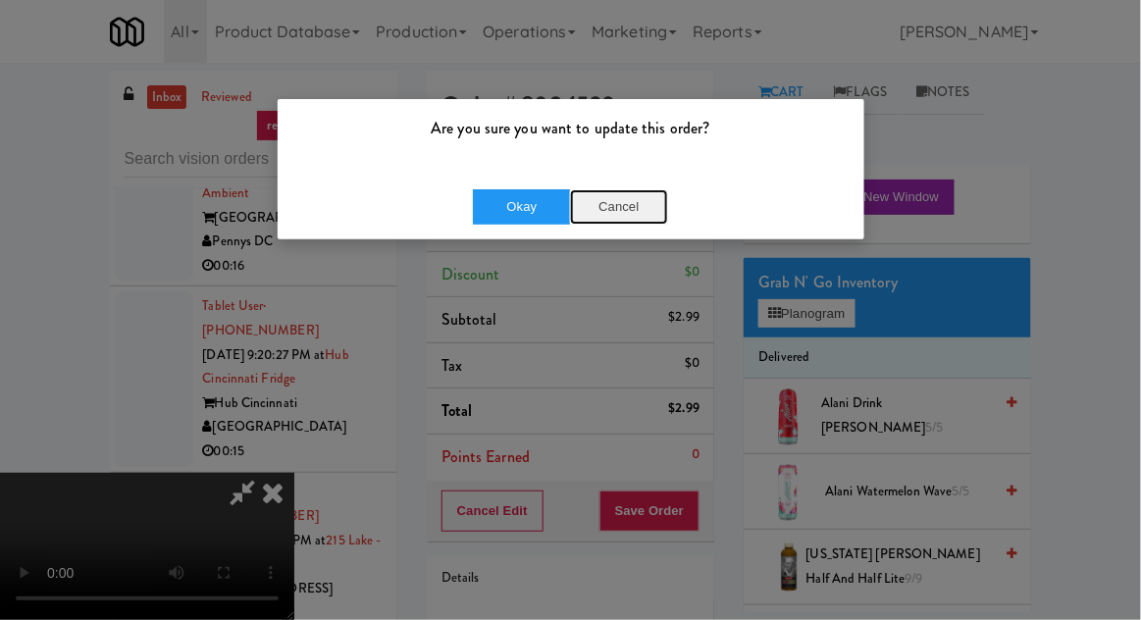
click at [660, 213] on button "Cancel" at bounding box center [619, 206] width 98 height 35
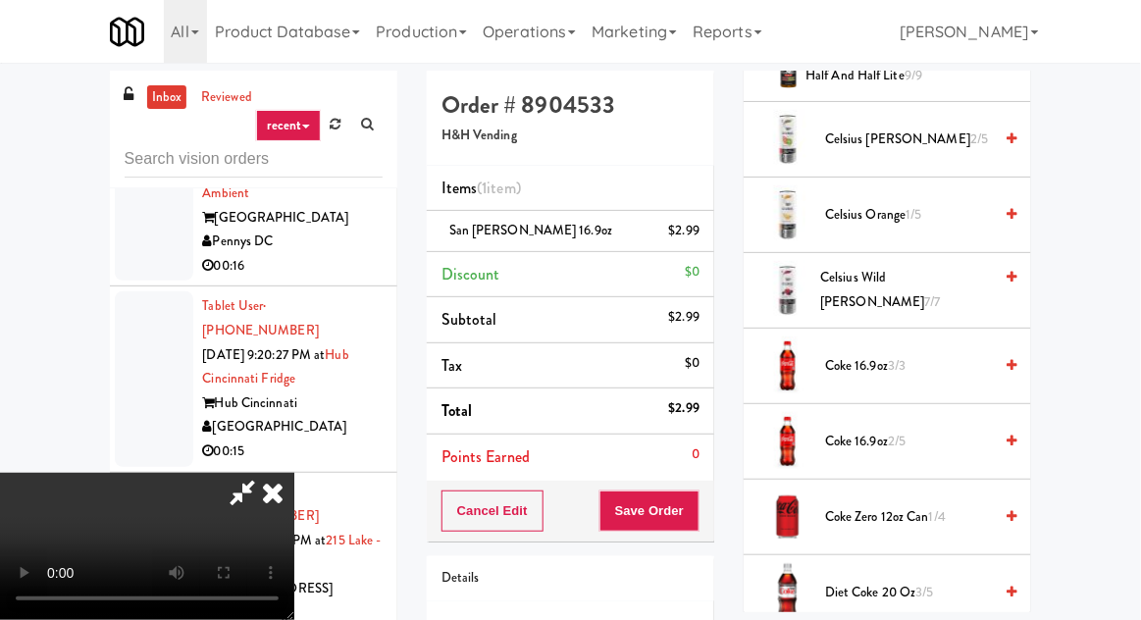
scroll to position [504, 0]
click at [900, 356] on span "3/3" at bounding box center [897, 364] width 18 height 19
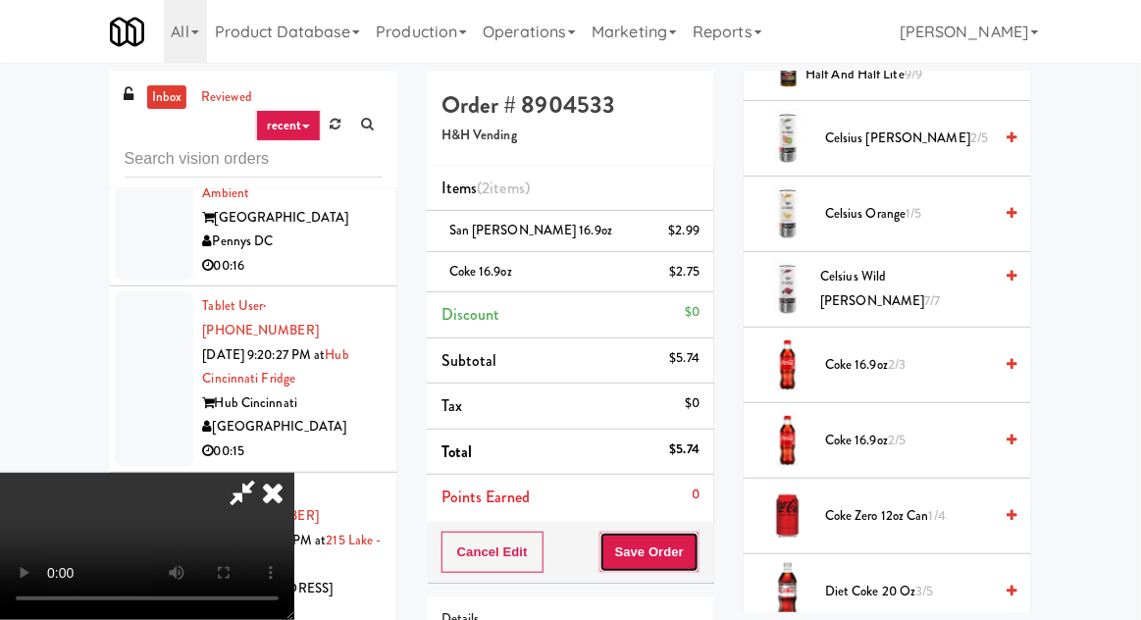
click at [695, 534] on button "Save Order" at bounding box center [650, 552] width 100 height 41
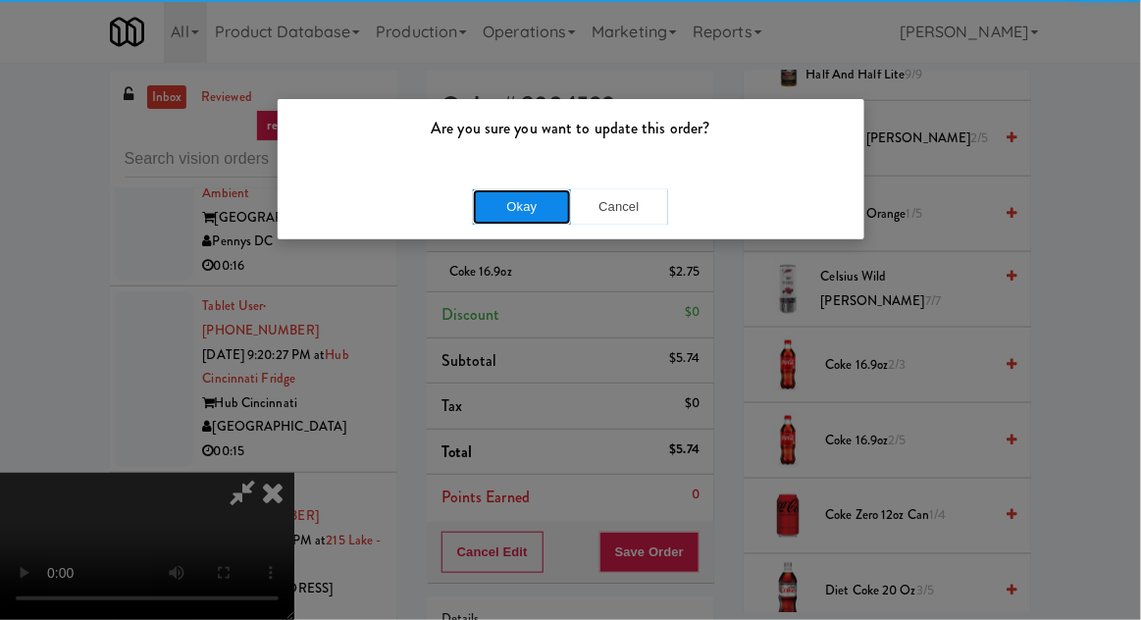
click at [485, 197] on button "Okay" at bounding box center [522, 206] width 98 height 35
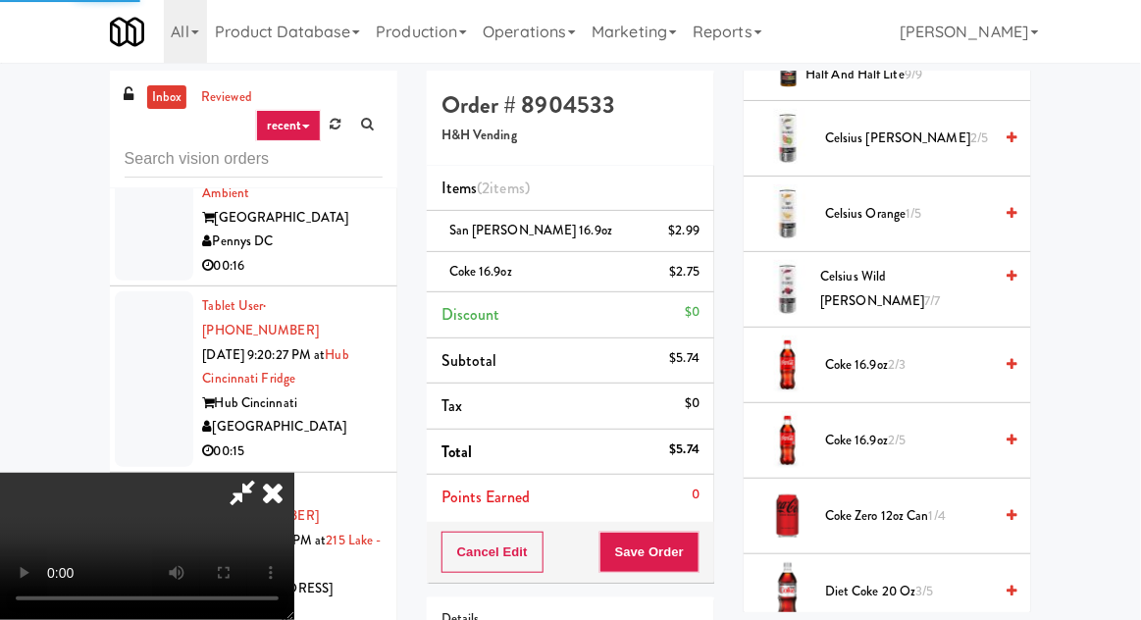
scroll to position [193, 0]
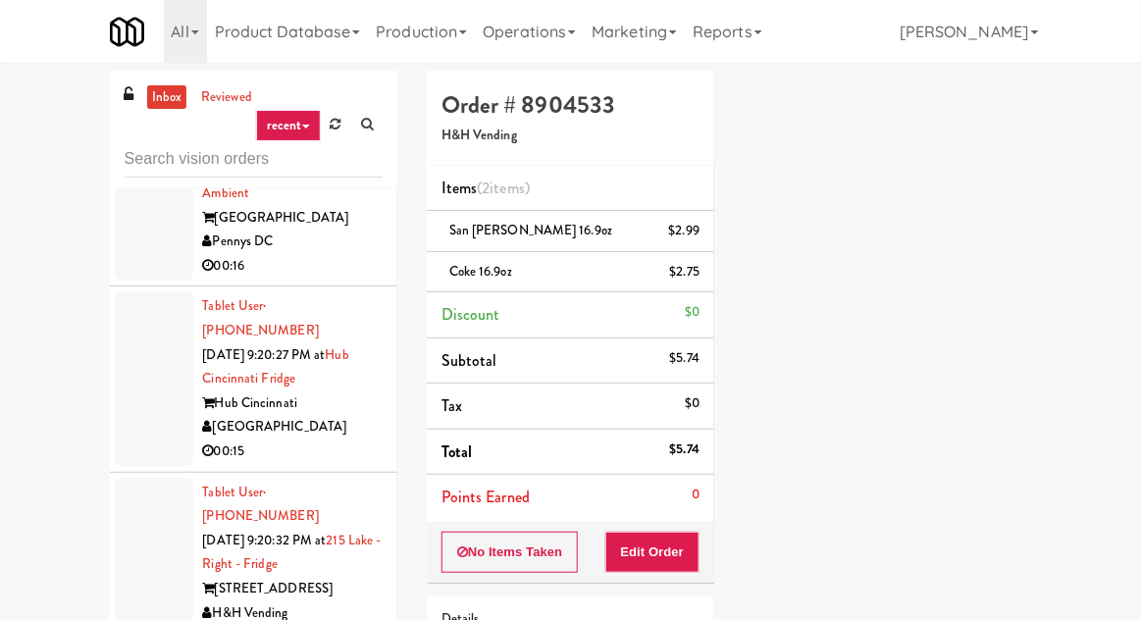
click at [6, 405] on div "inbox reviewed recent all unclear take inventory issue suspicious failed recent…" at bounding box center [570, 431] width 1141 height 721
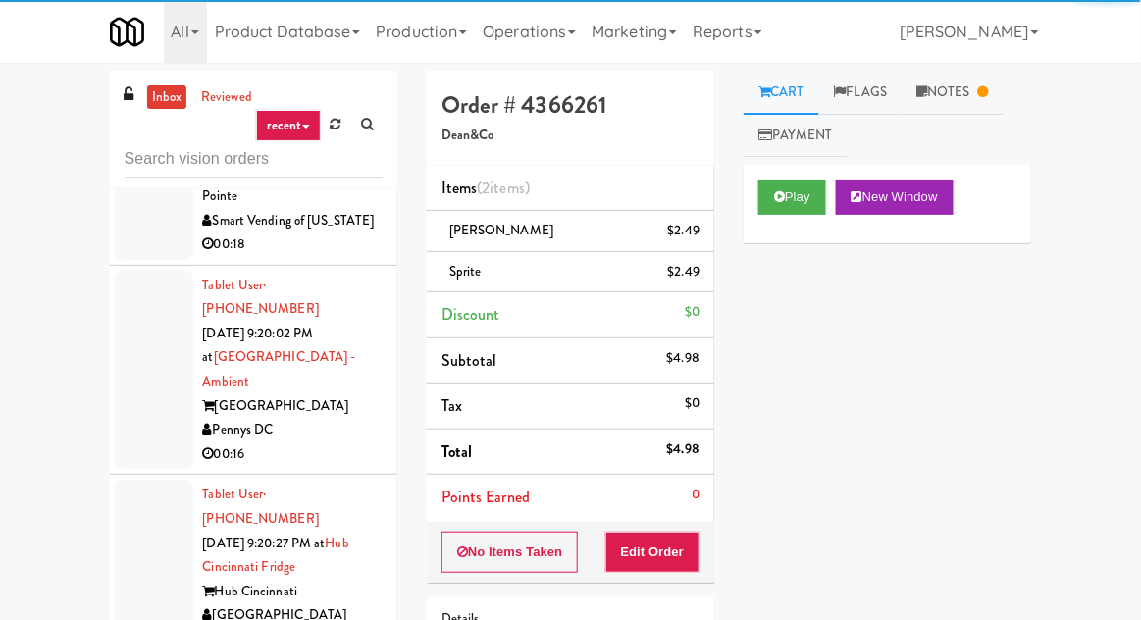
scroll to position [9242, 0]
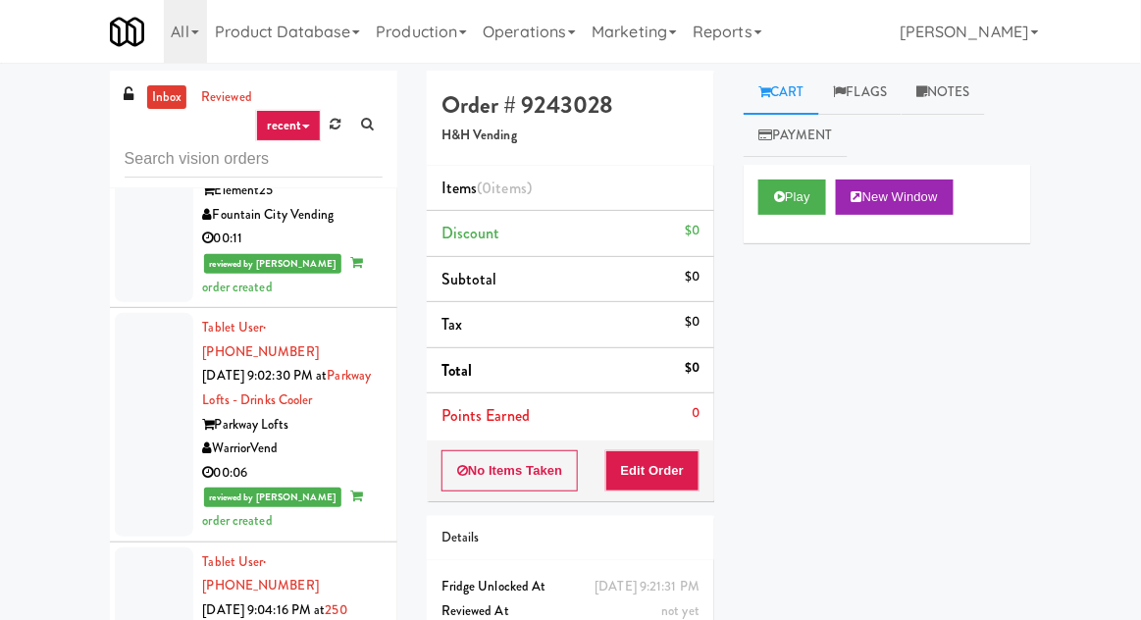
scroll to position [3867, 0]
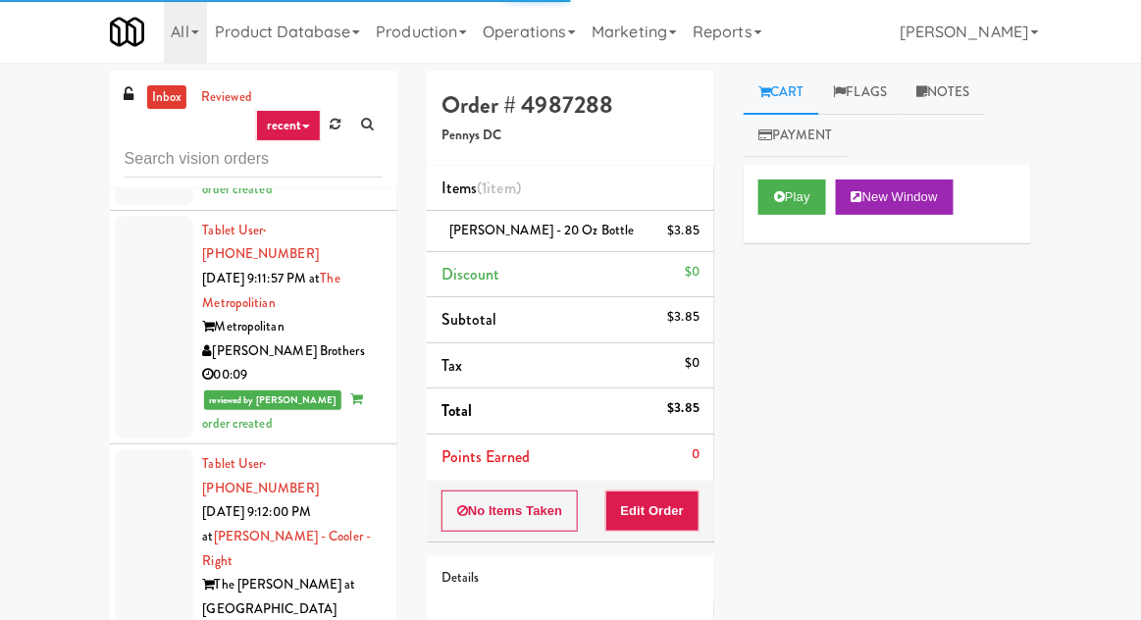
scroll to position [6474, 0]
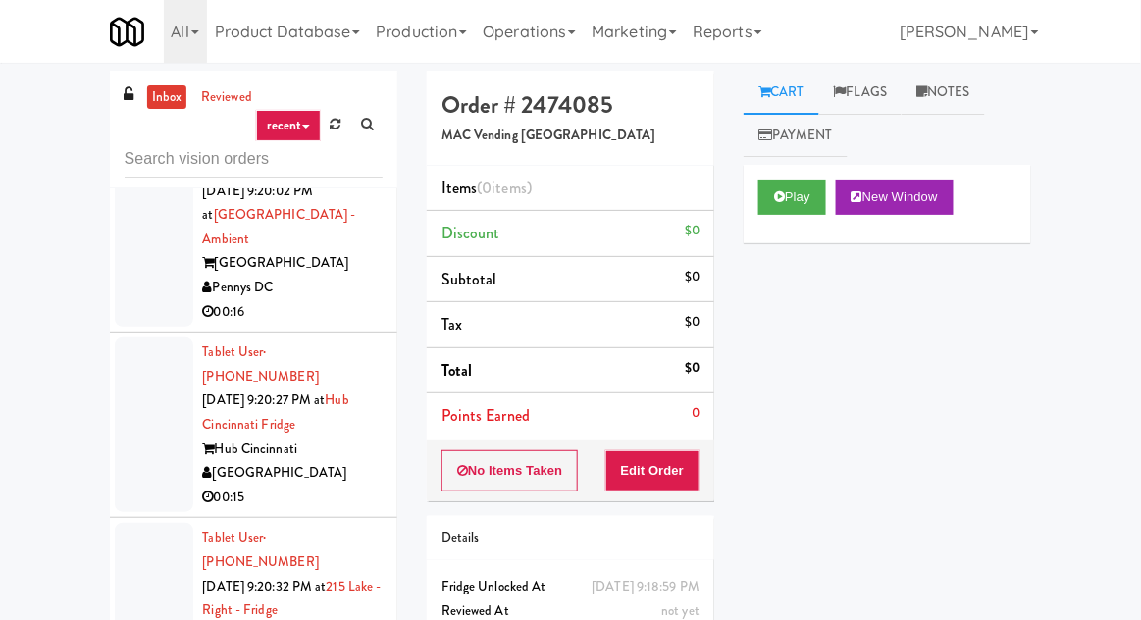
scroll to position [10310, 0]
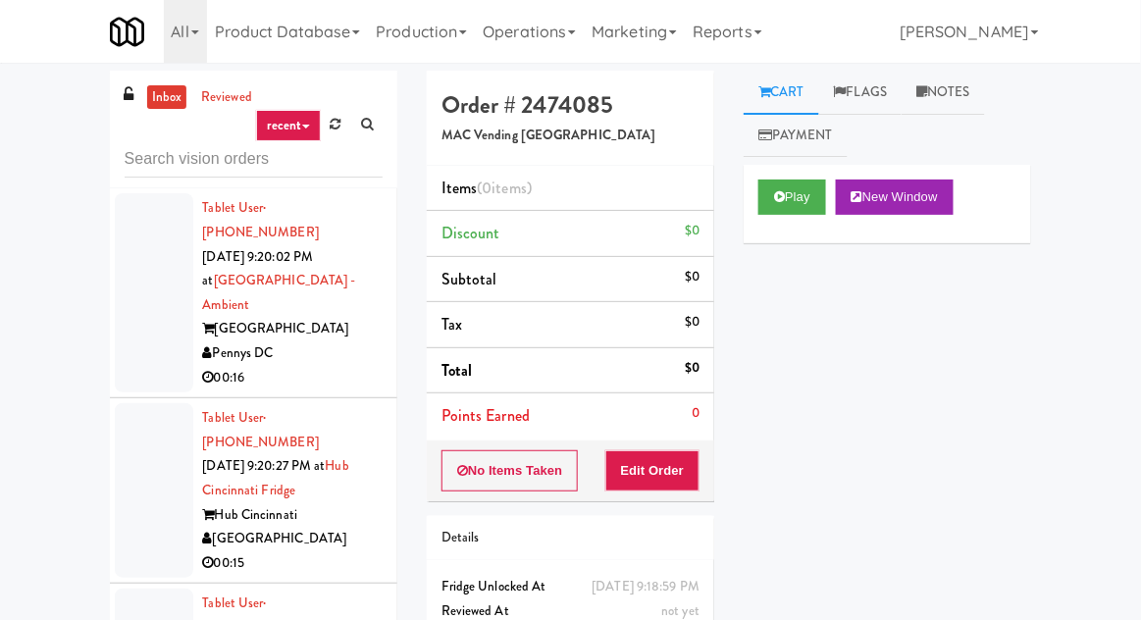
click at [782, 199] on icon at bounding box center [779, 196] width 11 height 13
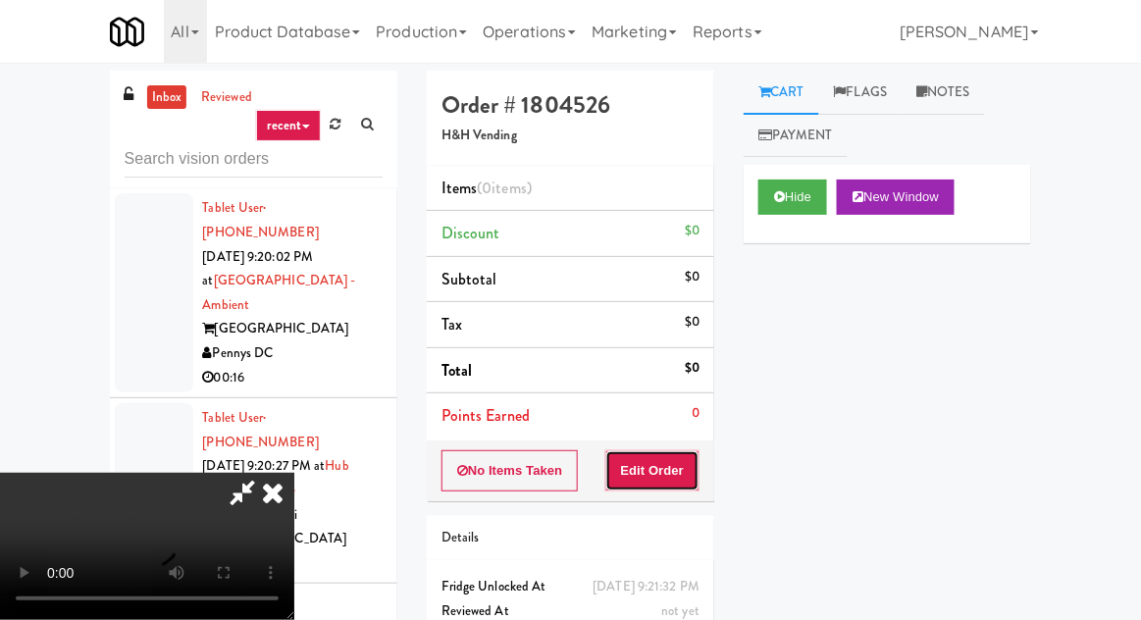
click at [673, 452] on button "Edit Order" at bounding box center [653, 470] width 95 height 41
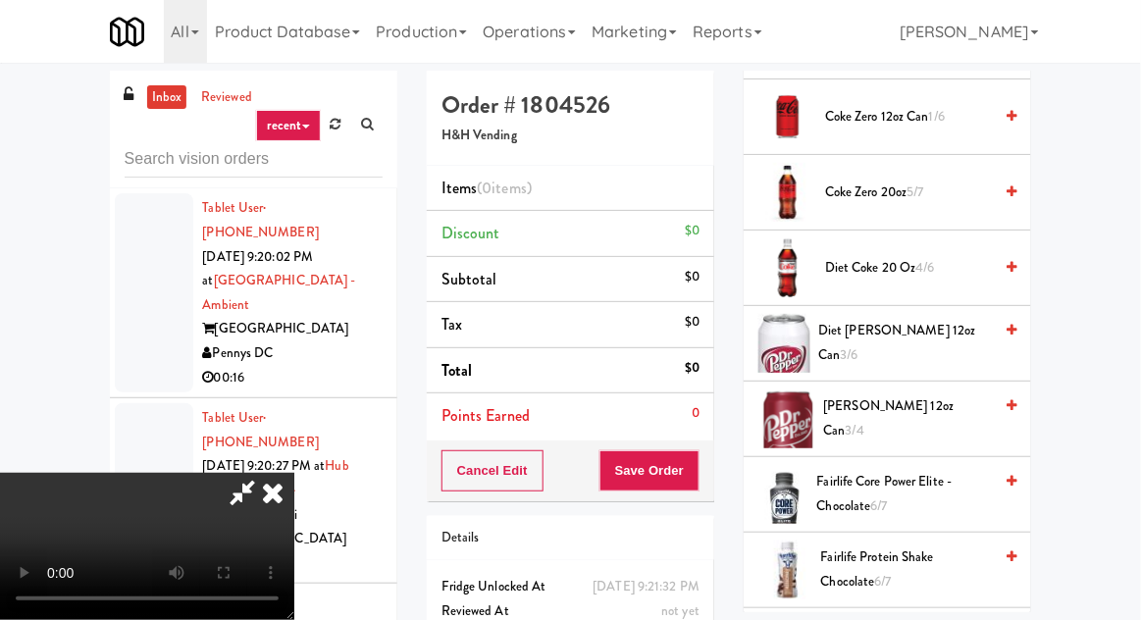
scroll to position [909, 0]
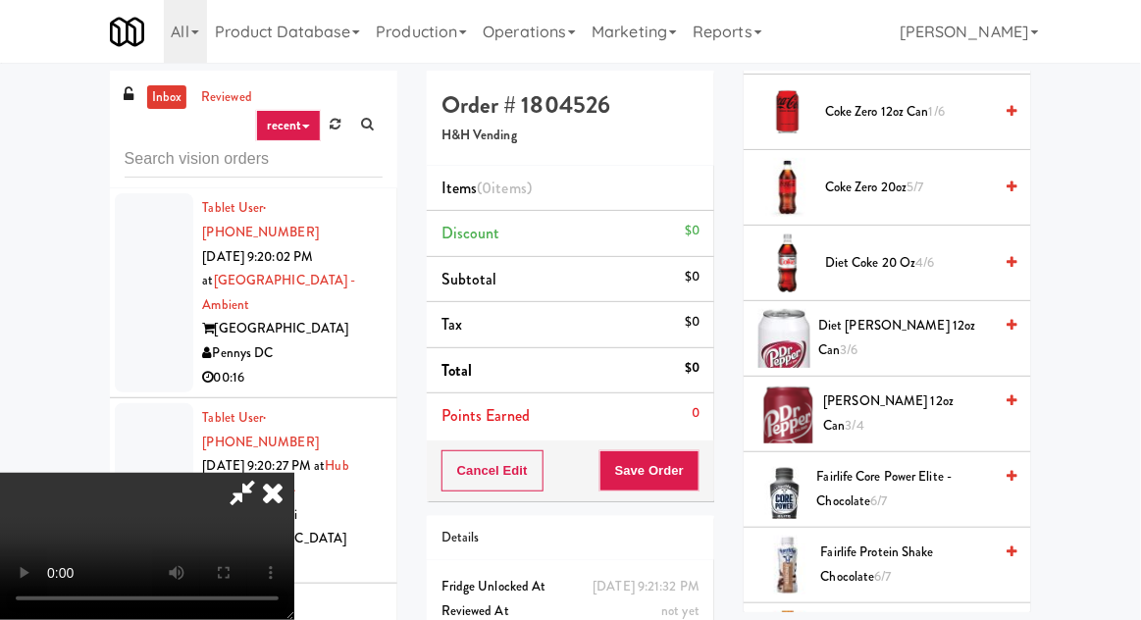
click at [963, 251] on span "Diet Coke 20 oz 4/6" at bounding box center [908, 263] width 167 height 25
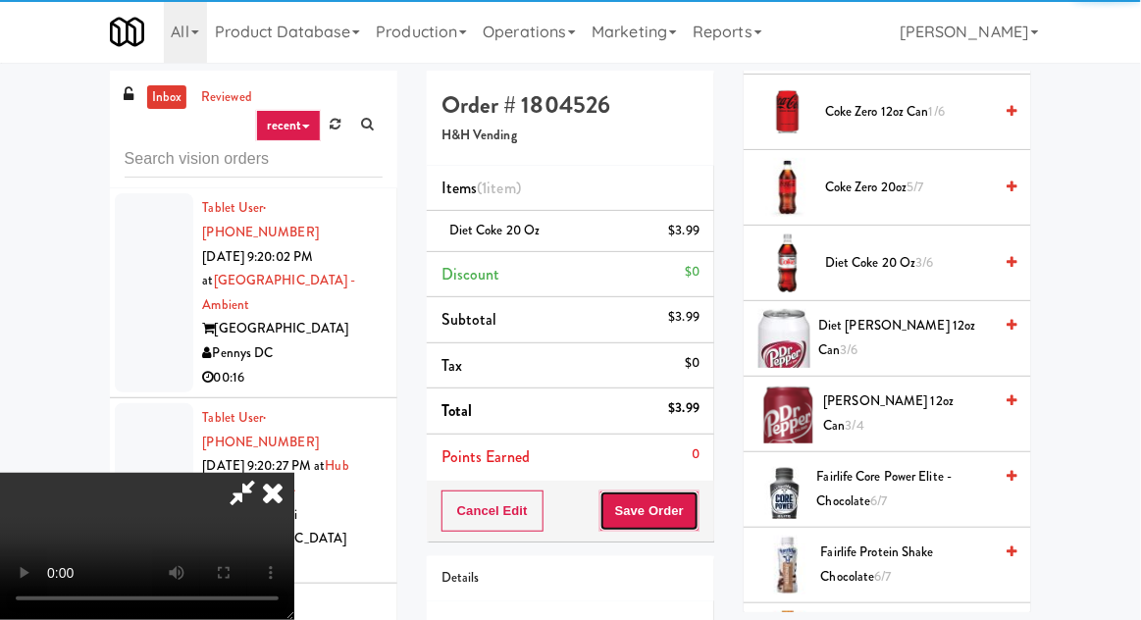
click at [696, 513] on button "Save Order" at bounding box center [650, 511] width 100 height 41
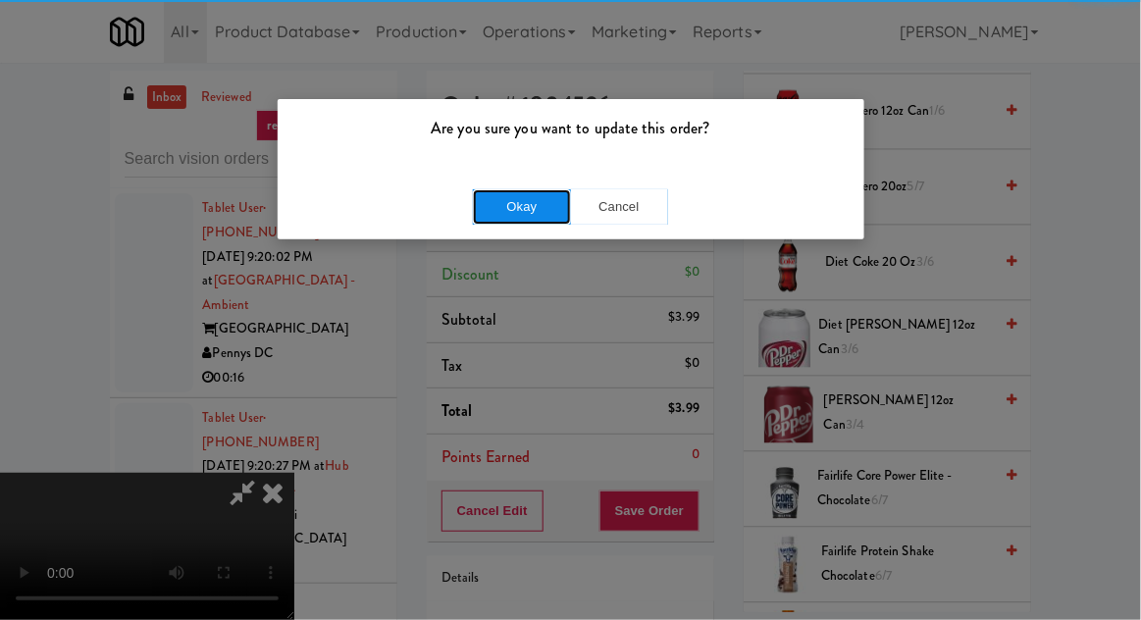
click at [524, 211] on button "Okay" at bounding box center [522, 206] width 98 height 35
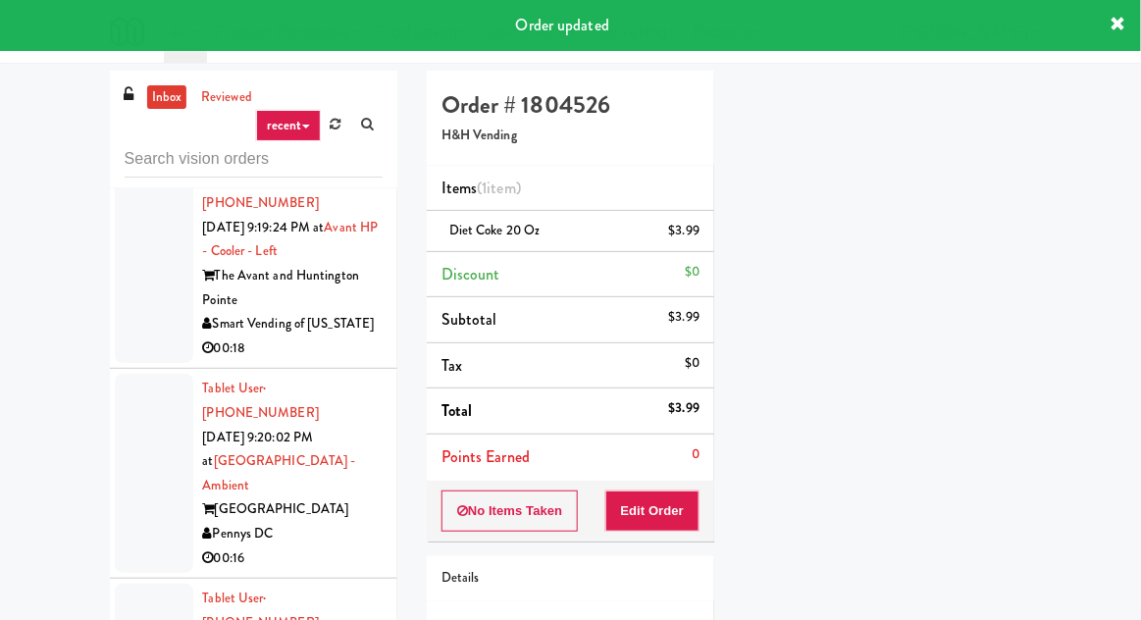
scroll to position [10130, 0]
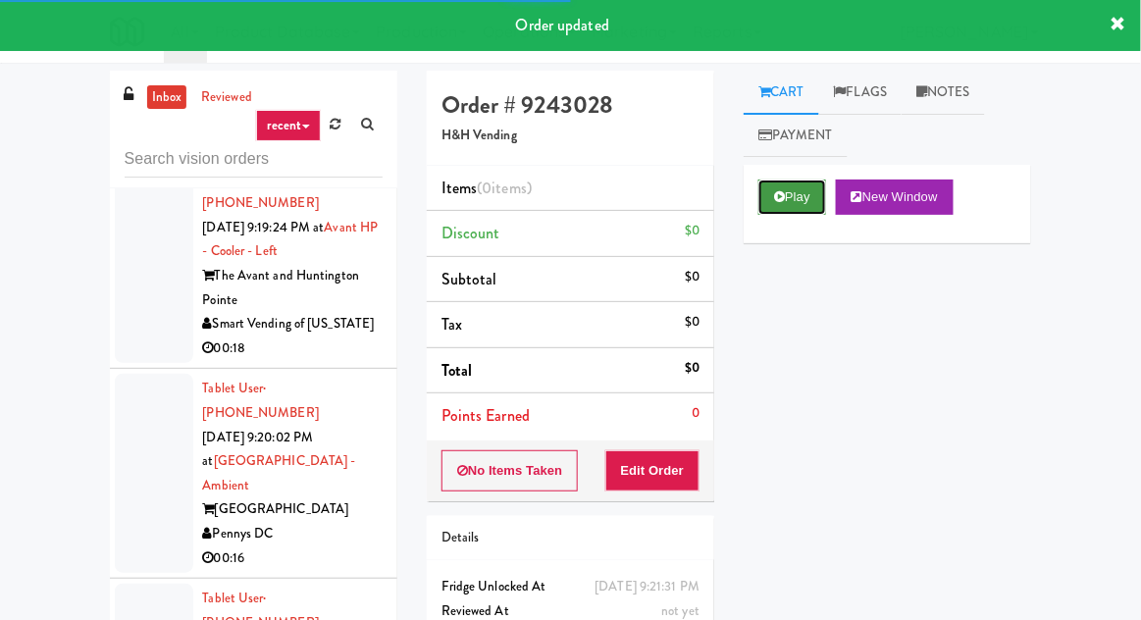
click at [788, 189] on button "Play" at bounding box center [793, 197] width 68 height 35
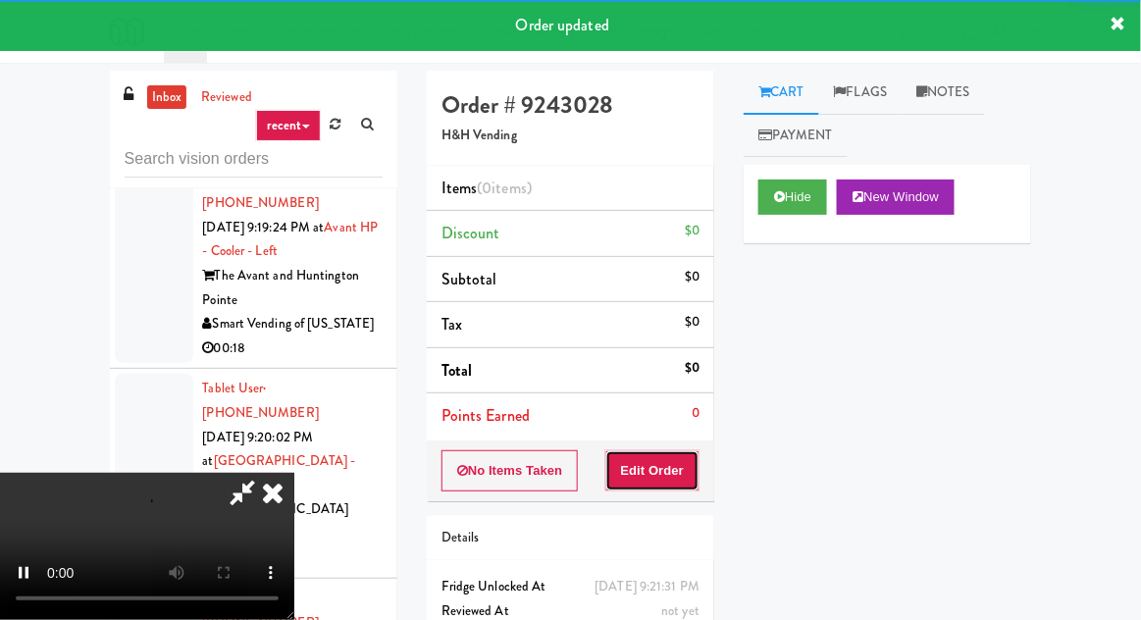
click at [668, 467] on button "Edit Order" at bounding box center [653, 470] width 95 height 41
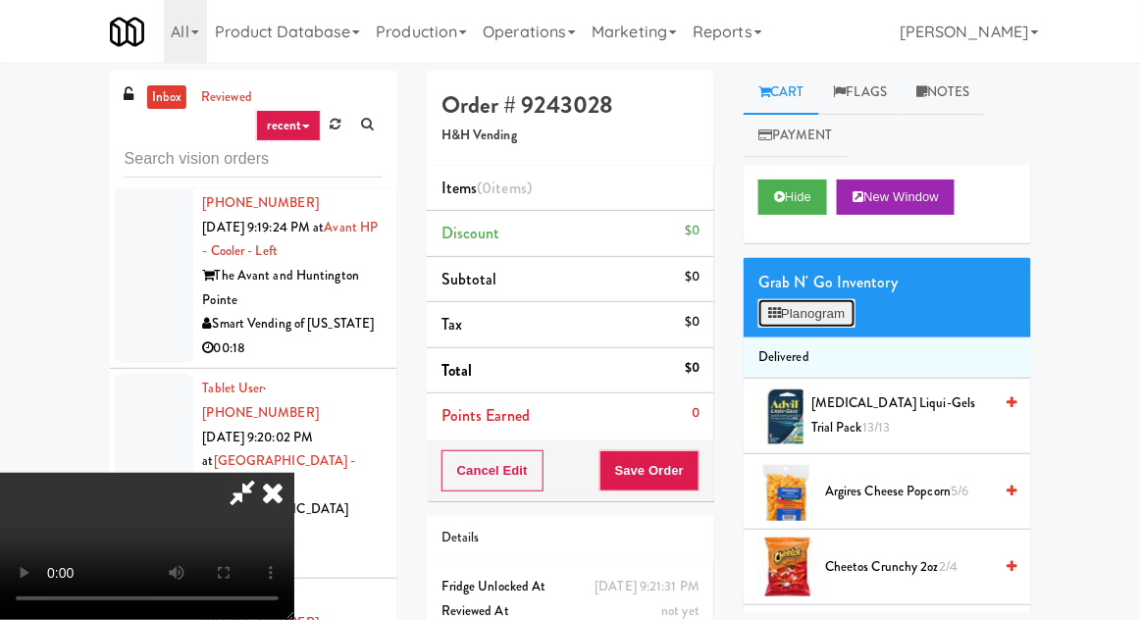
click at [831, 311] on button "Planogram" at bounding box center [807, 313] width 96 height 29
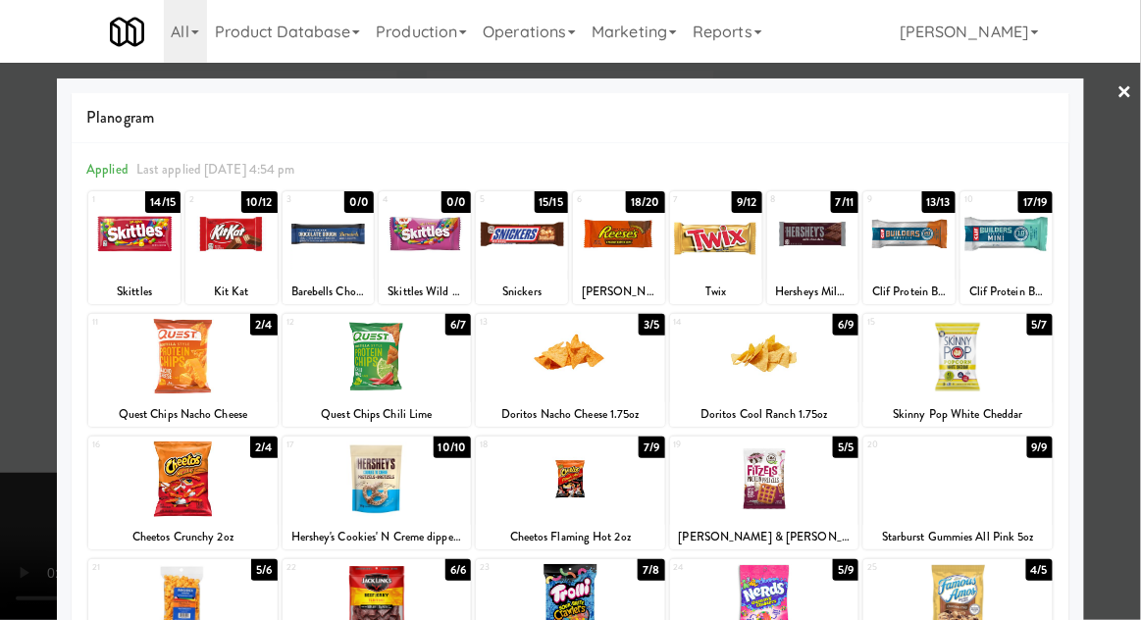
click at [815, 249] on div at bounding box center [814, 234] width 92 height 76
click at [974, 353] on div at bounding box center [958, 357] width 189 height 76
click at [13, 437] on div at bounding box center [570, 310] width 1141 height 620
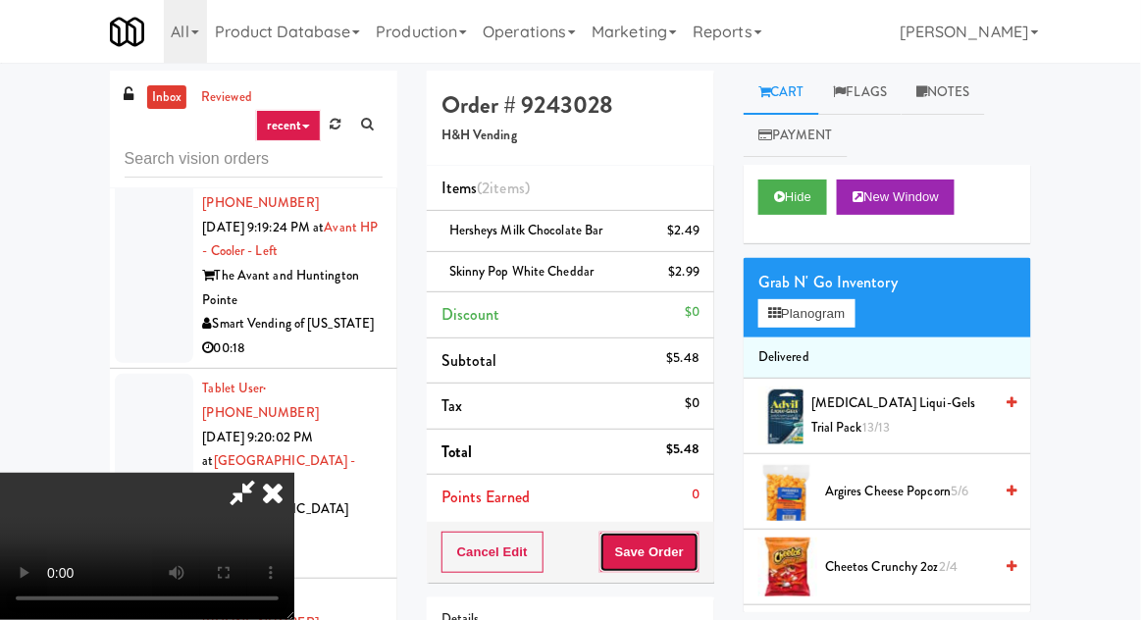
click at [696, 549] on button "Save Order" at bounding box center [650, 552] width 100 height 41
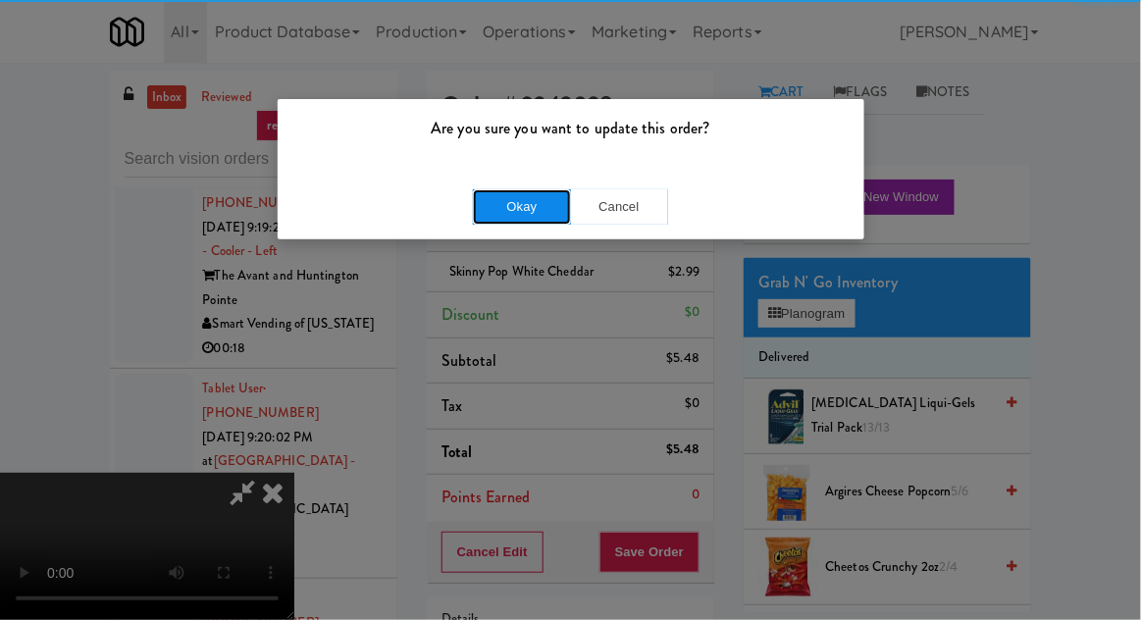
click at [485, 200] on button "Okay" at bounding box center [522, 206] width 98 height 35
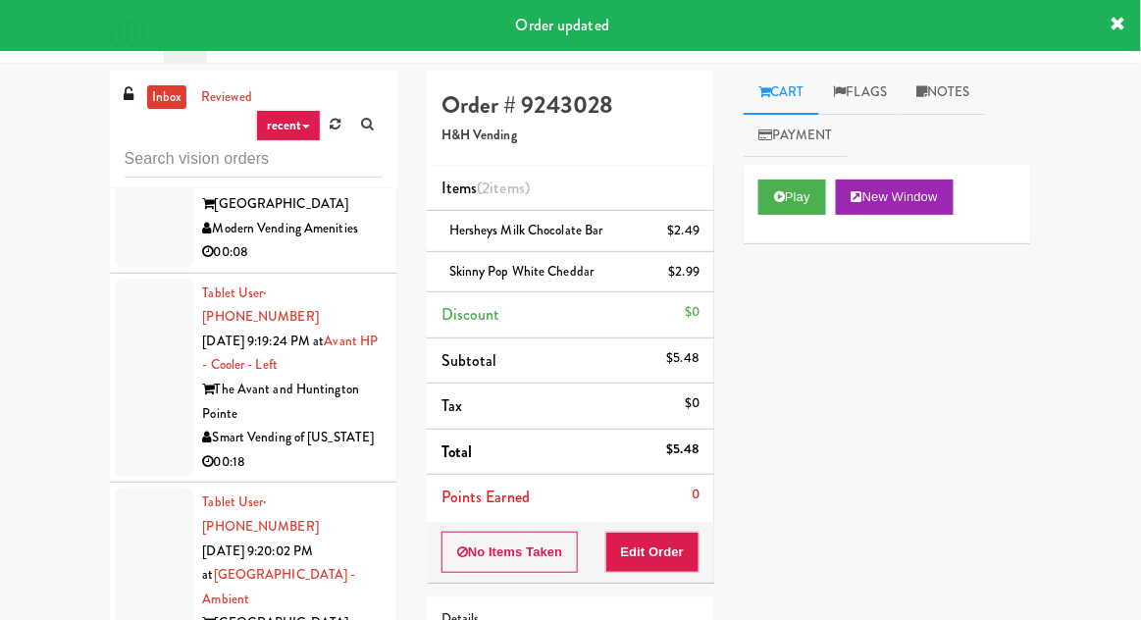
scroll to position [10016, 0]
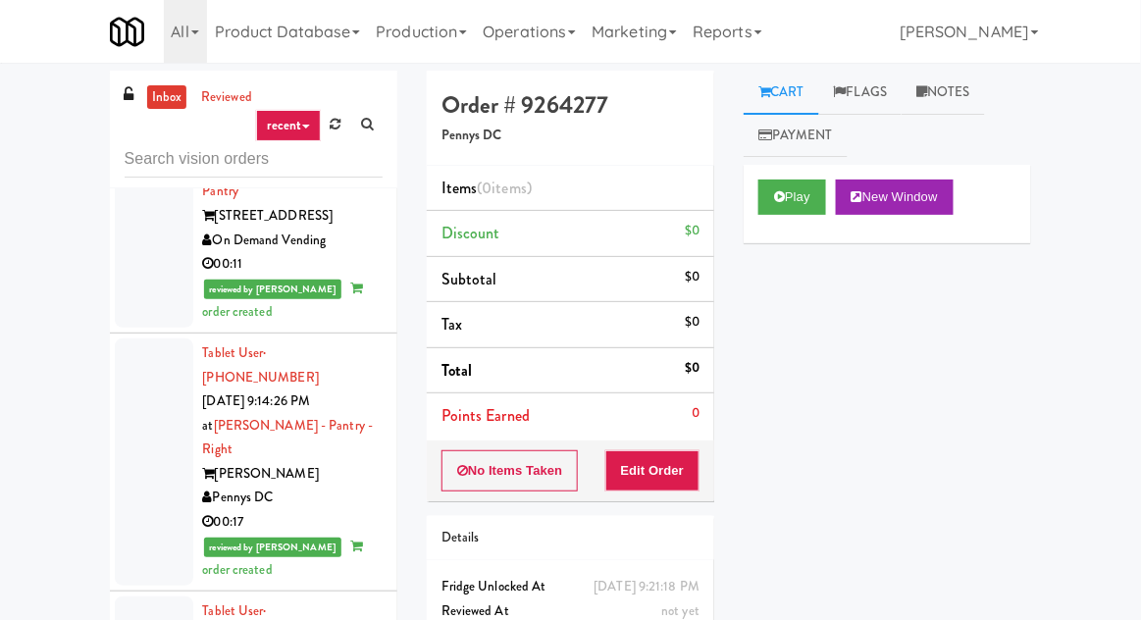
scroll to position [8194, 0]
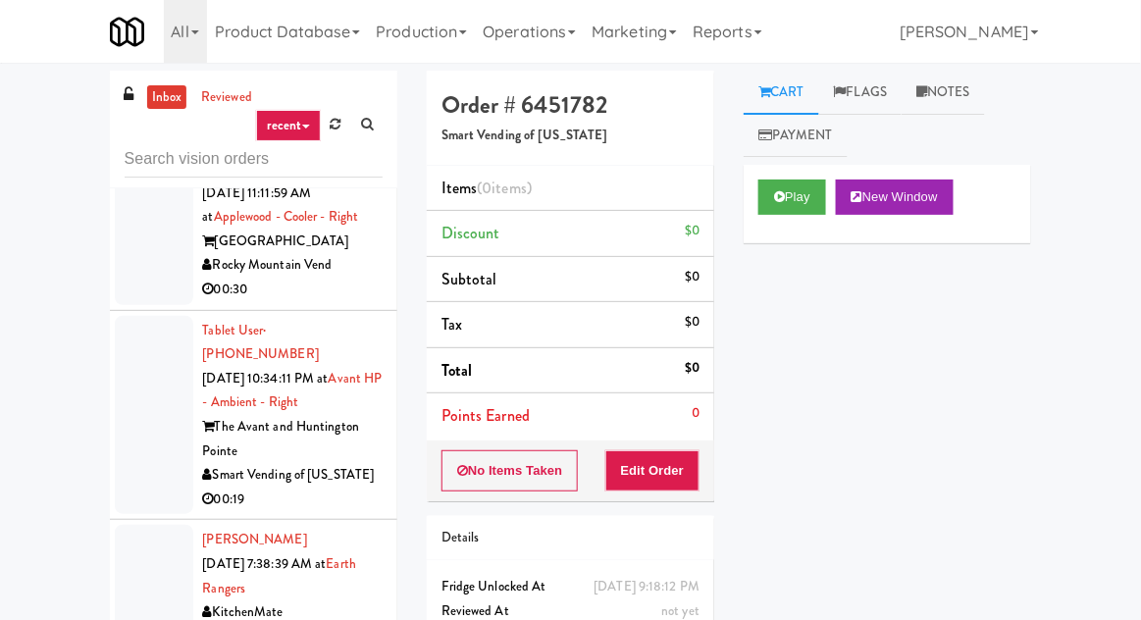
scroll to position [60, 0]
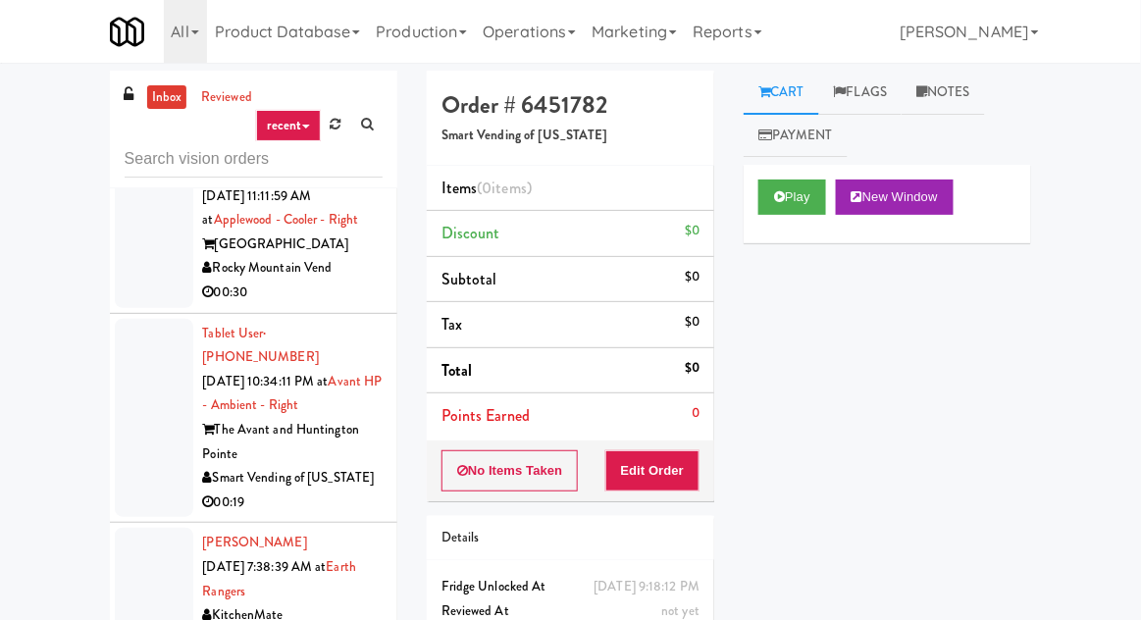
click at [120, 365] on div at bounding box center [154, 418] width 79 height 199
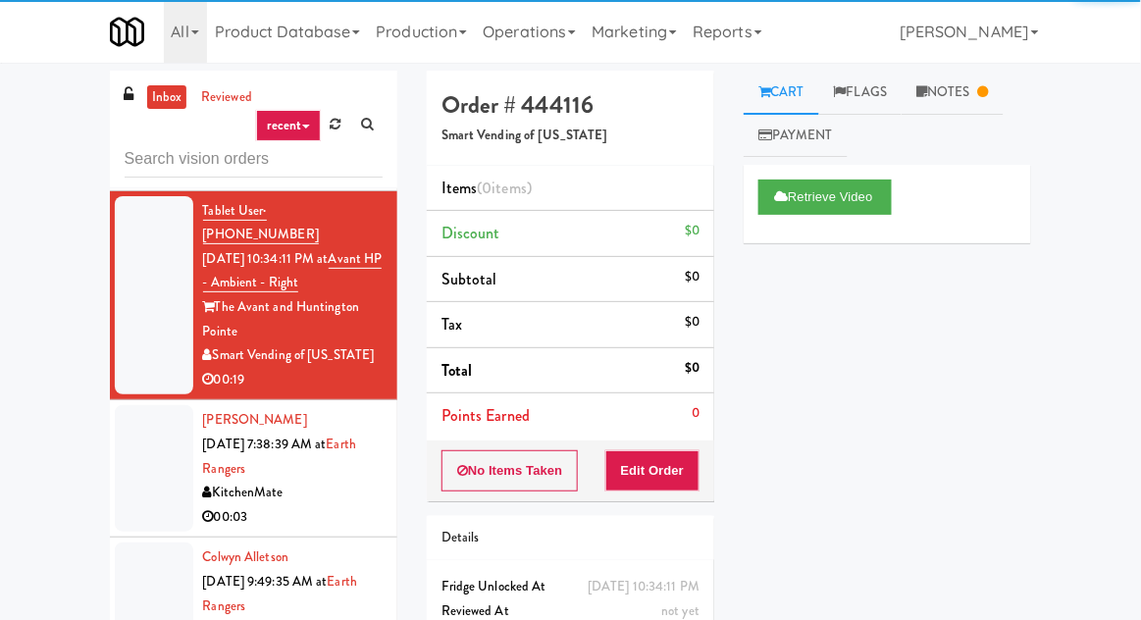
click at [129, 416] on div at bounding box center [154, 468] width 79 height 127
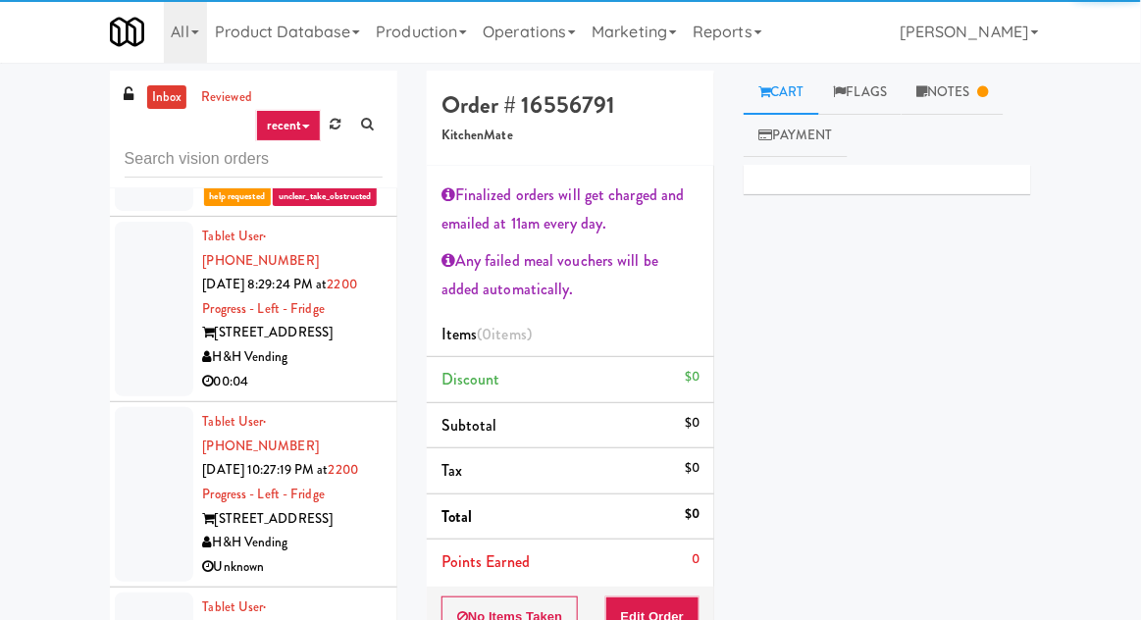
scroll to position [1020, 0]
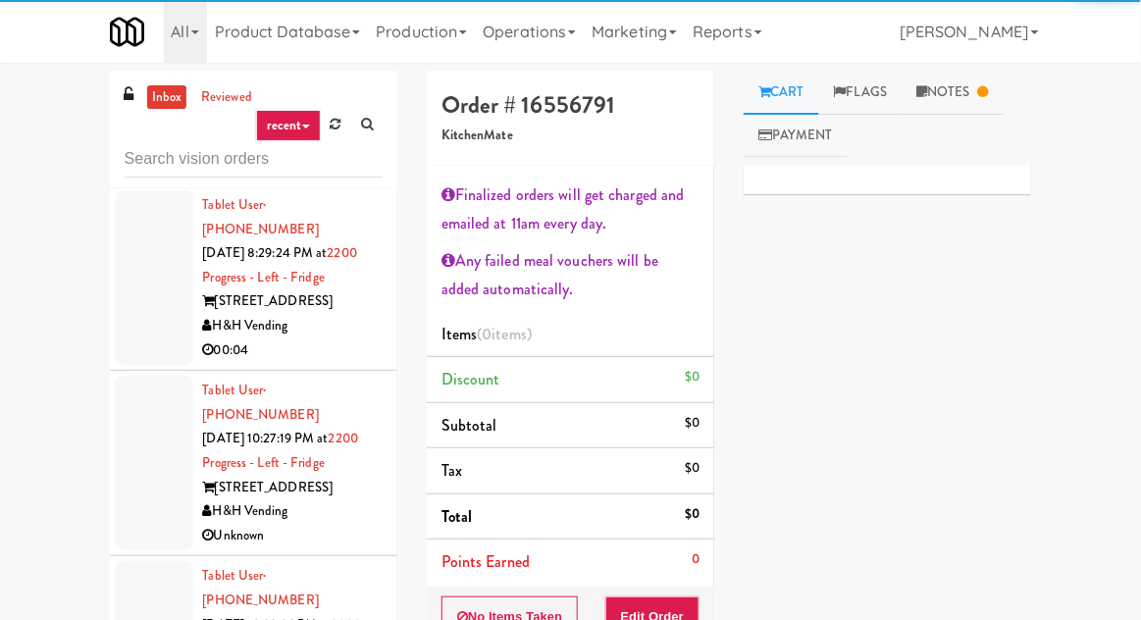
click at [134, 376] on div at bounding box center [154, 463] width 79 height 175
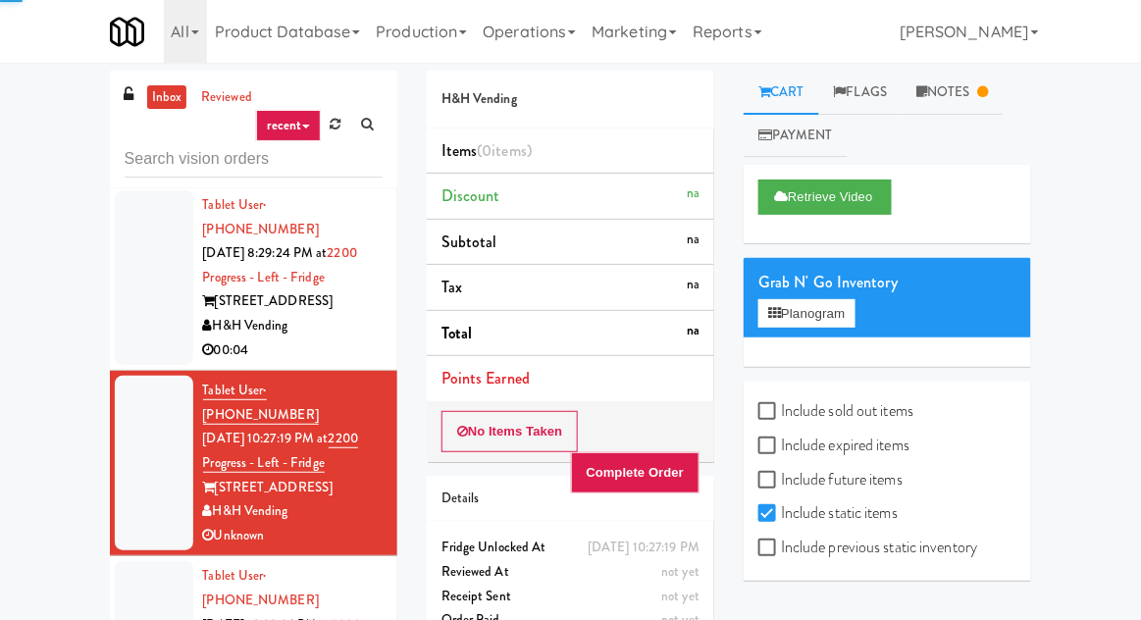
click at [132, 262] on div at bounding box center [154, 277] width 79 height 175
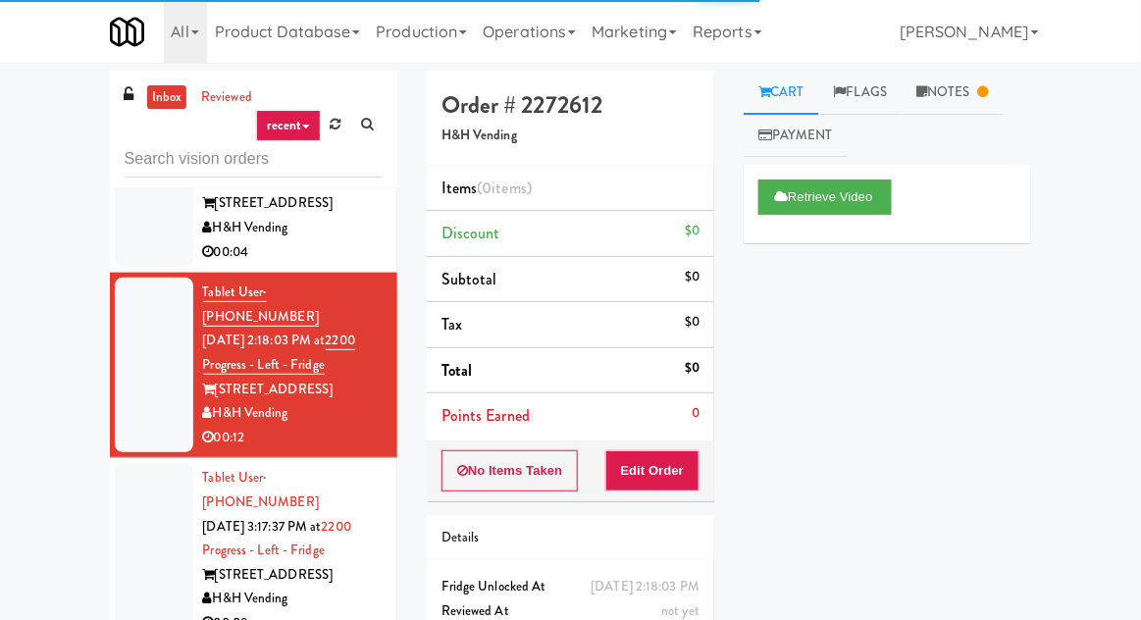
click at [122, 463] on div at bounding box center [154, 550] width 79 height 175
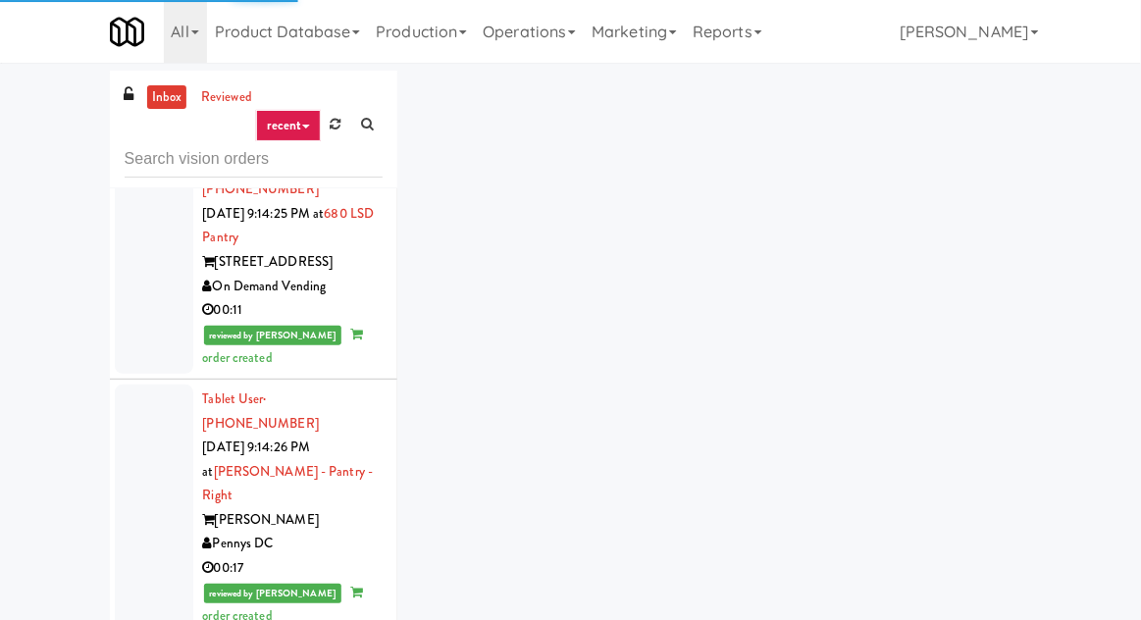
scroll to position [8161, 0]
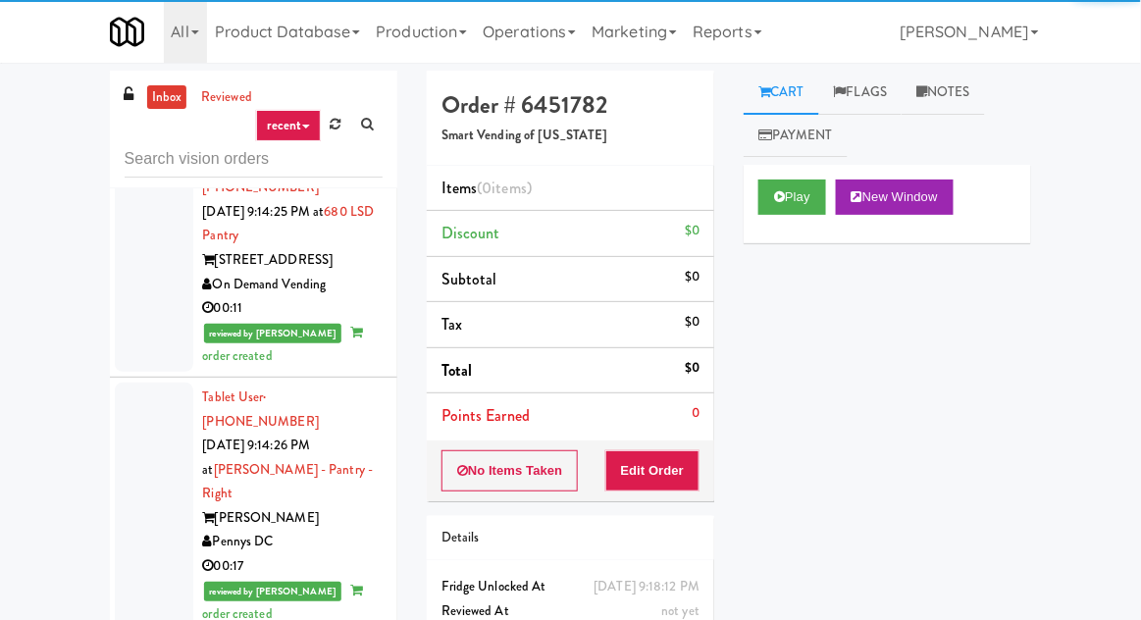
click at [747, 220] on div "Play New Window" at bounding box center [888, 204] width 288 height 79
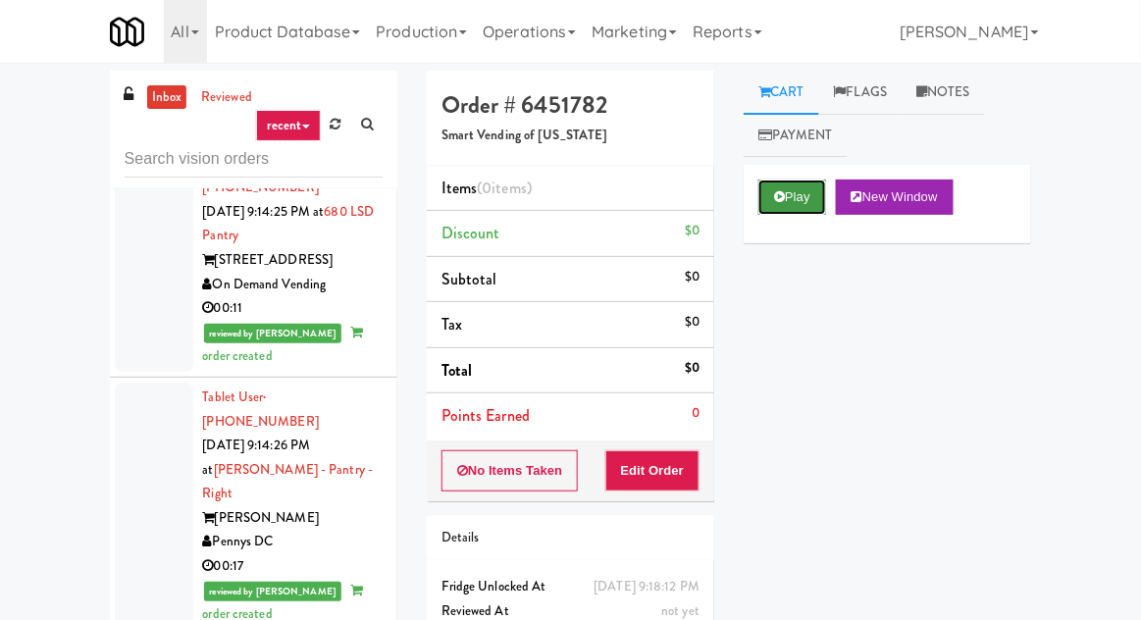
click at [782, 210] on button "Play" at bounding box center [793, 197] width 68 height 35
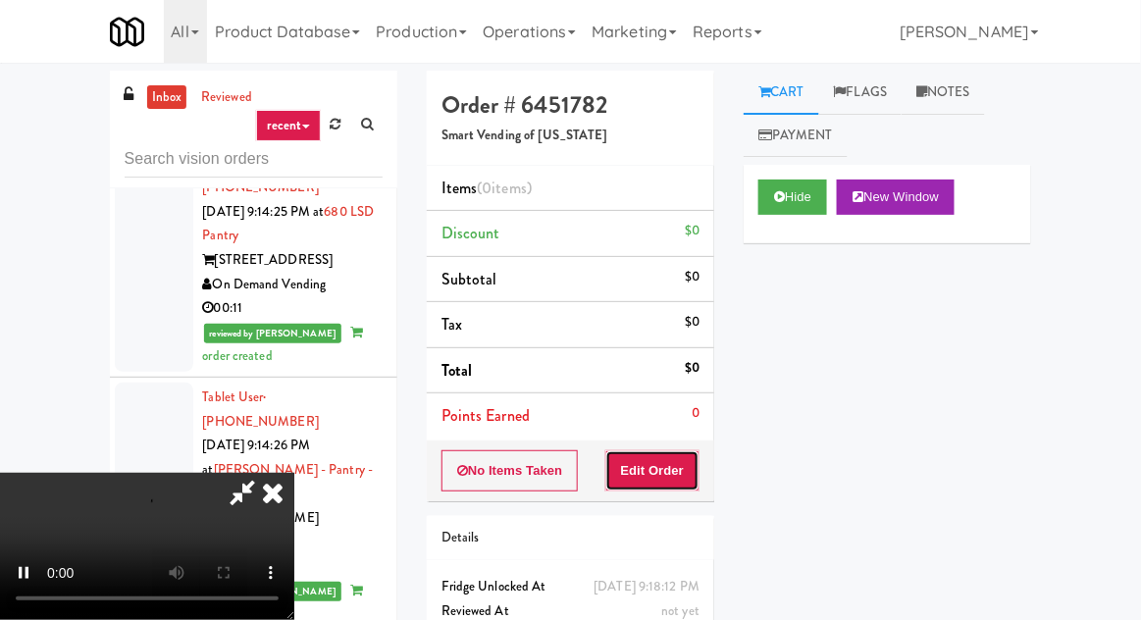
click at [692, 452] on button "Edit Order" at bounding box center [653, 470] width 95 height 41
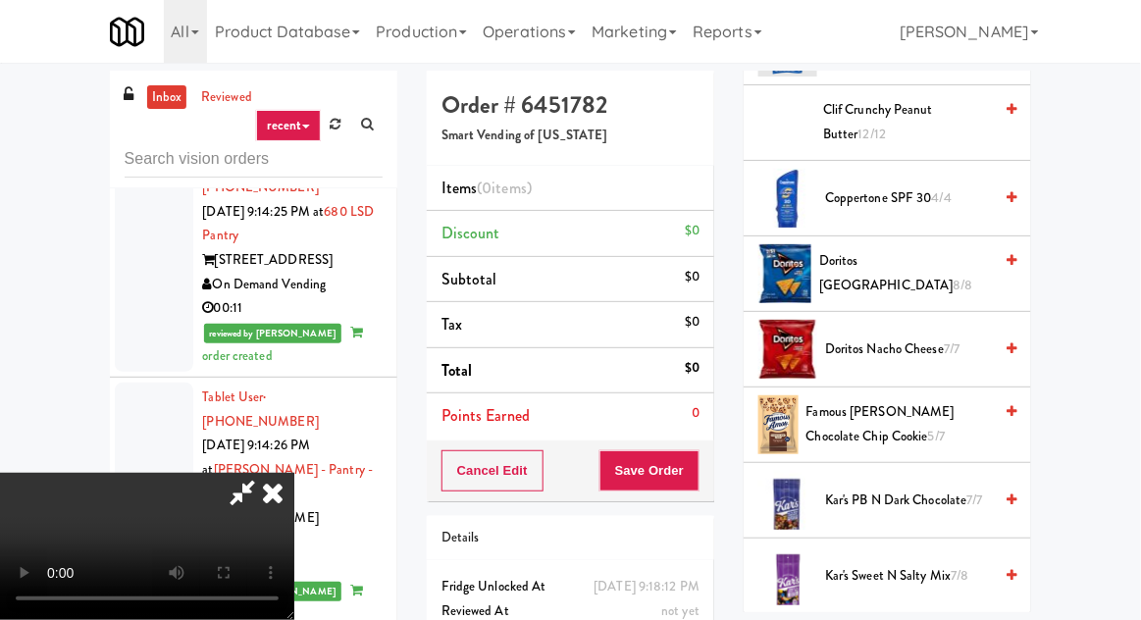
scroll to position [980, 0]
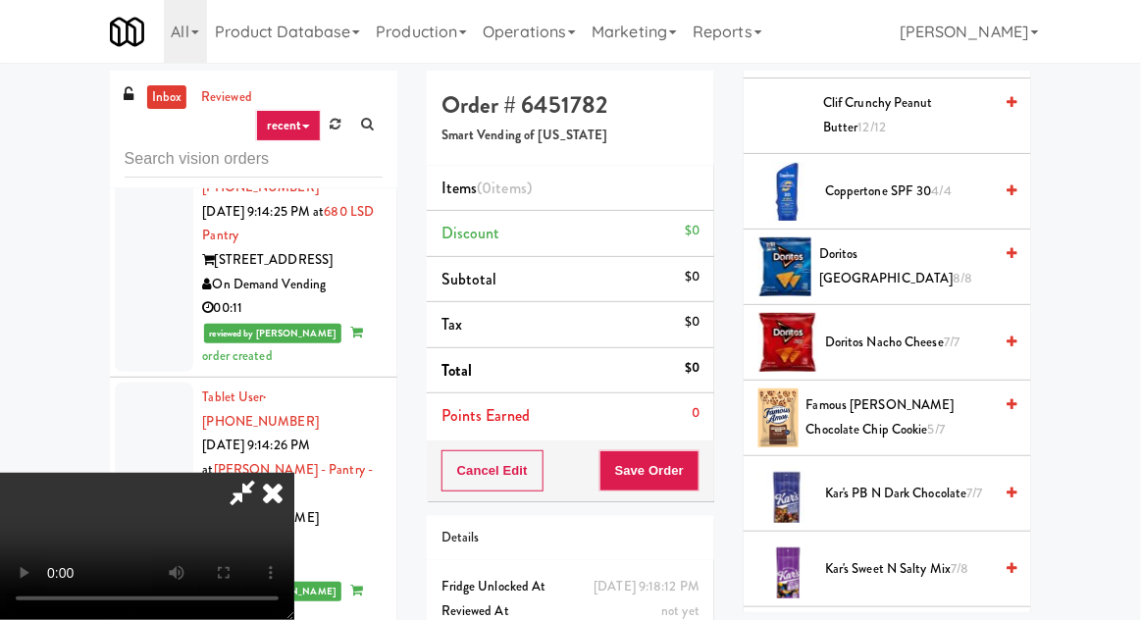
click at [948, 395] on span "Famous [PERSON_NAME] Chocolate Chip Cookie 5/7" at bounding box center [900, 418] width 186 height 48
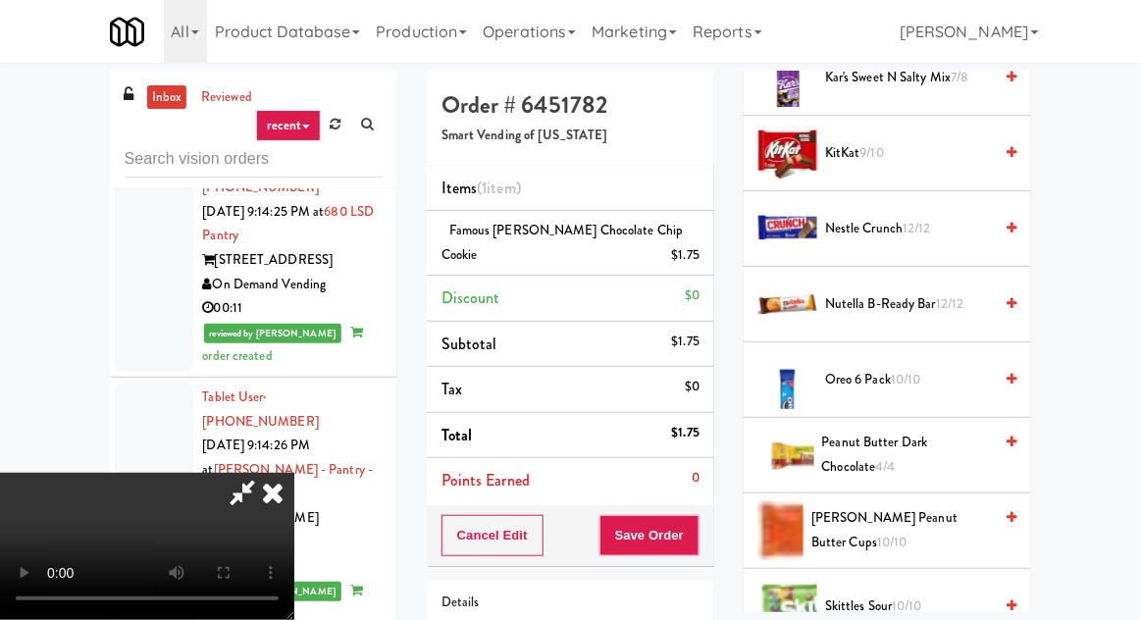
scroll to position [1471, 0]
click at [962, 299] on span "12/12" at bounding box center [950, 304] width 28 height 19
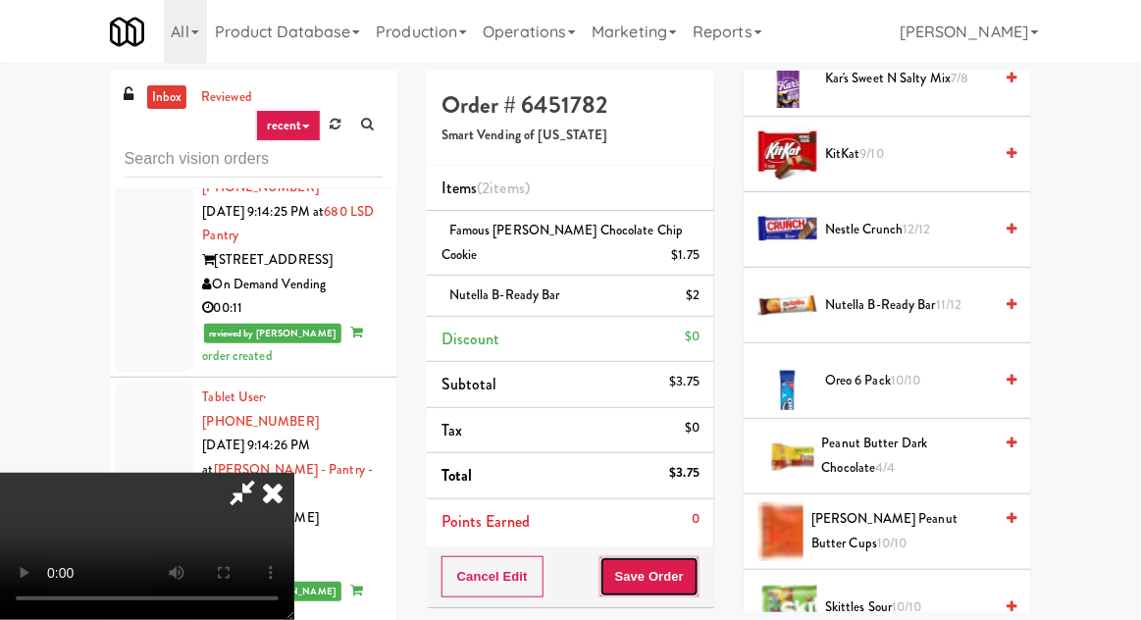
click at [693, 571] on button "Save Order" at bounding box center [650, 576] width 100 height 41
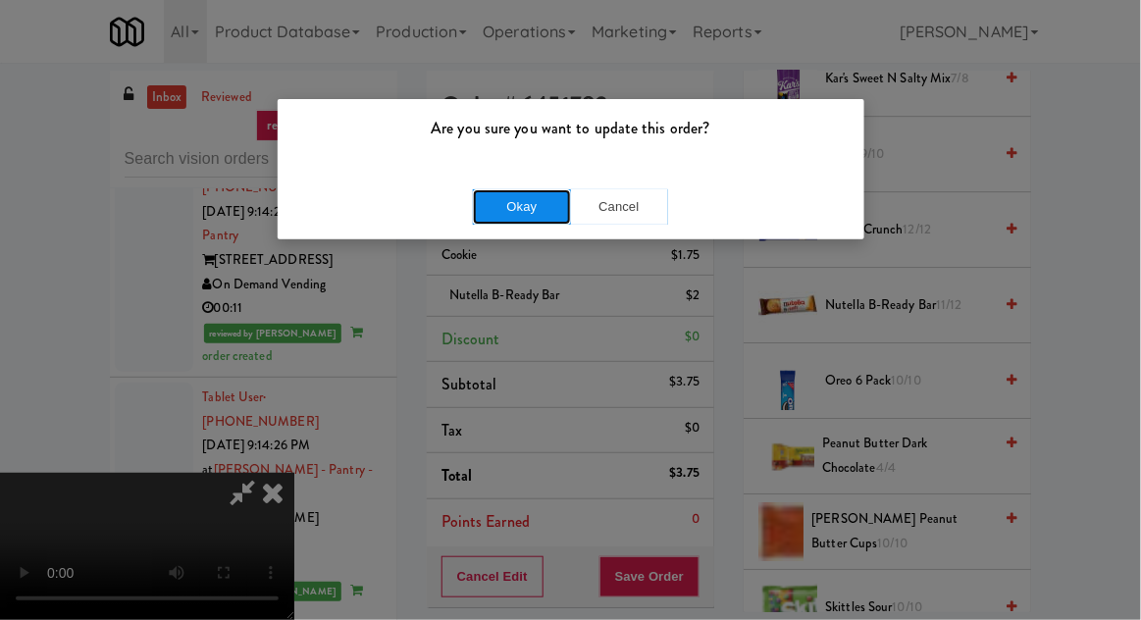
click at [515, 203] on button "Okay" at bounding box center [522, 206] width 98 height 35
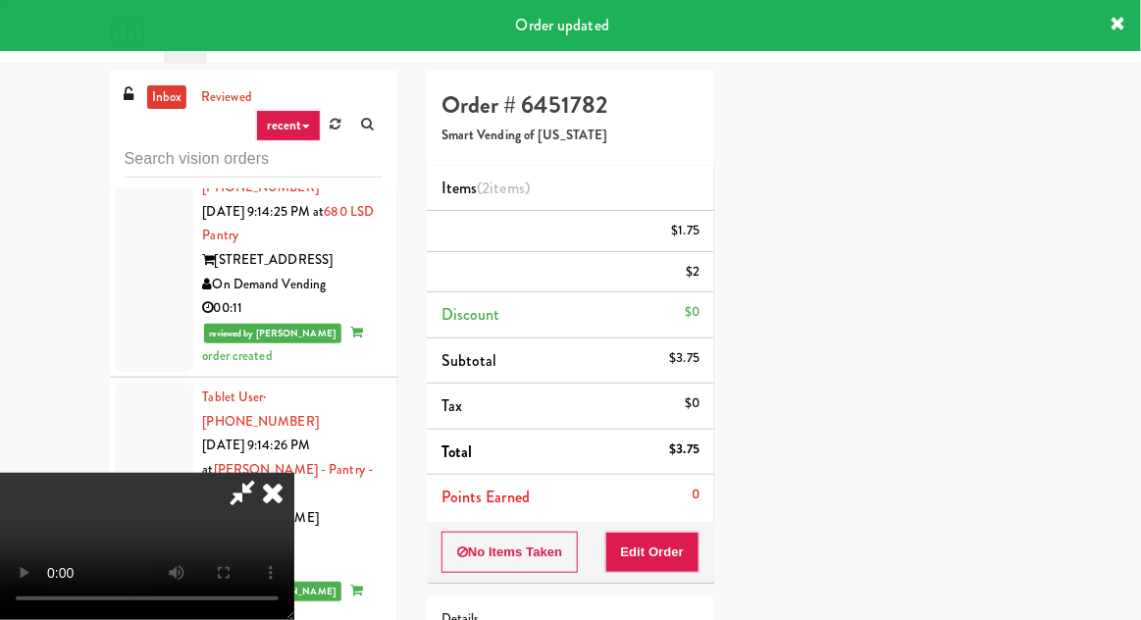
scroll to position [193, 0]
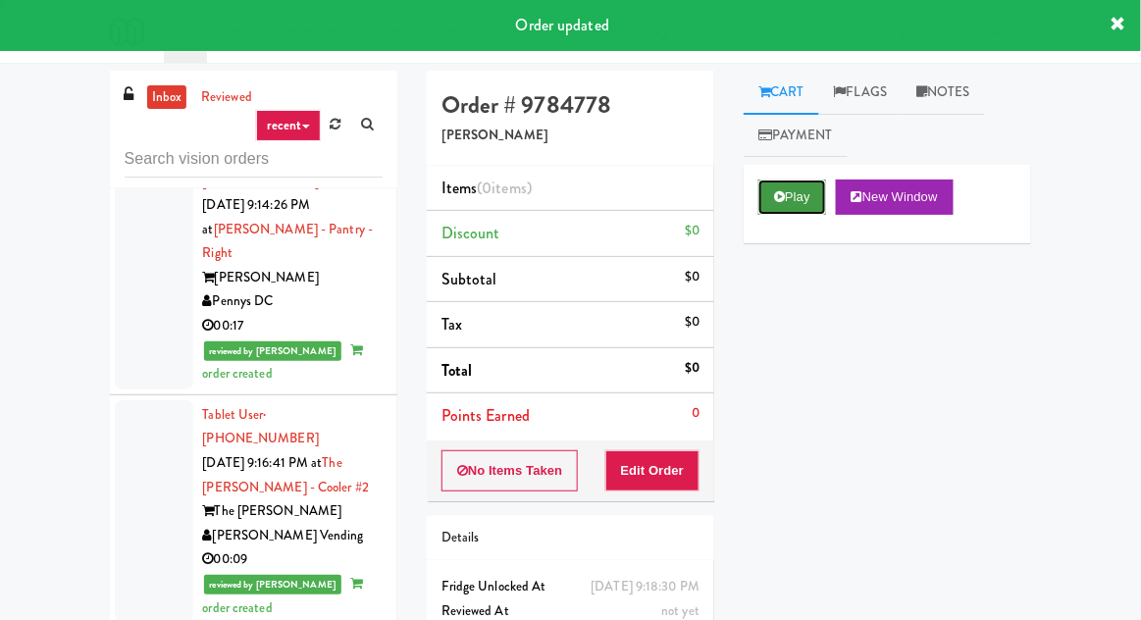
click at [787, 190] on button "Play" at bounding box center [793, 197] width 68 height 35
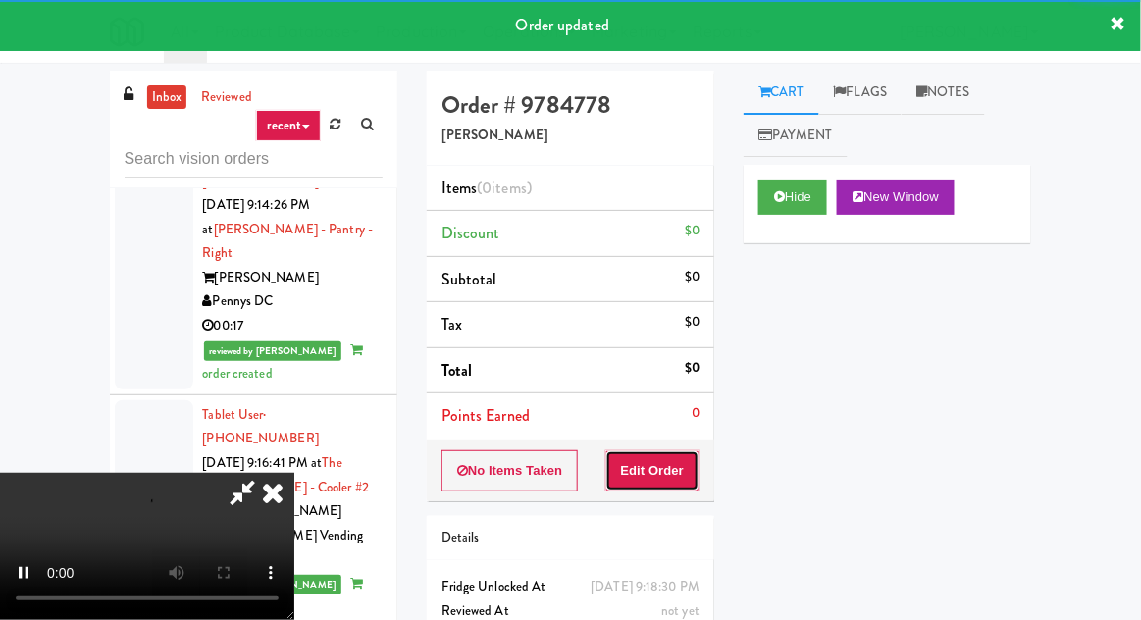
click at [679, 458] on button "Edit Order" at bounding box center [653, 470] width 95 height 41
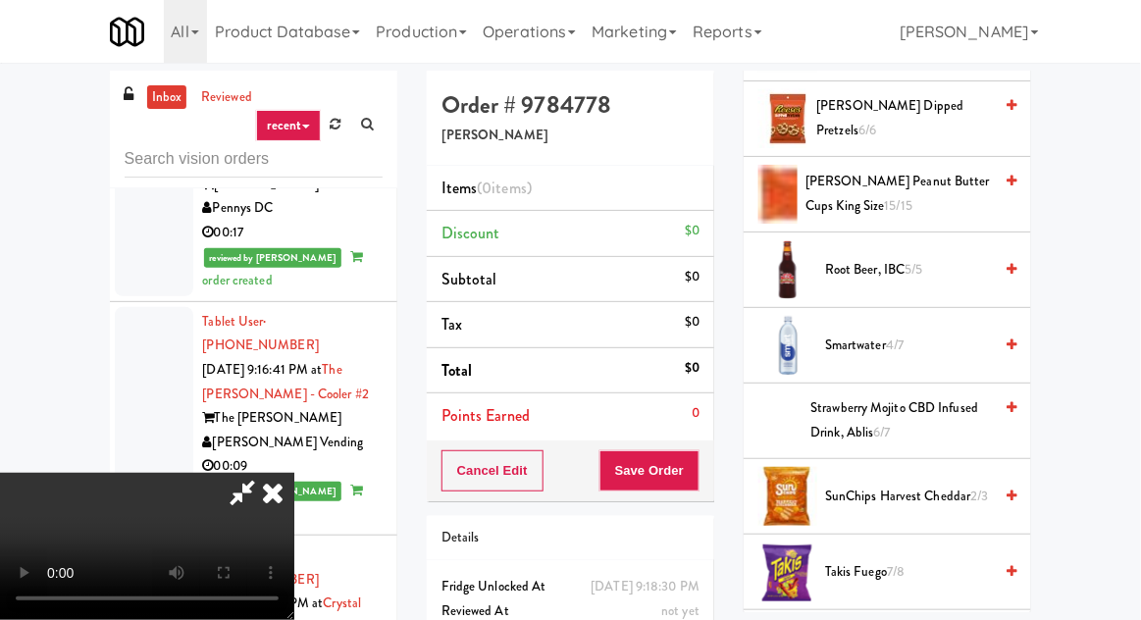
scroll to position [1808, 0]
click at [938, 338] on span "Smartwater 4/7" at bounding box center [908, 347] width 167 height 25
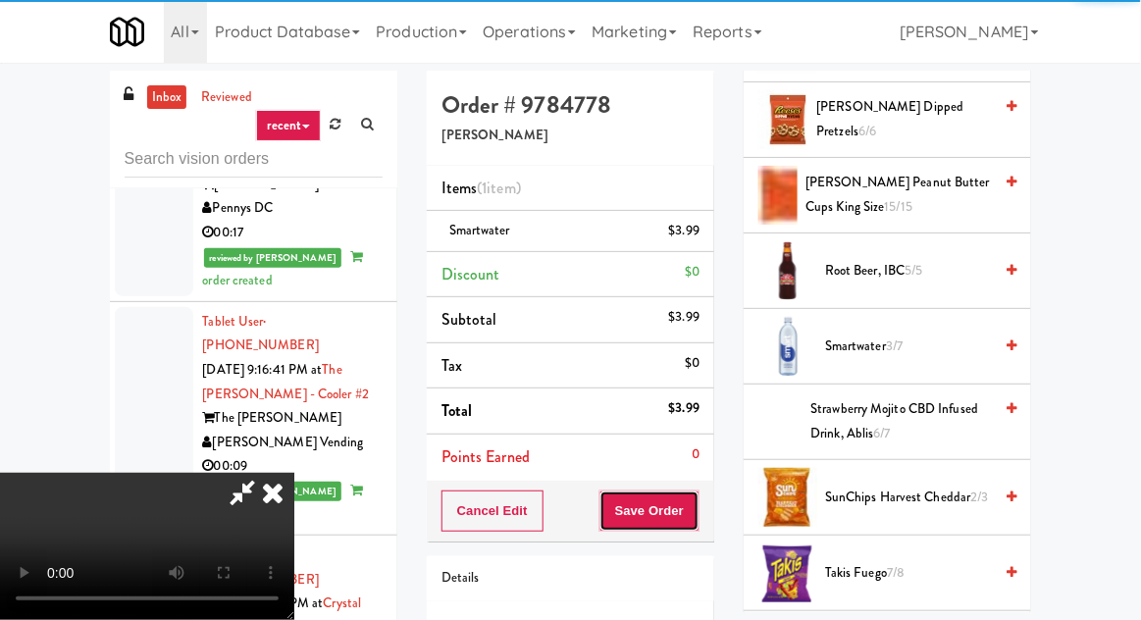
click at [698, 520] on button "Save Order" at bounding box center [650, 511] width 100 height 41
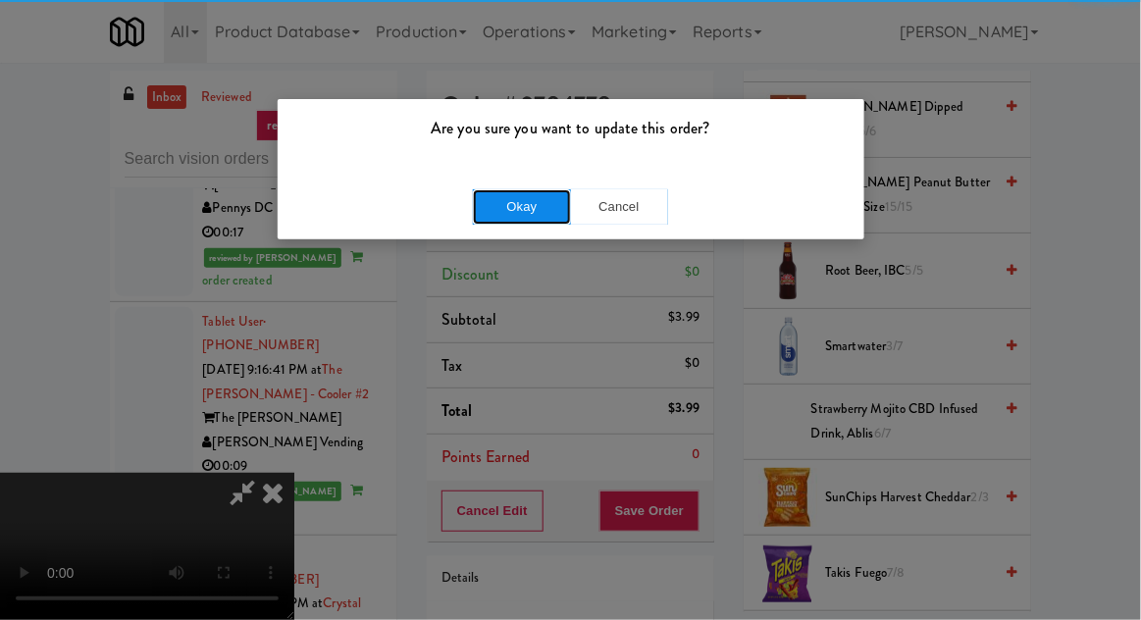
click at [524, 213] on button "Okay" at bounding box center [522, 206] width 98 height 35
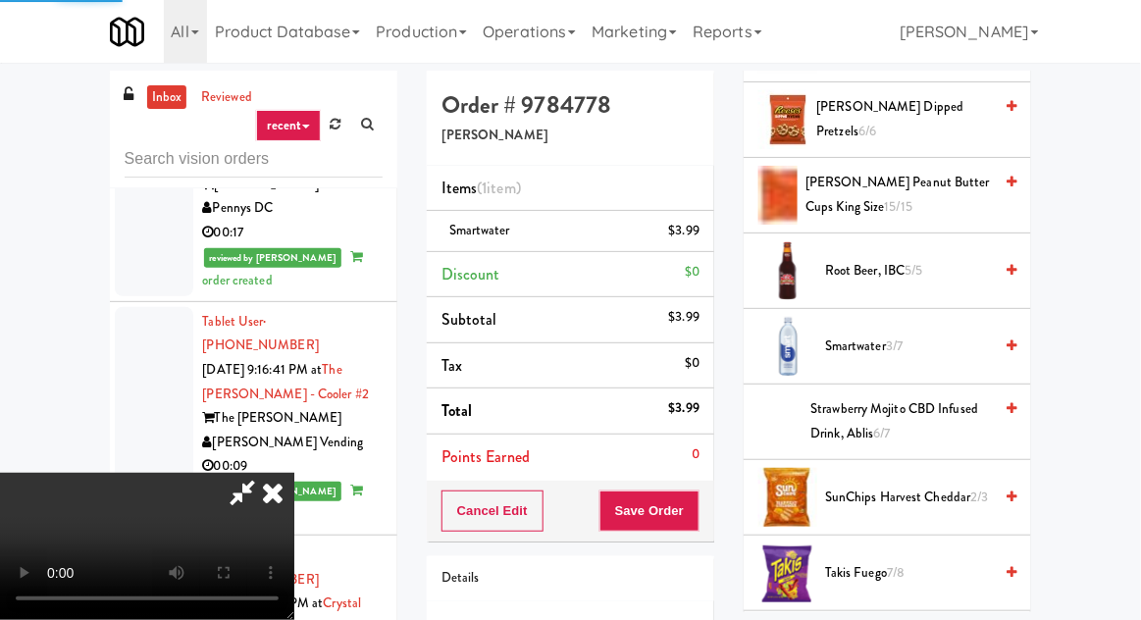
scroll to position [193, 0]
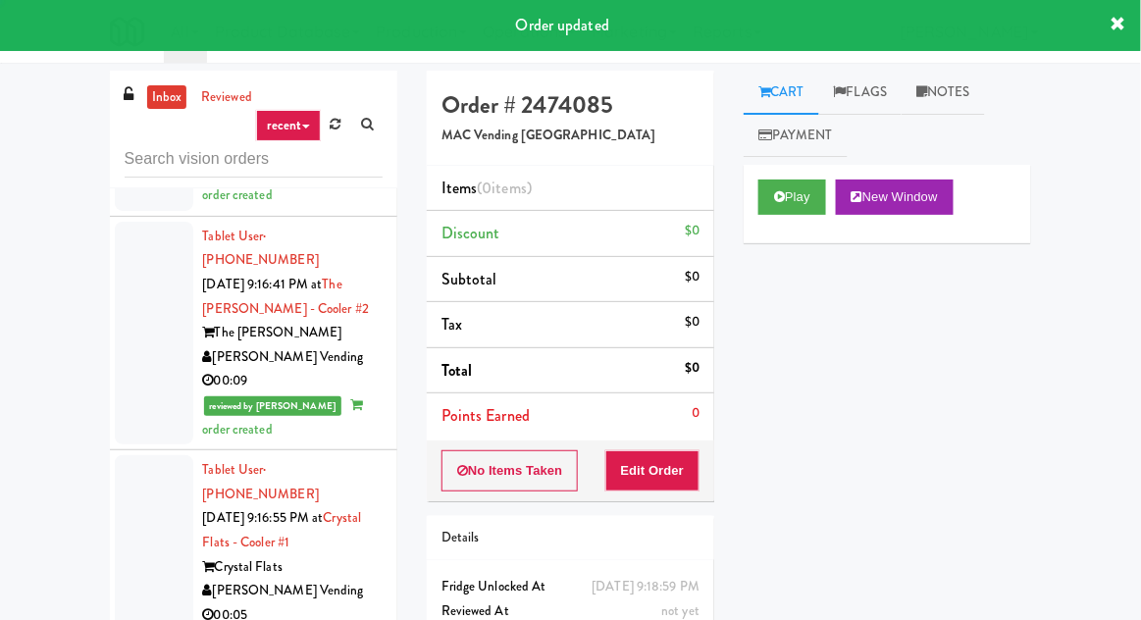
scroll to position [8601, 0]
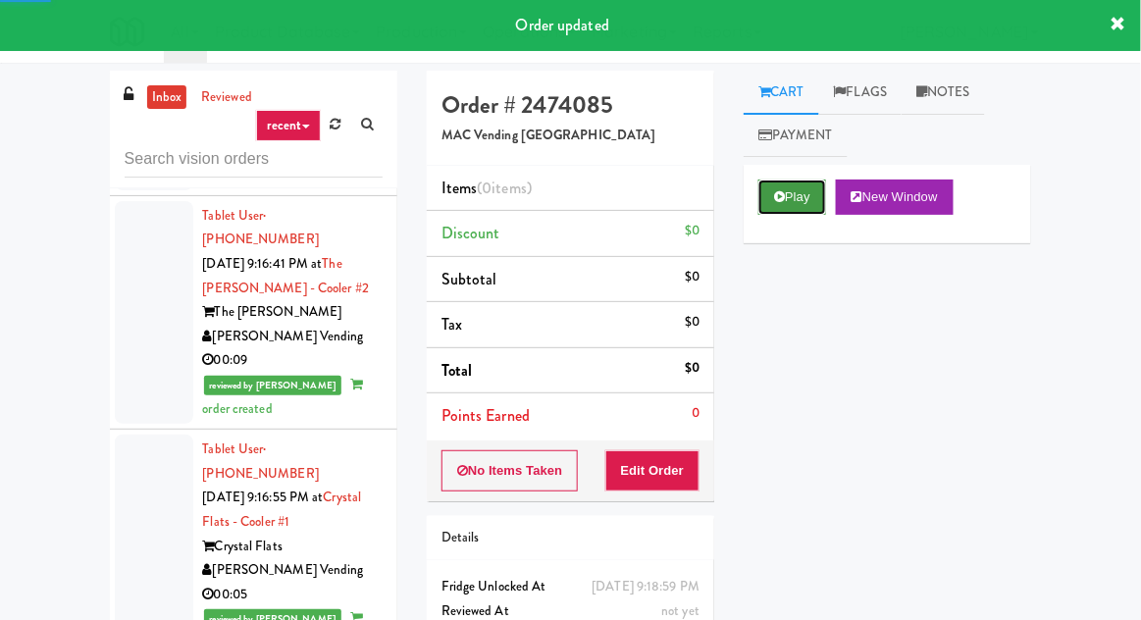
click at [787, 198] on button "Play" at bounding box center [793, 197] width 68 height 35
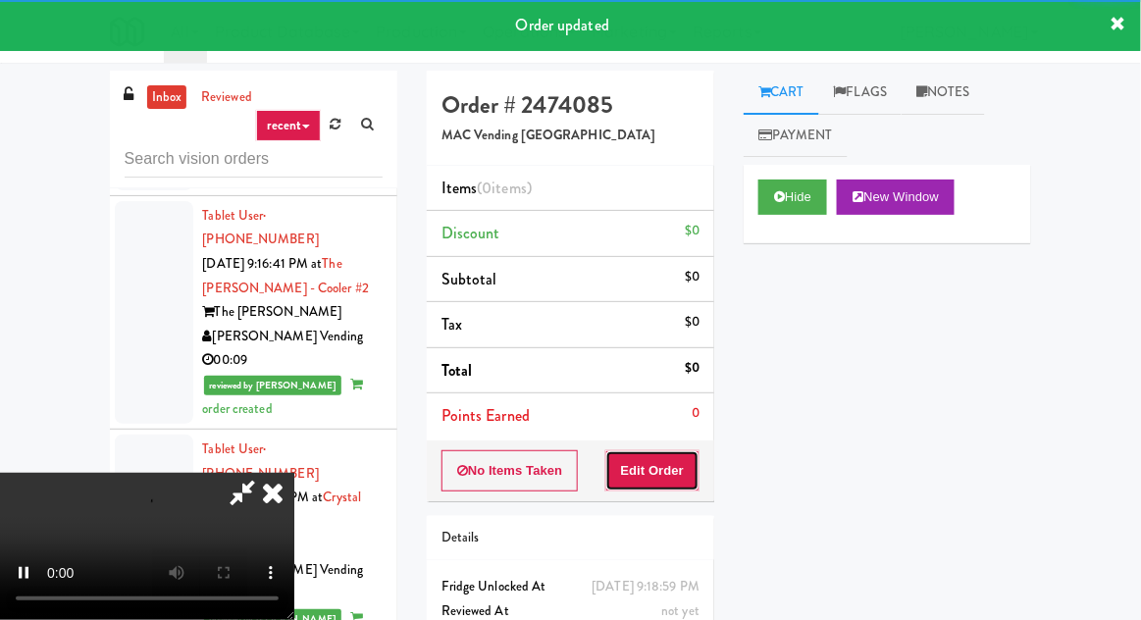
click at [677, 484] on button "Edit Order" at bounding box center [653, 470] width 95 height 41
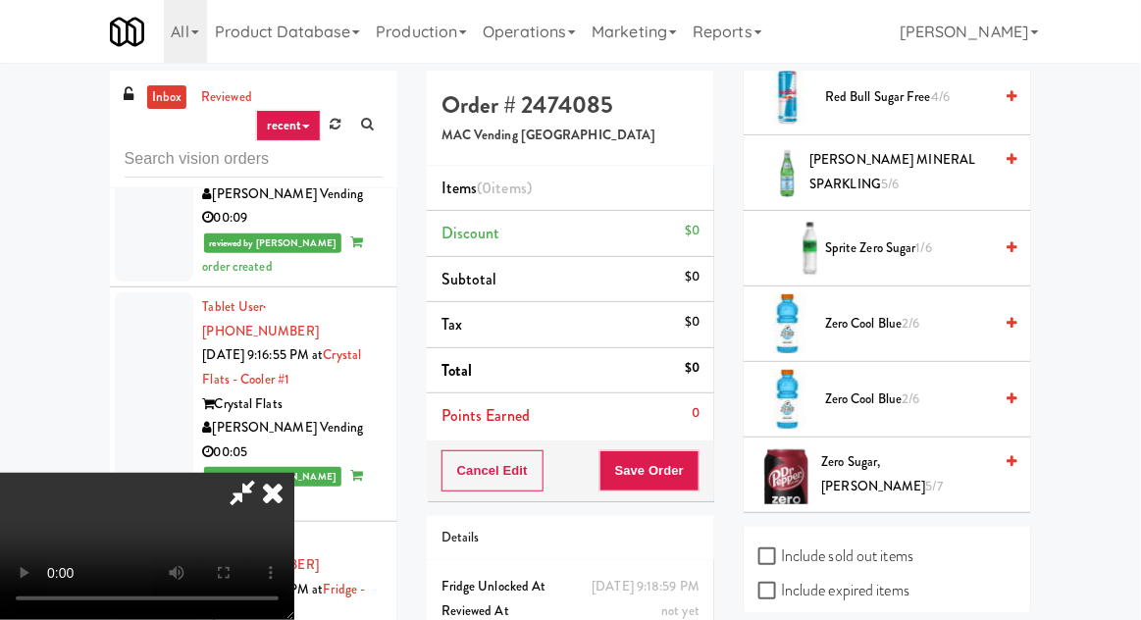
scroll to position [2384, 0]
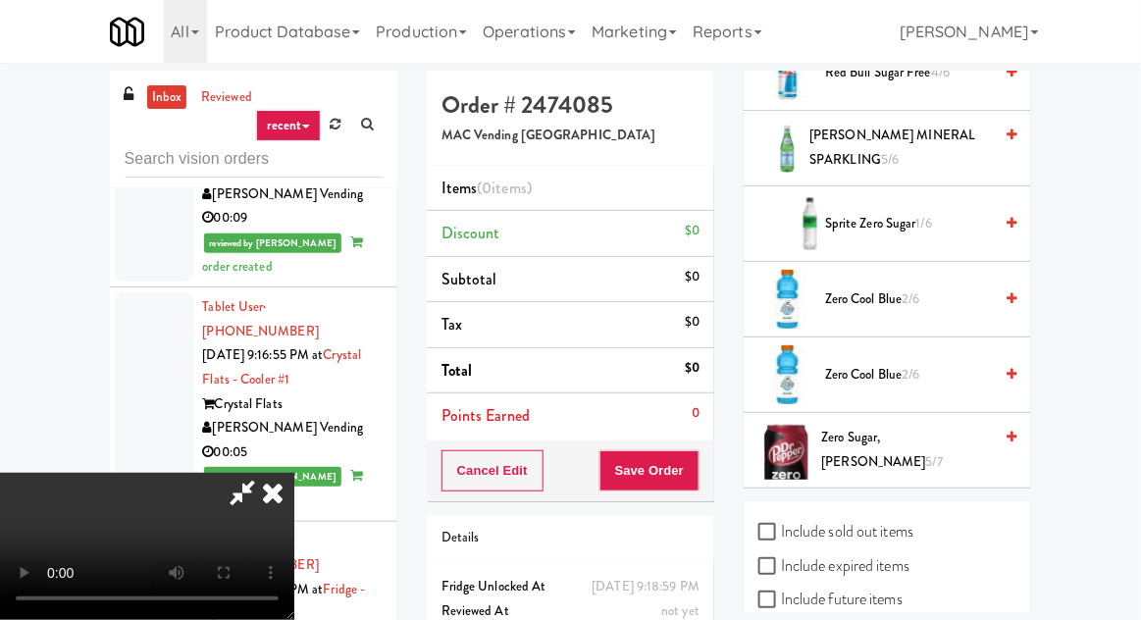
click at [942, 365] on span "Zero Cool Blue 2/6" at bounding box center [908, 375] width 167 height 25
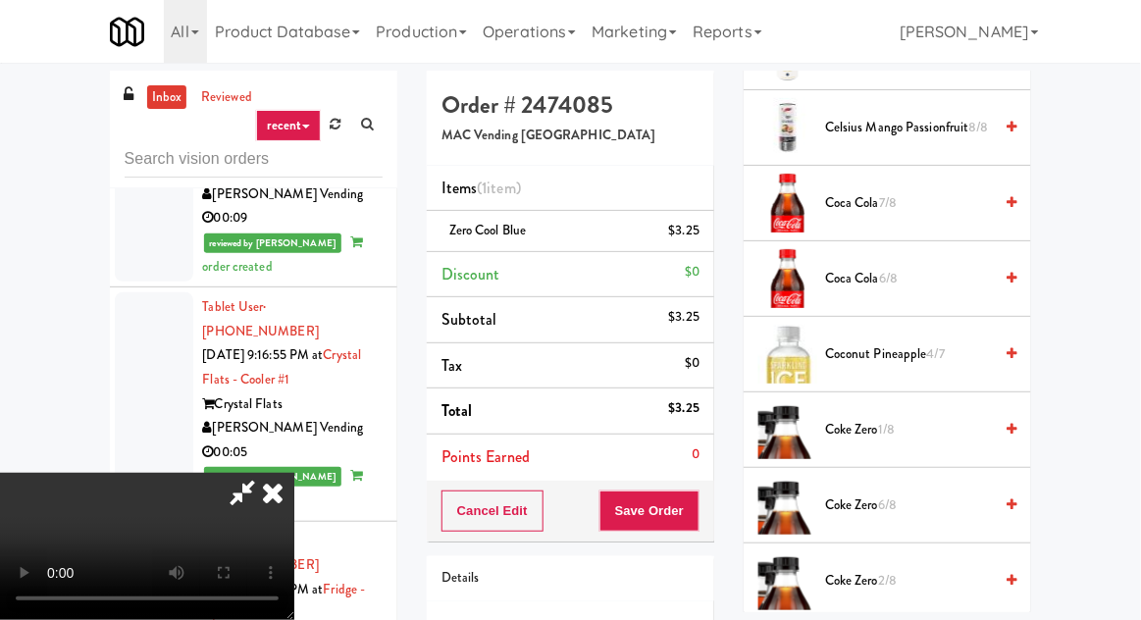
scroll to position [753, 0]
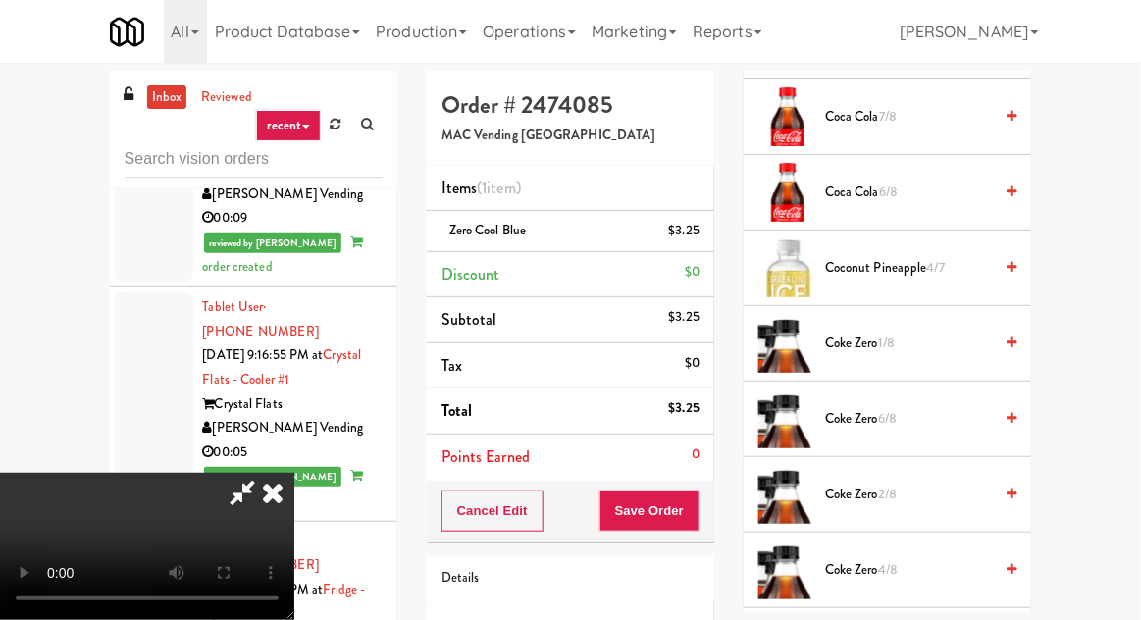
click at [951, 349] on span "Coke Zero 1/8" at bounding box center [908, 344] width 167 height 25
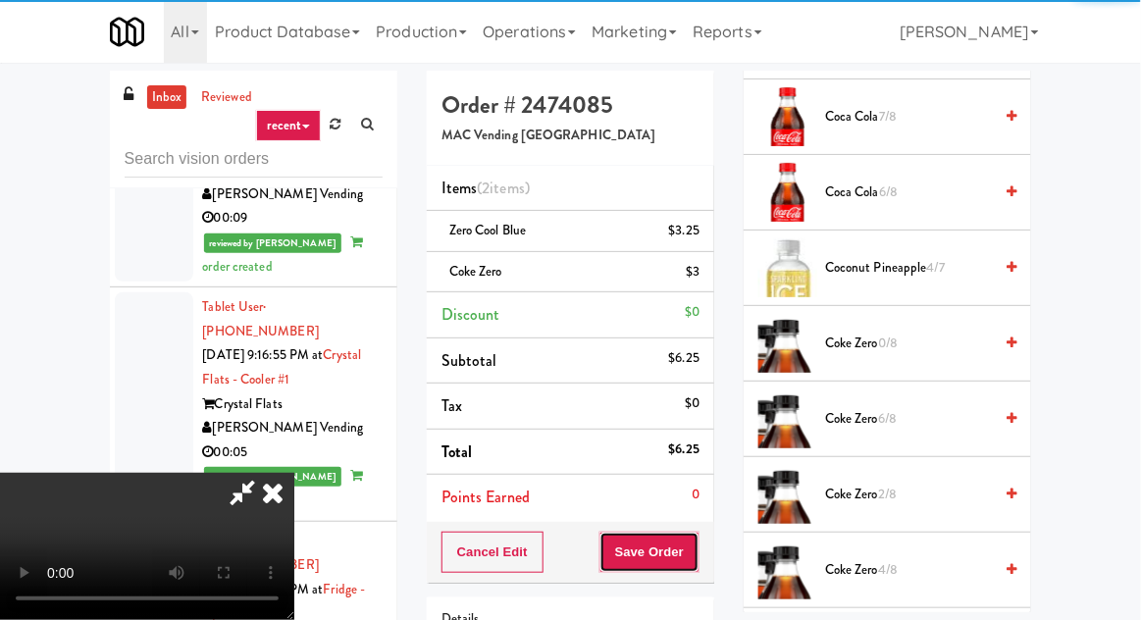
click at [689, 546] on button "Save Order" at bounding box center [650, 552] width 100 height 41
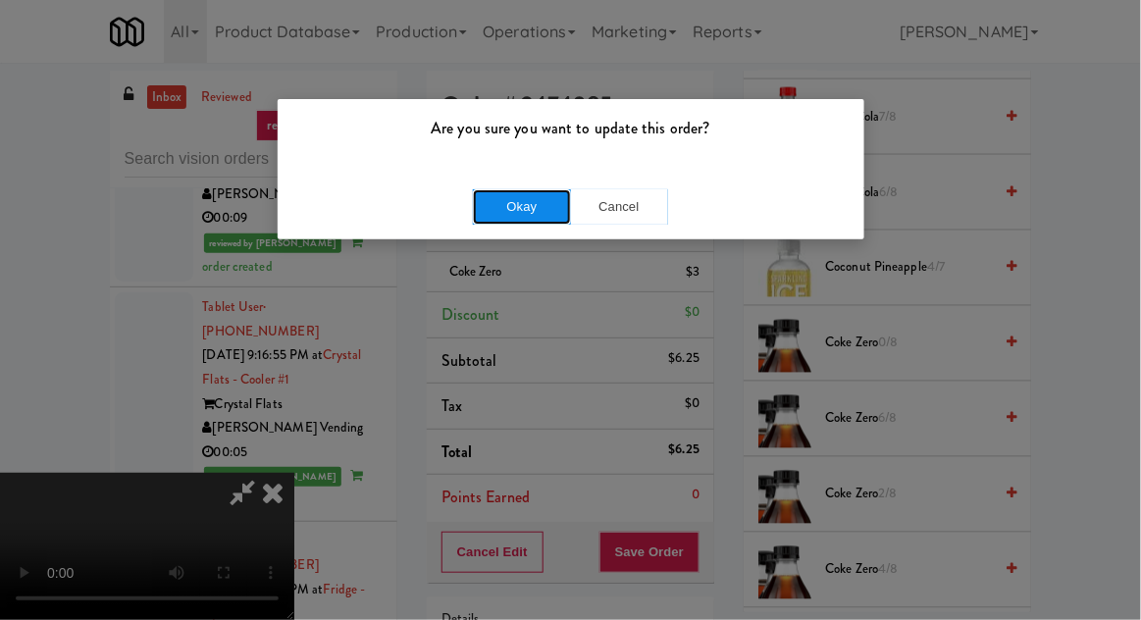
click at [524, 201] on button "Okay" at bounding box center [522, 206] width 98 height 35
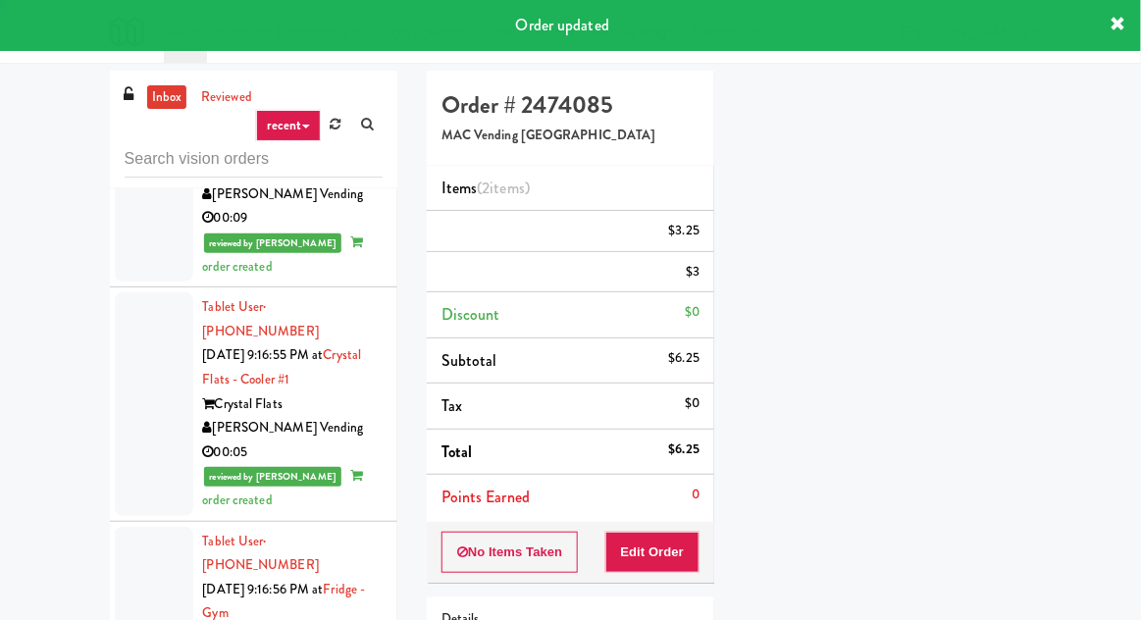
scroll to position [193, 0]
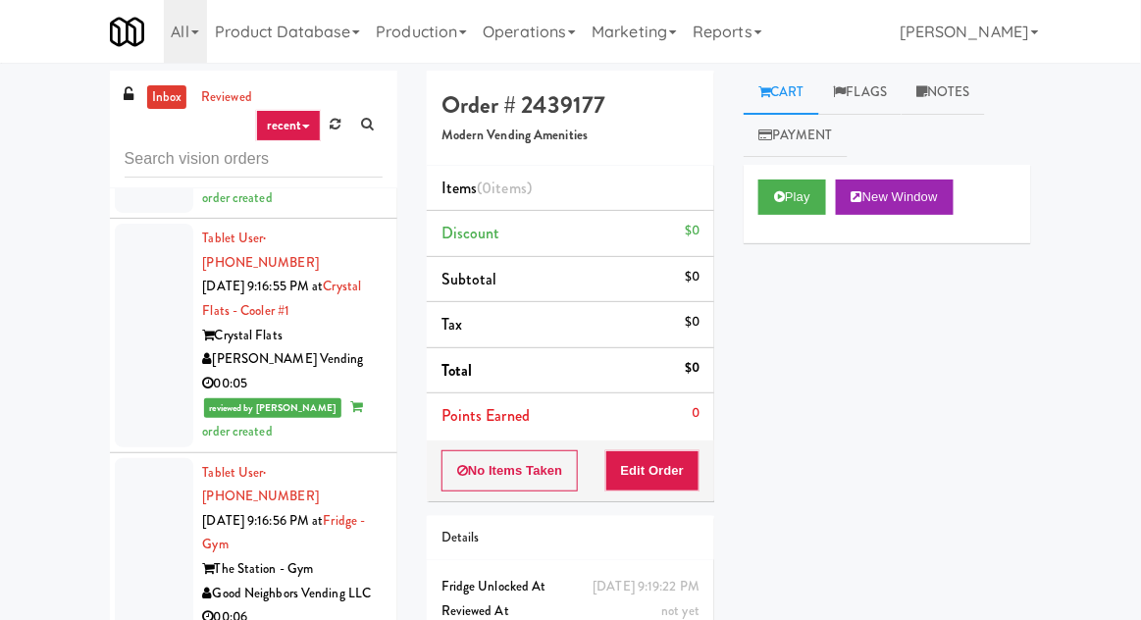
scroll to position [8807, 0]
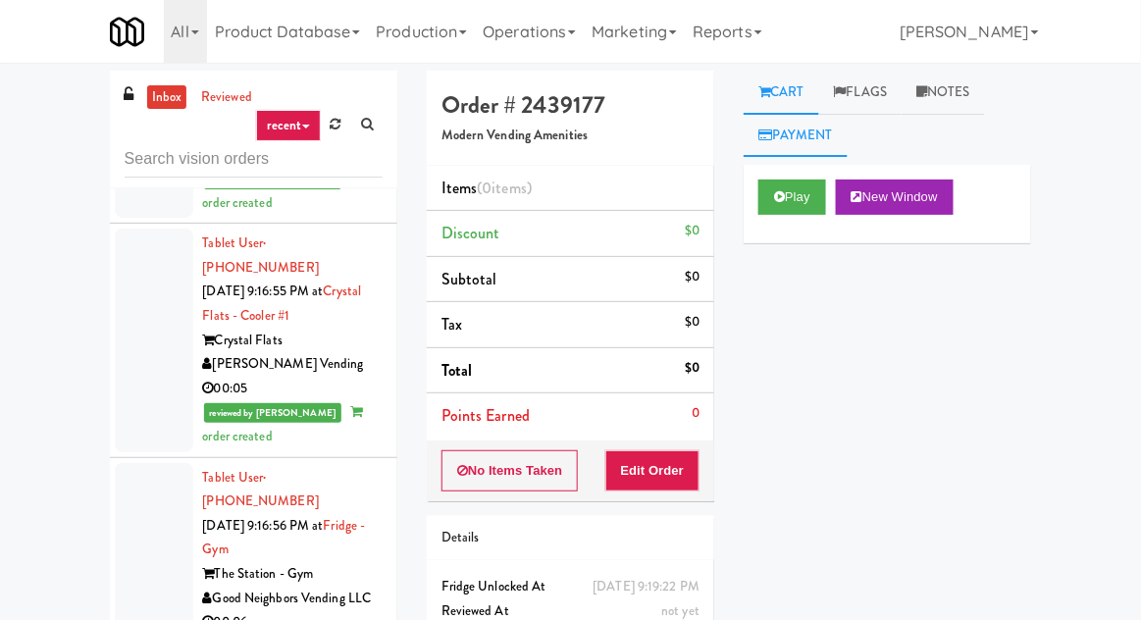
click at [810, 142] on link "Payment" at bounding box center [796, 136] width 104 height 44
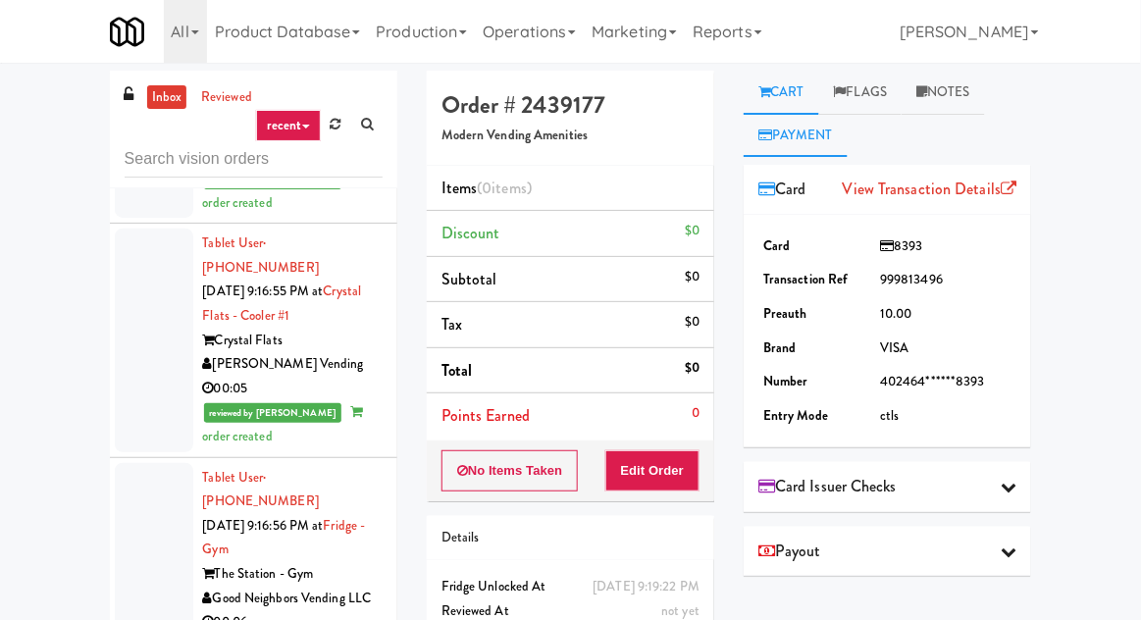
click at [799, 93] on link "Cart" at bounding box center [782, 93] width 76 height 44
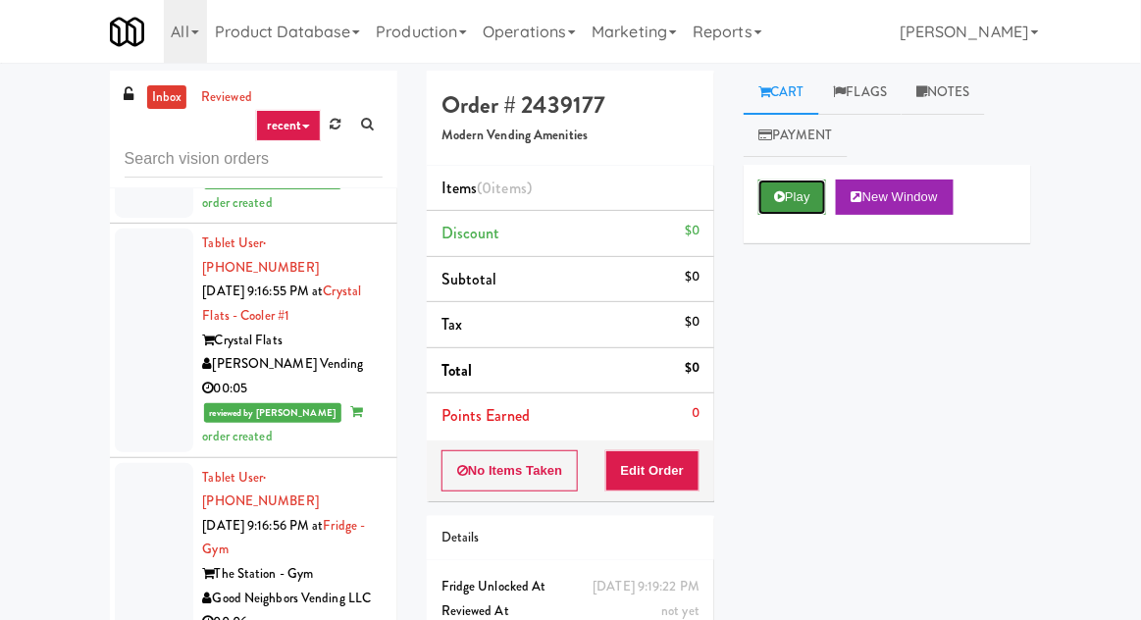
click at [794, 184] on button "Play" at bounding box center [793, 197] width 68 height 35
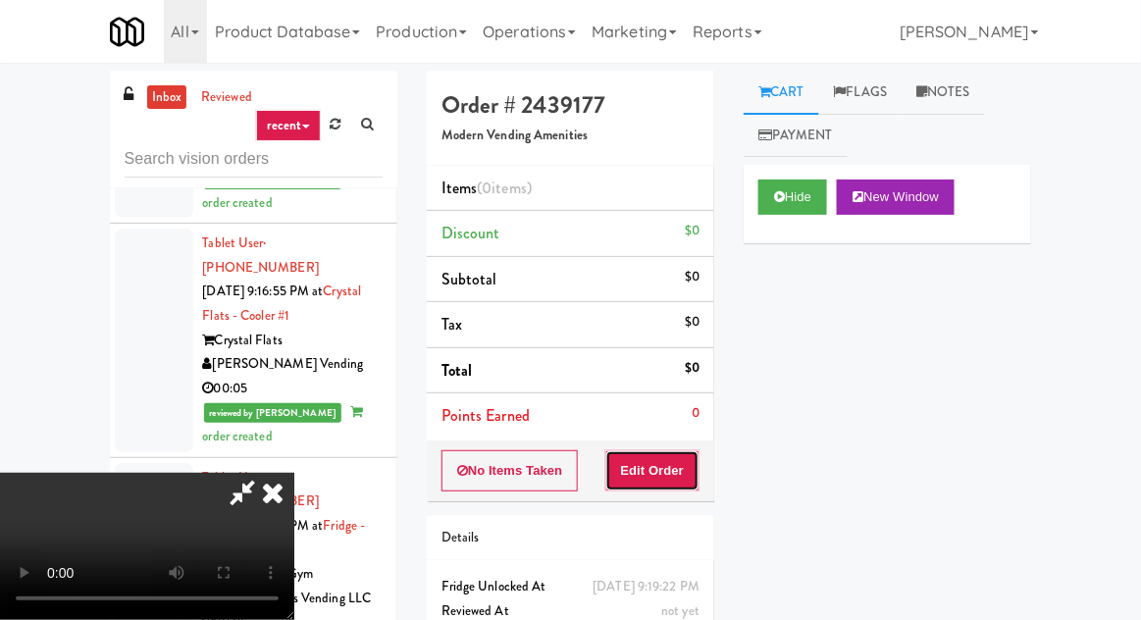
click at [681, 484] on button "Edit Order" at bounding box center [653, 470] width 95 height 41
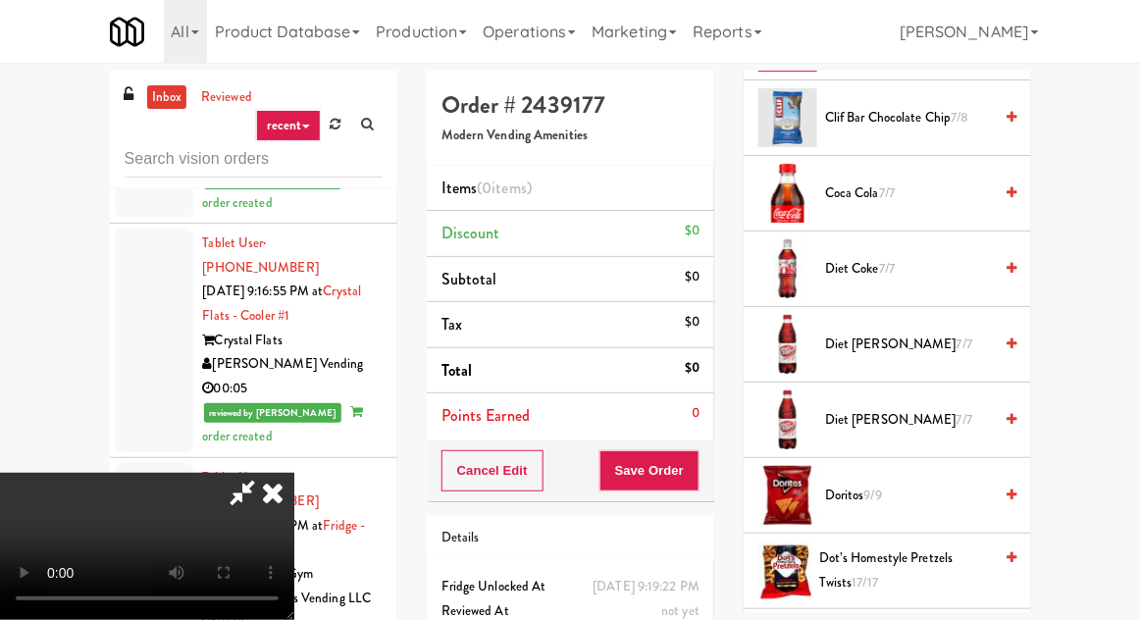
scroll to position [521, 0]
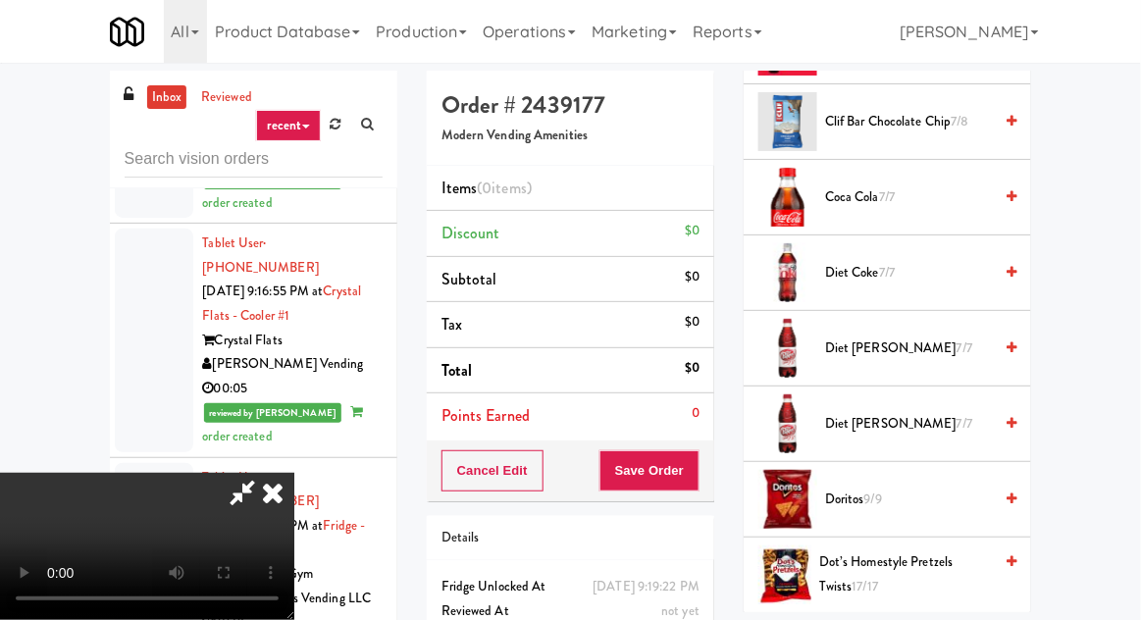
click at [947, 339] on span "Diet [PERSON_NAME] 7/7" at bounding box center [908, 349] width 167 height 25
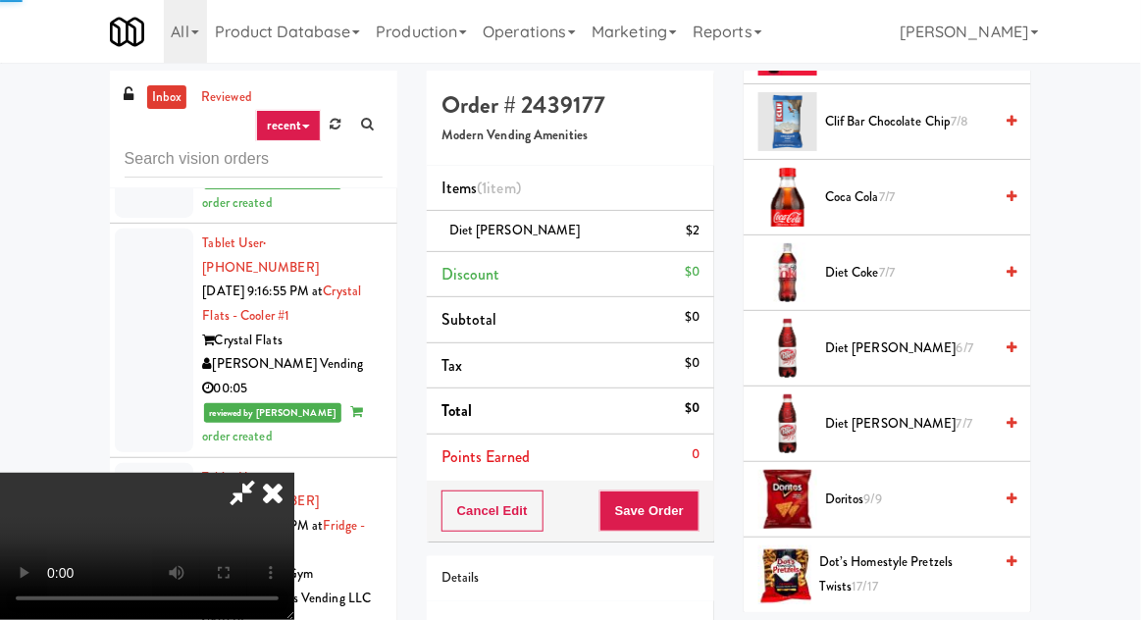
click at [974, 348] on span "Diet [PERSON_NAME] 6/7" at bounding box center [908, 349] width 167 height 25
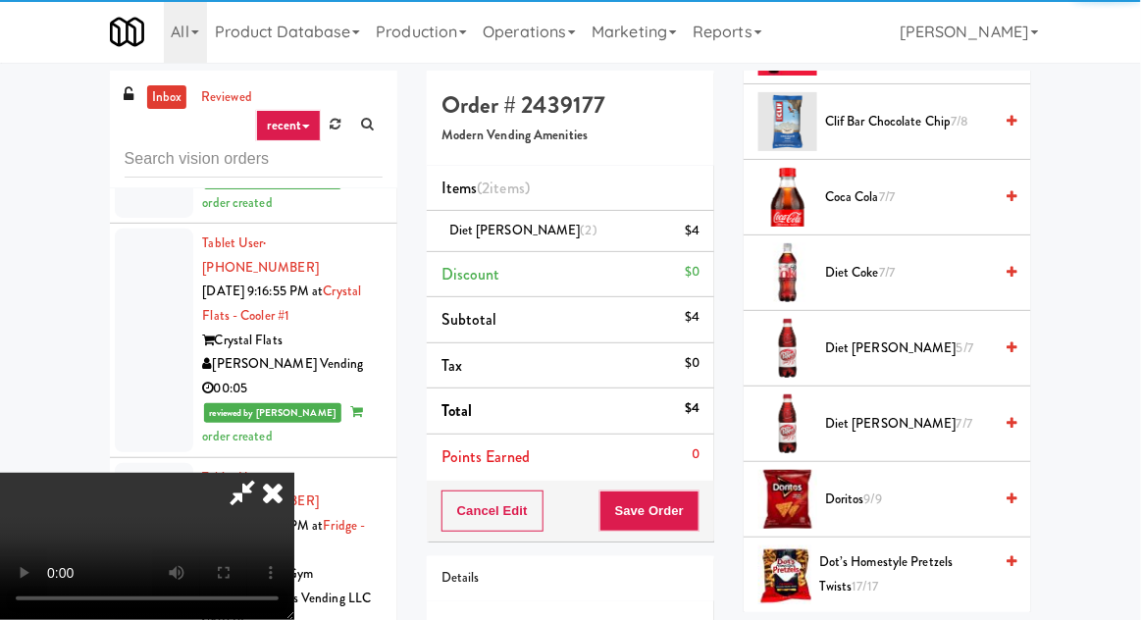
click at [971, 339] on span "Diet [PERSON_NAME] 5/7" at bounding box center [908, 349] width 167 height 25
click at [979, 340] on span "Diet [PERSON_NAME] 4/7" at bounding box center [908, 349] width 167 height 25
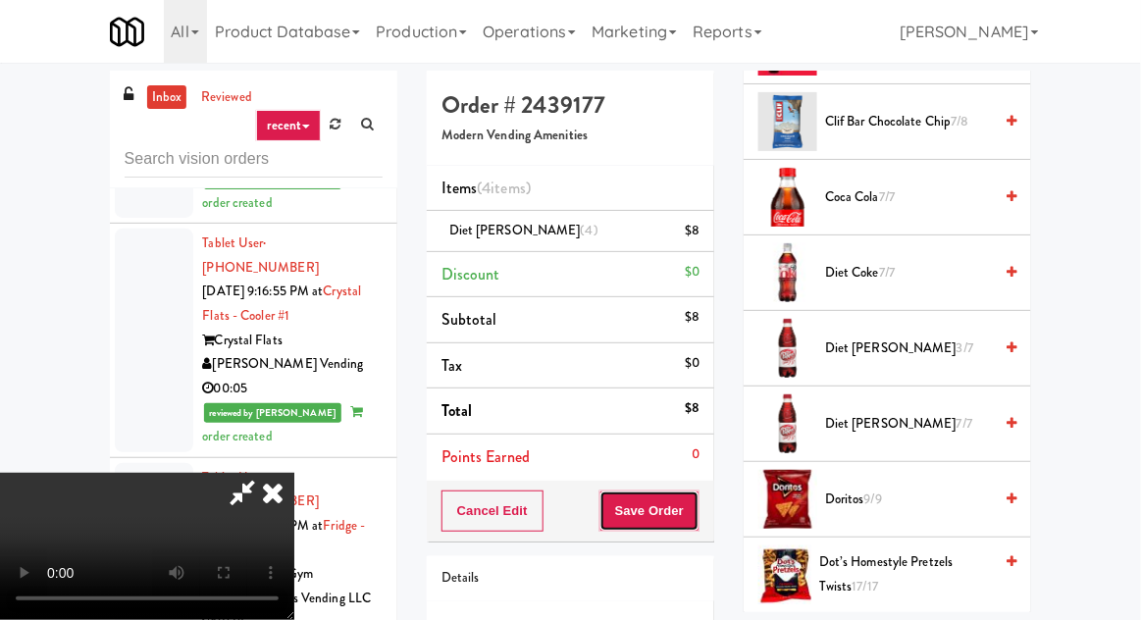
click at [696, 522] on button "Save Order" at bounding box center [650, 511] width 100 height 41
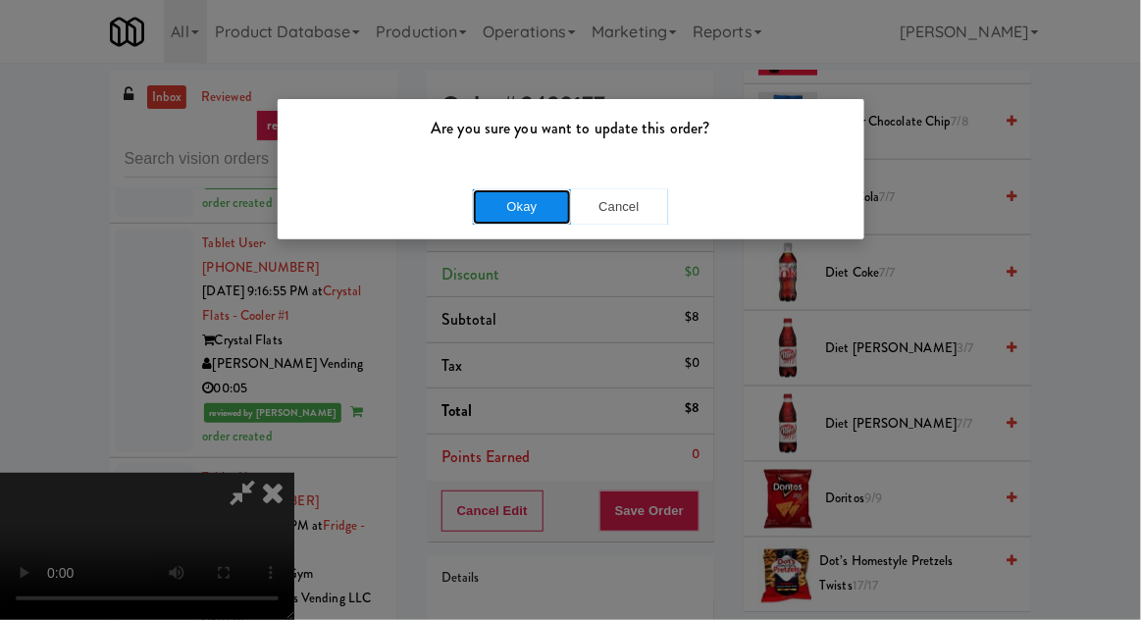
click at [524, 213] on button "Okay" at bounding box center [522, 206] width 98 height 35
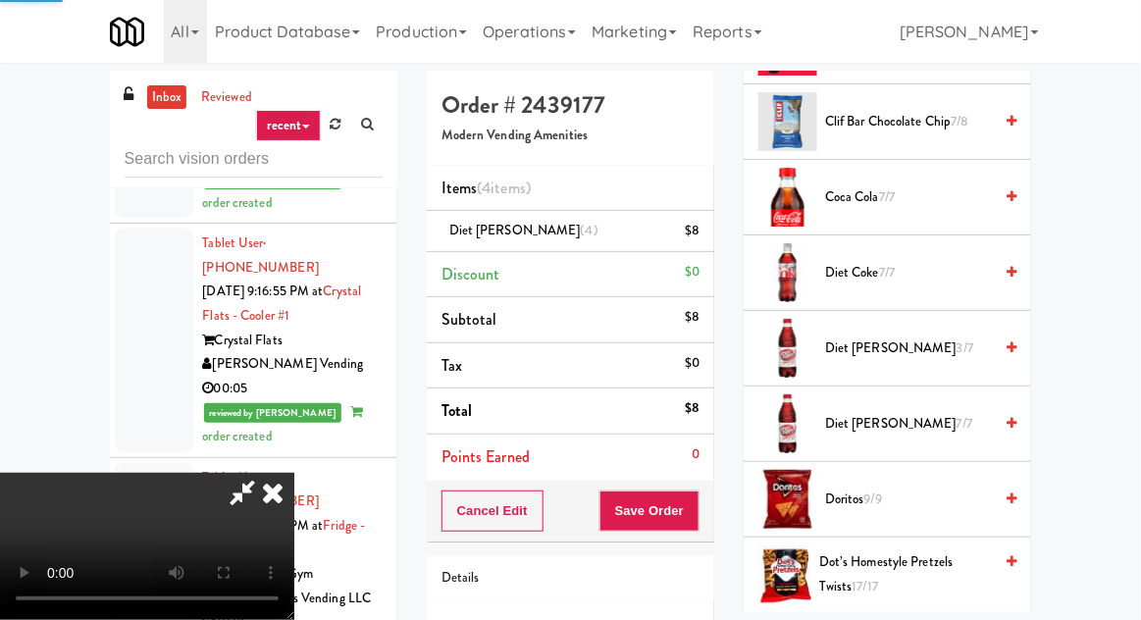
scroll to position [193, 0]
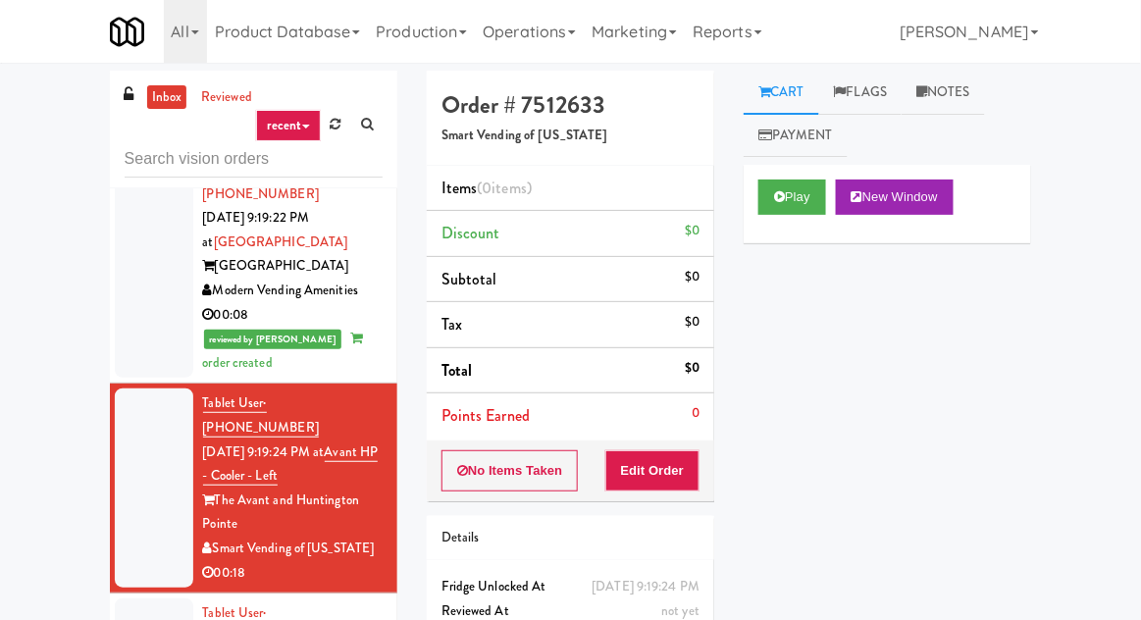
scroll to position [10094, 0]
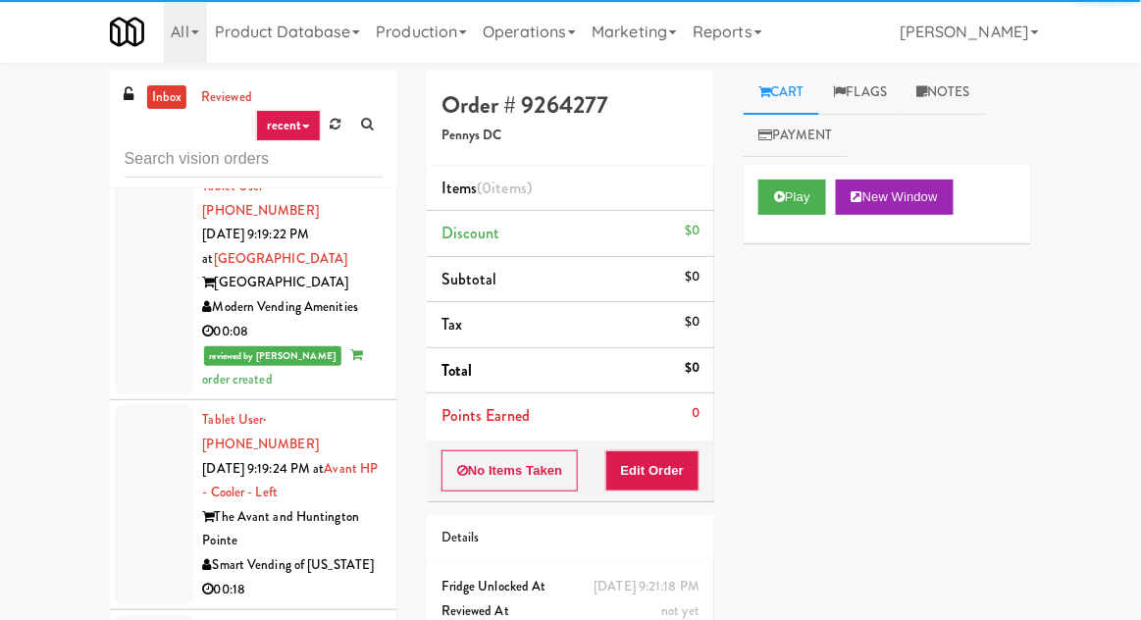
scroll to position [10086, 0]
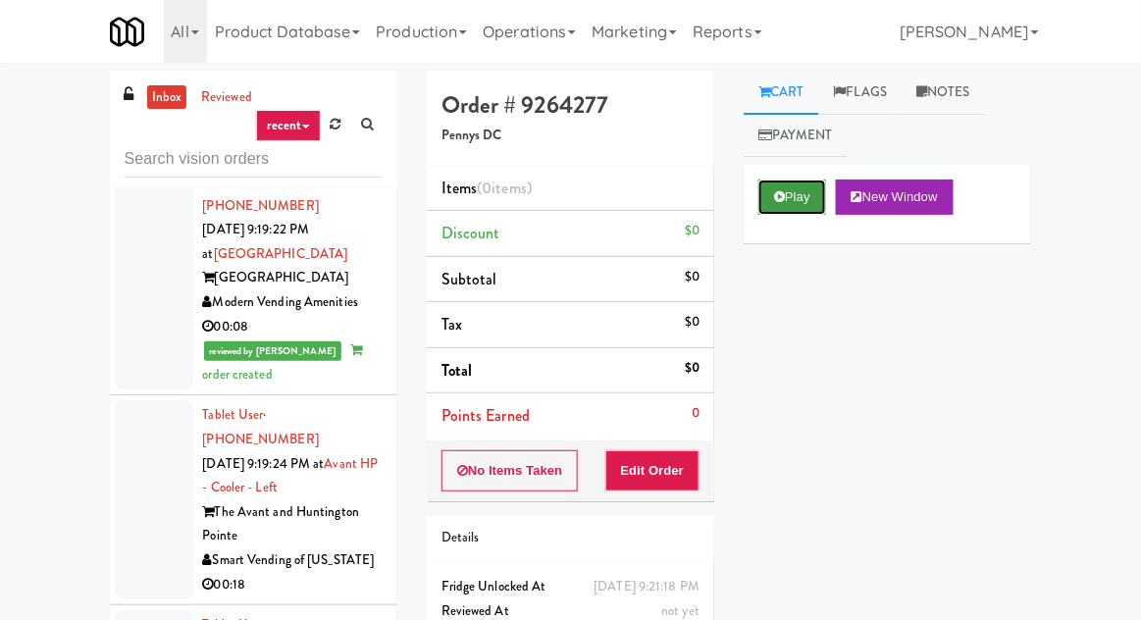
click at [790, 210] on button "Play" at bounding box center [793, 197] width 68 height 35
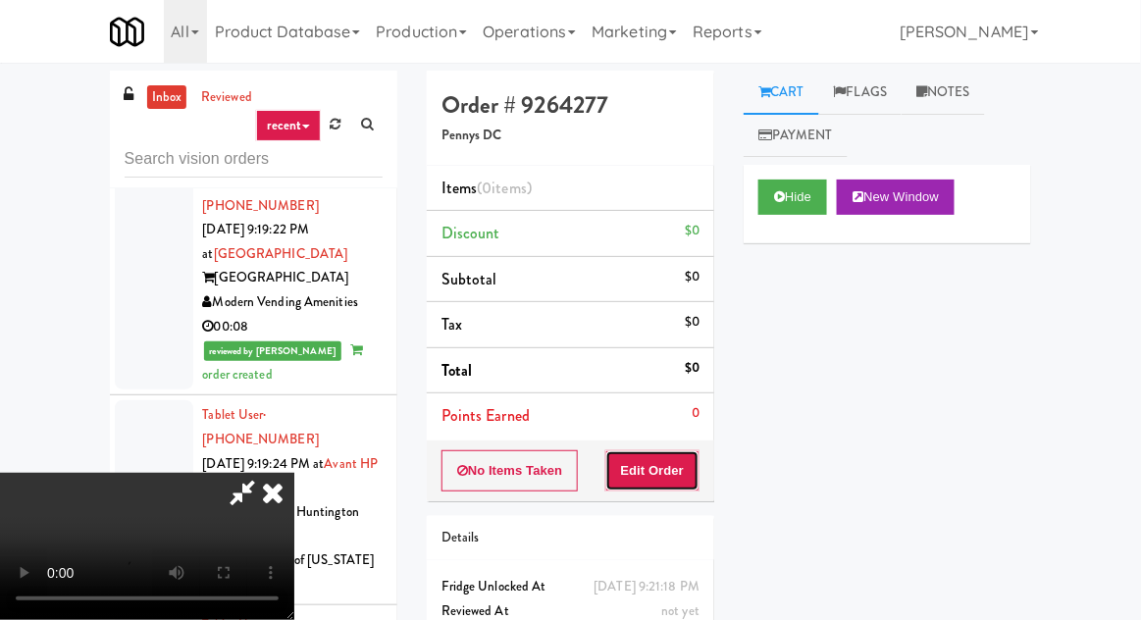
click at [671, 475] on button "Edit Order" at bounding box center [653, 470] width 95 height 41
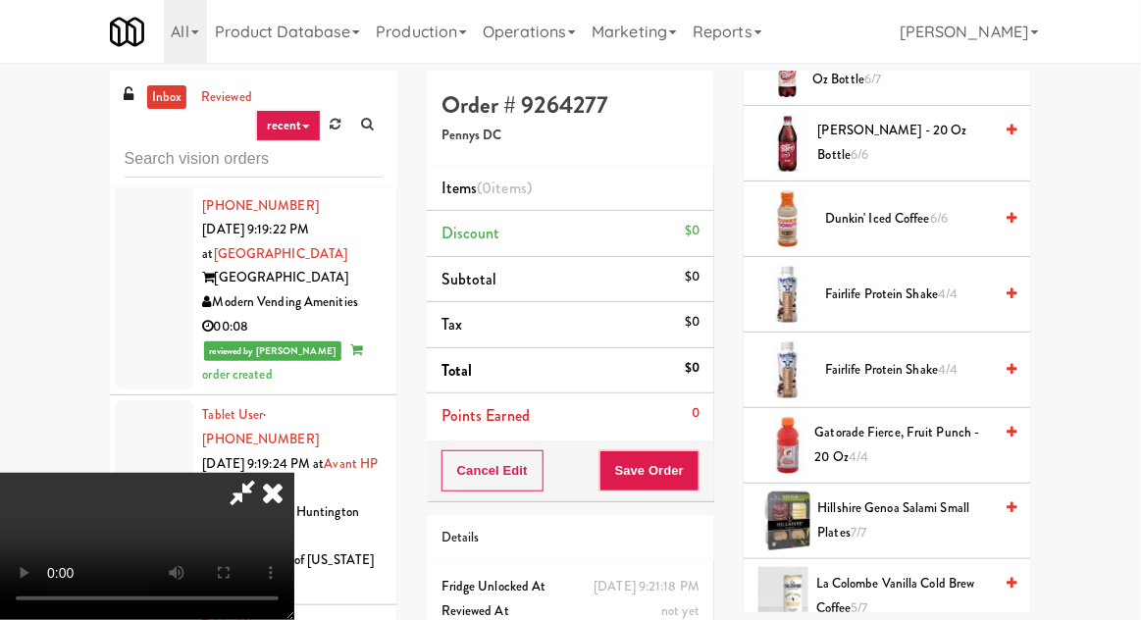
scroll to position [1053, 0]
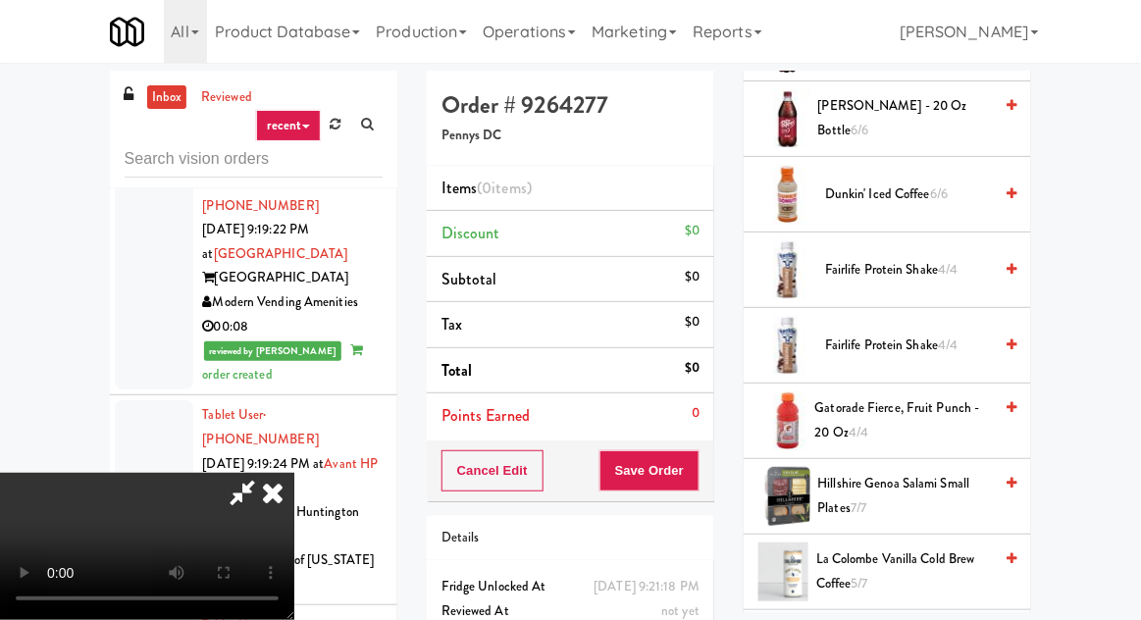
click at [958, 274] on span "4/4" at bounding box center [948, 269] width 20 height 19
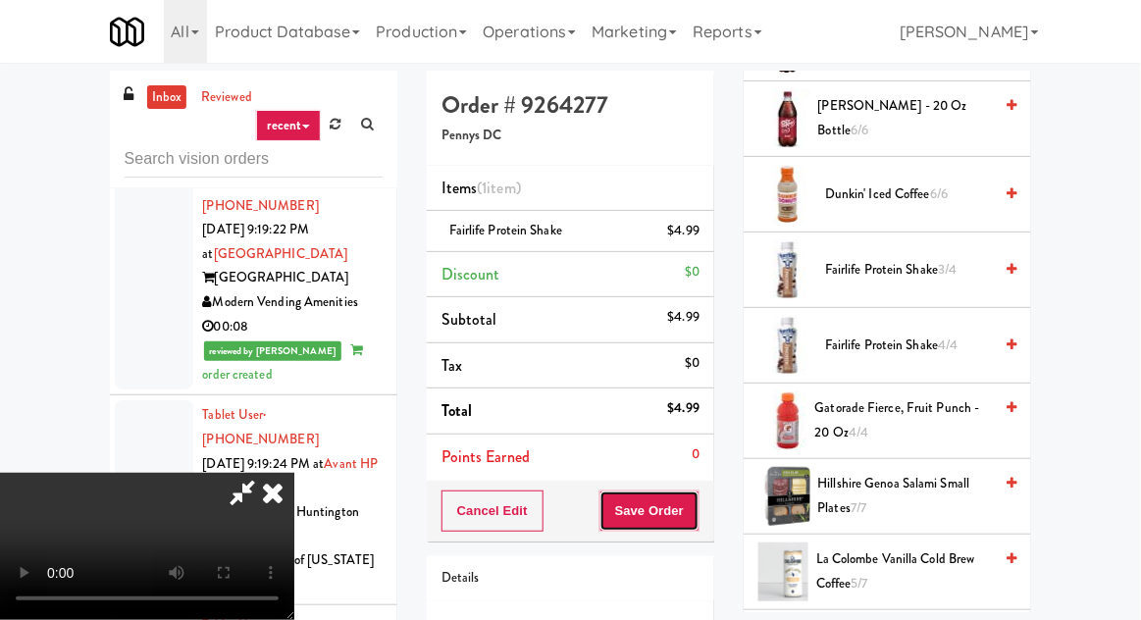
click at [694, 509] on button "Save Order" at bounding box center [650, 511] width 100 height 41
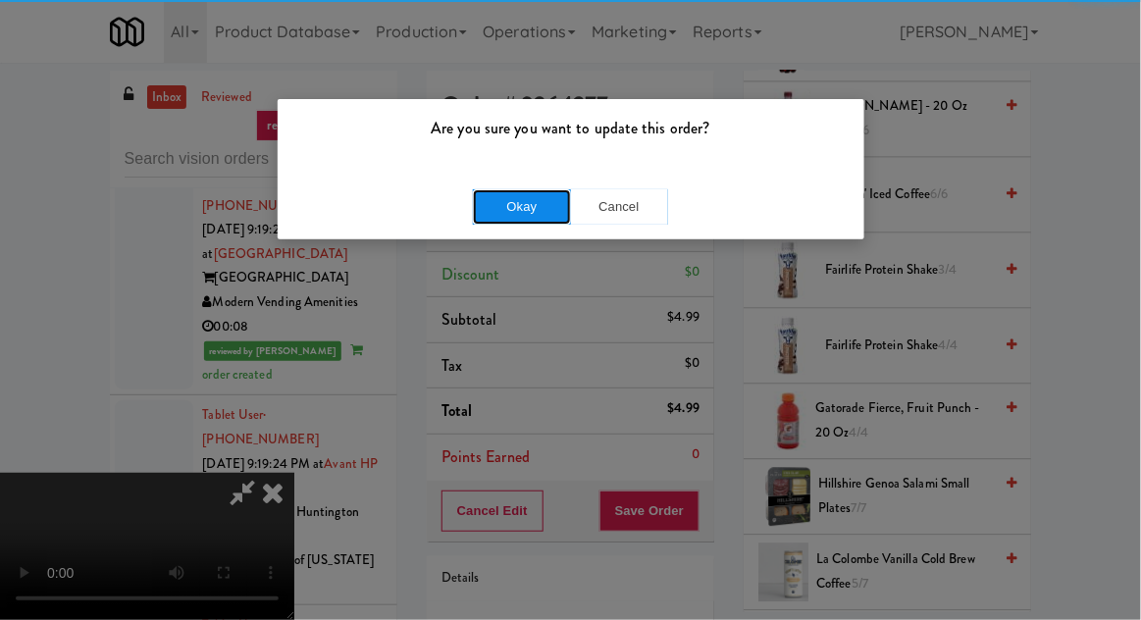
click at [522, 211] on button "Okay" at bounding box center [522, 206] width 98 height 35
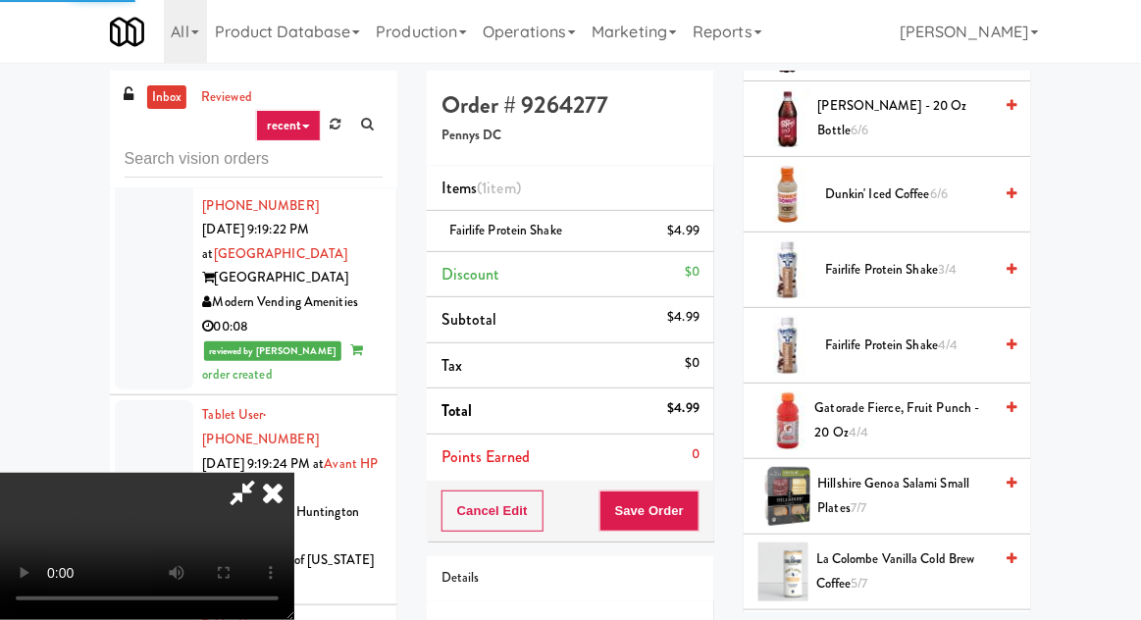
scroll to position [193, 0]
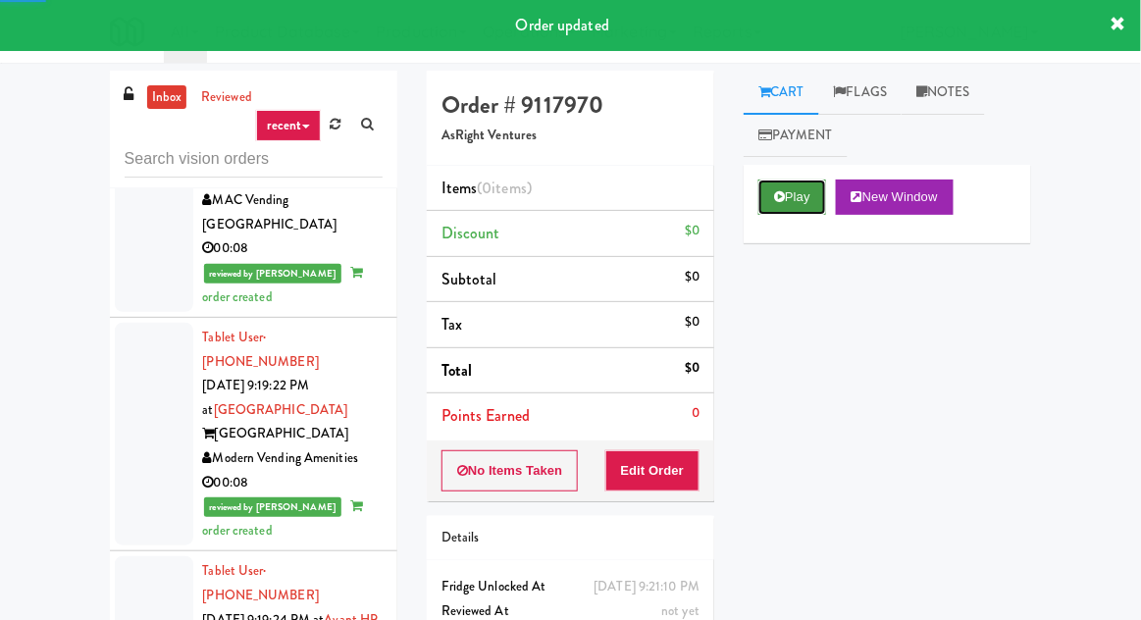
click at [807, 193] on button "Play" at bounding box center [793, 197] width 68 height 35
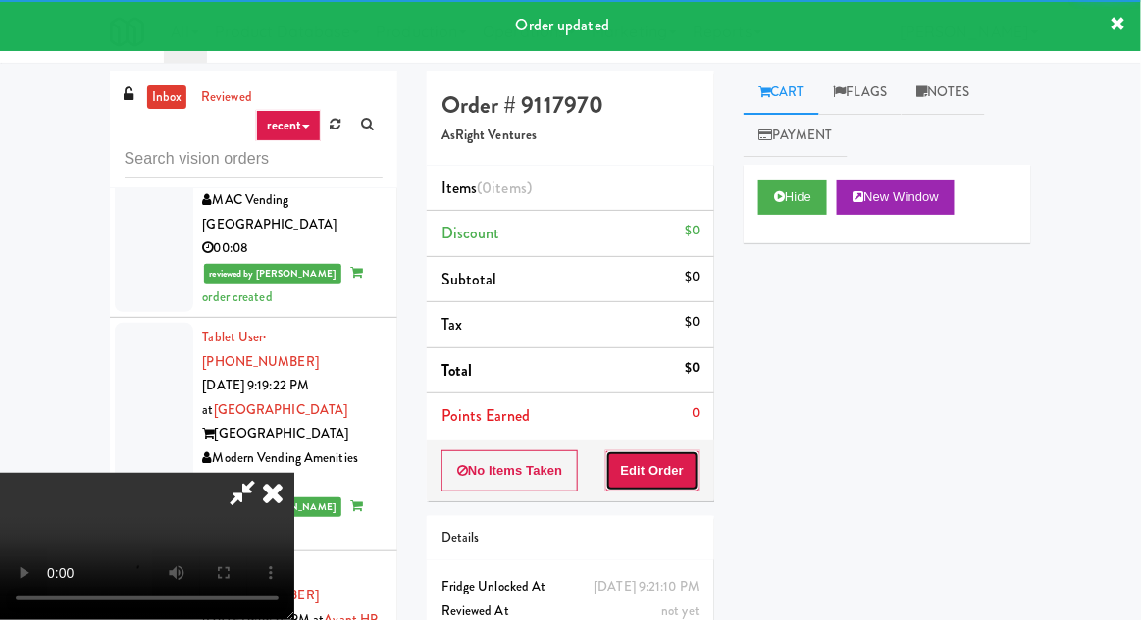
click at [675, 472] on button "Edit Order" at bounding box center [653, 470] width 95 height 41
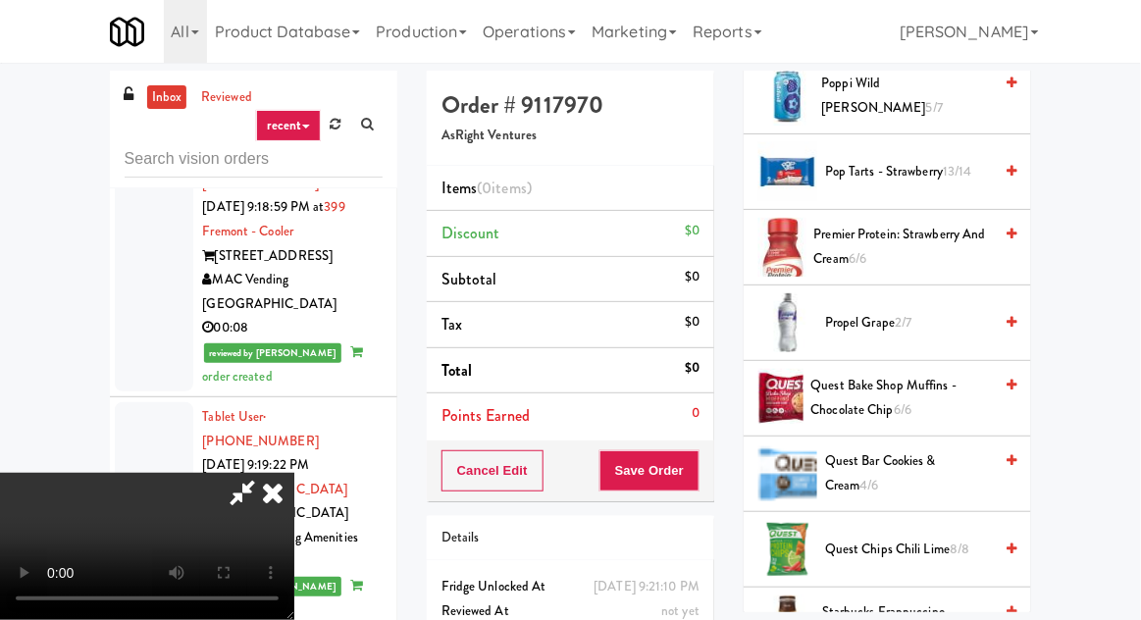
scroll to position [2392, 0]
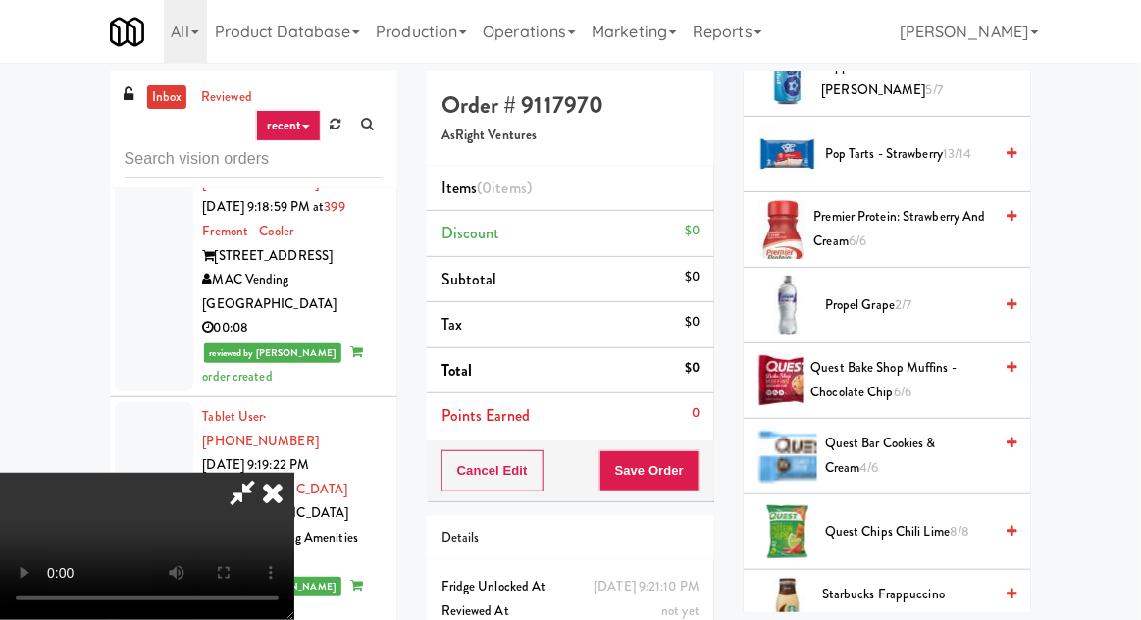
click at [965, 293] on span "Propel Grape 2/7" at bounding box center [908, 305] width 167 height 25
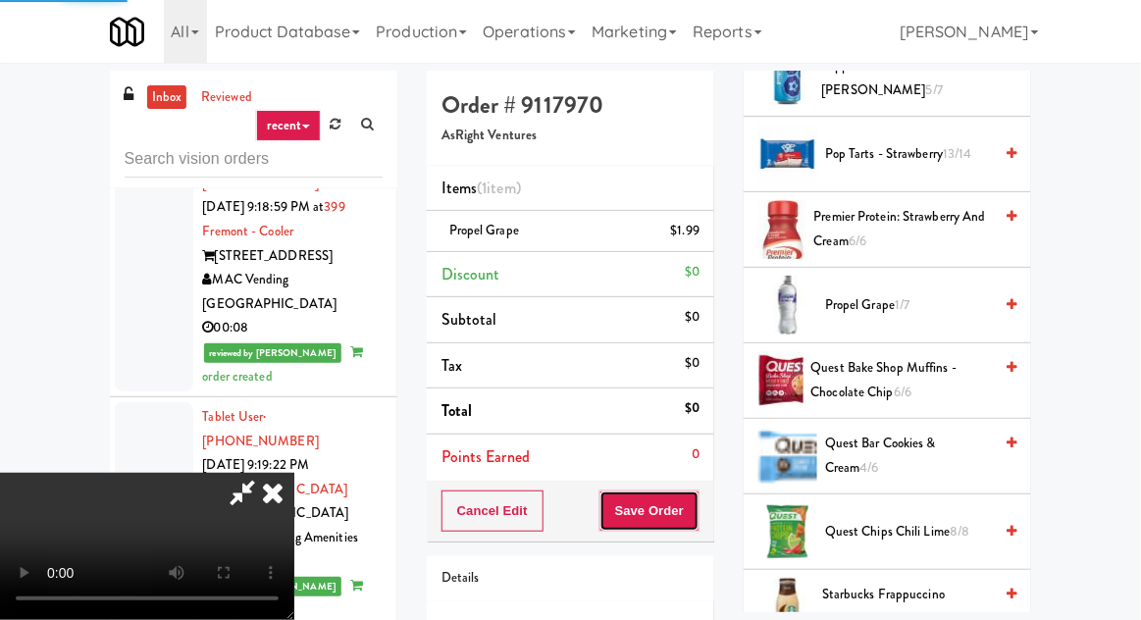
click at [692, 515] on button "Save Order" at bounding box center [650, 511] width 100 height 41
click at [700, 518] on button "Save Order" at bounding box center [650, 511] width 100 height 41
click at [711, 510] on div "Cancel Edit Save Order" at bounding box center [571, 511] width 288 height 61
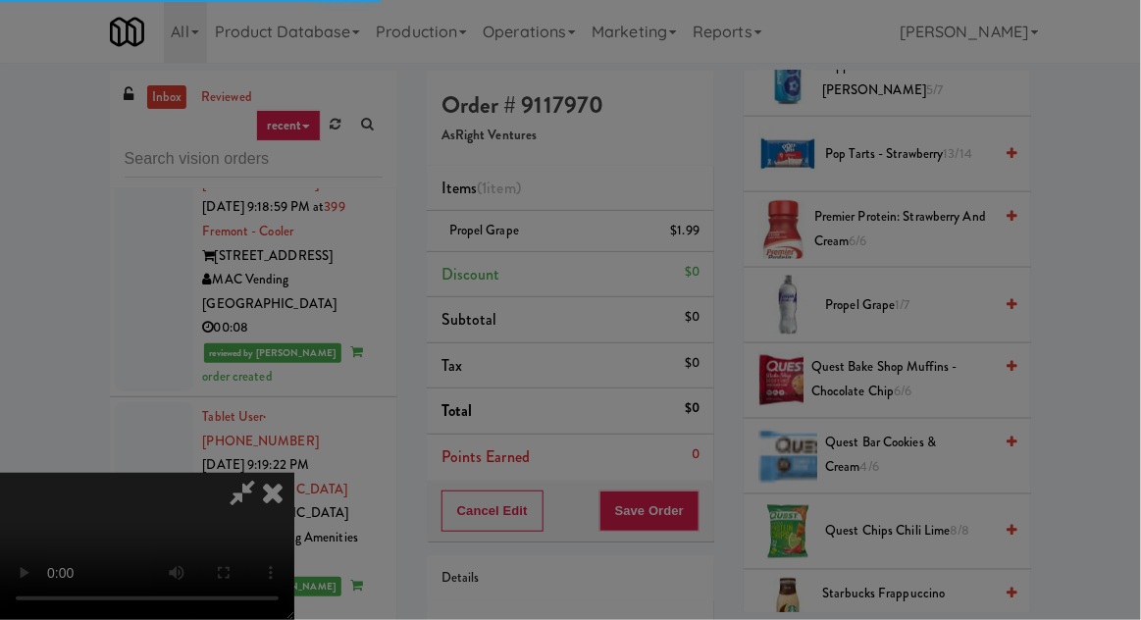
click at [0, 0] on div "Are you sure you want to update this order? Okay Cancel" at bounding box center [0, 0] width 0 height 0
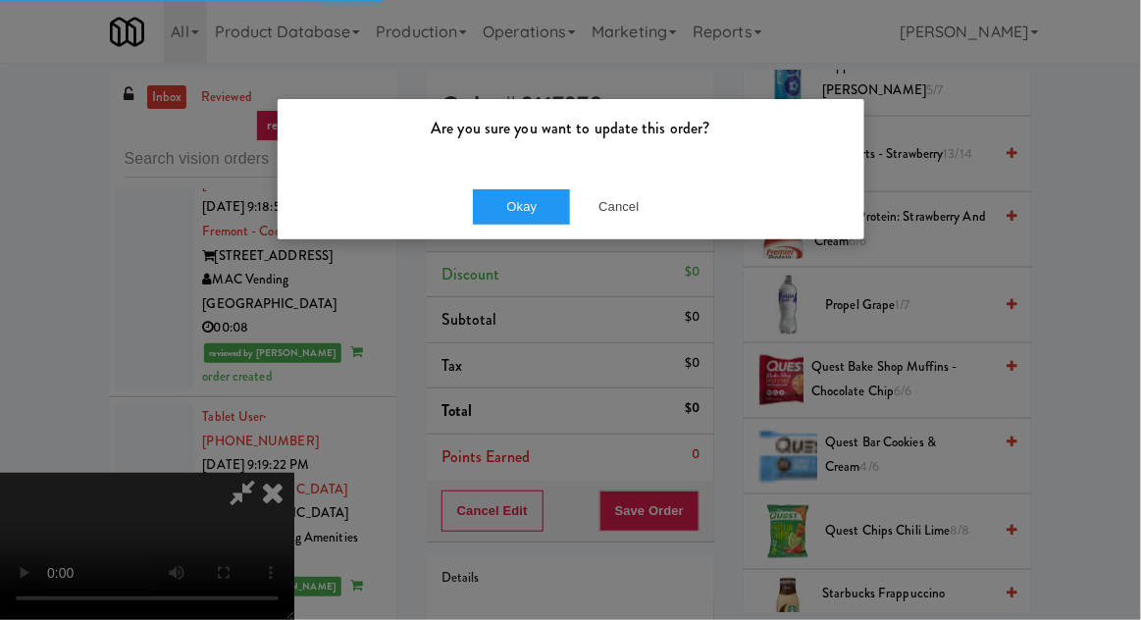
click at [536, 235] on div "Okay Cancel" at bounding box center [571, 207] width 587 height 66
click at [552, 204] on button "Okay" at bounding box center [522, 206] width 98 height 35
click at [531, 206] on button "Okay" at bounding box center [522, 206] width 98 height 35
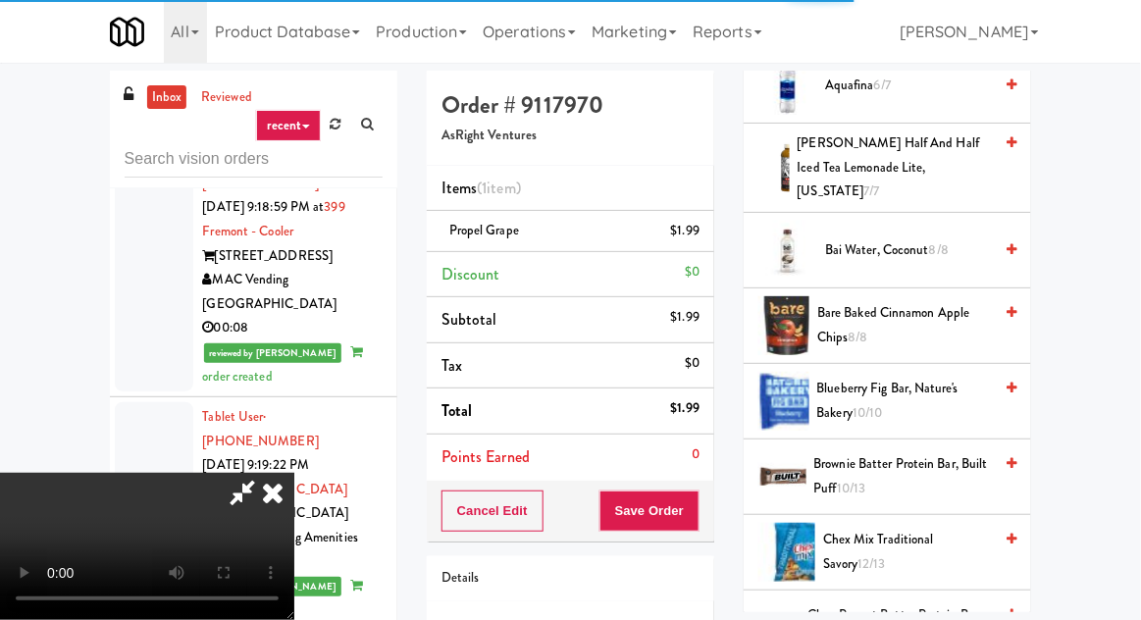
scroll to position [0, 0]
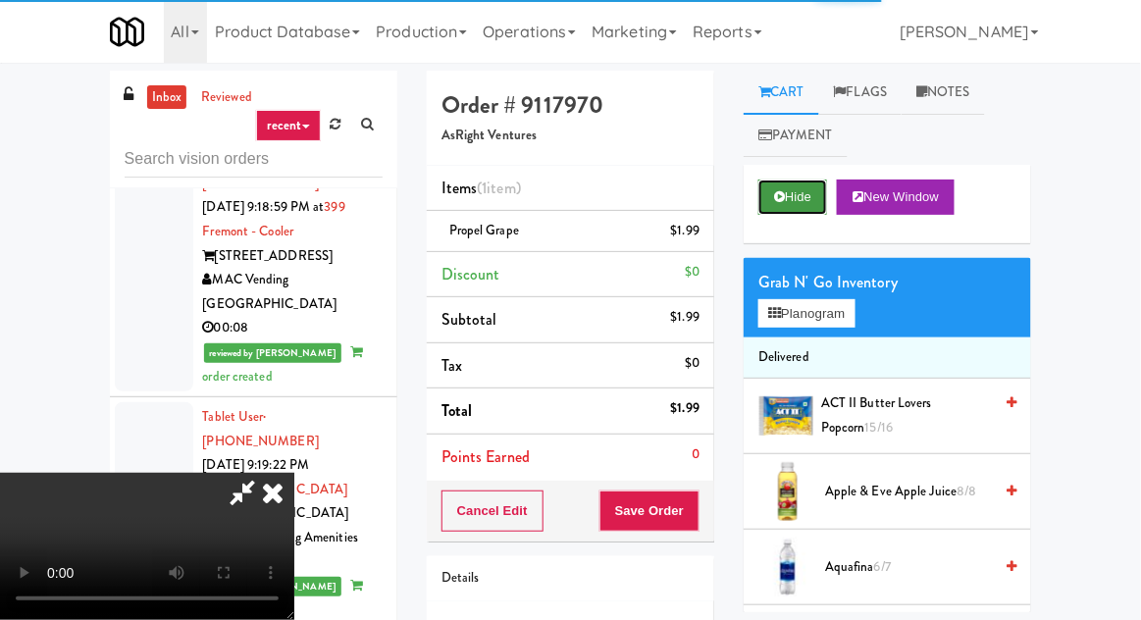
click at [797, 198] on button "Hide" at bounding box center [793, 197] width 69 height 35
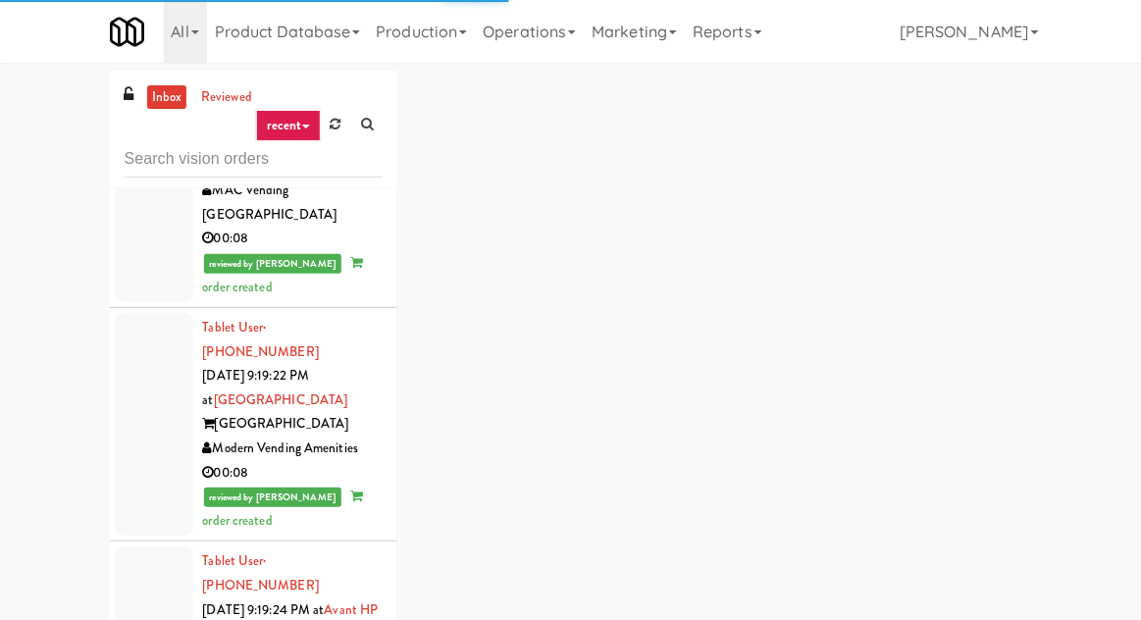
scroll to position [10021, 0]
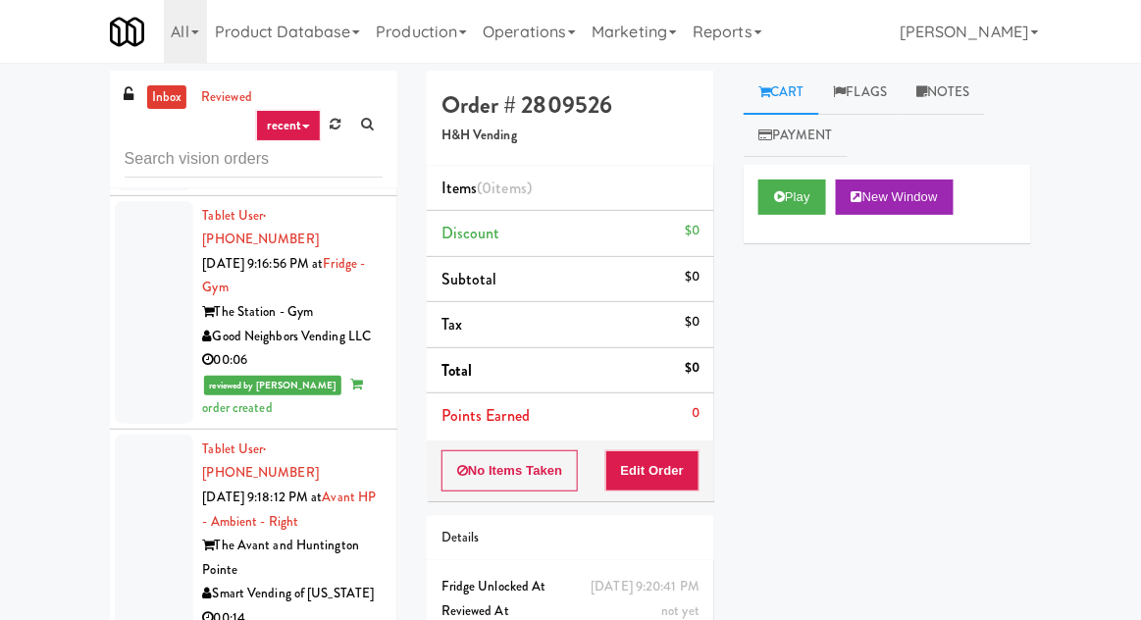
scroll to position [9059, 0]
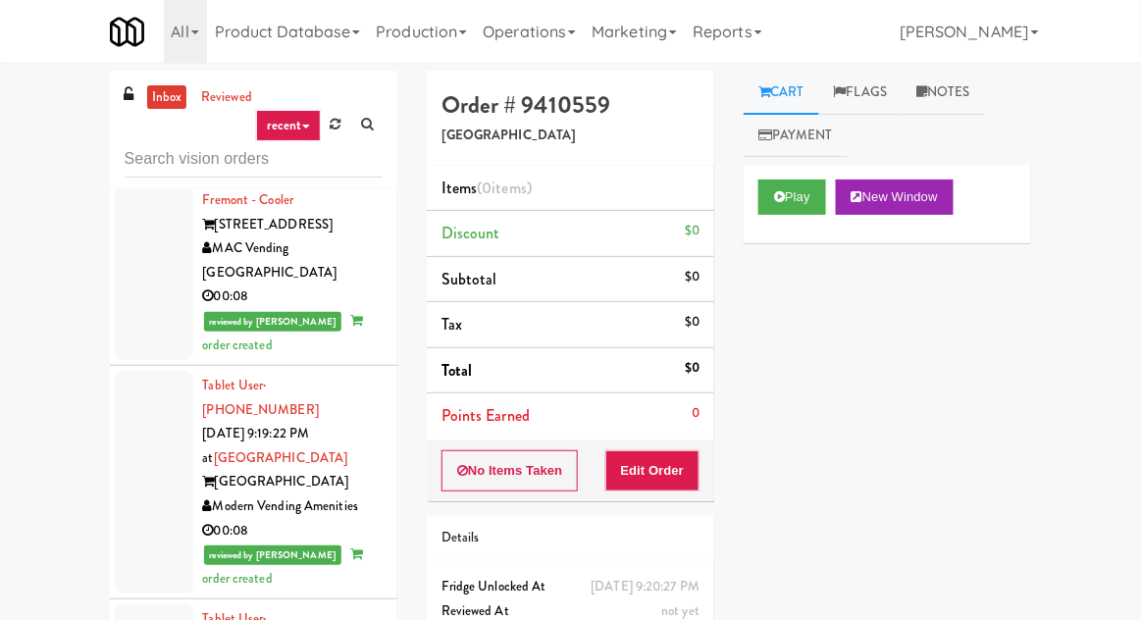
scroll to position [9883, 0]
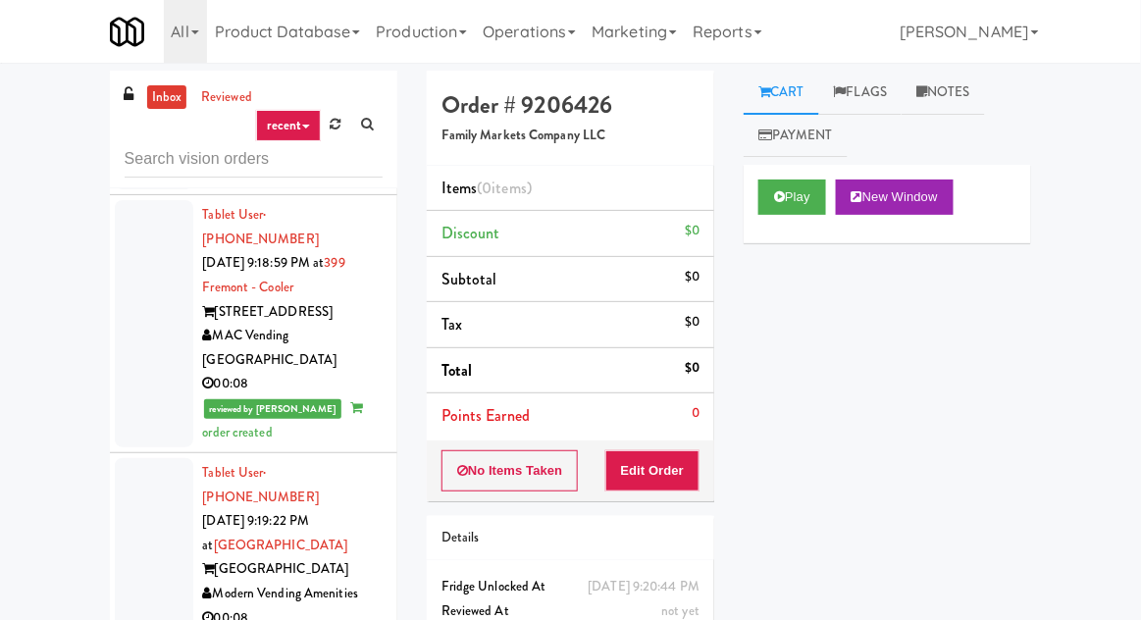
scroll to position [9793, 0]
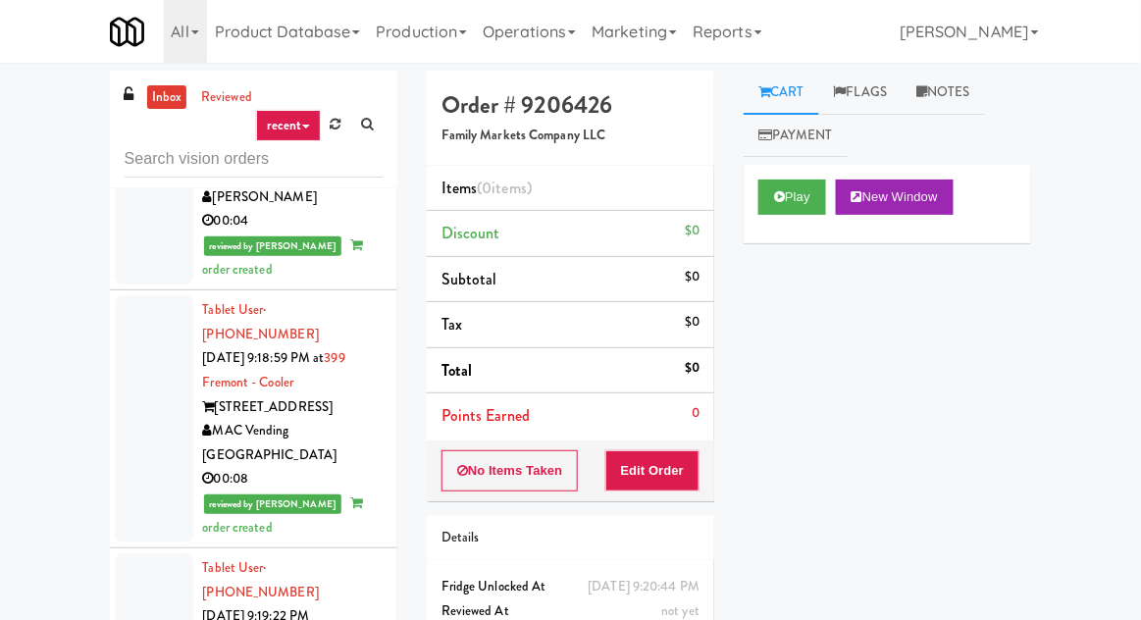
scroll to position [9693, 0]
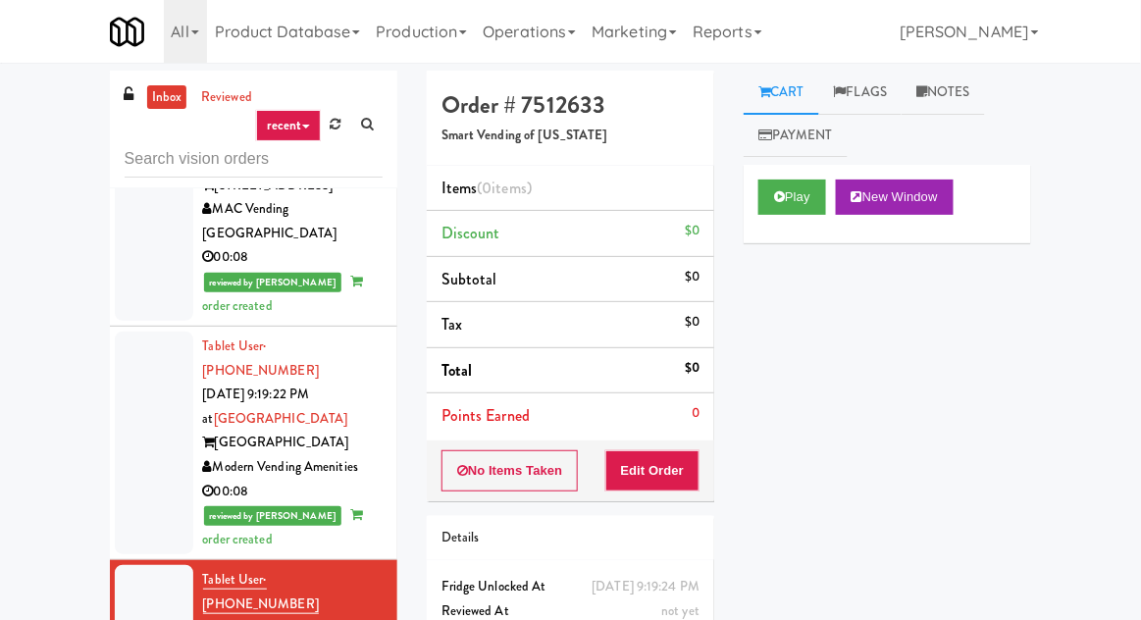
scroll to position [9869, 0]
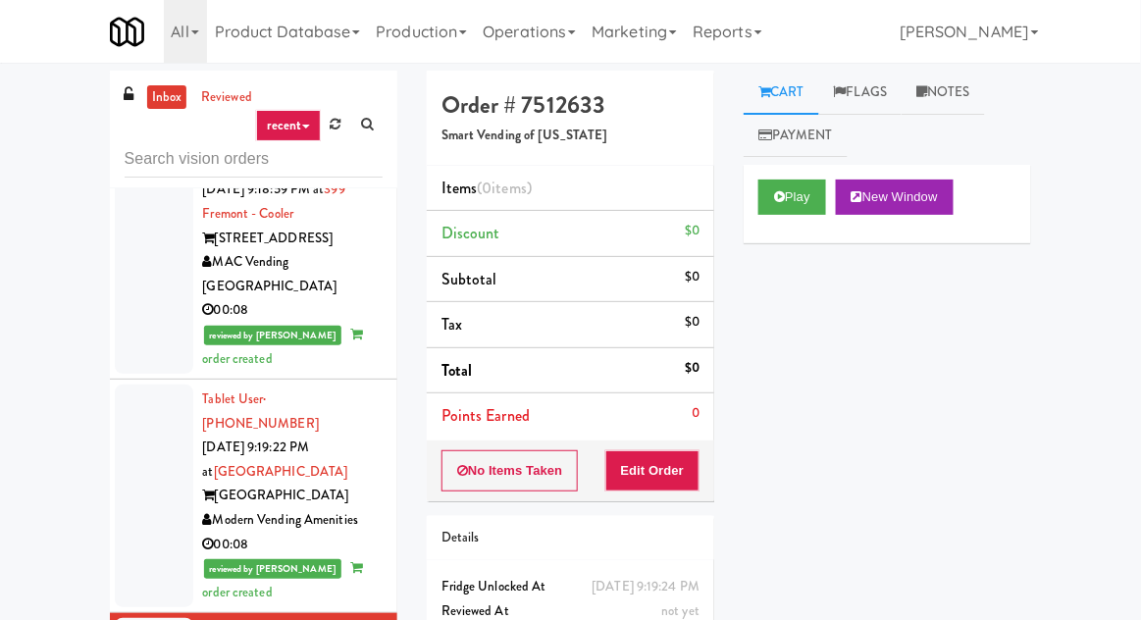
click at [772, 212] on button "Play" at bounding box center [793, 197] width 68 height 35
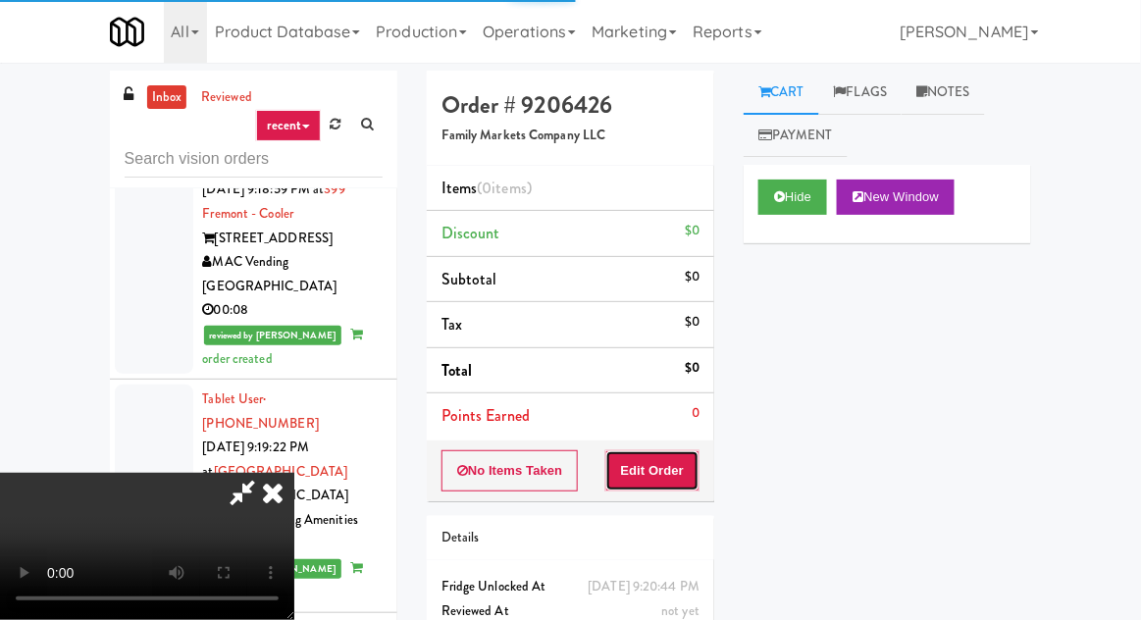
click at [677, 477] on button "Edit Order" at bounding box center [653, 470] width 95 height 41
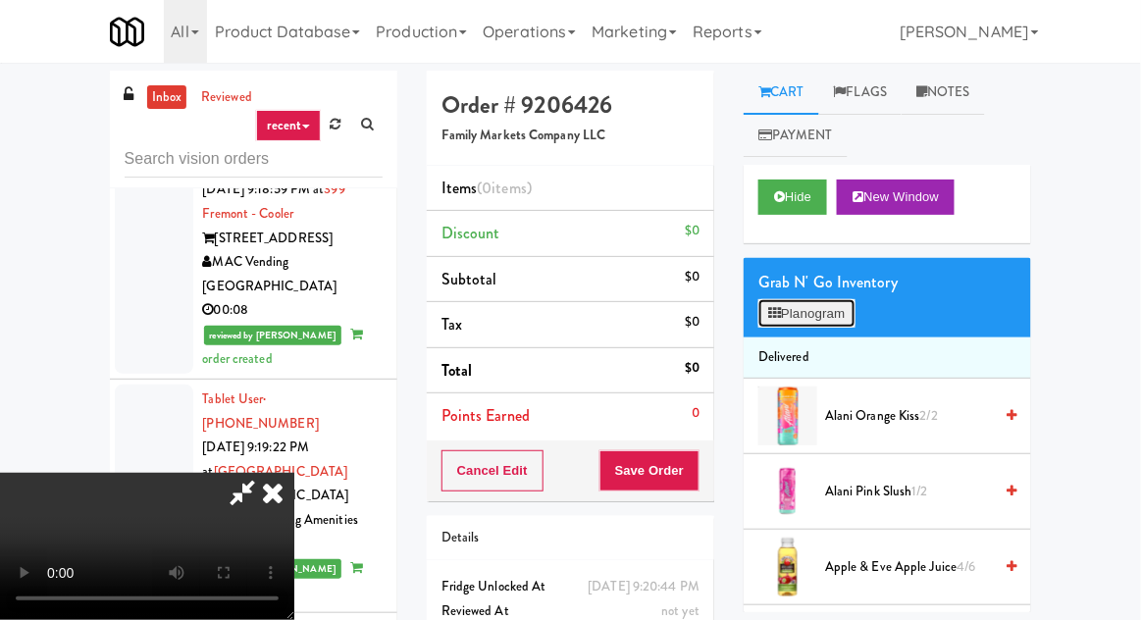
click at [803, 326] on button "Planogram" at bounding box center [807, 313] width 96 height 29
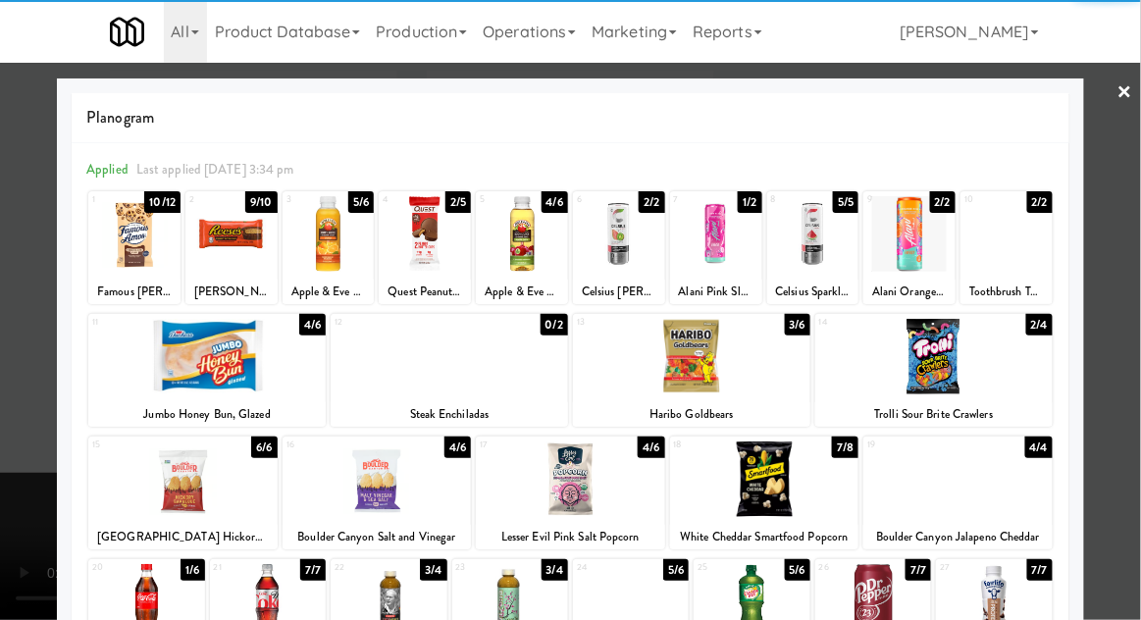
click at [160, 380] on div at bounding box center [207, 357] width 238 height 76
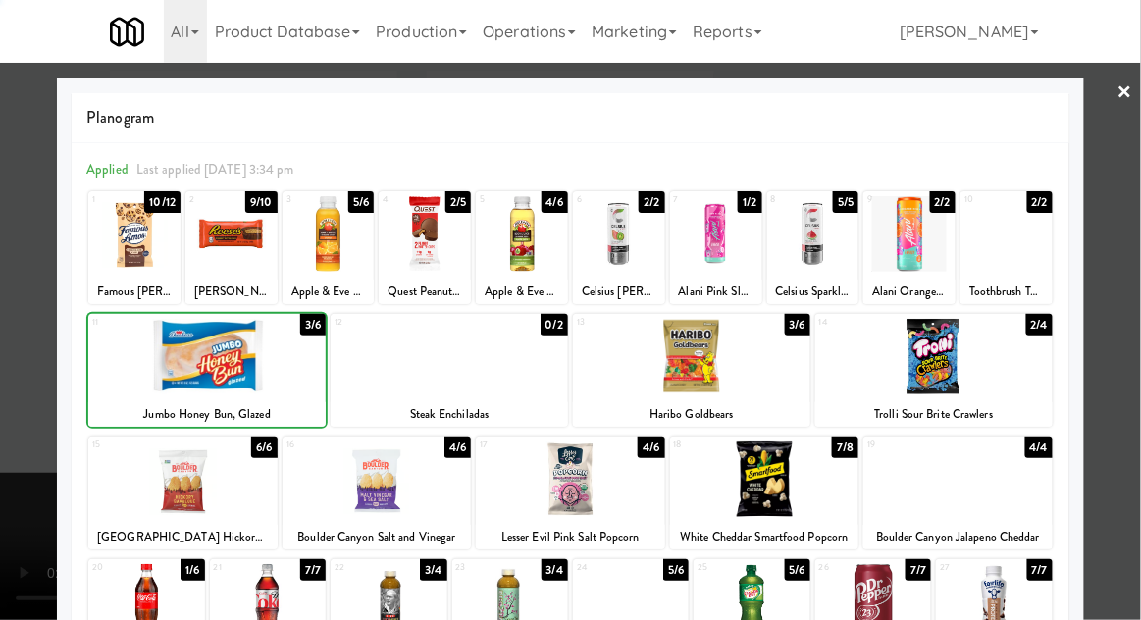
click at [10, 350] on div at bounding box center [570, 310] width 1141 height 620
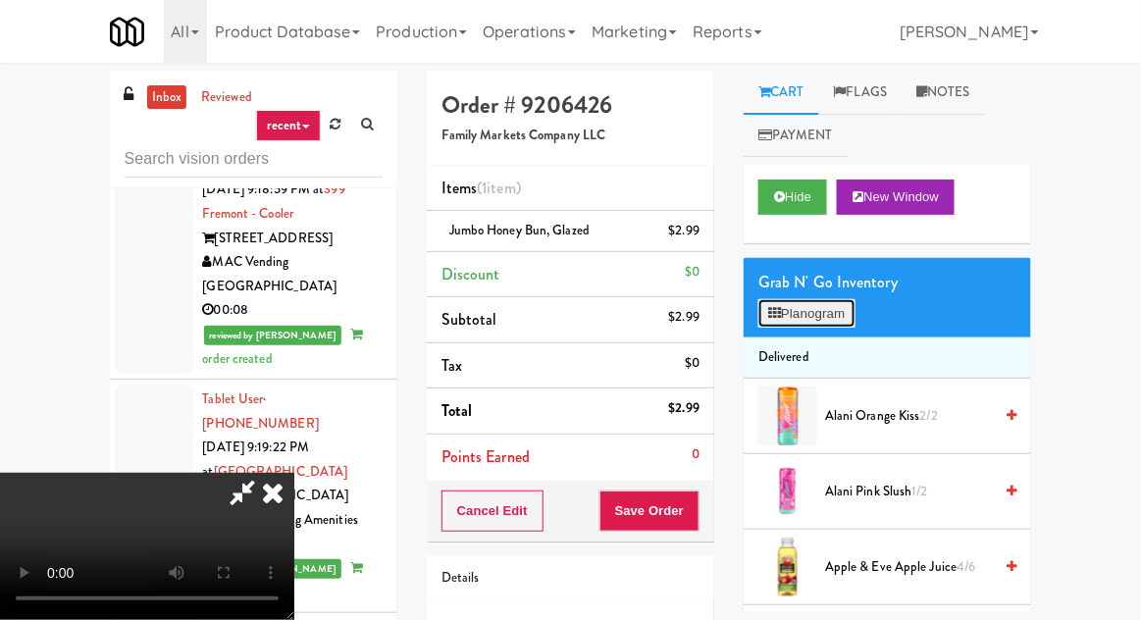
click at [825, 307] on button "Planogram" at bounding box center [807, 313] width 96 height 29
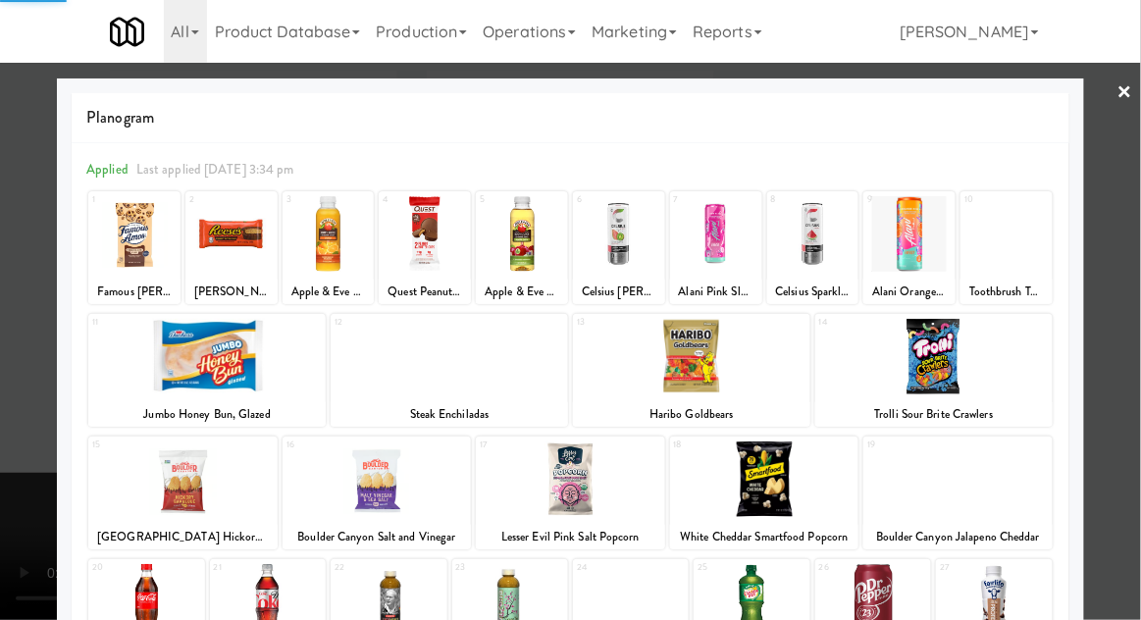
scroll to position [248, 0]
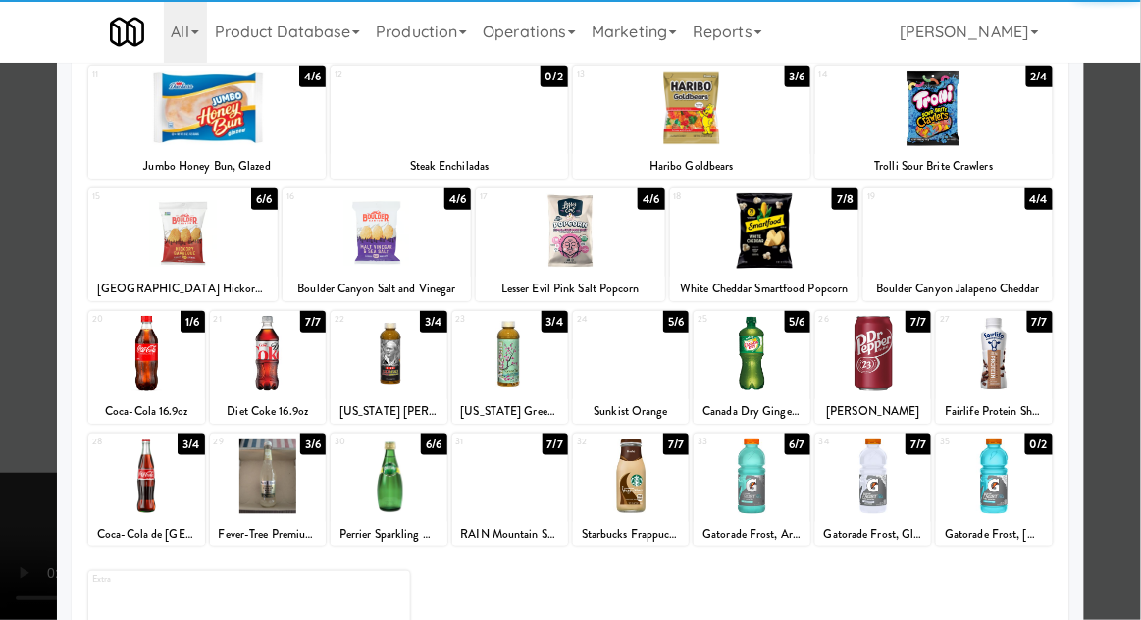
click at [281, 476] on div at bounding box center [268, 477] width 116 height 76
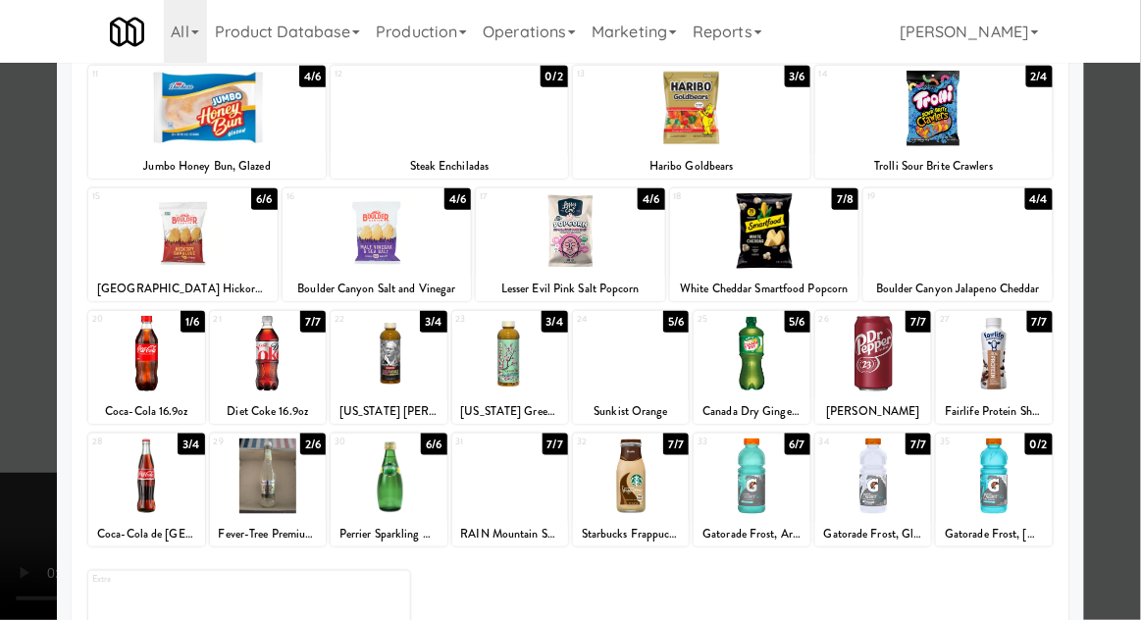
click at [29, 463] on div at bounding box center [570, 310] width 1141 height 620
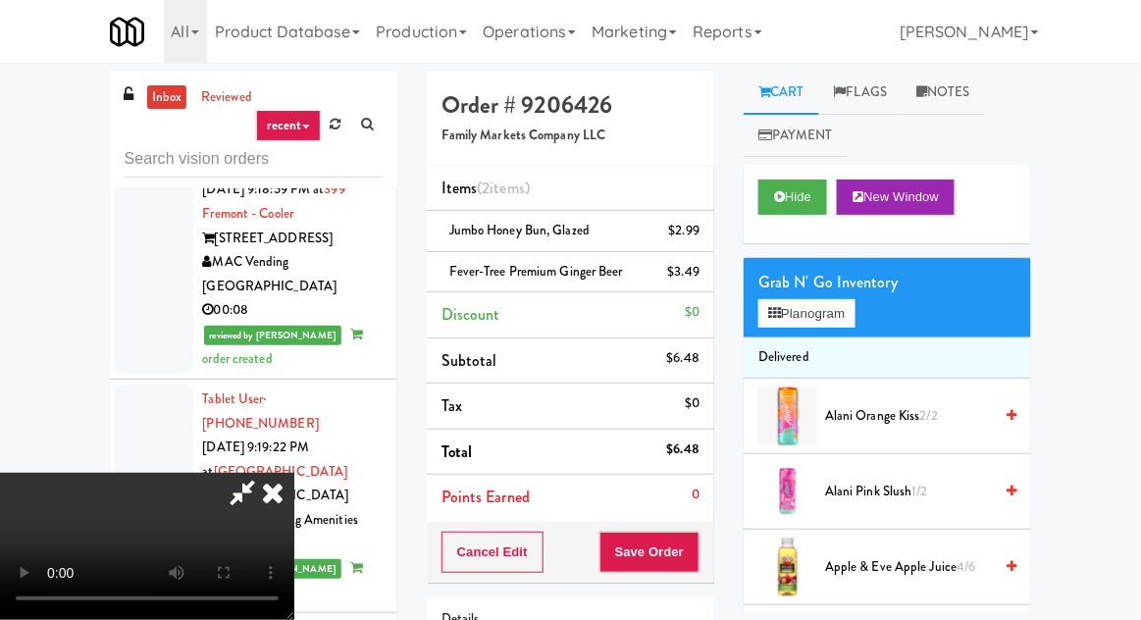
click at [713, 527] on div "Cancel Edit Save Order" at bounding box center [571, 552] width 288 height 61
click at [697, 552] on button "Save Order" at bounding box center [650, 552] width 100 height 41
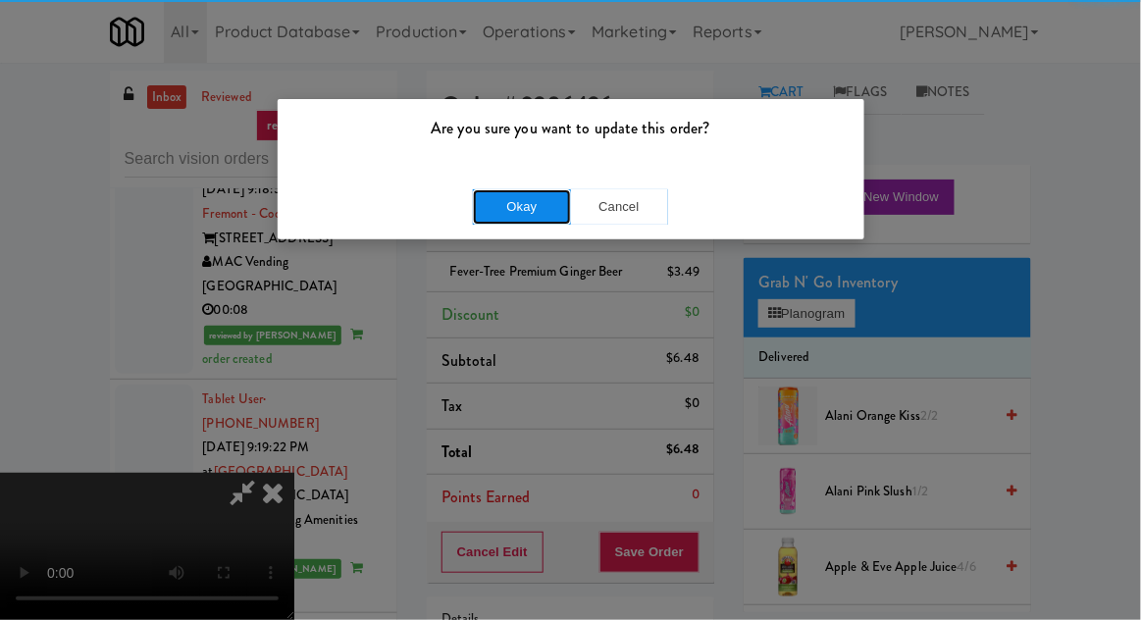
click at [482, 219] on button "Okay" at bounding box center [522, 206] width 98 height 35
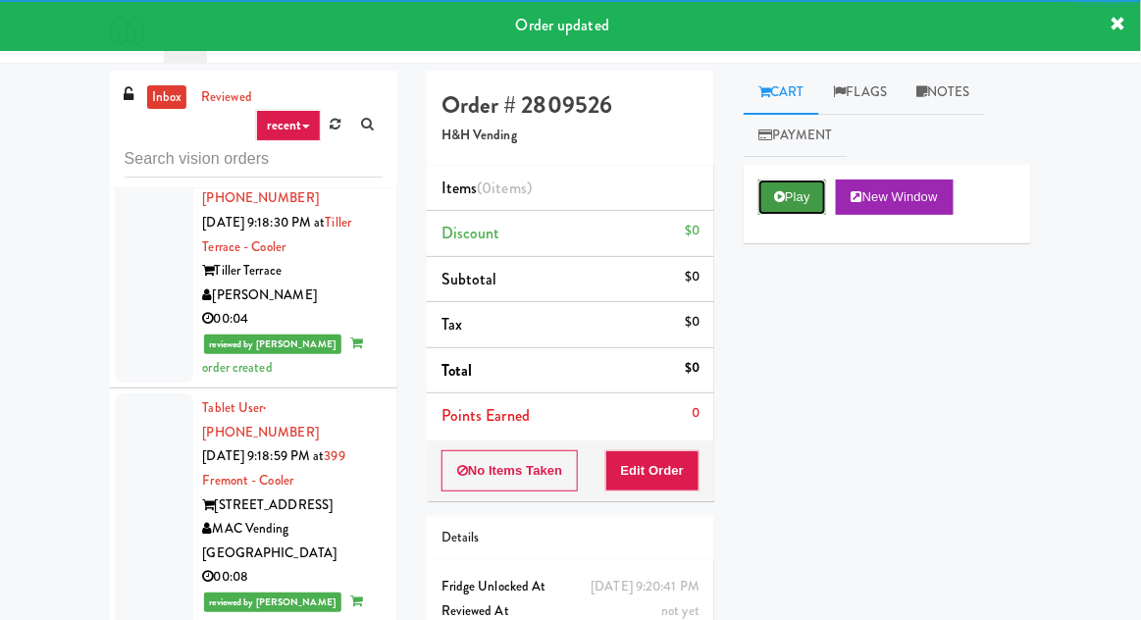
click at [789, 206] on button "Play" at bounding box center [793, 197] width 68 height 35
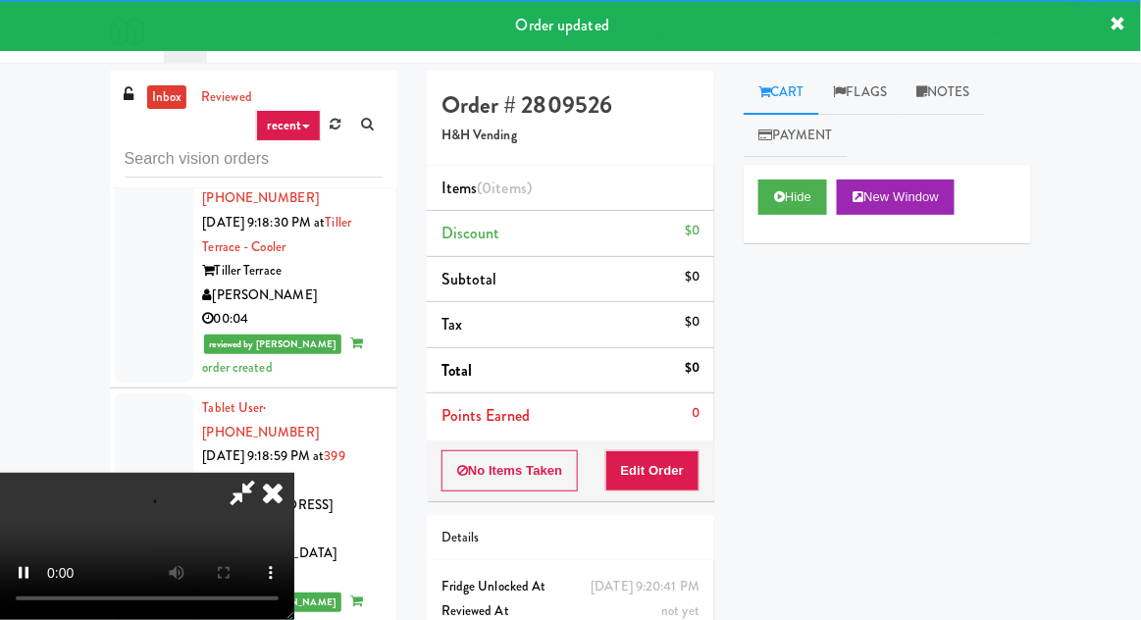
click at [681, 436] on li "Points Earned 0" at bounding box center [571, 416] width 288 height 45
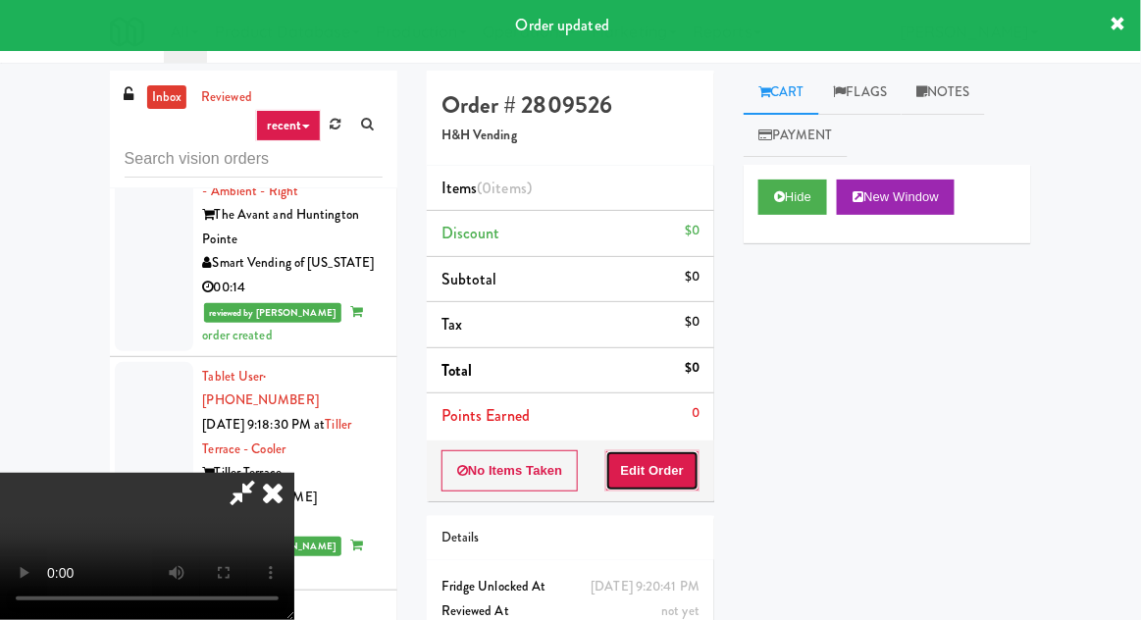
click at [677, 469] on button "Edit Order" at bounding box center [653, 470] width 95 height 41
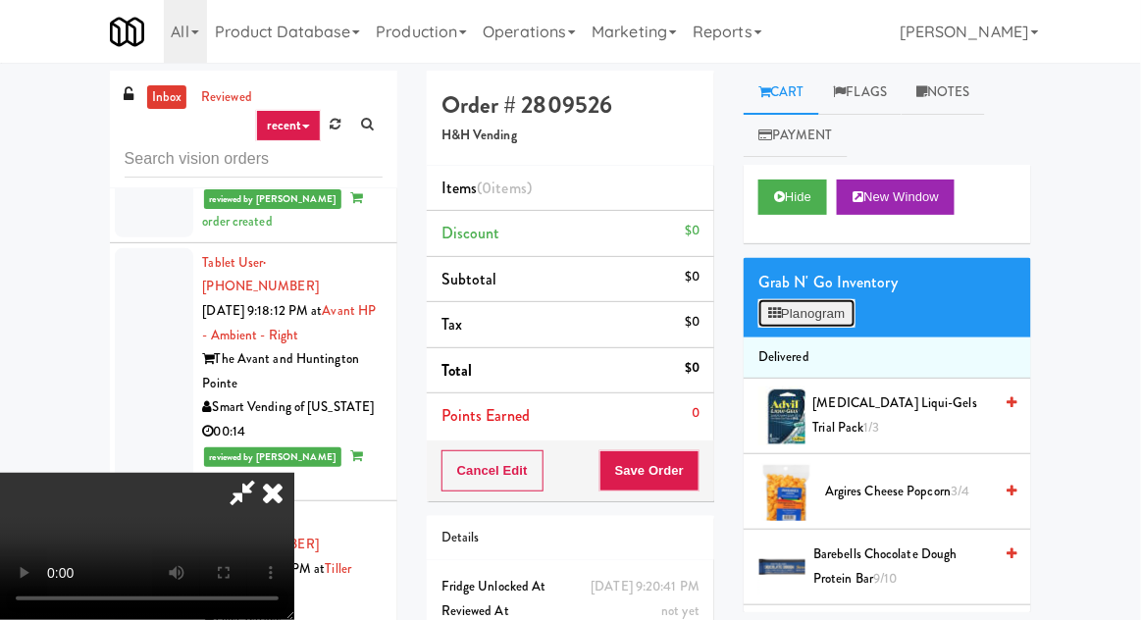
click at [829, 303] on button "Planogram" at bounding box center [807, 313] width 96 height 29
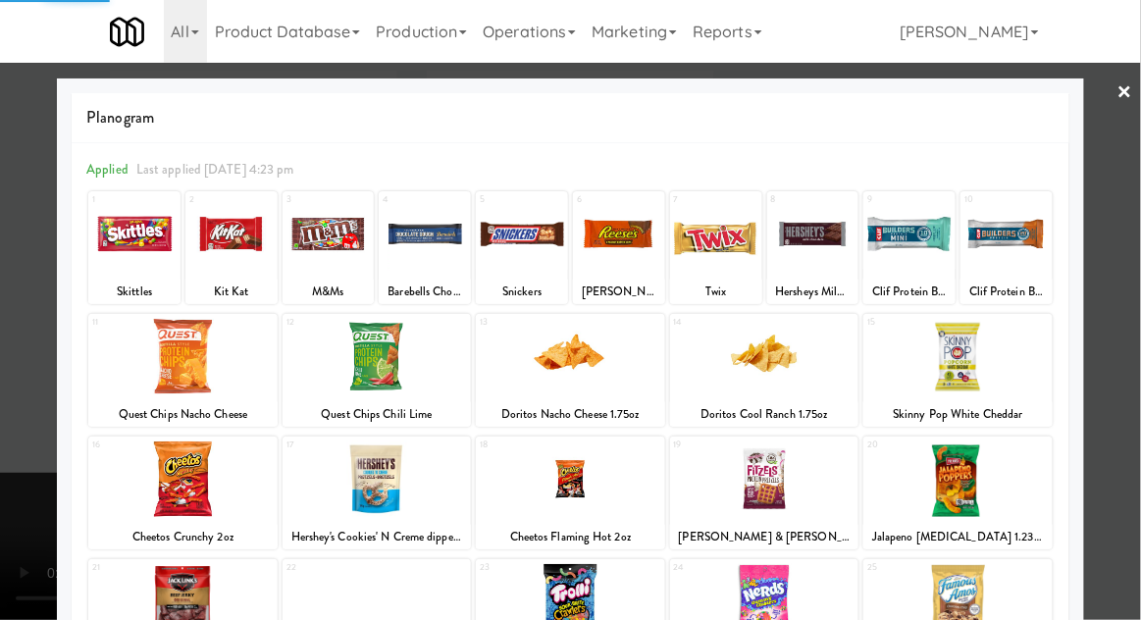
click at [401, 238] on div at bounding box center [425, 234] width 92 height 76
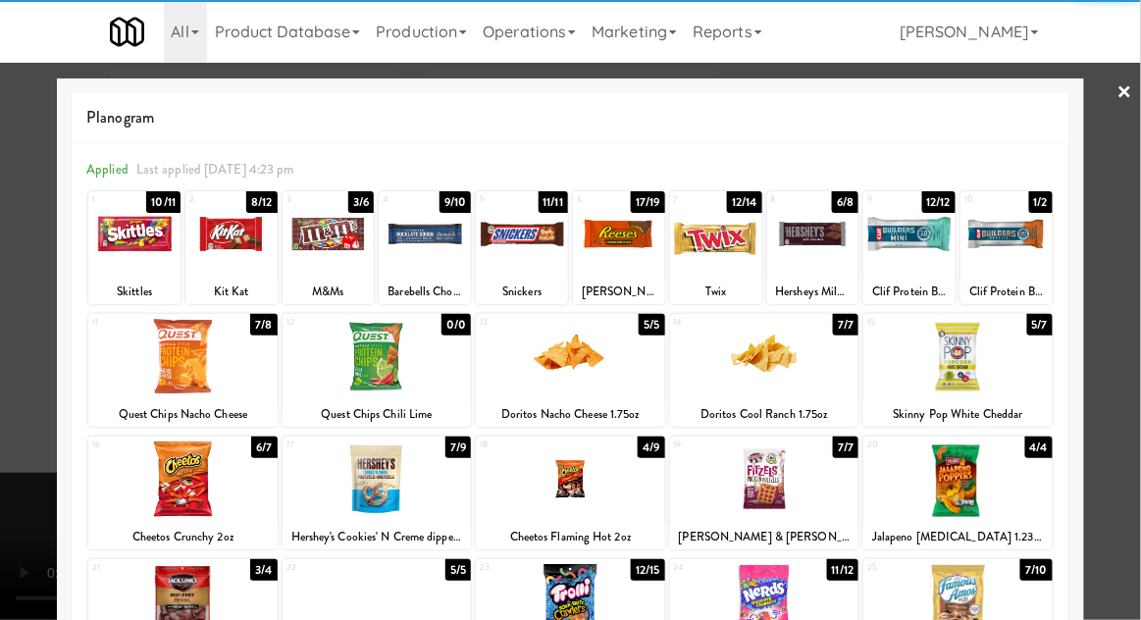
click at [398, 243] on div at bounding box center [425, 234] width 92 height 76
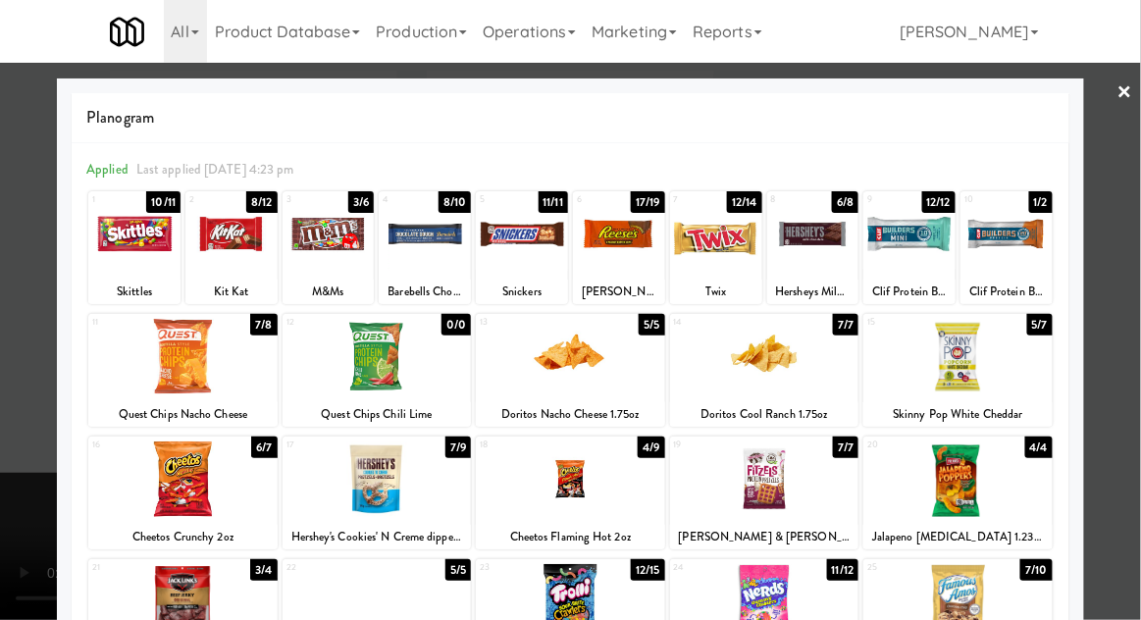
click at [13, 357] on div at bounding box center [570, 310] width 1141 height 620
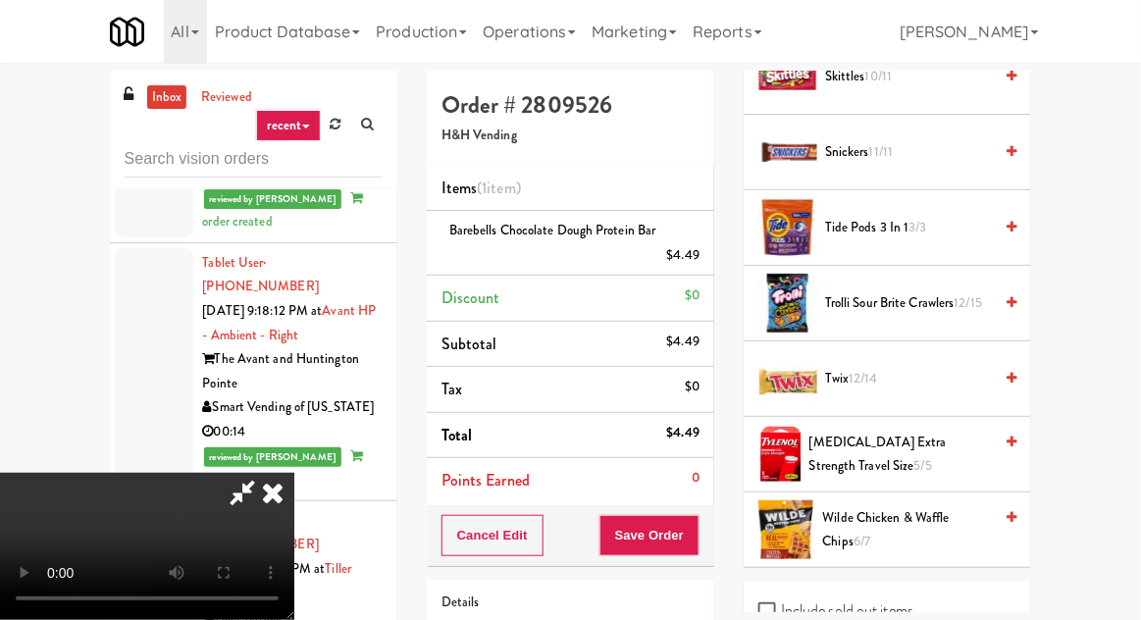
scroll to position [2158, 0]
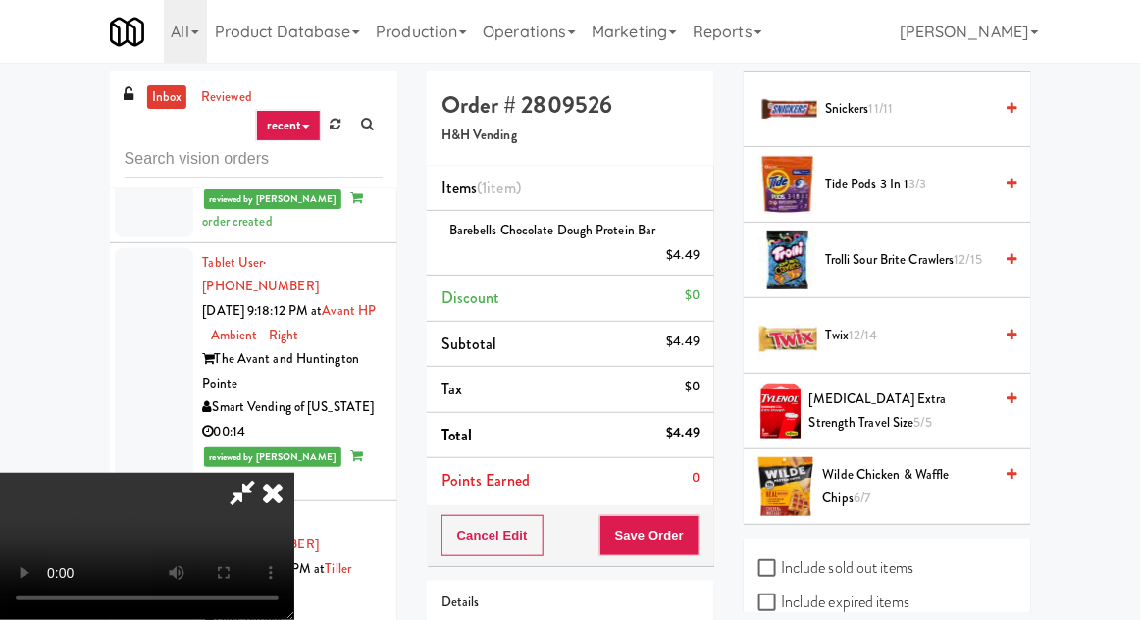
click at [927, 463] on span "Wilde Chicken & Waffle Chips 6/7" at bounding box center [908, 487] width 170 height 48
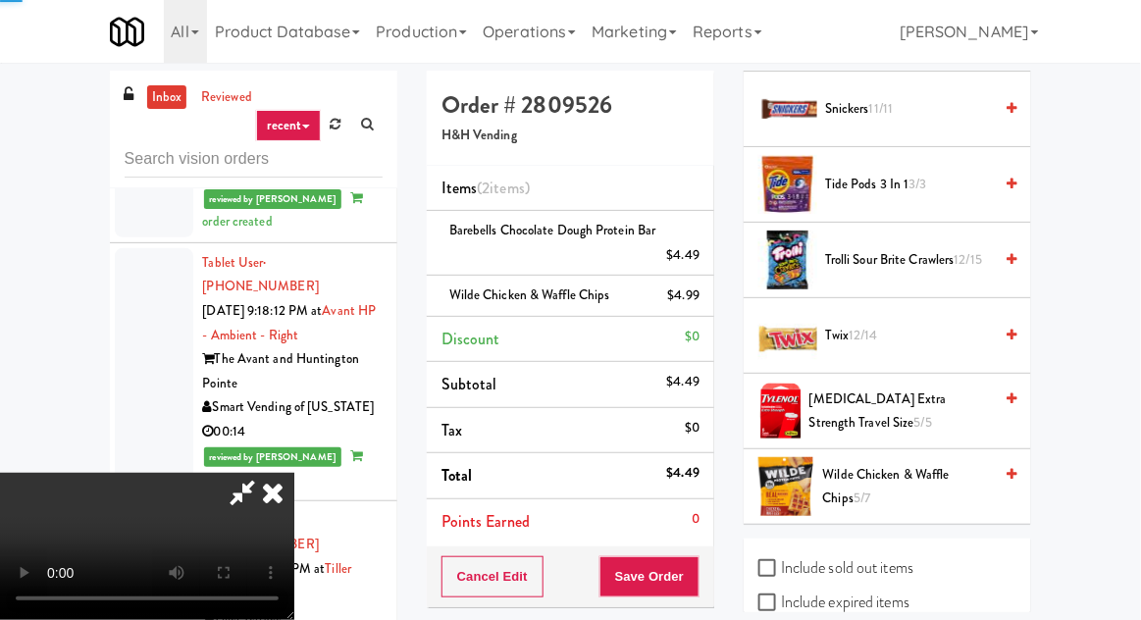
click at [713, 573] on div "Cancel Edit Save Order" at bounding box center [571, 577] width 288 height 61
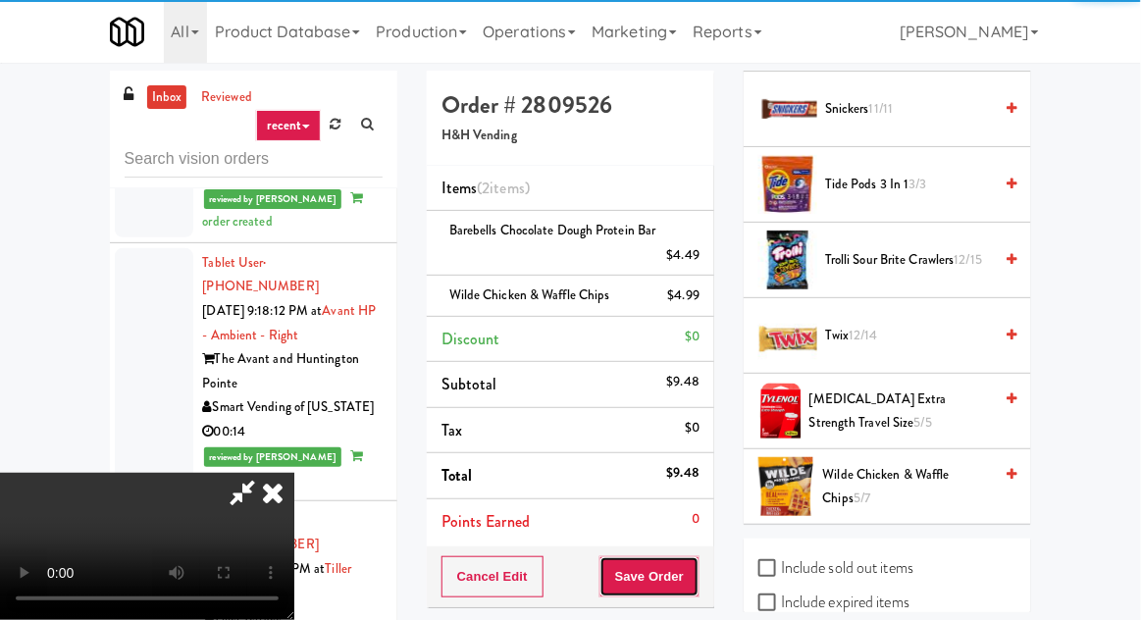
click at [693, 567] on button "Save Order" at bounding box center [650, 576] width 100 height 41
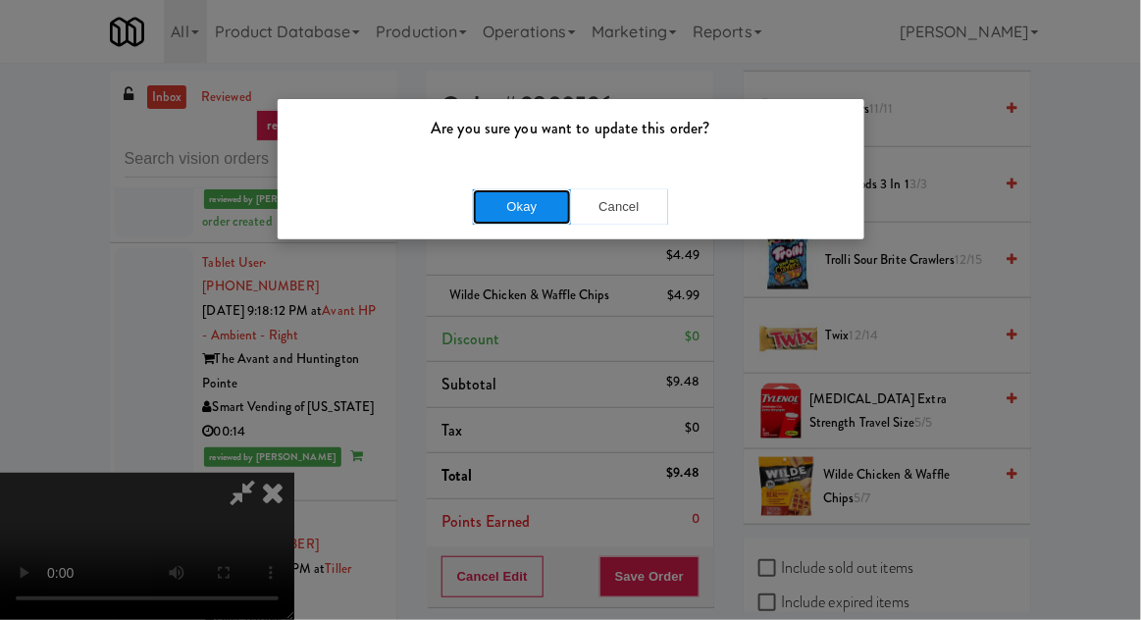
click at [493, 202] on button "Okay" at bounding box center [522, 206] width 98 height 35
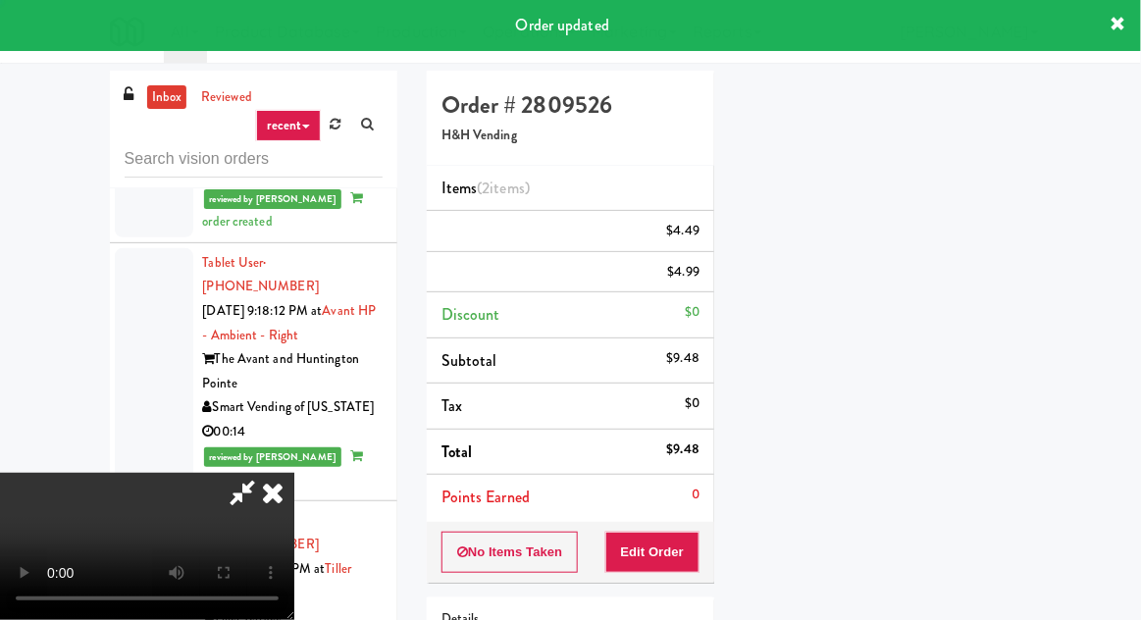
scroll to position [0, 0]
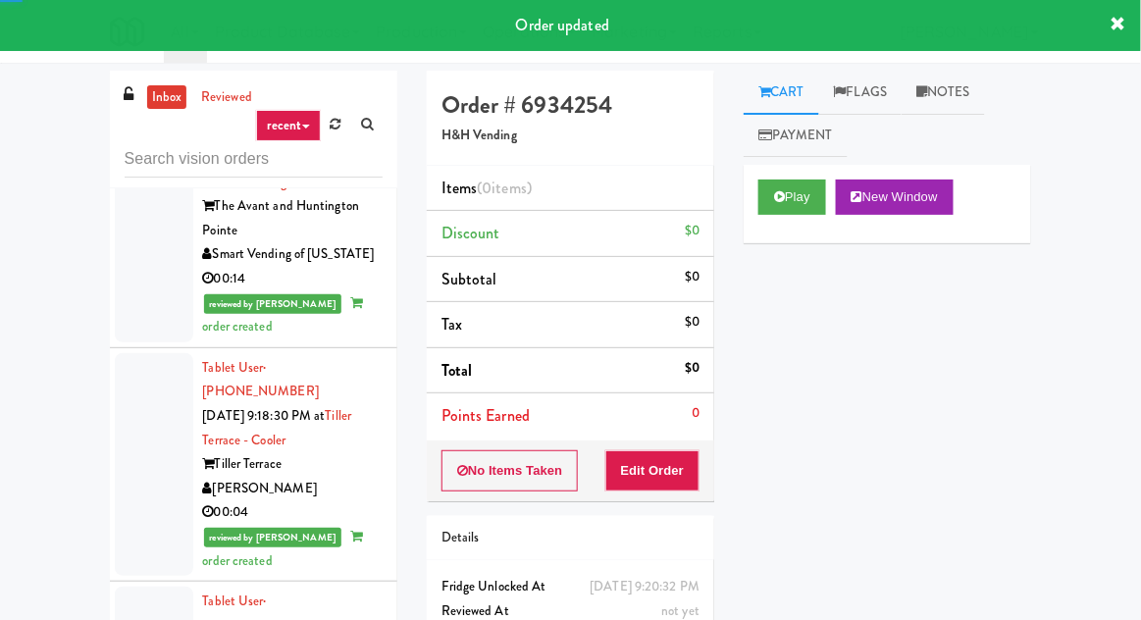
scroll to position [9408, 0]
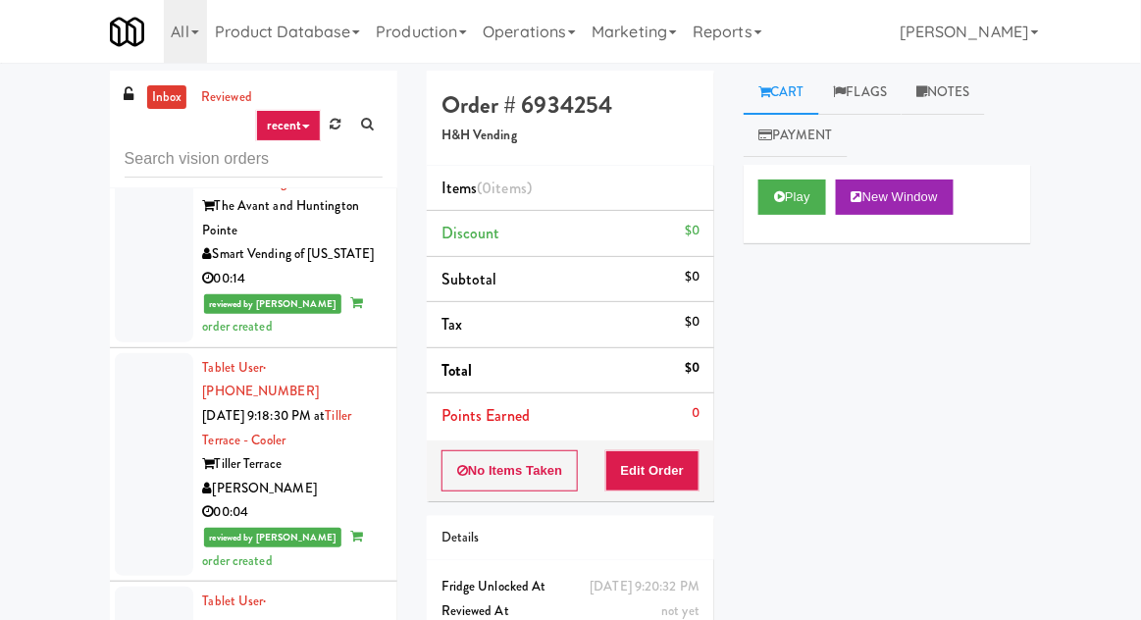
click at [790, 167] on div "Play New Window" at bounding box center [888, 204] width 288 height 79
click at [801, 210] on button "Play" at bounding box center [793, 197] width 68 height 35
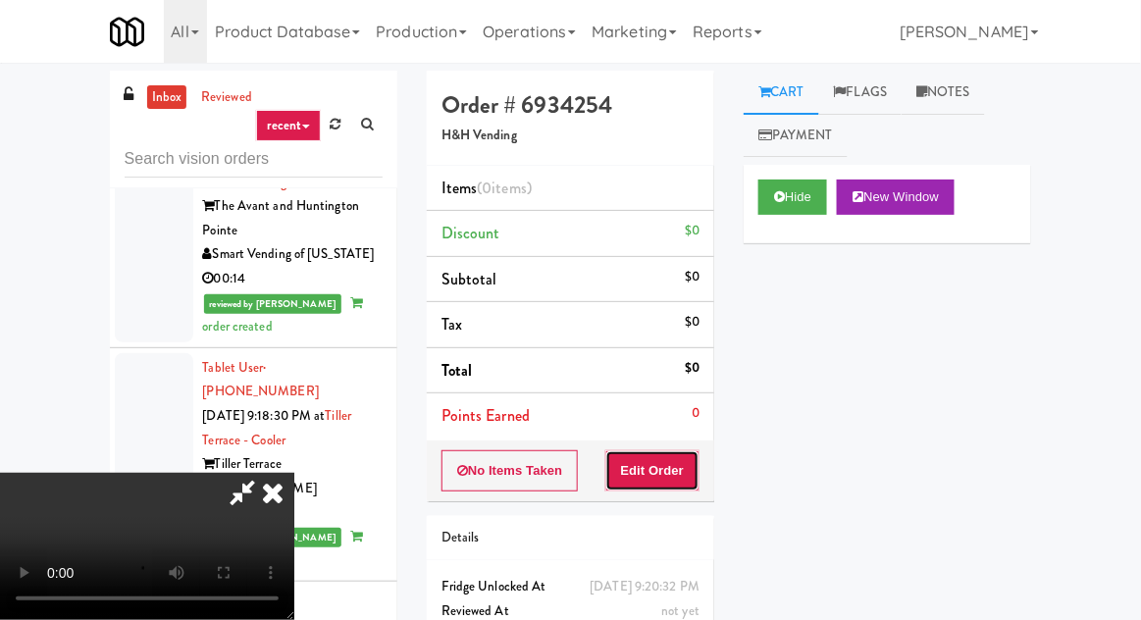
click at [660, 470] on button "Edit Order" at bounding box center [653, 470] width 95 height 41
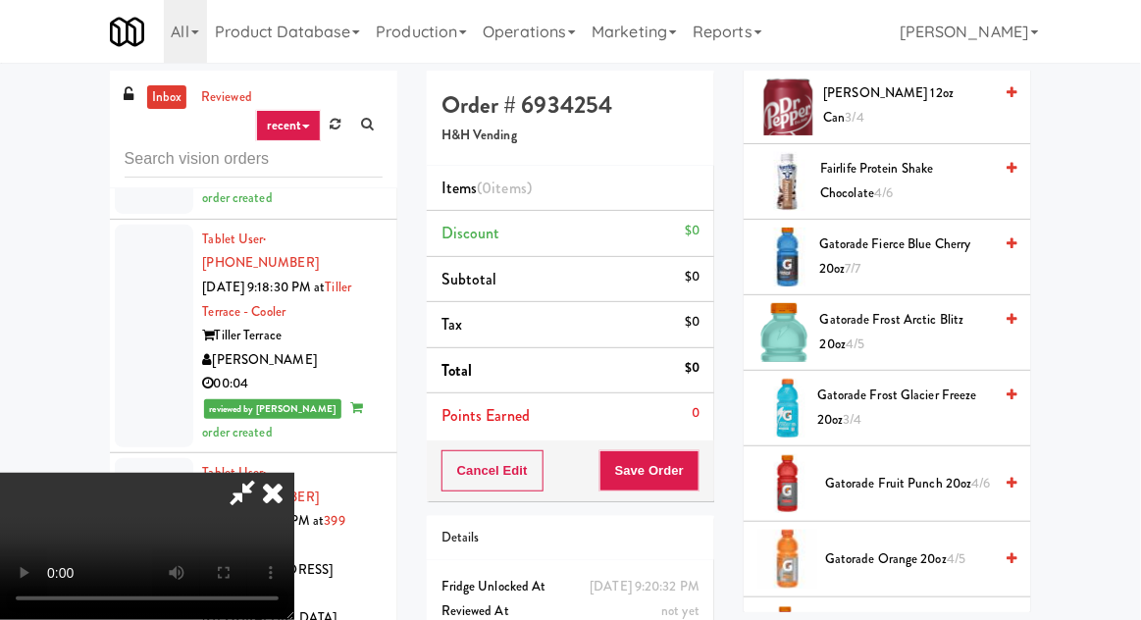
scroll to position [888, 0]
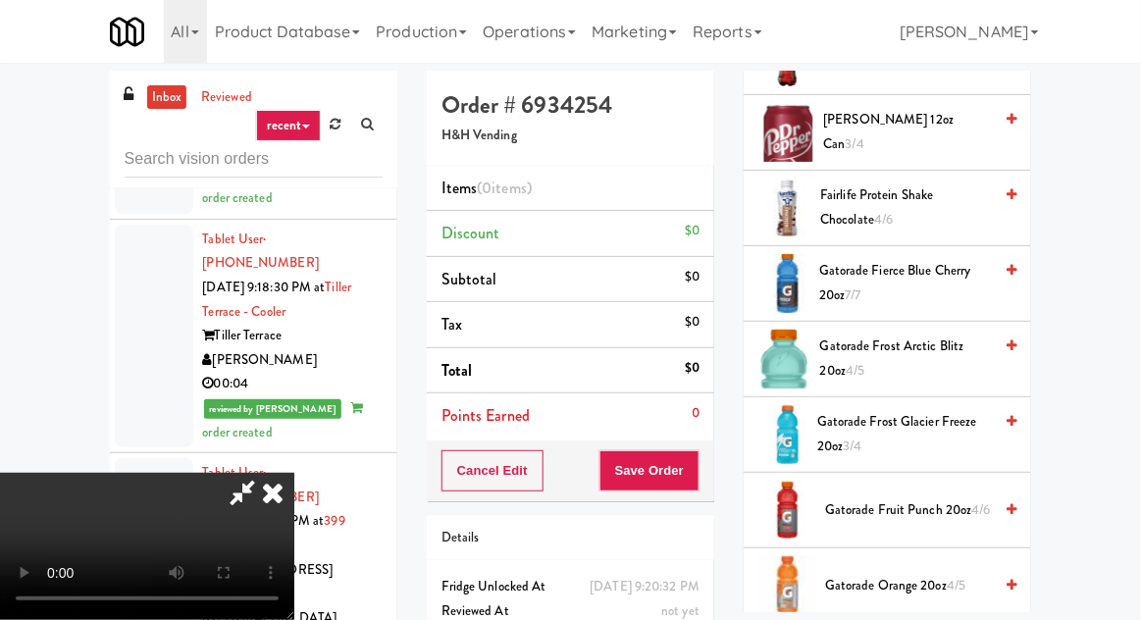
click at [904, 418] on span "Gatorade Frost Glacier Freeze 20oz 3/4" at bounding box center [905, 434] width 175 height 48
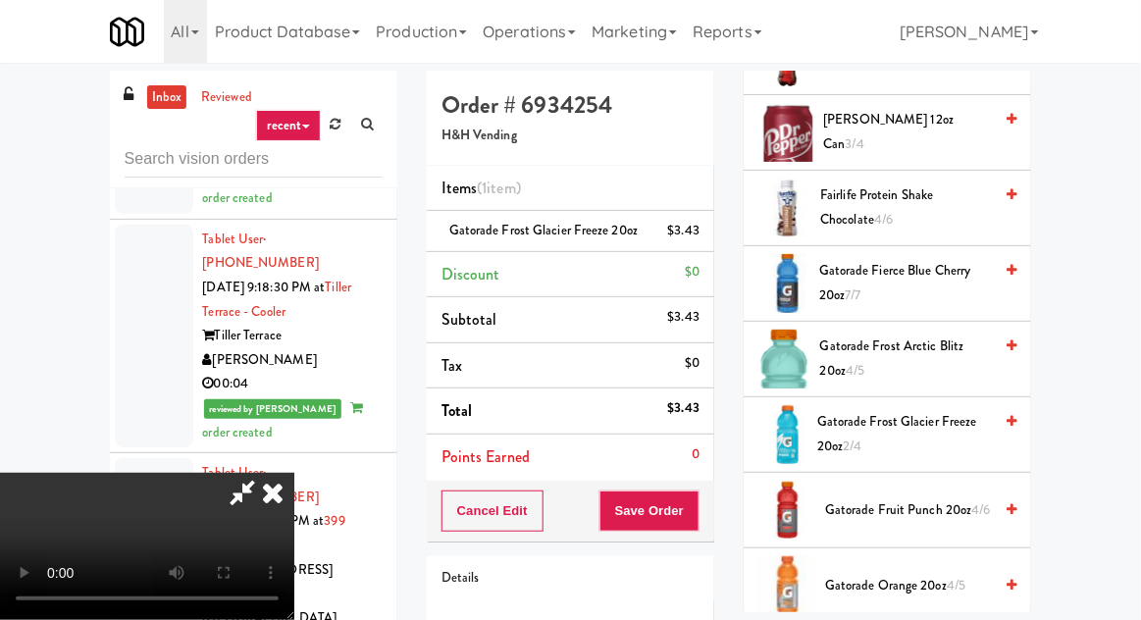
click at [897, 422] on span "Gatorade Frost Glacier Freeze 20oz 2/4" at bounding box center [905, 434] width 175 height 48
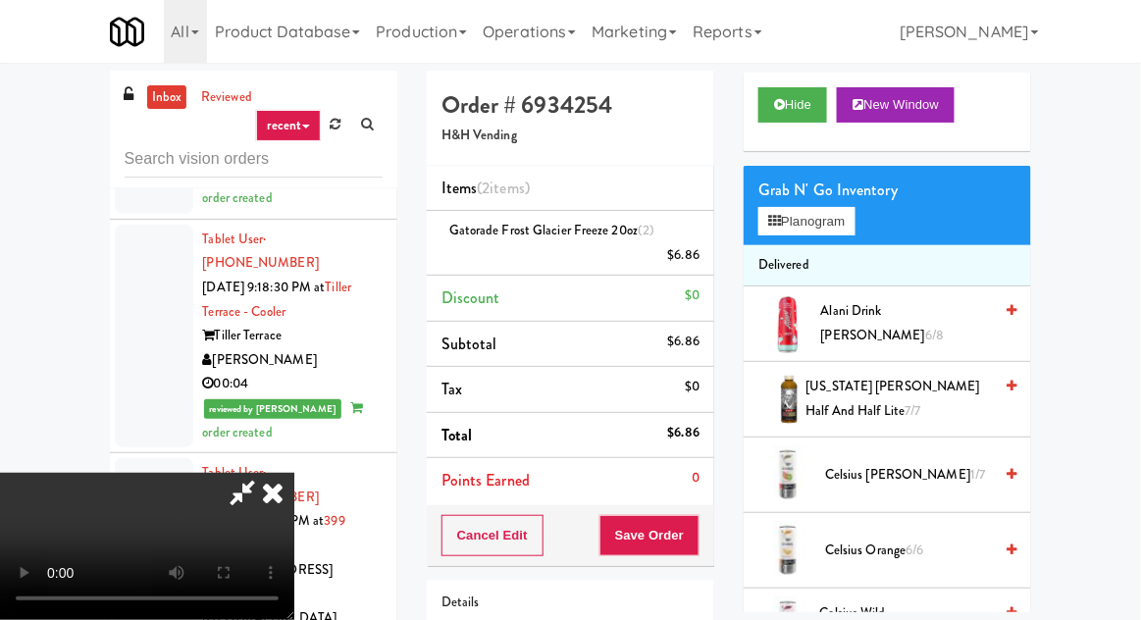
scroll to position [0, 0]
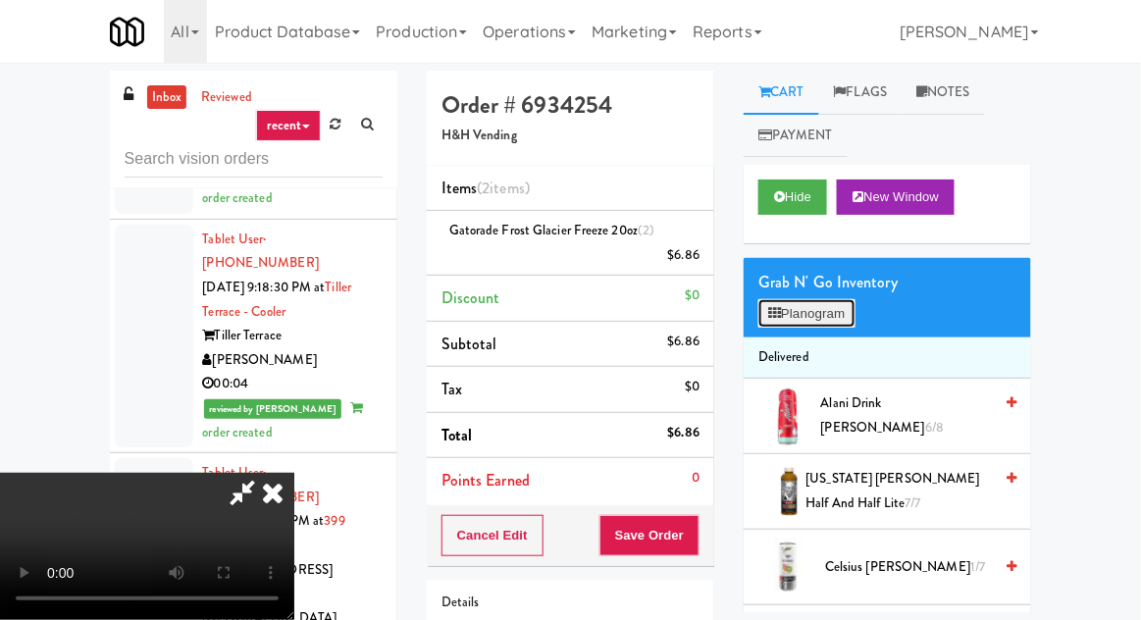
click at [821, 319] on button "Planogram" at bounding box center [807, 313] width 96 height 29
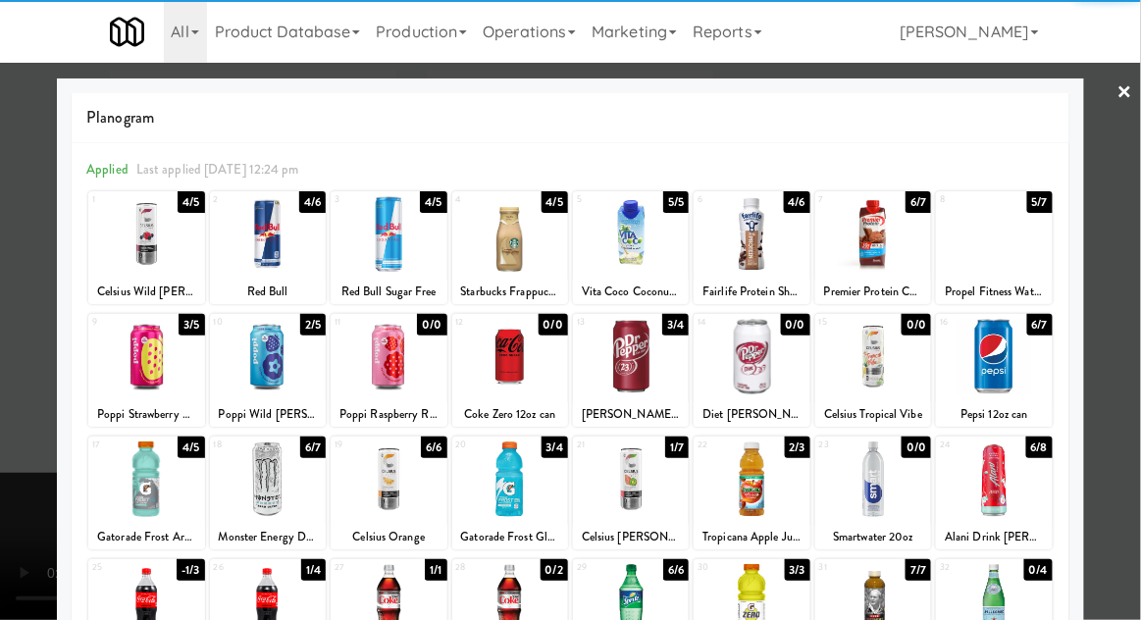
click at [18, 399] on div at bounding box center [570, 310] width 1141 height 620
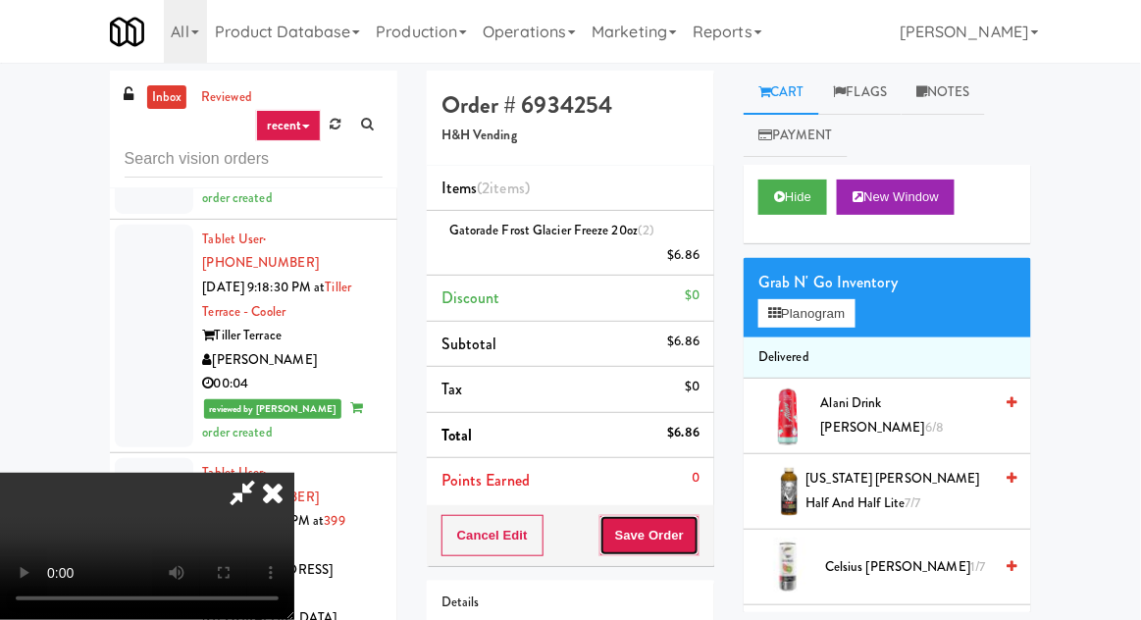
click at [693, 526] on button "Save Order" at bounding box center [650, 535] width 100 height 41
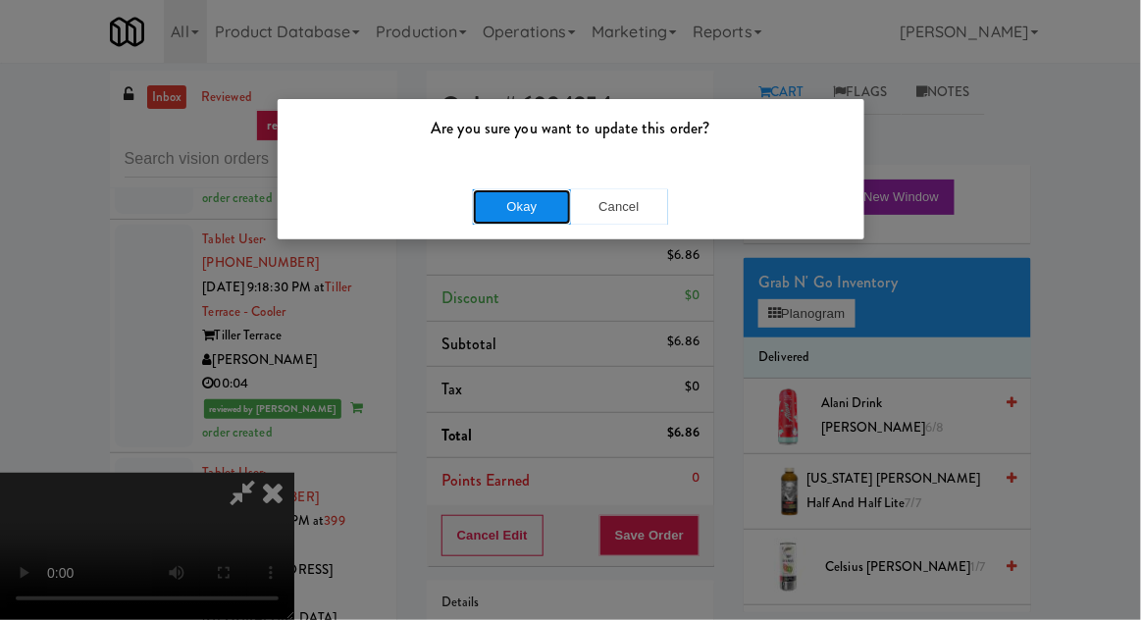
click at [531, 200] on button "Okay" at bounding box center [522, 206] width 98 height 35
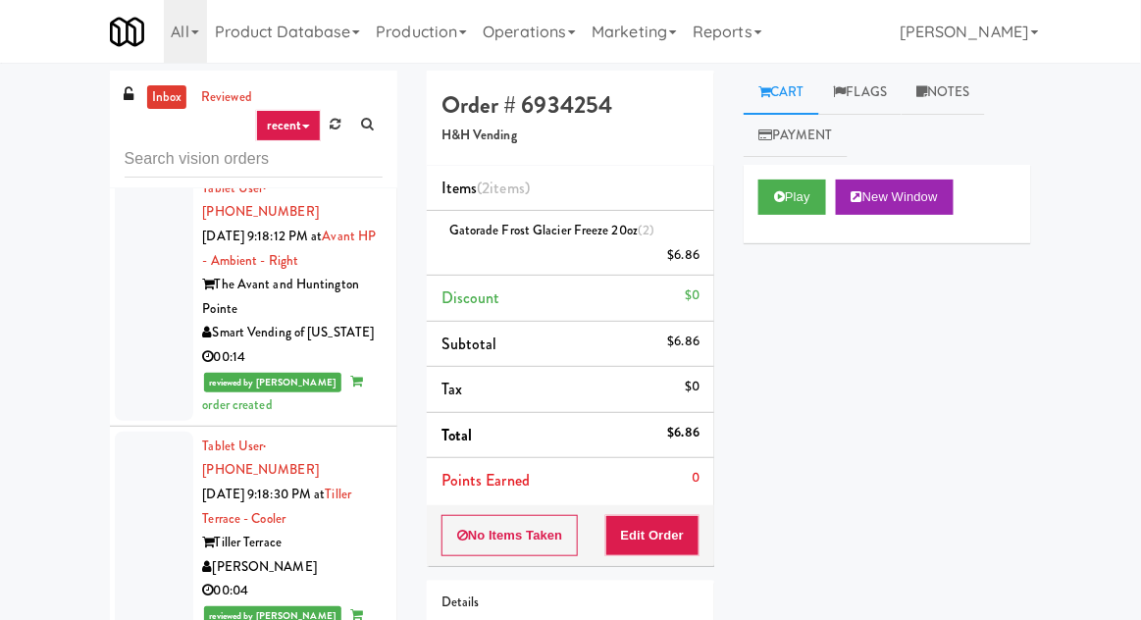
scroll to position [9330, 0]
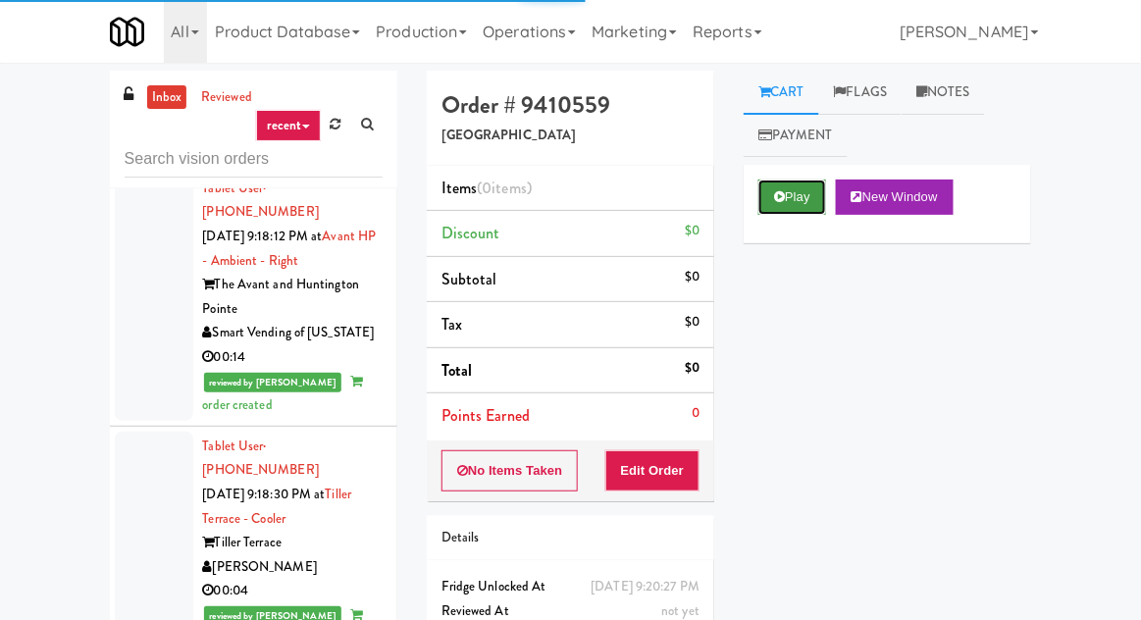
click at [789, 196] on button "Play" at bounding box center [793, 197] width 68 height 35
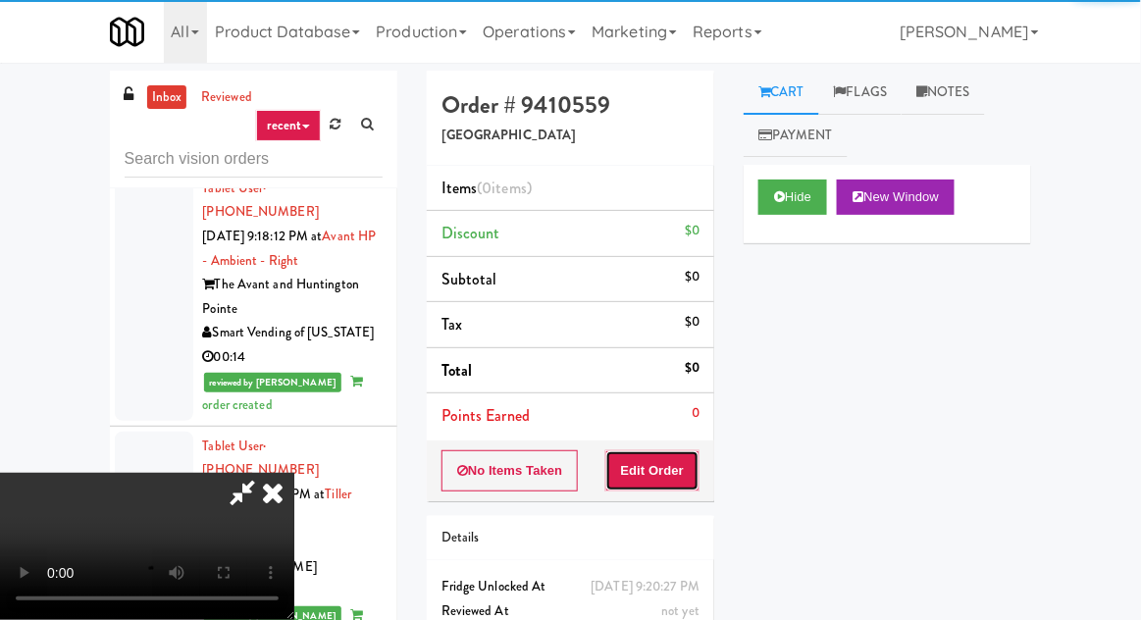
click at [697, 457] on button "Edit Order" at bounding box center [653, 470] width 95 height 41
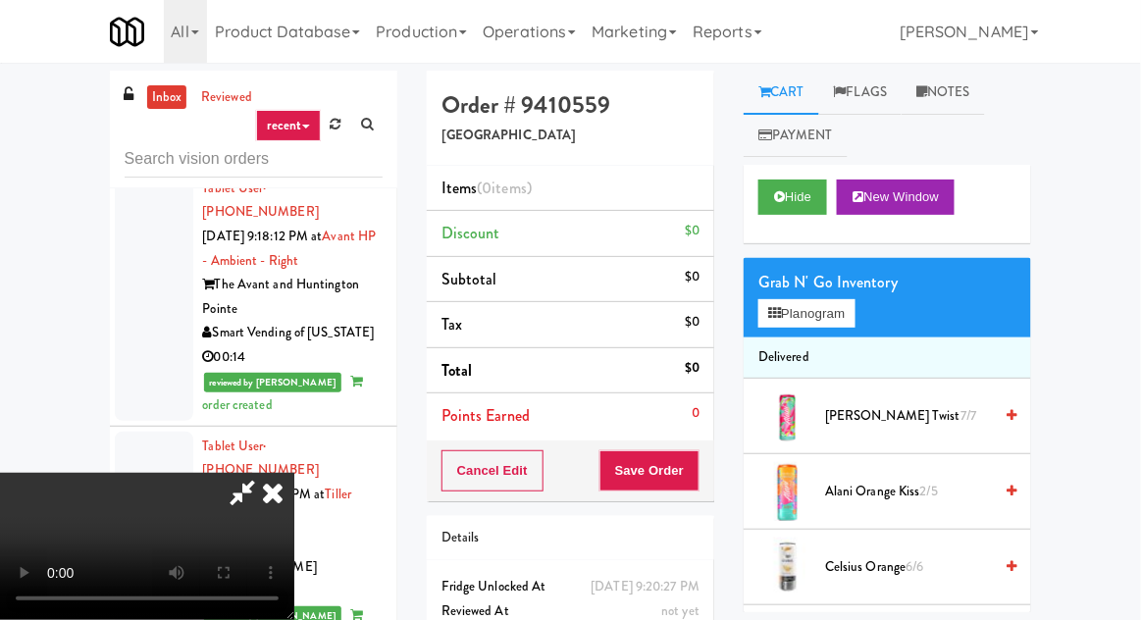
click at [884, 412] on span "[PERSON_NAME] Twist 7/7" at bounding box center [908, 416] width 167 height 25
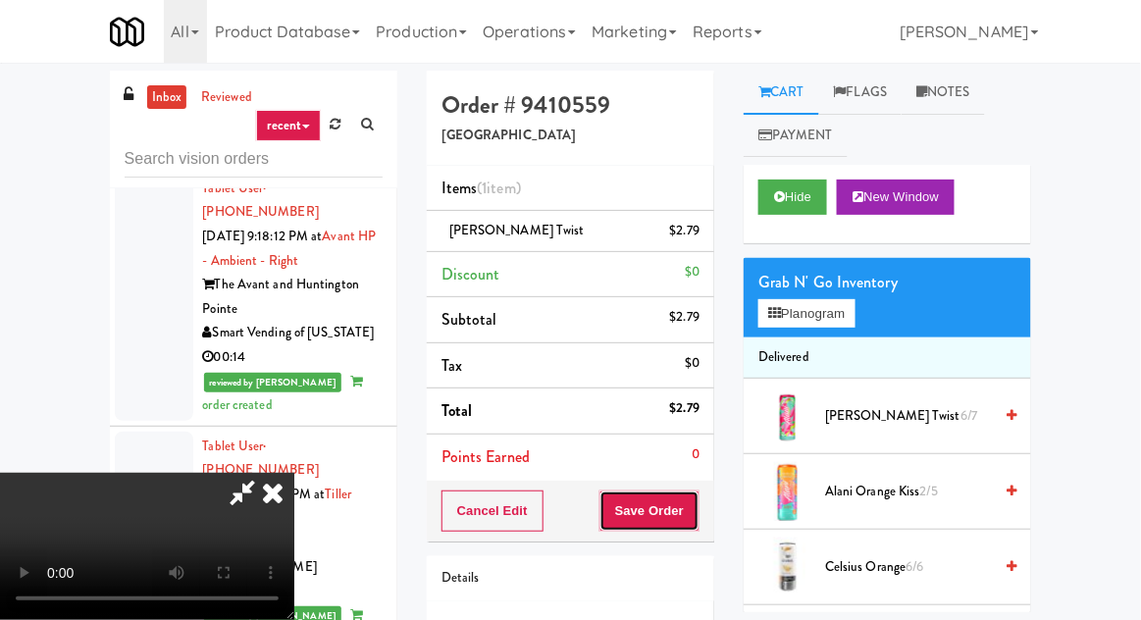
click at [696, 512] on button "Save Order" at bounding box center [650, 511] width 100 height 41
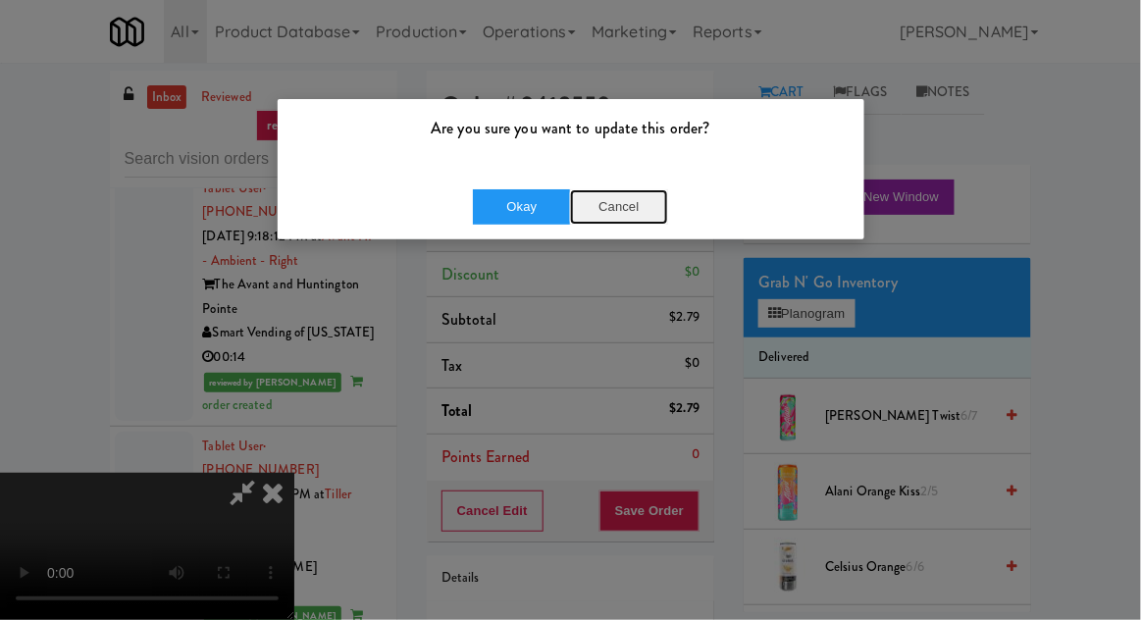
click at [629, 203] on button "Cancel" at bounding box center [619, 206] width 98 height 35
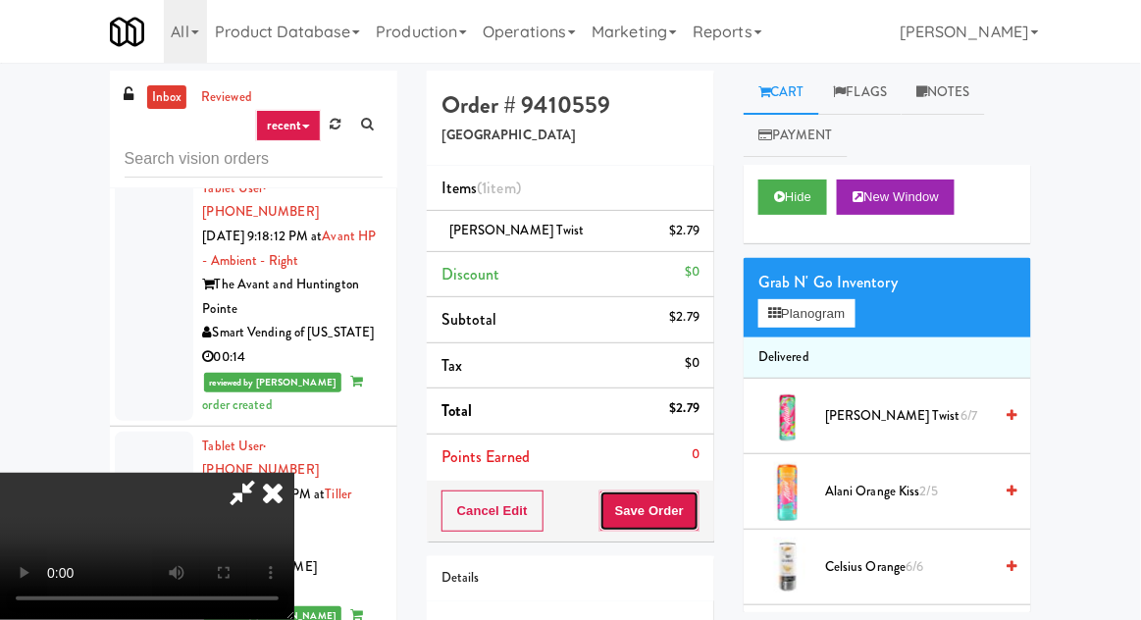
click at [699, 502] on button "Save Order" at bounding box center [650, 511] width 100 height 41
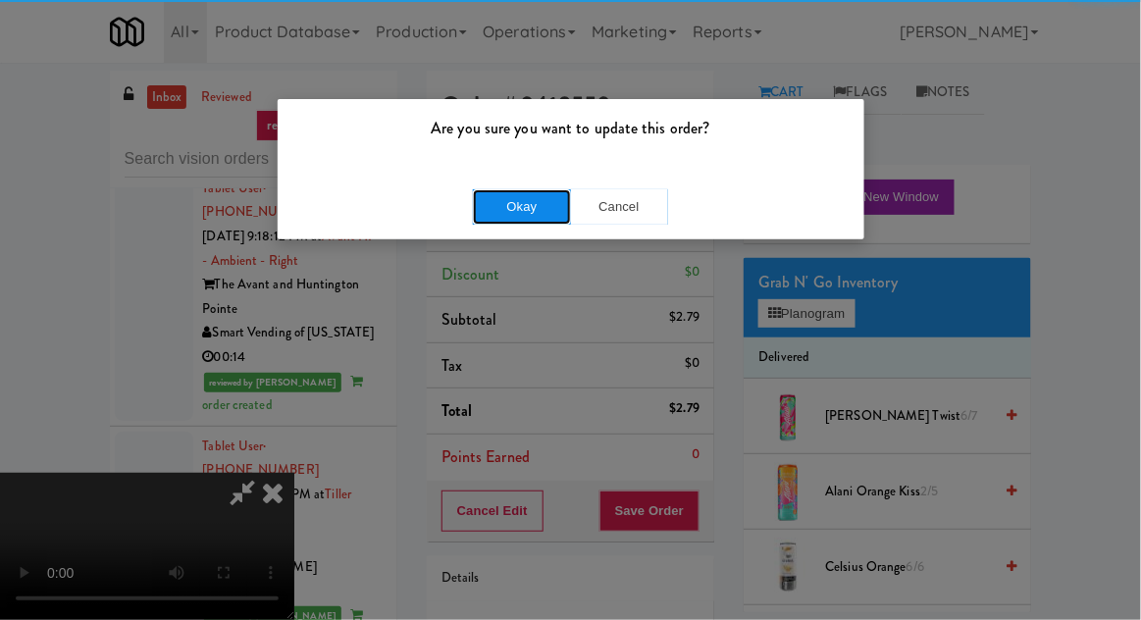
click at [540, 210] on button "Okay" at bounding box center [522, 206] width 98 height 35
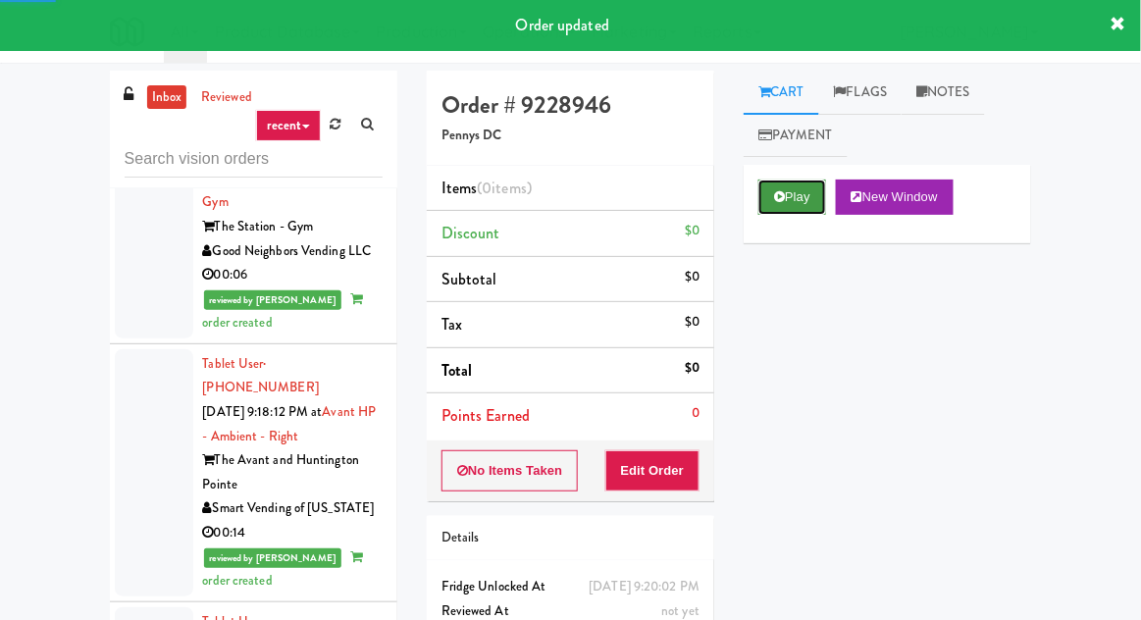
click at [777, 200] on icon at bounding box center [779, 196] width 11 height 13
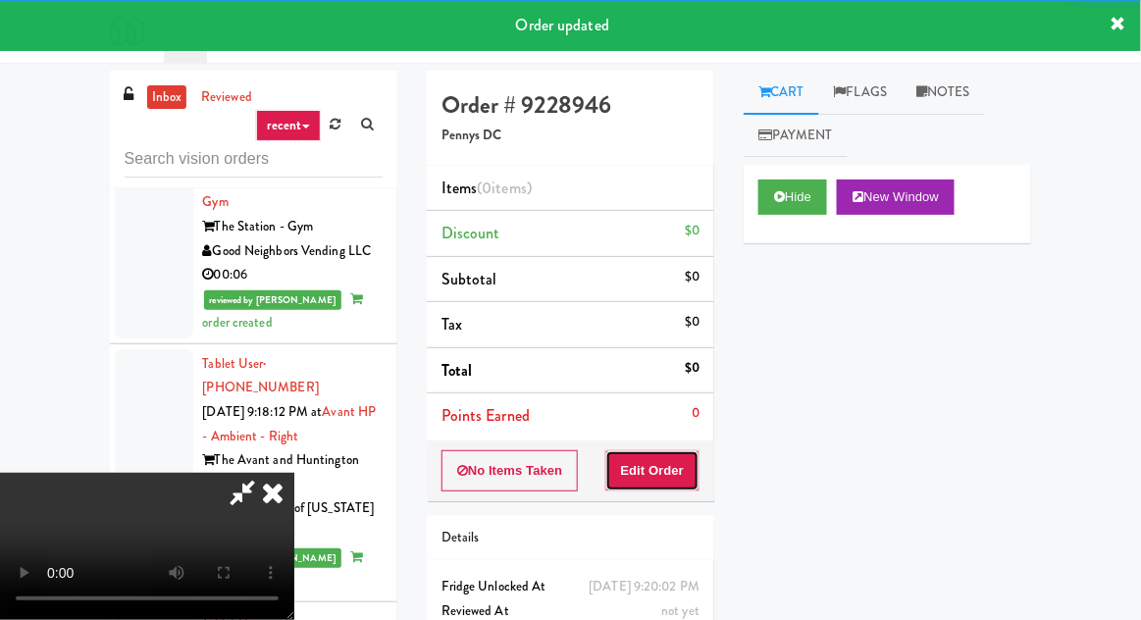
click at [674, 452] on button "Edit Order" at bounding box center [653, 470] width 95 height 41
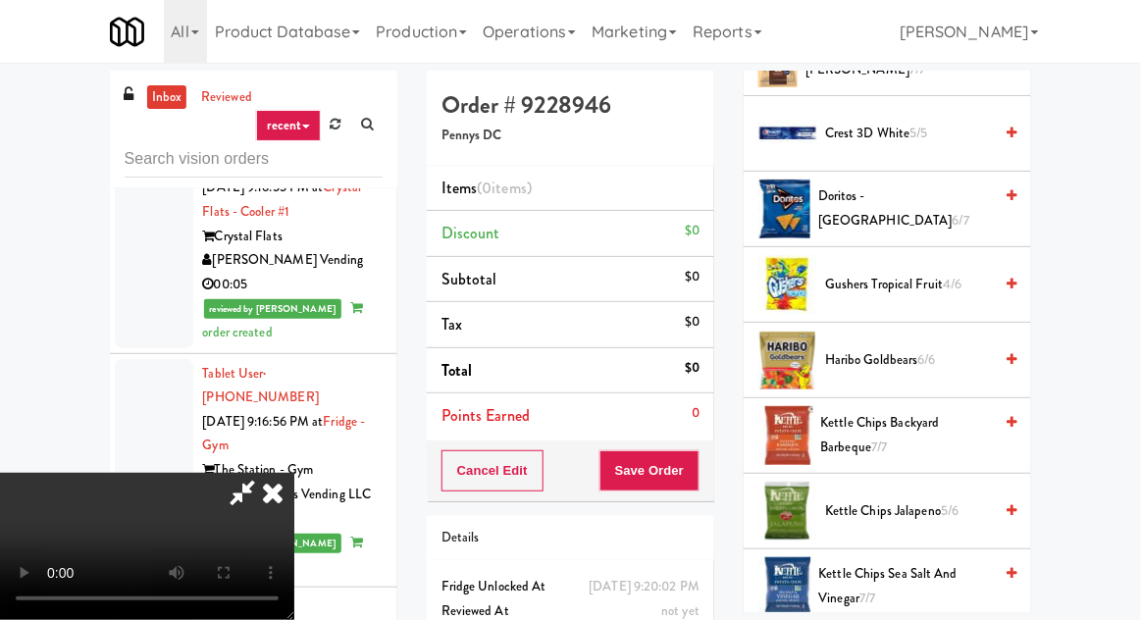
scroll to position [509, 0]
click at [994, 213] on div "Doritos - Cool Ranch 6/7" at bounding box center [914, 209] width 206 height 48
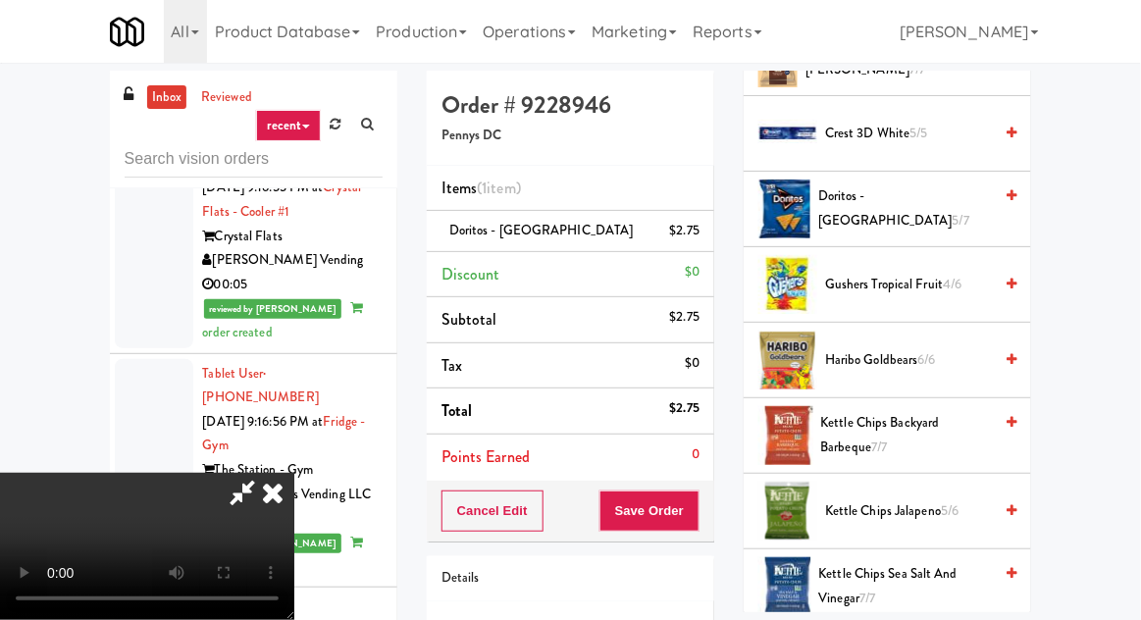
scroll to position [0, 0]
click at [696, 508] on button "Save Order" at bounding box center [650, 511] width 100 height 41
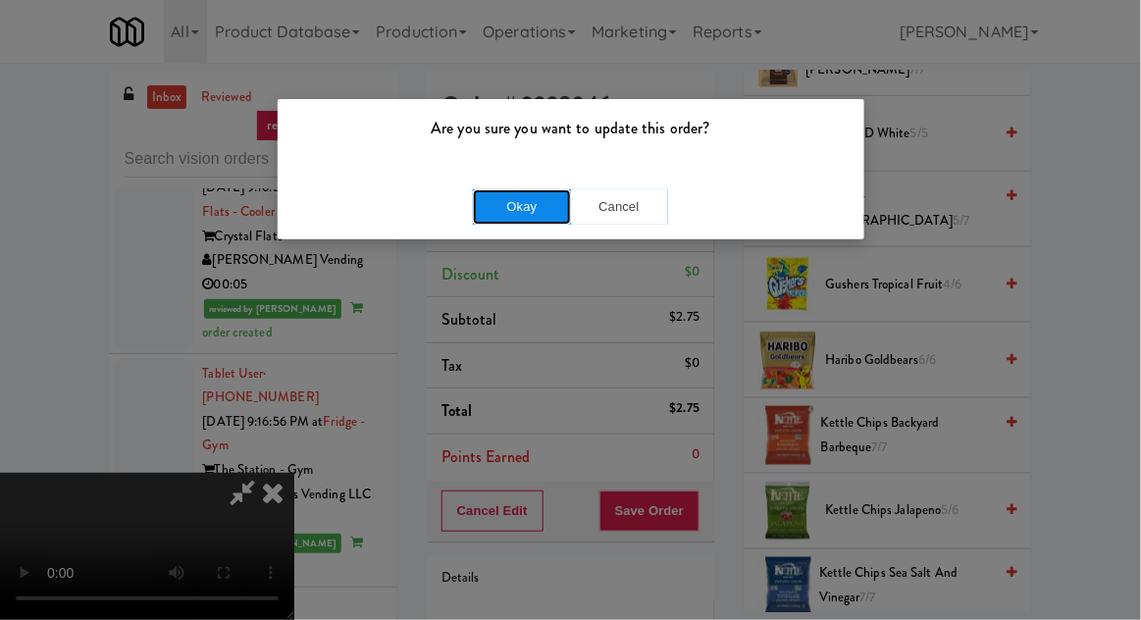
click at [552, 199] on button "Okay" at bounding box center [522, 206] width 98 height 35
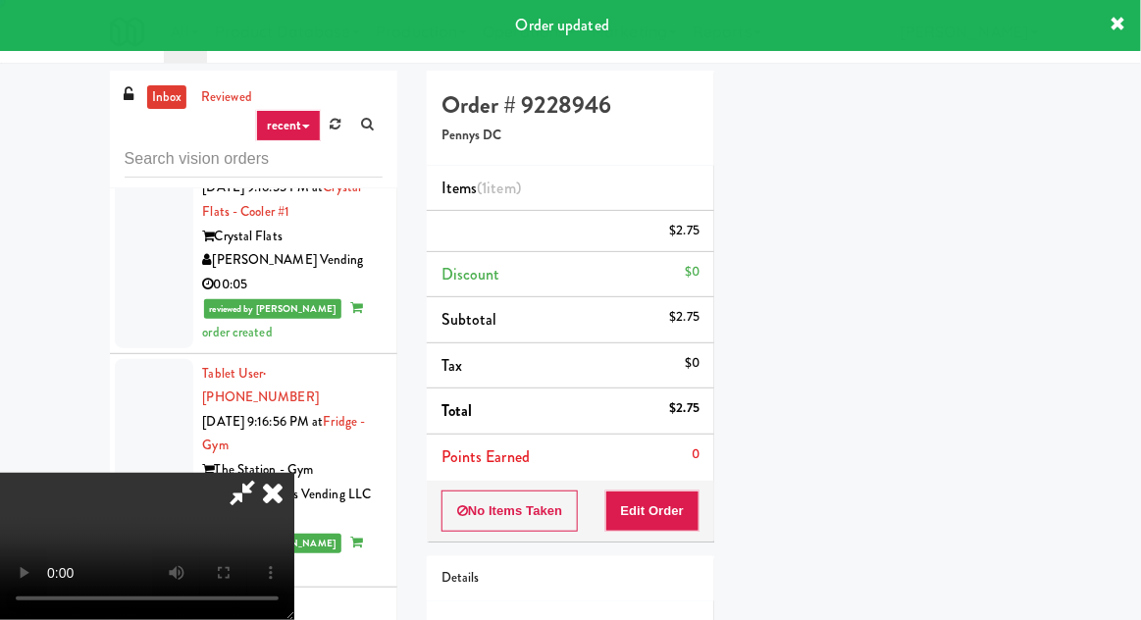
scroll to position [193, 0]
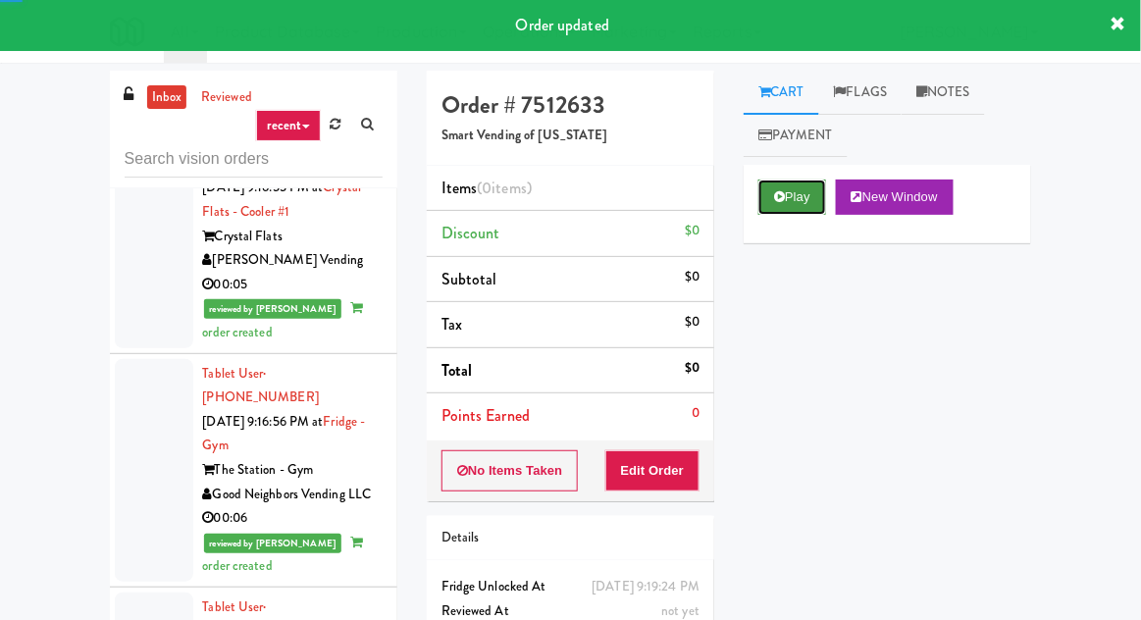
click at [793, 182] on button "Play" at bounding box center [793, 197] width 68 height 35
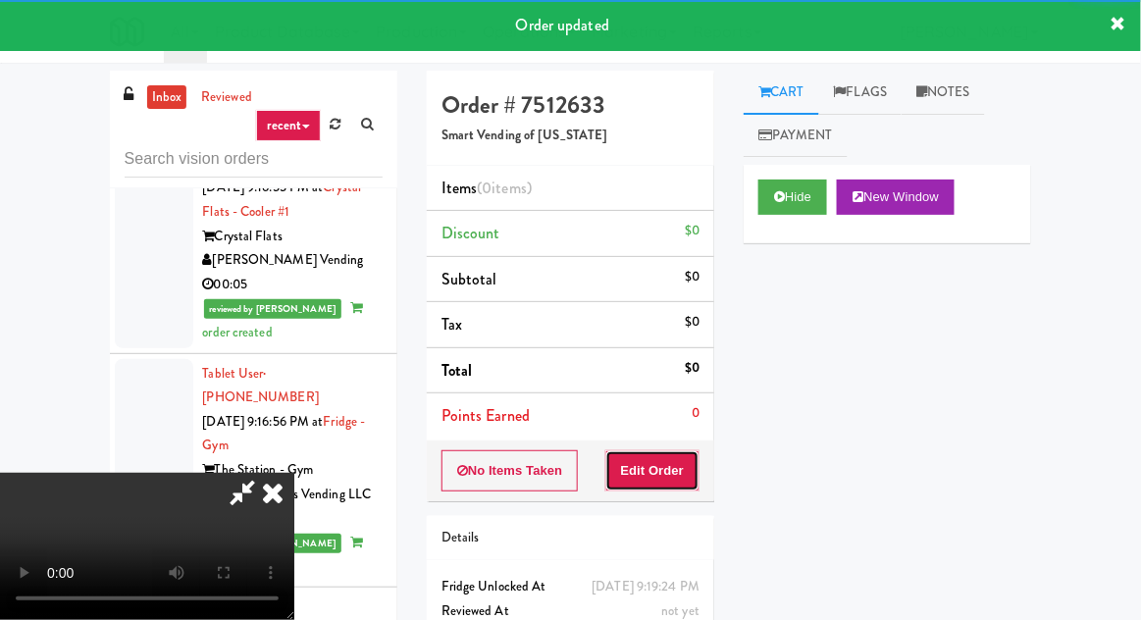
click at [675, 488] on button "Edit Order" at bounding box center [653, 470] width 95 height 41
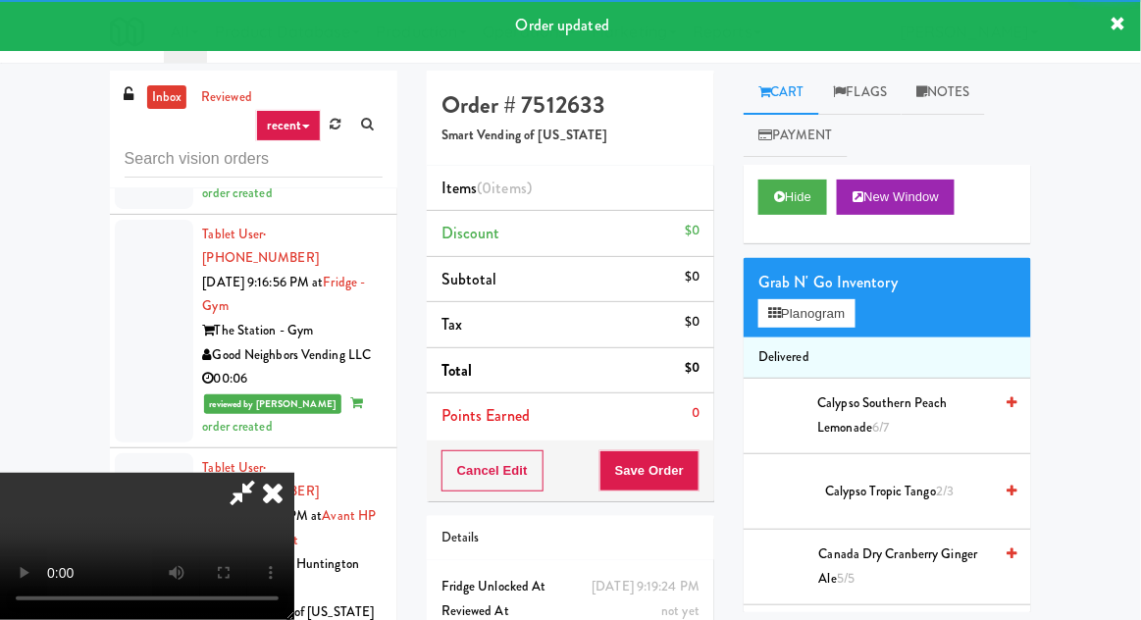
scroll to position [9066, 0]
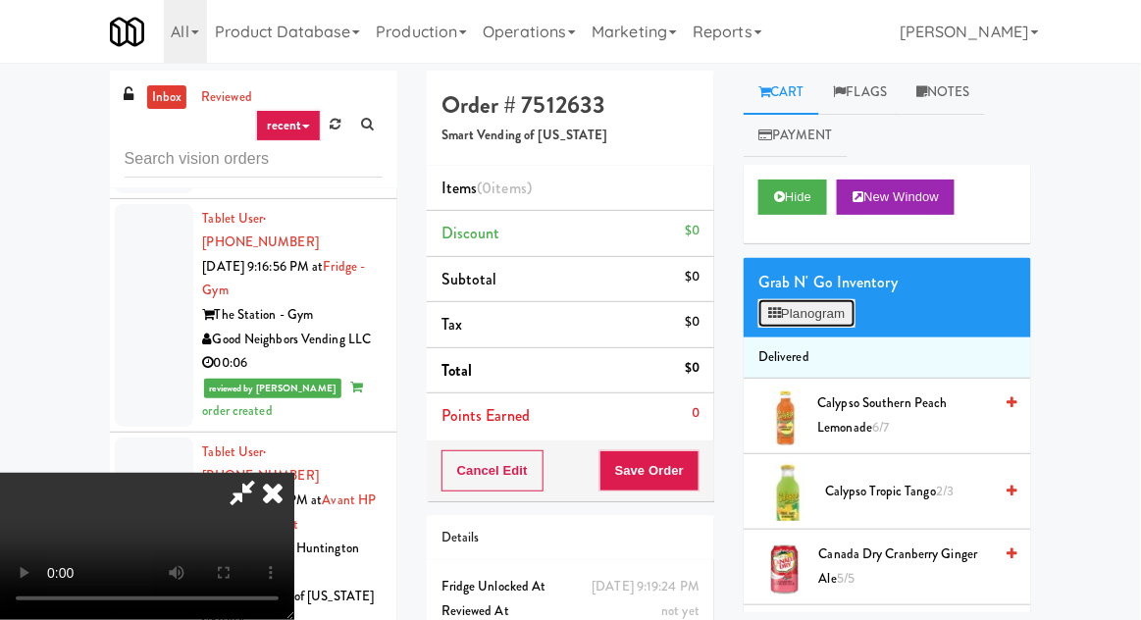
click at [802, 316] on button "Planogram" at bounding box center [807, 313] width 96 height 29
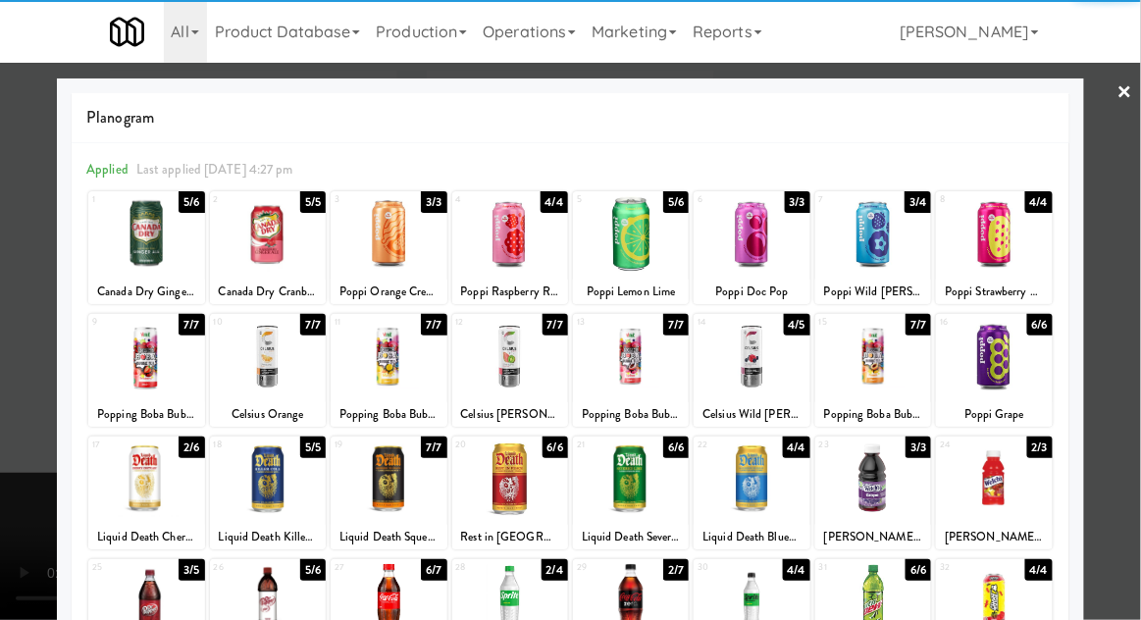
click at [642, 353] on div at bounding box center [631, 357] width 116 height 76
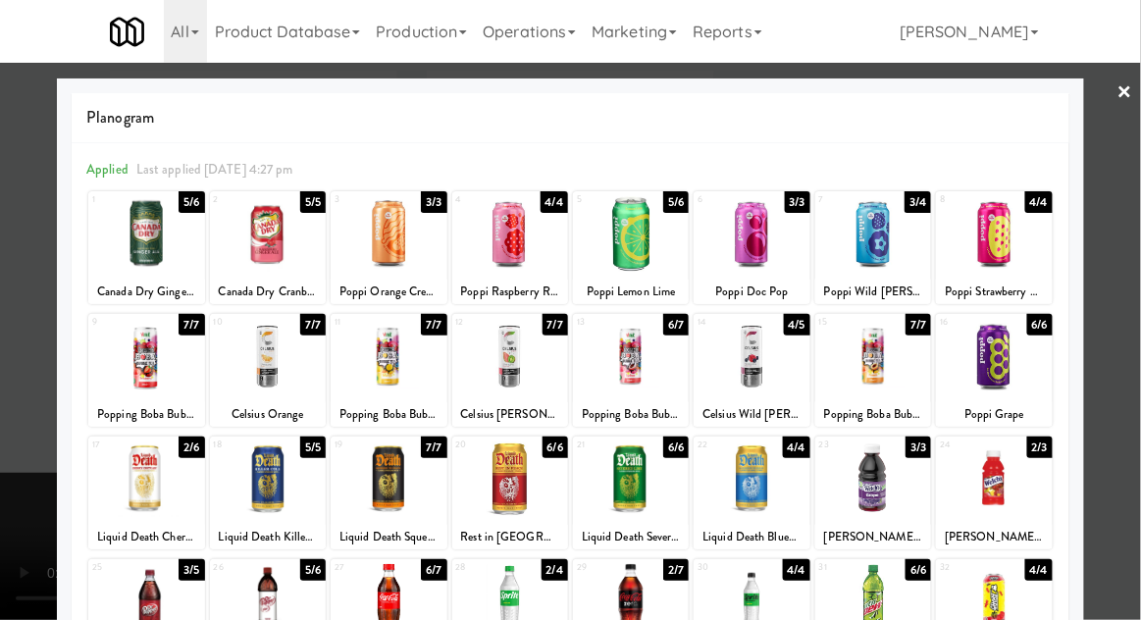
click at [146, 357] on div at bounding box center [146, 357] width 116 height 76
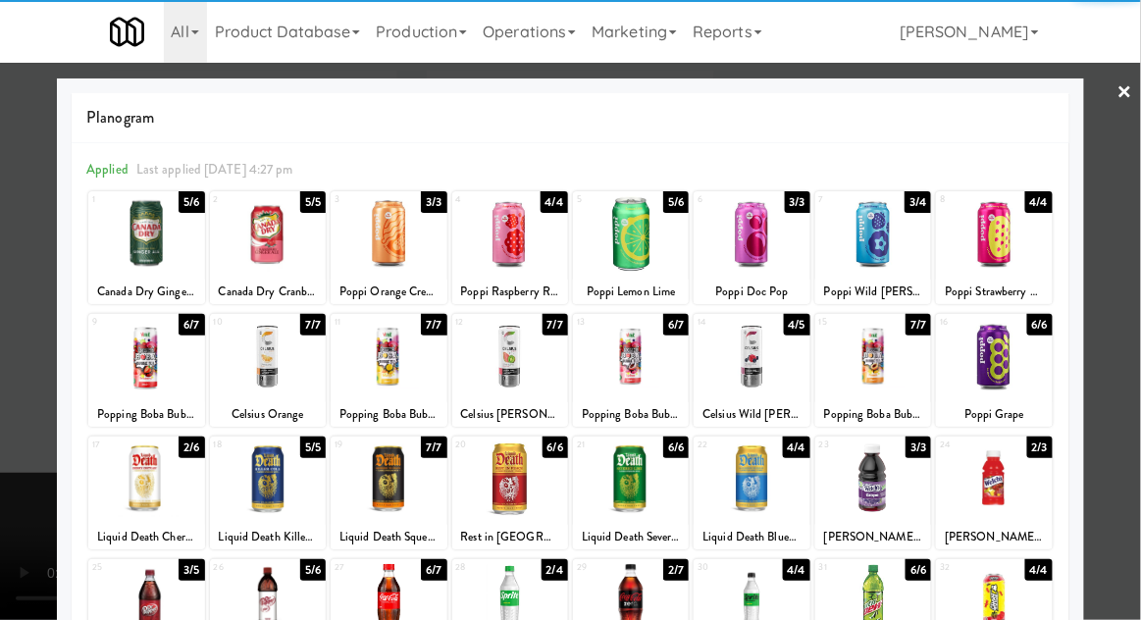
click at [25, 437] on div at bounding box center [570, 310] width 1141 height 620
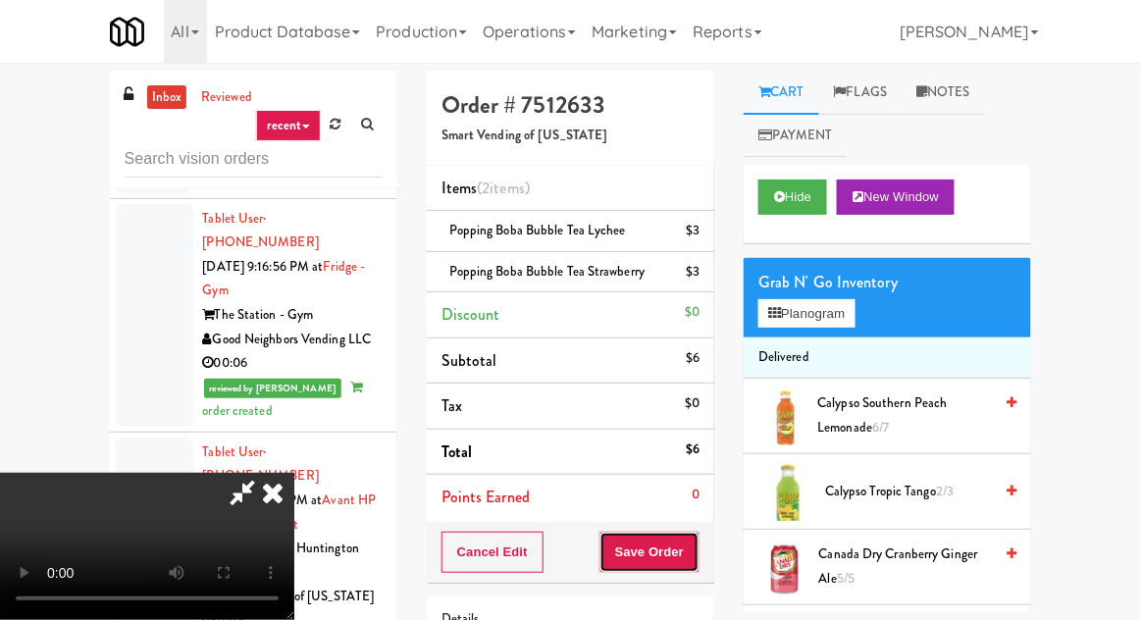
click at [692, 554] on button "Save Order" at bounding box center [650, 552] width 100 height 41
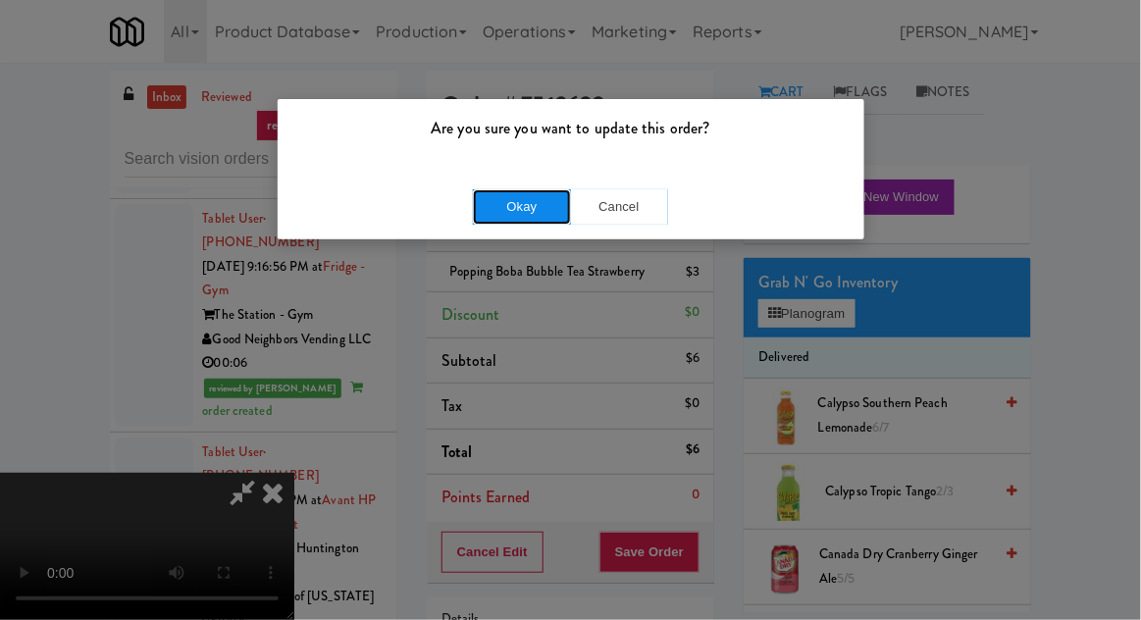
click at [520, 209] on button "Okay" at bounding box center [522, 206] width 98 height 35
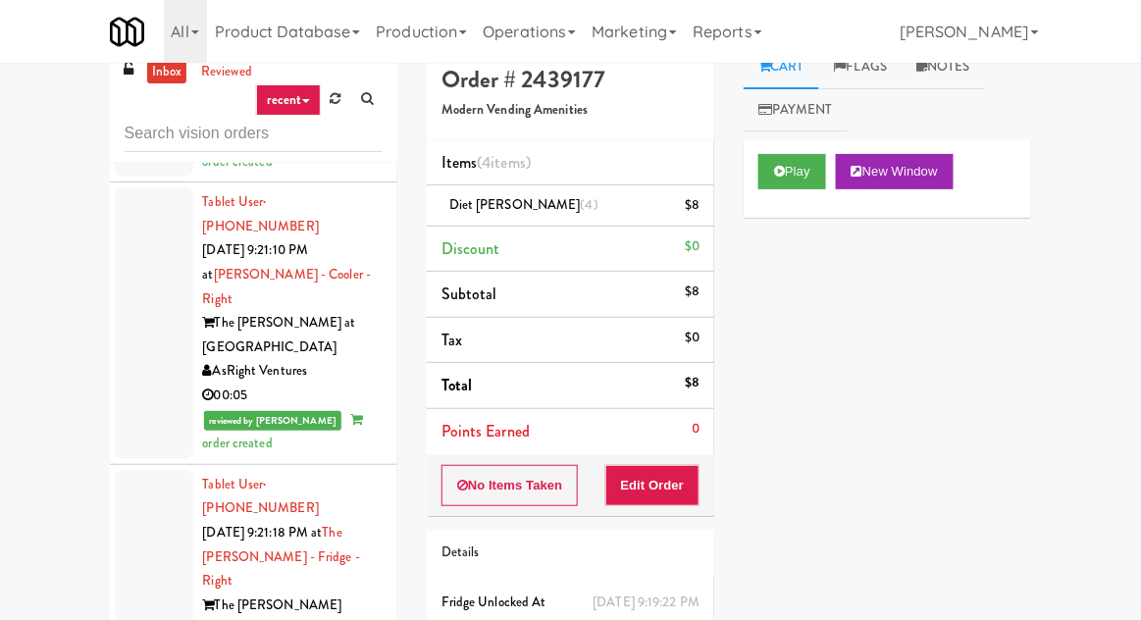
scroll to position [76, 0]
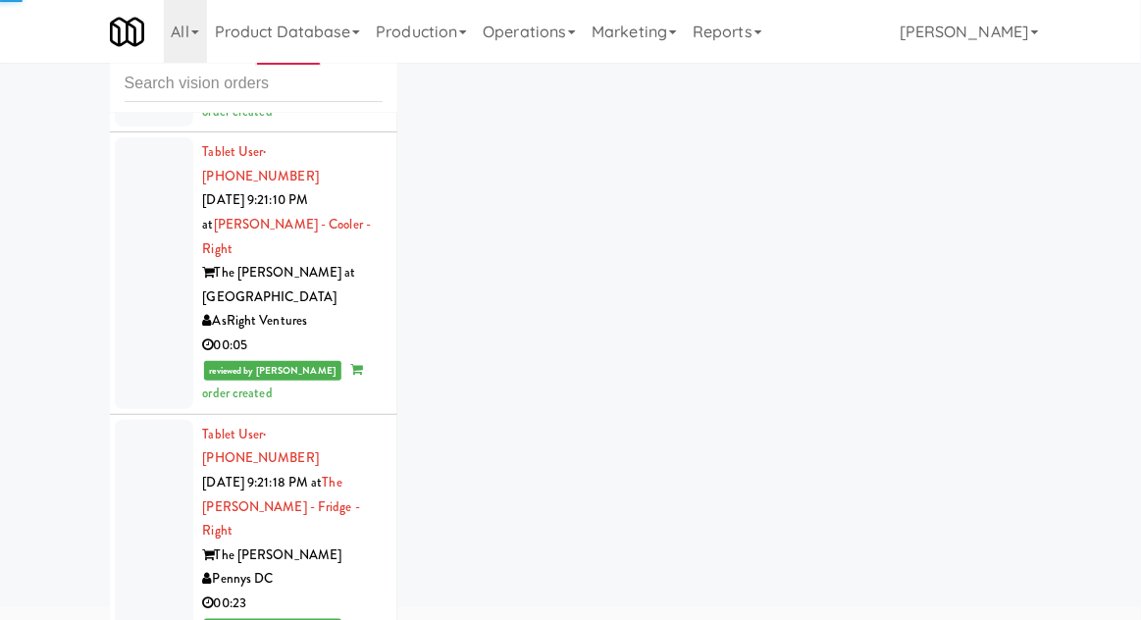
scroll to position [11774, 0]
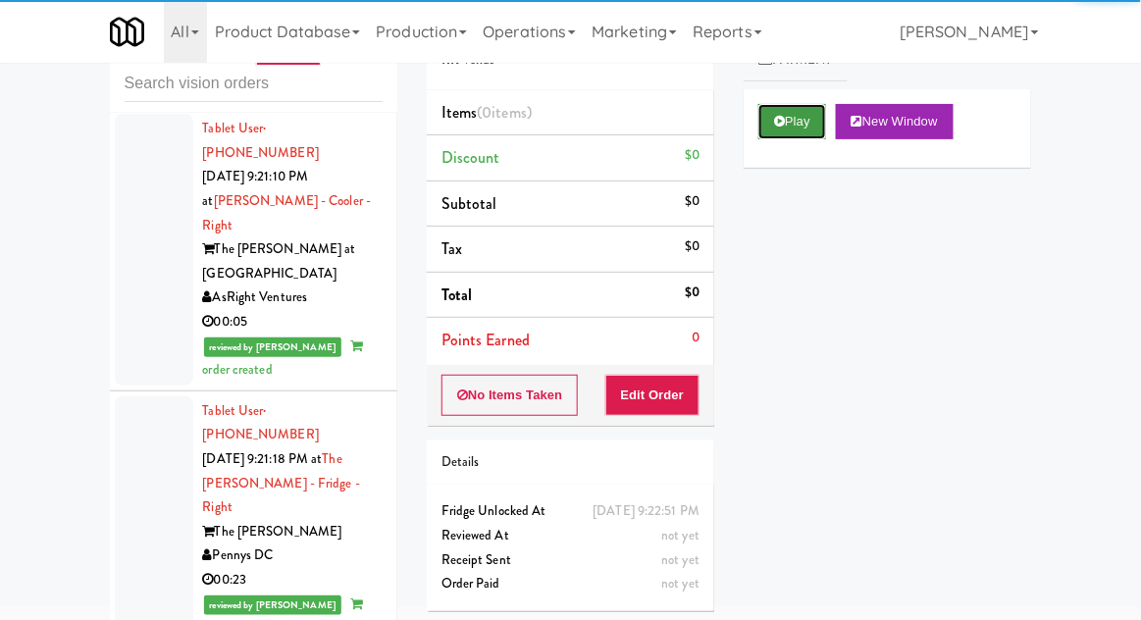
click at [783, 123] on icon at bounding box center [779, 121] width 11 height 13
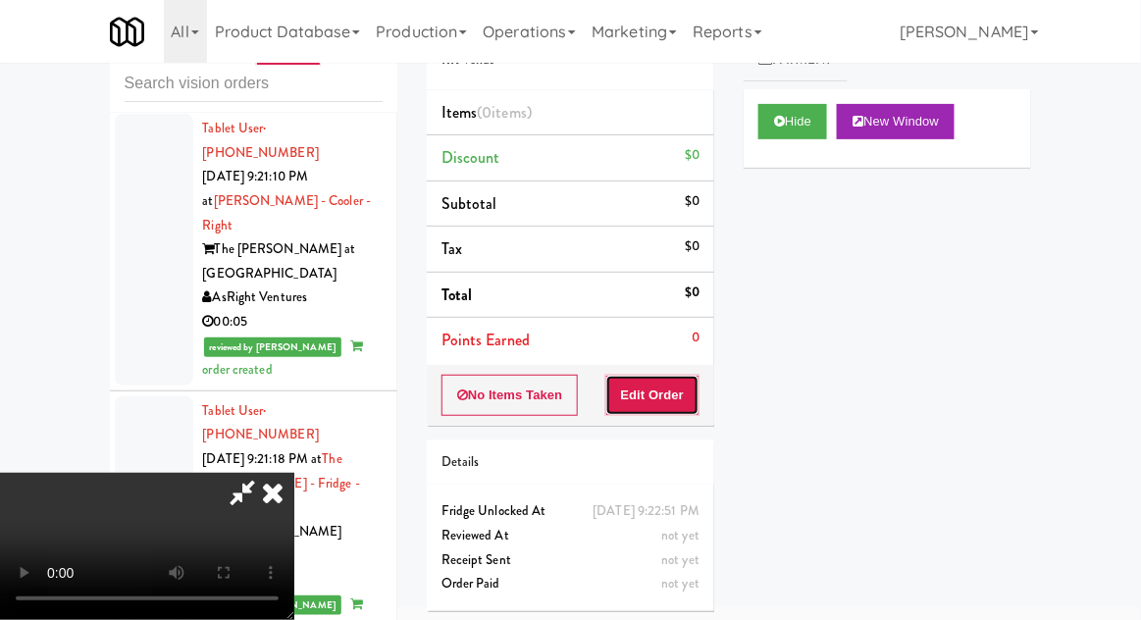
click at [674, 393] on button "Edit Order" at bounding box center [653, 395] width 95 height 41
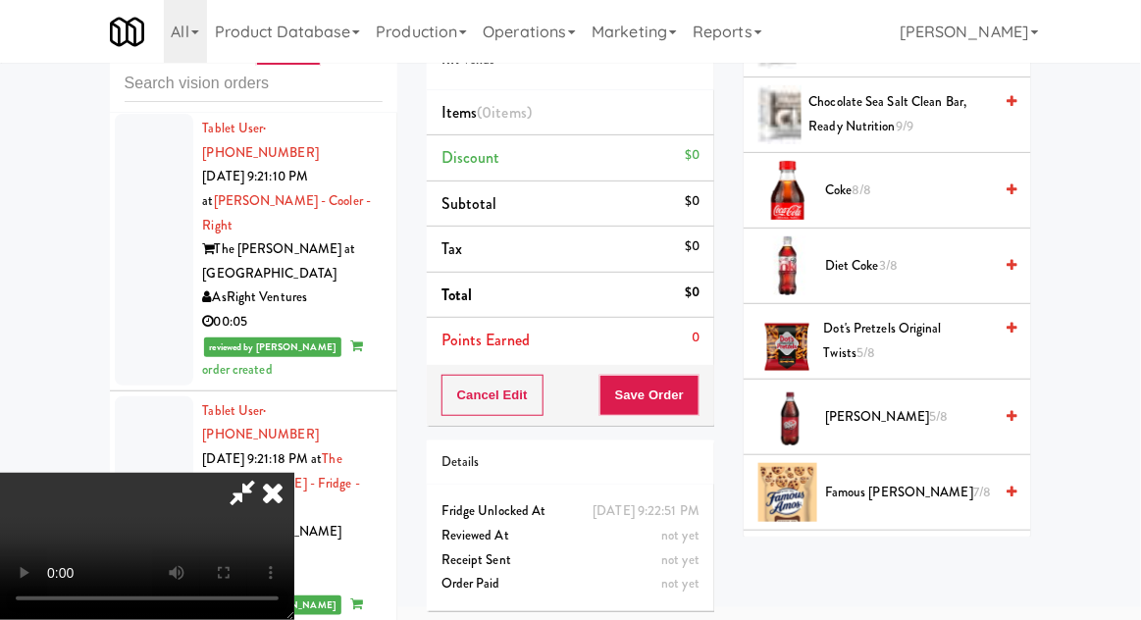
scroll to position [679, 0]
click at [863, 488] on span "Famous [PERSON_NAME] 7/8" at bounding box center [908, 493] width 167 height 25
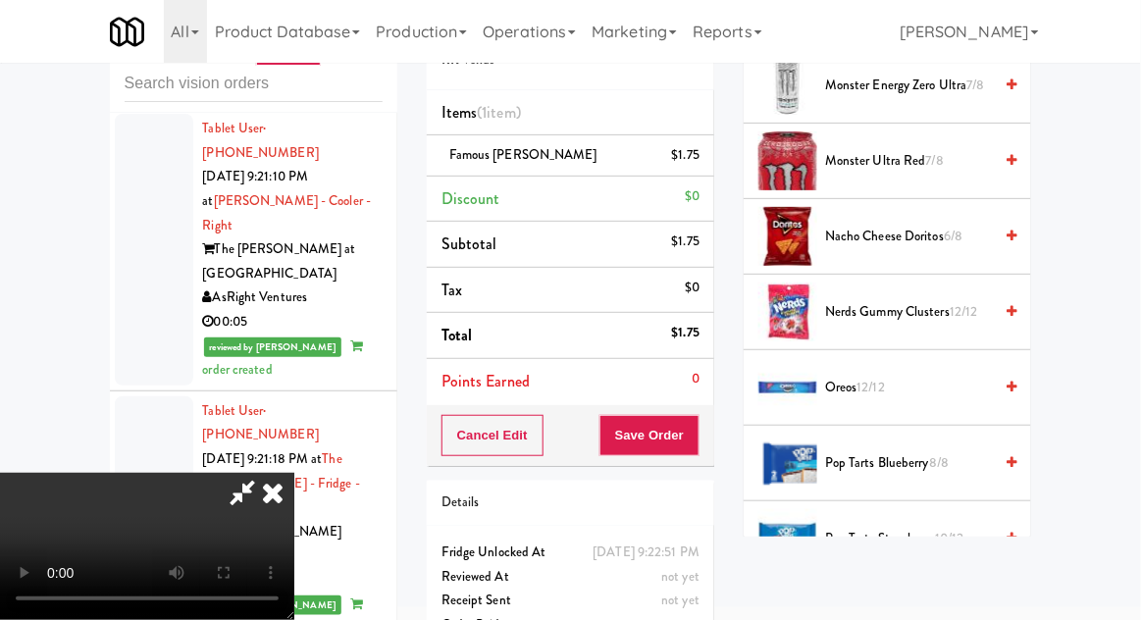
scroll to position [1606, 0]
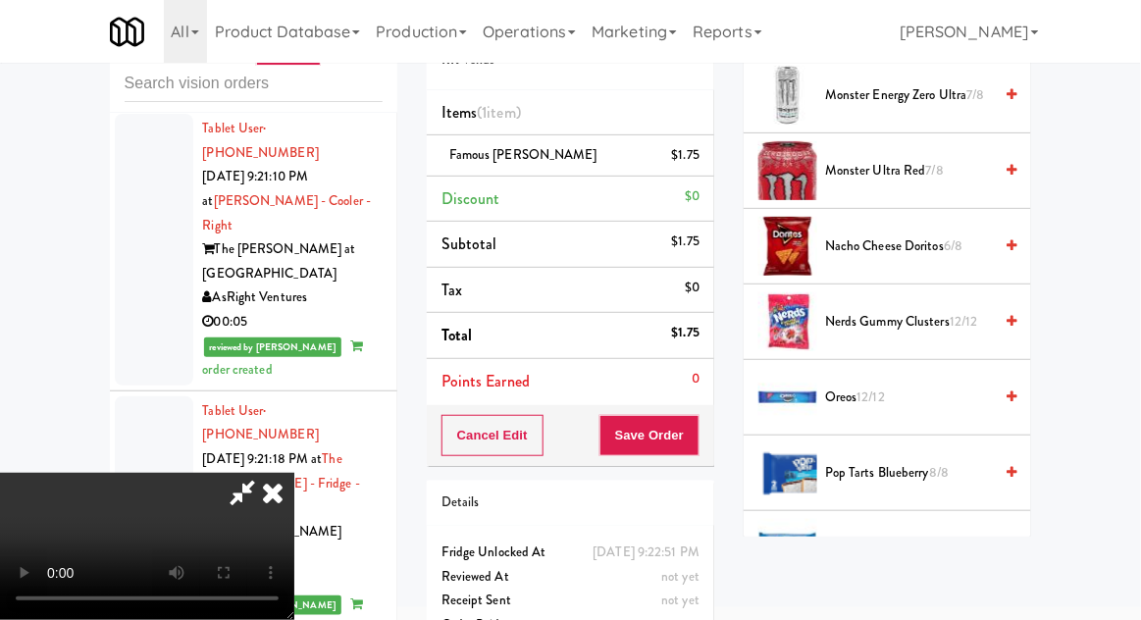
click at [874, 313] on span "Nerds Gummy Clusters 12/12" at bounding box center [908, 322] width 167 height 25
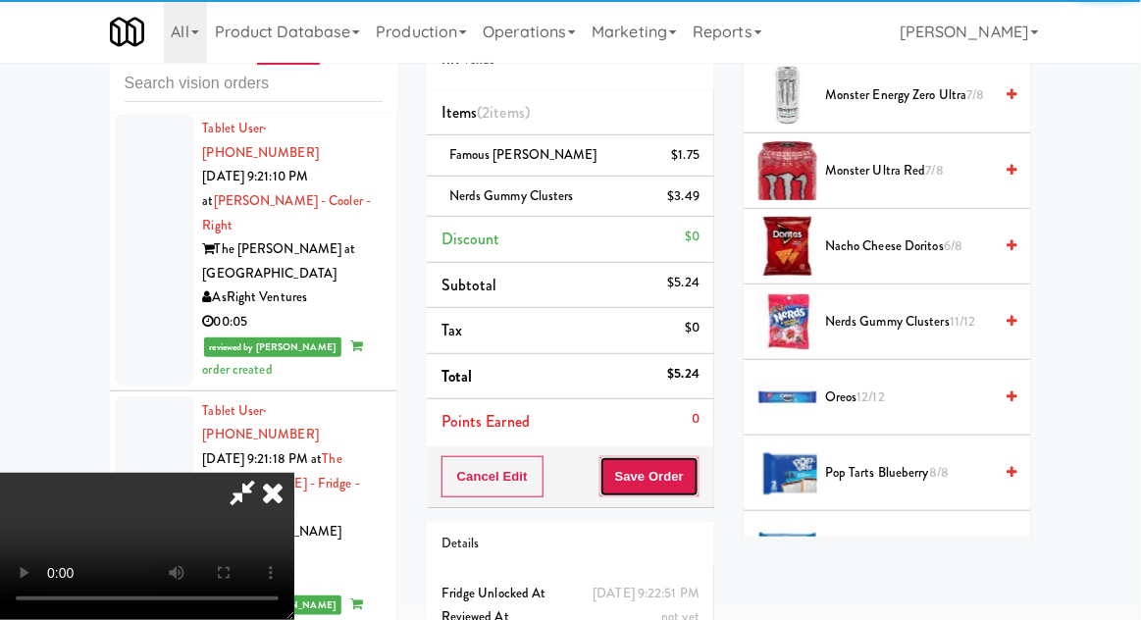
click at [693, 472] on button "Save Order" at bounding box center [650, 476] width 100 height 41
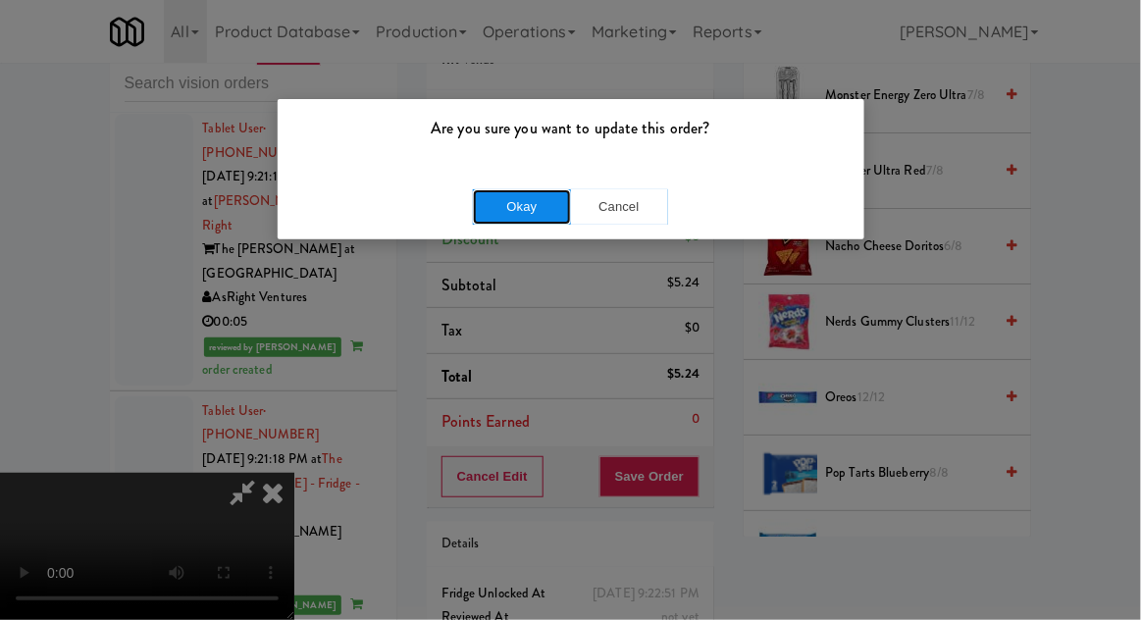
click at [519, 208] on button "Okay" at bounding box center [522, 206] width 98 height 35
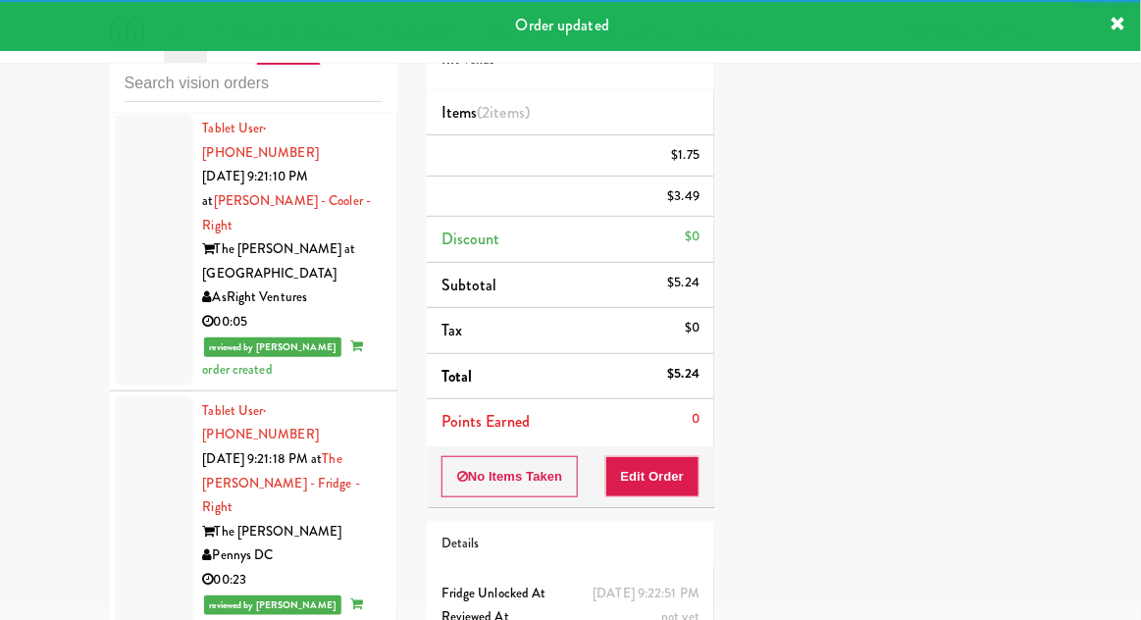
scroll to position [0, 0]
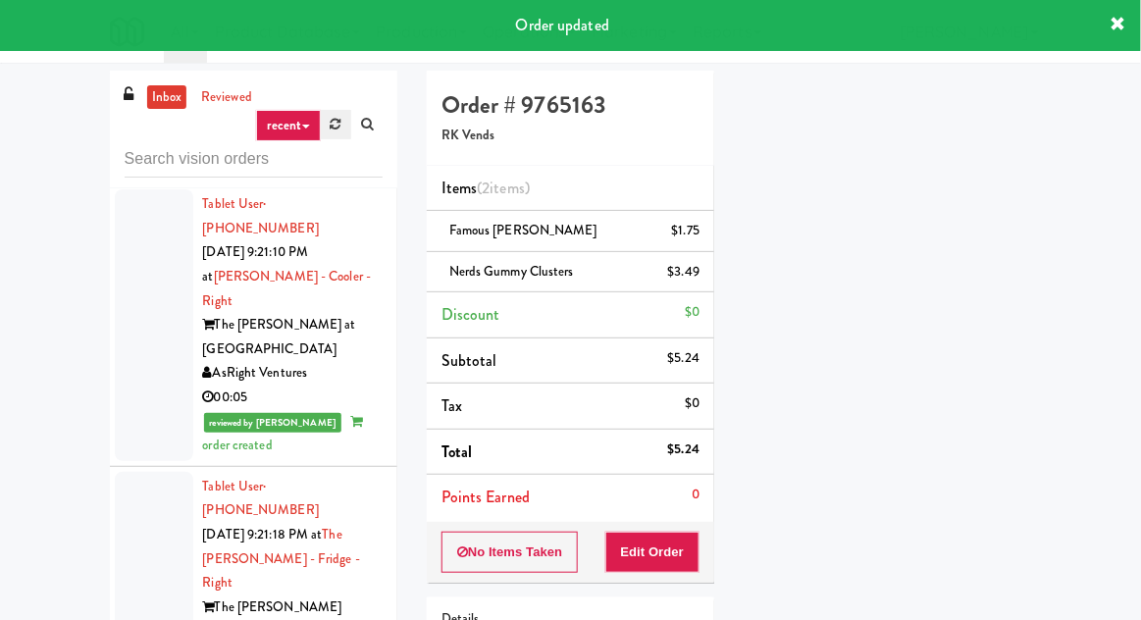
click at [344, 132] on link at bounding box center [336, 124] width 30 height 29
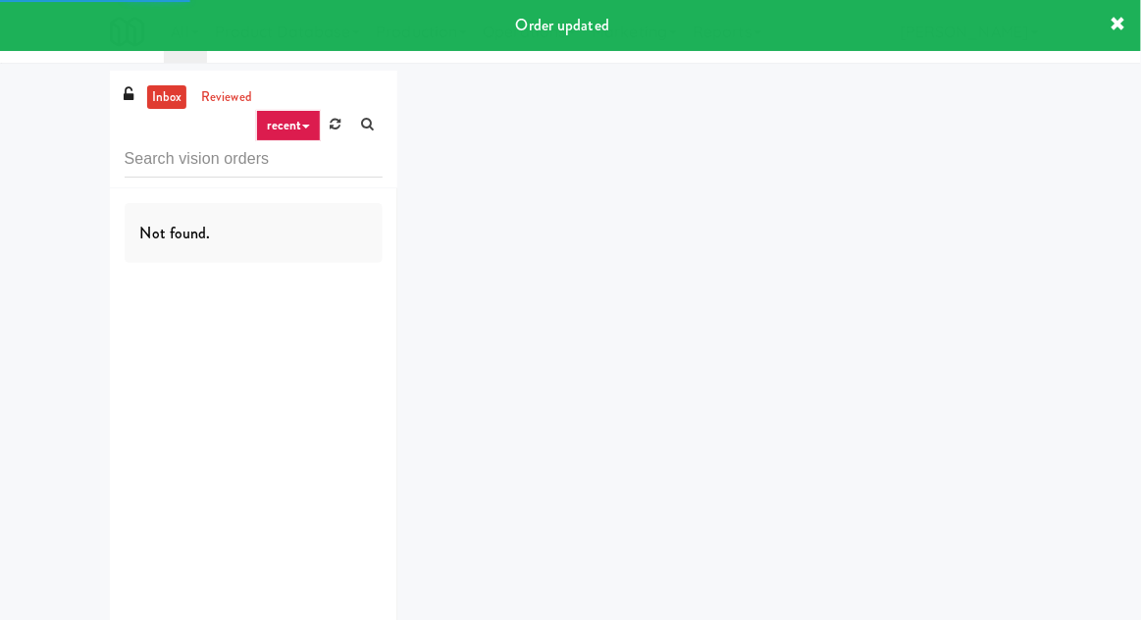
click at [47, 226] on div "inbox reviewed recent all unclear take inventory issue suspicious failed recent…" at bounding box center [570, 382] width 1141 height 623
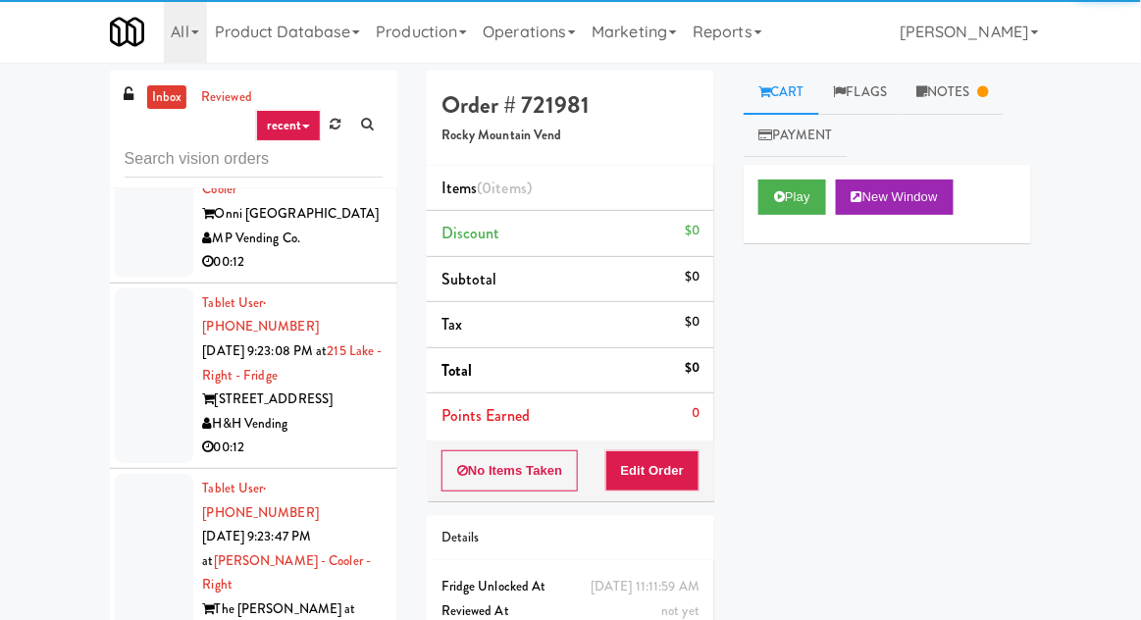
scroll to position [5961, 0]
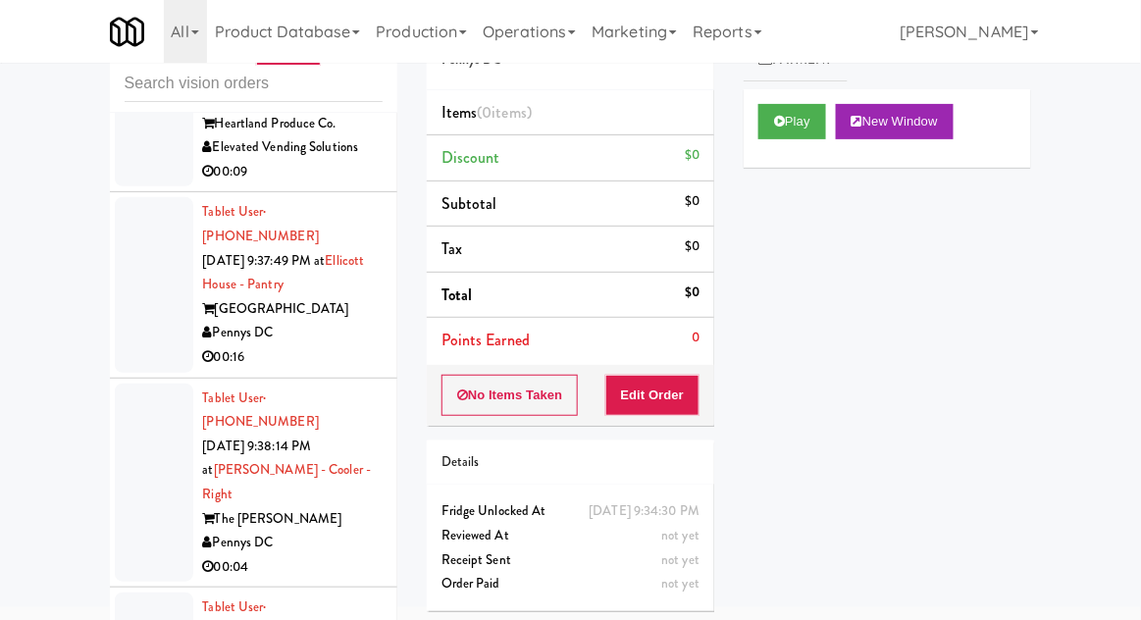
scroll to position [10898, 0]
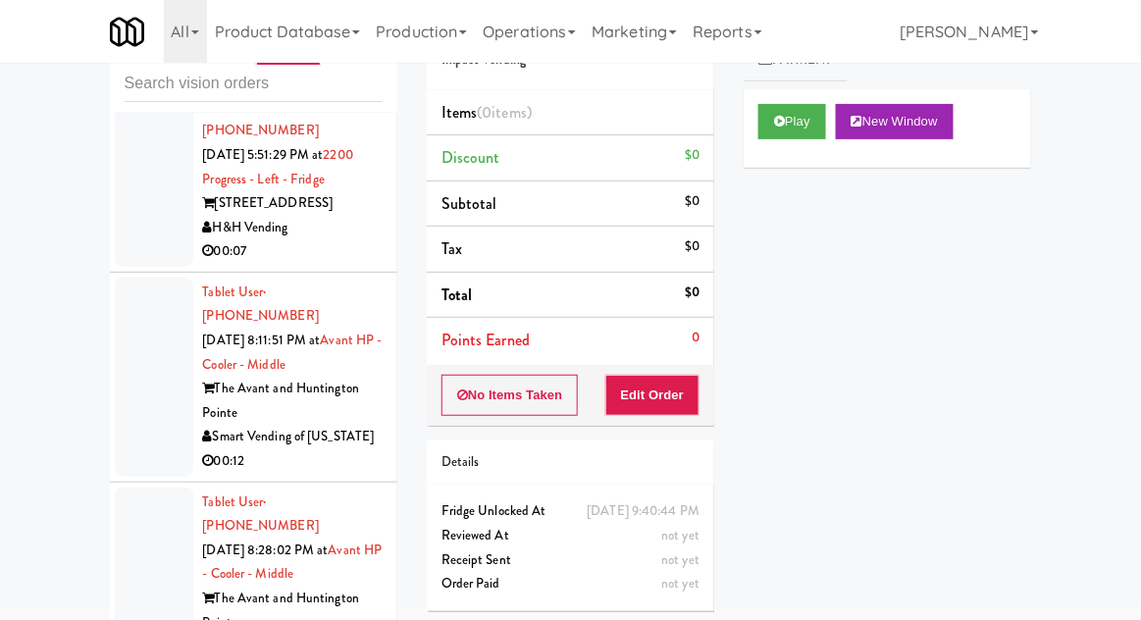
scroll to position [2468, 0]
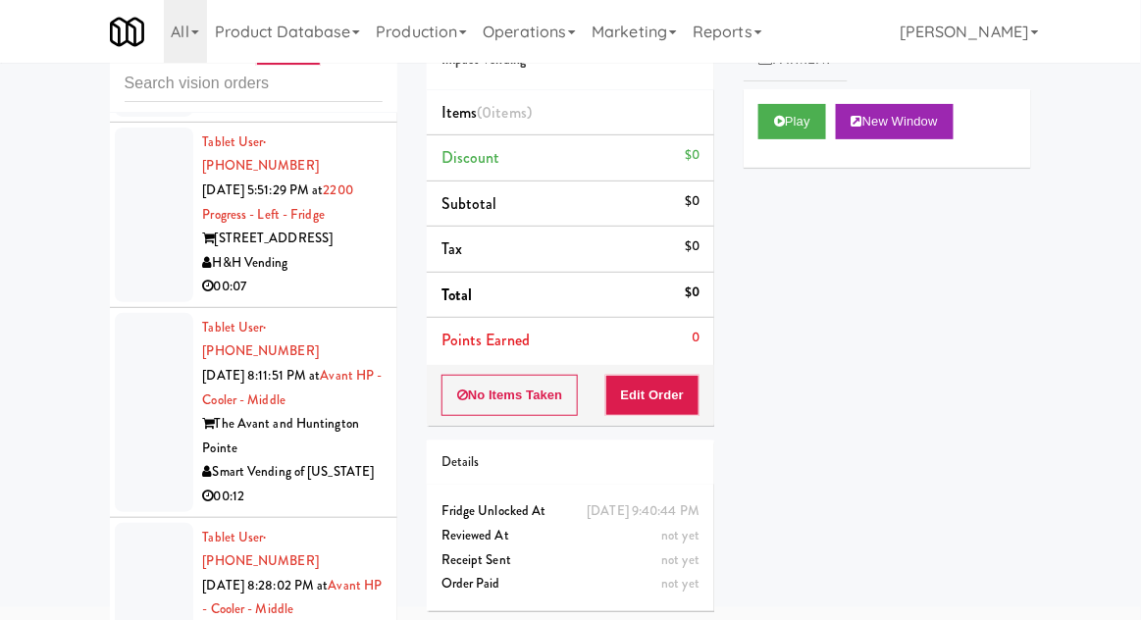
click at [140, 523] on div at bounding box center [154, 622] width 79 height 199
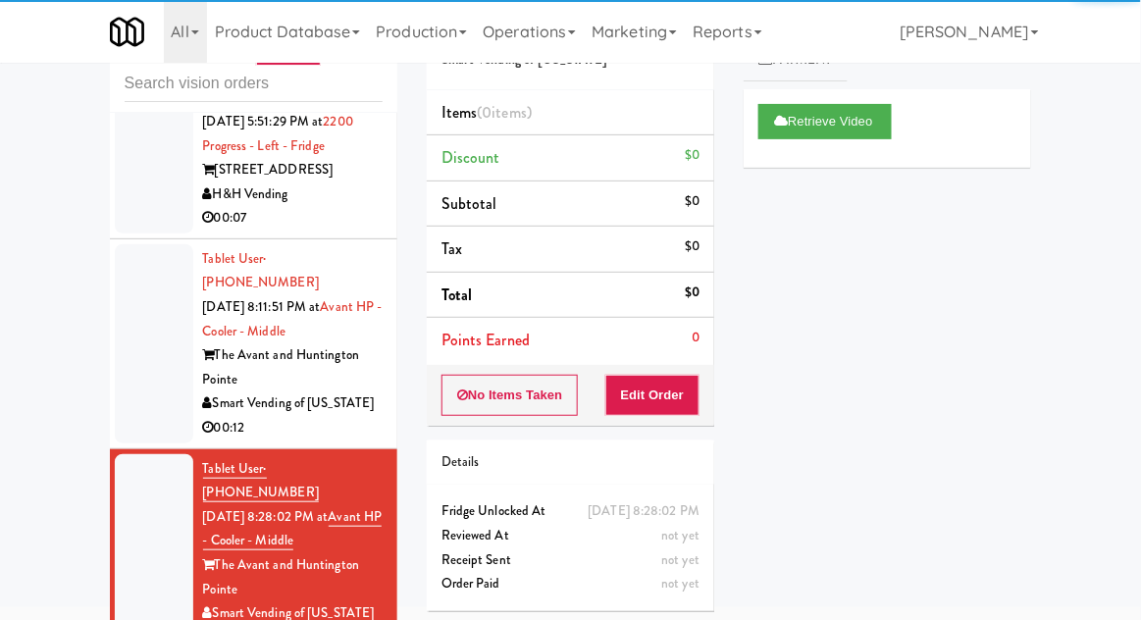
scroll to position [2926, 0]
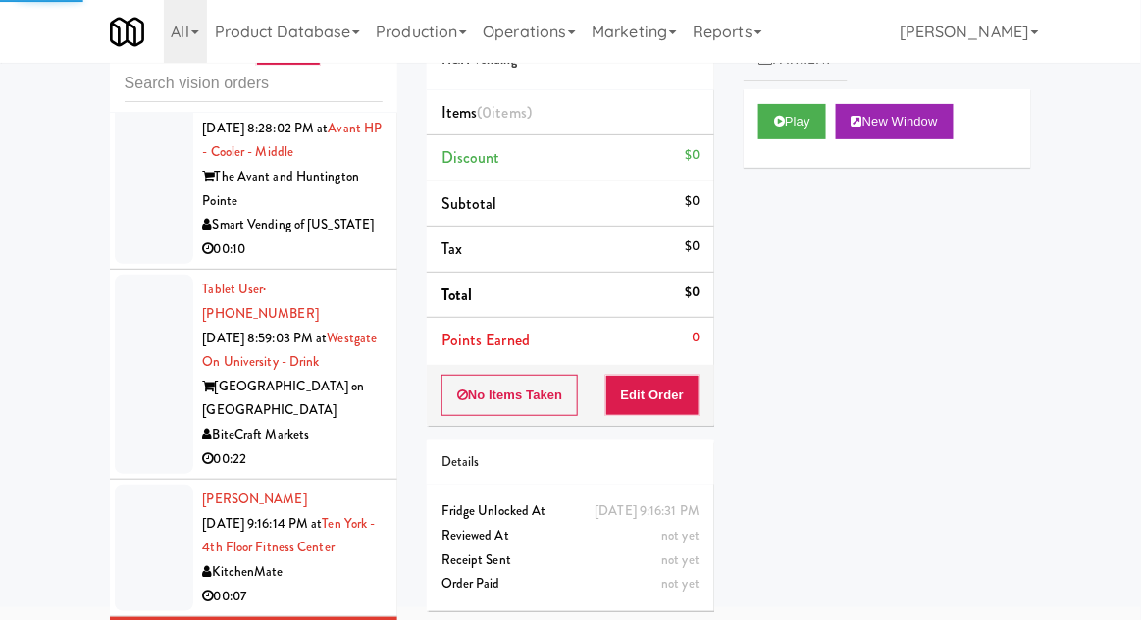
click at [137, 485] on div at bounding box center [154, 548] width 79 height 127
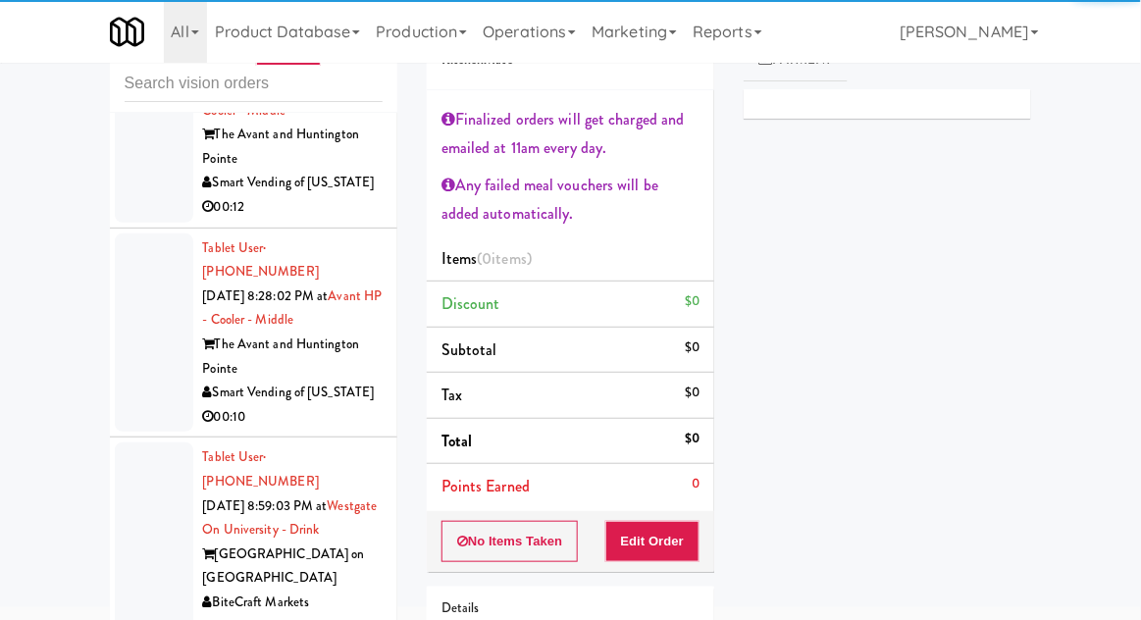
click at [132, 443] on div at bounding box center [154, 542] width 79 height 199
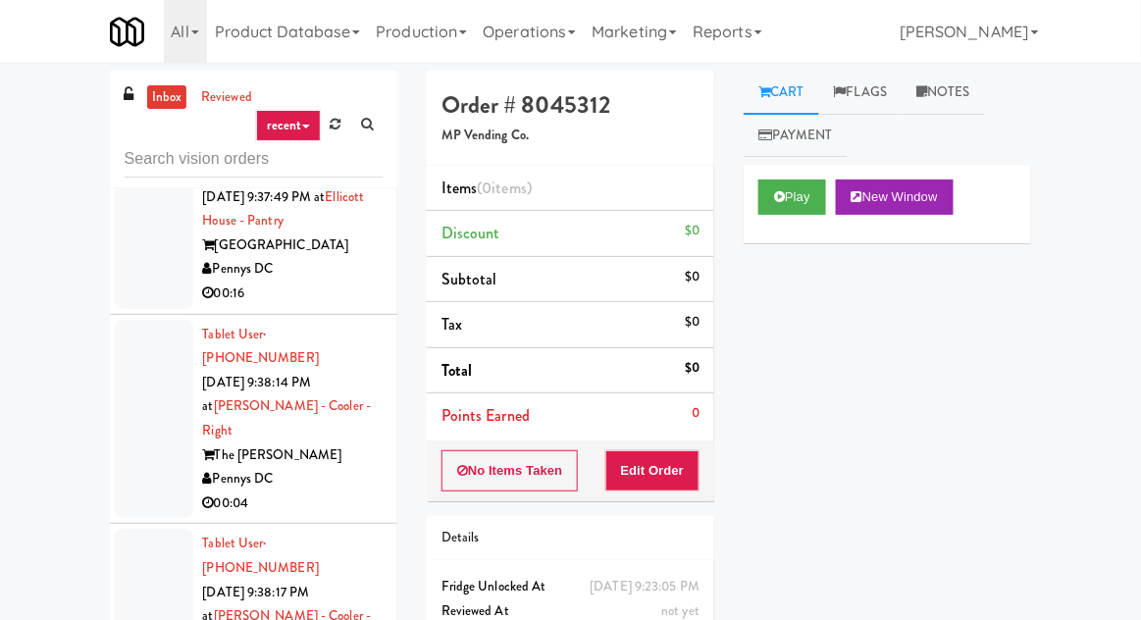
scroll to position [10898, 0]
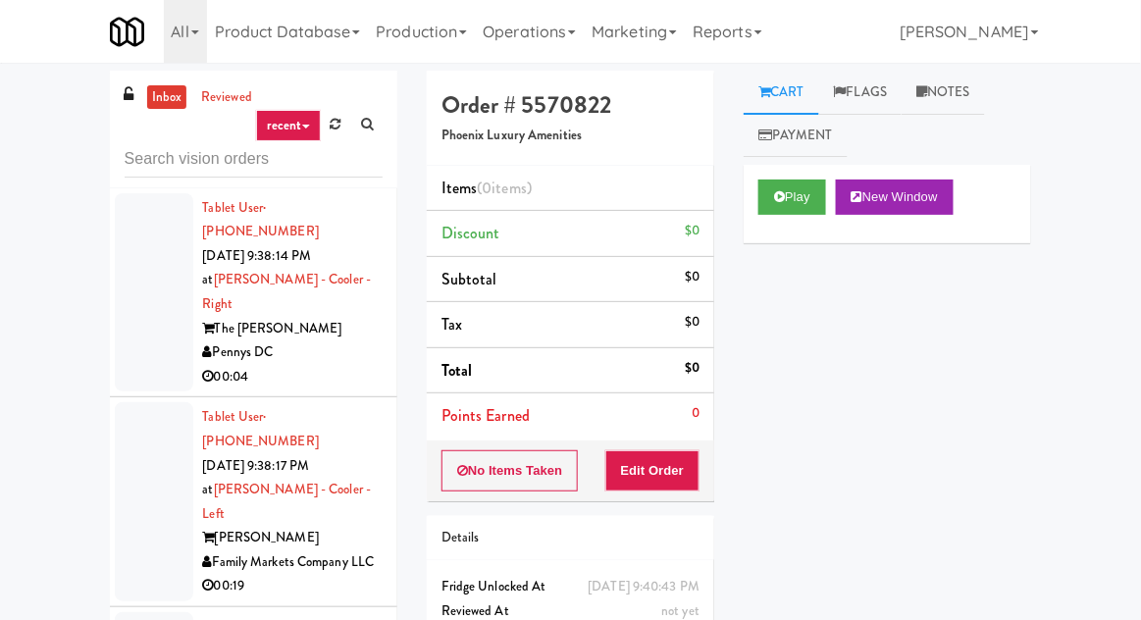
scroll to position [10770, 0]
